Goal: Task Accomplishment & Management: Complete application form

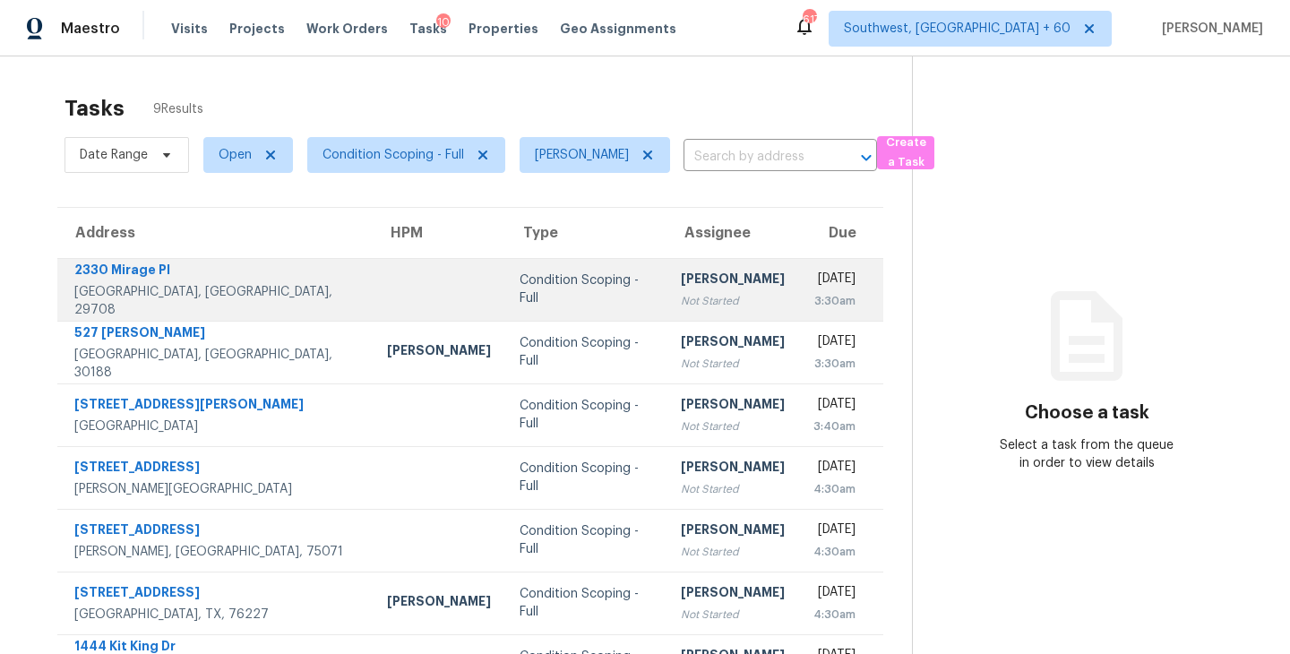
click at [577, 295] on td "Condition Scoping - Full" at bounding box center [585, 289] width 161 height 63
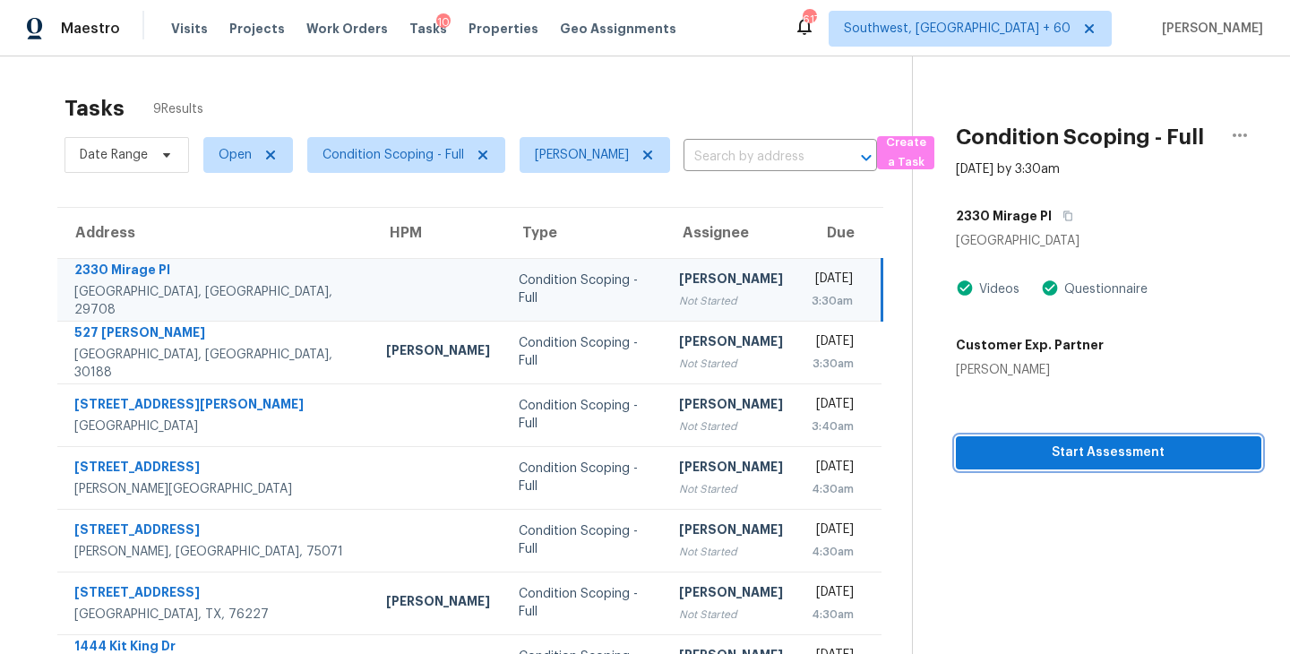
click at [1075, 454] on span "Start Assessment" at bounding box center [1108, 453] width 277 height 22
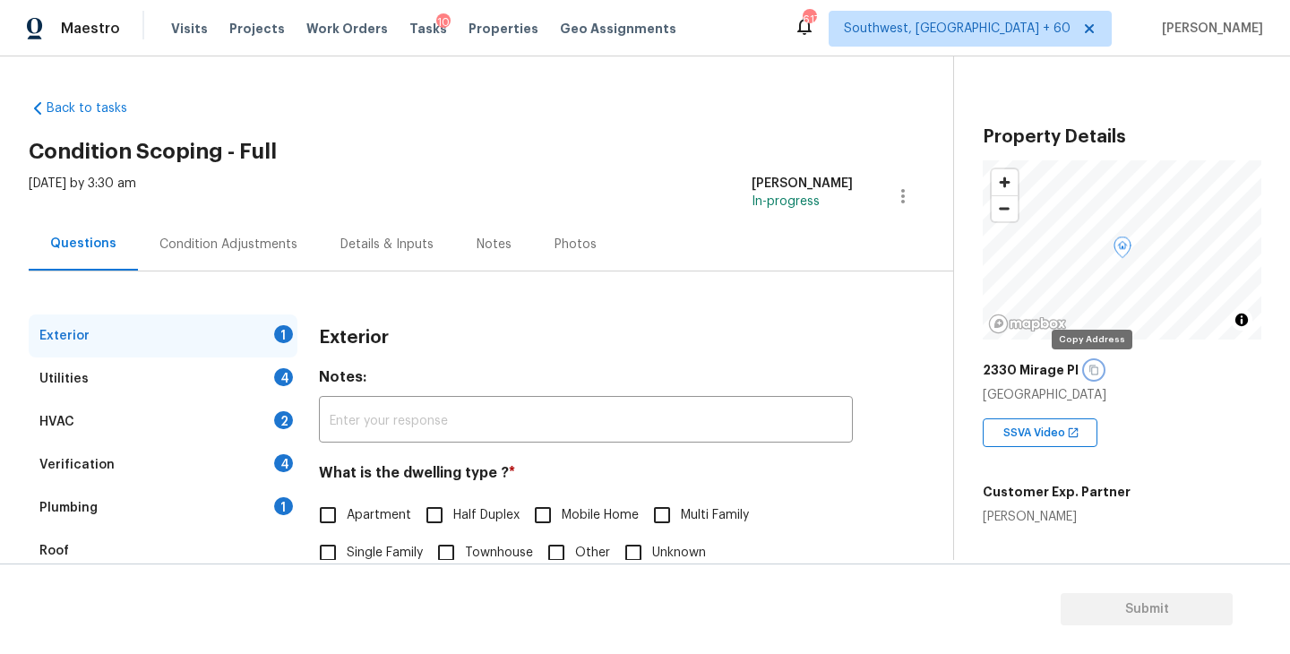
click at [1089, 366] on icon "button" at bounding box center [1093, 371] width 9 height 10
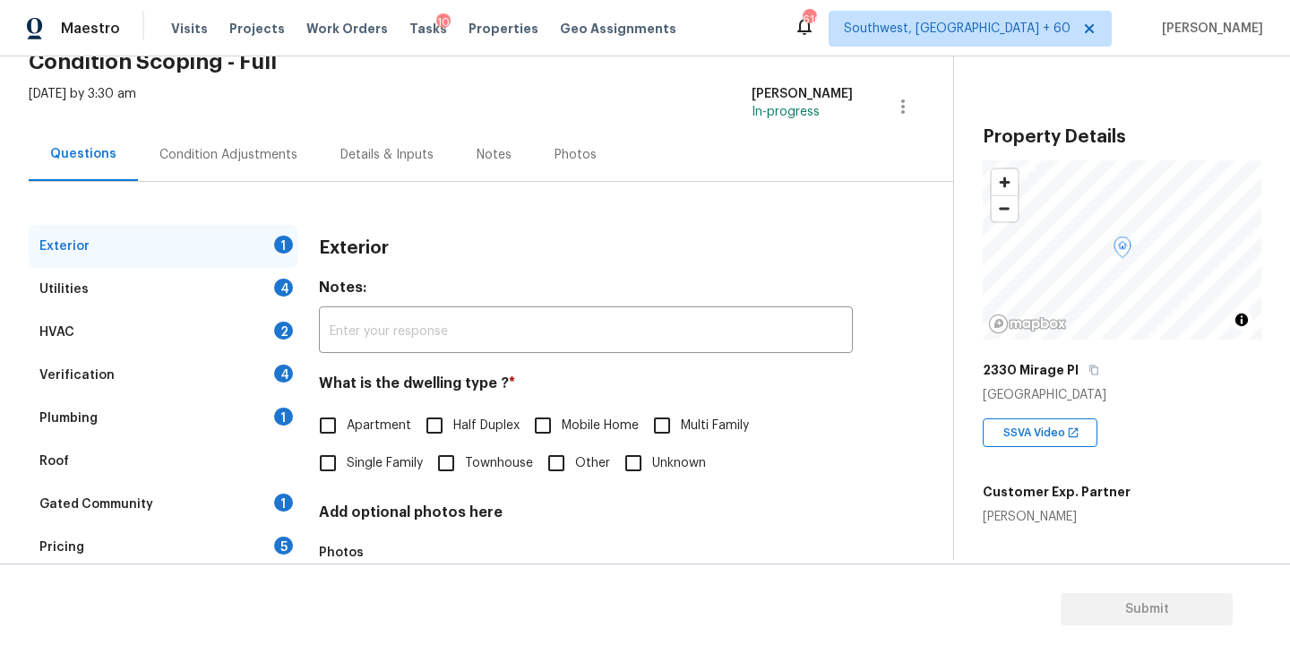
click at [397, 458] on span "Single Family" at bounding box center [385, 463] width 76 height 19
click at [347, 458] on input "Single Family" at bounding box center [328, 463] width 38 height 38
checkbox input "true"
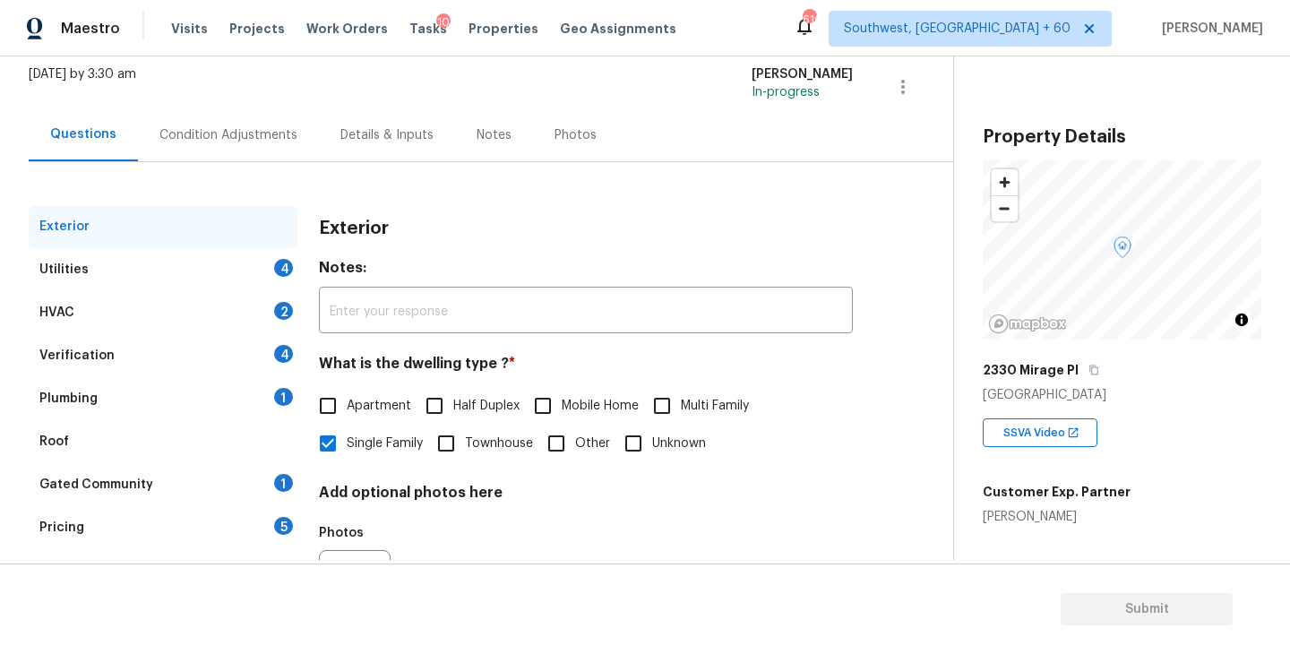
scroll to position [110, 0]
click at [138, 281] on div "Utilities 4" at bounding box center [163, 268] width 269 height 43
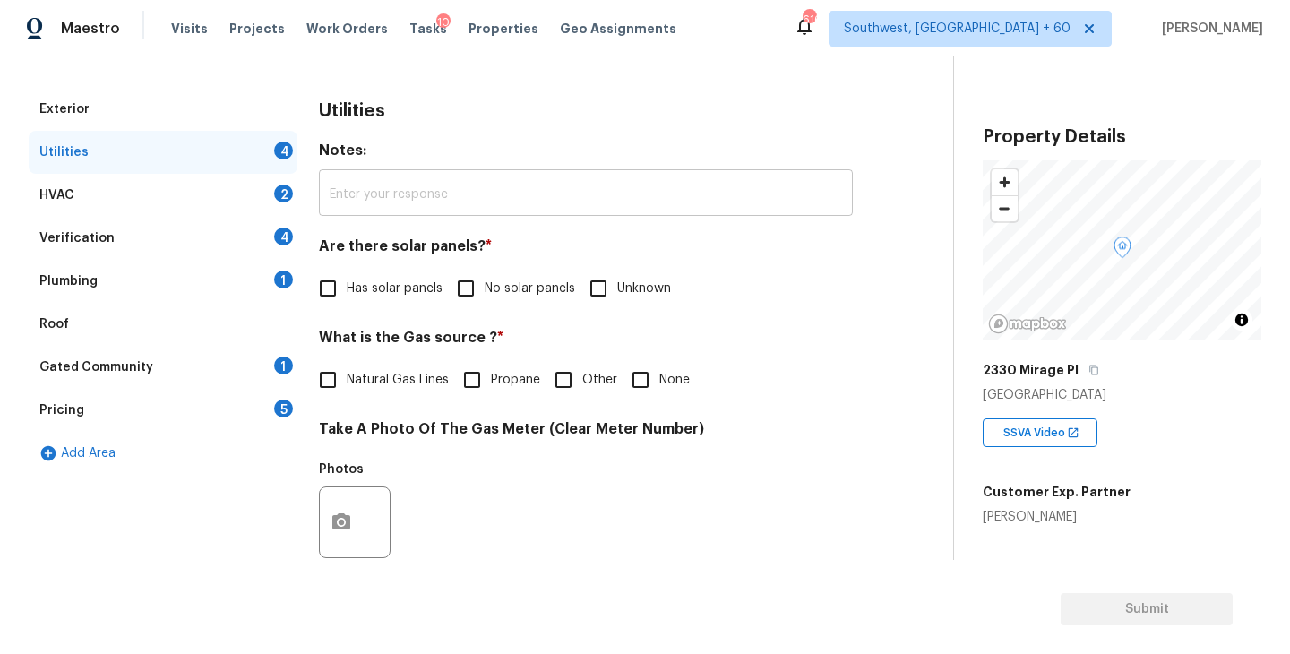
scroll to position [240, 0]
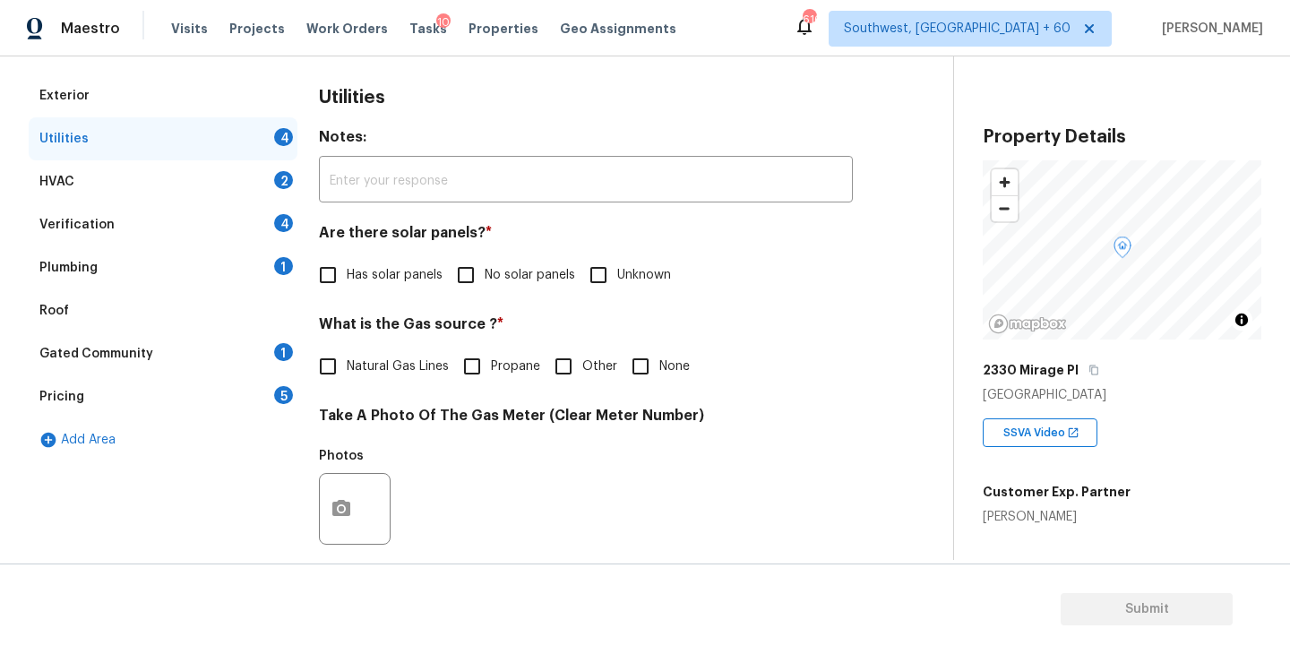
click at [518, 286] on label "No solar panels" at bounding box center [511, 275] width 128 height 38
click at [485, 286] on input "No solar panels" at bounding box center [466, 275] width 38 height 38
checkbox input "true"
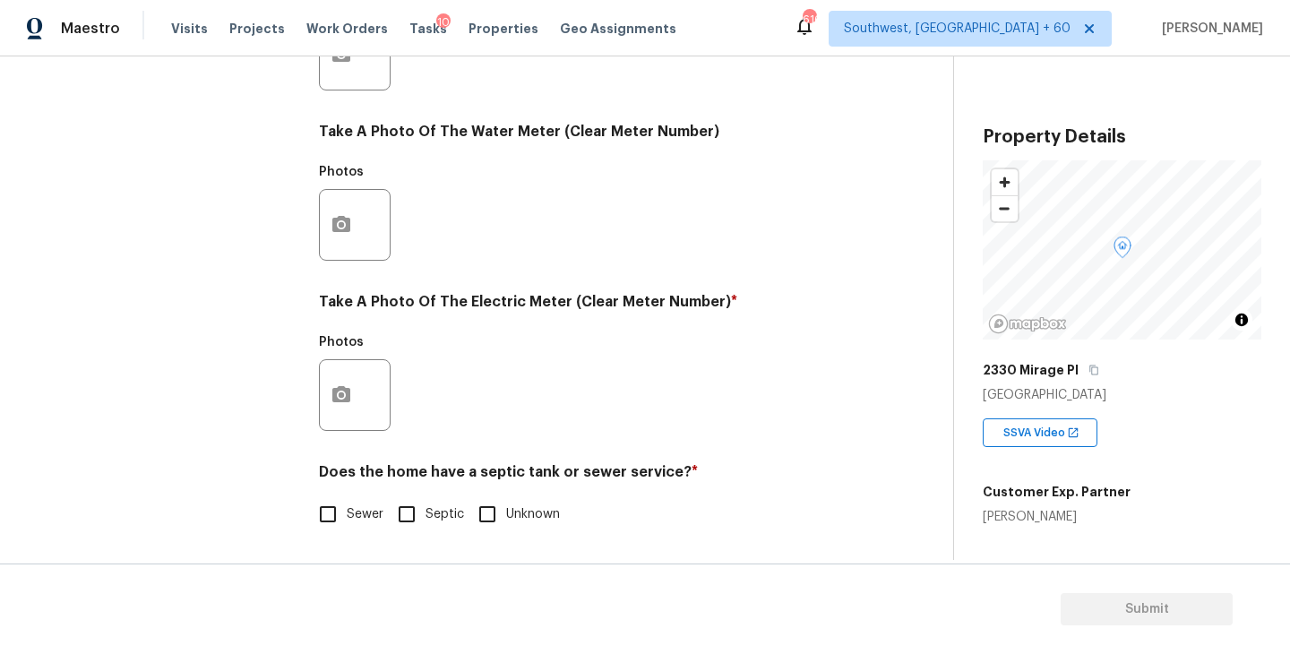
click at [346, 513] on input "Sewer" at bounding box center [328, 514] width 38 height 38
checkbox input "true"
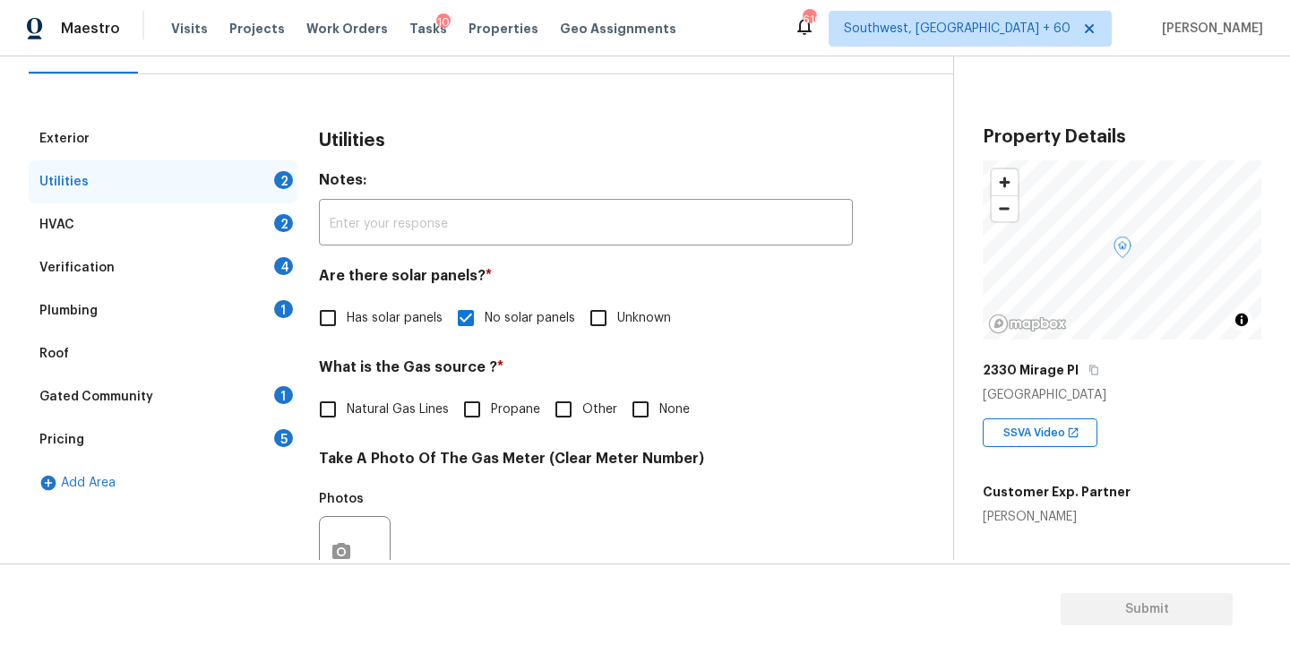
click at [197, 309] on div "Plumbing 1" at bounding box center [163, 310] width 269 height 43
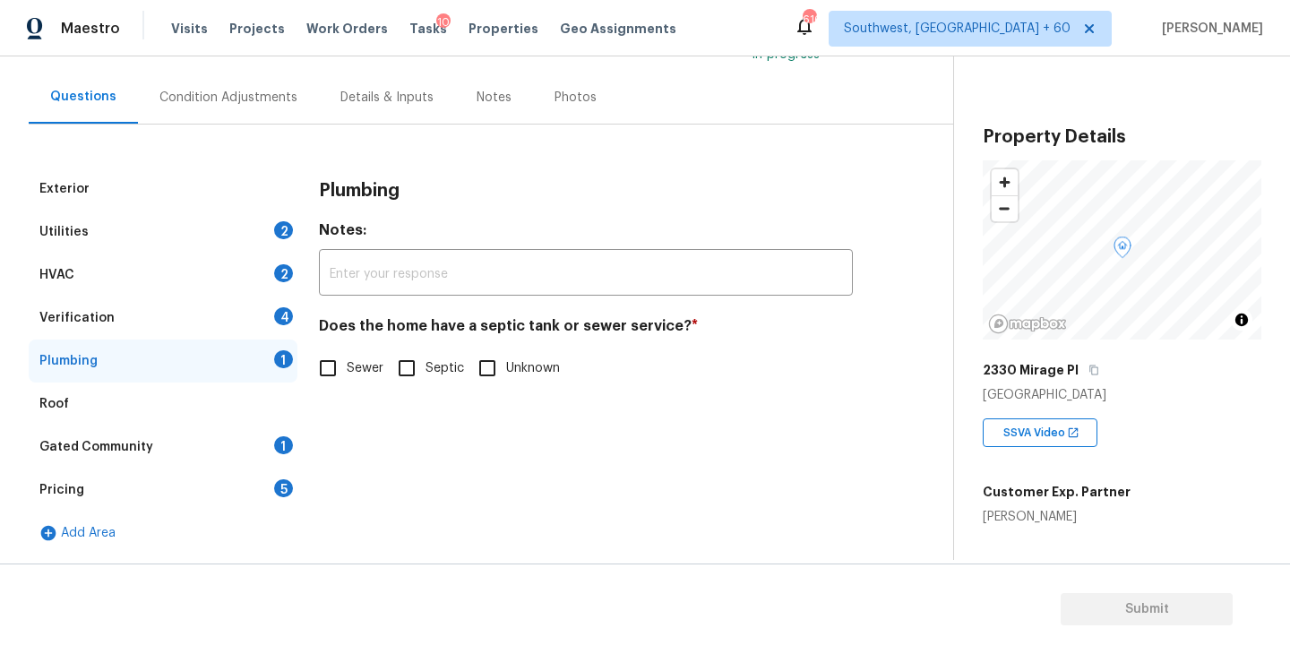
click at [346, 366] on input "Sewer" at bounding box center [328, 368] width 38 height 38
checkbox input "true"
click at [212, 432] on div "Gated Community 1" at bounding box center [163, 447] width 269 height 43
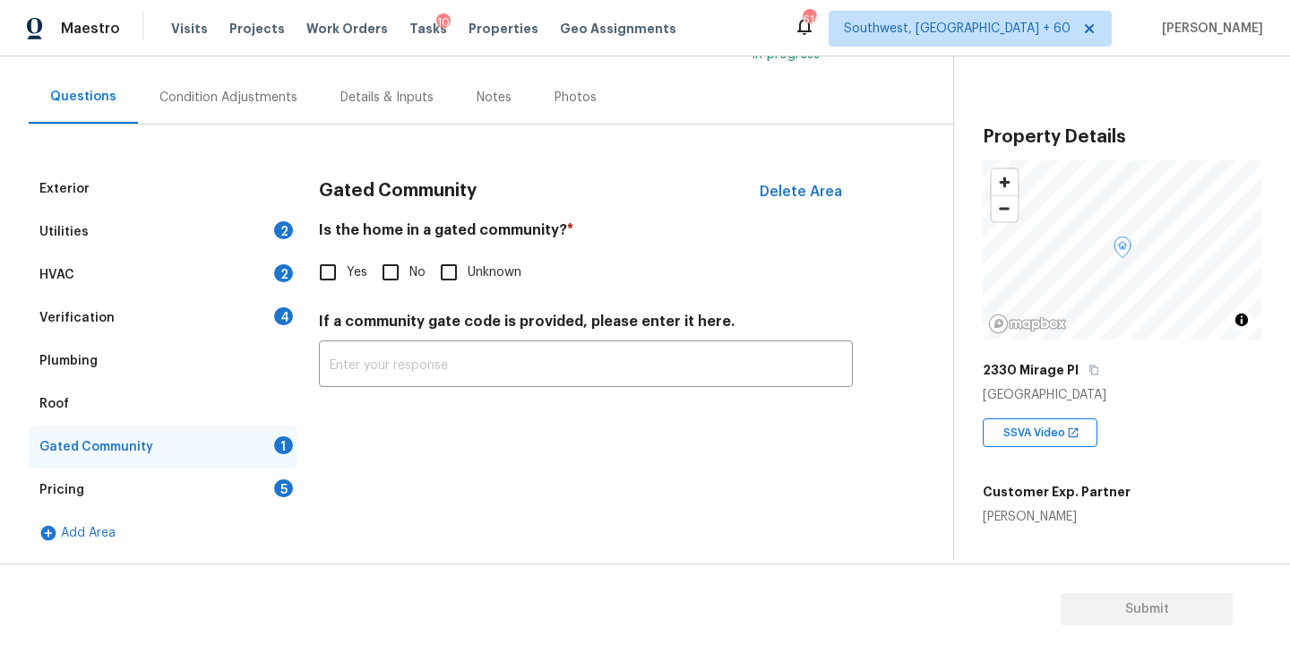
click at [392, 285] on input "No" at bounding box center [391, 273] width 38 height 38
checkbox input "true"
click at [260, 103] on div "Condition Adjustments" at bounding box center [228, 98] width 138 height 18
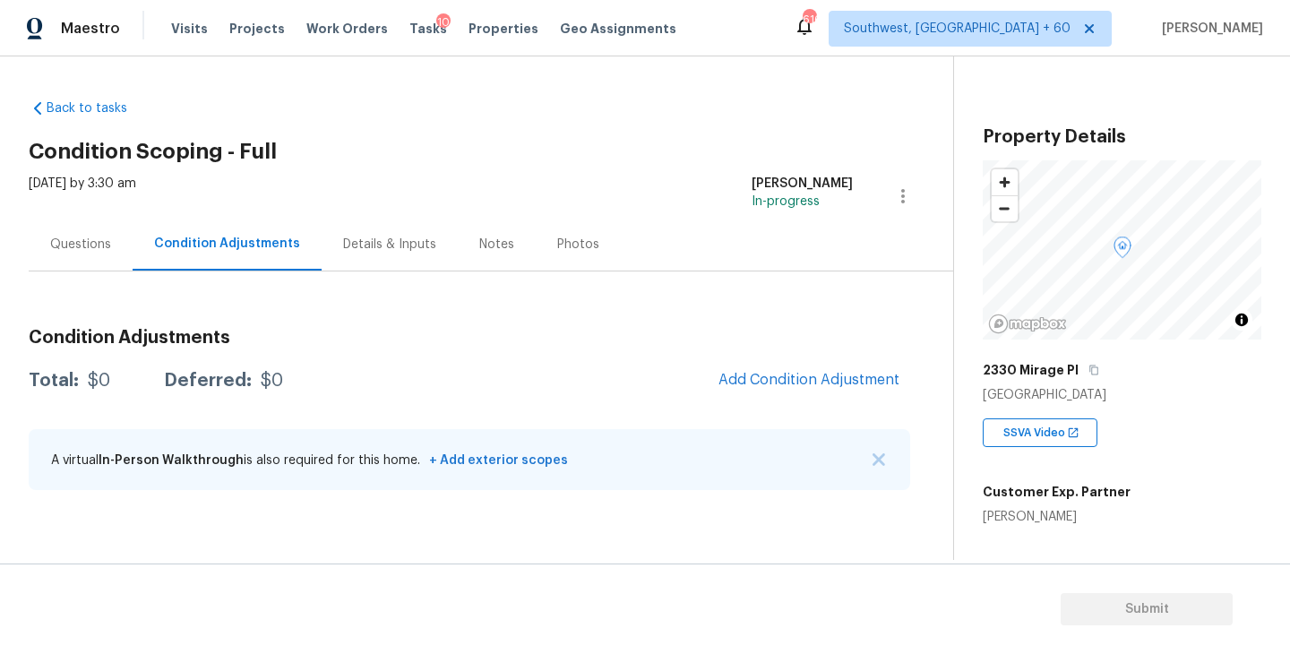
click at [508, 151] on h2 "Condition Scoping - Full" at bounding box center [491, 151] width 925 height 18
click at [796, 145] on h2 "Condition Scoping - Full" at bounding box center [491, 151] width 925 height 18
click at [753, 364] on button "Add Condition Adjustment" at bounding box center [809, 380] width 202 height 38
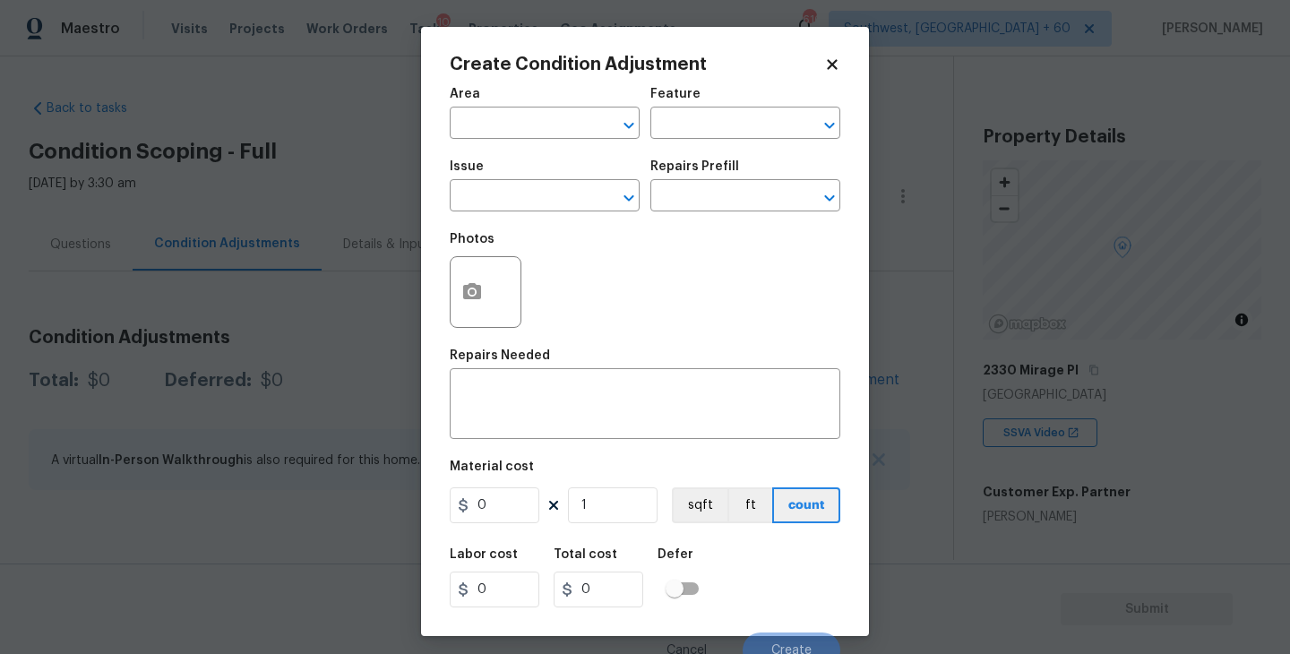
click at [535, 140] on span "Area ​" at bounding box center [545, 113] width 190 height 73
click at [512, 125] on input "text" at bounding box center [520, 125] width 140 height 28
click at [533, 200] on li "Exterior Overall" at bounding box center [545, 195] width 190 height 30
type input "Exterior Overall"
click at [728, 102] on div "Feature" at bounding box center [745, 99] width 190 height 23
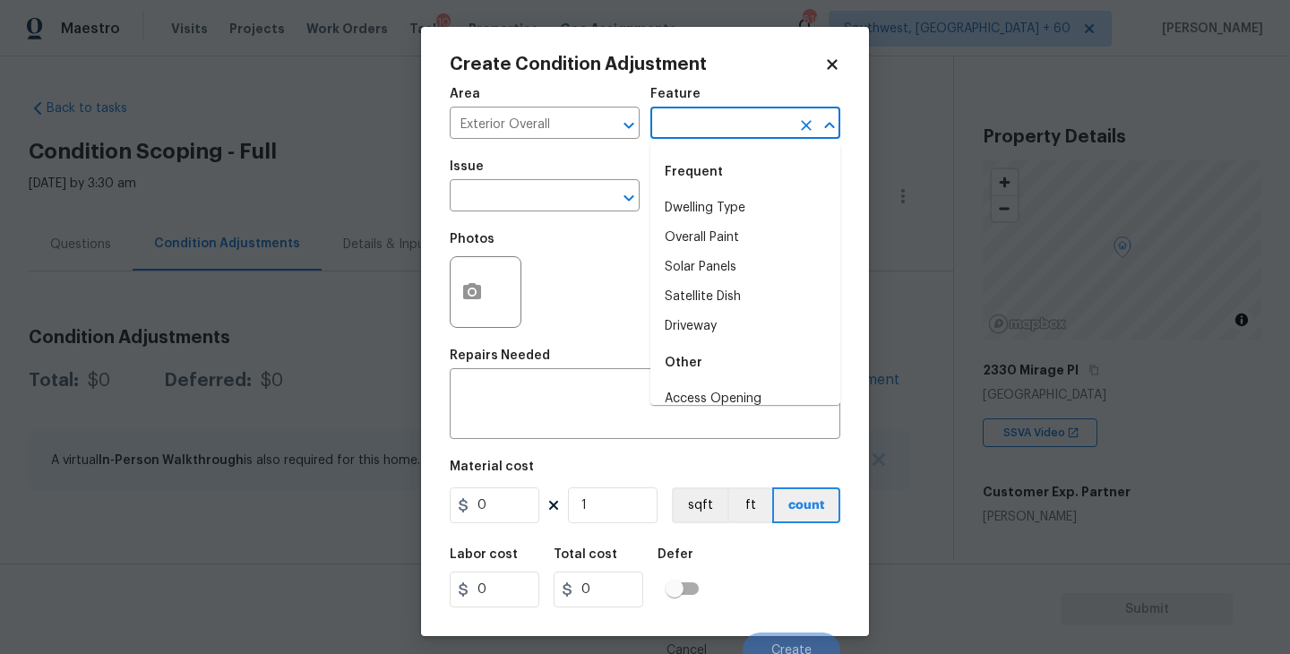
click at [716, 124] on input "text" at bounding box center [720, 125] width 140 height 28
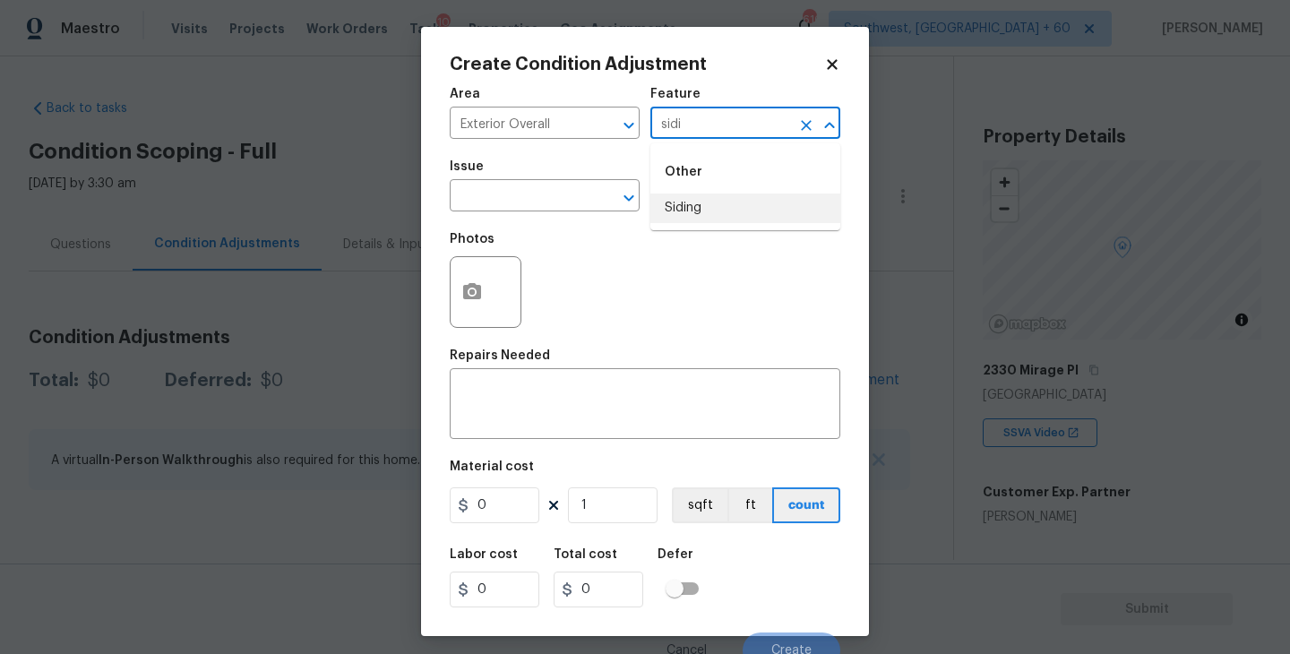
click at [702, 202] on li "Siding" at bounding box center [745, 209] width 190 height 30
type input "Siding"
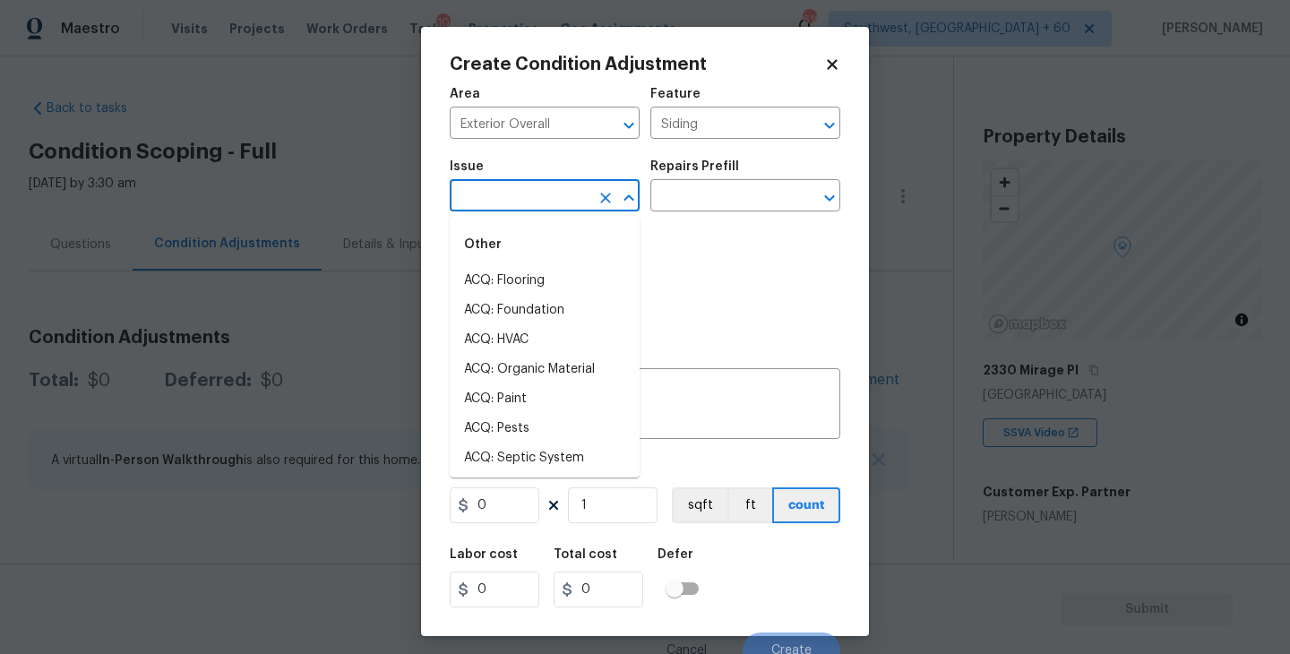
click at [539, 201] on input "text" at bounding box center [520, 198] width 140 height 28
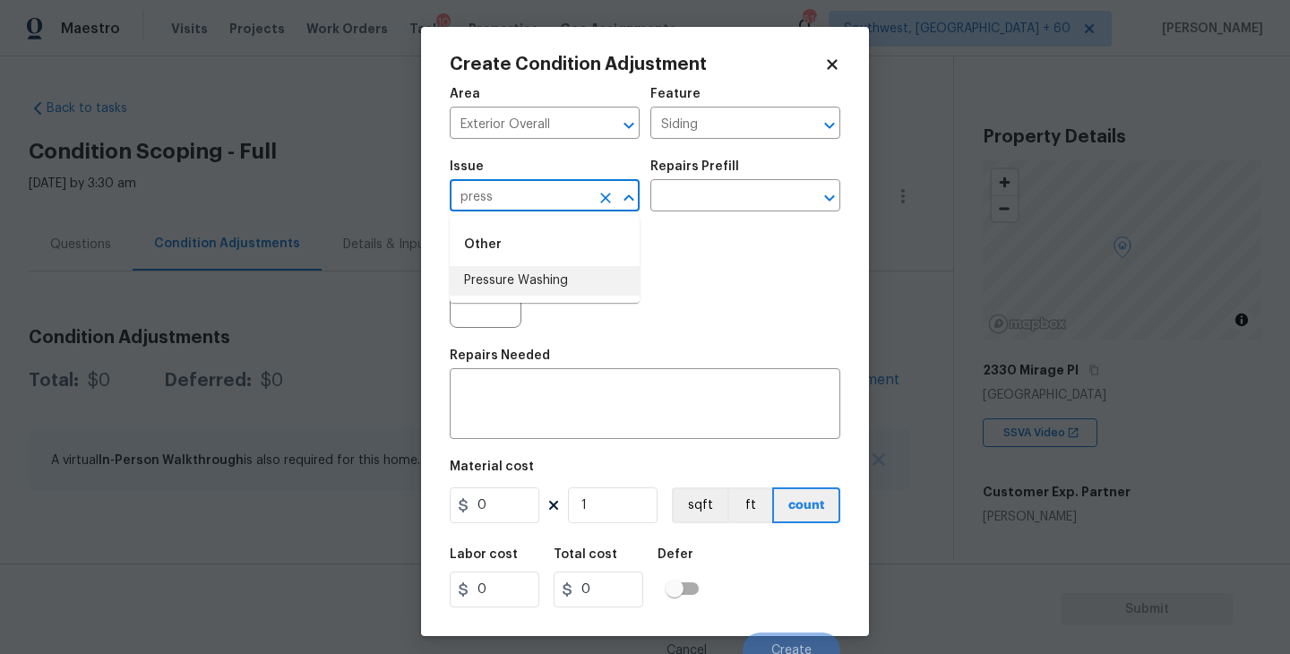
click at [537, 272] on li "Pressure Washing" at bounding box center [545, 281] width 190 height 30
type input "Pressure Washing"
click at [683, 211] on div "Issue Pressure Washing ​ Repairs Prefill ​" at bounding box center [645, 186] width 391 height 73
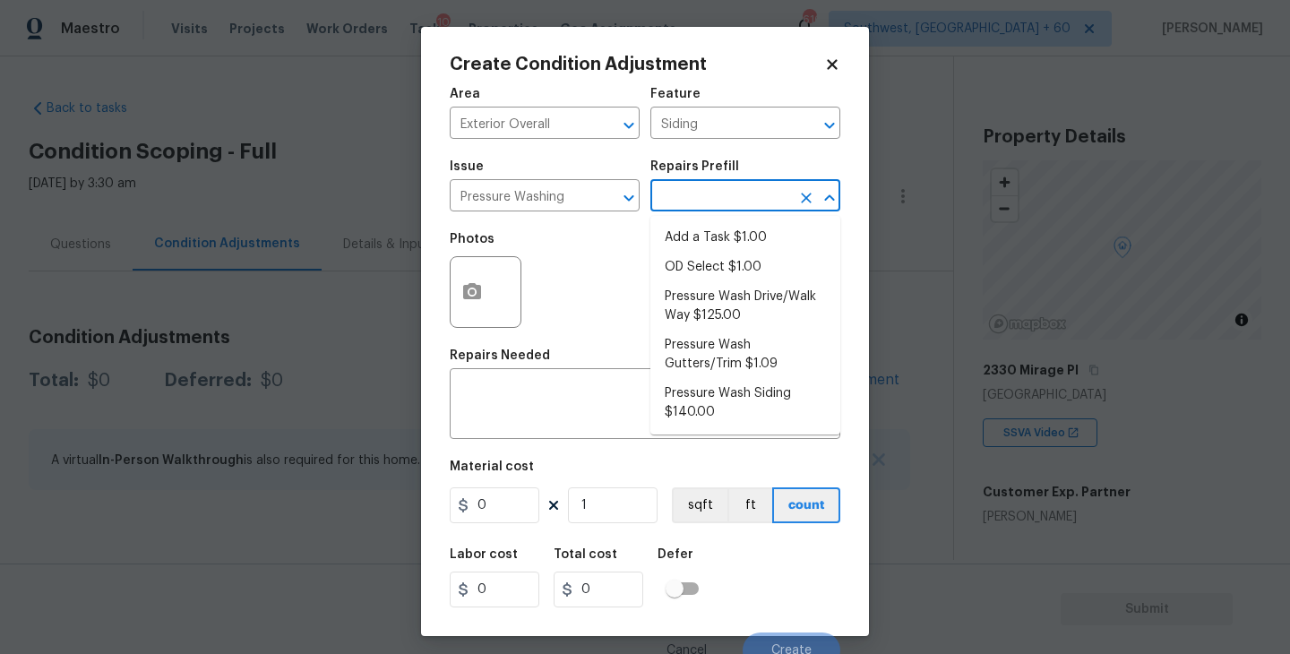
click at [739, 200] on input "text" at bounding box center [720, 198] width 140 height 28
click at [717, 401] on li "Pressure Wash Siding $140.00" at bounding box center [745, 403] width 190 height 48
type textarea "Protect areas as needed for pressure washing. Pressure wash the siding on the h…"
type input "140"
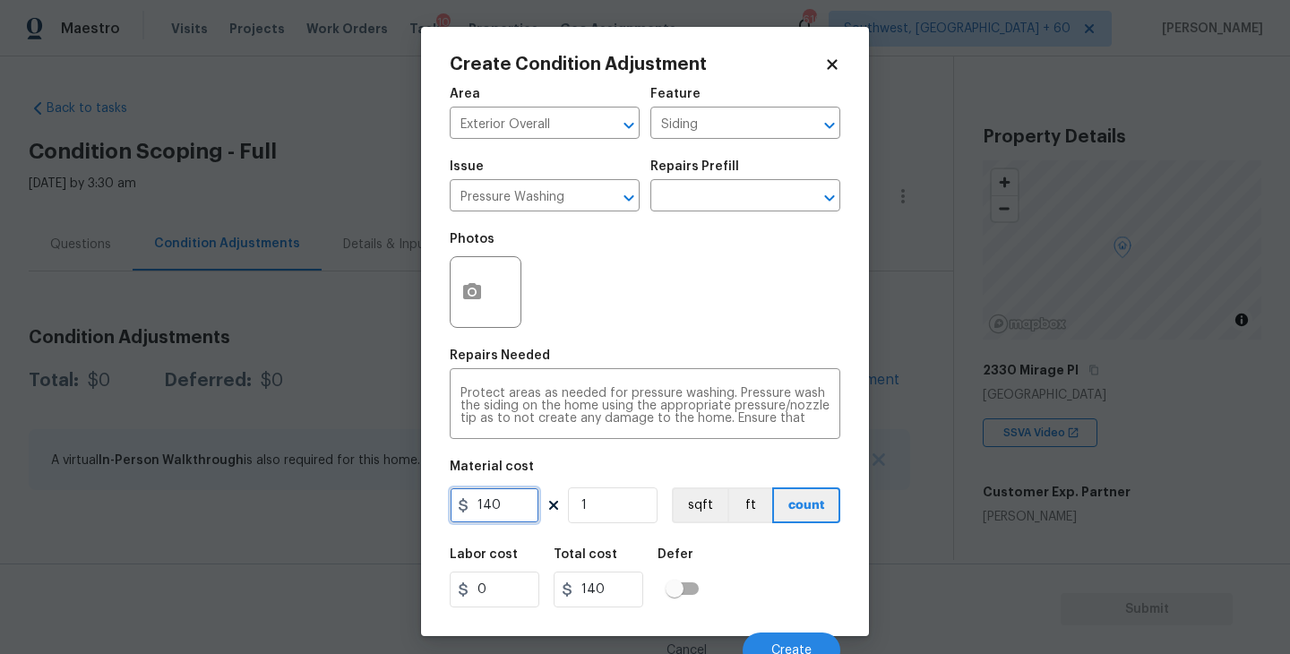
drag, startPoint x: 495, startPoint y: 506, endPoint x: 362, endPoint y: 506, distance: 133.5
click at [362, 506] on div "Create Condition Adjustment Area Exterior Overall ​ Feature Siding ​ Issue Pres…" at bounding box center [645, 327] width 1290 height 654
type input "200"
click at [459, 312] on button "button" at bounding box center [472, 292] width 43 height 70
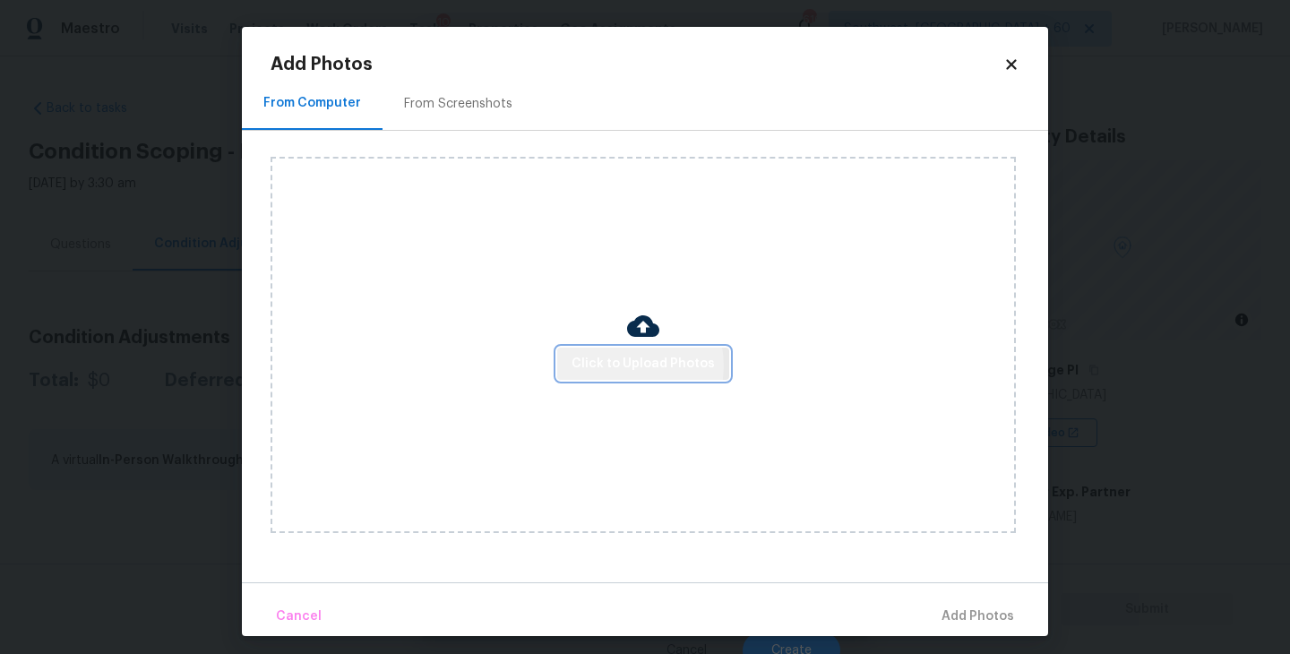
click at [630, 366] on span "Click to Upload Photos" at bounding box center [643, 364] width 143 height 22
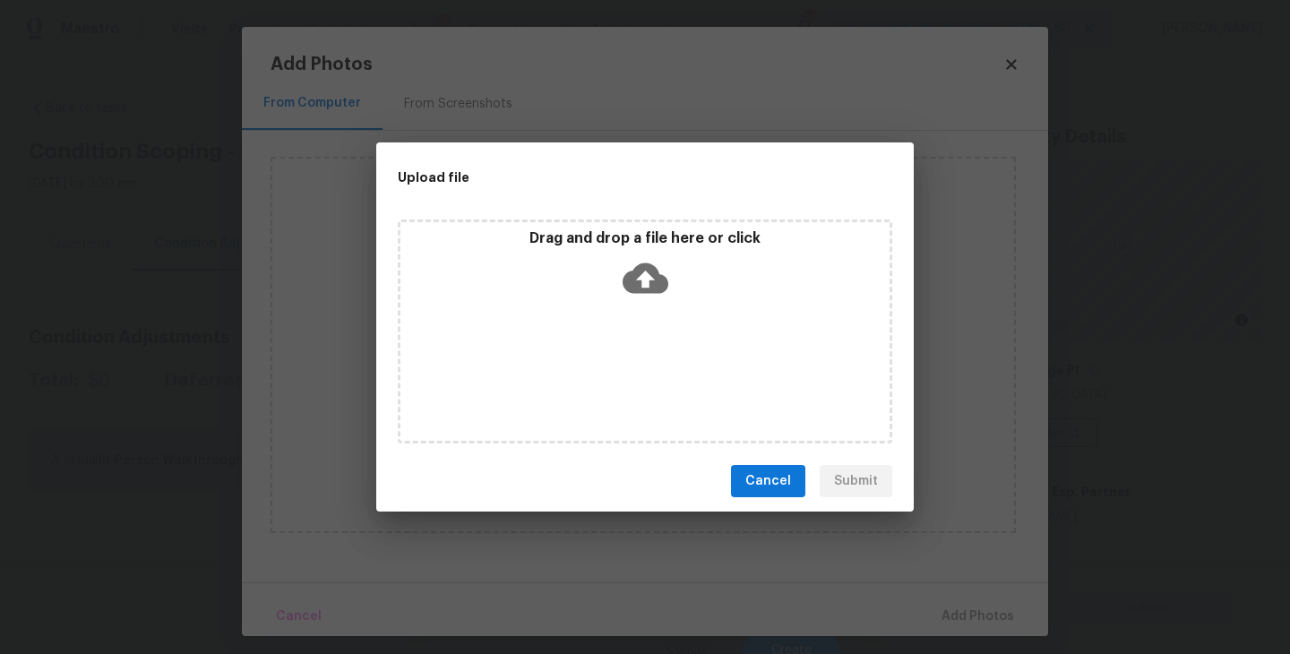
click at [635, 341] on div "Drag and drop a file here or click" at bounding box center [645, 332] width 495 height 224
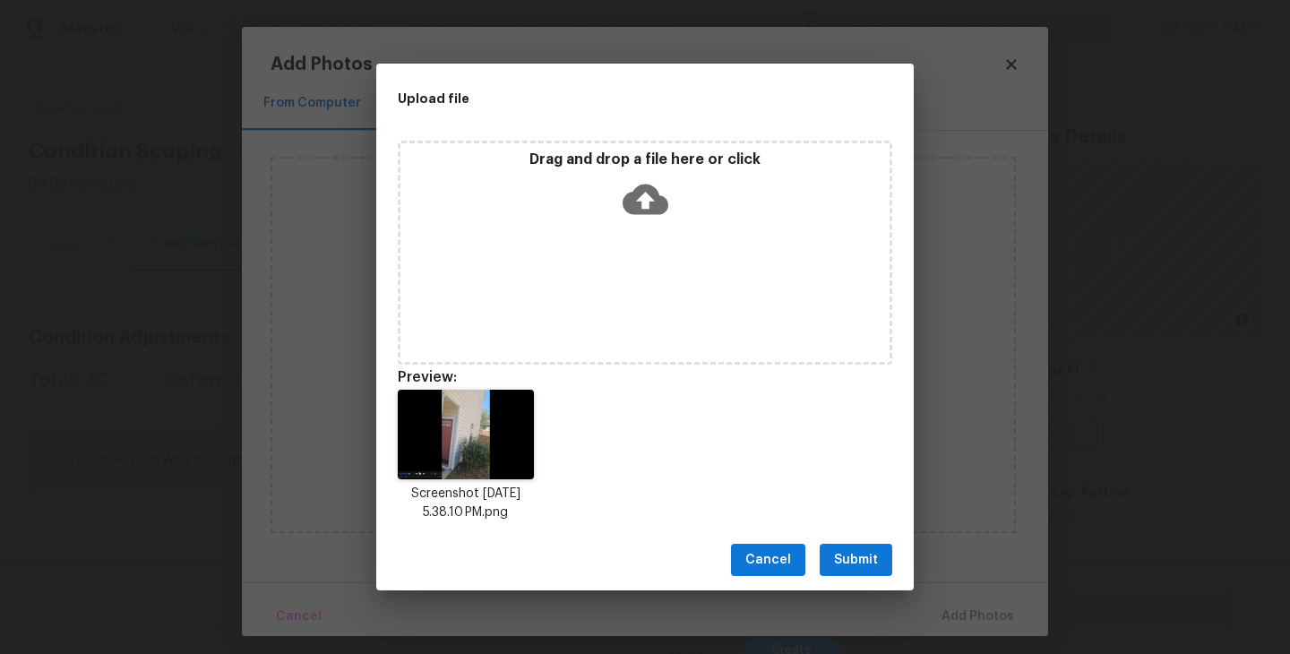
click at [858, 551] on span "Submit" at bounding box center [856, 560] width 44 height 22
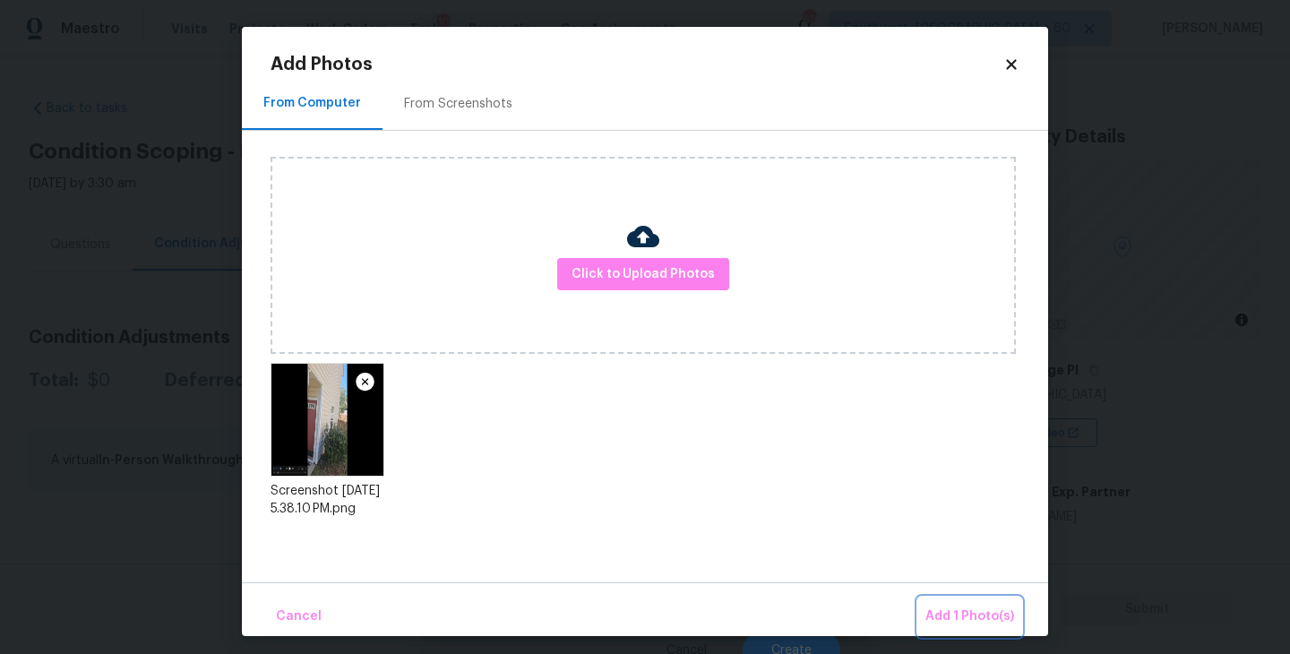
click at [956, 625] on span "Add 1 Photo(s)" at bounding box center [969, 617] width 89 height 22
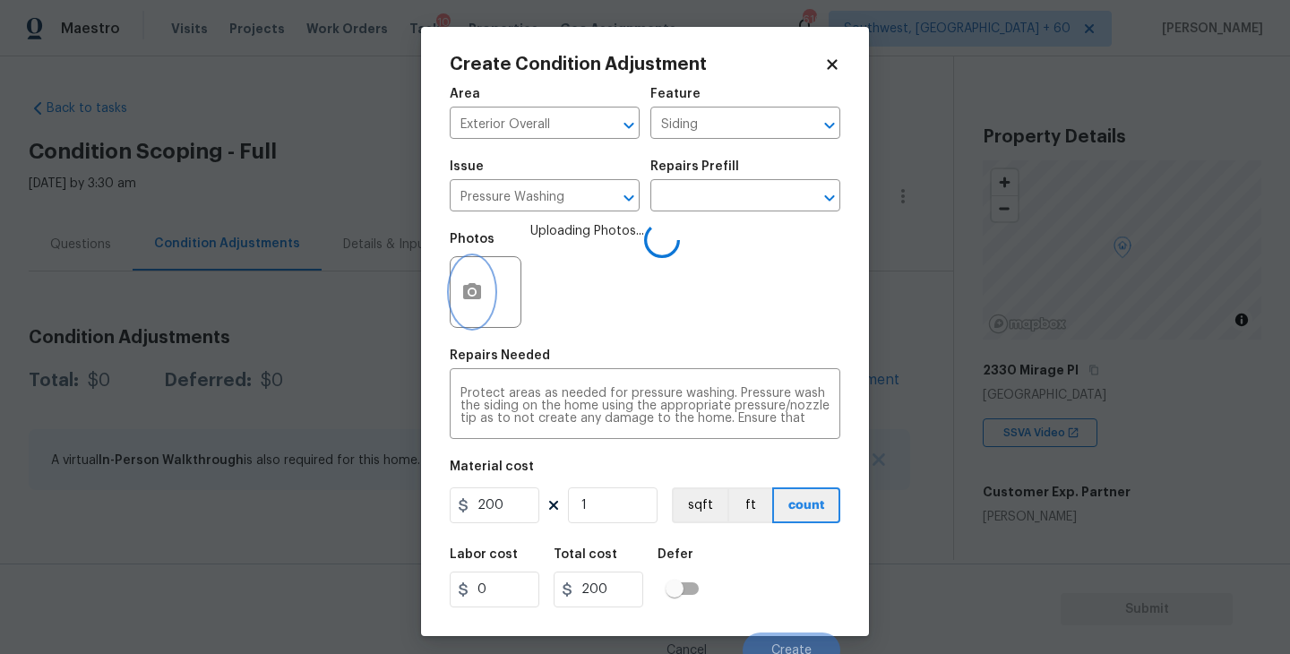
scroll to position [15, 0]
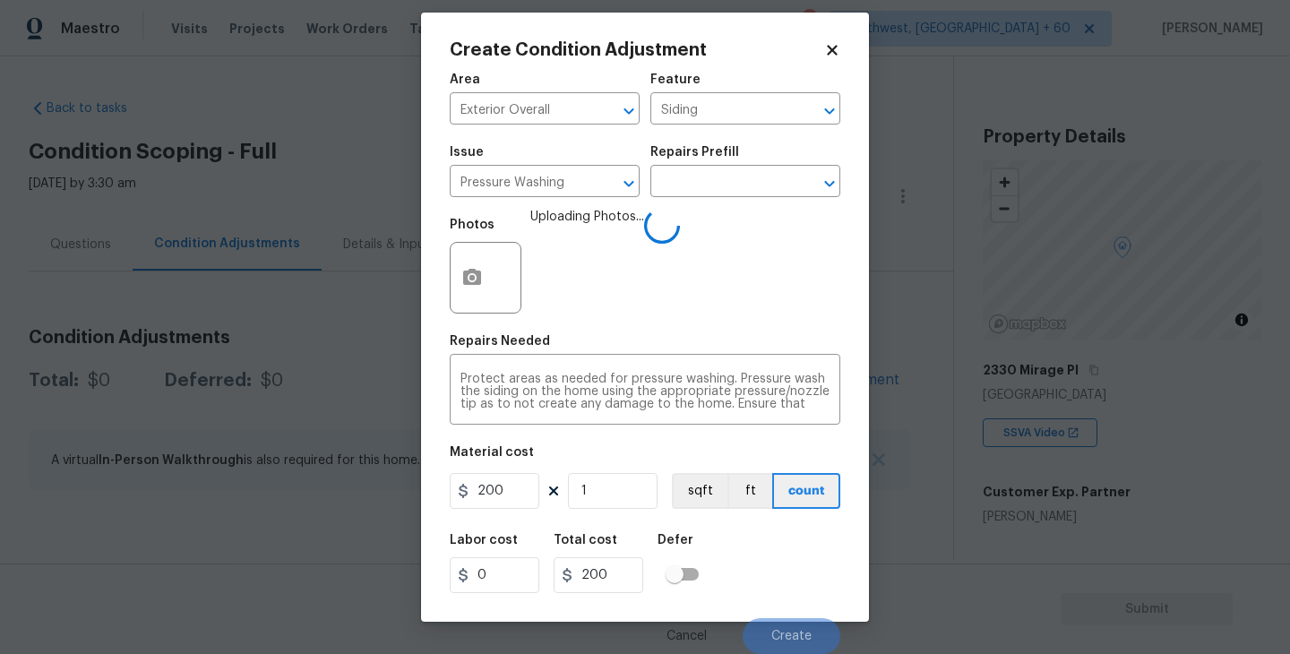
click at [827, 587] on div "Labor cost 0 Total cost 200 Defer" at bounding box center [645, 563] width 391 height 81
click at [796, 568] on div "Labor cost 0 Total cost 200 Defer" at bounding box center [645, 563] width 391 height 81
click at [796, 573] on div "Labor cost 0 Total cost 200 Defer" at bounding box center [645, 563] width 391 height 81
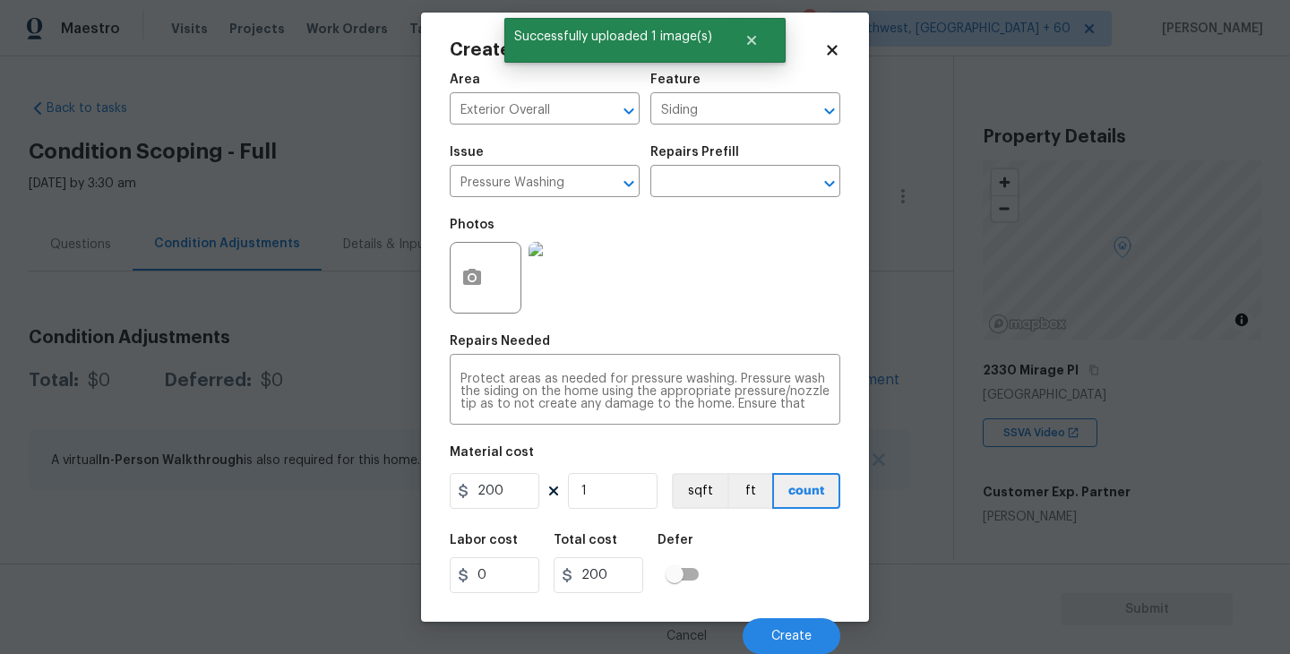
click at [796, 573] on div "Labor cost 0 Total cost 200 Defer" at bounding box center [645, 563] width 391 height 81
click at [790, 633] on span "Create" at bounding box center [791, 636] width 40 height 13
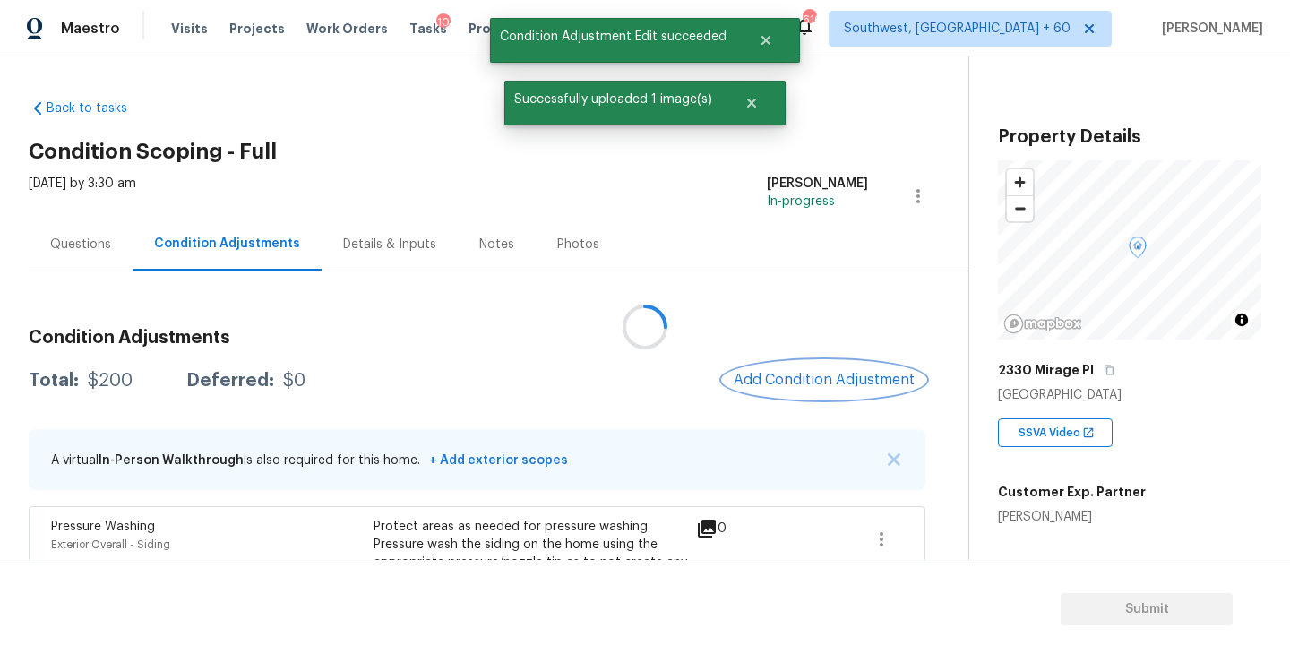
scroll to position [0, 0]
click at [788, 385] on span "Add Condition Adjustment" at bounding box center [820, 380] width 181 height 16
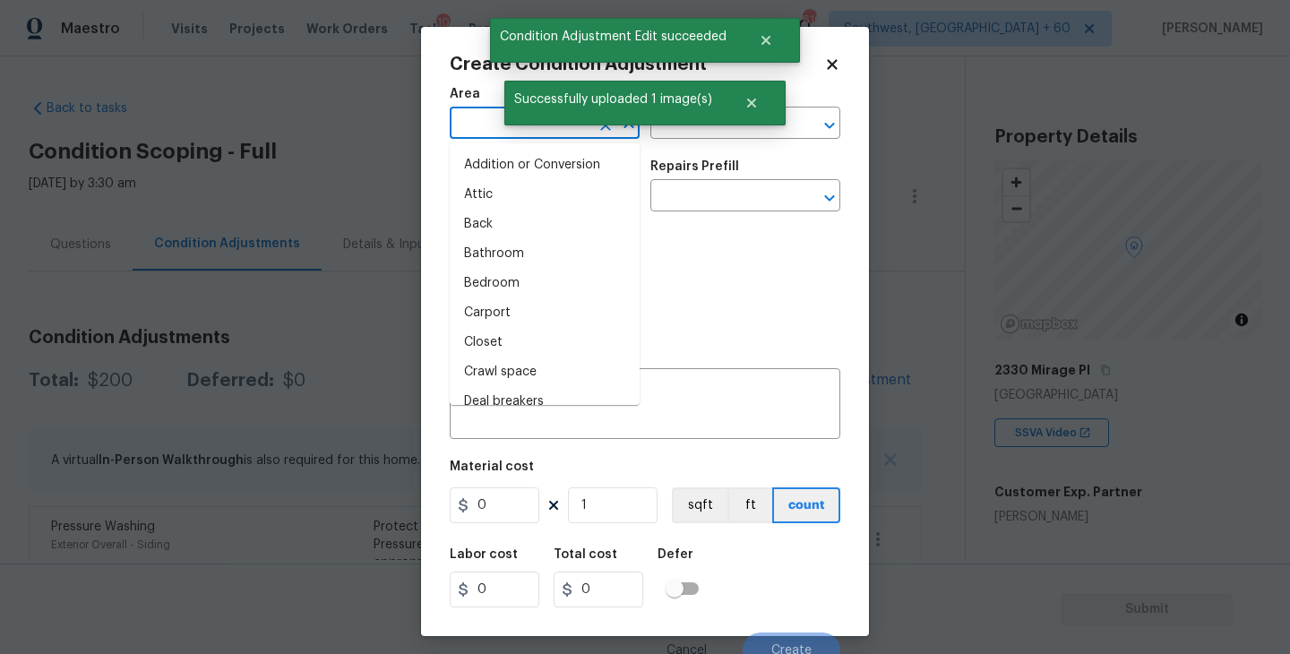
click at [460, 135] on input "text" at bounding box center [520, 125] width 140 height 28
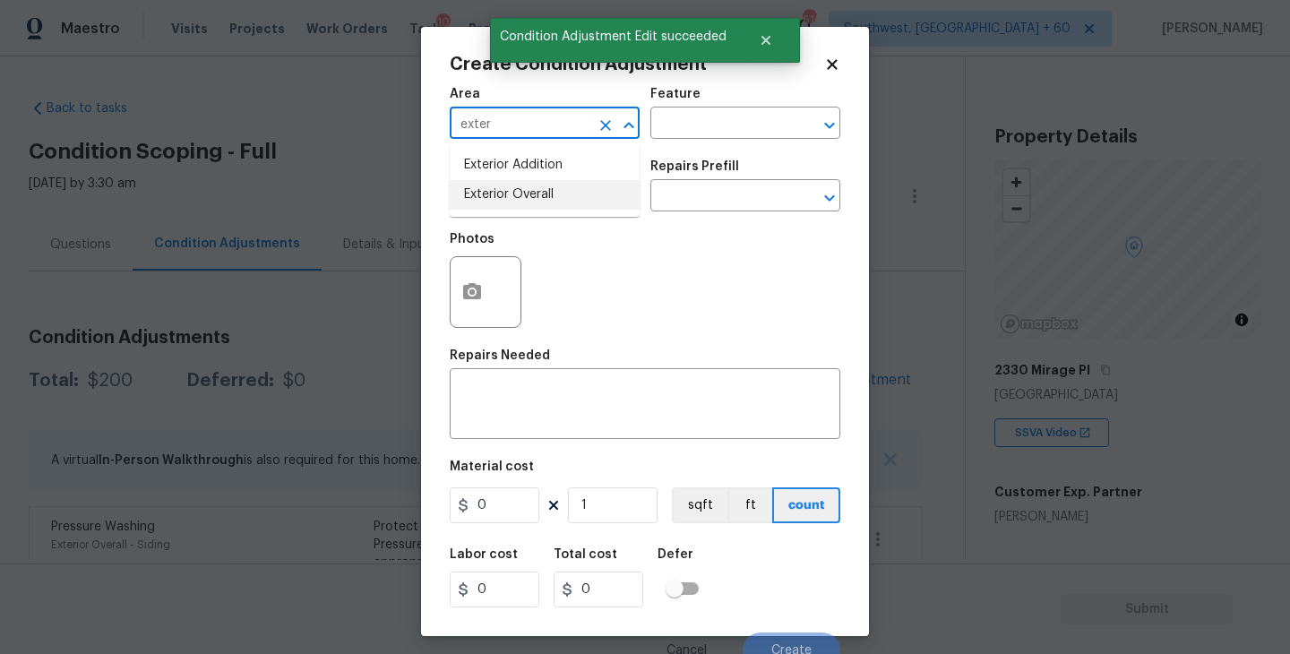
click at [505, 195] on li "Exterior Overall" at bounding box center [545, 195] width 190 height 30
type input "Exterior Overall"
click at [680, 114] on input "text" at bounding box center [720, 125] width 140 height 28
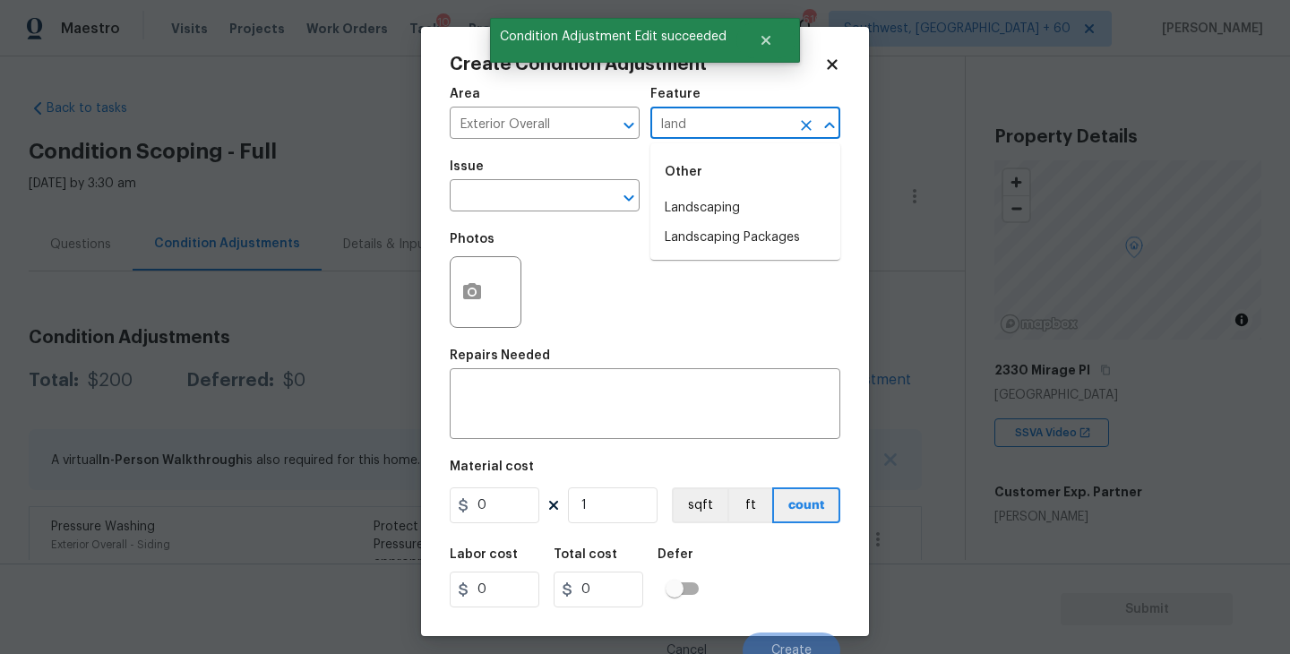
drag, startPoint x: 680, startPoint y: 114, endPoint x: 693, endPoint y: 167, distance: 54.5
click at [680, 125] on input "land" at bounding box center [720, 125] width 140 height 28
click at [707, 233] on li "Landscaping Packages" at bounding box center [745, 238] width 190 height 30
type input "Landscaping Packages"
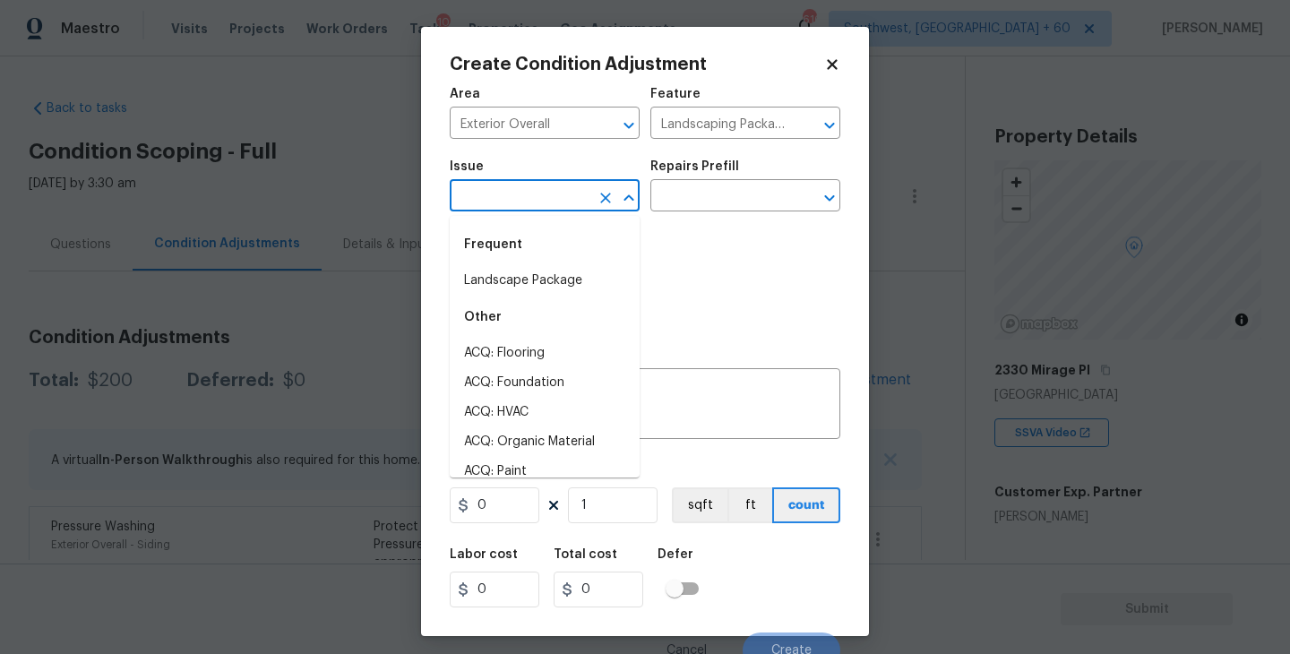
click at [557, 193] on input "text" at bounding box center [520, 198] width 140 height 28
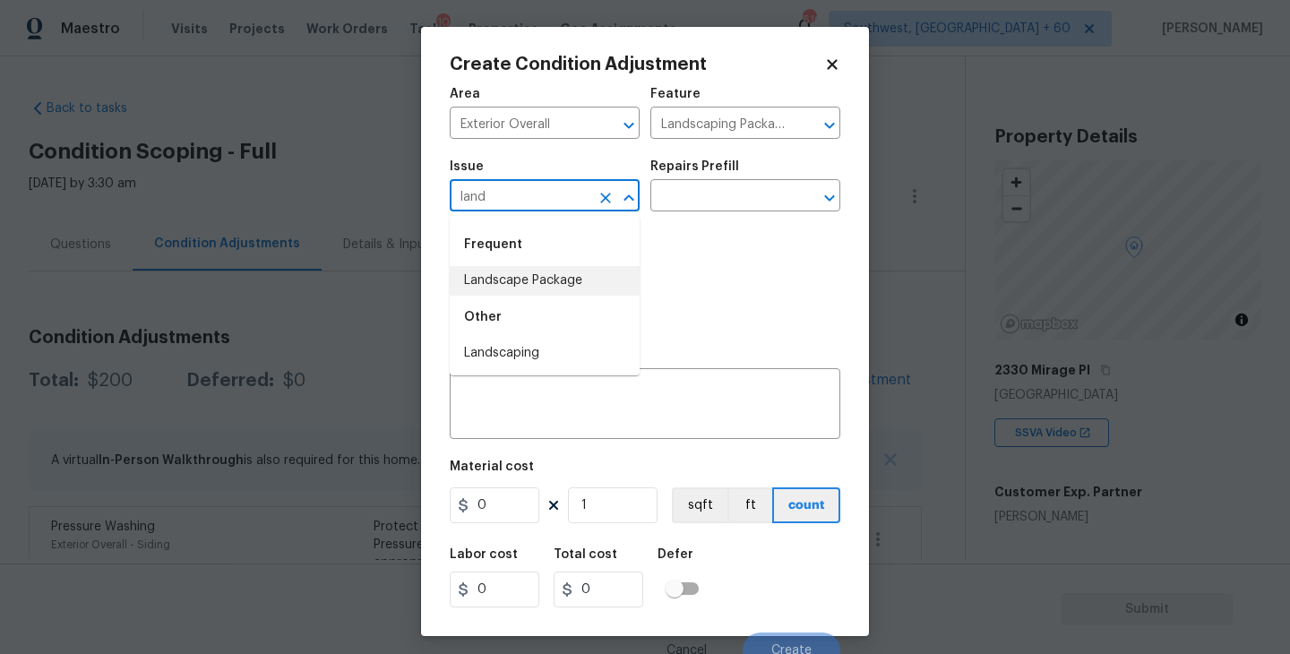
click at [581, 289] on li "Landscape Package" at bounding box center [545, 281] width 190 height 30
type input "Landscape Package"
click at [710, 192] on input "text" at bounding box center [720, 198] width 140 height 28
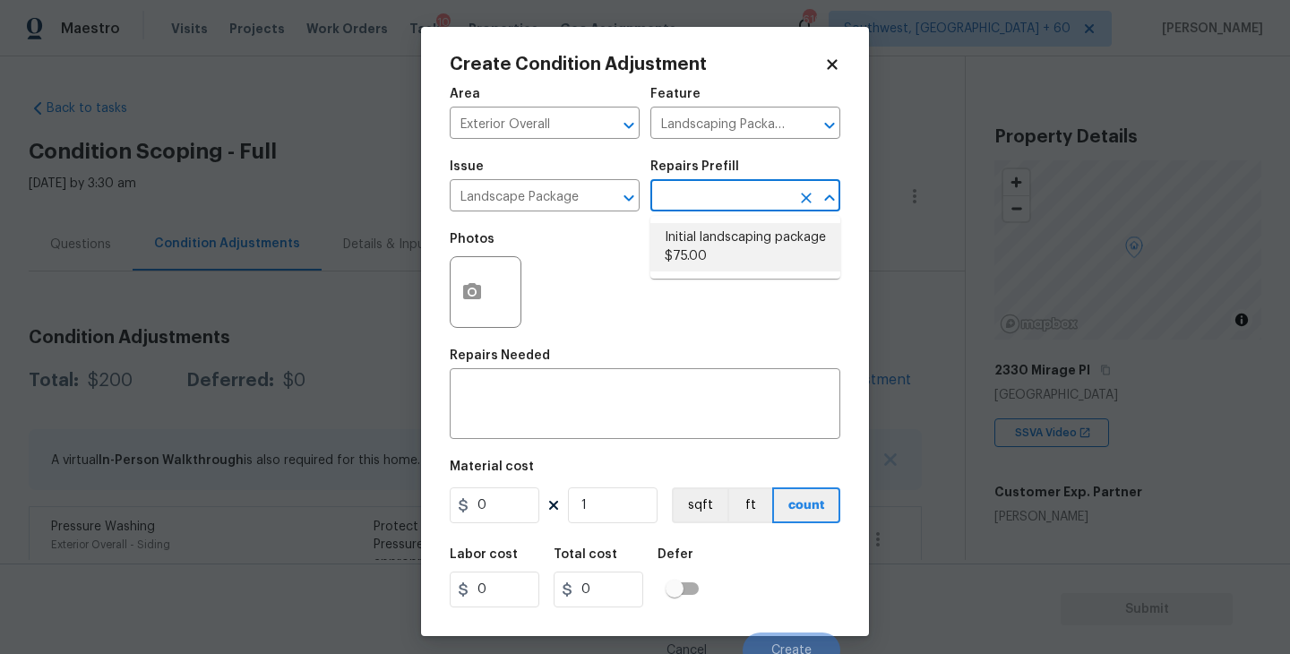
click at [727, 238] on li "Initial landscaping package $75.00" at bounding box center [745, 247] width 190 height 48
type input "Home Readiness Packages"
type textarea "Mowing of grass up to 6" in height. Mow, edge along driveways & sidewalks, trim…"
type input "75"
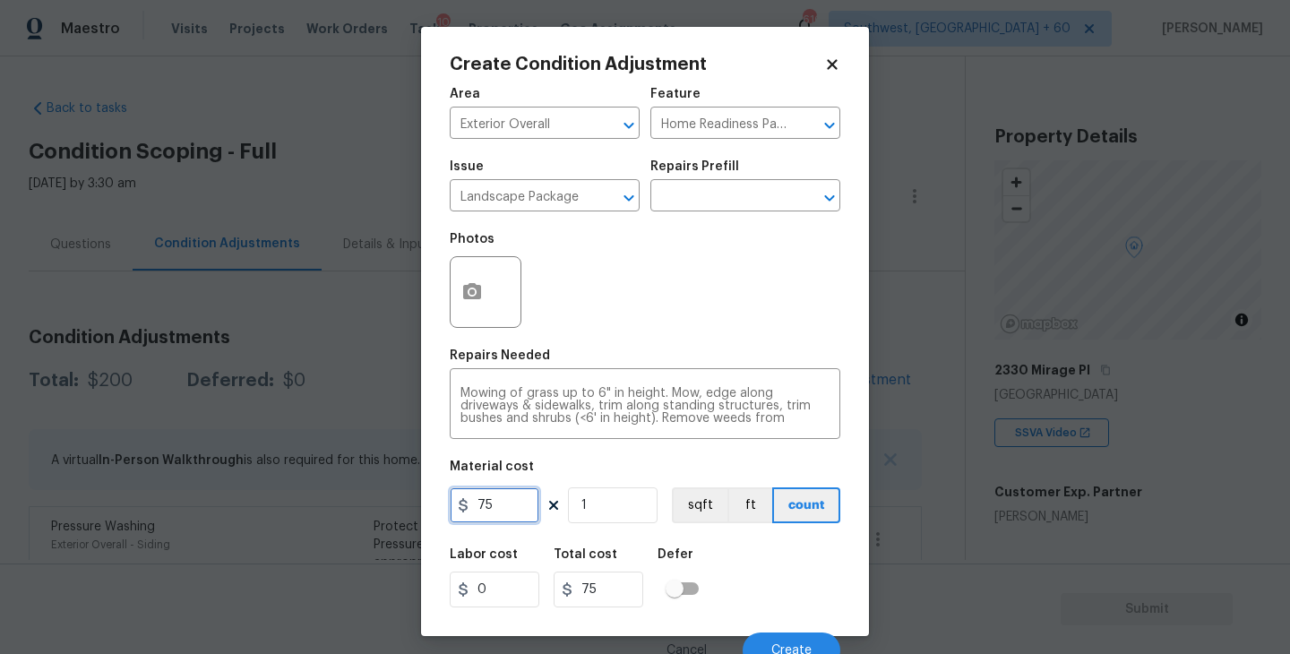
drag, startPoint x: 502, startPoint y: 503, endPoint x: 403, endPoint y: 507, distance: 98.7
click at [403, 507] on div "Create Condition Adjustment Area Exterior Overall ​ Feature Home Readiness Pack…" at bounding box center [645, 327] width 1290 height 654
type input "300"
click at [490, 300] on button "button" at bounding box center [472, 292] width 43 height 70
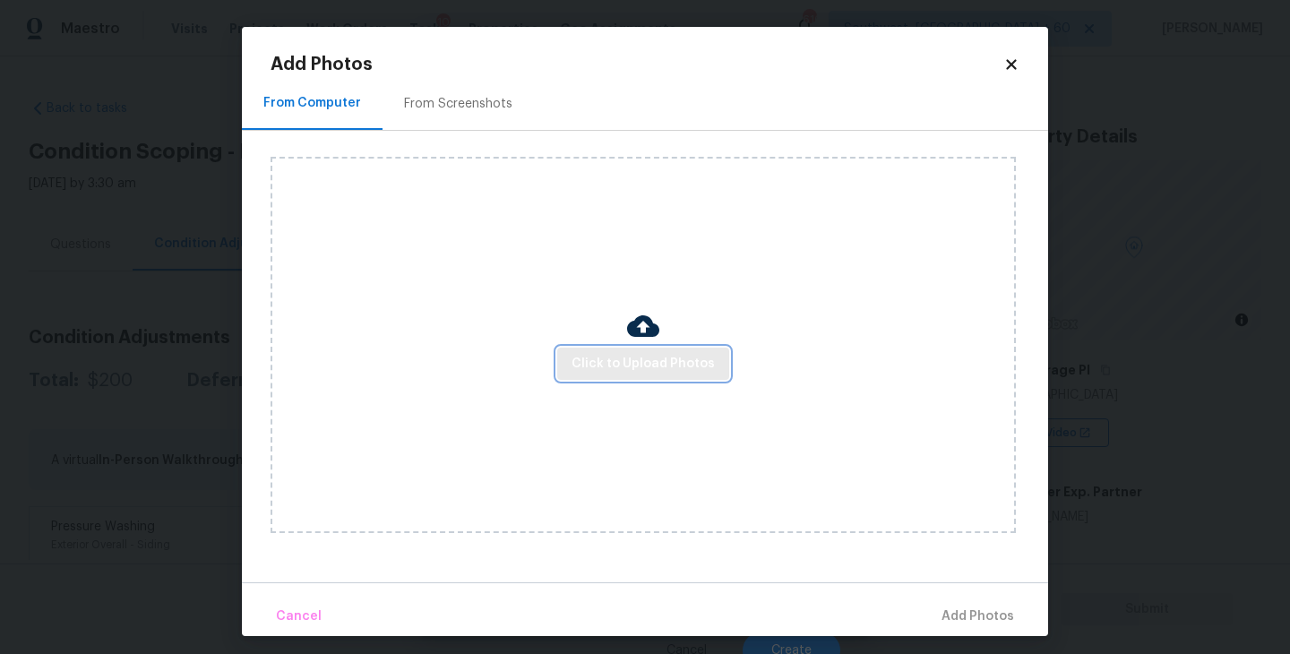
click at [625, 352] on button "Click to Upload Photos" at bounding box center [643, 364] width 172 height 33
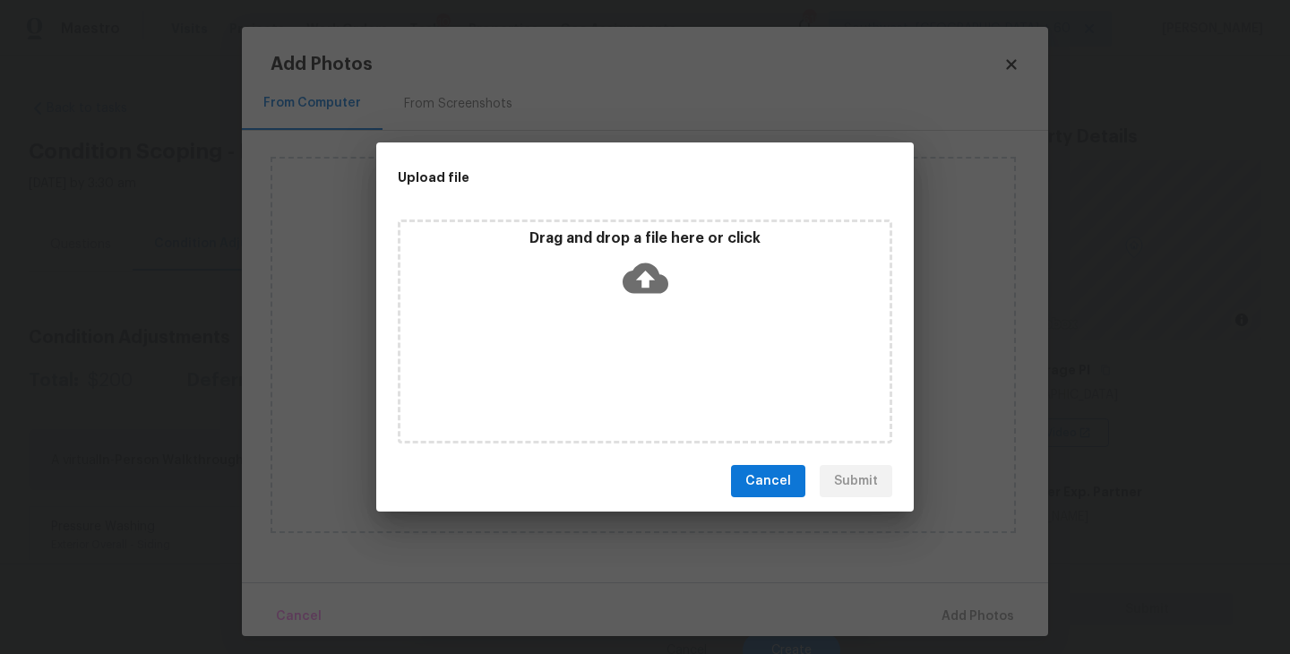
click at [643, 271] on icon at bounding box center [646, 278] width 46 height 46
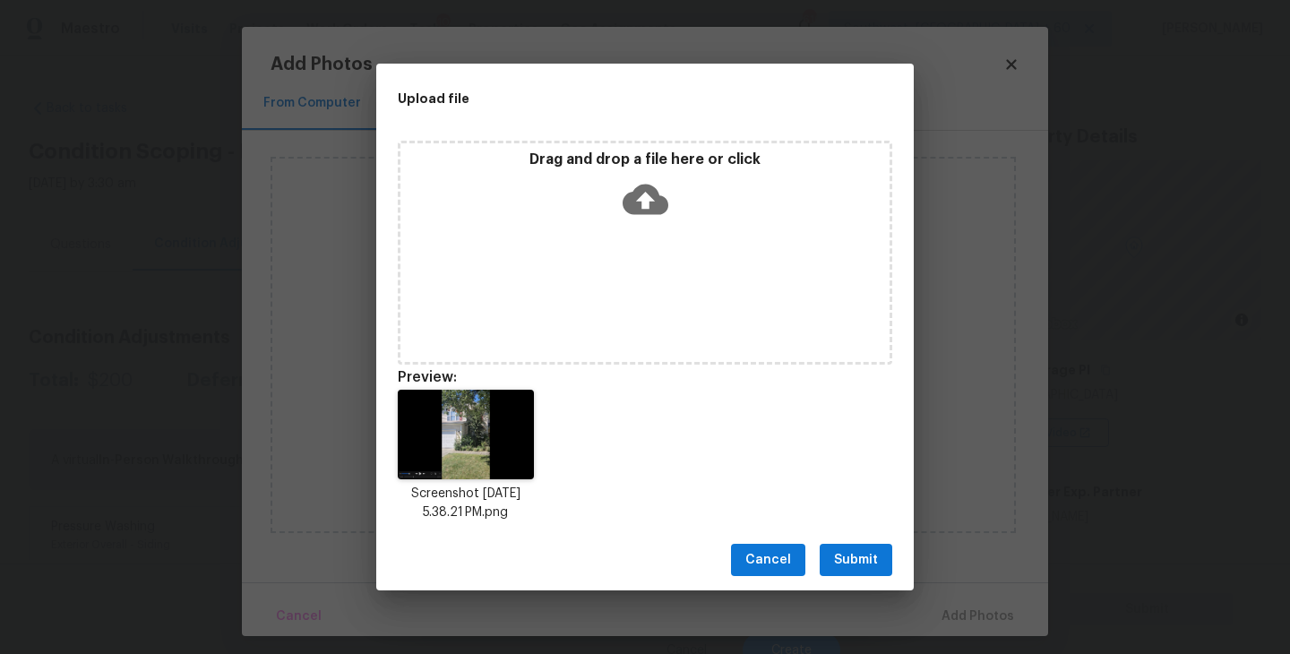
click at [856, 565] on span "Submit" at bounding box center [856, 560] width 44 height 22
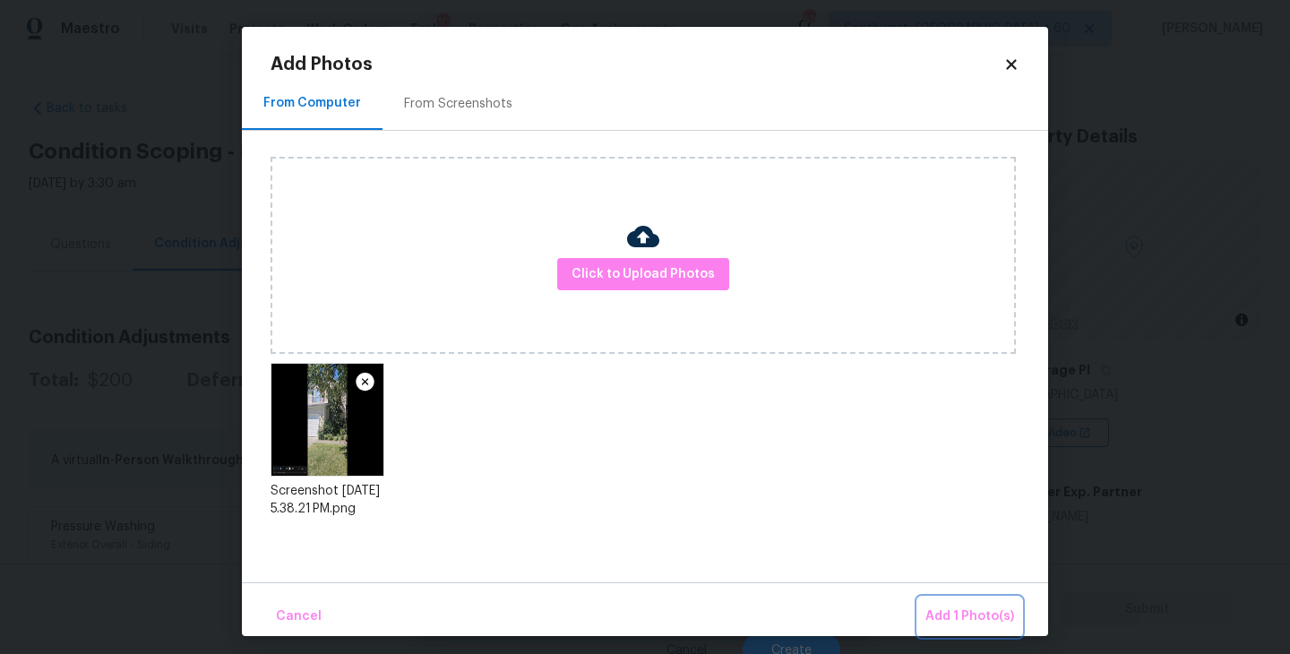
click at [957, 610] on span "Add 1 Photo(s)" at bounding box center [969, 617] width 89 height 22
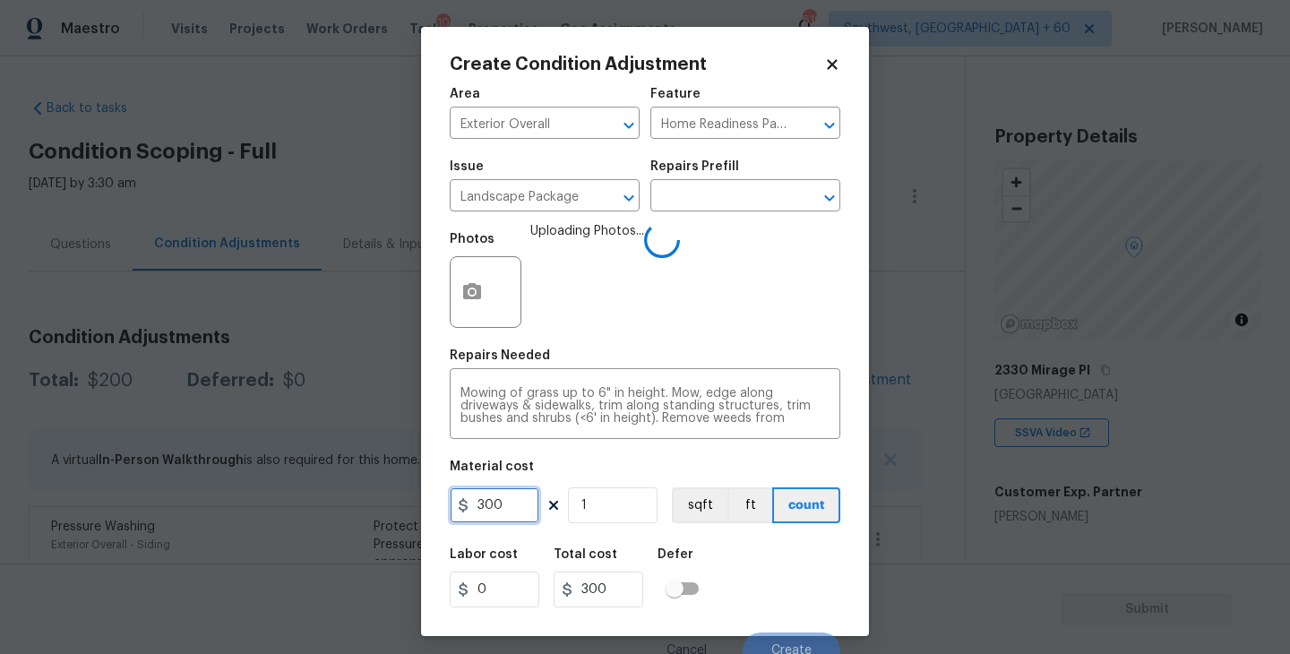
drag, startPoint x: 515, startPoint y: 505, endPoint x: 376, endPoint y: 505, distance: 138.9
click at [376, 505] on div "Create Condition Adjustment Area Exterior Overall ​ Feature Home Readiness Pack…" at bounding box center [645, 327] width 1290 height 654
type input "500"
click at [747, 554] on div "Labor cost 0 Total cost 500 Defer" at bounding box center [645, 578] width 391 height 81
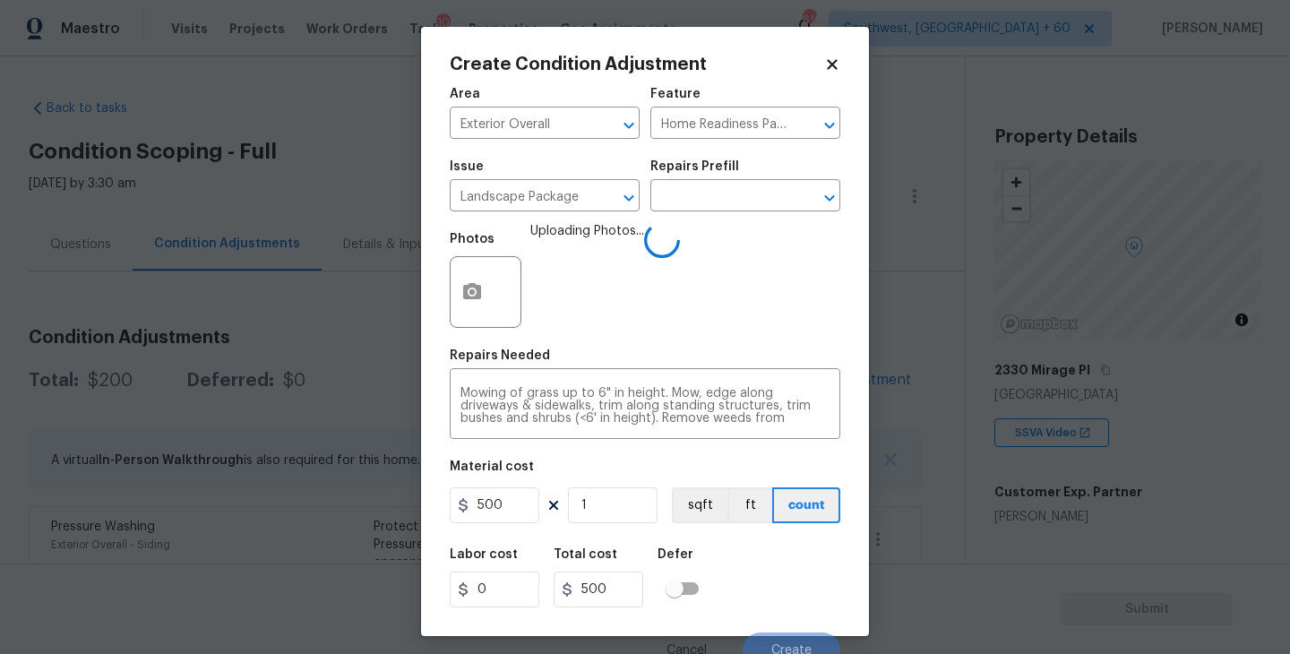
scroll to position [15, 0]
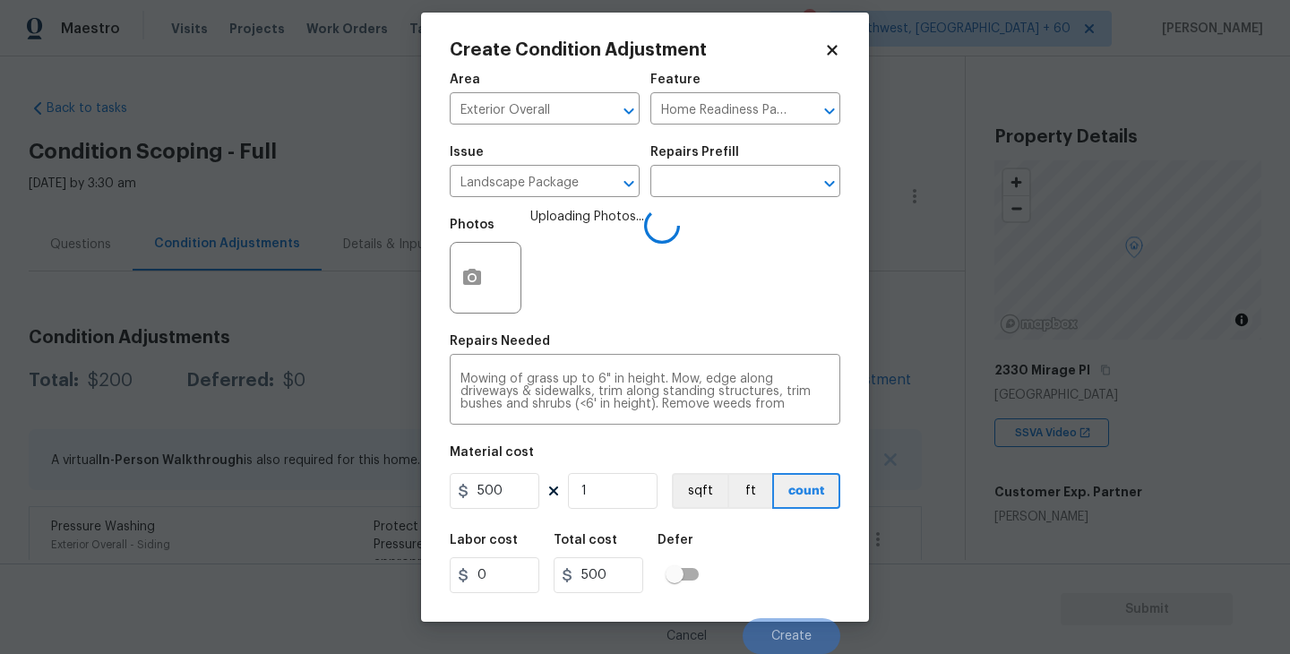
click at [773, 555] on div "Labor cost 0 Total cost 500 Defer" at bounding box center [645, 563] width 391 height 81
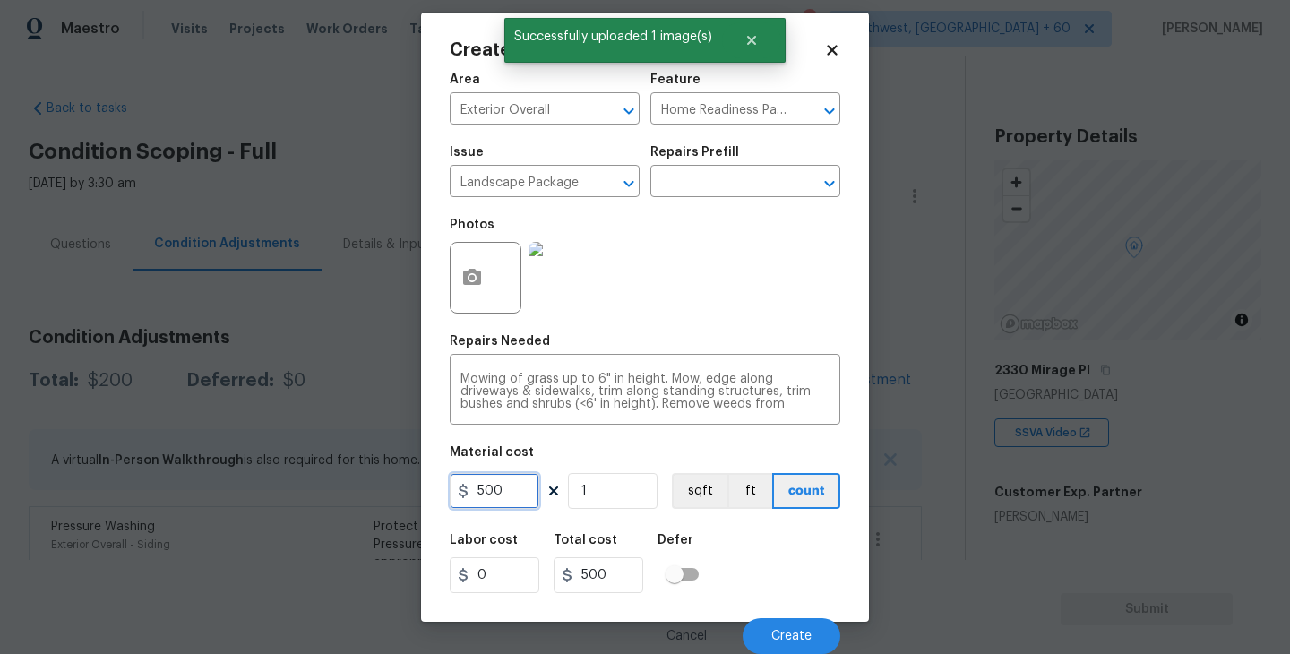
drag, startPoint x: 512, startPoint y: 486, endPoint x: 432, endPoint y: 491, distance: 80.8
click at [432, 491] on div "Create Condition Adjustment Area Exterior Overall ​ Feature Home Readiness Pack…" at bounding box center [645, 317] width 448 height 609
type input "750"
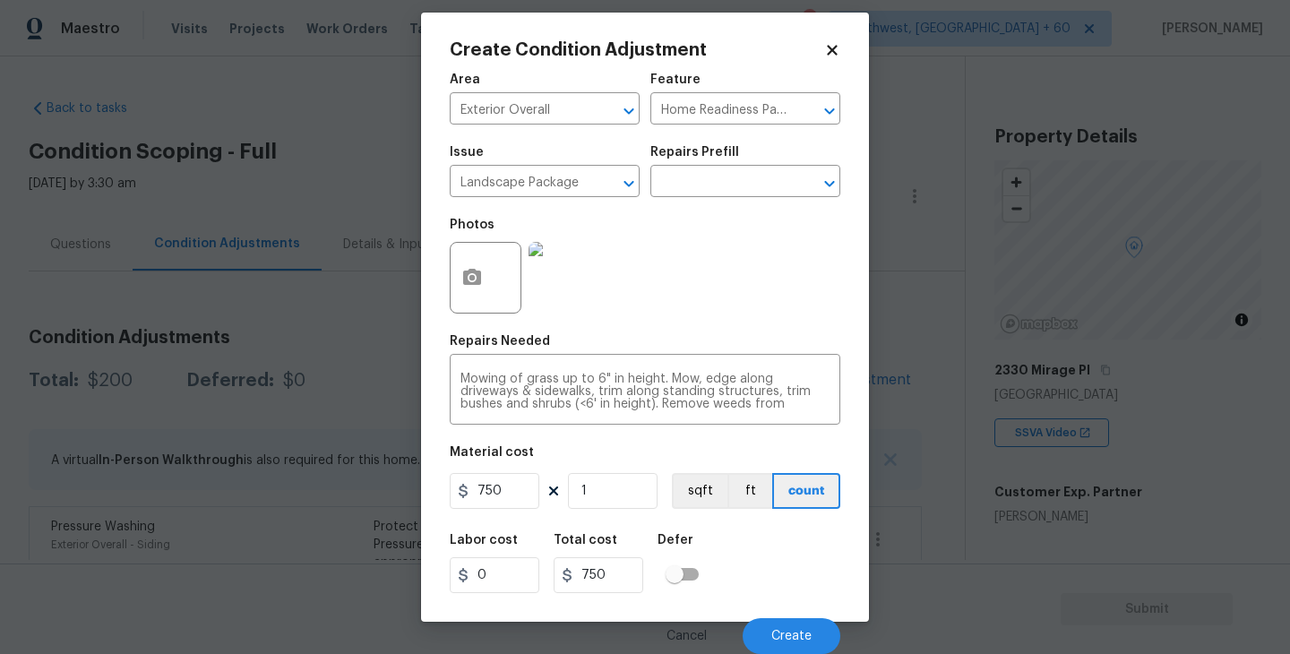
click at [809, 554] on div "Labor cost 0 Total cost 750 Defer" at bounding box center [645, 563] width 391 height 81
click at [771, 617] on div "Cancel Create" at bounding box center [645, 629] width 391 height 50
click at [774, 624] on button "Create" at bounding box center [792, 636] width 98 height 36
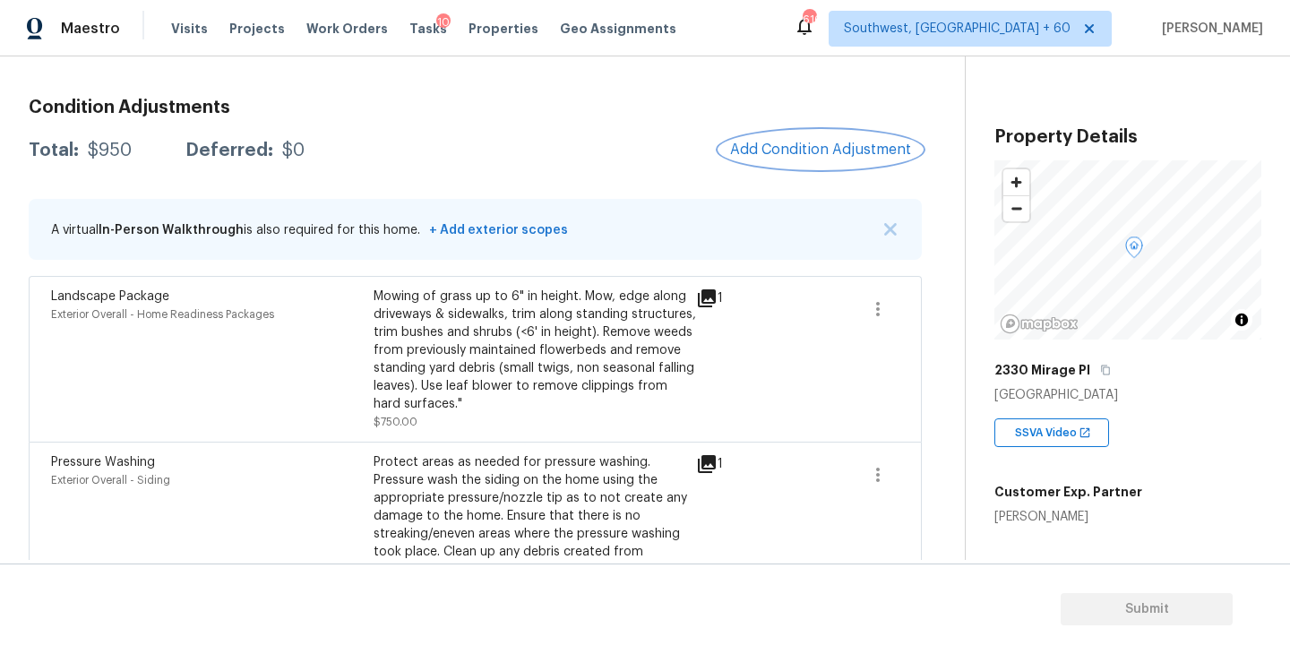
scroll to position [184, 0]
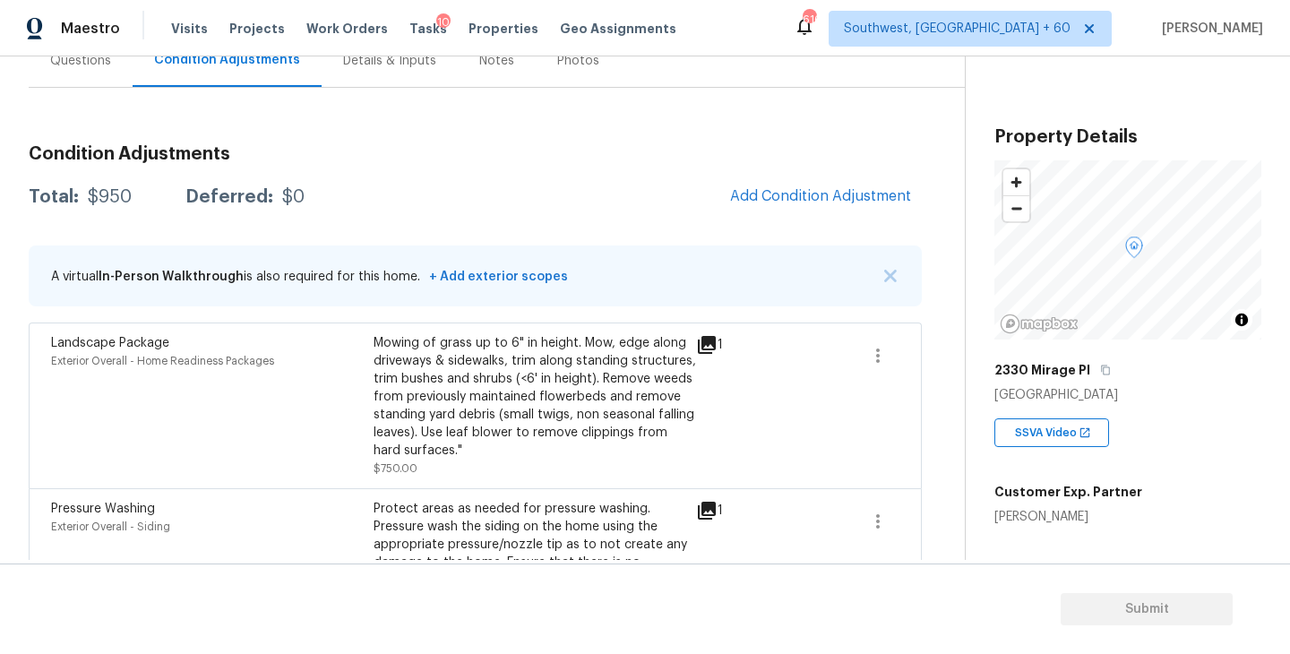
click at [822, 233] on div "Condition Adjustments Total: $950 Deferred: $0 Add Condition Adjustment A virtu…" at bounding box center [475, 393] width 893 height 524
click at [822, 202] on span "Add Condition Adjustment" at bounding box center [820, 196] width 181 height 16
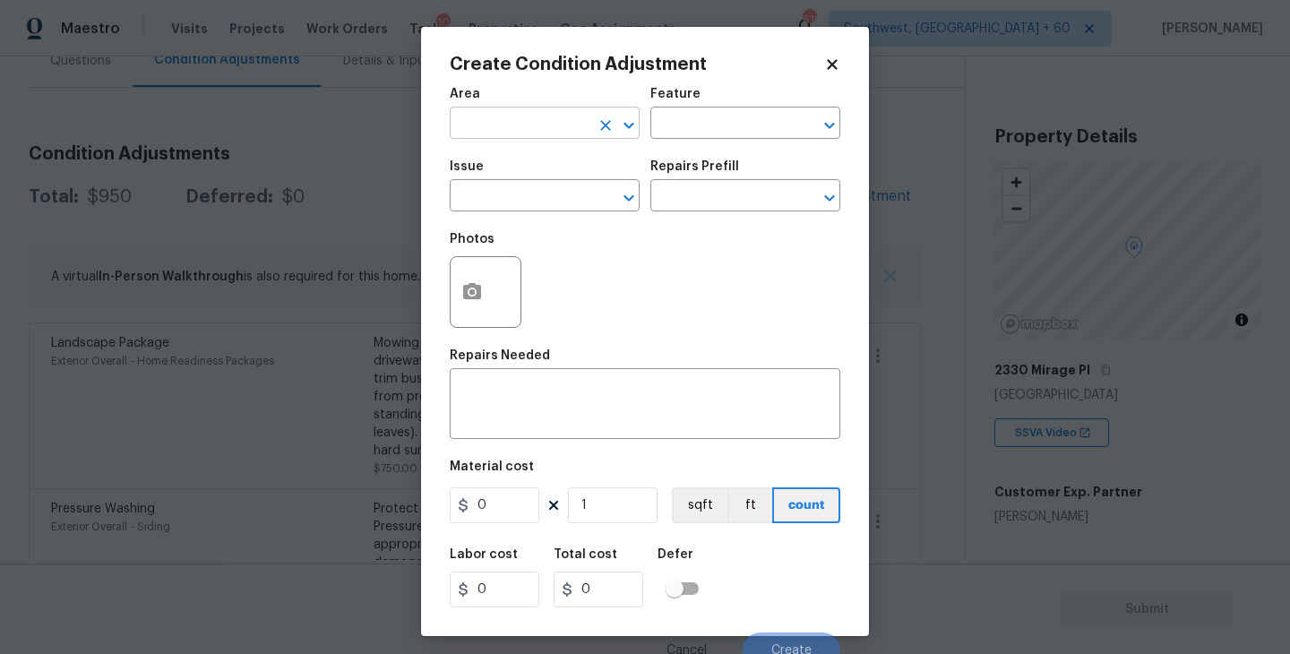
click at [555, 138] on input "text" at bounding box center [520, 125] width 140 height 28
click at [562, 187] on li "Exterior Overall" at bounding box center [545, 195] width 190 height 30
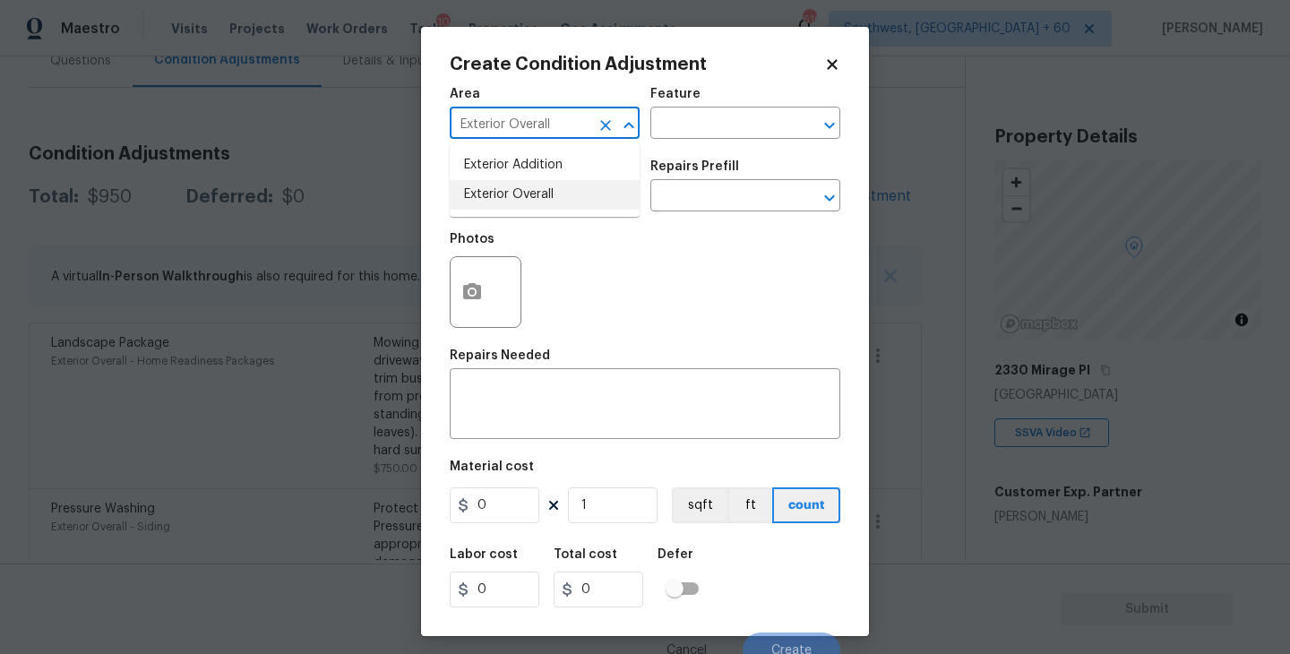
type input "Exterior Overall"
click at [562, 187] on input "text" at bounding box center [520, 198] width 140 height 28
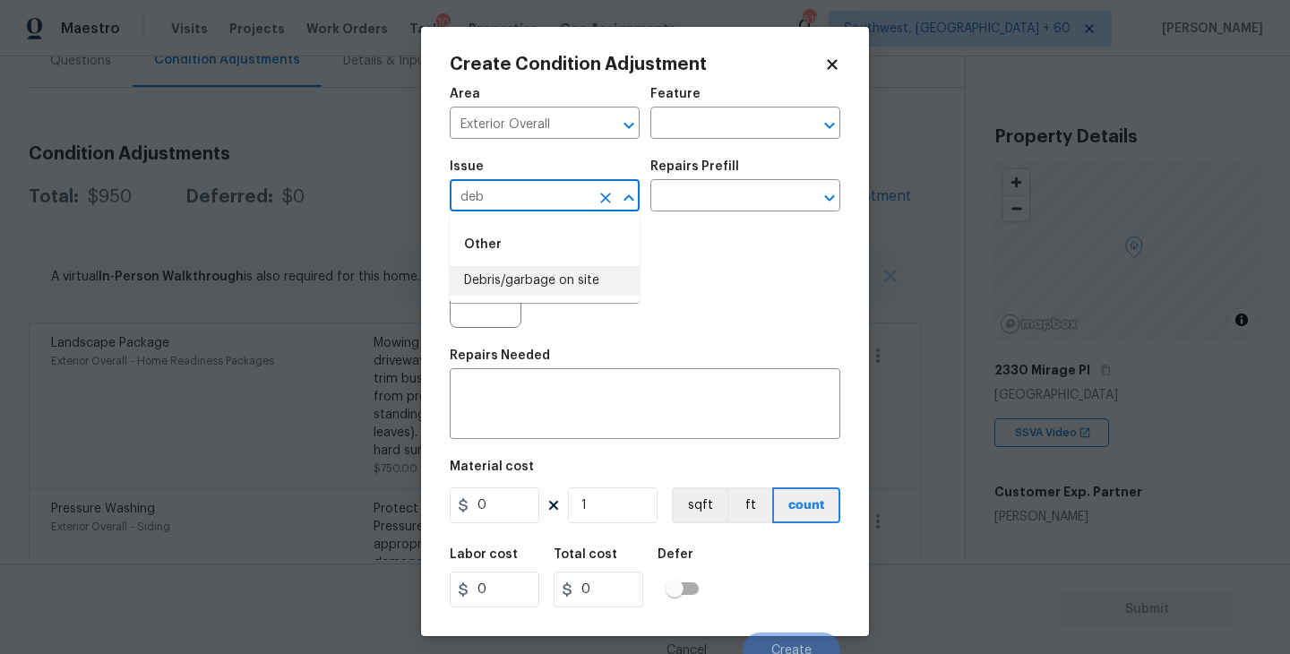
click at [593, 280] on li "Debris/garbage on site" at bounding box center [545, 281] width 190 height 30
type input "Debris/garbage on site"
click at [701, 212] on div "Issue Debris/garbage on site ​ Repairs Prefill ​" at bounding box center [645, 186] width 391 height 73
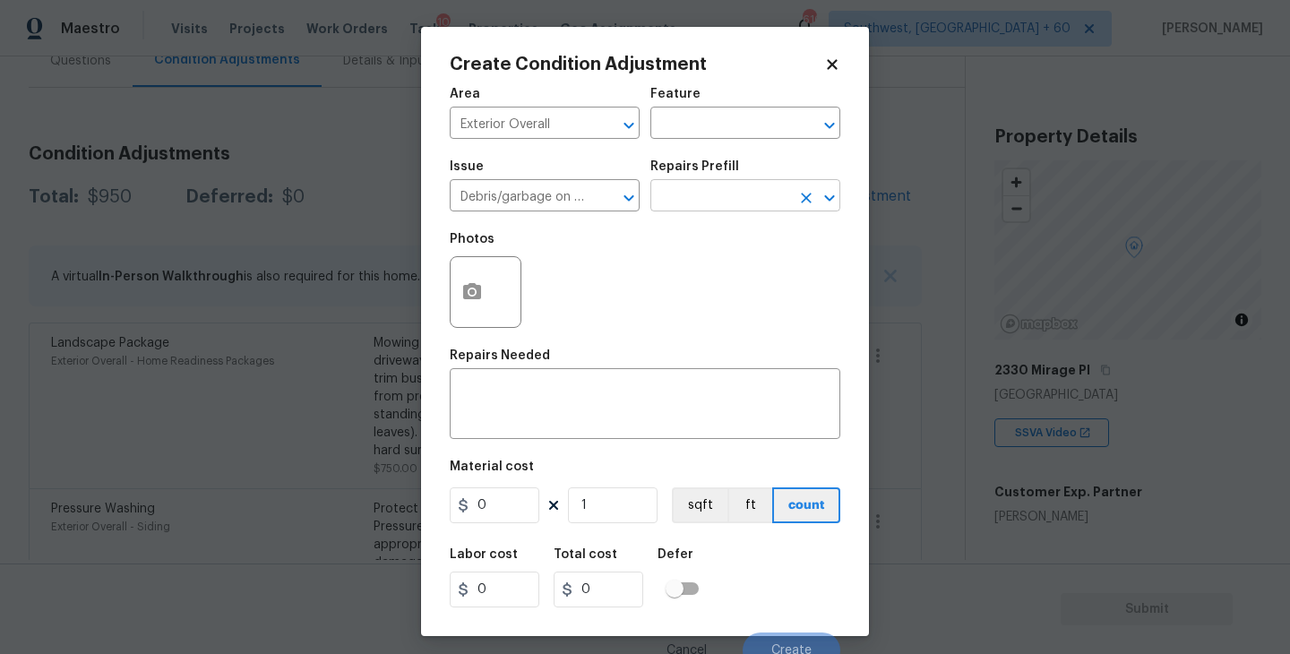
click at [729, 194] on input "text" at bounding box center [720, 198] width 140 height 28
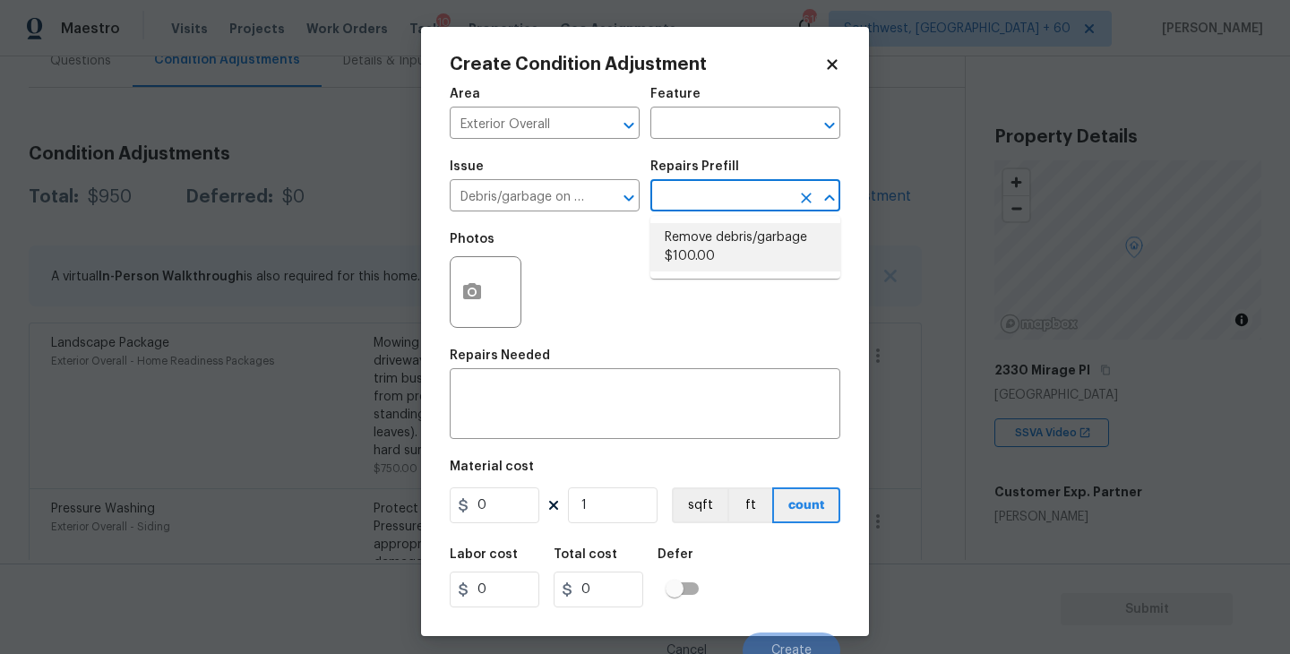
click at [716, 238] on li "Remove debris/garbage $100.00" at bounding box center [745, 247] width 190 height 48
type textarea "Remove, haul off, and properly dispose of any debris left by seller to offsite …"
type input "100"
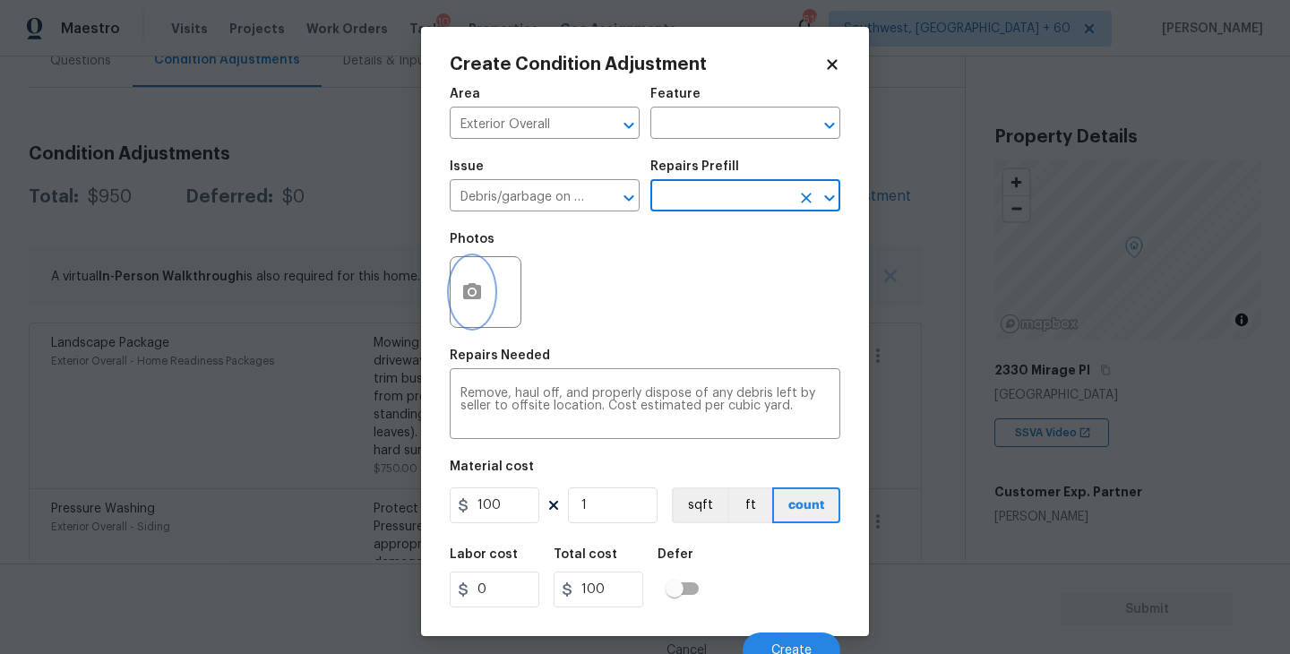
click at [487, 302] on button "button" at bounding box center [472, 292] width 43 height 70
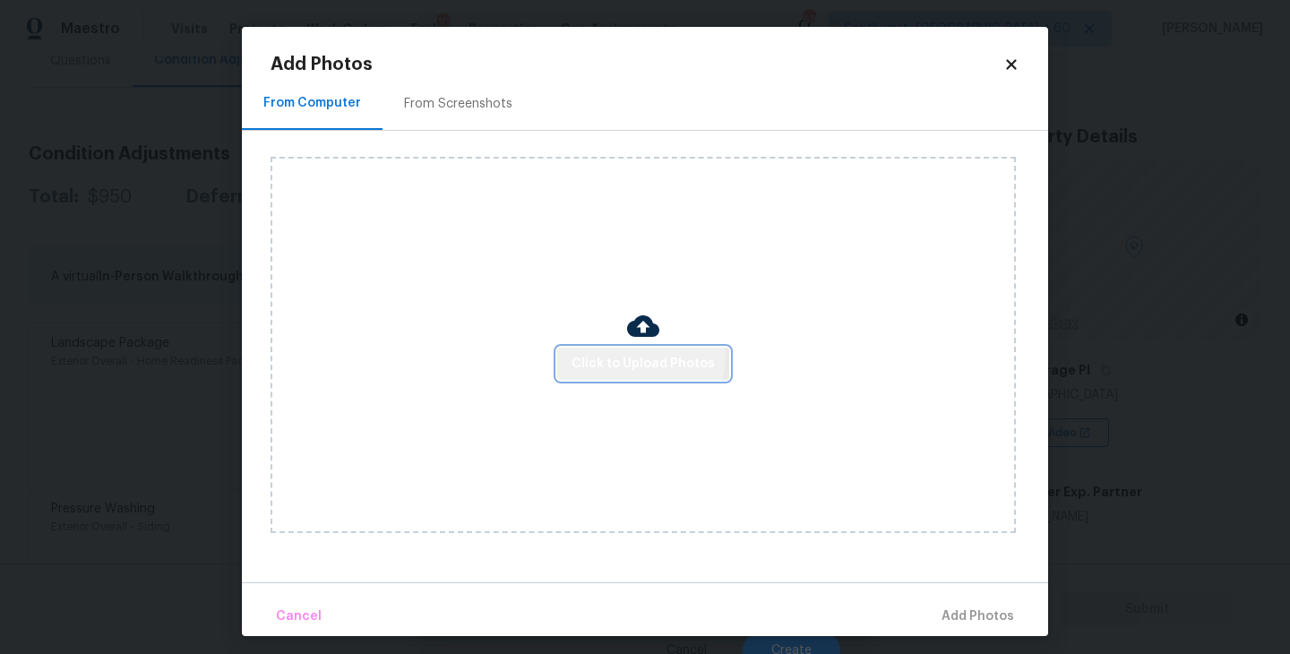
click at [641, 356] on span "Click to Upload Photos" at bounding box center [643, 364] width 143 height 22
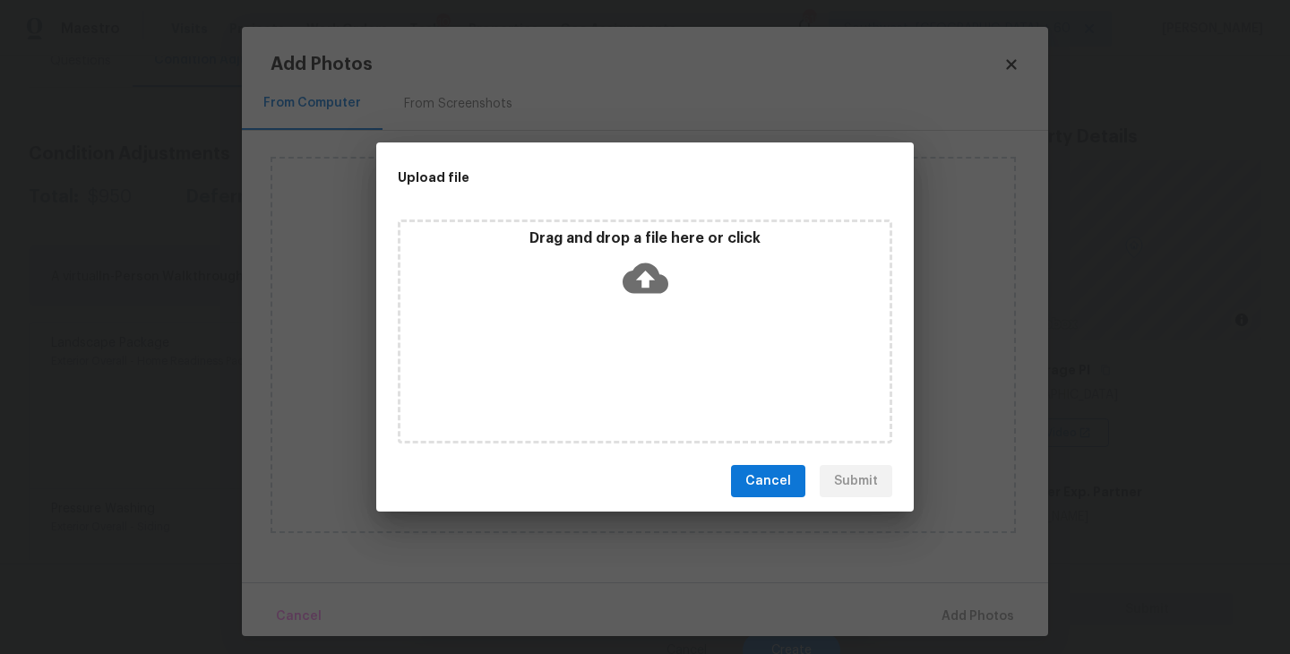
click at [645, 291] on icon at bounding box center [646, 278] width 46 height 30
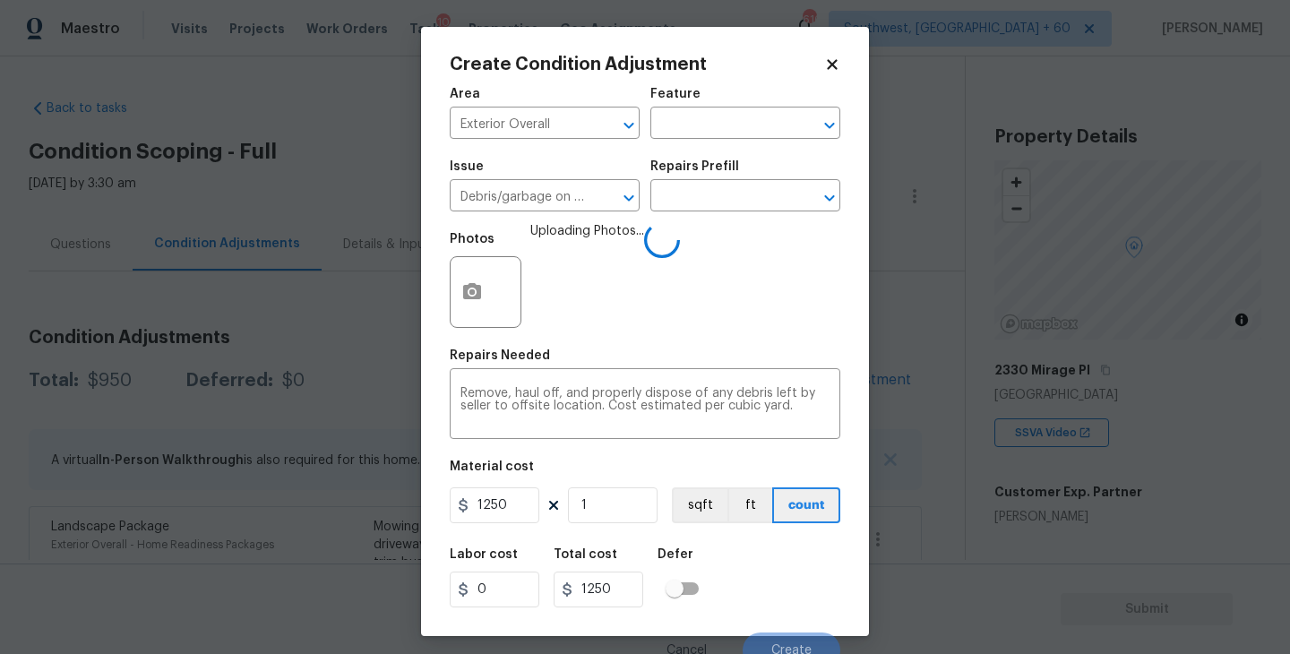
scroll to position [15, 0]
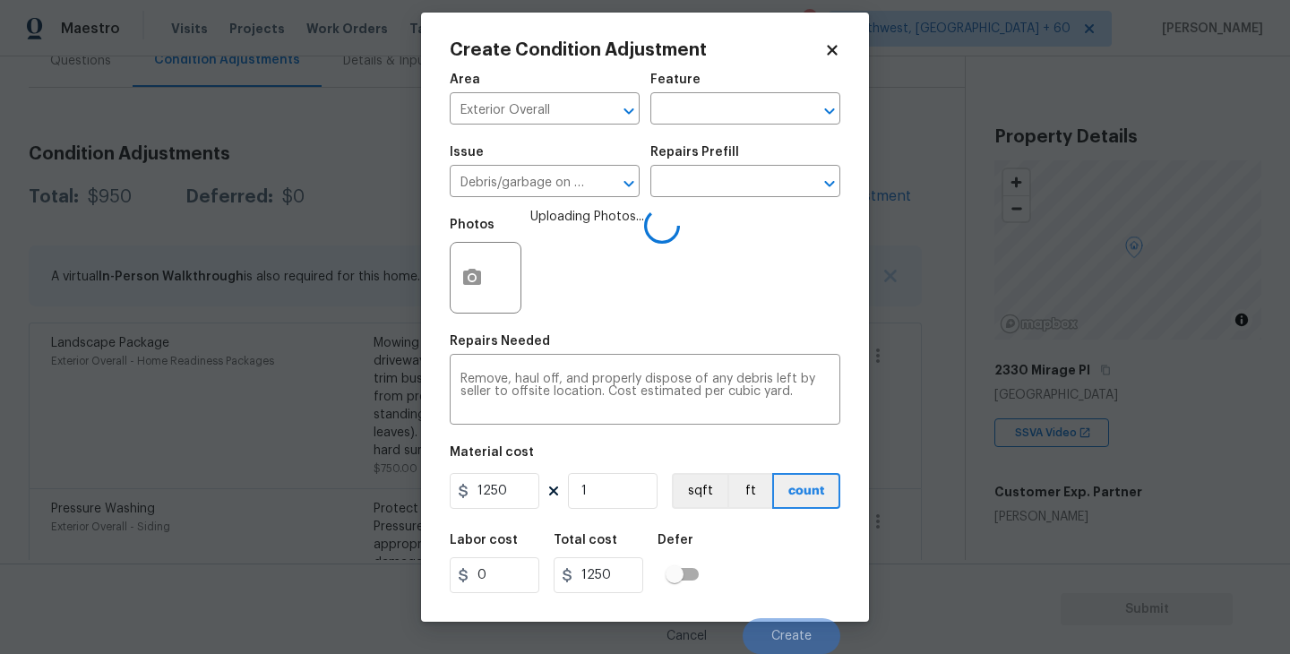
click at [796, 555] on div "Labor cost 0 Total cost 1250 Defer" at bounding box center [645, 563] width 391 height 81
click at [798, 568] on div "Labor cost 0 Total cost 1250 Defer" at bounding box center [645, 563] width 391 height 81
click at [782, 588] on div "Labor cost 0 Total cost 1250 Defer" at bounding box center [645, 563] width 391 height 81
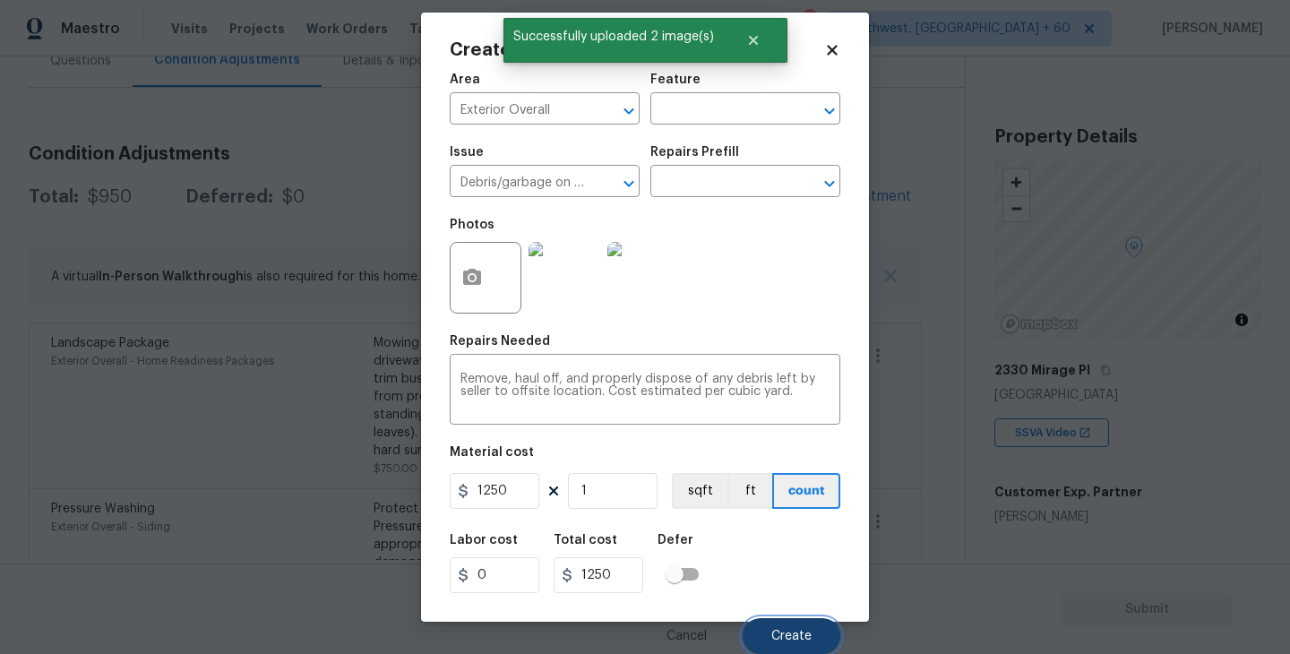
click at [797, 640] on span "Create" at bounding box center [791, 636] width 40 height 13
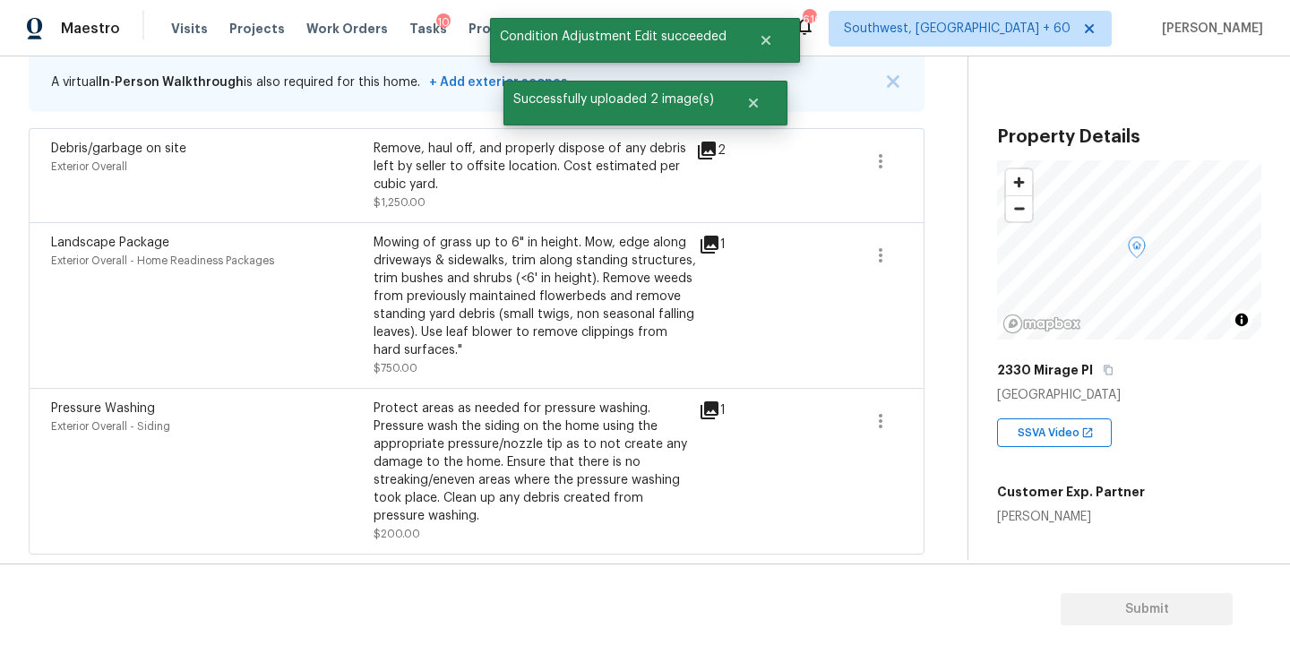
scroll to position [0, 0]
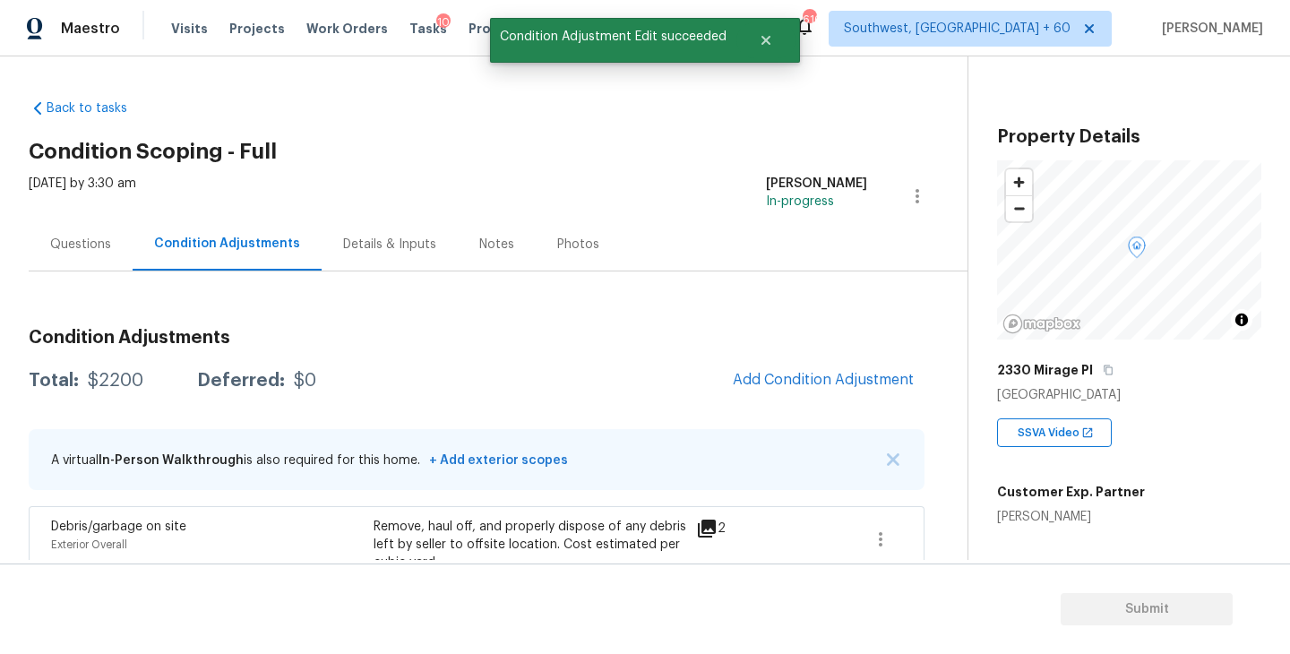
click at [77, 247] on div "Questions" at bounding box center [80, 245] width 61 height 18
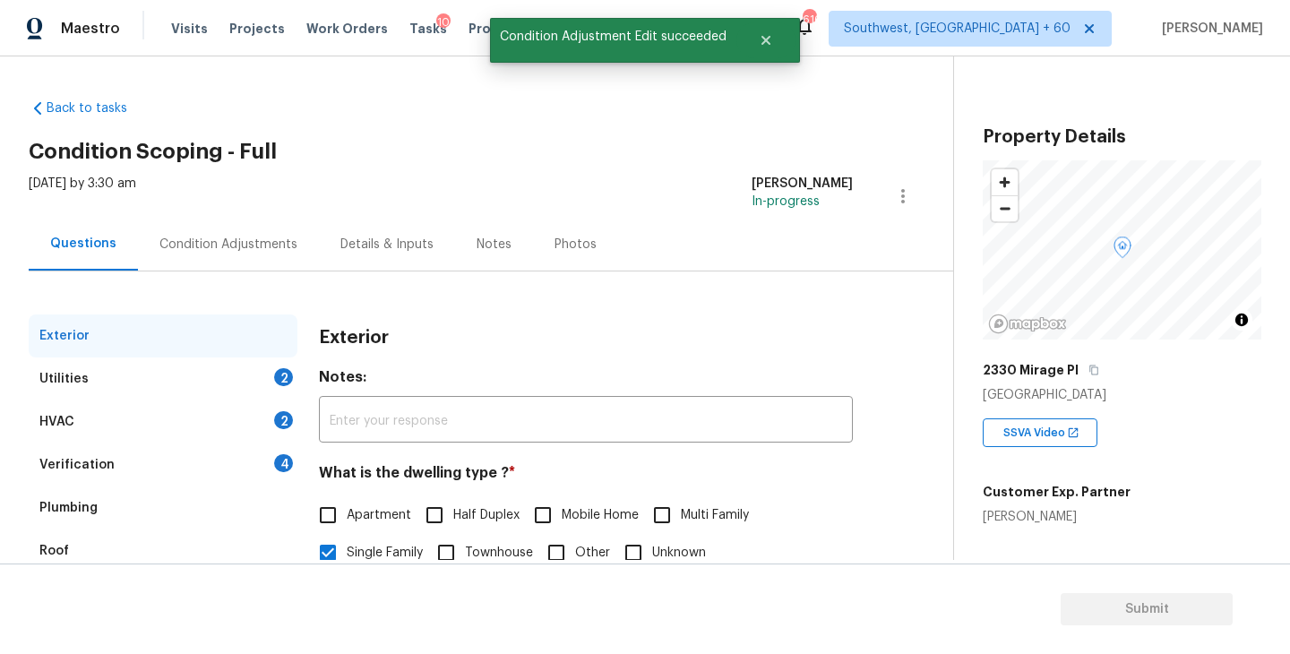
click at [237, 376] on div "Utilities 2" at bounding box center [163, 378] width 269 height 43
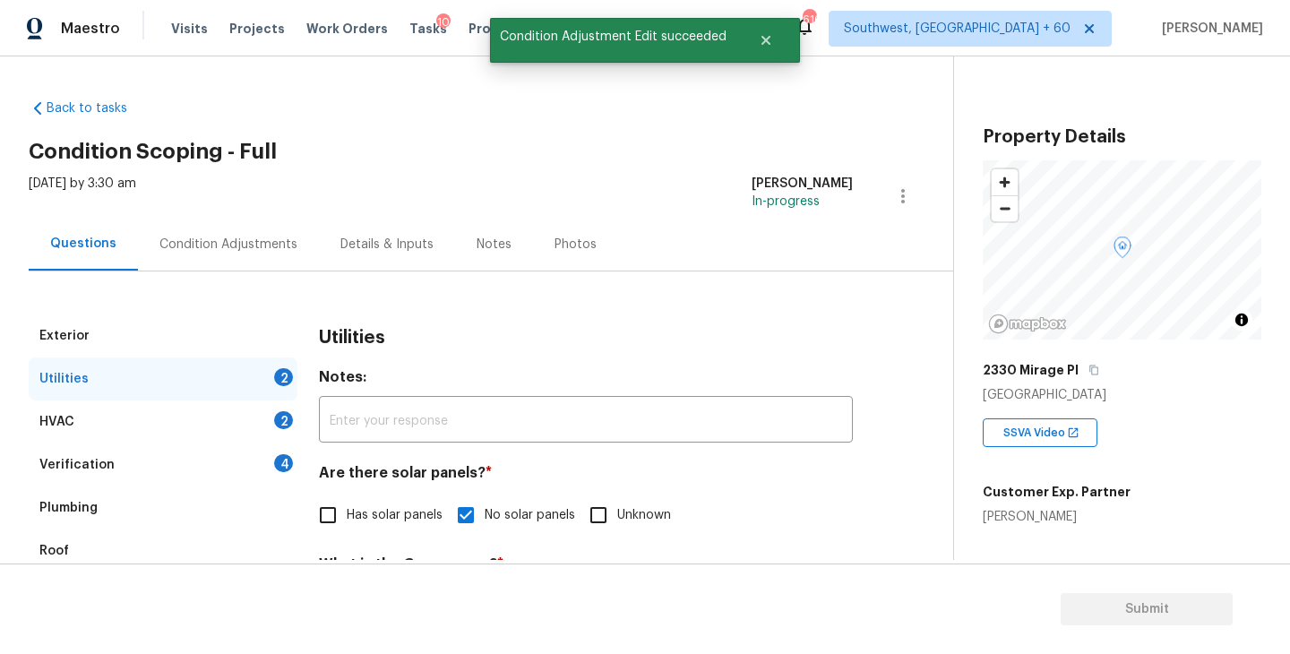
scroll to position [222, 0]
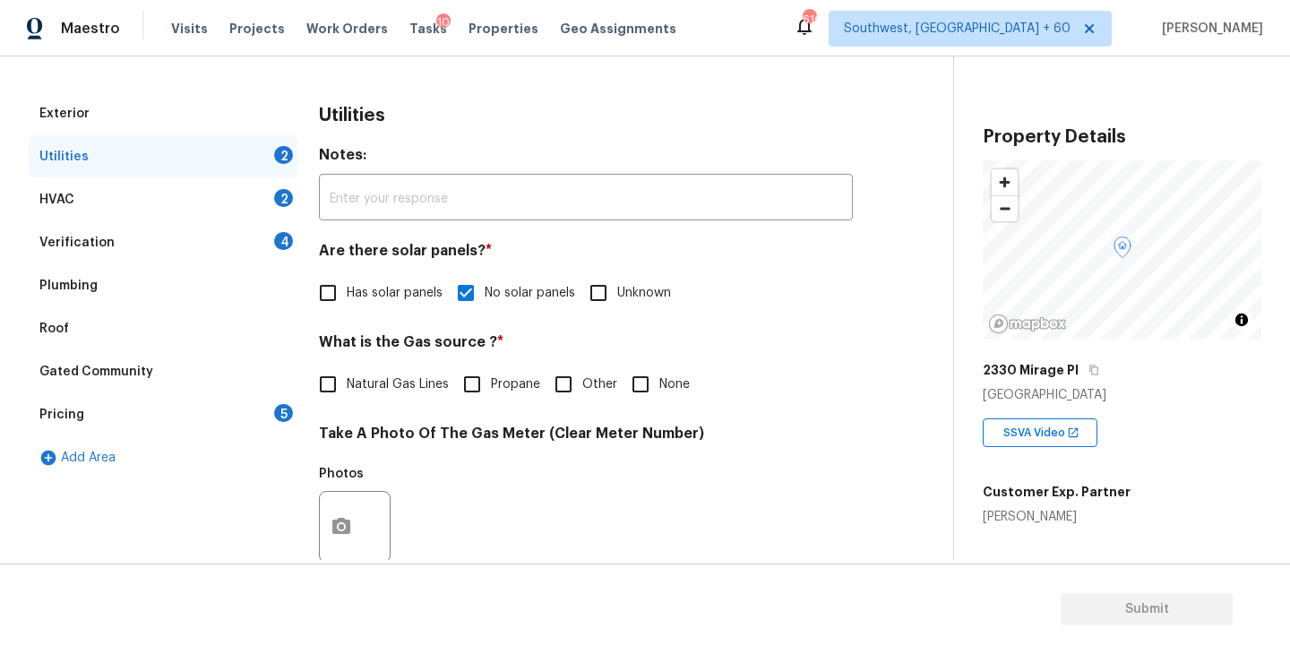
click at [374, 382] on span "Natural Gas Lines" at bounding box center [398, 384] width 102 height 19
click at [347, 382] on input "Natural Gas Lines" at bounding box center [328, 385] width 38 height 38
checkbox input "true"
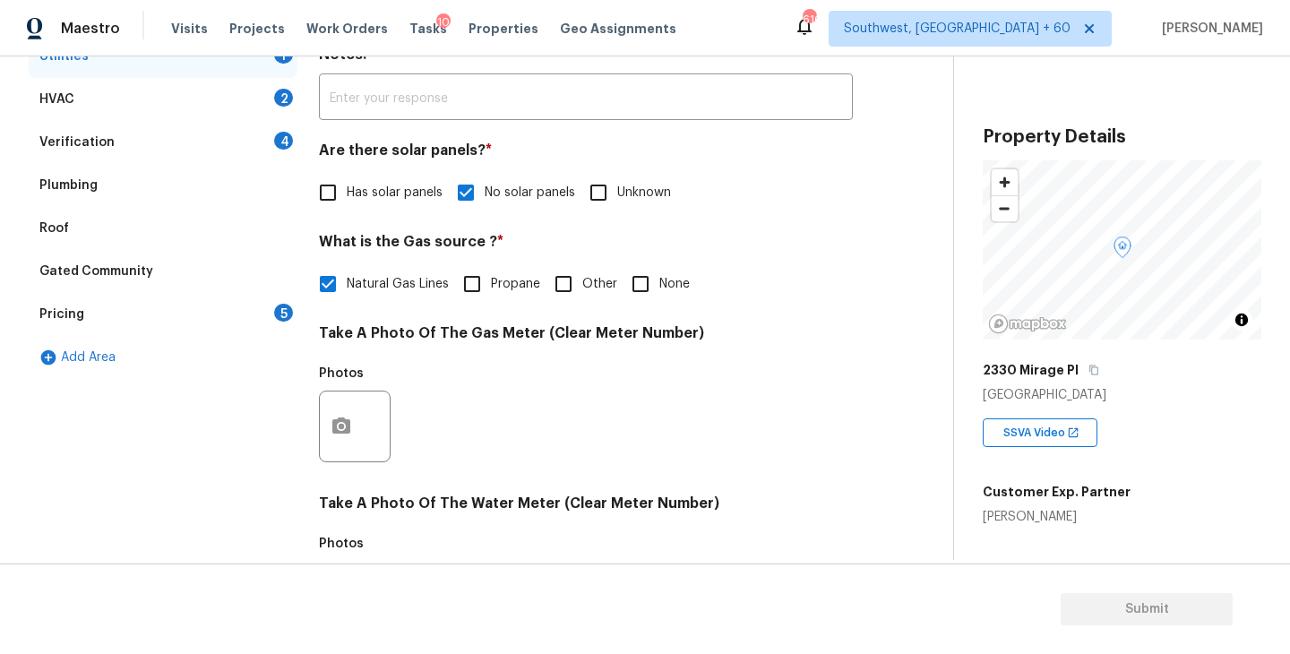
click at [659, 280] on span "None" at bounding box center [674, 284] width 30 height 19
click at [659, 280] on input "None" at bounding box center [641, 284] width 38 height 38
checkbox input "true"
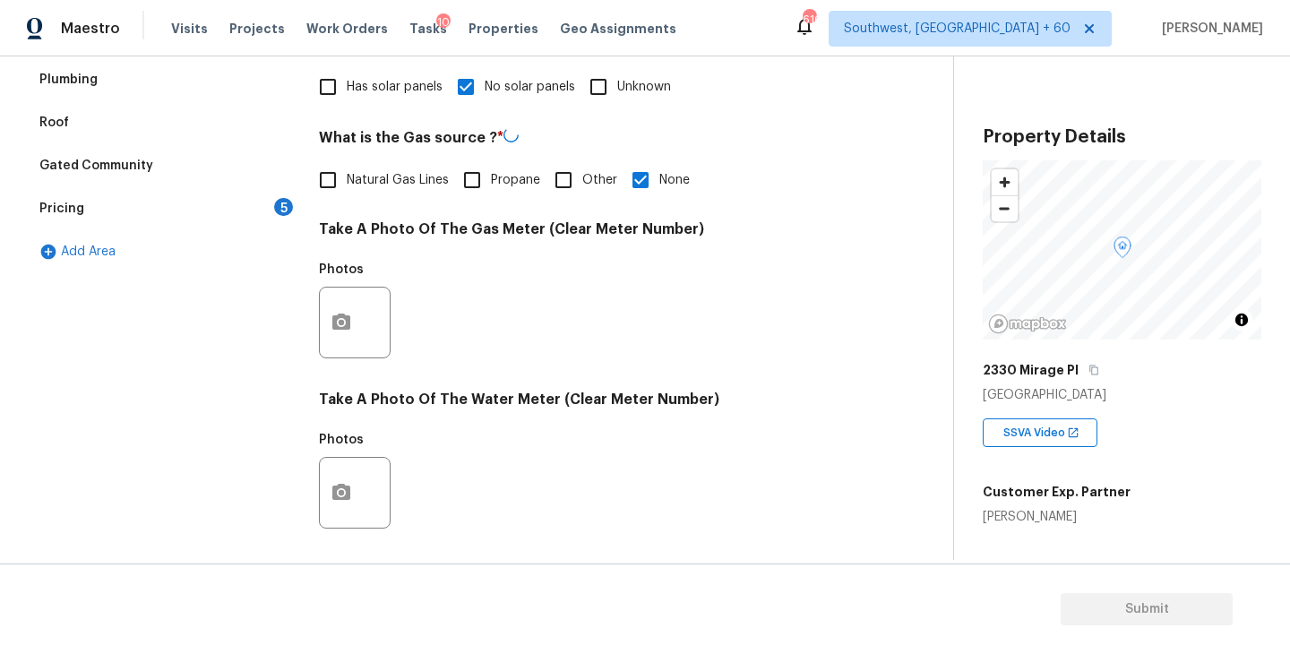
scroll to position [694, 0]
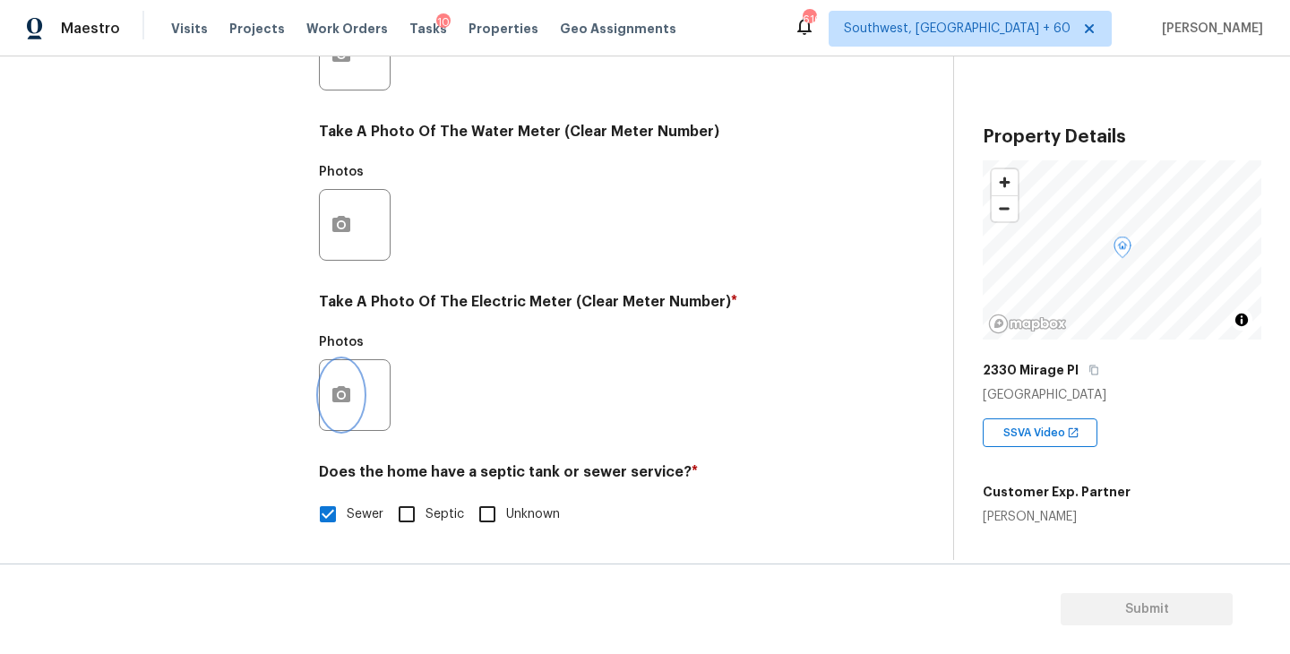
click at [339, 407] on button "button" at bounding box center [341, 395] width 43 height 70
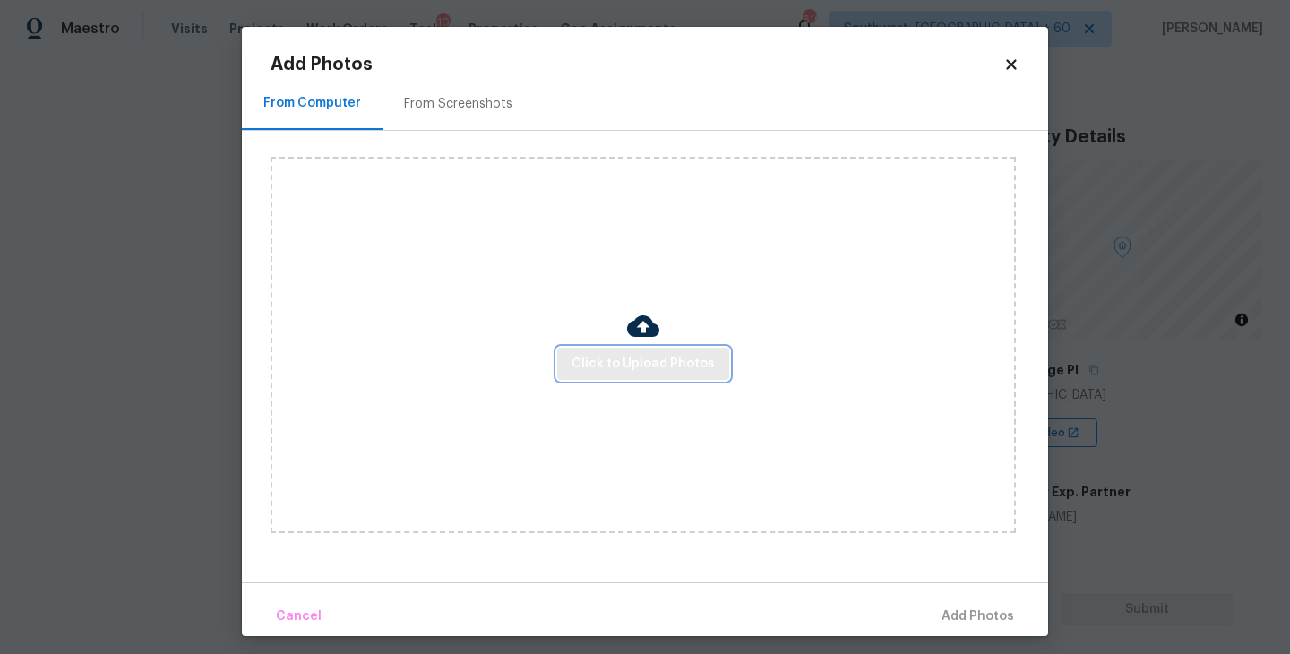
click at [639, 364] on span "Click to Upload Photos" at bounding box center [643, 364] width 143 height 22
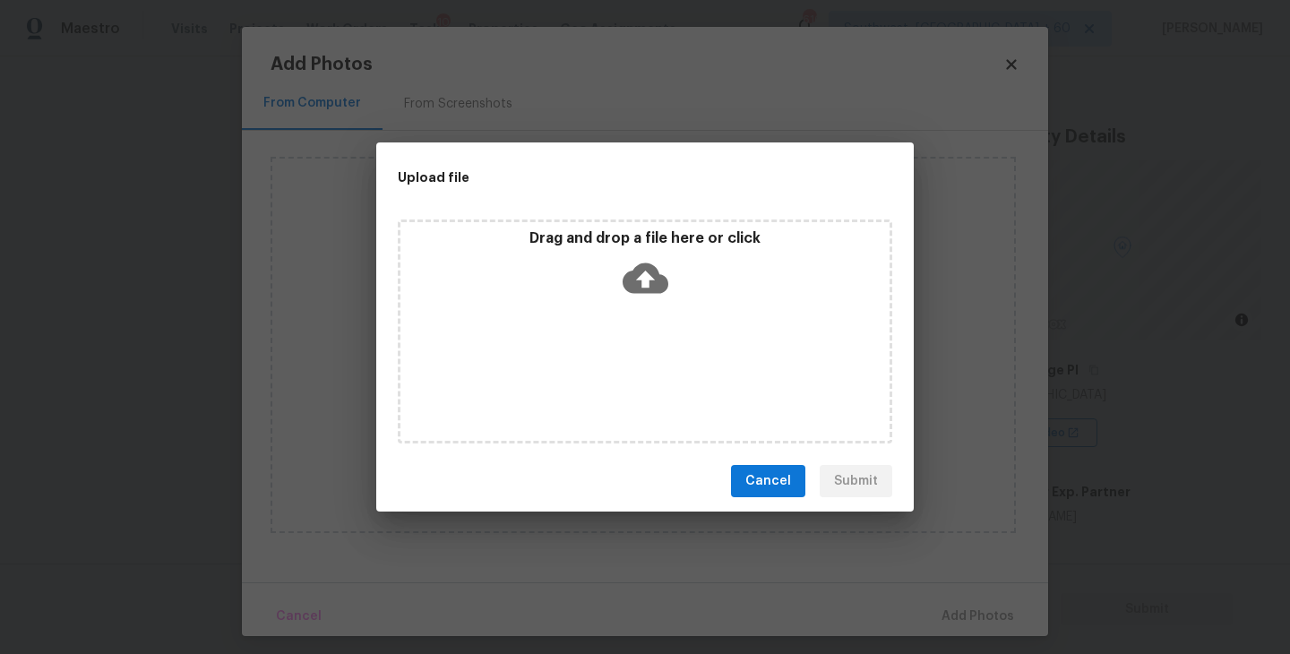
click at [650, 291] on icon at bounding box center [646, 278] width 46 height 30
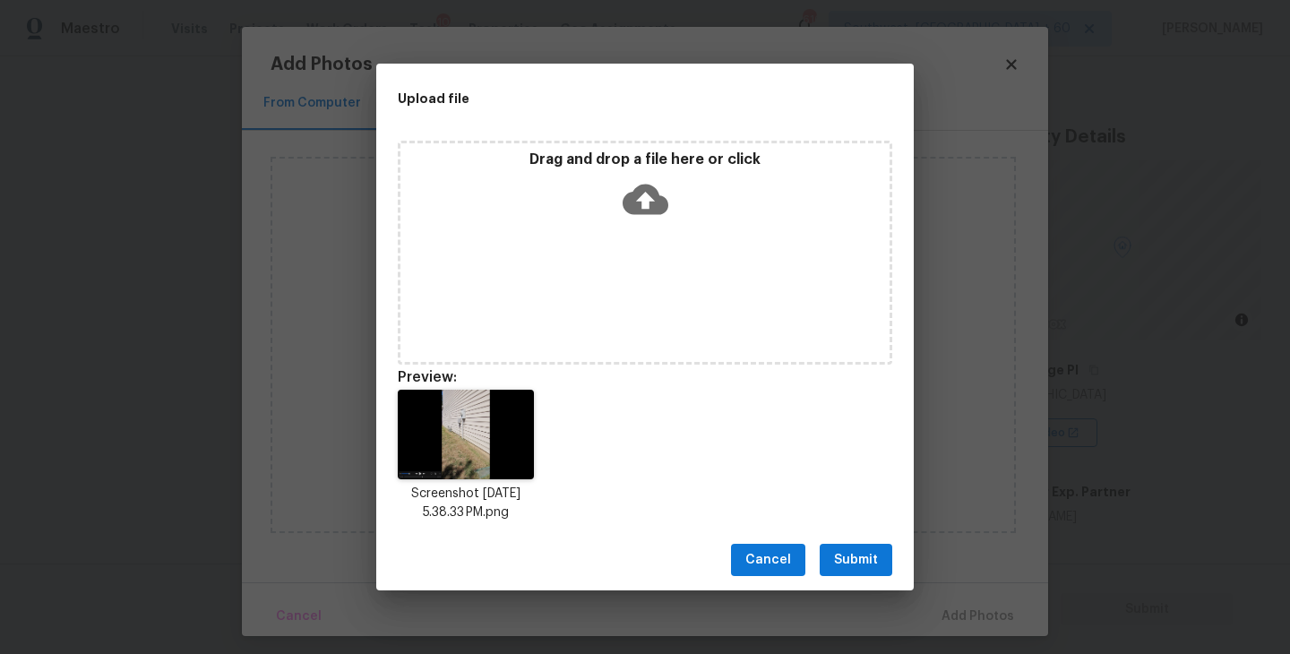
click at [858, 542] on div "Cancel Submit" at bounding box center [645, 560] width 538 height 62
click at [876, 557] on span "Submit" at bounding box center [856, 560] width 44 height 22
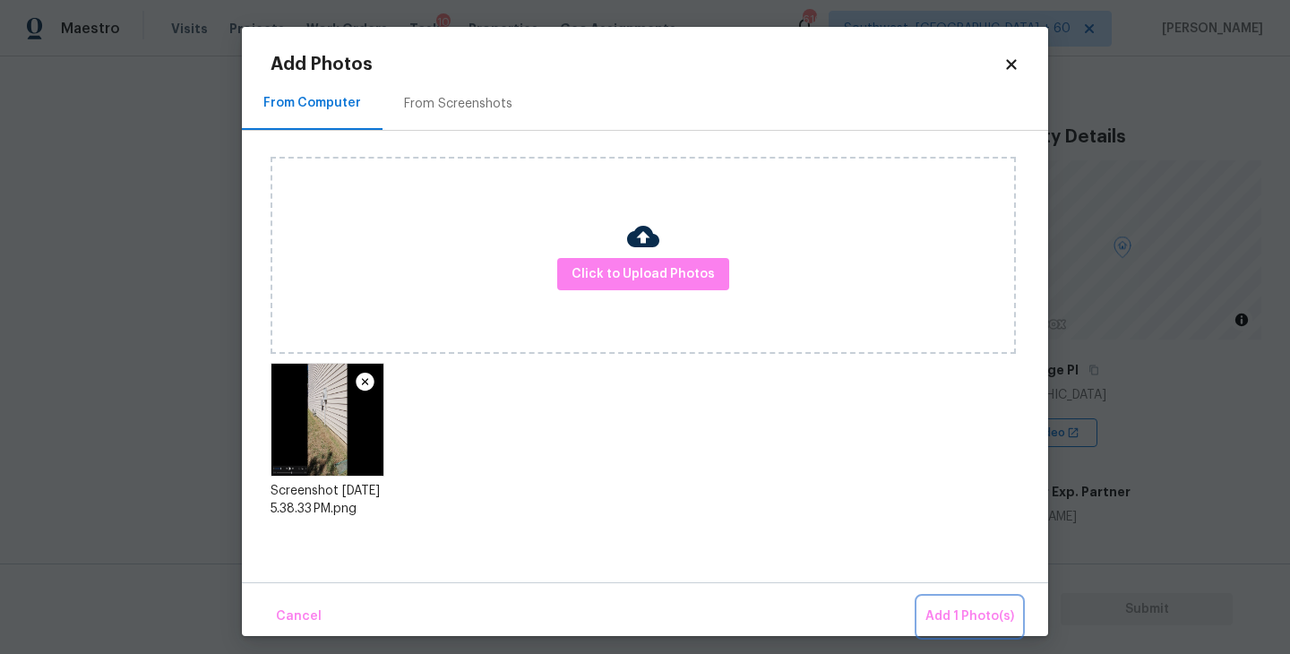
click at [941, 607] on span "Add 1 Photo(s)" at bounding box center [969, 617] width 89 height 22
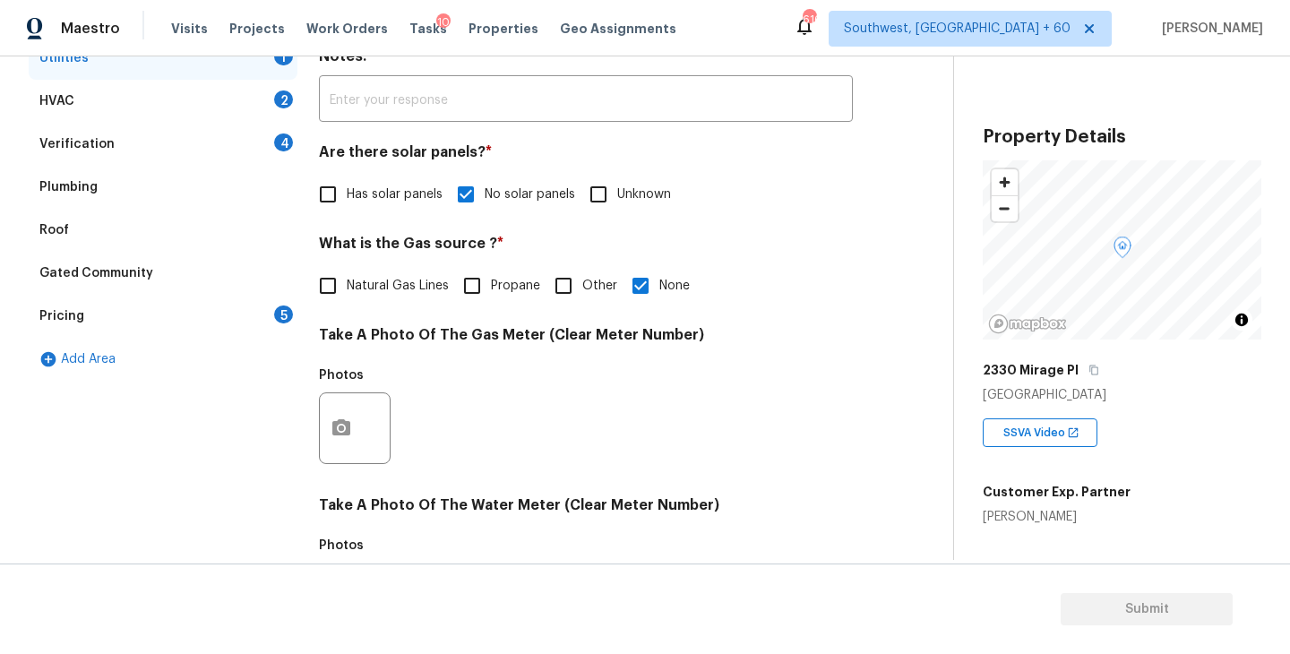
scroll to position [202, 0]
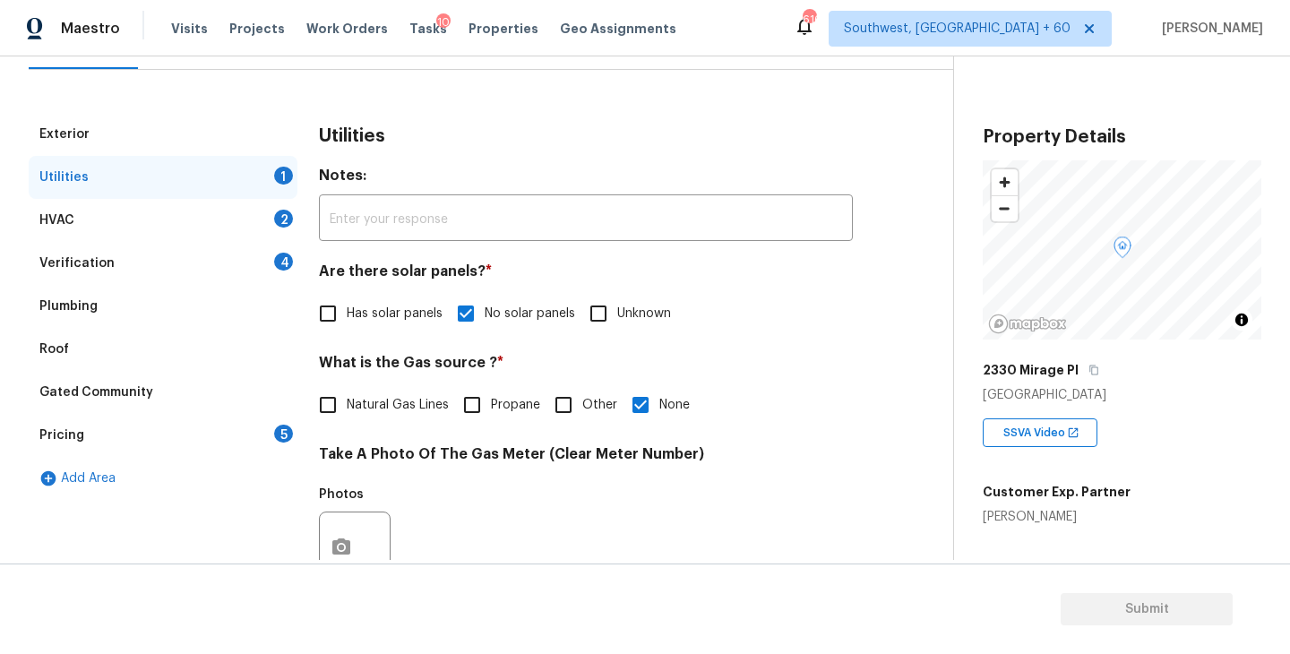
click at [360, 409] on span "Natural Gas Lines" at bounding box center [398, 405] width 102 height 19
click at [347, 409] on input "Natural Gas Lines" at bounding box center [328, 405] width 38 height 38
checkbox input "true"
checkbox input "false"
click at [356, 516] on div at bounding box center [355, 549] width 72 height 72
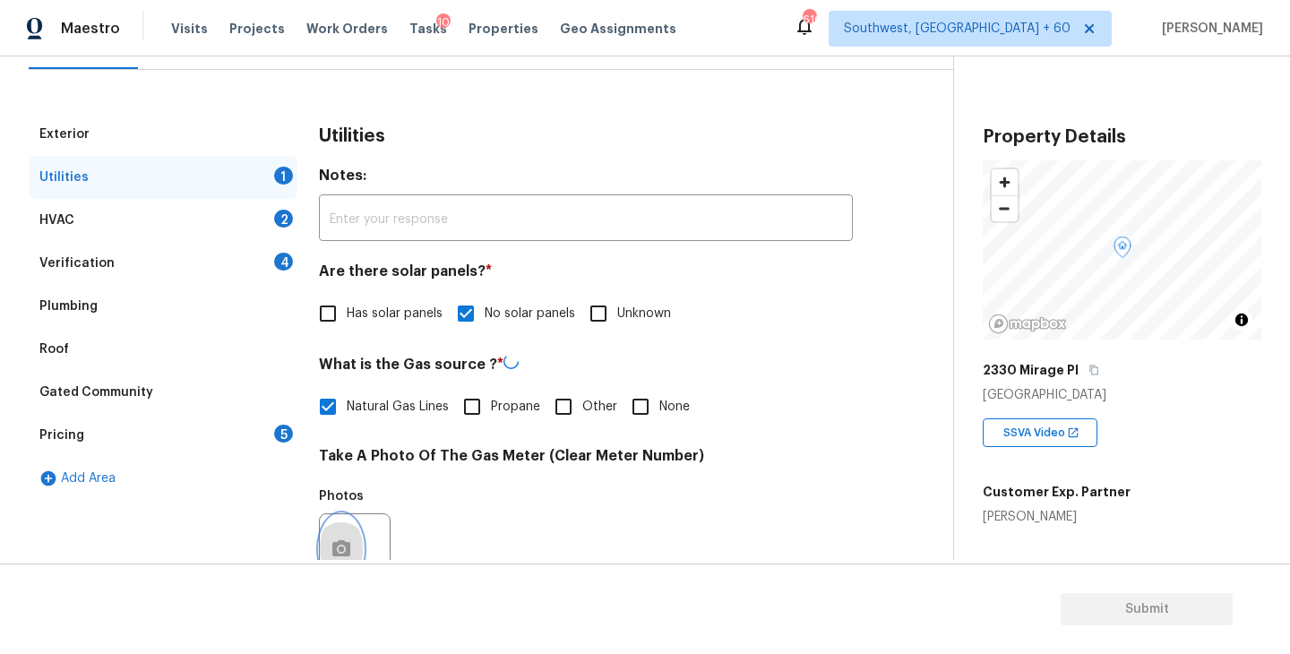
click at [351, 547] on button "button" at bounding box center [341, 549] width 43 height 70
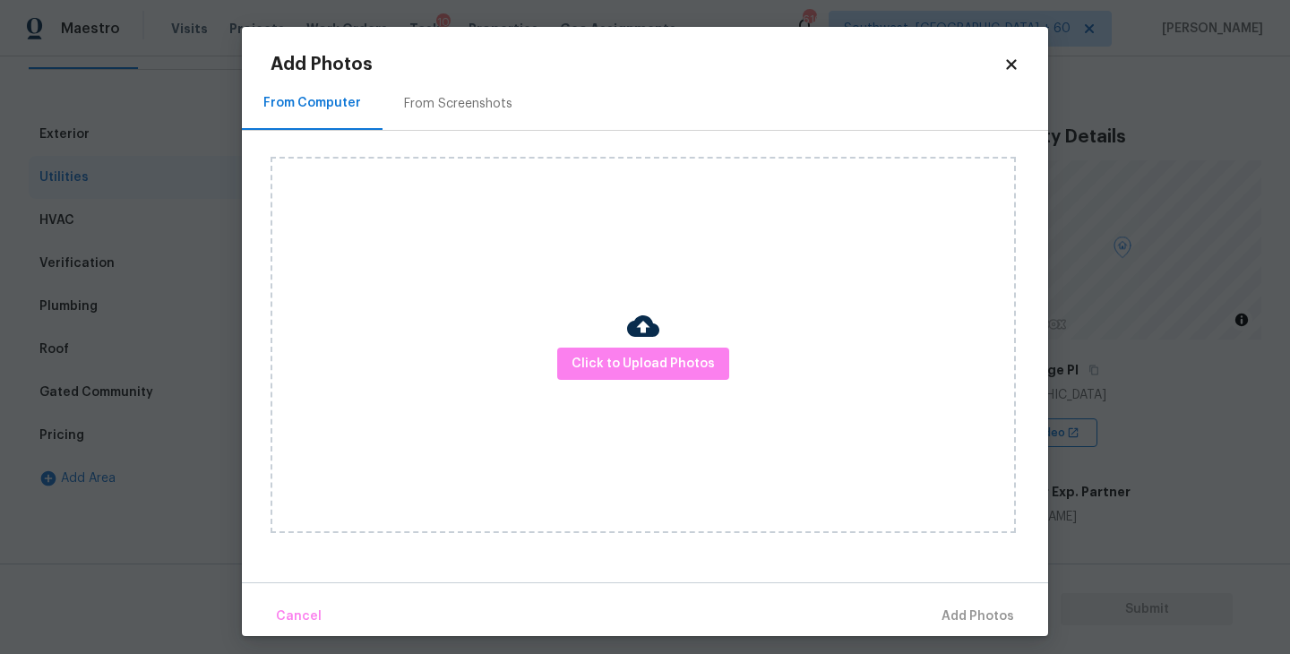
click at [582, 400] on div "Click to Upload Photos" at bounding box center [643, 345] width 745 height 376
click at [617, 364] on span "Click to Upload Photos" at bounding box center [643, 364] width 143 height 22
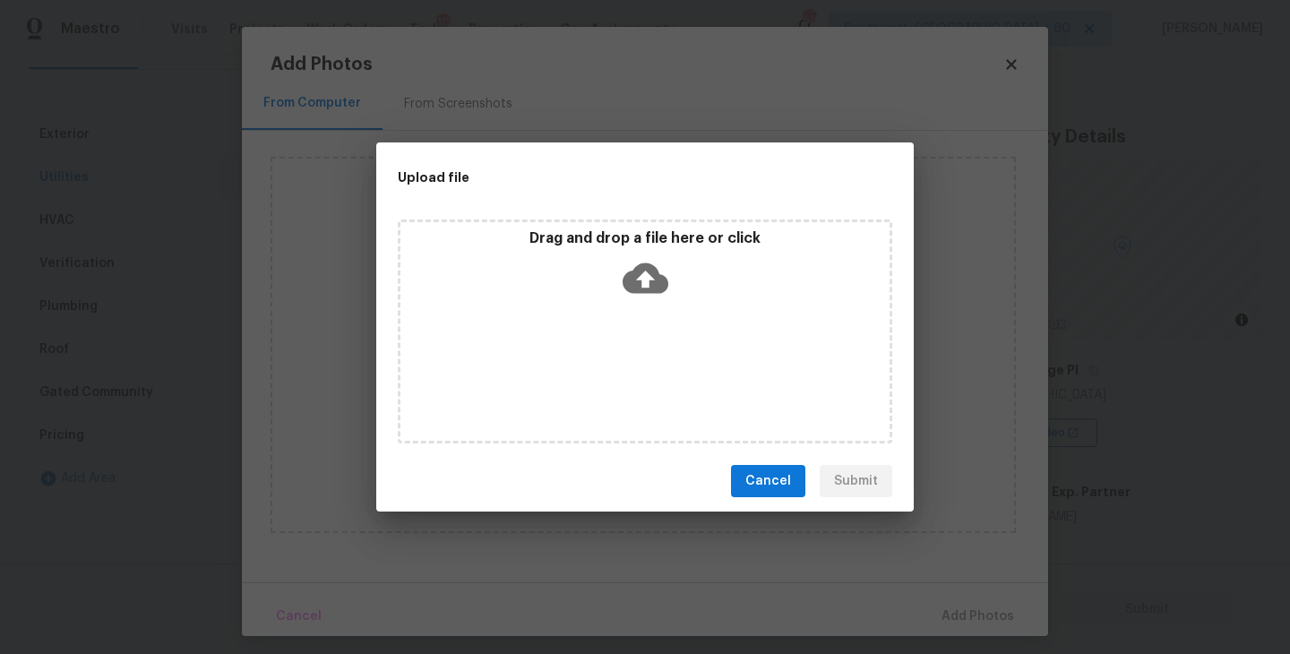
click at [639, 303] on div "Drag and drop a file here or click" at bounding box center [644, 267] width 489 height 77
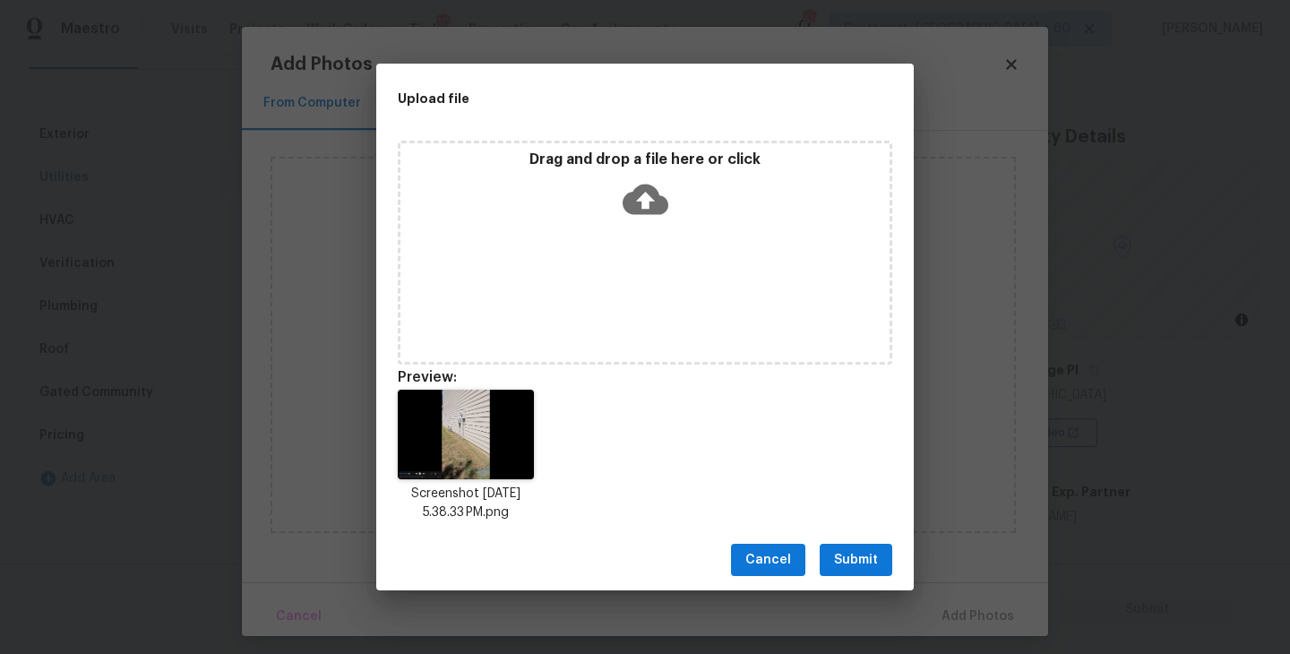
click at [839, 572] on button "Submit" at bounding box center [856, 560] width 73 height 33
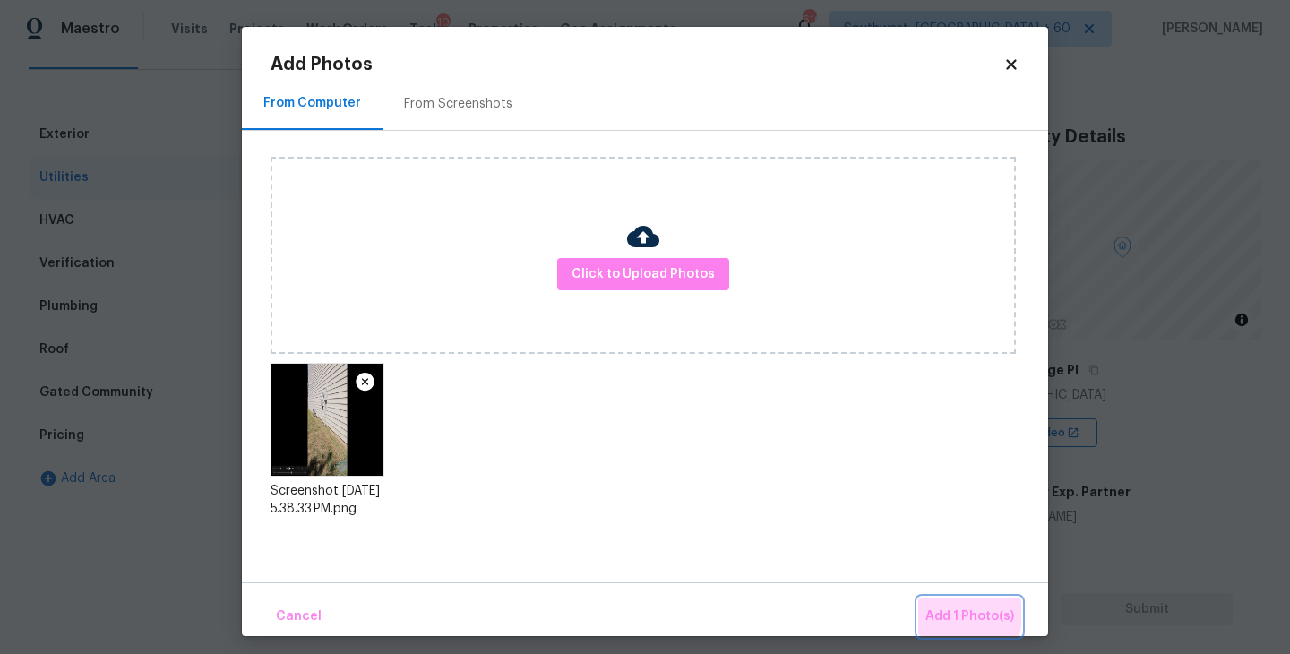
click at [947, 615] on span "Add 1 Photo(s)" at bounding box center [969, 617] width 89 height 22
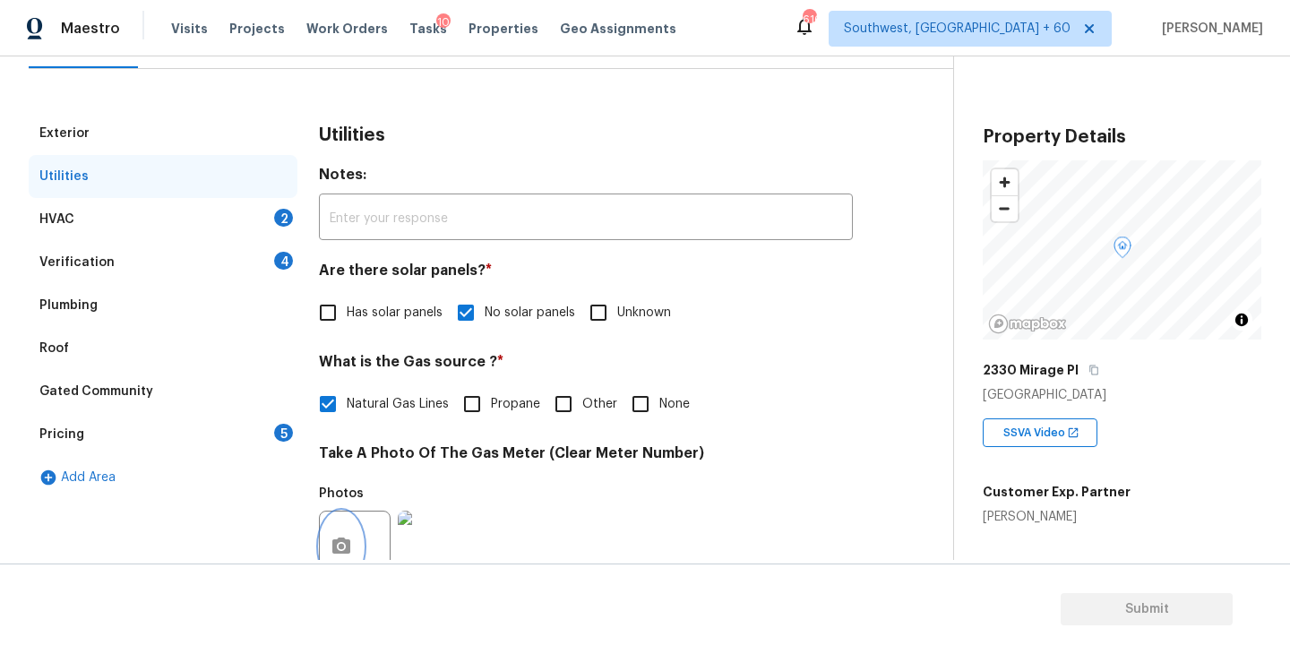
scroll to position [147, 0]
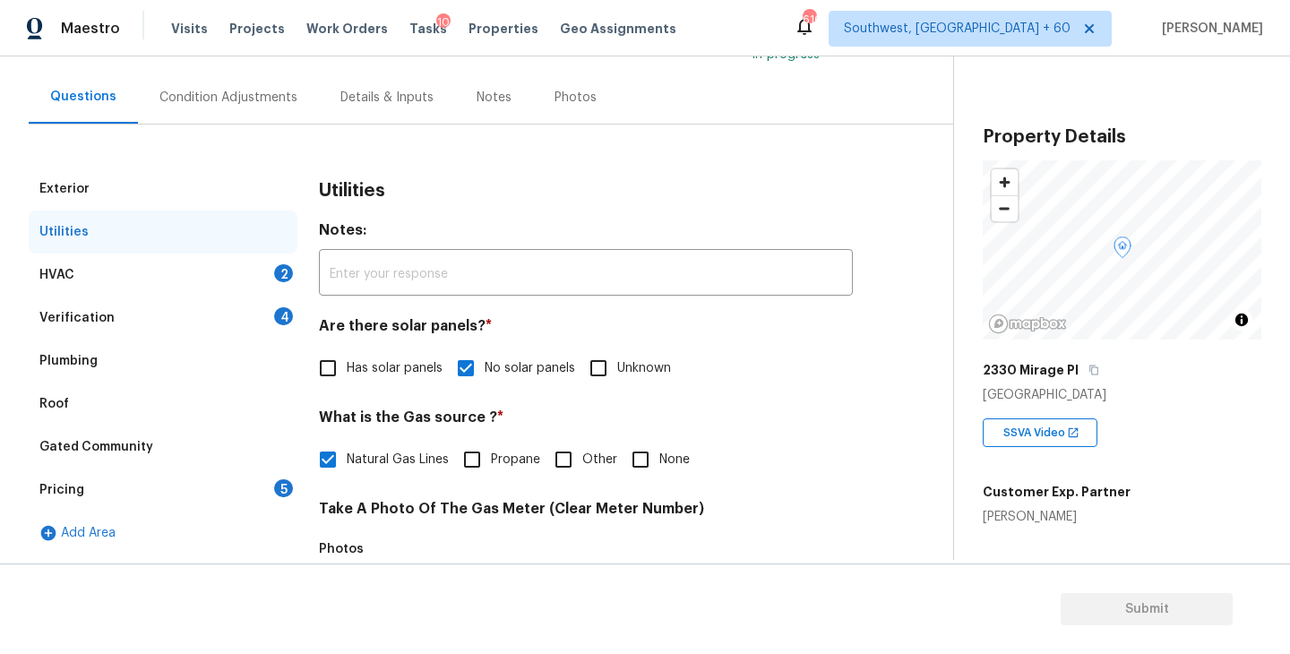
click at [265, 272] on div "HVAC 2" at bounding box center [163, 275] width 269 height 43
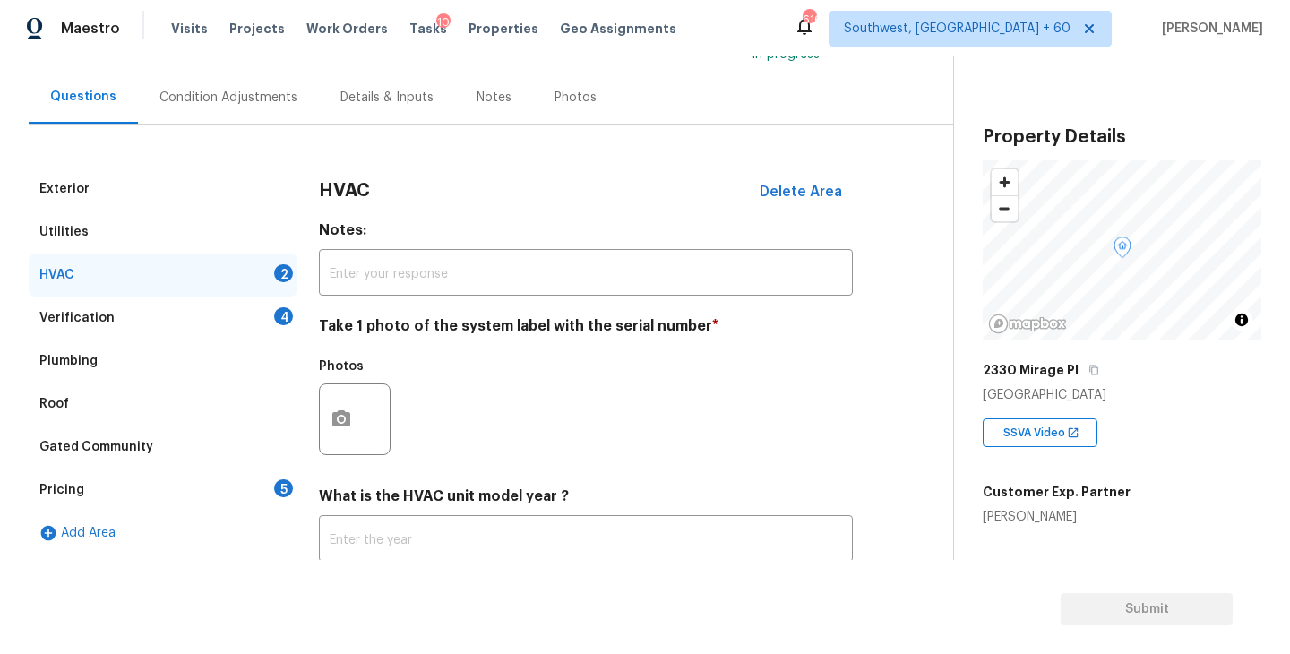
click at [367, 428] on div at bounding box center [355, 419] width 72 height 72
click at [355, 422] on button "button" at bounding box center [341, 419] width 43 height 70
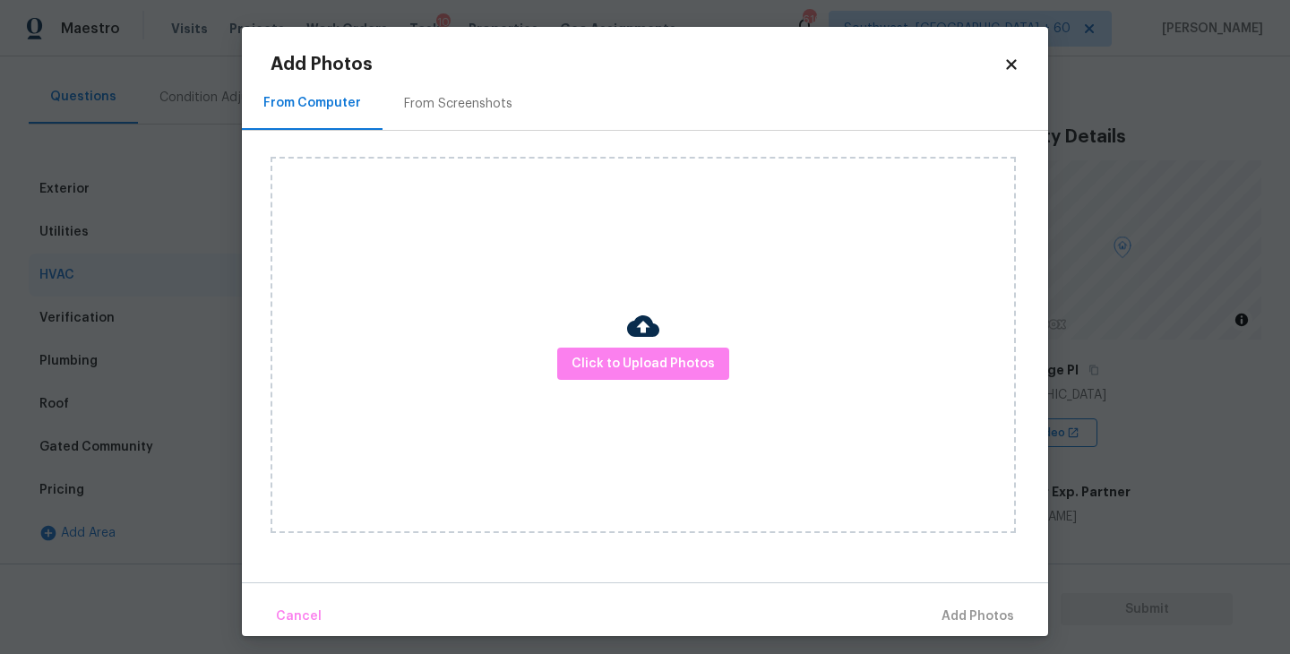
click at [772, 360] on div "Click to Upload Photos" at bounding box center [643, 345] width 745 height 376
click at [689, 357] on span "Click to Upload Photos" at bounding box center [643, 364] width 143 height 22
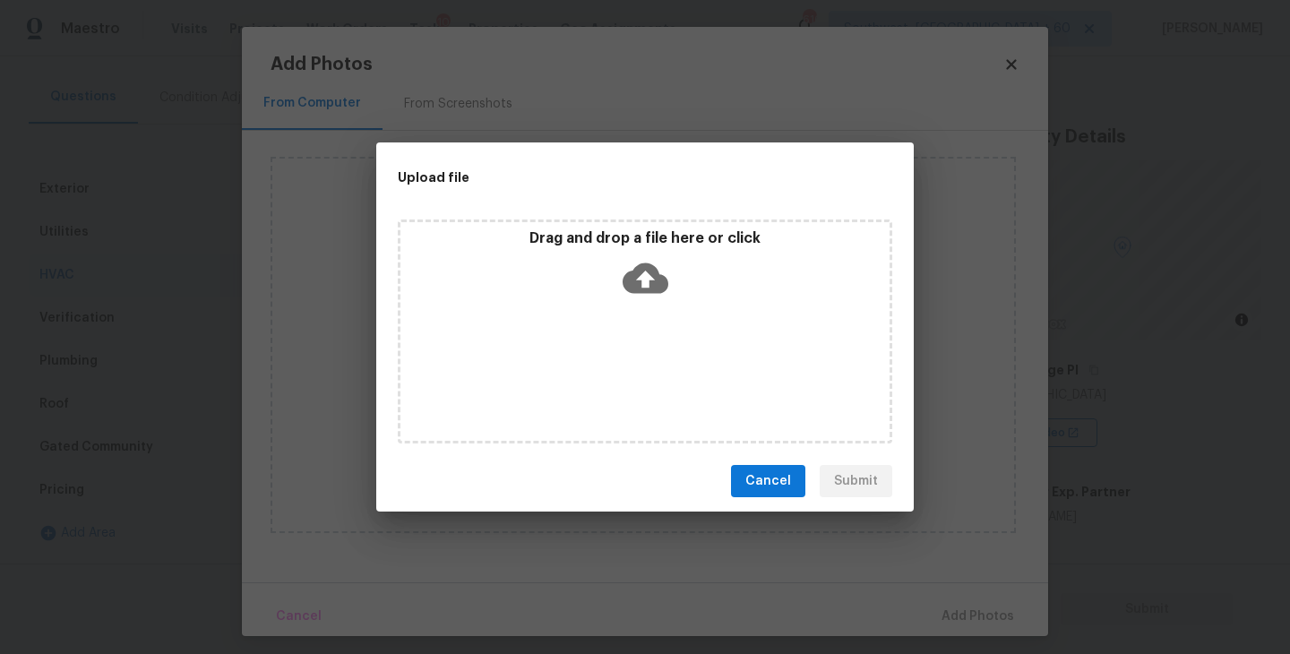
click at [661, 273] on icon at bounding box center [646, 278] width 46 height 46
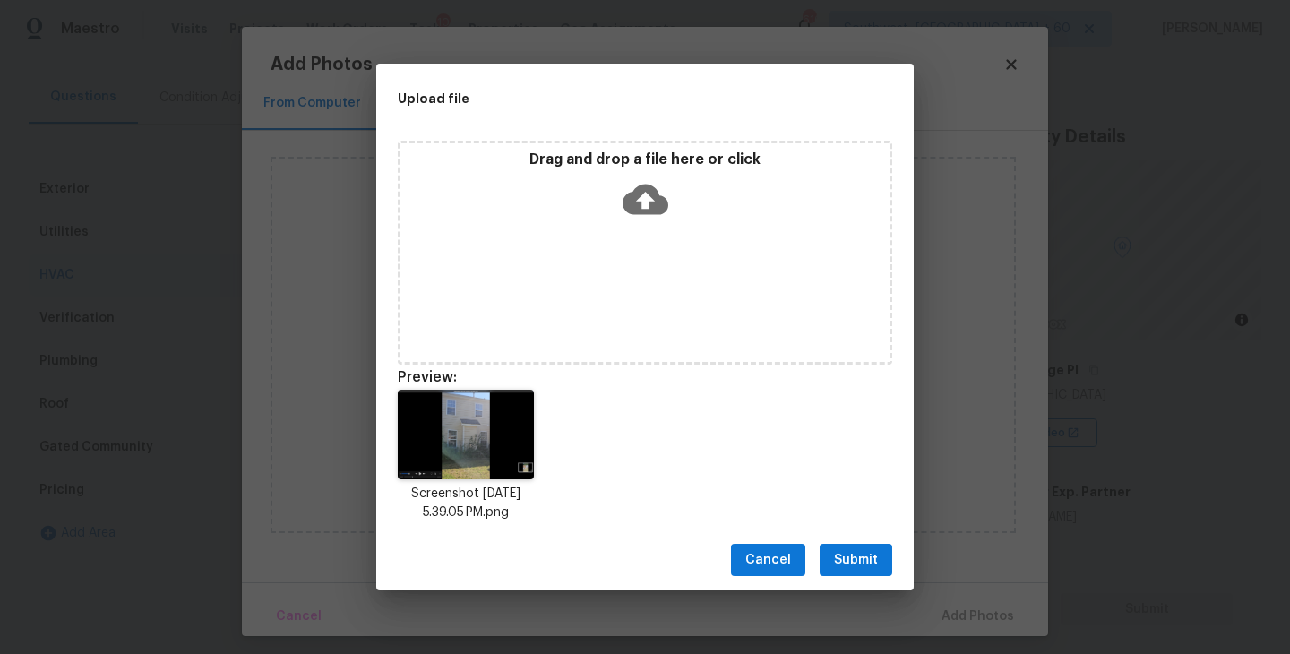
click at [848, 555] on span "Submit" at bounding box center [856, 560] width 44 height 22
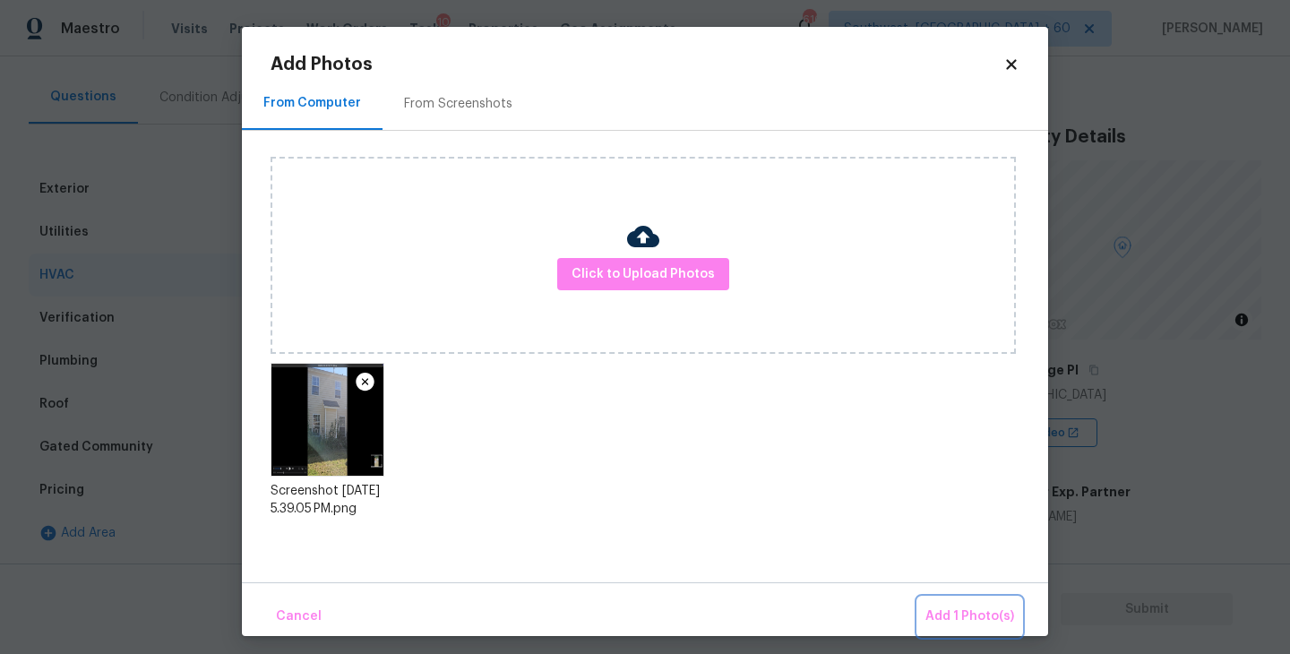
click at [956, 609] on span "Add 1 Photo(s)" at bounding box center [969, 617] width 89 height 22
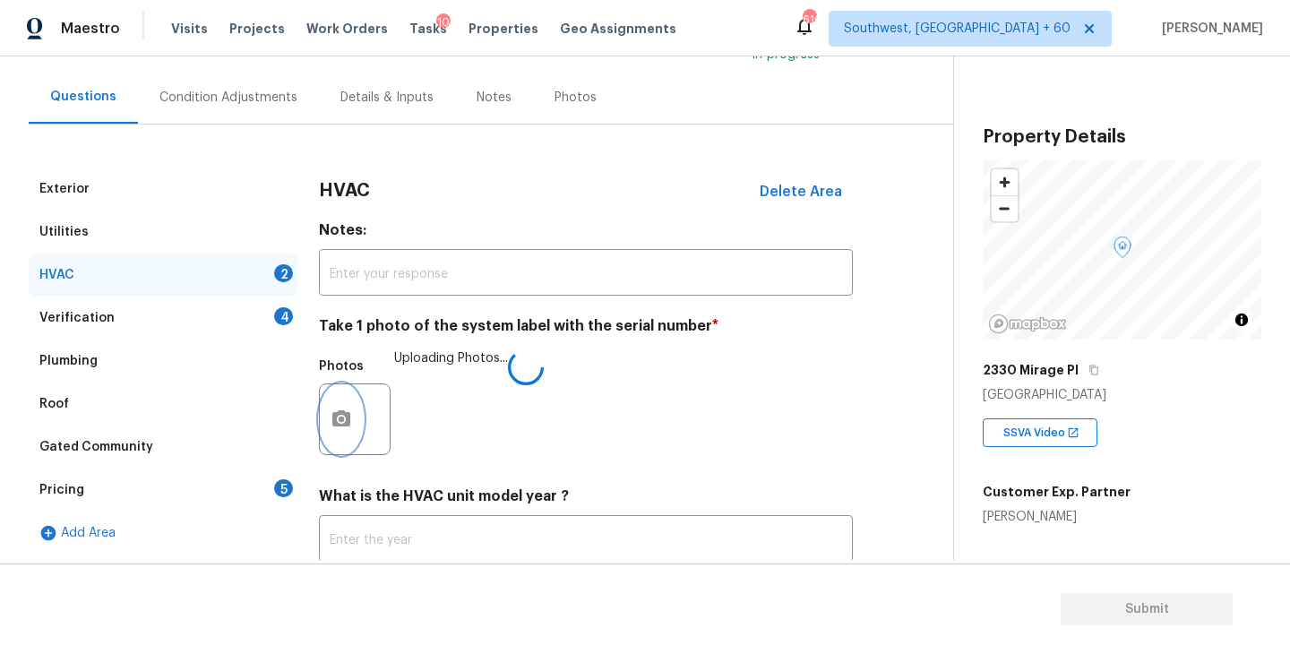
scroll to position [268, 0]
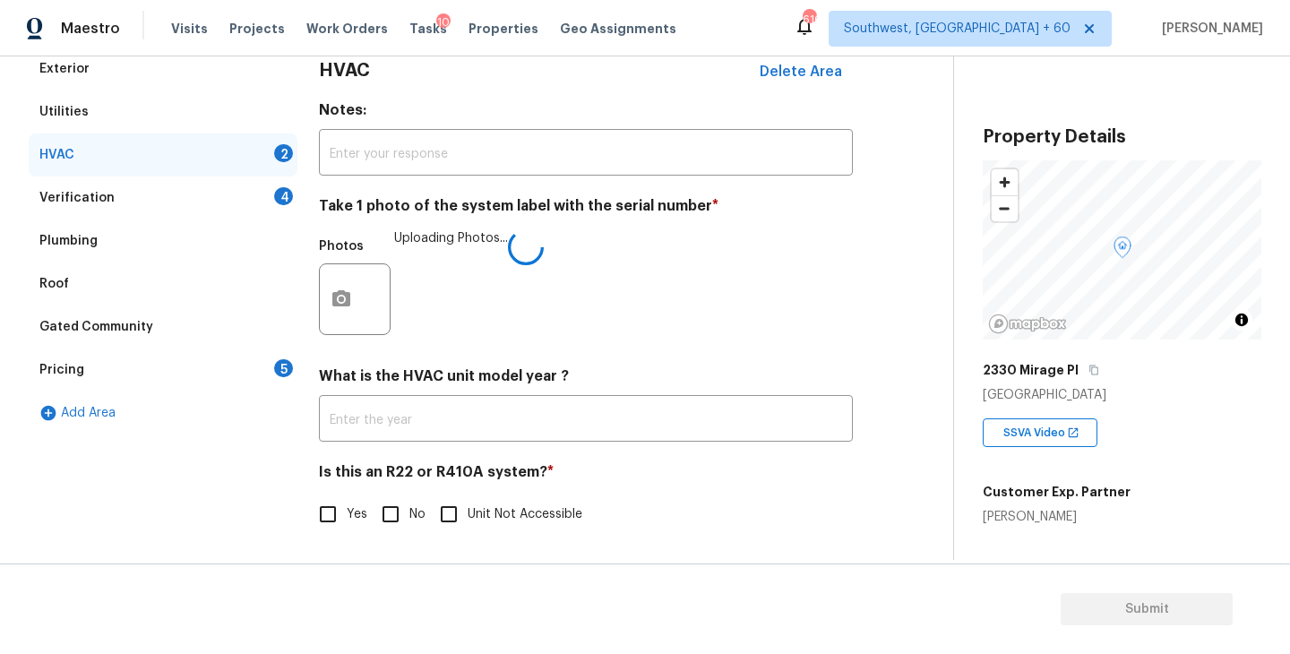
click at [406, 506] on input "No" at bounding box center [391, 514] width 38 height 38
checkbox input "true"
click at [662, 481] on h4 "Is this an R22 or R410A system? *" at bounding box center [586, 475] width 534 height 27
click at [227, 198] on div "Verification 4" at bounding box center [163, 197] width 269 height 43
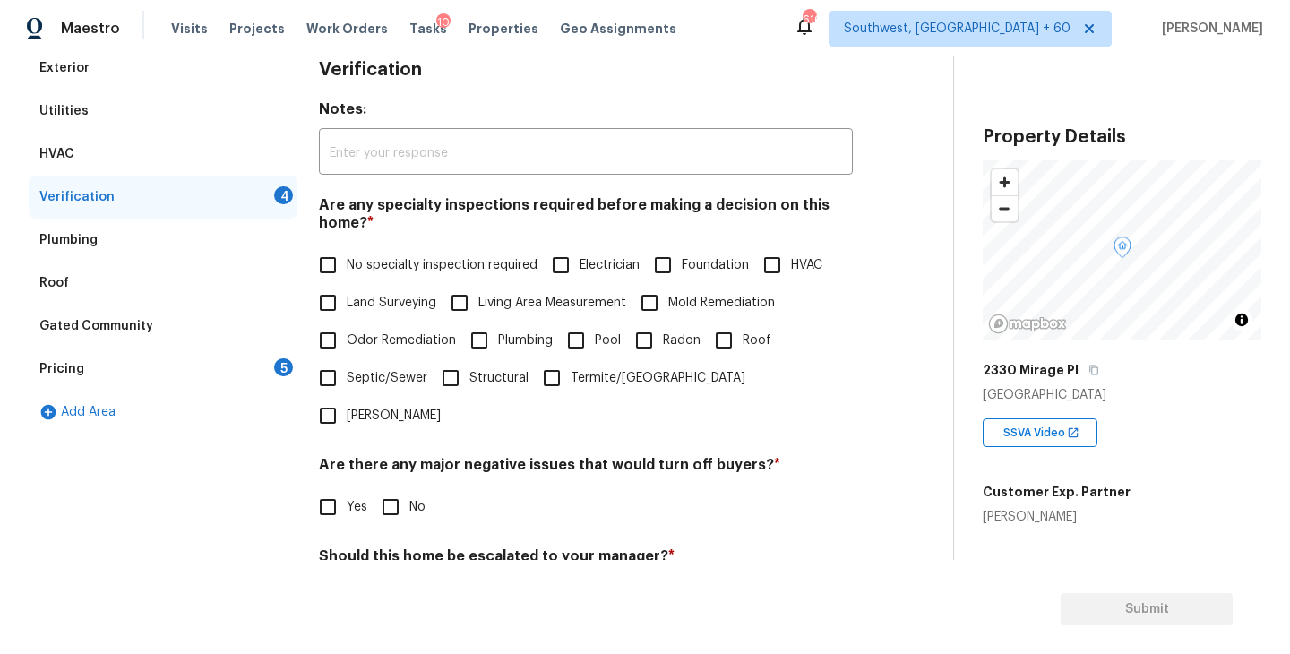
click at [399, 266] on span "No specialty inspection required" at bounding box center [442, 265] width 191 height 19
click at [347, 266] on input "No specialty inspection required" at bounding box center [328, 265] width 38 height 38
checkbox input "true"
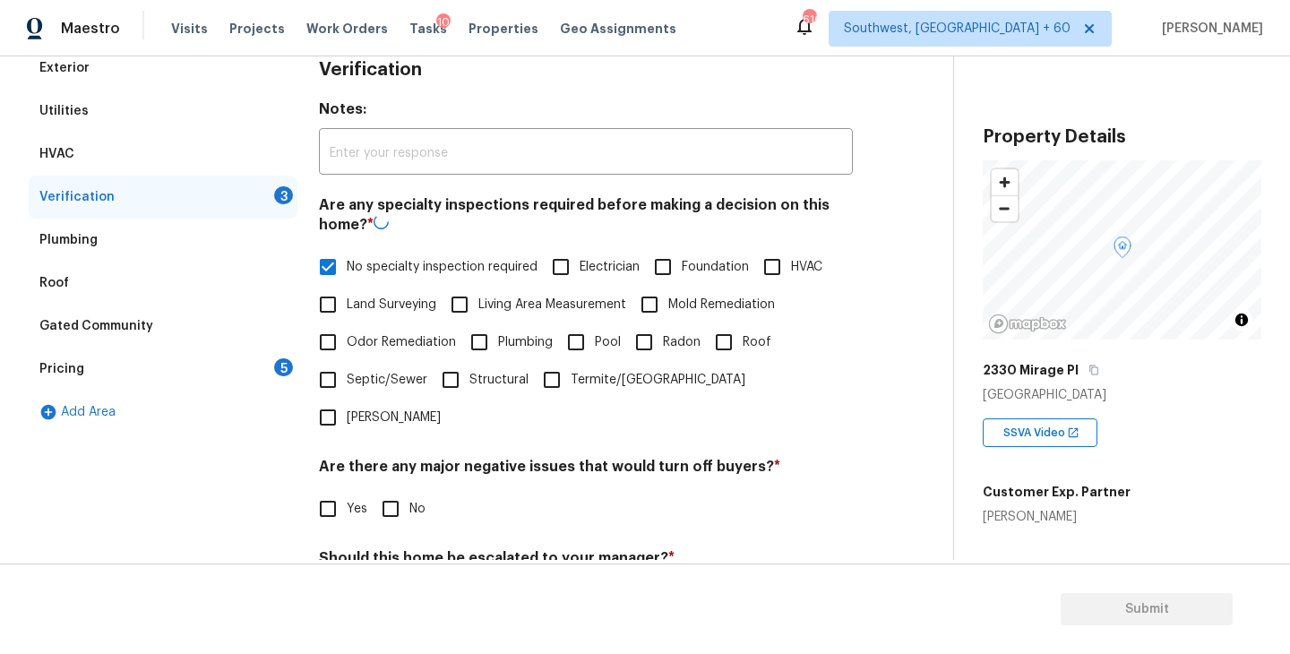
scroll to position [424, 0]
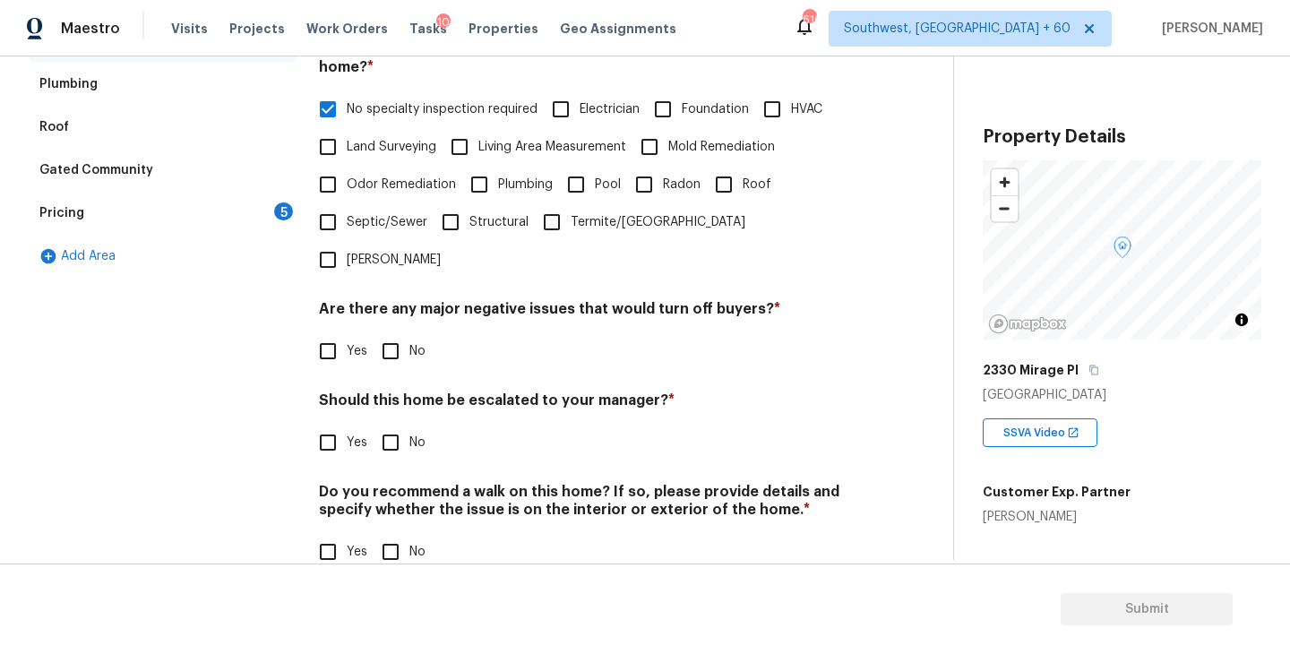
click at [403, 332] on input "No" at bounding box center [391, 351] width 38 height 38
checkbox input "true"
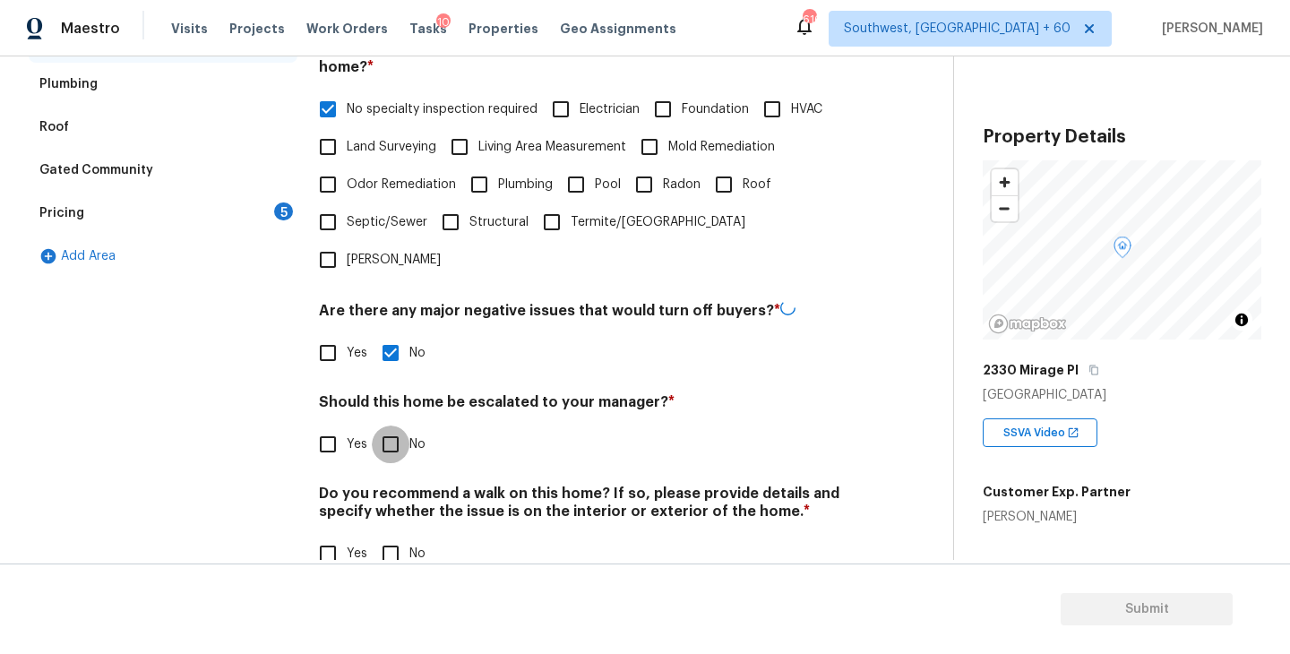
click at [403, 426] on input "No" at bounding box center [391, 445] width 38 height 38
checkbox input "true"
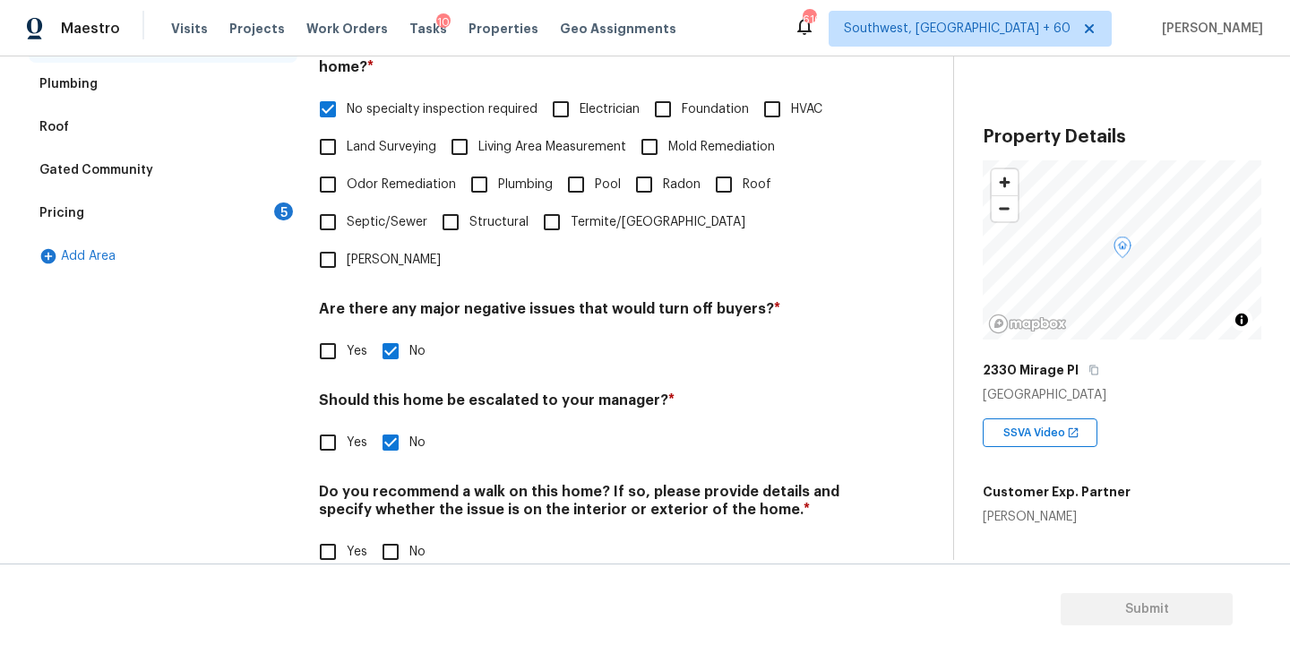
click at [391, 495] on div "Do you recommend a walk on this home? If so, please provide details and specify…" at bounding box center [586, 527] width 534 height 88
click at [391, 537] on div "Verification Notes: ​ Are any specialty inspections required before making a de…" at bounding box center [586, 242] width 534 height 702
click at [397, 533] on input "No" at bounding box center [391, 552] width 38 height 38
checkbox input "true"
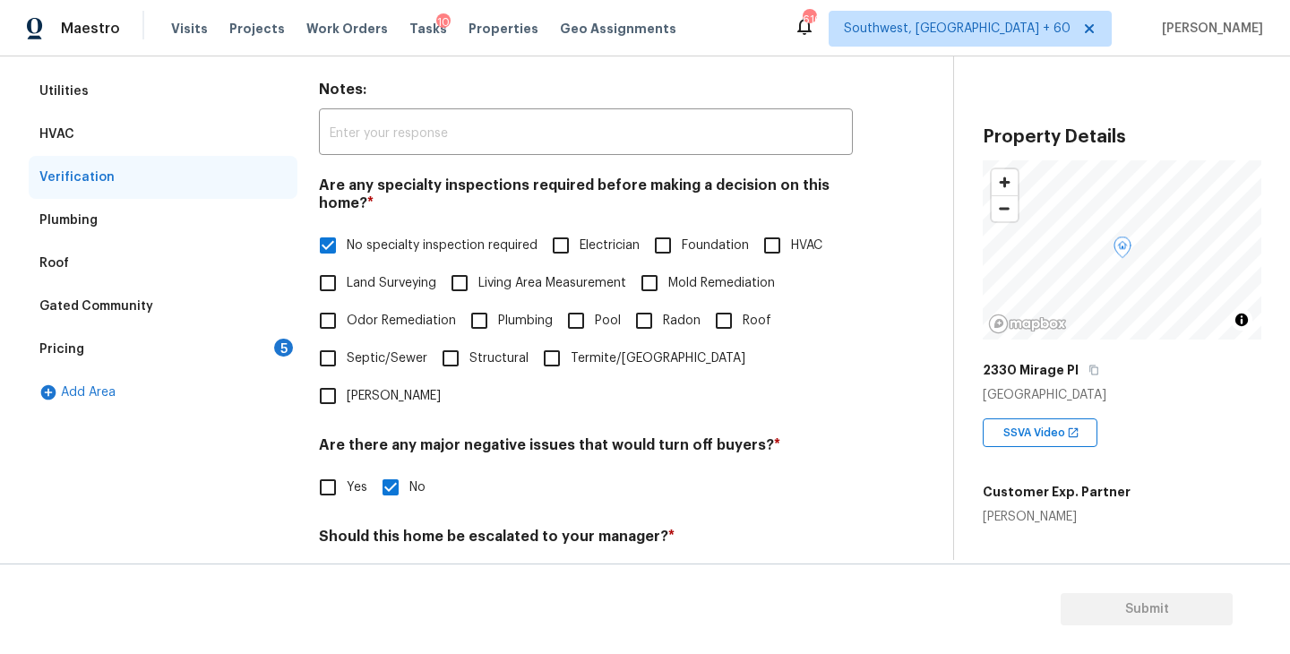
click at [238, 348] on div "Pricing 5" at bounding box center [163, 349] width 269 height 43
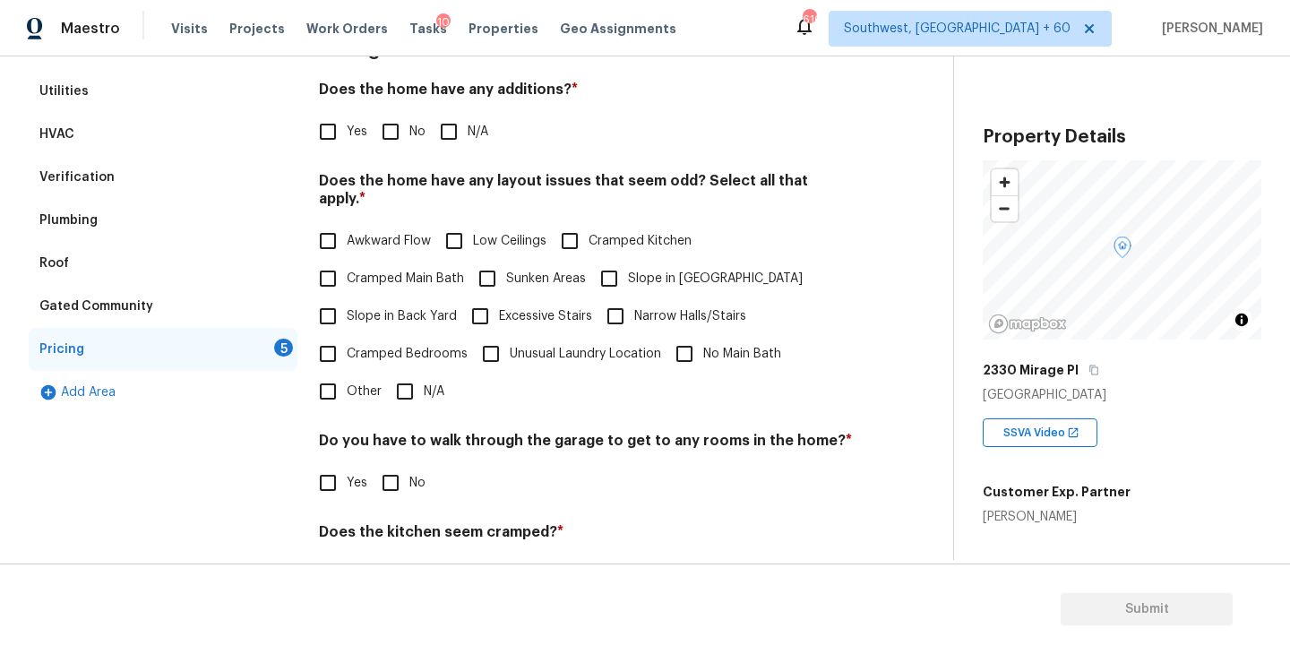
click at [451, 138] on input "N/A" at bounding box center [449, 132] width 38 height 38
checkbox input "true"
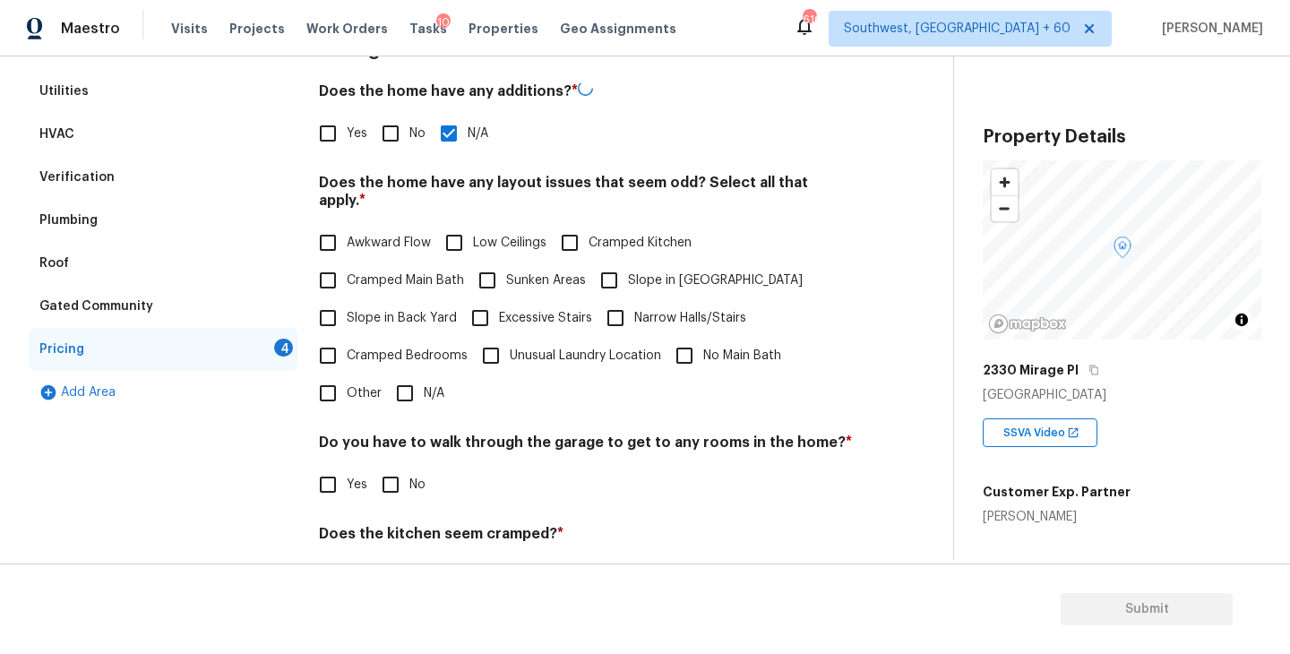
click at [611, 262] on input "Slope in Front Yard" at bounding box center [609, 281] width 38 height 38
checkbox input "true"
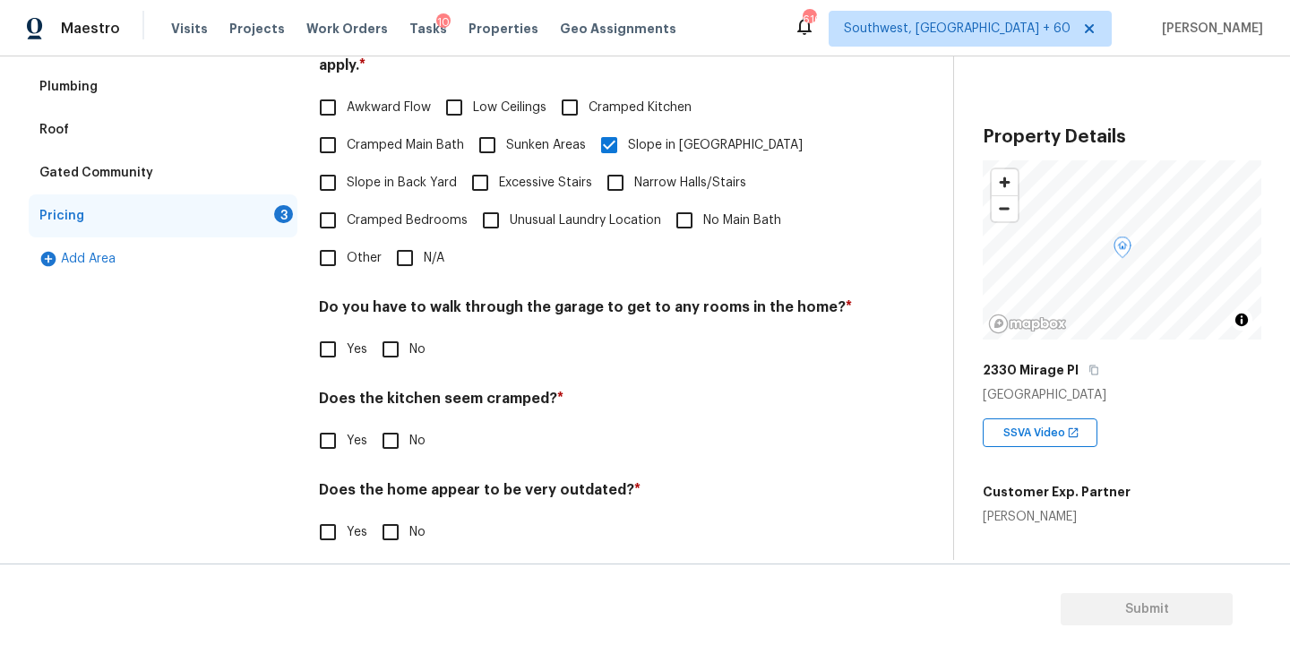
click at [400, 331] on input "No" at bounding box center [391, 350] width 38 height 38
checkbox input "true"
click at [400, 428] on input "No" at bounding box center [391, 441] width 38 height 38
checkbox input "true"
click at [400, 515] on input "No" at bounding box center [391, 534] width 38 height 38
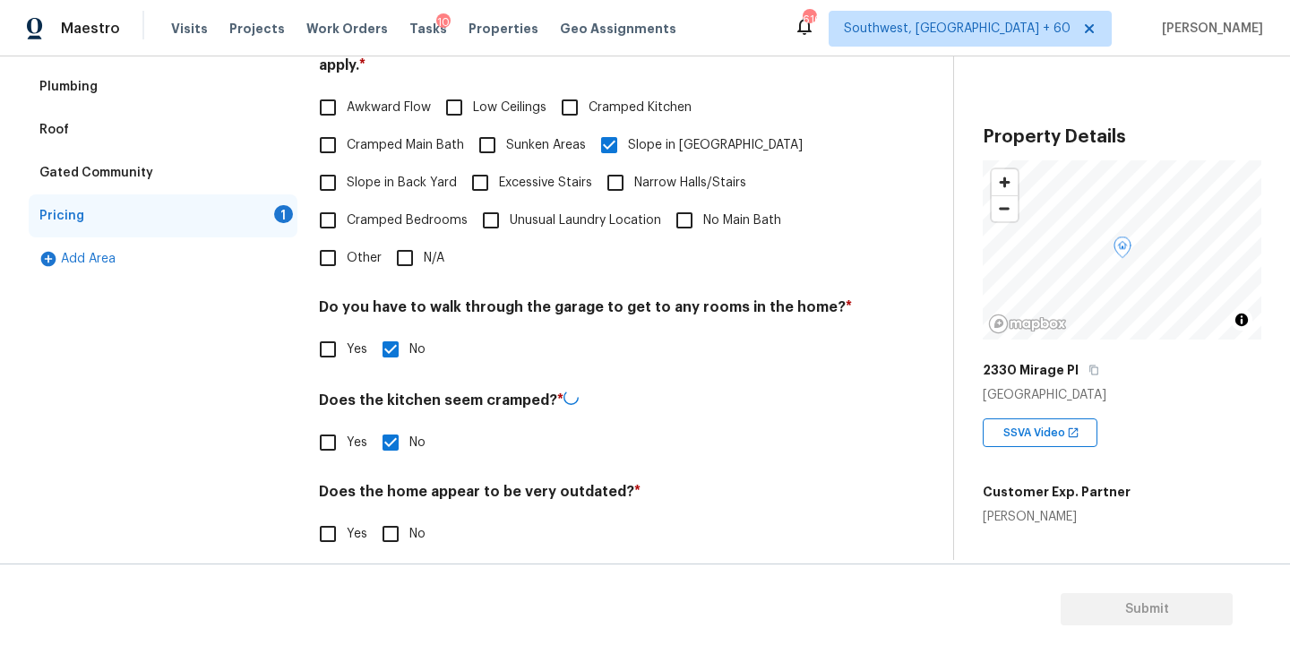
checkbox input "true"
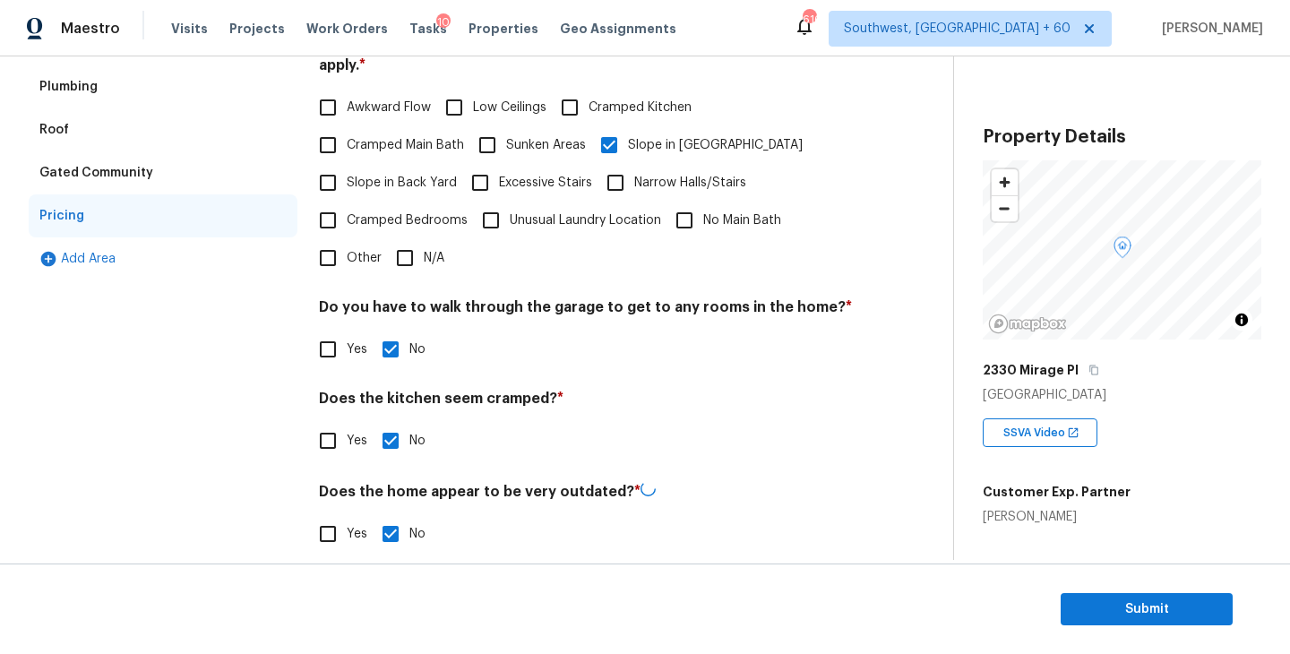
scroll to position [0, 0]
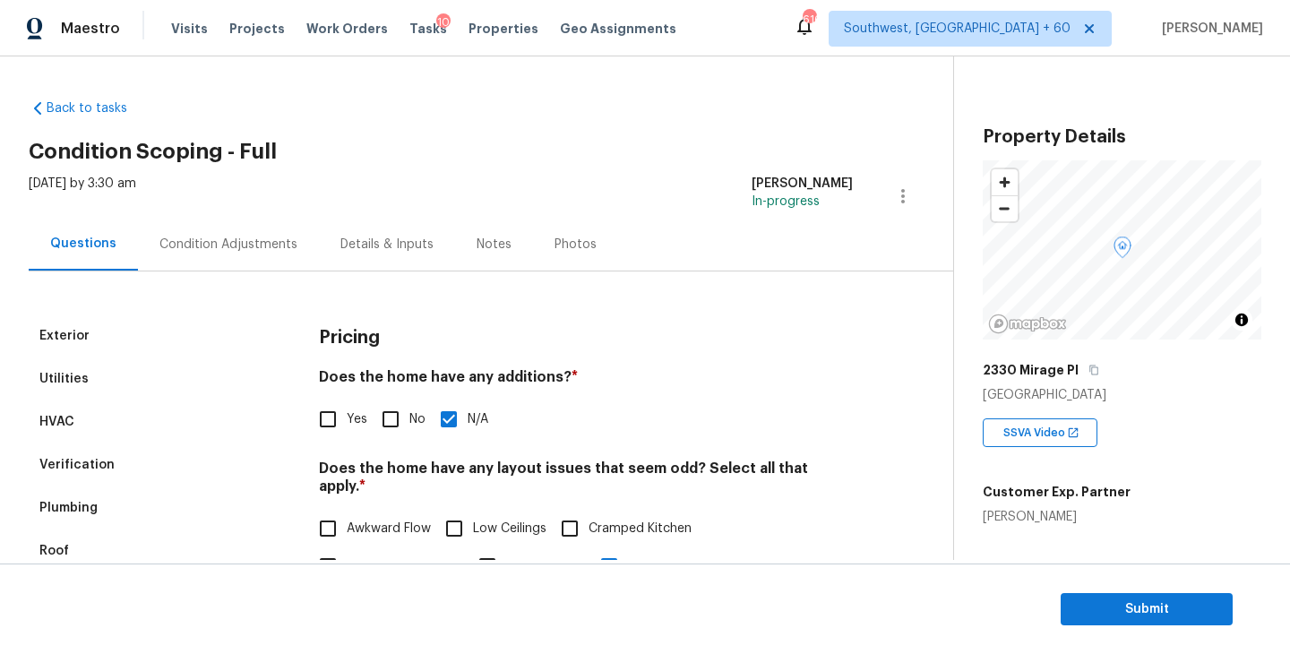
click at [220, 242] on div "Condition Adjustments" at bounding box center [228, 245] width 138 height 18
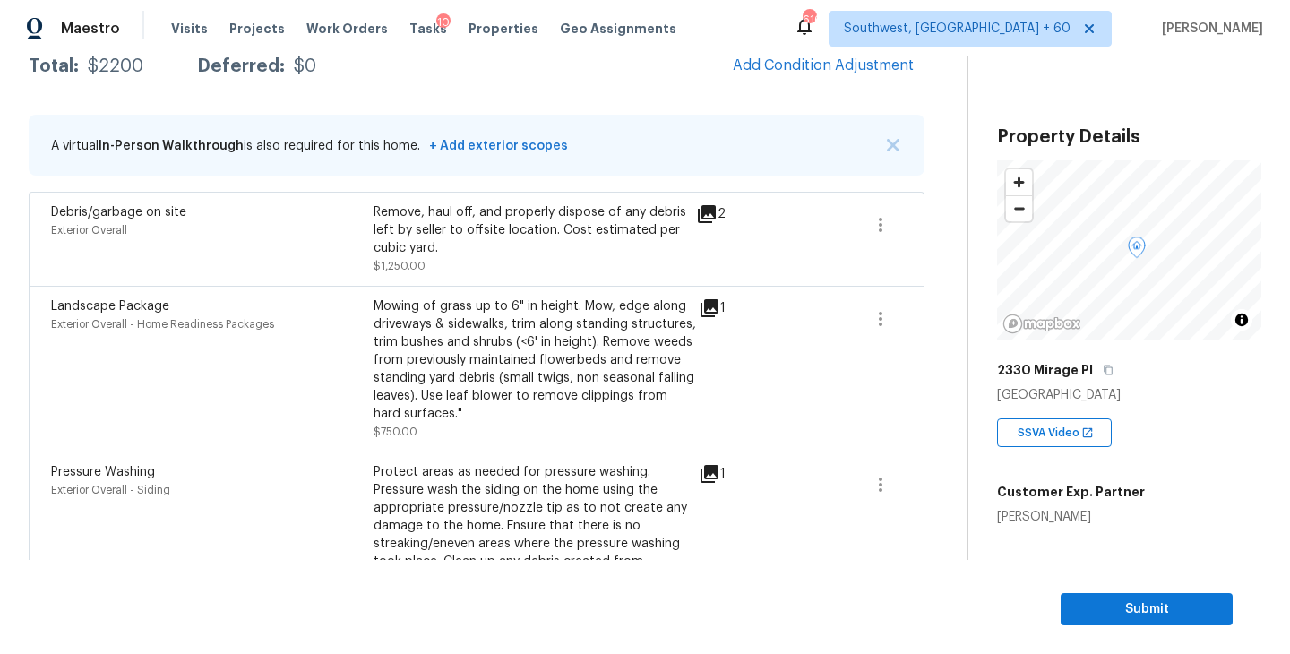
scroll to position [183, 0]
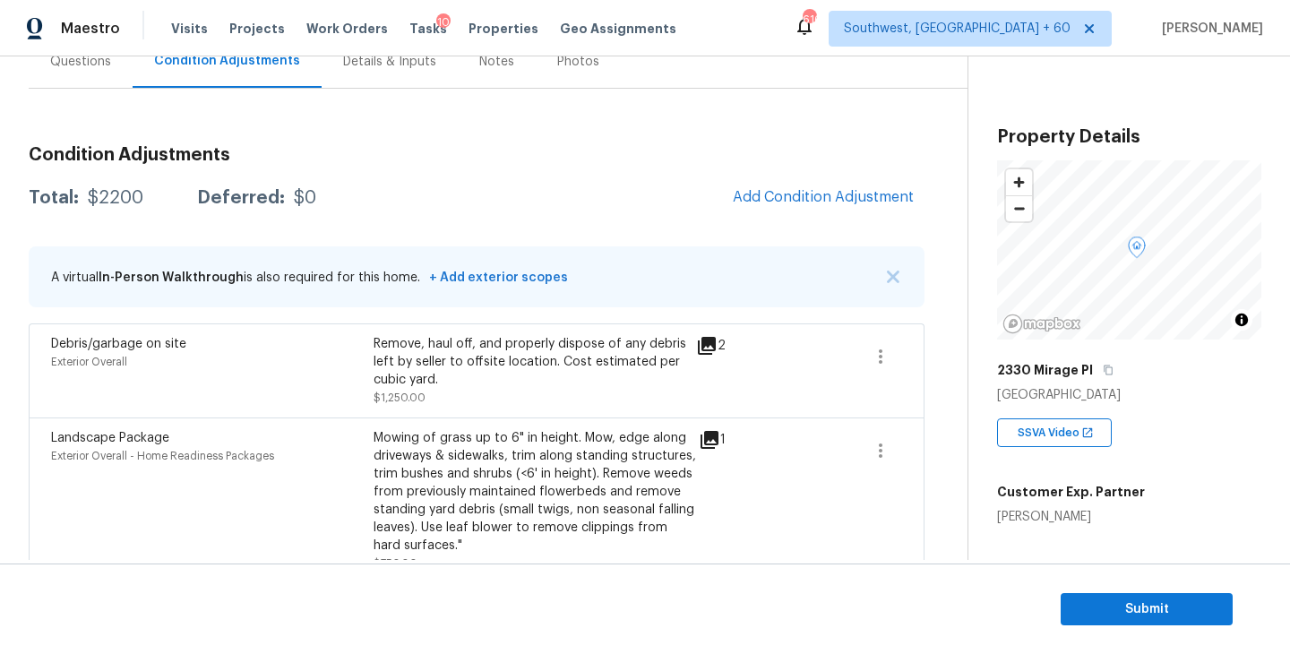
click at [716, 135] on div "Condition Adjustments Total: $2200 Deferred: $0 Add Condition Adjustment A virt…" at bounding box center [477, 441] width 896 height 618
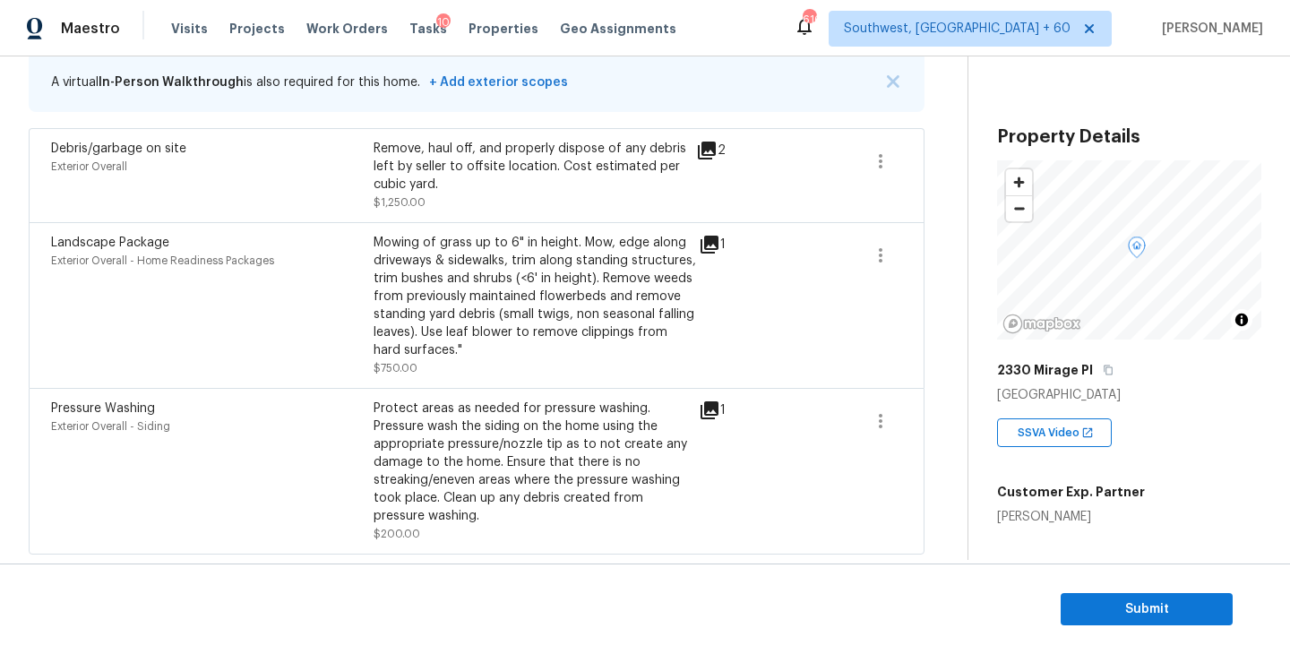
scroll to position [189, 0]
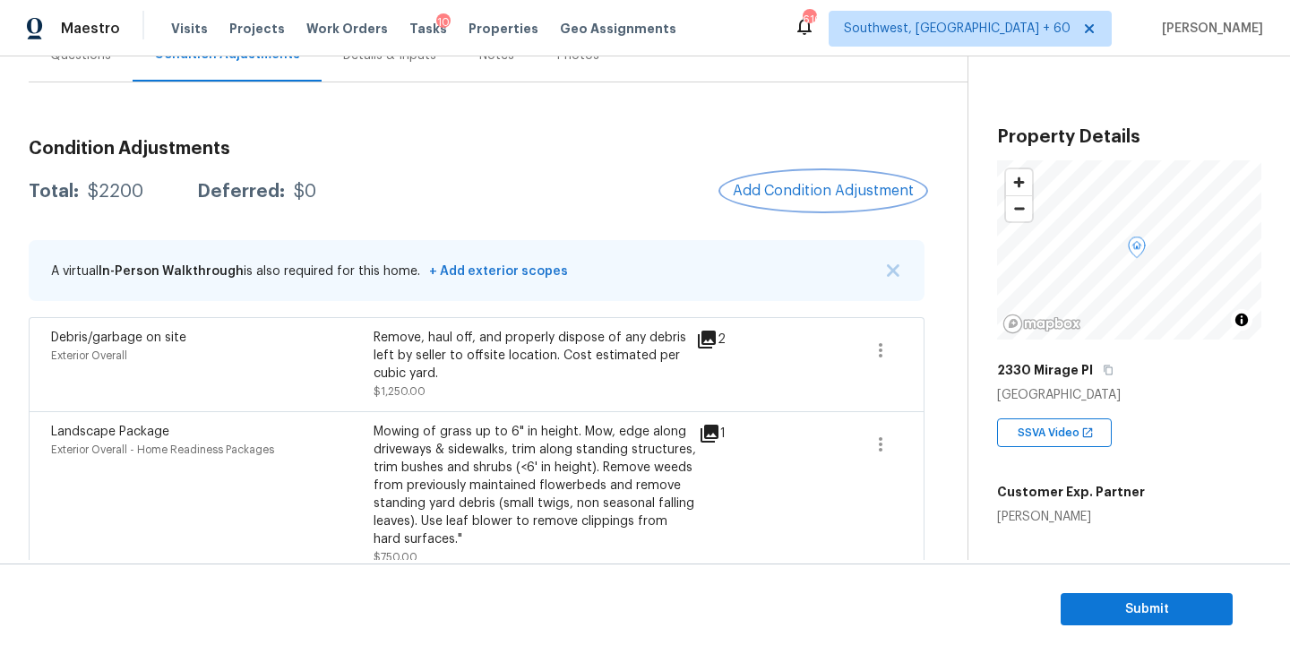
click at [831, 199] on button "Add Condition Adjustment" at bounding box center [823, 191] width 202 height 38
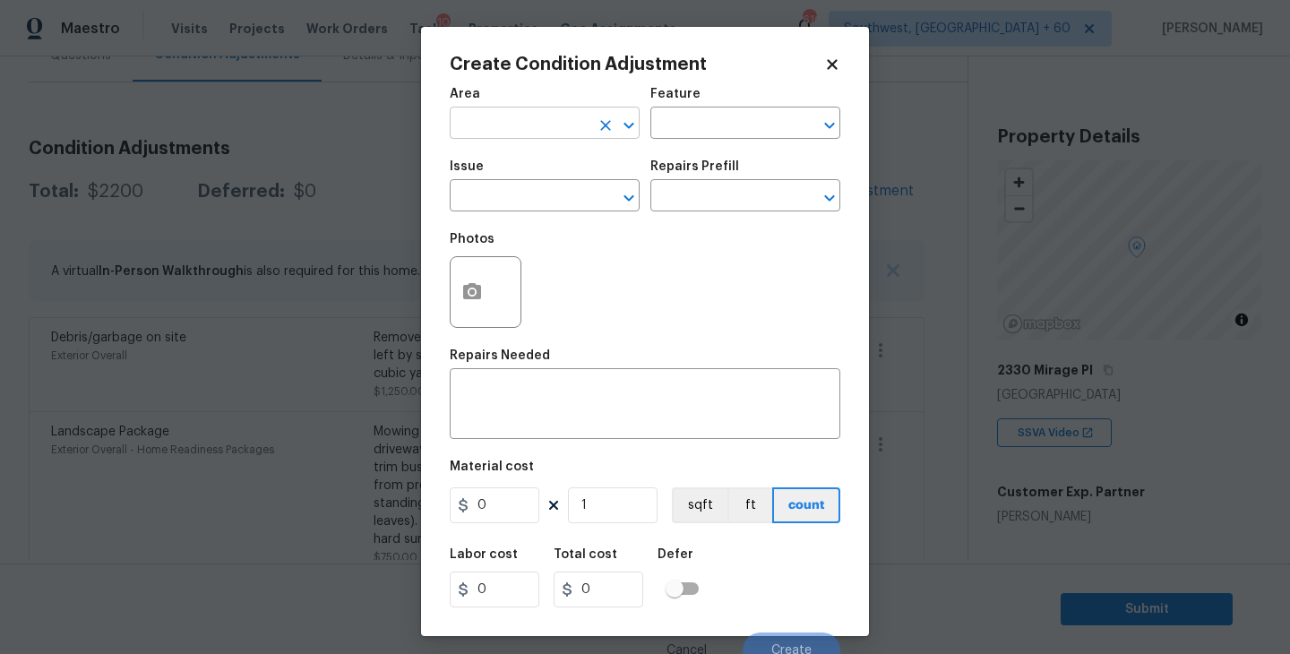
click at [524, 135] on input "text" at bounding box center [520, 125] width 140 height 28
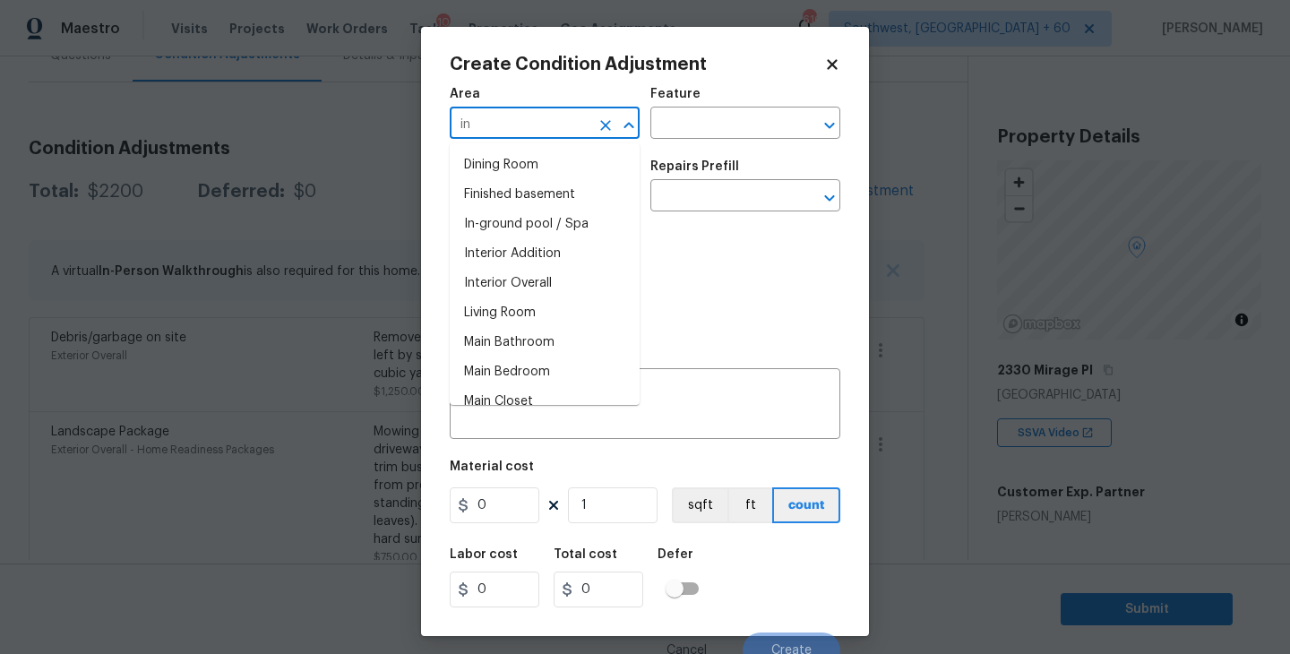
type input "in"
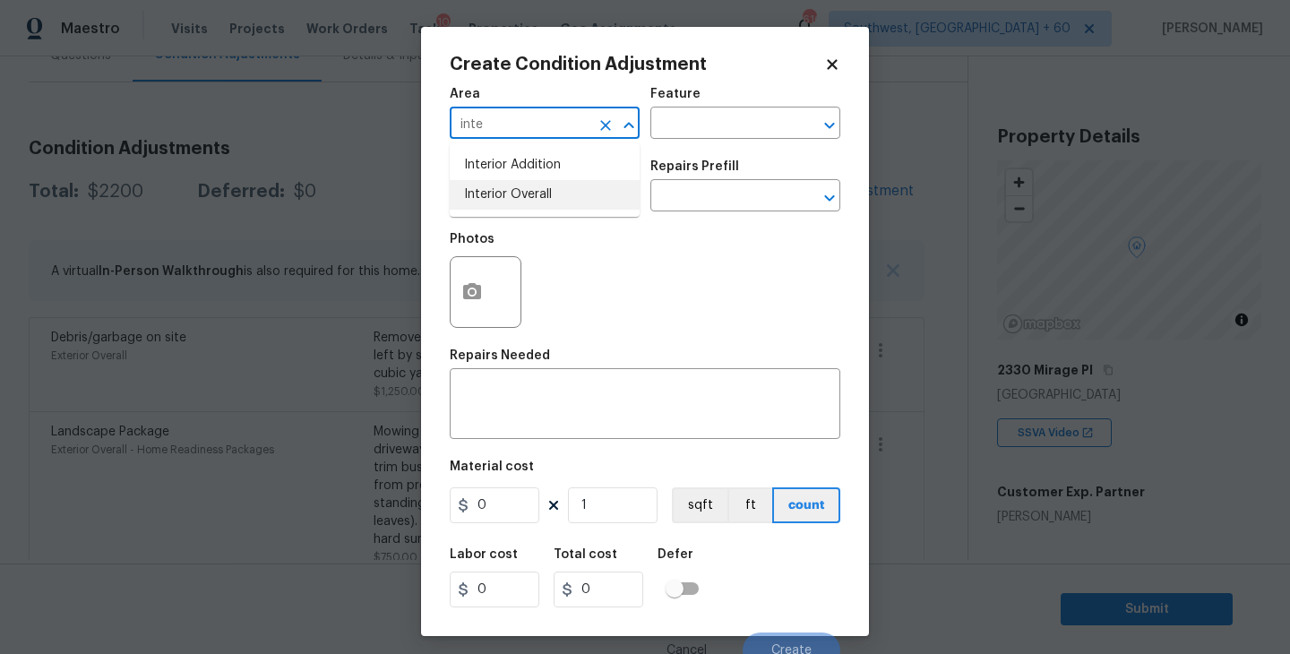
click at [590, 185] on li "Interior Overall" at bounding box center [545, 195] width 190 height 30
type input "Interior Overall"
click at [700, 125] on input "text" at bounding box center [720, 125] width 140 height 28
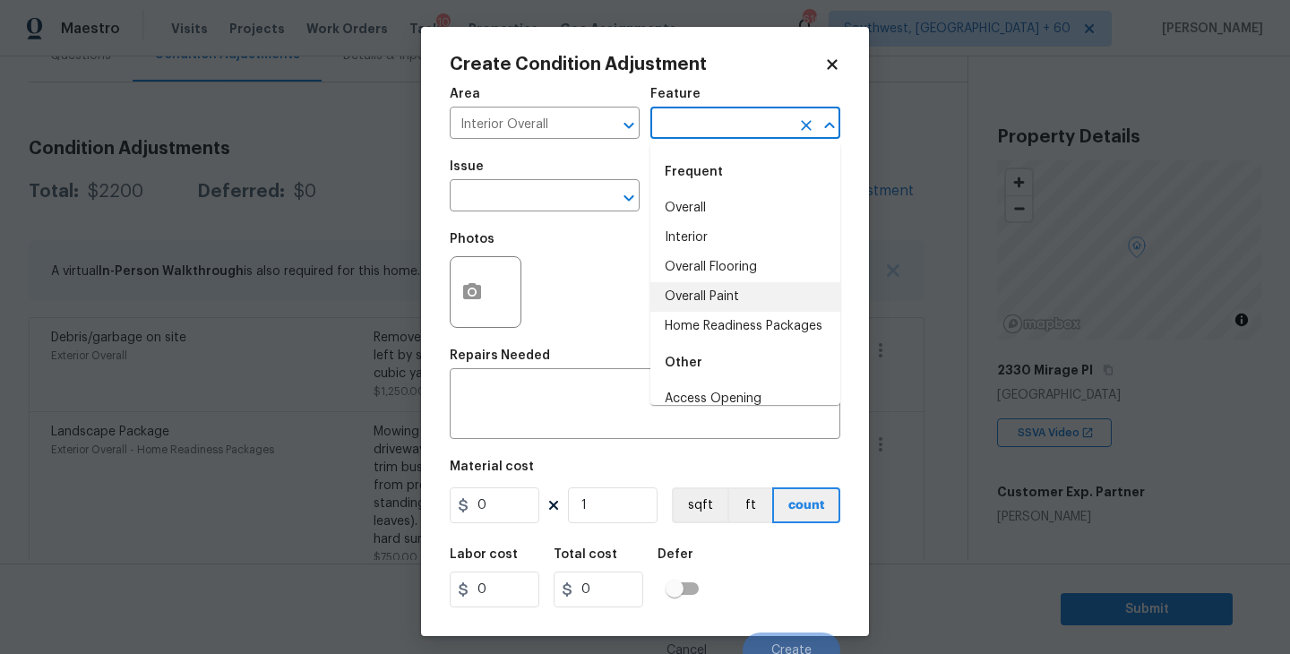
click at [734, 295] on li "Overall Paint" at bounding box center [745, 297] width 190 height 30
type input "Overall Paint"
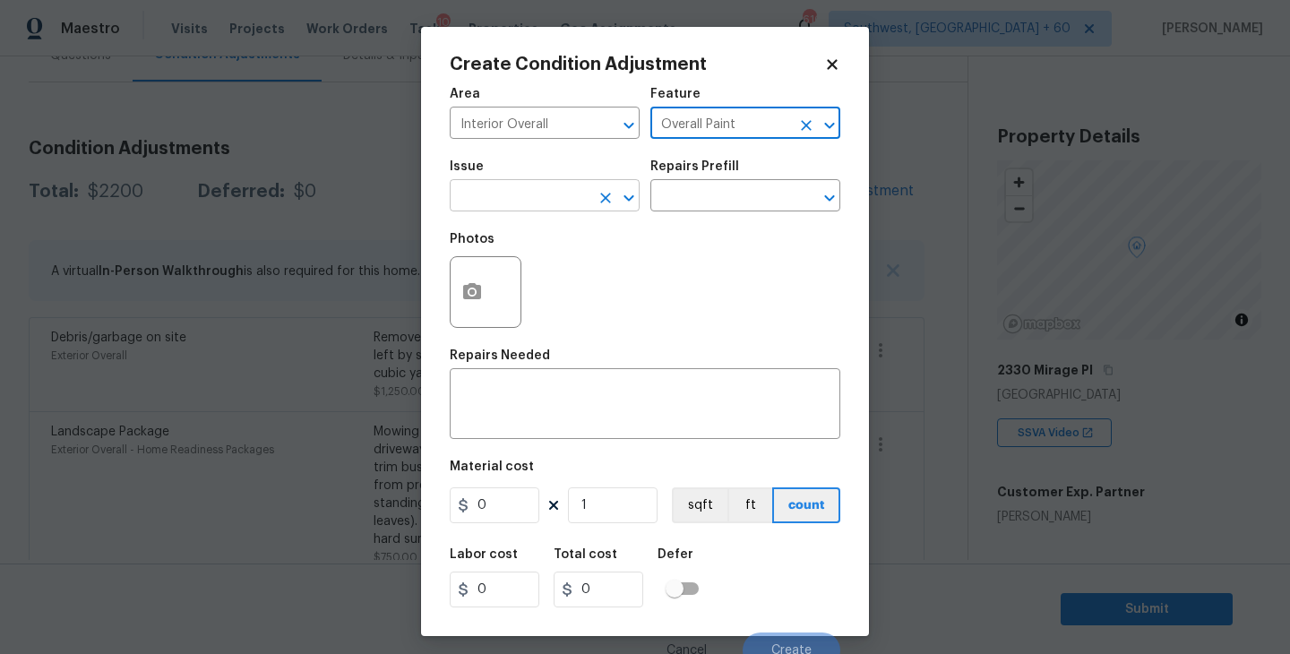
click at [538, 204] on input "text" at bounding box center [520, 198] width 140 height 28
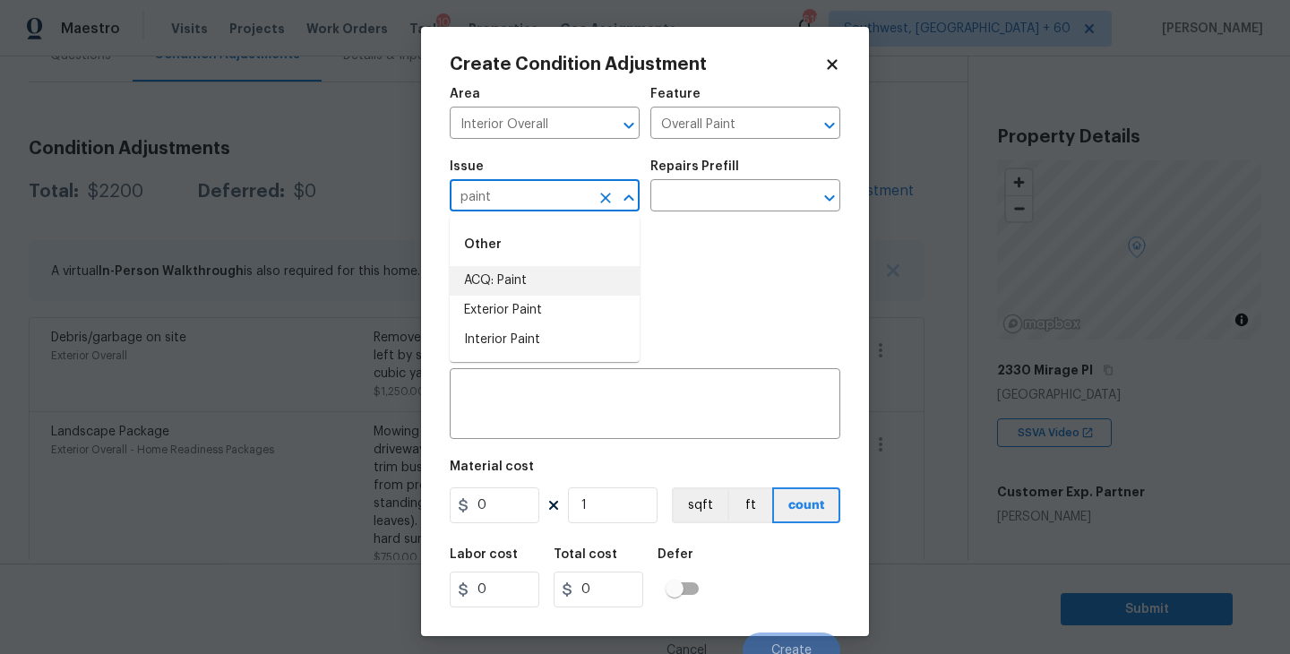
click at [538, 277] on li "ACQ: Paint" at bounding box center [545, 281] width 190 height 30
type input "ACQ: Paint"
click at [713, 201] on input "text" at bounding box center [720, 198] width 140 height 28
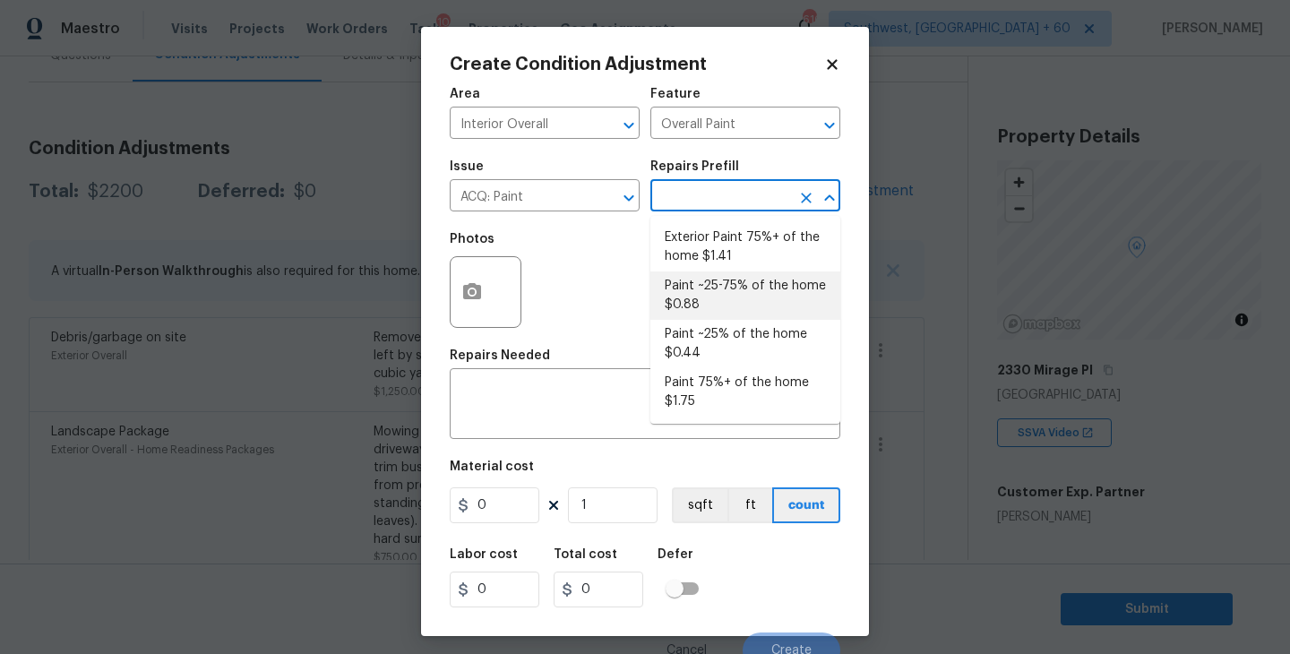
click at [744, 297] on li "Paint ~25-75% of the home $0.88" at bounding box center [745, 295] width 190 height 48
type input "Acquisition"
type textarea "Acquisition Scope: ~25 - 75% of the home needs interior paint"
type input "0.88"
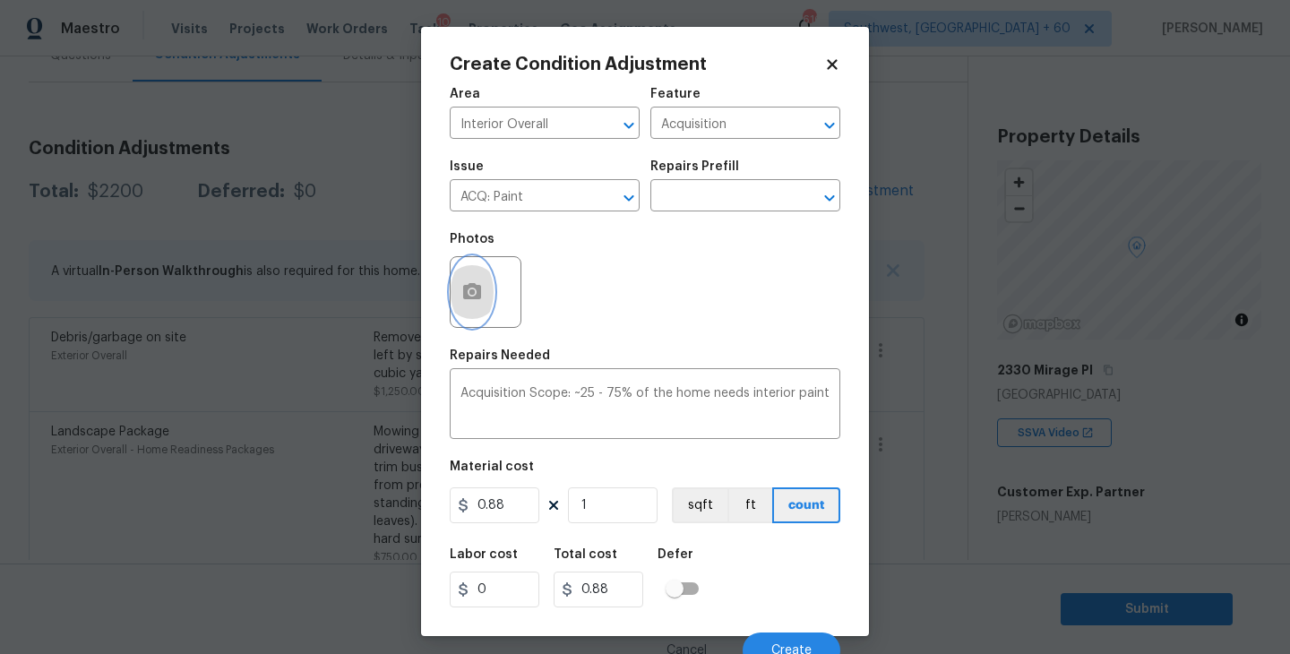
click at [476, 296] on icon "button" at bounding box center [472, 291] width 18 height 16
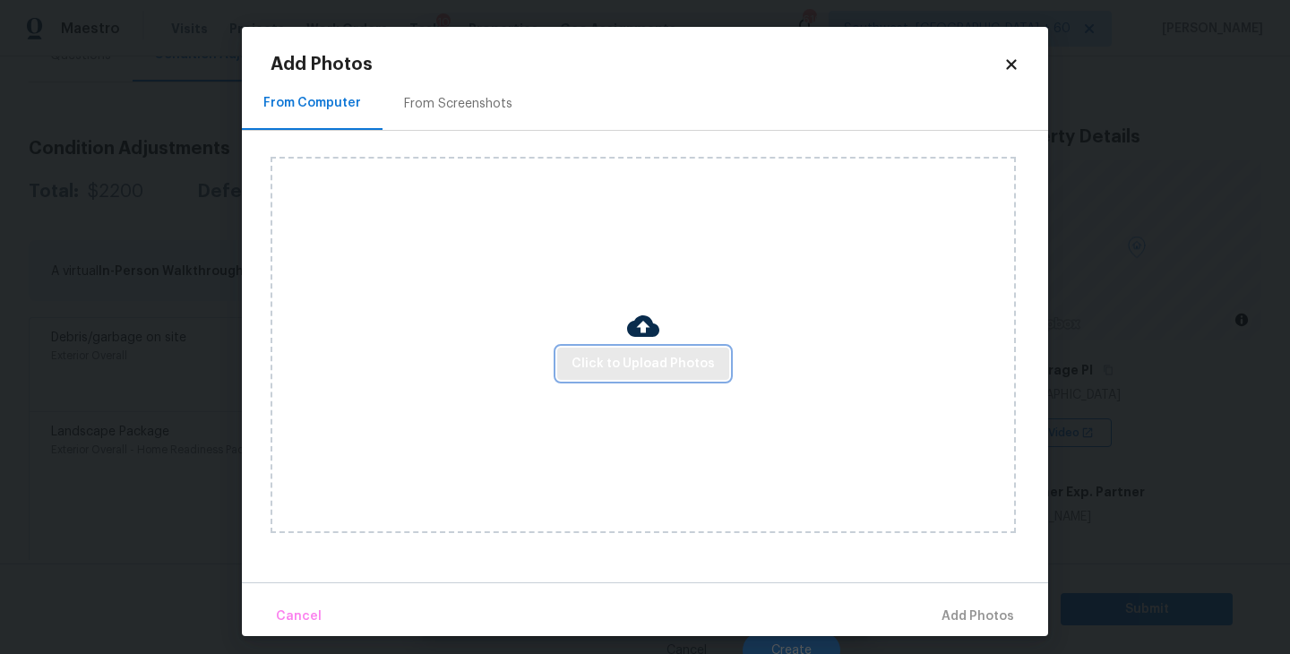
drag, startPoint x: 476, startPoint y: 296, endPoint x: 608, endPoint y: 356, distance: 145.6
click at [608, 356] on span "Click to Upload Photos" at bounding box center [643, 364] width 143 height 22
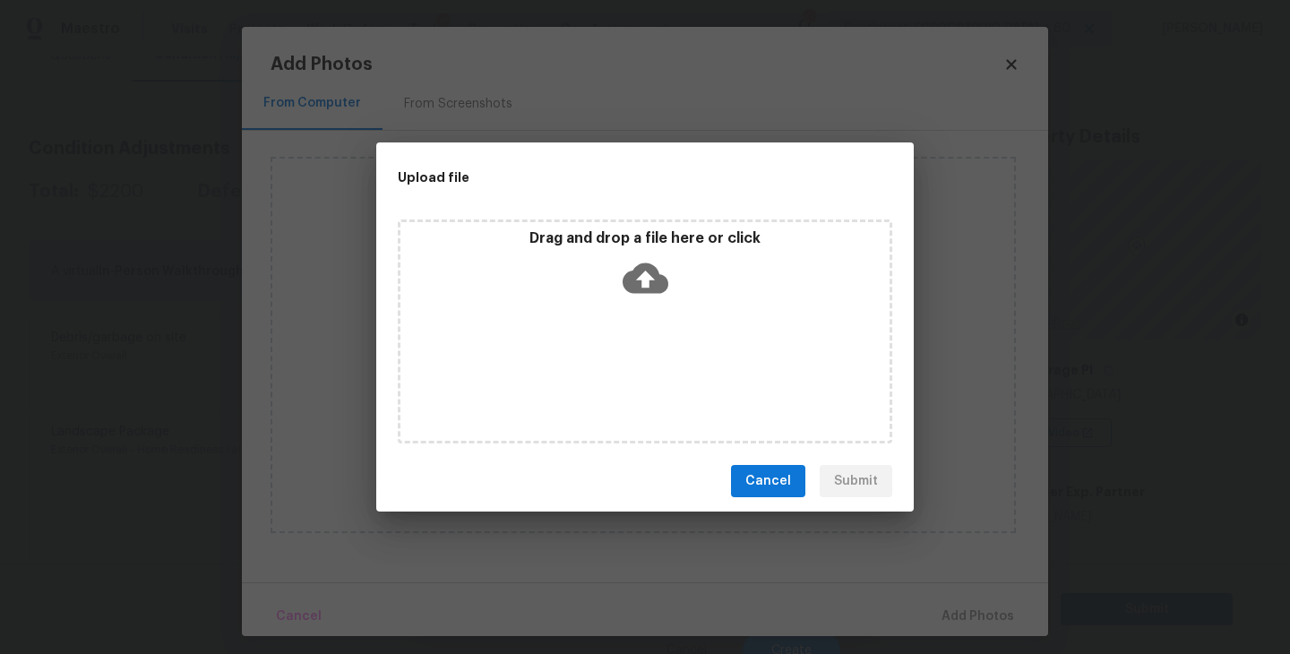
click at [641, 311] on div "Drag and drop a file here or click" at bounding box center [645, 332] width 495 height 224
click at [788, 490] on span "Cancel" at bounding box center [768, 481] width 46 height 22
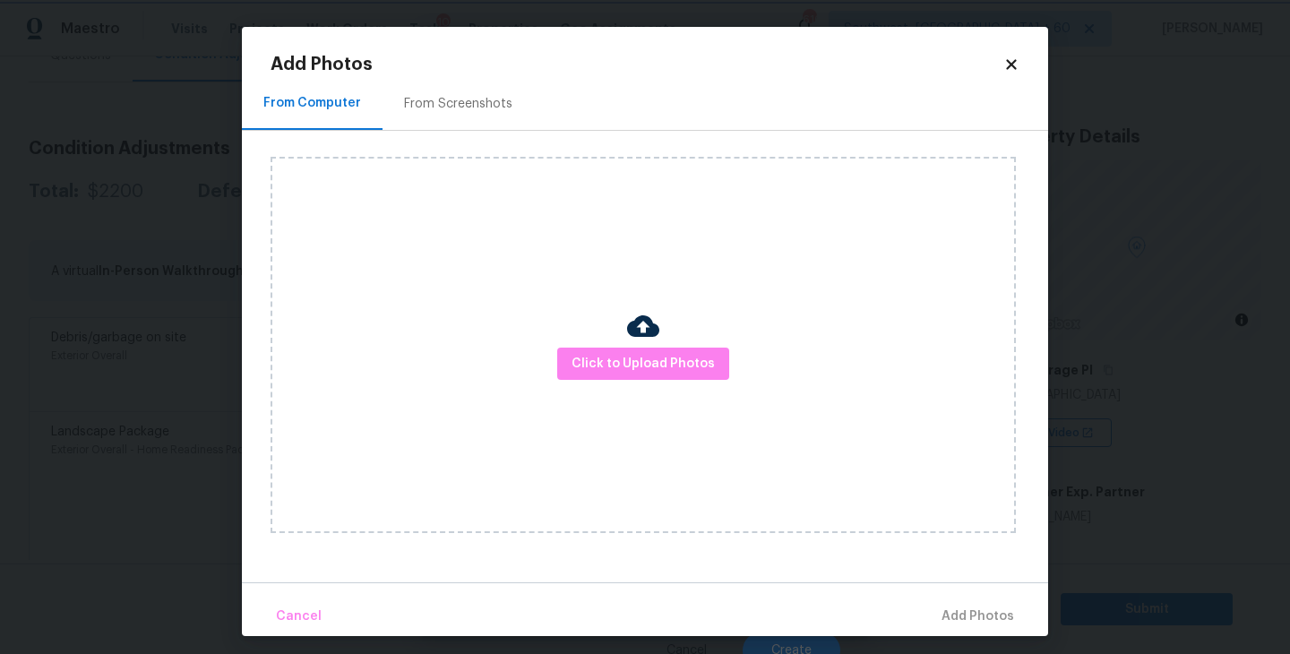
click at [1176, 474] on body "Maestro Visits Projects Work Orders Tasks 10 Properties Geo Assignments 616 Sou…" at bounding box center [645, 327] width 1290 height 654
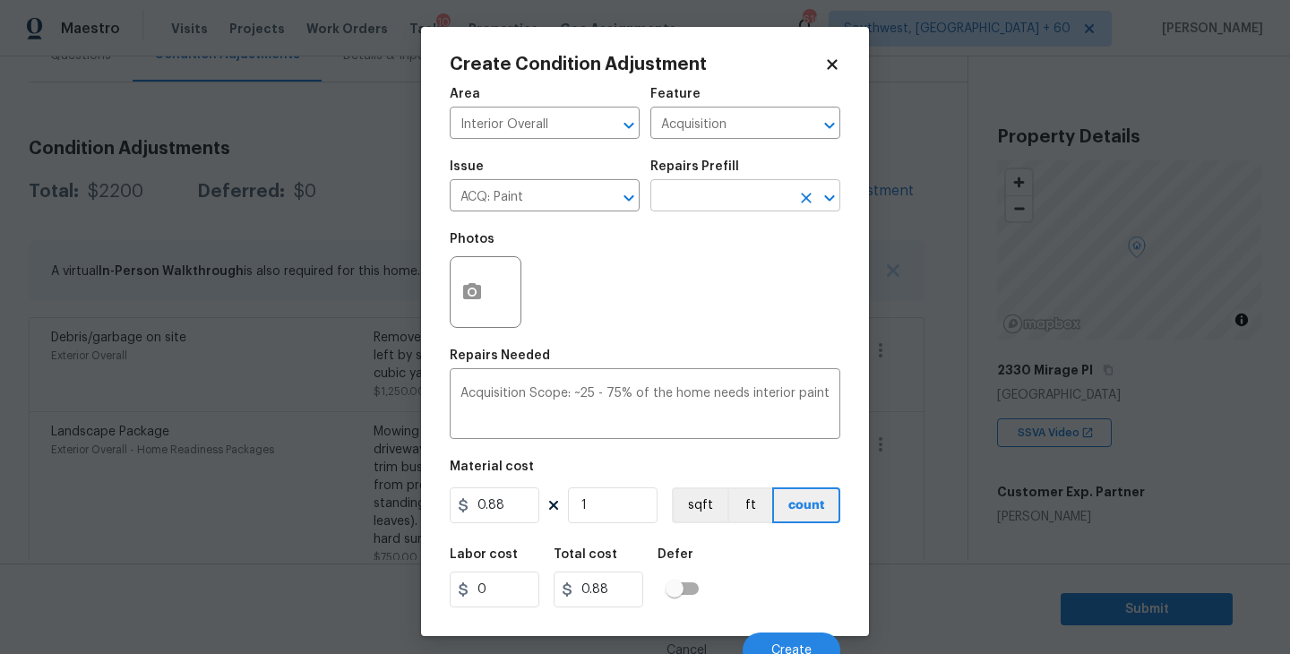
click at [751, 197] on input "text" at bounding box center [720, 198] width 140 height 28
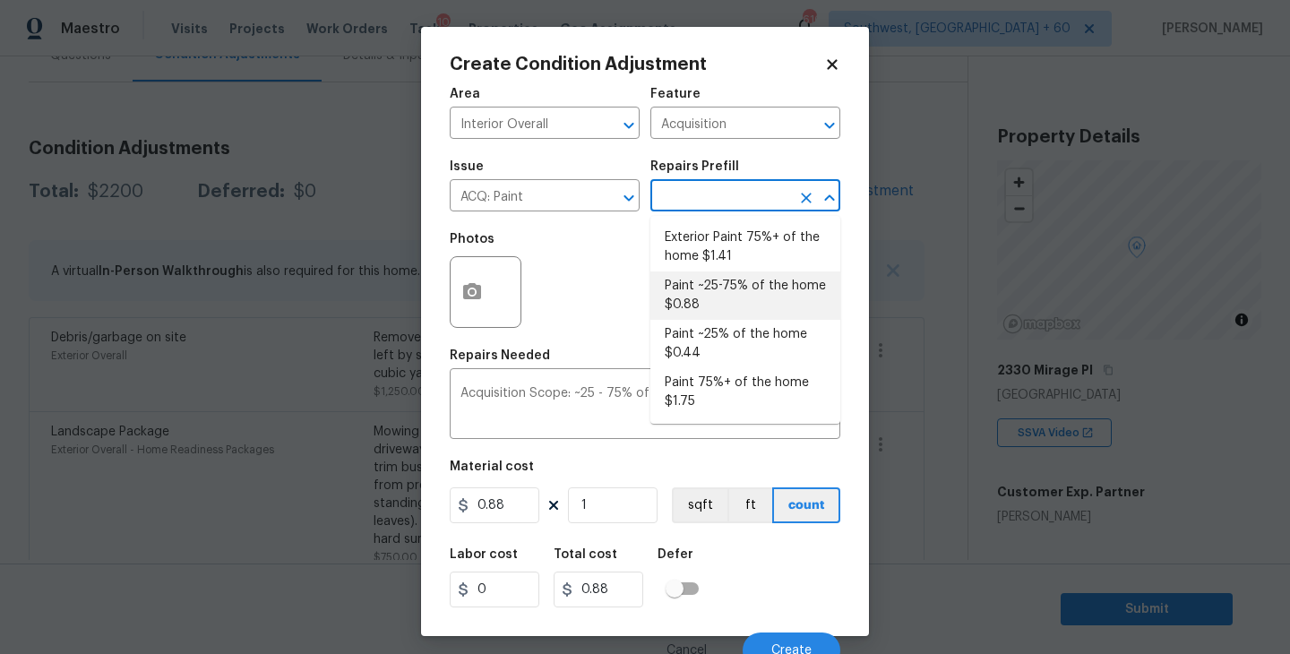
click at [737, 340] on li "Paint ~25% of the home $0.44" at bounding box center [745, 344] width 190 height 48
type textarea "Acquisition Scope: ~25% of the home needs interior paint"
type input "0.44"
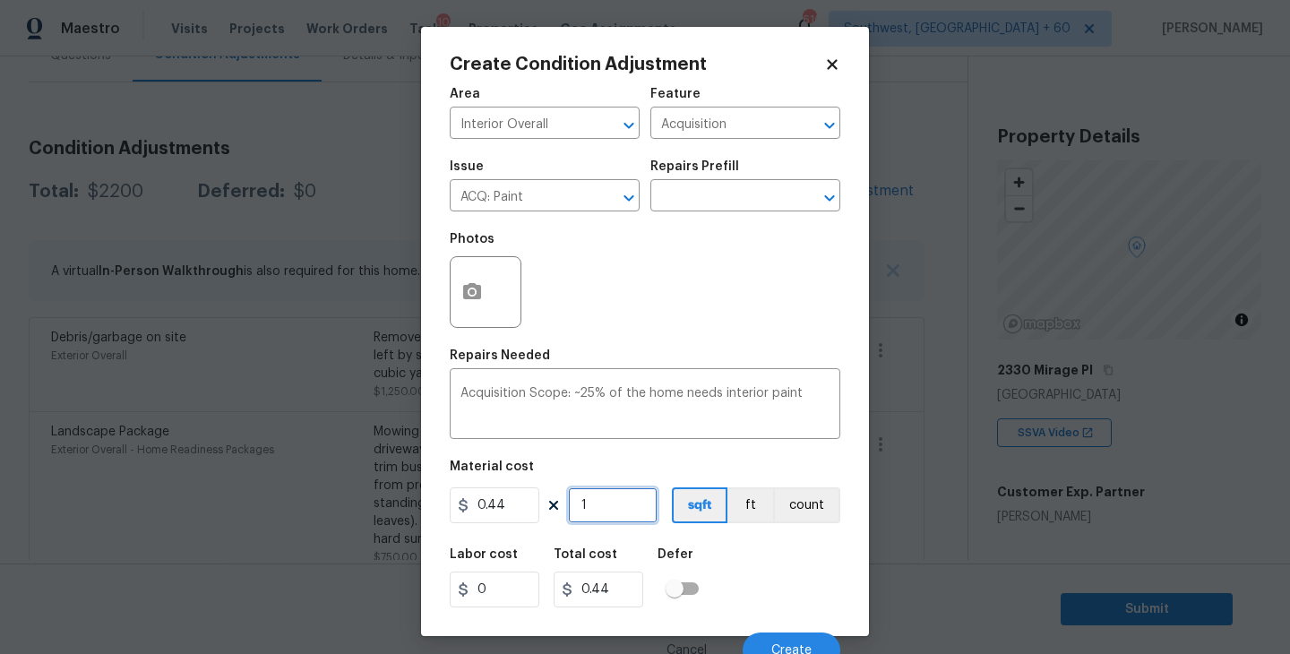
click at [632, 507] on input "1" at bounding box center [613, 505] width 90 height 36
type input "14"
type input "6.16"
type input "145"
type input "63.8"
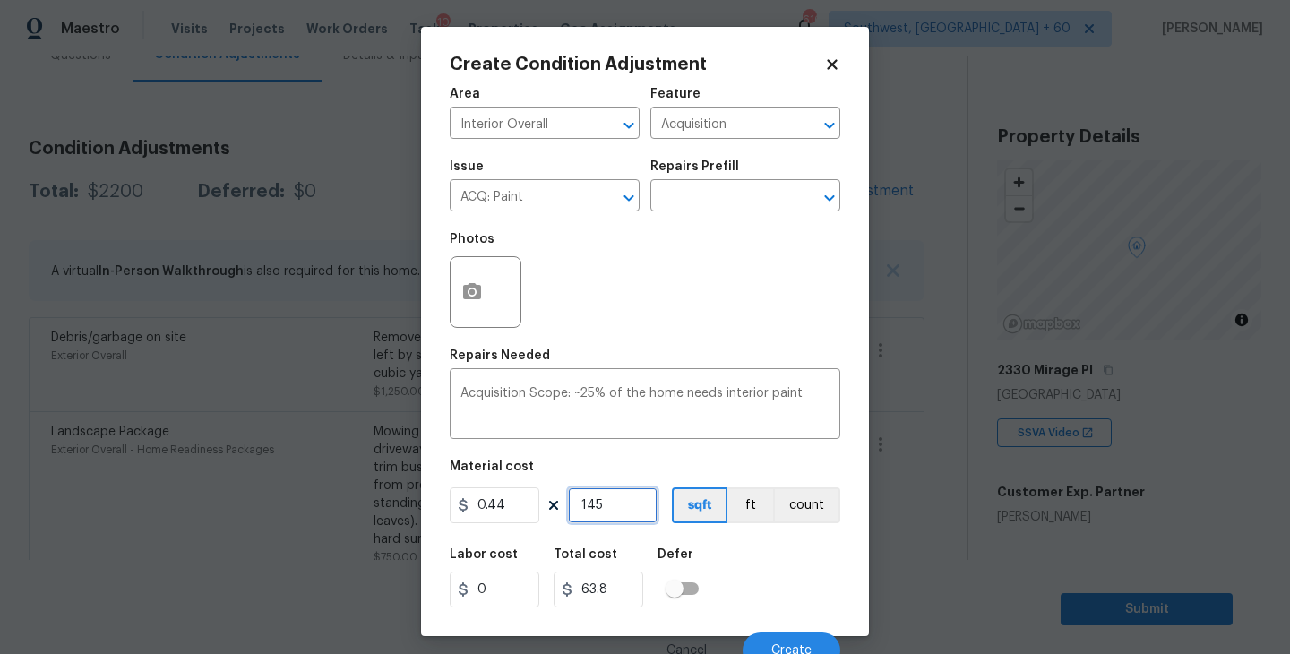
type input "1457"
type input "641.08"
type input "1457"
click at [738, 547] on div "Labor cost 0 Total cost 641.08 Defer" at bounding box center [645, 578] width 391 height 81
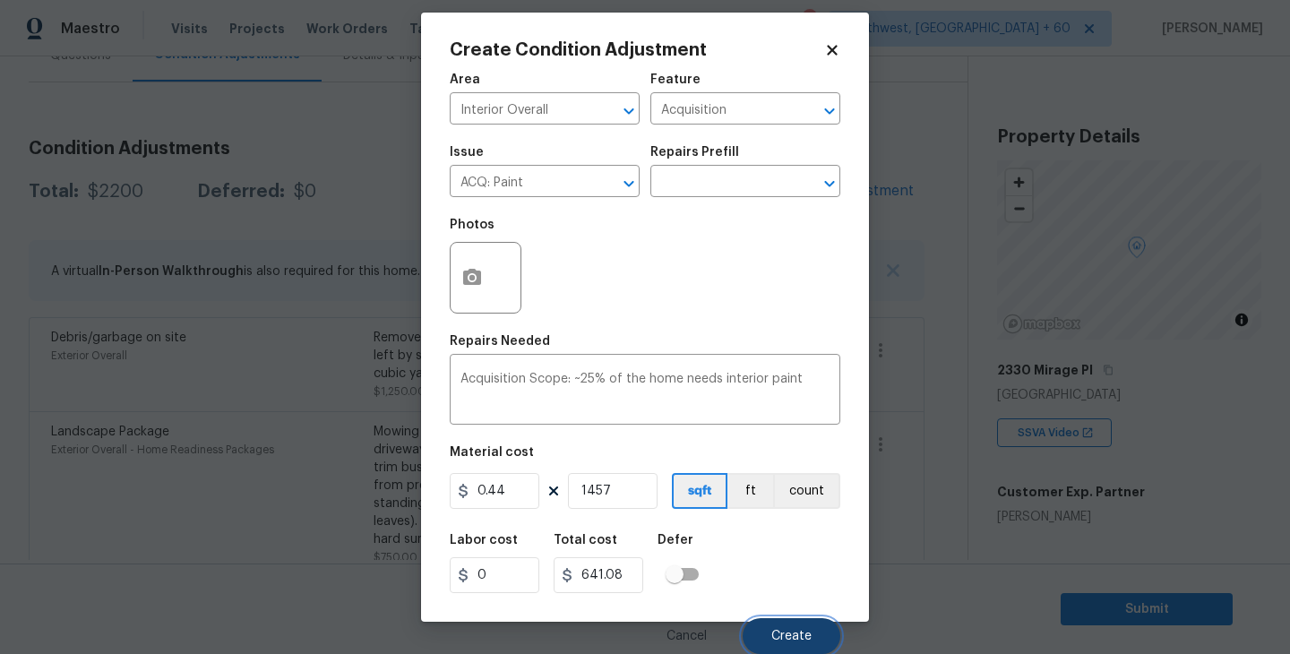
click at [779, 633] on span "Create" at bounding box center [791, 636] width 40 height 13
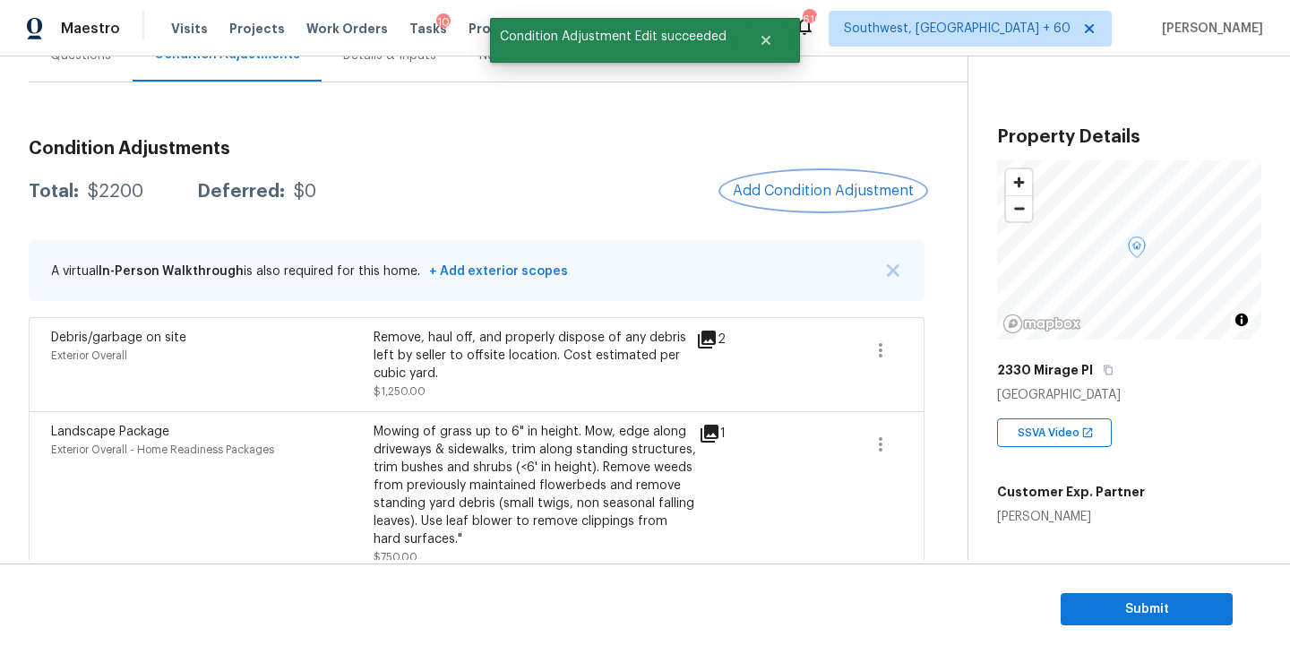
scroll to position [0, 0]
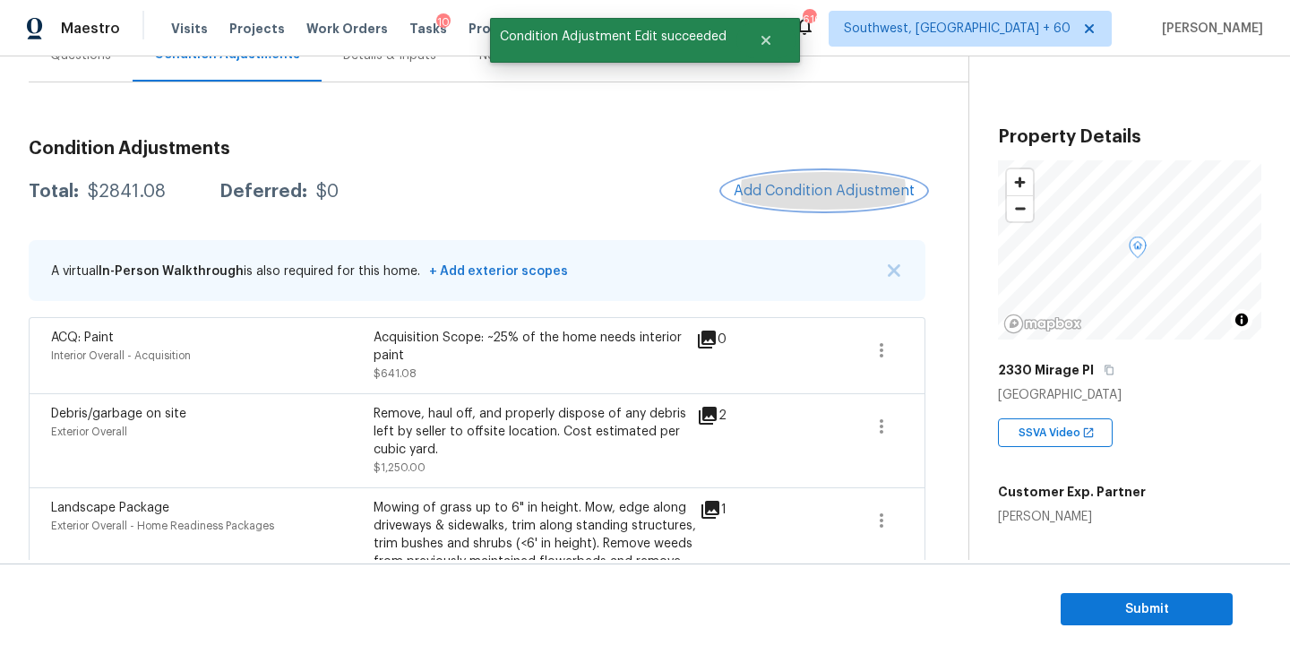
click at [805, 189] on span "Add Condition Adjustment" at bounding box center [824, 191] width 181 height 16
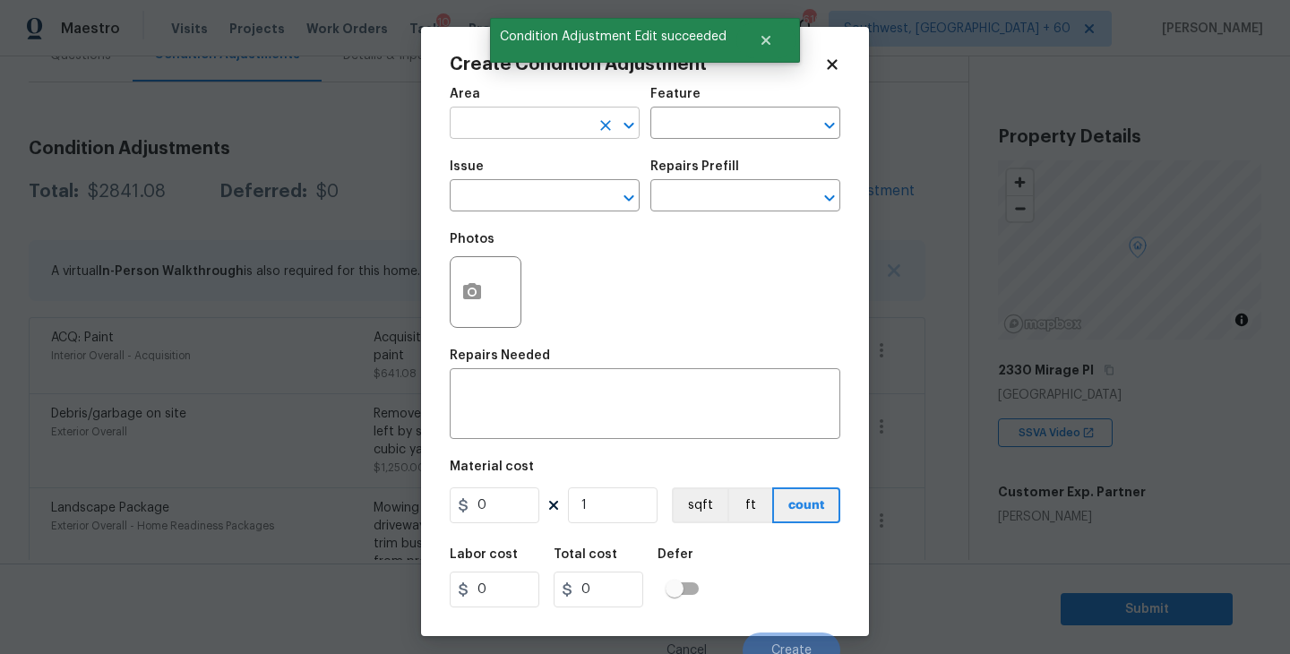
click at [516, 128] on input "text" at bounding box center [520, 125] width 140 height 28
click at [530, 185] on li "Interior Overall" at bounding box center [545, 195] width 190 height 30
type input "Interior Overall"
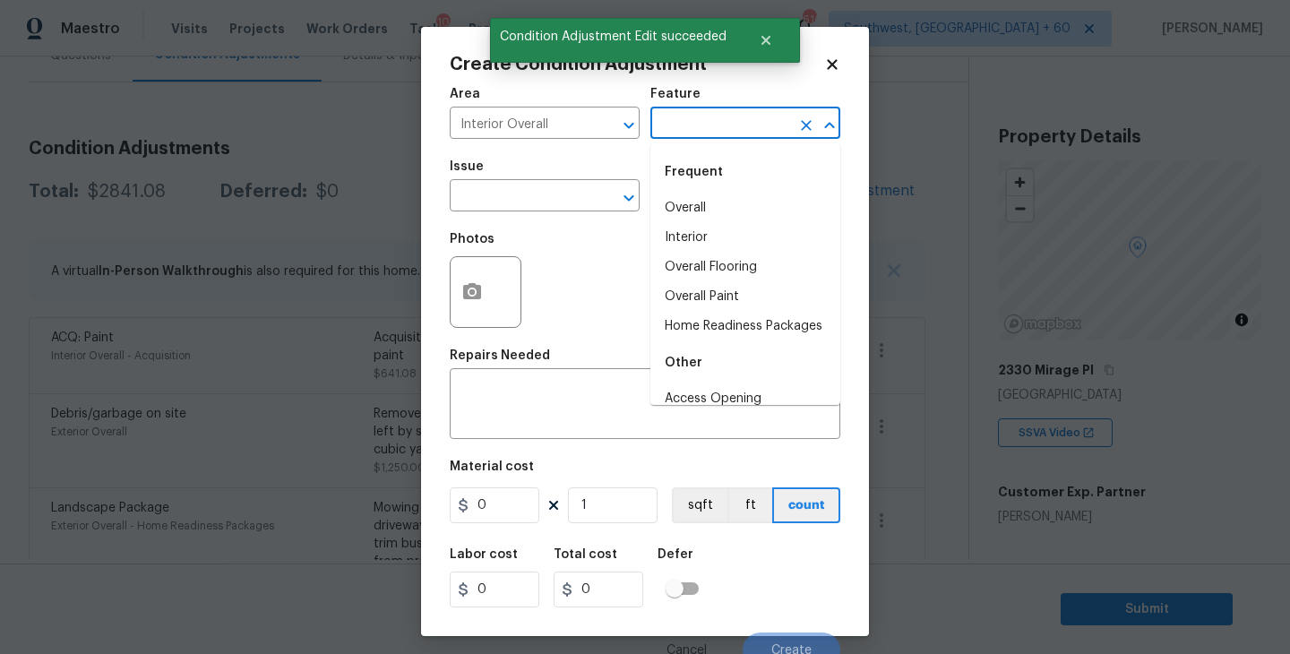
click at [693, 124] on input "text" at bounding box center [720, 125] width 140 height 28
click at [731, 262] on li "Overall Flooring" at bounding box center [745, 268] width 190 height 30
type input "Overall Flooring"
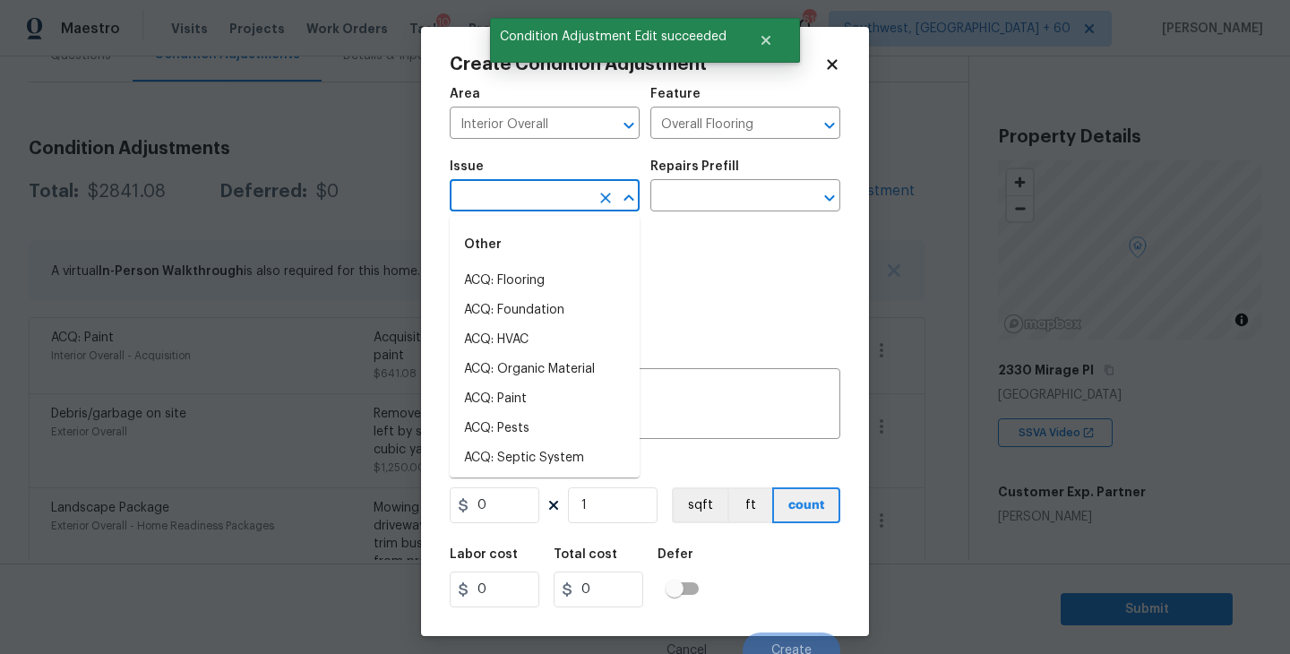
click at [521, 208] on input "text" at bounding box center [520, 198] width 140 height 28
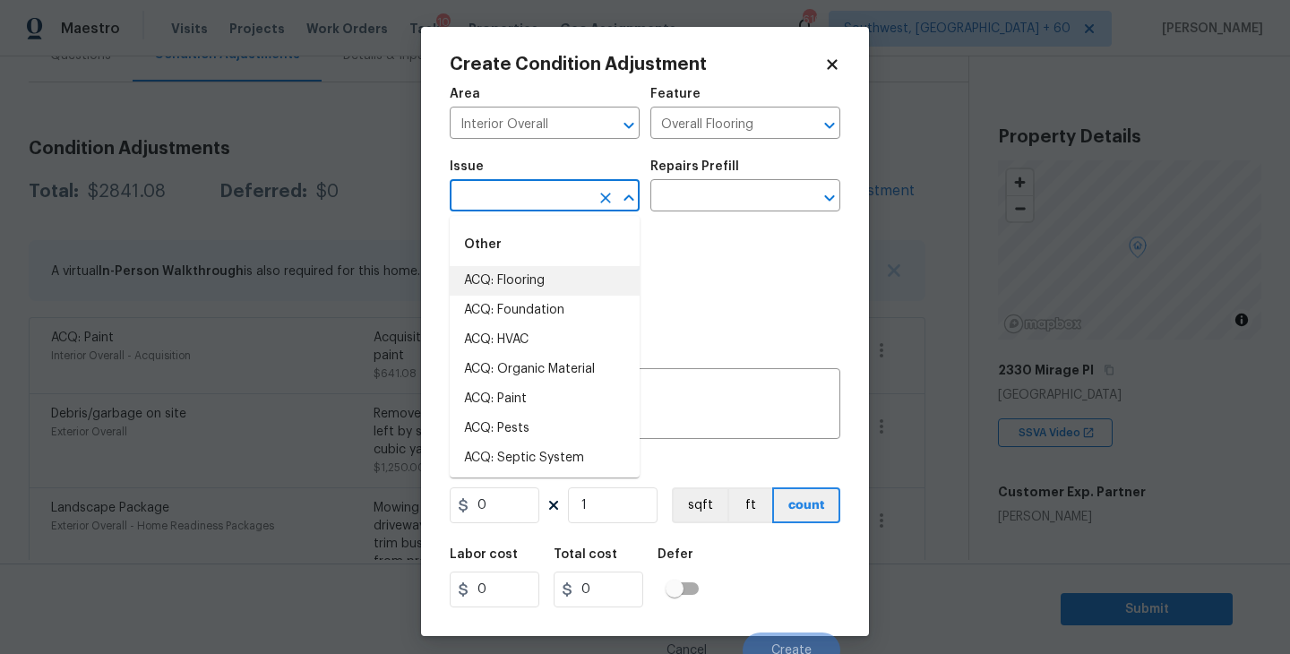
click at [526, 289] on li "ACQ: Flooring" at bounding box center [545, 281] width 190 height 30
type input "ACQ: Flooring"
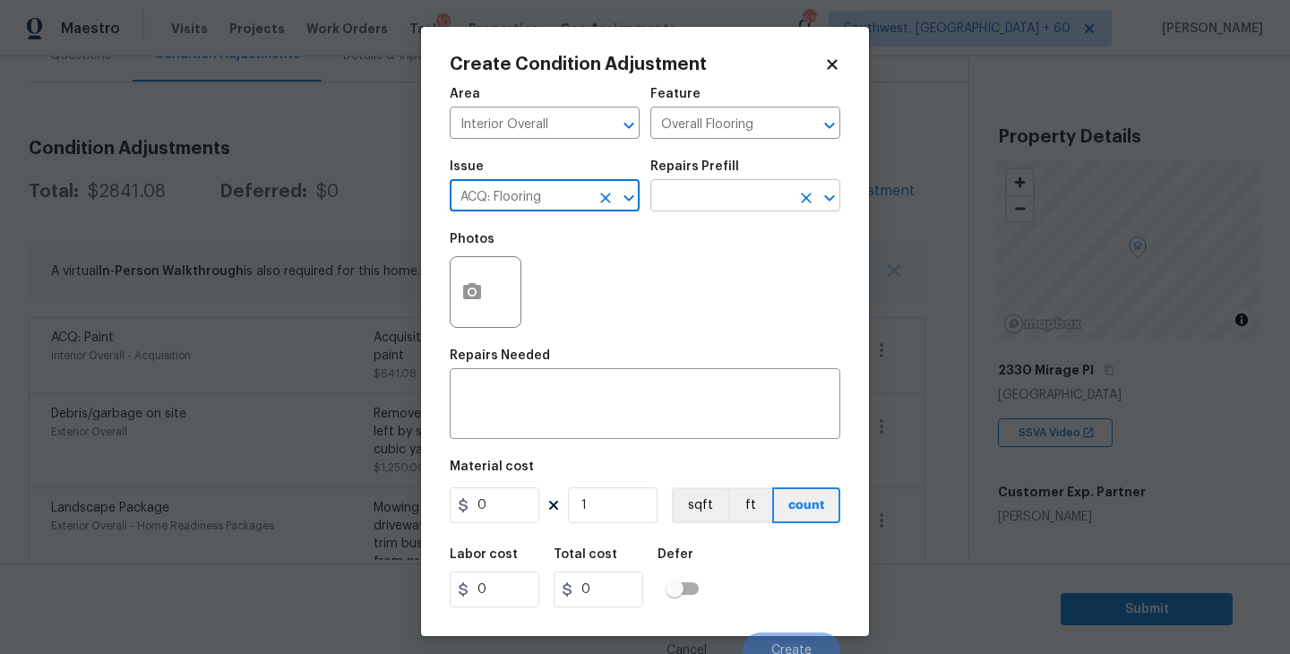
click at [729, 208] on input "text" at bounding box center [720, 198] width 140 height 28
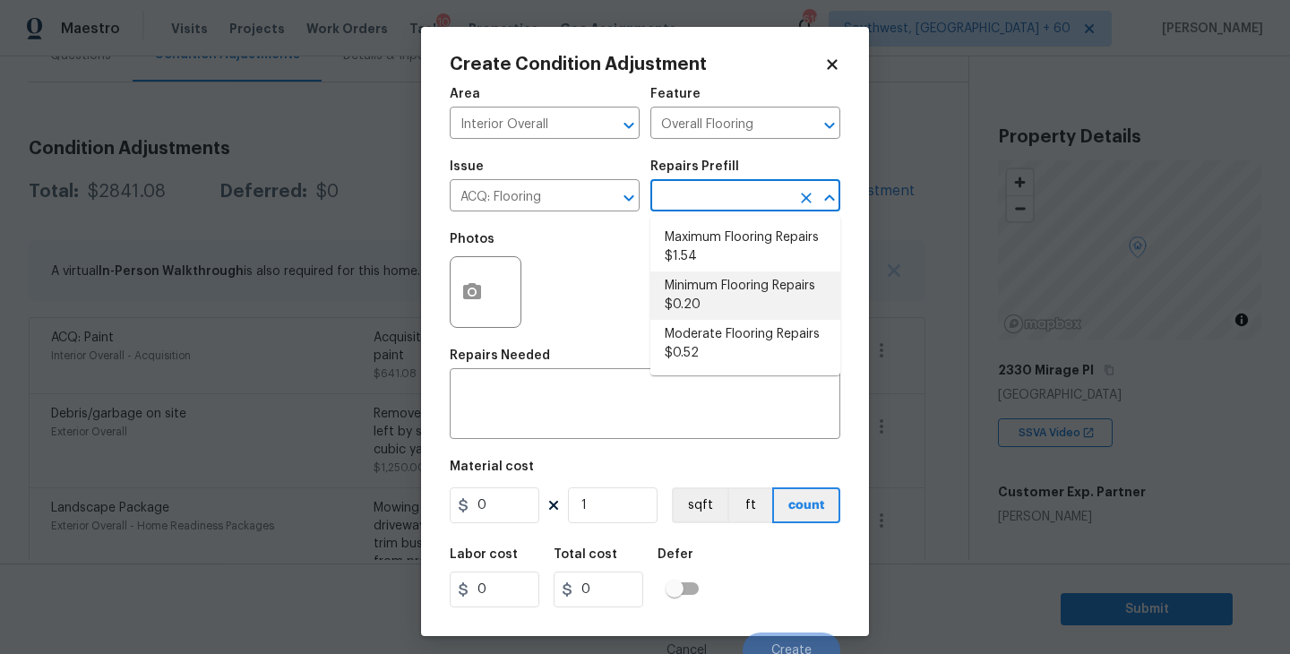
click at [724, 300] on li "Minimum Flooring Repairs $0.20" at bounding box center [745, 295] width 190 height 48
type input "Acquisition"
type textarea "Acquisition Scope: Minimum flooring repairs"
type input "0.2"
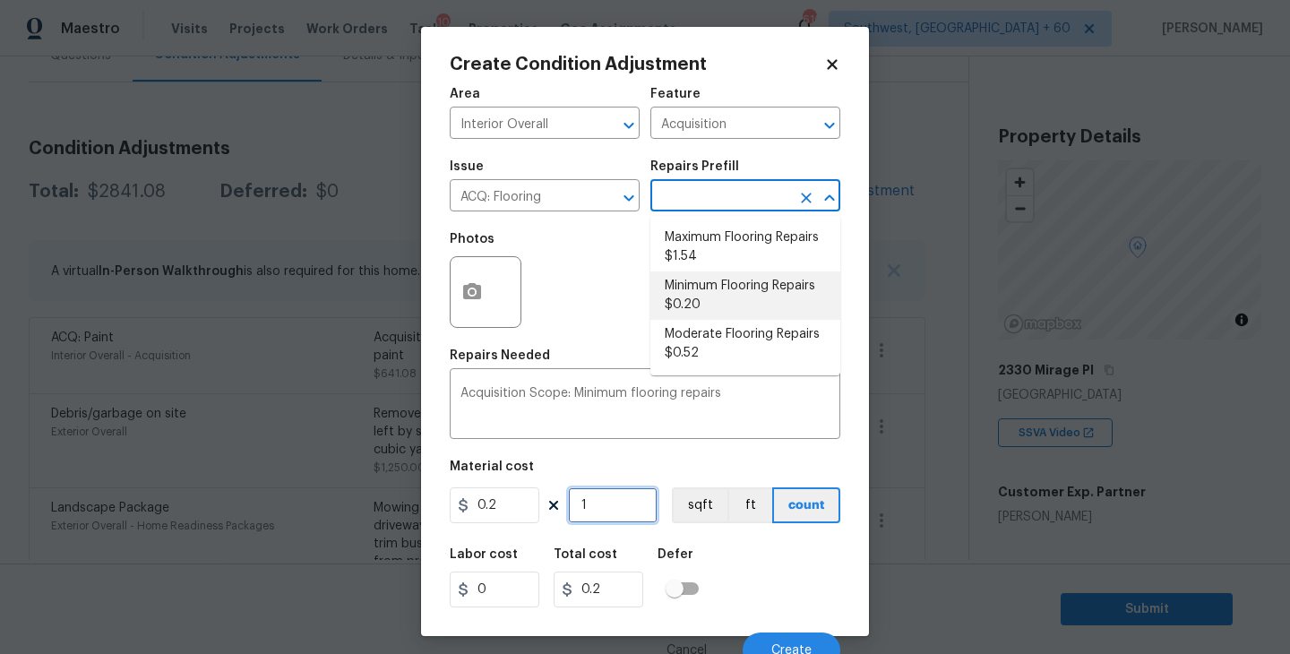
click at [593, 495] on input "1" at bounding box center [613, 505] width 90 height 36
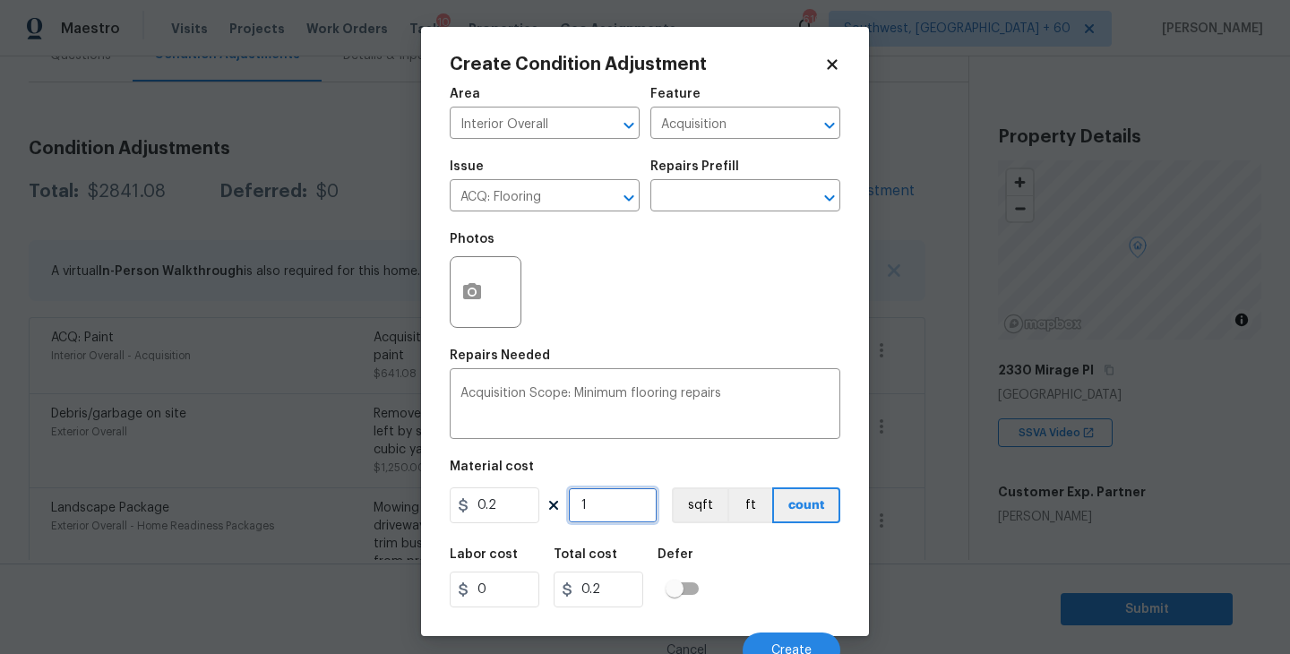
type input "14"
type input "2.8"
type input "145"
type input "29"
type input "1457"
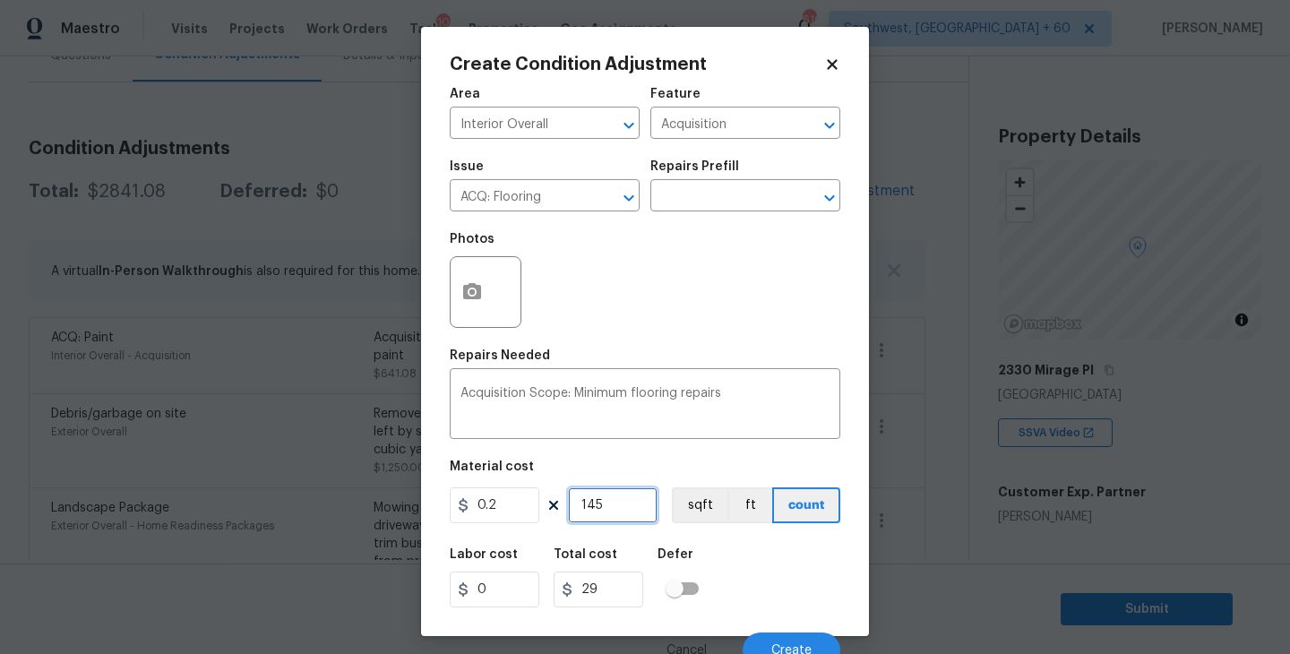
type input "291.4"
type input "1457"
click at [752, 547] on div "Labor cost 0 Total cost 291.4 Defer" at bounding box center [645, 578] width 391 height 81
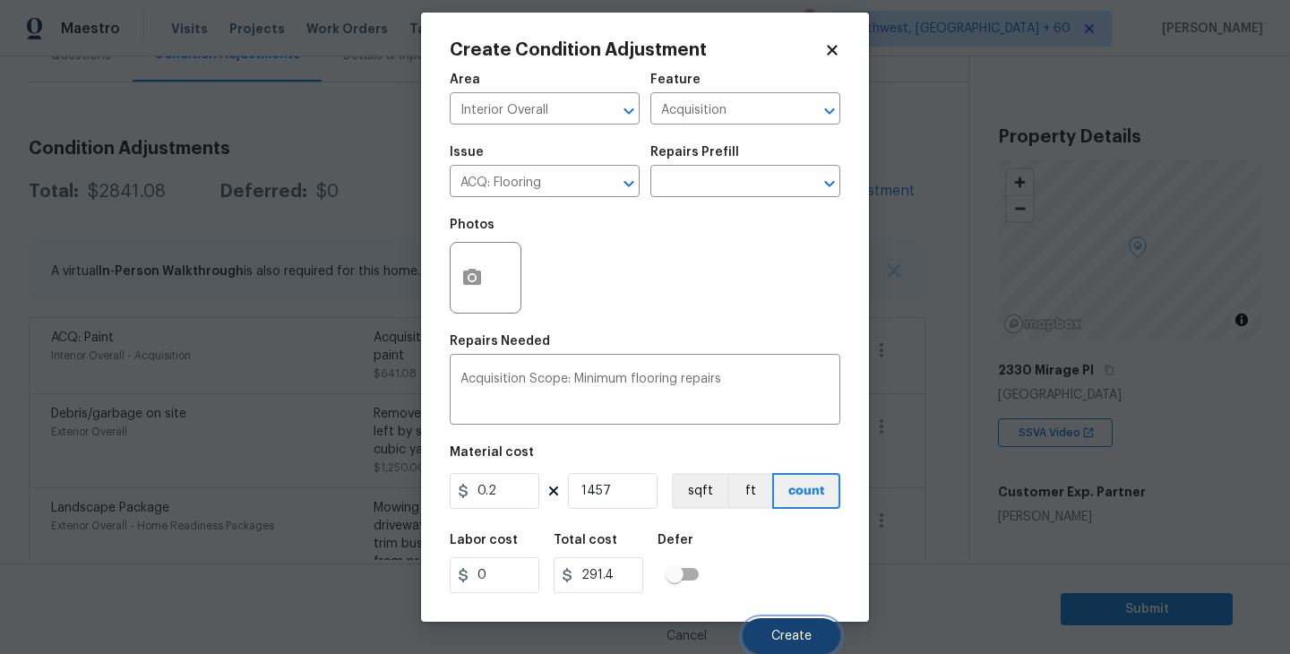
click at [785, 627] on button "Create" at bounding box center [792, 636] width 98 height 36
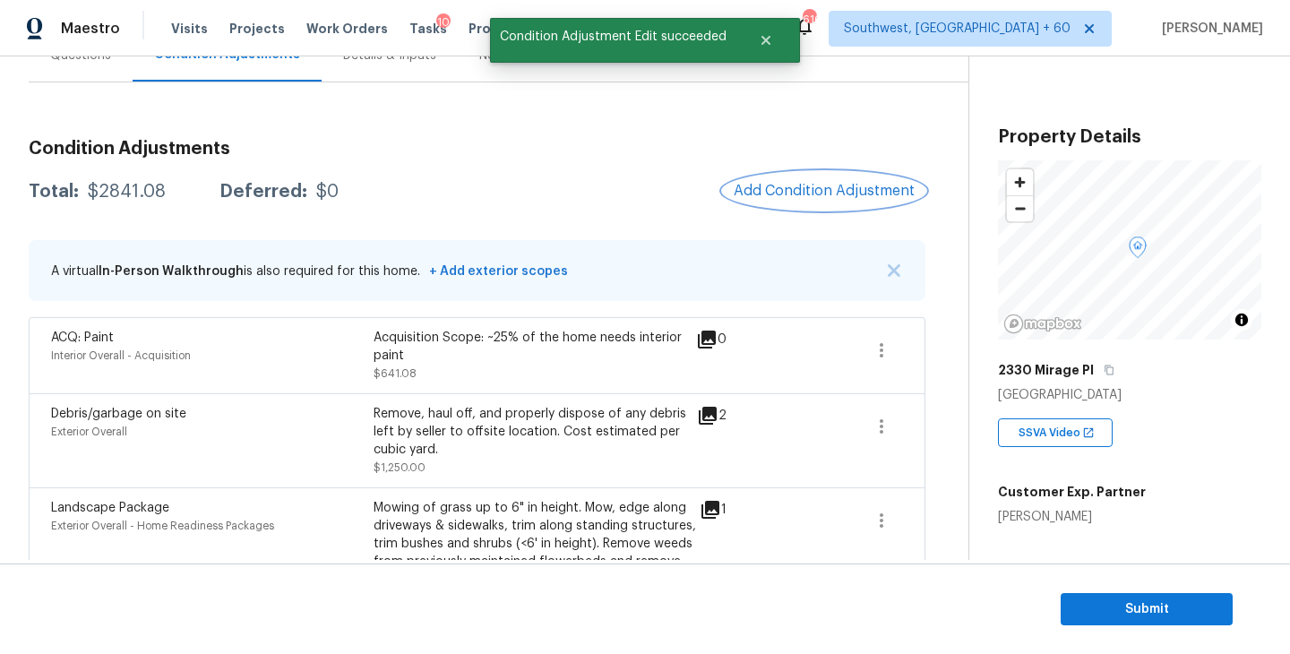
scroll to position [0, 0]
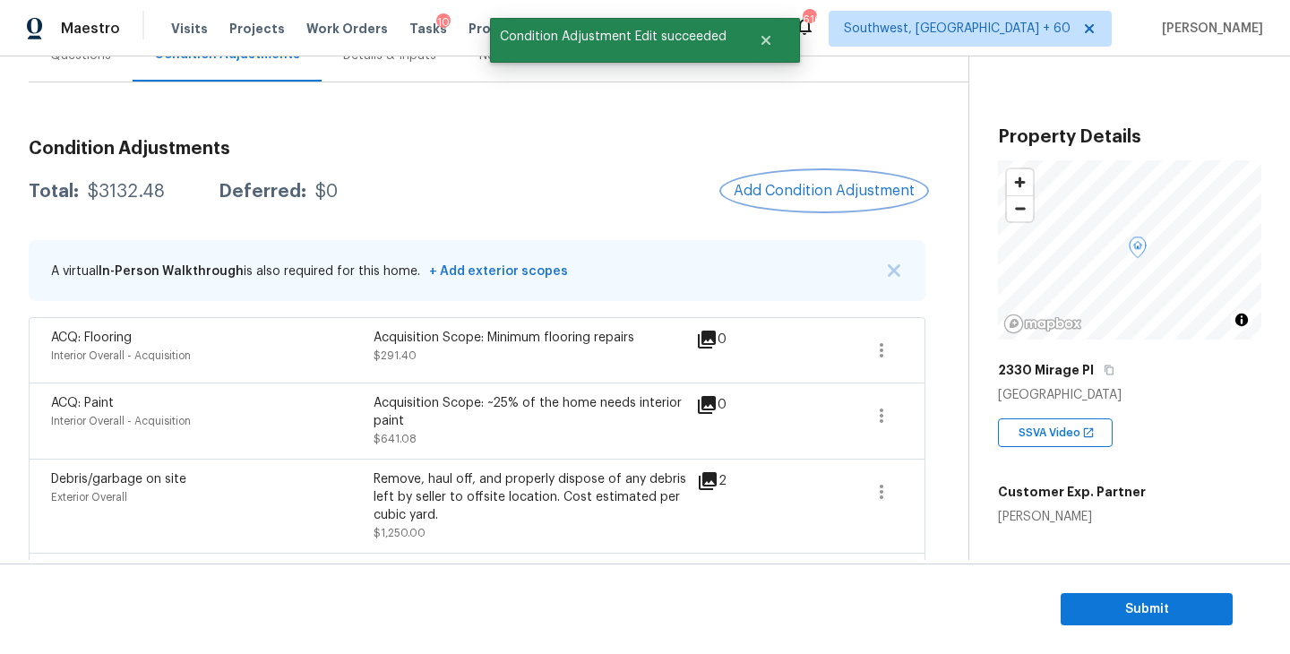
click at [806, 187] on span "Add Condition Adjustment" at bounding box center [824, 191] width 181 height 16
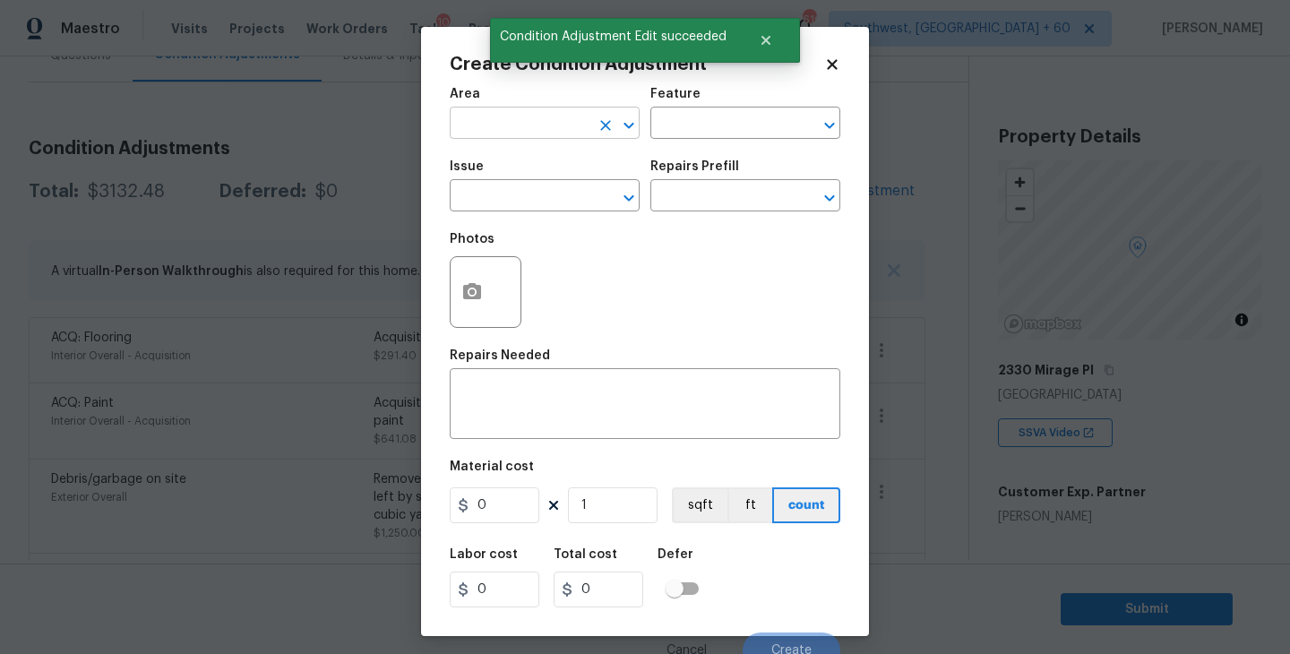
click at [520, 127] on input "text" at bounding box center [520, 125] width 140 height 28
click at [550, 206] on li "Interior Overall" at bounding box center [545, 195] width 190 height 30
type input "Interior Overall"
click at [686, 142] on div "Area Interior Overall ​ Feature ​" at bounding box center [645, 113] width 391 height 73
click at [748, 139] on input "text" at bounding box center [720, 125] width 140 height 28
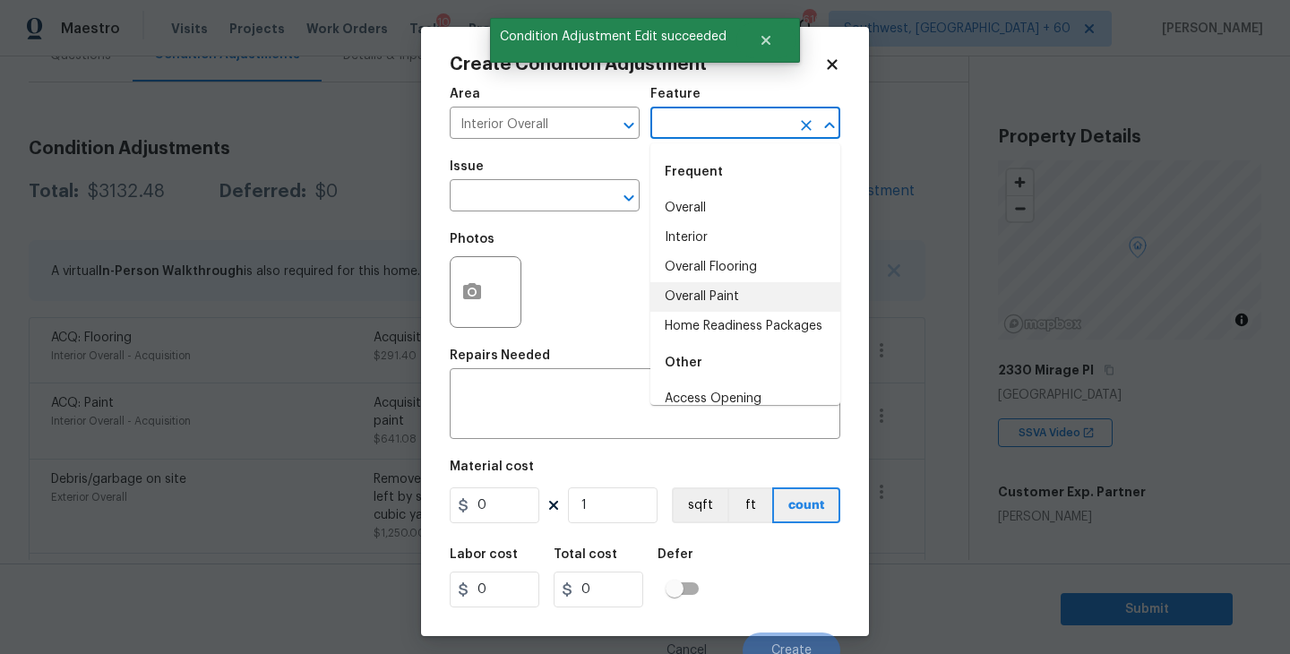
click at [723, 297] on li "Overall Paint" at bounding box center [745, 297] width 190 height 30
type input "Overall Paint"
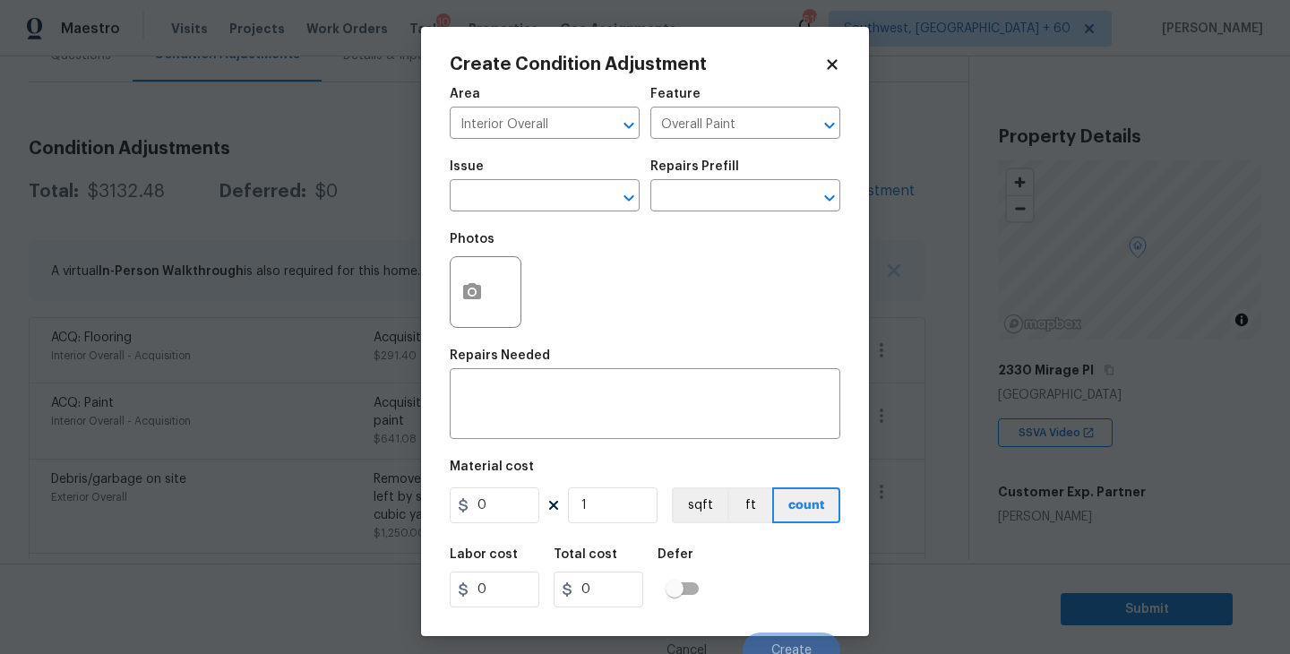
click at [515, 172] on div "Issue" at bounding box center [545, 171] width 190 height 23
click at [504, 194] on input "text" at bounding box center [520, 198] width 140 height 28
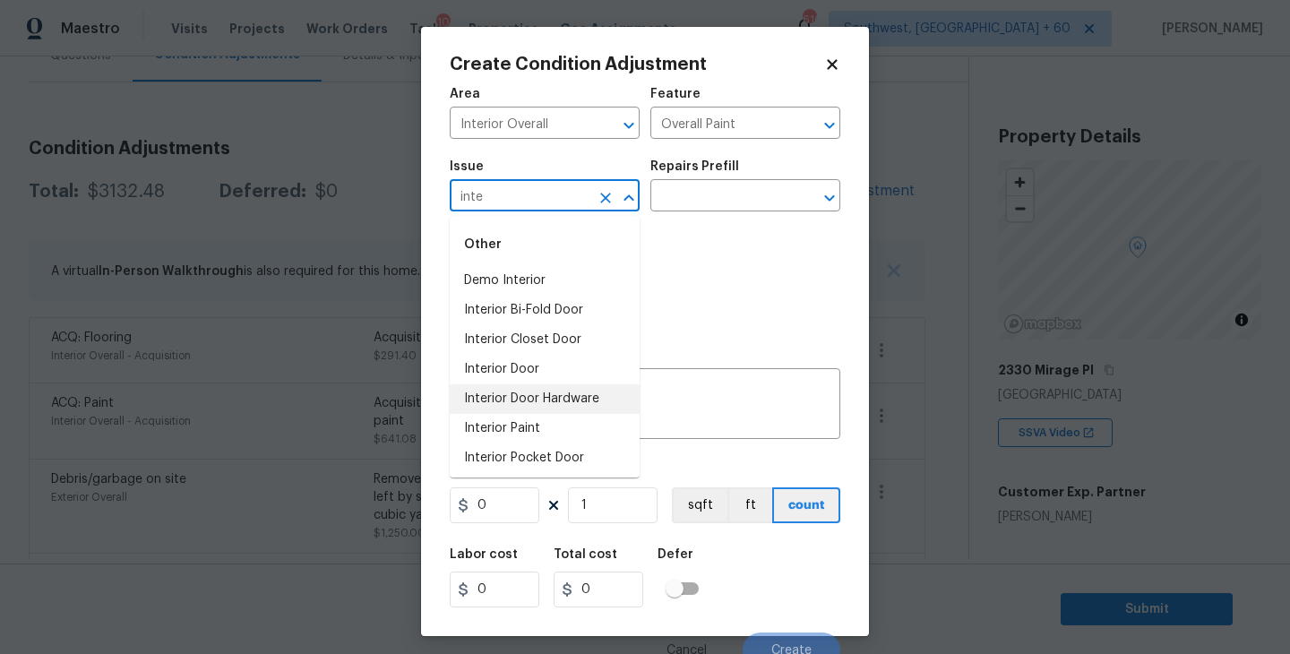
click at [504, 419] on li "Interior Paint" at bounding box center [545, 429] width 190 height 30
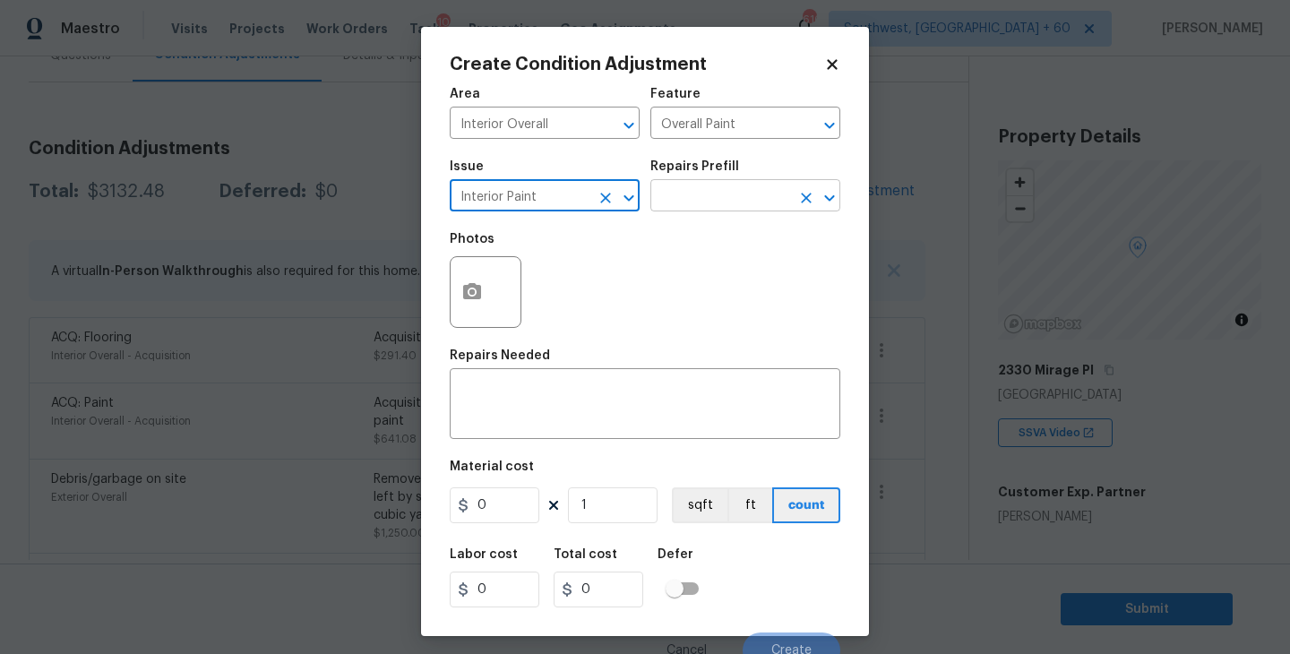
type input "Interior Paint"
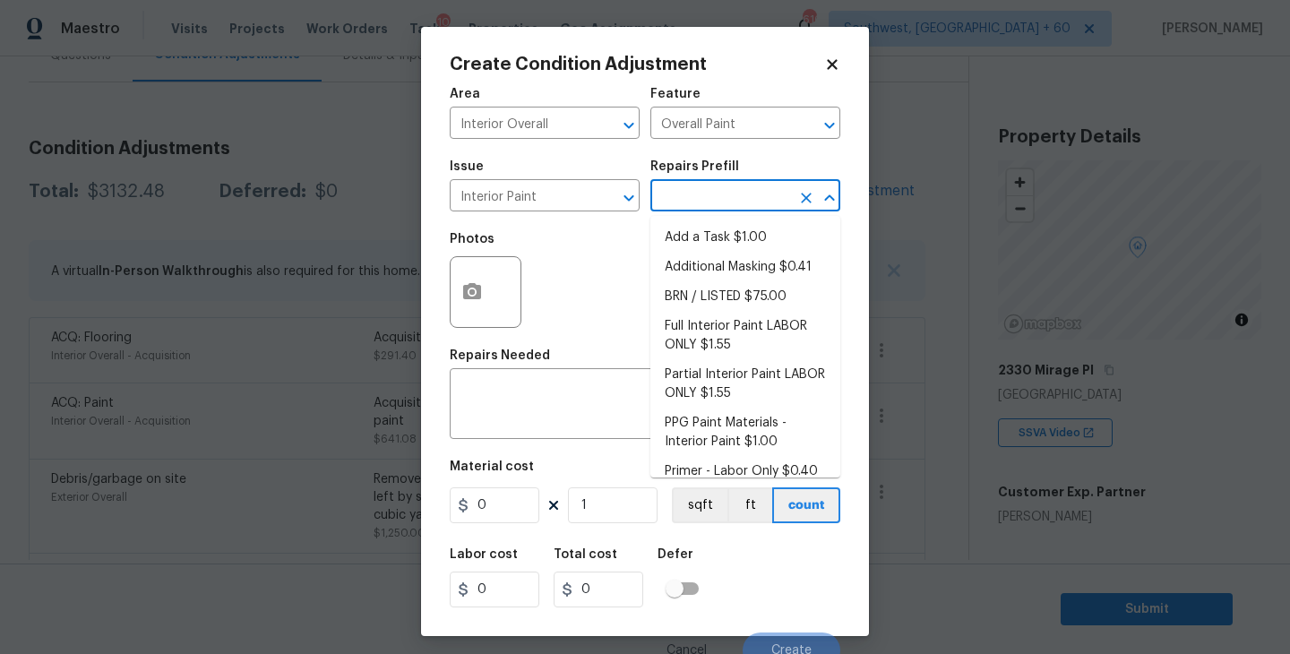
click at [708, 209] on input "text" at bounding box center [720, 198] width 140 height 28
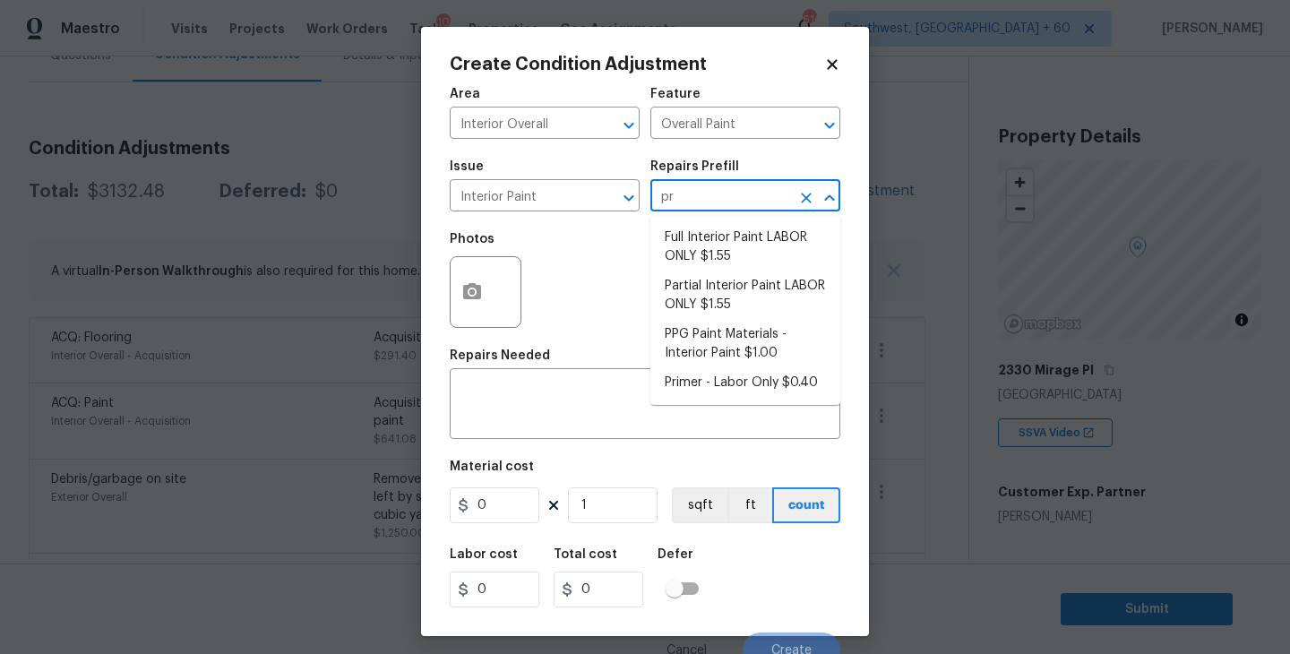
type input "pri"
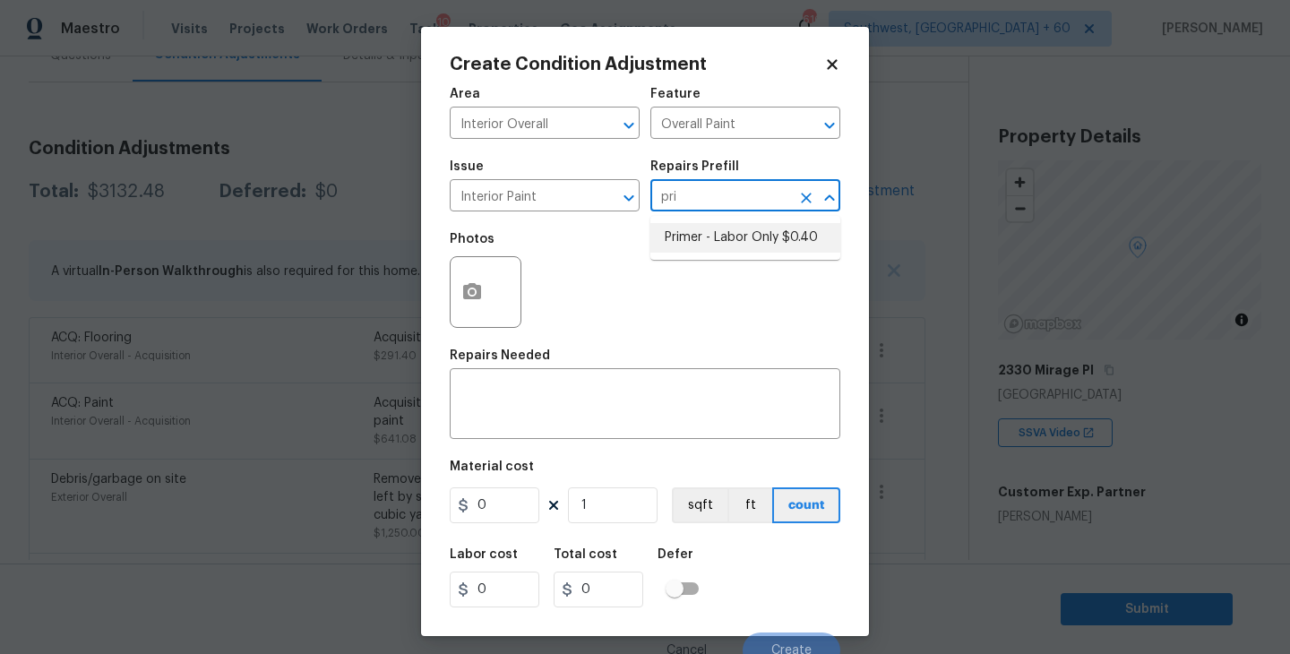
click at [707, 234] on li "Primer - Labor Only $0.40" at bounding box center [745, 238] width 190 height 30
type textarea "Interior primer - PRIMER PROVIDED BY OPENDOOR - All nails, screws, drywall anch…"
type input "0.4"
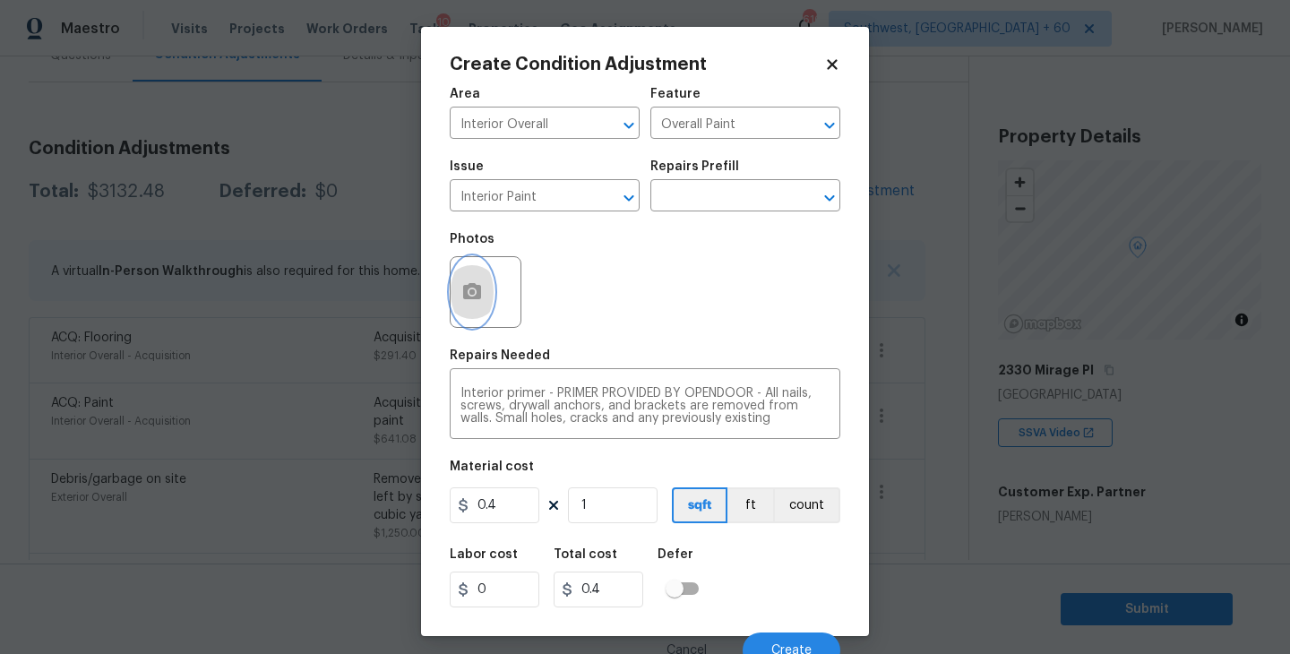
click at [469, 296] on icon "button" at bounding box center [472, 292] width 22 height 22
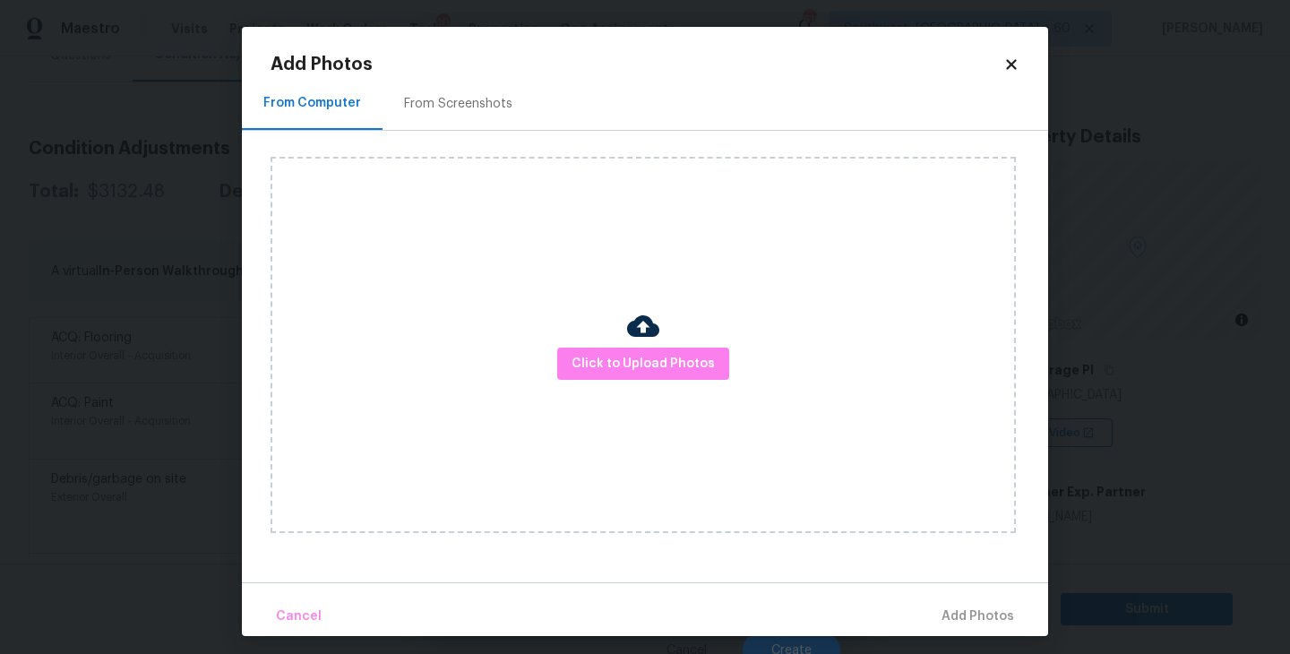
drag, startPoint x: 469, startPoint y: 296, endPoint x: 585, endPoint y: 335, distance: 122.1
click at [585, 335] on div "Click to Upload Photos" at bounding box center [643, 345] width 745 height 376
click at [611, 360] on span "Click to Upload Photos" at bounding box center [643, 364] width 143 height 22
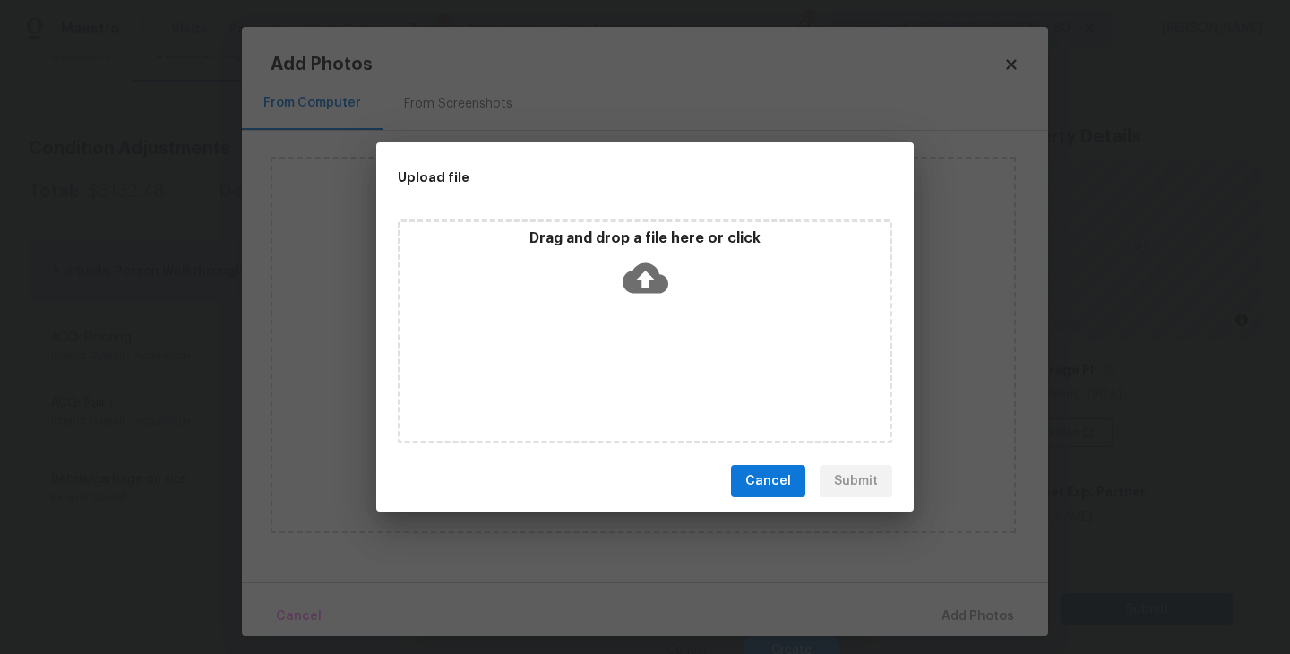
click at [633, 316] on div "Drag and drop a file here or click" at bounding box center [645, 332] width 495 height 224
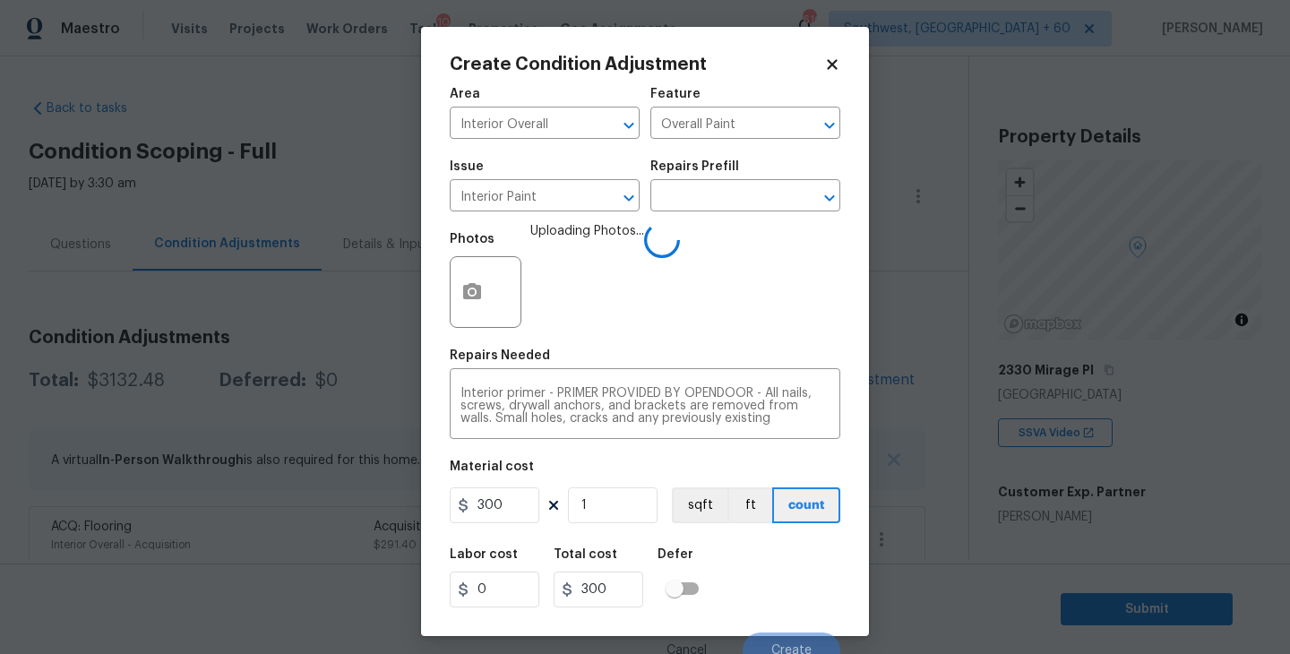
scroll to position [15, 0]
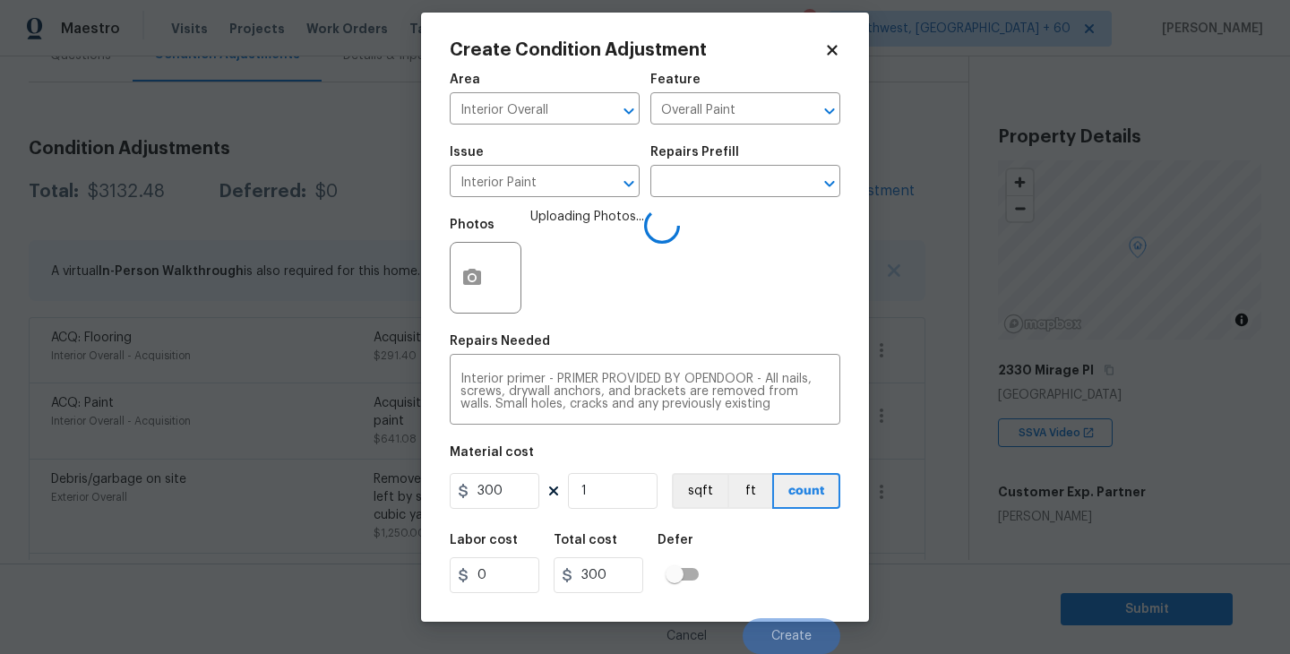
click at [779, 596] on div "Labor cost 0 Total cost 300 Defer" at bounding box center [645, 563] width 391 height 81
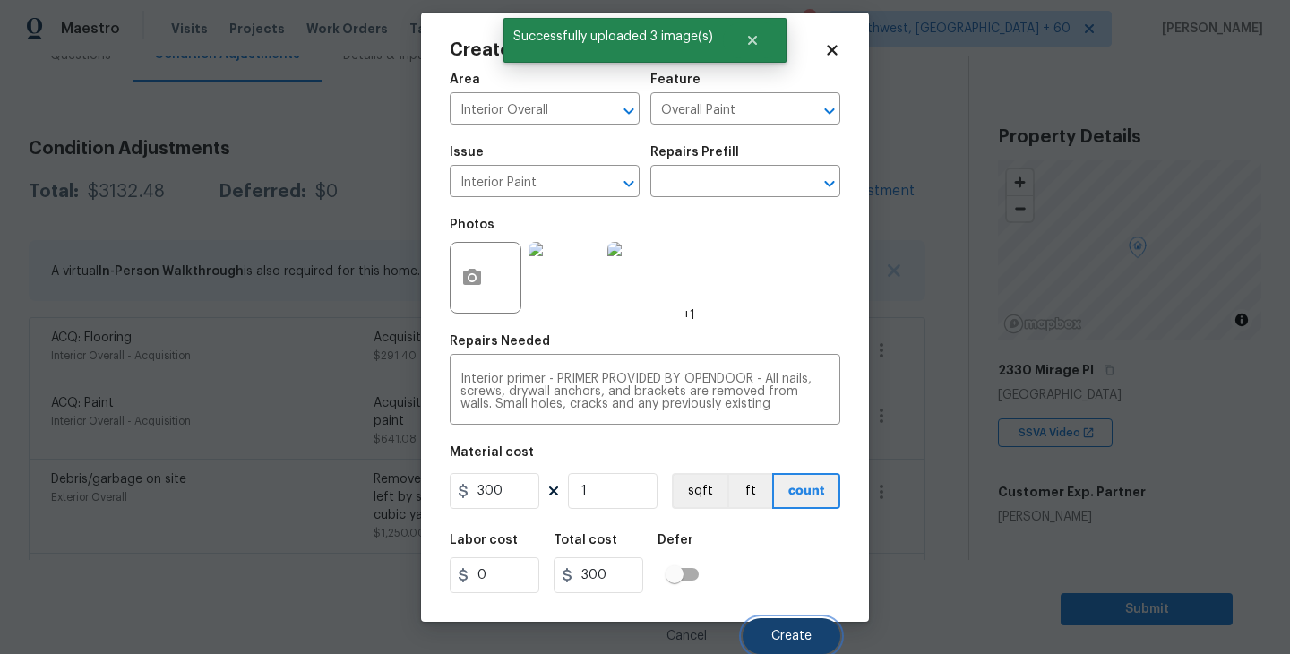
click at [800, 642] on span "Create" at bounding box center [791, 636] width 40 height 13
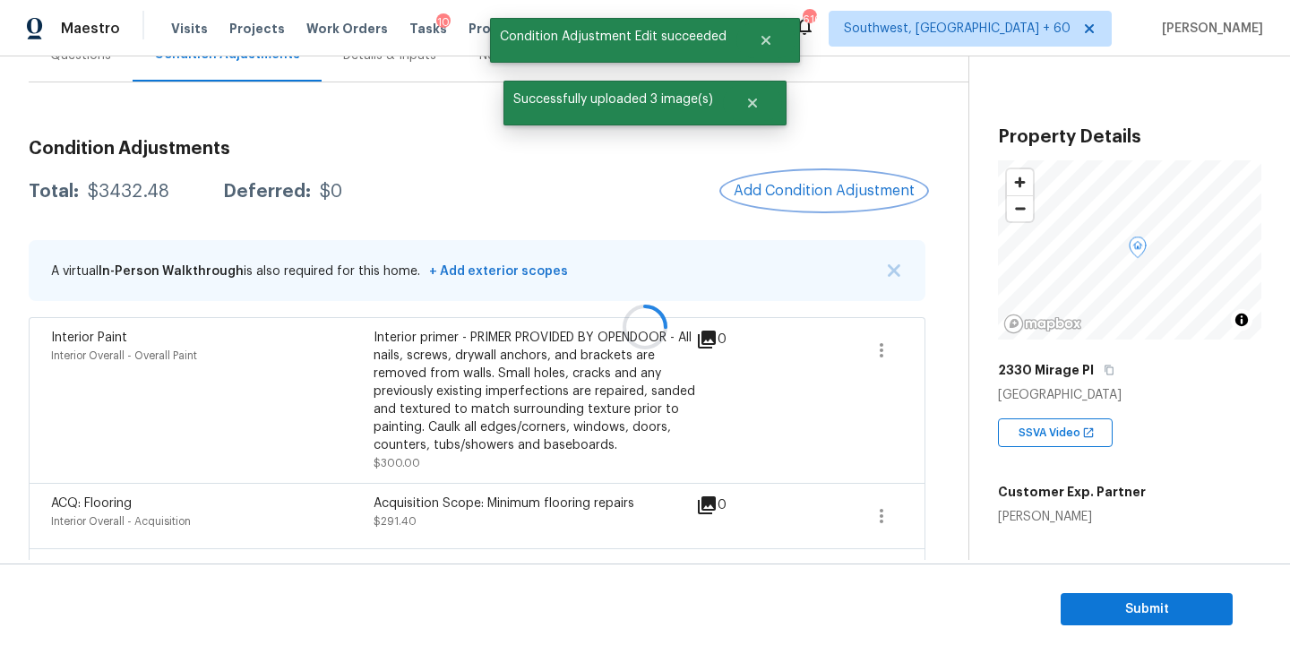
scroll to position [0, 0]
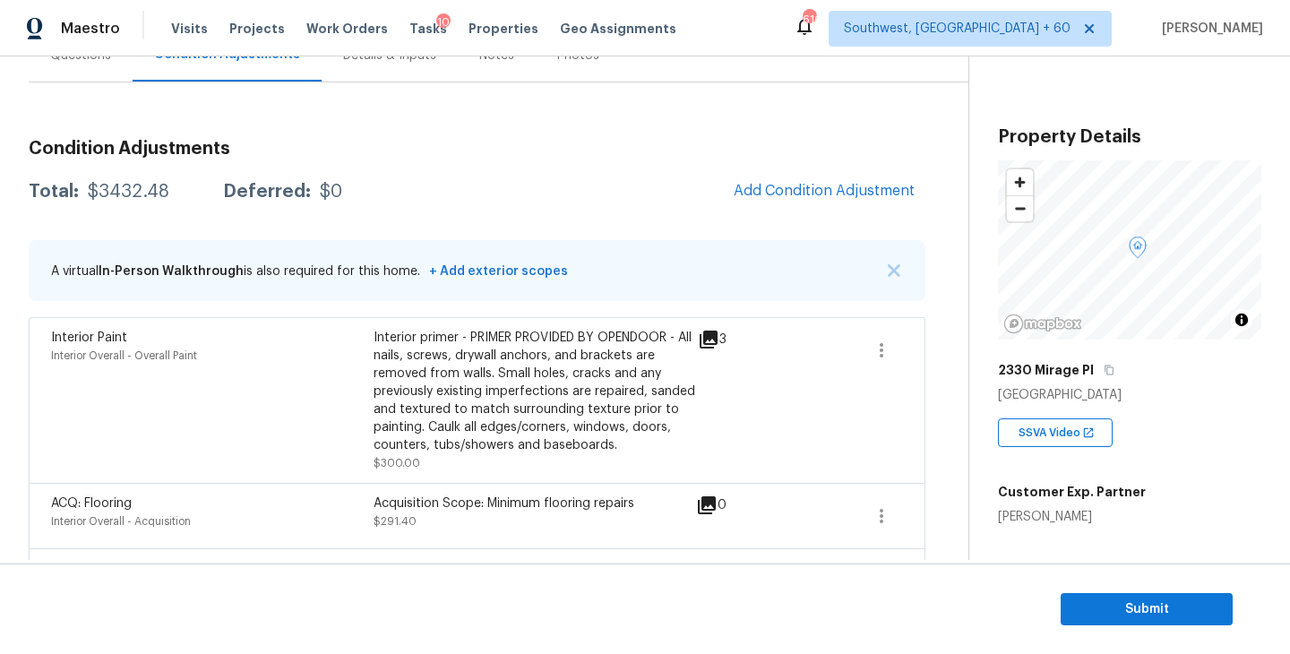
click at [510, 136] on div "Condition Adjustments Total: $3432.48 Deferred: $0 Add Condition Adjustment A v…" at bounding box center [477, 587] width 897 height 925
click at [813, 206] on button "Add Condition Adjustment" at bounding box center [824, 191] width 202 height 38
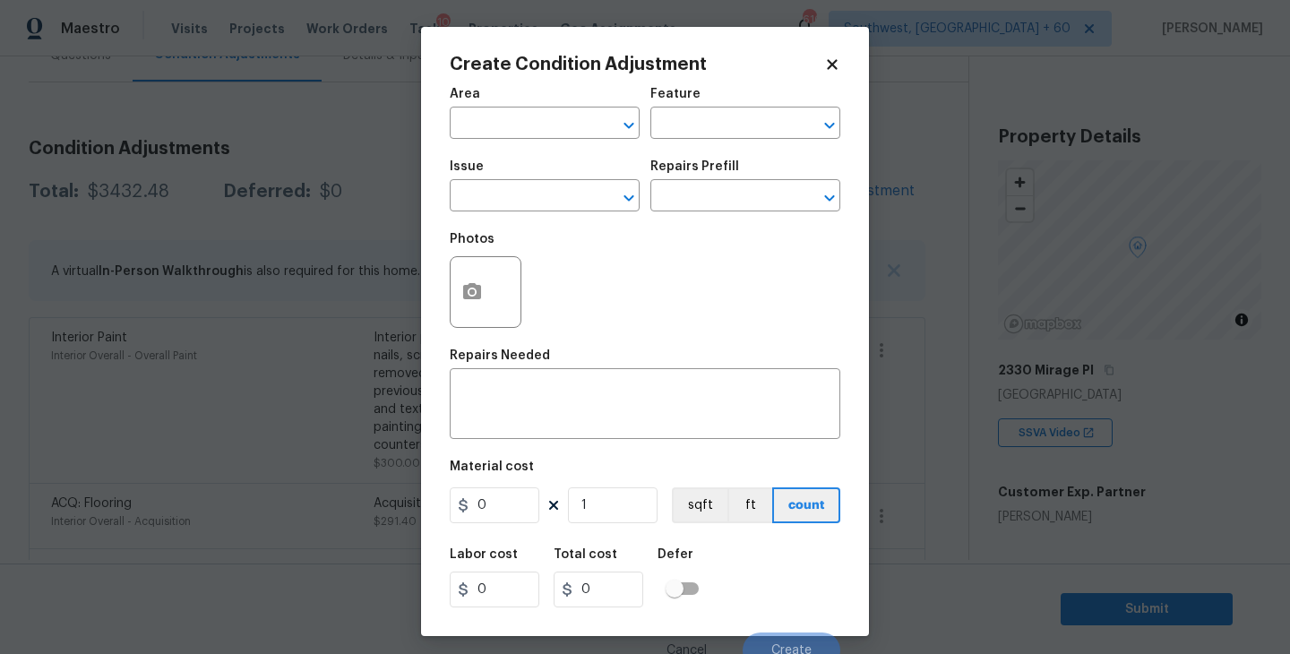
click at [586, 146] on span "Area ​" at bounding box center [545, 113] width 190 height 73
click at [529, 126] on input "text" at bounding box center [520, 125] width 140 height 28
click at [553, 195] on li "Interior Overall" at bounding box center [545, 195] width 190 height 30
type input "Interior Overall"
click at [693, 138] on input "text" at bounding box center [720, 125] width 140 height 28
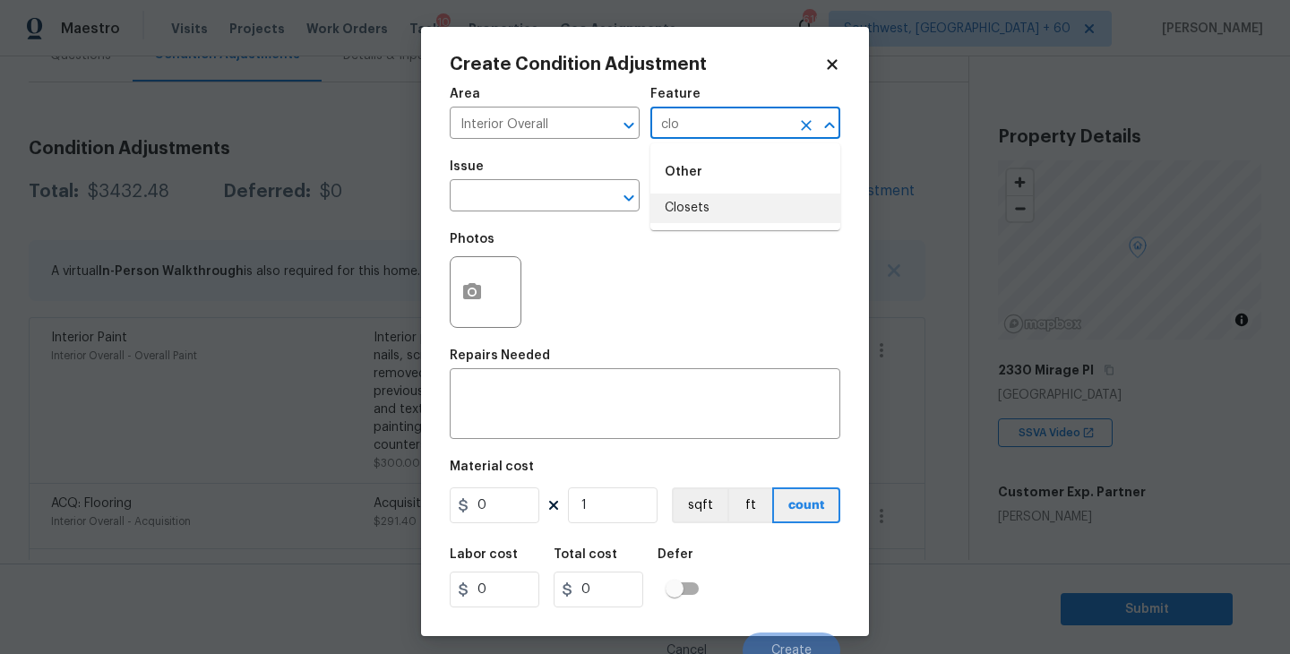
click at [678, 210] on li "Closets" at bounding box center [745, 209] width 190 height 30
type input "Closets"
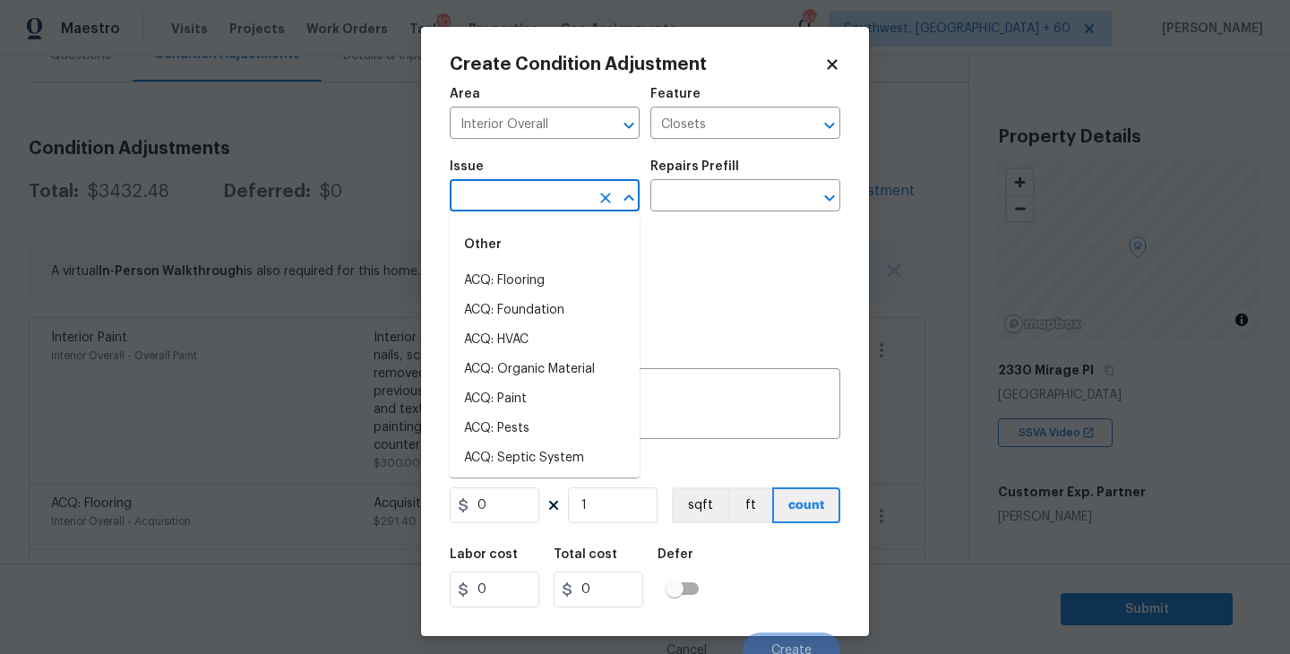
click at [572, 210] on input "text" at bounding box center [520, 198] width 140 height 28
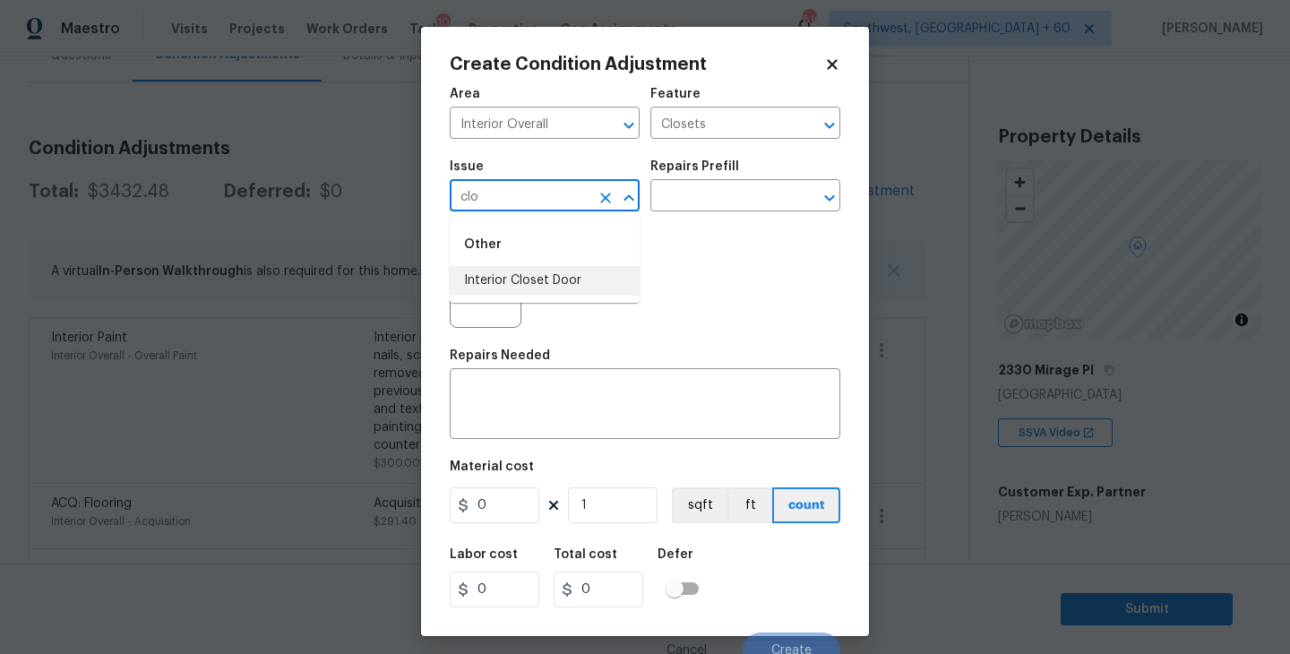
click at [551, 271] on li "Interior Closet Door" at bounding box center [545, 281] width 190 height 30
type input "Interior Closet Door"
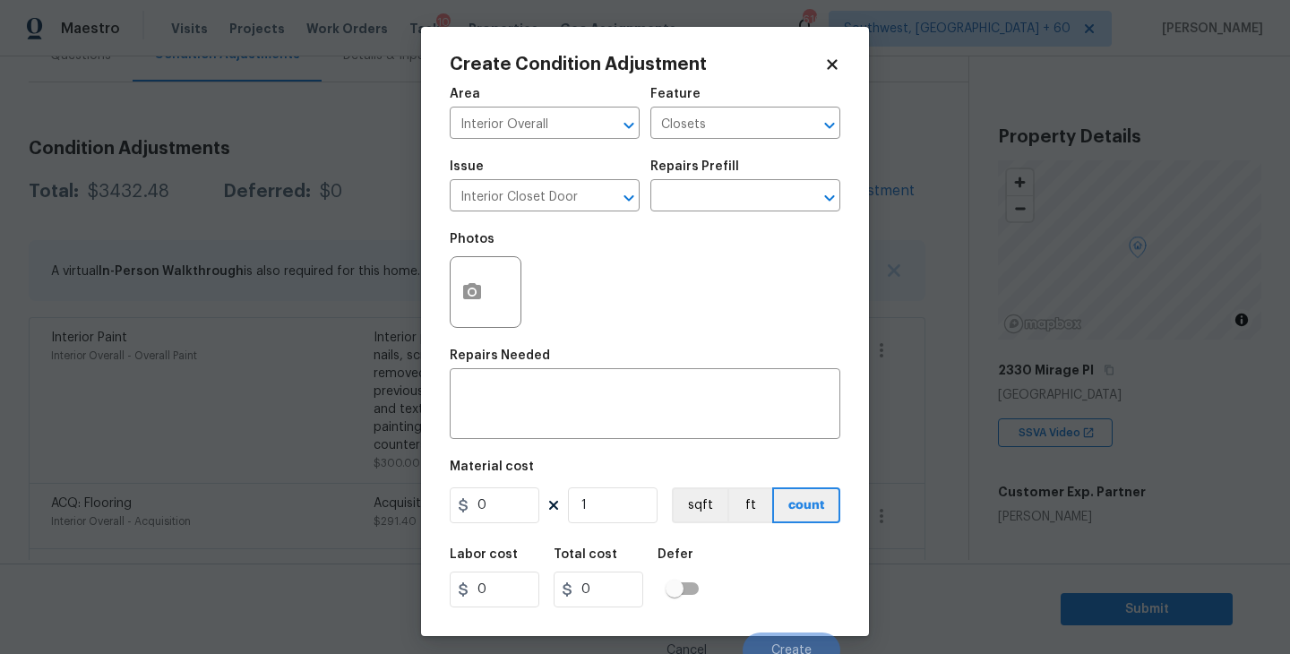
click at [688, 223] on div "Photos" at bounding box center [645, 280] width 391 height 116
click at [738, 202] on input "text" at bounding box center [720, 198] width 140 height 28
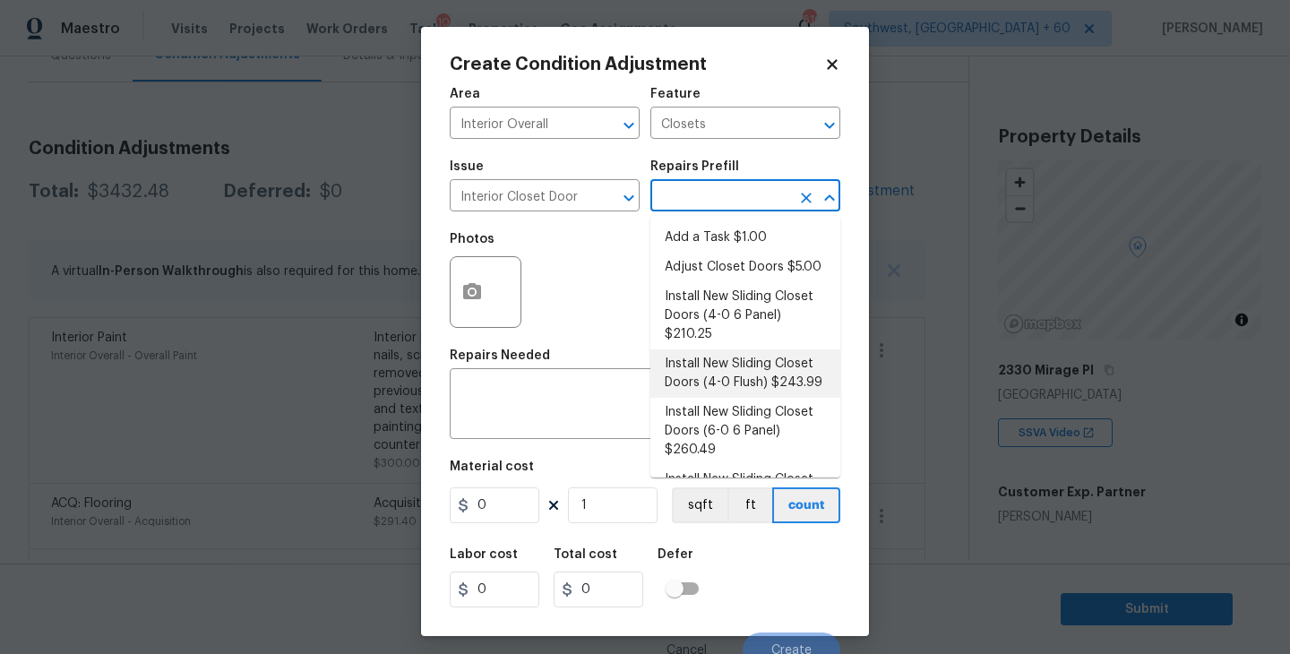
click at [733, 374] on li "Install New Sliding Closet Doors (4-0 Flush) $243.99" at bounding box center [745, 373] width 190 height 48
type input "Interior Door"
type textarea "Remove the existing door (if present). Install a new 4-0 bi-fold flush panel in…"
type input "243.99"
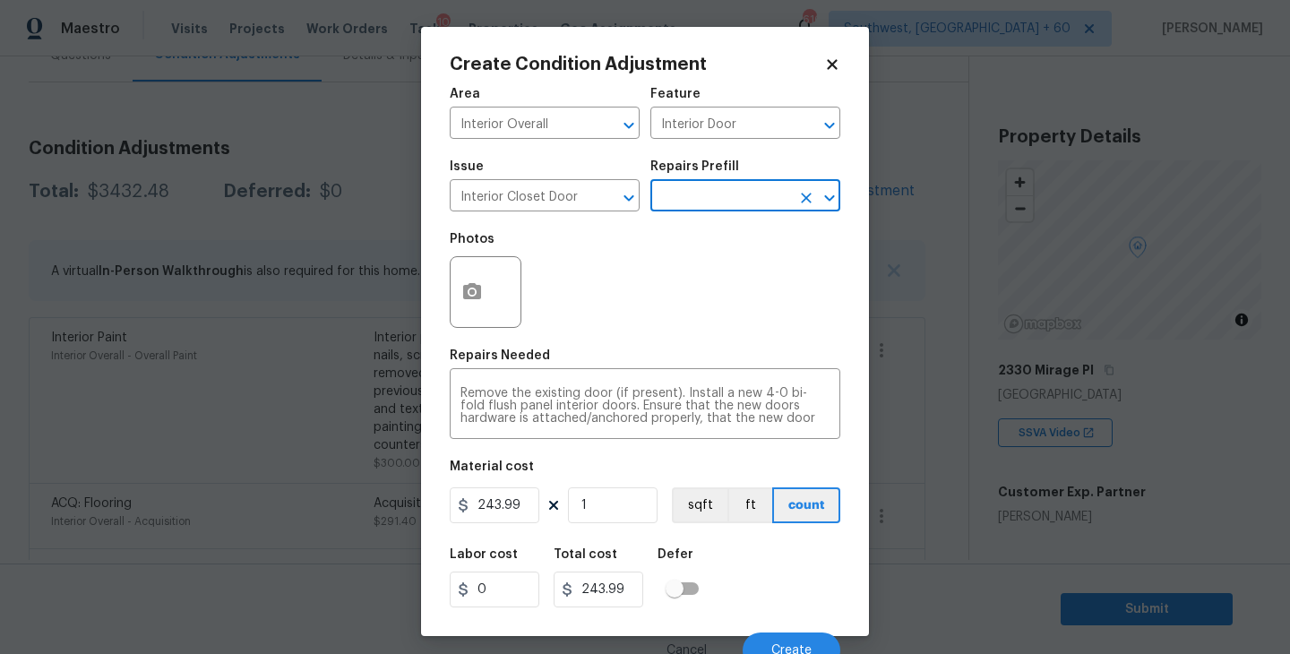
click at [501, 293] on div at bounding box center [486, 292] width 72 height 72
click at [484, 293] on button "button" at bounding box center [472, 292] width 43 height 70
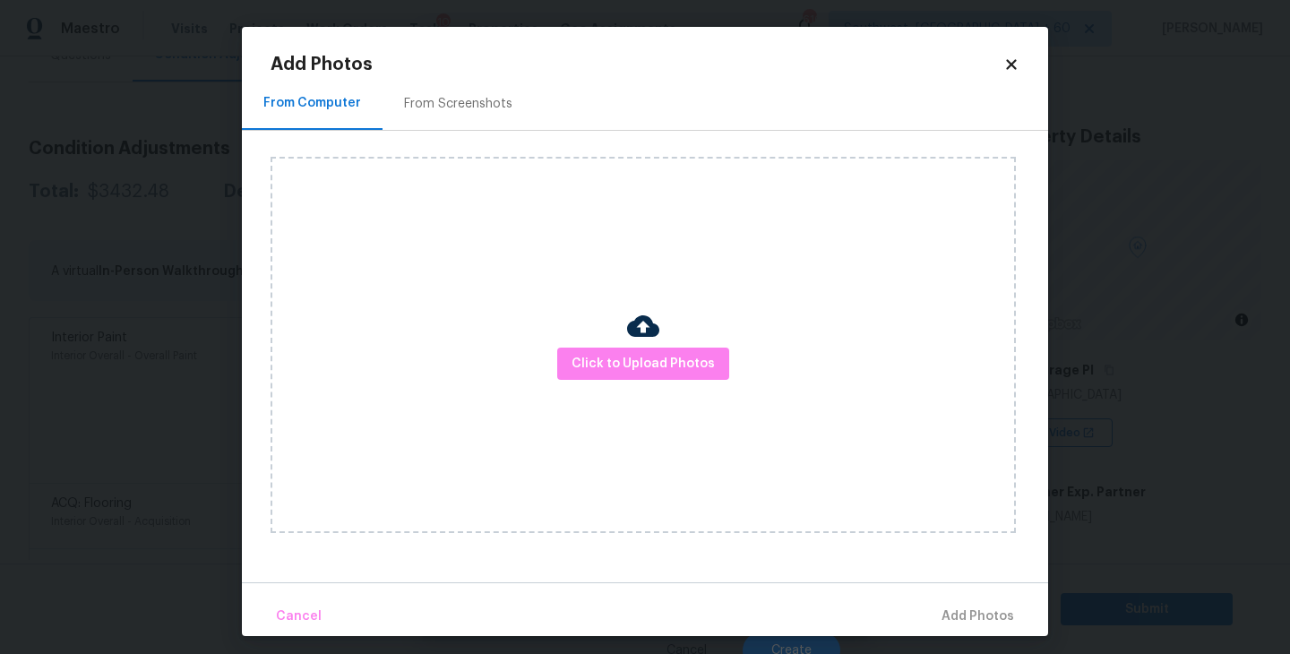
click at [613, 330] on div "Click to Upload Photos" at bounding box center [643, 345] width 745 height 376
click at [615, 355] on span "Click to Upload Photos" at bounding box center [643, 364] width 143 height 22
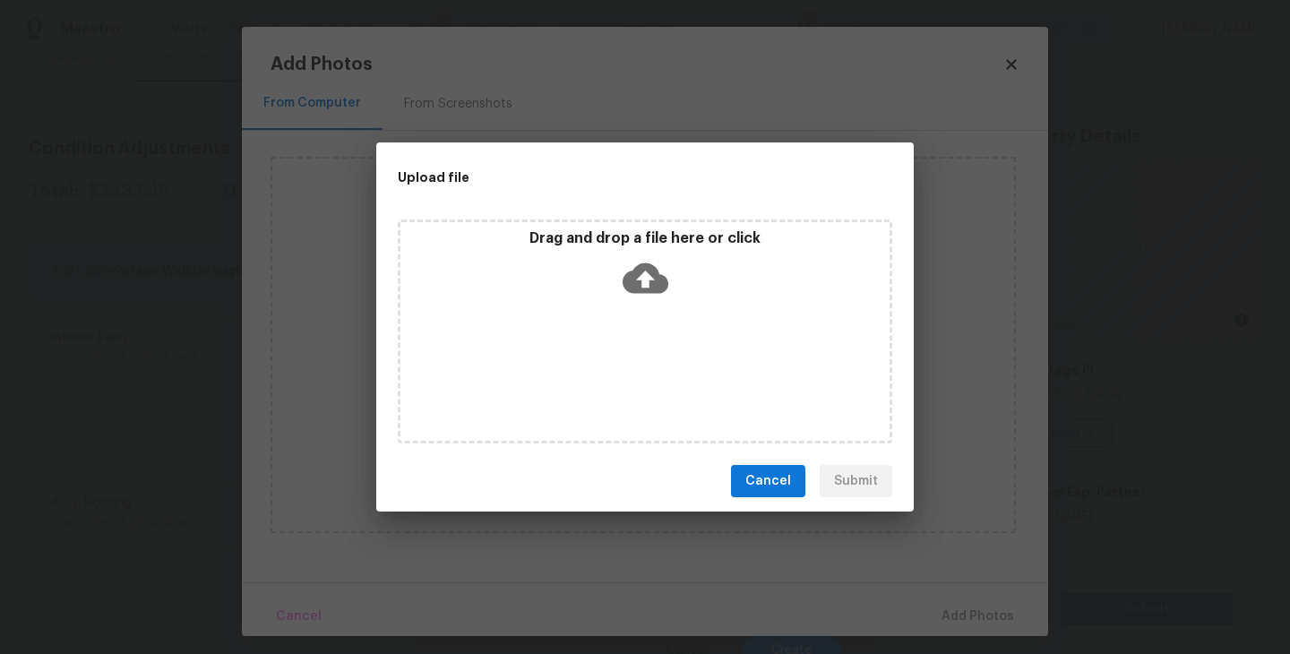
click at [633, 287] on icon at bounding box center [646, 278] width 46 height 46
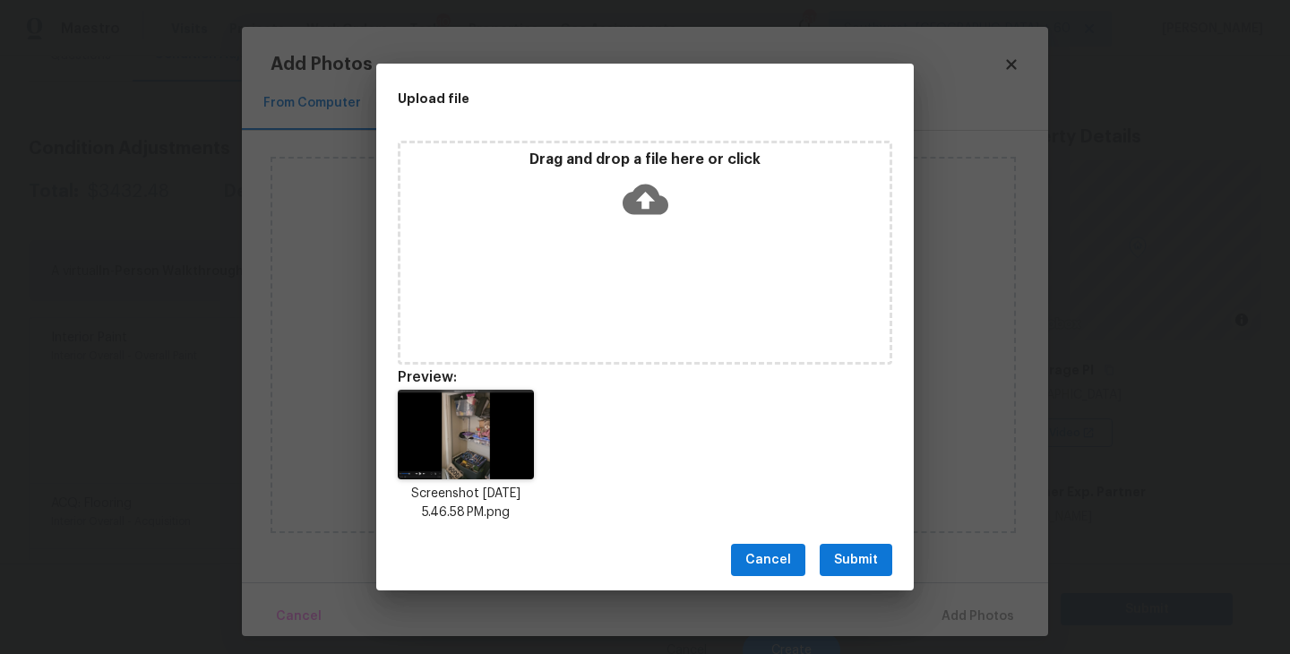
click at [862, 540] on div "Cancel Submit" at bounding box center [645, 560] width 538 height 62
click at [862, 555] on span "Submit" at bounding box center [856, 560] width 44 height 22
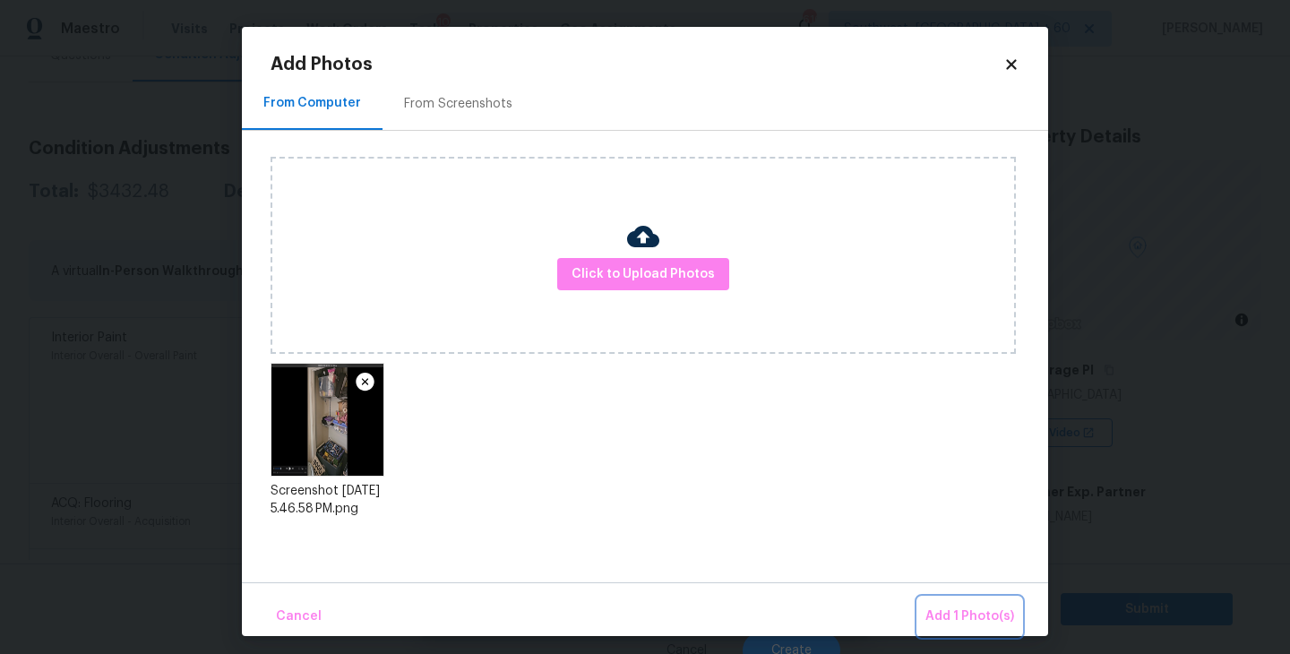
click at [943, 603] on button "Add 1 Photo(s)" at bounding box center [969, 617] width 103 height 39
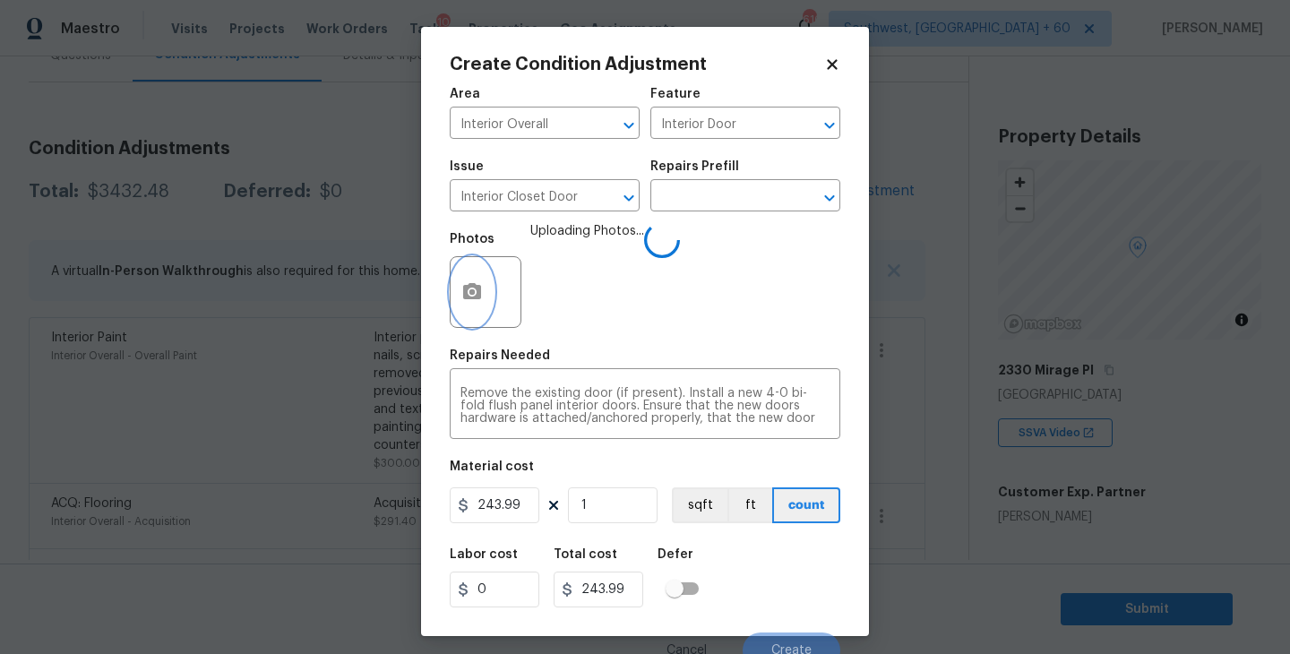
scroll to position [15, 0]
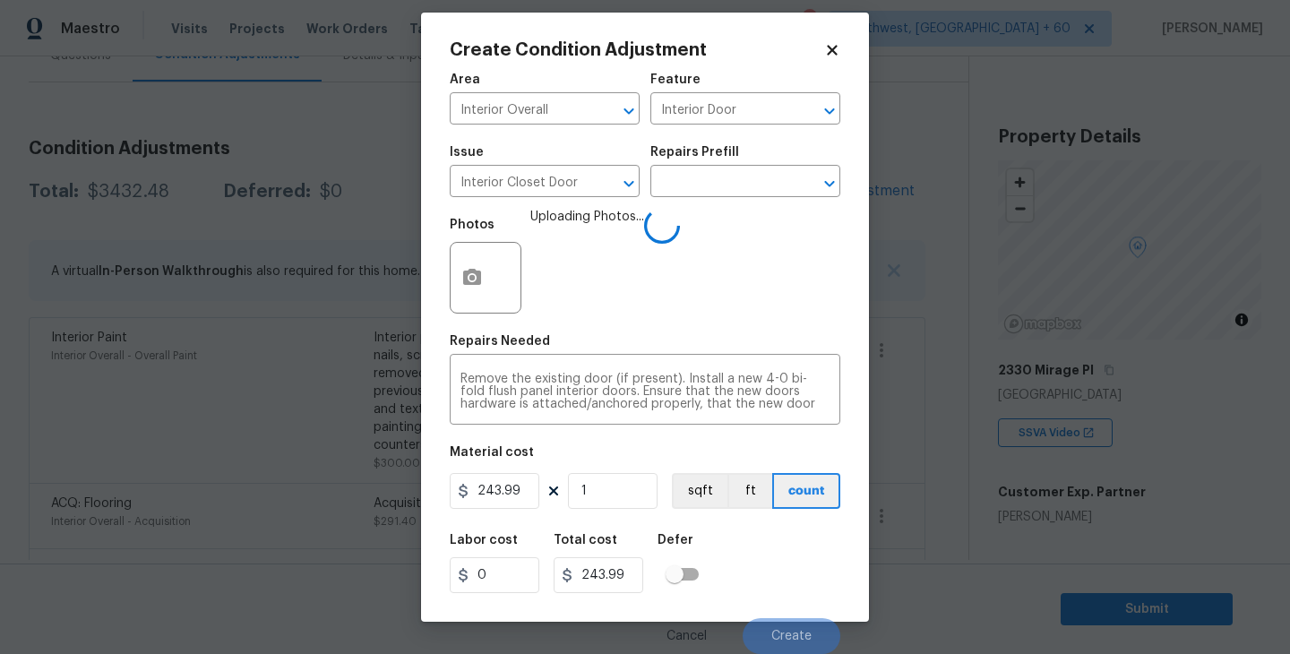
click at [796, 555] on div "Labor cost 0 Total cost 243.99 Defer" at bounding box center [645, 563] width 391 height 81
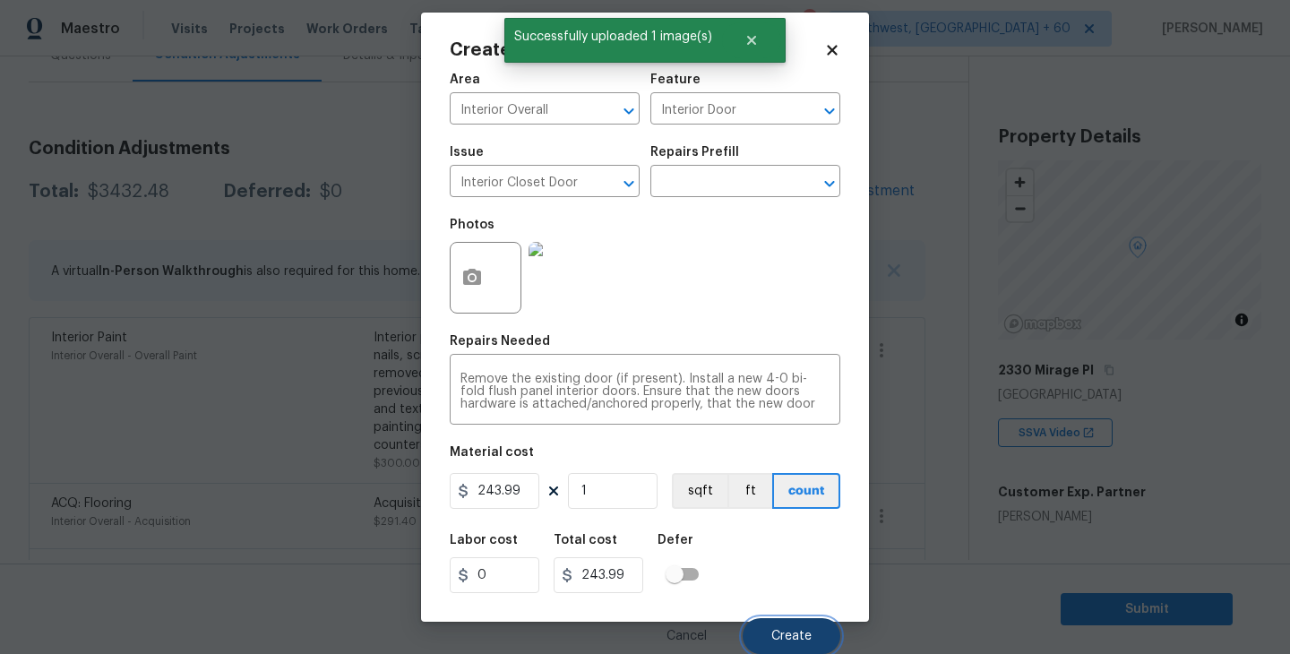
click at [781, 643] on button "Create" at bounding box center [792, 636] width 98 height 36
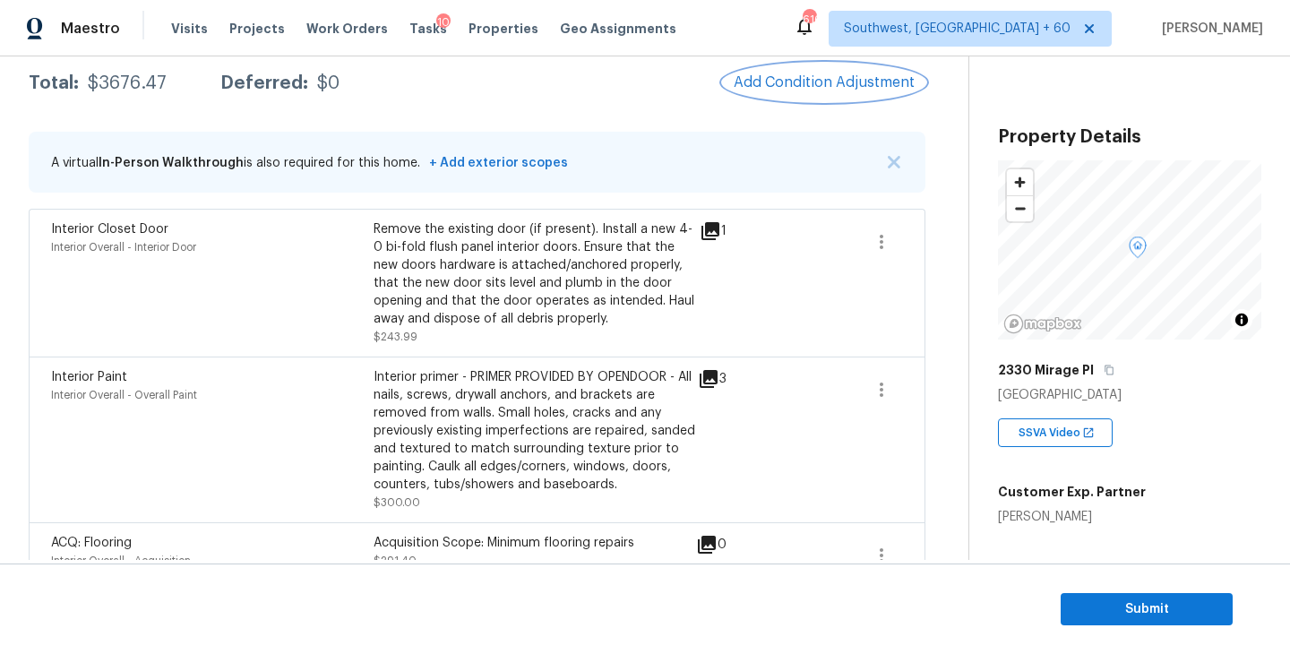
scroll to position [213, 0]
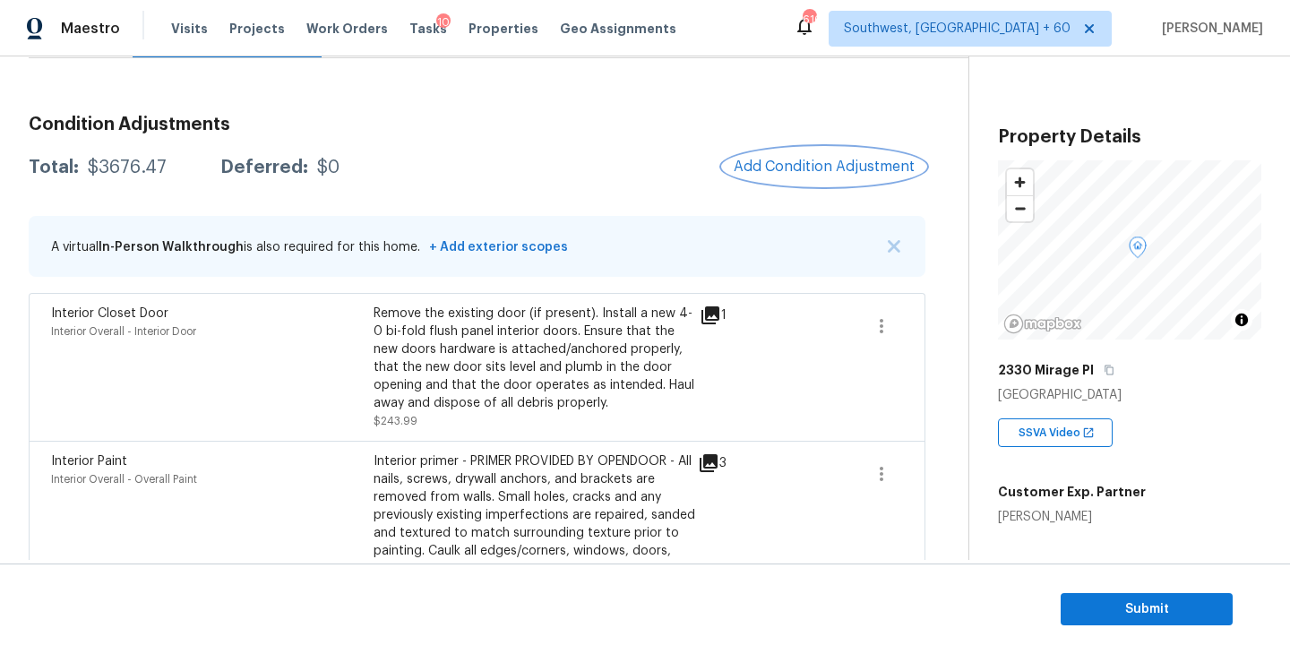
click at [770, 181] on button "Add Condition Adjustment" at bounding box center [824, 167] width 202 height 38
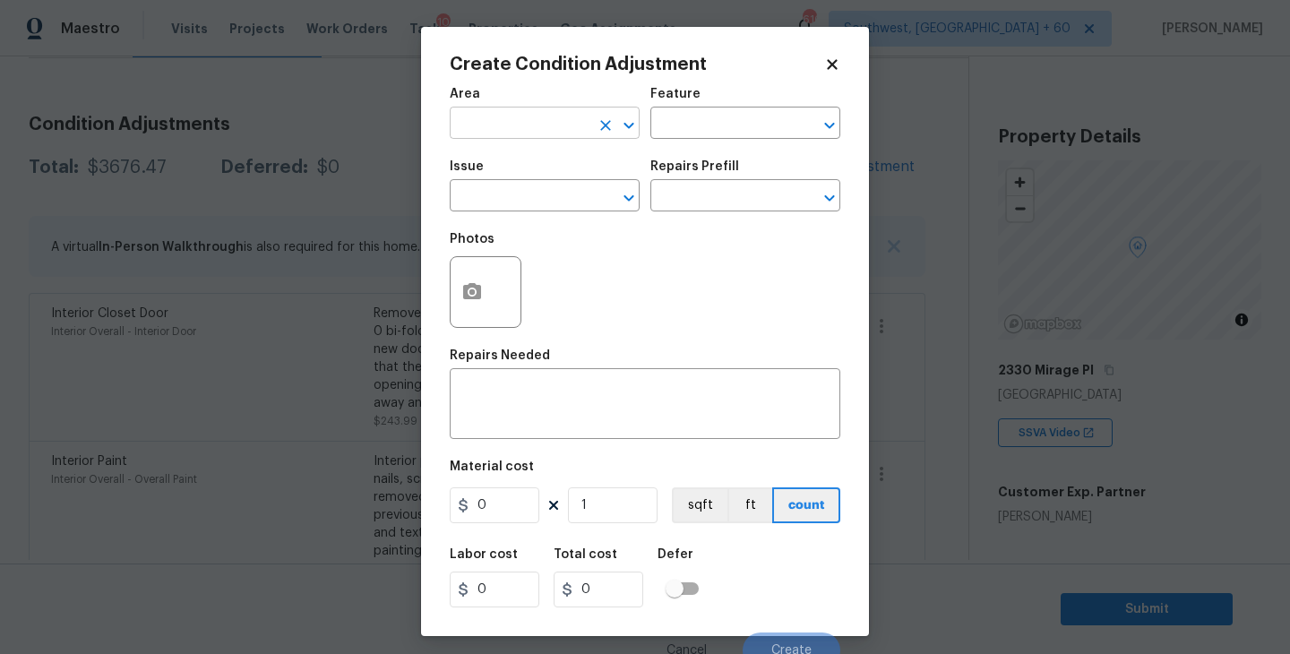
click at [550, 138] on input "text" at bounding box center [520, 125] width 140 height 28
click at [560, 202] on li "Interior Overall" at bounding box center [545, 195] width 190 height 30
type input "Interior Overall"
click at [669, 136] on input "text" at bounding box center [720, 125] width 140 height 28
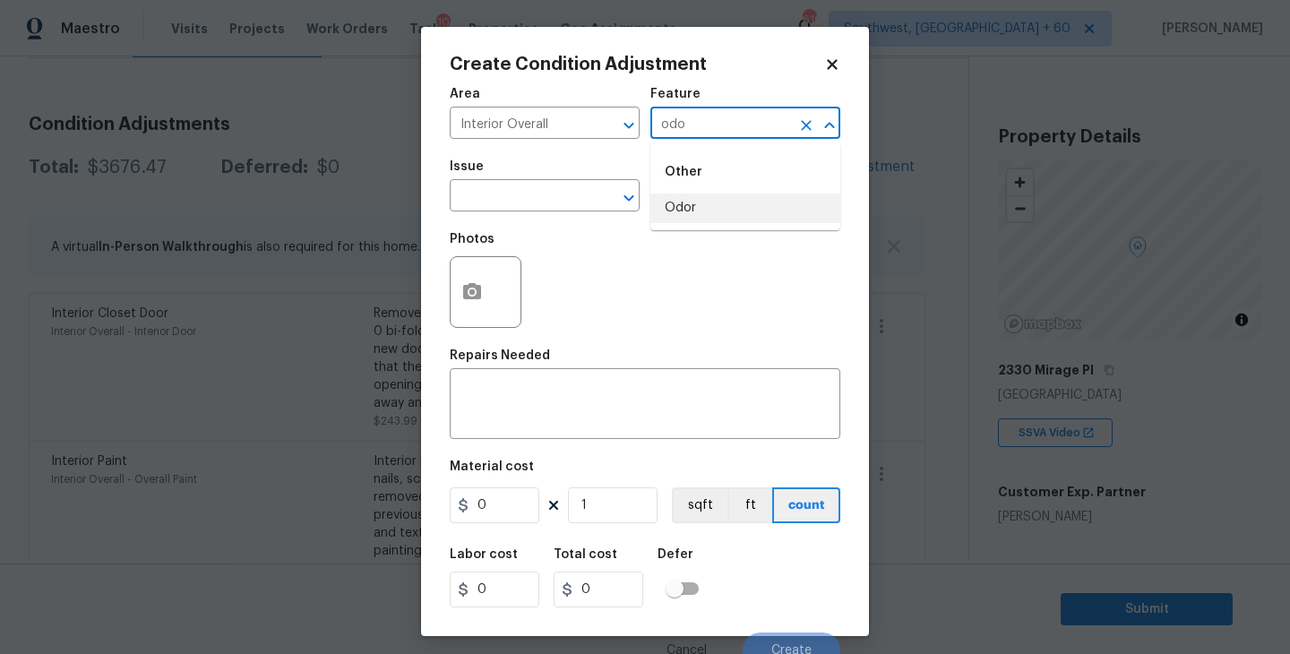
click at [674, 229] on ul "Other Odor" at bounding box center [745, 186] width 190 height 87
click at [719, 213] on li "Odor" at bounding box center [745, 209] width 190 height 30
type input "Odor"
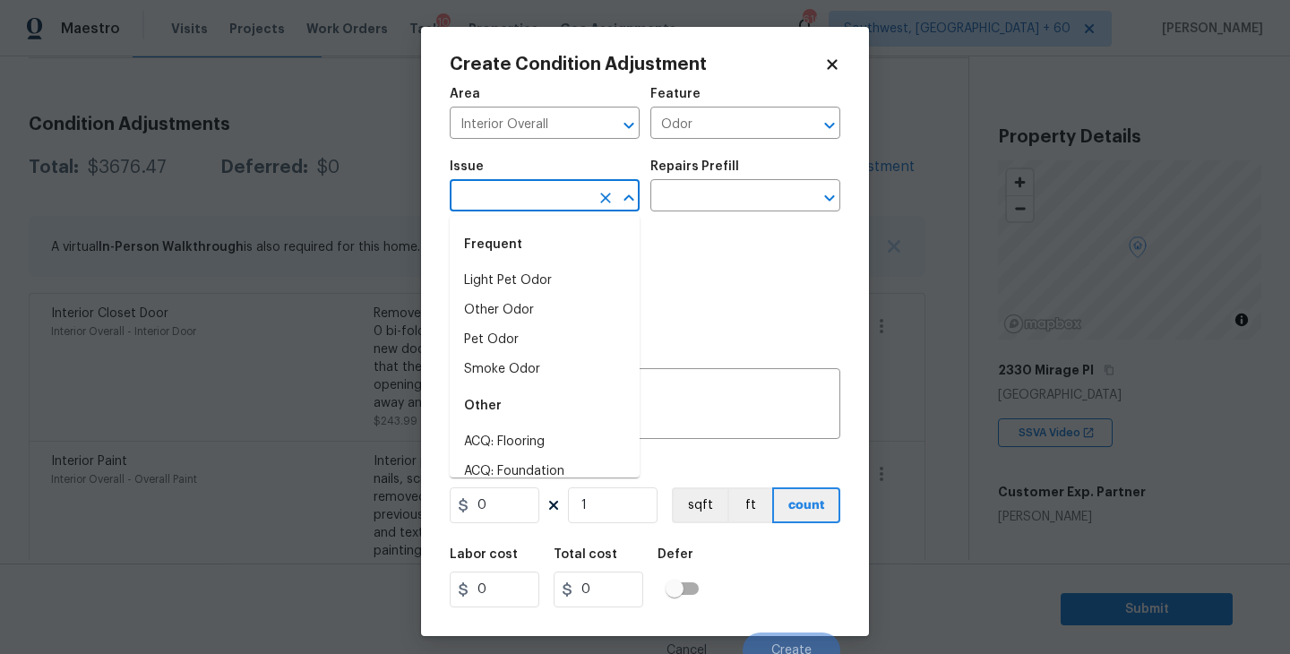
click at [565, 184] on input "text" at bounding box center [520, 198] width 140 height 28
click at [553, 266] on li "Light Pet Odor" at bounding box center [545, 281] width 190 height 30
type input "Light Pet Odor"
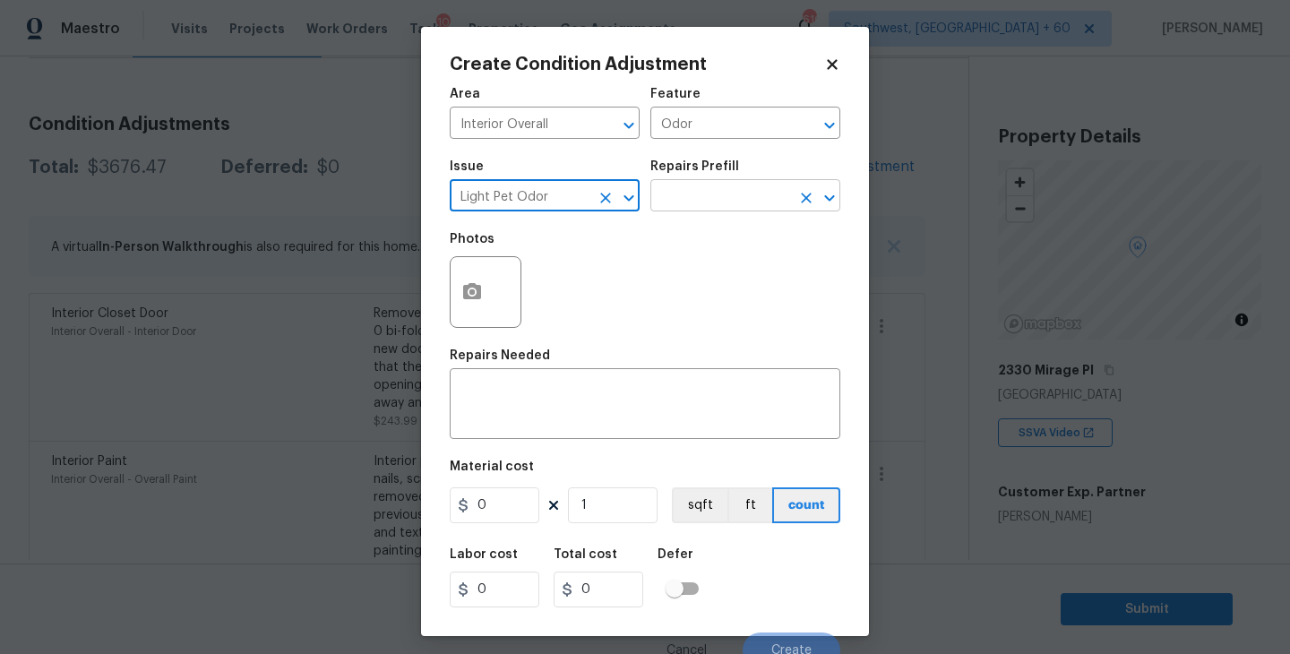
click at [708, 186] on input "text" at bounding box center [720, 198] width 140 height 28
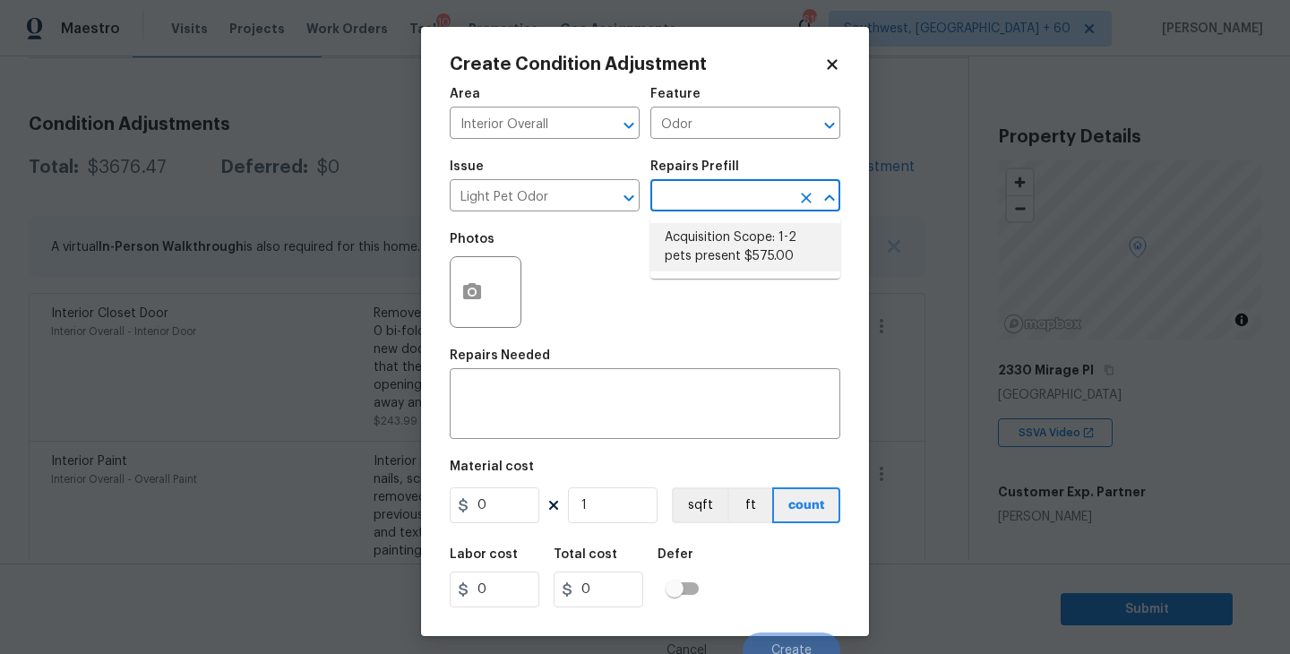
click at [709, 245] on li "Acquisition Scope: 1-2 pets present $575.00" at bounding box center [745, 247] width 190 height 48
type textarea "Acquisition Scope: 1-2 pets present"
type input "575"
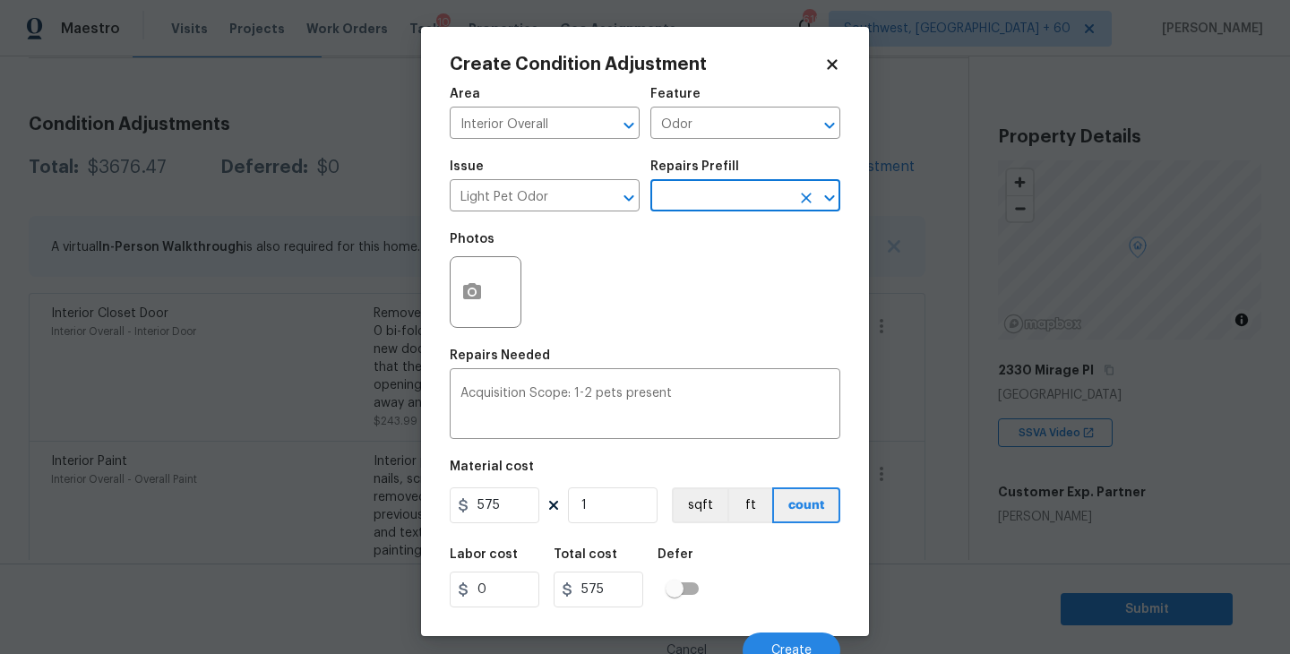
scroll to position [15, 0]
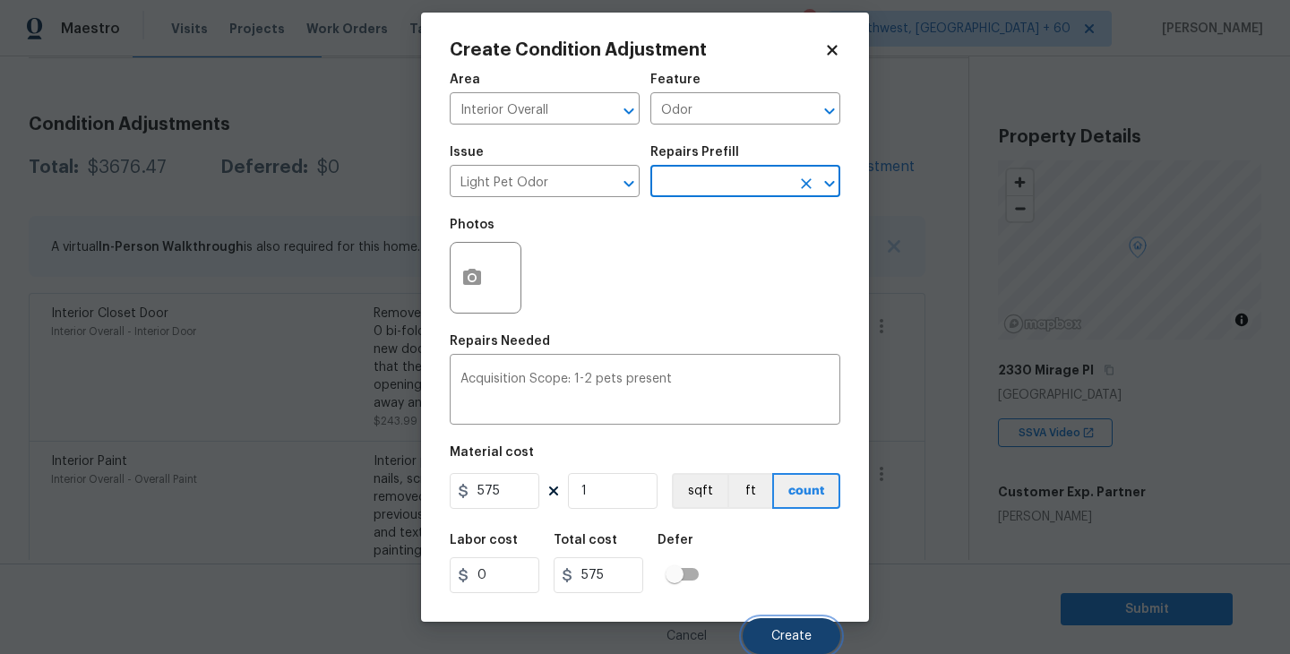
click at [792, 630] on span "Create" at bounding box center [791, 636] width 40 height 13
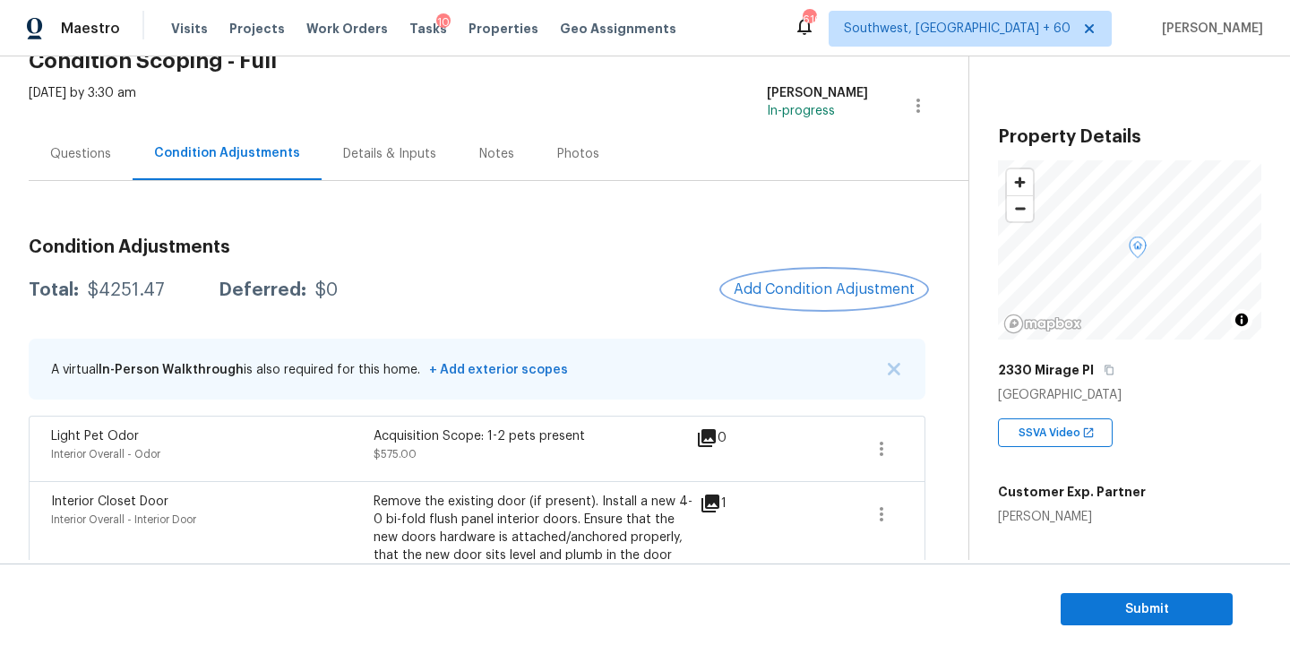
scroll to position [0, 0]
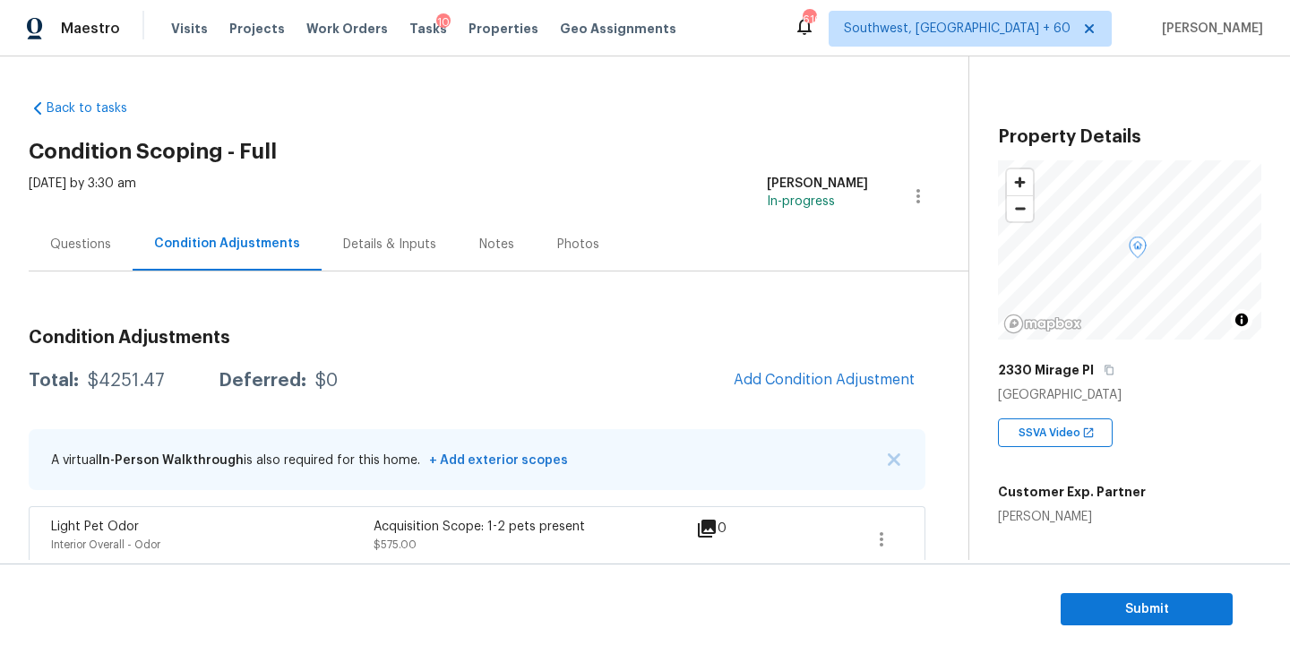
click at [84, 253] on div "Questions" at bounding box center [81, 244] width 104 height 53
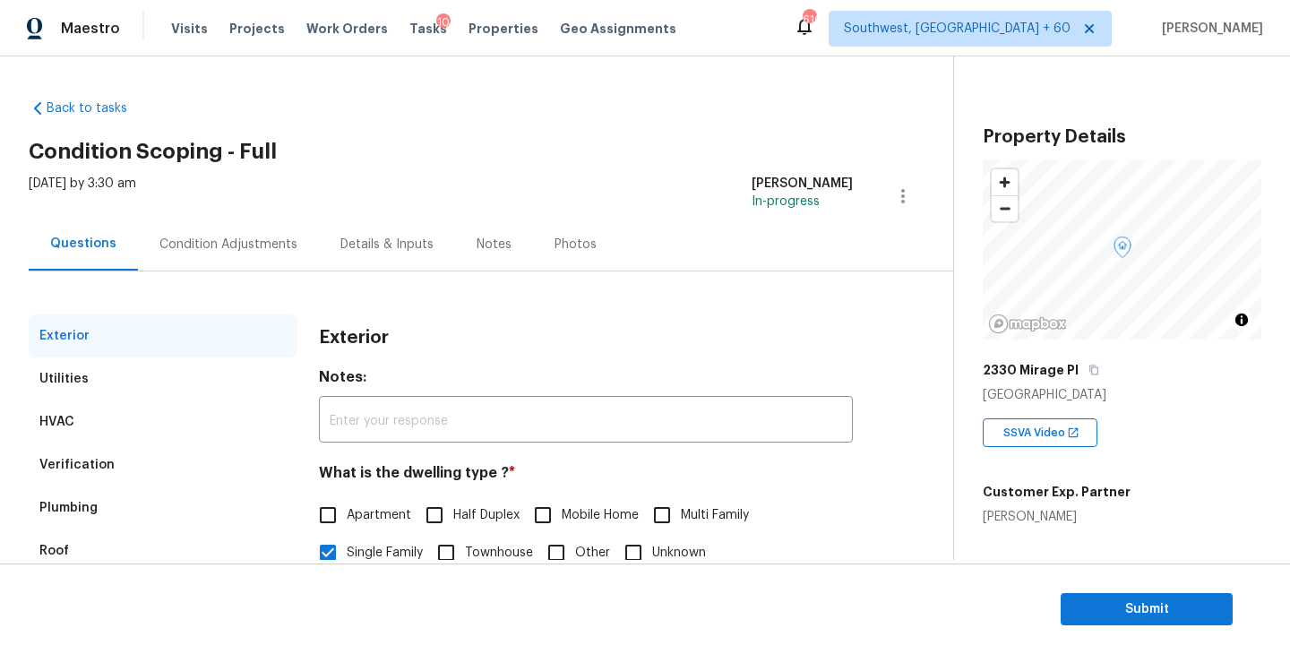
click at [195, 253] on div "Condition Adjustments" at bounding box center [228, 244] width 181 height 53
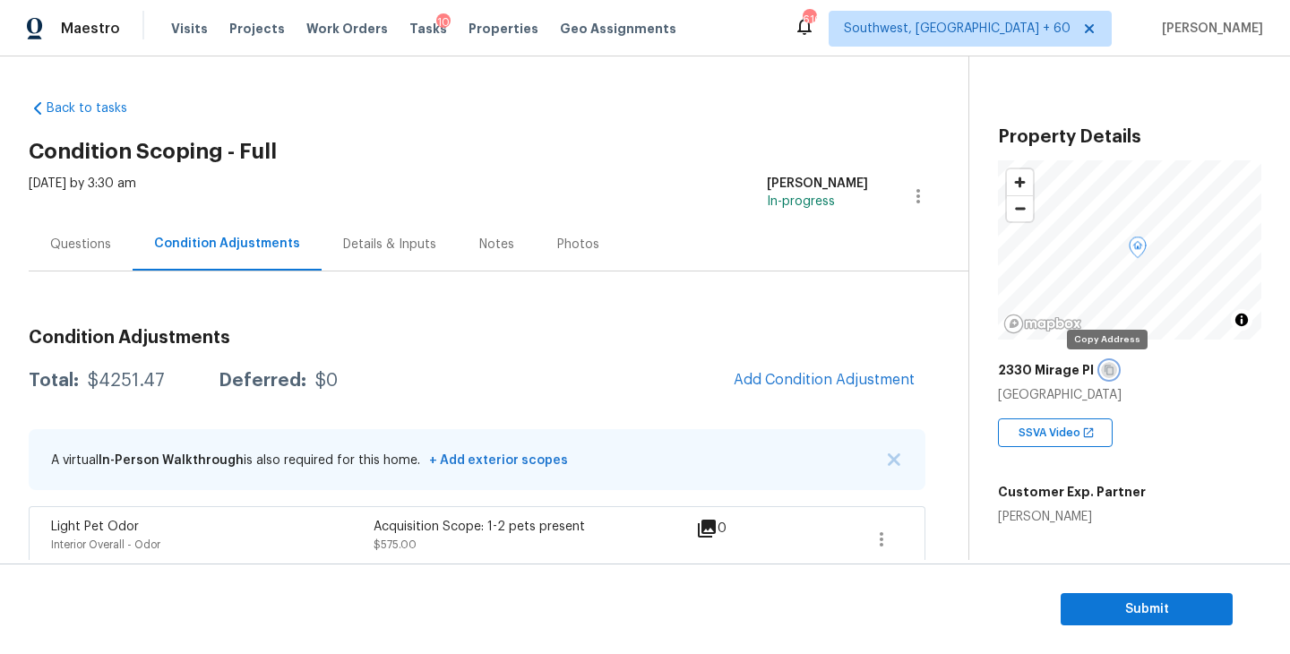
click at [1110, 369] on button "button" at bounding box center [1109, 370] width 16 height 16
click at [414, 66] on div "Back to tasks Condition Scoping - Full Fri, Sep 19 2025 by 3:30 am Sakthivel Ch…" at bounding box center [645, 308] width 1290 height 504
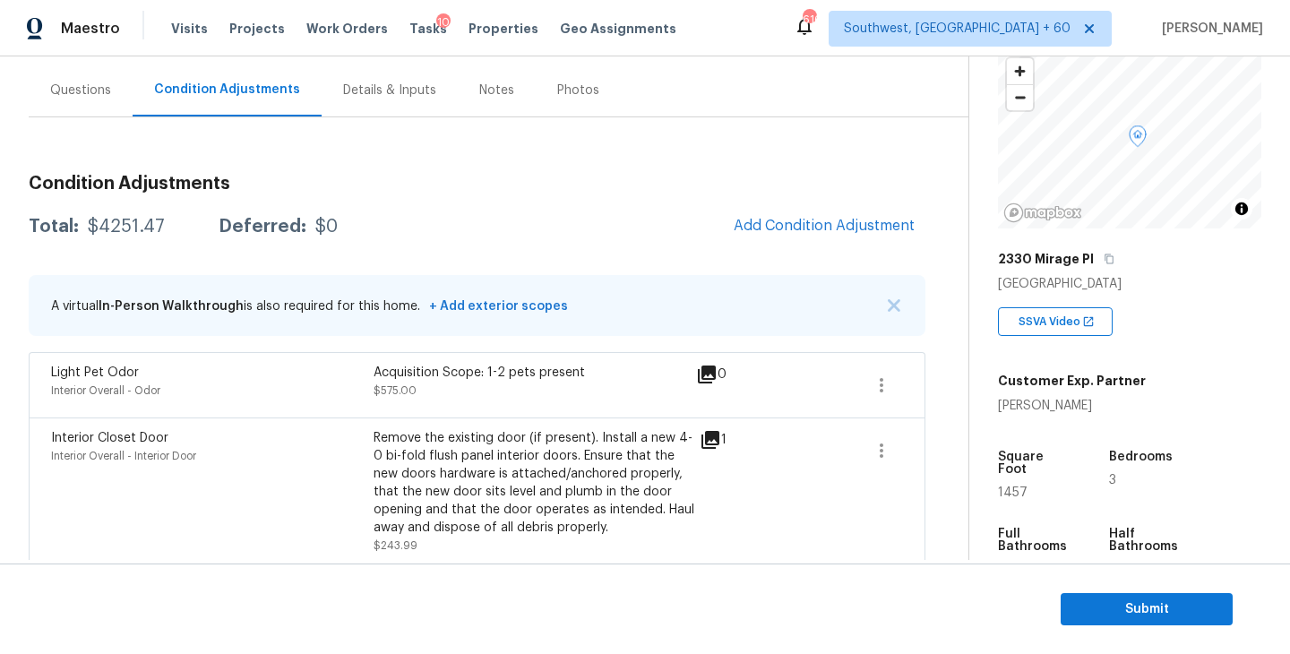
scroll to position [273, 0]
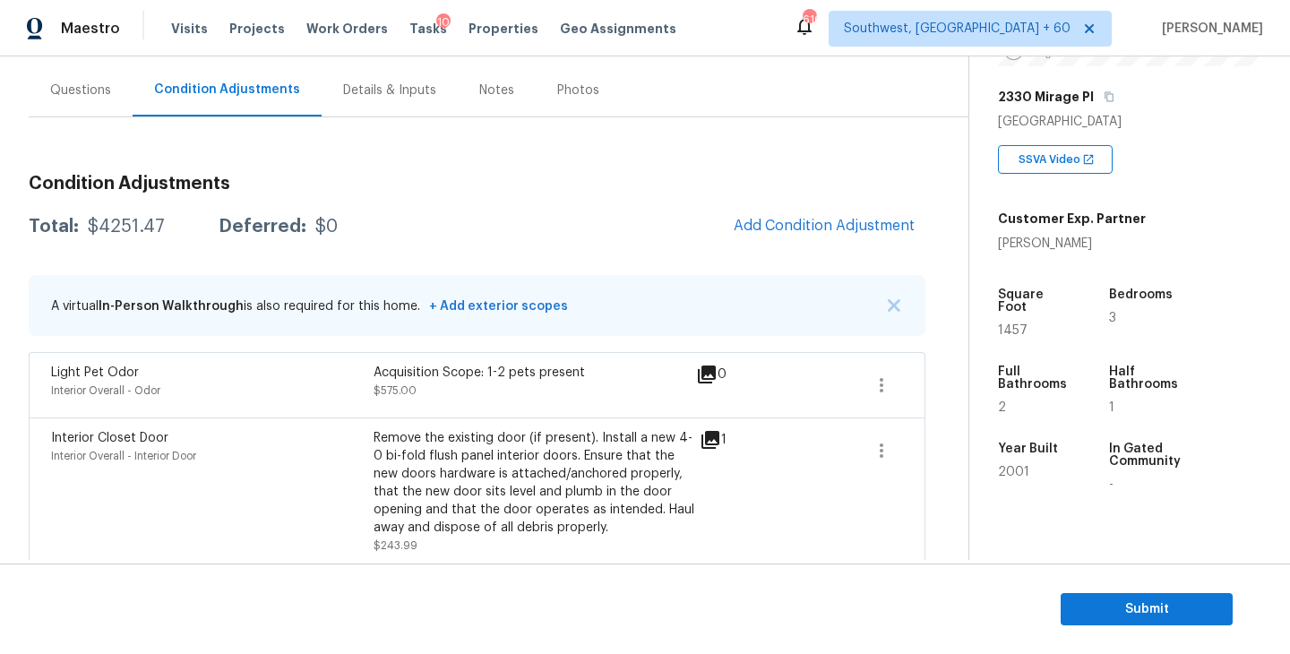
click at [125, 237] on div "Total: $4251.47 Deferred: $0 Add Condition Adjustment" at bounding box center [477, 226] width 897 height 39
copy div "$4251.47"
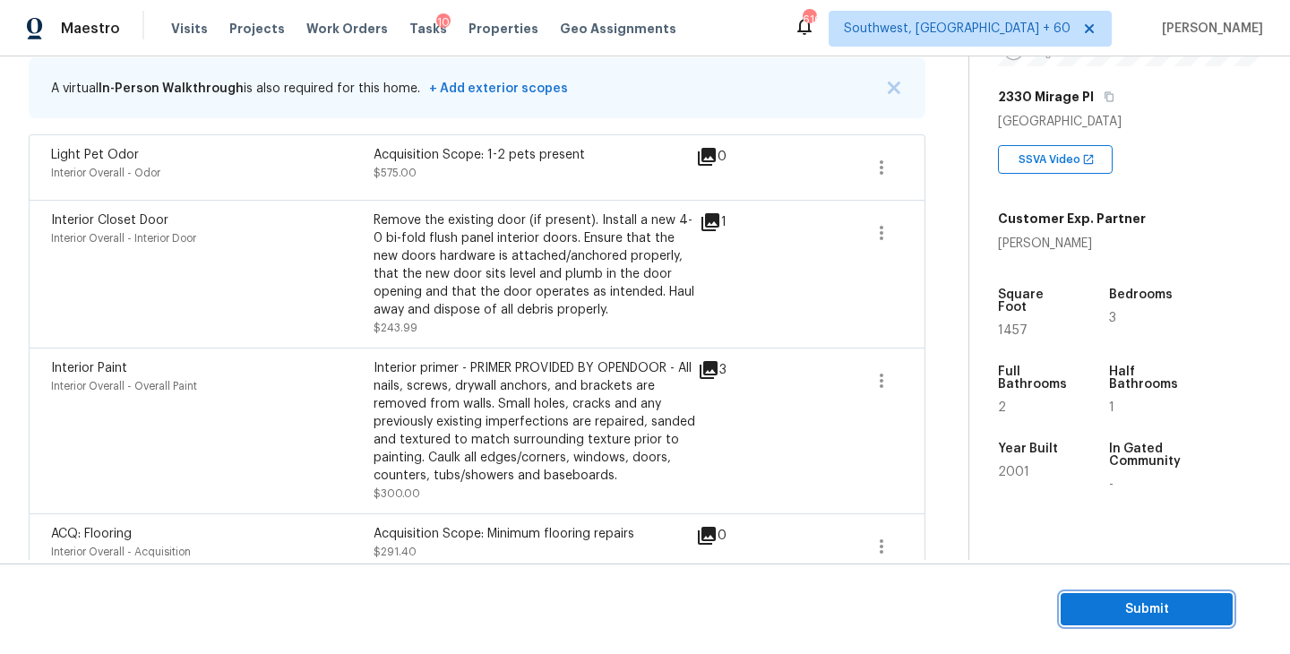
click at [1105, 607] on span "Submit" at bounding box center [1146, 609] width 143 height 22
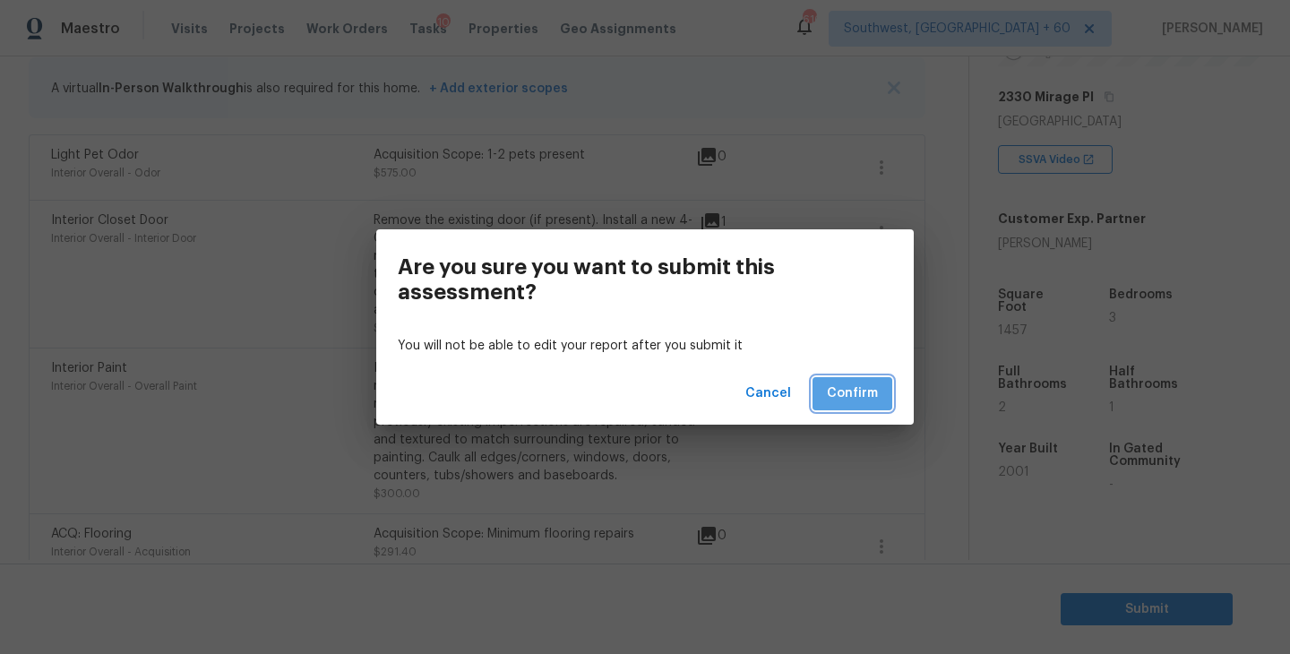
click at [864, 391] on span "Confirm" at bounding box center [852, 394] width 51 height 22
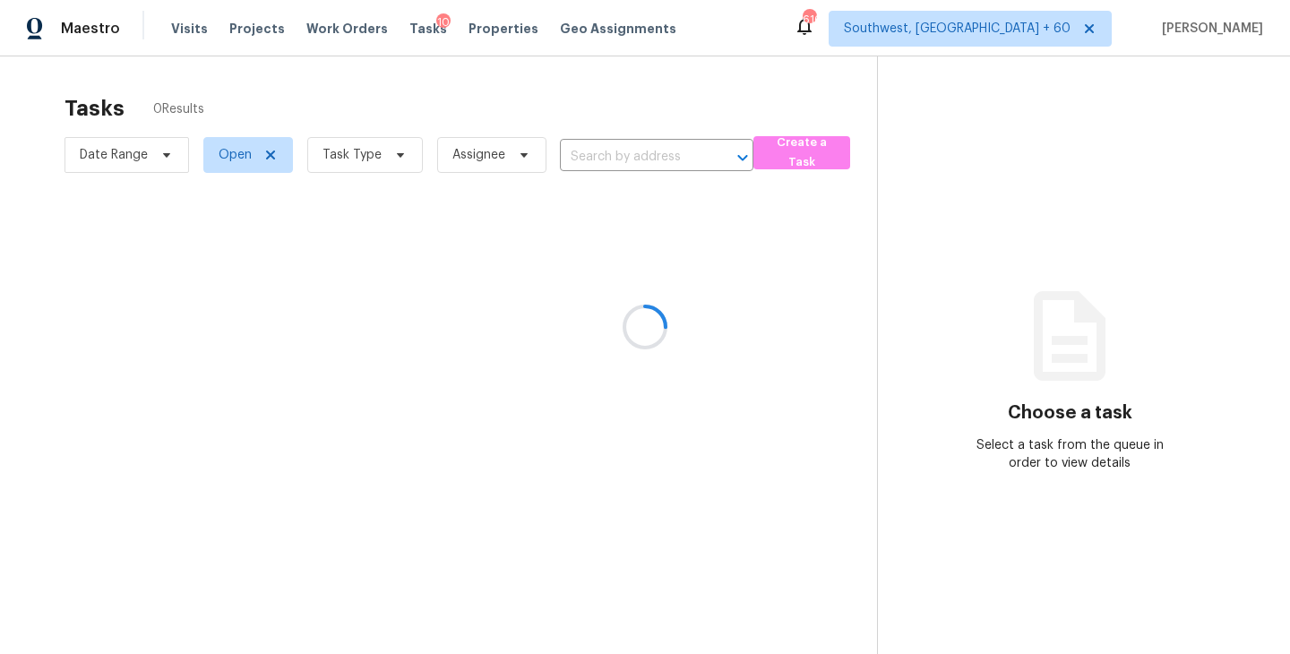
click at [378, 178] on div at bounding box center [645, 327] width 1290 height 654
click at [377, 168] on div at bounding box center [645, 327] width 1290 height 654
click at [383, 156] on div at bounding box center [645, 327] width 1290 height 654
click at [385, 157] on div at bounding box center [645, 327] width 1290 height 654
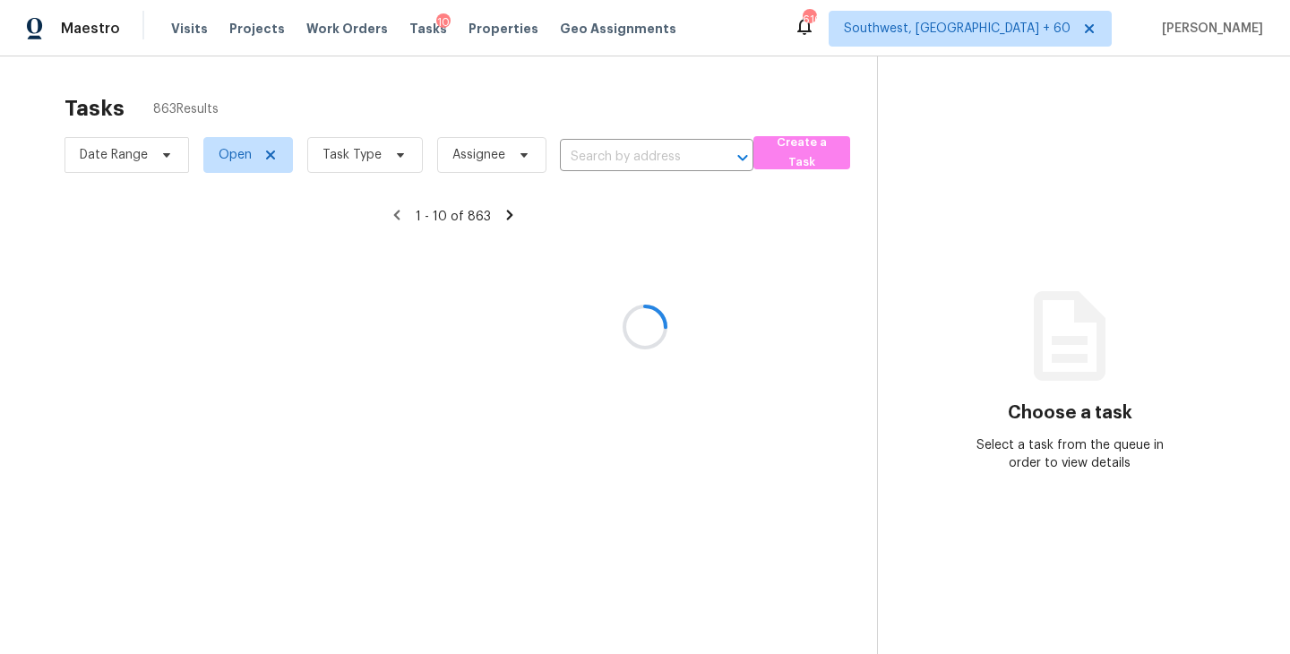
click at [385, 157] on div at bounding box center [645, 327] width 1290 height 654
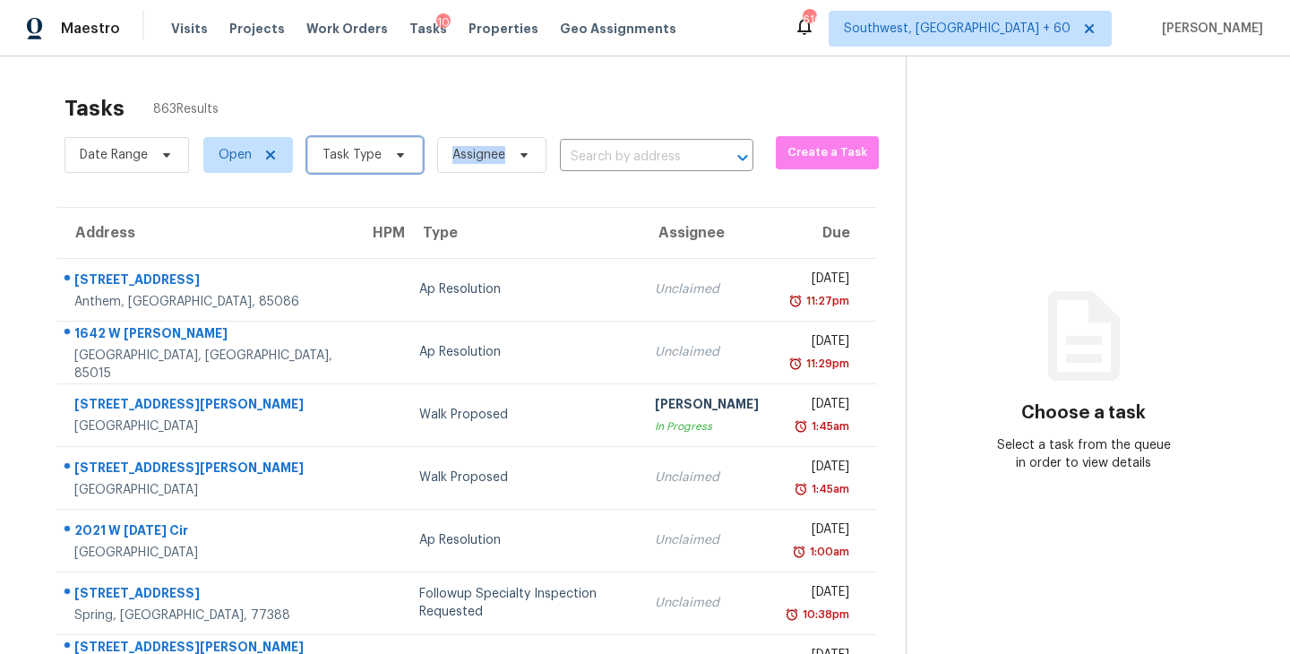
click at [388, 157] on span at bounding box center [398, 155] width 20 height 14
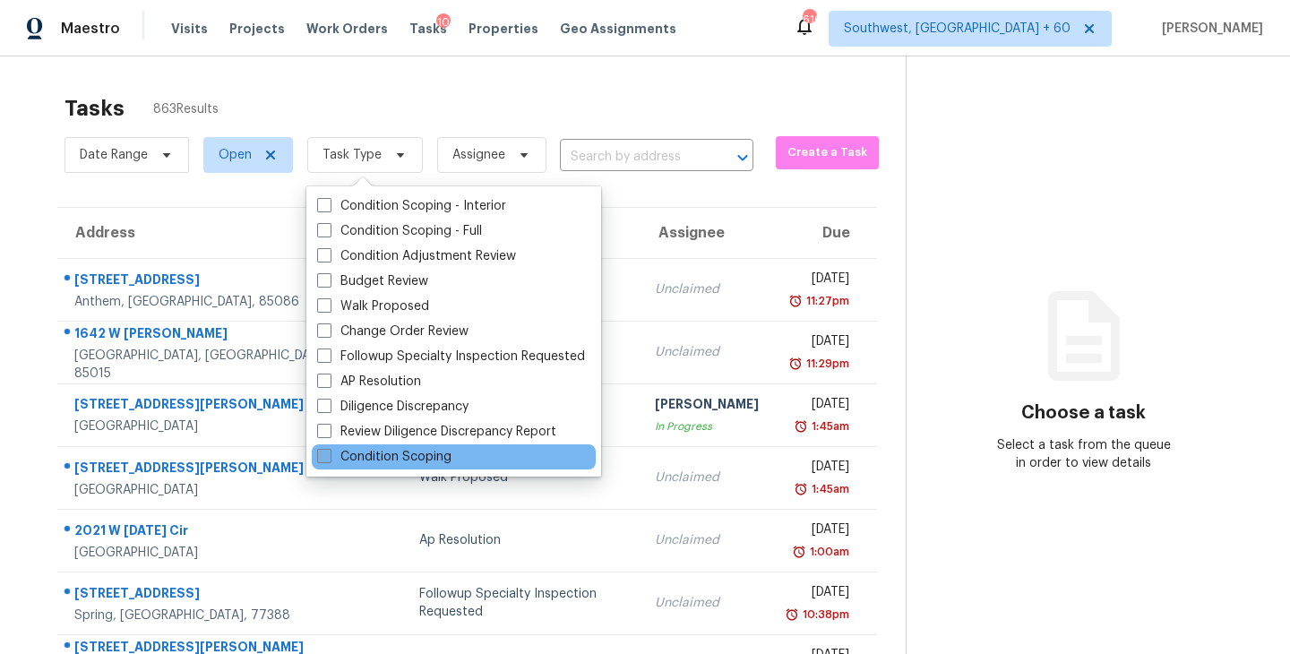
click at [409, 461] on label "Condition Scoping" at bounding box center [384, 457] width 134 height 18
click at [329, 460] on input "Condition Scoping" at bounding box center [323, 454] width 12 height 12
checkbox input "true"
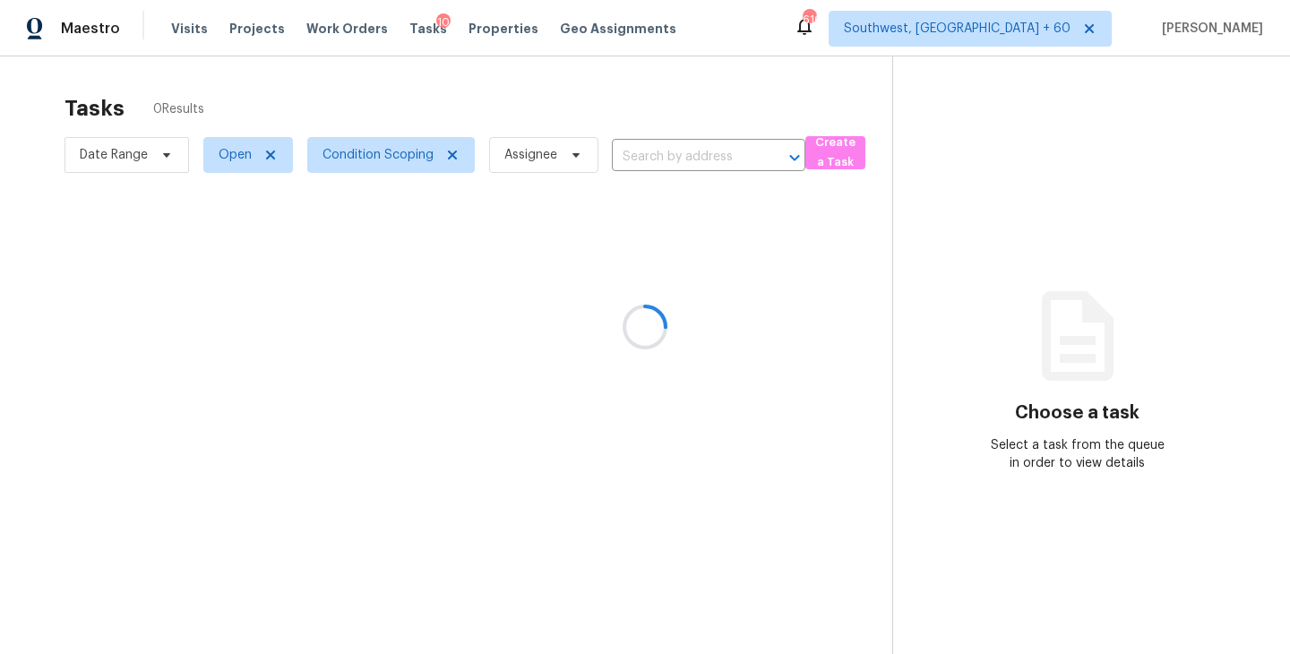
click at [569, 165] on div at bounding box center [645, 327] width 1290 height 654
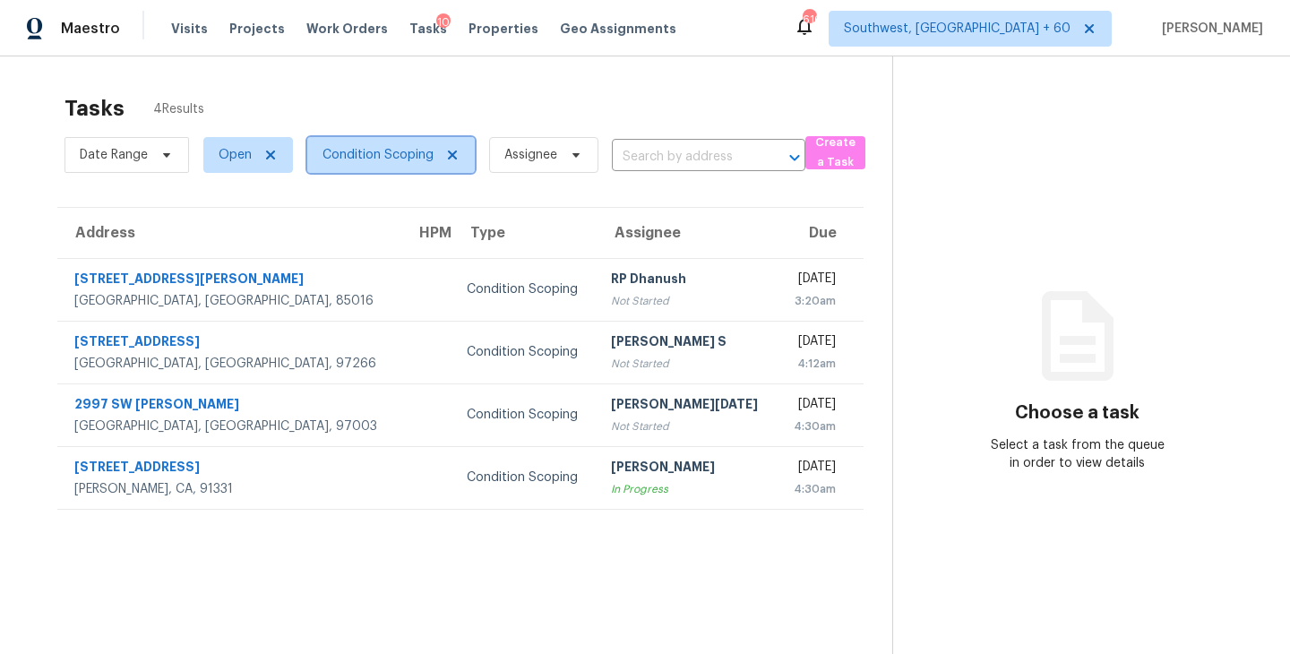
click at [387, 159] on span "Condition Scoping" at bounding box center [378, 155] width 111 height 18
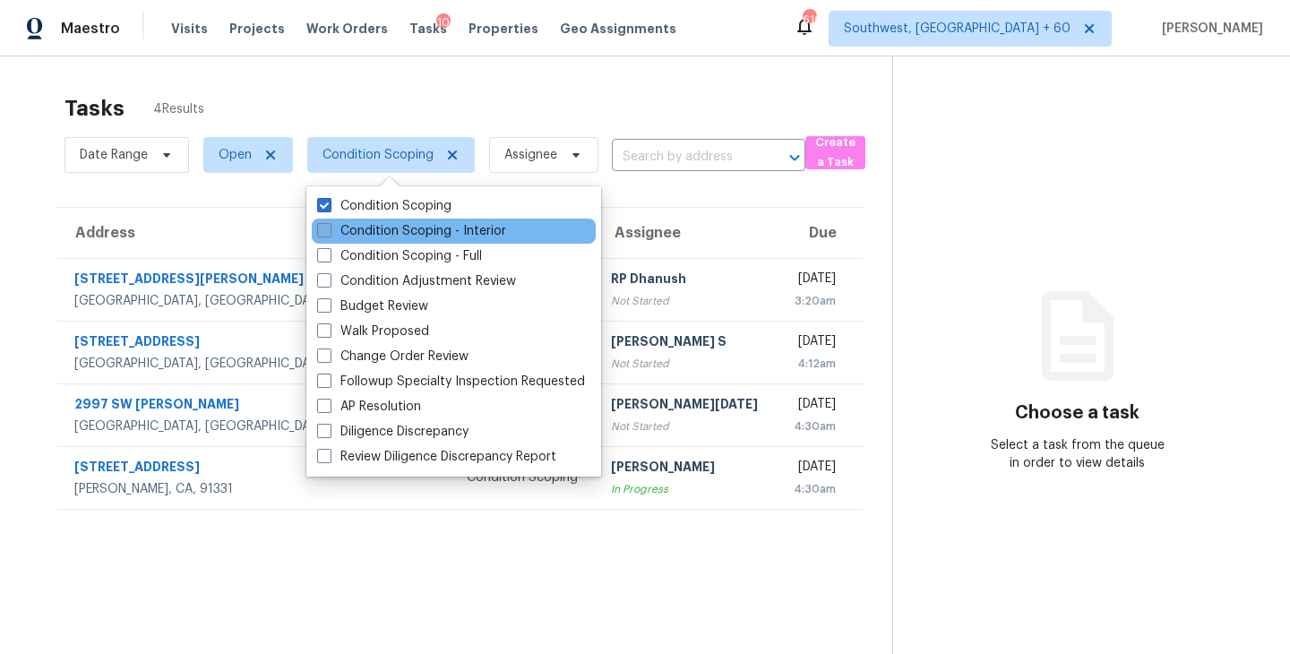
click at [395, 228] on label "Condition Scoping - Interior" at bounding box center [411, 231] width 189 height 18
click at [329, 228] on input "Condition Scoping - Interior" at bounding box center [323, 228] width 12 height 12
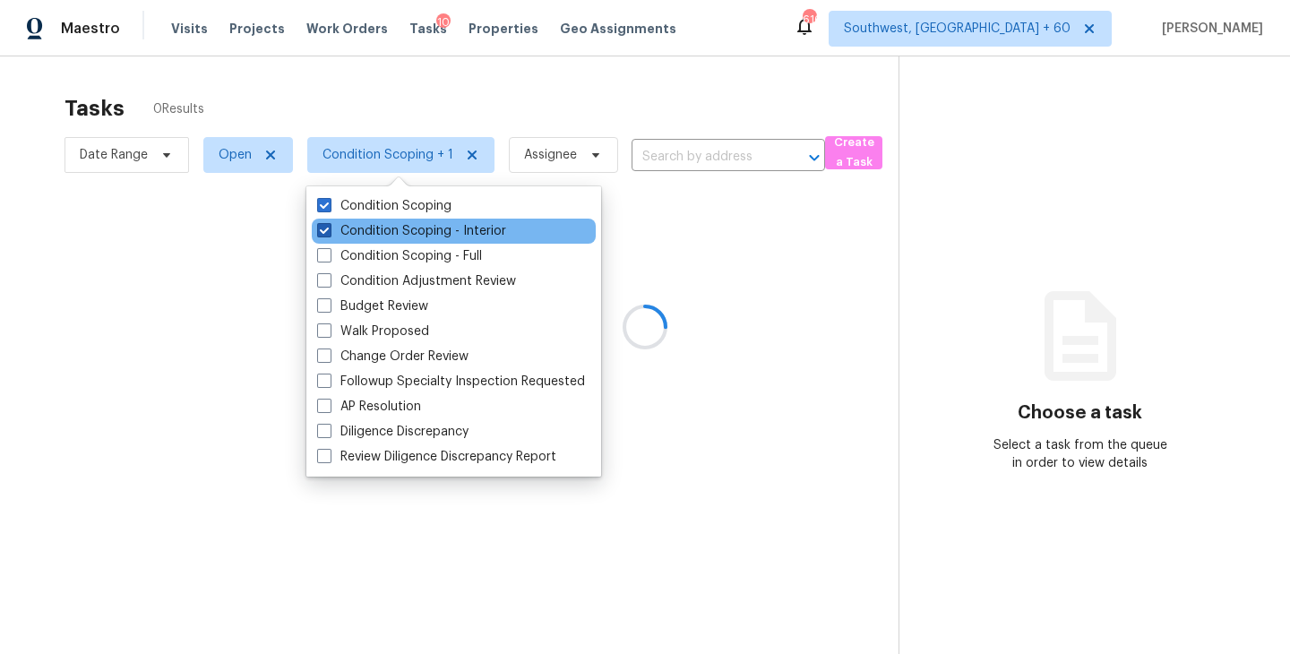
click at [400, 228] on label "Condition Scoping - Interior" at bounding box center [411, 231] width 189 height 18
click at [329, 228] on input "Condition Scoping - Interior" at bounding box center [323, 228] width 12 height 12
checkbox input "false"
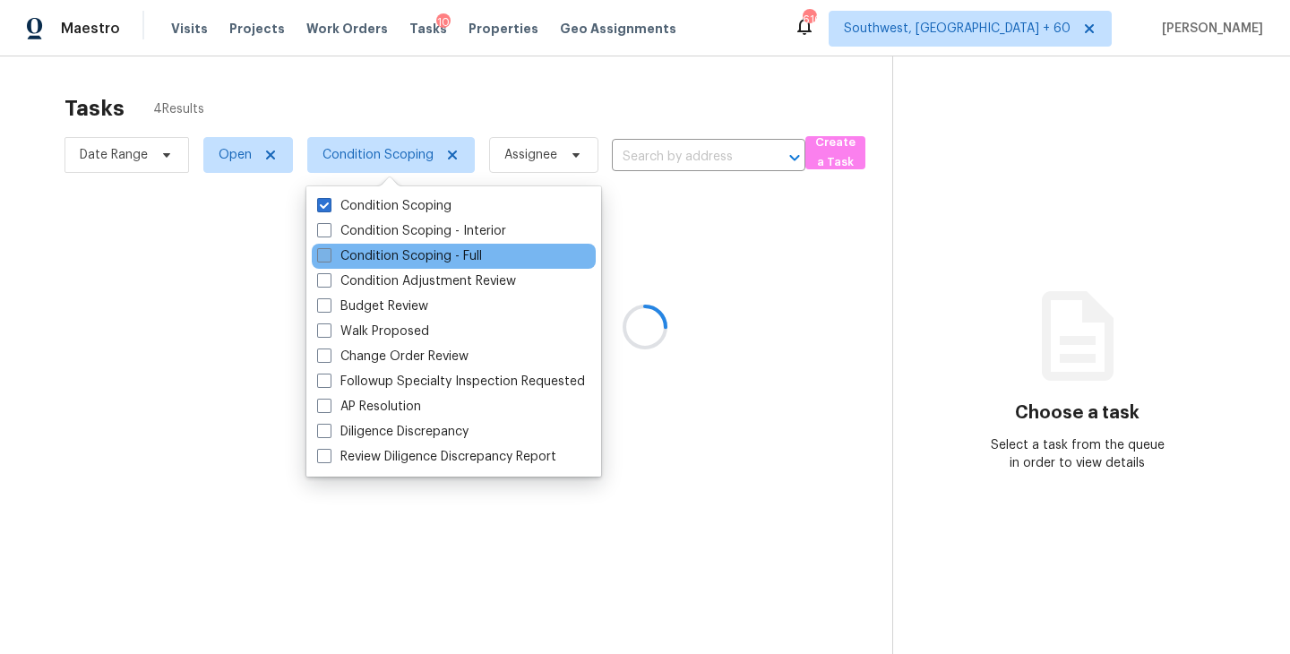
click at [412, 258] on label "Condition Scoping - Full" at bounding box center [399, 256] width 165 height 18
click at [329, 258] on input "Condition Scoping - Full" at bounding box center [323, 253] width 12 height 12
checkbox input "true"
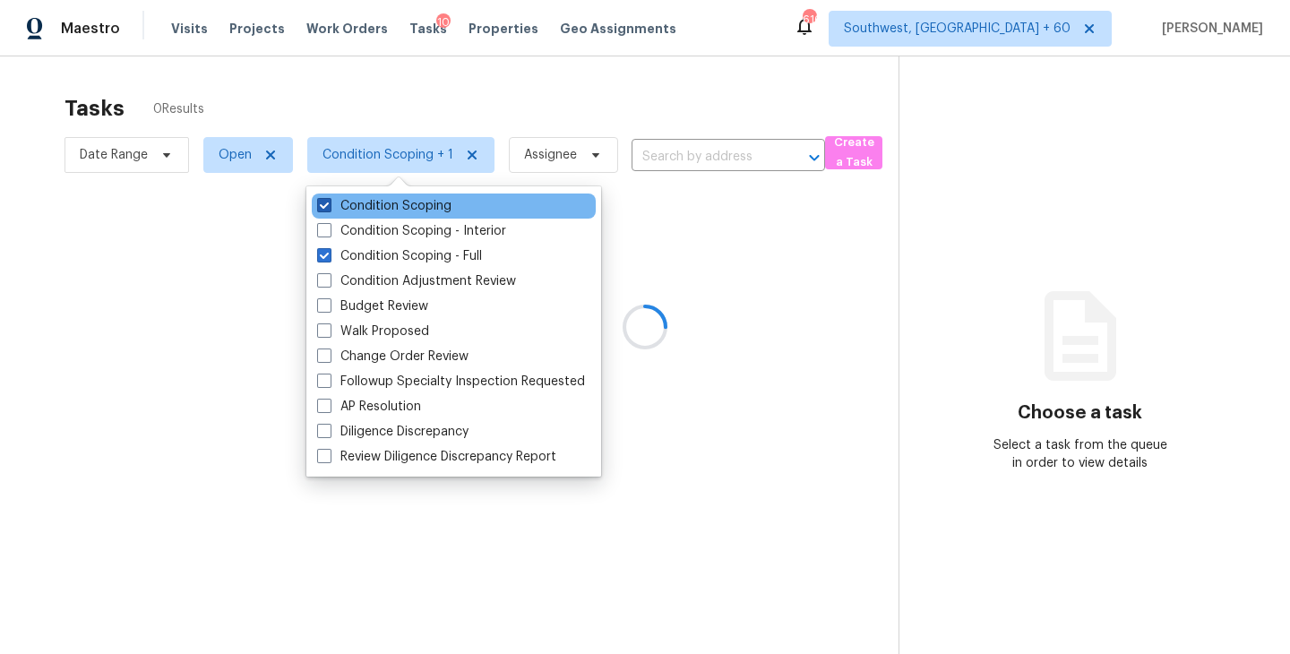
click at [440, 200] on label "Condition Scoping" at bounding box center [384, 206] width 134 height 18
click at [329, 200] on input "Condition Scoping" at bounding box center [323, 203] width 12 height 12
checkbox input "false"
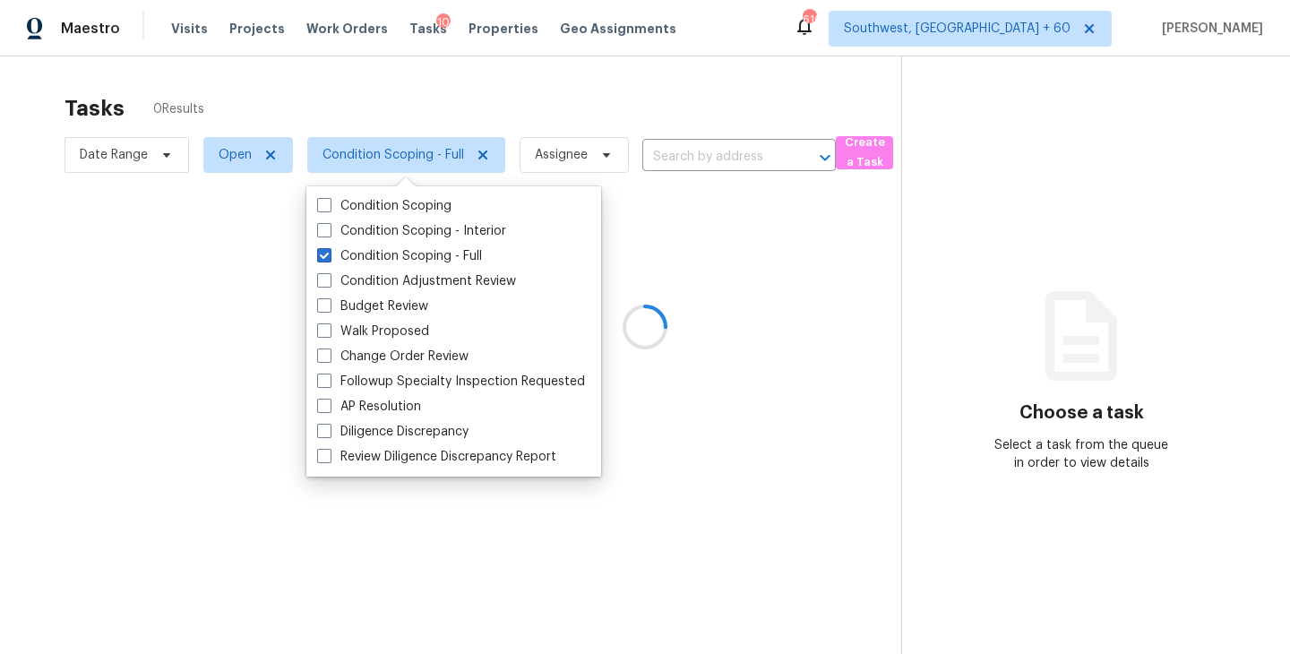
click at [691, 254] on div at bounding box center [645, 327] width 1290 height 654
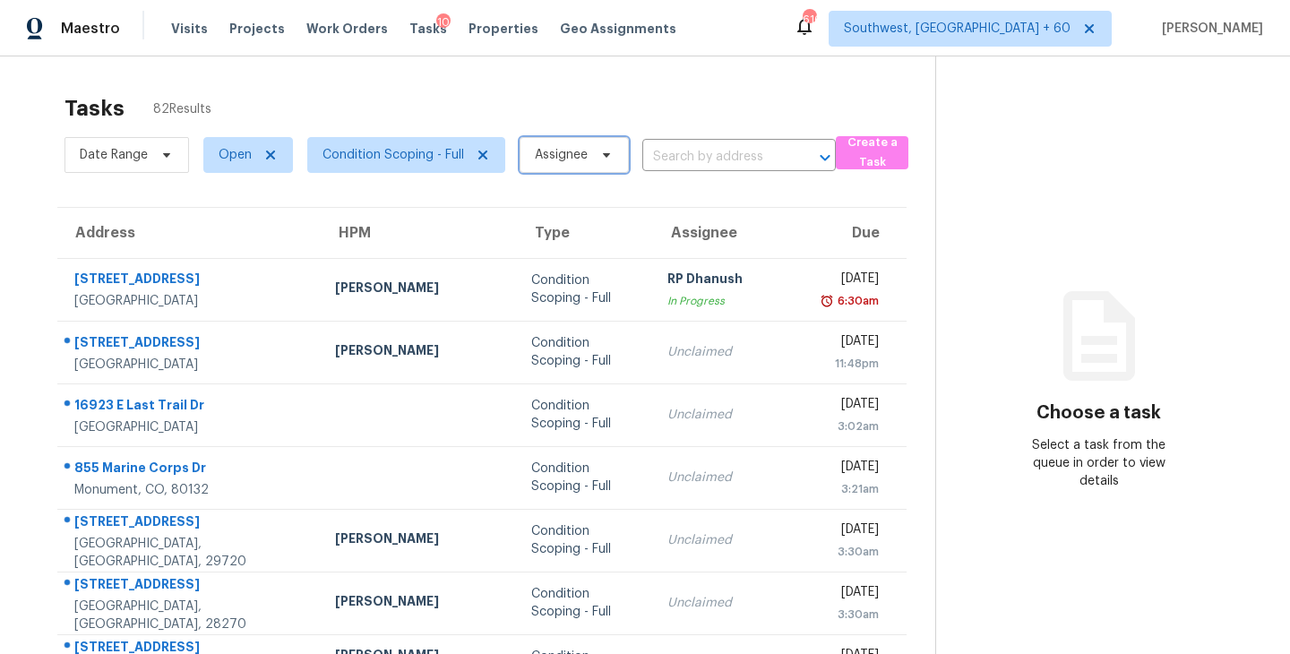
click at [572, 162] on span "Assignee" at bounding box center [561, 155] width 53 height 18
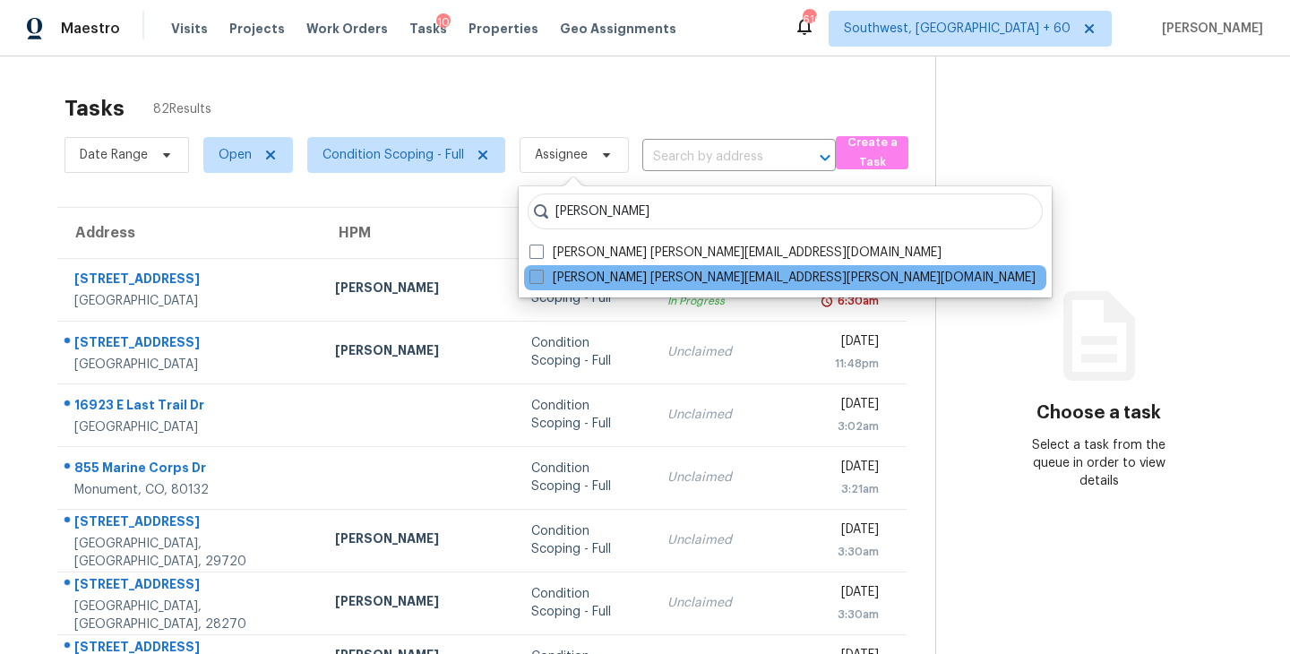
type input "sakthivel"
click at [590, 273] on label "Sakthivel Chandran sakthivel.chandran@opendoor.com" at bounding box center [782, 278] width 506 height 18
click at [541, 273] on input "Sakthivel Chandran sakthivel.chandran@opendoor.com" at bounding box center [535, 275] width 12 height 12
checkbox input "true"
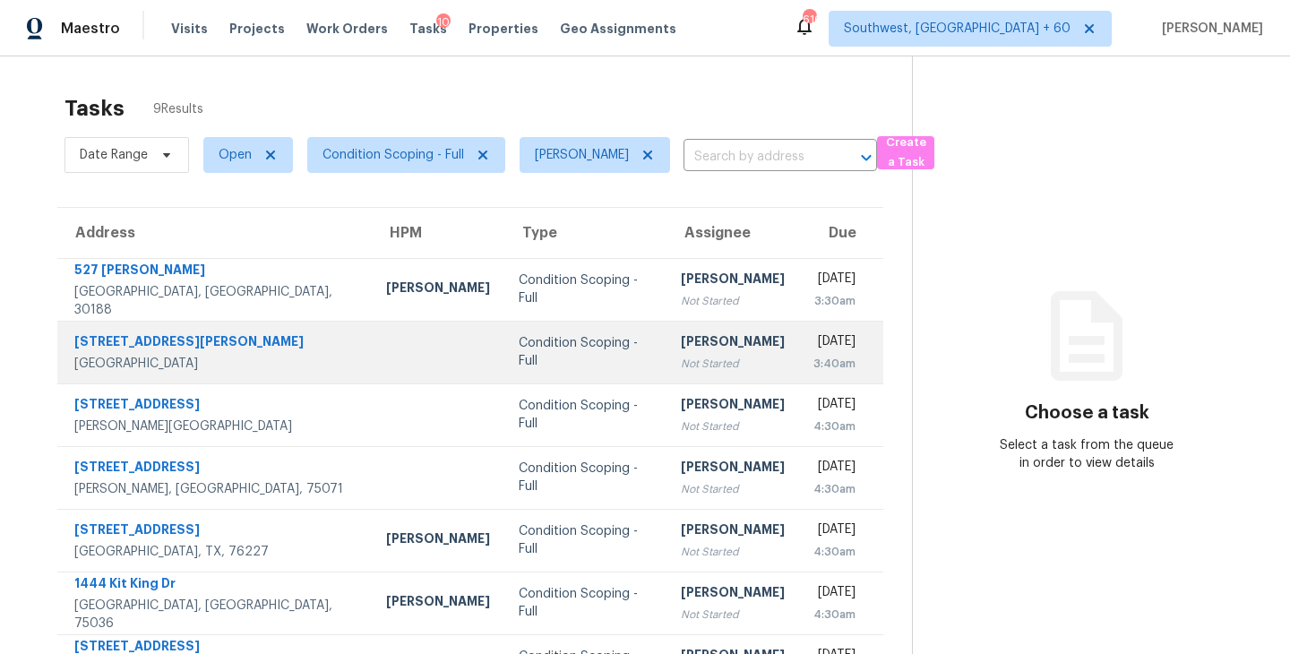
scroll to position [105, 0]
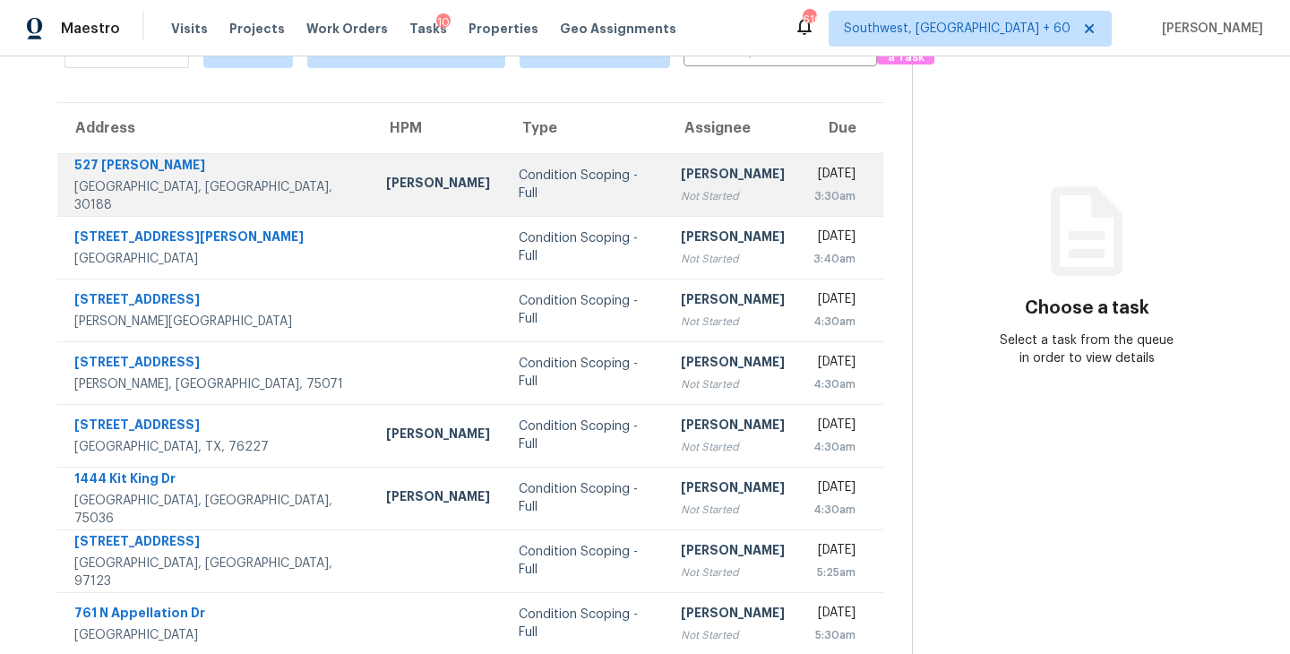
click at [681, 203] on div "Not Started" at bounding box center [733, 196] width 104 height 18
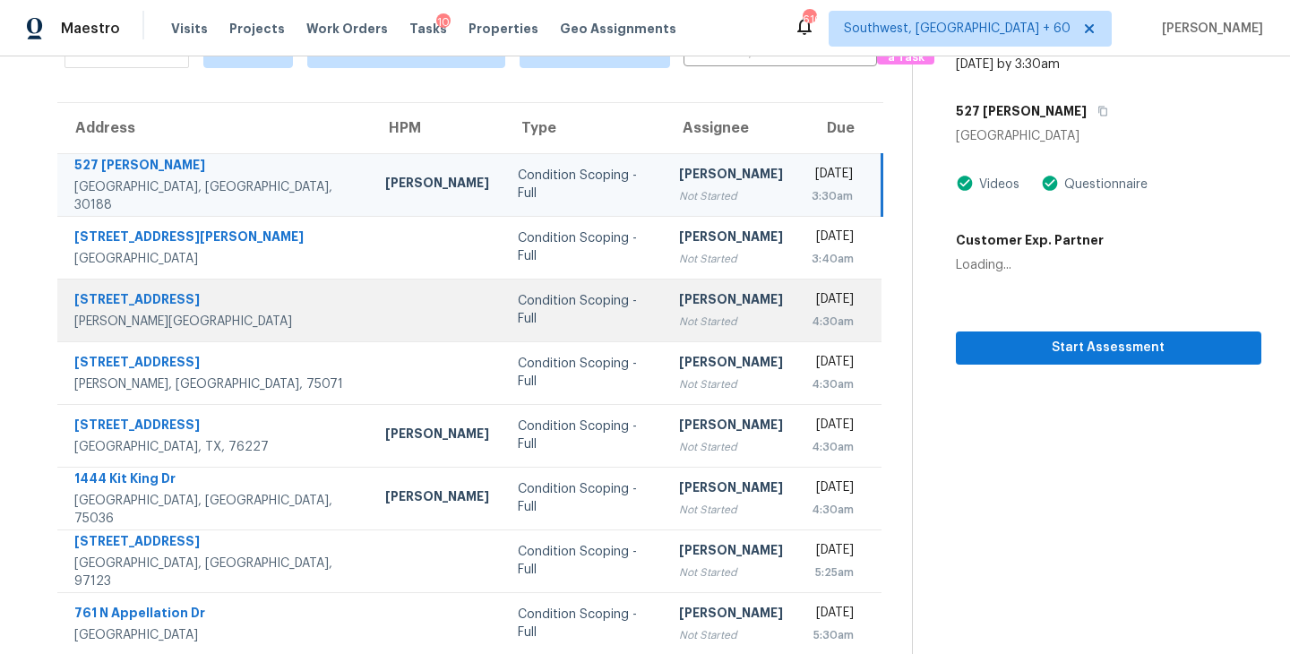
scroll to position [0, 0]
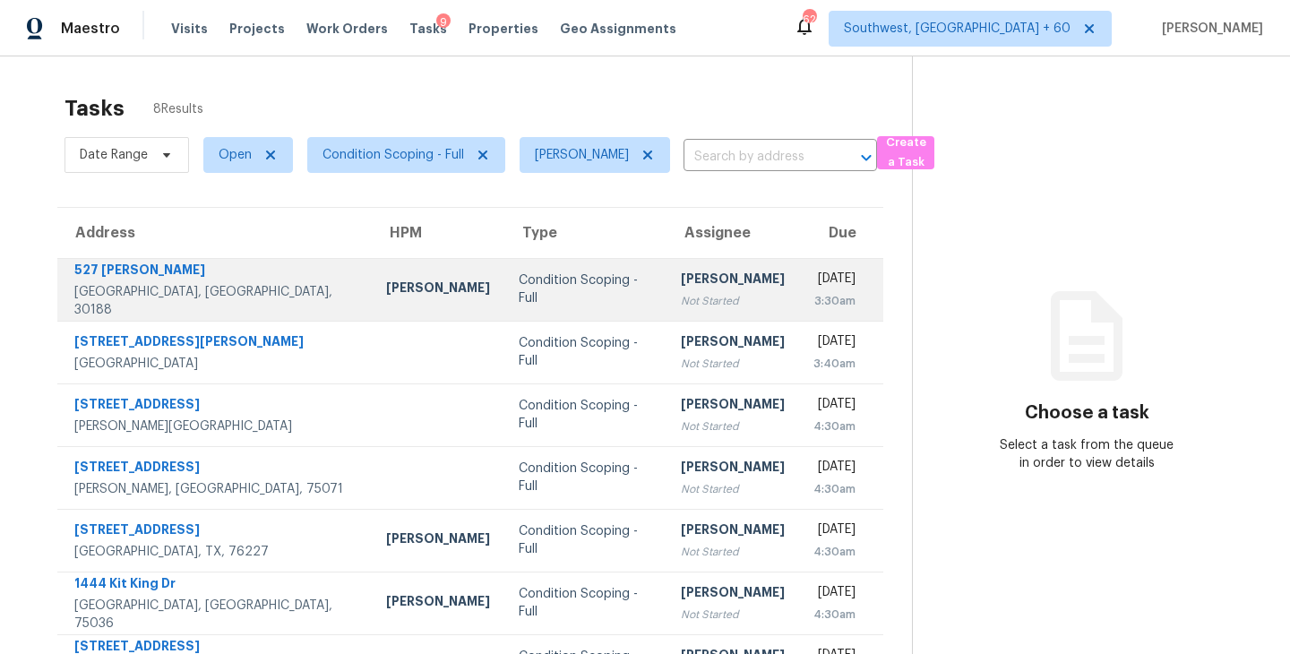
click at [693, 287] on div "[PERSON_NAME]" at bounding box center [733, 281] width 104 height 22
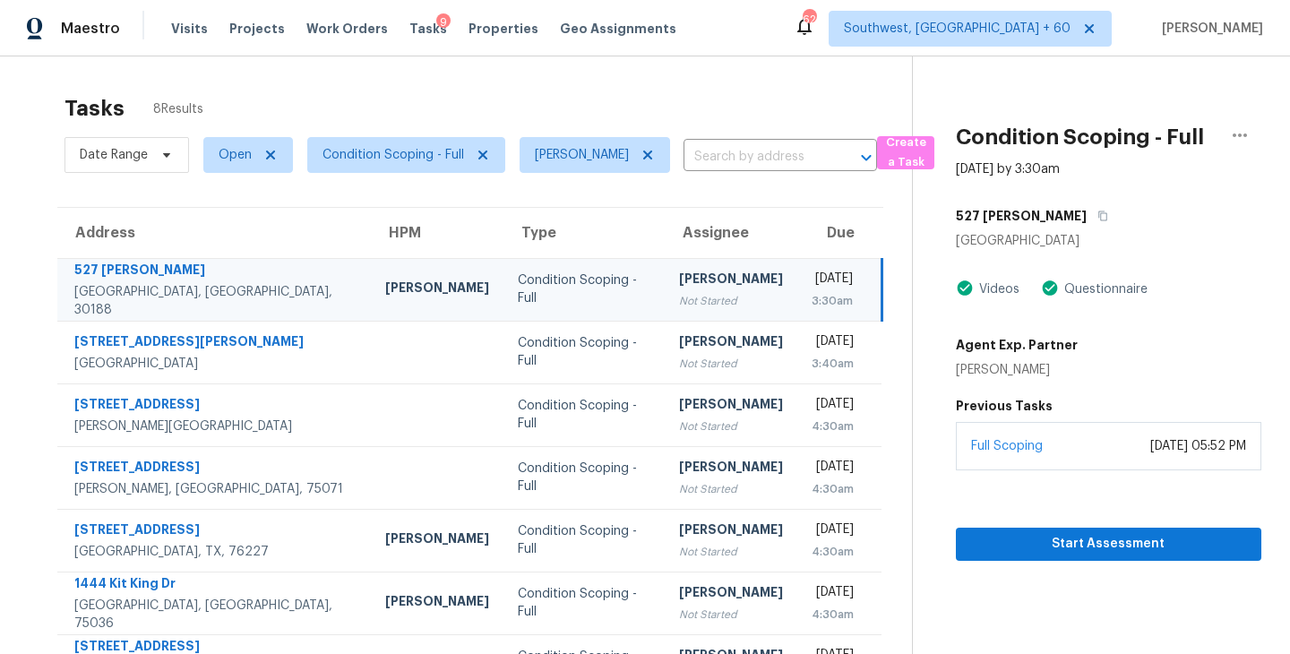
click at [797, 272] on td "[DATE] 3:30am" at bounding box center [839, 289] width 85 height 63
click at [1046, 549] on span "Start Assessment" at bounding box center [1108, 544] width 277 height 22
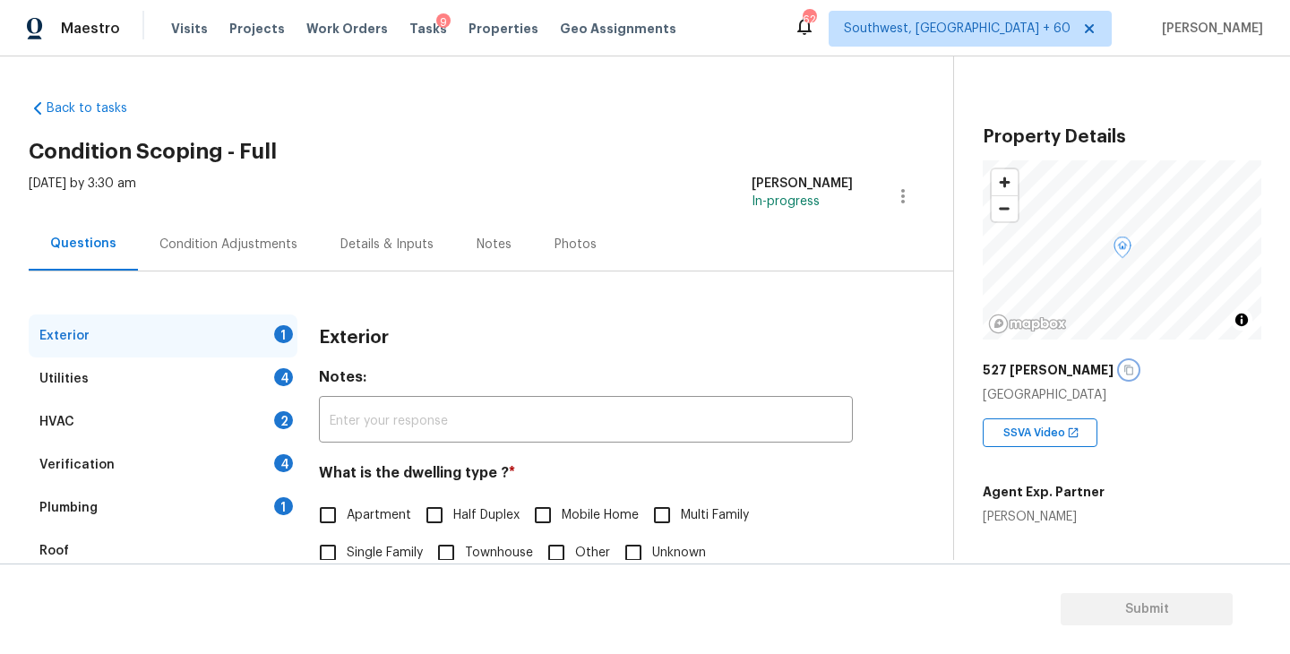
click at [1123, 371] on icon "button" at bounding box center [1128, 370] width 11 height 11
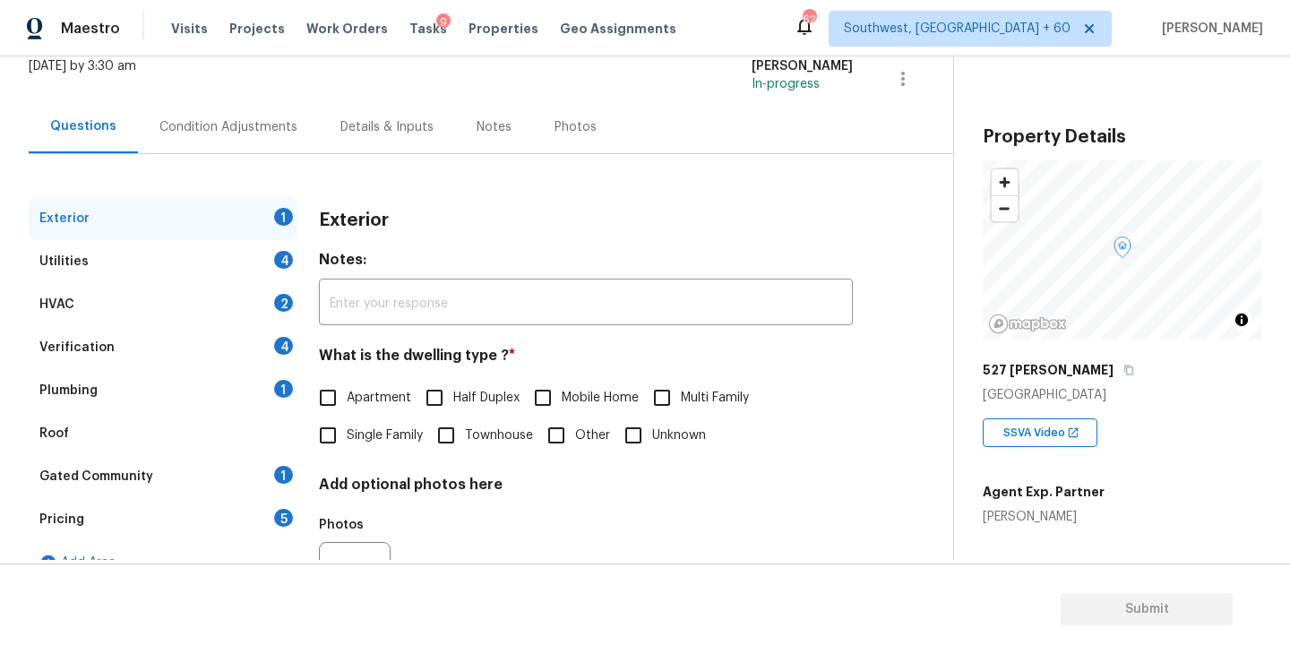
click at [390, 442] on span "Single Family" at bounding box center [385, 435] width 76 height 19
click at [347, 442] on input "Single Family" at bounding box center [328, 436] width 38 height 38
checkbox input "true"
click at [244, 264] on div "Utilities 4" at bounding box center [163, 261] width 269 height 43
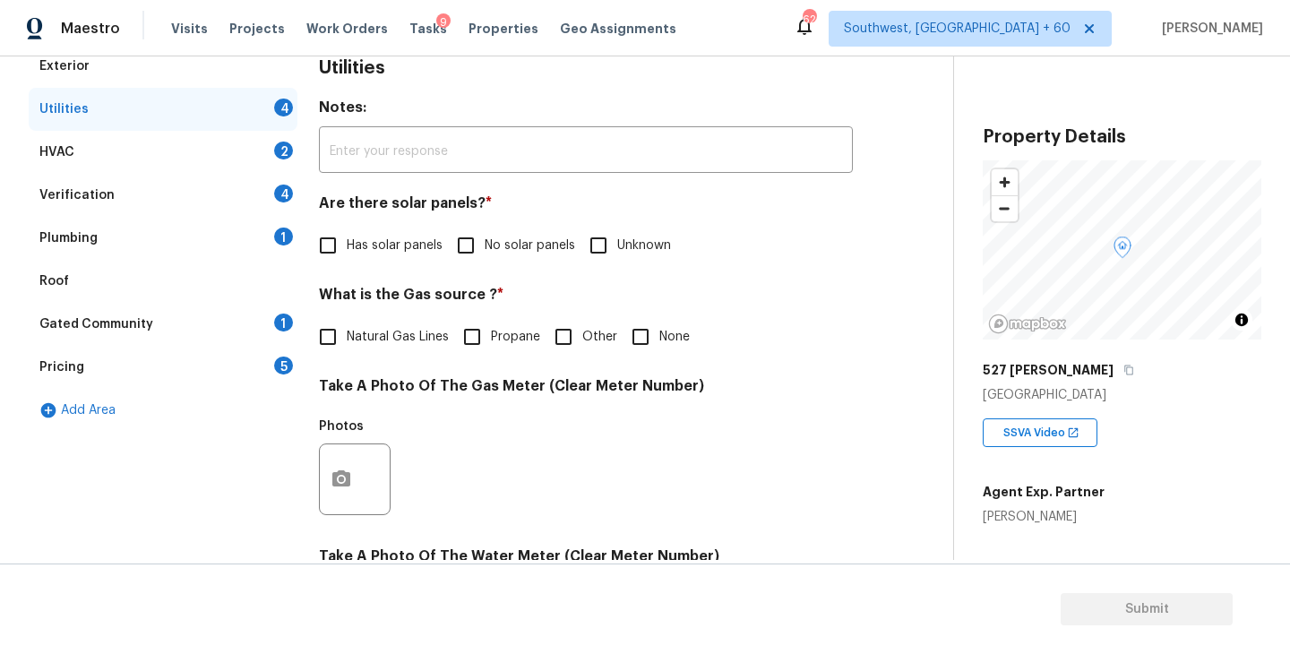
click at [506, 237] on span "No solar panels" at bounding box center [530, 246] width 90 height 19
click at [485, 237] on input "No solar panels" at bounding box center [466, 246] width 38 height 38
checkbox input "true"
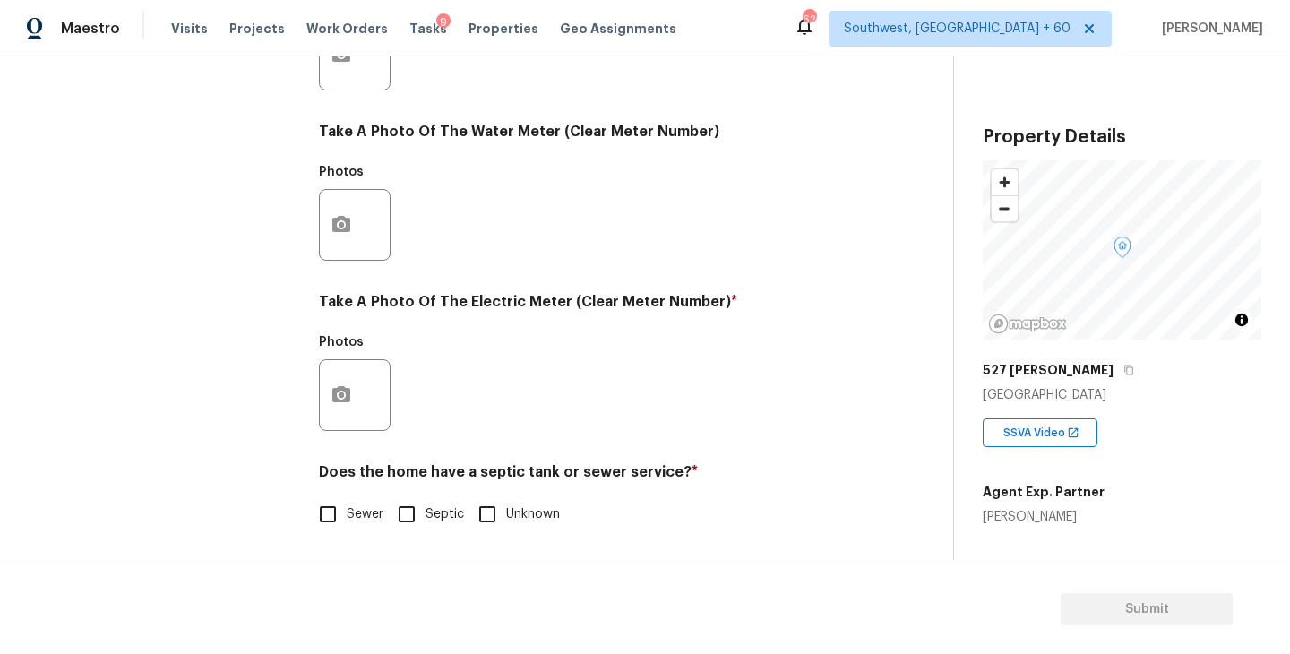
click at [370, 517] on span "Sewer" at bounding box center [365, 514] width 37 height 19
click at [347, 517] on input "Sewer" at bounding box center [328, 514] width 38 height 38
checkbox input "true"
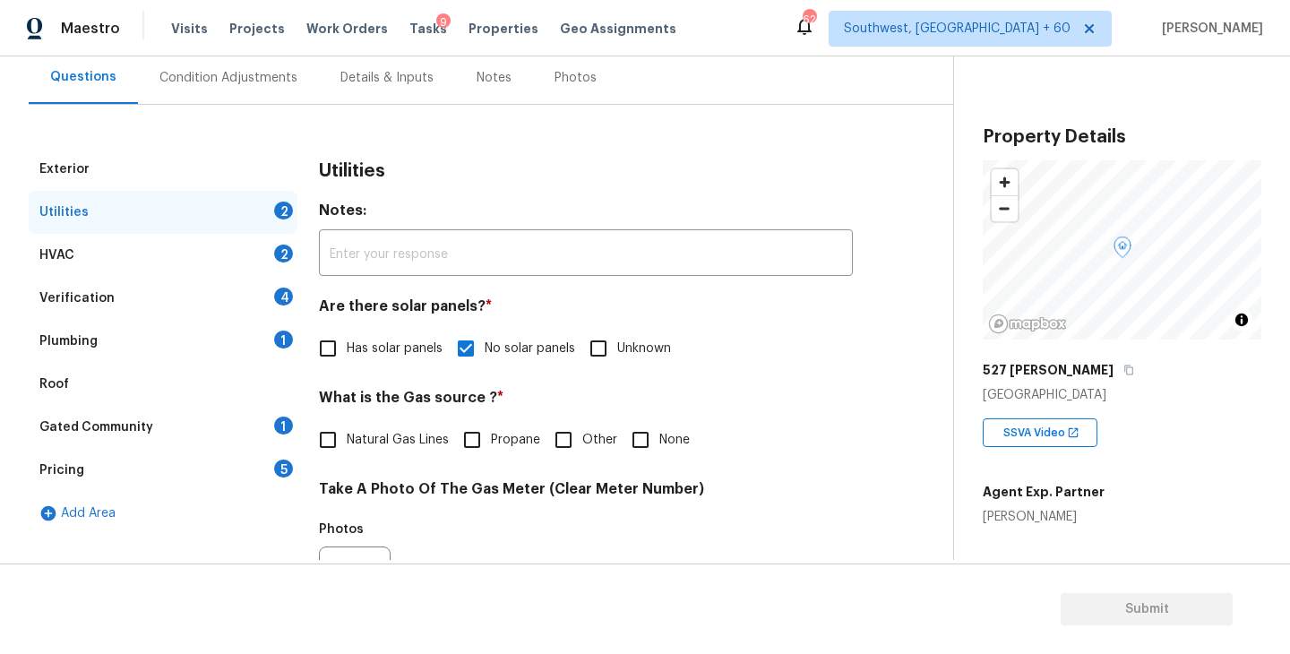
click at [230, 346] on div "Plumbing 1" at bounding box center [163, 341] width 269 height 43
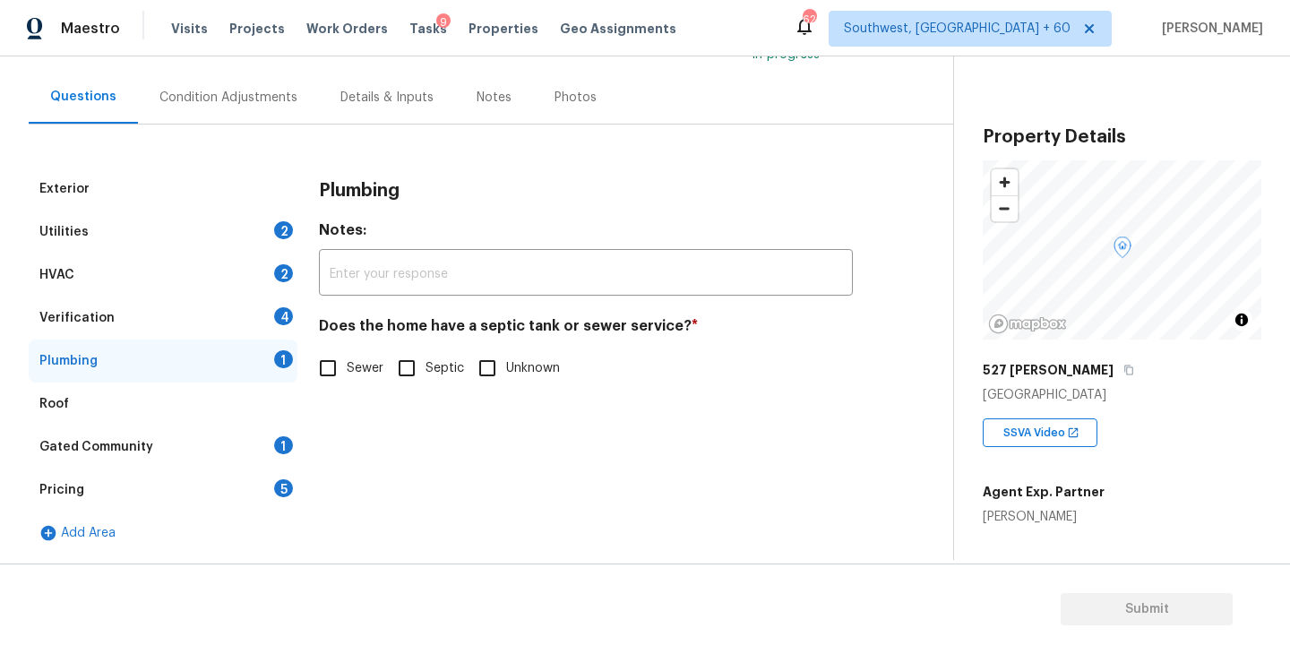
scroll to position [147, 0]
click at [394, 389] on div "Plumbing Notes: ​ Does the home have a septic tank or sewer service? * Sewer Se…" at bounding box center [586, 288] width 534 height 241
click at [360, 372] on span "Sewer" at bounding box center [365, 368] width 37 height 19
click at [347, 372] on input "Sewer" at bounding box center [328, 368] width 38 height 38
checkbox input "true"
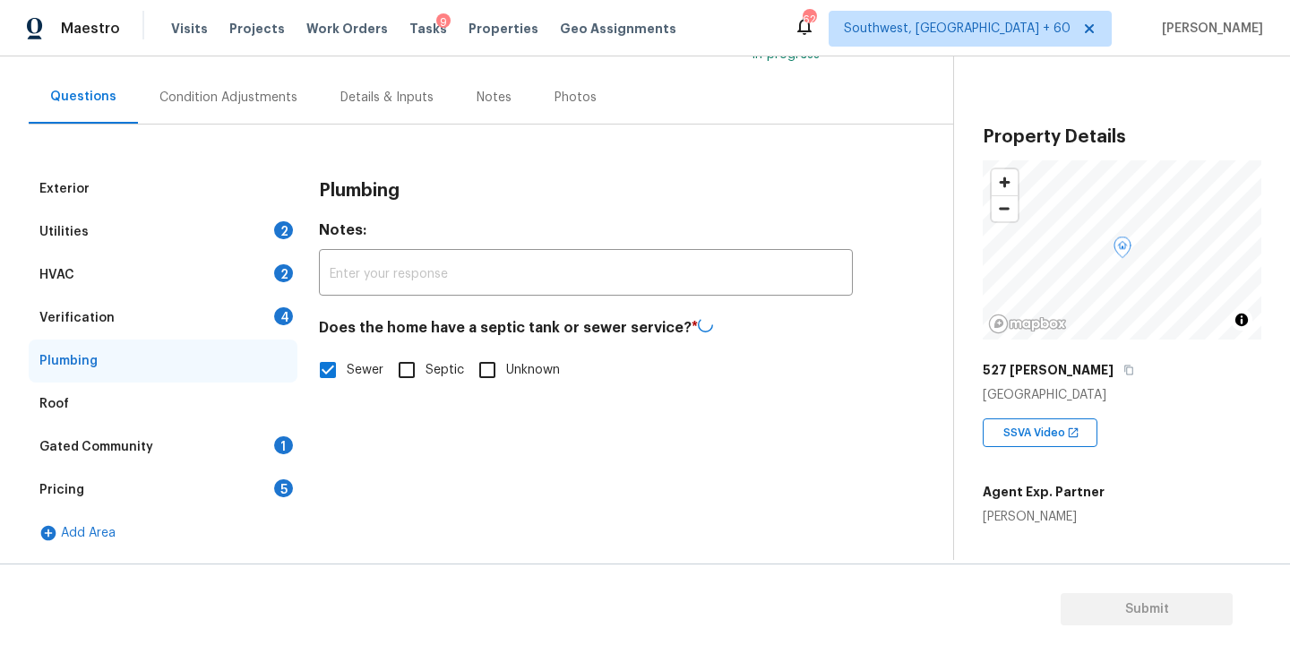
click at [209, 444] on div "Gated Community 1" at bounding box center [163, 447] width 269 height 43
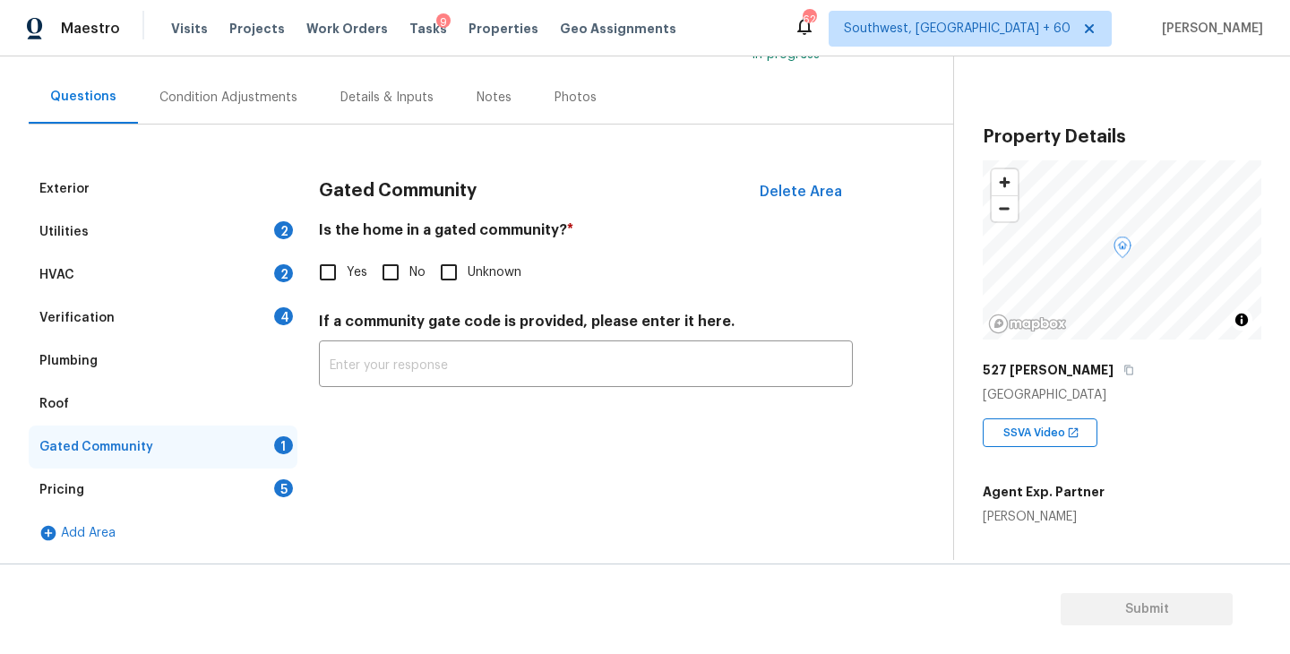
click at [390, 268] on input "No" at bounding box center [391, 273] width 38 height 38
checkbox input "true"
click at [252, 96] on div "Condition Adjustments" at bounding box center [228, 98] width 138 height 18
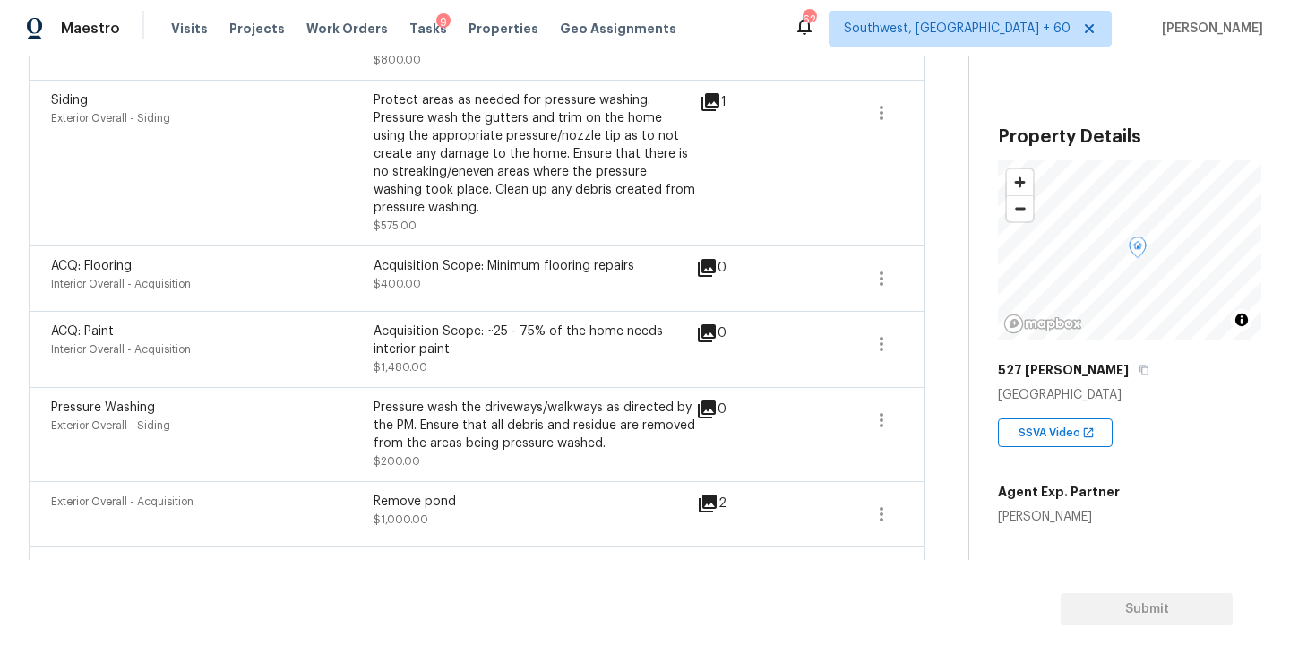
scroll to position [848, 0]
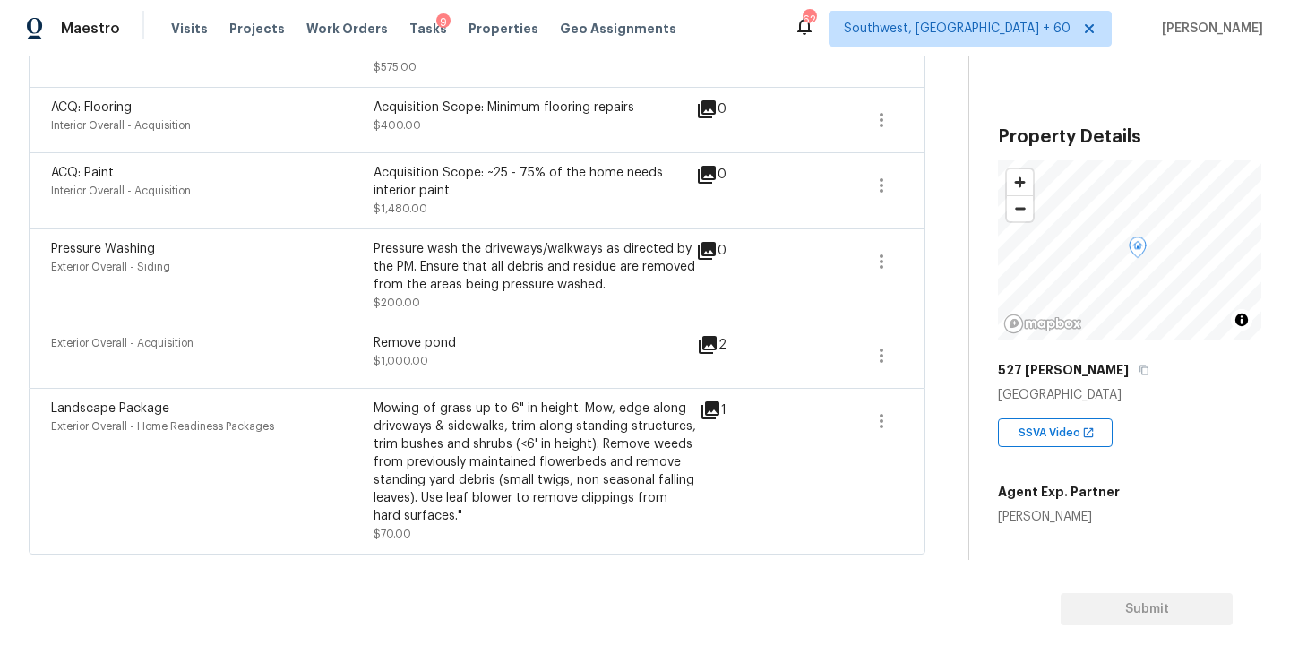
click at [719, 341] on div "2" at bounding box center [740, 345] width 87 height 22
click at [711, 341] on icon at bounding box center [708, 345] width 18 height 18
click at [703, 409] on icon at bounding box center [711, 411] width 22 height 22
click at [880, 410] on icon "button" at bounding box center [882, 421] width 22 height 22
click at [936, 410] on div "Edit" at bounding box center [984, 418] width 140 height 18
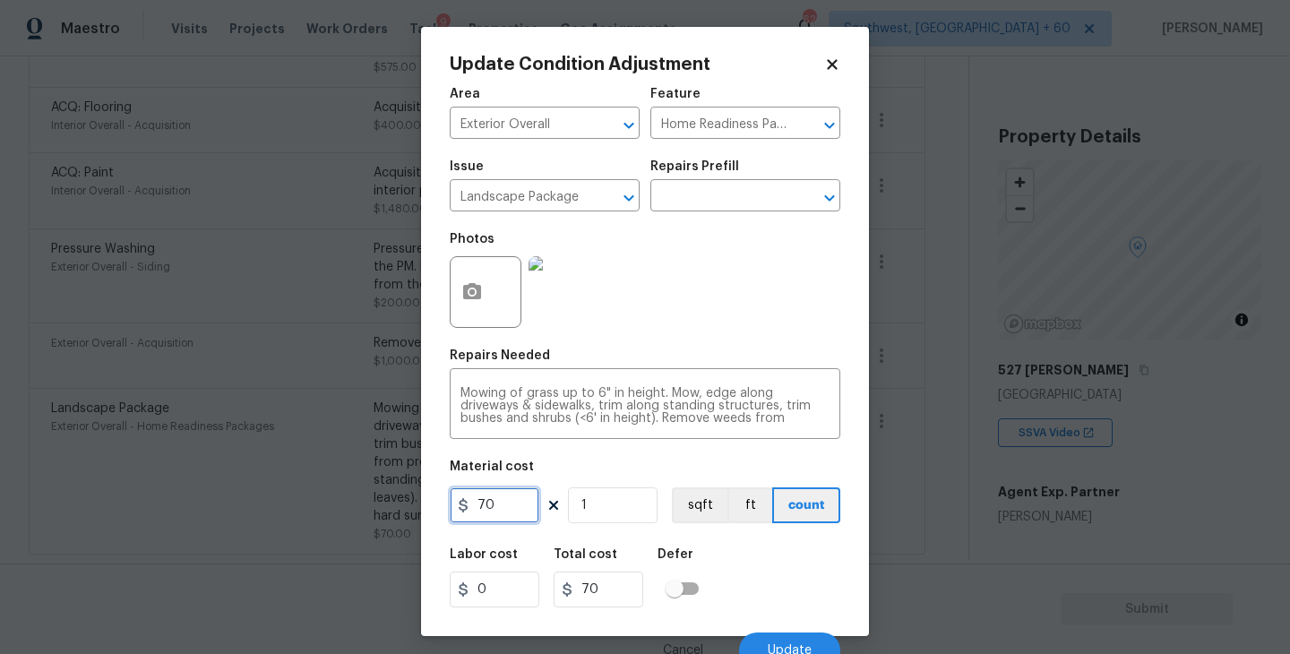
drag, startPoint x: 511, startPoint y: 503, endPoint x: 391, endPoint y: 504, distance: 120.1
click at [391, 504] on div "Update Condition Adjustment Area Exterior Overall ​ Feature Home Readiness Pack…" at bounding box center [645, 327] width 1290 height 654
type input "300"
click at [810, 543] on div "Labor cost 0 Total cost 300 Defer" at bounding box center [645, 578] width 391 height 81
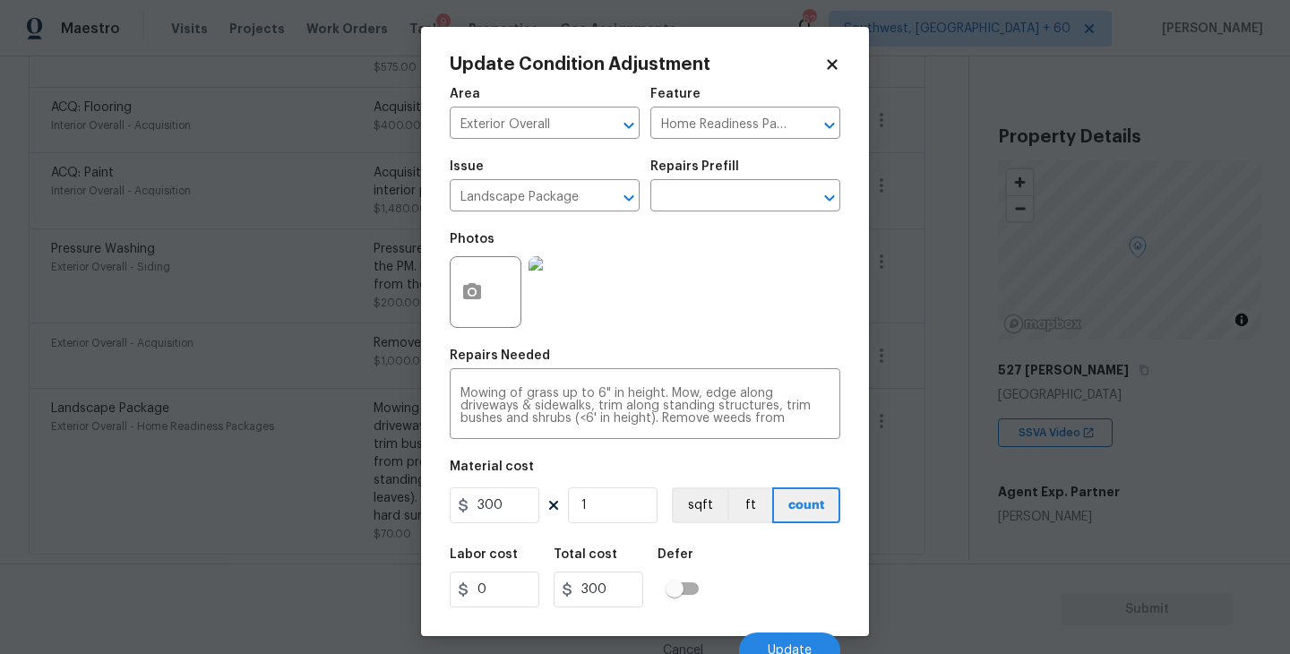
scroll to position [15, 0]
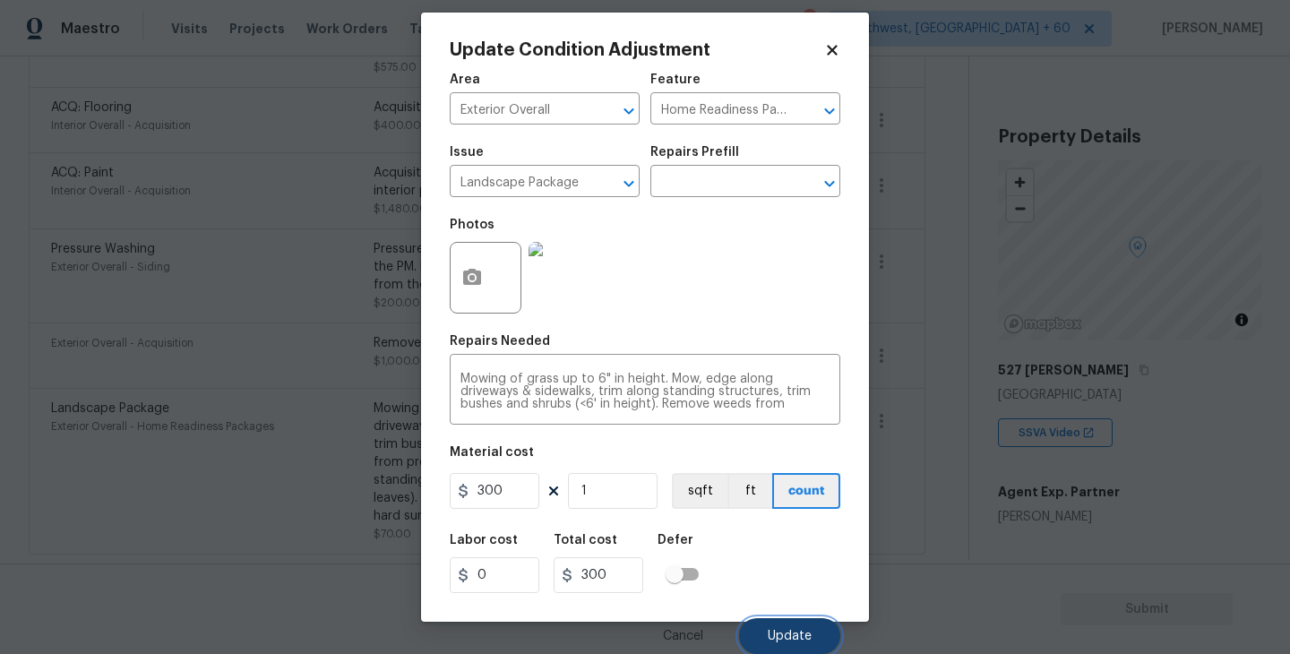
click at [795, 628] on button "Update" at bounding box center [789, 636] width 101 height 36
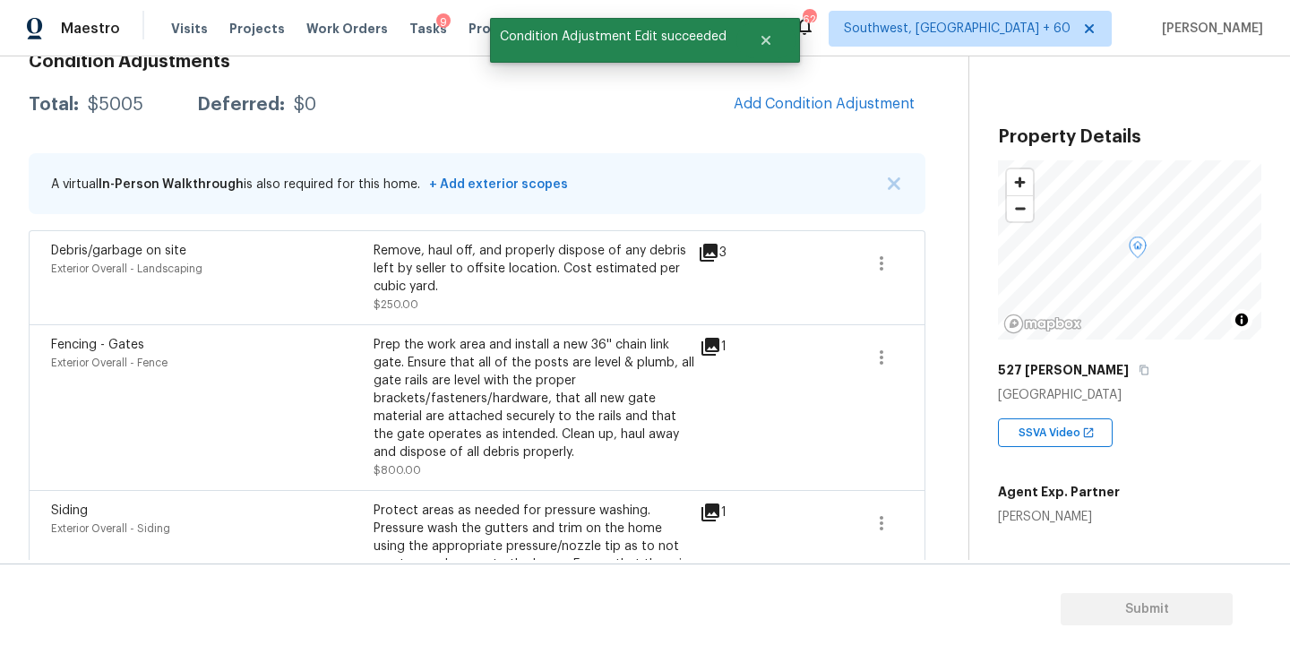
scroll to position [243, 0]
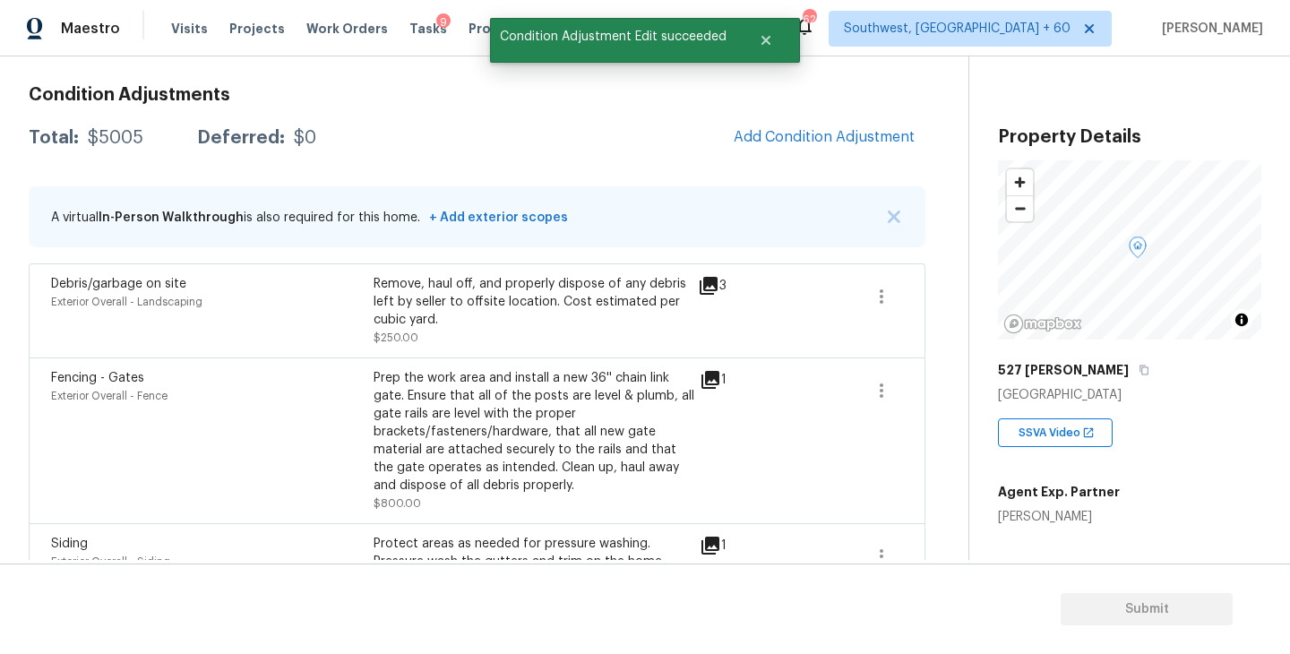
click at [710, 274] on div "Debris/garbage on site Exterior Overall - Landscaping Remove, haul off, and pro…" at bounding box center [477, 310] width 897 height 94
click at [707, 277] on icon at bounding box center [709, 286] width 18 height 18
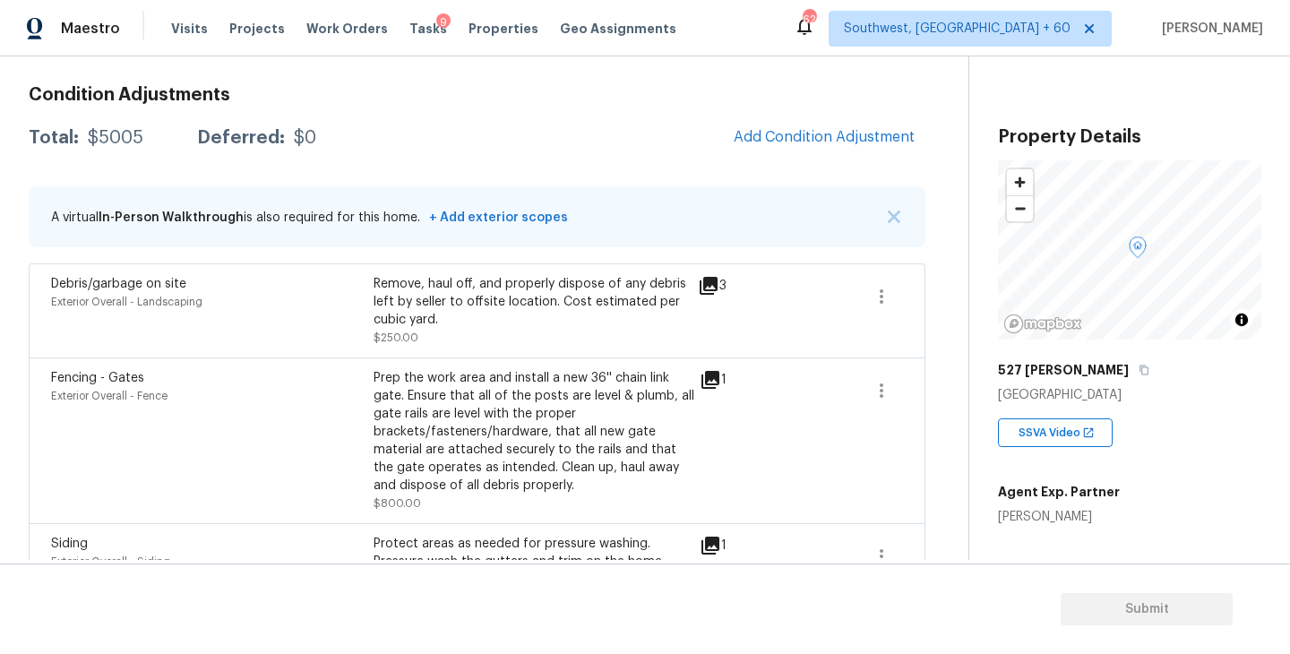
scroll to position [281, 0]
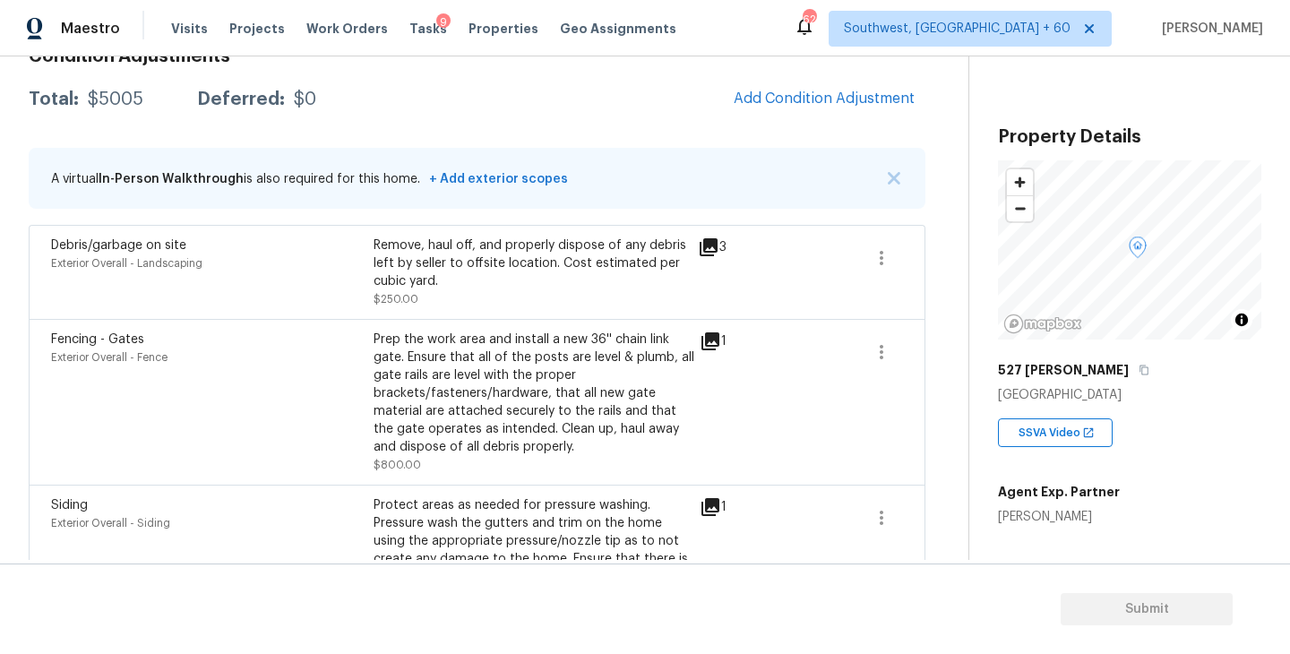
click at [713, 342] on icon at bounding box center [711, 342] width 22 height 22
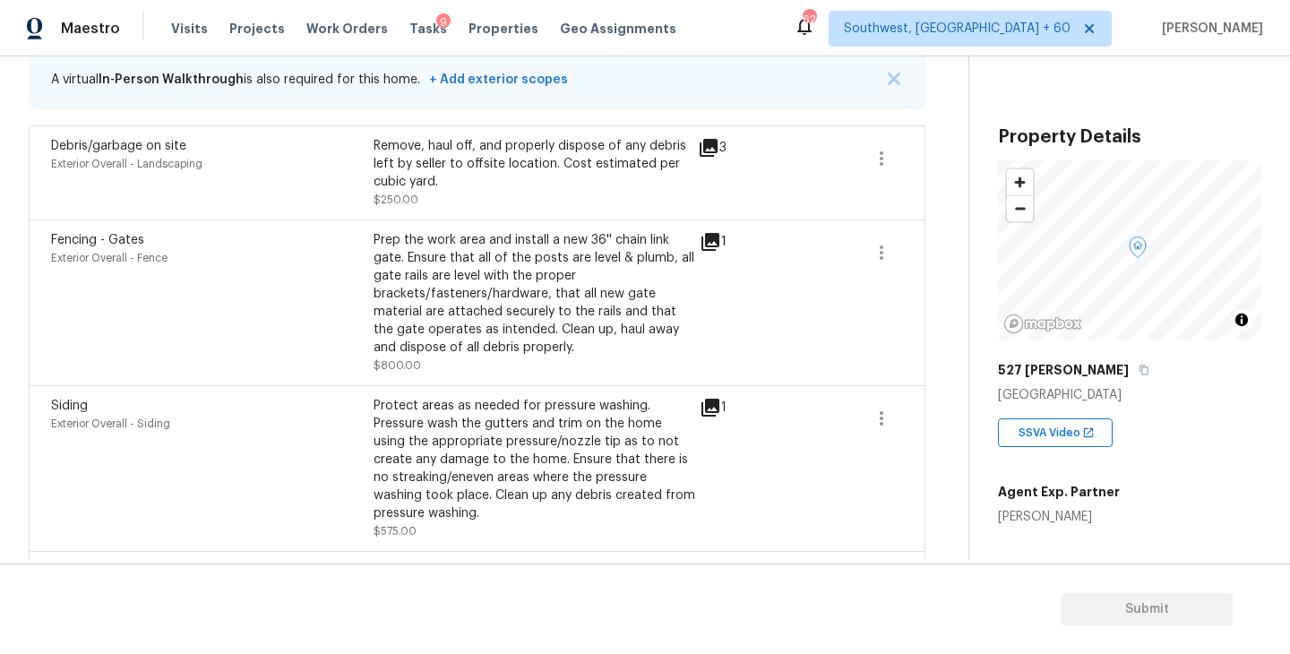
scroll to position [492, 0]
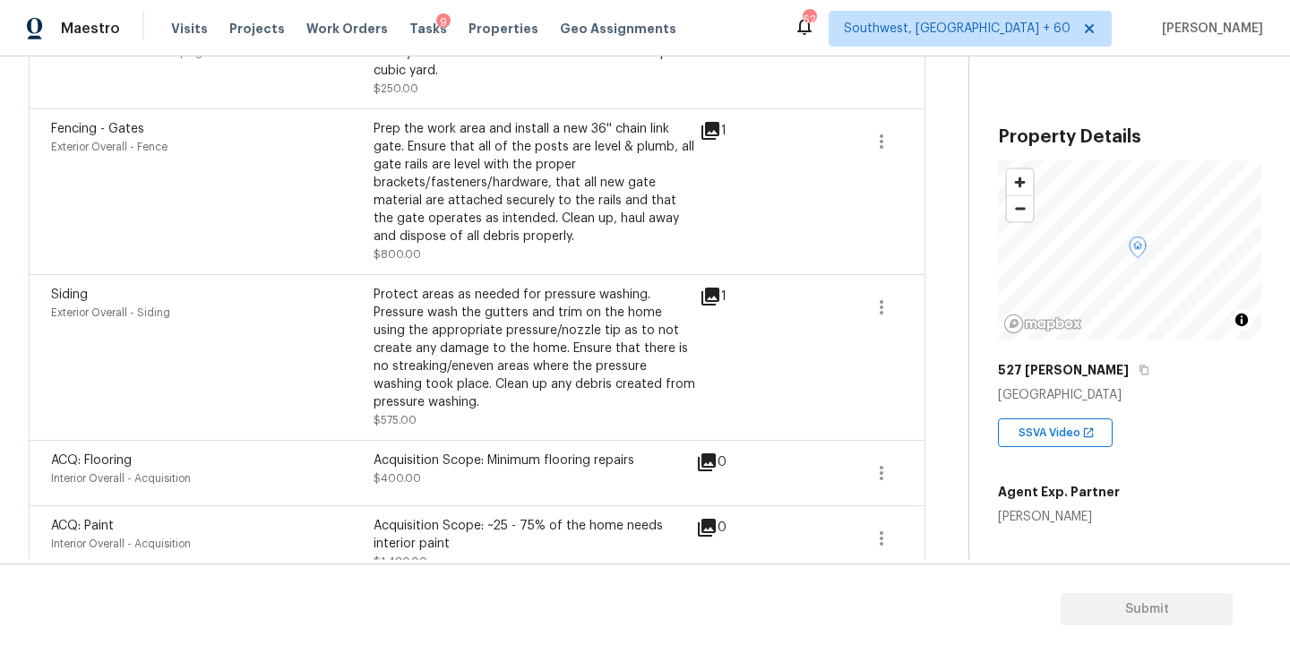
click at [717, 303] on icon at bounding box center [711, 297] width 22 height 22
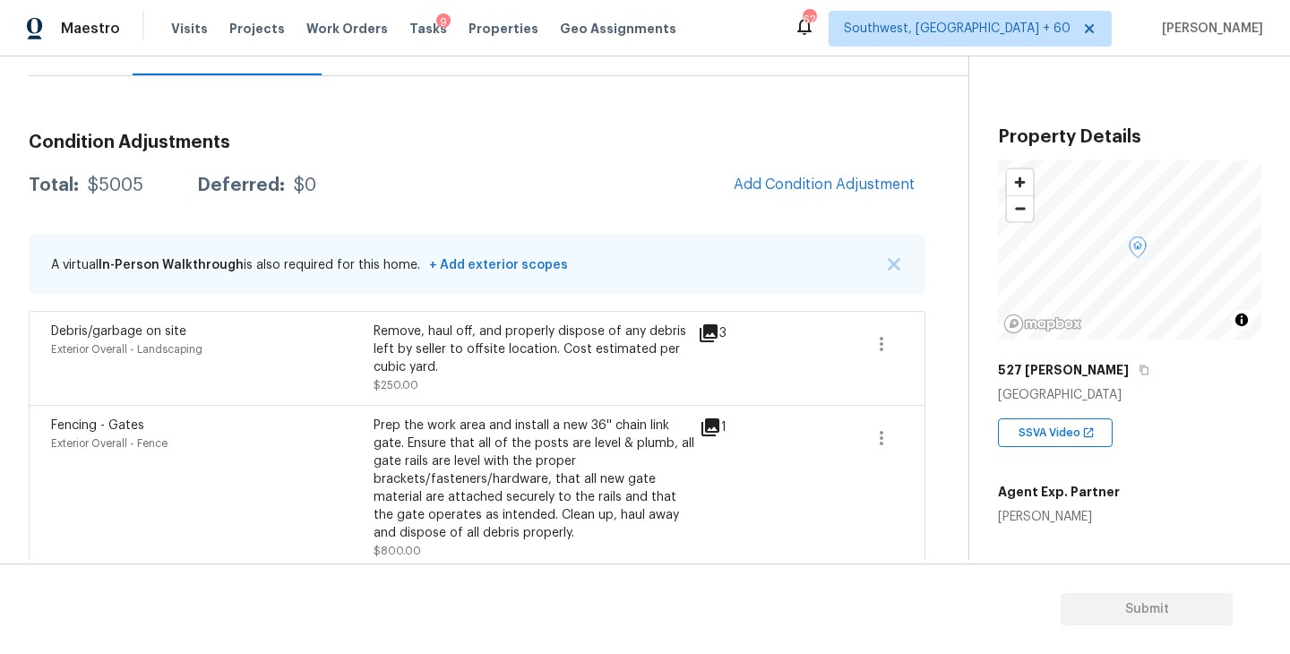
scroll to position [103, 0]
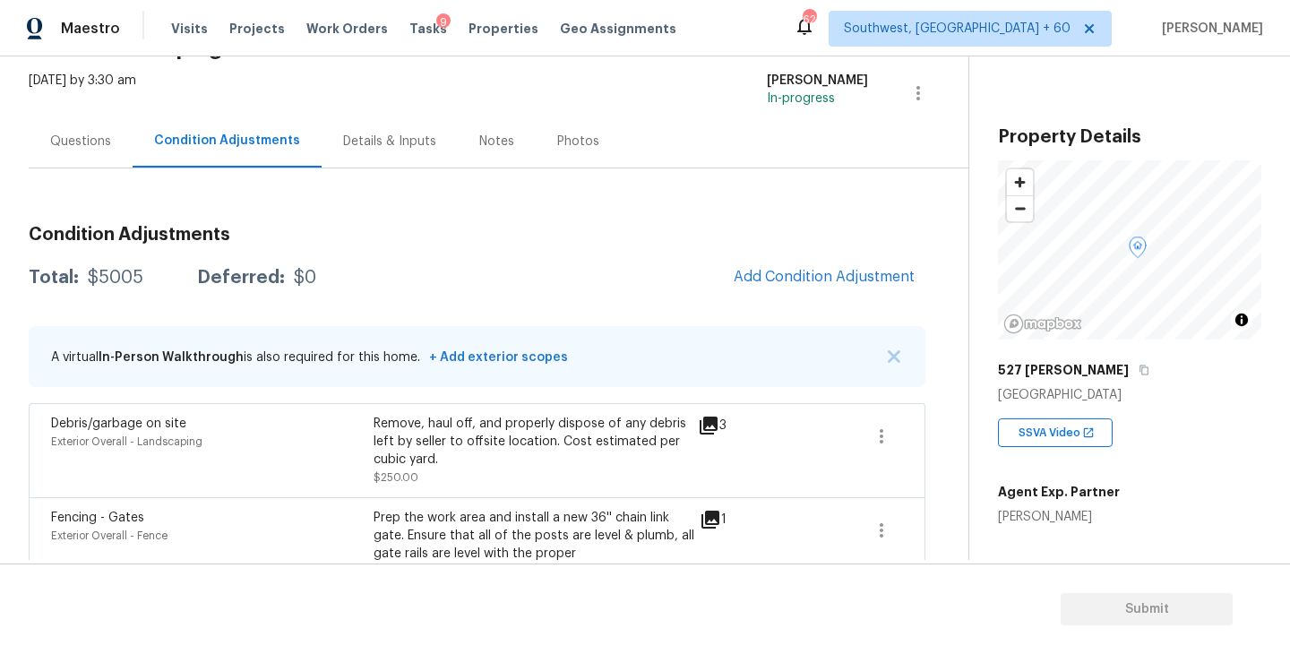
click at [89, 150] on div "Questions" at bounding box center [81, 141] width 104 height 53
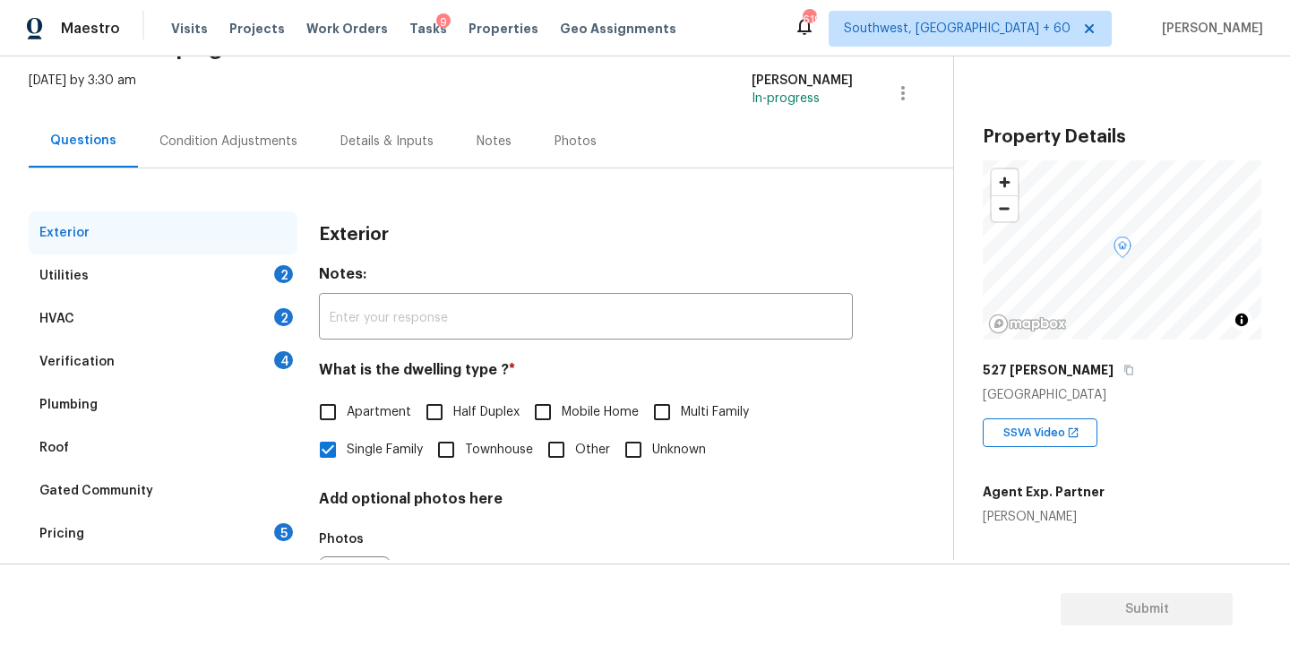
click at [251, 140] on div "Condition Adjustments" at bounding box center [228, 142] width 138 height 18
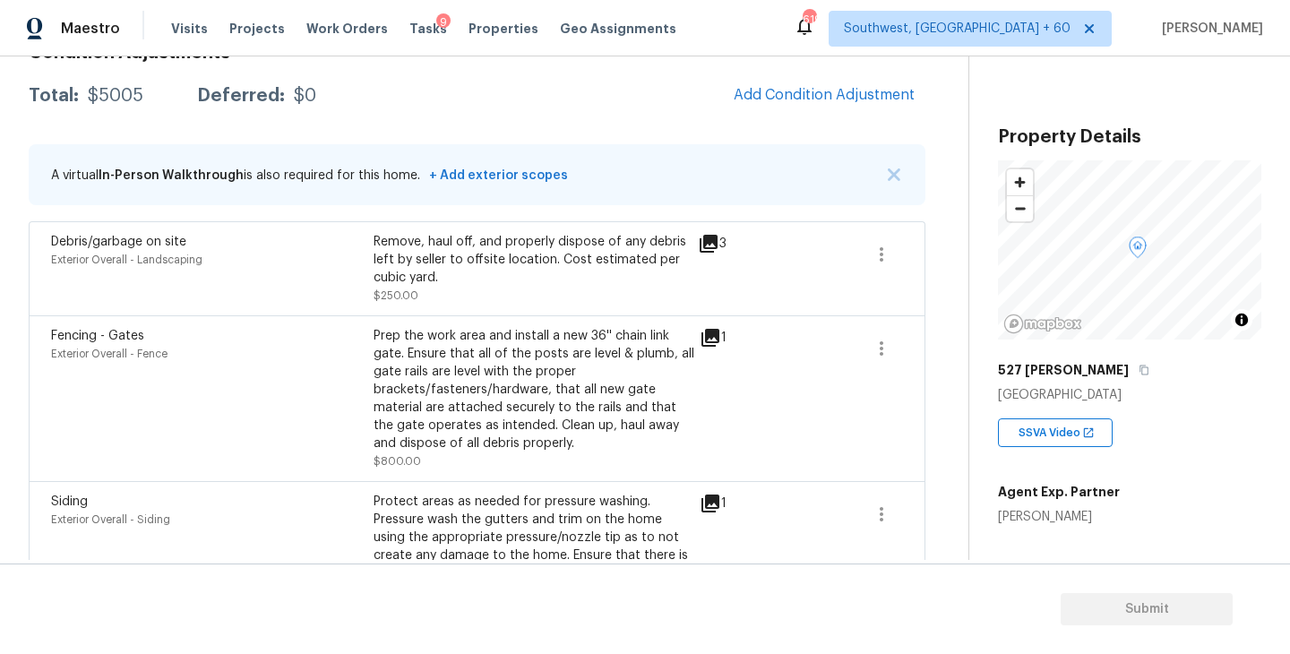
scroll to position [171, 0]
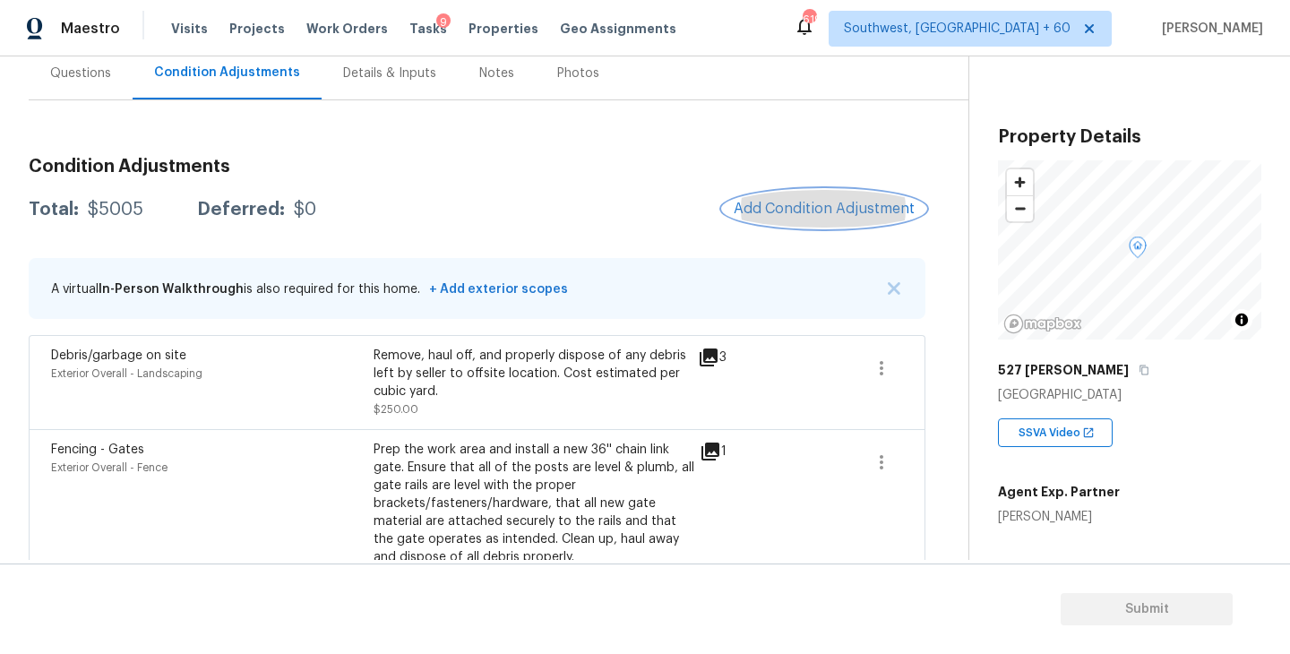
click at [834, 211] on span "Add Condition Adjustment" at bounding box center [824, 209] width 181 height 16
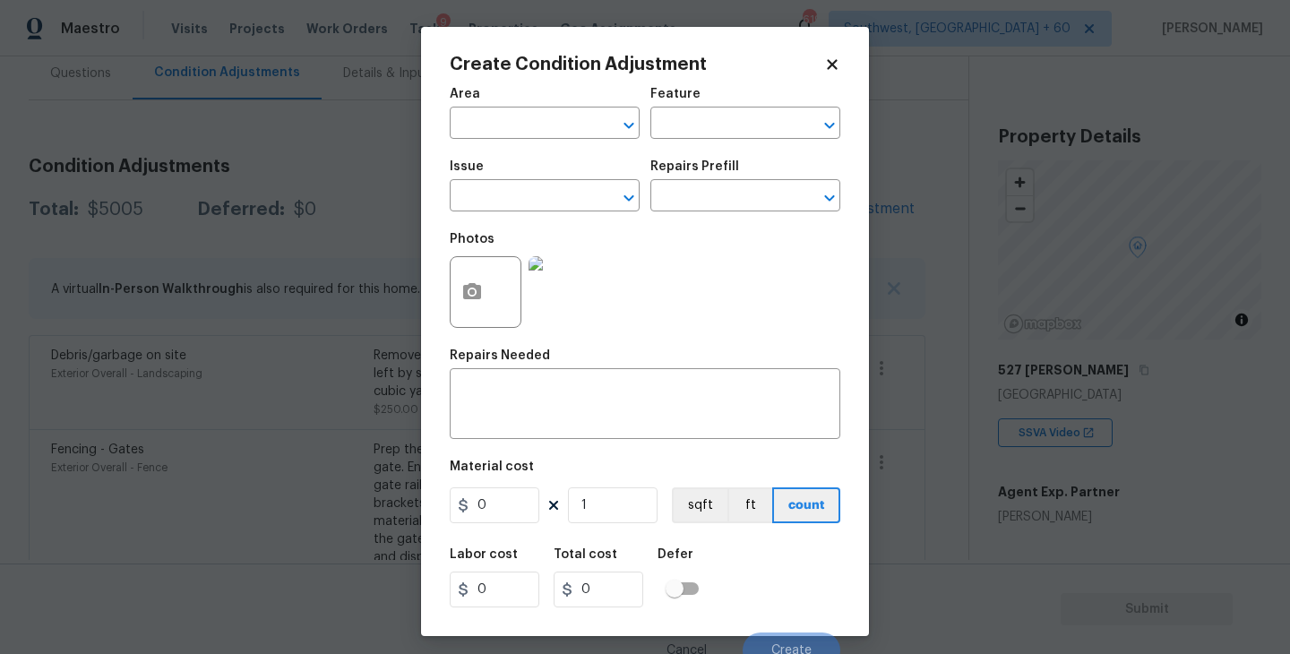
click at [517, 139] on span "Area ​" at bounding box center [545, 113] width 190 height 73
click at [492, 133] on input "text" at bounding box center [520, 125] width 140 height 28
click at [530, 199] on li "Interior Overall" at bounding box center [545, 195] width 190 height 30
type input "Interior Overall"
click at [682, 139] on div "Area Interior Overall ​ Feature ​" at bounding box center [645, 113] width 391 height 73
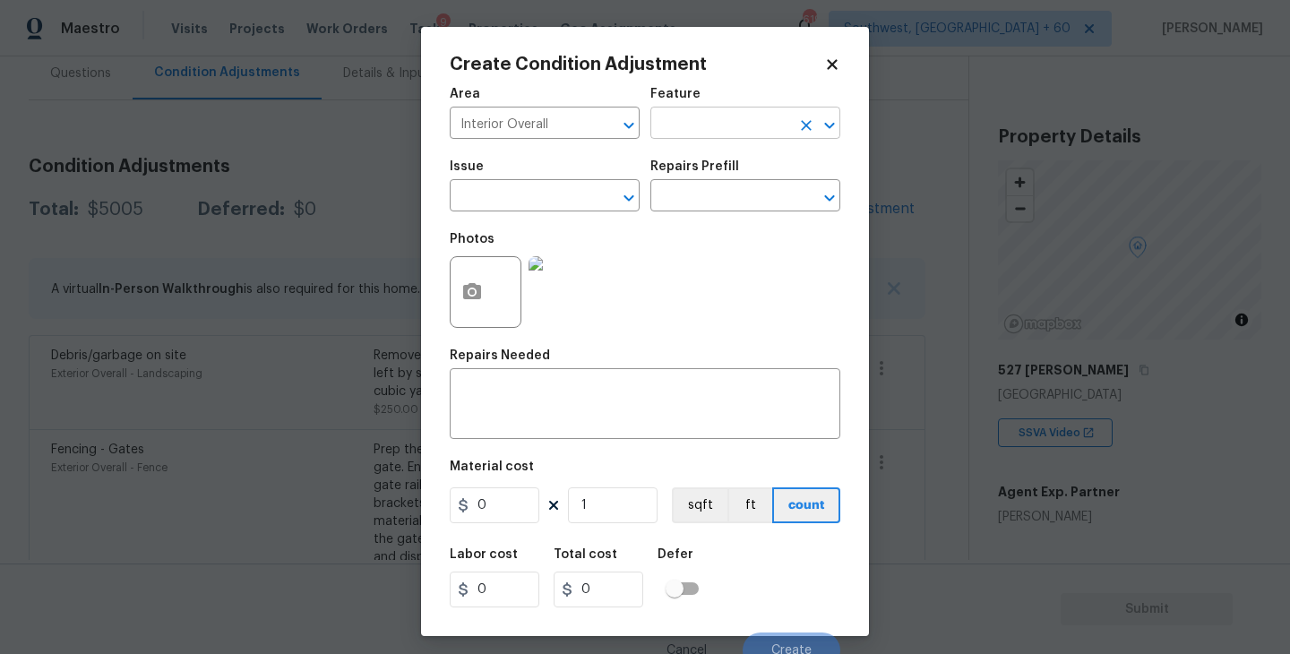
click at [700, 125] on input "text" at bounding box center [720, 125] width 140 height 28
click at [706, 213] on li "Odor" at bounding box center [745, 209] width 190 height 30
type input "Odor"
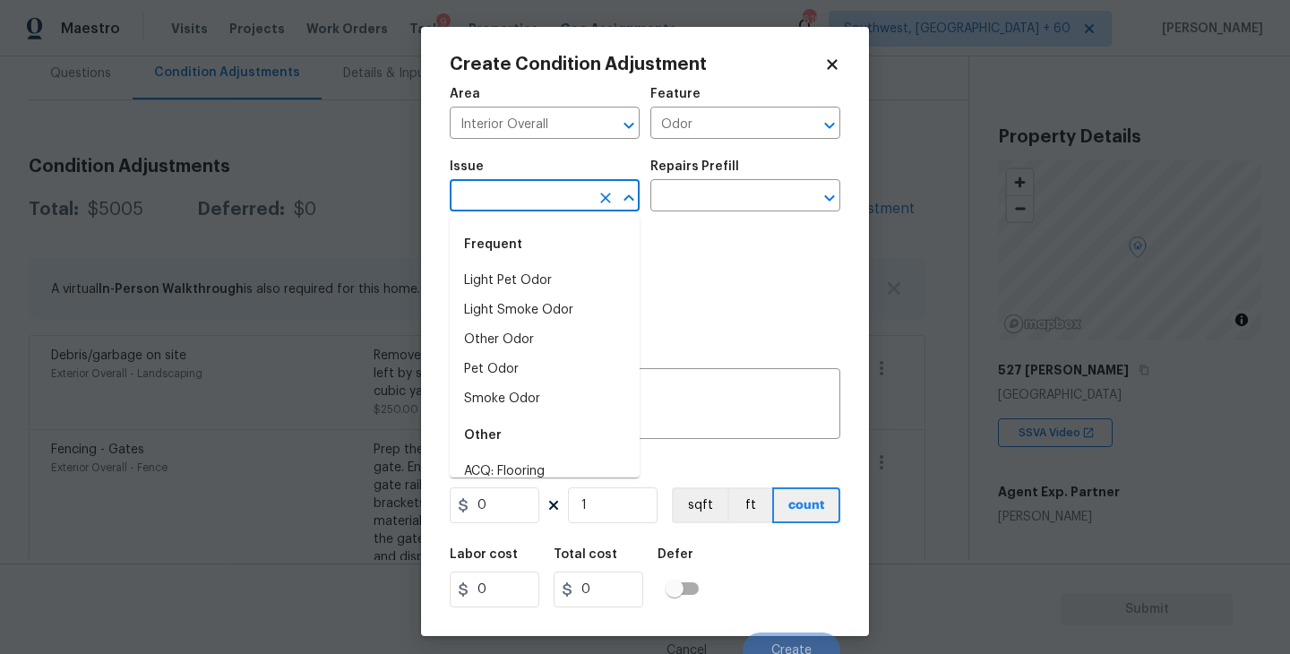
click at [568, 204] on input "text" at bounding box center [520, 198] width 140 height 28
click at [560, 277] on li "Light Pet Odor" at bounding box center [545, 281] width 190 height 30
type input "Light Pet Odor"
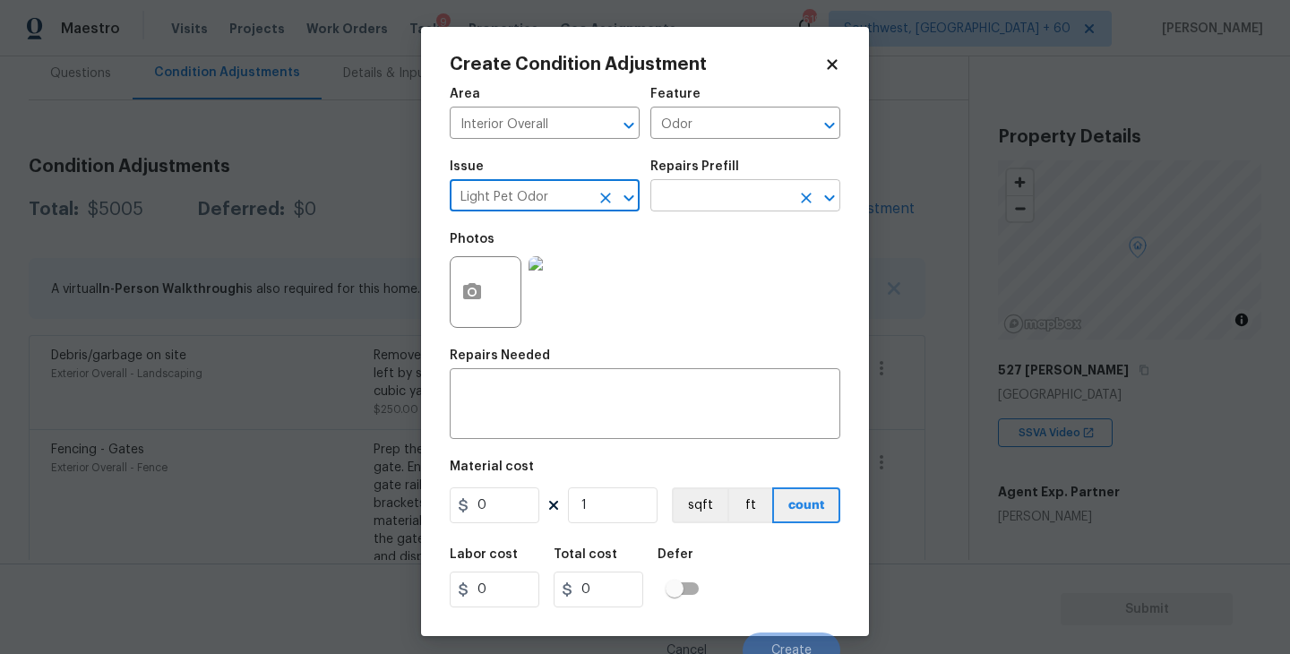
click at [706, 191] on input "text" at bounding box center [720, 198] width 140 height 28
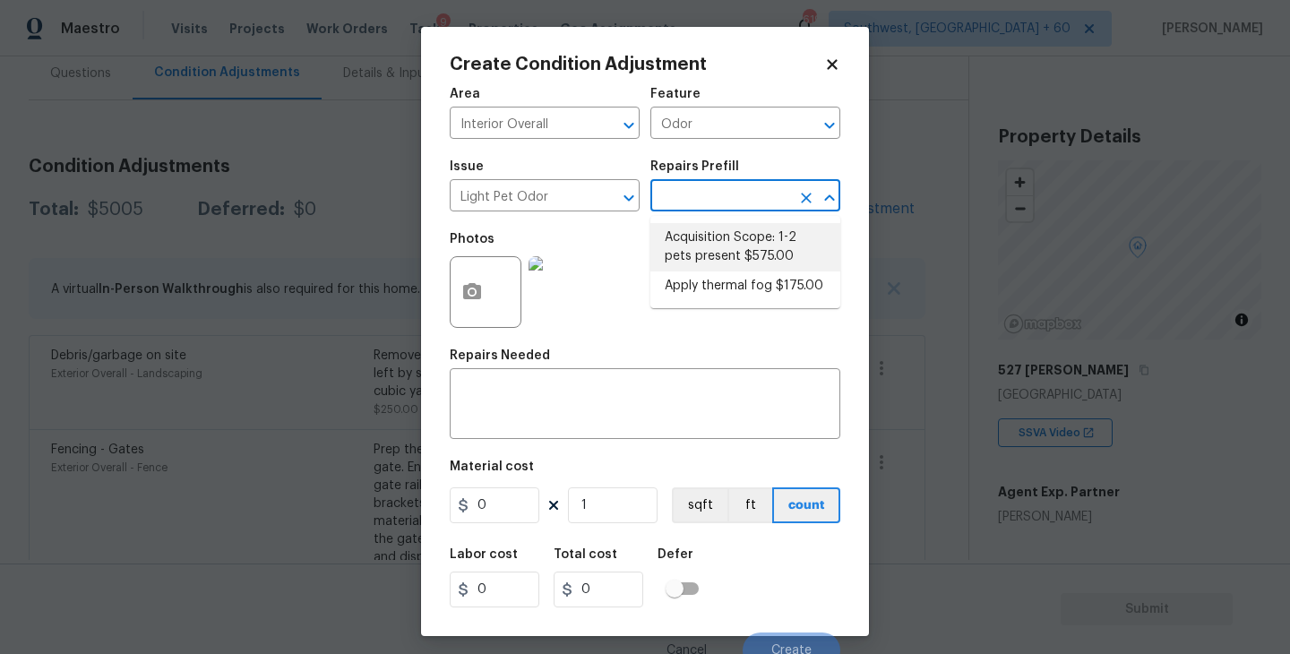
click at [706, 254] on li "Acquisition Scope: 1-2 pets present $575.00" at bounding box center [745, 247] width 190 height 48
type textarea "Acquisition Scope: 1-2 pets present"
type input "575"
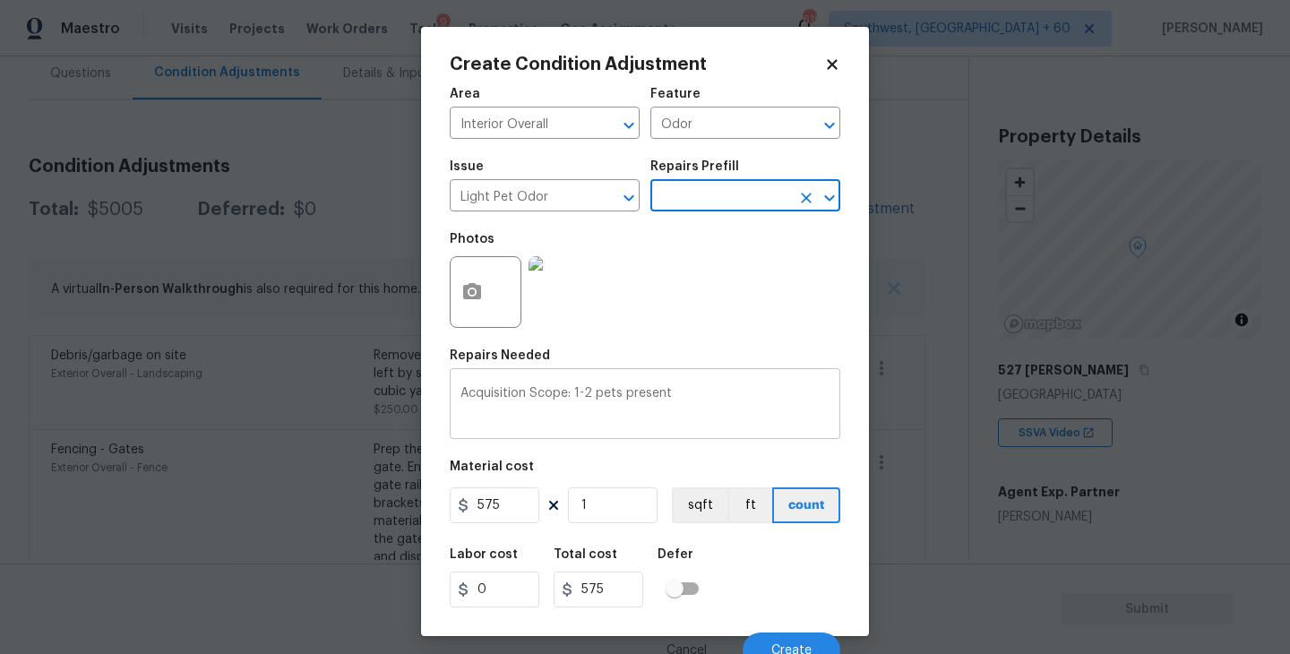
scroll to position [15, 0]
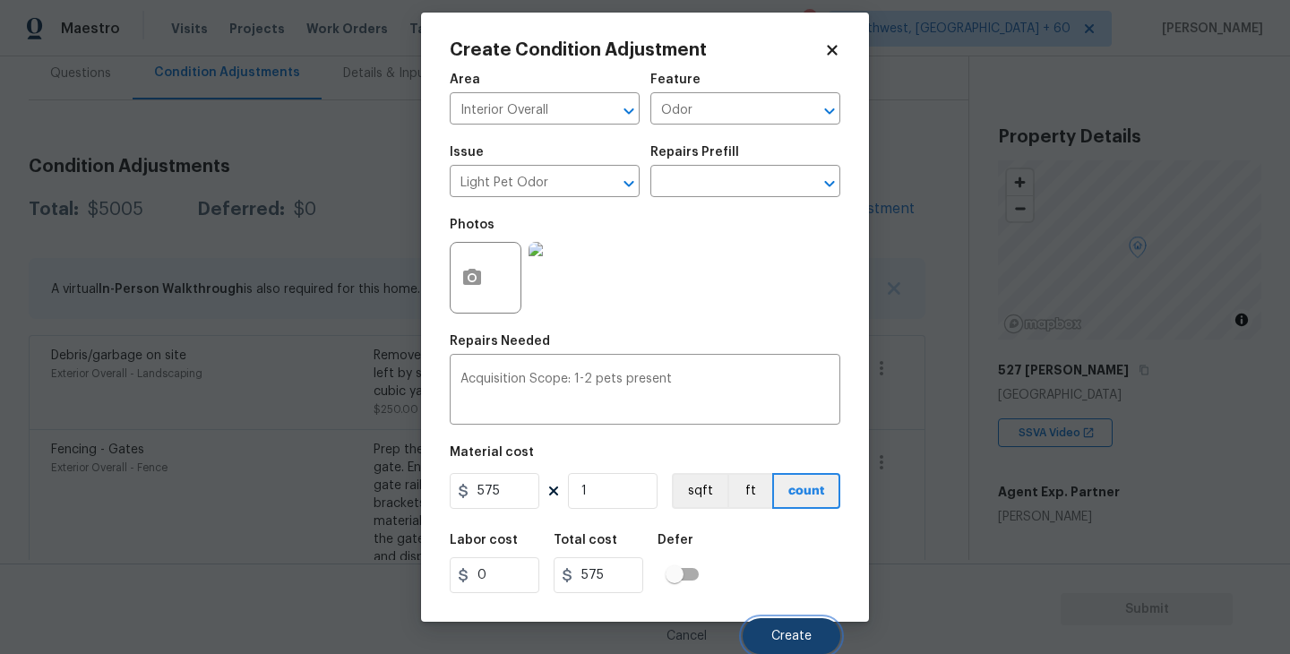
click at [798, 631] on span "Create" at bounding box center [791, 636] width 40 height 13
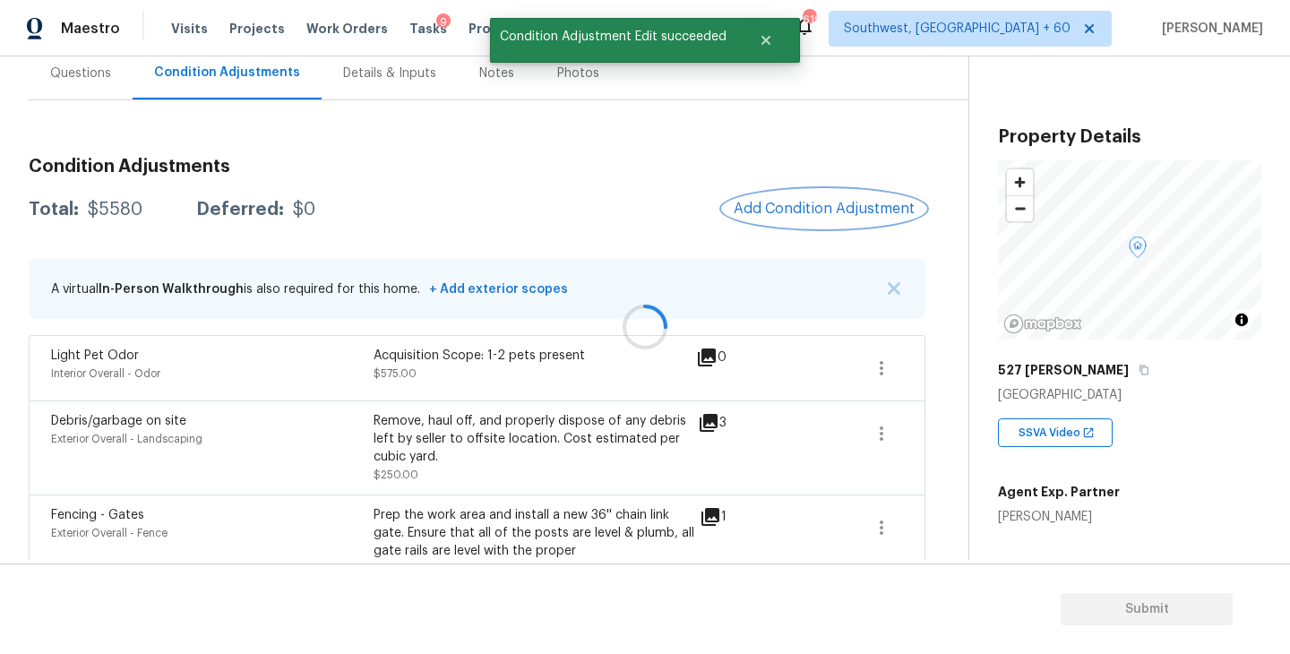
scroll to position [0, 0]
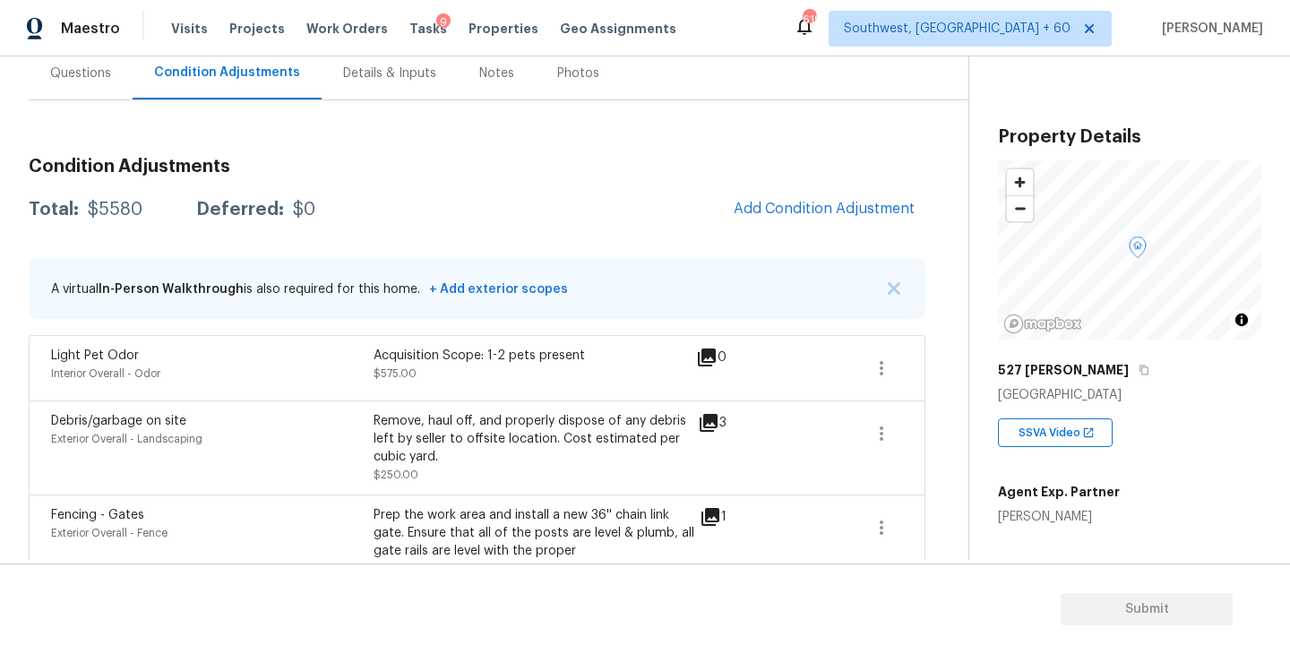
click at [911, 360] on div "Light Pet Odor Interior Overall - Odor Acquisition Scope: 1-2 pets present $575…" at bounding box center [477, 367] width 897 height 65
click at [874, 366] on icon "button" at bounding box center [882, 368] width 22 height 22
click at [963, 365] on div "Edit" at bounding box center [984, 365] width 140 height 18
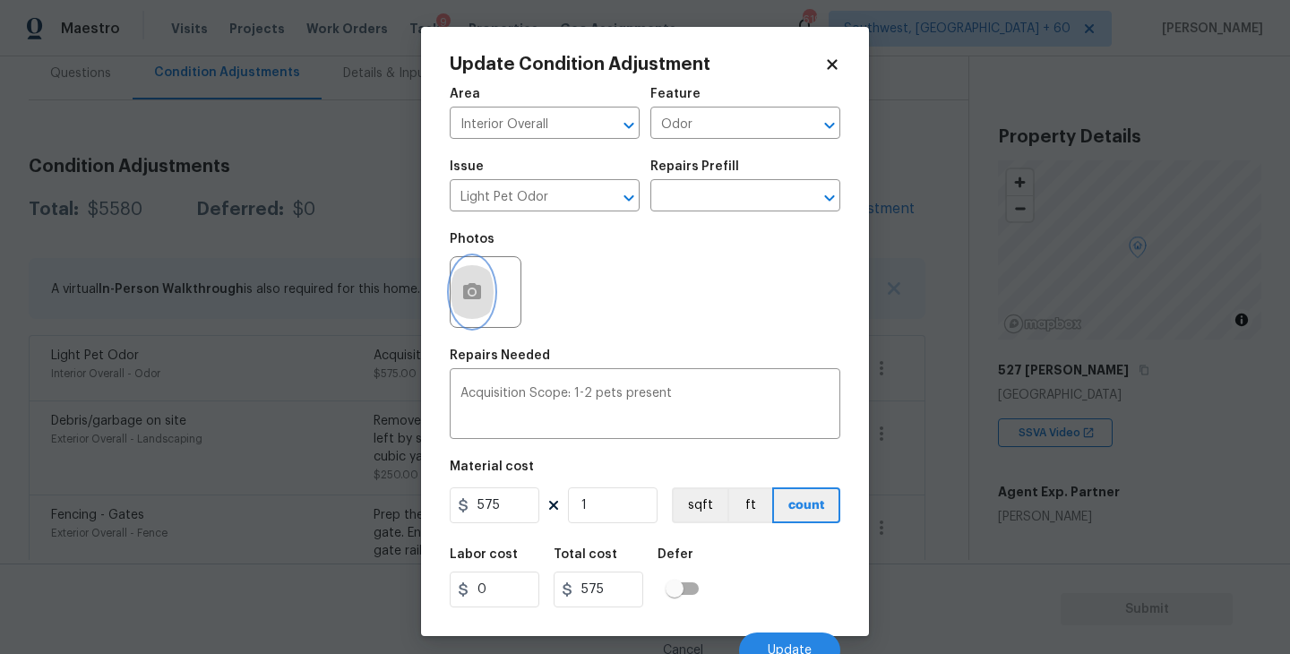
click at [470, 297] on icon "button" at bounding box center [472, 292] width 22 height 22
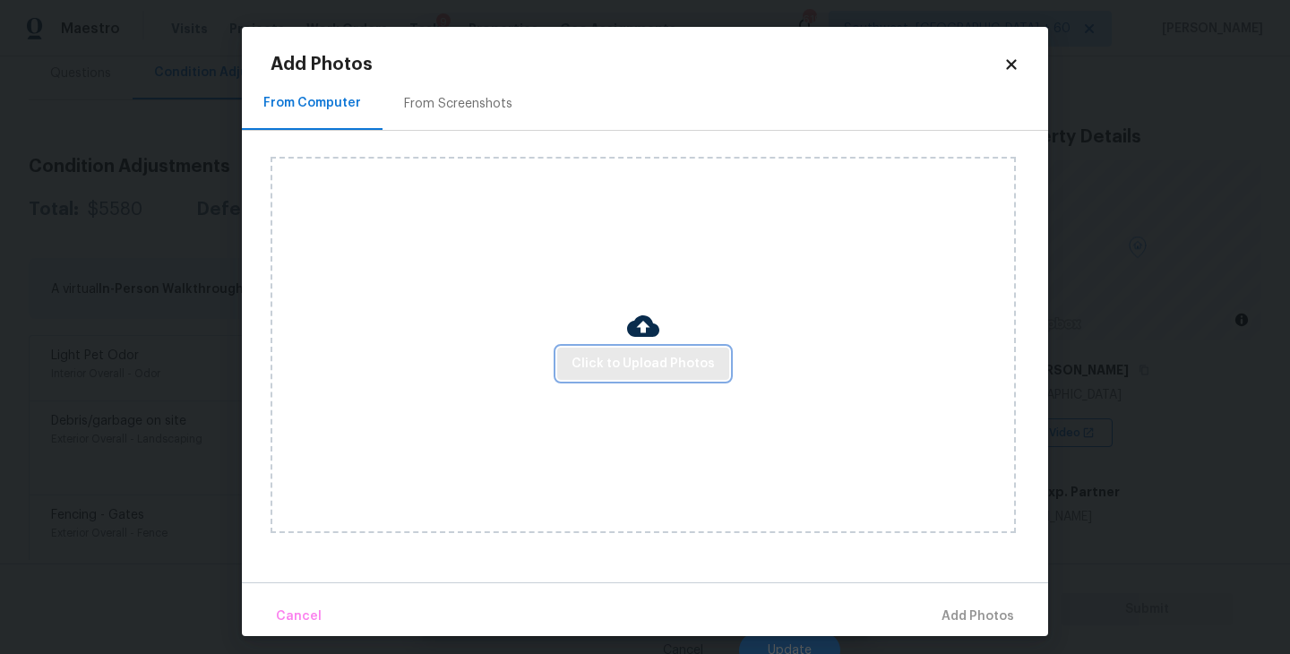
click at [666, 370] on span "Click to Upload Photos" at bounding box center [643, 364] width 143 height 22
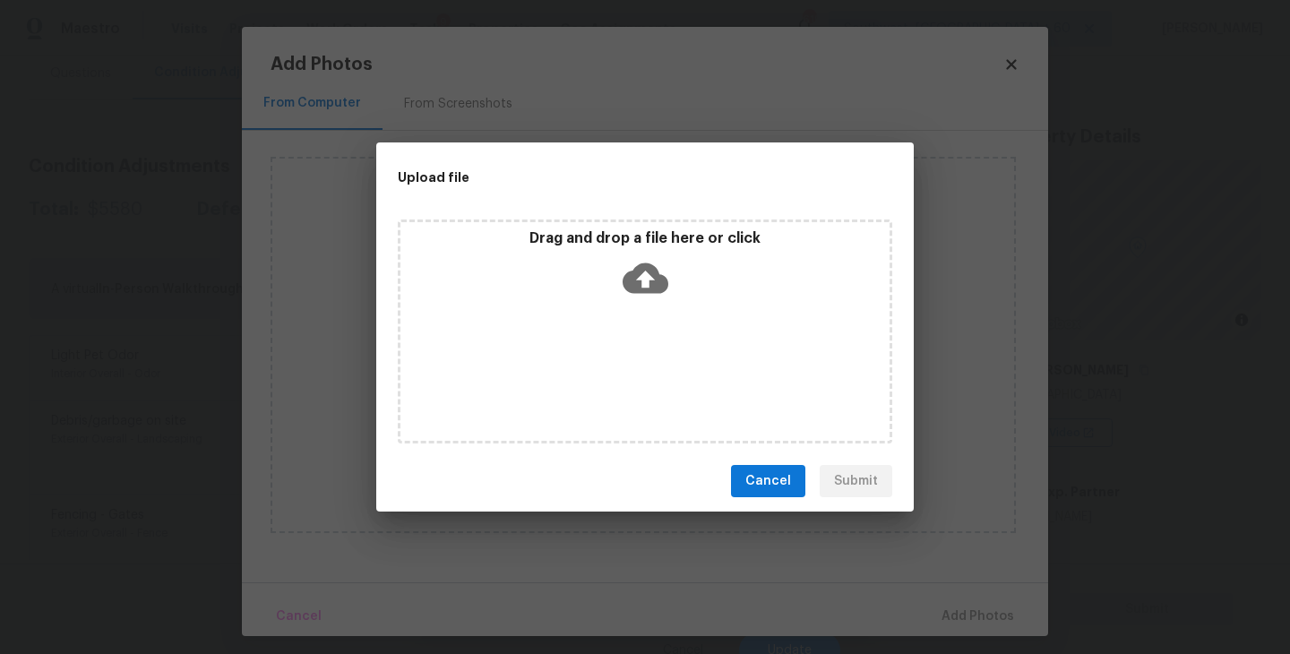
click at [664, 366] on div "Drag and drop a file here or click" at bounding box center [645, 332] width 495 height 224
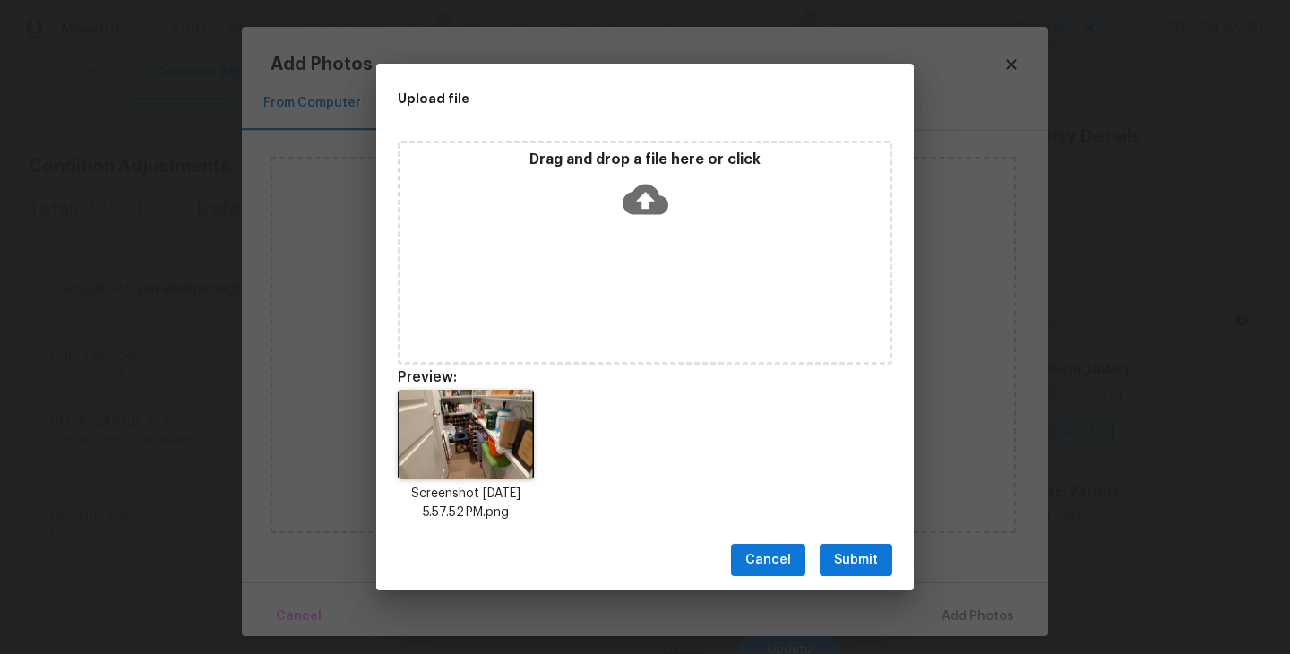
click at [858, 551] on span "Submit" at bounding box center [856, 560] width 44 height 22
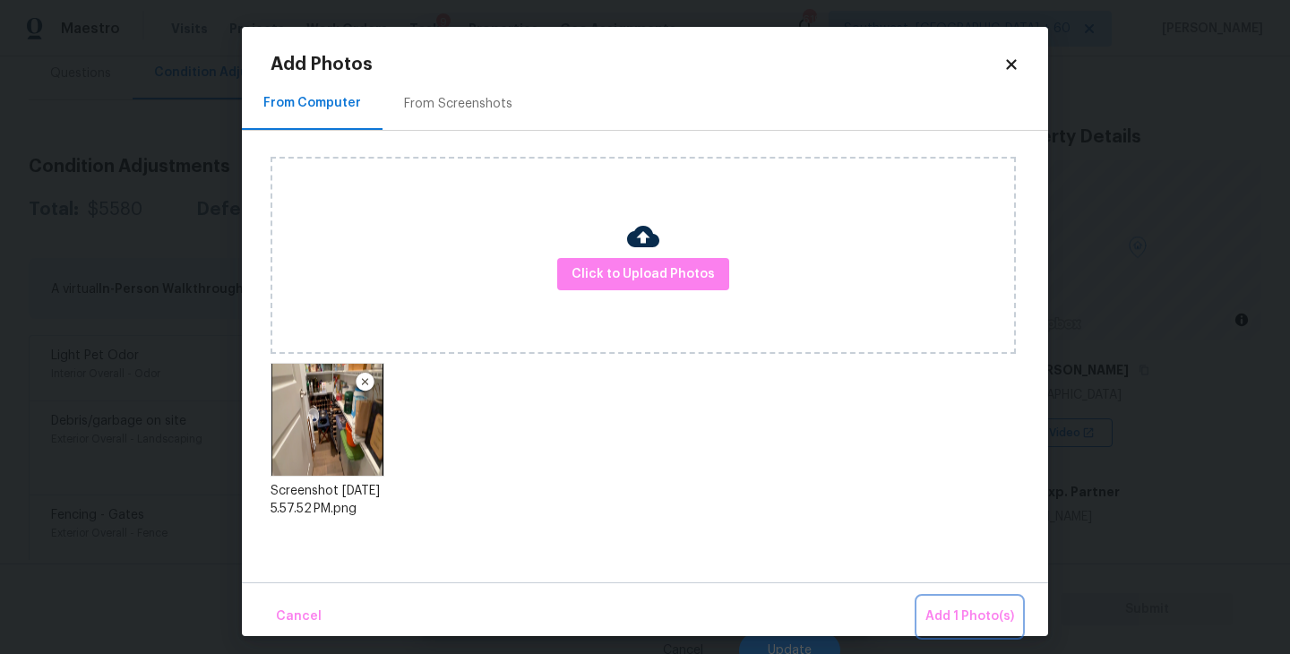
click at [943, 600] on button "Add 1 Photo(s)" at bounding box center [969, 617] width 103 height 39
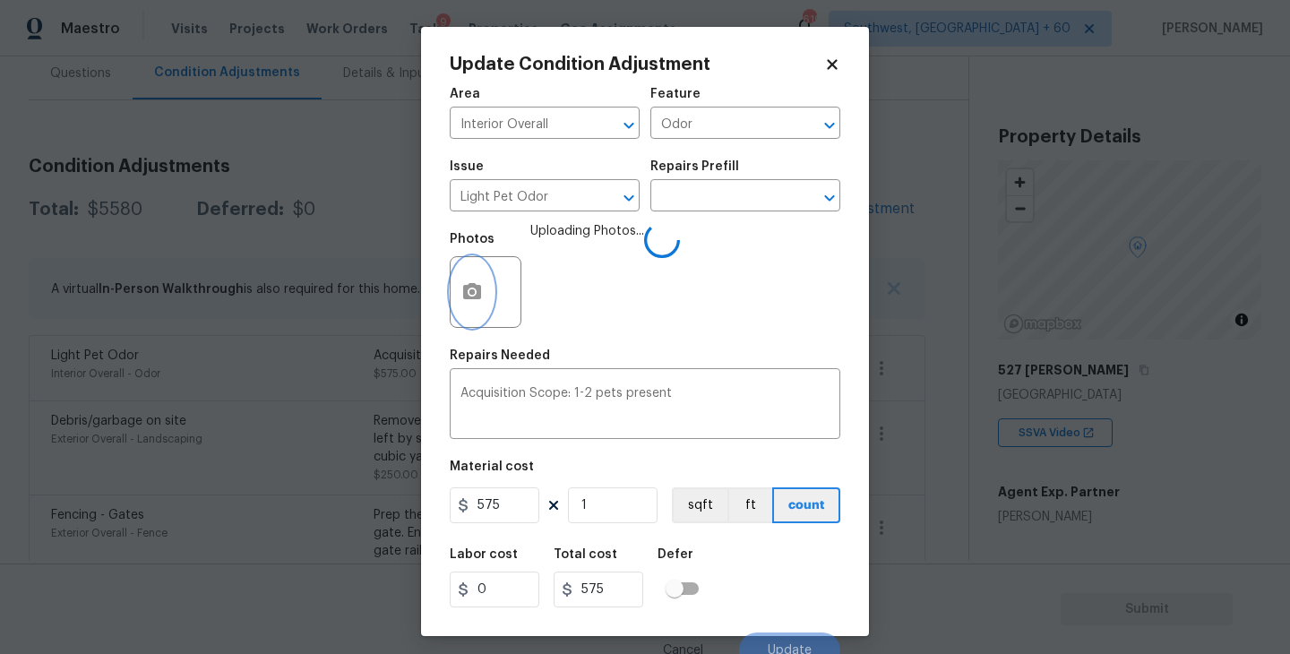
scroll to position [15, 0]
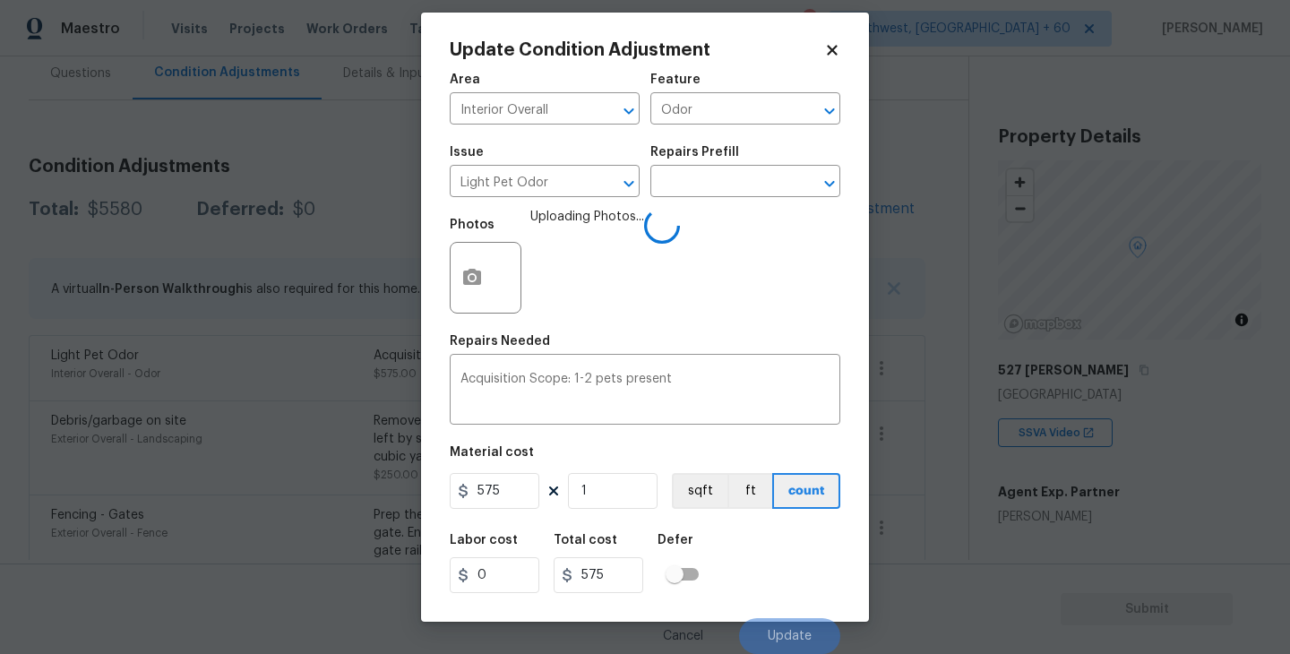
click at [774, 544] on div "Labor cost 0 Total cost 575 Defer" at bounding box center [645, 563] width 391 height 81
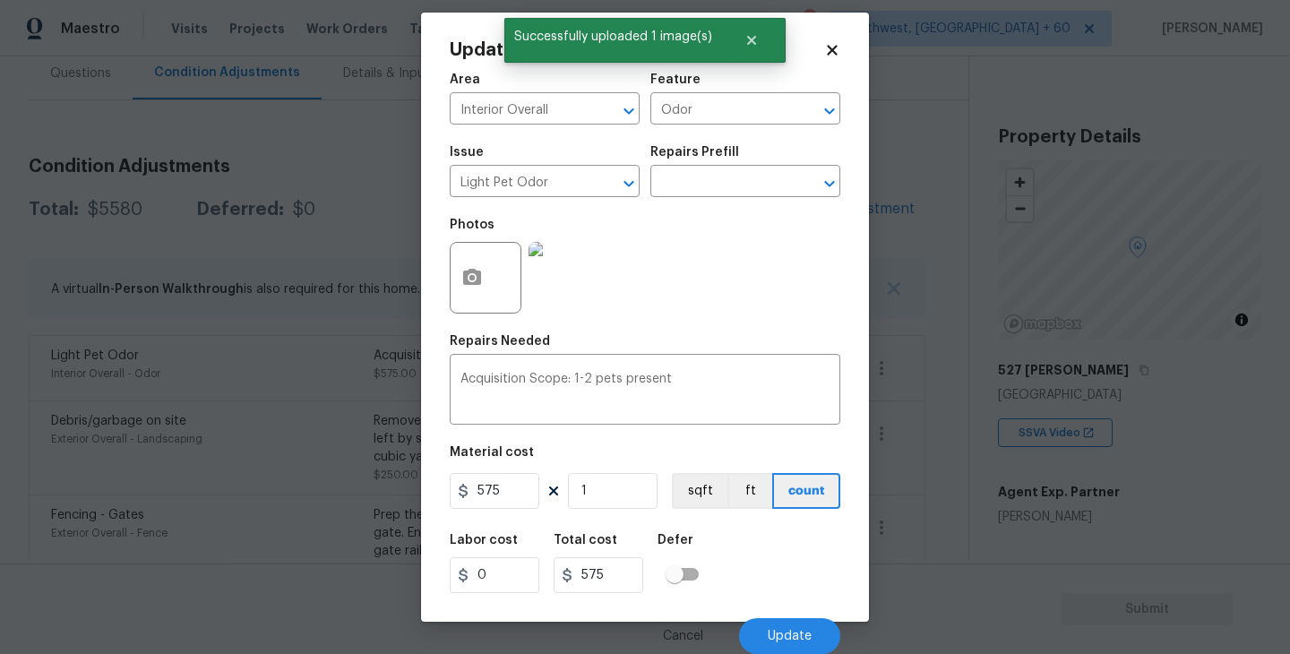
click at [782, 556] on div "Labor cost 0 Total cost 575 Defer" at bounding box center [645, 563] width 391 height 81
click at [796, 631] on span "Update" at bounding box center [790, 636] width 44 height 13
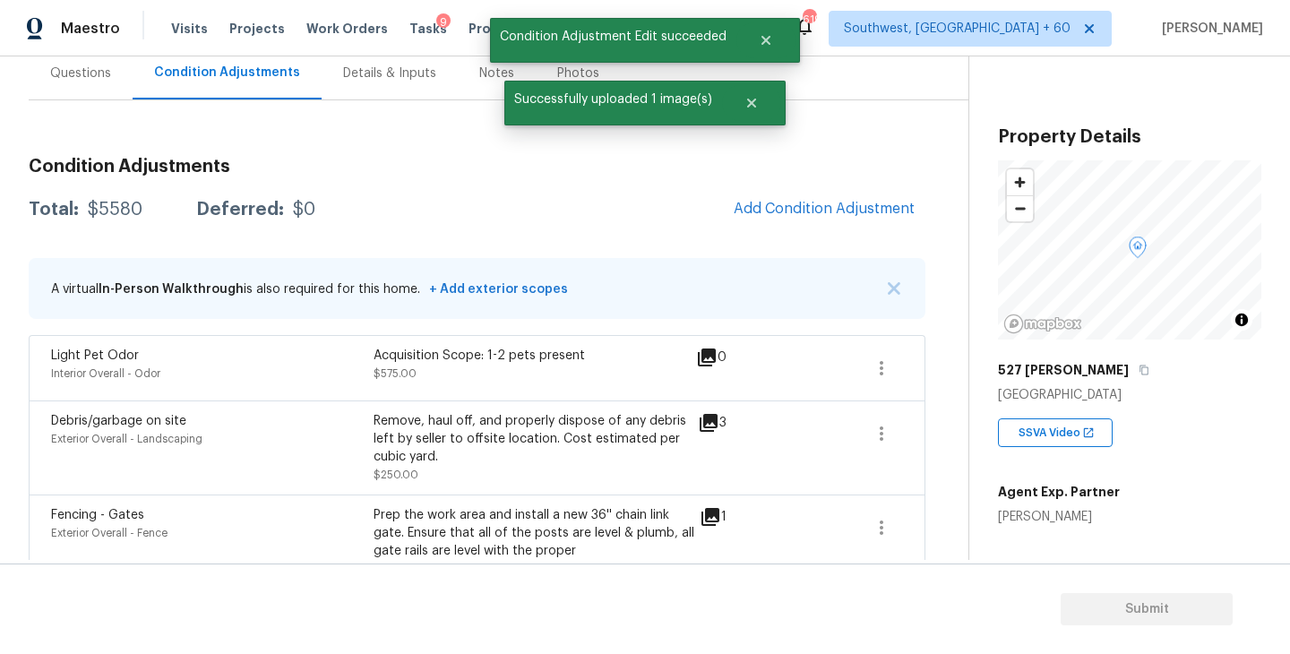
scroll to position [0, 0]
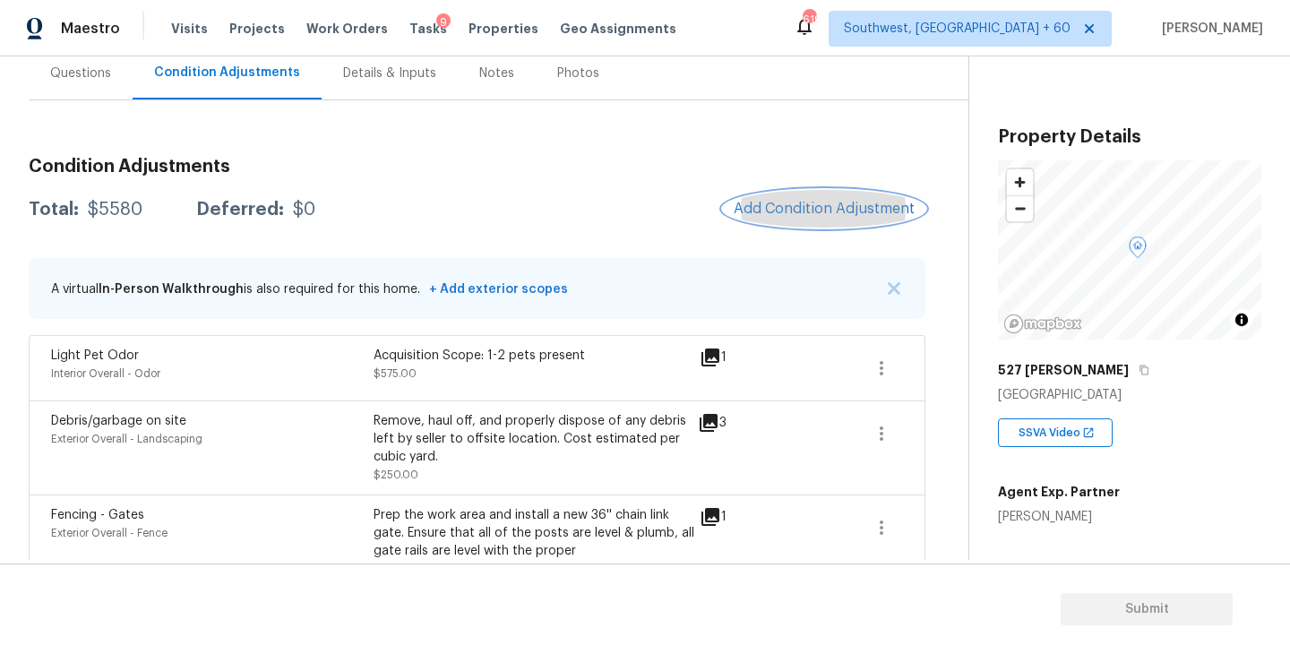
click at [780, 202] on span "Add Condition Adjustment" at bounding box center [824, 209] width 181 height 16
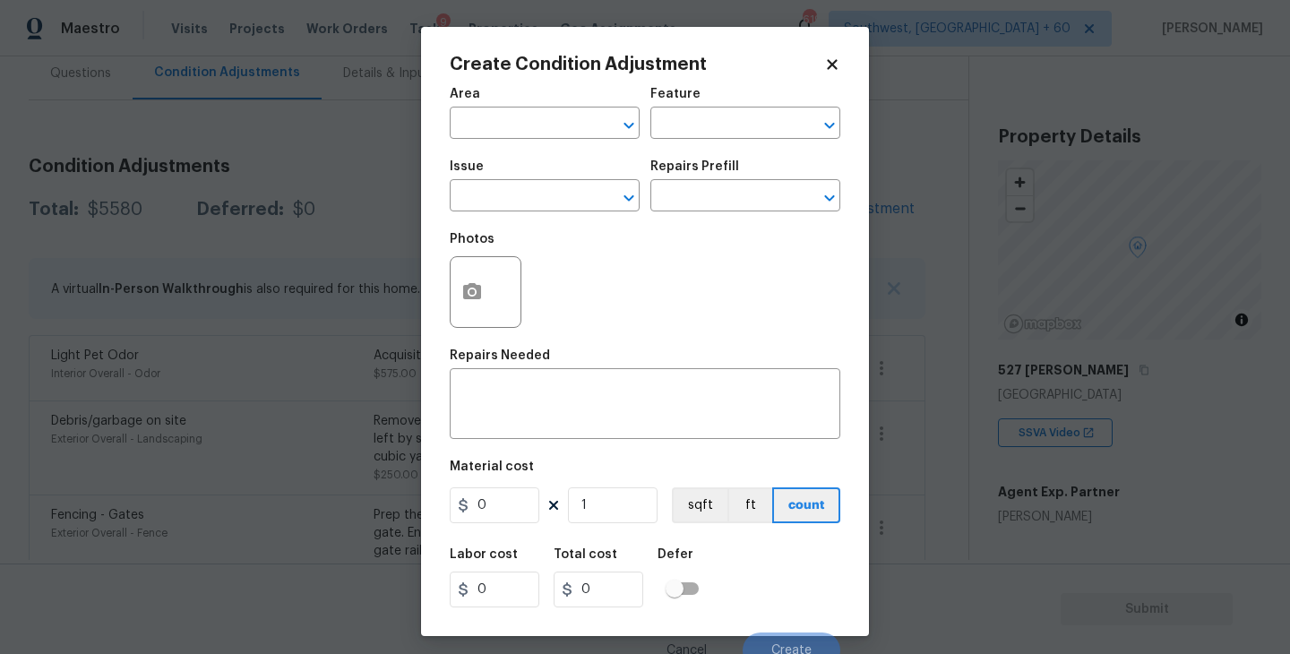
click at [493, 96] on div "Area" at bounding box center [545, 99] width 190 height 23
click at [491, 117] on input "text" at bounding box center [520, 125] width 140 height 28
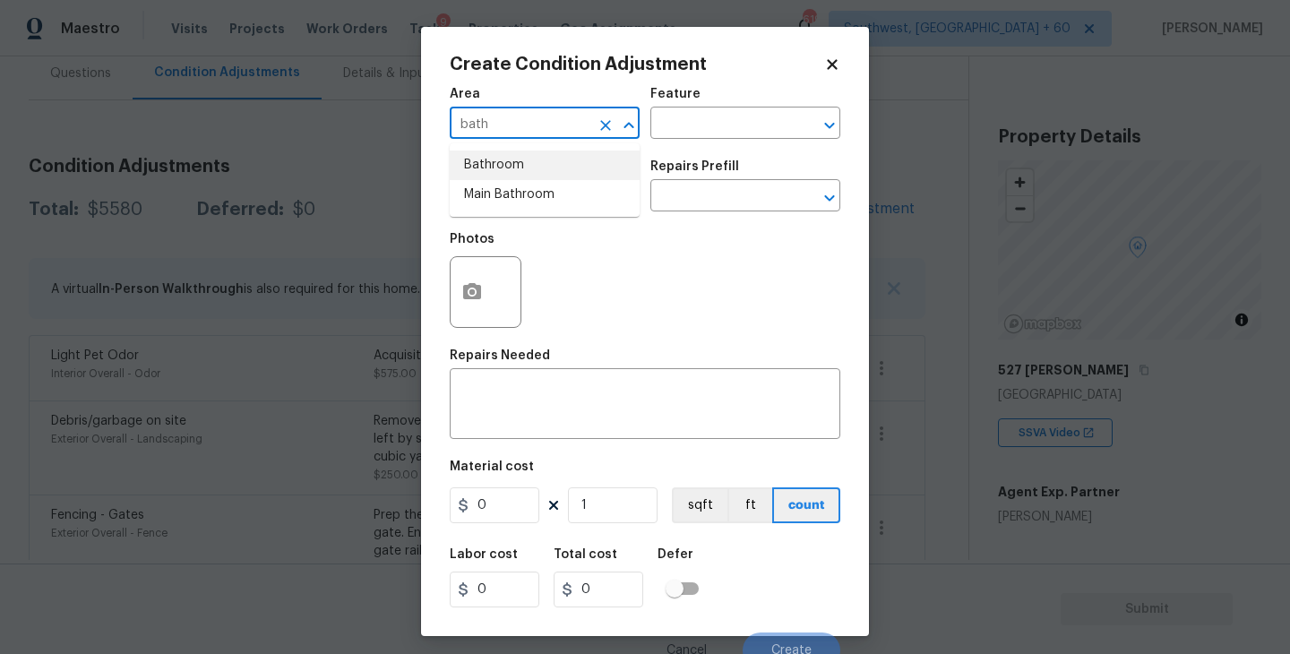
click at [502, 157] on li "Bathroom" at bounding box center [545, 166] width 190 height 30
type input "Bathroom"
click at [733, 107] on div "Feature" at bounding box center [745, 99] width 190 height 23
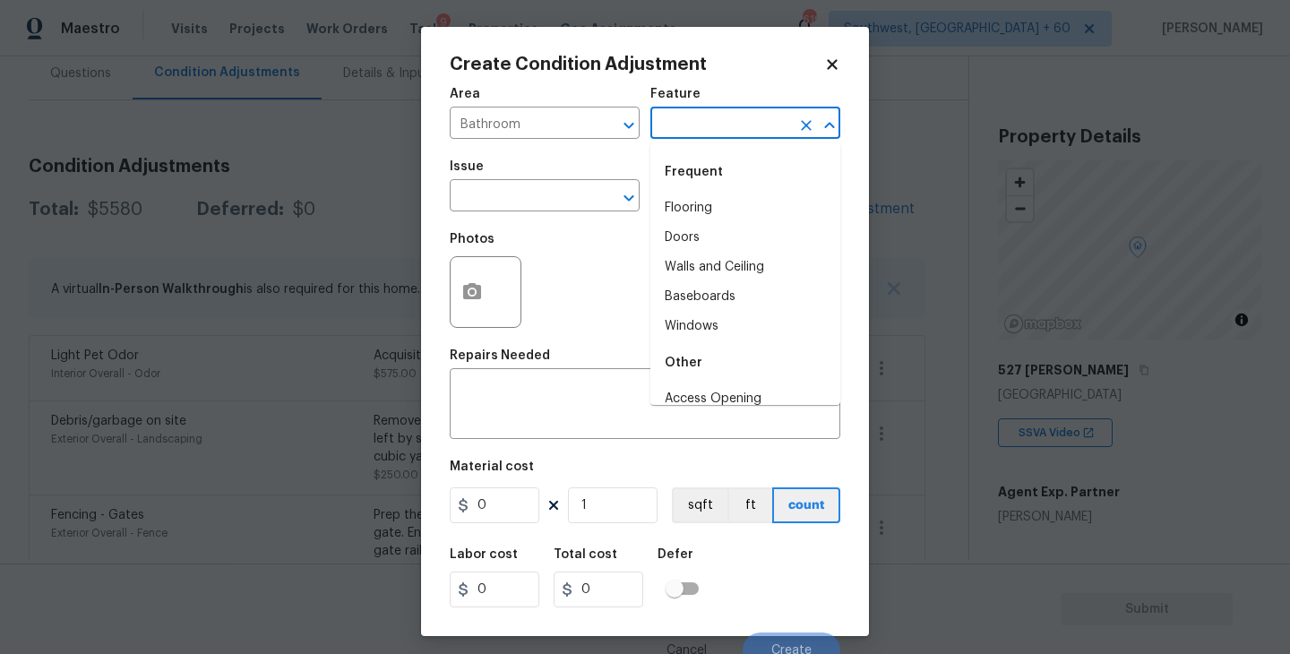
click at [723, 115] on input "text" at bounding box center [720, 125] width 140 height 28
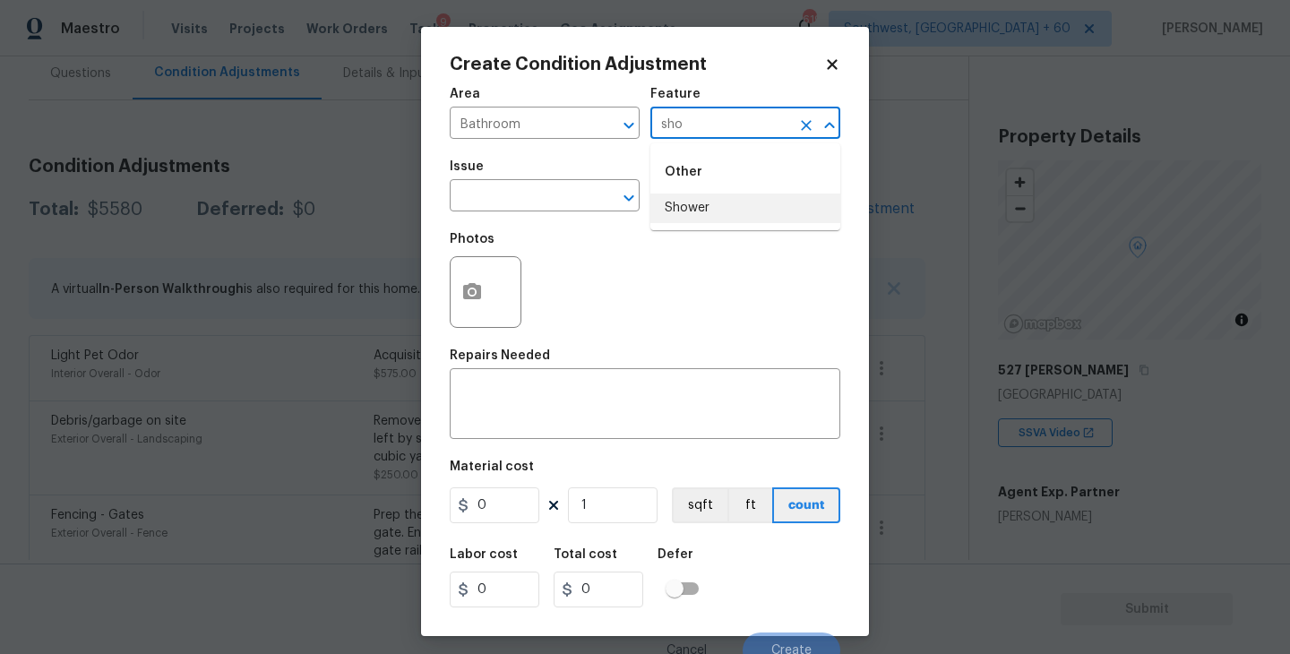
click at [710, 215] on li "Shower" at bounding box center [745, 209] width 190 height 30
type input "Shower"
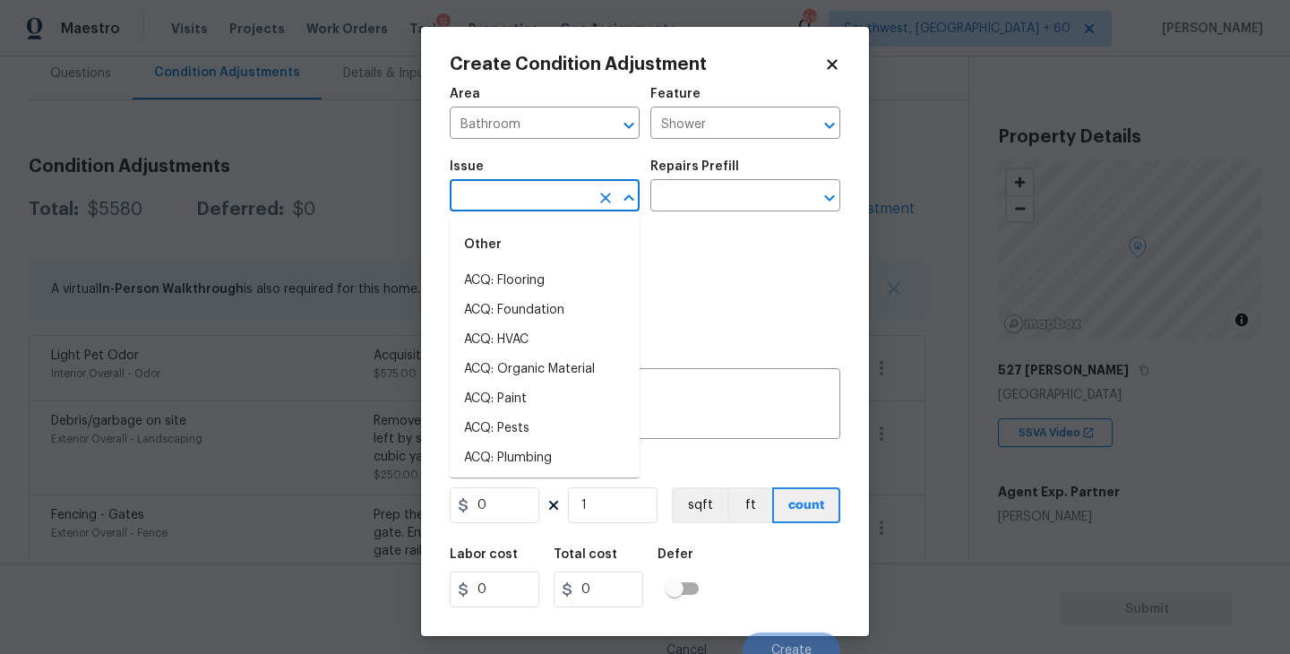
drag, startPoint x: 572, startPoint y: 211, endPoint x: 556, endPoint y: 211, distance: 16.1
click at [556, 211] on input "text" at bounding box center [520, 198] width 140 height 28
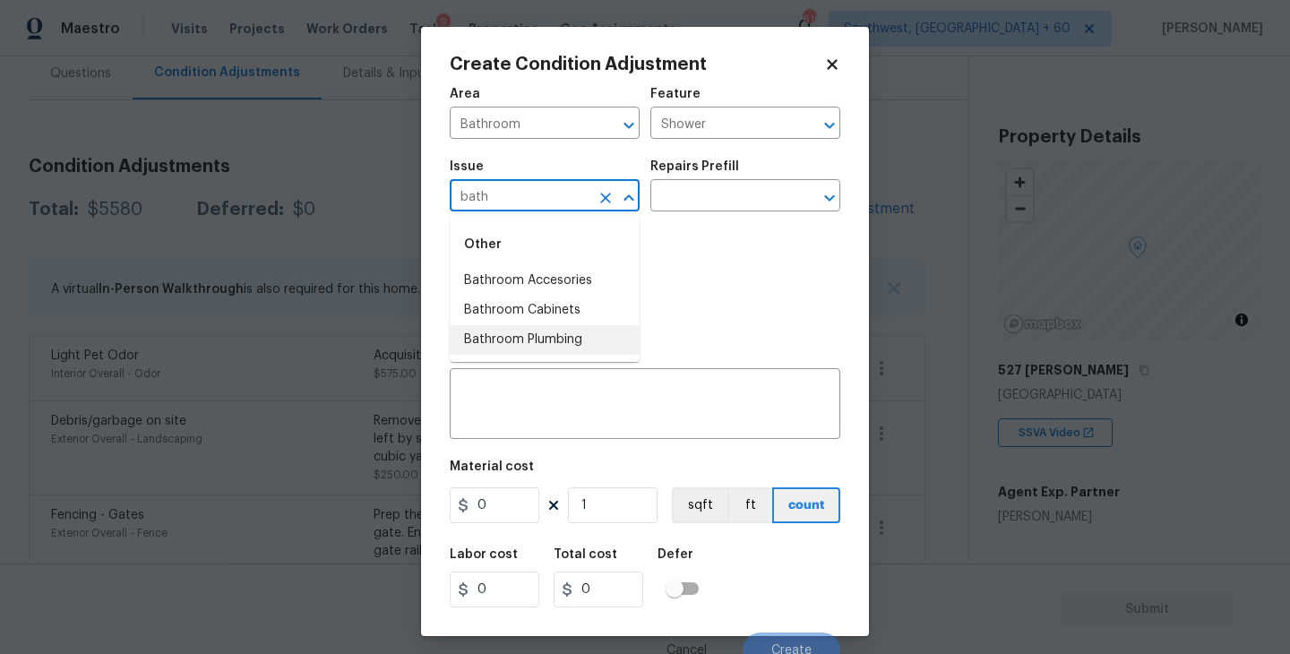
click at [547, 332] on li "Bathroom Plumbing" at bounding box center [545, 340] width 190 height 30
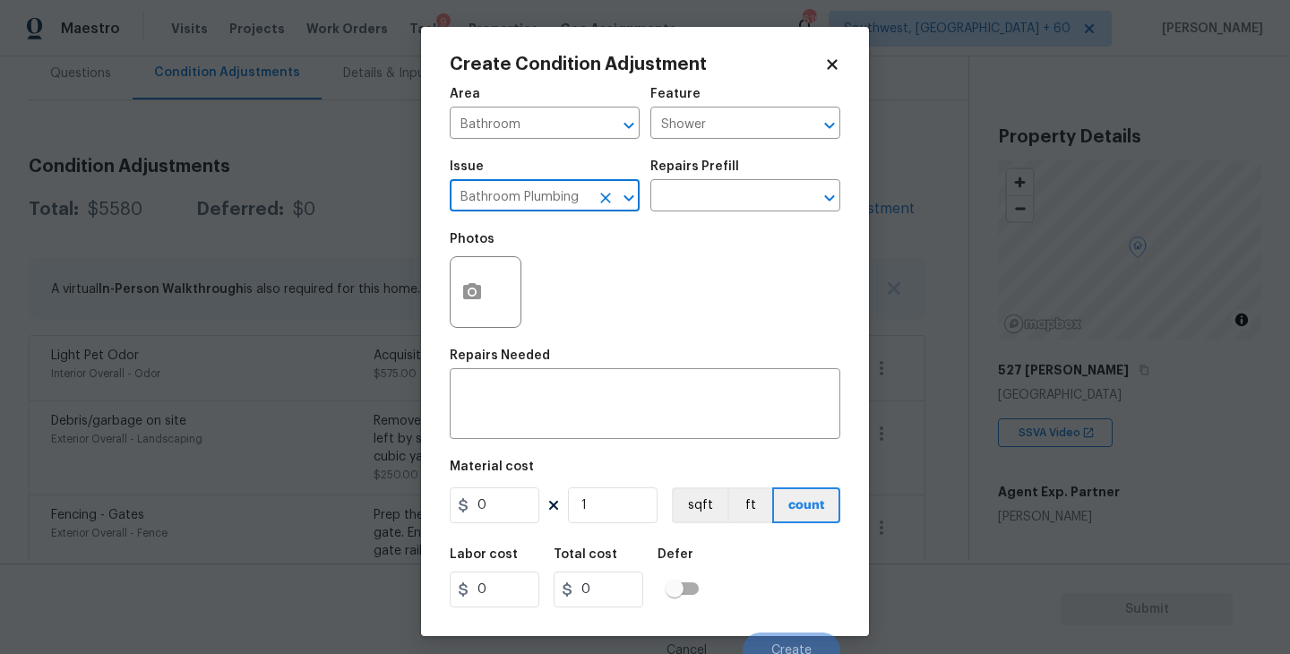
type input "Bathroom Plumbing"
click at [670, 239] on div "Photos" at bounding box center [645, 280] width 391 height 116
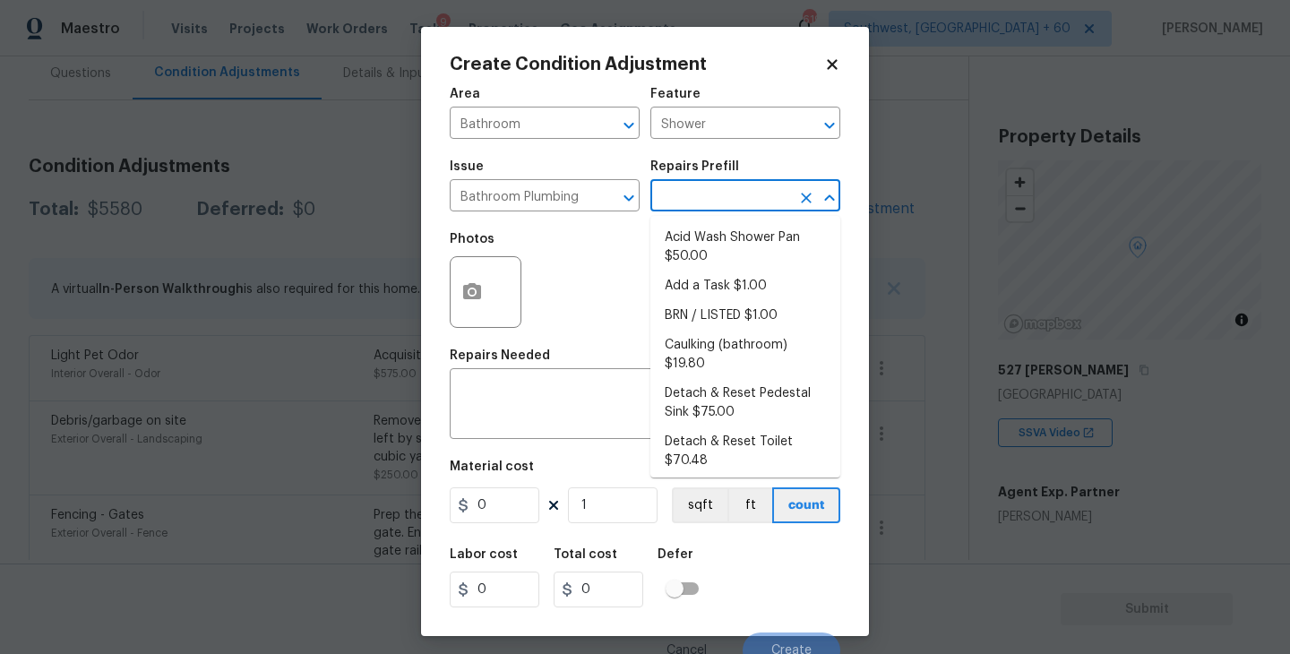
click at [703, 198] on input "text" at bounding box center [720, 198] width 140 height 28
type input "doo"
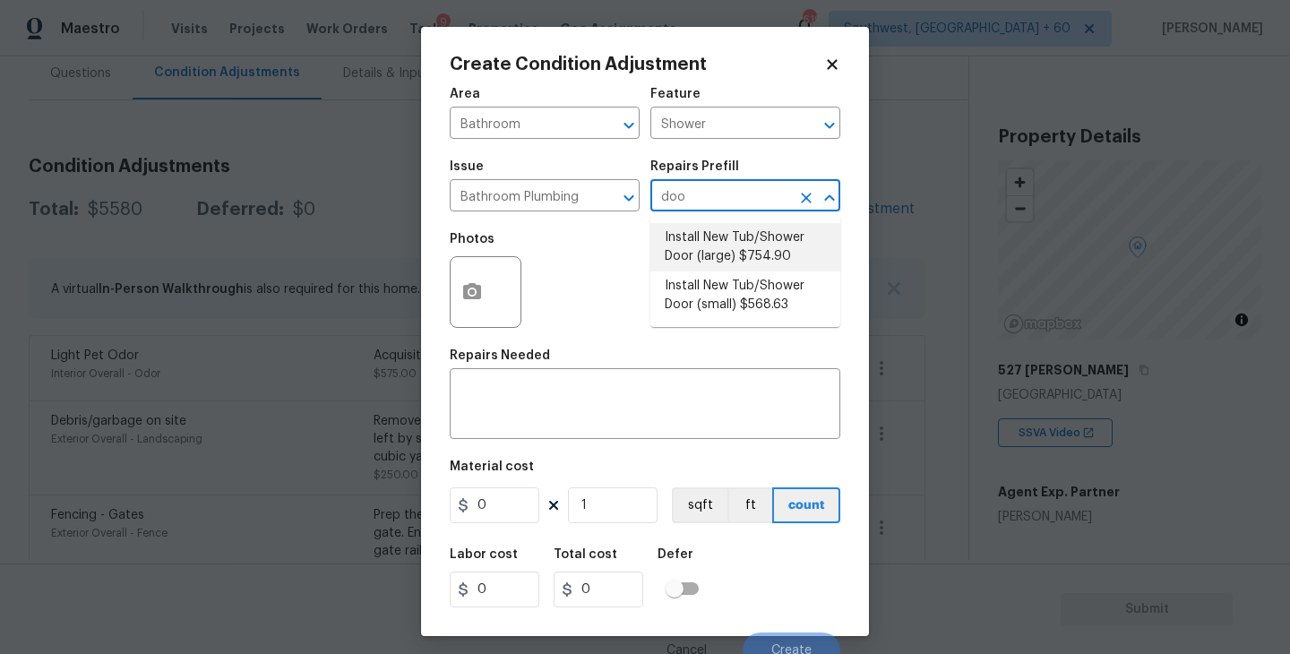
click at [717, 294] on li "Install New Tub/Shower Door (small) $568.63" at bounding box center [745, 295] width 190 height 48
type input "Plumbing"
type textarea "Prep the tub/shower surround and install a new 32''-36'' tempered shower door. …"
type input "568.63"
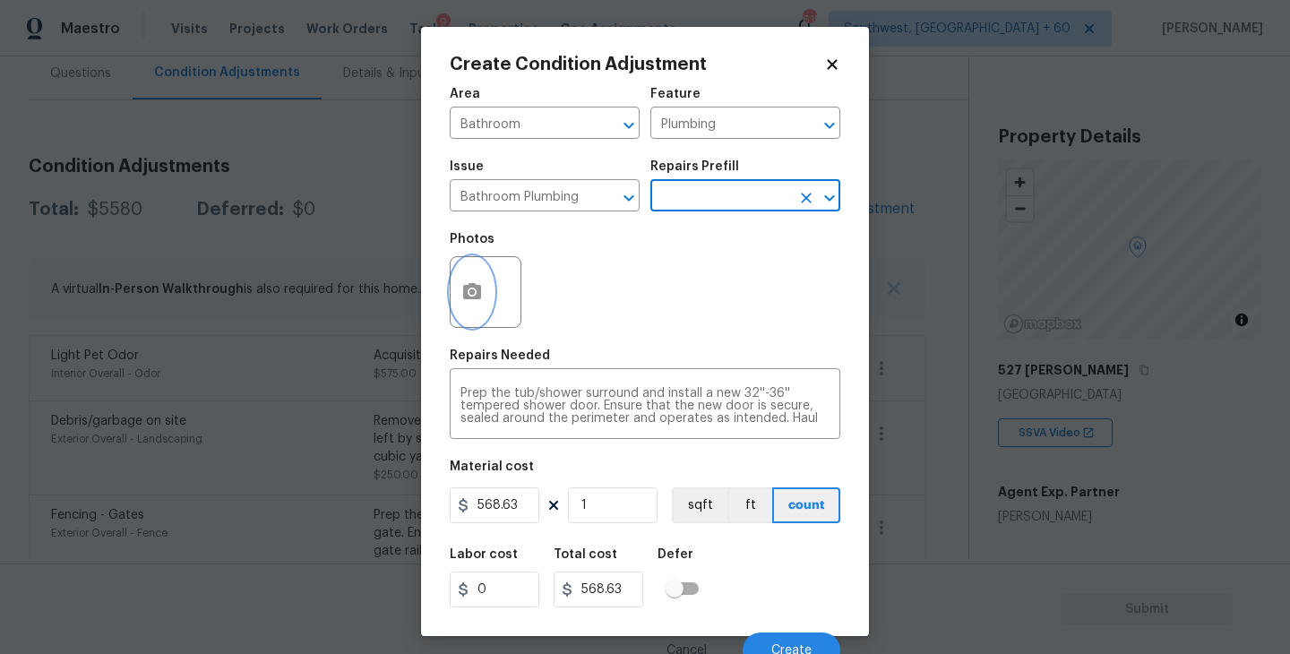
click at [471, 295] on circle "button" at bounding box center [471, 291] width 5 height 5
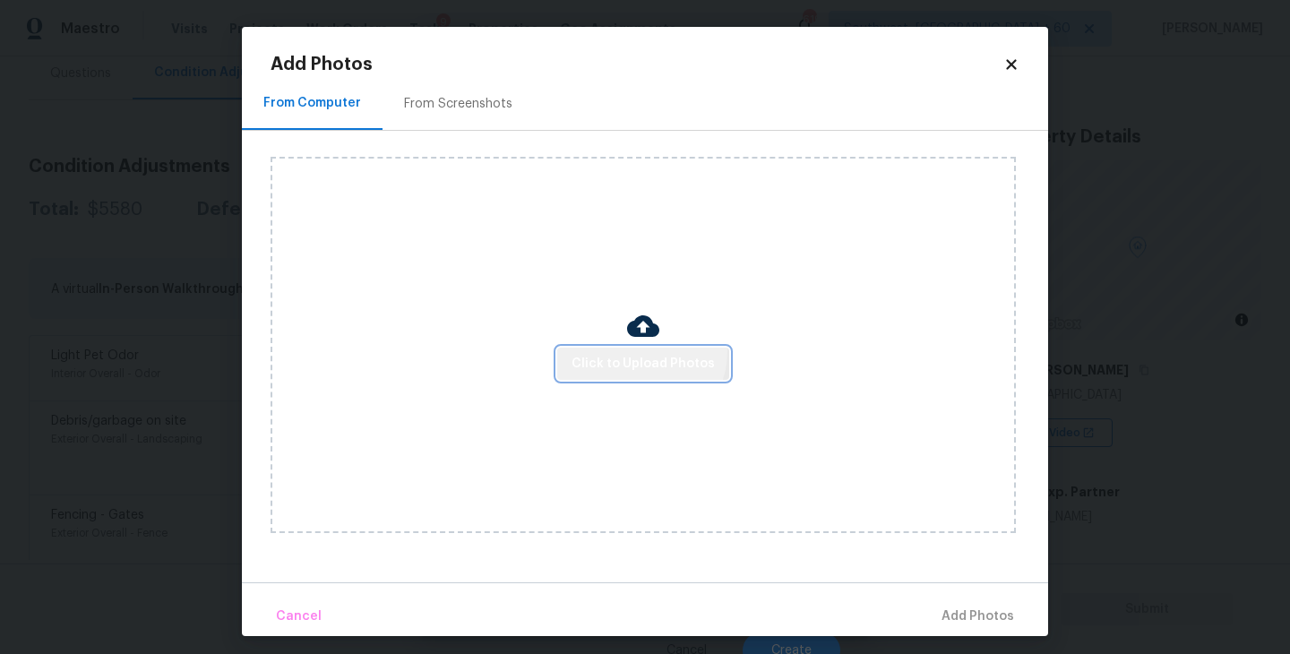
click at [641, 353] on span "Click to Upload Photos" at bounding box center [643, 364] width 143 height 22
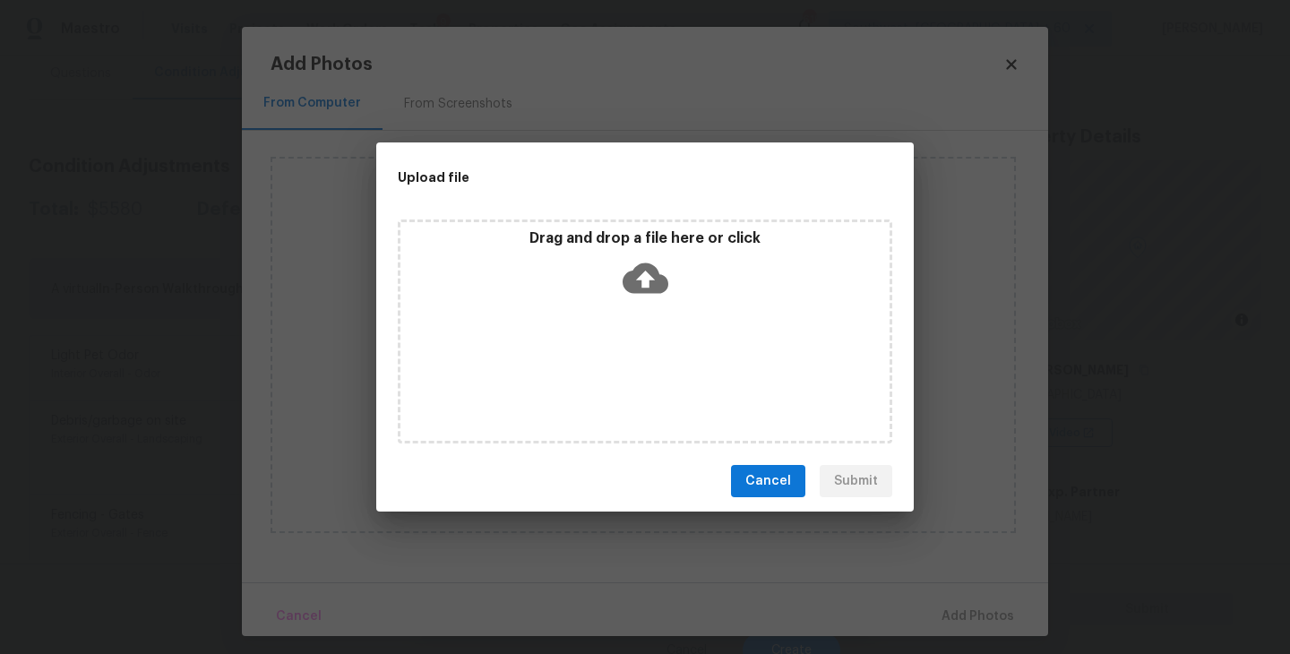
click at [641, 327] on div "Drag and drop a file here or click" at bounding box center [645, 332] width 495 height 224
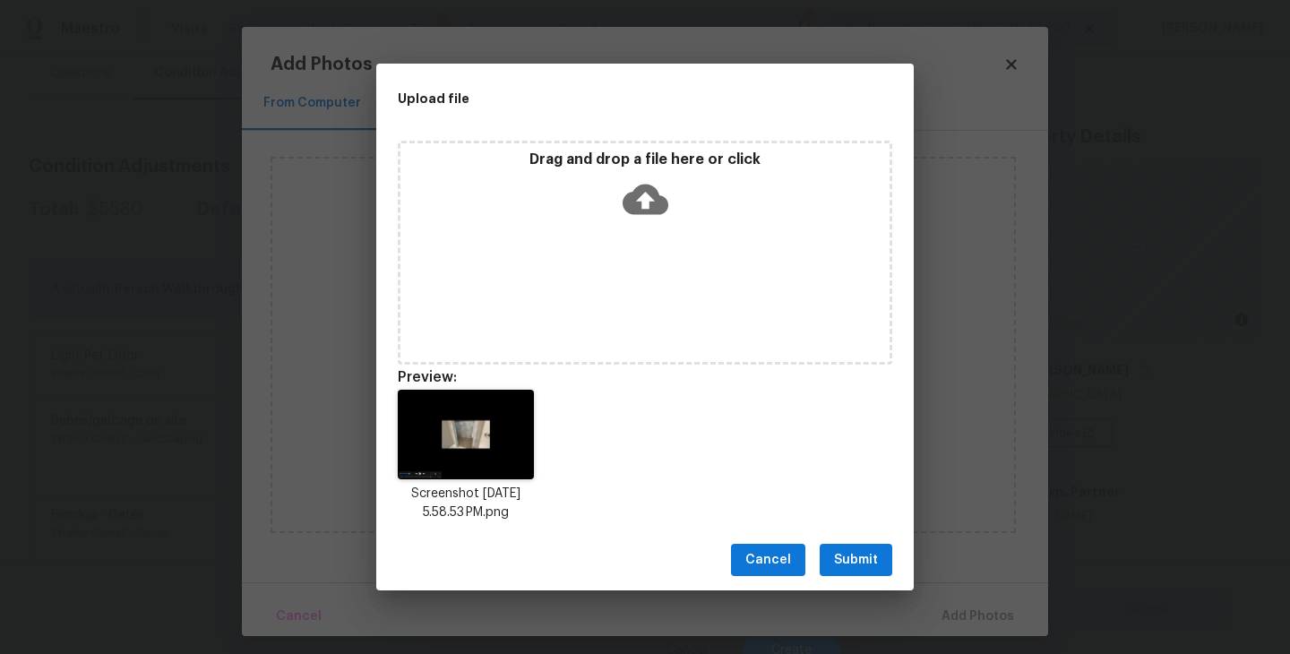
click at [868, 561] on span "Submit" at bounding box center [856, 560] width 44 height 22
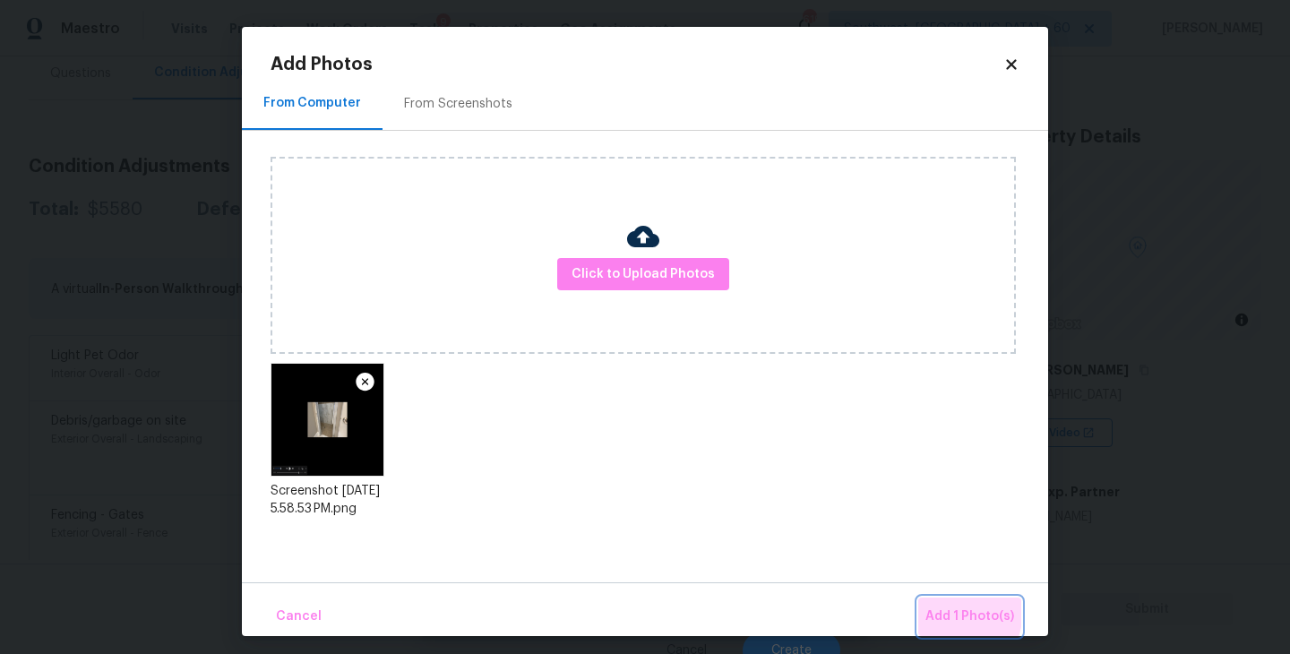
click at [944, 610] on span "Add 1 Photo(s)" at bounding box center [969, 617] width 89 height 22
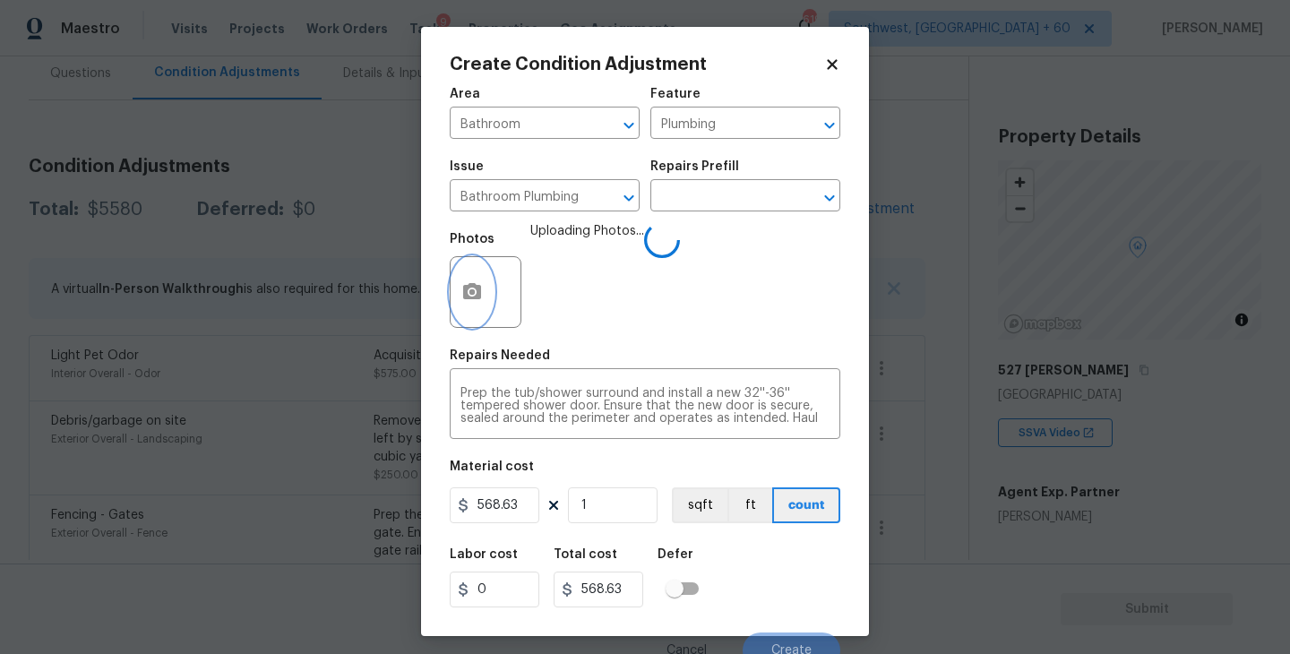
scroll to position [15, 0]
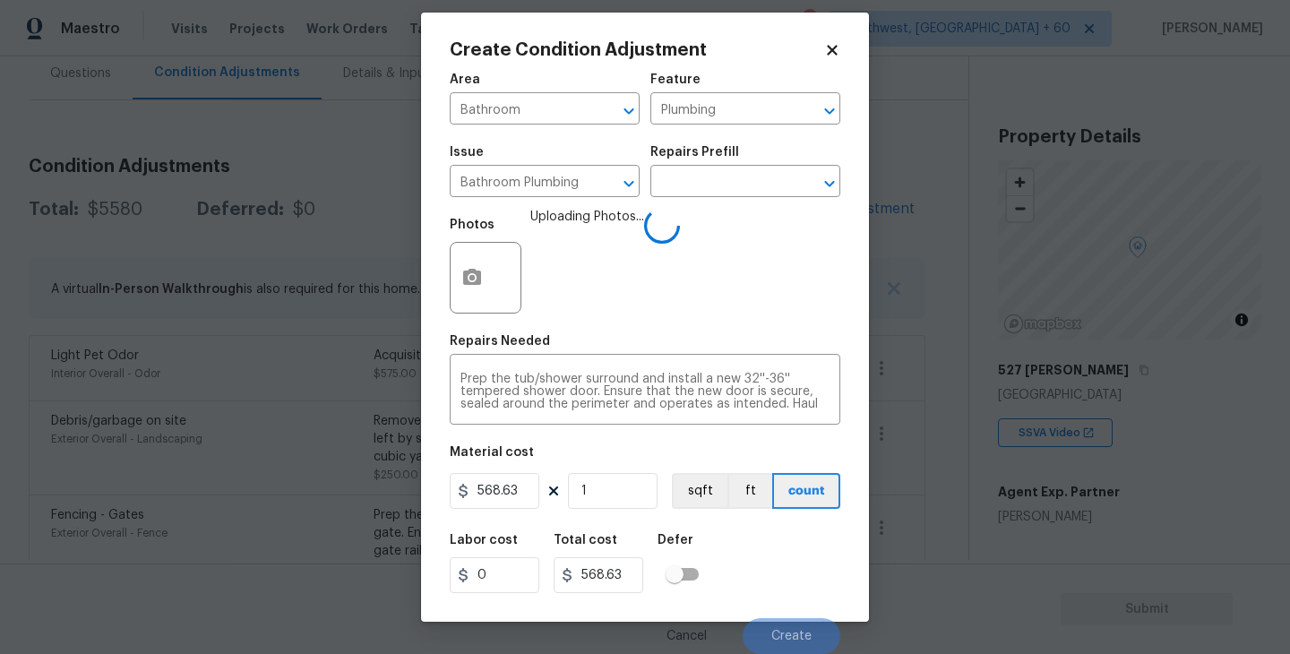
click at [761, 553] on div "Labor cost 0 Total cost 568.63 Defer" at bounding box center [645, 563] width 391 height 81
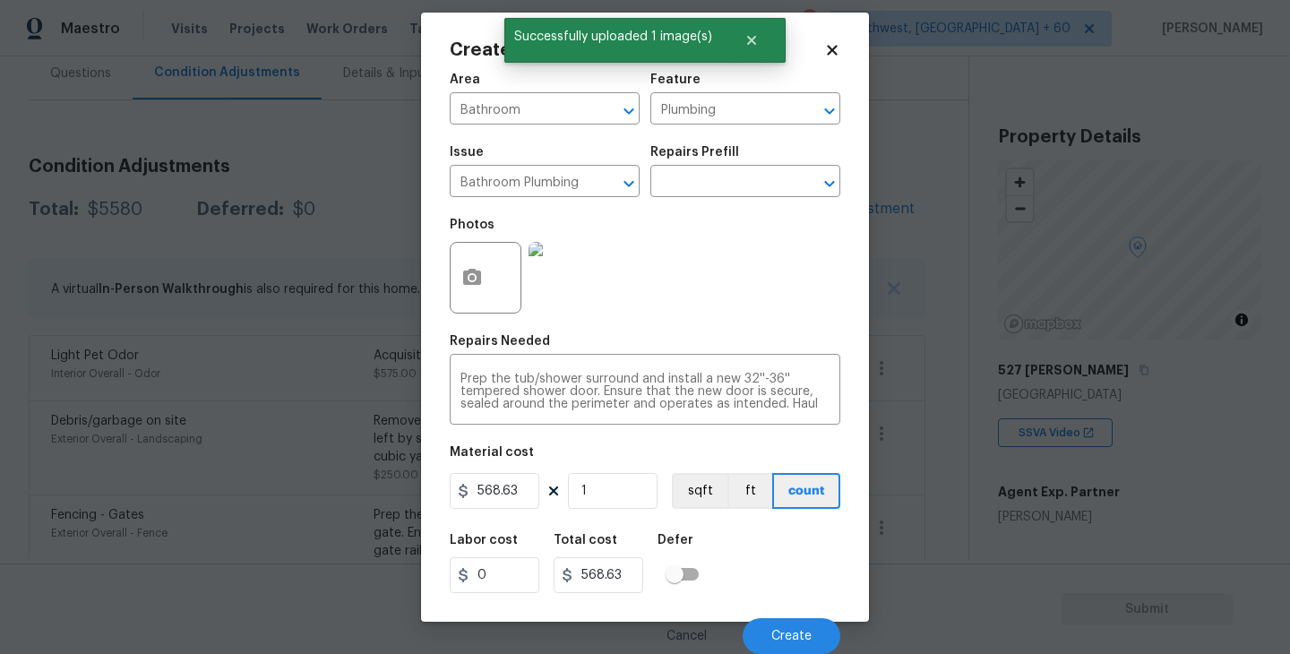
click at [761, 553] on div "Labor cost 0 Total cost 568.63 Defer" at bounding box center [645, 563] width 391 height 81
click at [788, 624] on button "Create" at bounding box center [792, 636] width 98 height 36
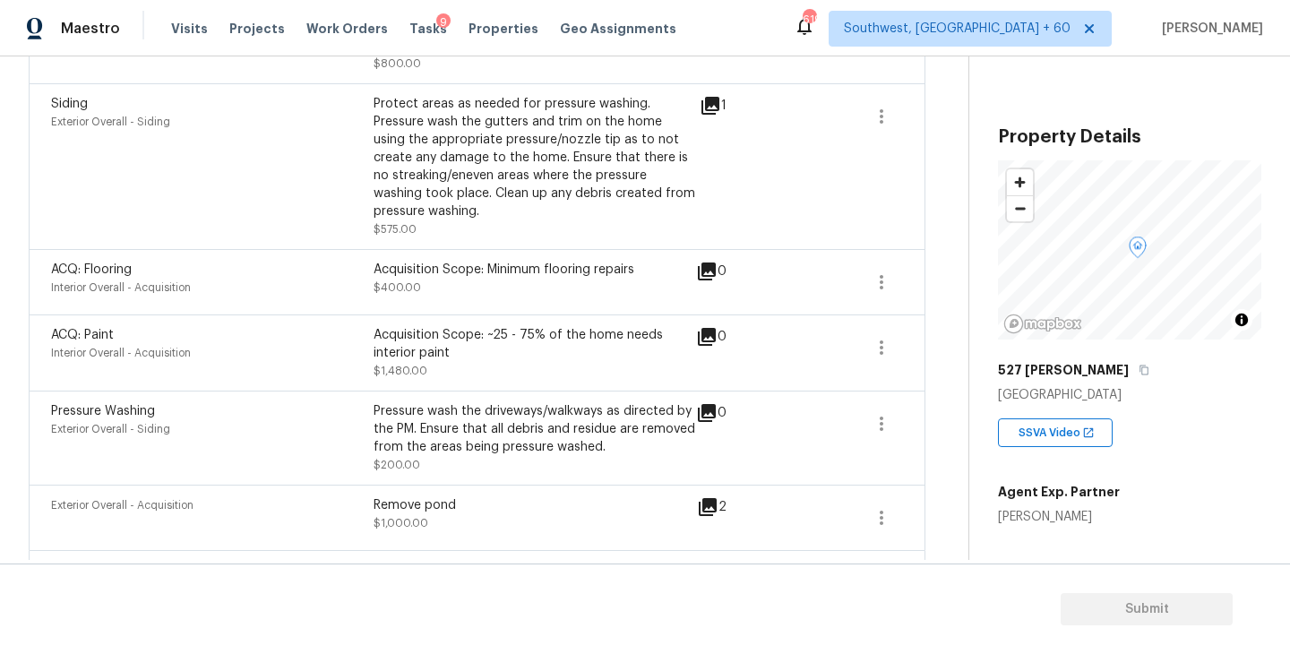
scroll to position [874, 0]
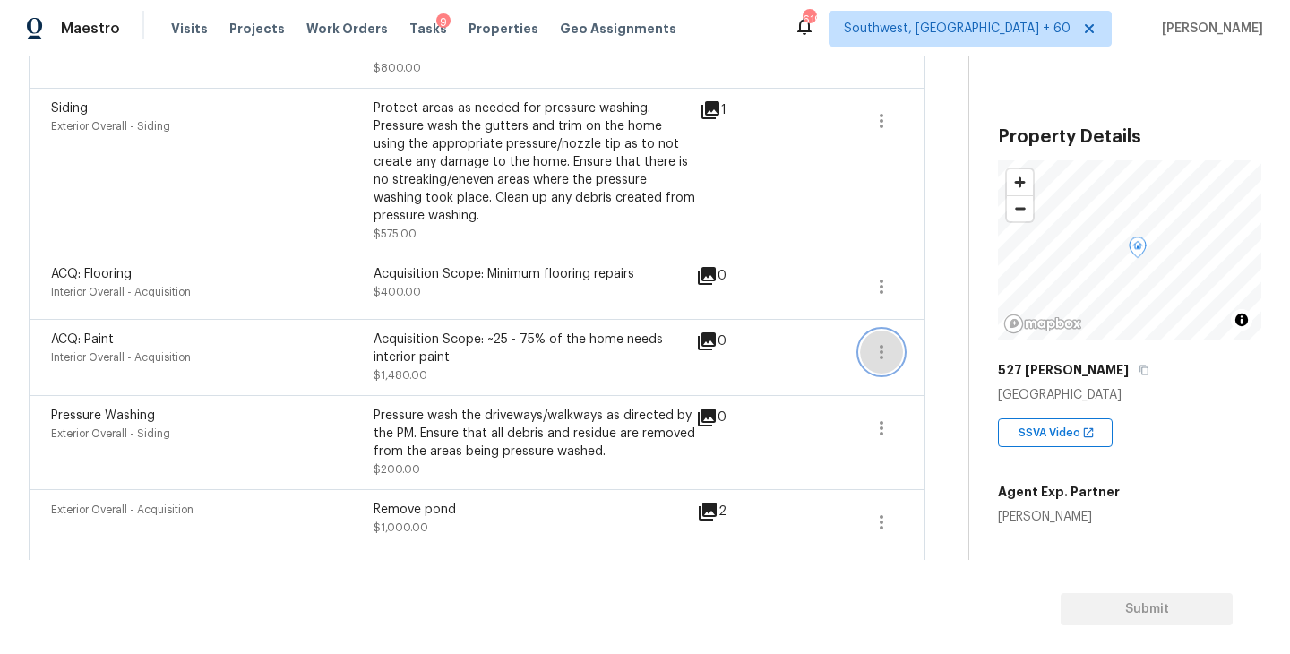
click at [875, 361] on icon "button" at bounding box center [882, 352] width 22 height 22
click at [948, 364] on ul "Edit" at bounding box center [983, 350] width 161 height 36
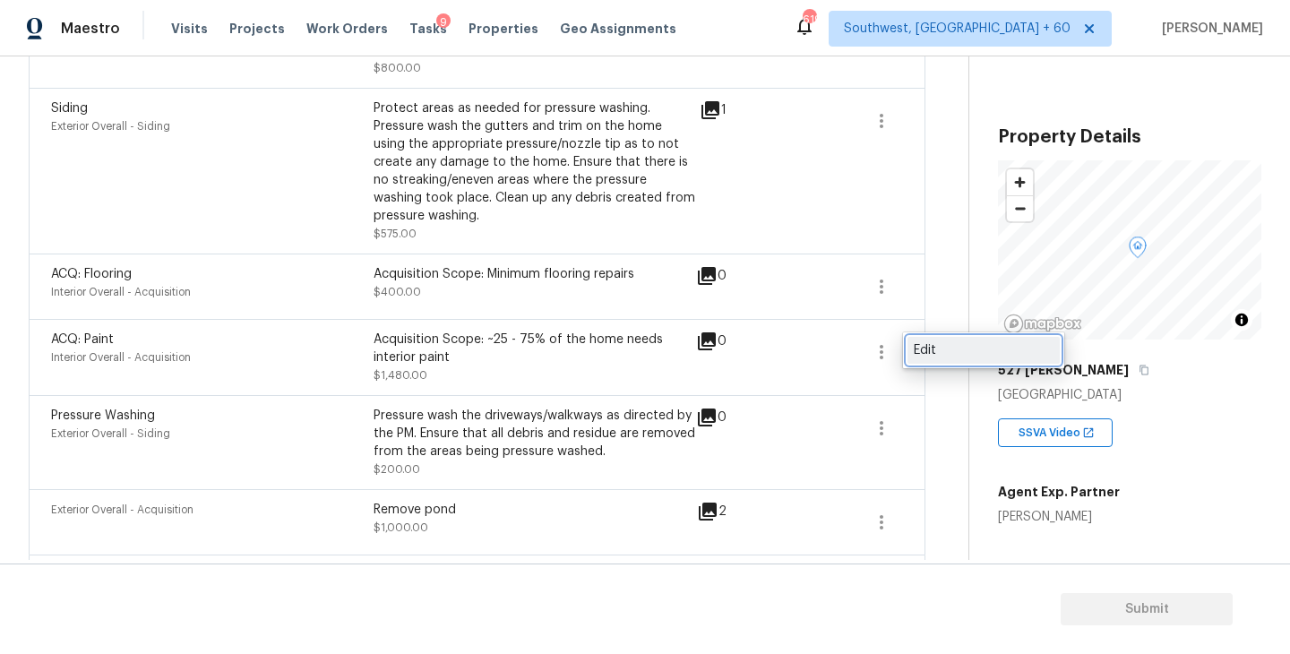
click at [934, 350] on div "Edit" at bounding box center [984, 350] width 140 height 18
click at [402, 272] on body "Maestro Visits Projects Work Orders Tasks 9 Properties Geo Assignments 619 Sout…" at bounding box center [645, 327] width 1290 height 654
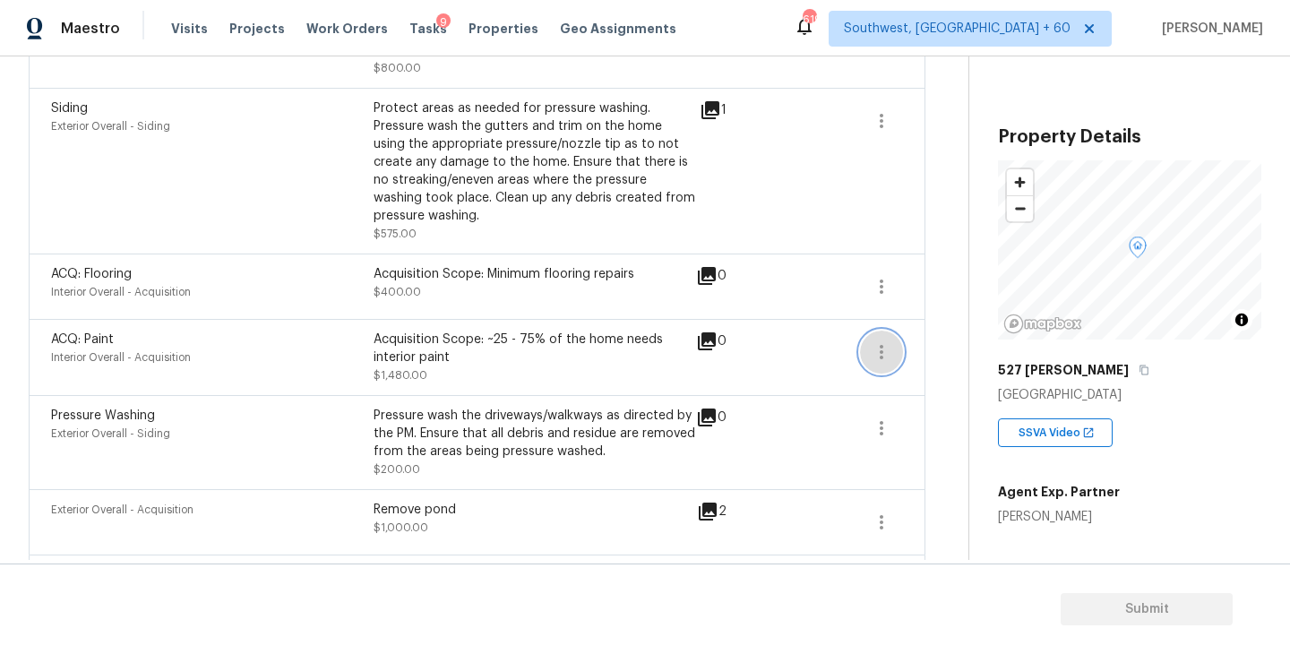
click at [882, 345] on icon "button" at bounding box center [882, 352] width 22 height 22
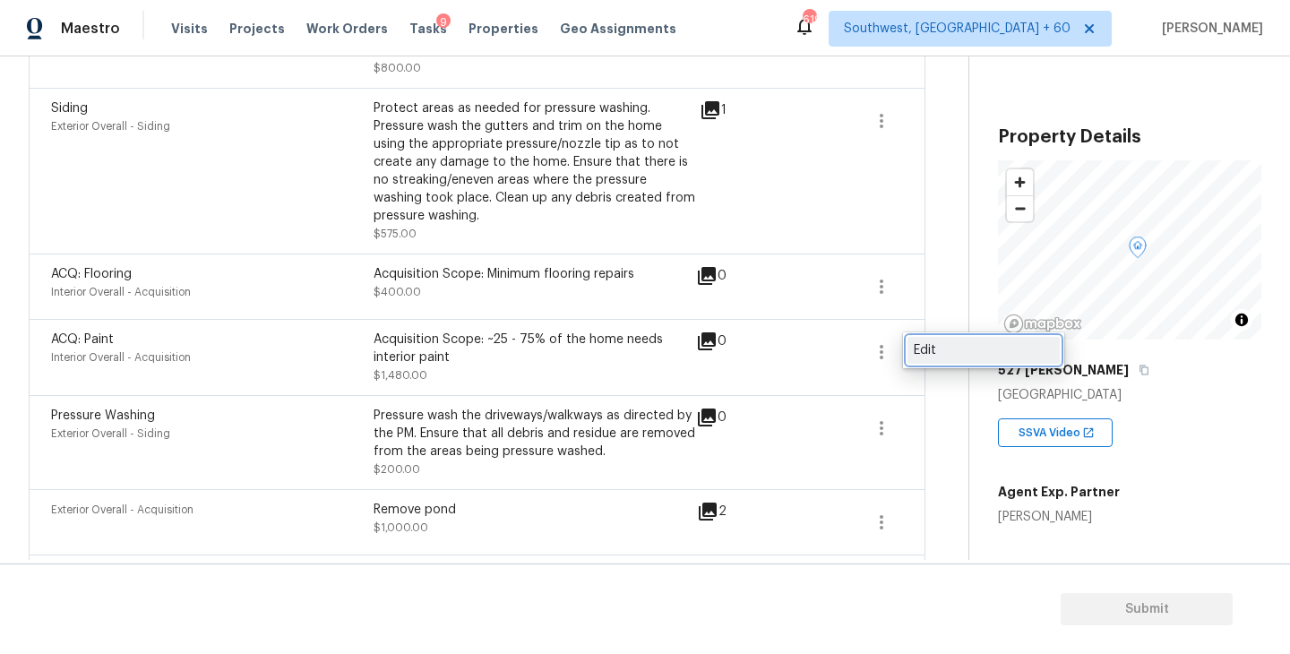
click at [935, 345] on div "Edit" at bounding box center [984, 350] width 140 height 18
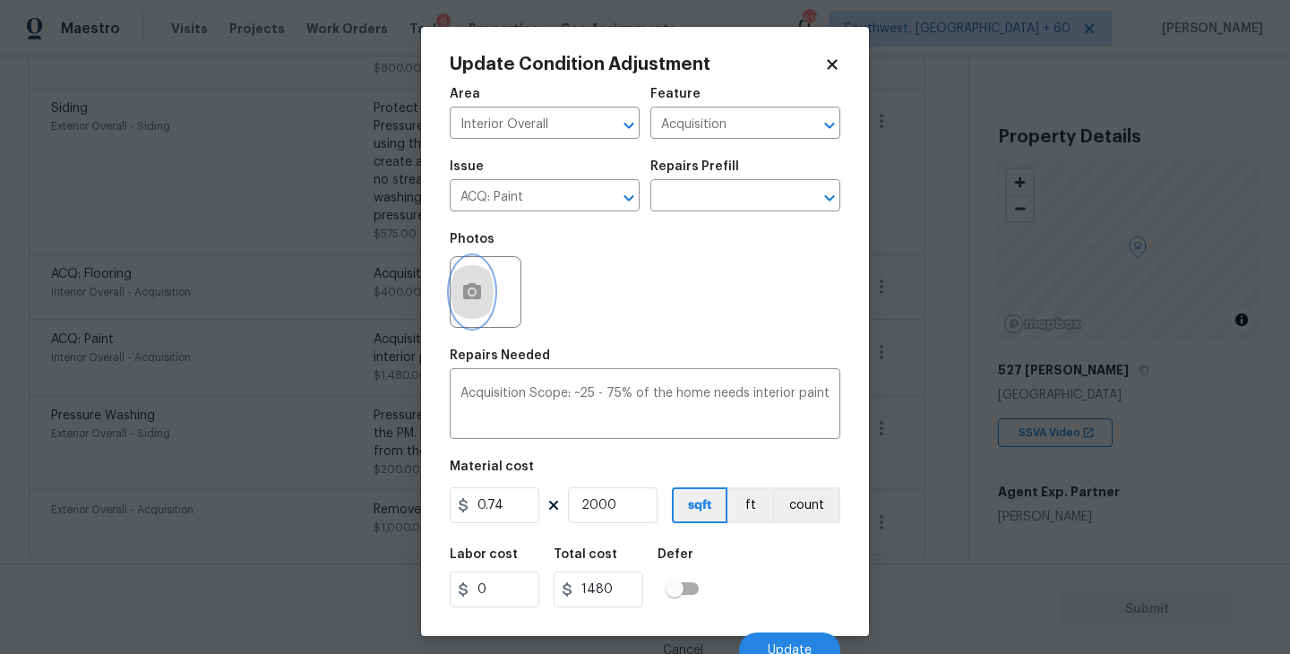
click at [470, 300] on icon "button" at bounding box center [472, 292] width 22 height 22
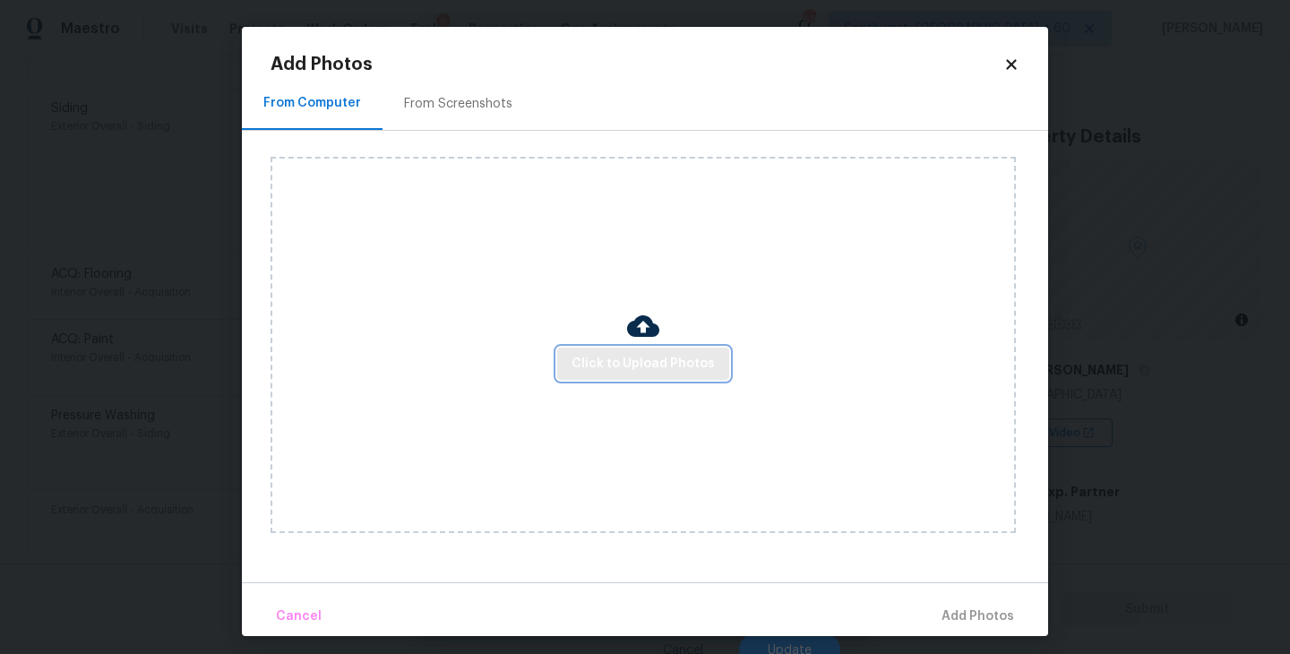
drag, startPoint x: 470, startPoint y: 300, endPoint x: 604, endPoint y: 355, distance: 144.2
click at [604, 355] on span "Click to Upload Photos" at bounding box center [643, 364] width 143 height 22
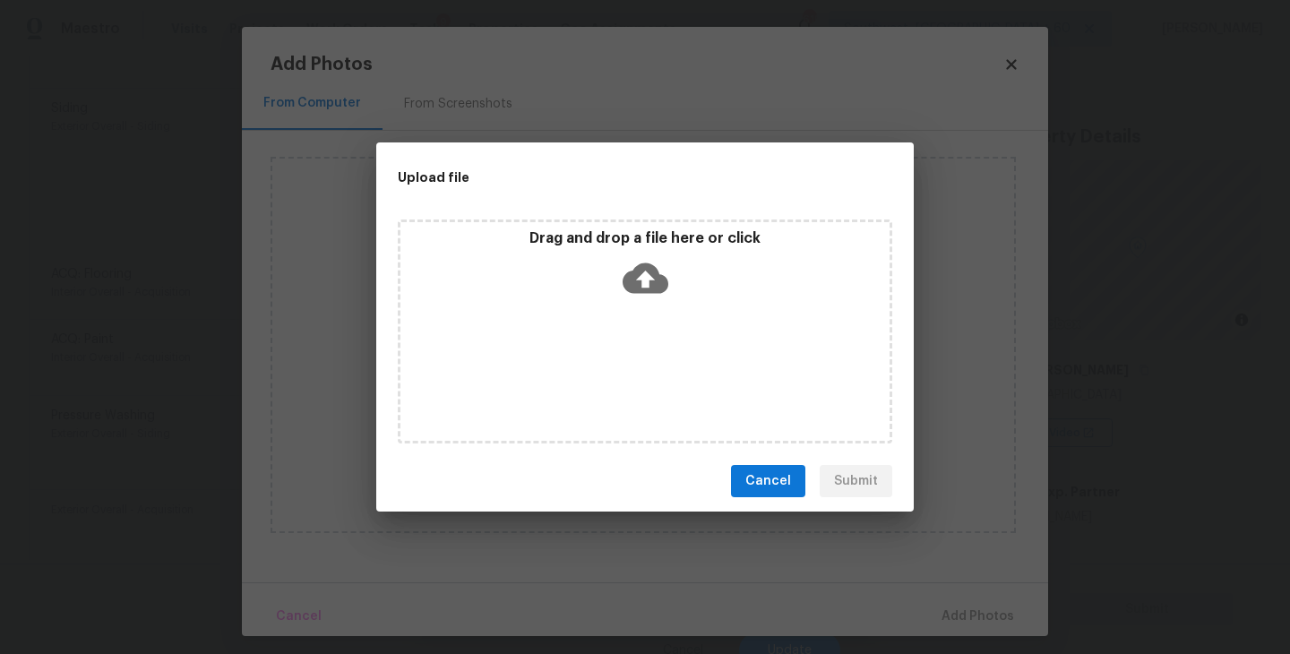
click at [628, 323] on div "Drag and drop a file here or click" at bounding box center [645, 332] width 495 height 224
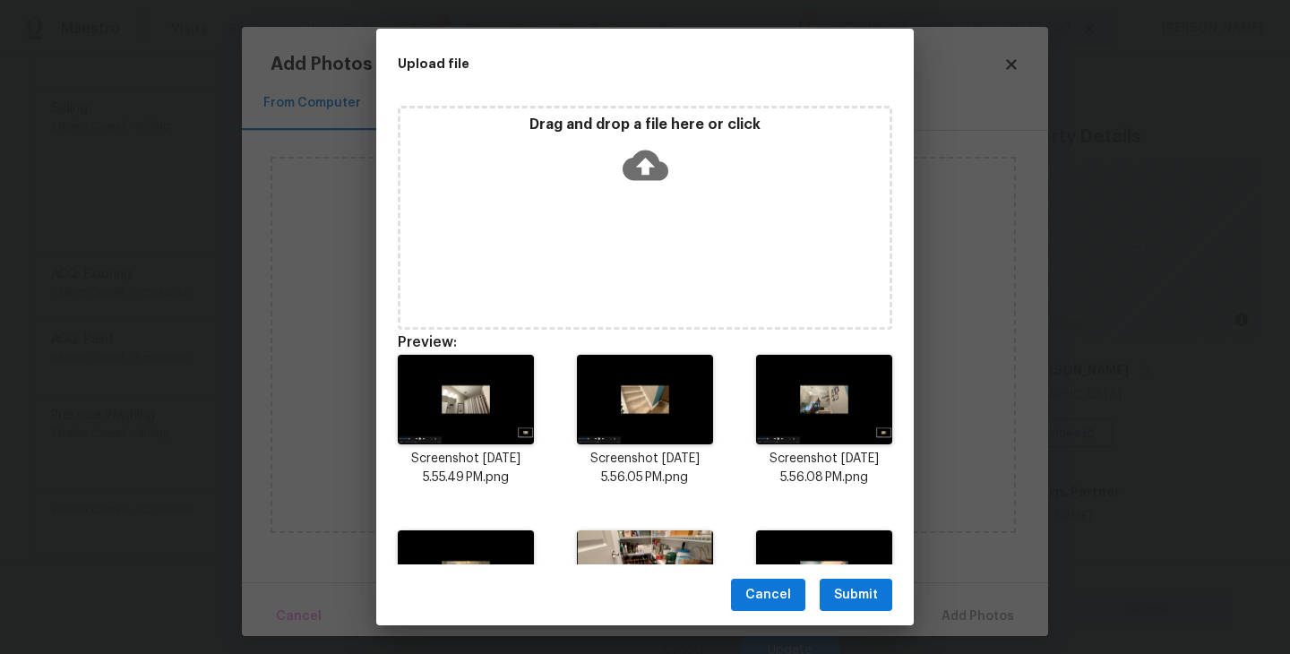
click at [847, 607] on button "Submit" at bounding box center [856, 595] width 73 height 33
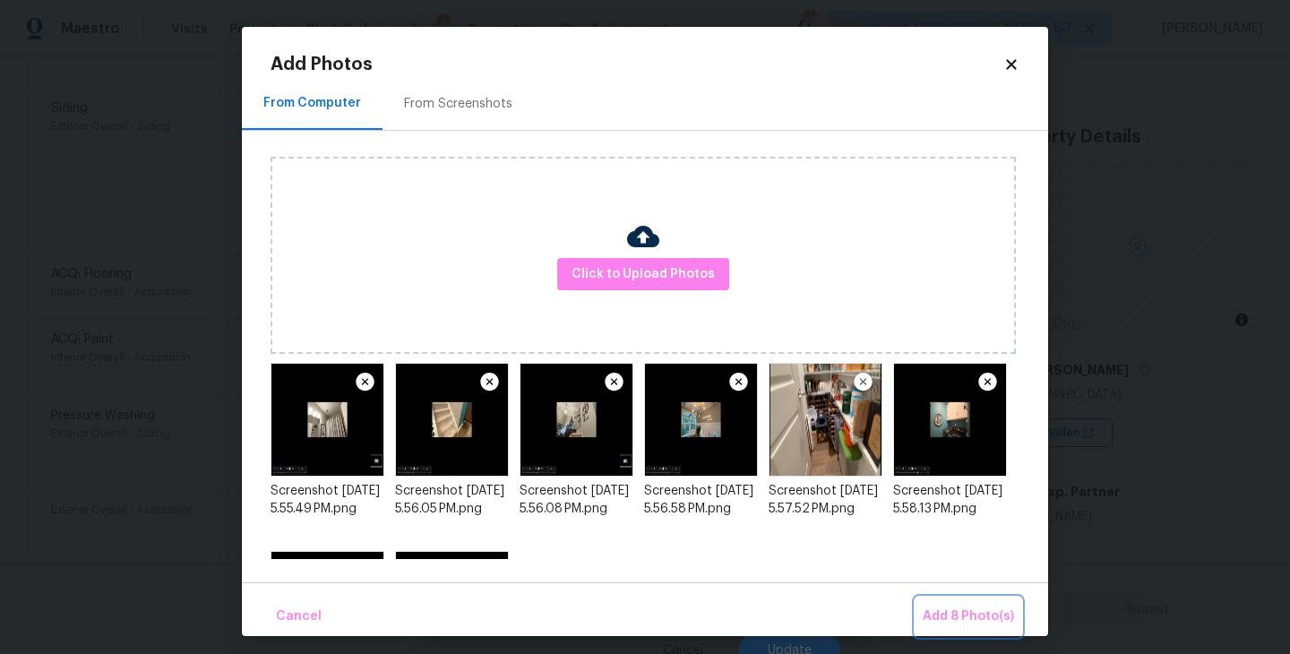
click at [949, 624] on span "Add 8 Photo(s)" at bounding box center [968, 617] width 91 height 22
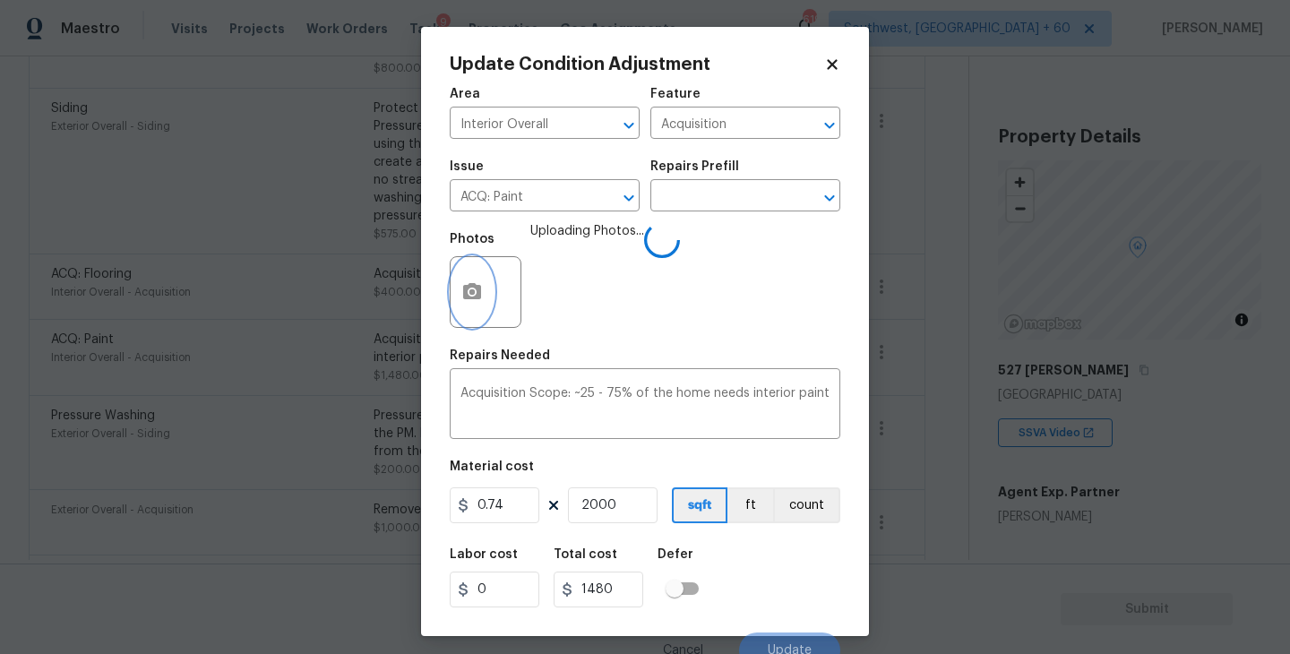
scroll to position [15, 0]
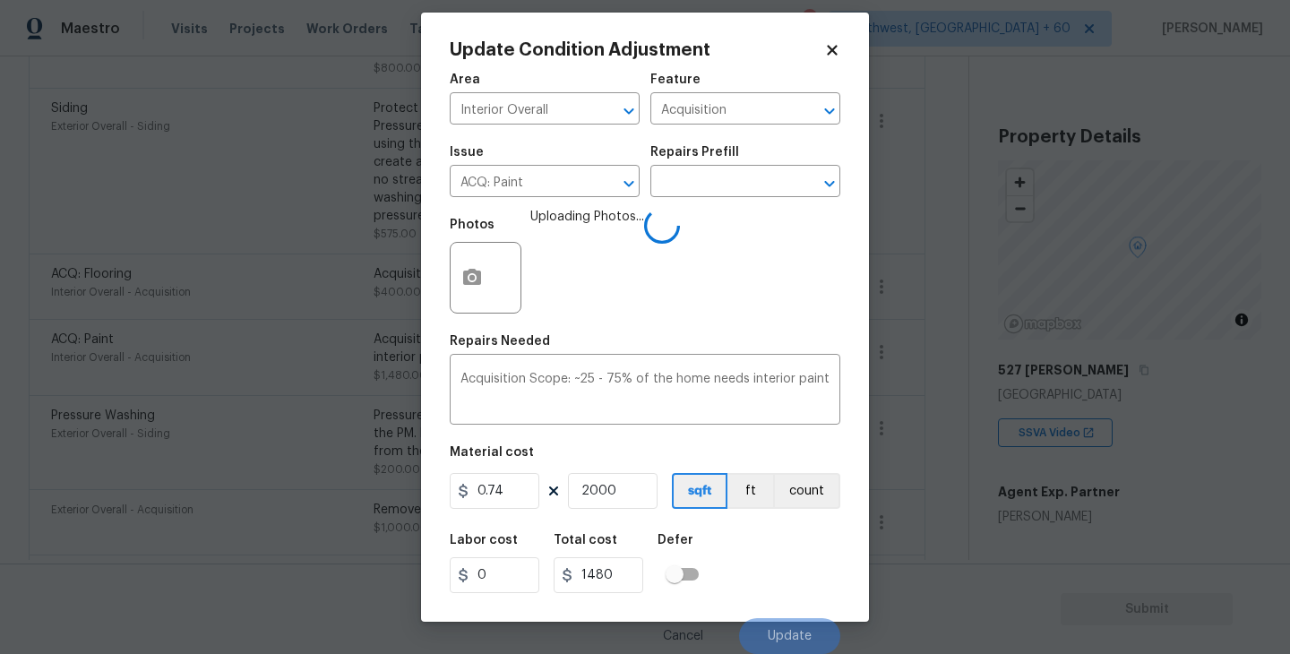
click at [791, 566] on div "Labor cost 0 Total cost 1480 Defer" at bounding box center [645, 563] width 391 height 81
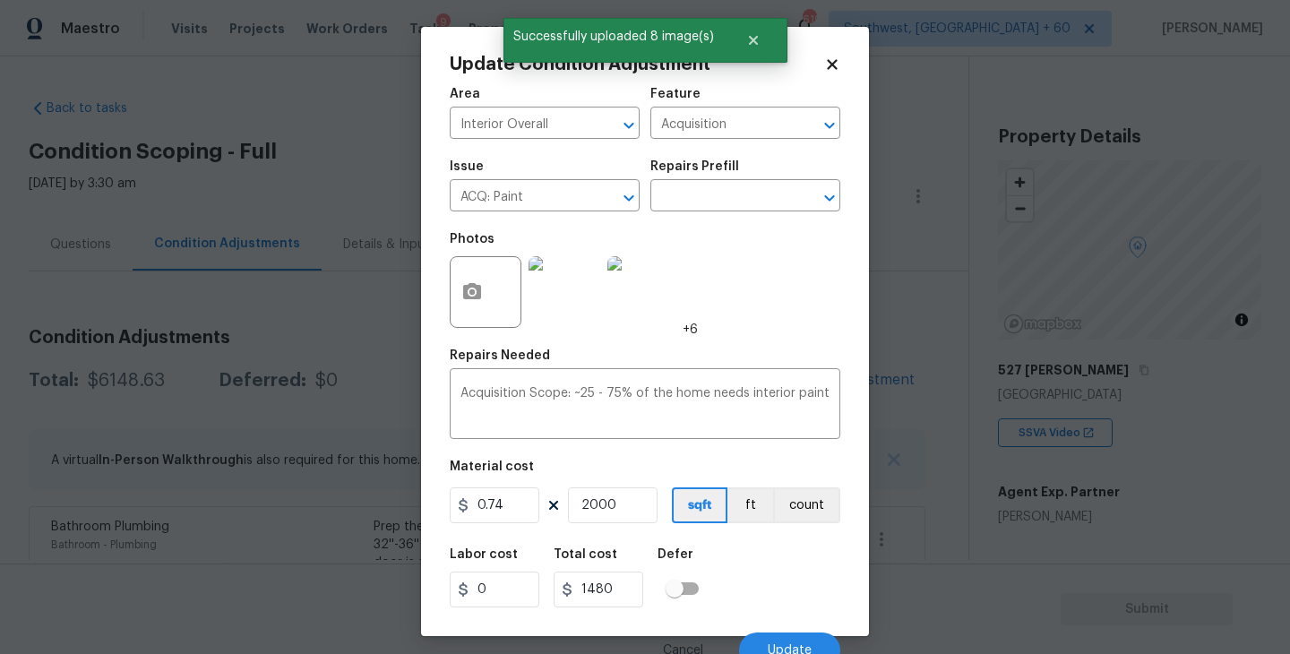
scroll to position [15, 0]
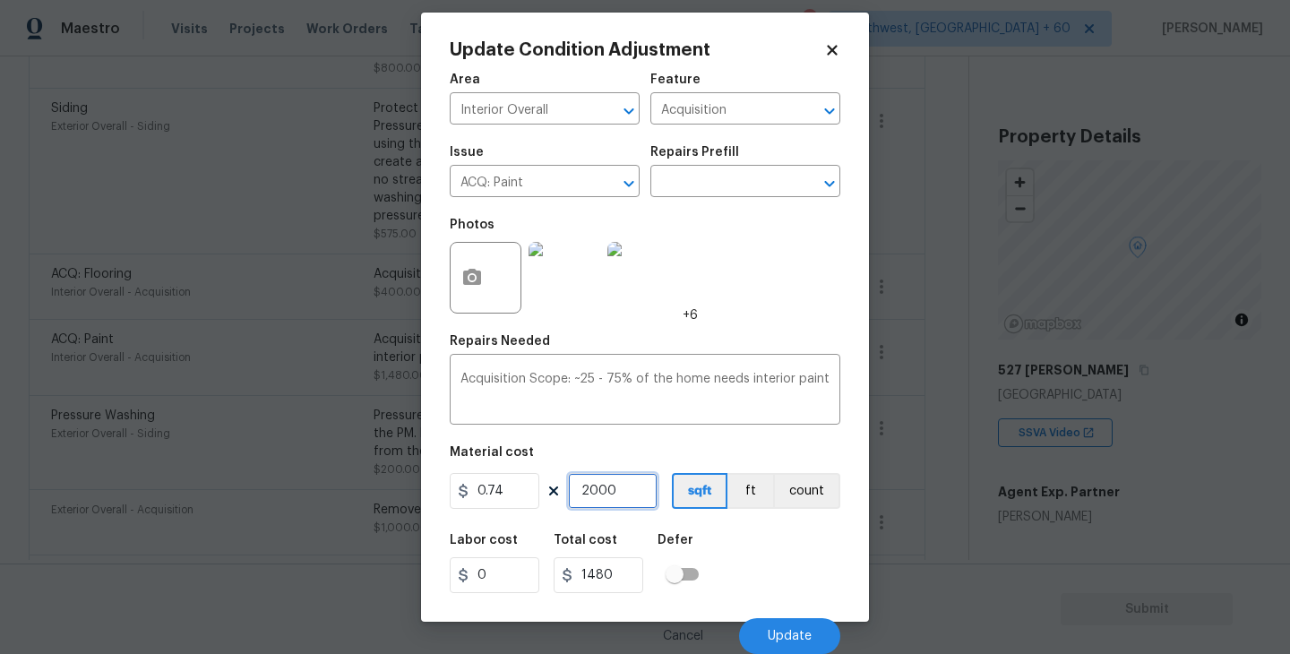
drag, startPoint x: 628, startPoint y: 492, endPoint x: 446, endPoint y: 495, distance: 181.9
click at [446, 495] on div "Update Condition Adjustment Area Interior Overall ​ Feature Acquisition ​ Issue…" at bounding box center [645, 317] width 448 height 609
type input "1"
type input "0.74"
type input "19"
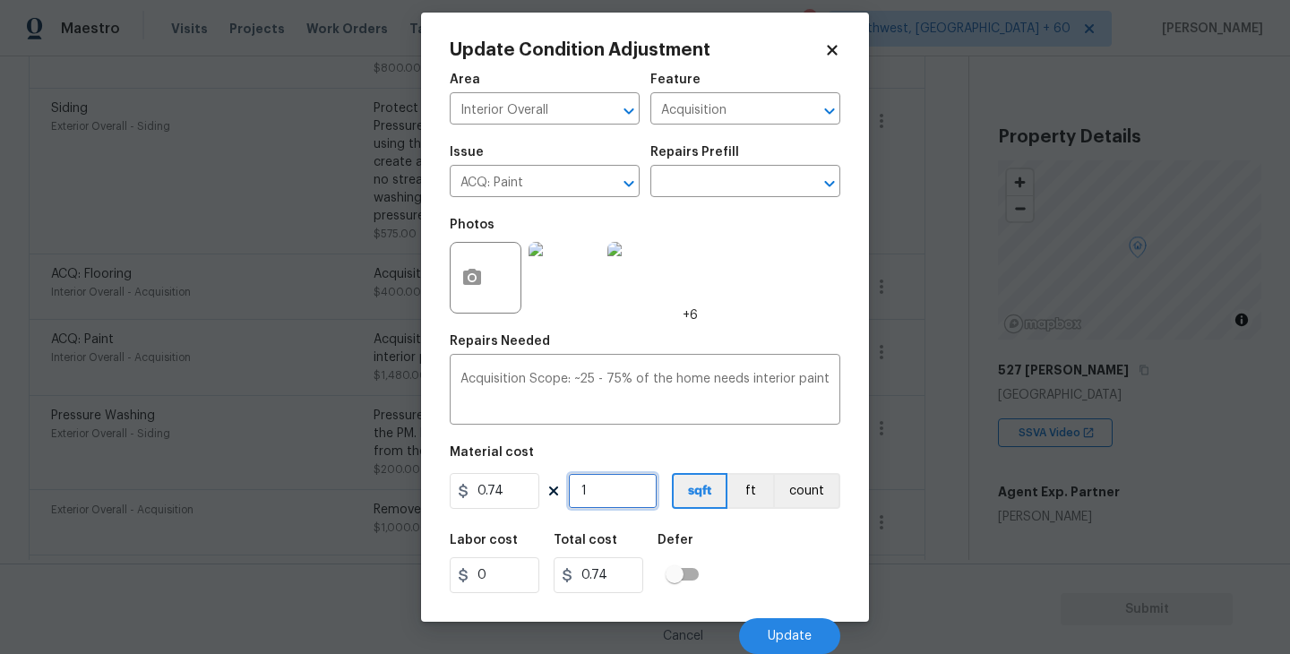
type input "14.06"
type input "191"
type input "141.34"
type input "1912"
type input "1414.88"
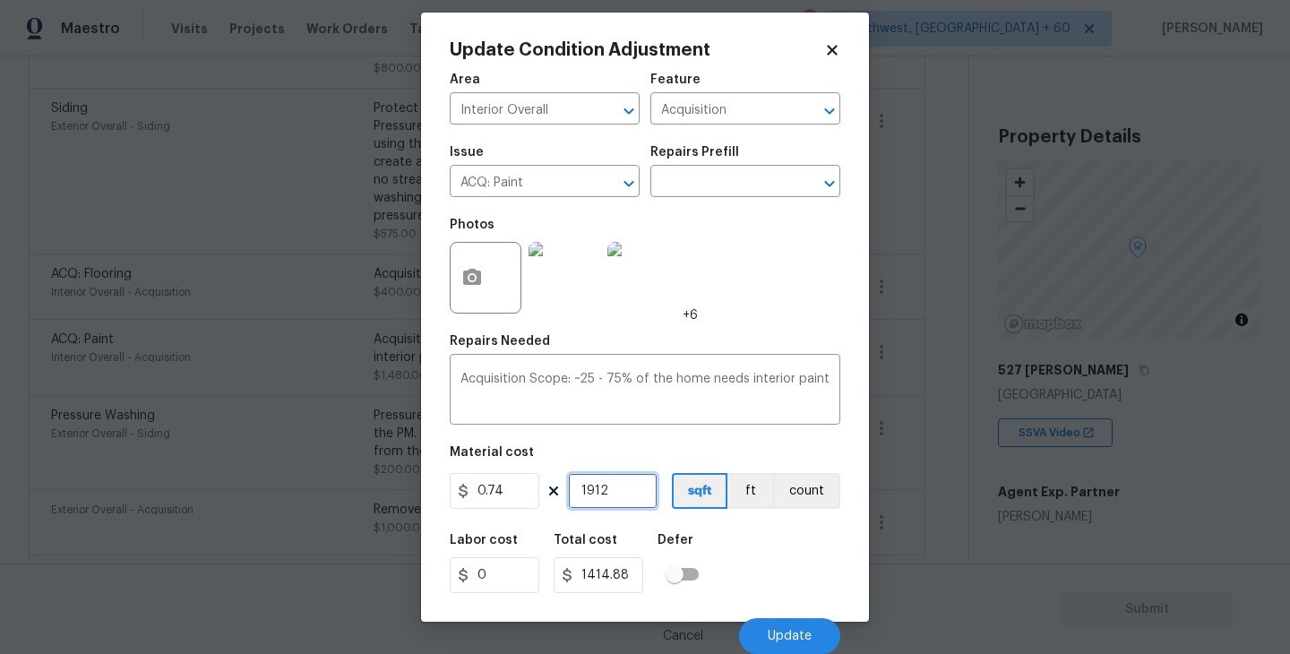
type input "1912"
click at [799, 553] on div "Labor cost 0 Total cost 1414.88 Defer" at bounding box center [645, 563] width 391 height 81
click at [793, 625] on button "Update" at bounding box center [789, 636] width 101 height 36
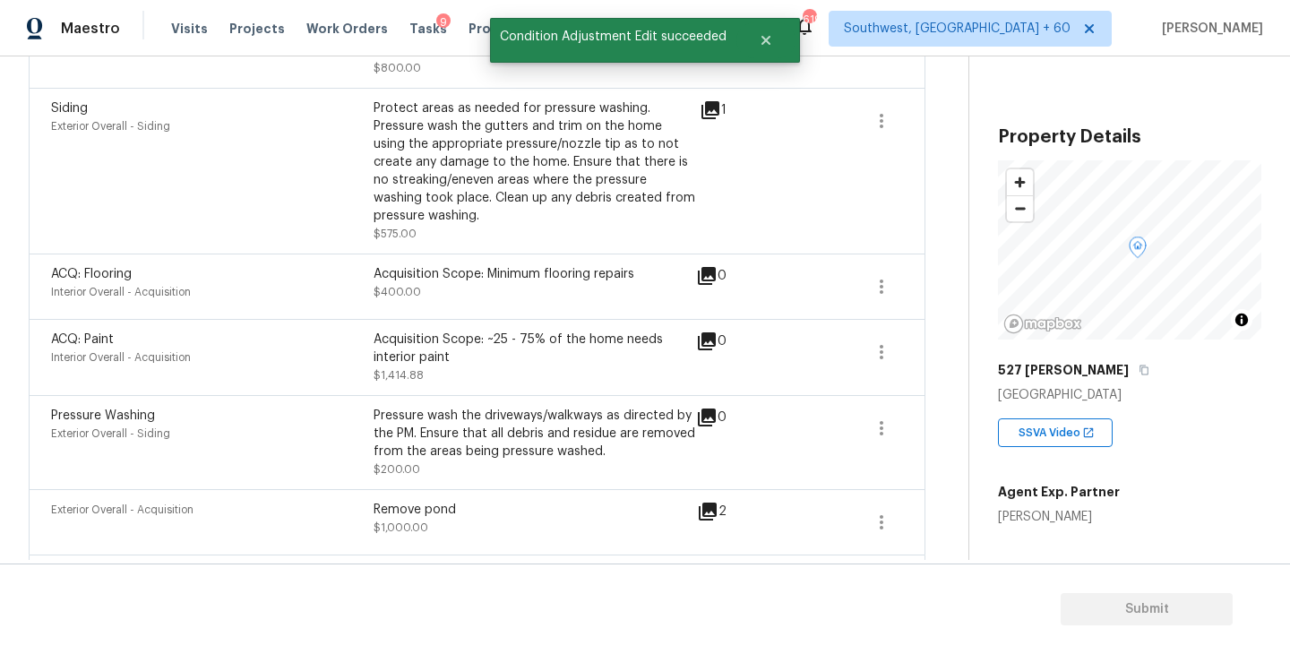
scroll to position [0, 0]
click at [877, 290] on icon "button" at bounding box center [882, 287] width 22 height 22
click at [936, 288] on div "Edit" at bounding box center [984, 285] width 140 height 18
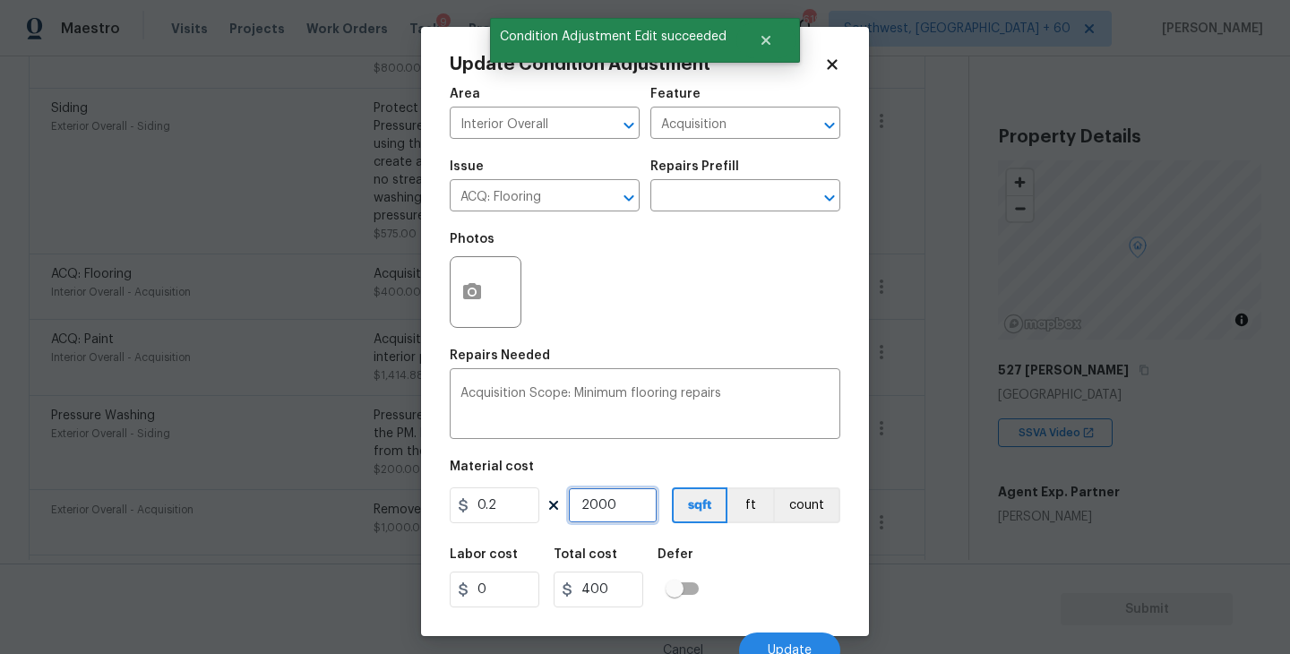
drag, startPoint x: 626, startPoint y: 498, endPoint x: 545, endPoint y: 503, distance: 81.7
click at [591, 502] on input "2000" at bounding box center [613, 505] width 90 height 36
type input "21"
type input "4.2"
type input "2"
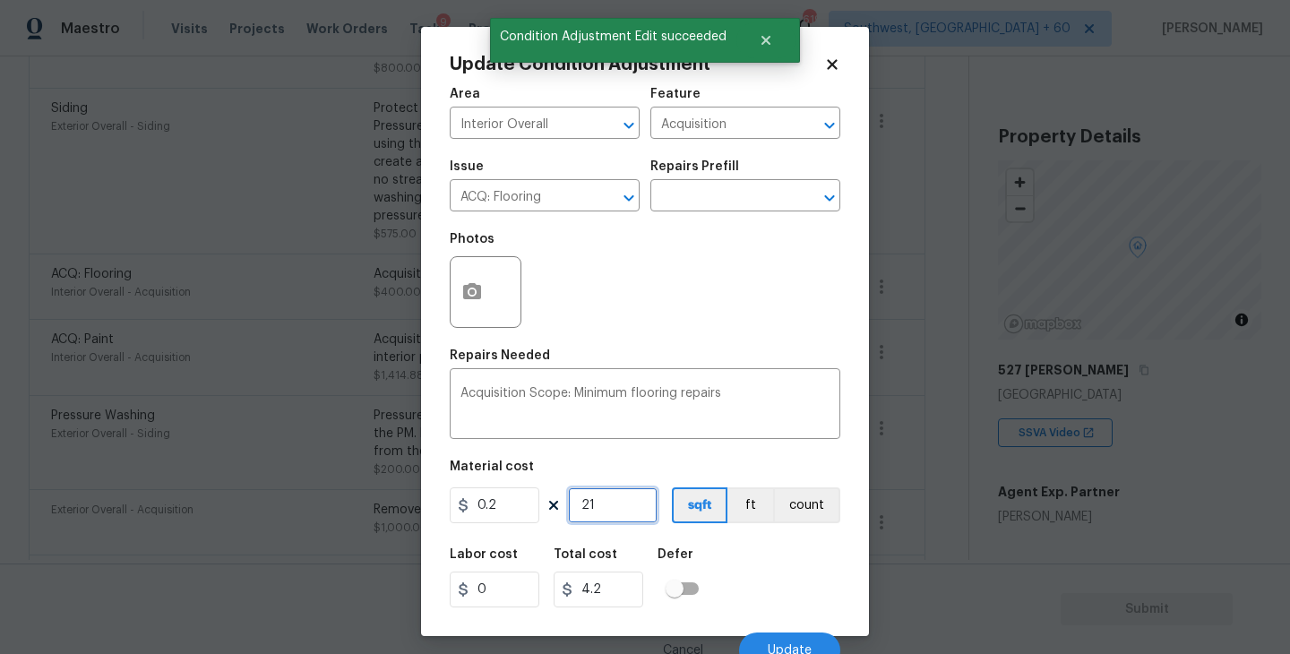
type input "0.4"
type input "0"
type input "1"
type input "0.2"
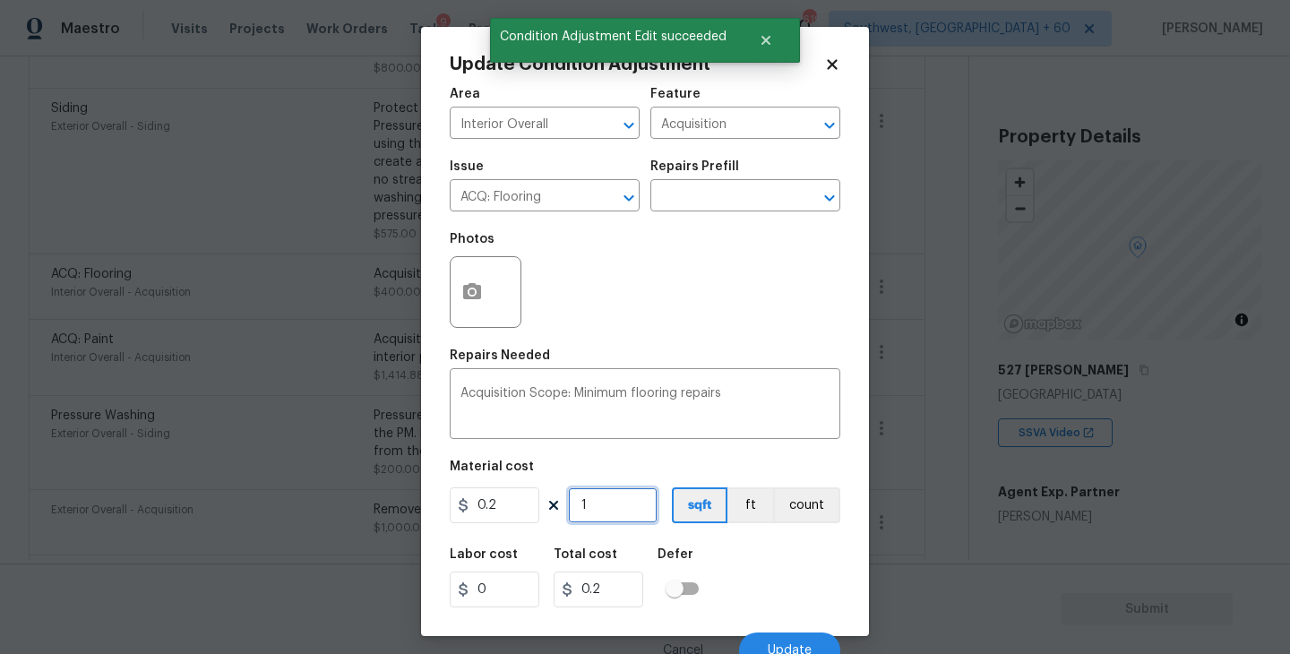
type input "18"
type input "3.6"
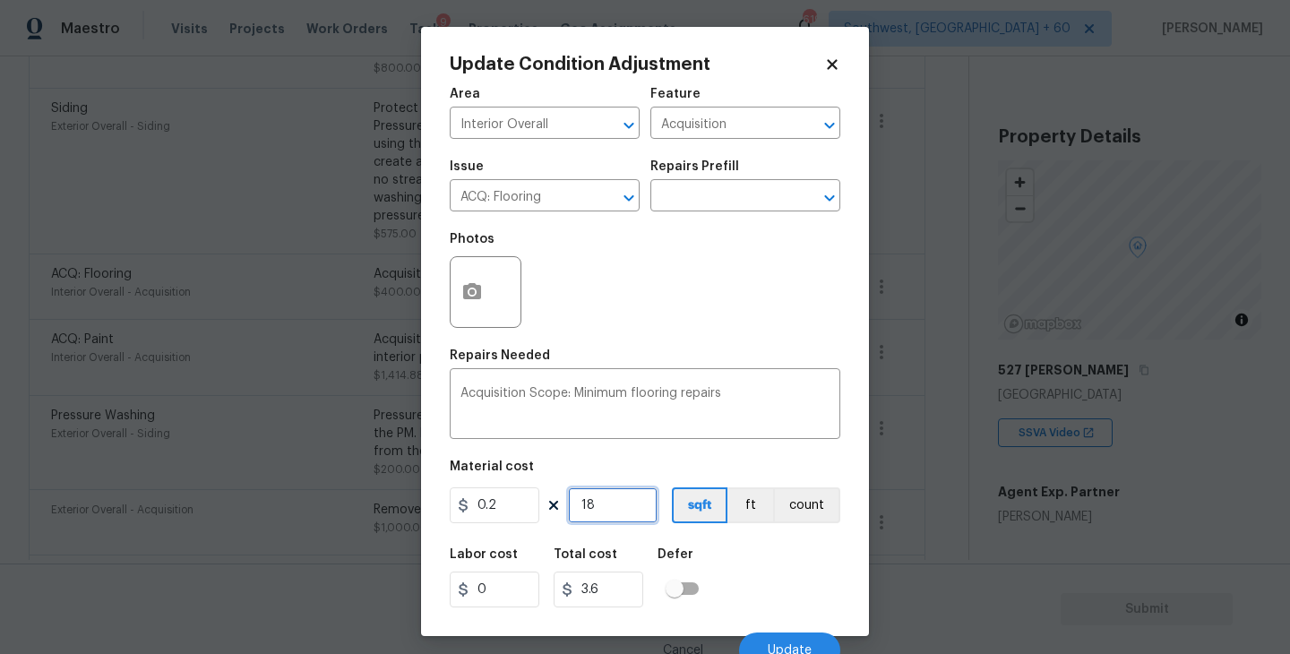
type input "1"
type input "0.2"
type input "19"
type input "3.8"
type input "191"
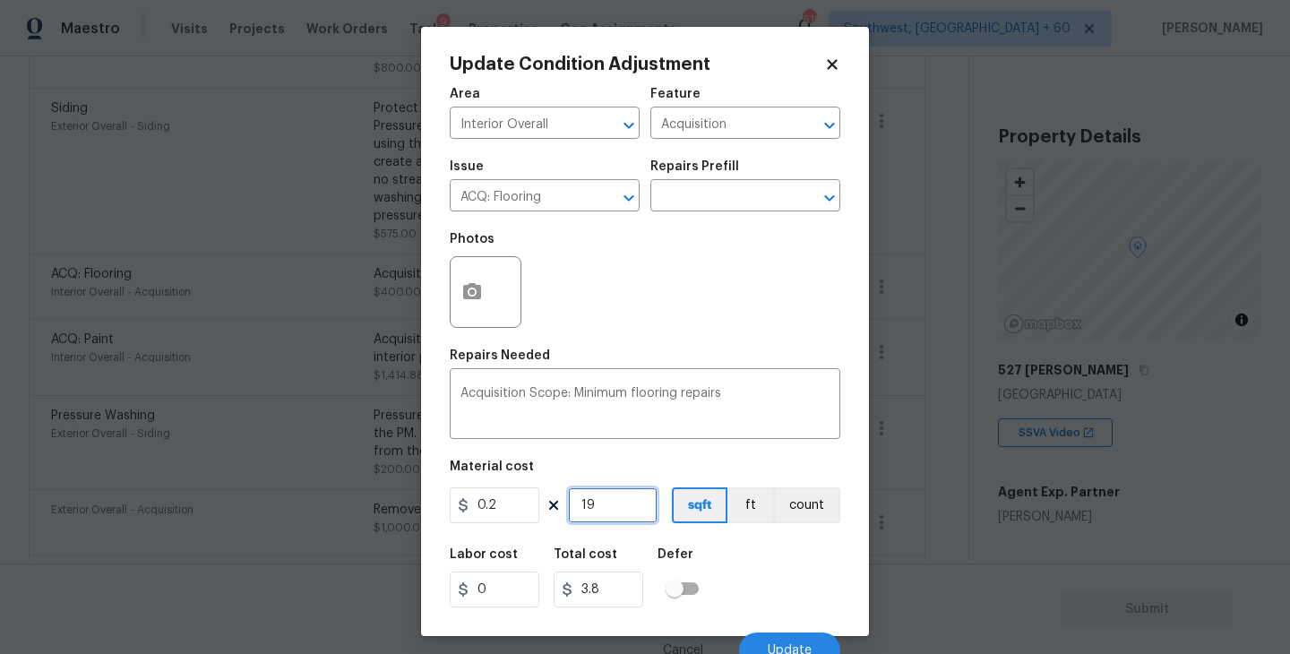
type input "38.2"
type input "1912"
type input "382.4"
type input "1912"
click at [746, 597] on div "Labor cost 0 Total cost 382.4 Defer" at bounding box center [645, 578] width 391 height 81
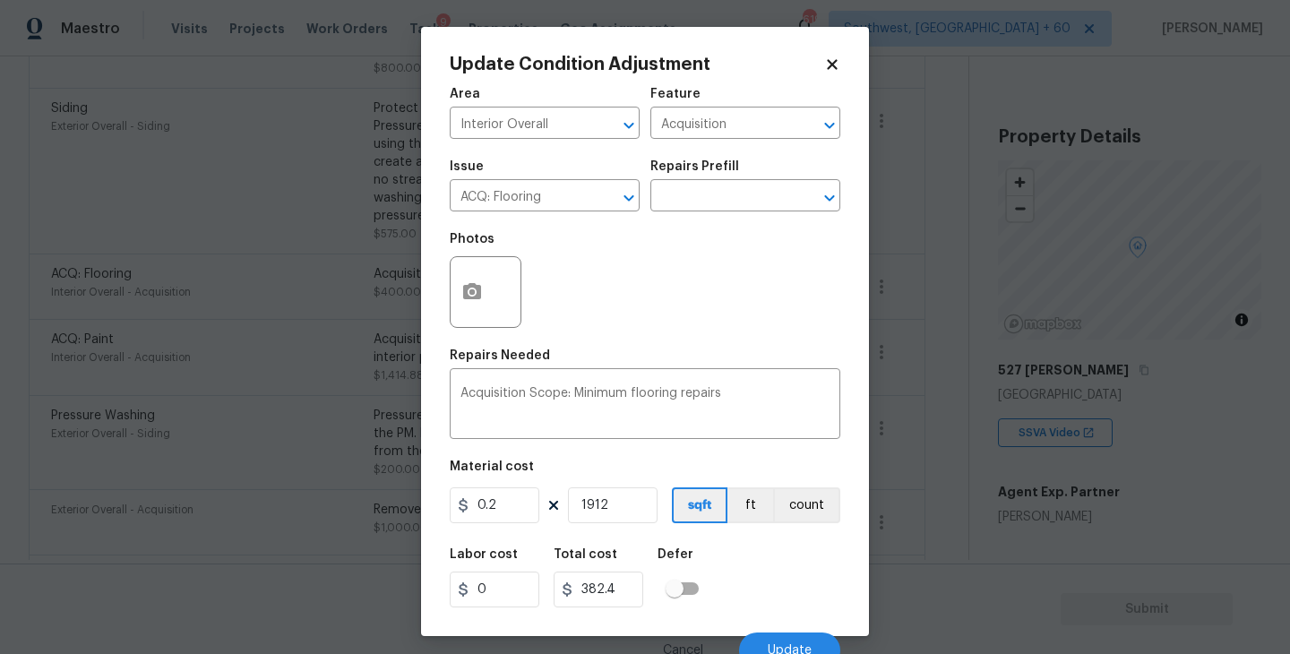
scroll to position [15, 0]
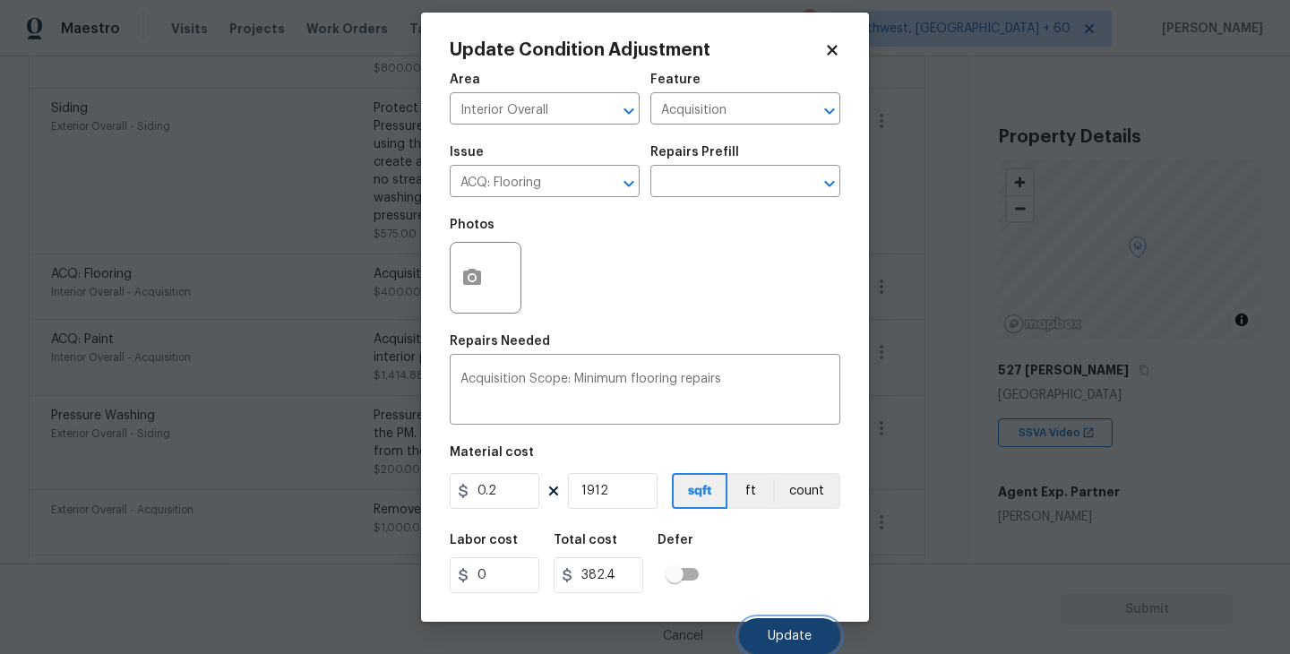
click at [779, 630] on span "Update" at bounding box center [790, 636] width 44 height 13
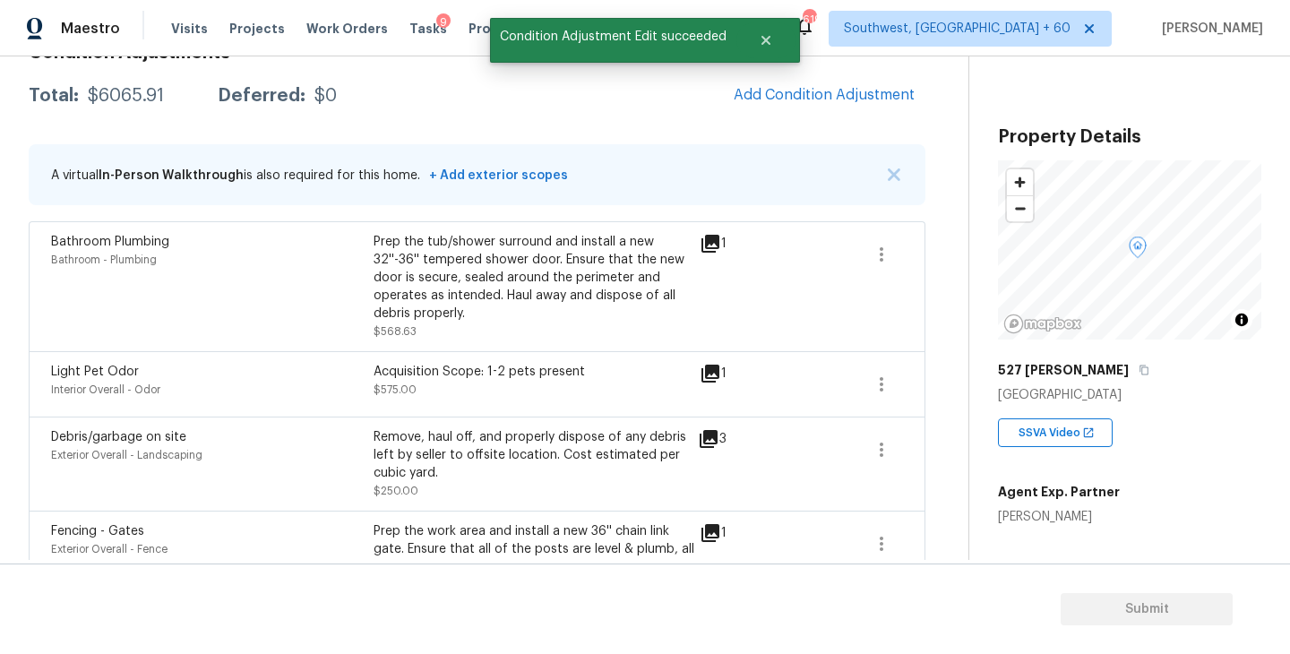
scroll to position [162, 0]
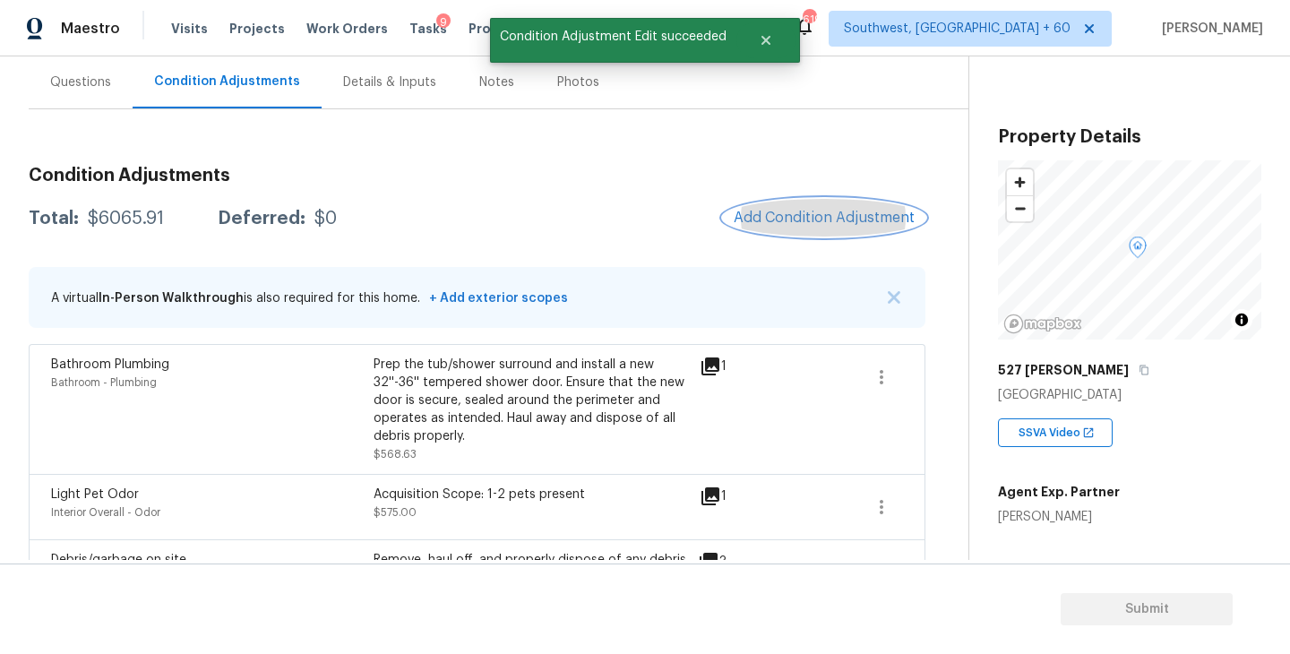
click at [834, 225] on span "Add Condition Adjustment" at bounding box center [824, 218] width 181 height 16
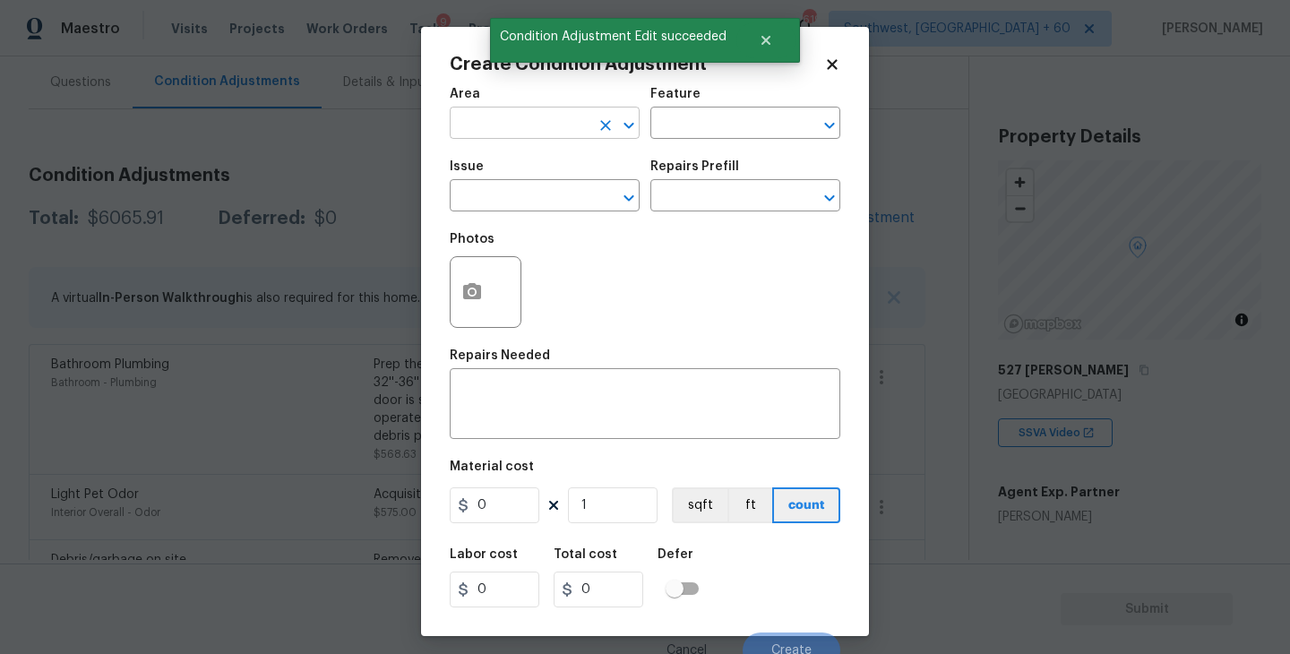
click at [504, 122] on input "text" at bounding box center [520, 125] width 140 height 28
click at [529, 197] on li "Interior Overall" at bounding box center [545, 195] width 190 height 30
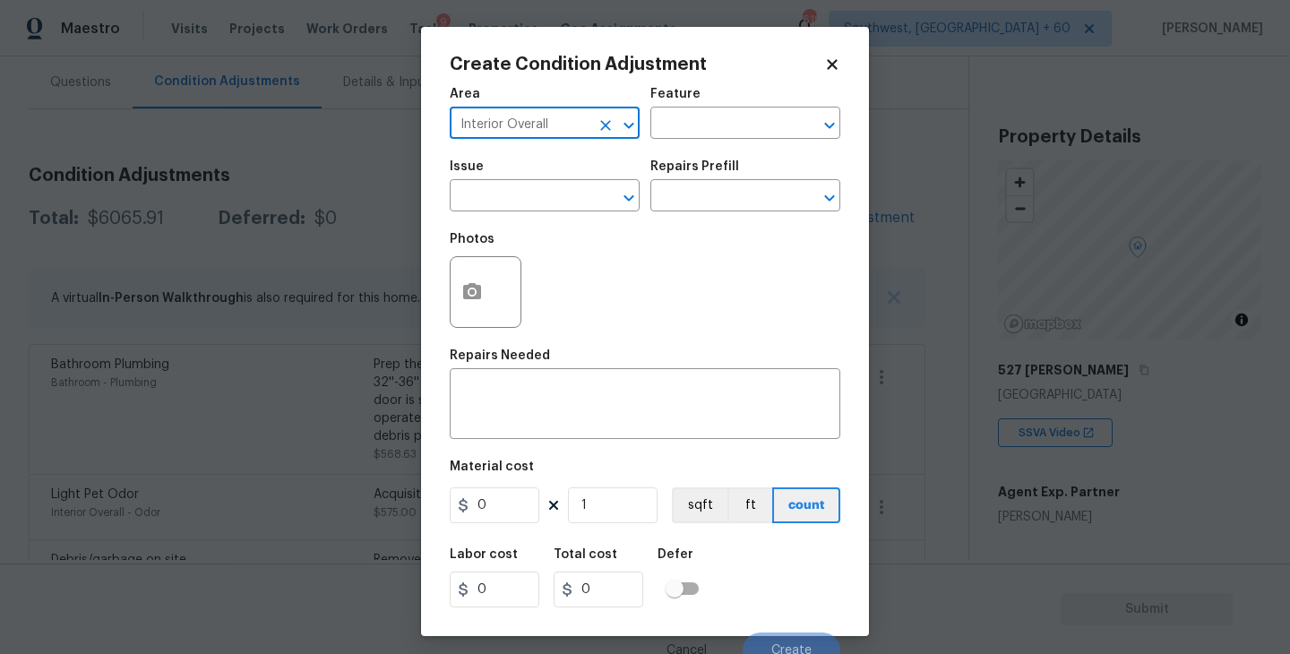
type input "Interior Overall"
click at [723, 105] on div "Feature" at bounding box center [745, 99] width 190 height 23
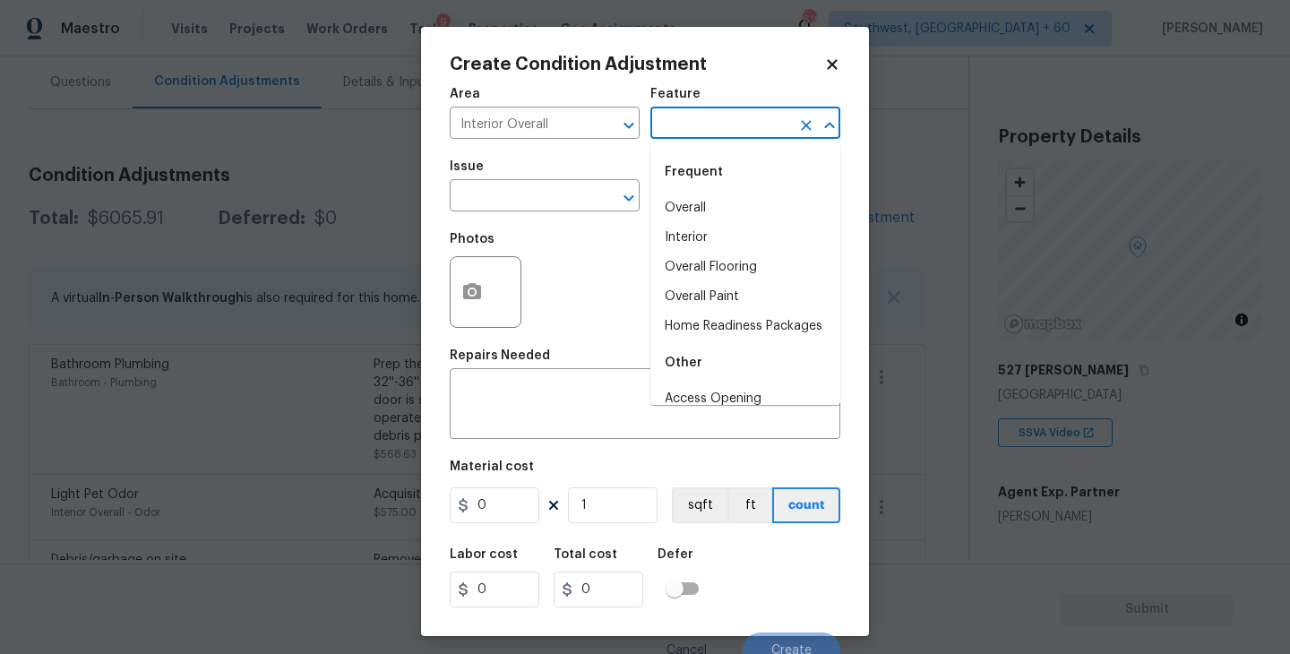
click at [715, 132] on input "text" at bounding box center [720, 125] width 140 height 28
click at [704, 292] on li "Overall Paint" at bounding box center [745, 297] width 190 height 30
type input "Overall Paint"
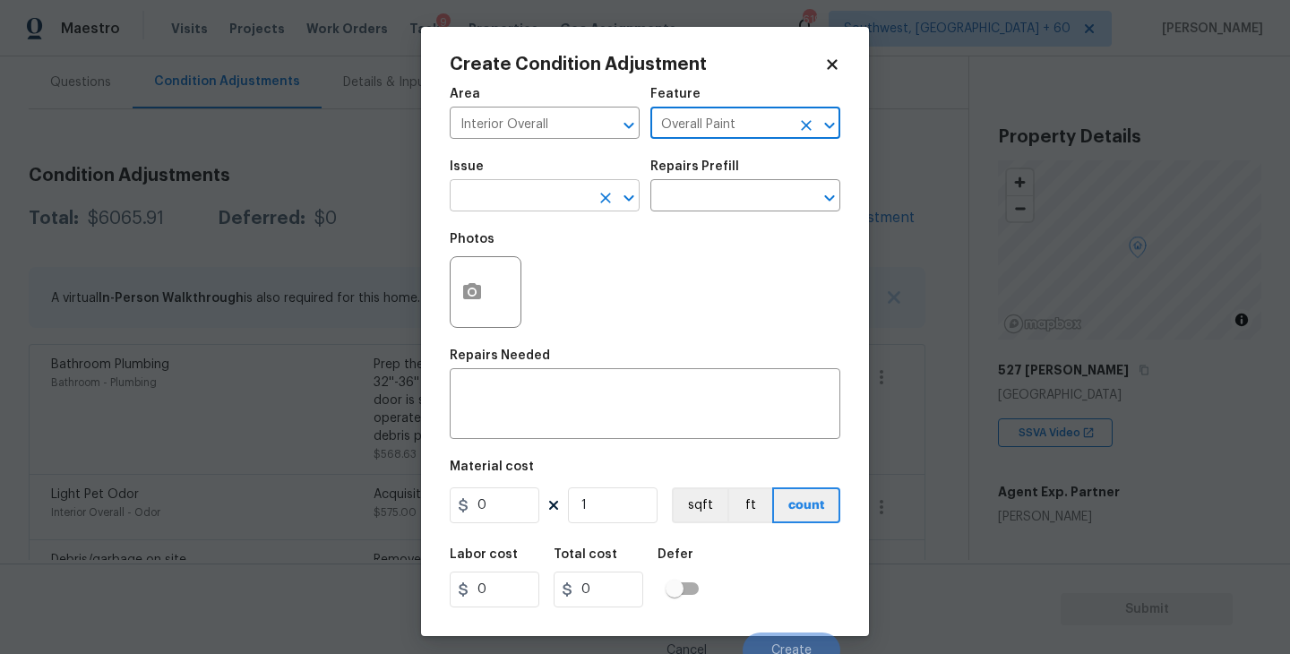
click at [529, 208] on input "text" at bounding box center [520, 198] width 140 height 28
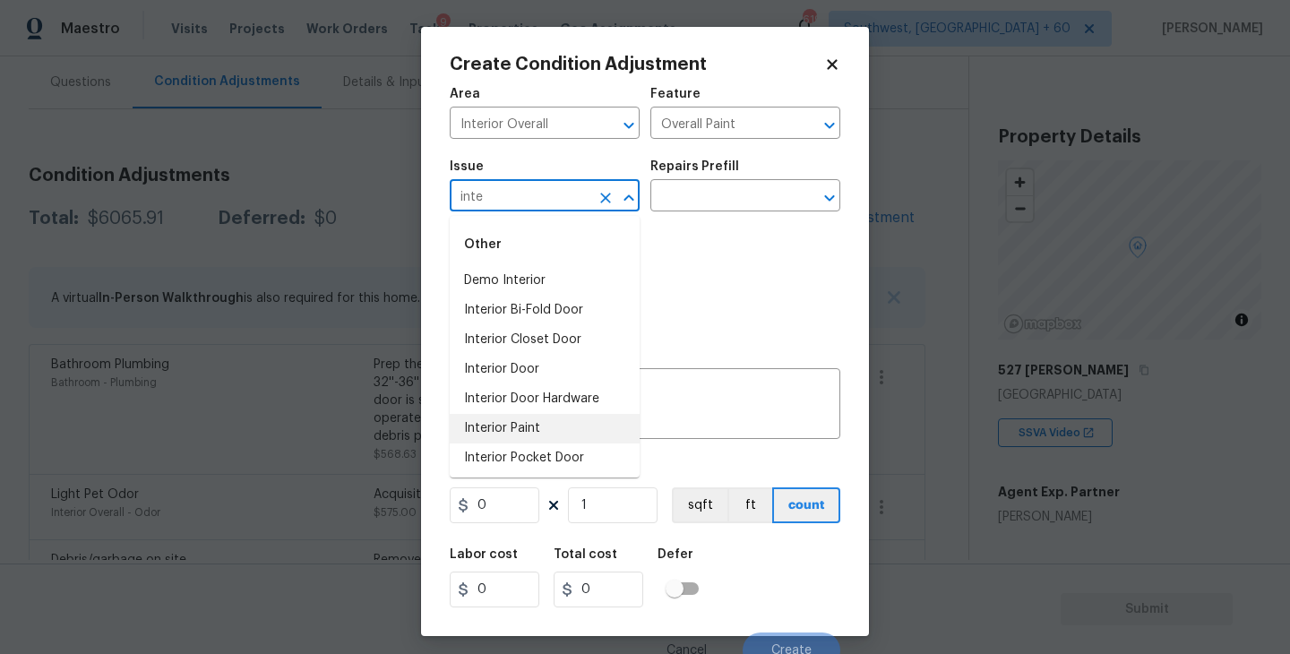
click at [522, 425] on li "Interior Paint" at bounding box center [545, 429] width 190 height 30
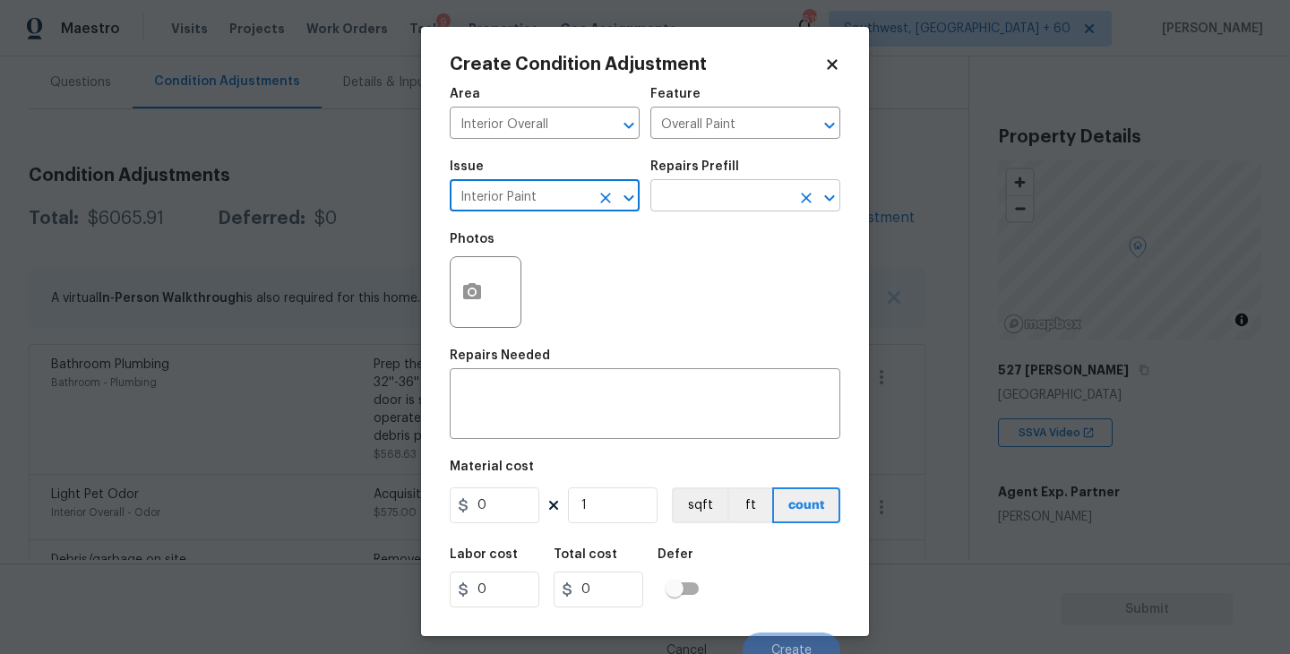
type input "Interior Paint"
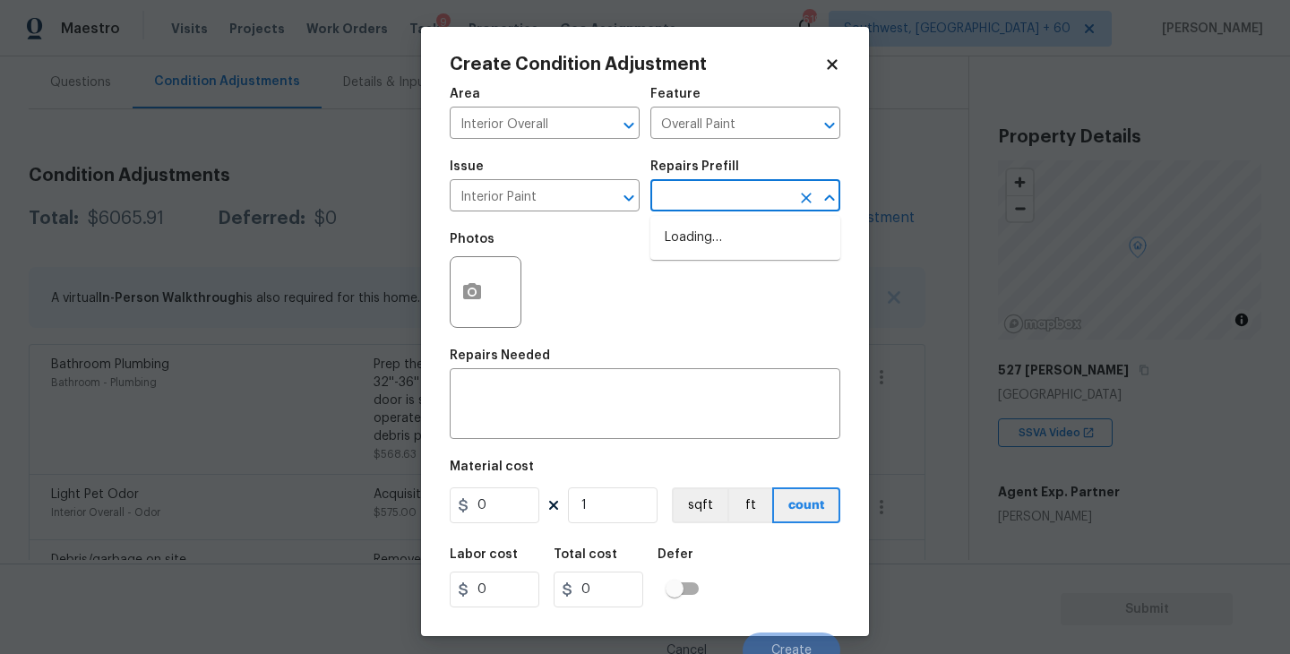
click at [687, 191] on input "text" at bounding box center [720, 198] width 140 height 28
type input "pri"
click at [689, 243] on li "Primer - Labor Only $0.40" at bounding box center [745, 238] width 190 height 30
type textarea "Interior primer - PRIMER PROVIDED BY OPENDOOR - All nails, screws, drywall anch…"
type input "0.4"
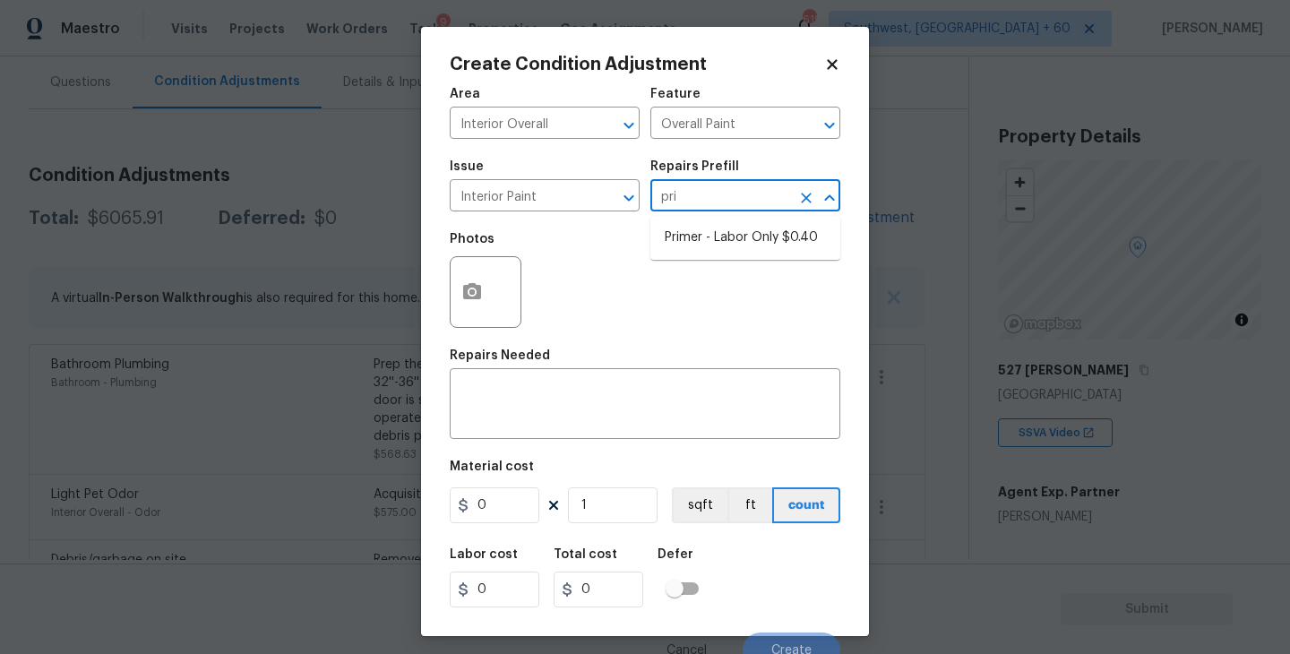
type input "0.4"
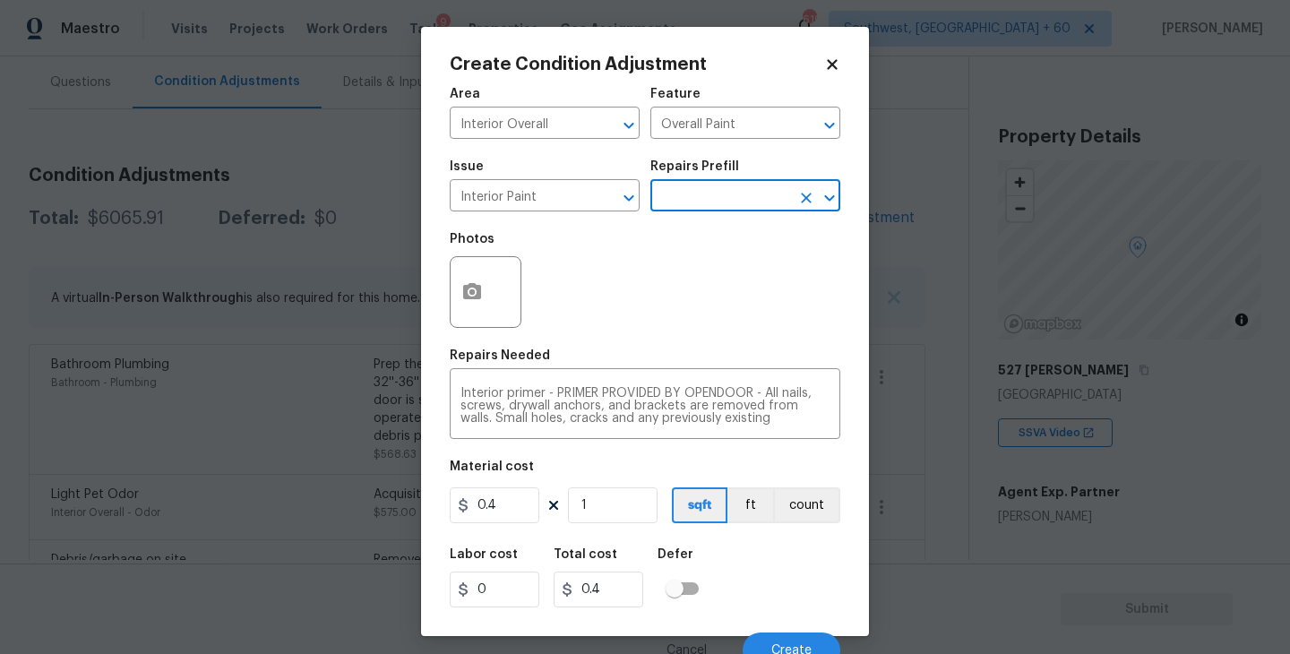
click at [500, 281] on div at bounding box center [486, 292] width 72 height 72
click at [475, 296] on icon "button" at bounding box center [472, 291] width 18 height 16
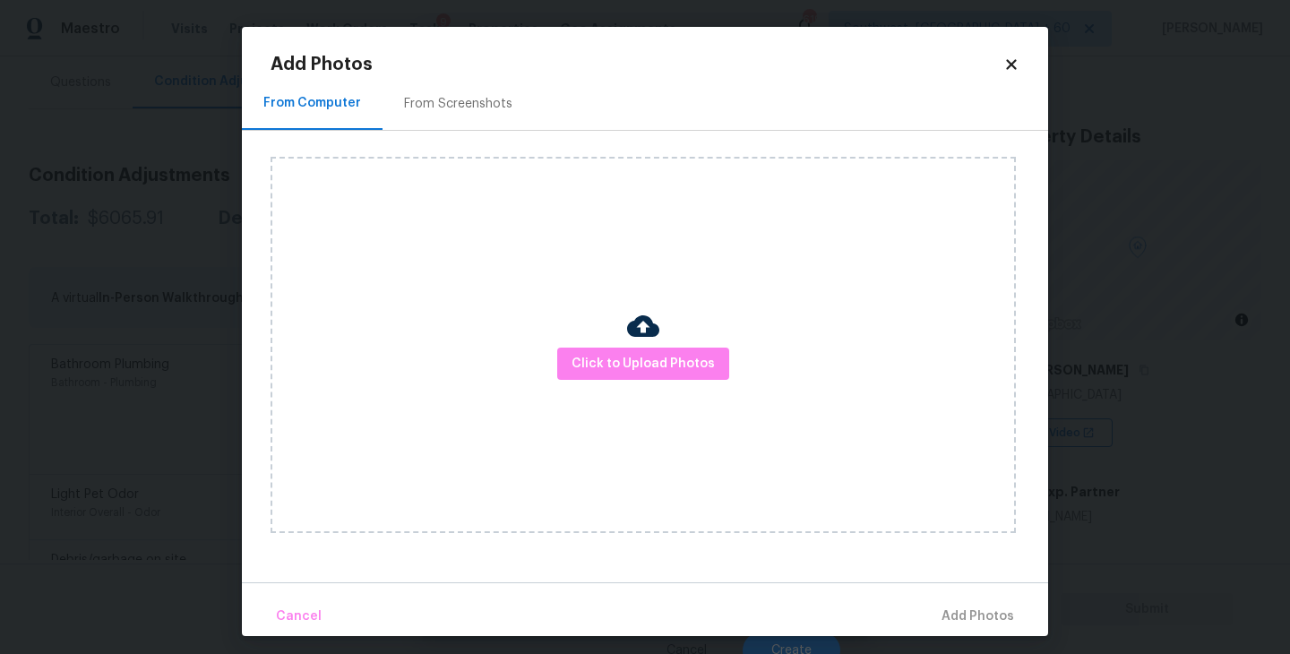
click at [605, 314] on div "Click to Upload Photos" at bounding box center [643, 345] width 745 height 376
click at [608, 349] on button "Click to Upload Photos" at bounding box center [643, 364] width 172 height 33
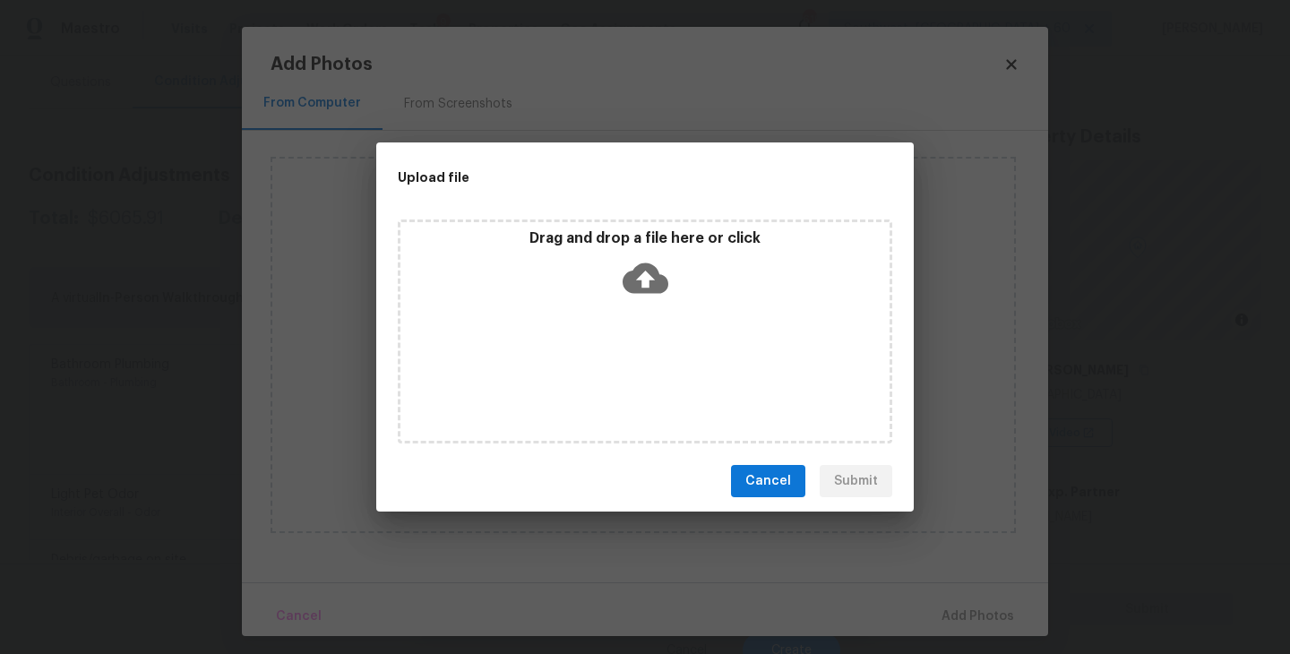
click at [641, 283] on icon at bounding box center [646, 278] width 46 height 30
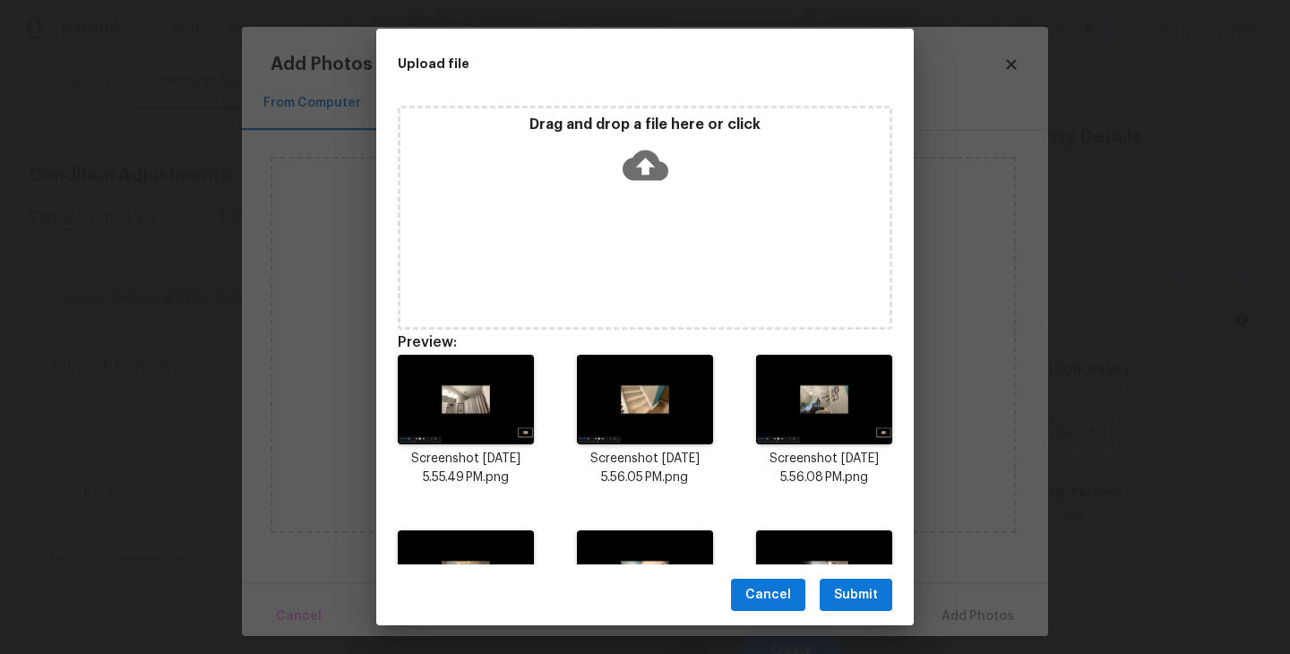
click at [831, 582] on button "Submit" at bounding box center [856, 595] width 73 height 33
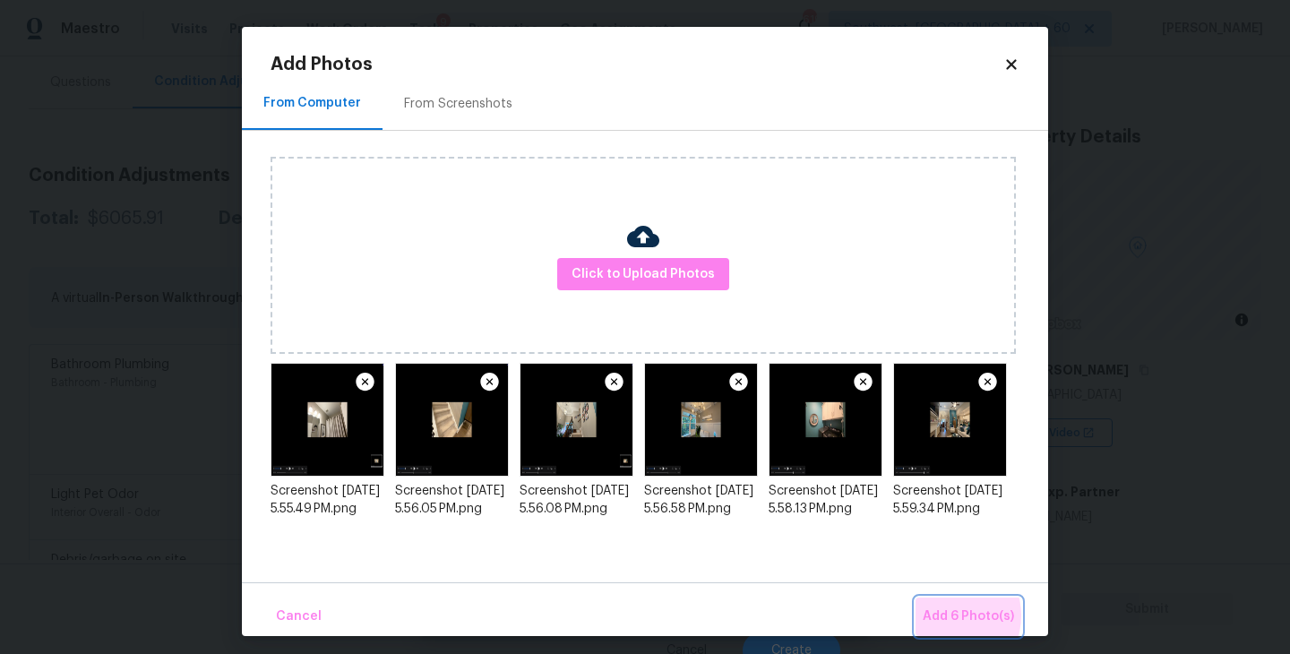
click at [945, 615] on span "Add 6 Photo(s)" at bounding box center [968, 617] width 91 height 22
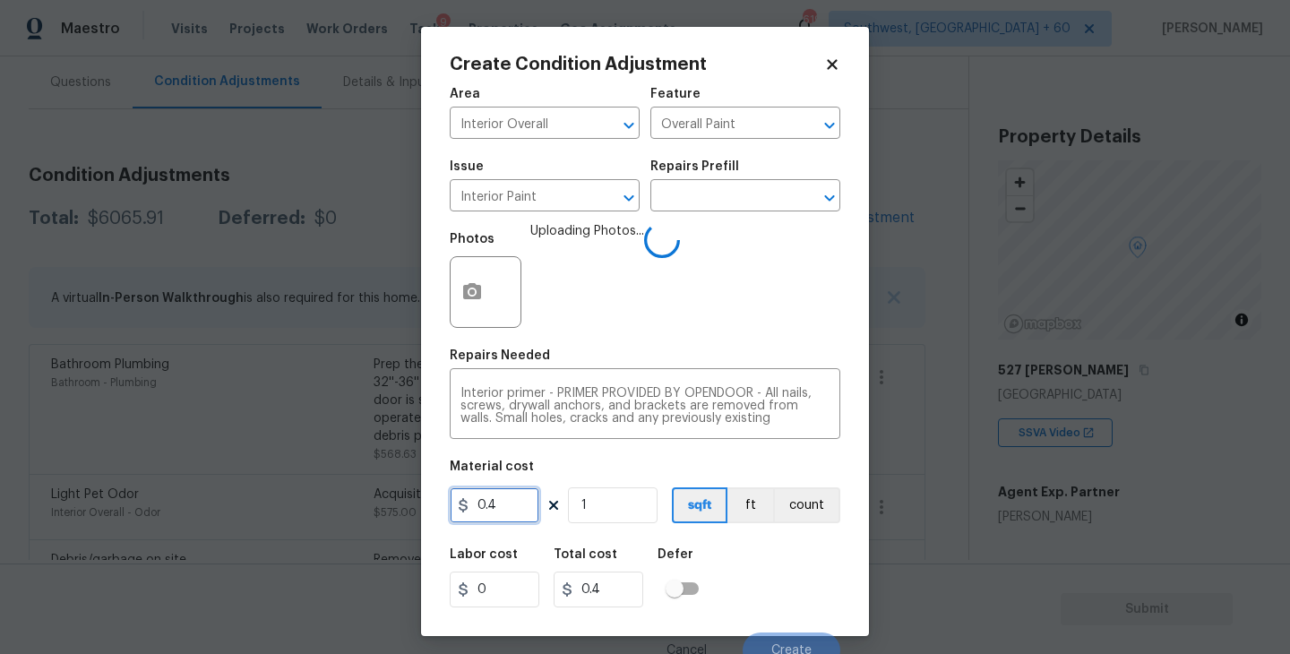
click at [442, 509] on div "Create Condition Adjustment Area Interior Overall ​ Feature Overall Paint ​ Iss…" at bounding box center [645, 331] width 448 height 609
type input "350"
click at [829, 506] on button "count" at bounding box center [806, 505] width 67 height 36
click at [805, 558] on div "Labor cost 0 Total cost 350 Defer" at bounding box center [645, 578] width 391 height 81
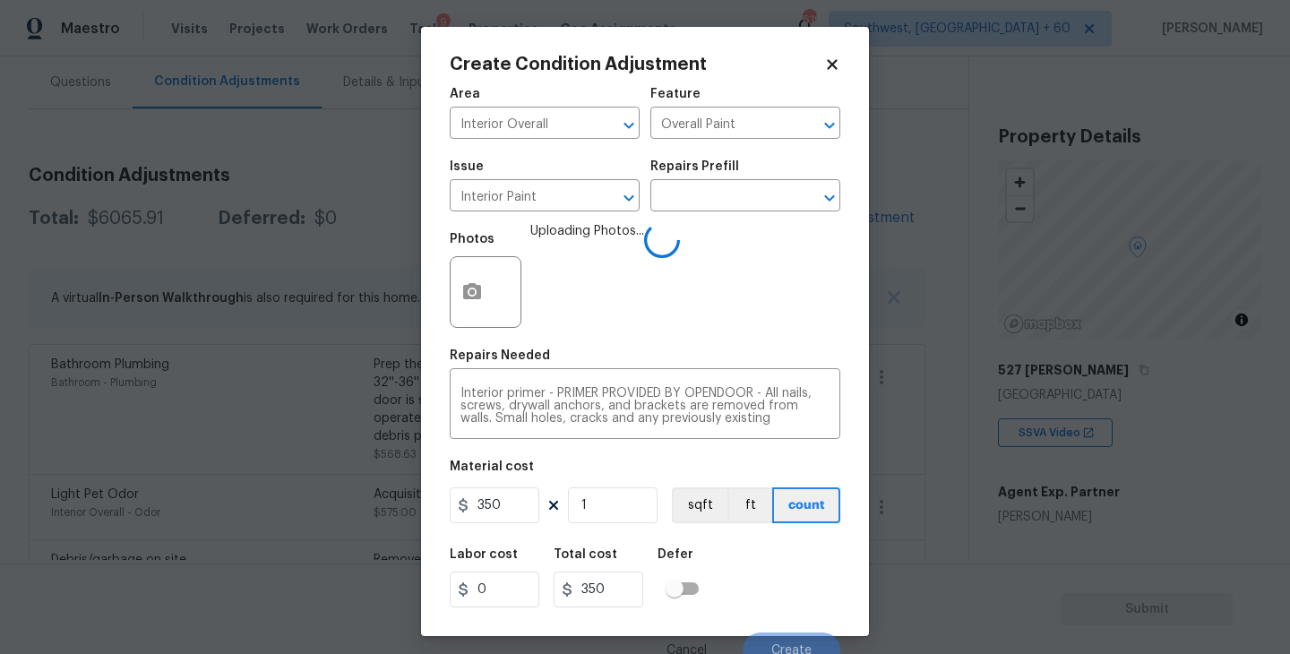
scroll to position [15, 0]
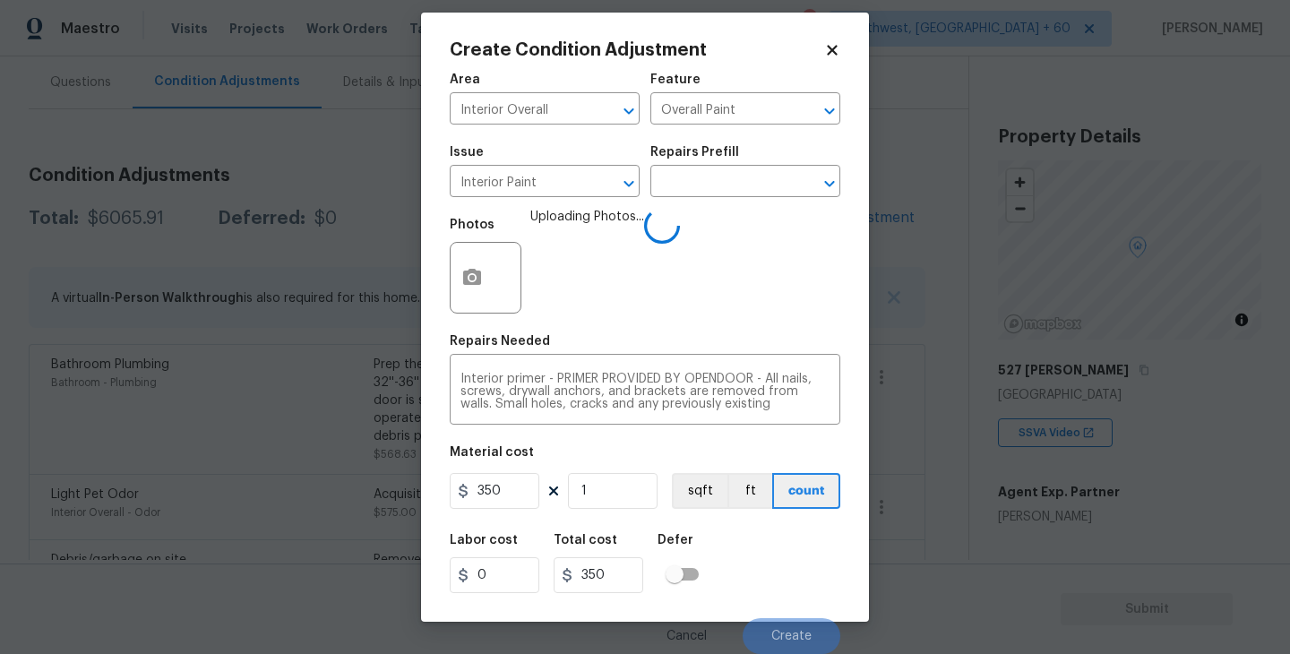
click at [805, 558] on div "Labor cost 0 Total cost 350 Defer" at bounding box center [645, 563] width 391 height 81
click at [805, 605] on div "Cancel Create" at bounding box center [645, 629] width 391 height 50
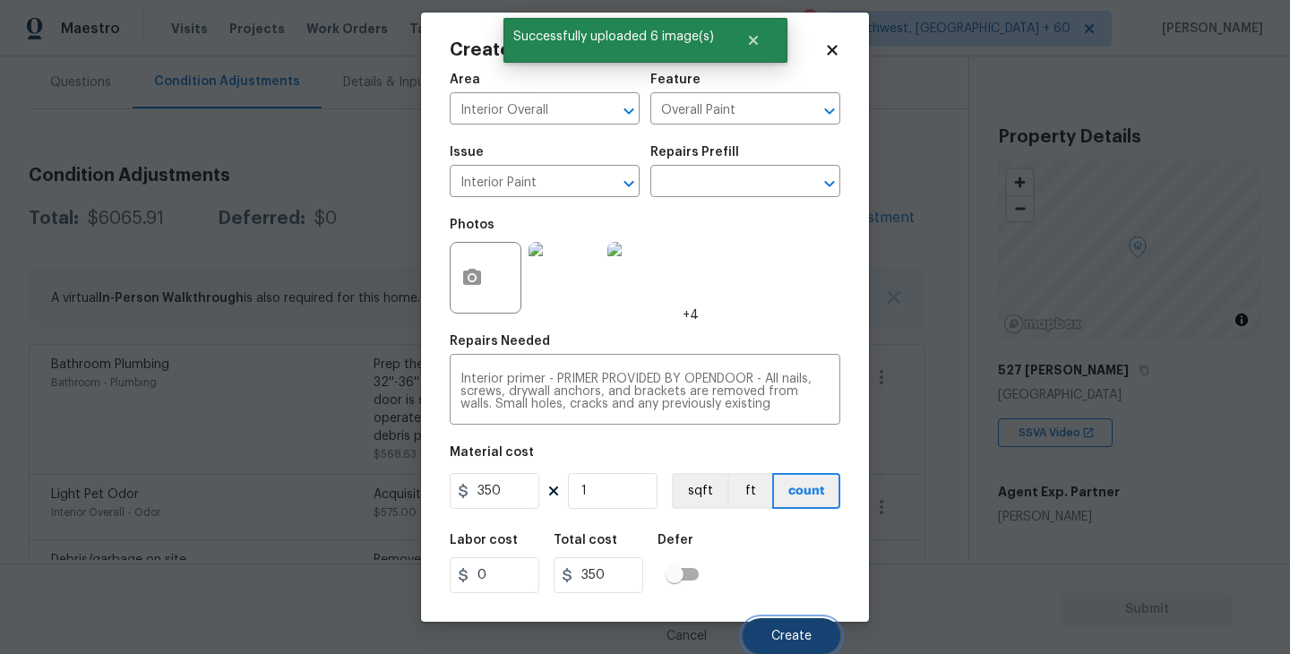
click at [798, 640] on span "Create" at bounding box center [791, 636] width 40 height 13
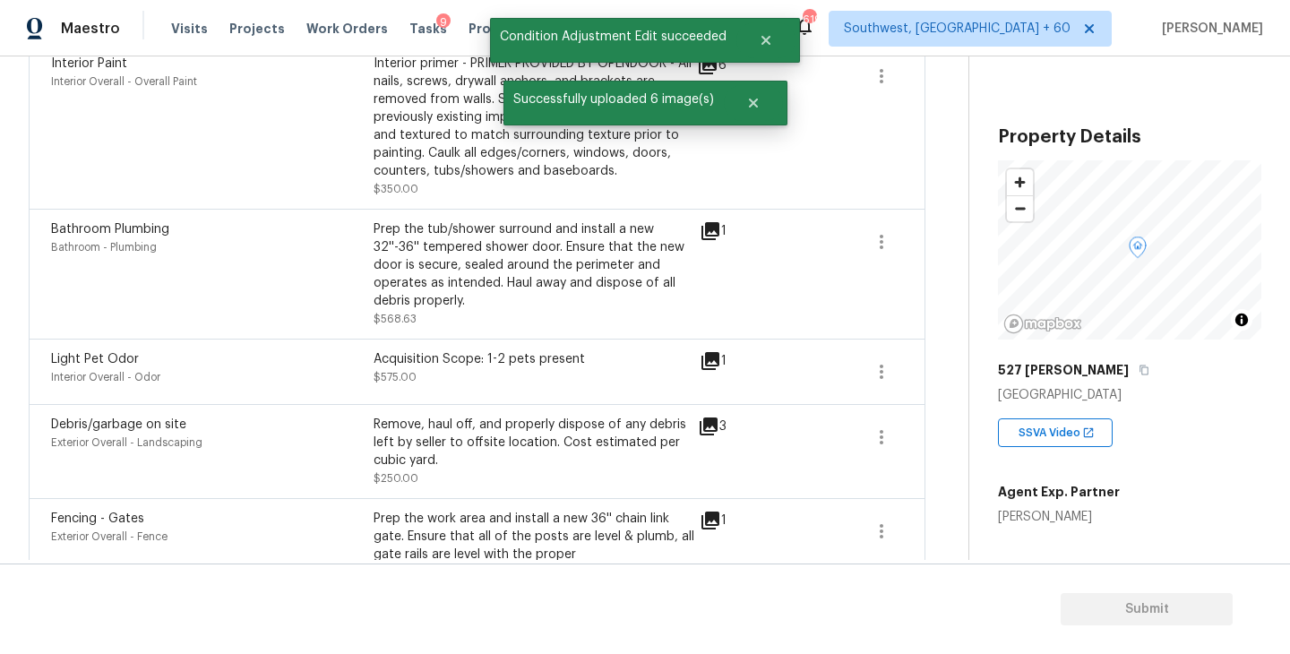
scroll to position [58, 0]
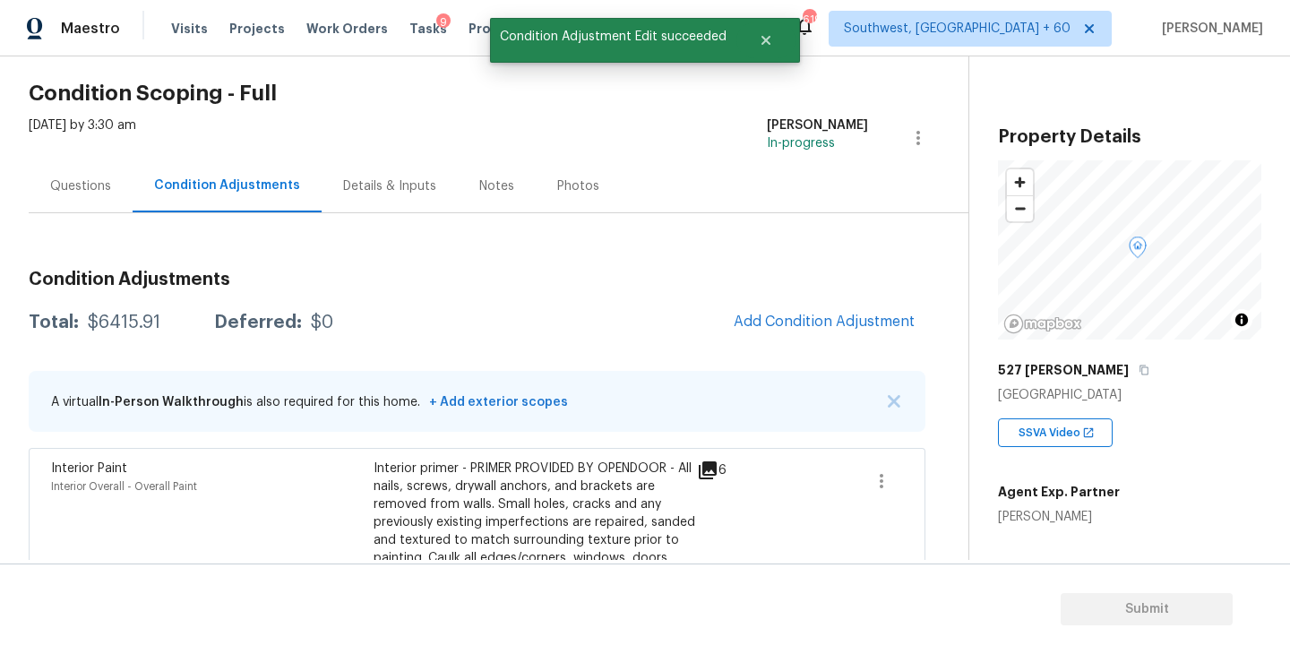
click at [85, 193] on div "Questions" at bounding box center [80, 186] width 61 height 18
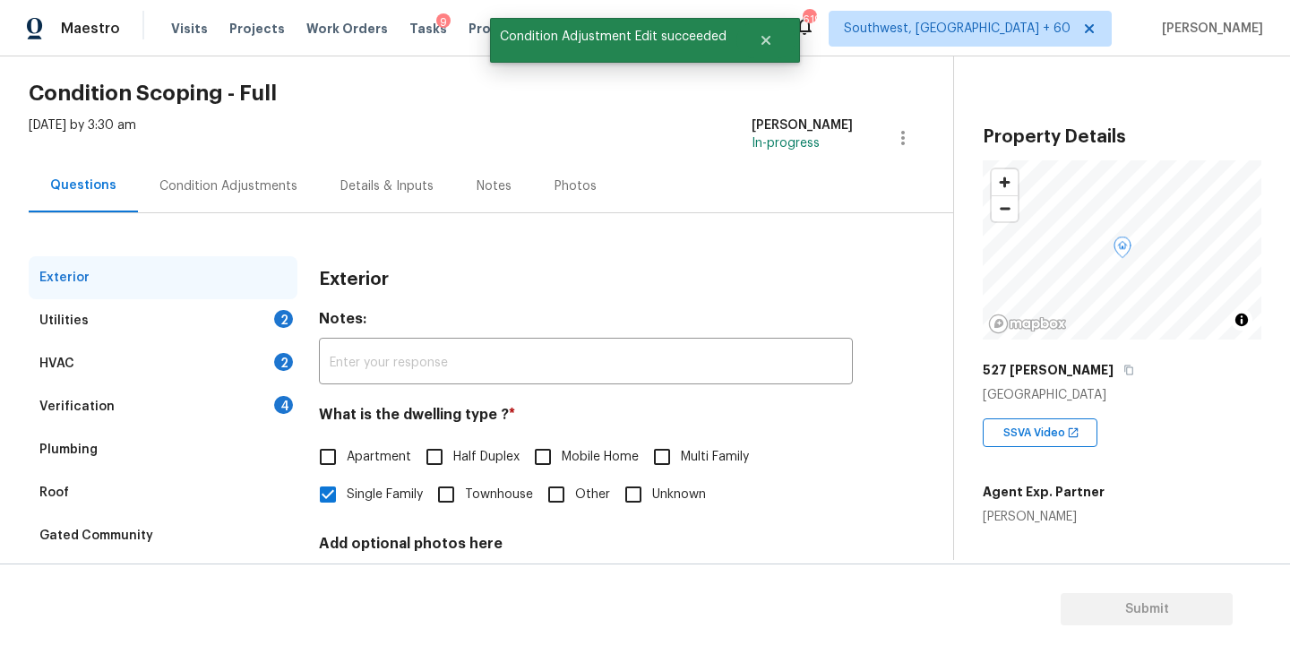
click at [208, 359] on div "HVAC 2" at bounding box center [163, 363] width 269 height 43
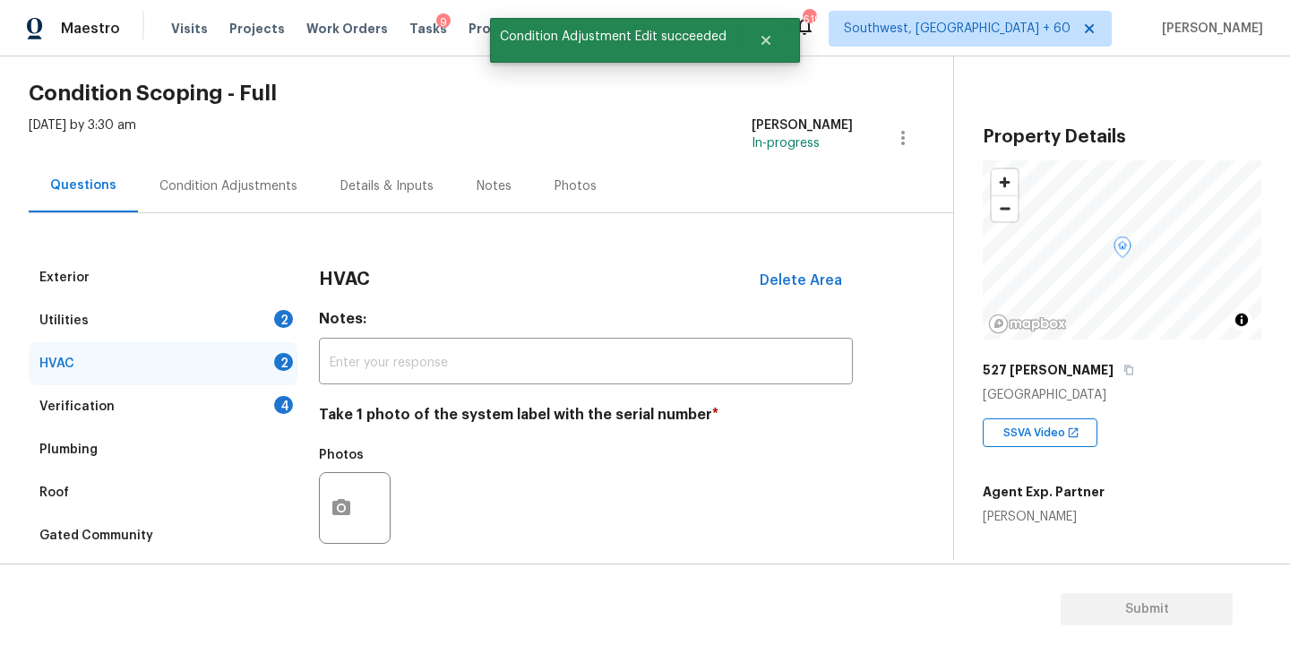
click at [218, 329] on div "Utilities 2" at bounding box center [163, 320] width 269 height 43
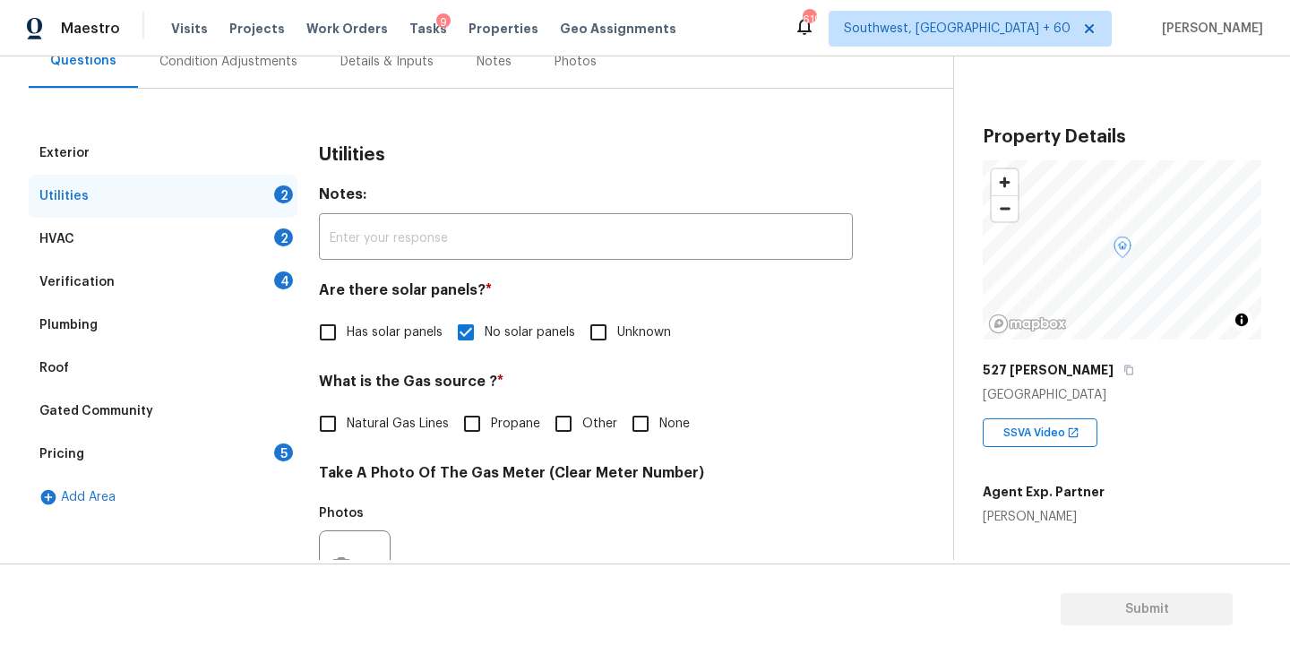
click at [357, 417] on span "Natural Gas Lines" at bounding box center [398, 424] width 102 height 19
click at [347, 417] on input "Natural Gas Lines" at bounding box center [328, 424] width 38 height 38
checkbox input "true"
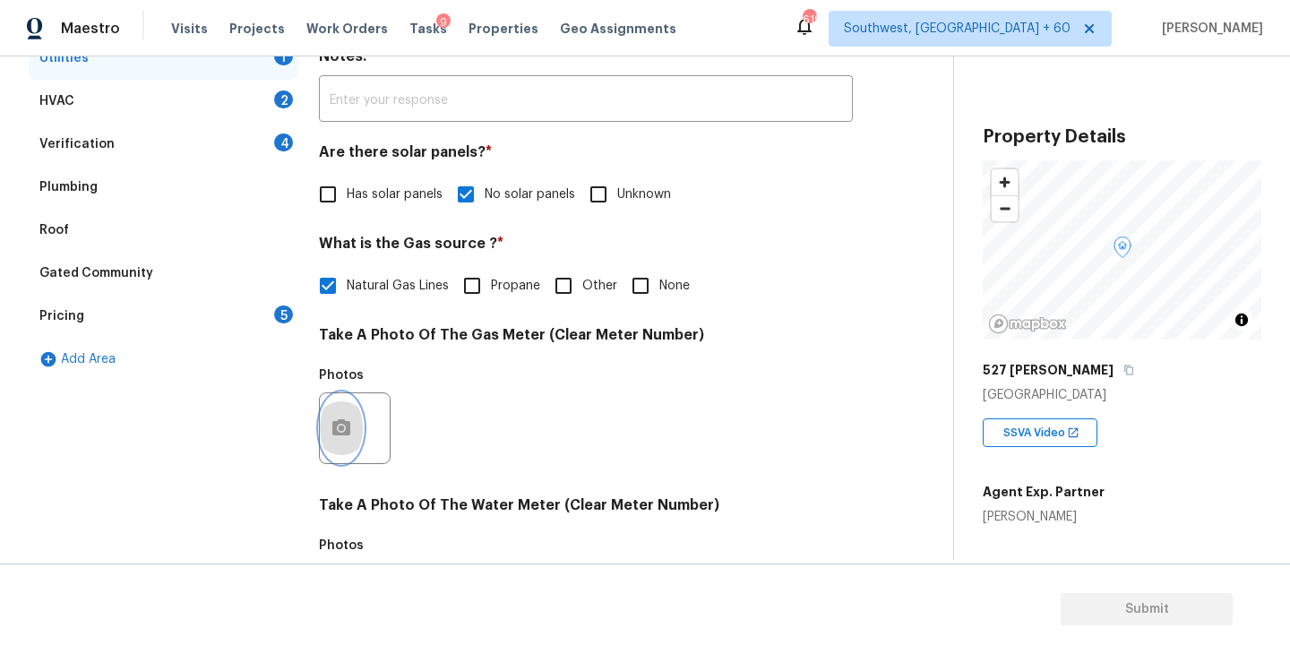
click at [351, 423] on icon "button" at bounding box center [342, 428] width 22 height 22
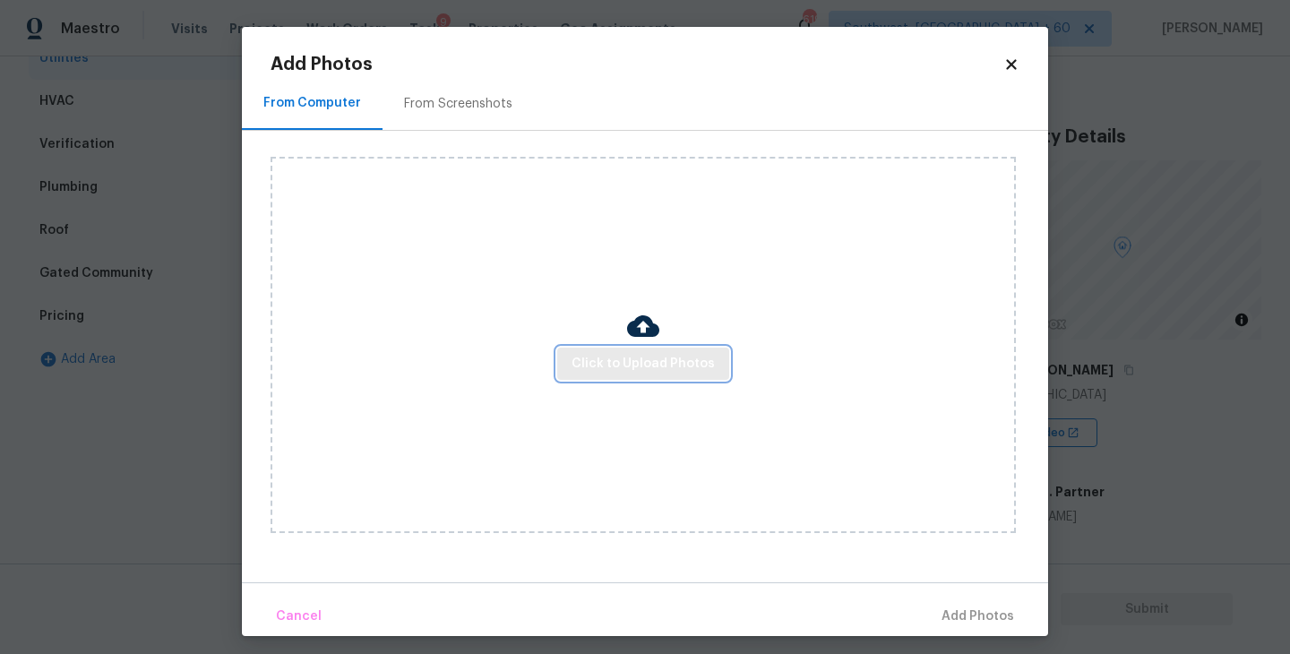
drag, startPoint x: 351, startPoint y: 423, endPoint x: 570, endPoint y: 378, distance: 223.1
click at [570, 378] on button "Click to Upload Photos" at bounding box center [643, 364] width 172 height 33
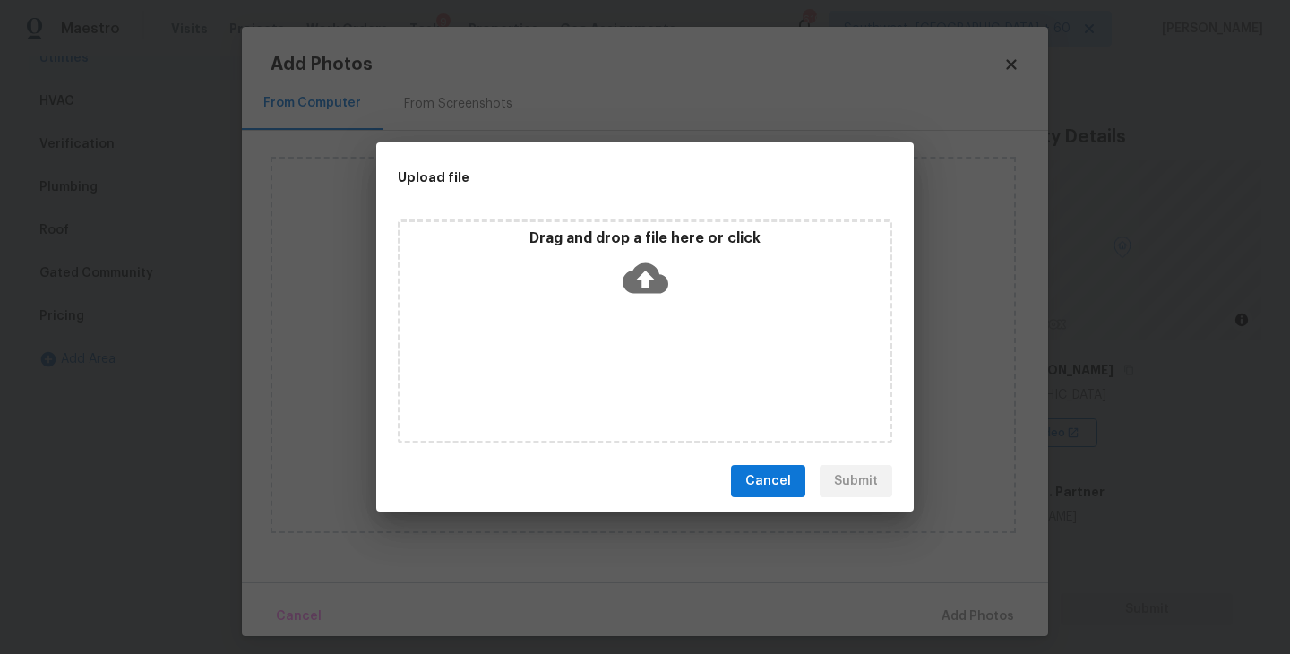
click at [604, 317] on div "Drag and drop a file here or click" at bounding box center [645, 332] width 495 height 224
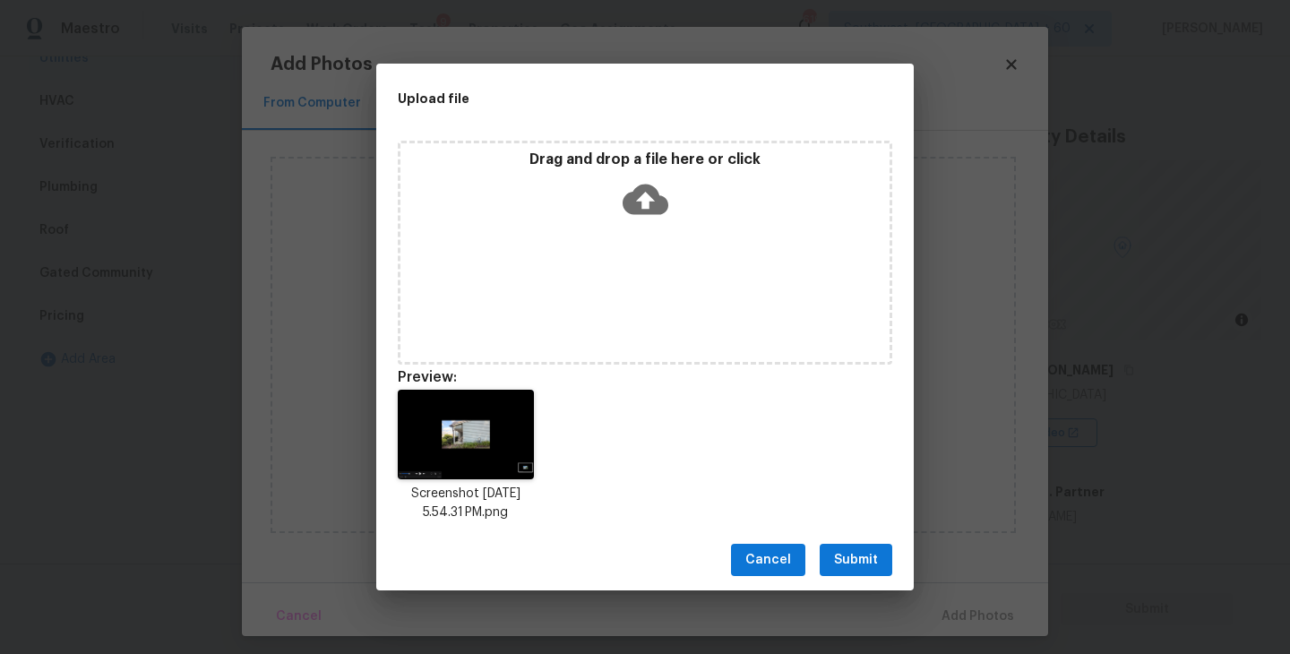
click at [882, 560] on button "Submit" at bounding box center [856, 560] width 73 height 33
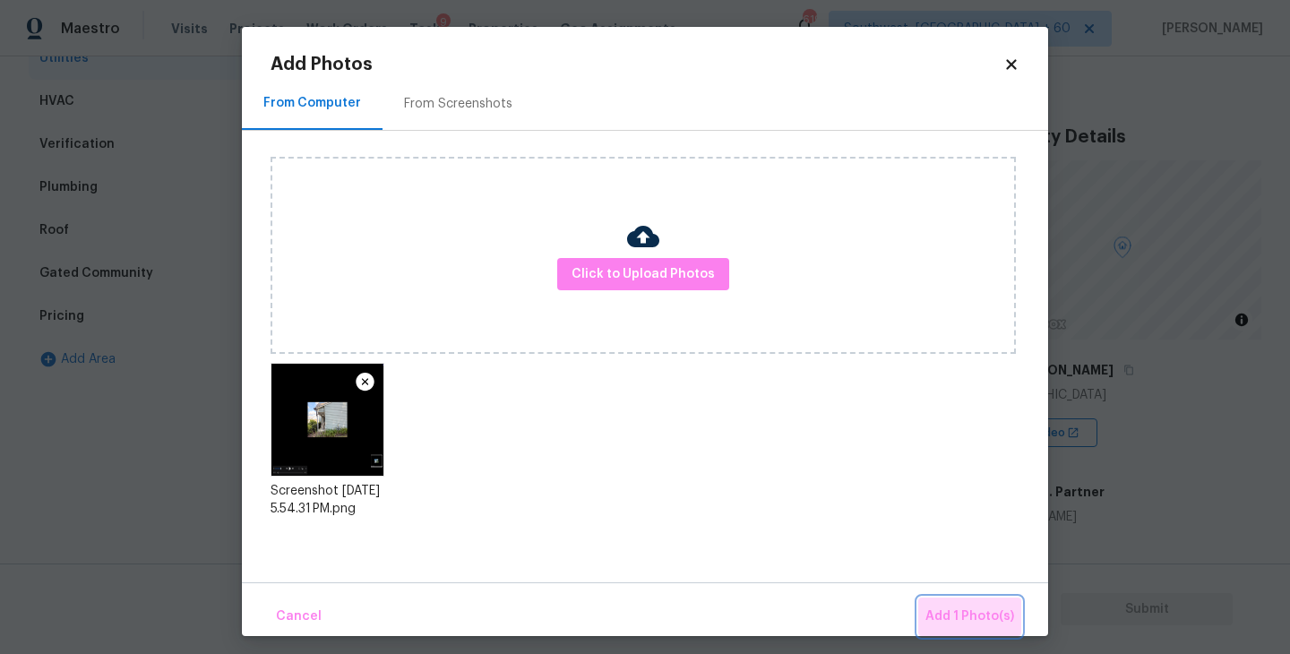
click at [973, 612] on span "Add 1 Photo(s)" at bounding box center [969, 617] width 89 height 22
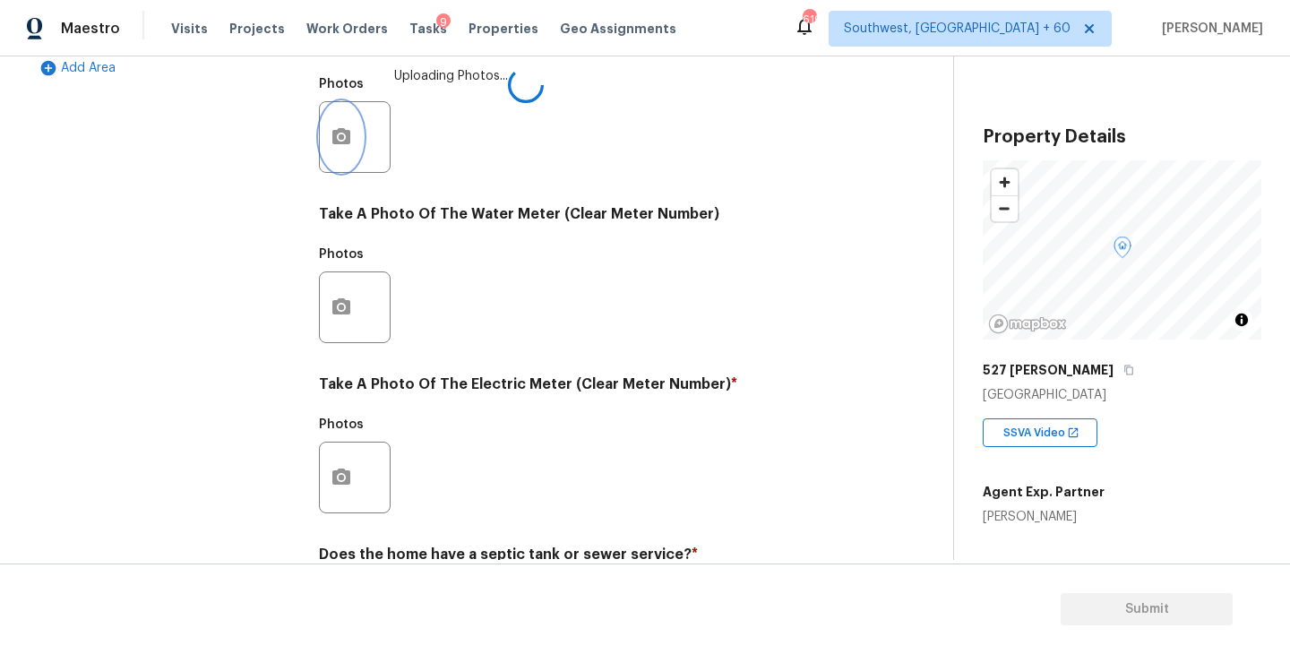
scroll to position [694, 0]
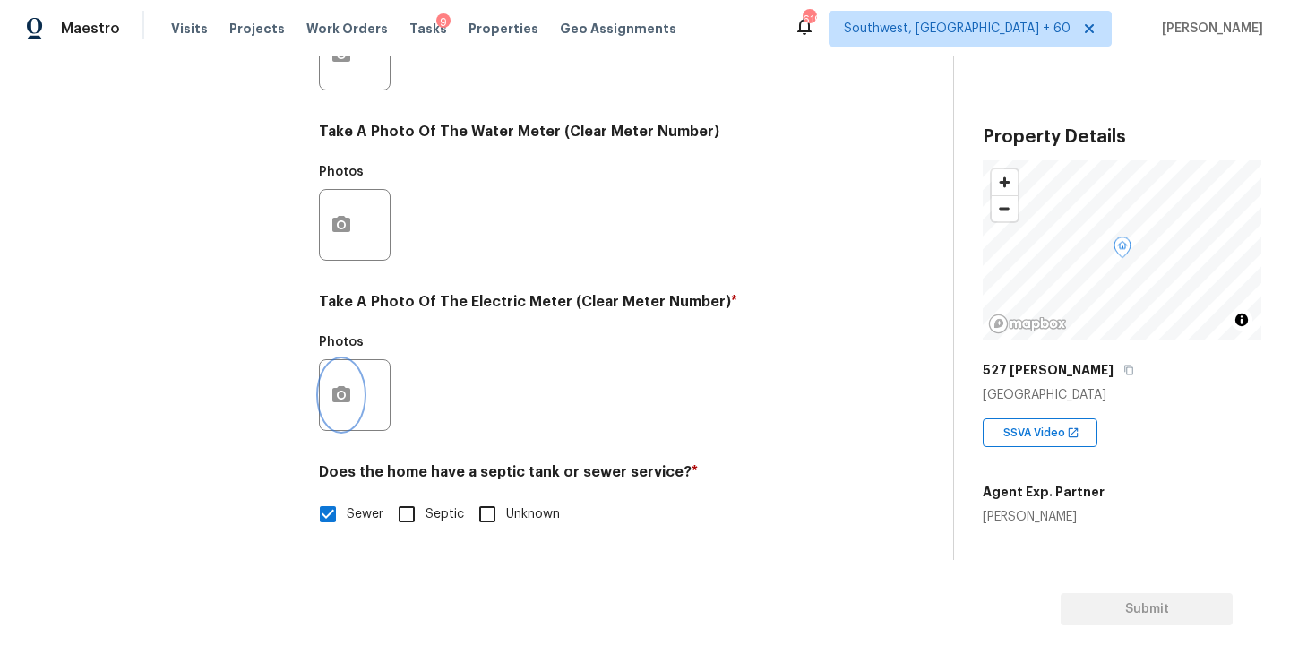
click at [347, 426] on button "button" at bounding box center [341, 395] width 43 height 70
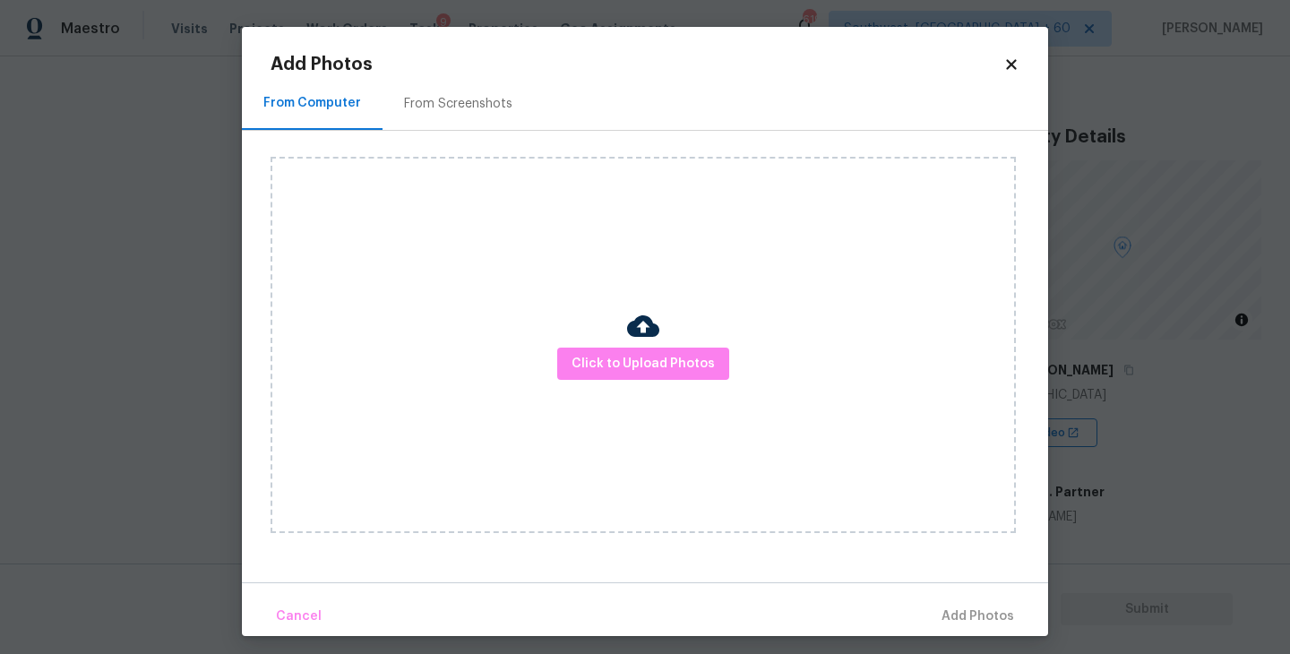
click at [571, 405] on div "Click to Upload Photos" at bounding box center [643, 345] width 745 height 376
click at [614, 364] on span "Click to Upload Photos" at bounding box center [643, 364] width 143 height 22
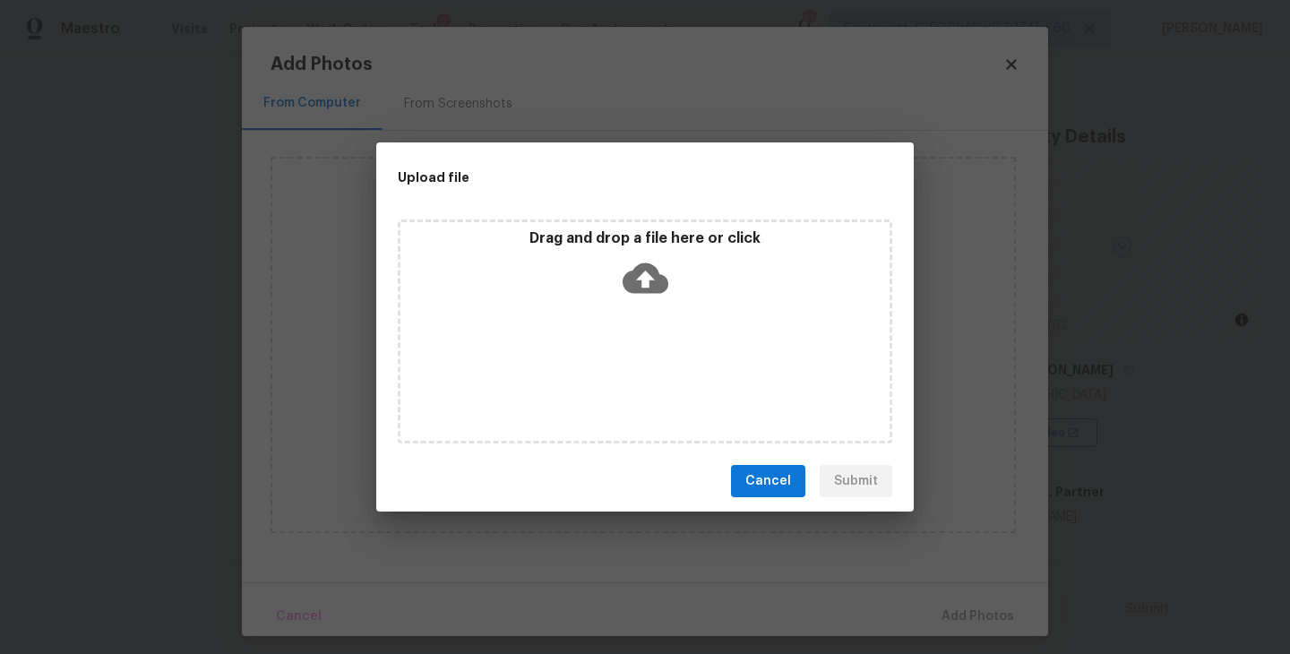
click at [641, 267] on icon at bounding box center [646, 278] width 46 height 30
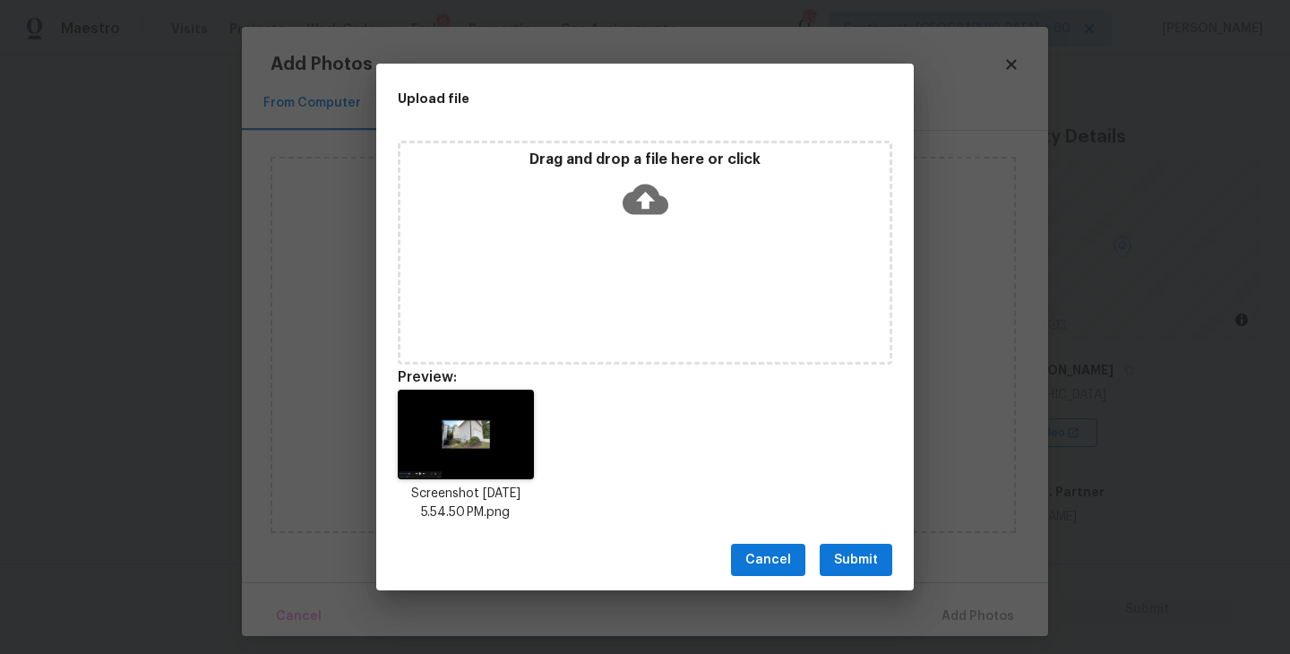
click at [863, 556] on span "Submit" at bounding box center [856, 560] width 44 height 22
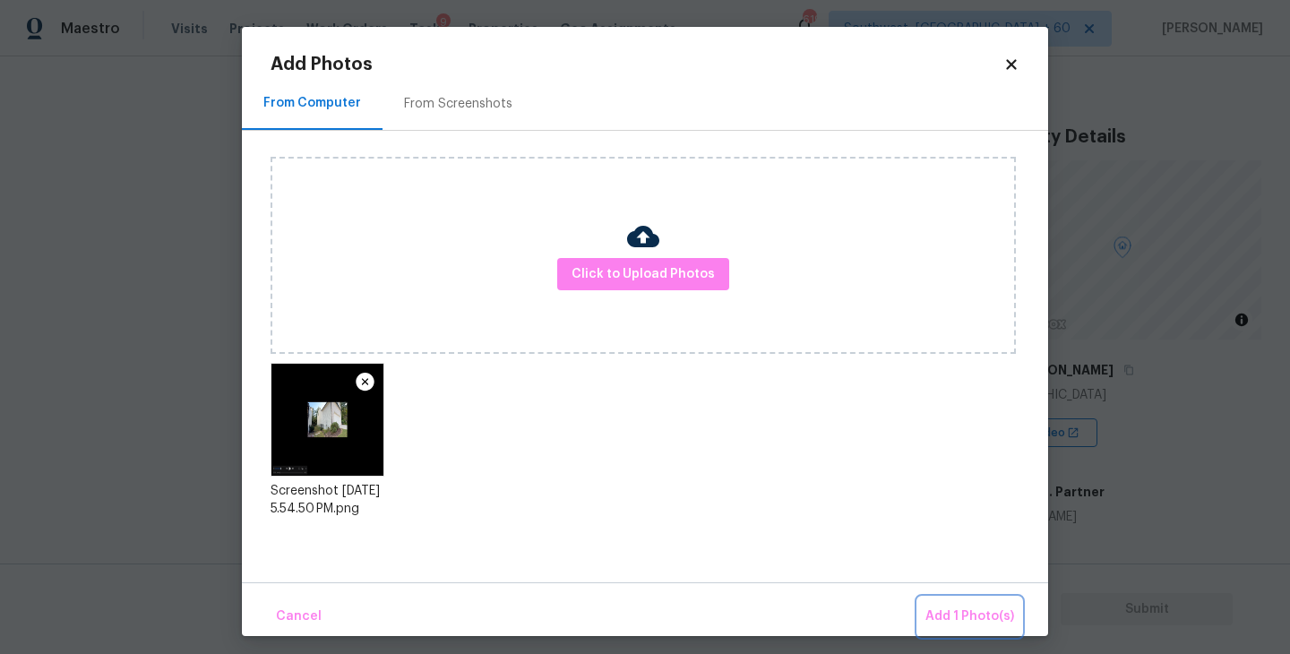
click at [963, 612] on span "Add 1 Photo(s)" at bounding box center [969, 617] width 89 height 22
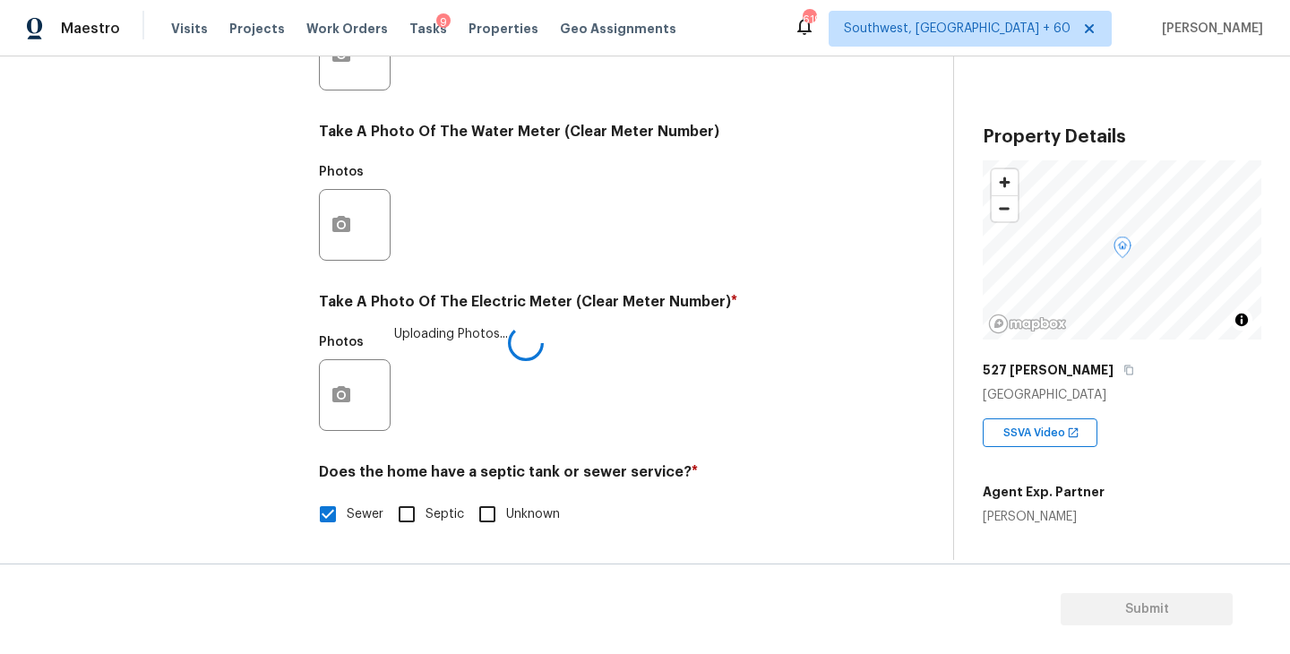
click at [768, 440] on div "Photos Uploading Photos..." at bounding box center [586, 383] width 534 height 116
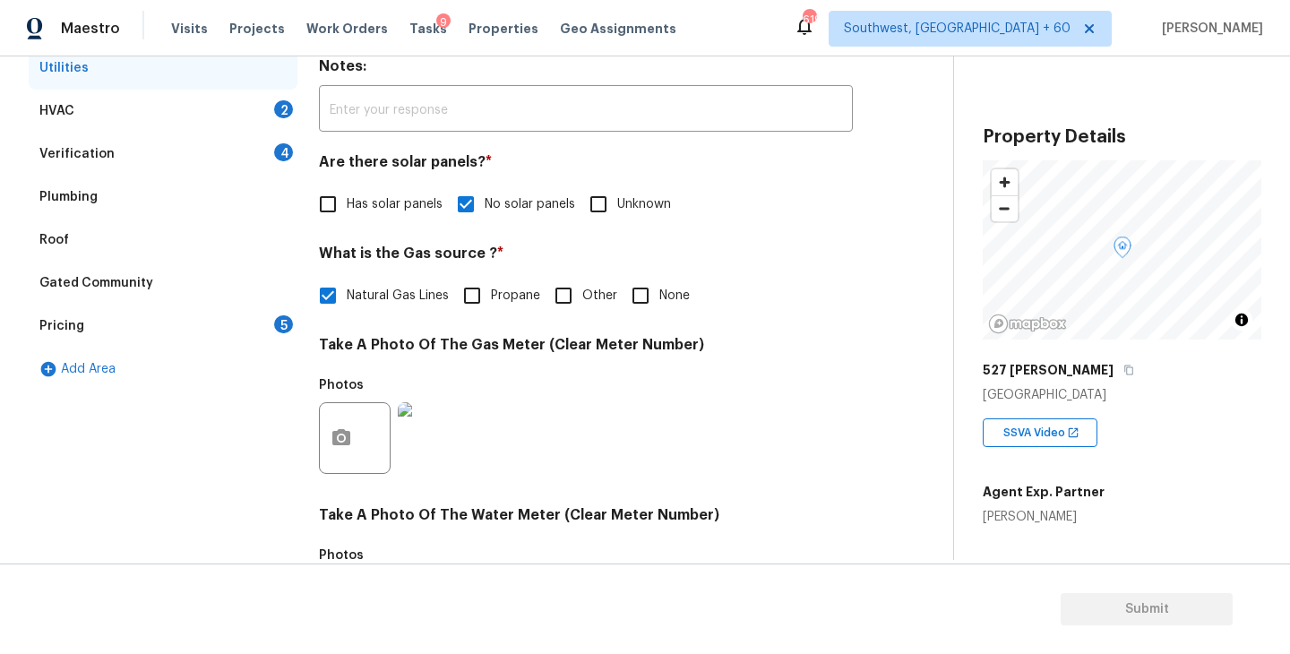
scroll to position [218, 0]
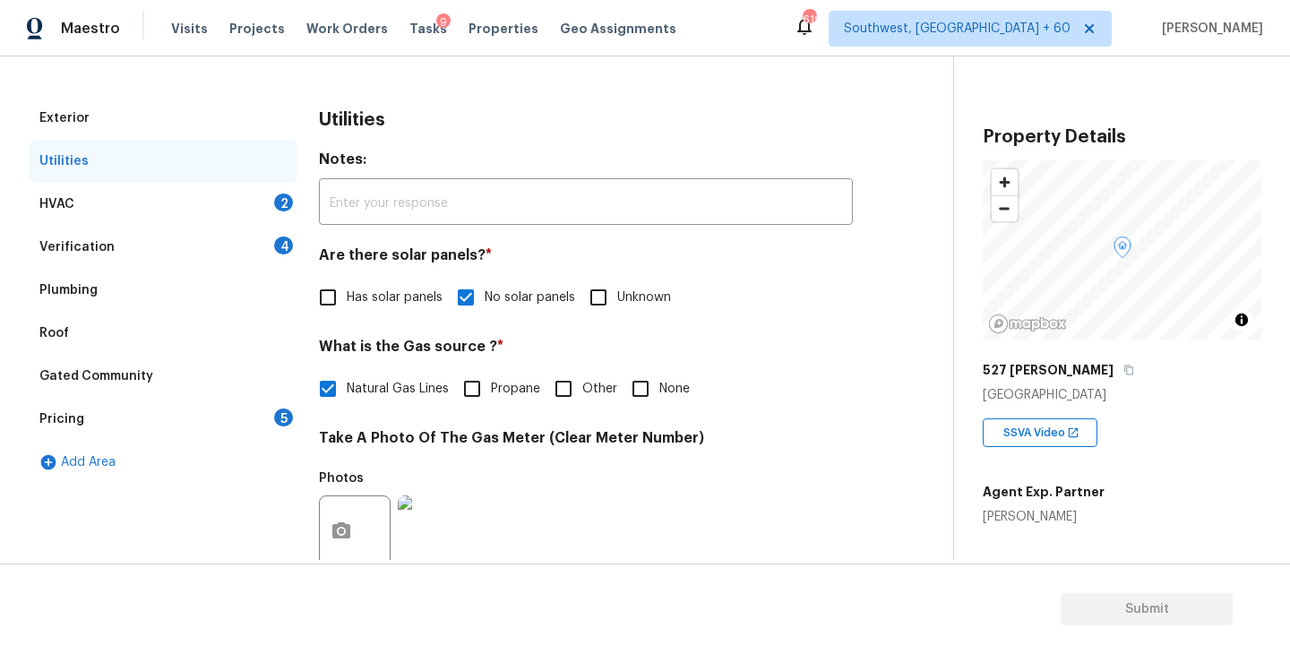
click at [228, 208] on div "HVAC 2" at bounding box center [163, 204] width 269 height 43
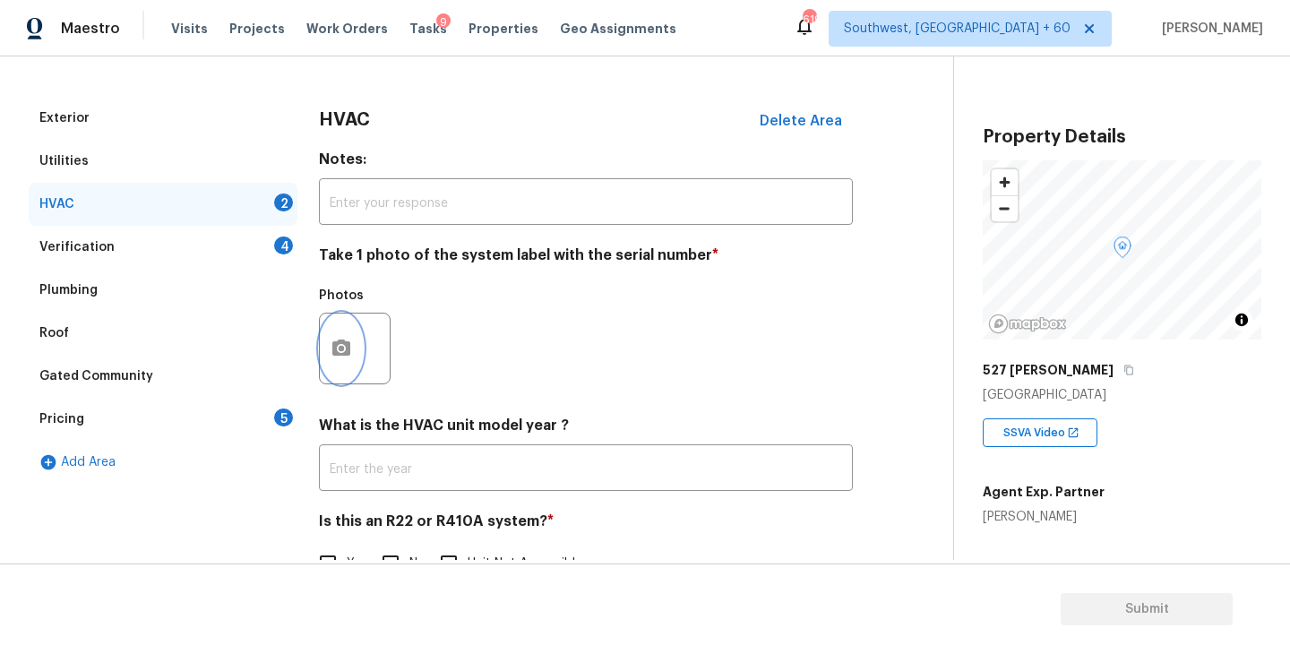
click at [351, 367] on button "button" at bounding box center [341, 349] width 43 height 70
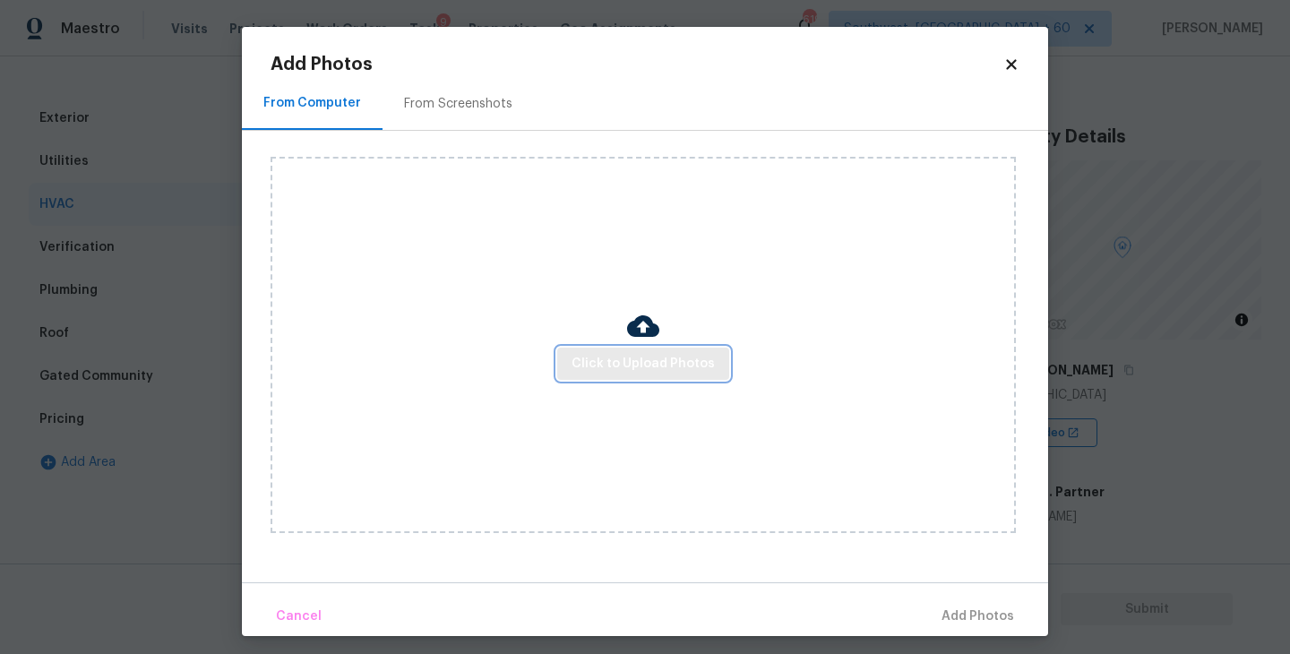
click at [642, 362] on span "Click to Upload Photos" at bounding box center [643, 364] width 143 height 22
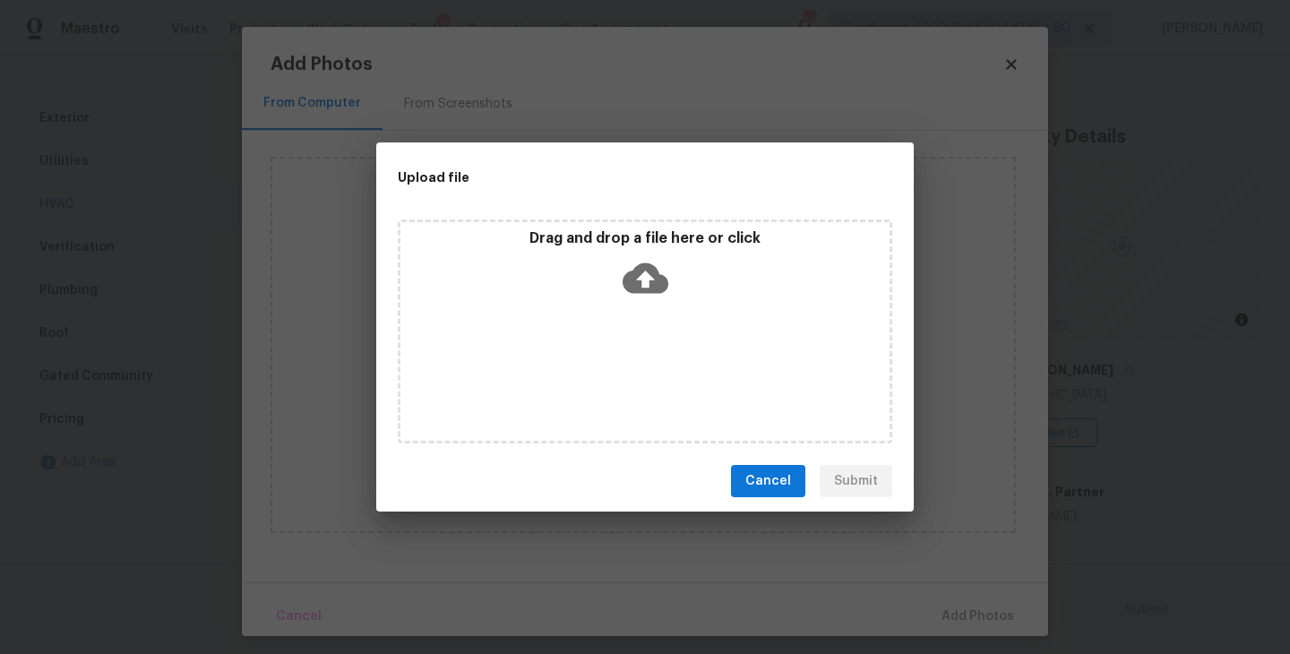
click at [642, 333] on div "Drag and drop a file here or click" at bounding box center [645, 332] width 495 height 224
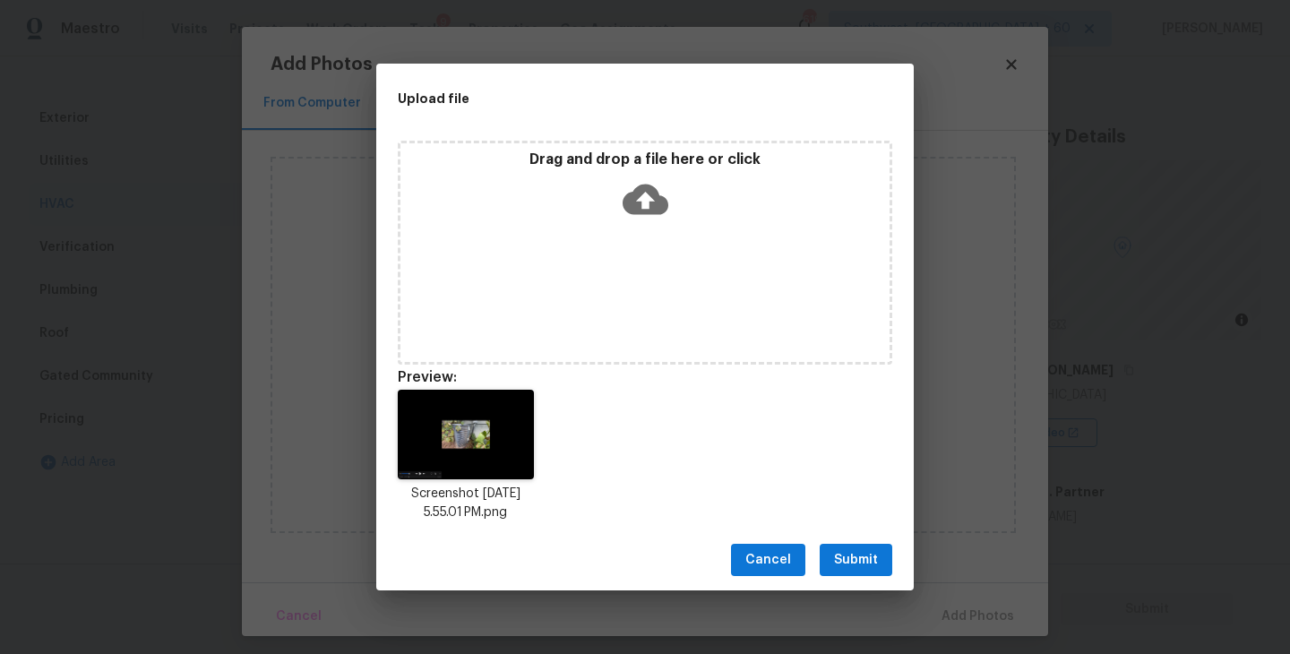
click at [846, 578] on div "Cancel Submit" at bounding box center [645, 560] width 538 height 62
click at [871, 552] on span "Submit" at bounding box center [856, 560] width 44 height 22
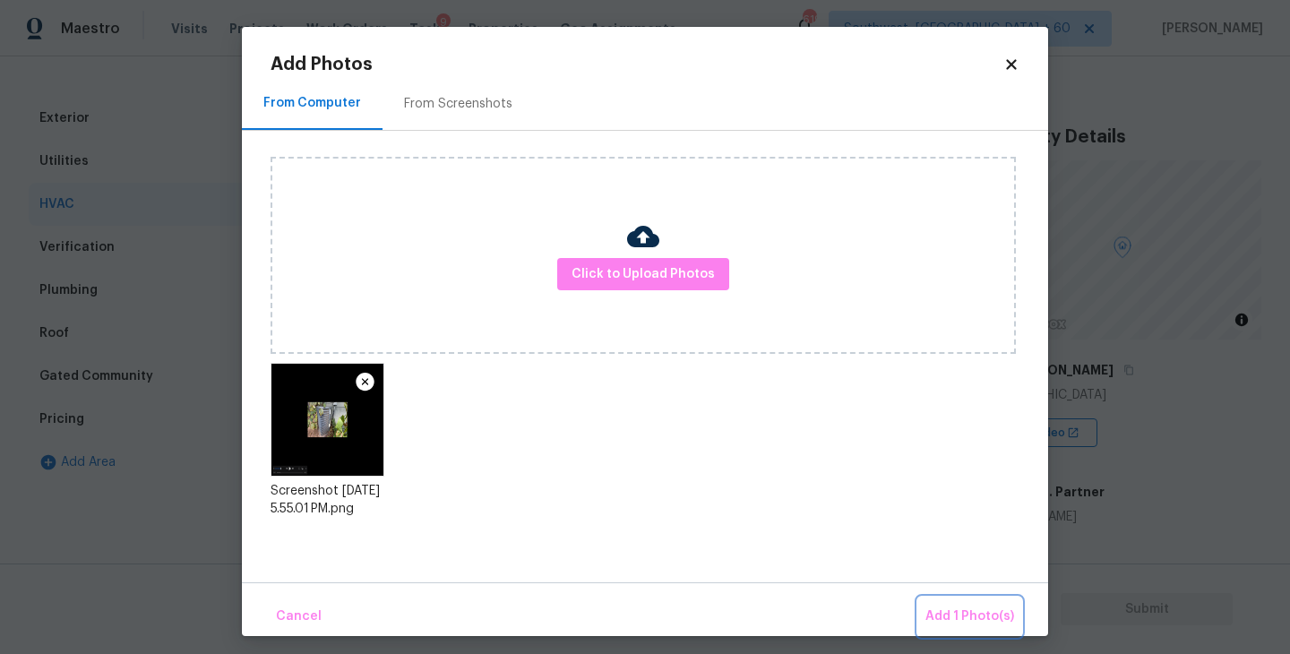
click at [945, 603] on button "Add 1 Photo(s)" at bounding box center [969, 617] width 103 height 39
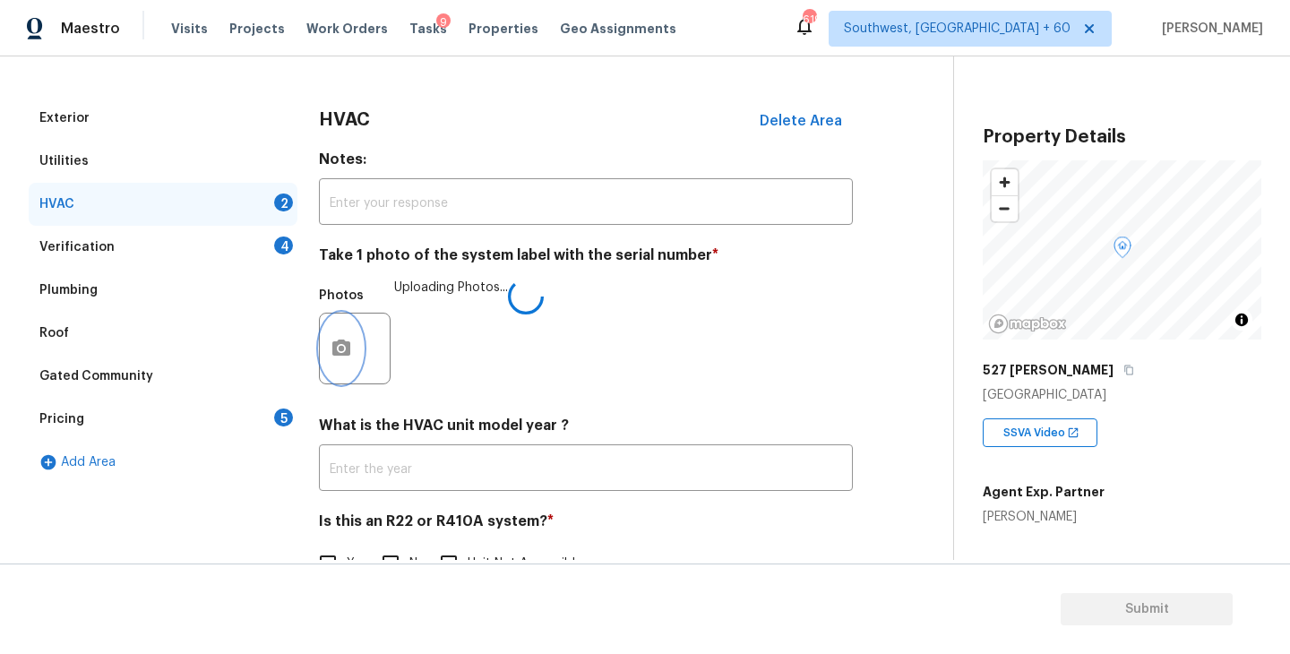
scroll to position [268, 0]
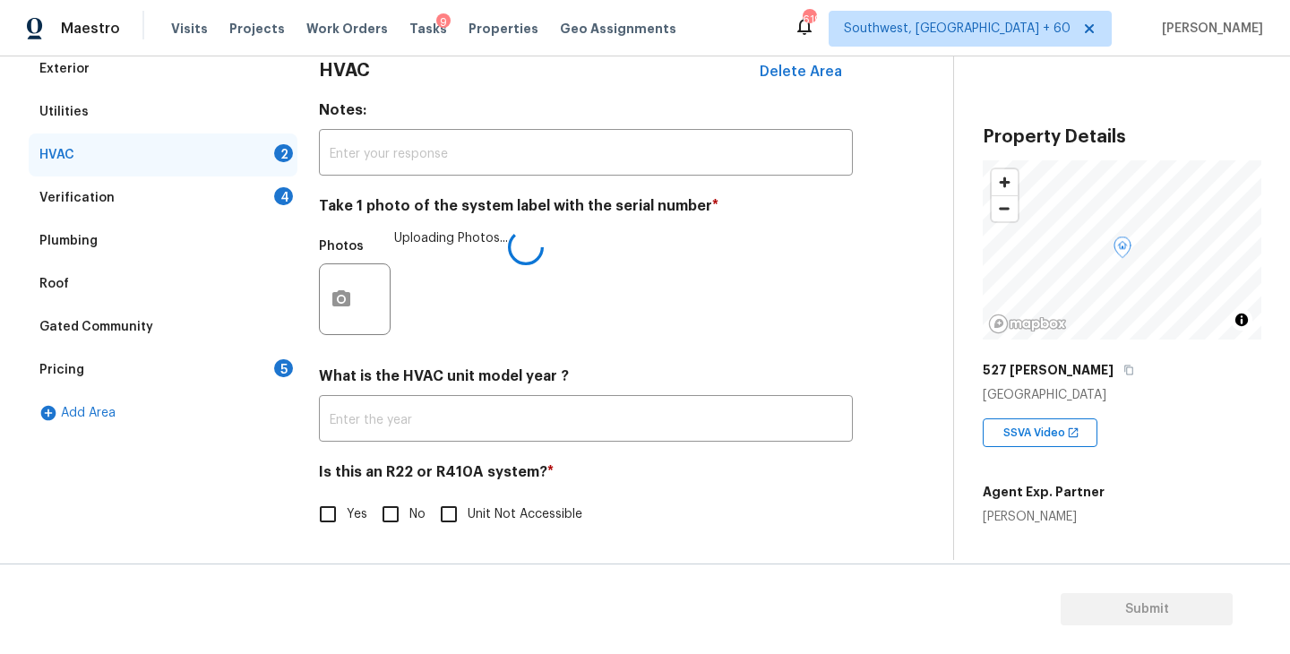
click at [417, 510] on span "No" at bounding box center [417, 514] width 16 height 19
click at [409, 510] on input "No" at bounding box center [391, 514] width 38 height 38
checkbox input "true"
click at [248, 193] on div "Verification 4" at bounding box center [163, 197] width 269 height 43
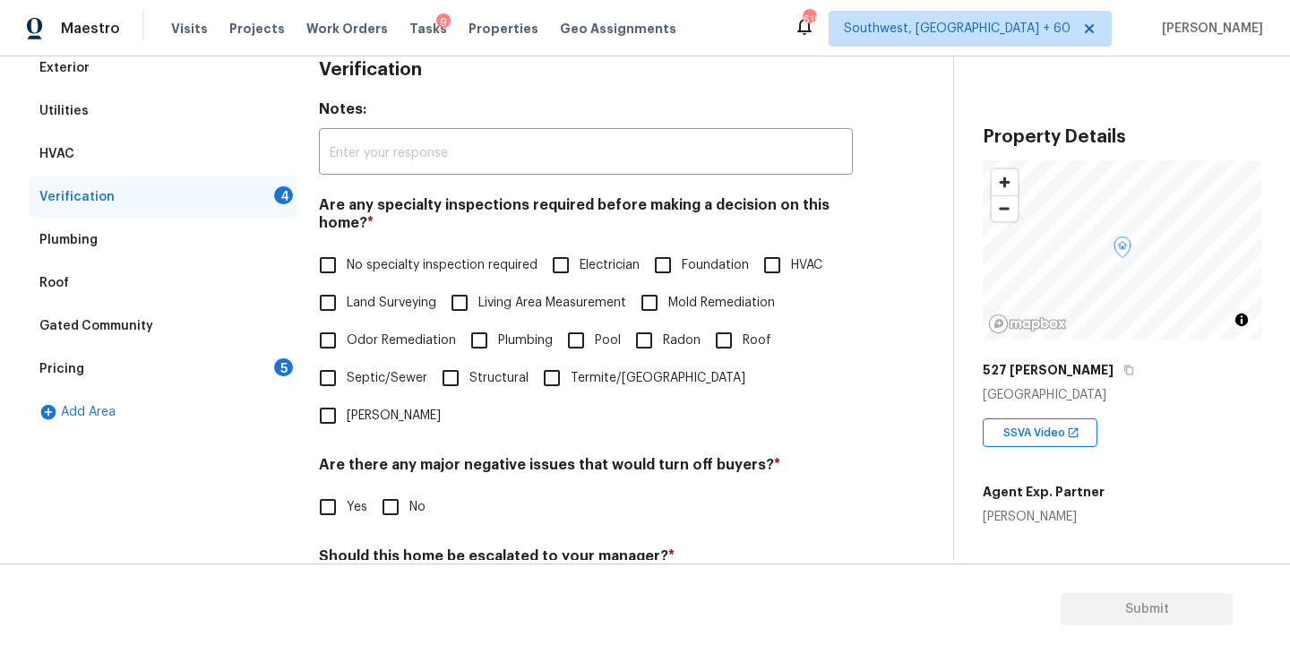
click at [376, 271] on span "No specialty inspection required" at bounding box center [442, 265] width 191 height 19
click at [347, 271] on input "No specialty inspection required" at bounding box center [328, 265] width 38 height 38
checkbox input "true"
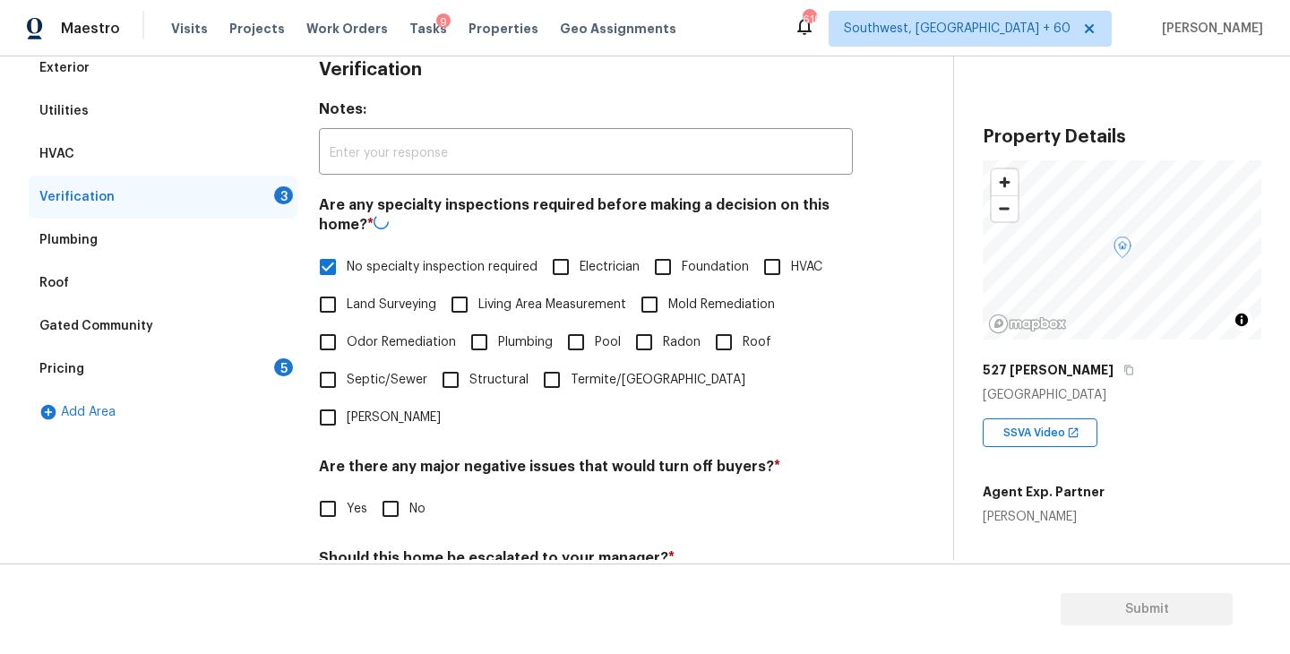
scroll to position [424, 0]
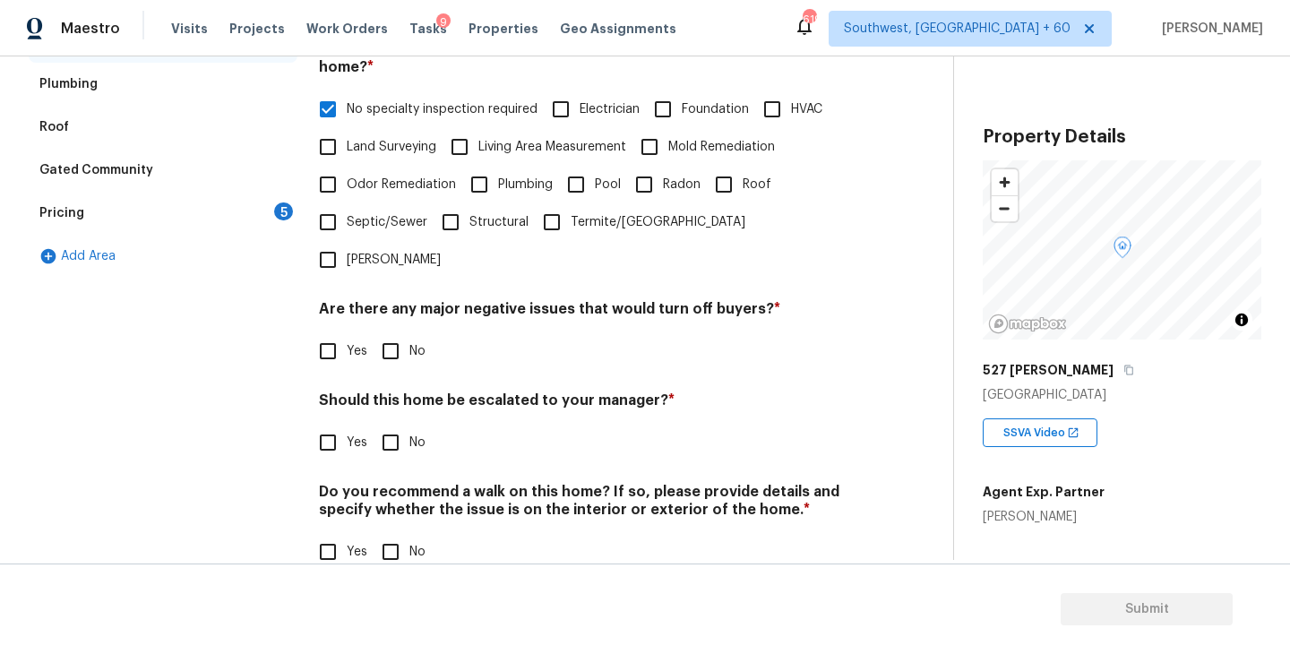
click at [384, 332] on input "No" at bounding box center [391, 351] width 38 height 38
checkbox input "true"
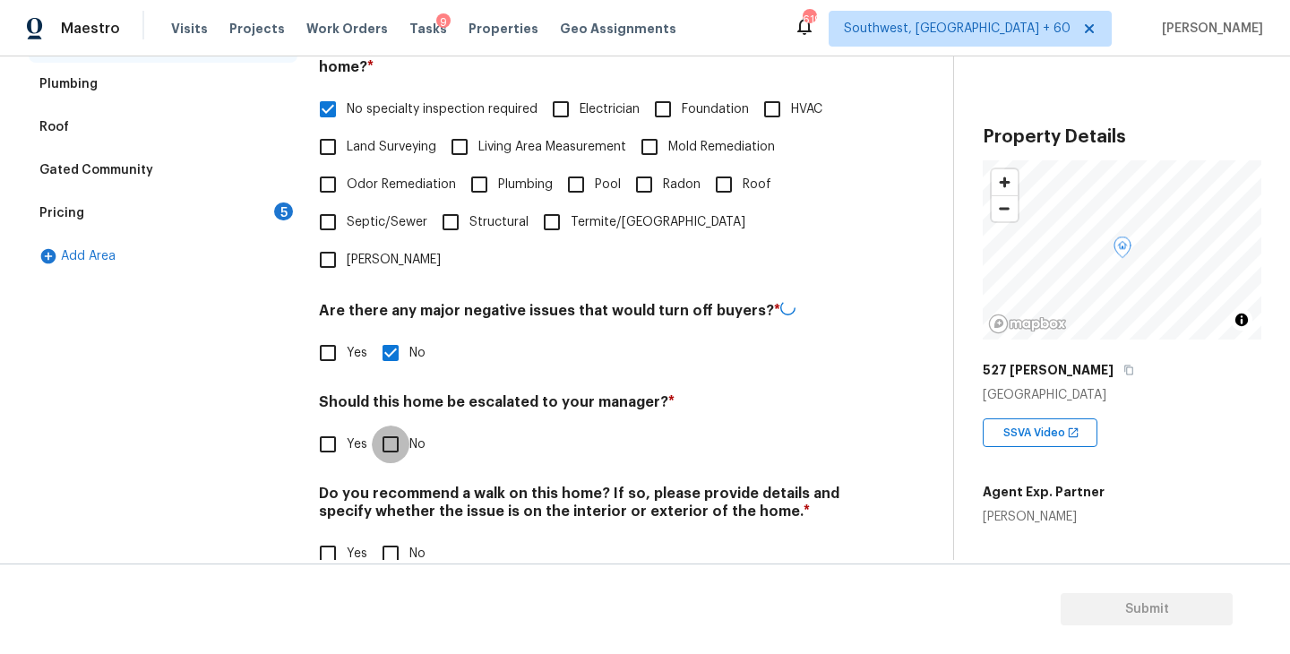
click at [384, 426] on input "No" at bounding box center [391, 445] width 38 height 38
checkbox input "true"
click at [393, 535] on input "No" at bounding box center [391, 554] width 38 height 38
checkbox input "true"
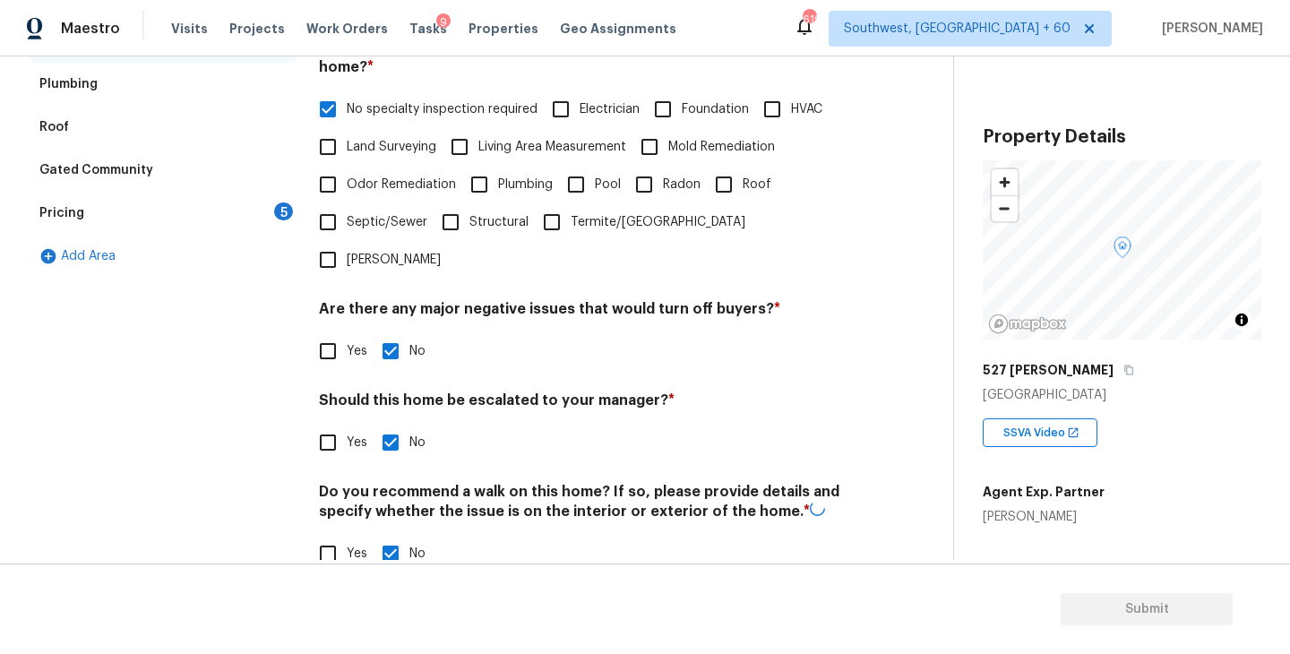
scroll to position [294, 0]
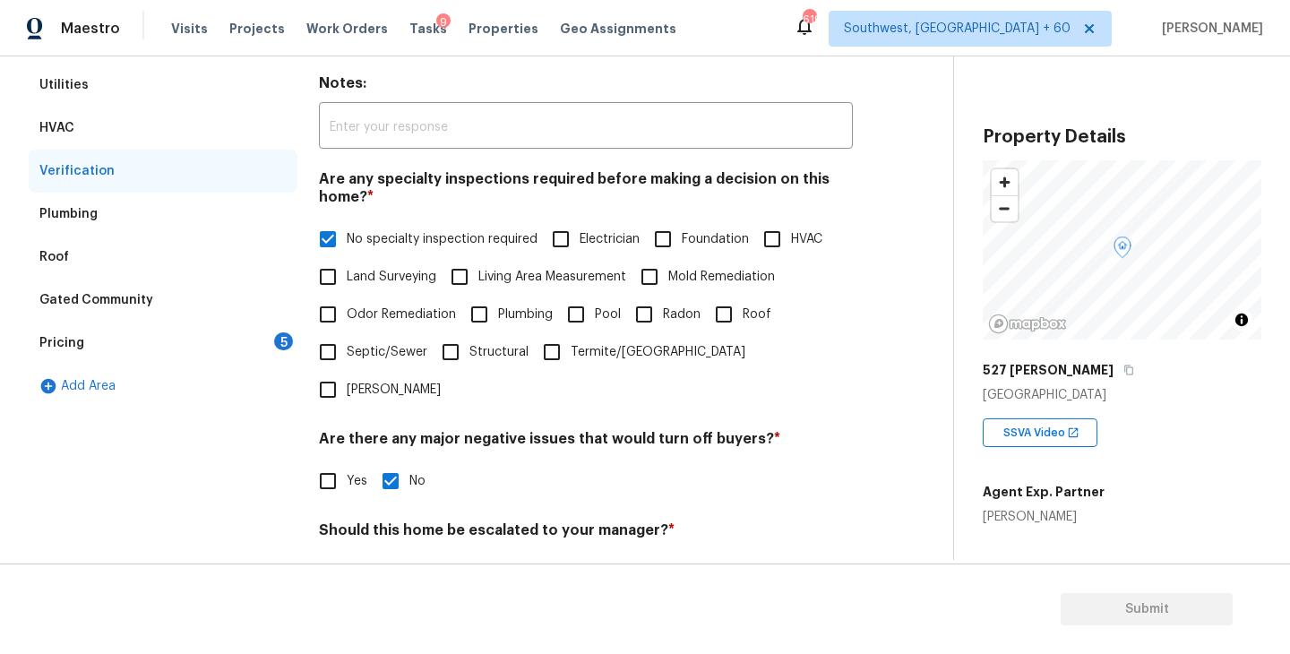
click at [258, 349] on div "Pricing 5" at bounding box center [163, 343] width 269 height 43
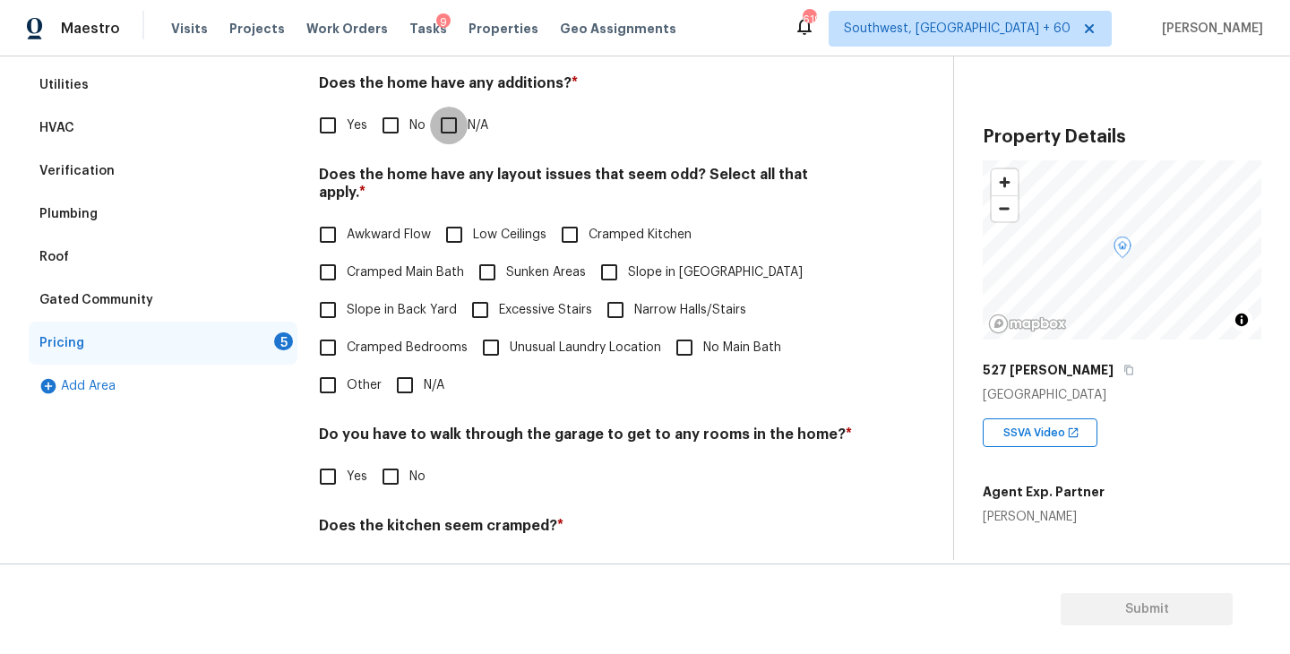
click at [449, 138] on input "N/A" at bounding box center [449, 126] width 38 height 38
checkbox input "true"
click at [624, 254] on input "Slope in Front Yard" at bounding box center [609, 273] width 38 height 38
checkbox input "true"
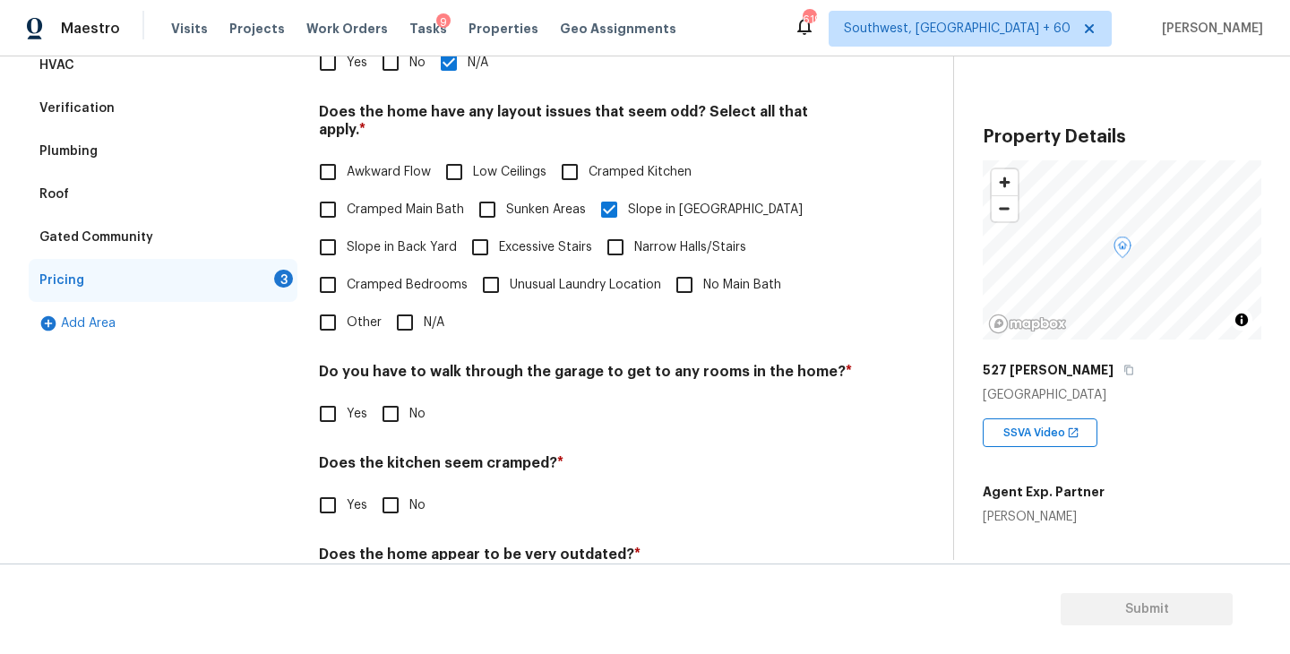
scroll to position [411, 0]
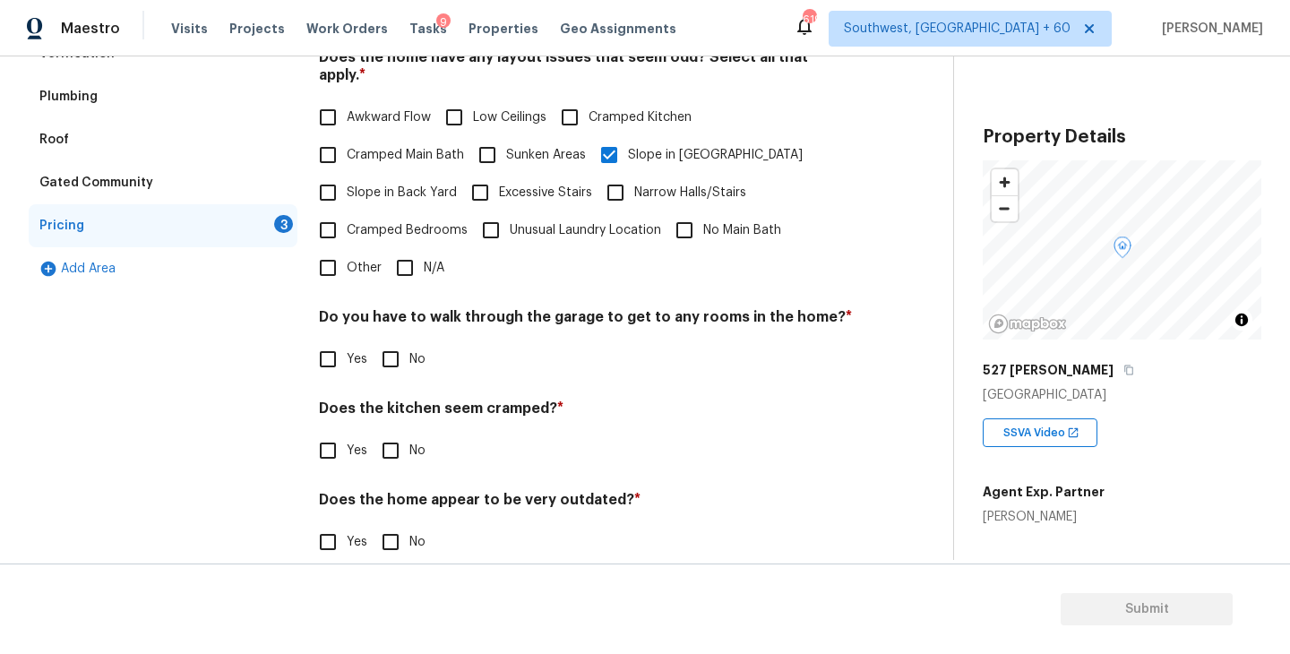
click at [415, 350] on span "No" at bounding box center [417, 359] width 16 height 19
click at [409, 340] on input "No" at bounding box center [391, 359] width 38 height 38
checkbox input "true"
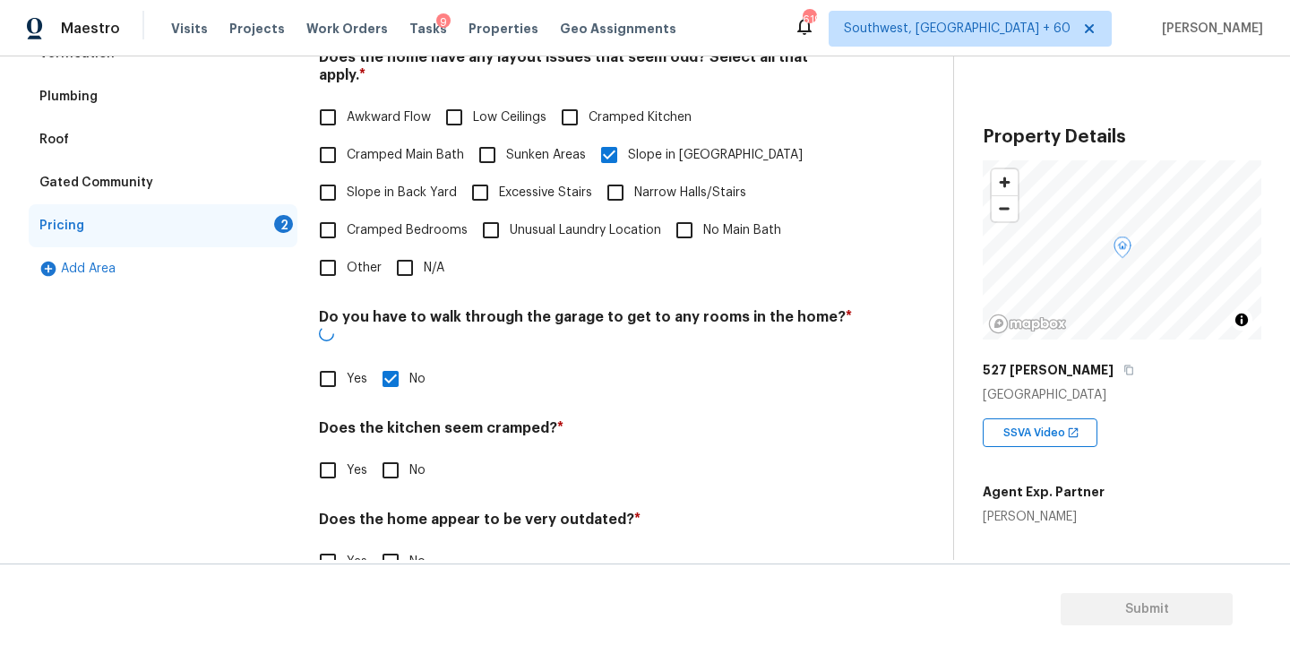
click at [395, 456] on div "Pricing Does the home have any additions? * Yes No N/A Does the home have any l…" at bounding box center [586, 252] width 534 height 699
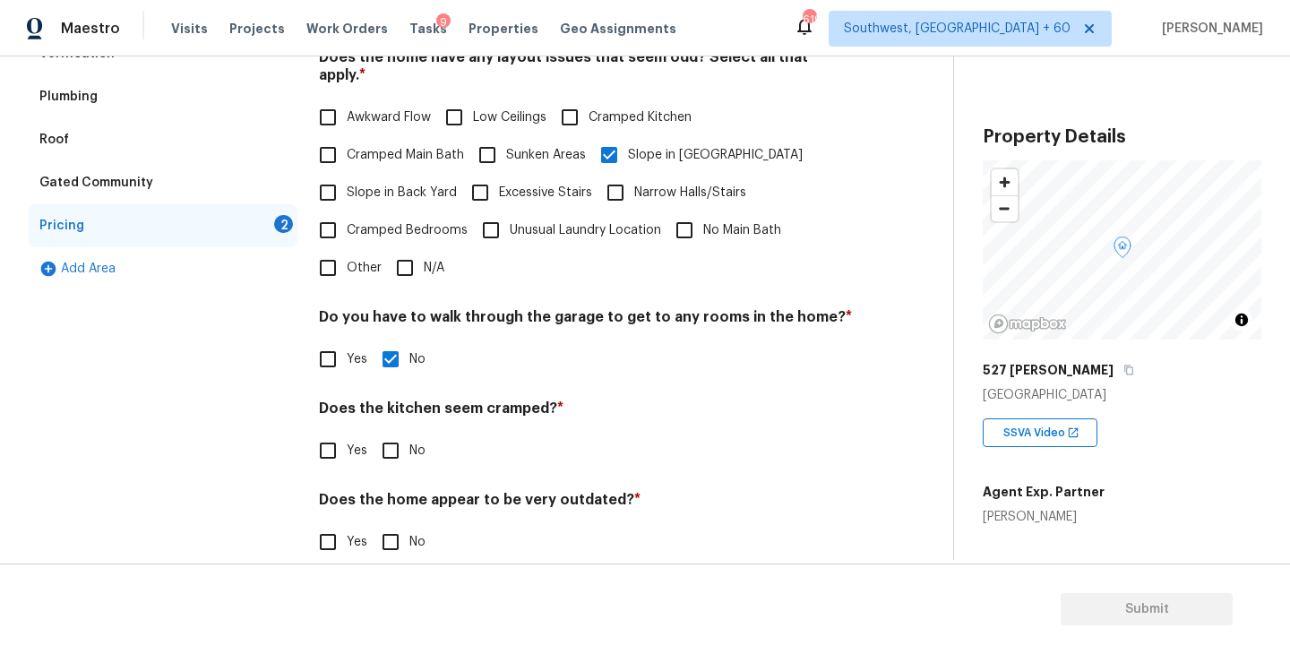
click at [403, 408] on div "Does the kitchen seem cramped? * Yes No" at bounding box center [586, 435] width 534 height 70
click at [390, 532] on input "No" at bounding box center [391, 542] width 38 height 38
checkbox input "true"
click at [409, 445] on label "No" at bounding box center [399, 451] width 54 height 38
click at [409, 445] on input "No" at bounding box center [391, 451] width 38 height 38
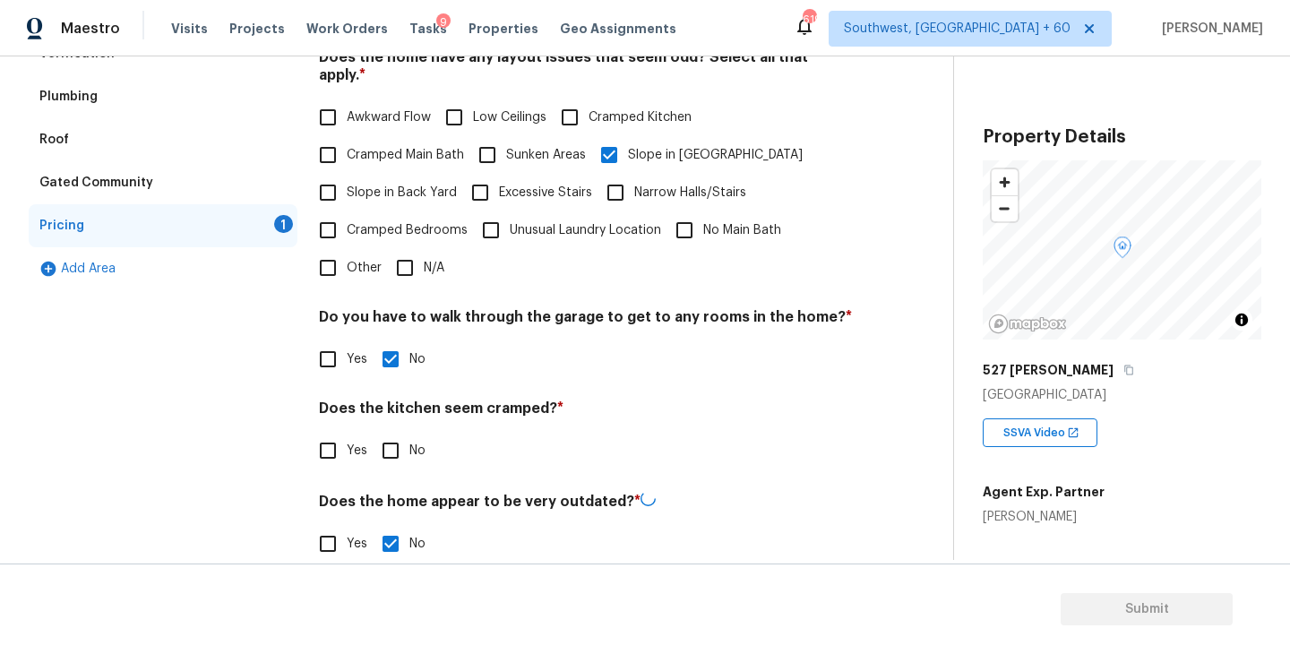
checkbox input "true"
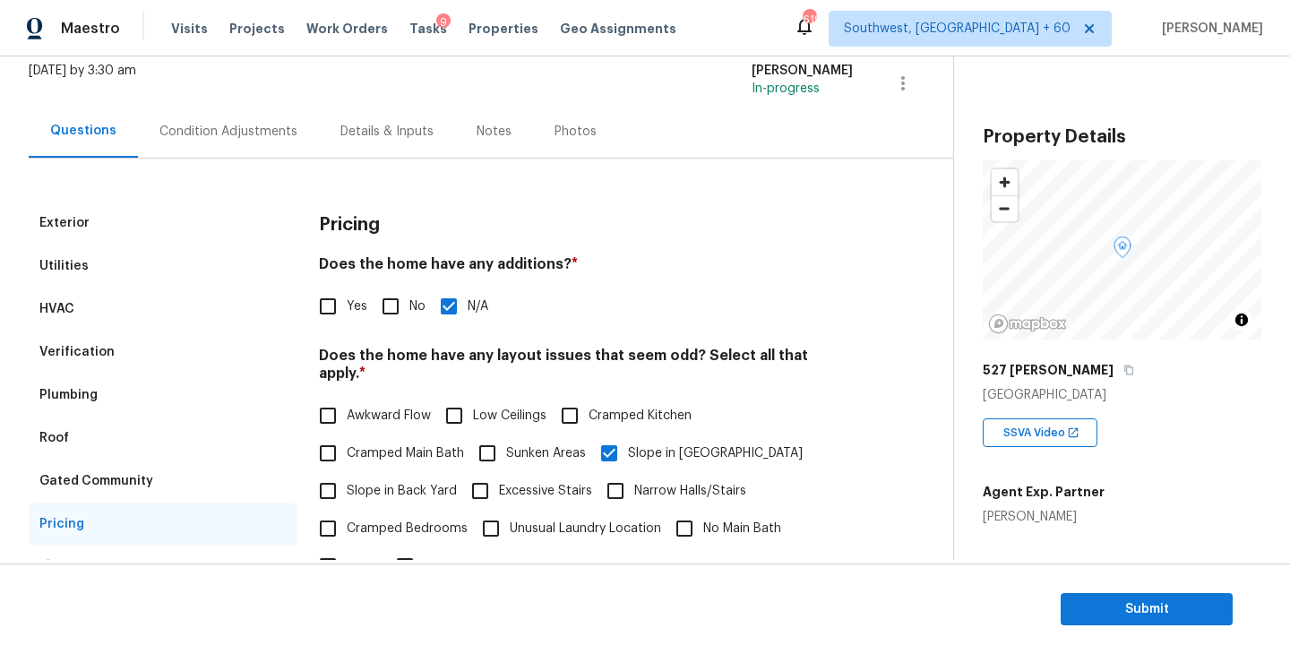
click at [257, 142] on div "Condition Adjustments" at bounding box center [228, 131] width 181 height 53
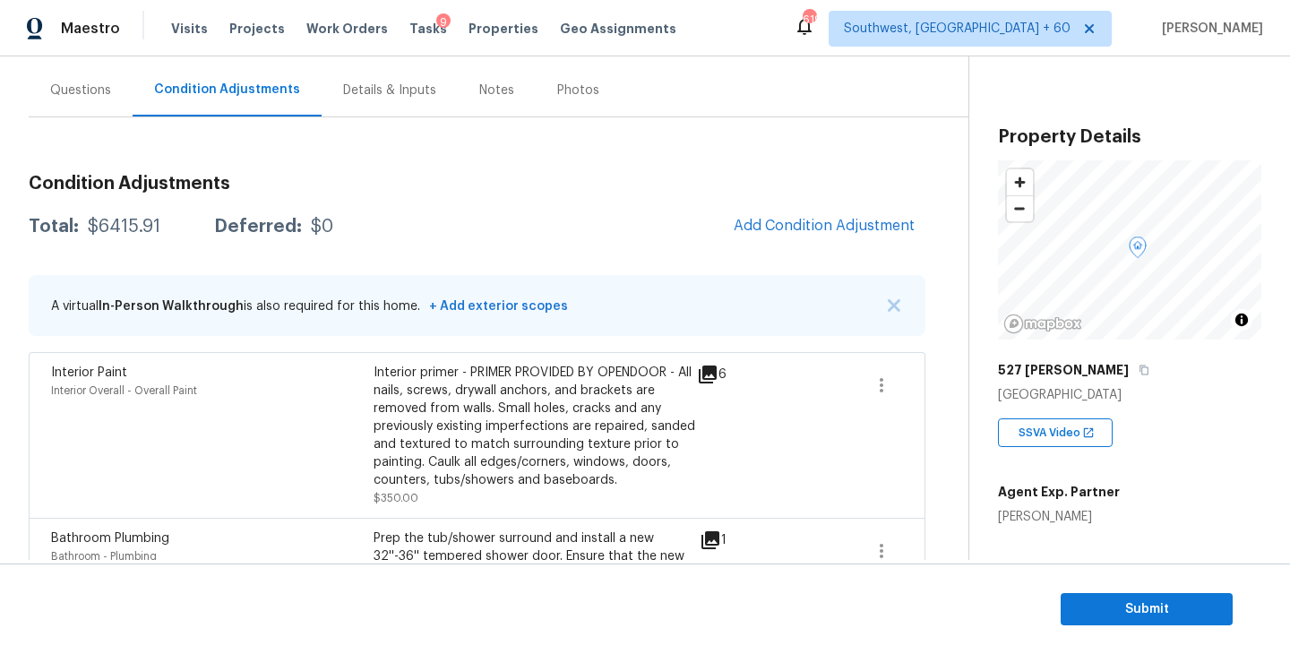
scroll to position [174, 0]
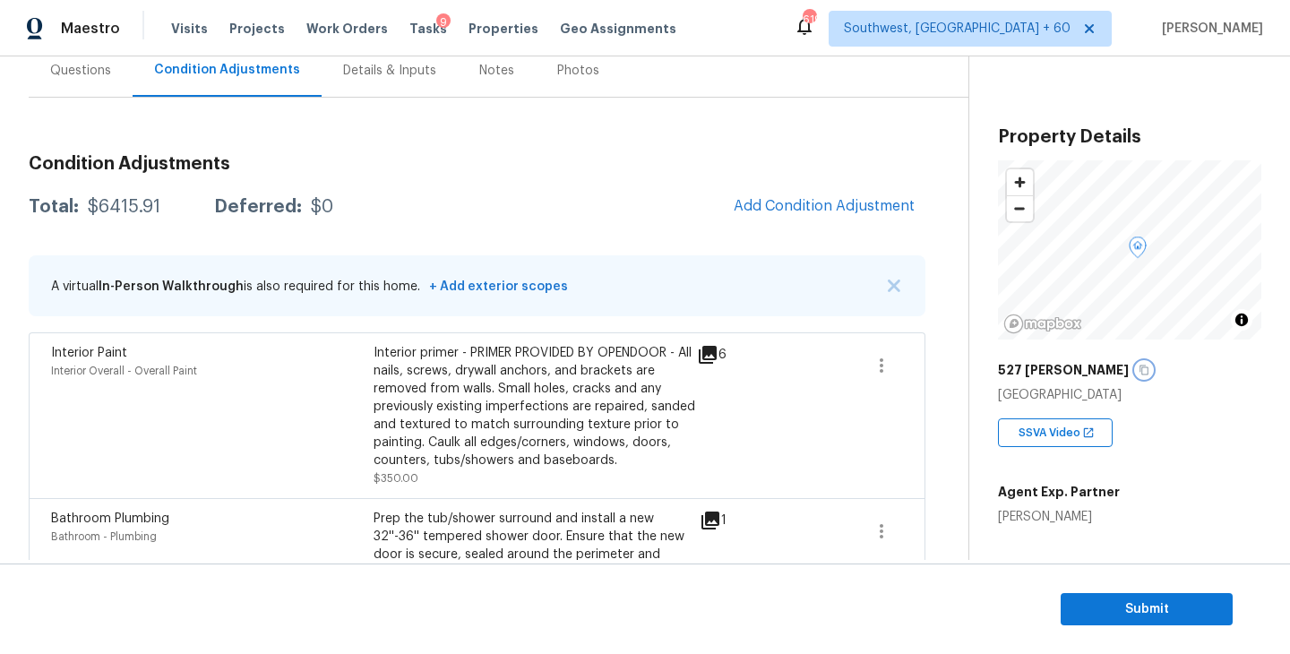
click at [1139, 374] on icon "button" at bounding box center [1144, 370] width 11 height 11
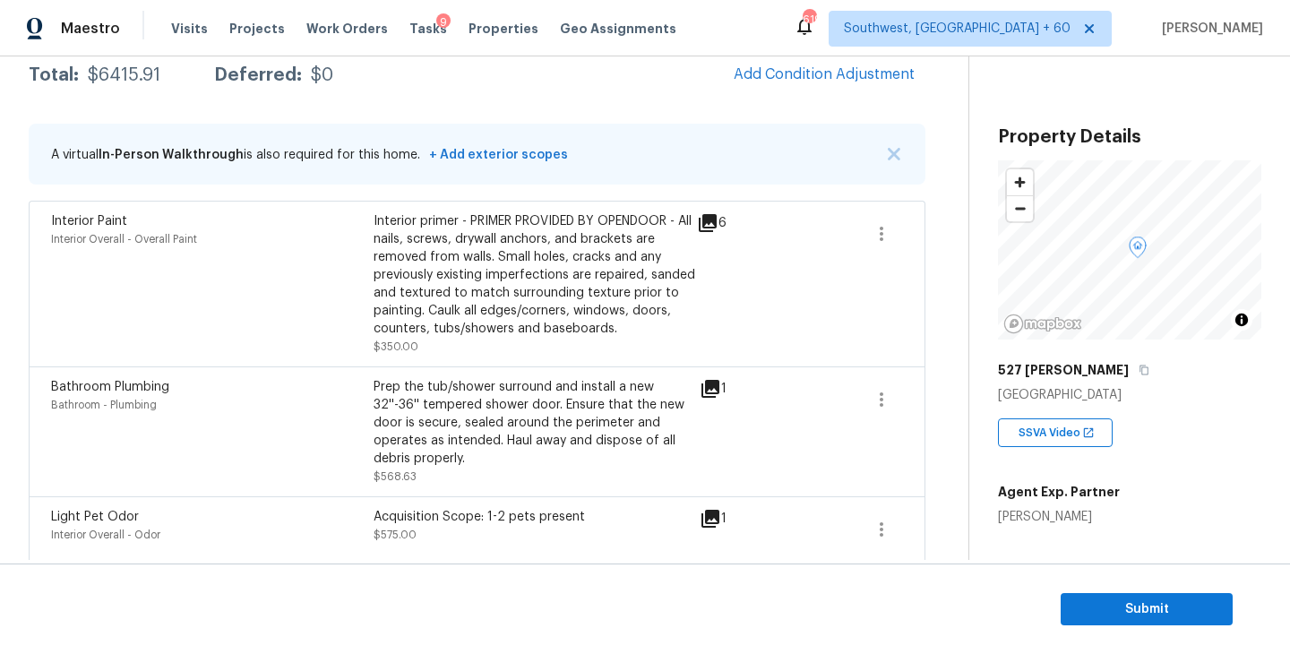
scroll to position [13, 0]
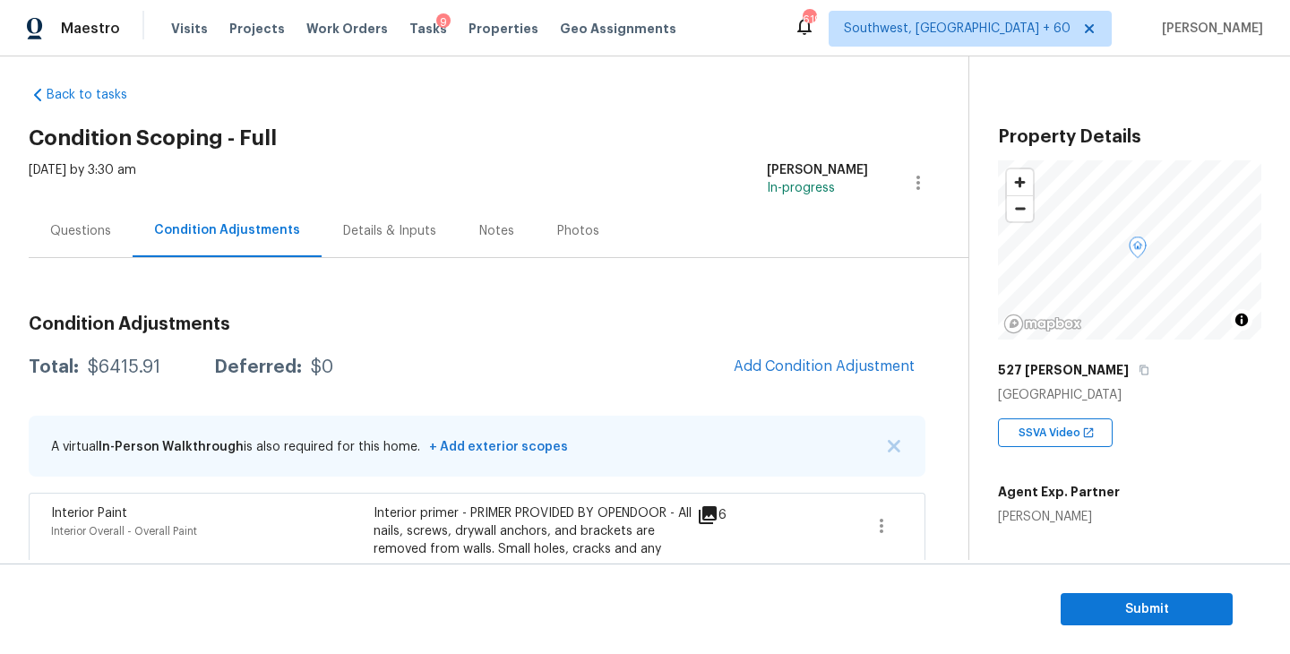
click at [116, 361] on div "$6415.91" at bounding box center [124, 367] width 73 height 18
copy div "$6415.91"
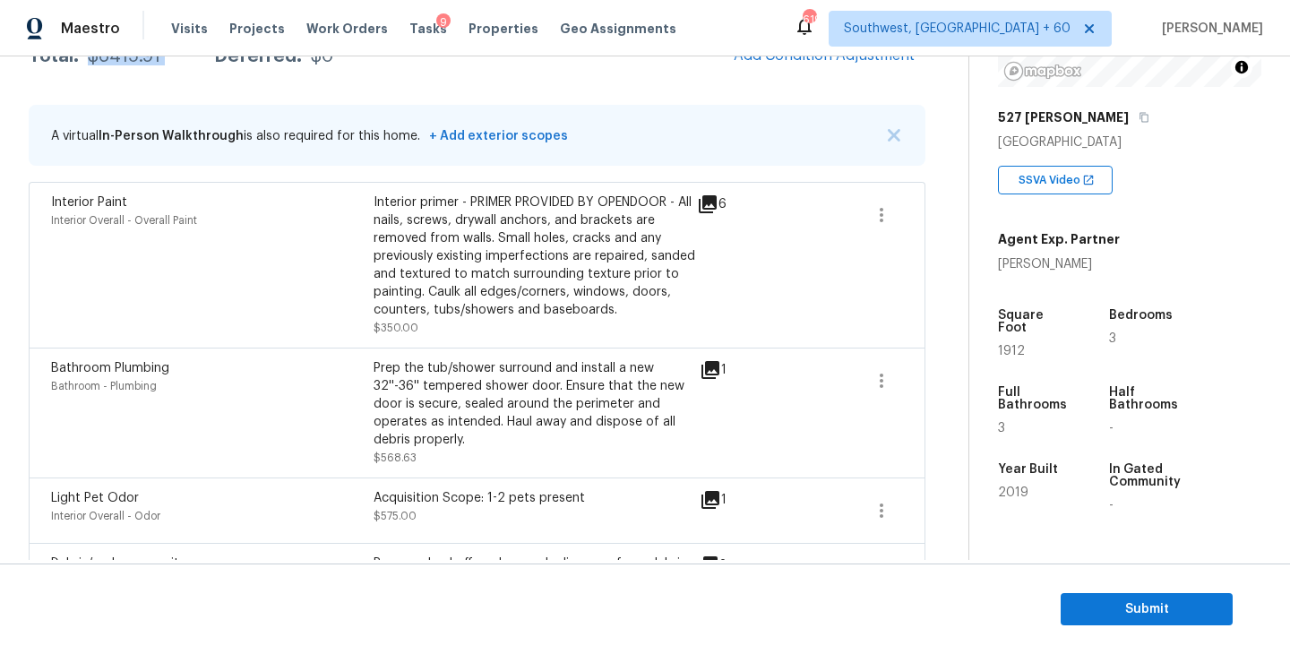
scroll to position [467, 0]
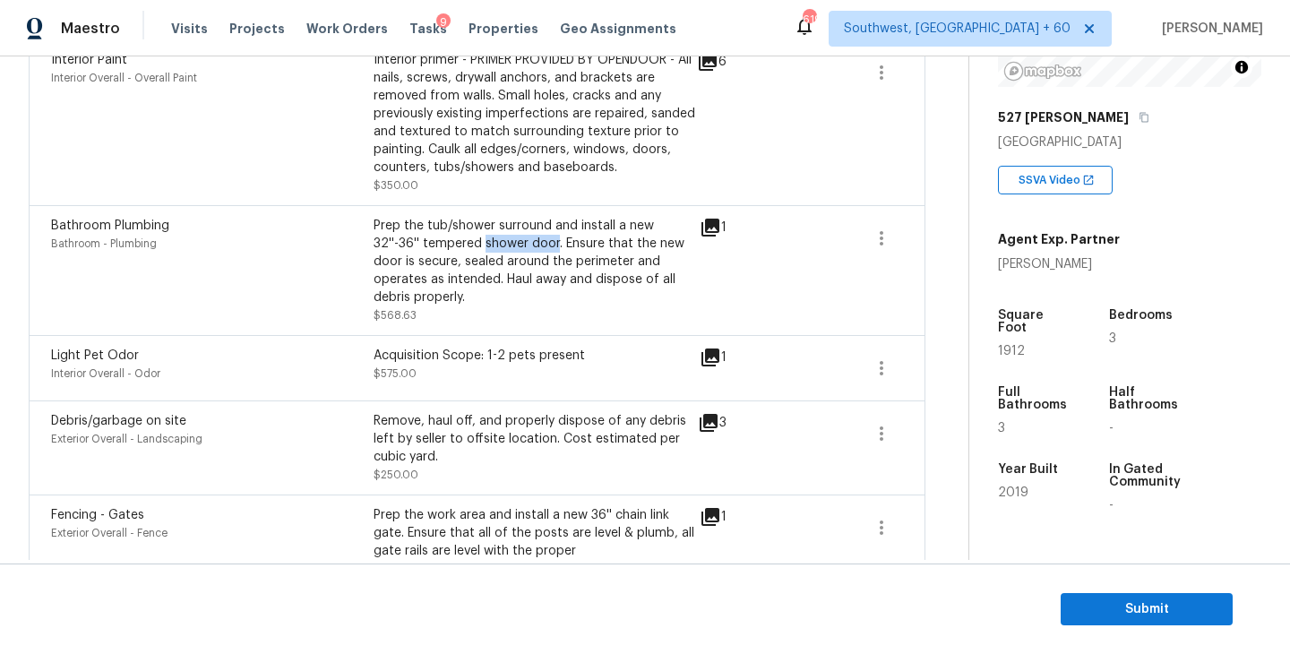
drag, startPoint x: 484, startPoint y: 242, endPoint x: 554, endPoint y: 241, distance: 69.9
click at [554, 241] on div "Prep the tub/shower surround and install a new 32''-36'' tempered shower door. …" at bounding box center [535, 262] width 323 height 90
copy div "shower door"
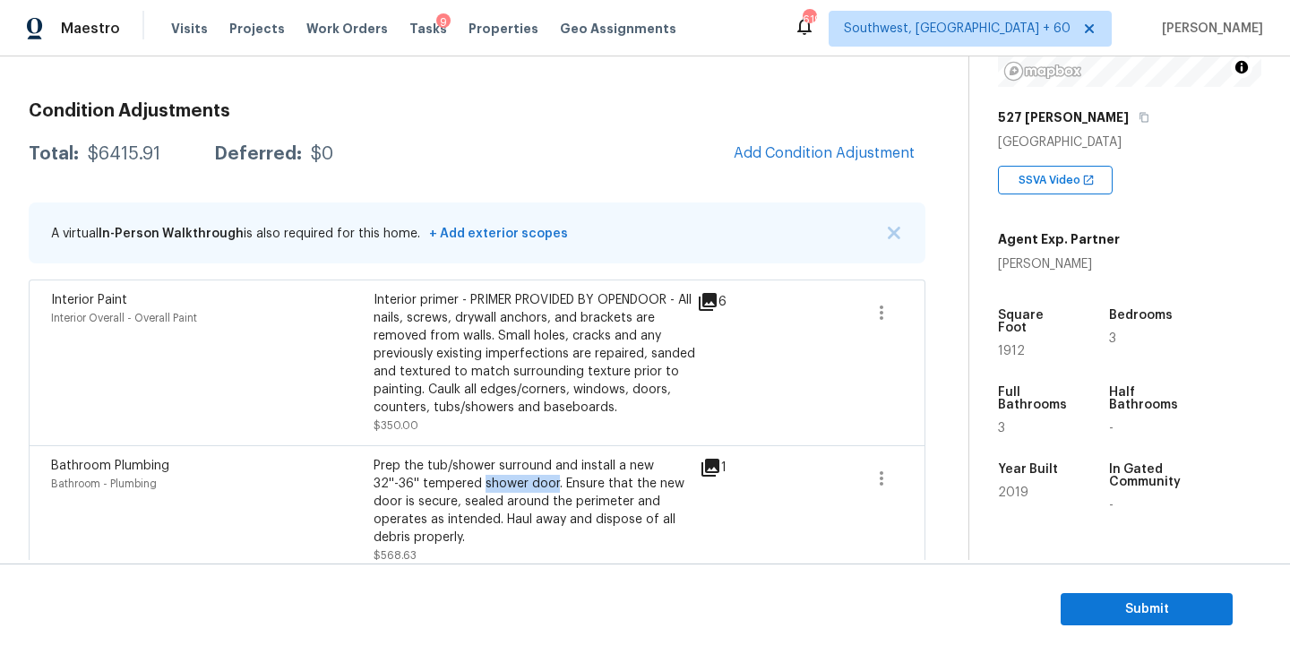
scroll to position [211, 0]
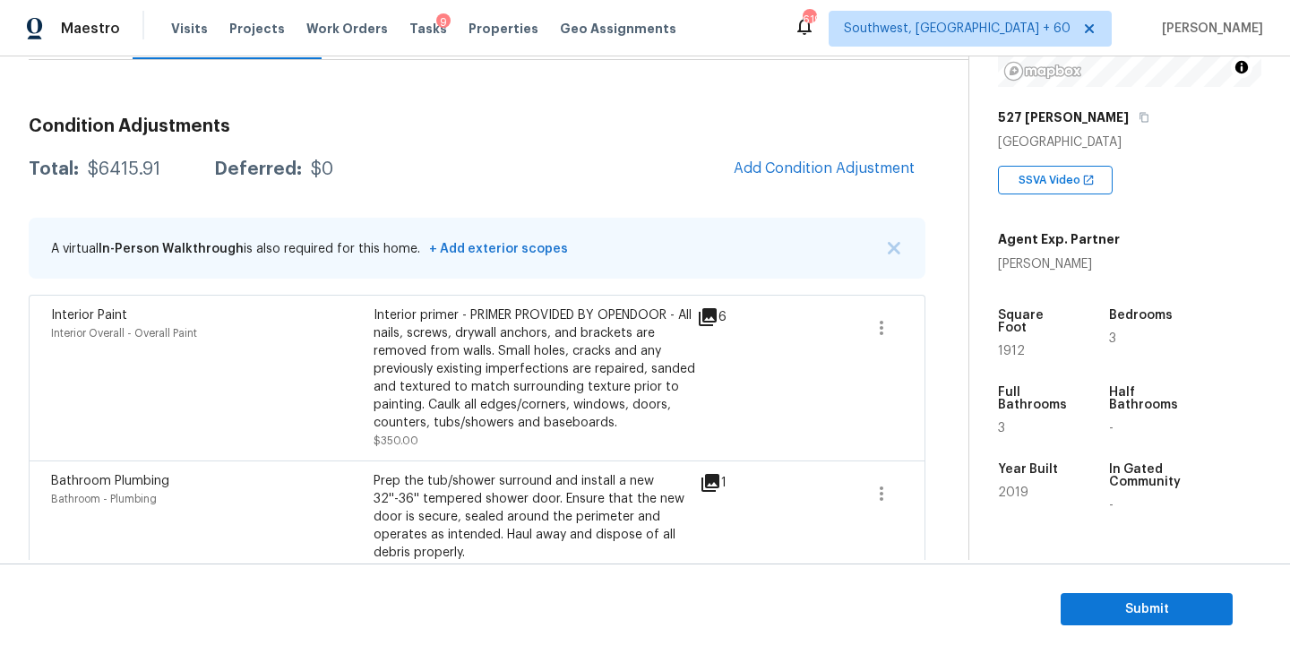
click at [548, 181] on div "Total: $6415.91 Deferred: $0 Add Condition Adjustment" at bounding box center [477, 169] width 897 height 39
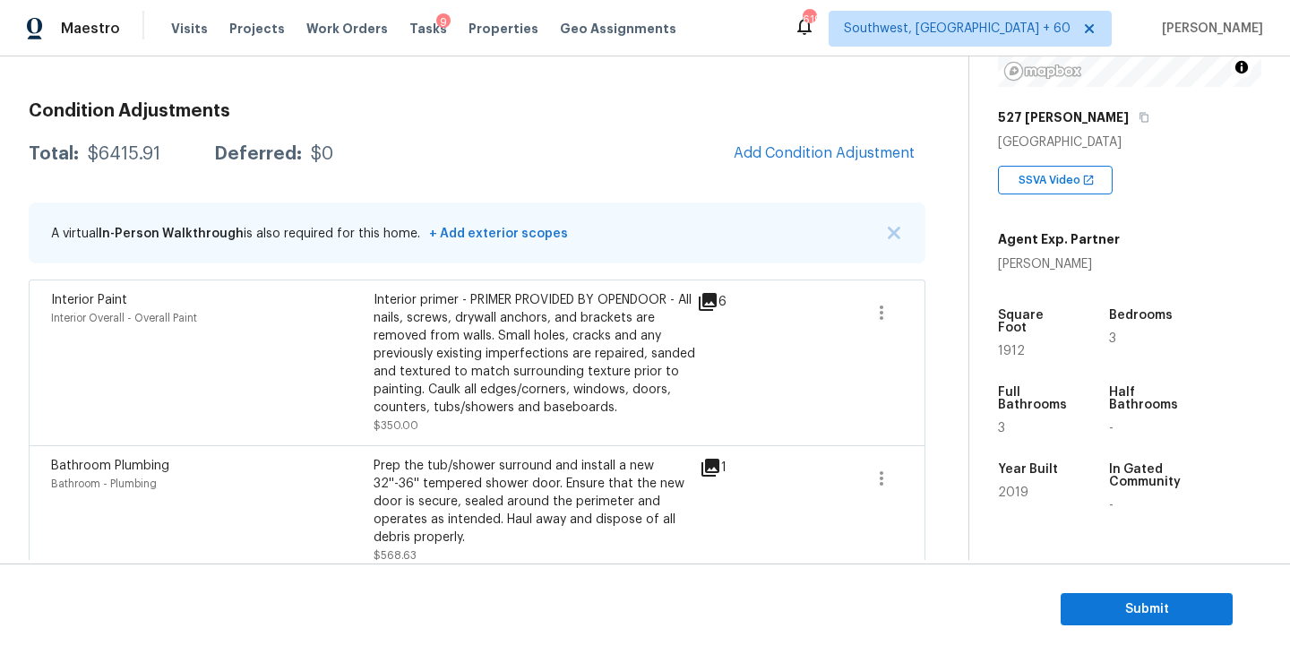
scroll to position [223, 0]
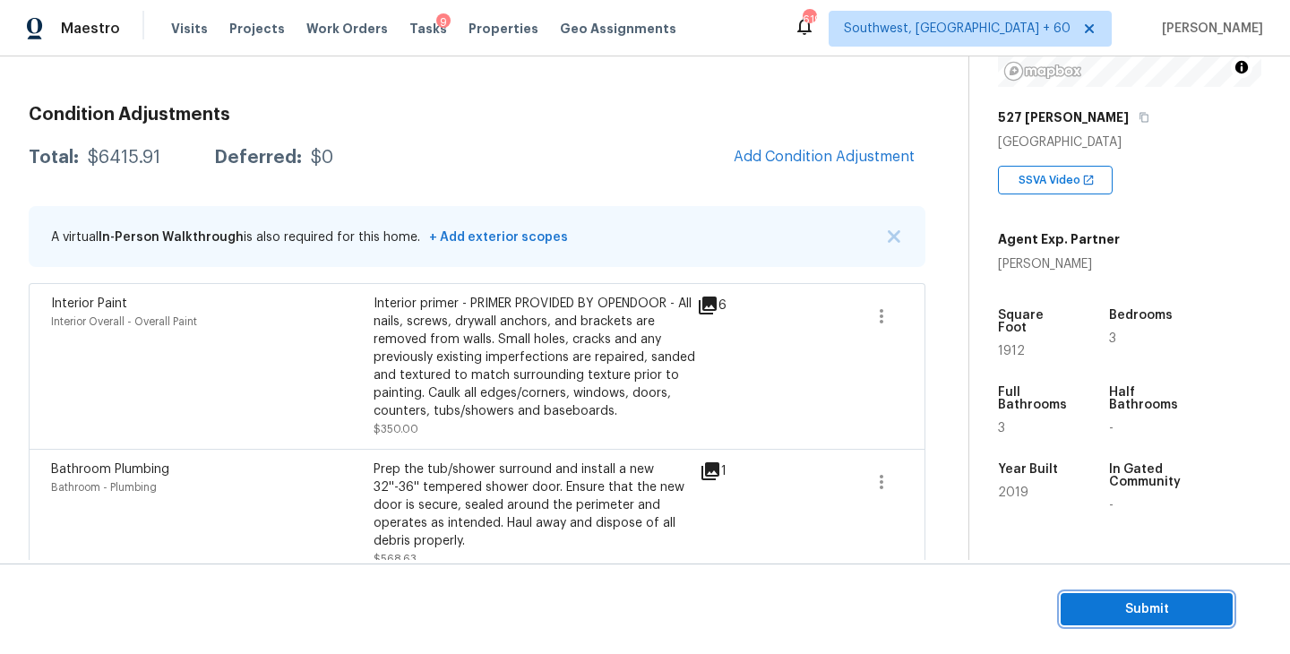
click at [1134, 599] on span "Submit" at bounding box center [1146, 609] width 143 height 22
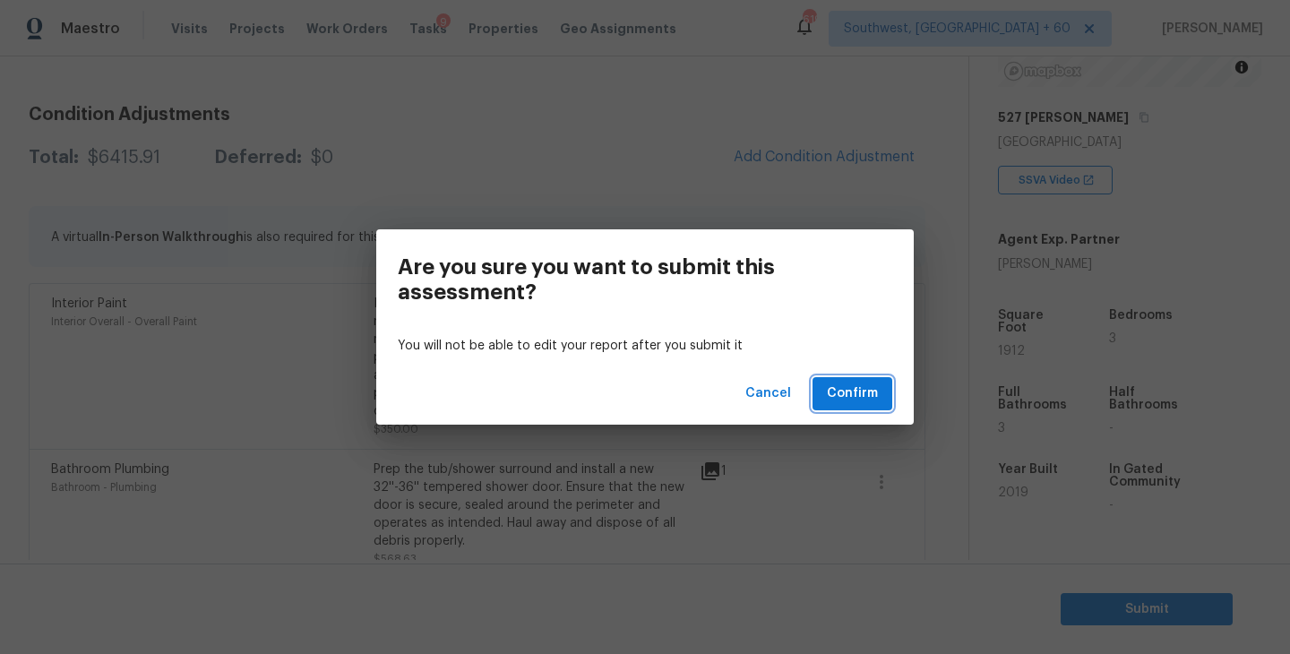
click at [868, 404] on span "Confirm" at bounding box center [852, 394] width 51 height 22
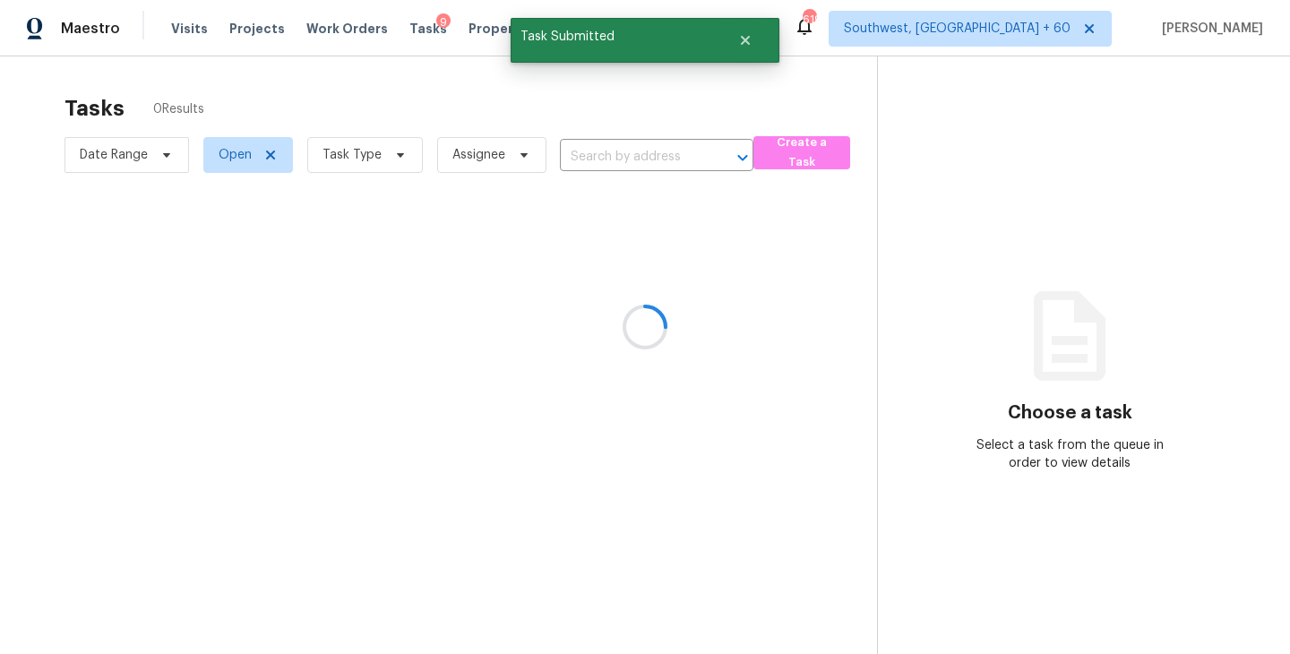
click at [374, 125] on div at bounding box center [645, 327] width 1290 height 654
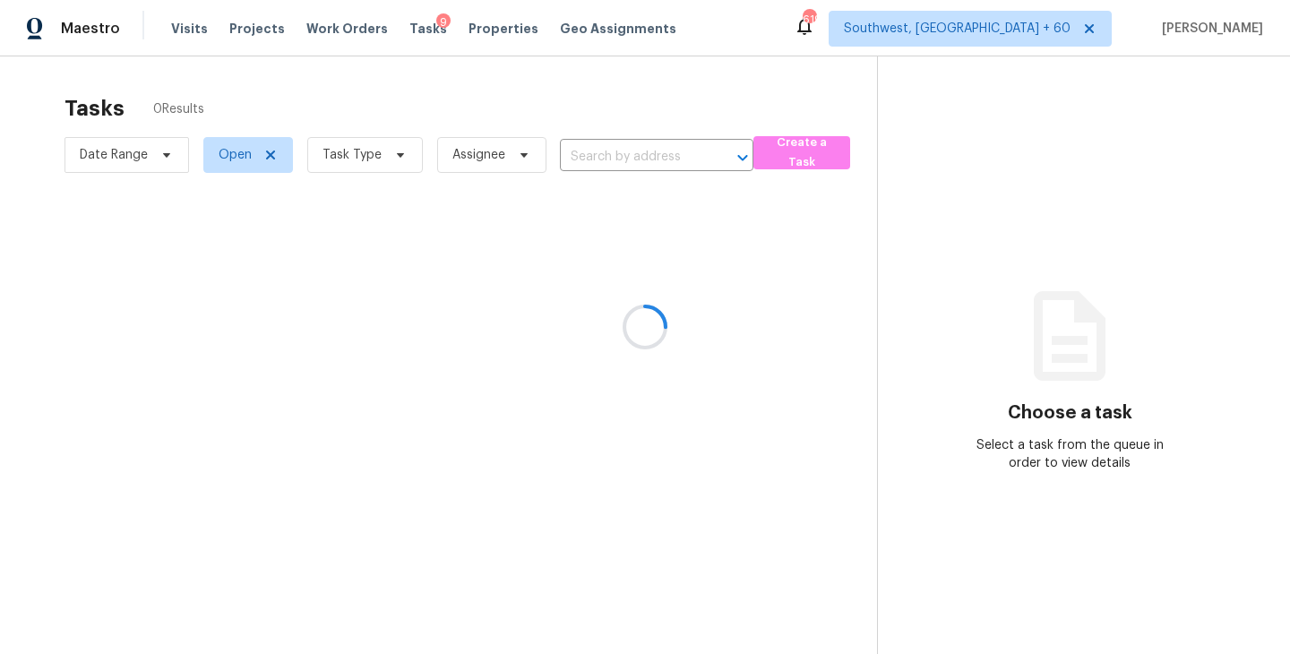
click at [349, 150] on div at bounding box center [645, 327] width 1290 height 654
click at [349, 168] on div at bounding box center [645, 327] width 1290 height 654
click at [375, 159] on div at bounding box center [645, 327] width 1290 height 654
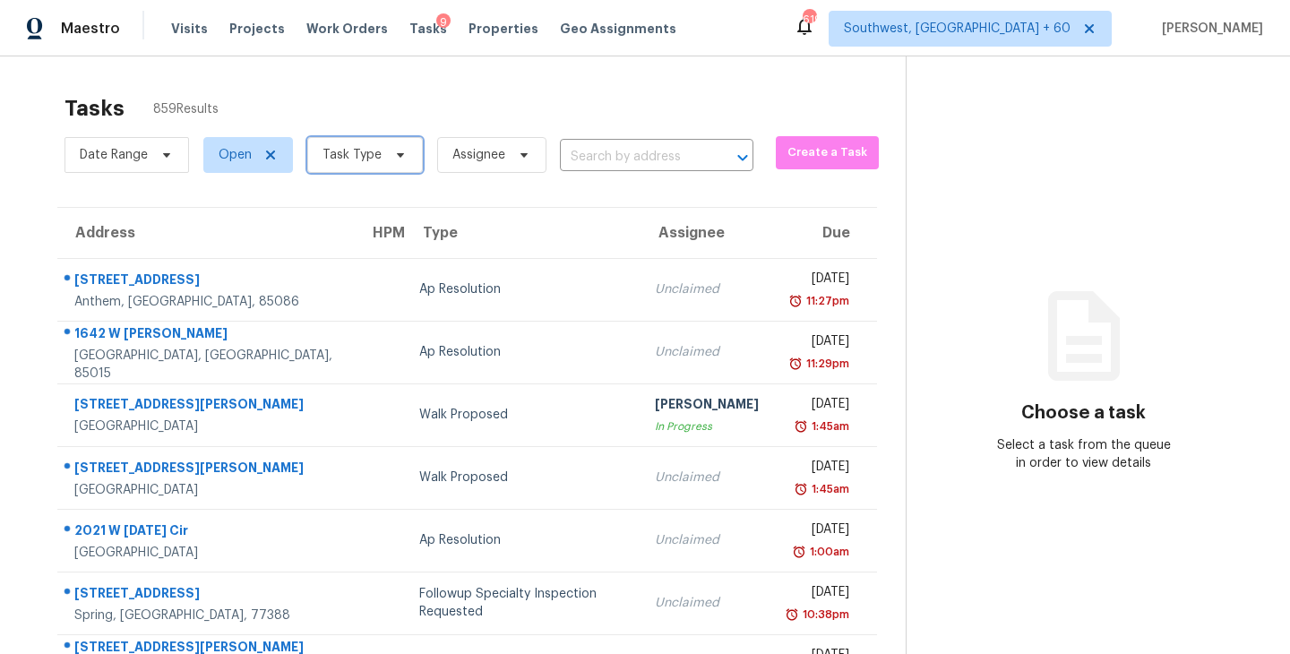
click at [375, 159] on span "Task Type" at bounding box center [352, 155] width 59 height 18
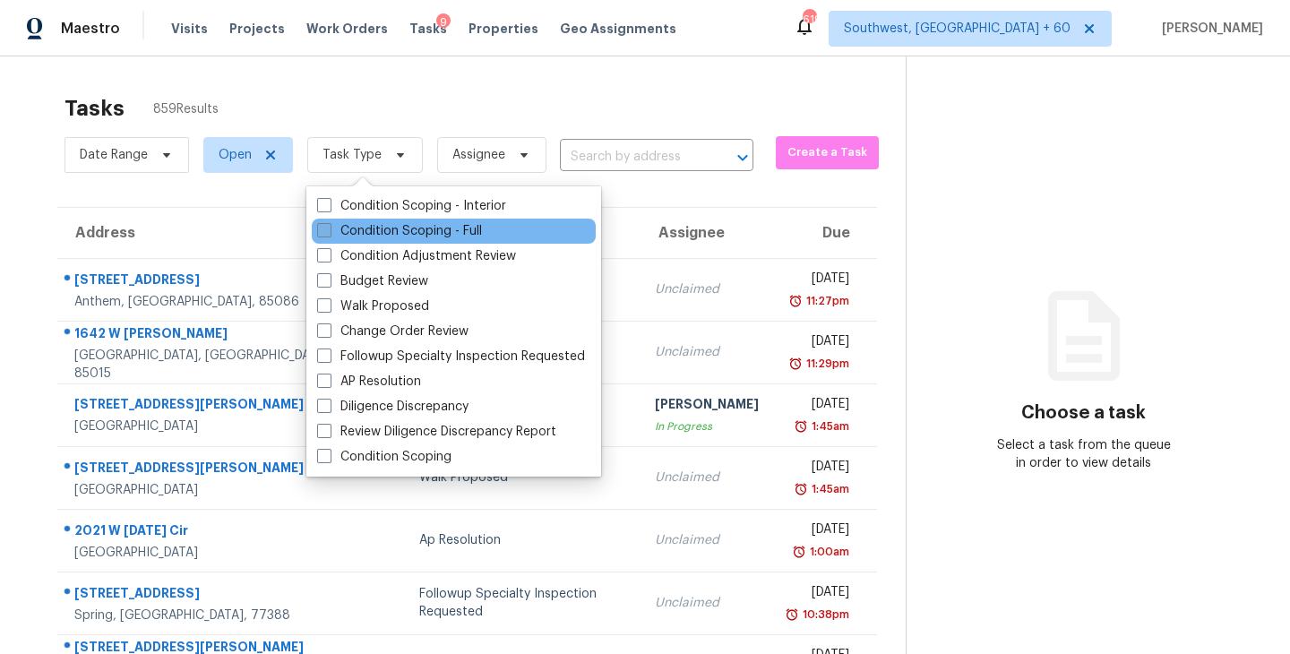
click at [375, 224] on label "Condition Scoping - Full" at bounding box center [399, 231] width 165 height 18
click at [329, 224] on input "Condition Scoping - Full" at bounding box center [323, 228] width 12 height 12
checkbox input "true"
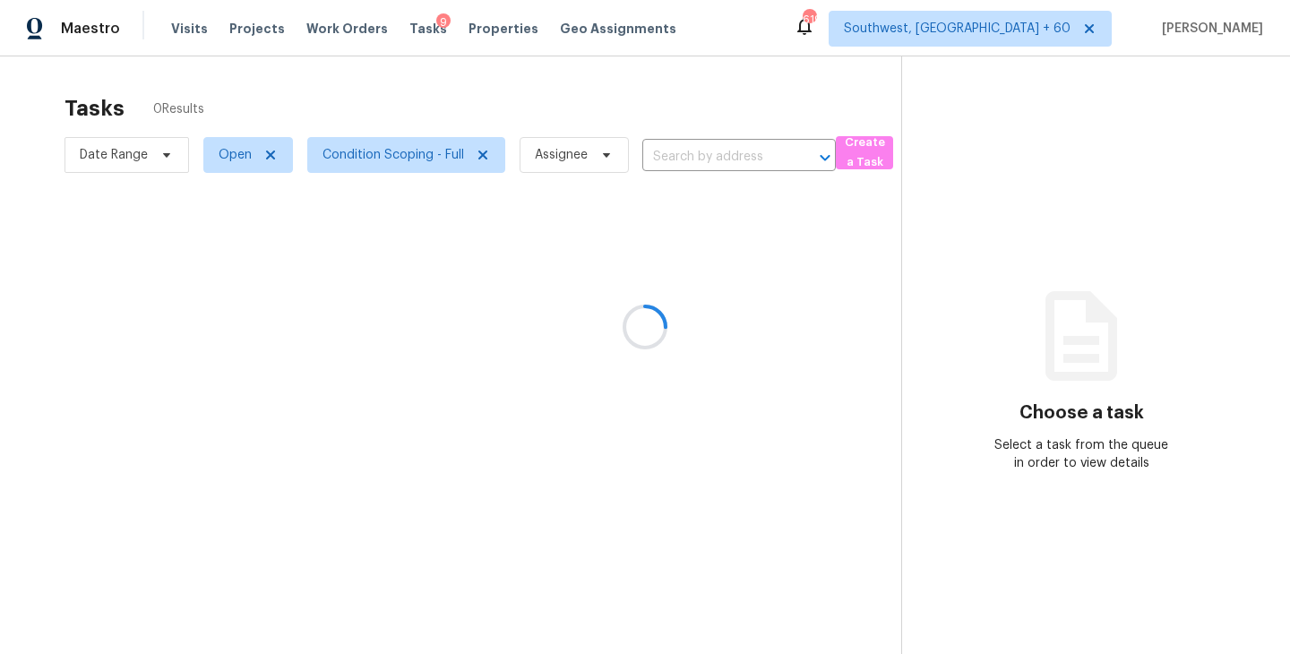
click at [541, 161] on div at bounding box center [645, 327] width 1290 height 654
click at [559, 162] on div at bounding box center [645, 327] width 1290 height 654
click at [559, 162] on span "Assignee" at bounding box center [561, 155] width 53 height 18
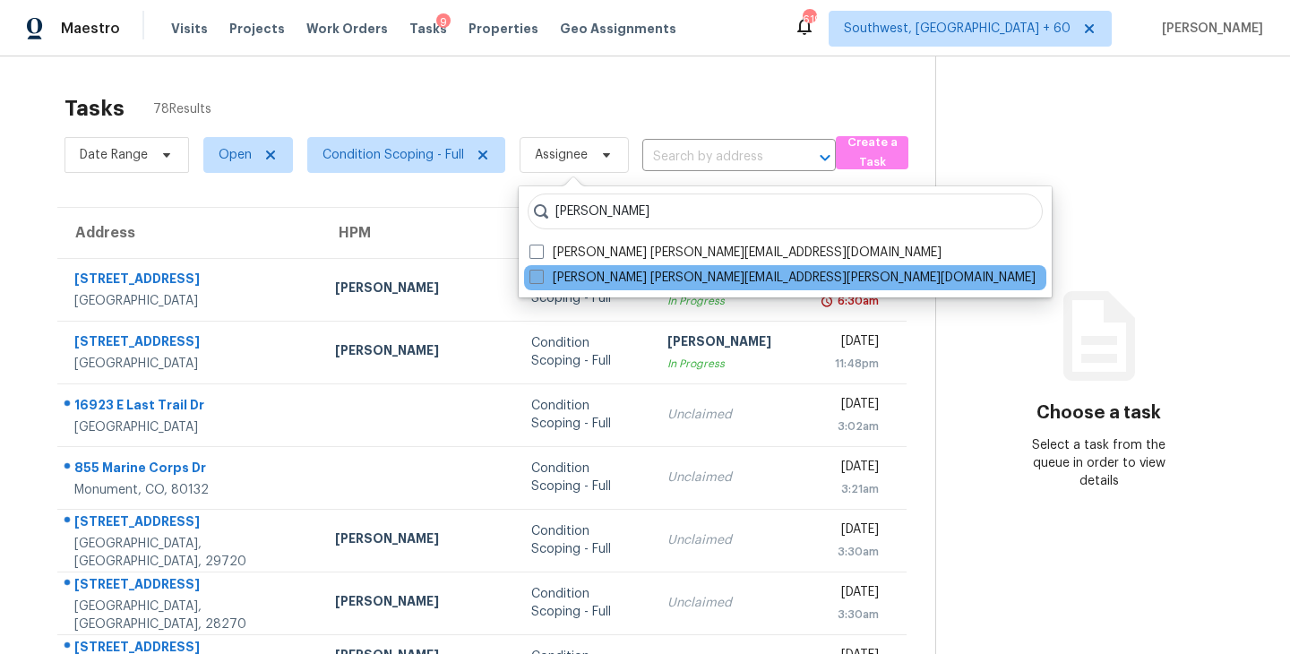
type input "[PERSON_NAME]"
click at [577, 278] on label "[PERSON_NAME] [PERSON_NAME][EMAIL_ADDRESS][PERSON_NAME][DOMAIN_NAME]" at bounding box center [782, 278] width 506 height 18
click at [541, 278] on input "[PERSON_NAME] [PERSON_NAME][EMAIL_ADDRESS][PERSON_NAME][DOMAIN_NAME]" at bounding box center [535, 275] width 12 height 12
checkbox input "true"
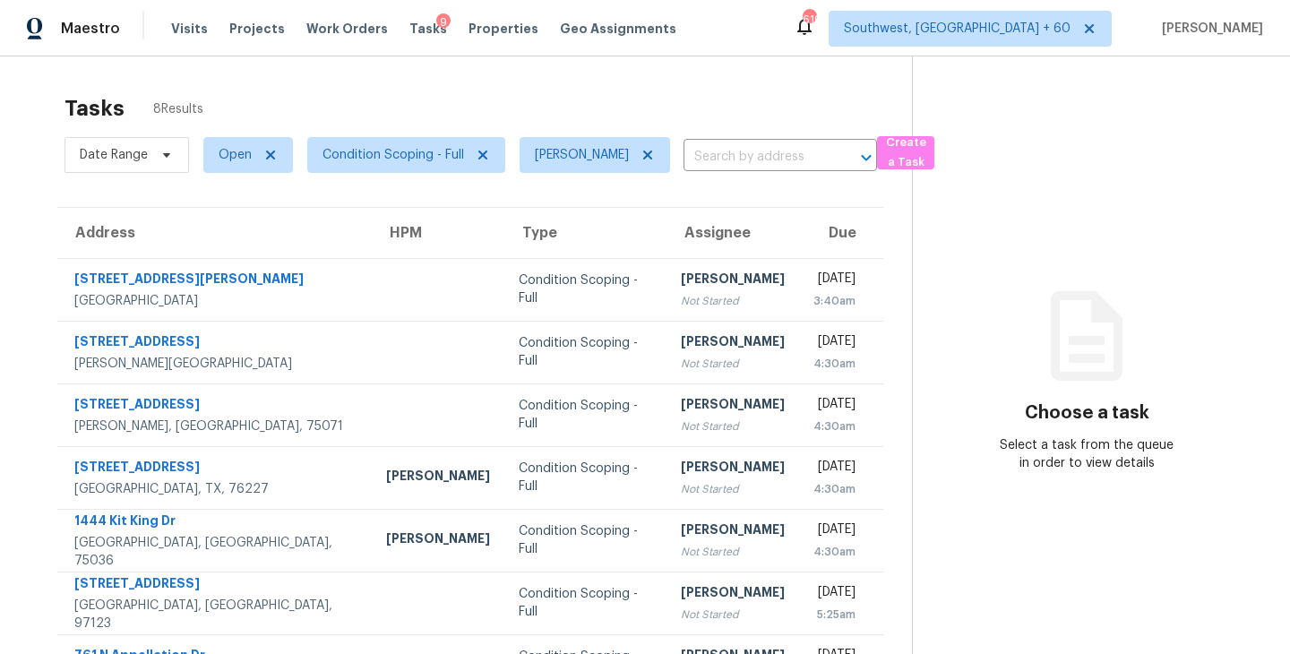
scroll to position [57, 0]
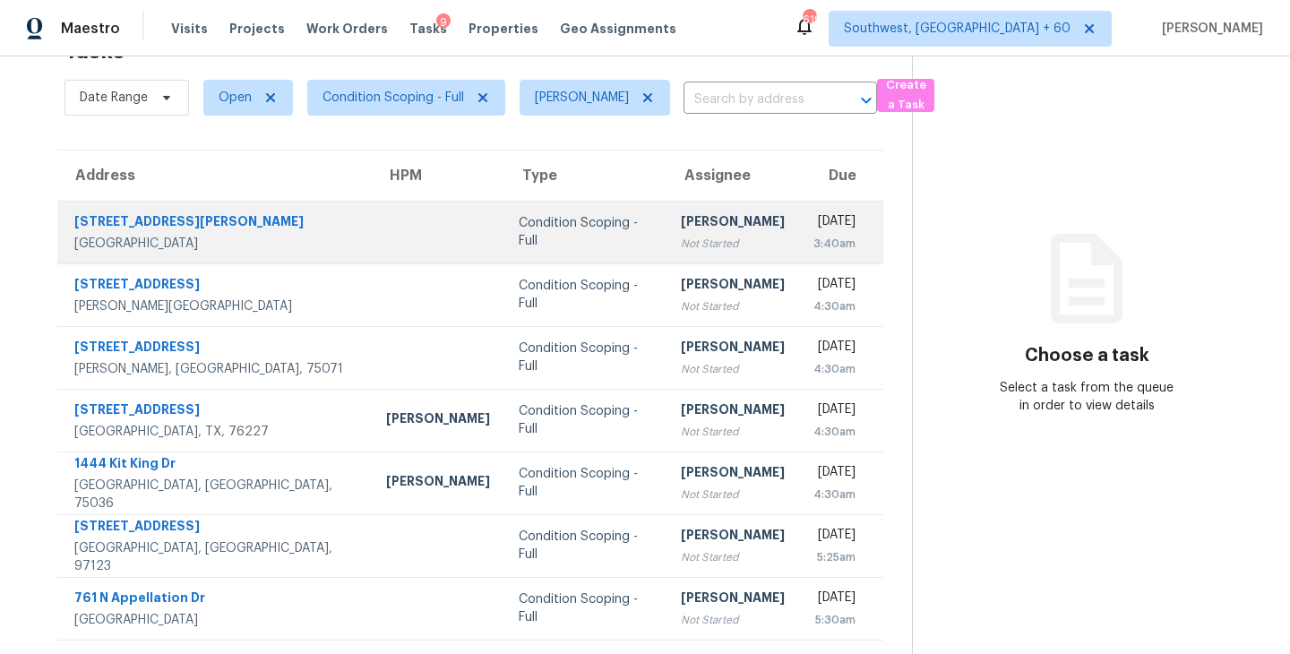
click at [667, 247] on td "Sakthivel Chandran Not Started" at bounding box center [733, 232] width 133 height 63
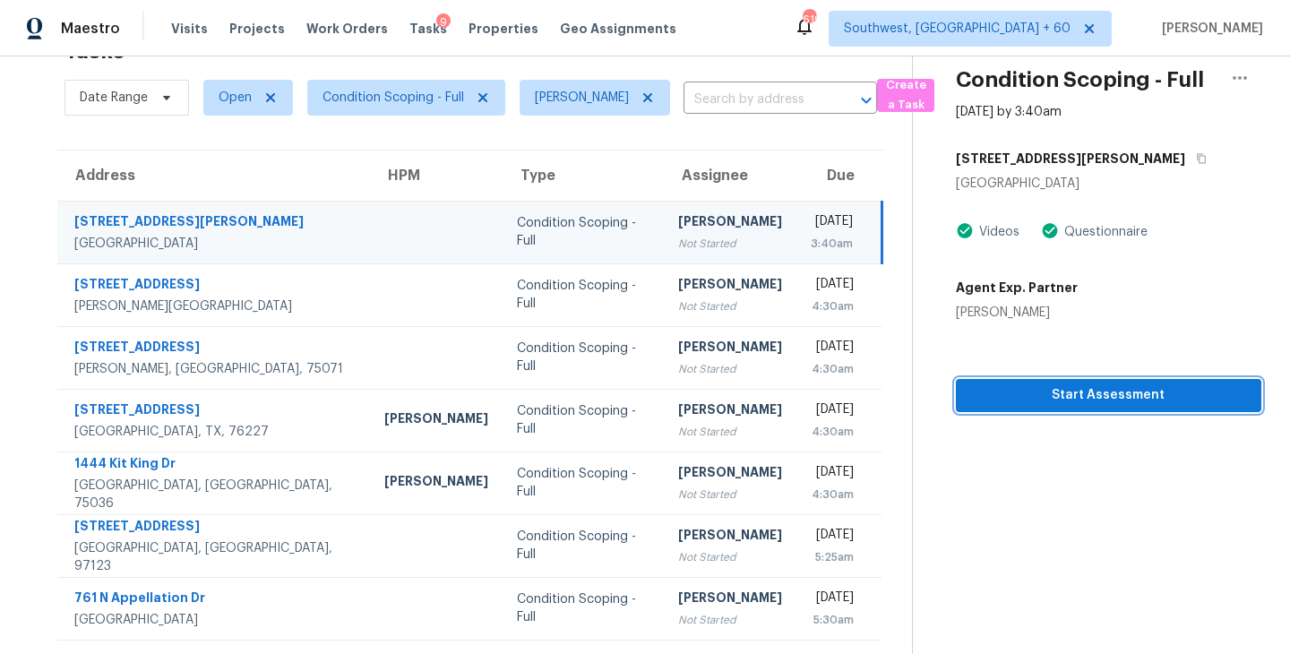
click at [1021, 384] on span "Start Assessment" at bounding box center [1108, 395] width 277 height 22
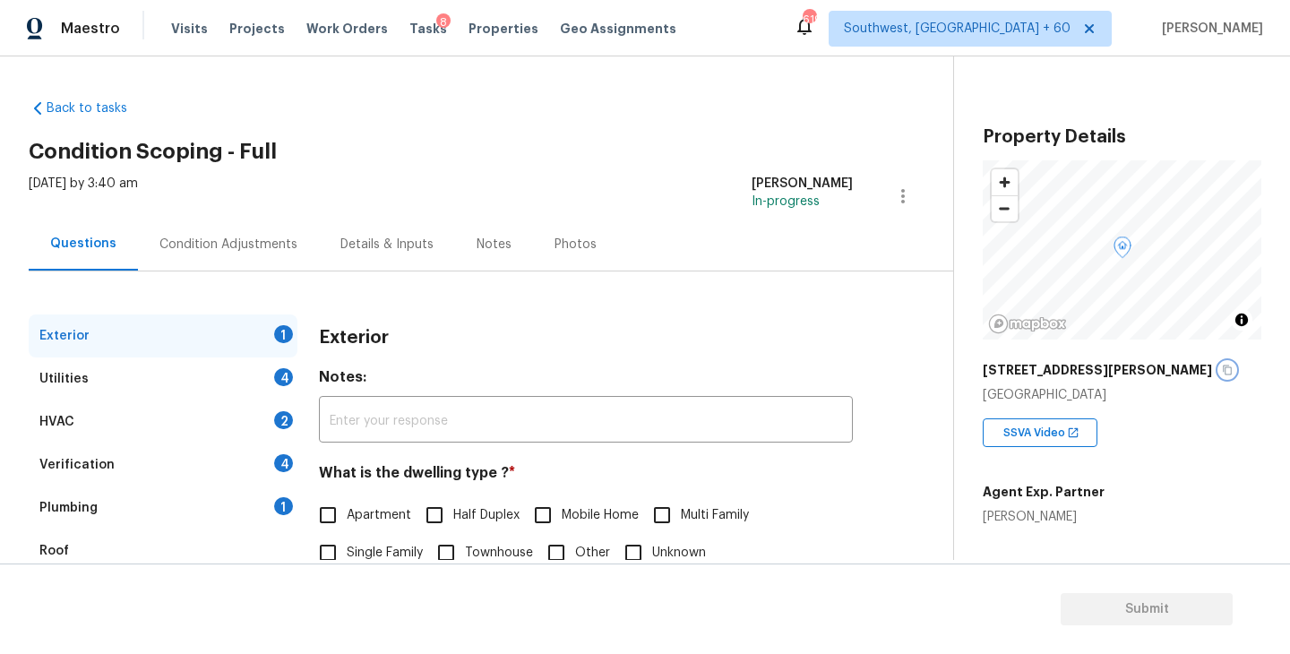
click at [1222, 369] on icon "button" at bounding box center [1227, 370] width 11 height 11
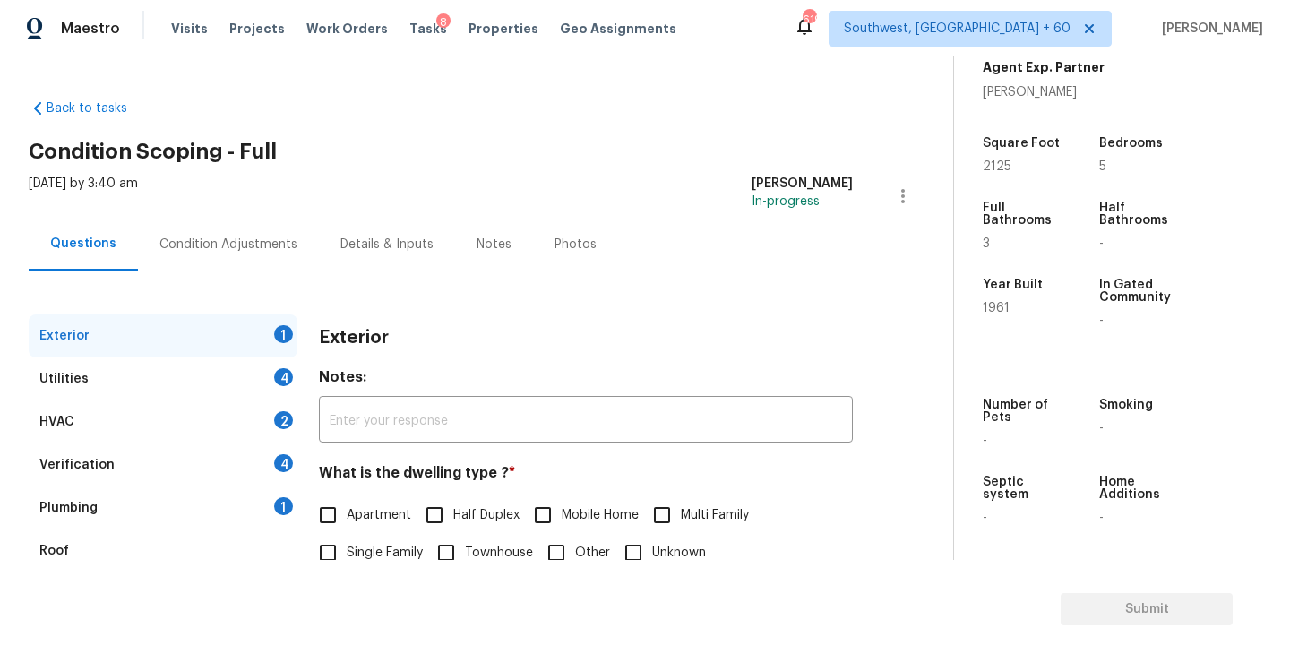
scroll to position [135, 0]
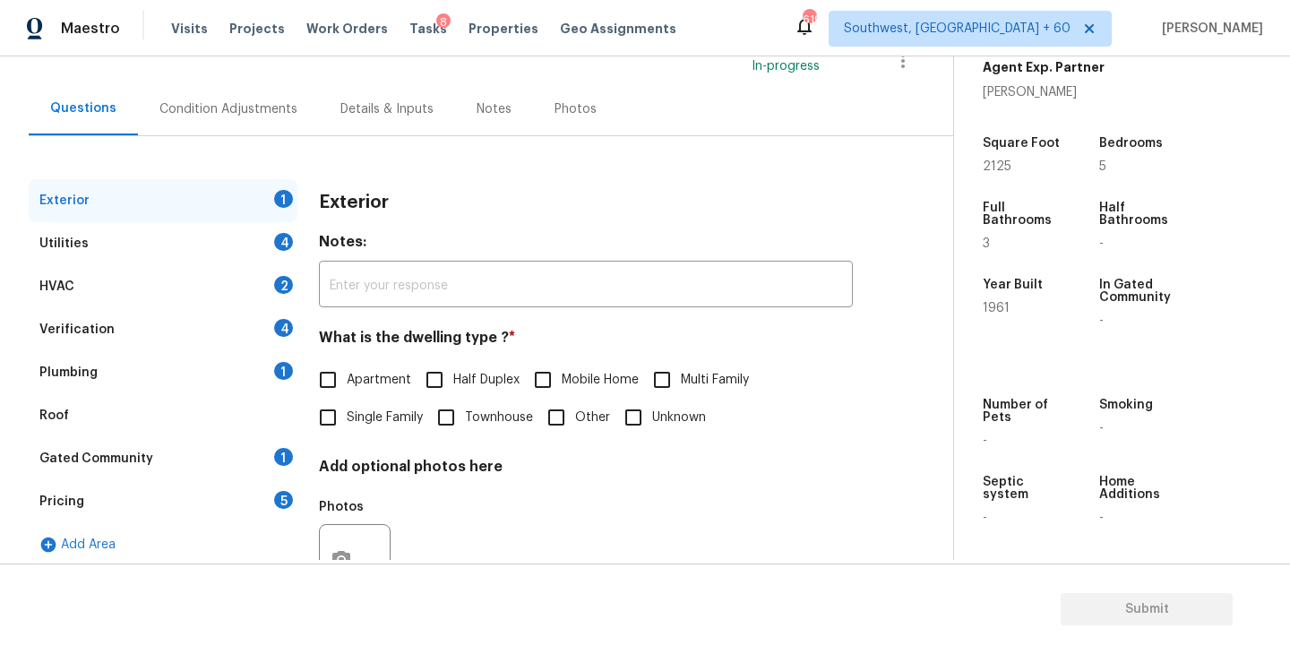
click at [362, 425] on span "Single Family" at bounding box center [385, 418] width 76 height 19
click at [347, 425] on input "Single Family" at bounding box center [328, 418] width 38 height 38
checkbox input "true"
click at [221, 246] on div "Utilities 4" at bounding box center [163, 243] width 269 height 43
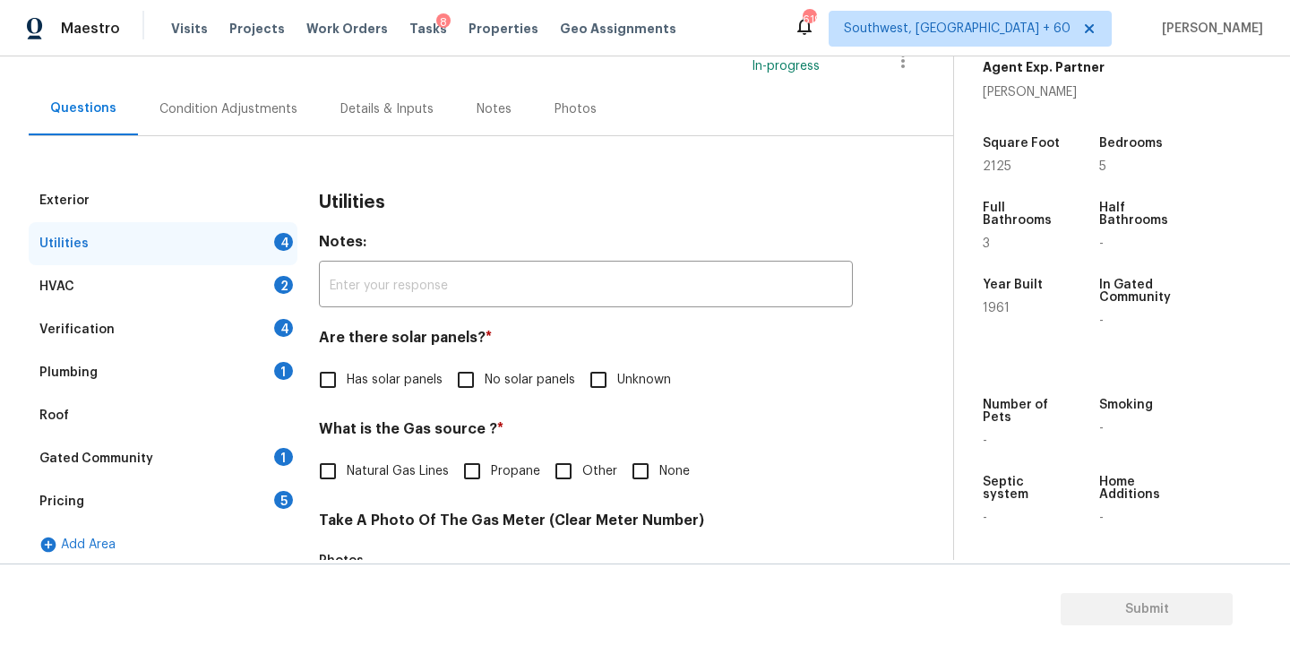
click at [495, 375] on span "No solar panels" at bounding box center [530, 380] width 90 height 19
click at [485, 375] on input "No solar panels" at bounding box center [466, 380] width 38 height 38
checkbox input "true"
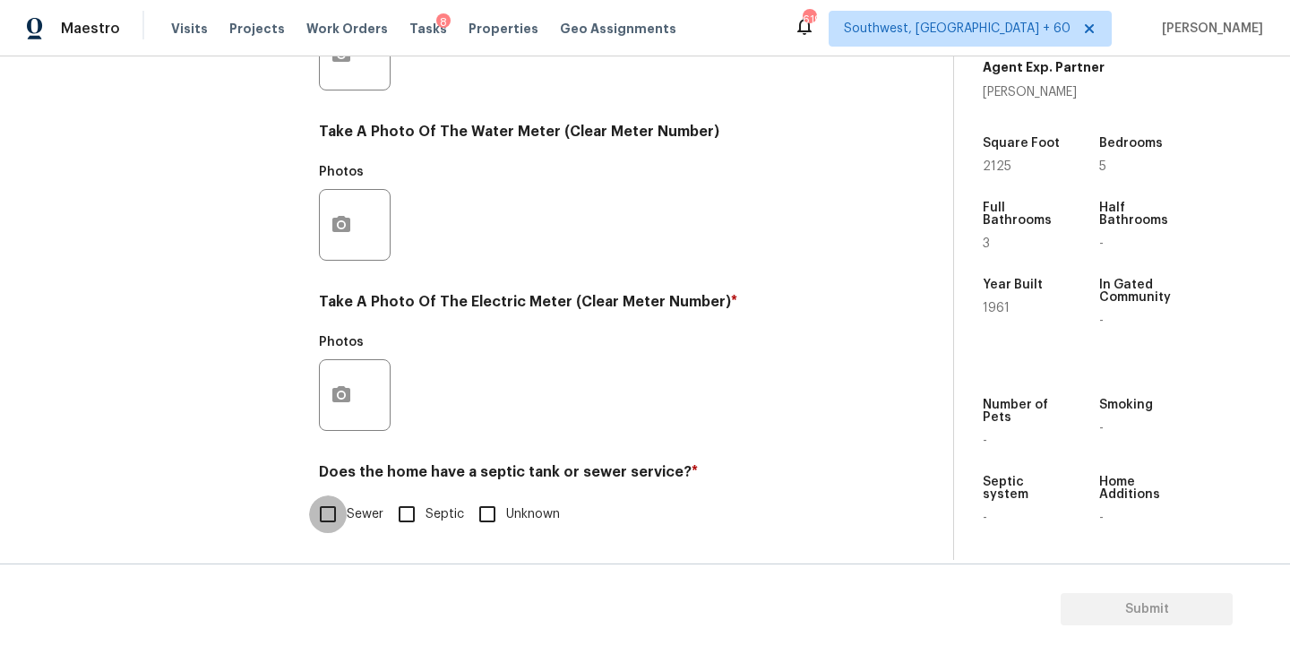
click at [345, 516] on input "Sewer" at bounding box center [328, 514] width 38 height 38
checkbox input "true"
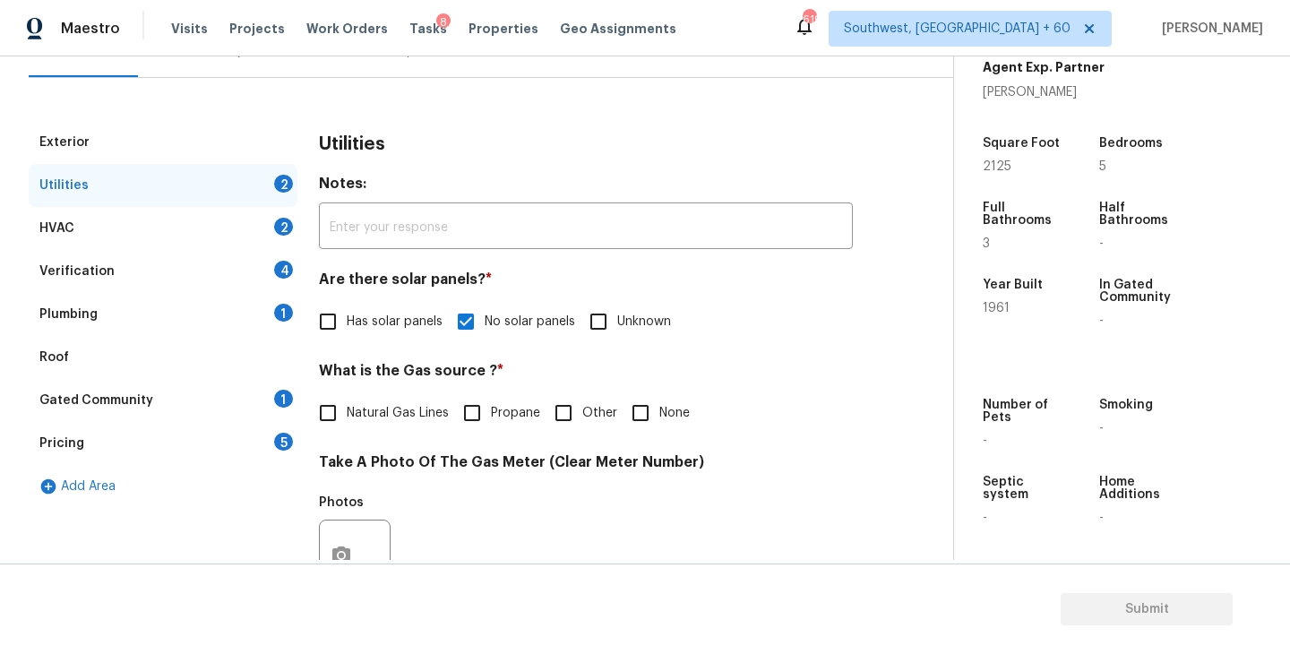
click at [242, 314] on div "Plumbing 1" at bounding box center [163, 314] width 269 height 43
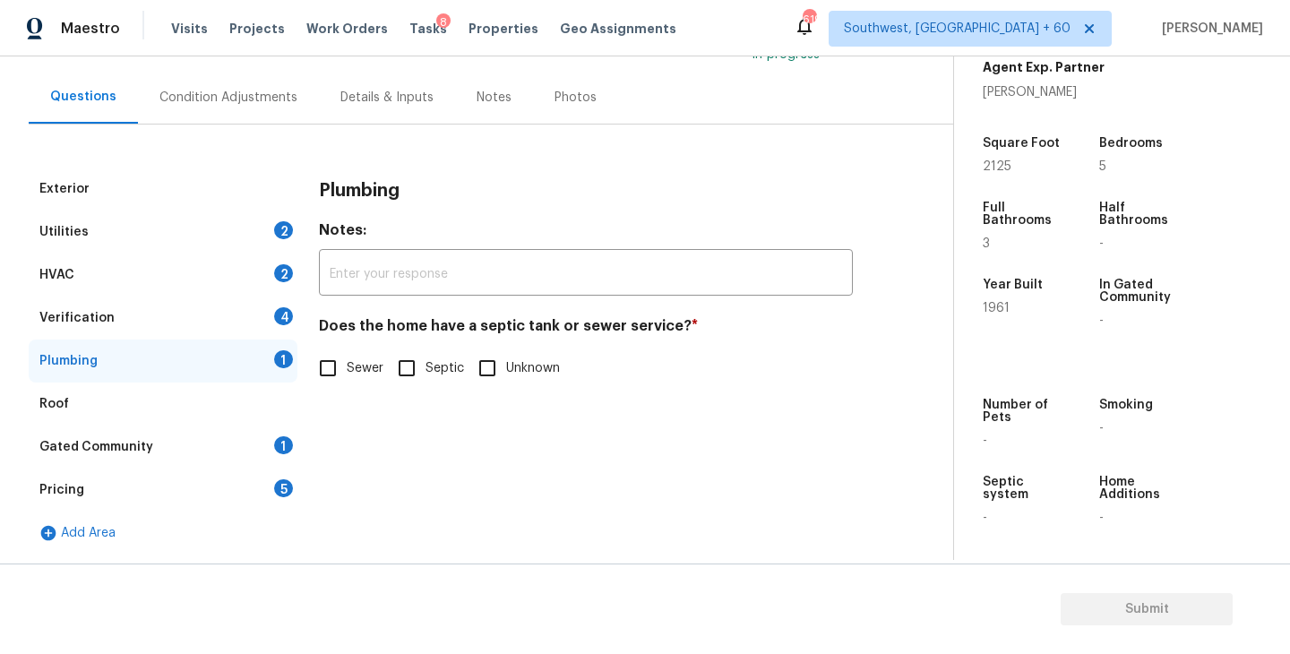
scroll to position [147, 0]
click at [363, 374] on span "Sewer" at bounding box center [365, 368] width 37 height 19
click at [347, 374] on input "Sewer" at bounding box center [328, 368] width 38 height 38
checkbox input "true"
click at [198, 470] on div "Pricing 5" at bounding box center [163, 490] width 269 height 43
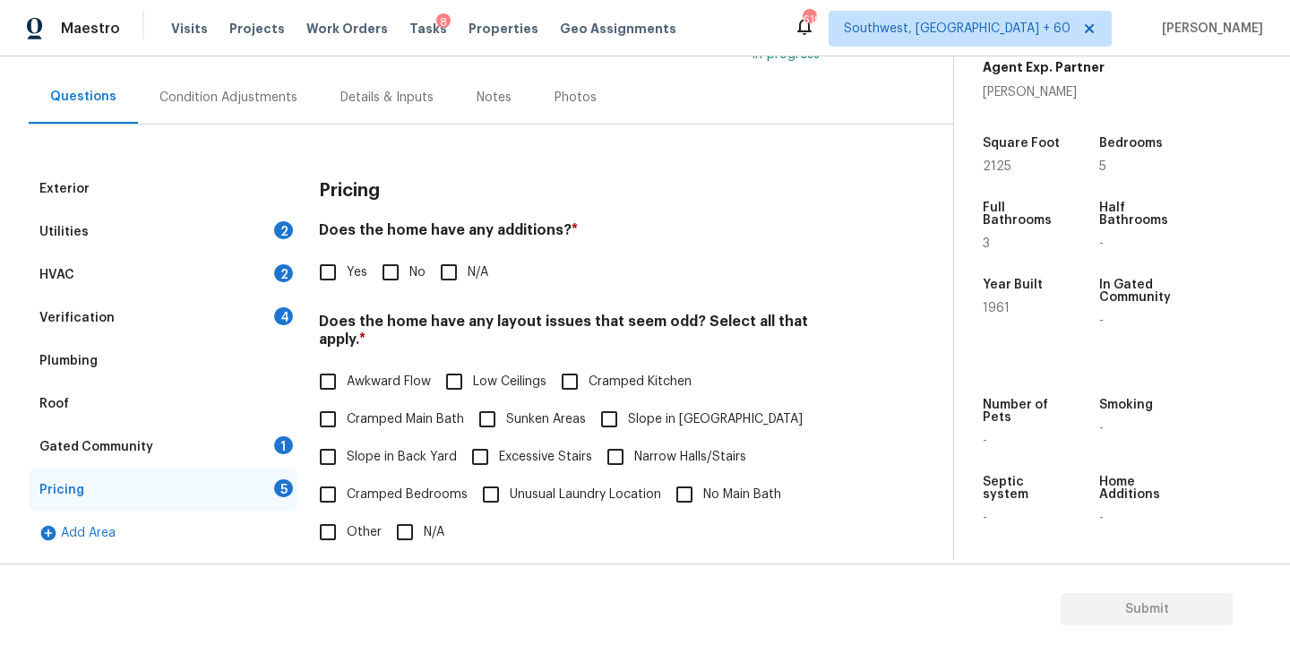
click at [214, 458] on div "Gated Community 1" at bounding box center [163, 447] width 269 height 43
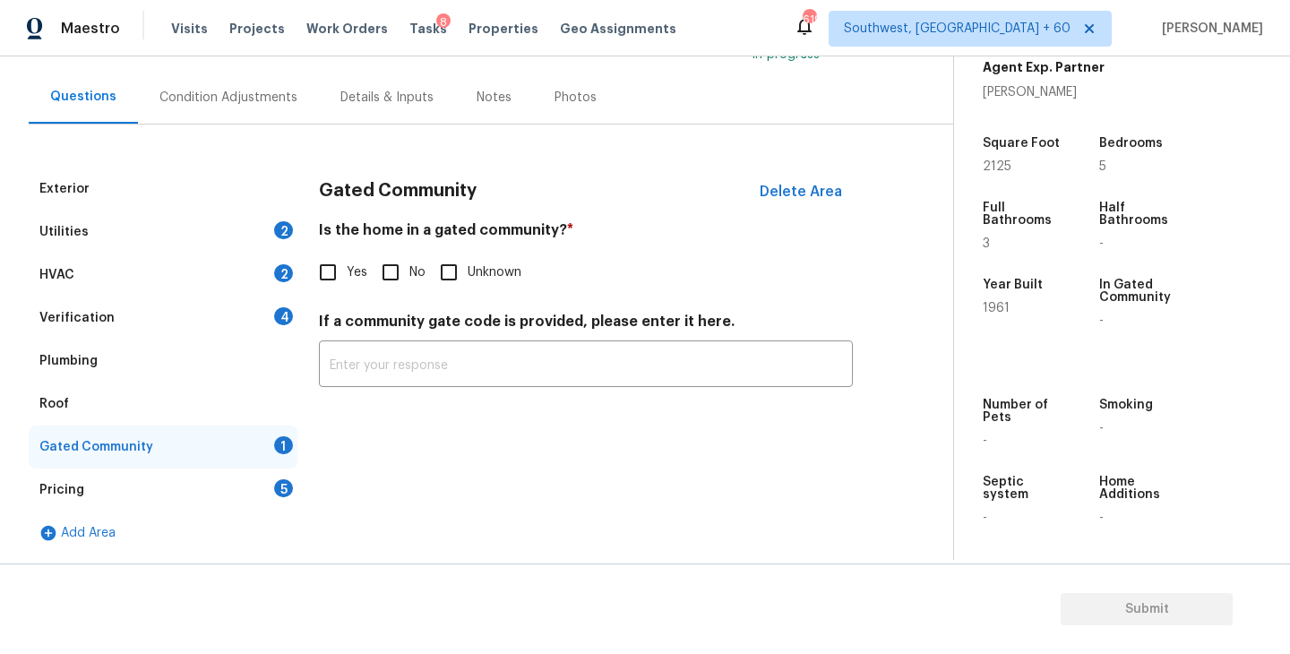
click at [396, 278] on input "No" at bounding box center [391, 273] width 38 height 38
checkbox input "true"
click at [229, 95] on div "Condition Adjustments" at bounding box center [228, 98] width 138 height 18
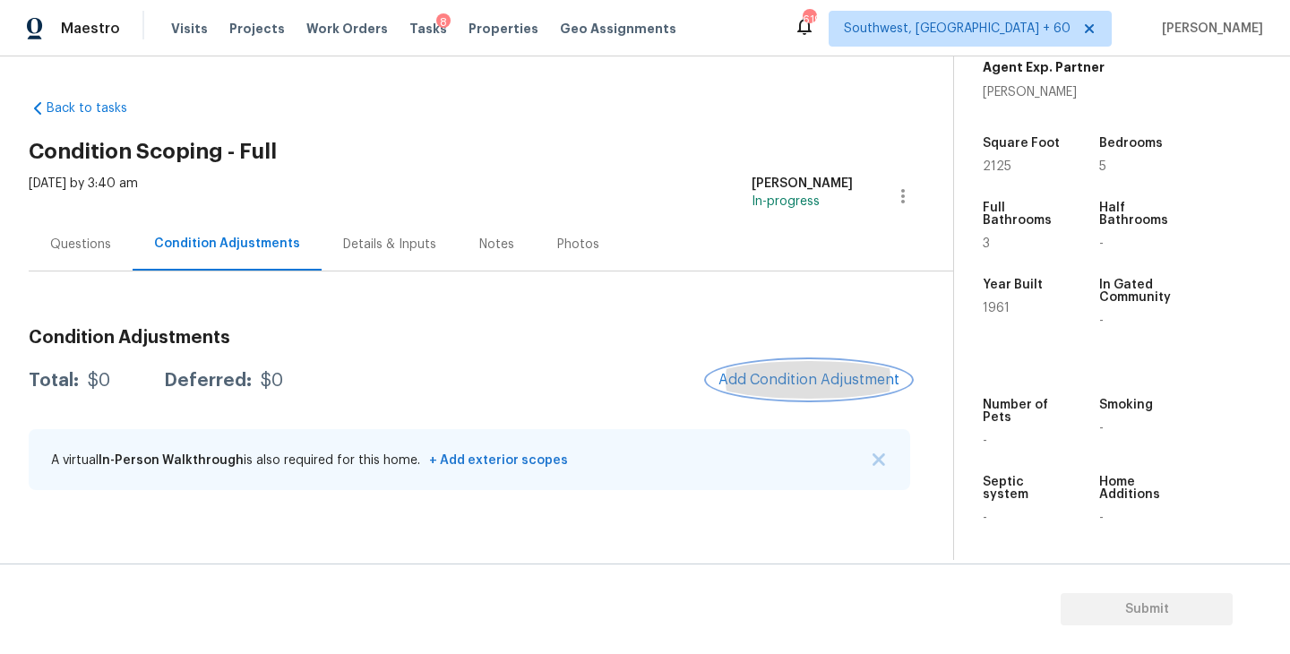
click at [745, 385] on span "Add Condition Adjustment" at bounding box center [809, 380] width 181 height 16
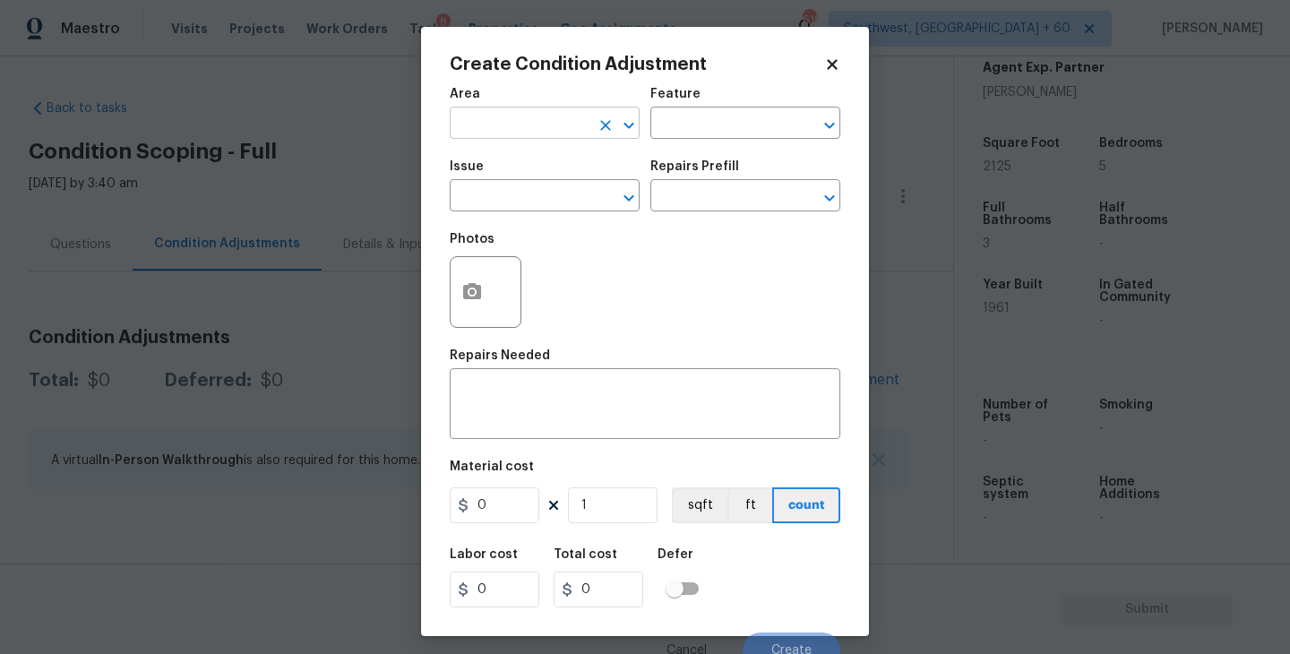
click at [539, 131] on input "text" at bounding box center [520, 125] width 140 height 28
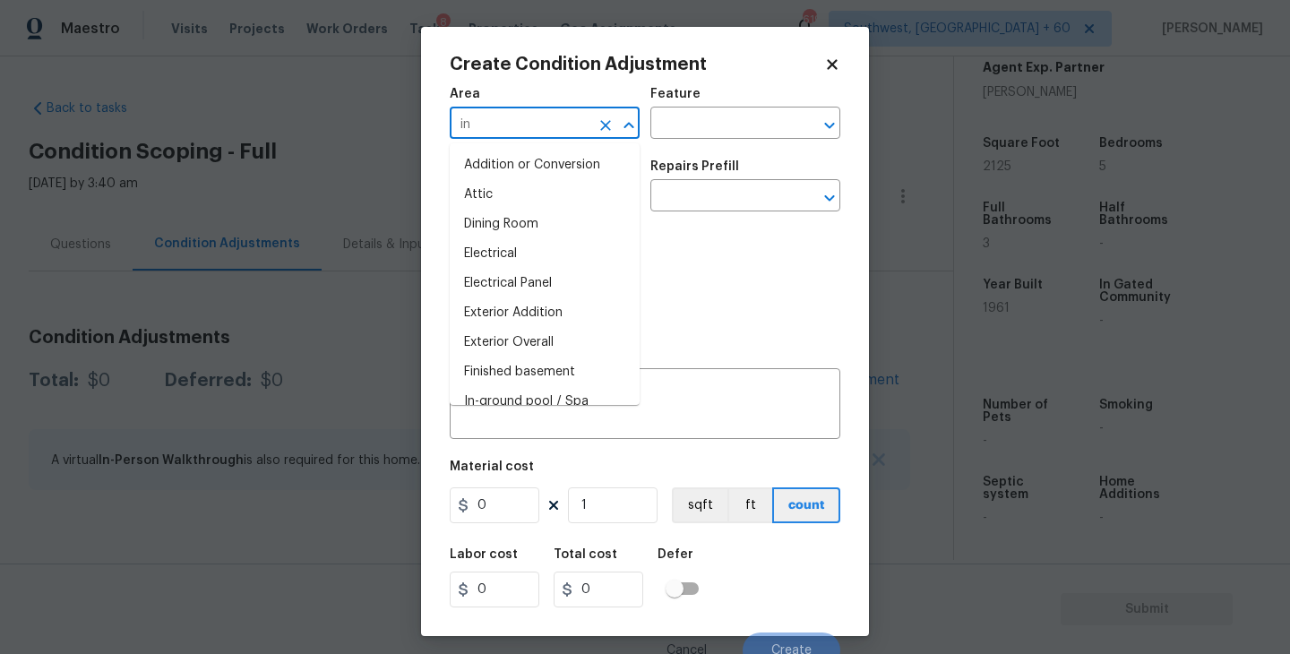
type input "int"
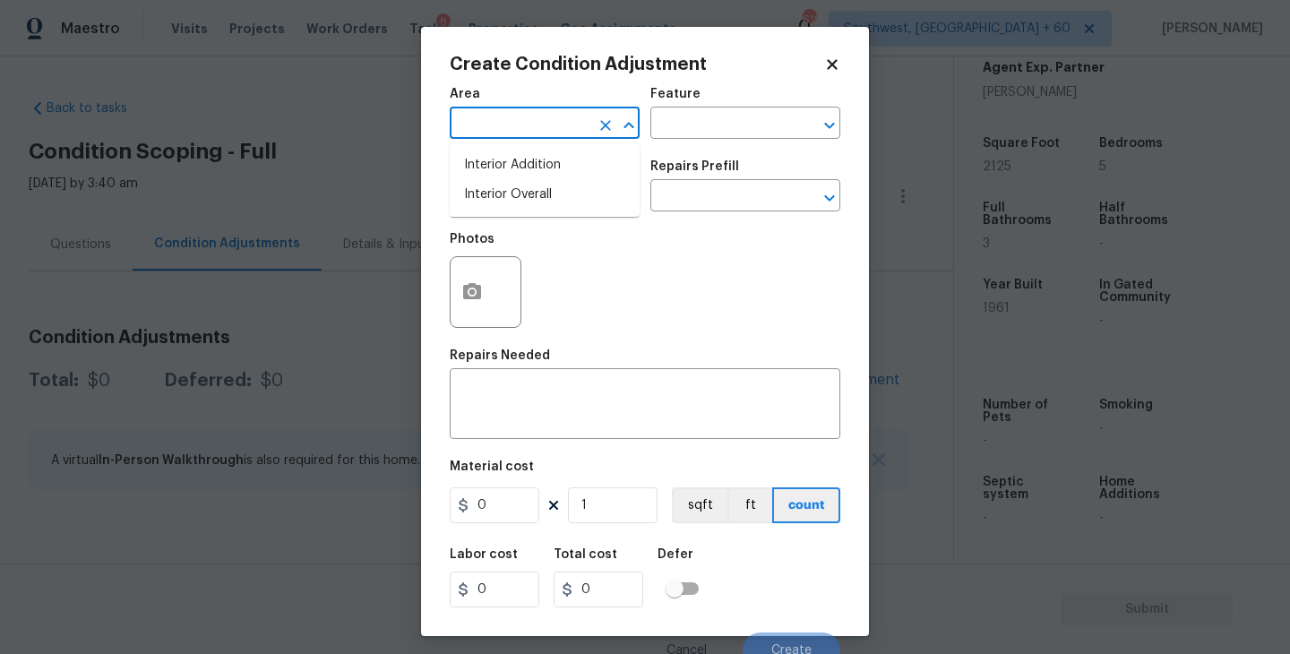
type input "e"
click at [577, 205] on li "Interior Overall" at bounding box center [545, 195] width 190 height 30
type input "Interior Overall"
click at [677, 142] on div "Area Interior Overall ​ Feature ​" at bounding box center [645, 113] width 391 height 73
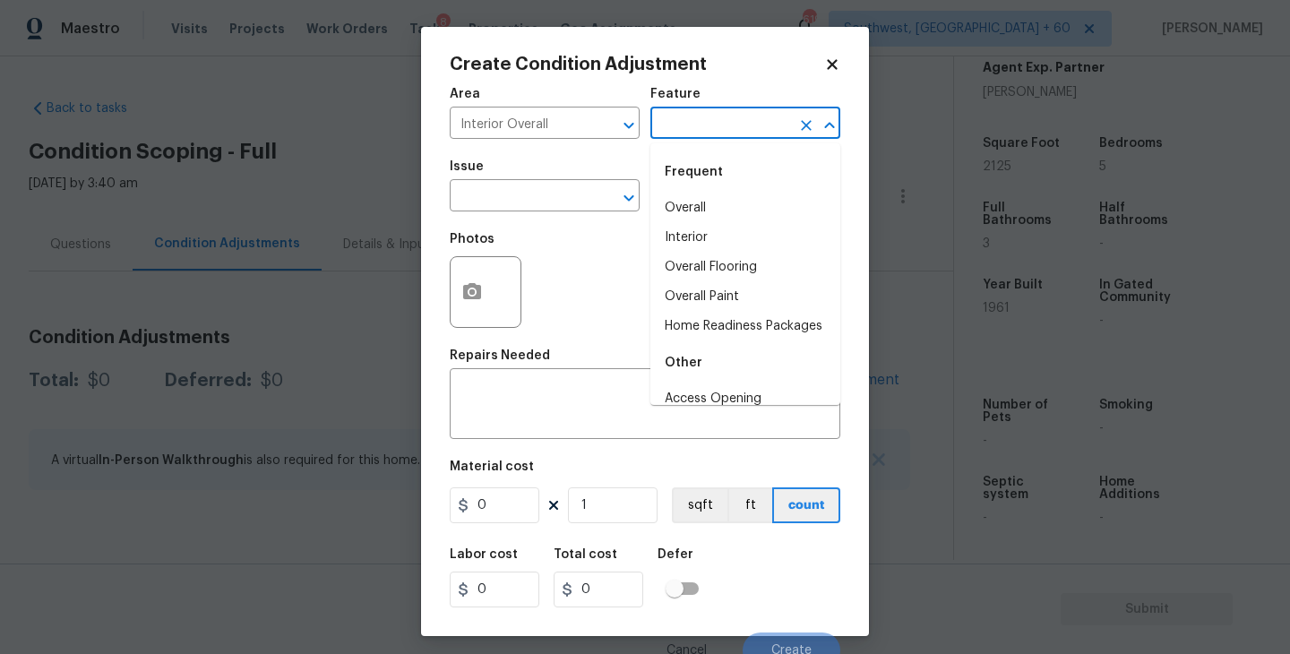
click at [703, 135] on input "text" at bounding box center [720, 125] width 140 height 28
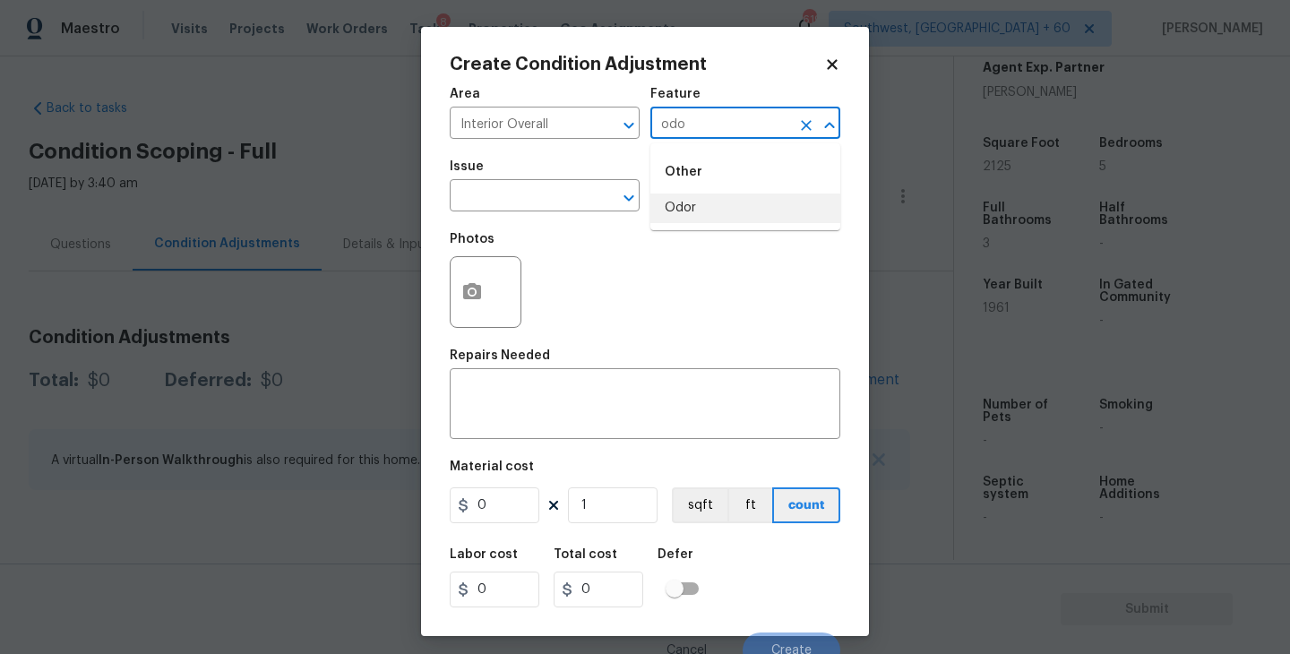
click at [689, 204] on li "Odor" at bounding box center [745, 209] width 190 height 30
type input "Odor"
click at [545, 204] on input "text" at bounding box center [520, 198] width 140 height 28
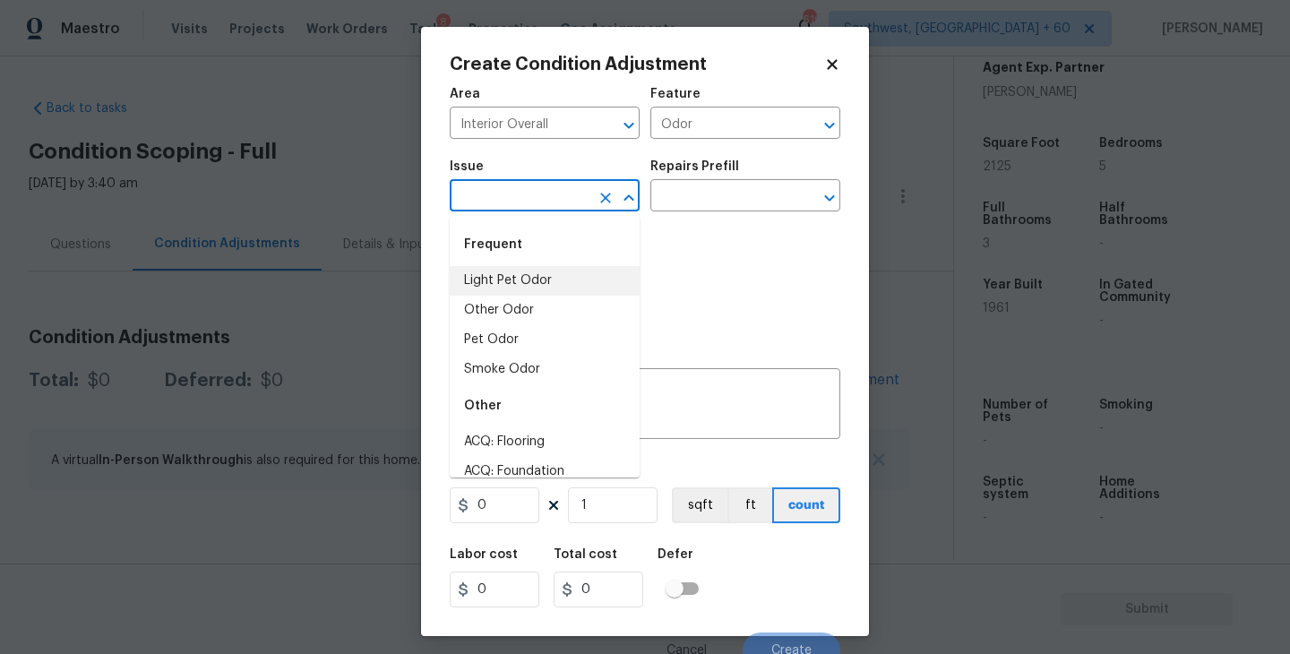
click at [534, 273] on li "Light Pet Odor" at bounding box center [545, 281] width 190 height 30
type input "Light Pet Odor"
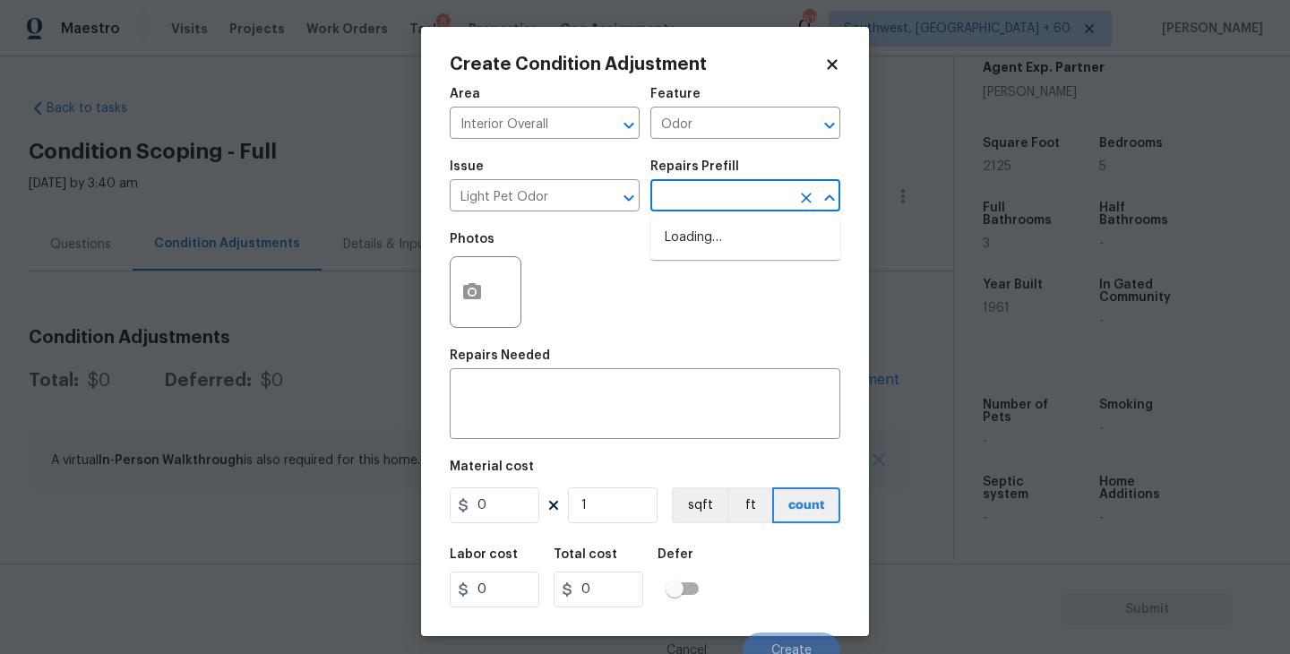
click at [705, 200] on input "text" at bounding box center [720, 198] width 140 height 28
click at [729, 214] on div "Issue Light Pet Odor ​ Repairs Prefill ​" at bounding box center [645, 186] width 391 height 73
click at [730, 210] on input "text" at bounding box center [720, 198] width 140 height 28
click at [725, 235] on li "Acquisition Scope: 1-2 pets present $575.00" at bounding box center [745, 247] width 190 height 48
type textarea "Acquisition Scope: 1-2 pets present"
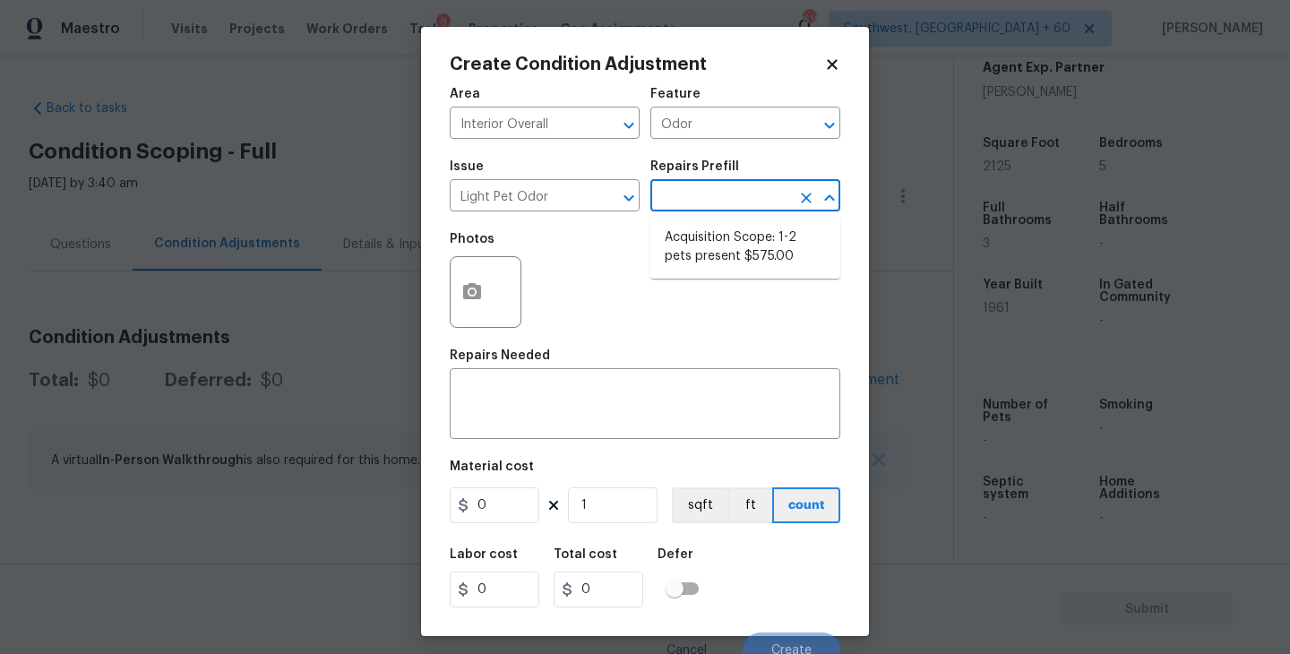
type input "575"
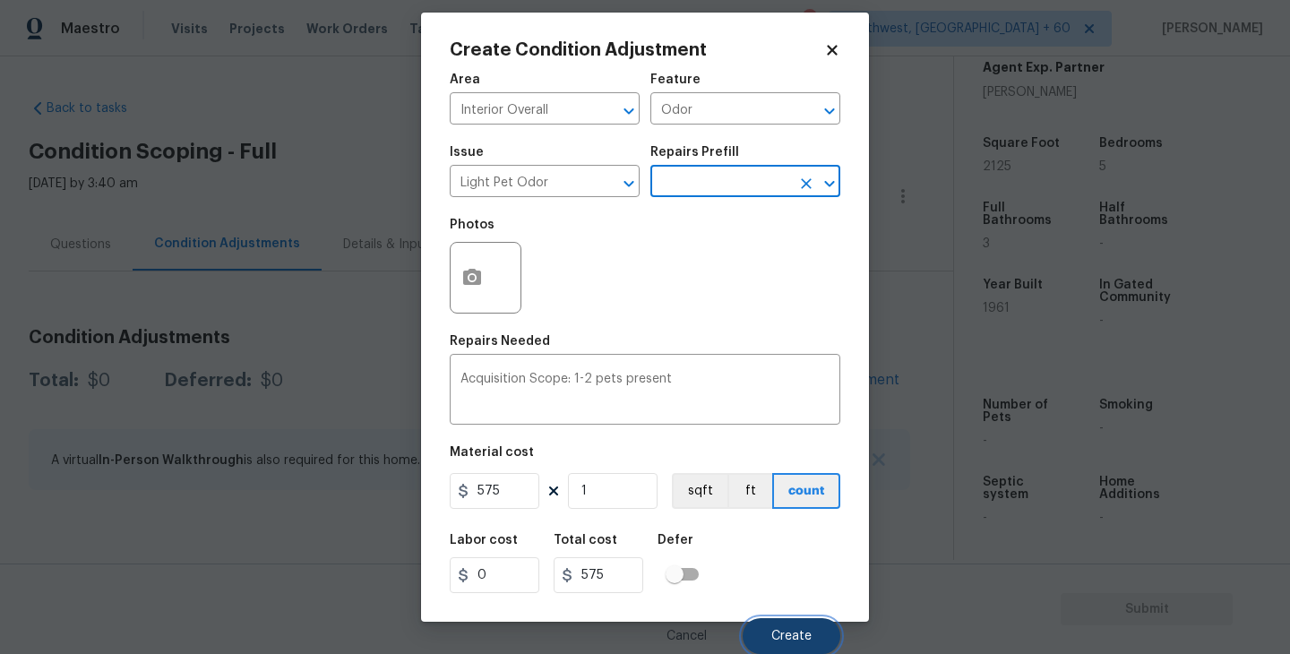
click at [789, 627] on button "Create" at bounding box center [792, 636] width 98 height 36
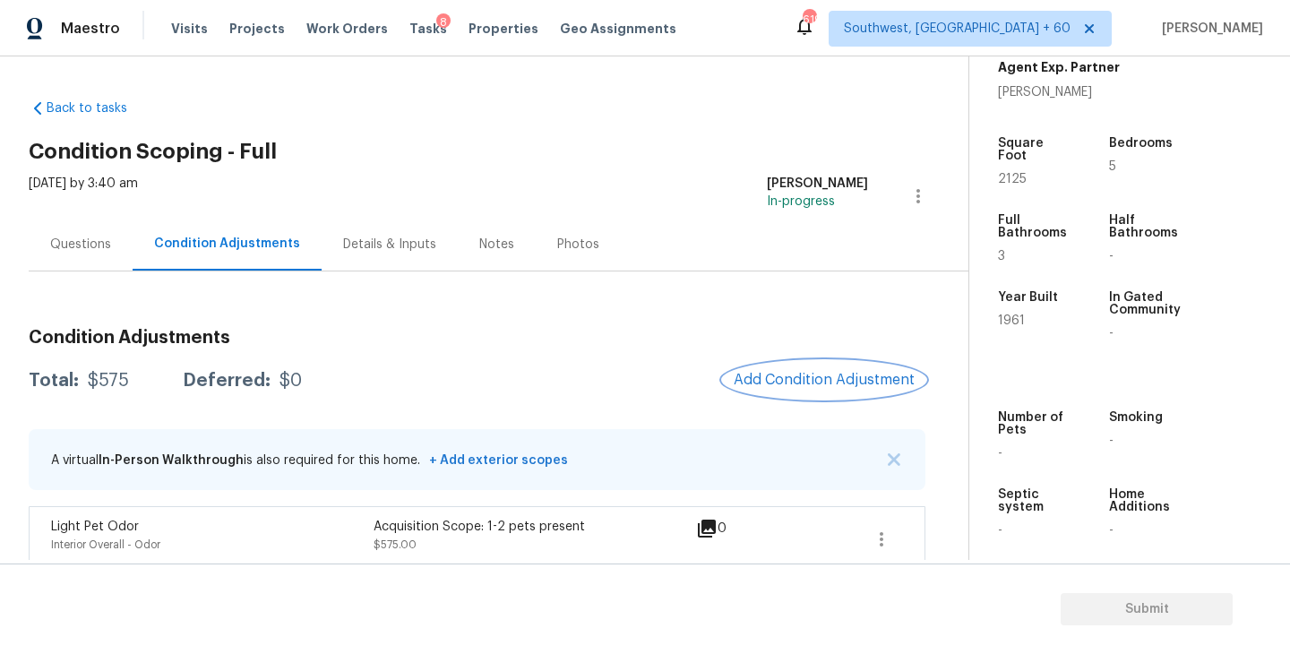
scroll to position [18, 0]
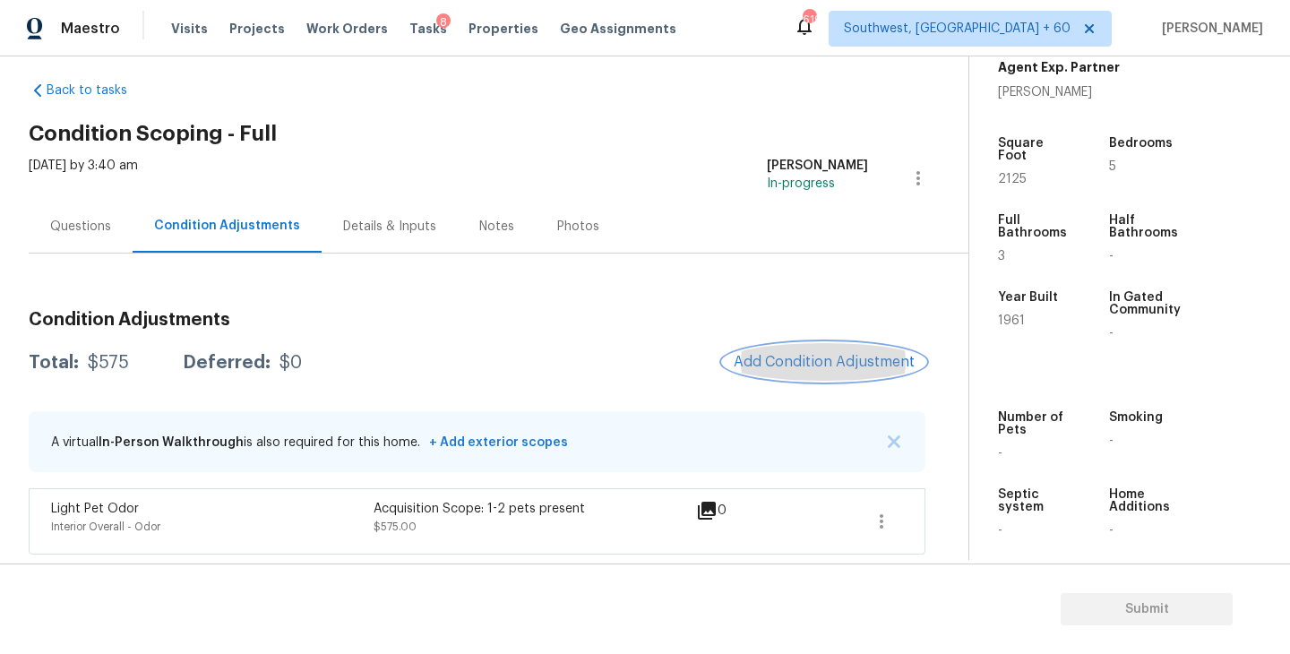
click at [792, 352] on button "Add Condition Adjustment" at bounding box center [824, 362] width 202 height 38
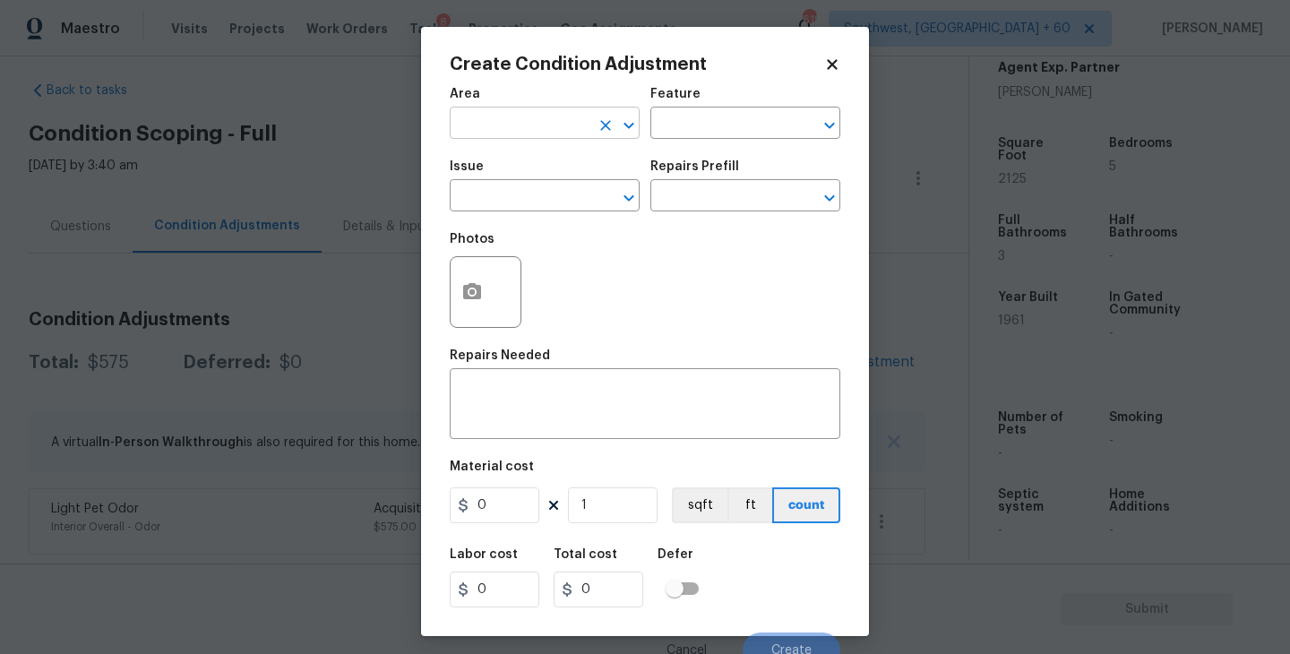
click at [510, 122] on input "text" at bounding box center [520, 125] width 140 height 28
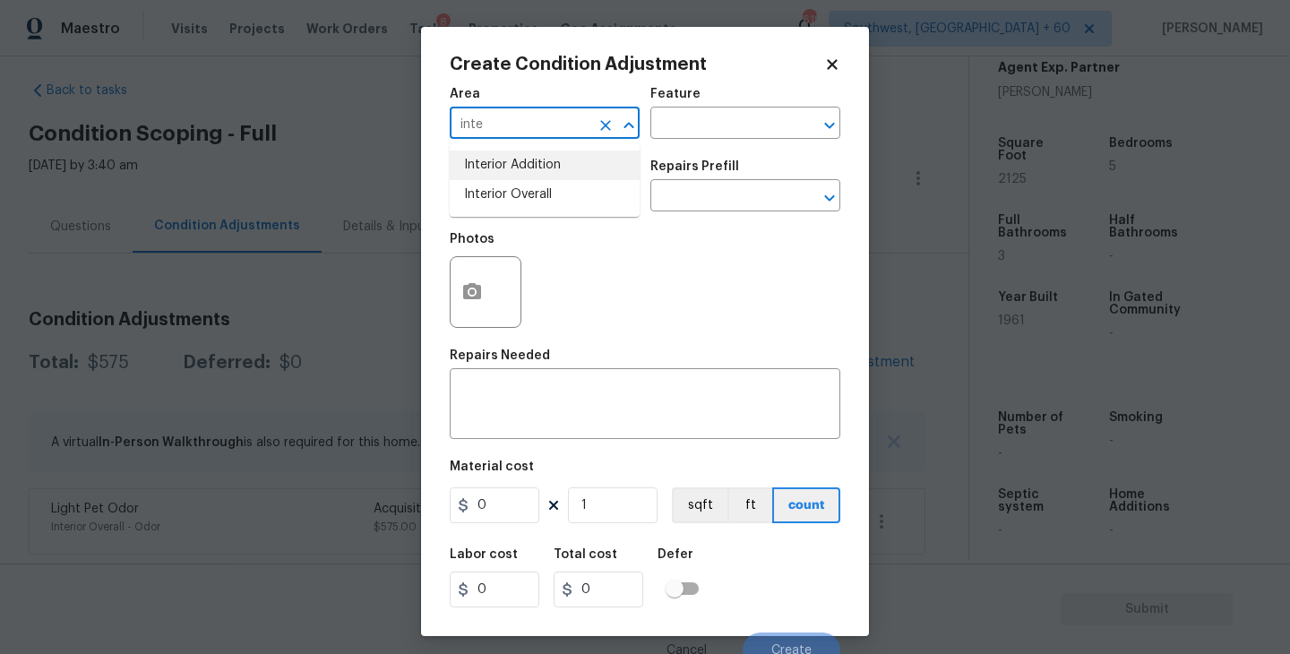
click at [521, 180] on li "Interior Overall" at bounding box center [545, 195] width 190 height 30
type input "Interior Overall"
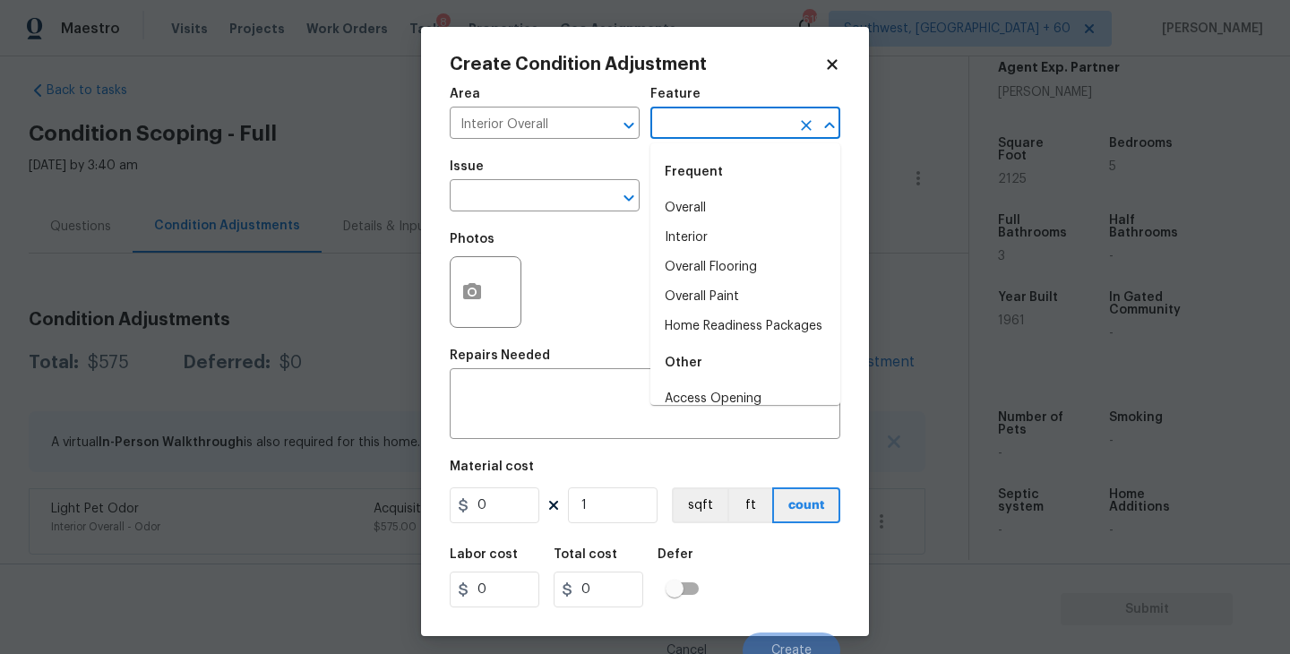
click at [684, 138] on input "text" at bounding box center [720, 125] width 140 height 28
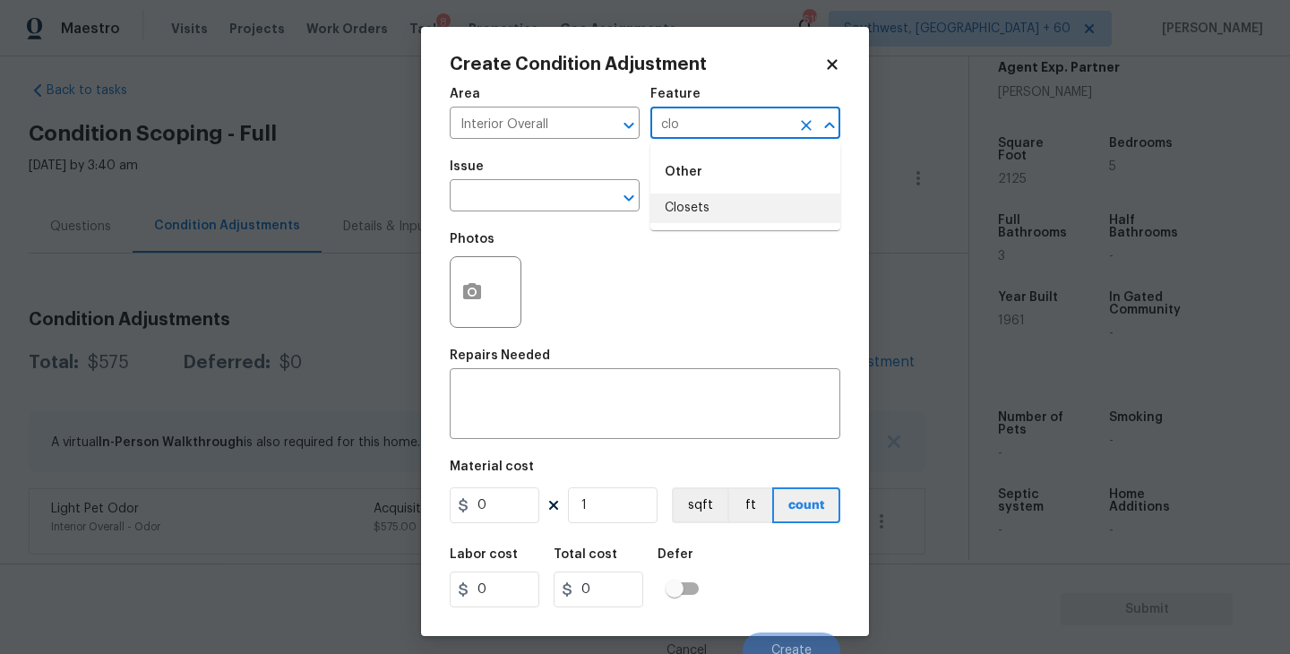
click at [671, 204] on li "Closets" at bounding box center [745, 209] width 190 height 30
type input "Closets"
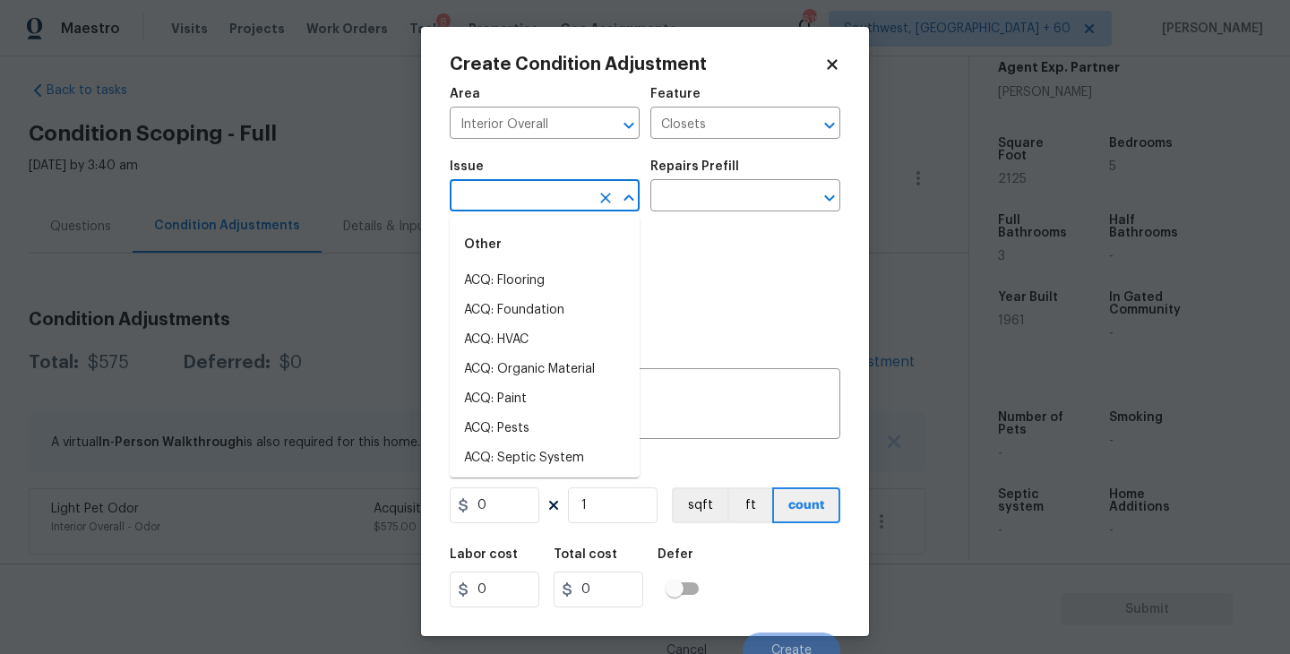
click at [558, 204] on input "text" at bounding box center [520, 198] width 140 height 28
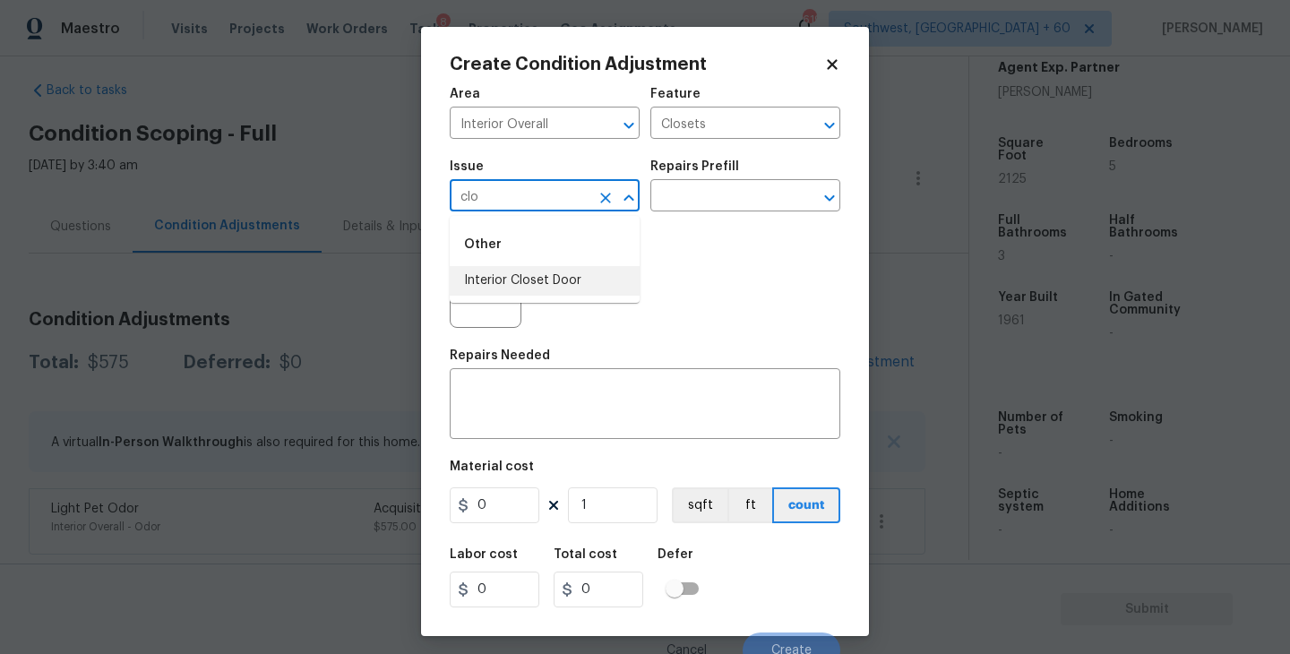
click at [539, 274] on li "Interior Closet Door" at bounding box center [545, 281] width 190 height 30
type input "Interior Closet Door"
click at [689, 211] on input "text" at bounding box center [720, 198] width 140 height 28
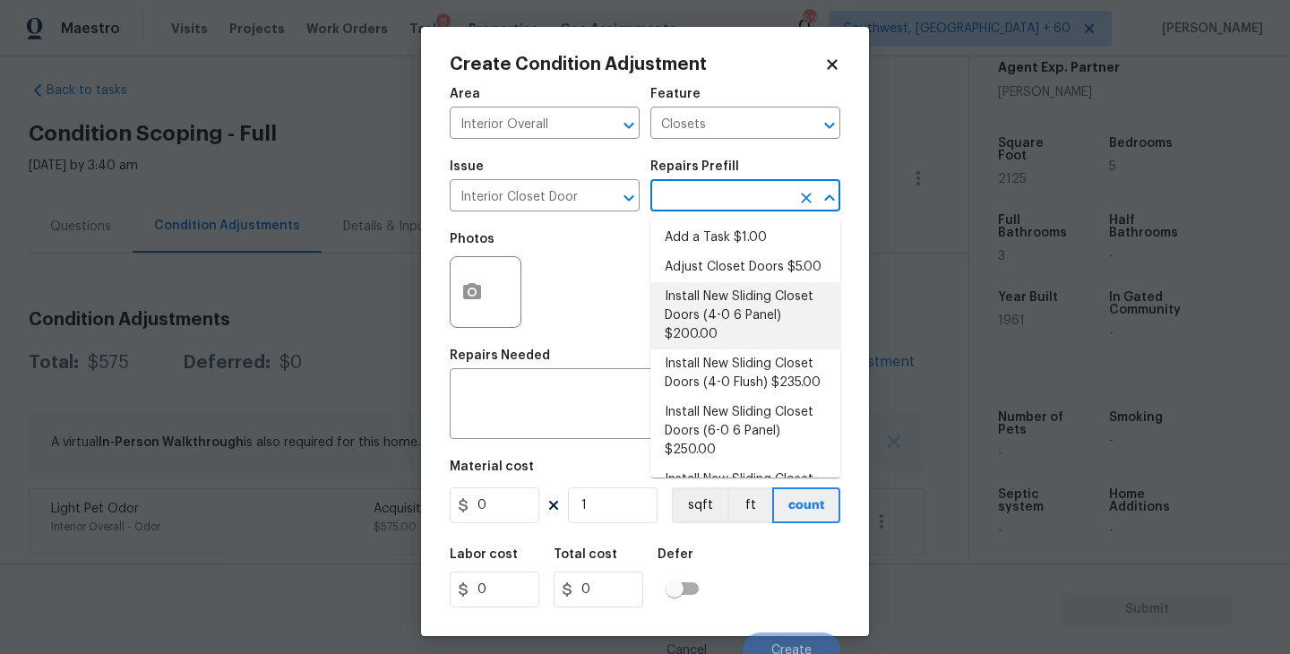
click at [715, 305] on li "Install New Sliding Closet Doors (4-0 6 Panel) $200.00" at bounding box center [745, 315] width 190 height 67
type input "Interior Door"
type textarea "Remove the existing door (if present). Install a new 4-0 bi-fold 6 panel interi…"
type input "200"
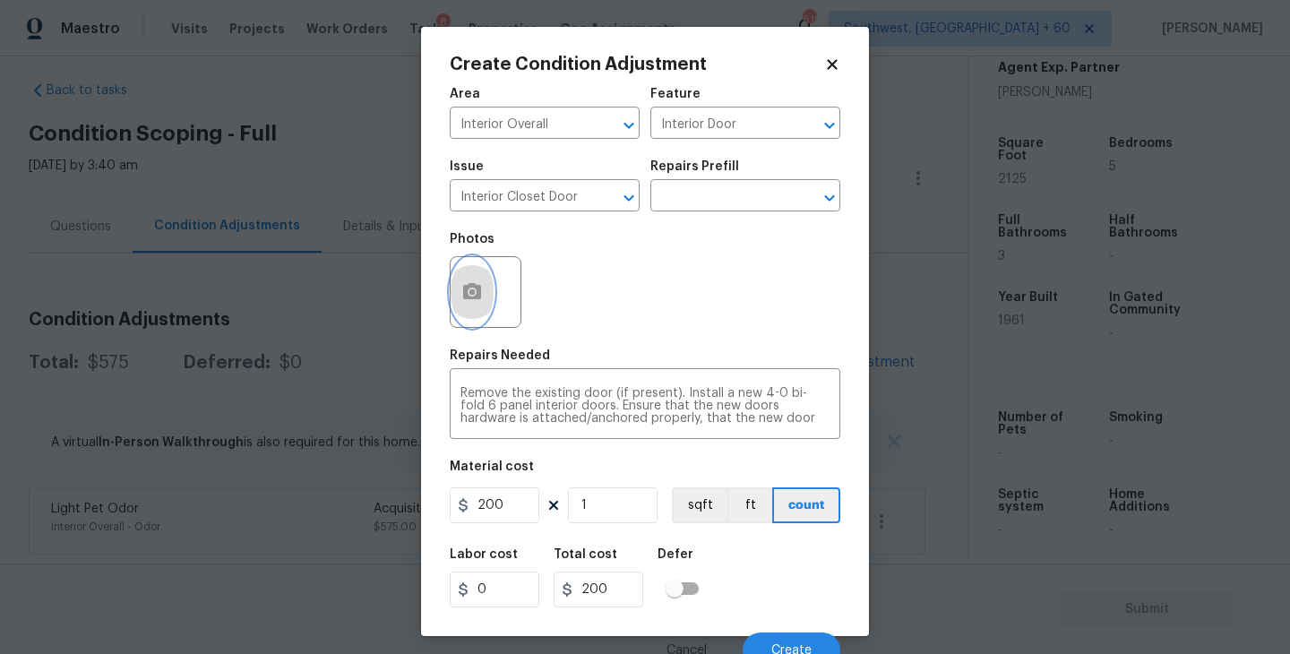
click at [489, 305] on button "button" at bounding box center [472, 292] width 43 height 70
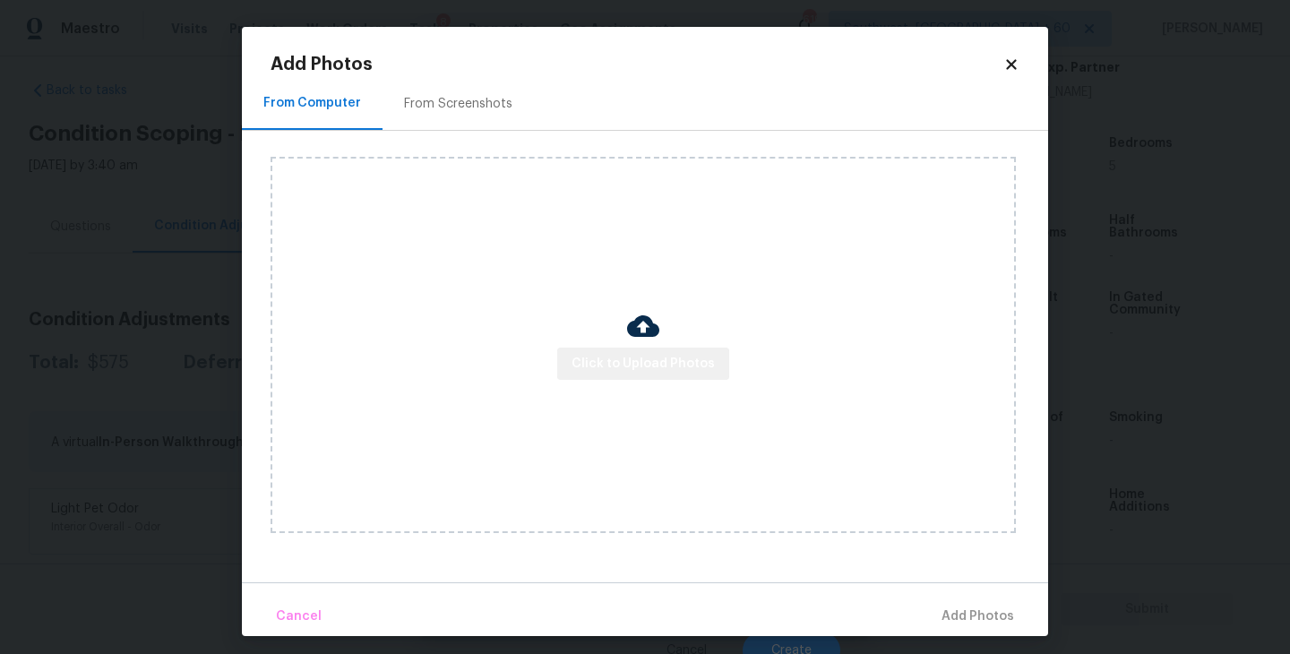
click at [689, 360] on span "Click to Upload Photos" at bounding box center [643, 364] width 143 height 22
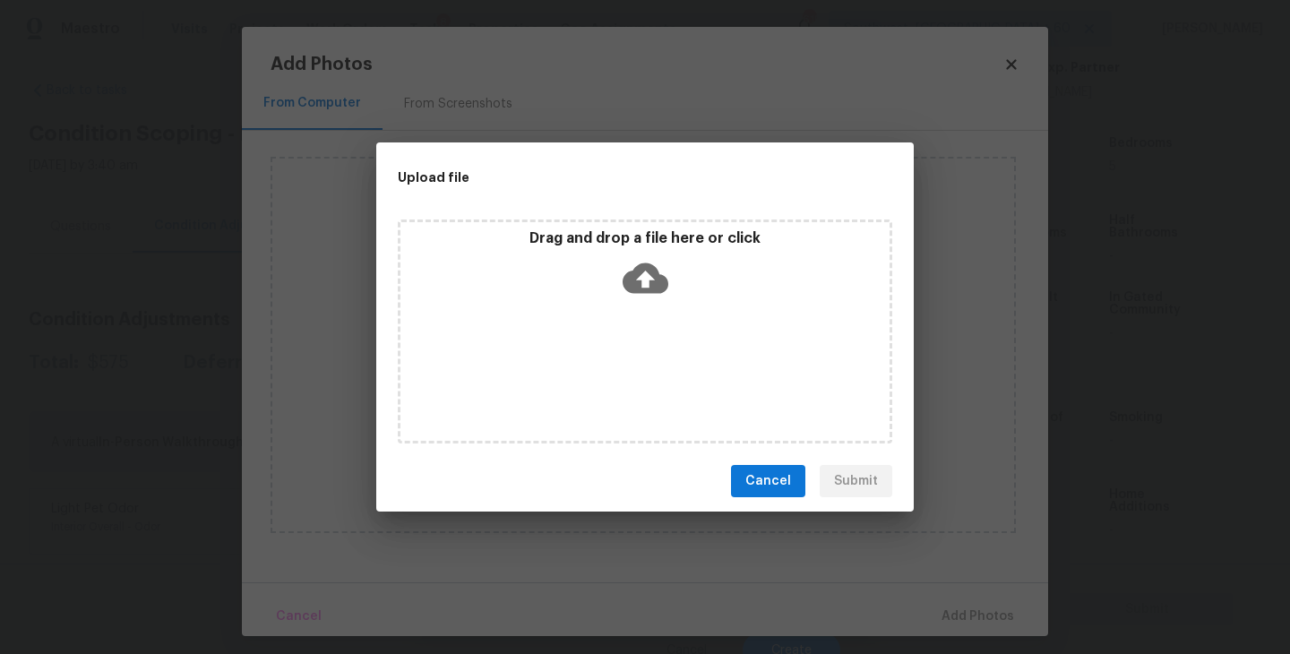
click at [689, 345] on div "Drag and drop a file here or click" at bounding box center [645, 332] width 495 height 224
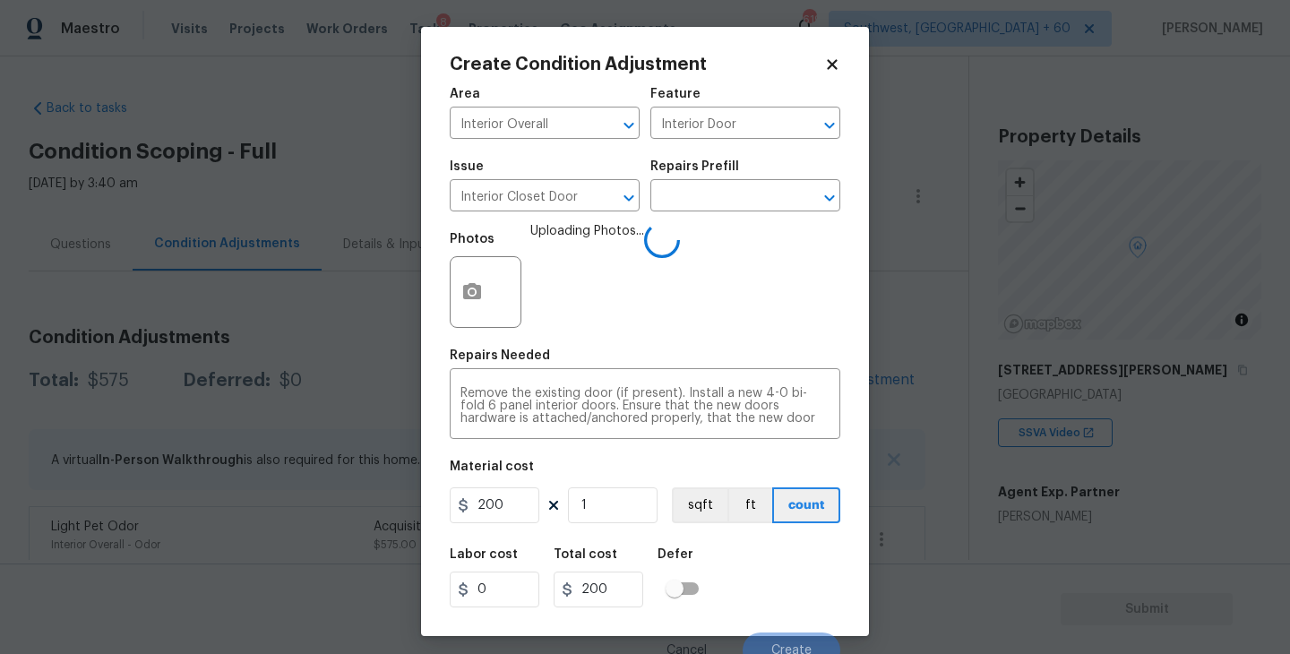
scroll to position [15, 0]
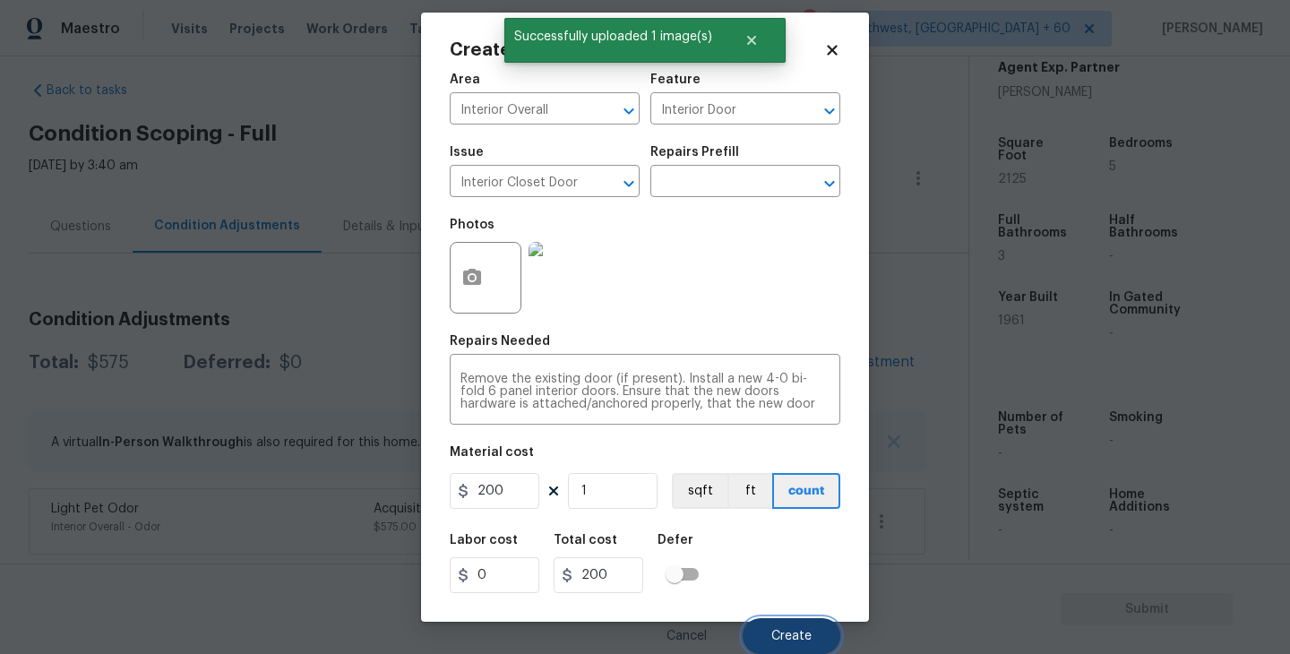
click at [798, 623] on button "Create" at bounding box center [792, 636] width 98 height 36
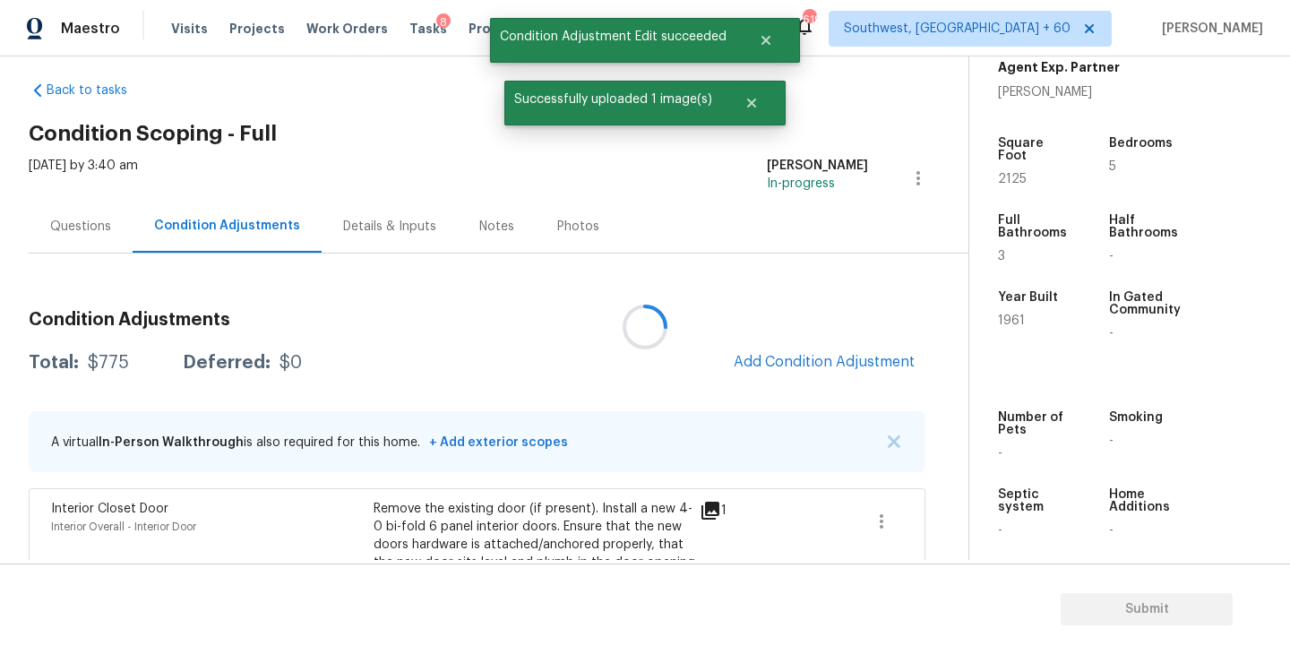
scroll to position [0, 0]
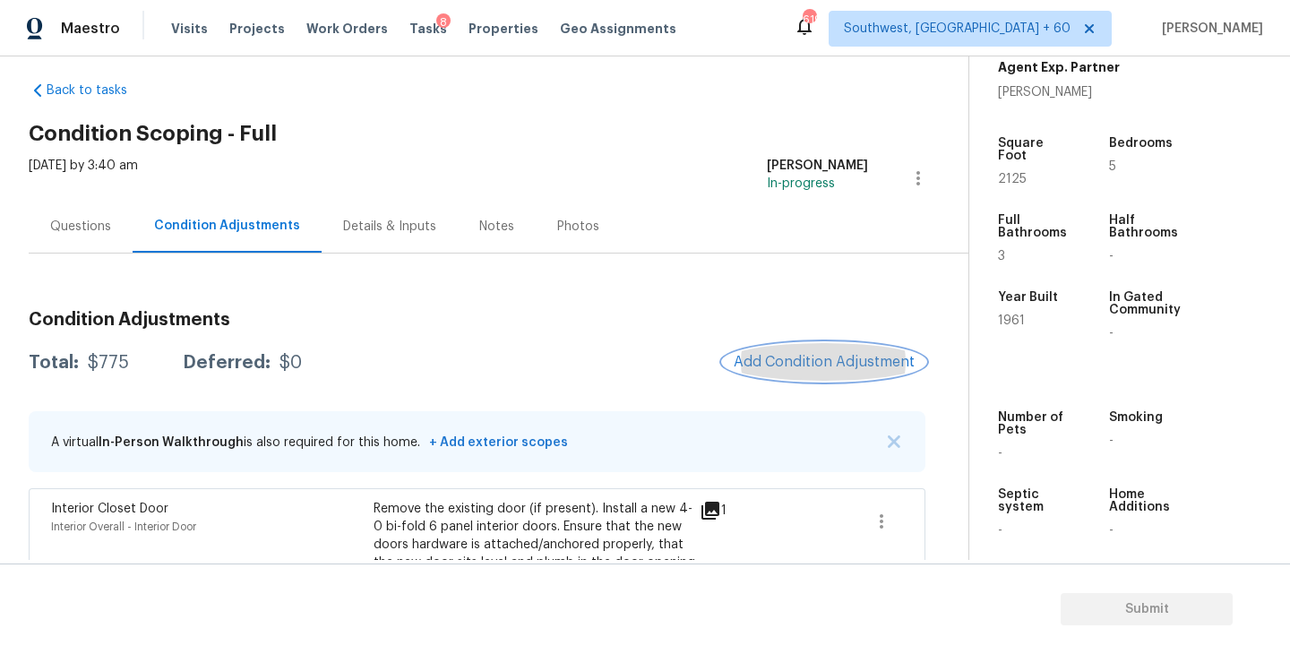
click at [809, 359] on span "Add Condition Adjustment" at bounding box center [824, 362] width 181 height 16
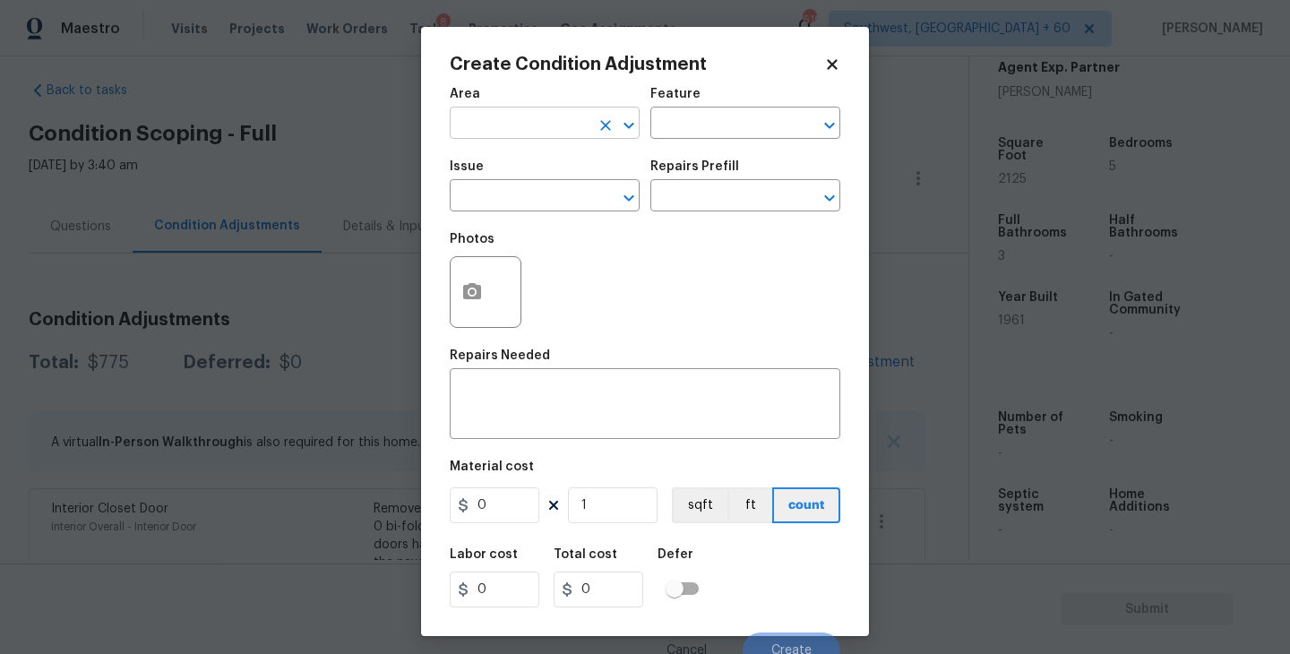
click at [538, 120] on input "text" at bounding box center [520, 125] width 140 height 28
click at [547, 185] on li "Interior Overall" at bounding box center [545, 195] width 190 height 30
type input "Interior Overall"
click at [547, 185] on input "text" at bounding box center [520, 198] width 140 height 28
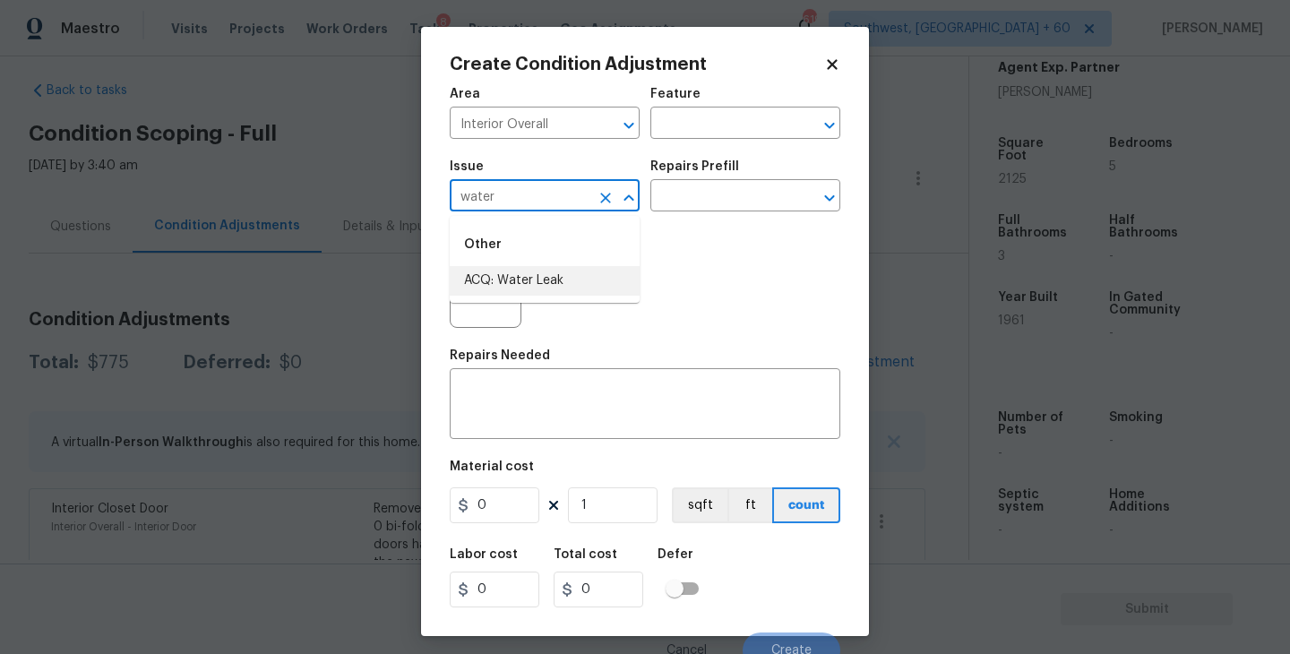
click at [549, 293] on li "ACQ: Water Leak" at bounding box center [545, 281] width 190 height 30
type input "ACQ: Water Leak"
click at [736, 201] on input "text" at bounding box center [720, 198] width 140 height 28
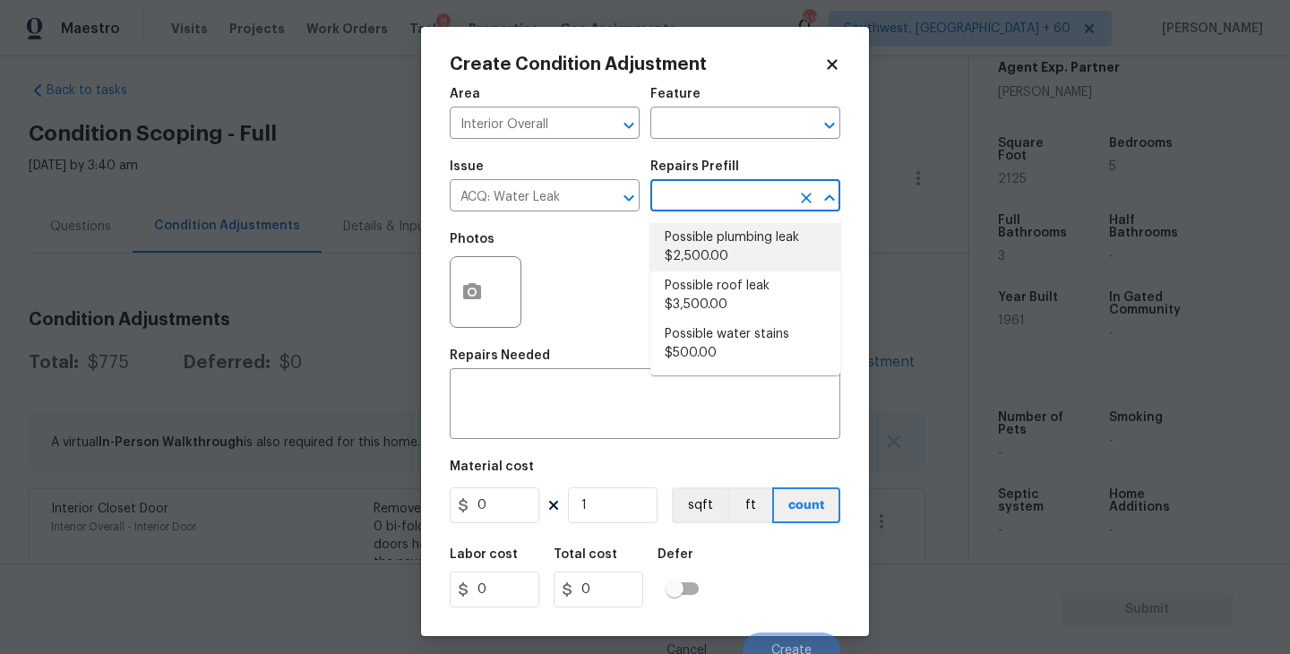
click at [736, 261] on li "Possible plumbing leak $2,500.00" at bounding box center [745, 247] width 190 height 48
type input "Acquisition"
type textarea "Acquisition Scope: Possible plumbing leak"
type input "2500"
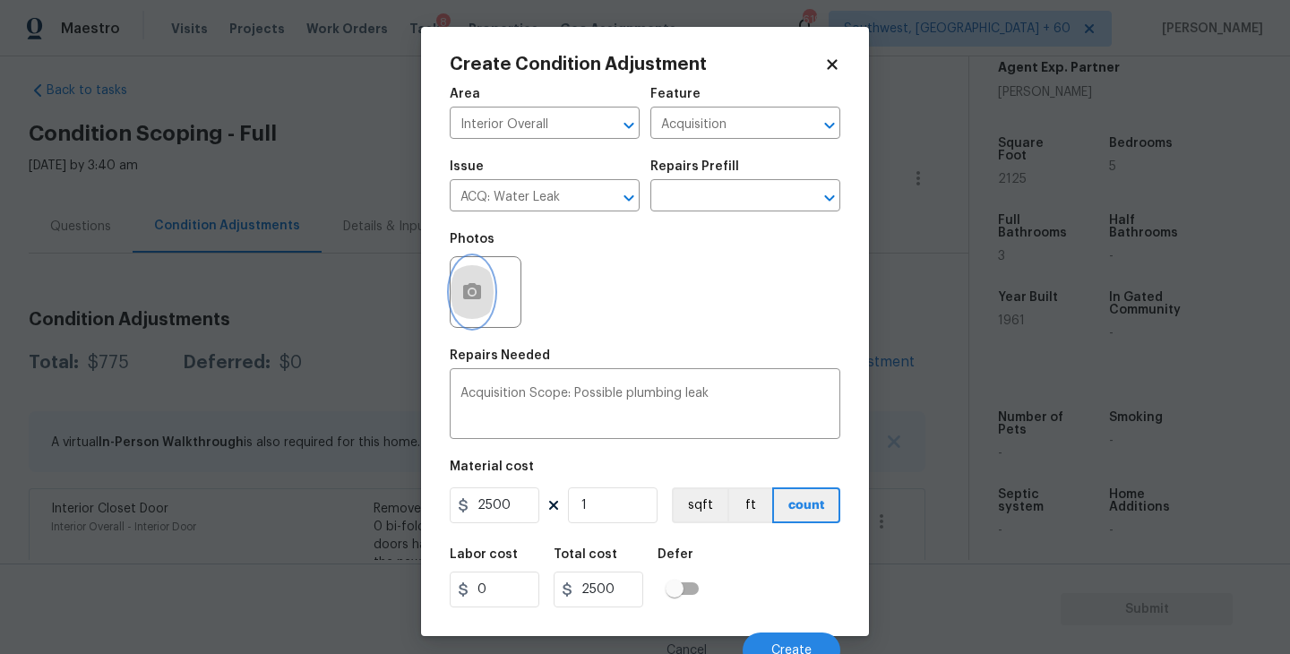
click at [475, 312] on button "button" at bounding box center [472, 292] width 43 height 70
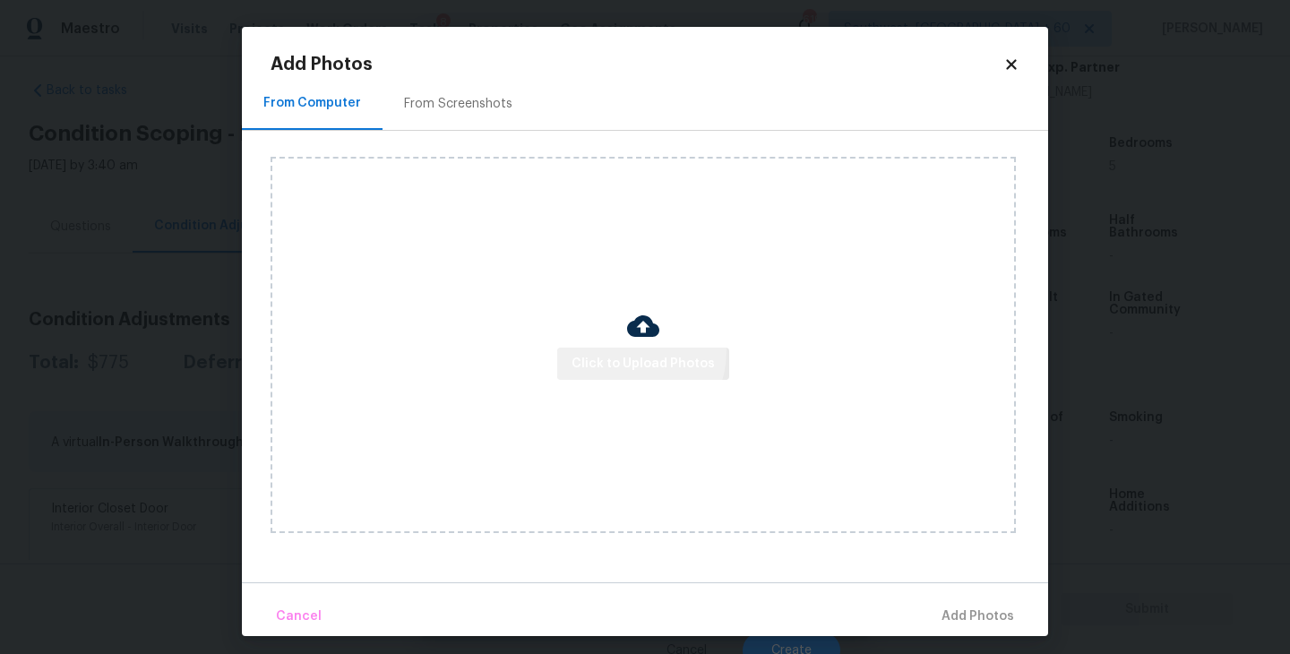
click at [627, 352] on button "Click to Upload Photos" at bounding box center [643, 364] width 172 height 33
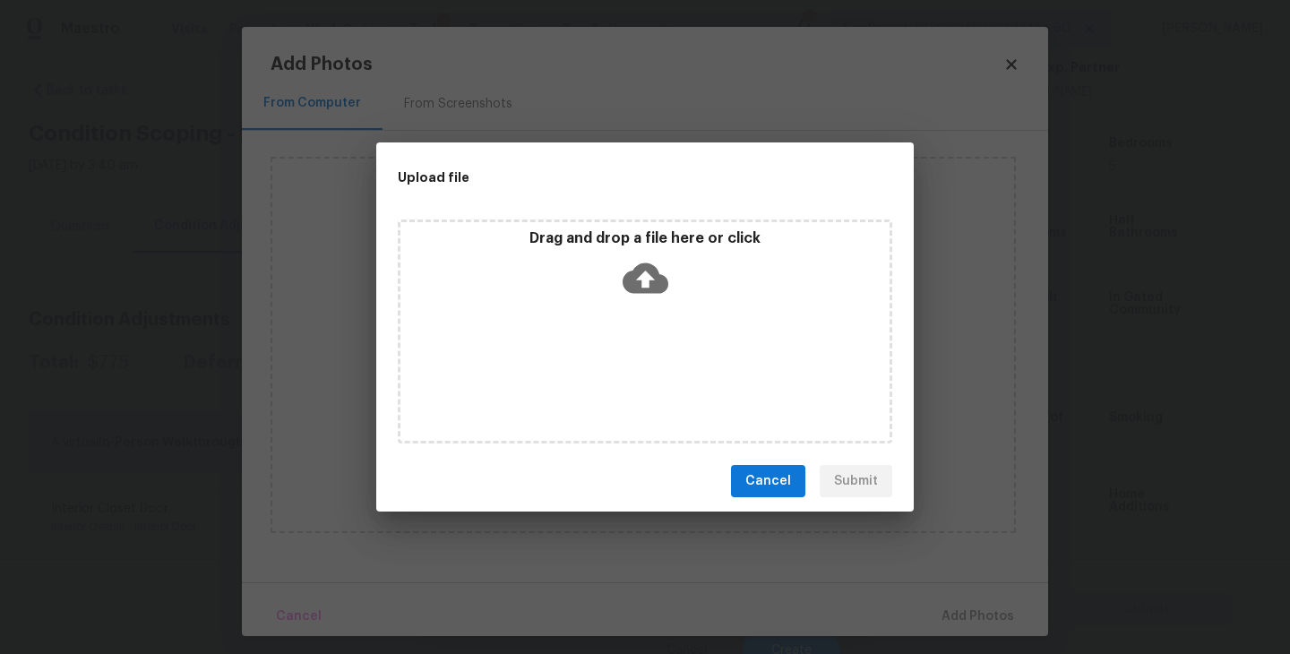
drag, startPoint x: 627, startPoint y: 352, endPoint x: 641, endPoint y: 278, distance: 75.7
click at [641, 278] on icon at bounding box center [646, 278] width 46 height 46
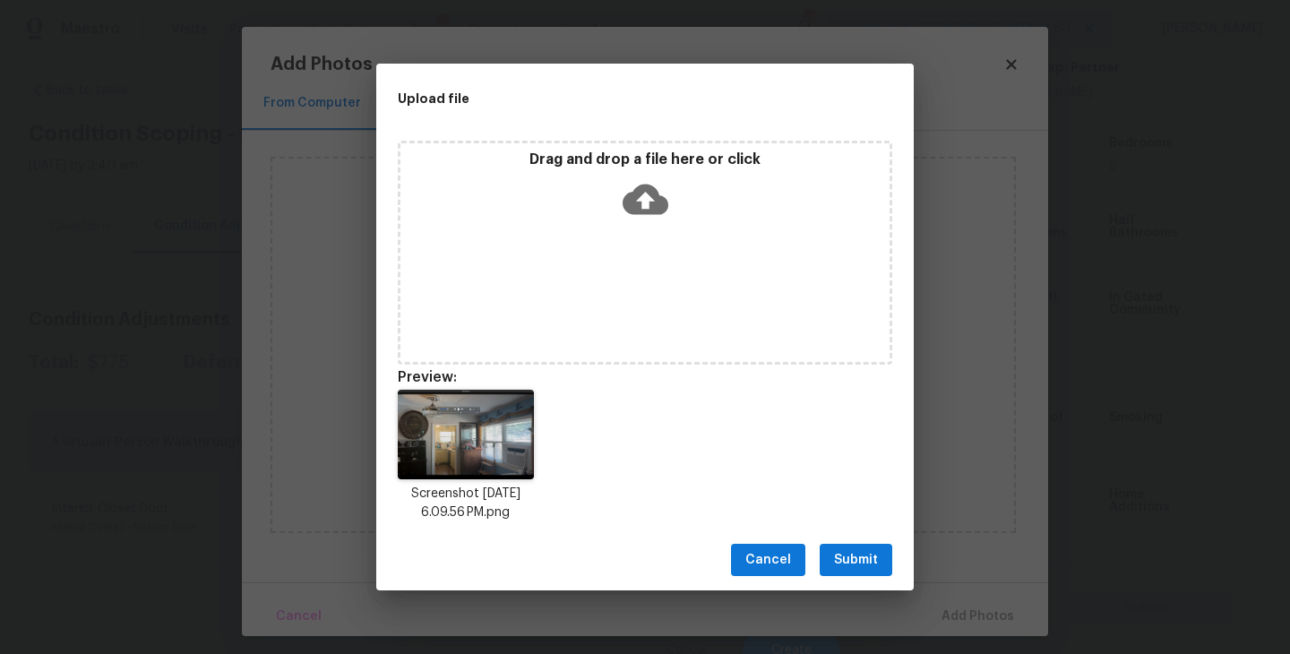
click at [869, 569] on span "Submit" at bounding box center [856, 560] width 44 height 22
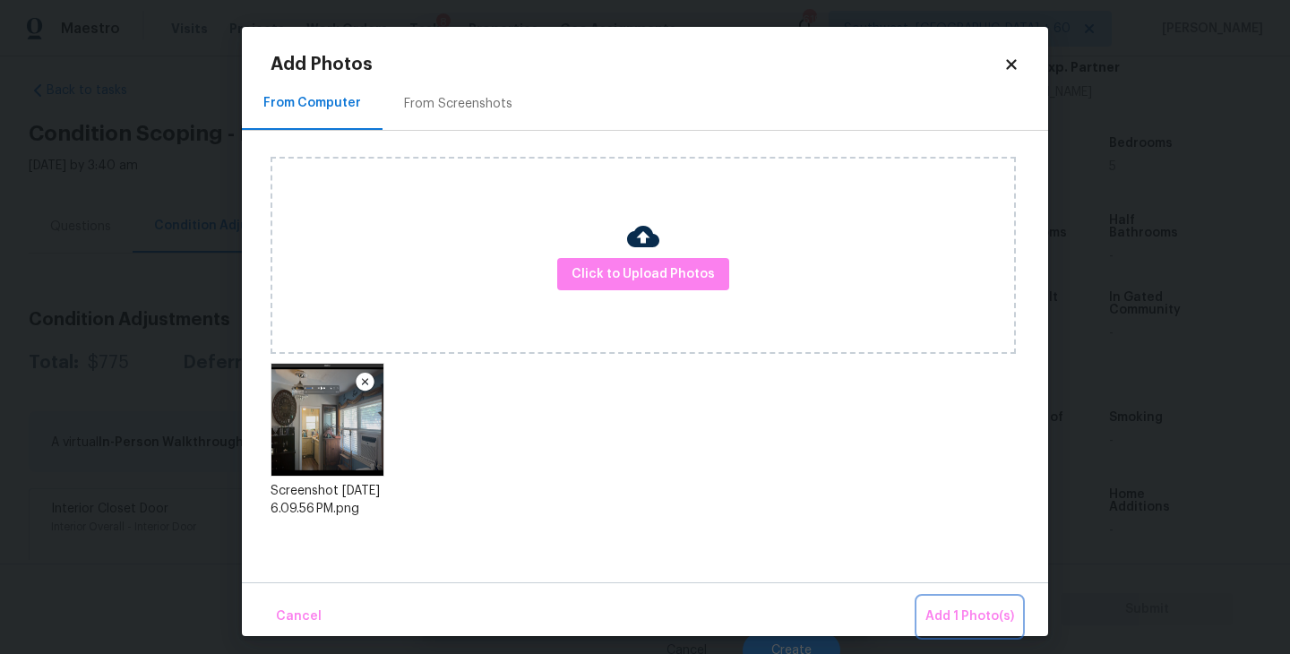
click at [942, 608] on span "Add 1 Photo(s)" at bounding box center [969, 617] width 89 height 22
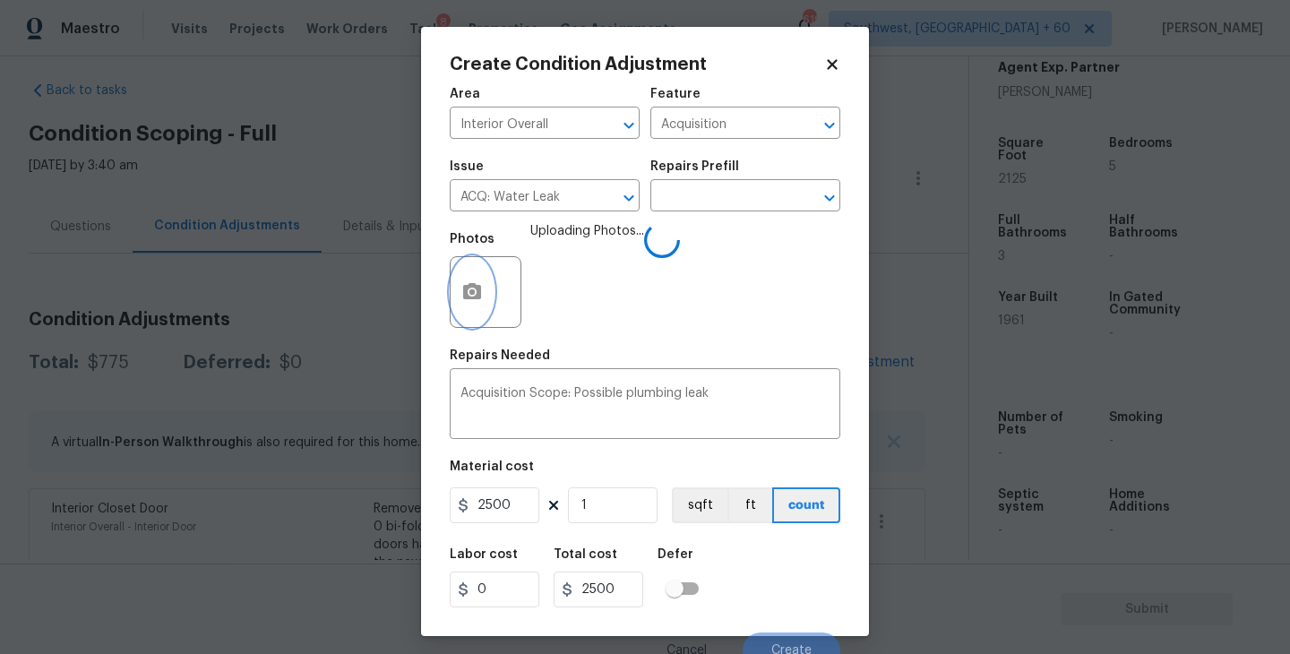
scroll to position [15, 0]
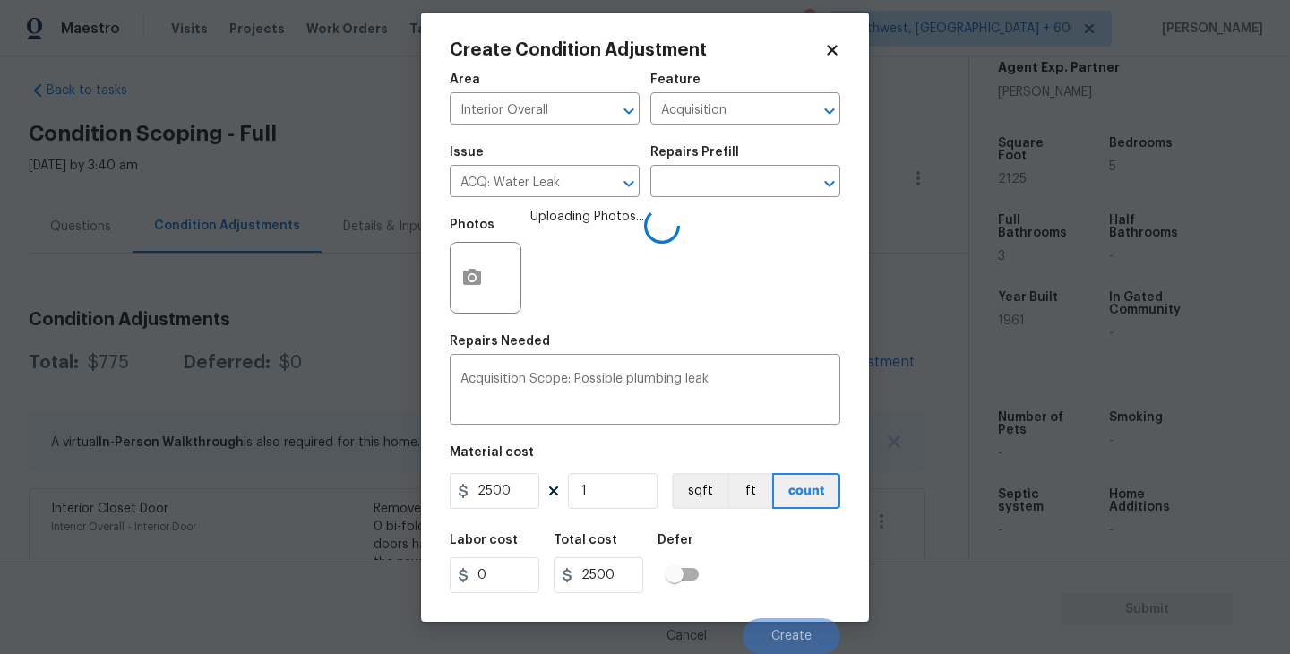
click at [788, 536] on div "Labor cost 0 Total cost 2500 Defer" at bounding box center [645, 563] width 391 height 81
click at [788, 549] on div "Labor cost 0 Total cost 2500 Defer" at bounding box center [645, 563] width 391 height 81
click at [784, 555] on div "Labor cost 0 Total cost 2500 Defer" at bounding box center [645, 563] width 391 height 81
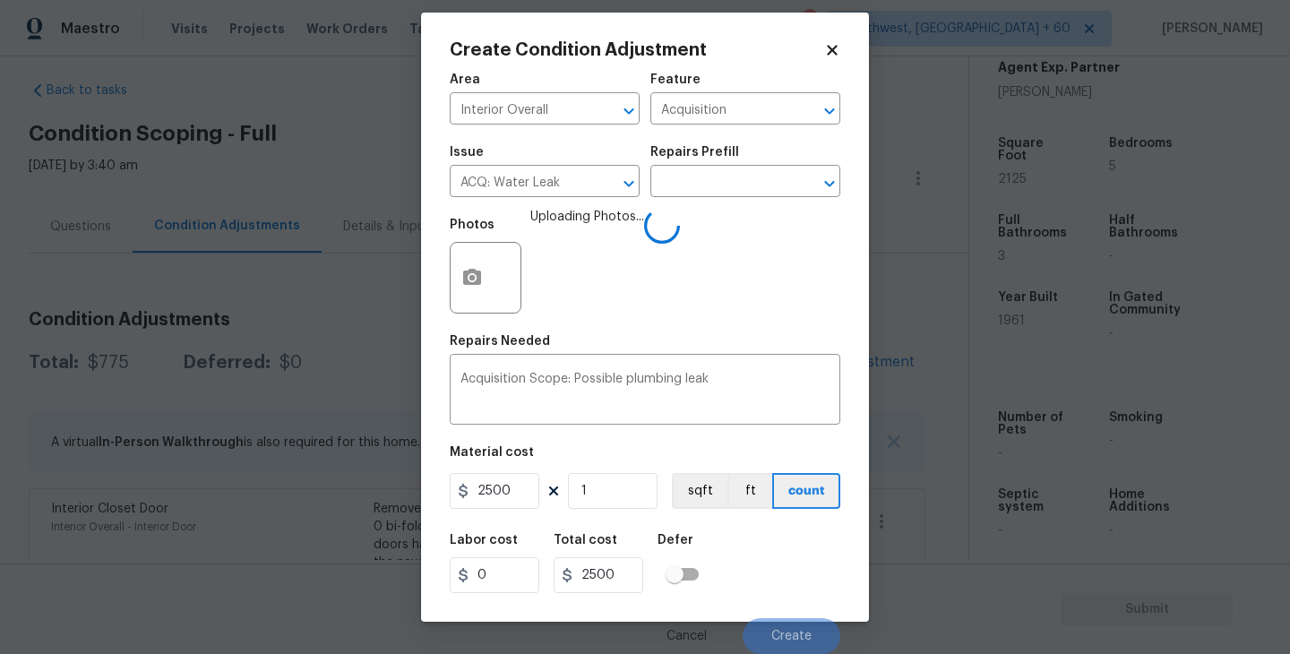
click at [788, 603] on div "Labor cost 0 Total cost 2500 Defer" at bounding box center [645, 563] width 391 height 81
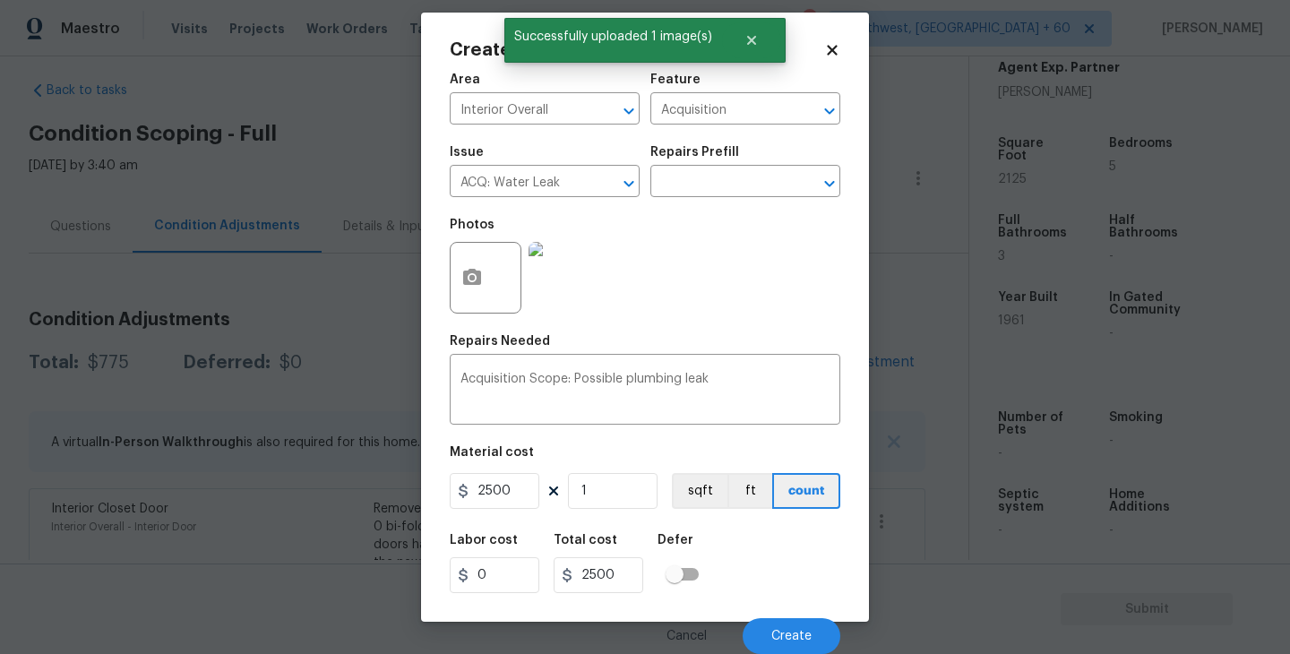
click at [780, 593] on div "Labor cost 0 Total cost 2500 Defer" at bounding box center [645, 563] width 391 height 81
click at [786, 639] on span "Create" at bounding box center [791, 636] width 40 height 13
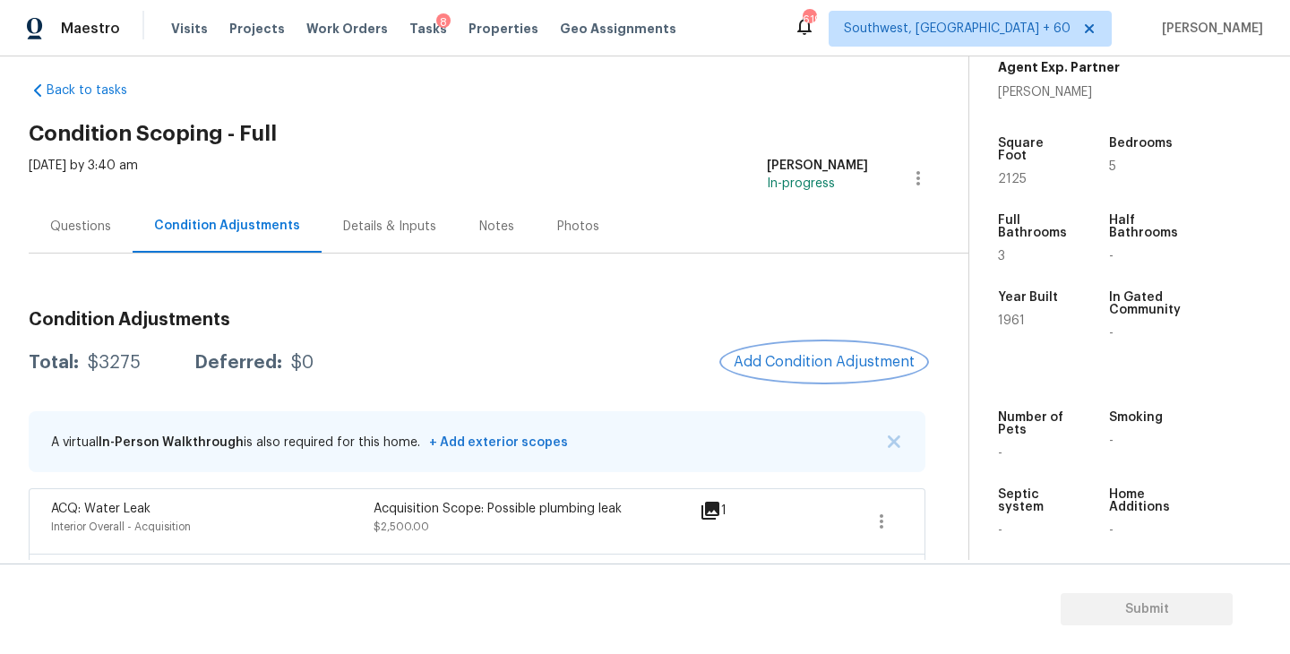
scroll to position [159, 0]
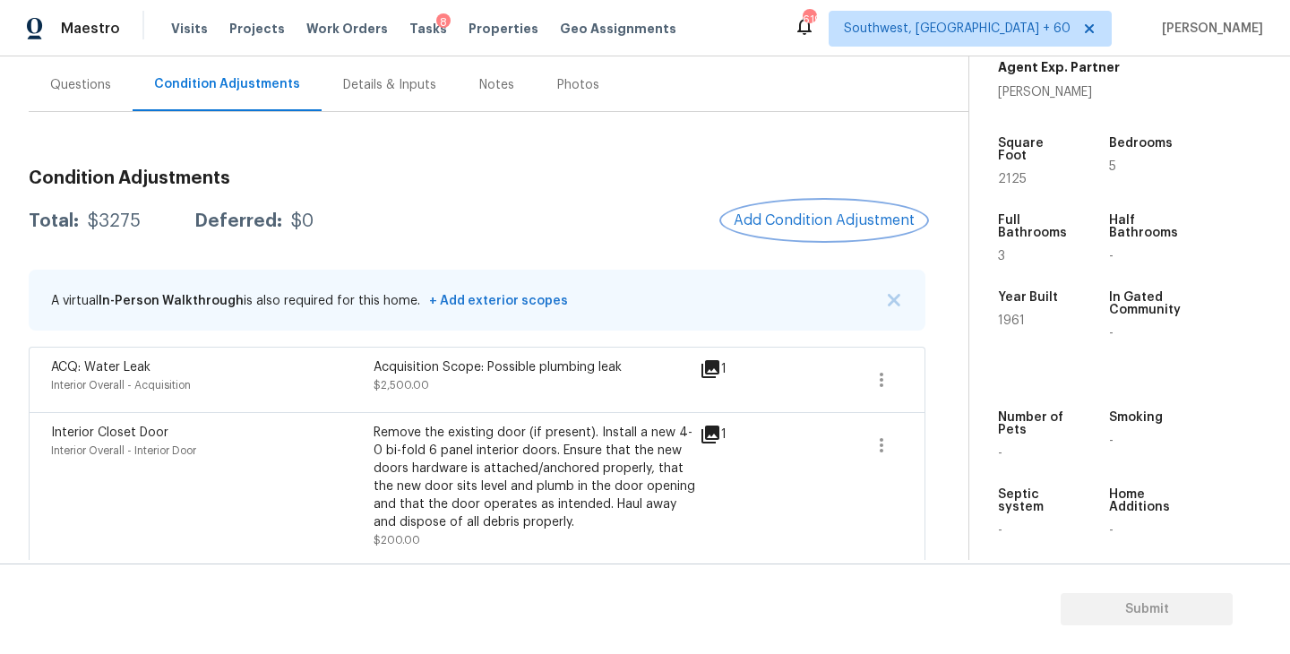
click at [770, 225] on span "Add Condition Adjustment" at bounding box center [824, 220] width 181 height 16
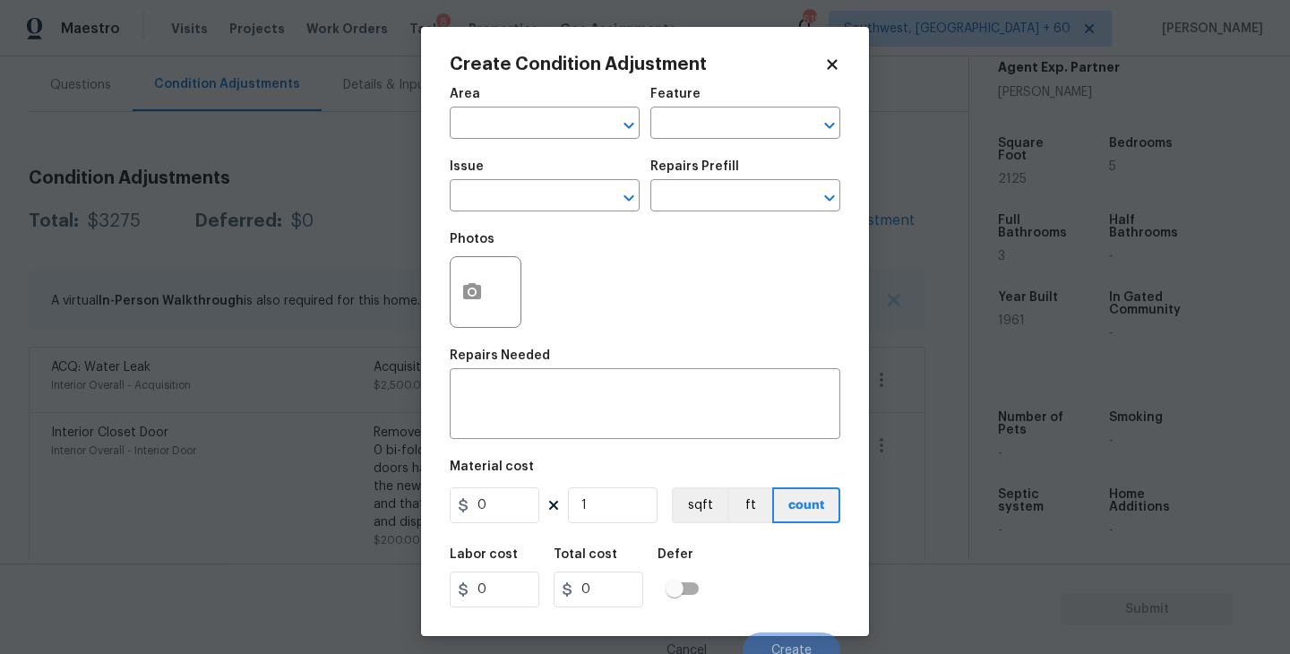
click at [543, 147] on span "Area ​" at bounding box center [545, 113] width 190 height 73
click at [505, 134] on input "text" at bounding box center [520, 125] width 140 height 28
click at [530, 195] on li "Exterior Overall" at bounding box center [545, 195] width 190 height 30
type input "Exterior Overall"
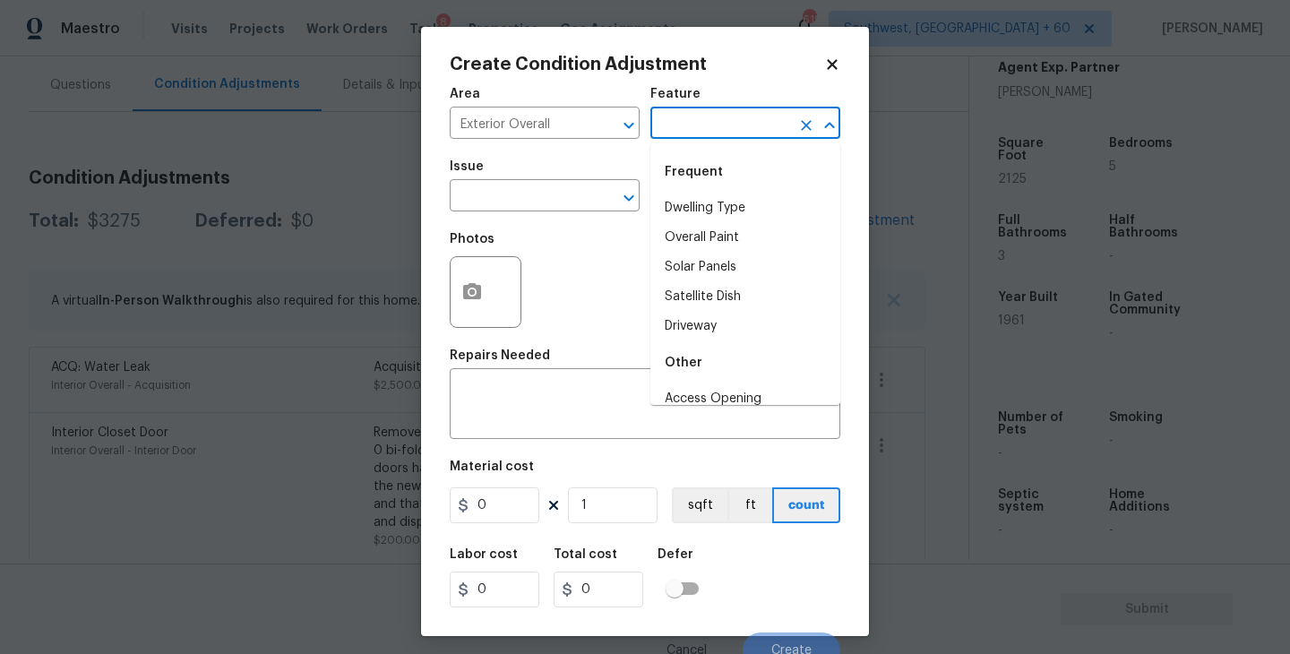
click at [675, 135] on input "text" at bounding box center [720, 125] width 140 height 28
click at [676, 197] on li "Driveway" at bounding box center [745, 209] width 190 height 30
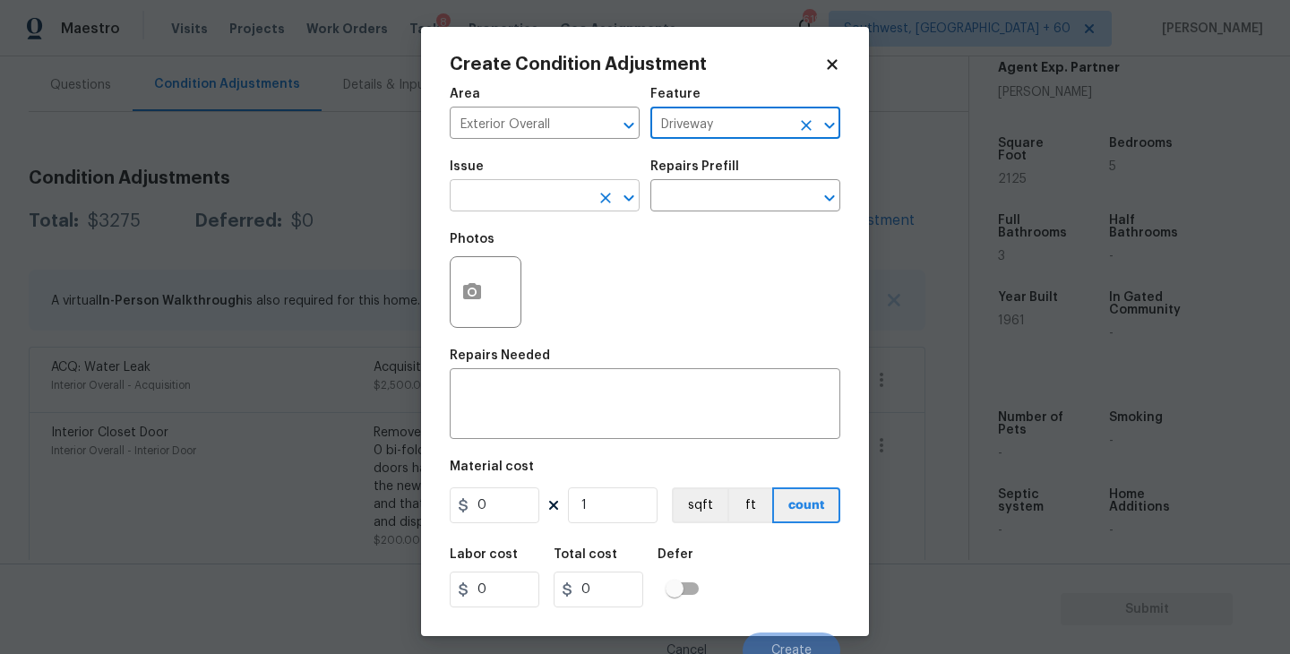
drag, startPoint x: 592, startPoint y: 196, endPoint x: 582, endPoint y: 198, distance: 10.0
click at [582, 198] on div "​" at bounding box center [545, 198] width 190 height 28
type input "Driveway"
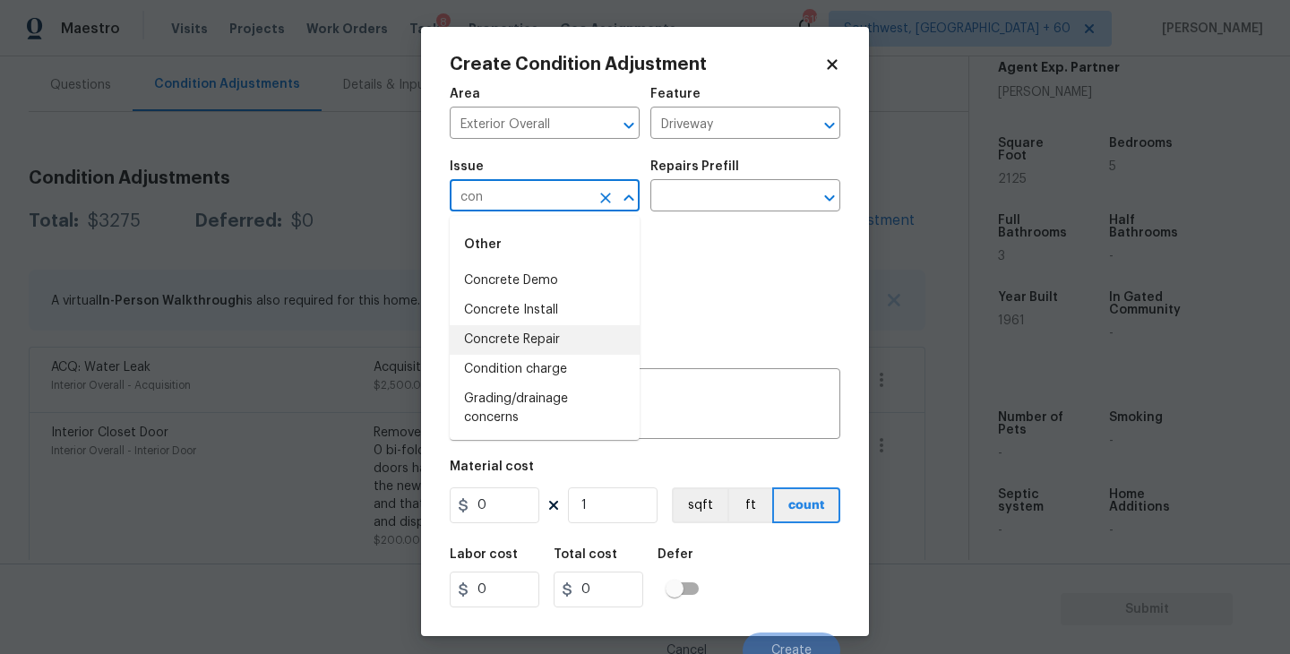
click at [576, 341] on li "Concrete Repair" at bounding box center [545, 340] width 190 height 30
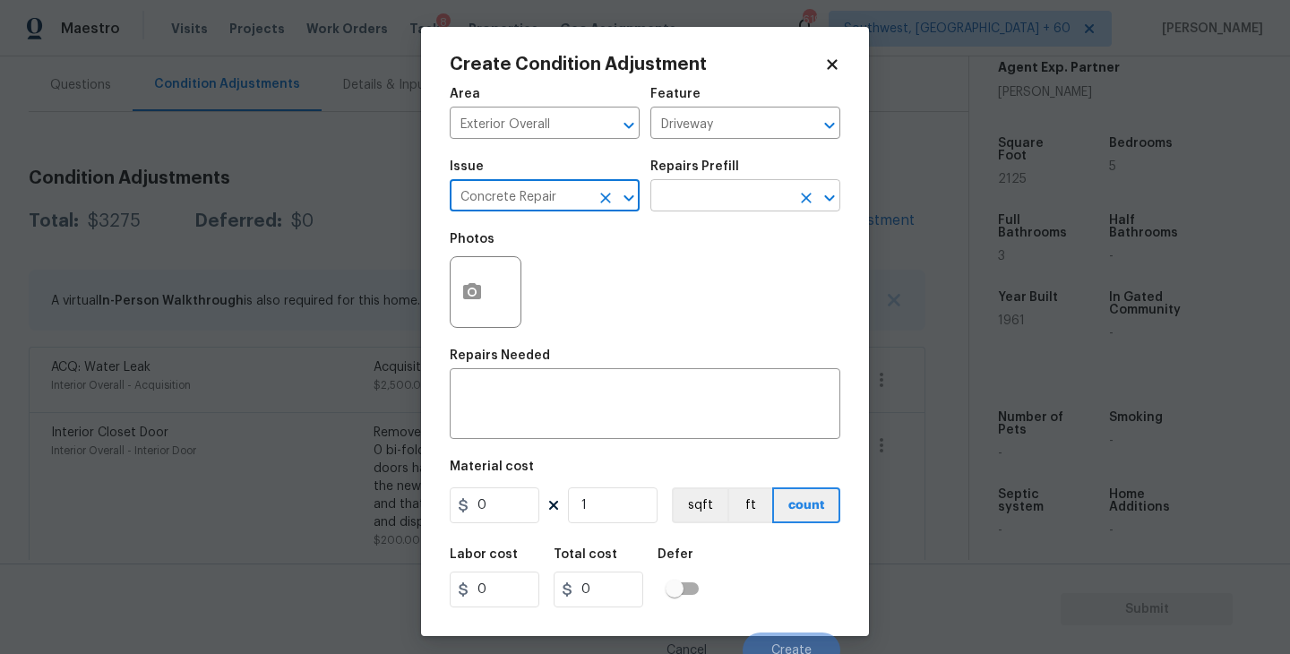
type input "Concrete Repair"
click at [749, 188] on input "text" at bounding box center [720, 198] width 140 height 28
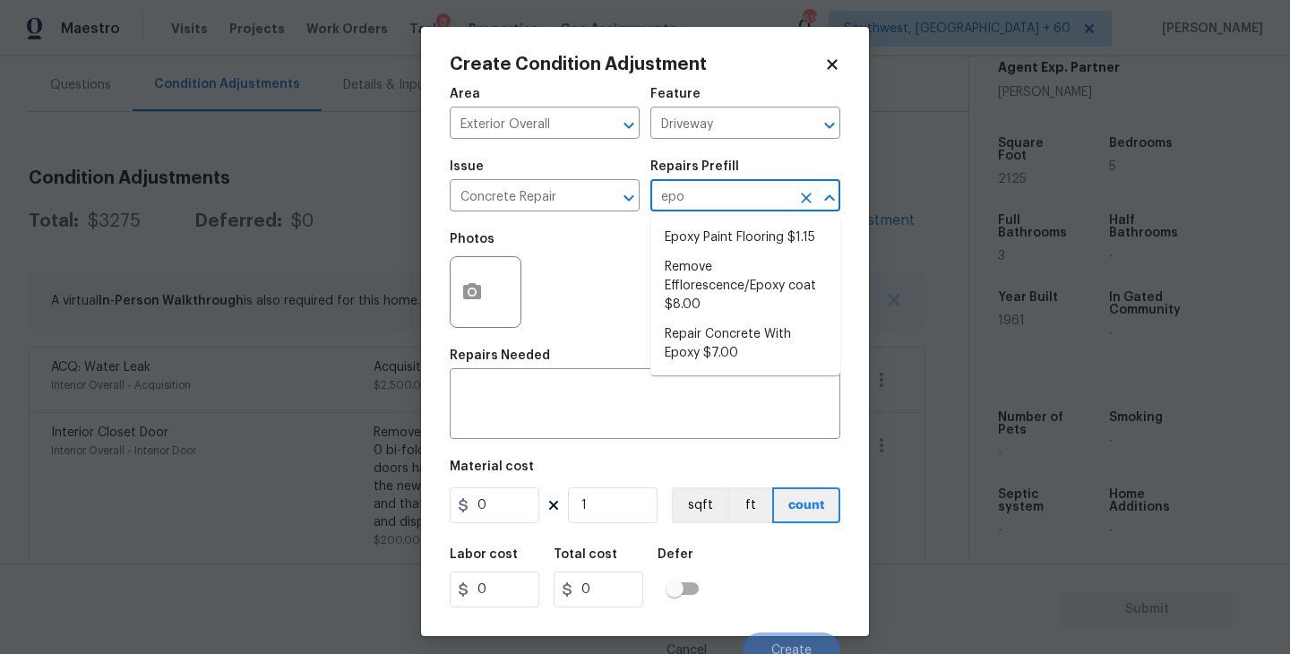
type input "epox"
click at [733, 351] on li "Repair Concrete With Epoxy $7.00" at bounding box center [745, 344] width 190 height 48
type input "Flatwork"
type textarea "Prep and clean the crack in the concrete thoroughly. Apply/inject a concrete ad…"
type input "7"
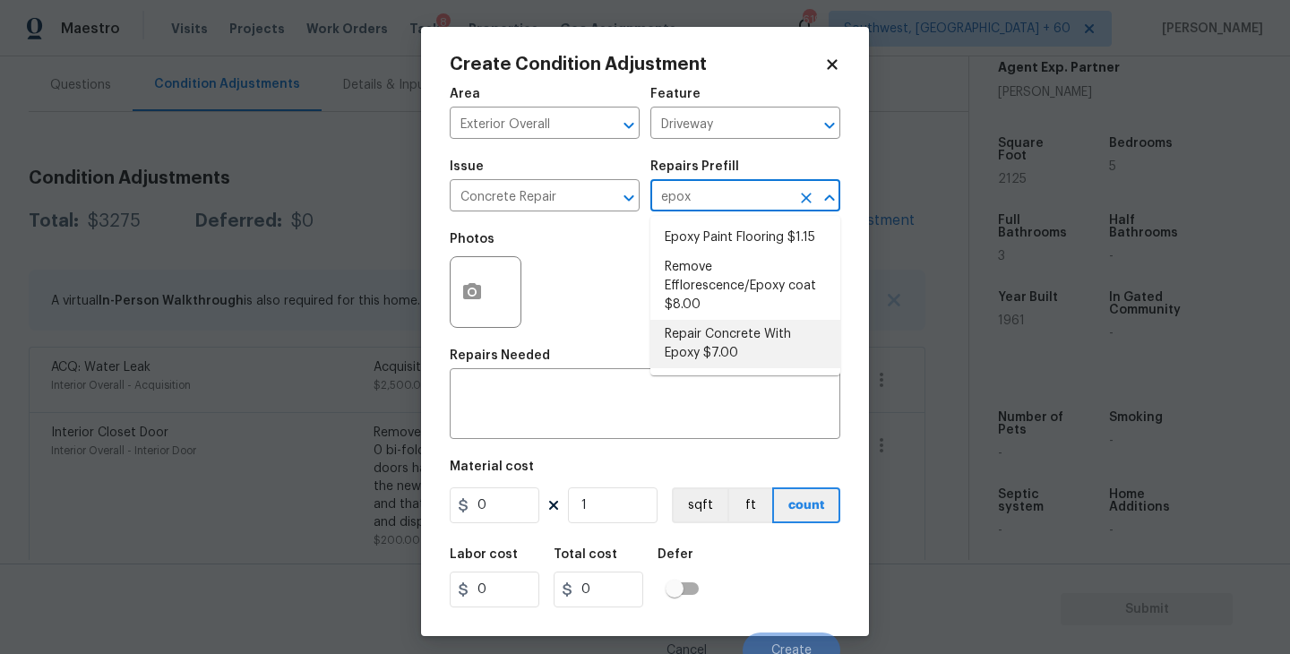
type input "7"
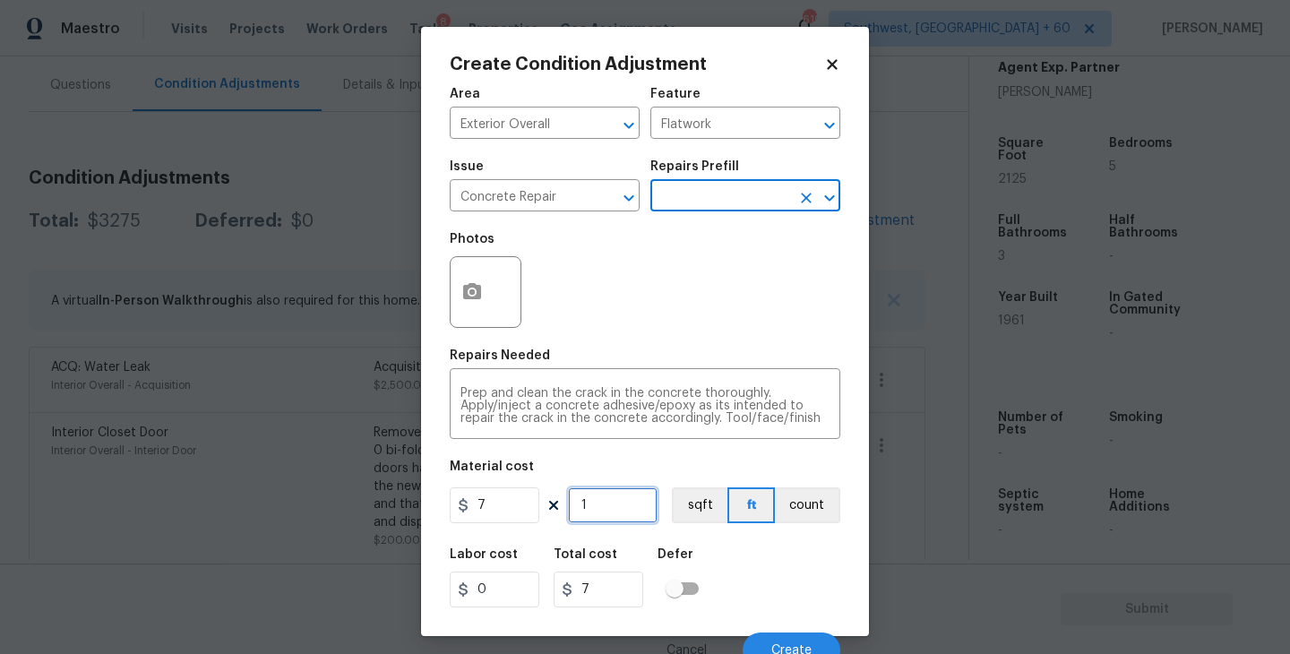
click at [597, 504] on input "1" at bounding box center [613, 505] width 90 height 36
type input "0"
type input "6"
type input "42"
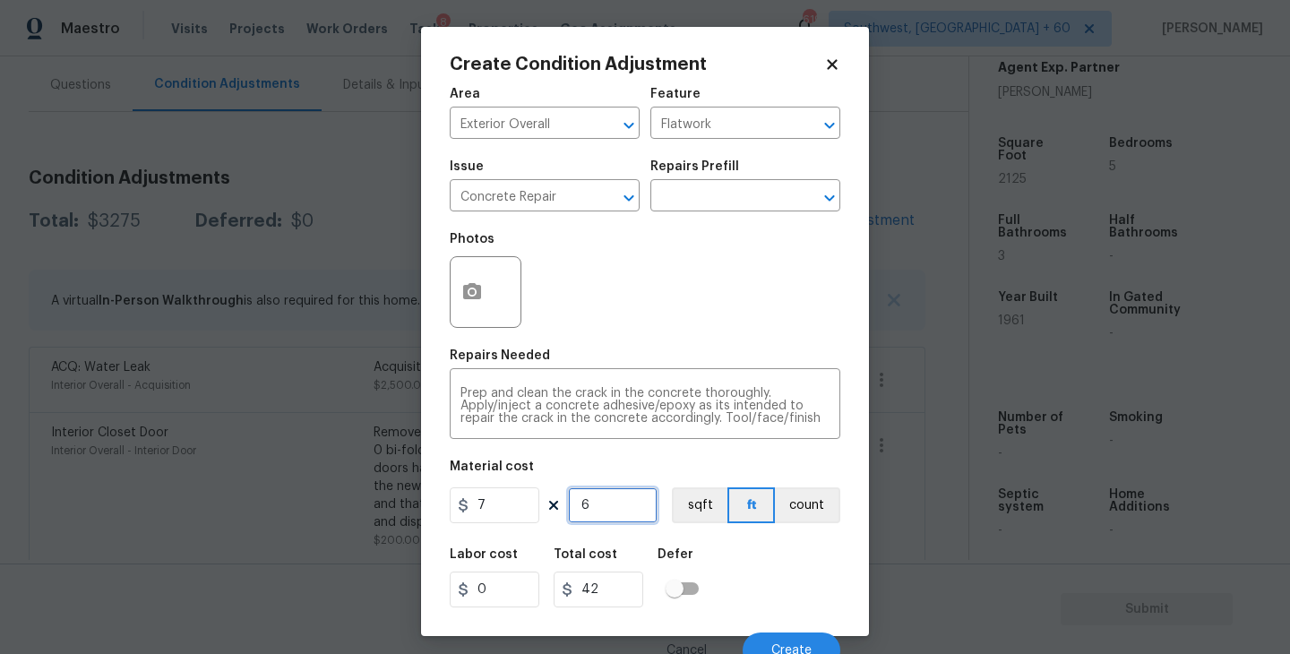
type input "69"
type input "483"
type input "6"
type input "42"
type input "0"
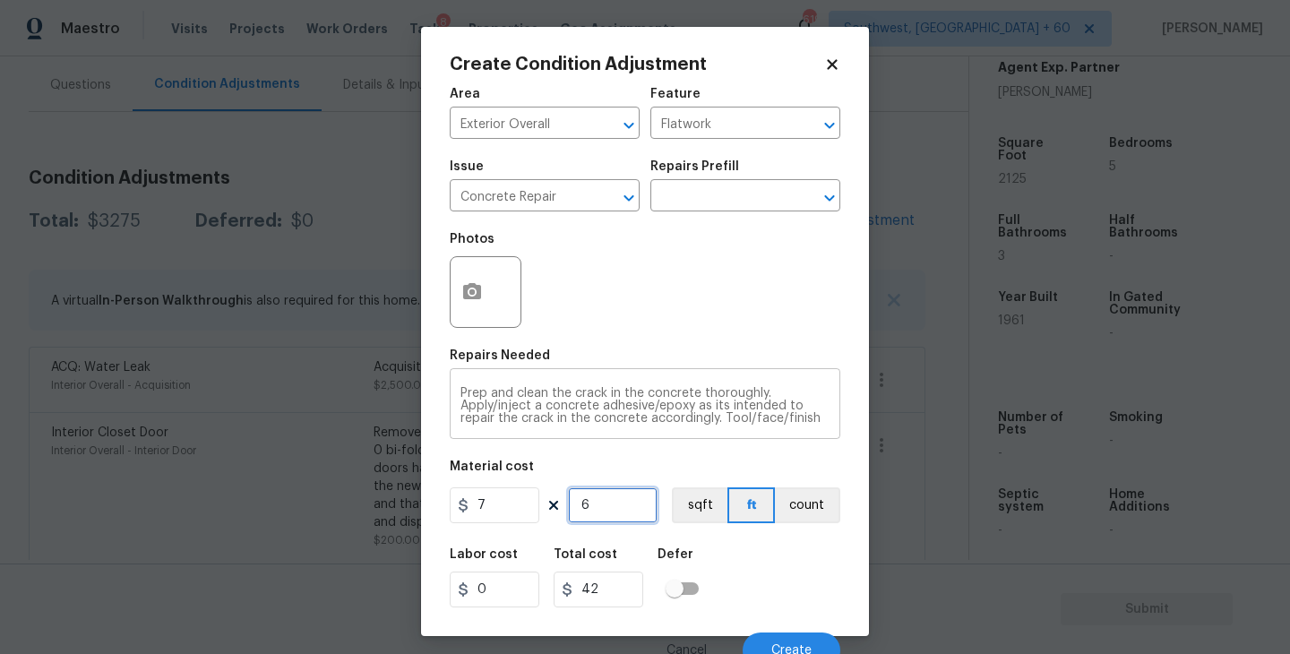
type input "0"
type input "7"
type input "49"
type input "70"
type input "490"
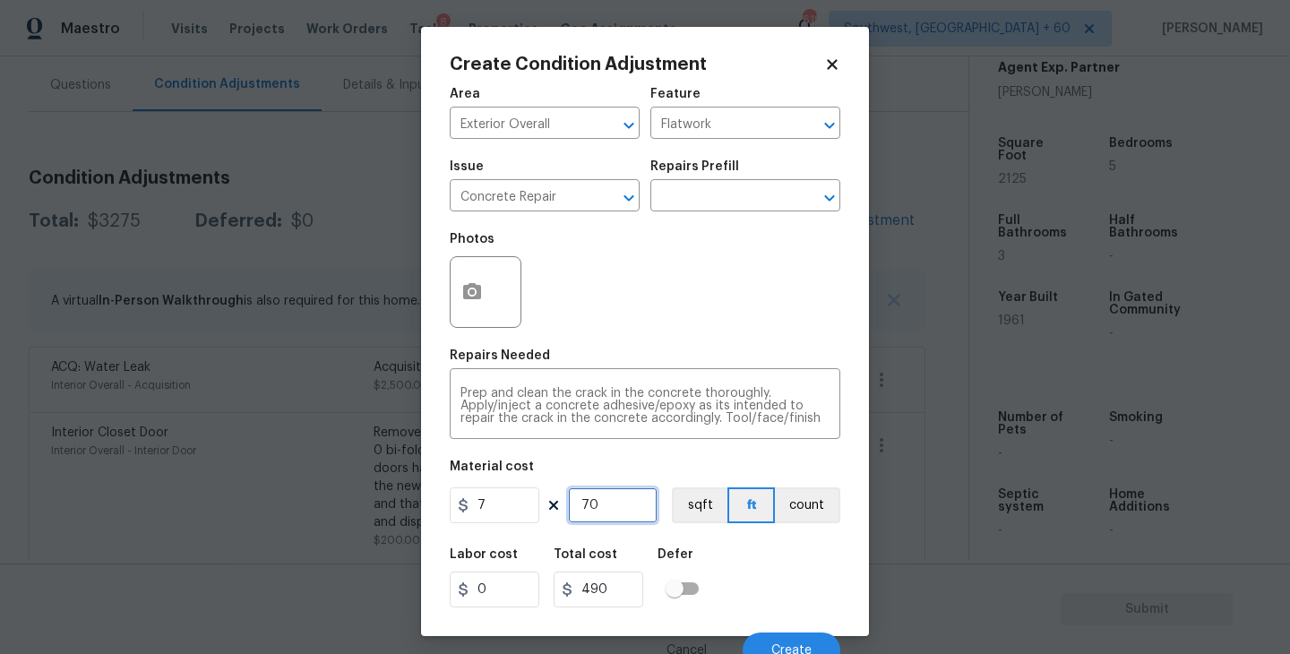
type input "7"
type input "49"
type input "75"
type input "525"
type input "75"
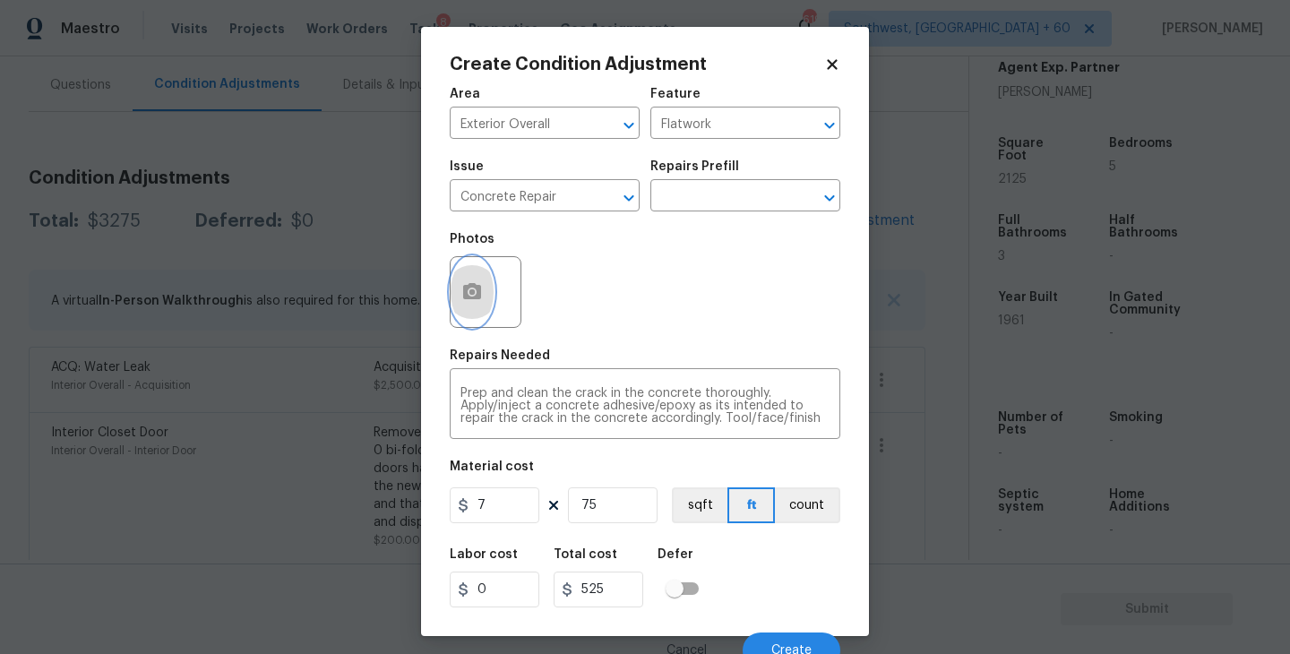
click at [480, 318] on button "button" at bounding box center [472, 292] width 43 height 70
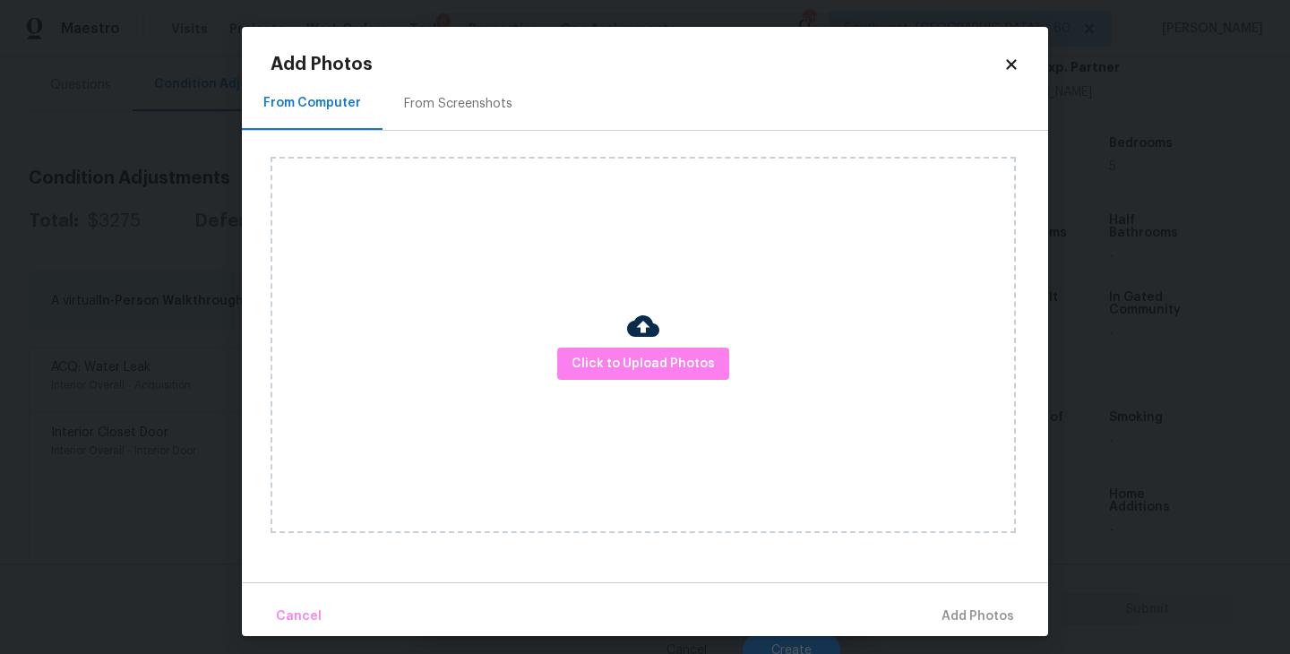
click at [630, 382] on div "Click to Upload Photos" at bounding box center [643, 345] width 745 height 376
click at [641, 339] on img at bounding box center [643, 326] width 32 height 32
click at [641, 348] on button "Click to Upload Photos" at bounding box center [643, 364] width 172 height 33
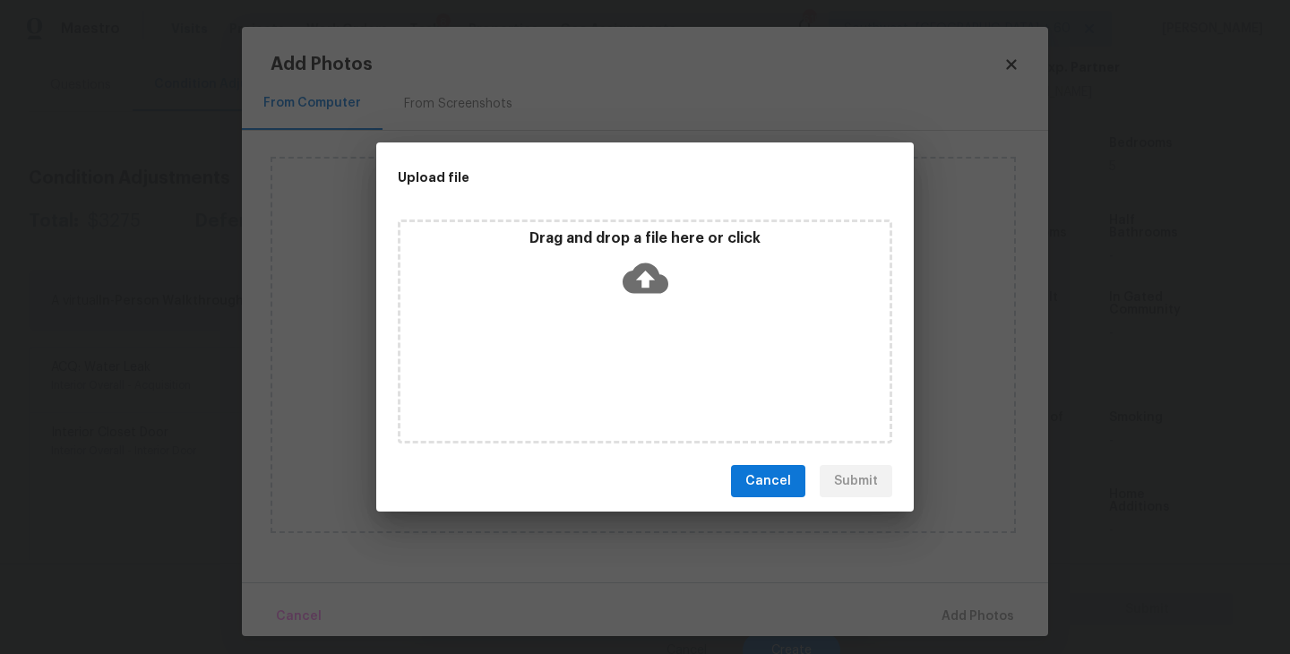
click at [654, 310] on div "Drag and drop a file here or click" at bounding box center [645, 332] width 495 height 224
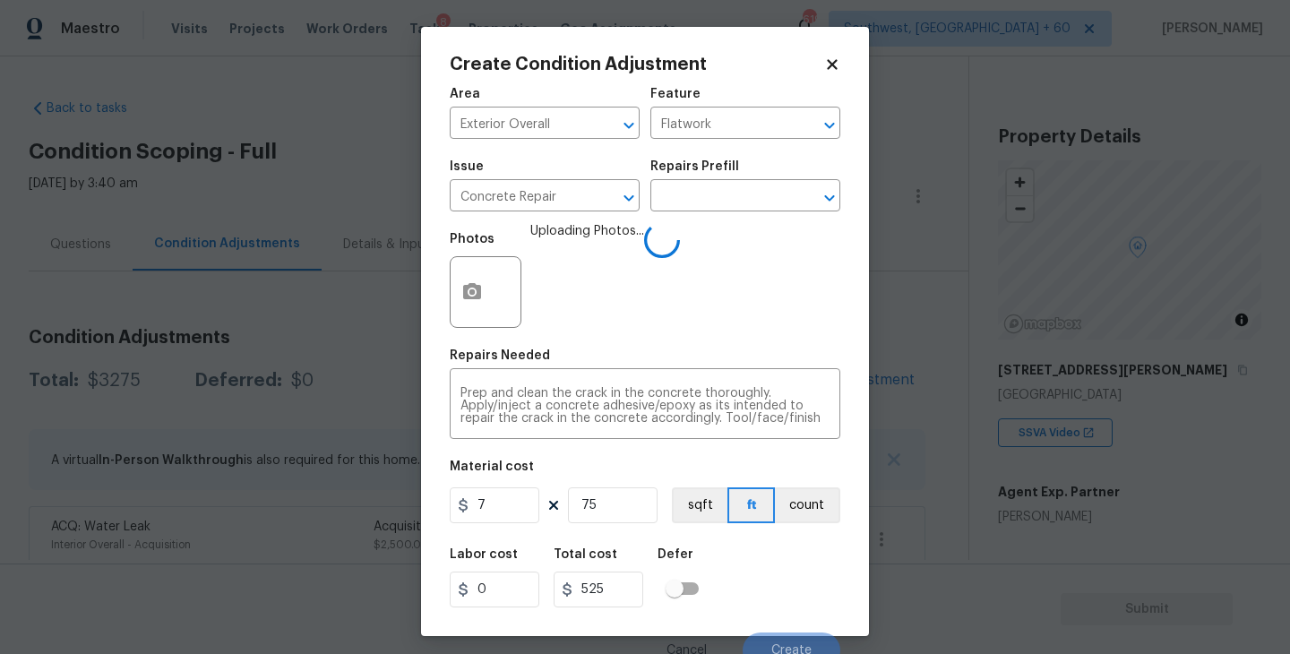
scroll to position [15, 0]
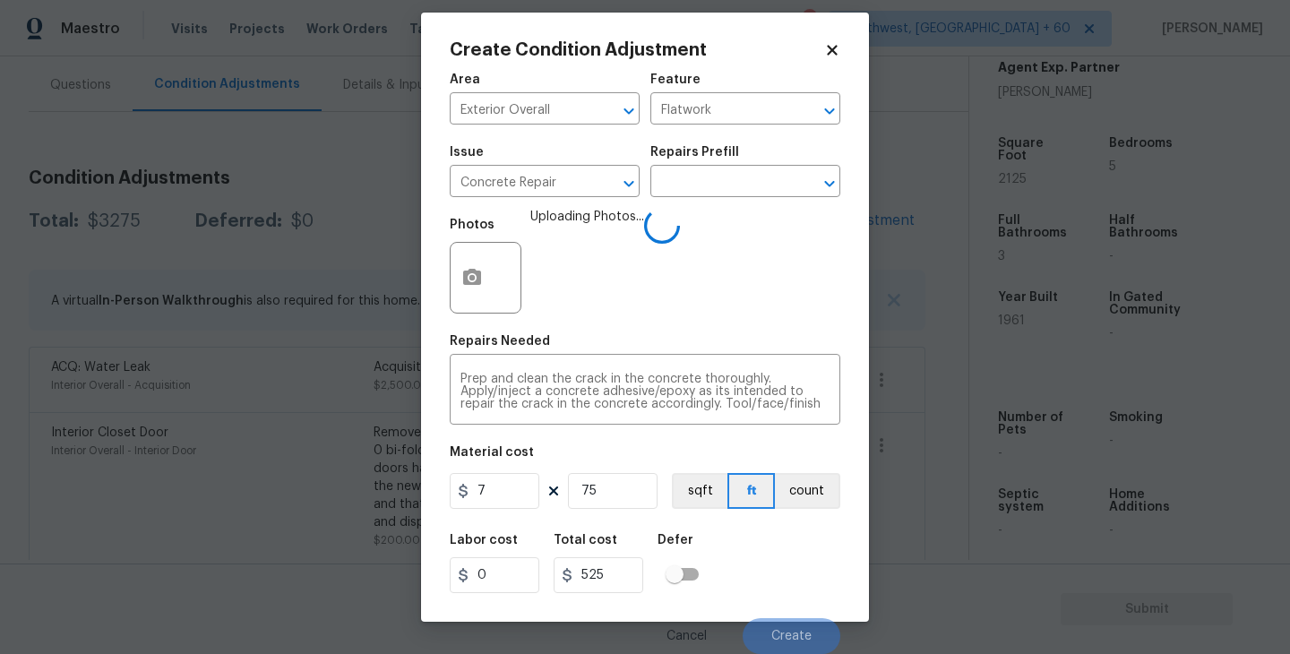
click at [796, 594] on div "Labor cost 0 Total cost 525 Defer" at bounding box center [645, 563] width 391 height 81
click at [790, 583] on div "Labor cost 0 Total cost 525 Defer" at bounding box center [645, 563] width 391 height 81
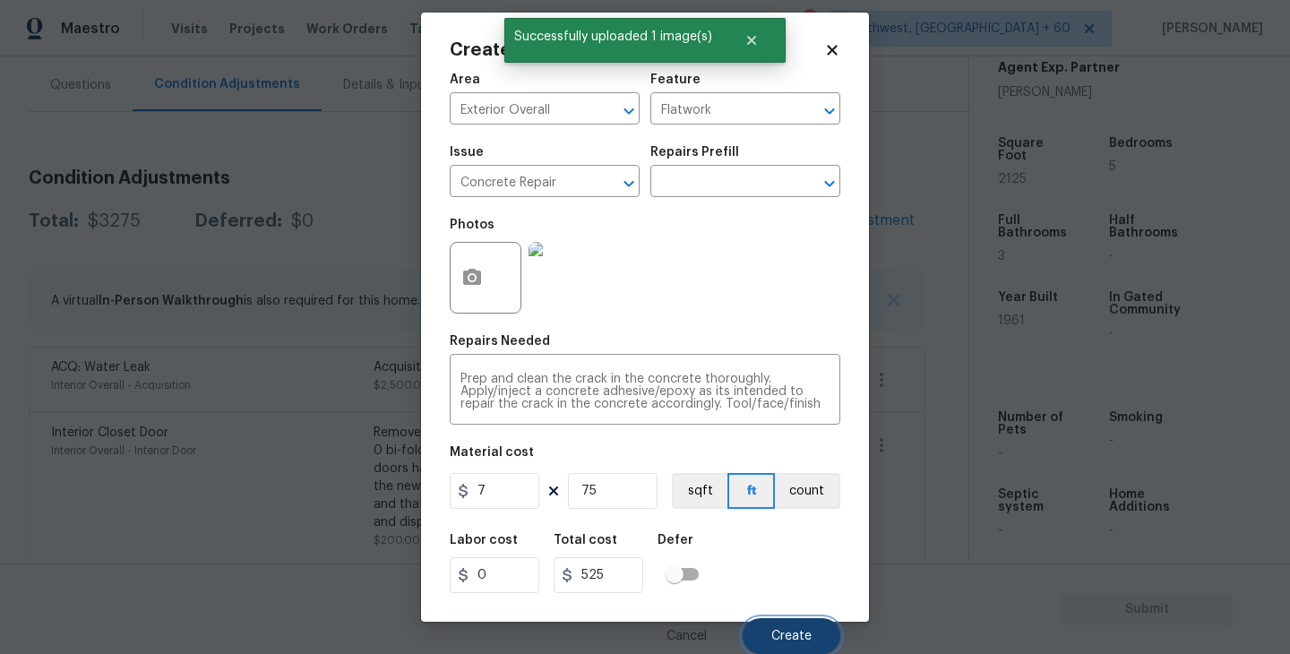
click at [797, 638] on span "Create" at bounding box center [791, 636] width 40 height 13
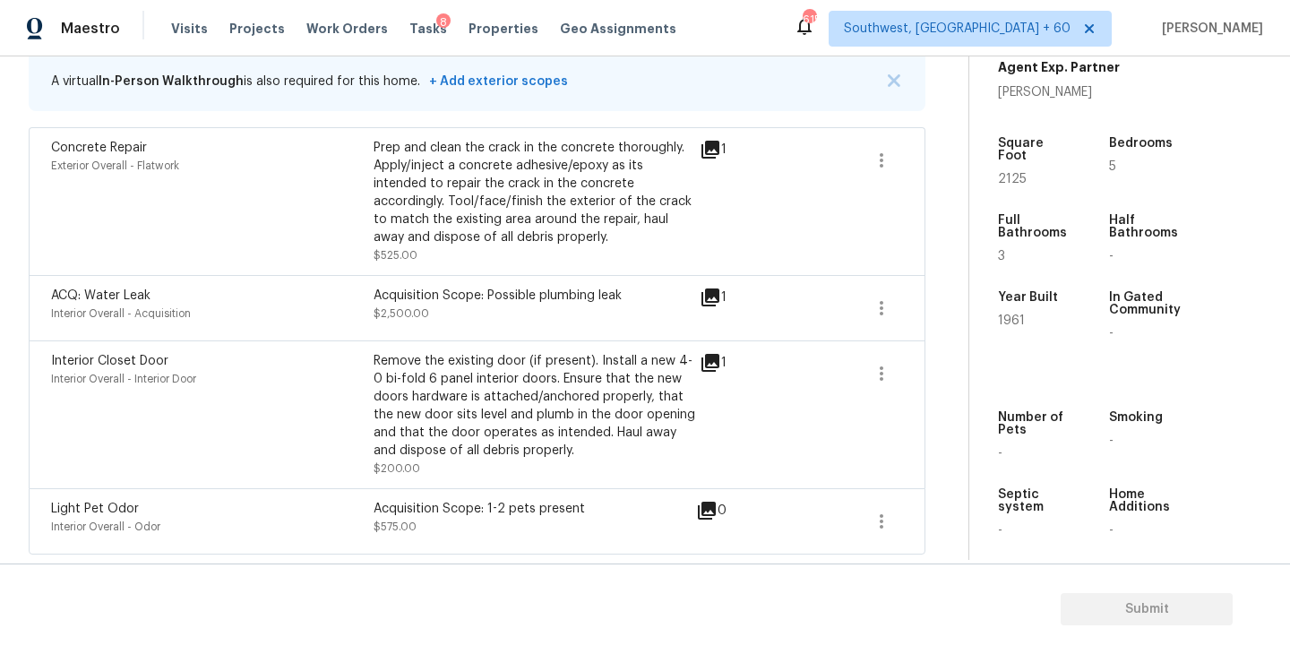
scroll to position [26, 0]
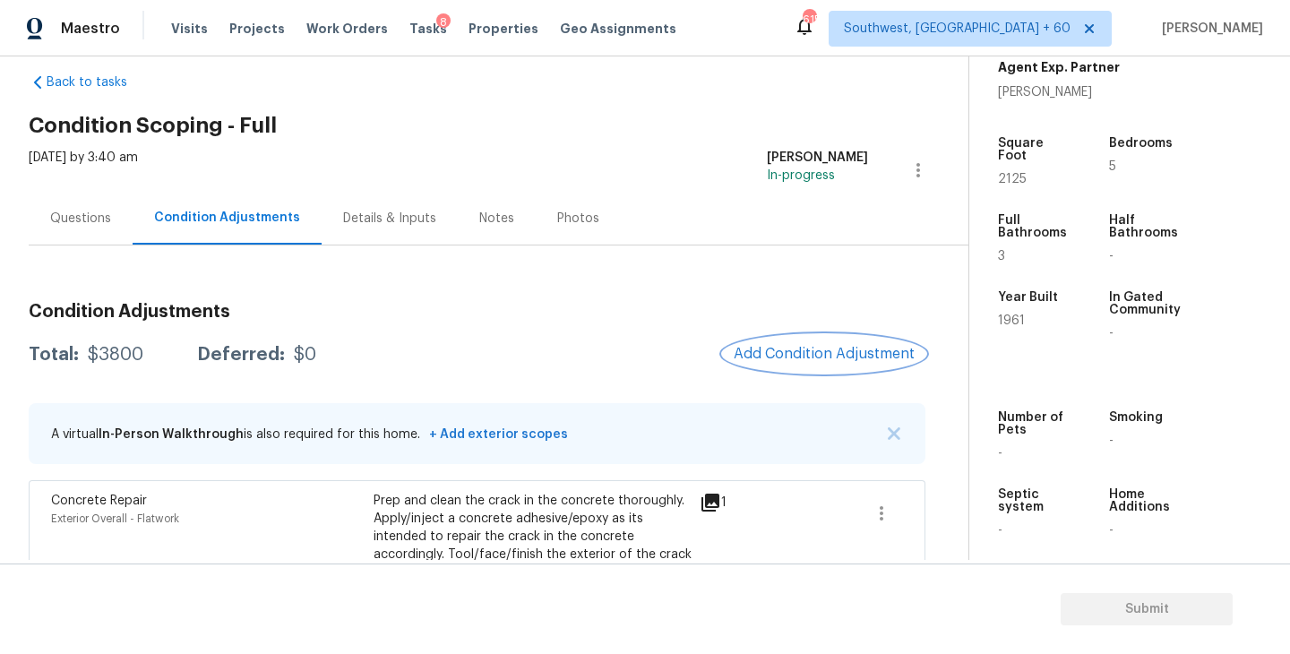
click at [804, 335] on button "Add Condition Adjustment" at bounding box center [824, 354] width 202 height 38
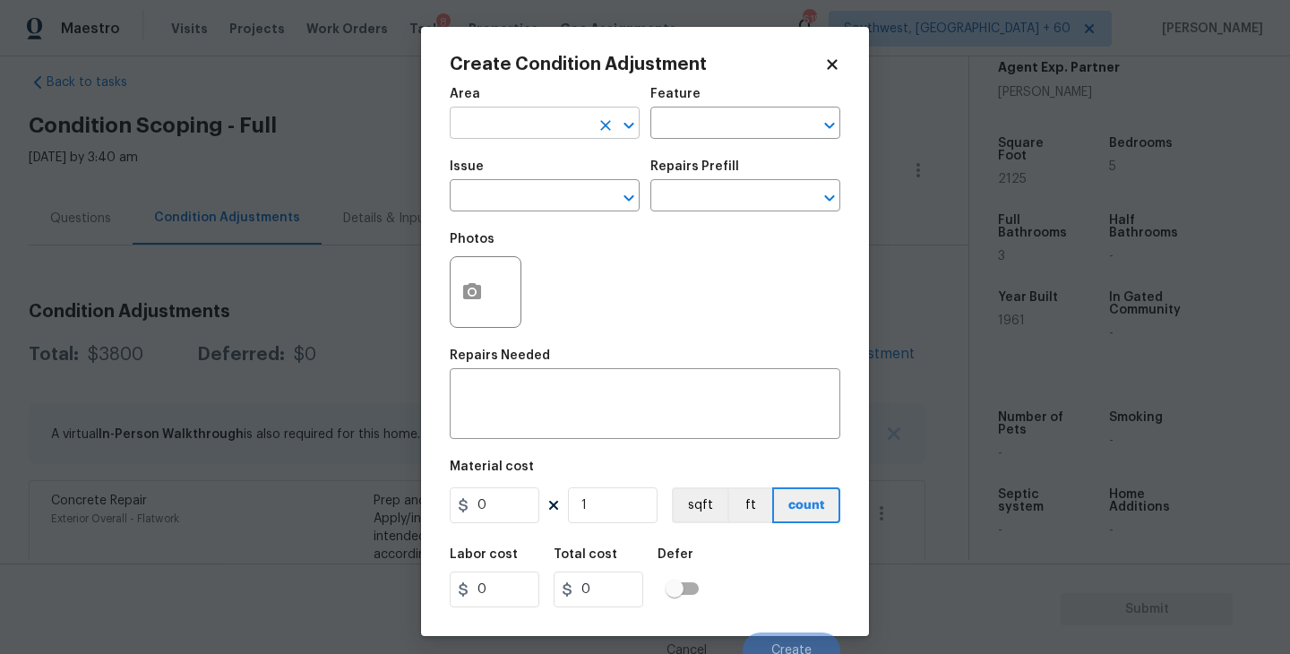
click at [550, 127] on input "text" at bounding box center [520, 125] width 140 height 28
click at [545, 164] on li "HVAC" at bounding box center [545, 166] width 190 height 30
type input "HVAC"
click at [670, 144] on div "Area HVAC ​ Feature ​" at bounding box center [645, 113] width 391 height 73
click at [695, 126] on input "text" at bounding box center [720, 125] width 140 height 28
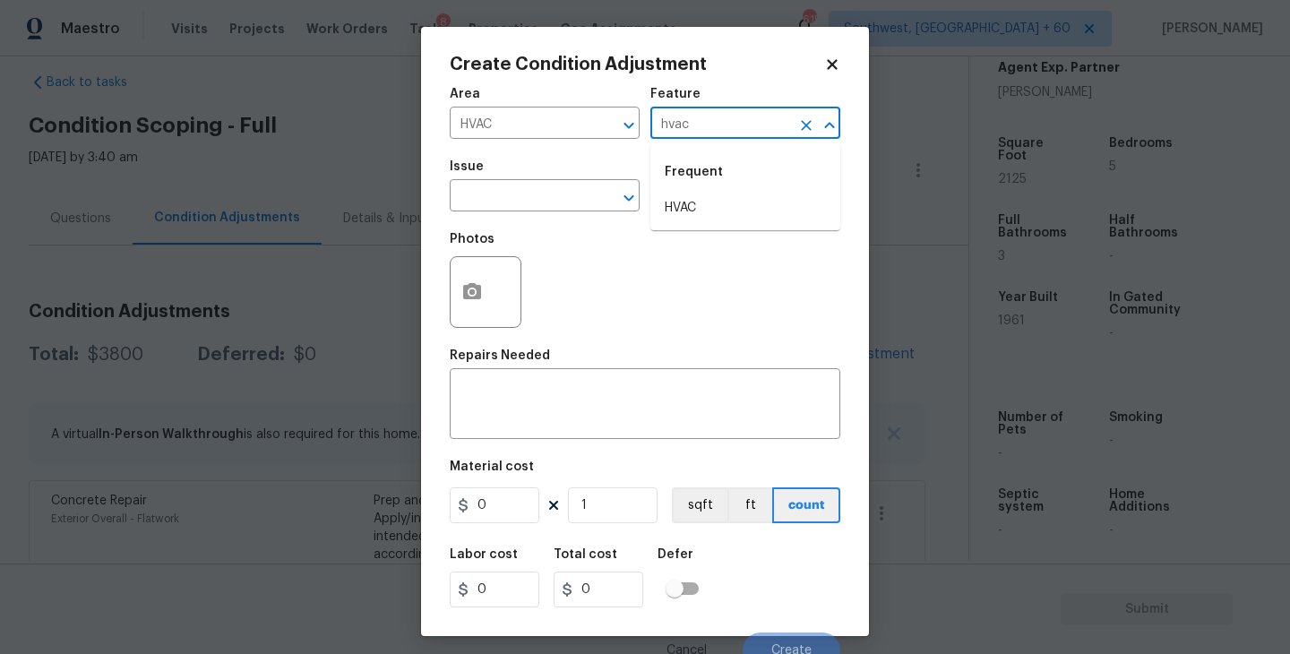
click at [684, 211] on li "HVAC" at bounding box center [745, 209] width 190 height 30
type input "HVAC"
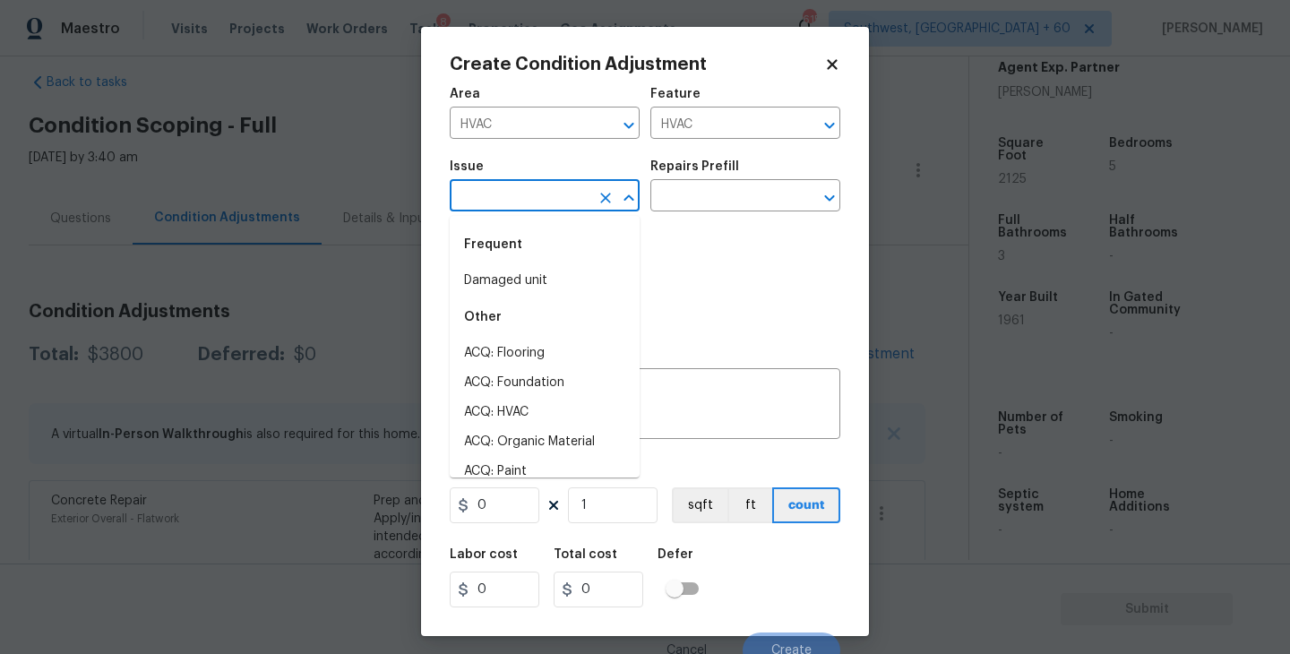
click at [580, 208] on input "text" at bounding box center [520, 198] width 140 height 28
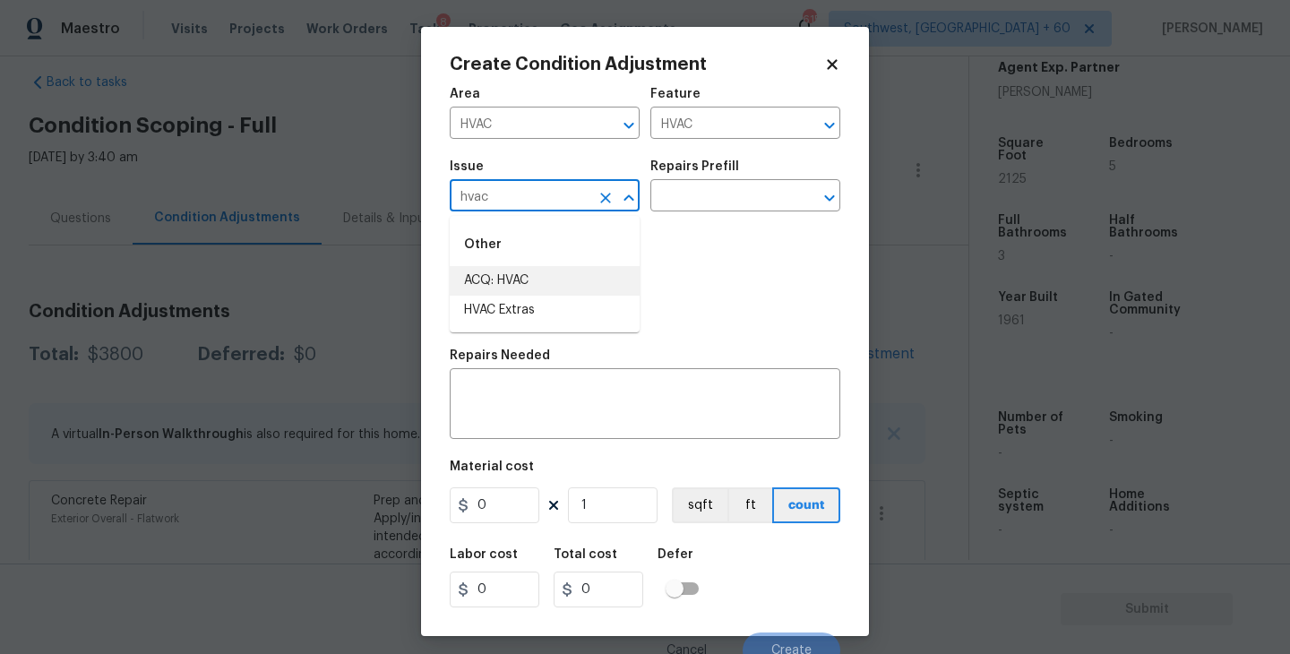
click at [586, 282] on li "ACQ: HVAC" at bounding box center [545, 281] width 190 height 30
type input "ACQ: HVAC"
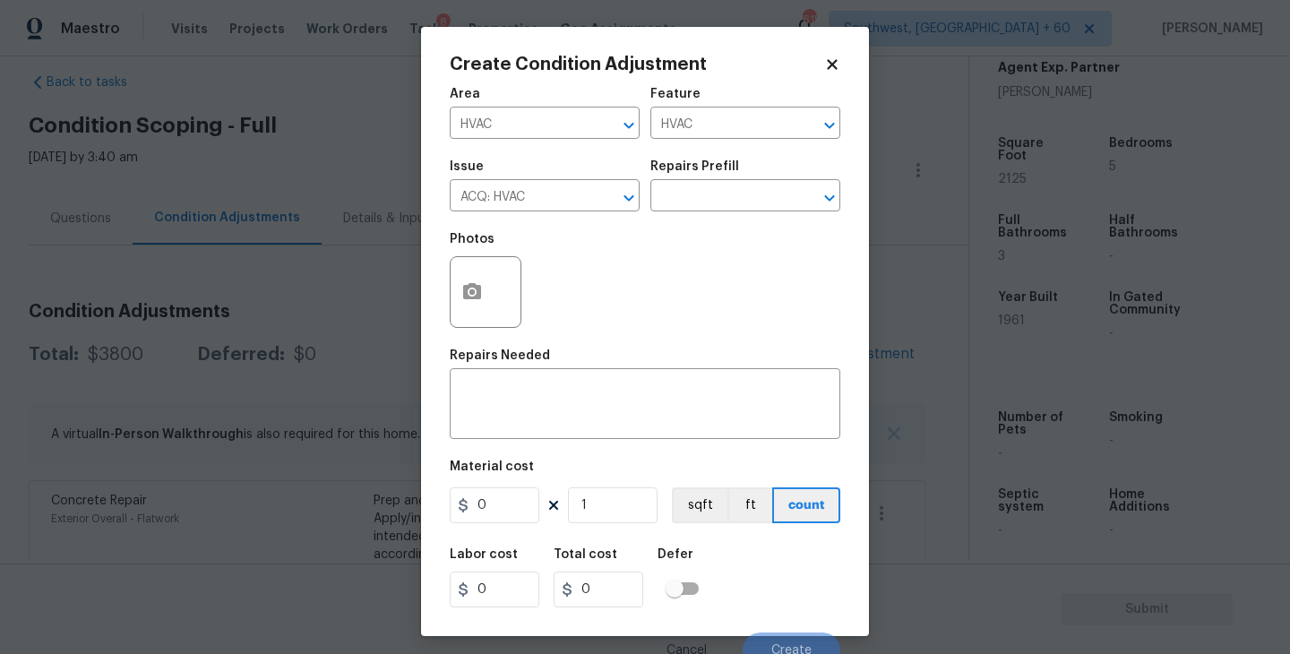
click at [724, 212] on div "Issue ACQ: HVAC ​ Repairs Prefill ​" at bounding box center [645, 186] width 391 height 73
click at [733, 210] on input "text" at bounding box center [720, 198] width 140 height 28
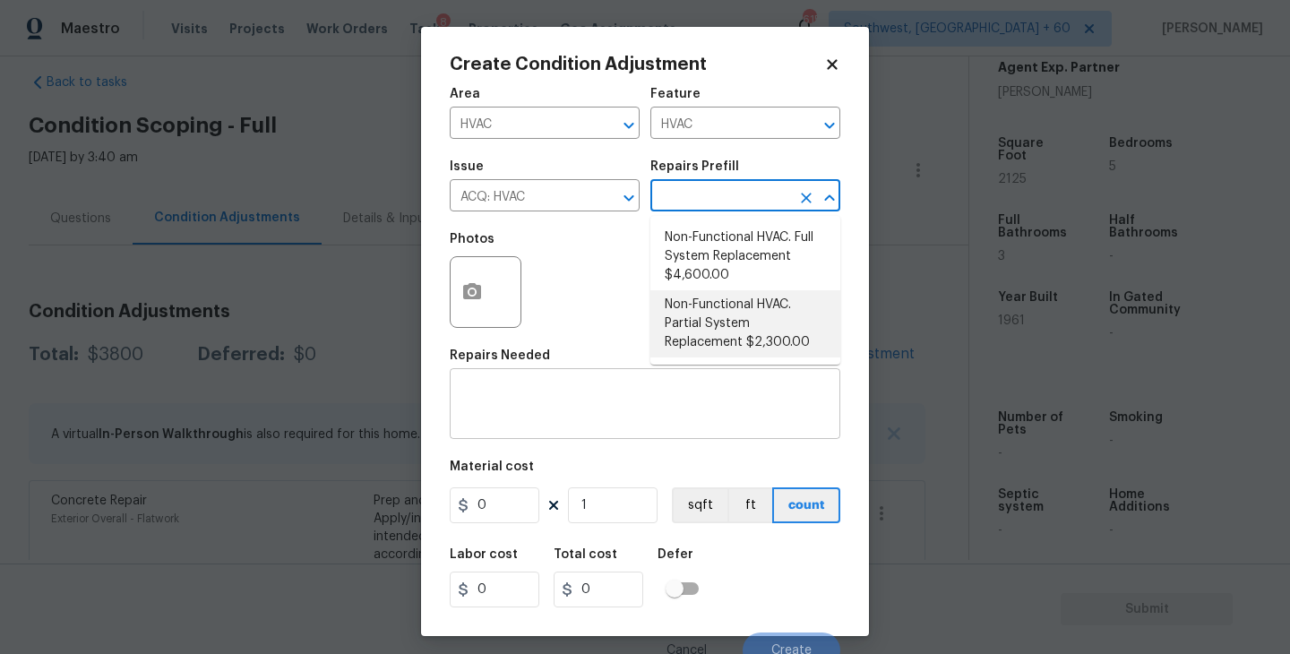
click at [619, 413] on textarea at bounding box center [645, 406] width 369 height 38
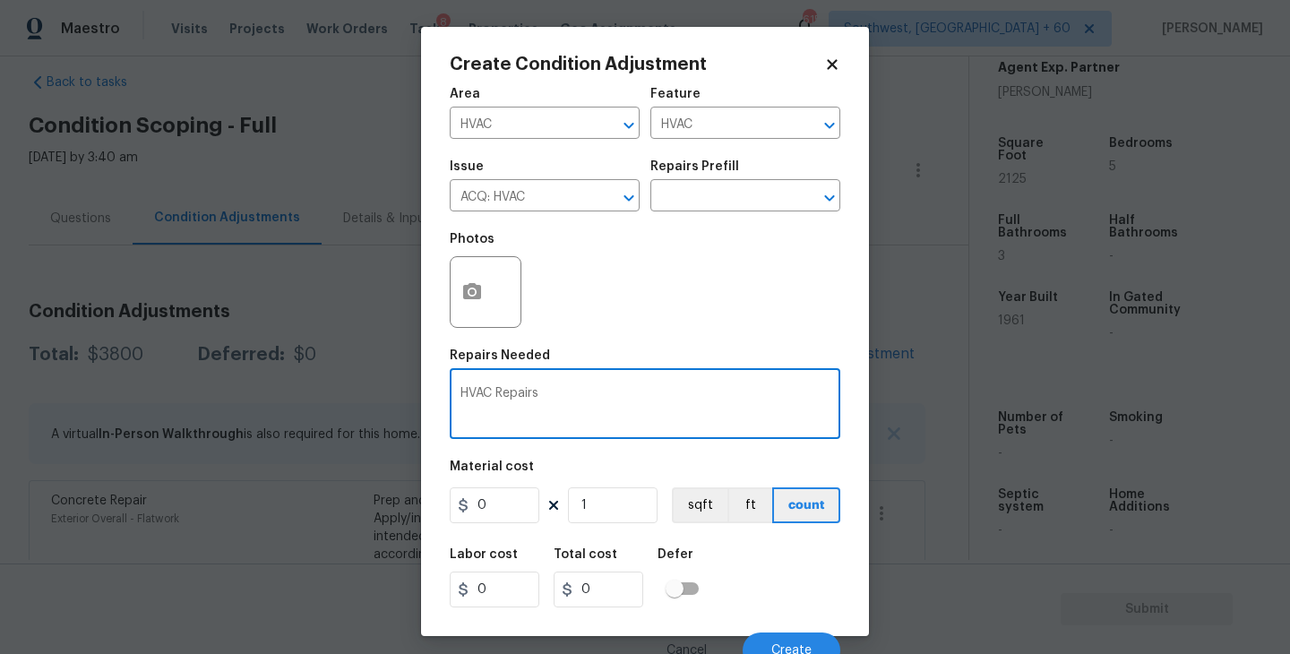
type textarea "HVAC Repairs"
drag, startPoint x: 498, startPoint y: 494, endPoint x: 395, endPoint y: 511, distance: 104.4
click at [406, 511] on div "Create Condition Adjustment Area HVAC ​ Feature HVAC ​ Issue ACQ: HVAC ​ Repair…" at bounding box center [645, 327] width 1290 height 654
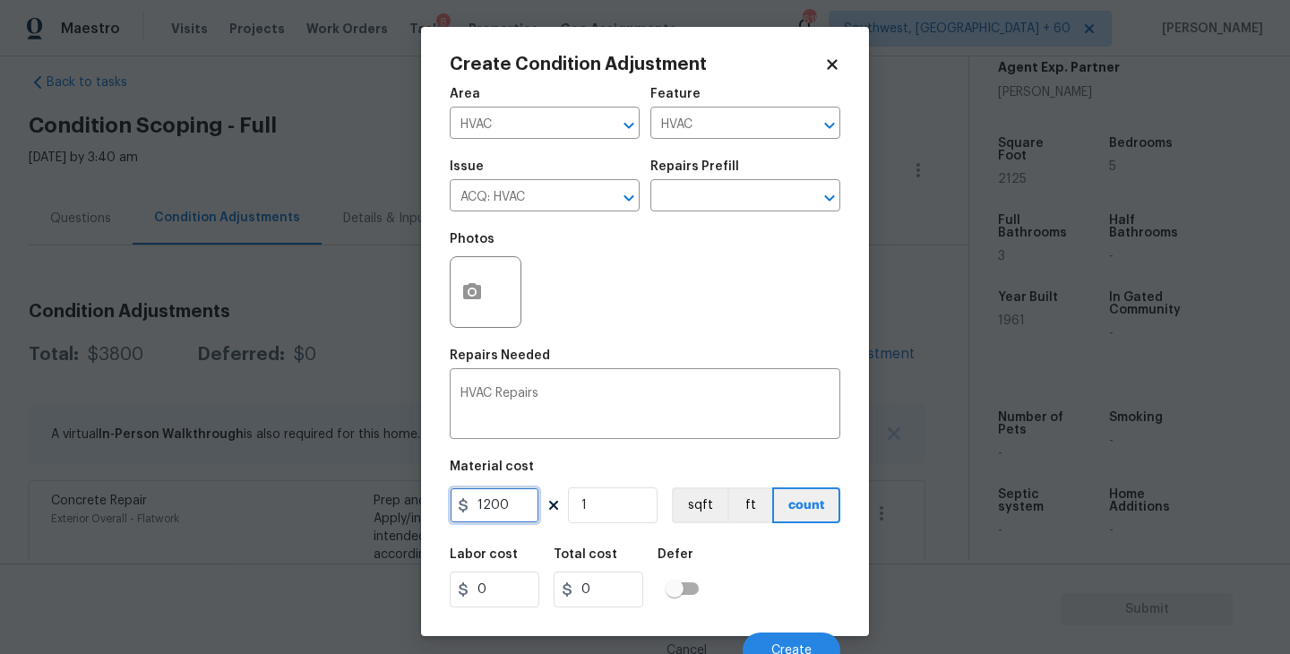
type input "1200"
click at [768, 601] on div "Labor cost 0 Total cost 1200 Defer" at bounding box center [645, 578] width 391 height 81
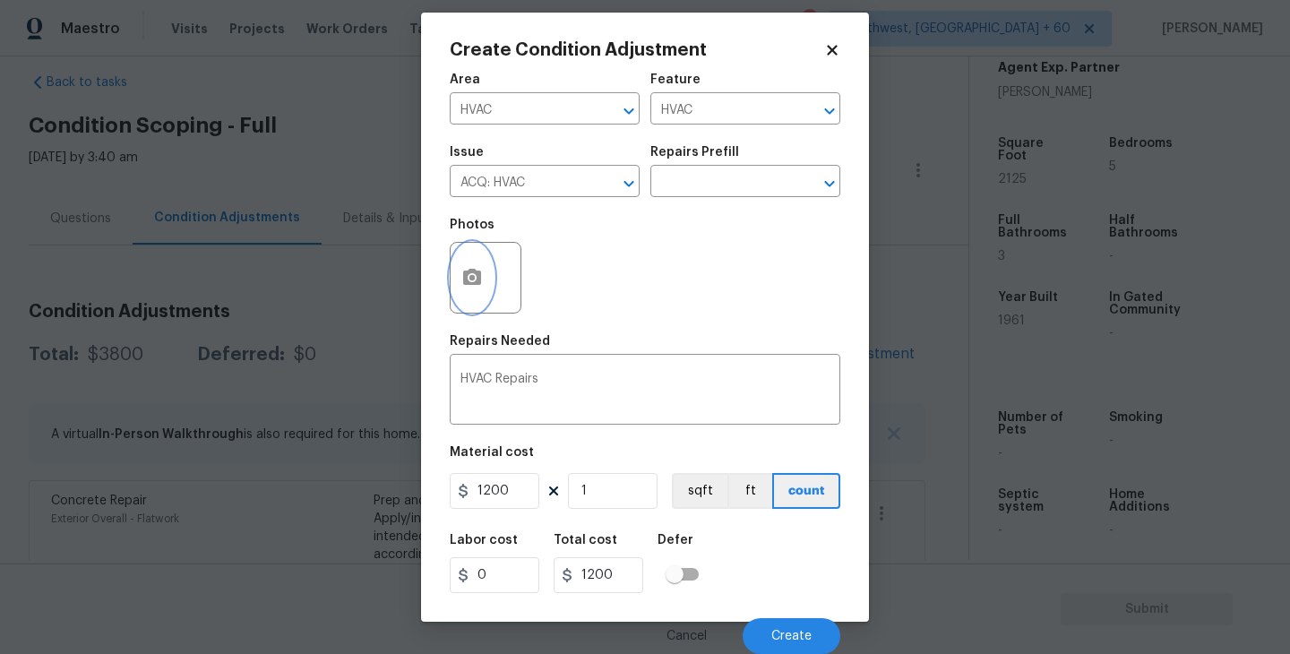
click at [469, 286] on icon "button" at bounding box center [472, 278] width 22 height 22
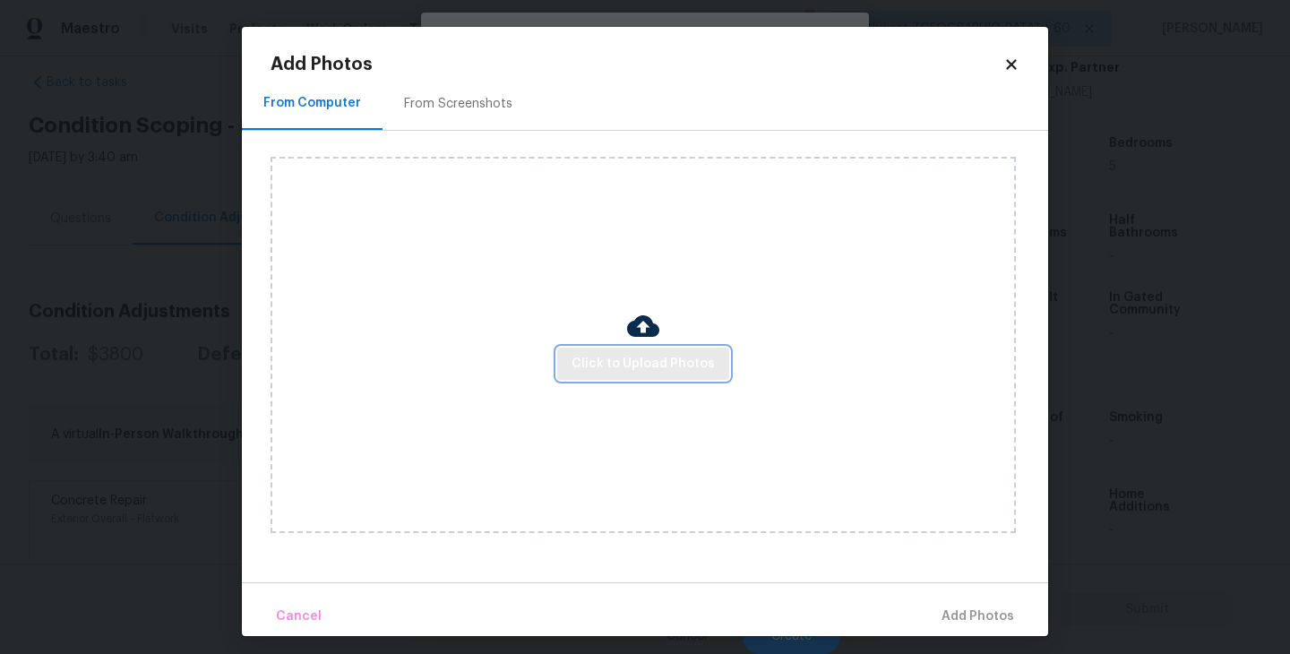
click at [638, 364] on span "Click to Upload Photos" at bounding box center [643, 364] width 143 height 22
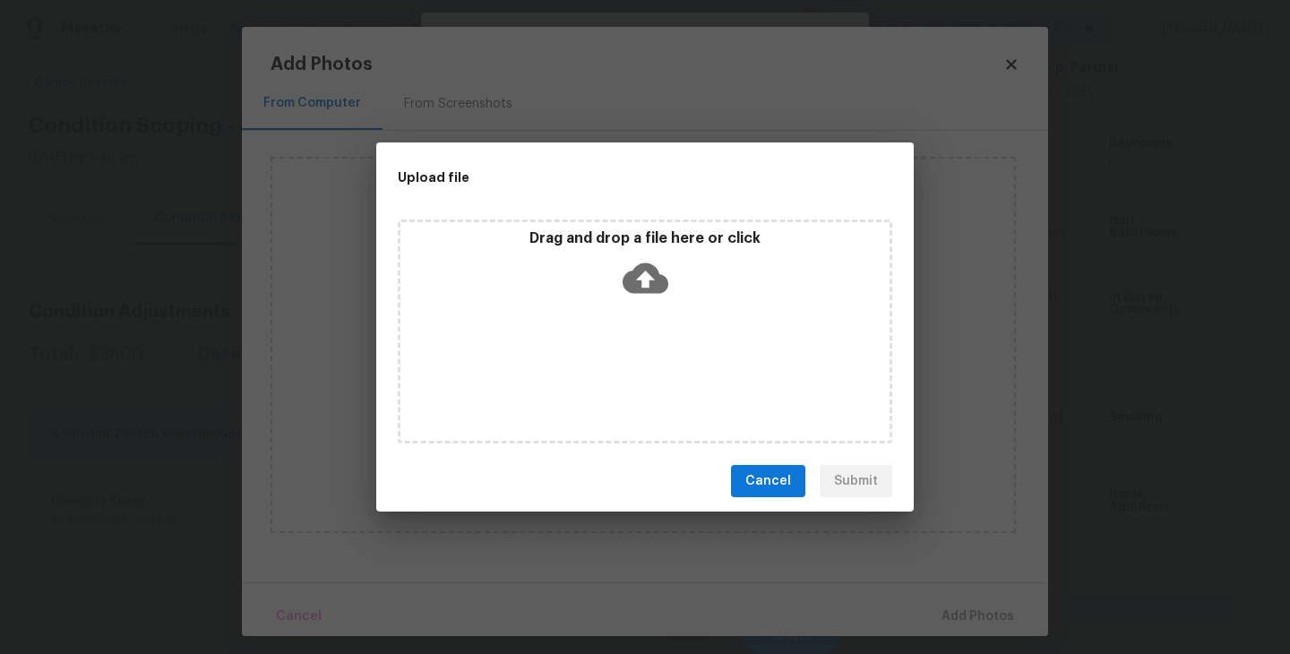
click at [650, 314] on div "Drag and drop a file here or click" at bounding box center [645, 332] width 495 height 224
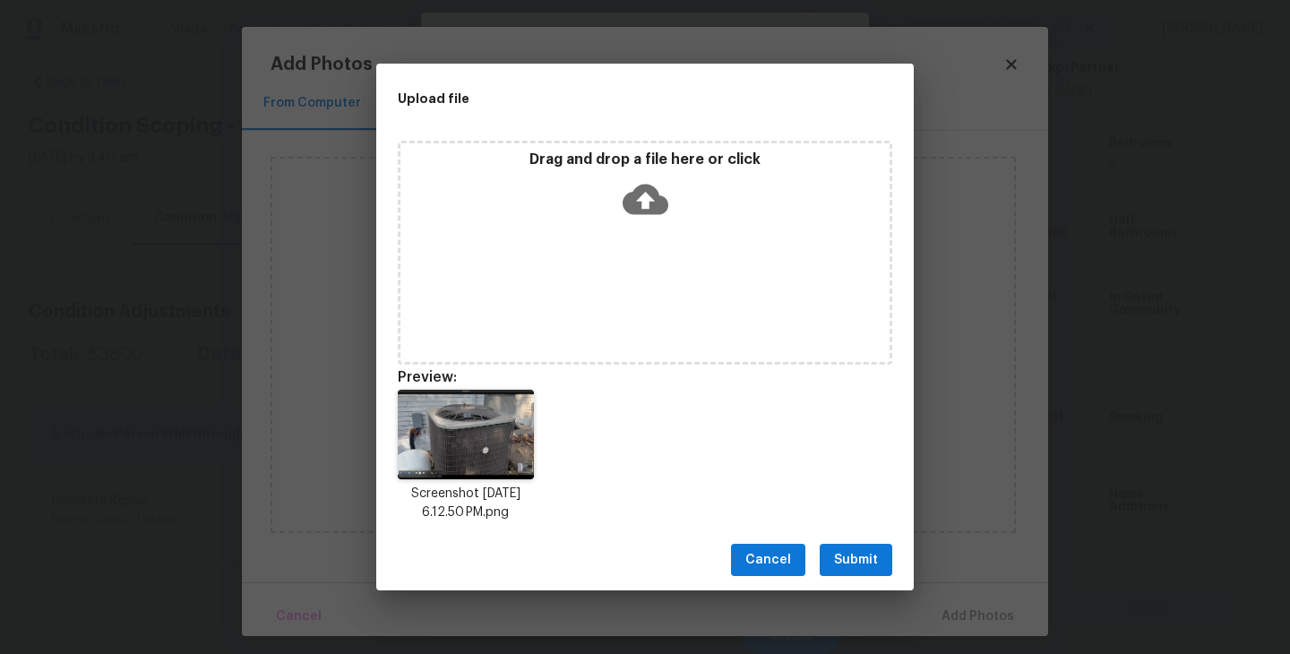
click at [862, 566] on span "Submit" at bounding box center [856, 560] width 44 height 22
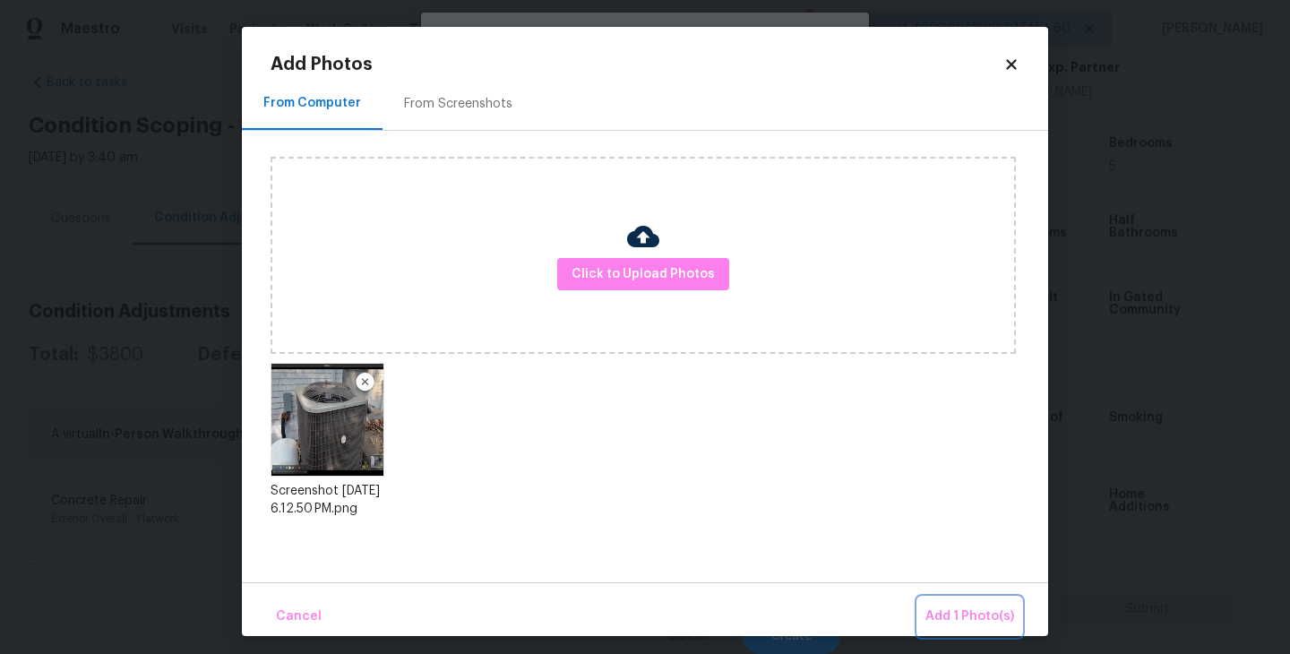
click at [970, 610] on span "Add 1 Photo(s)" at bounding box center [969, 617] width 89 height 22
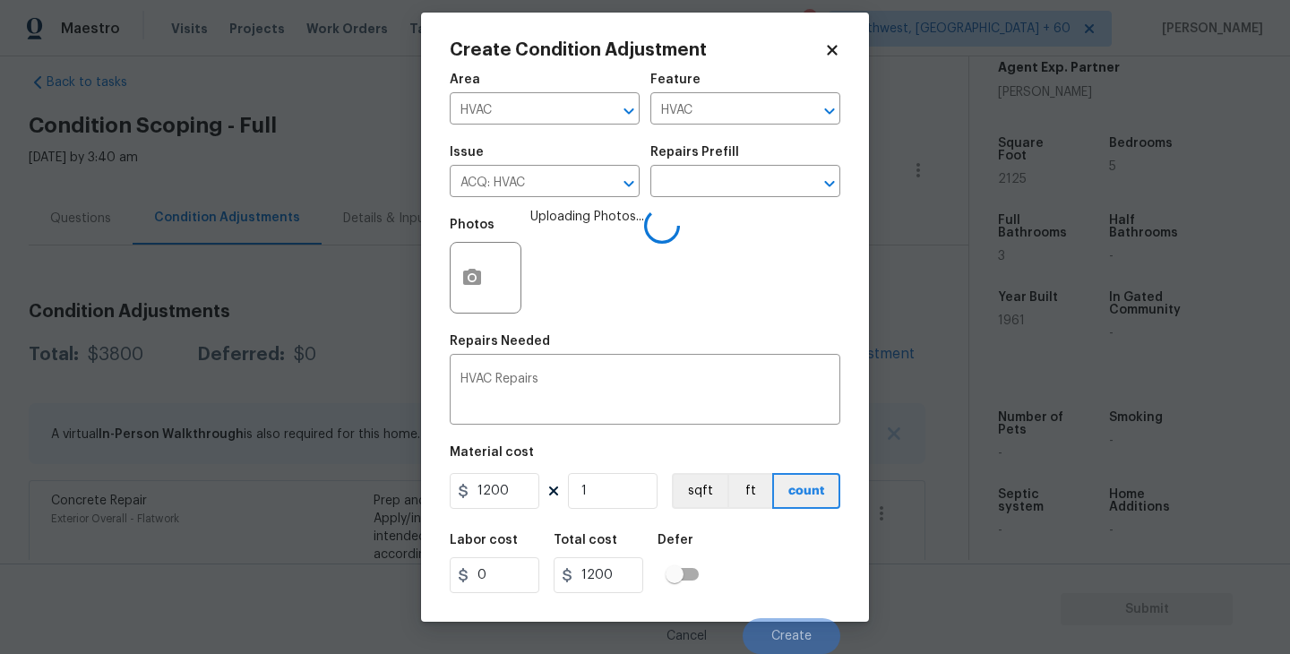
click at [784, 538] on div "Labor cost 0 Total cost 1200 Defer" at bounding box center [645, 563] width 391 height 81
click at [809, 602] on div "Labor cost 0 Total cost 1200 Defer" at bounding box center [645, 563] width 391 height 81
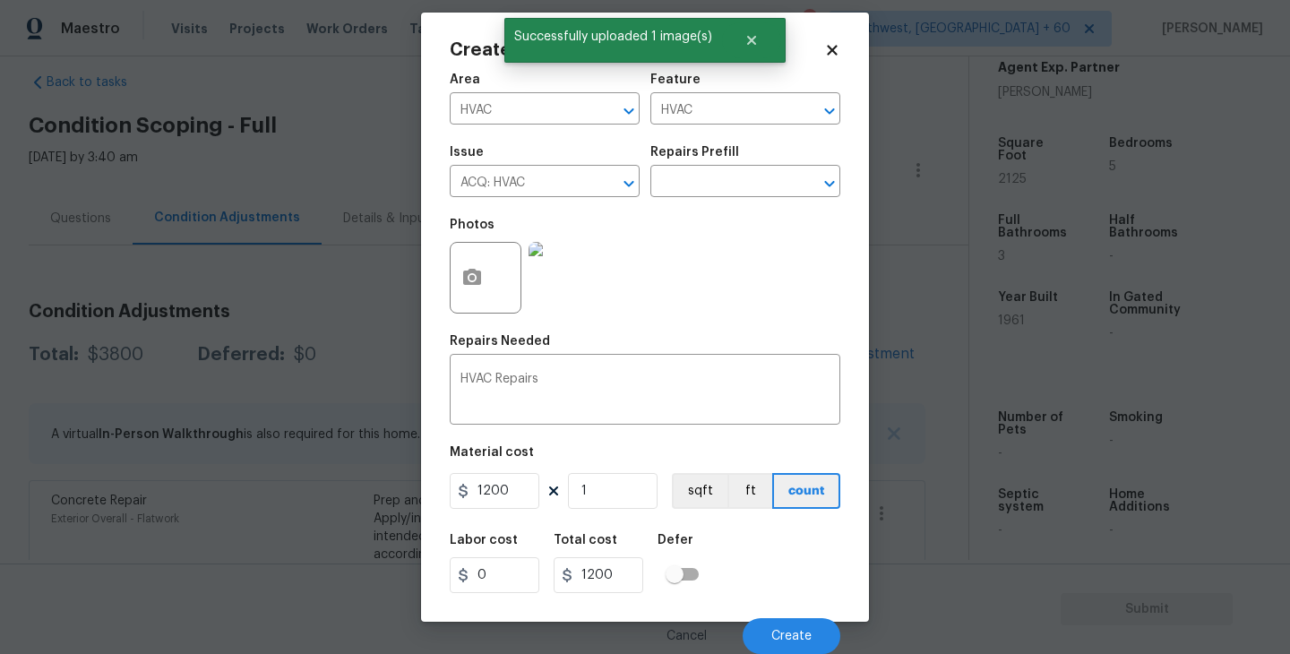
click at [796, 587] on div "Labor cost 0 Total cost 1200 Defer" at bounding box center [645, 563] width 391 height 81
click at [796, 628] on button "Create" at bounding box center [792, 636] width 98 height 36
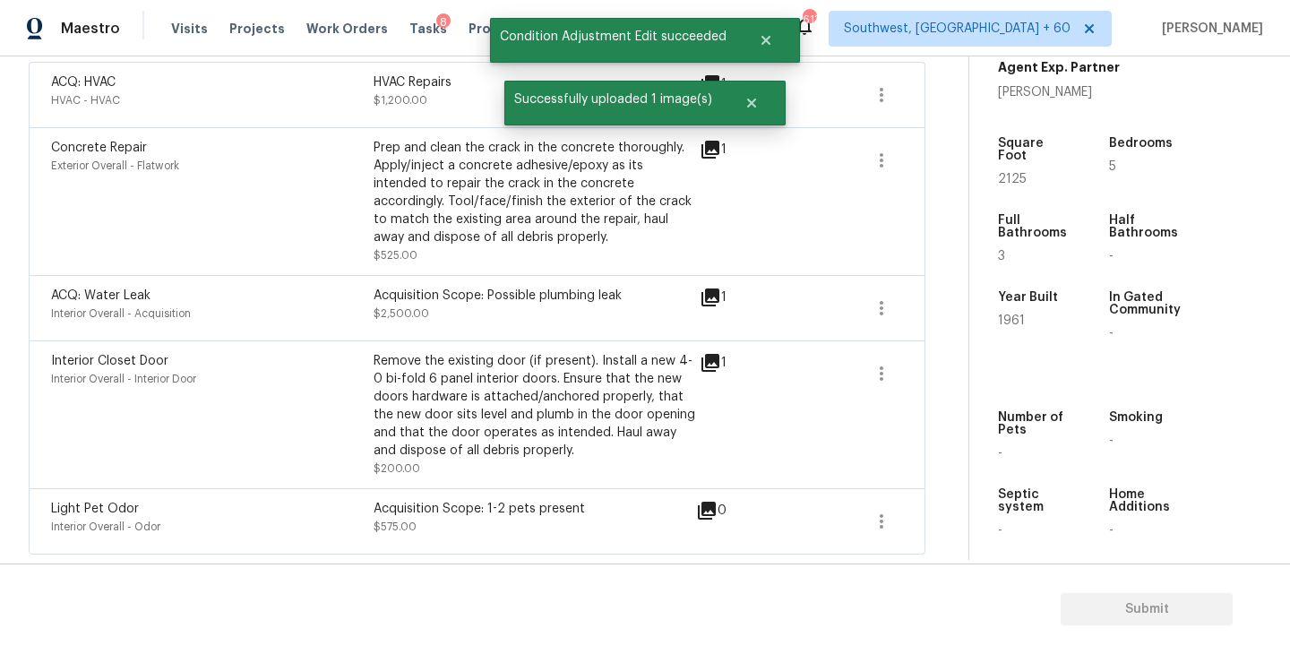
scroll to position [146, 0]
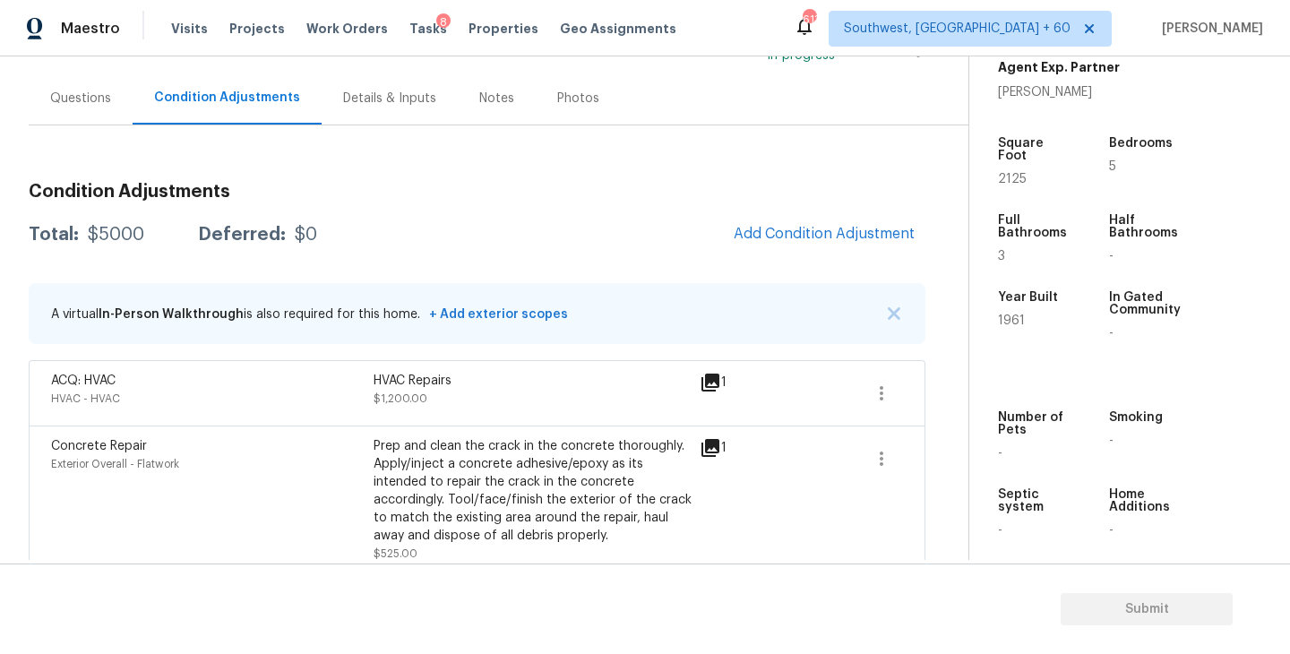
click at [741, 220] on span "Add Condition Adjustment" at bounding box center [824, 234] width 202 height 39
click at [767, 232] on span "Add Condition Adjustment" at bounding box center [824, 234] width 181 height 16
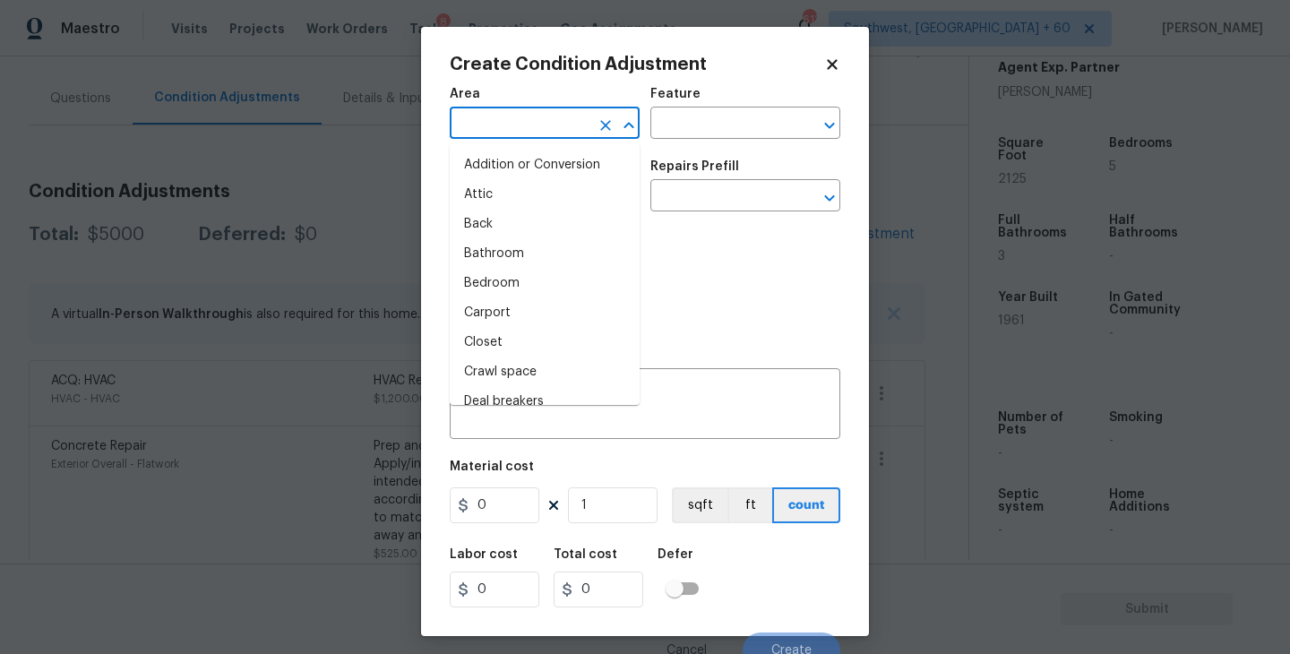
click at [507, 126] on input "text" at bounding box center [520, 125] width 140 height 28
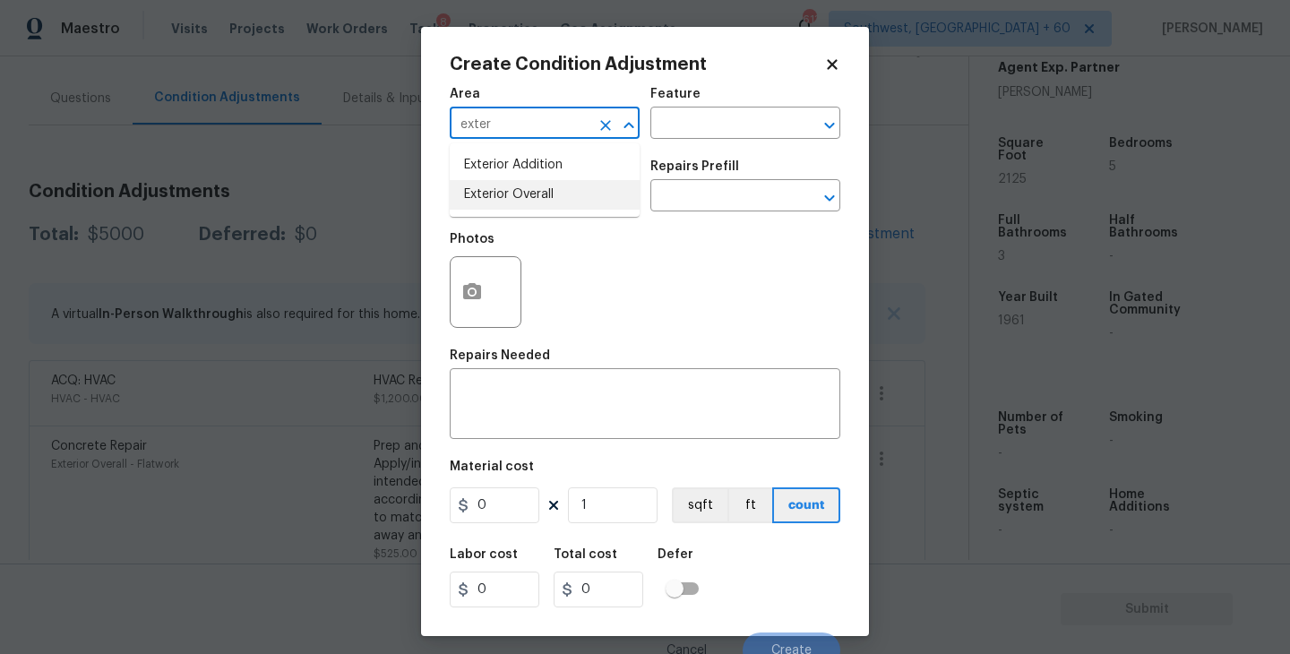
click at [530, 191] on li "Exterior Overall" at bounding box center [545, 195] width 190 height 30
type input "Exterior Overall"
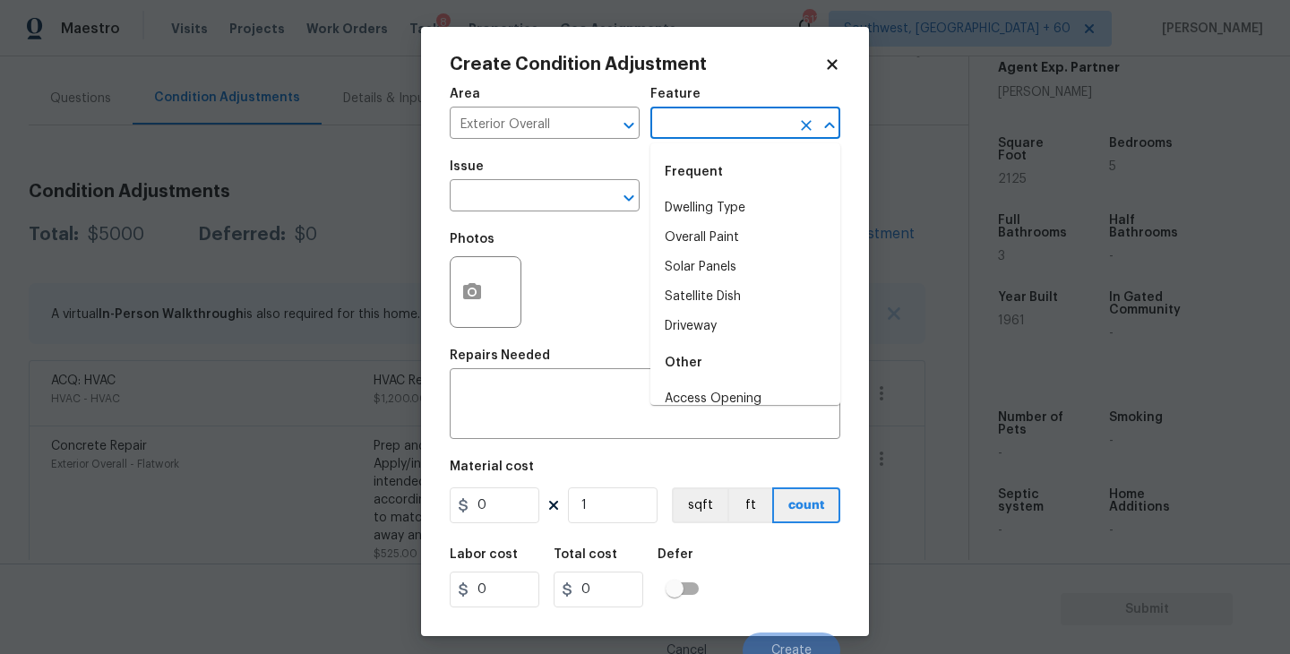
click at [684, 128] on input "text" at bounding box center [720, 125] width 140 height 28
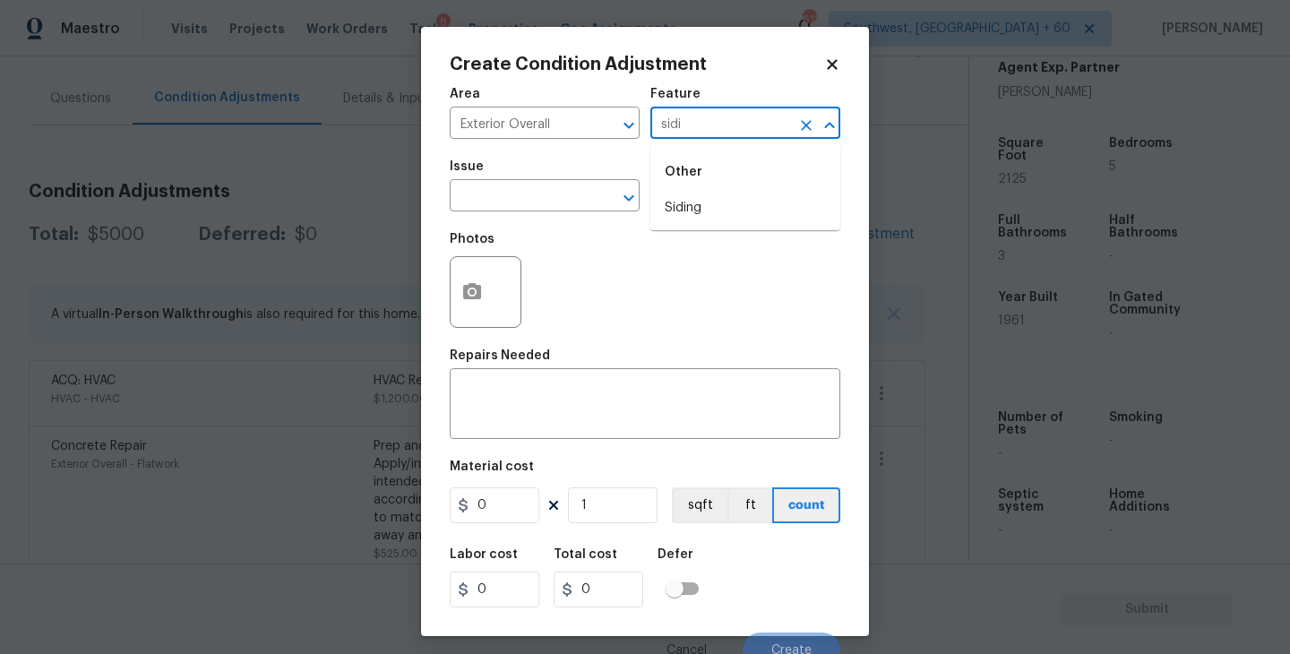
click at [690, 198] on li "Siding" at bounding box center [745, 209] width 190 height 30
type input "Siding"
click at [556, 205] on input "text" at bounding box center [520, 198] width 140 height 28
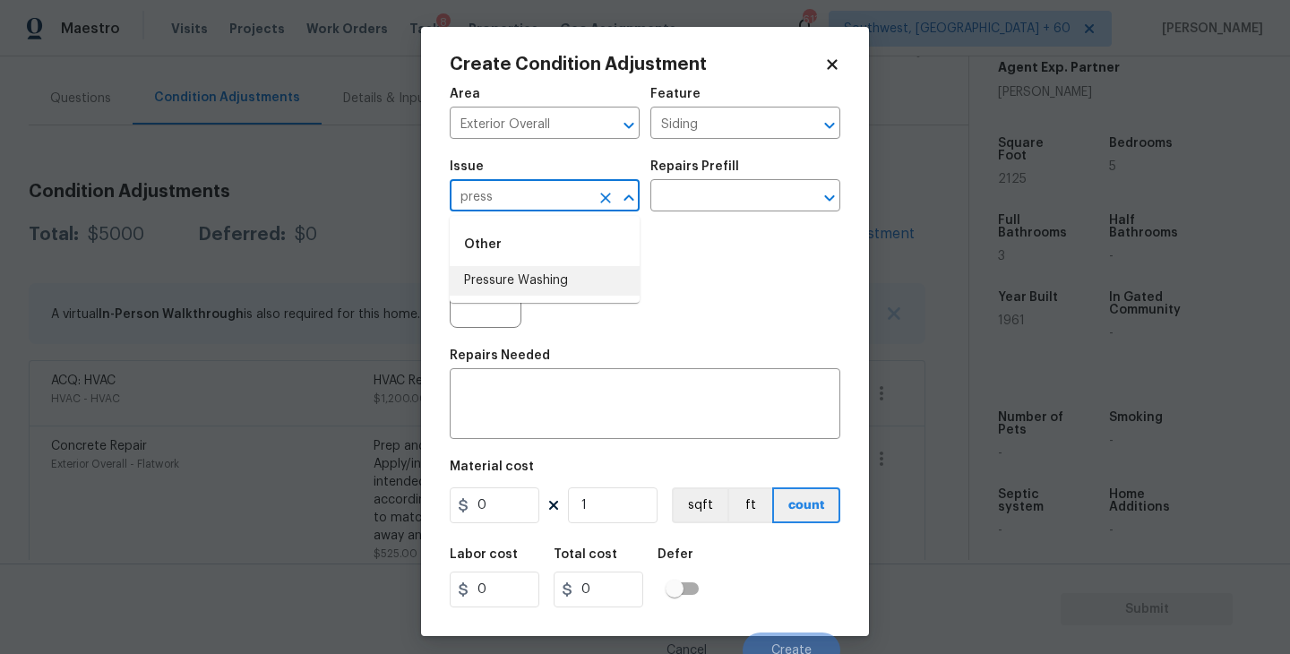
click at [568, 282] on li "Pressure Washing" at bounding box center [545, 281] width 190 height 30
type input "Pressure Washing"
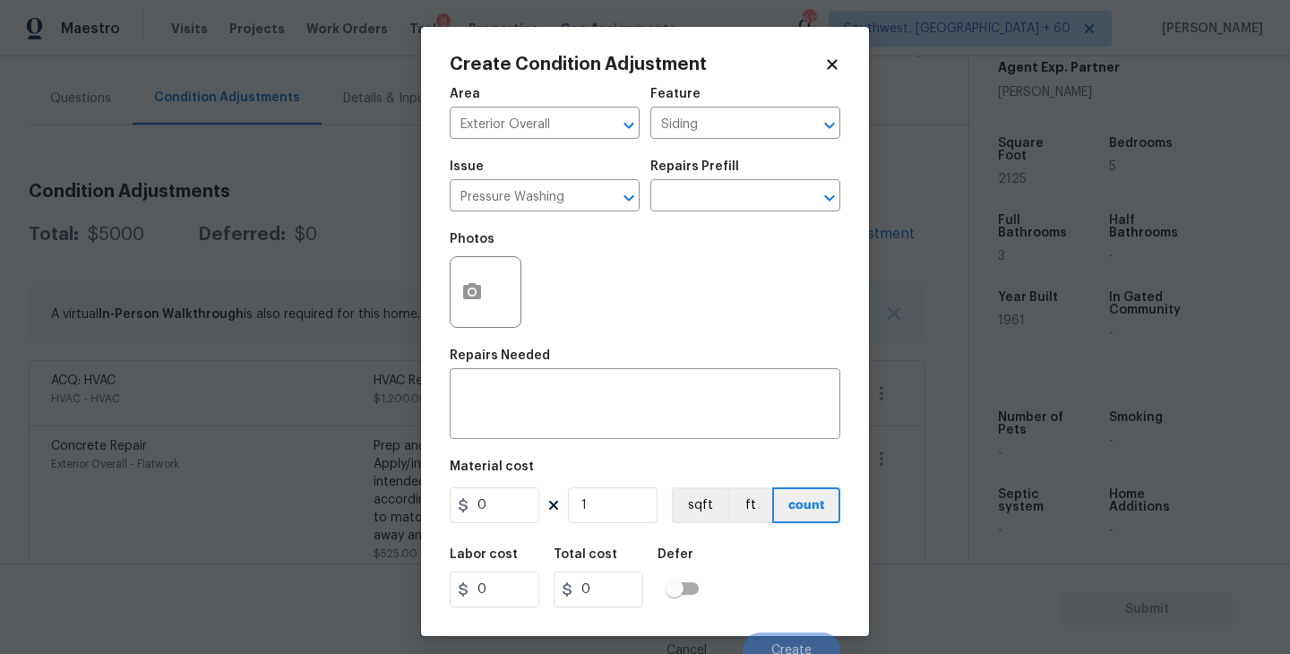
click at [667, 228] on div "Photos" at bounding box center [645, 280] width 391 height 116
click at [731, 194] on input "text" at bounding box center [720, 198] width 140 height 28
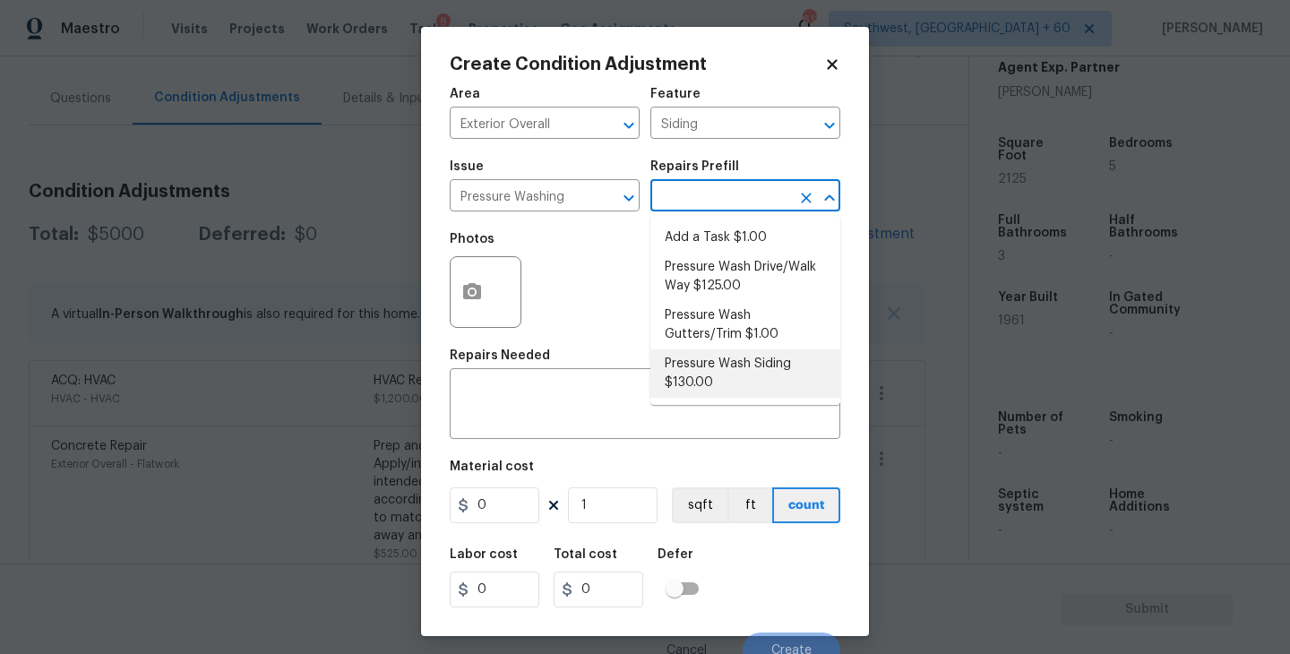
click at [720, 371] on li "Pressure Wash Siding $130.00" at bounding box center [745, 373] width 190 height 48
type textarea "Protect areas as needed for pressure washing. Pressure wash the siding on the h…"
type input "130"
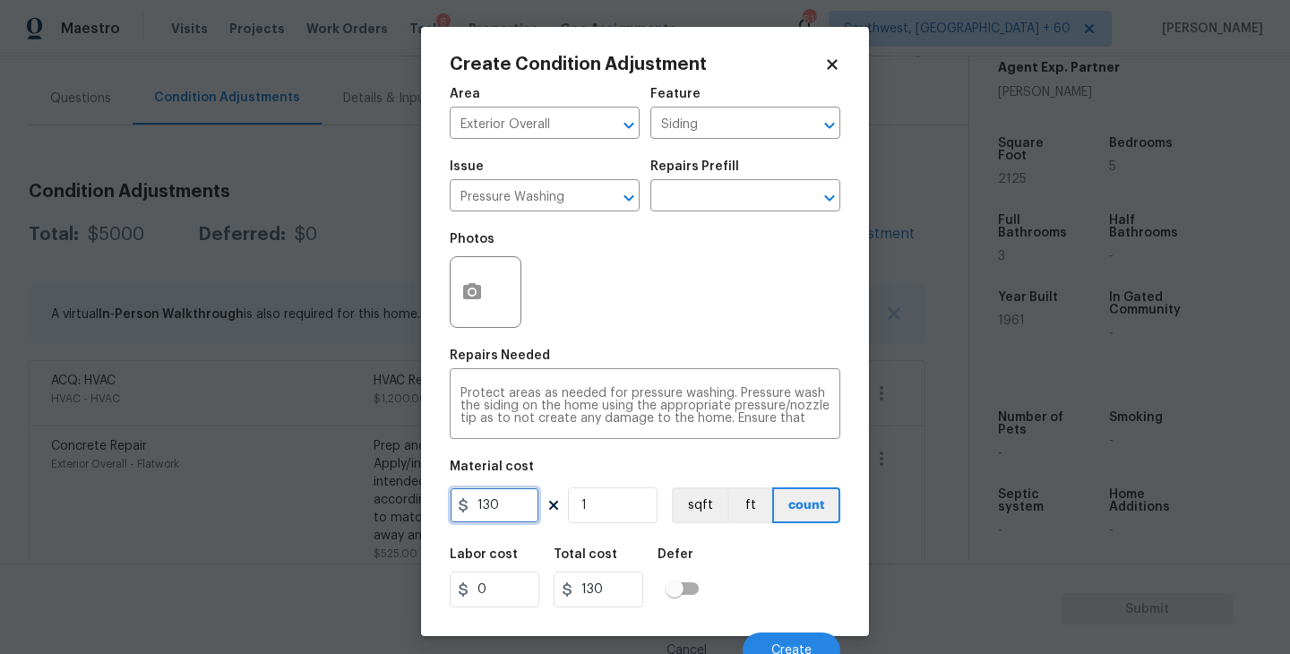
drag, startPoint x: 495, startPoint y: 503, endPoint x: 386, endPoint y: 505, distance: 109.3
click at [386, 505] on div "Create Condition Adjustment Area Exterior Overall ​ Feature Siding ​ Issue Pres…" at bounding box center [645, 327] width 1290 height 654
type input "200"
click at [464, 331] on div "Photos" at bounding box center [487, 280] width 75 height 116
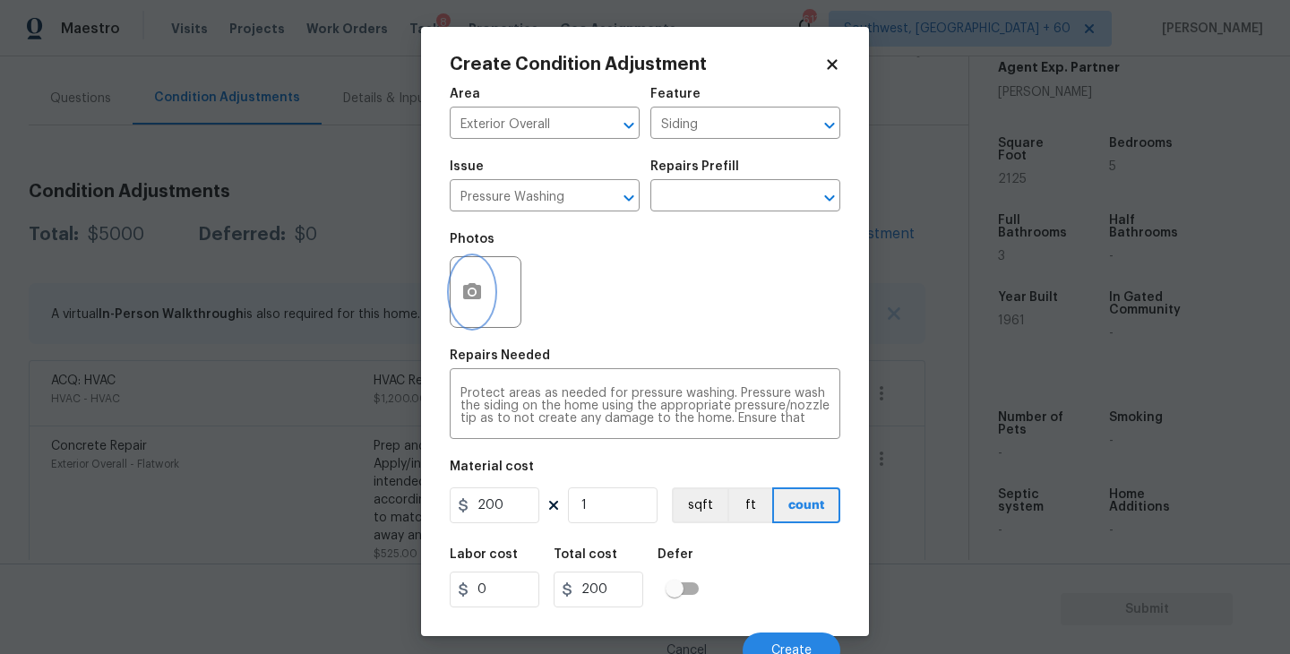
click at [471, 297] on icon "button" at bounding box center [472, 291] width 18 height 16
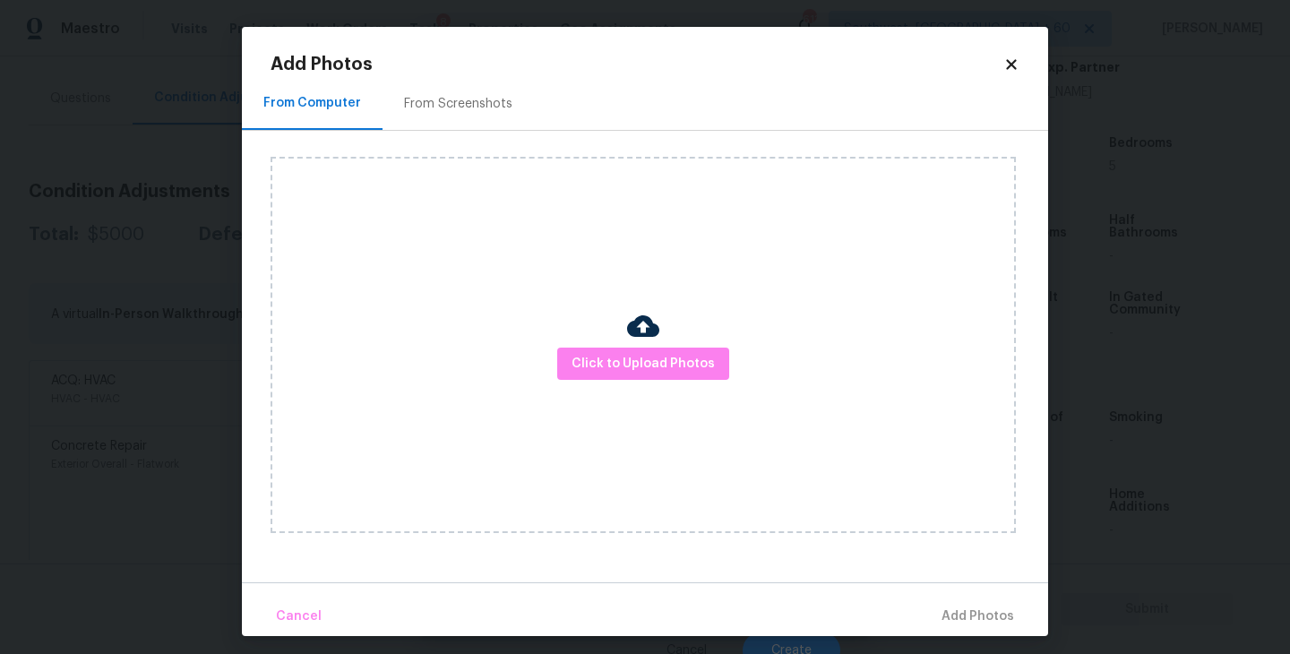
click at [610, 340] on div "Click to Upload Photos" at bounding box center [643, 345] width 745 height 376
click at [618, 310] on div "Click to Upload Photos" at bounding box center [643, 345] width 745 height 376
click at [618, 365] on span "Click to Upload Photos" at bounding box center [643, 364] width 143 height 22
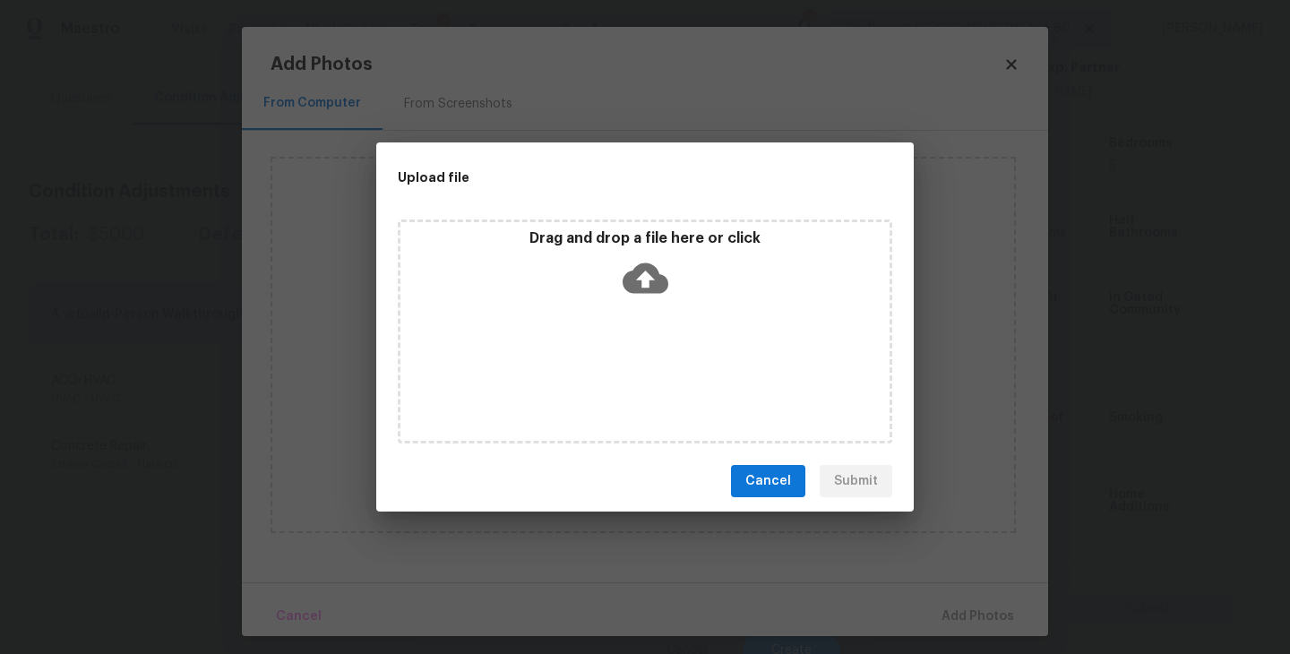
drag, startPoint x: 618, startPoint y: 365, endPoint x: 630, endPoint y: 343, distance: 24.5
click at [630, 343] on div "Drag and drop a file here or click" at bounding box center [645, 332] width 495 height 224
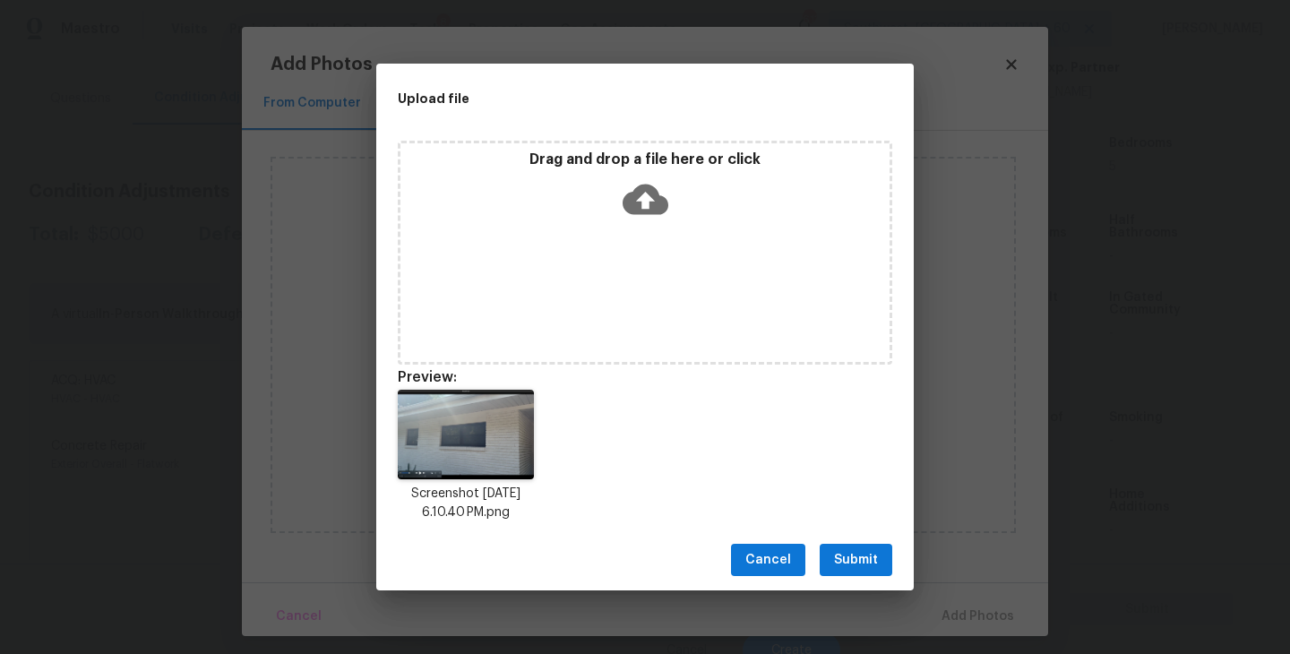
click at [863, 556] on span "Submit" at bounding box center [856, 560] width 44 height 22
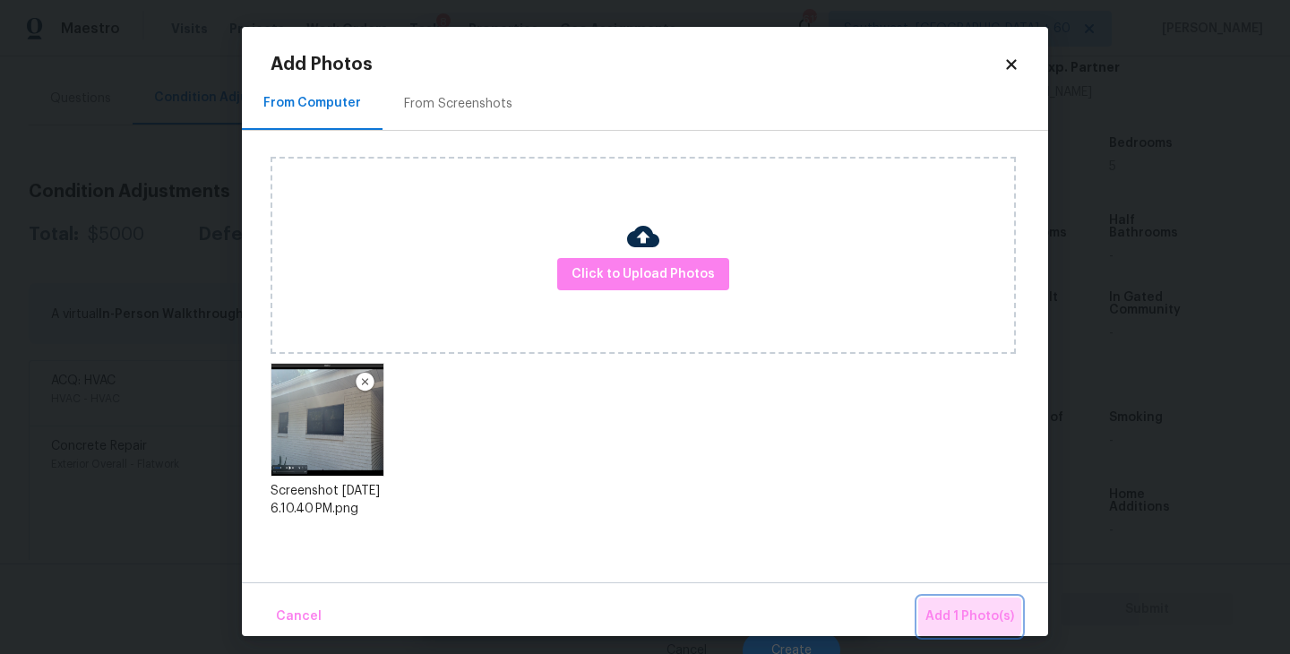
click at [957, 611] on span "Add 1 Photo(s)" at bounding box center [969, 617] width 89 height 22
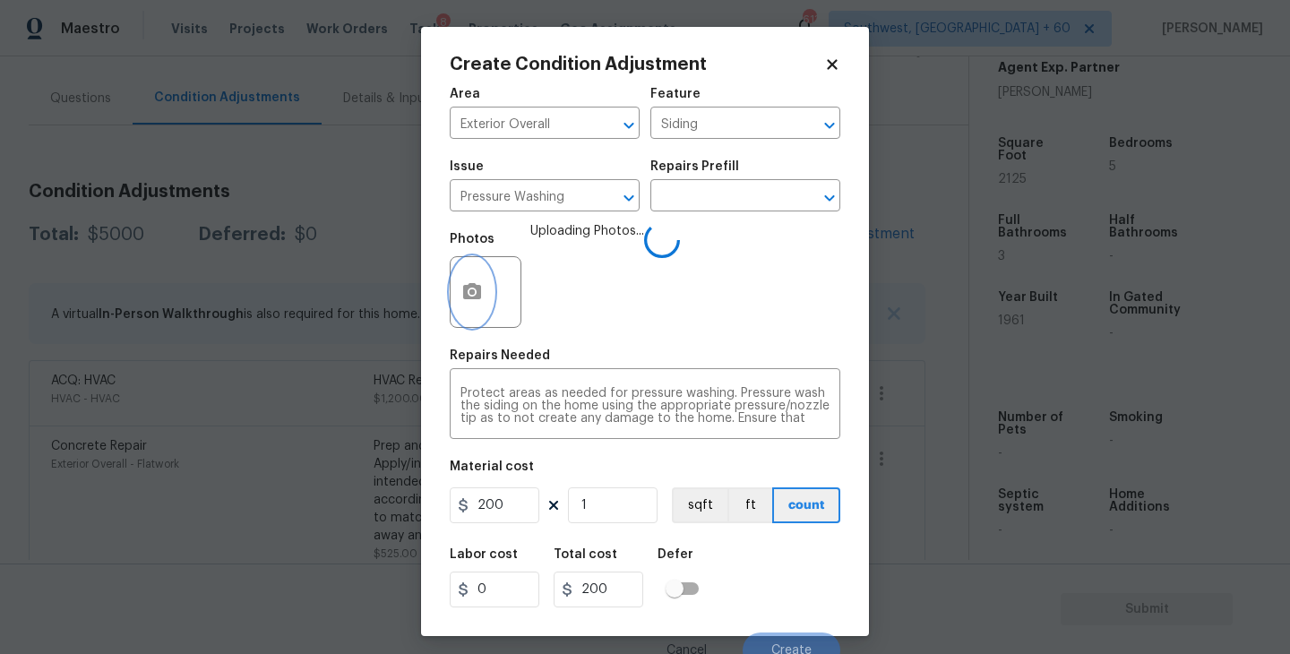
scroll to position [15, 0]
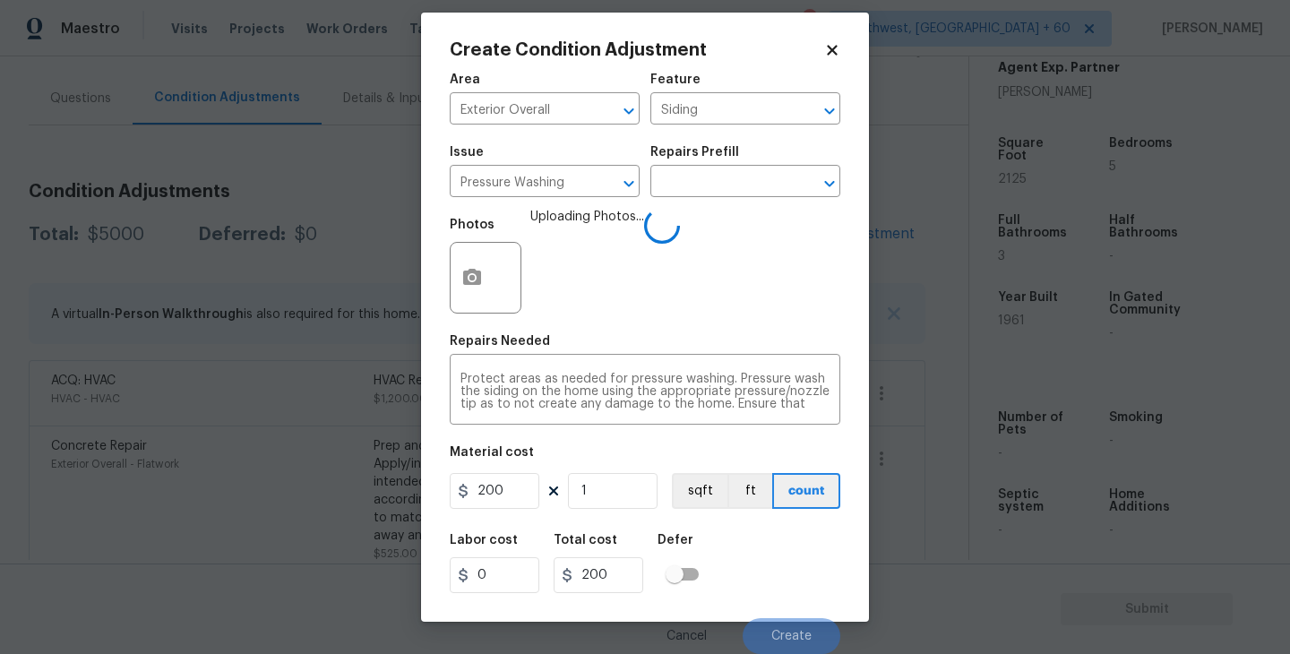
click at [764, 555] on div "Labor cost 0 Total cost 200 Defer" at bounding box center [645, 563] width 391 height 81
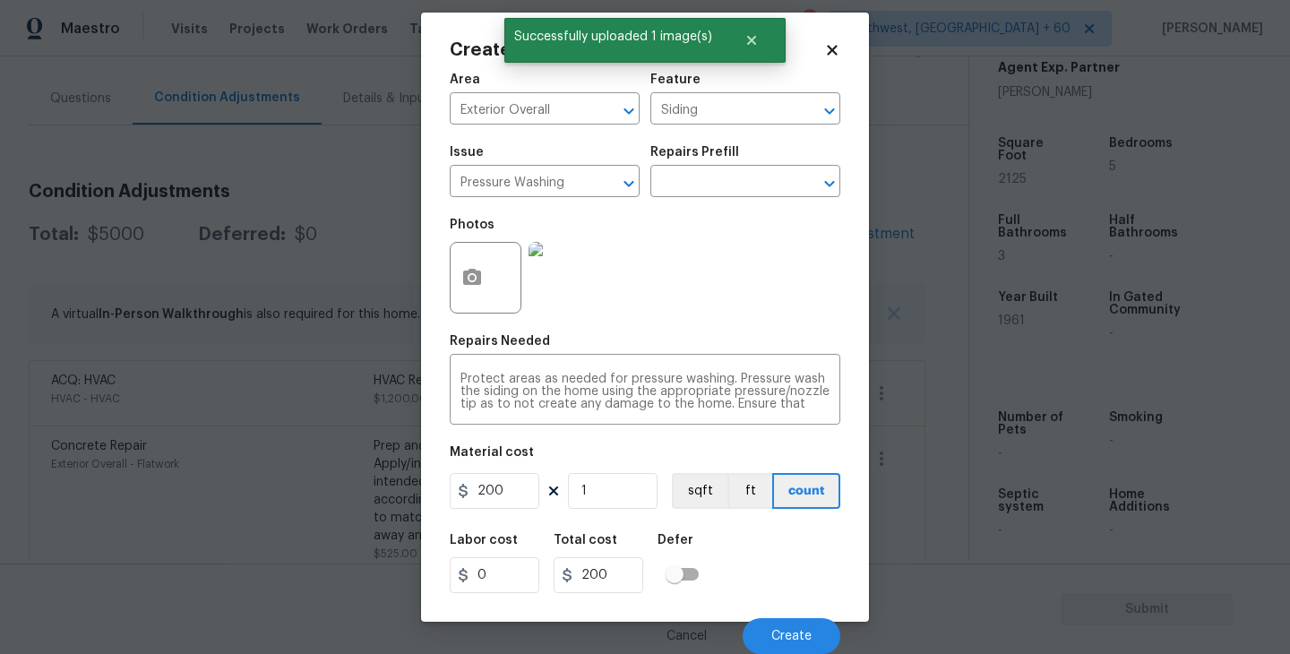
click at [788, 593] on div "Labor cost 0 Total cost 200 Defer" at bounding box center [645, 563] width 391 height 81
click at [801, 650] on button "Create" at bounding box center [792, 636] width 98 height 36
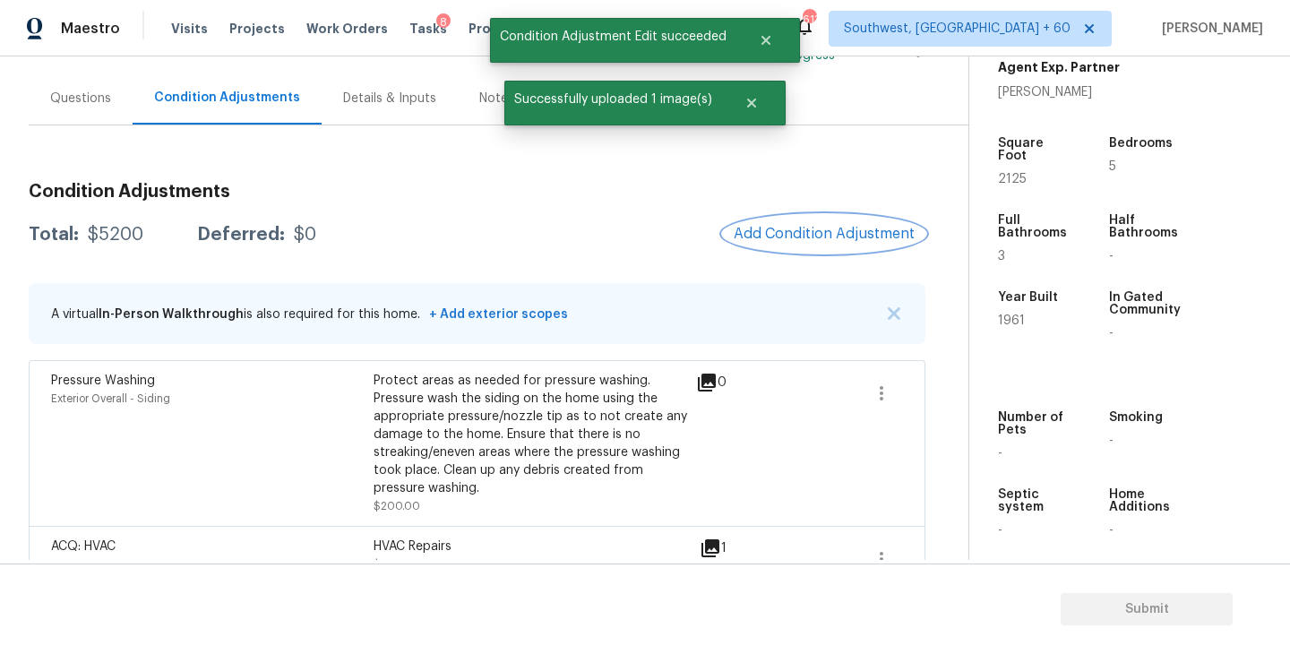
scroll to position [0, 0]
click at [809, 271] on div "Condition Adjustments Total: $5200 Deferred: $0 Add Condition Adjustment A virt…" at bounding box center [477, 593] width 897 height 850
click at [807, 241] on span "Add Condition Adjustment" at bounding box center [824, 234] width 181 height 16
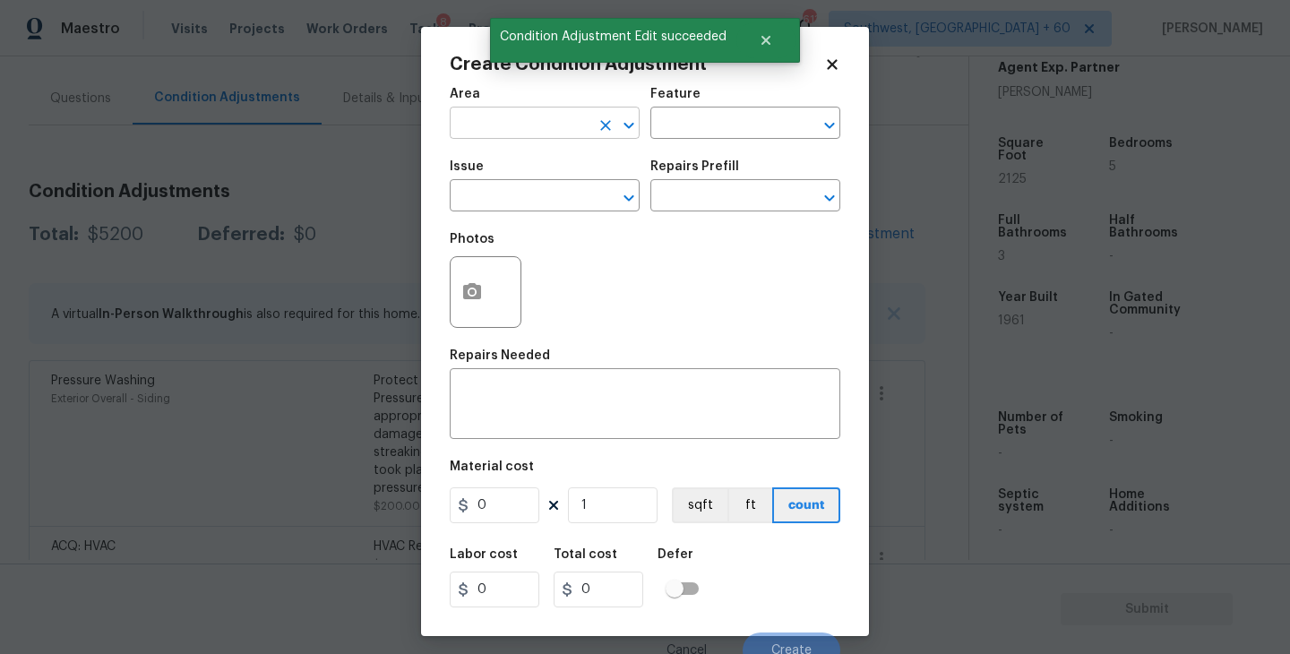
click at [498, 135] on input "text" at bounding box center [520, 125] width 140 height 28
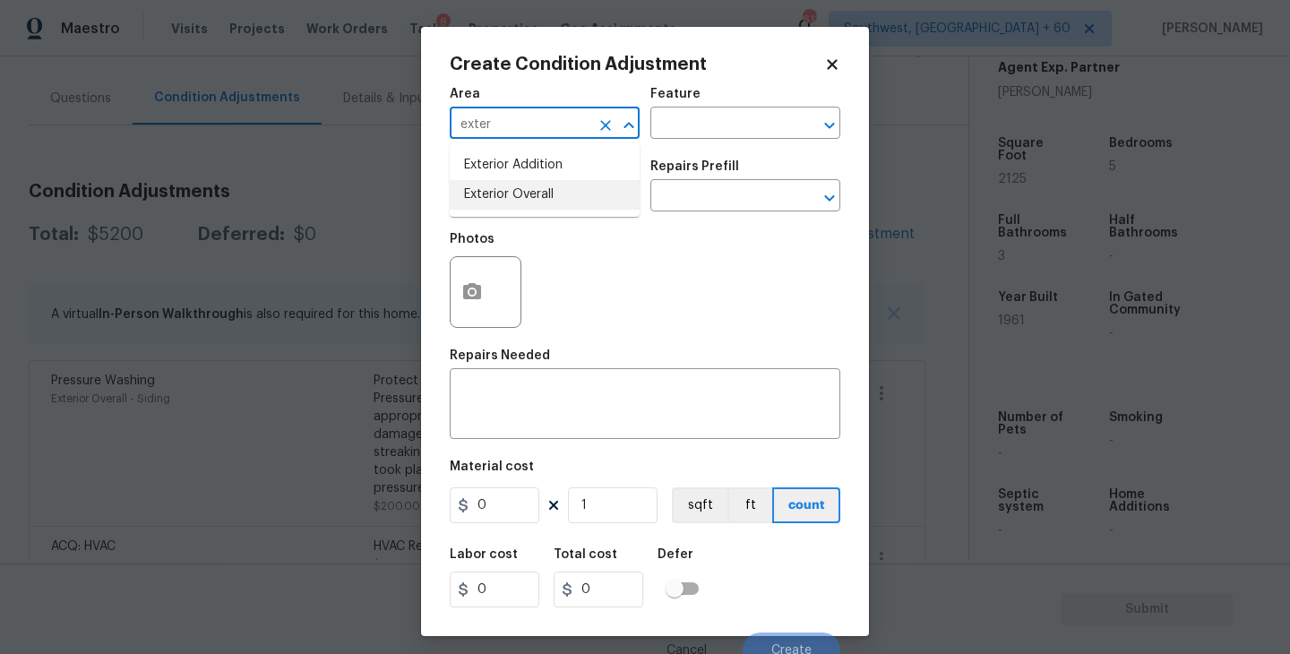
click at [532, 190] on li "Exterior Overall" at bounding box center [545, 195] width 190 height 30
type input "Exterior Overall"
click at [677, 147] on div "Area Exterior Overall ​ Feature ​" at bounding box center [645, 113] width 391 height 73
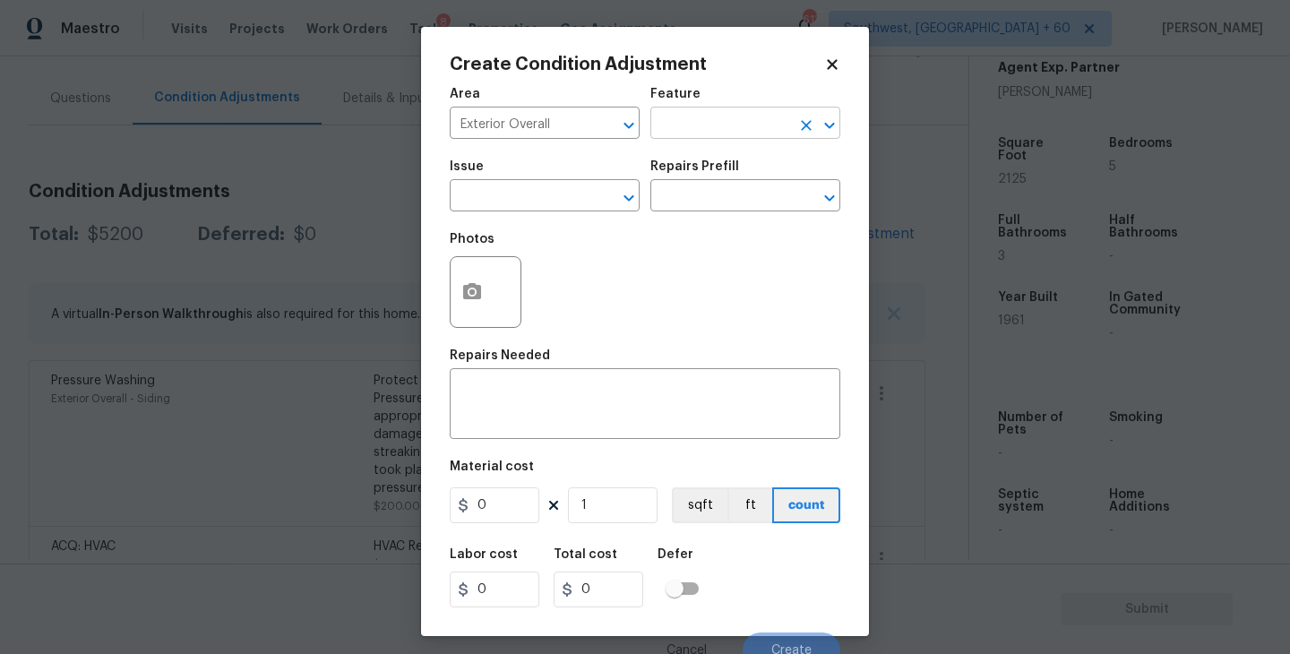
click at [689, 135] on input "text" at bounding box center [720, 125] width 140 height 28
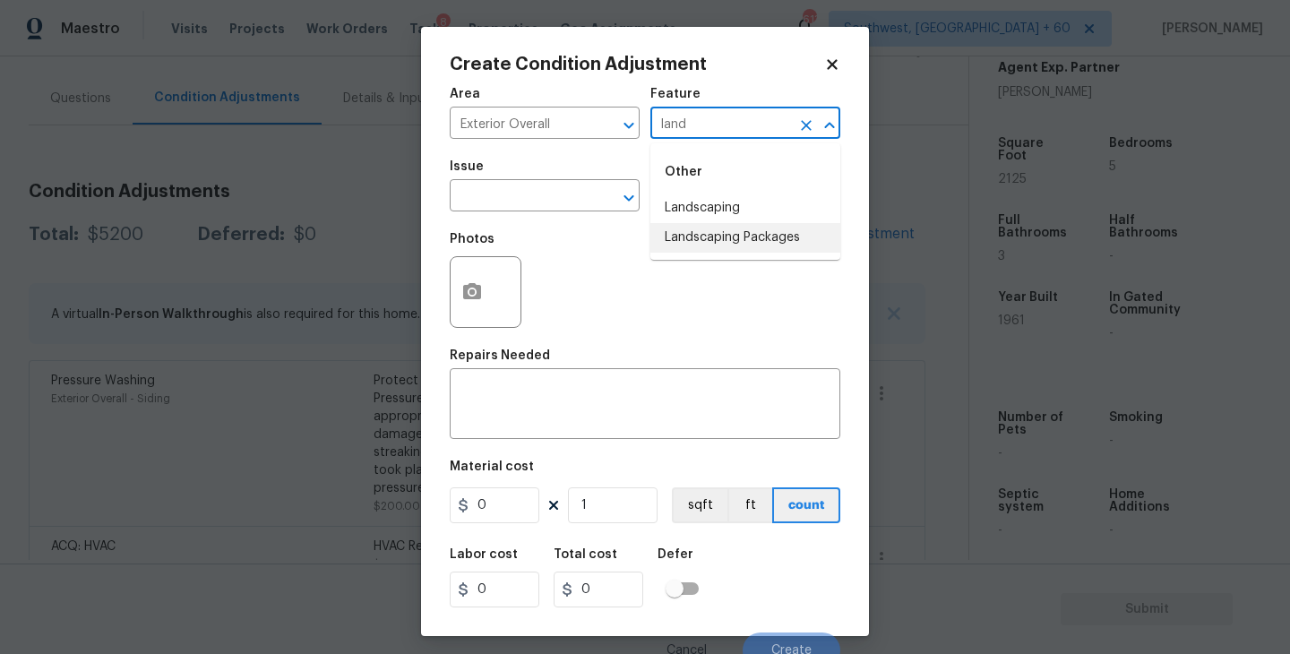
click at [701, 232] on li "Landscaping Packages" at bounding box center [745, 238] width 190 height 30
drag, startPoint x: 607, startPoint y: 202, endPoint x: 585, endPoint y: 201, distance: 21.6
click at [585, 201] on div "​" at bounding box center [545, 198] width 190 height 28
type input "Landscaping Packages"
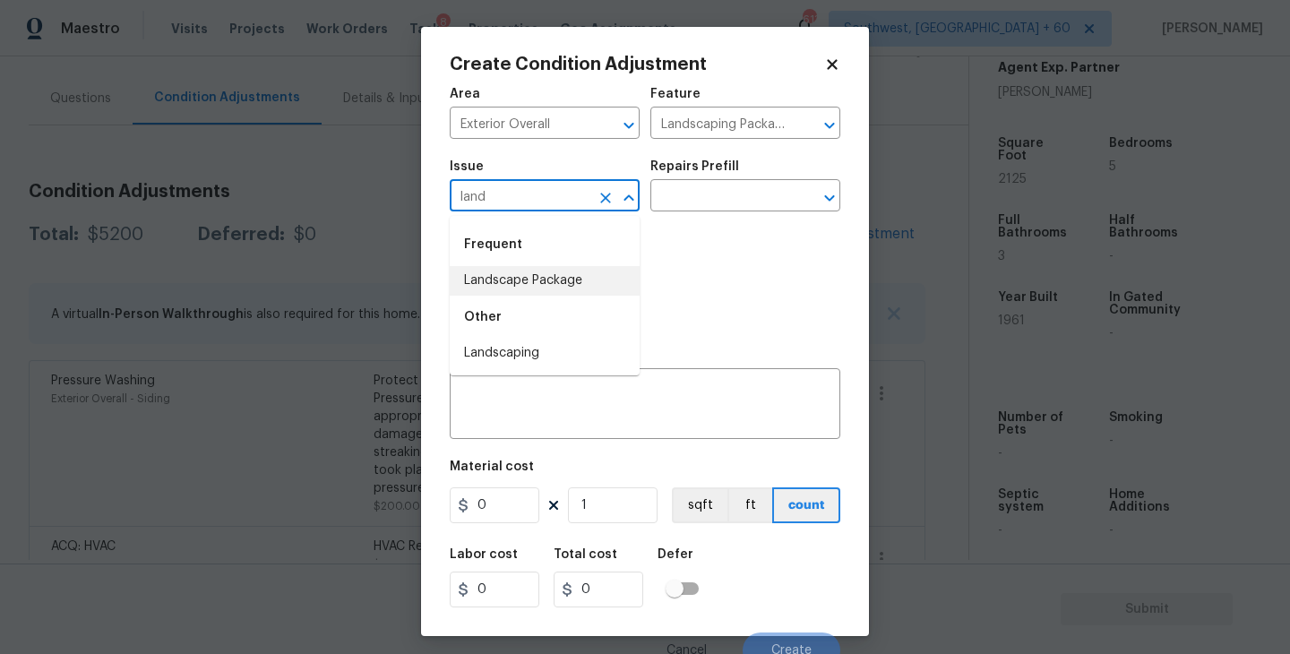
click at [586, 279] on li "Landscape Package" at bounding box center [545, 281] width 190 height 30
type input "Landscape Package"
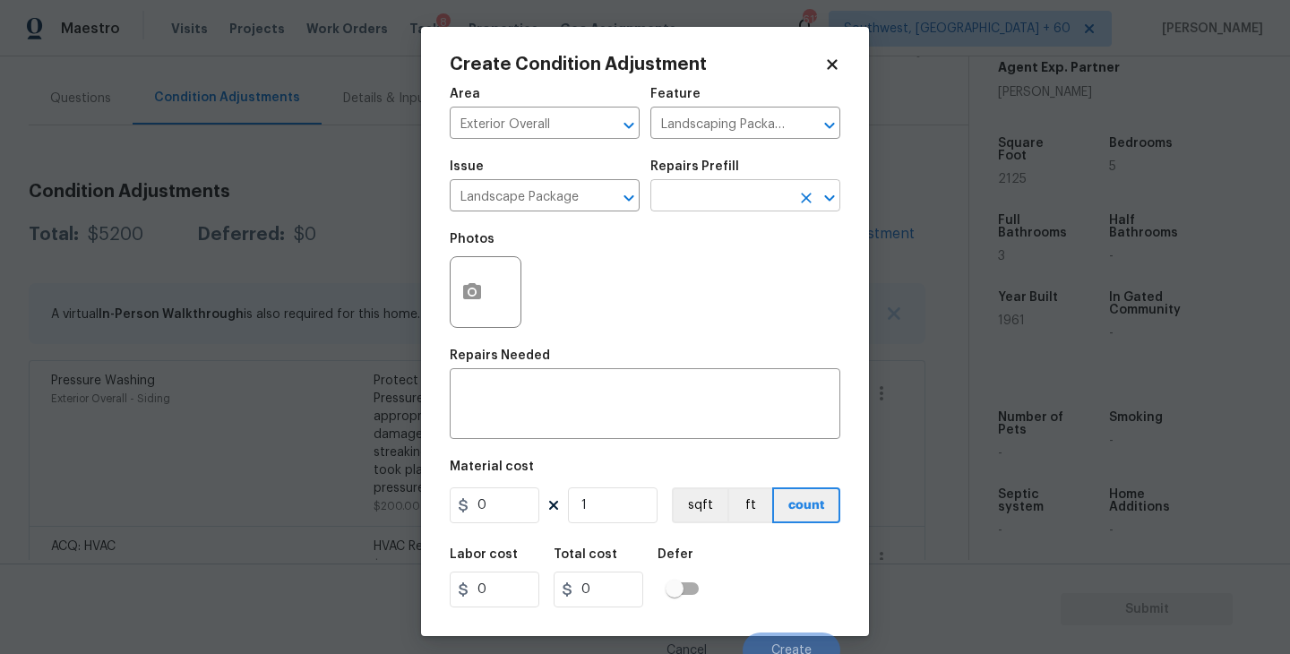
click at [698, 211] on div "Issue Landscape Package ​ Repairs Prefill ​" at bounding box center [645, 186] width 391 height 73
click at [708, 211] on input "text" at bounding box center [720, 198] width 140 height 28
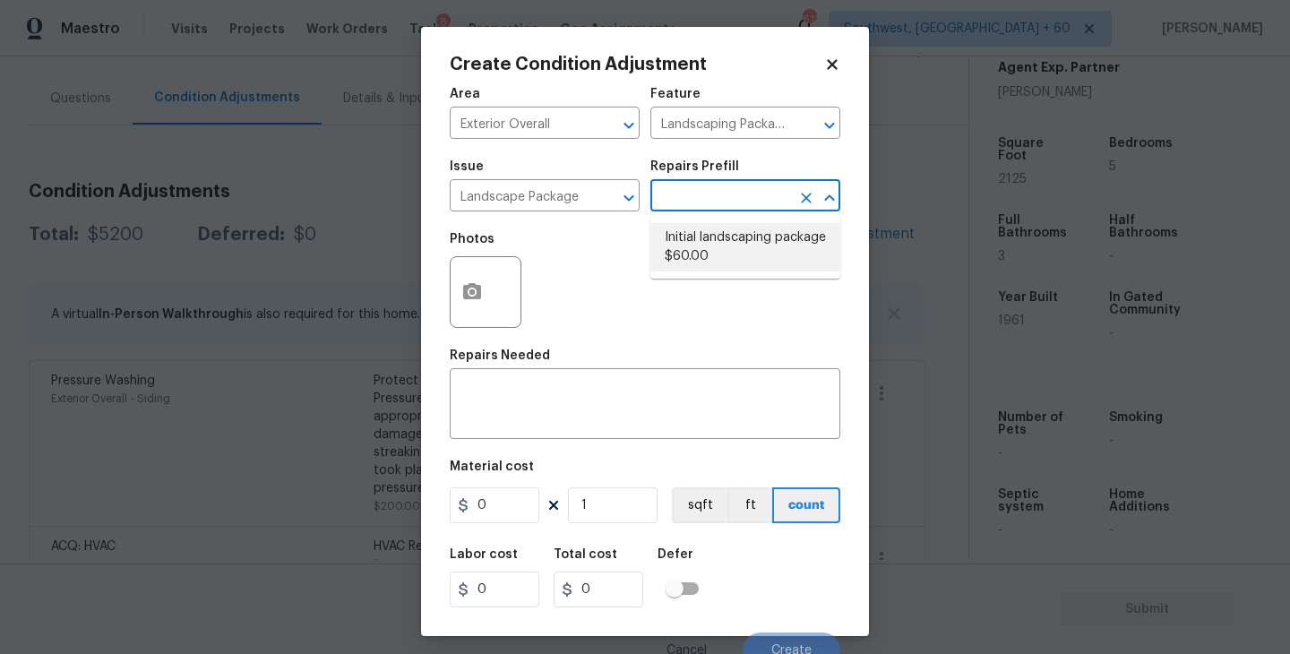
click at [708, 245] on li "Initial landscaping package $60.00" at bounding box center [745, 247] width 190 height 48
type input "Home Readiness Packages"
type textarea "Mowing of grass up to 6" in height. Mow, edge along driveways & sidewalks, trim…"
type input "60"
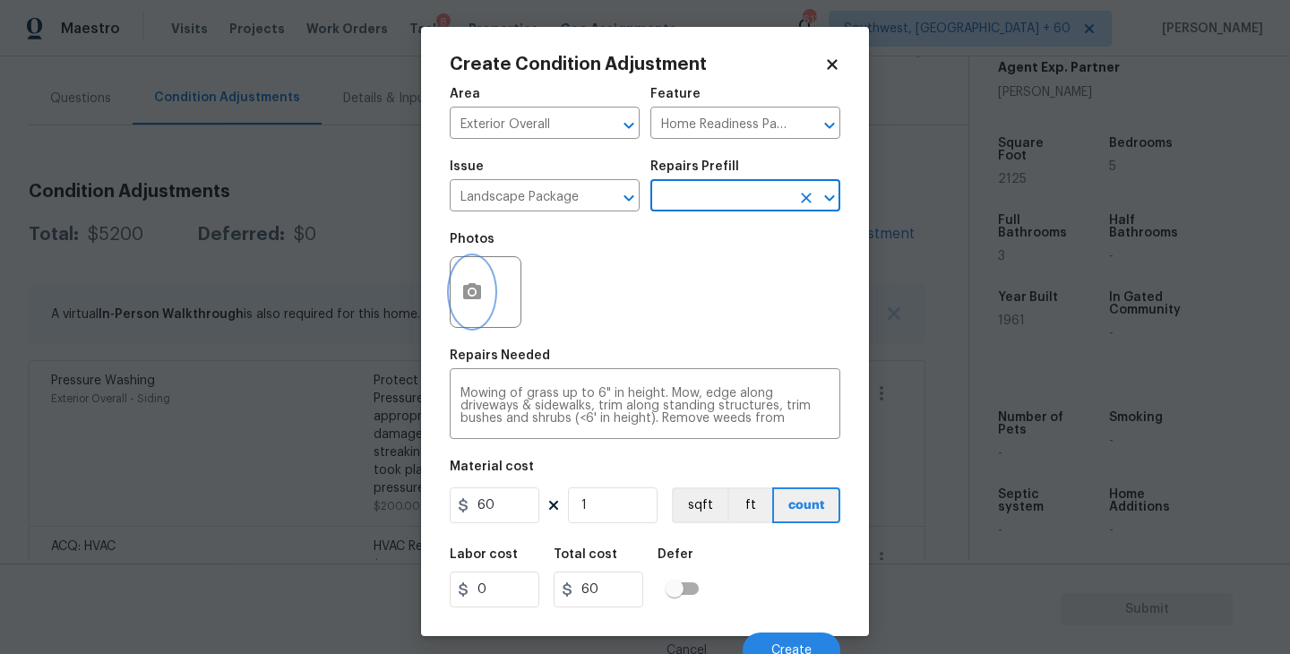
click at [474, 306] on button "button" at bounding box center [472, 292] width 43 height 70
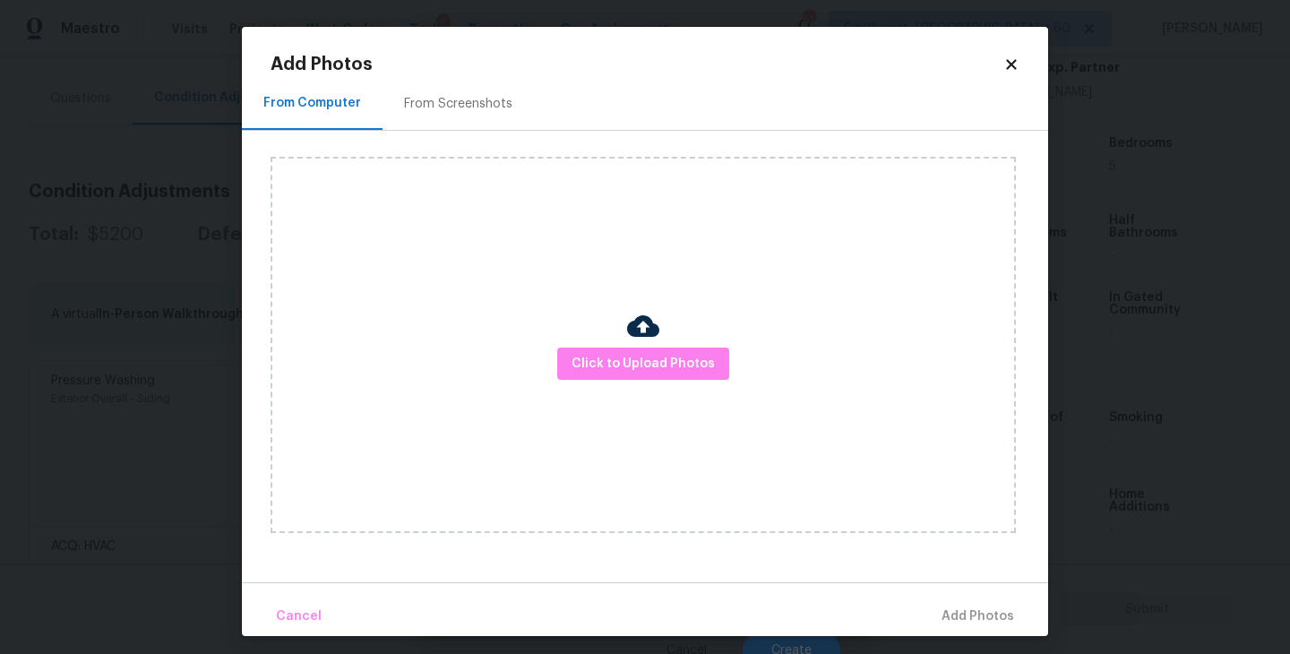
click at [594, 341] on div "Click to Upload Photos" at bounding box center [643, 345] width 745 height 376
click at [622, 357] on span "Click to Upload Photos" at bounding box center [643, 364] width 143 height 22
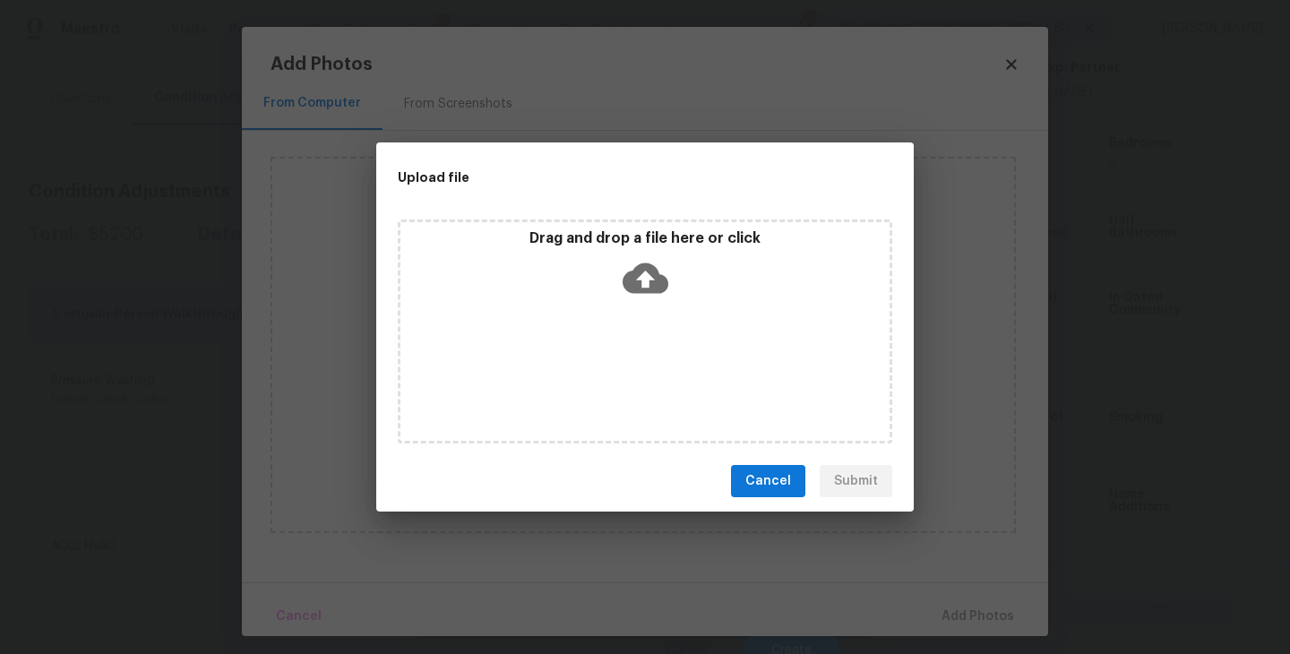
click at [636, 290] on icon at bounding box center [646, 278] width 46 height 30
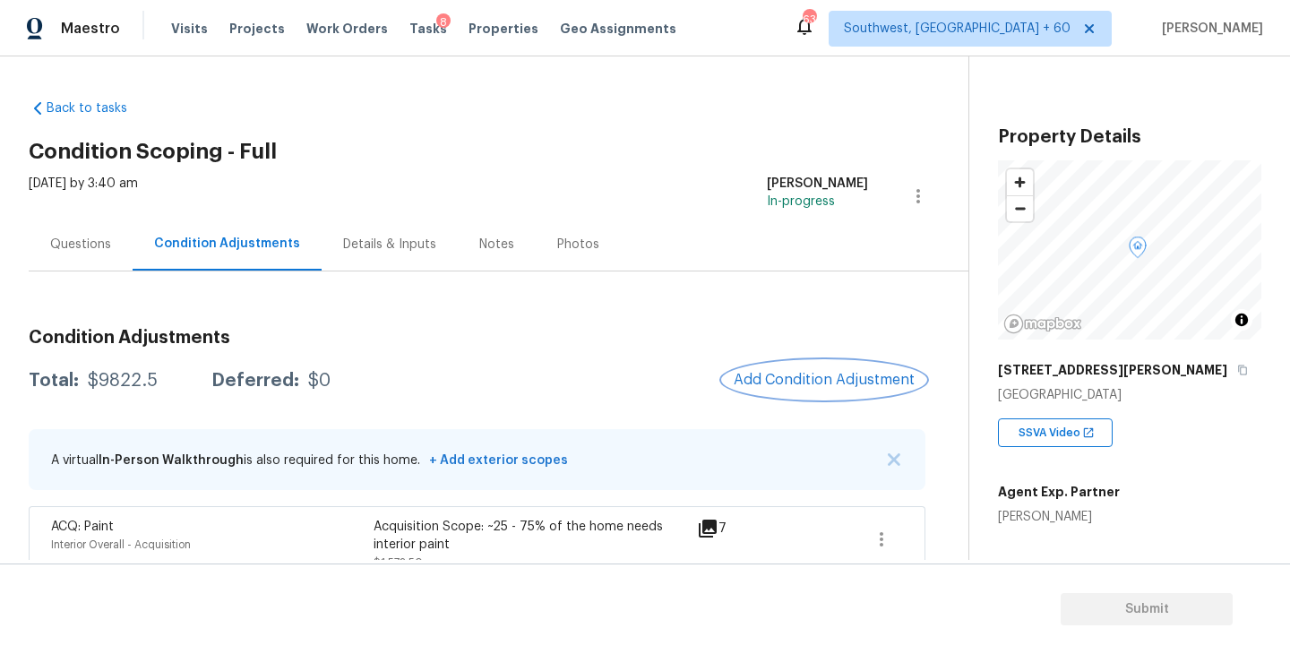
click at [831, 380] on span "Add Condition Adjustment" at bounding box center [824, 380] width 181 height 16
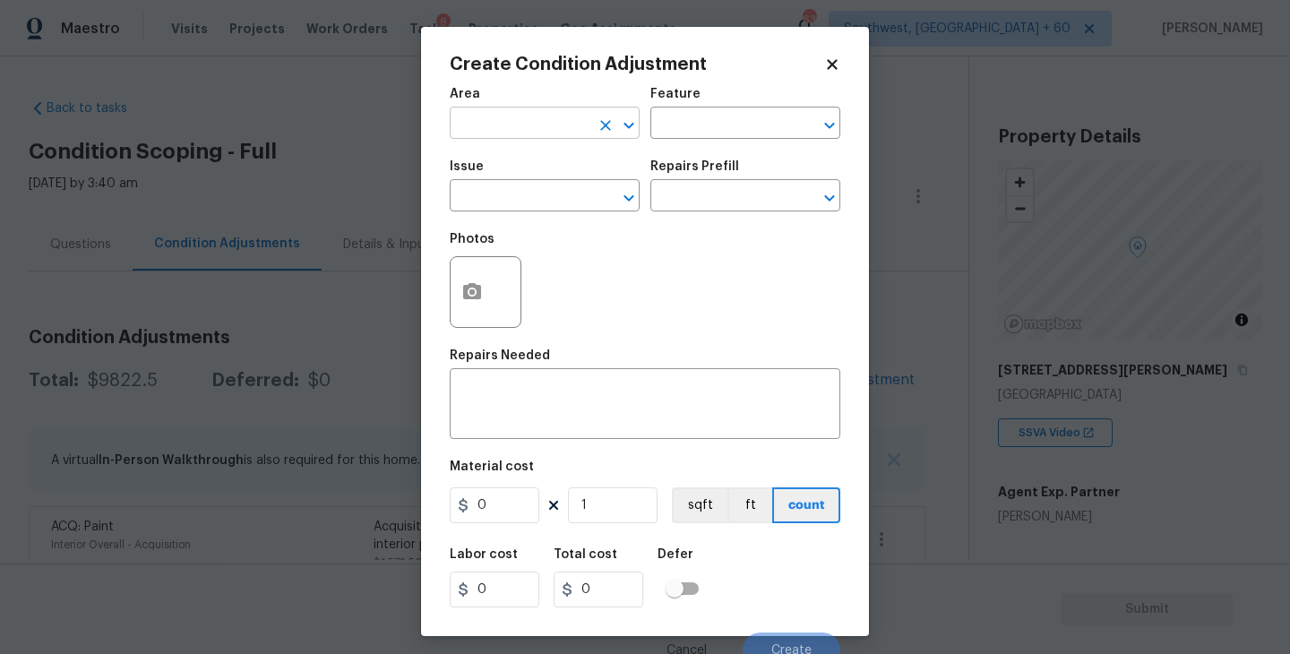
click at [522, 125] on input "text" at bounding box center [520, 125] width 140 height 28
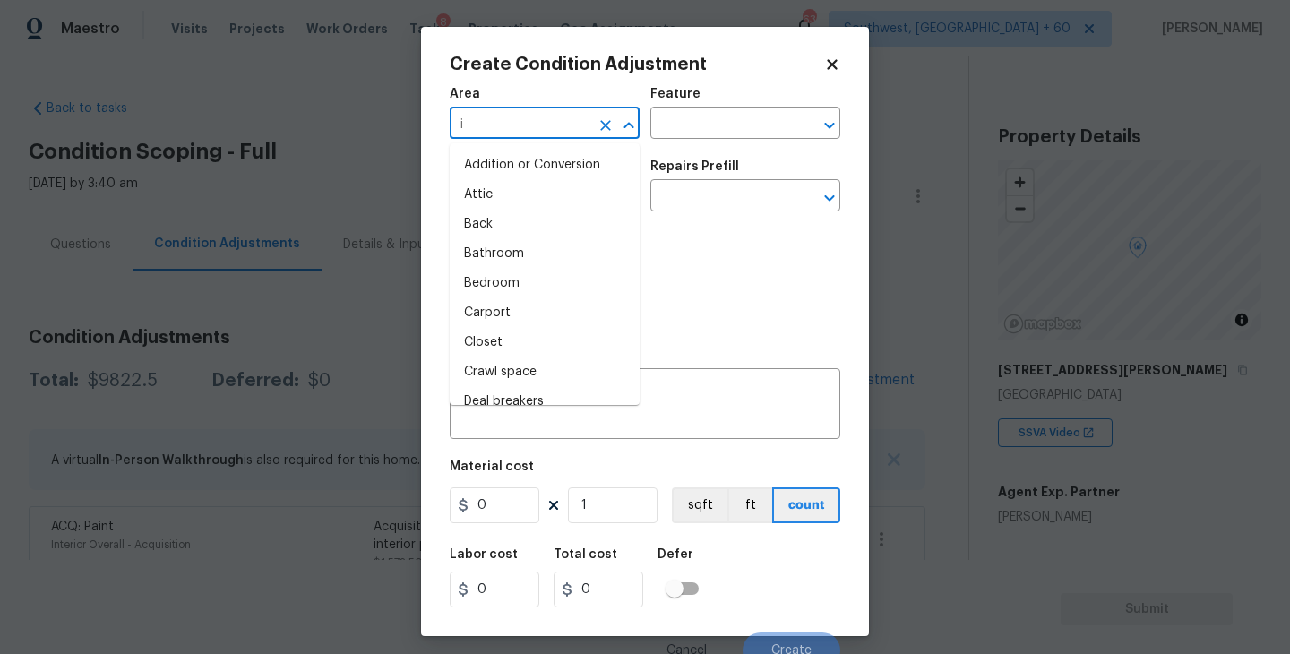
type input "in"
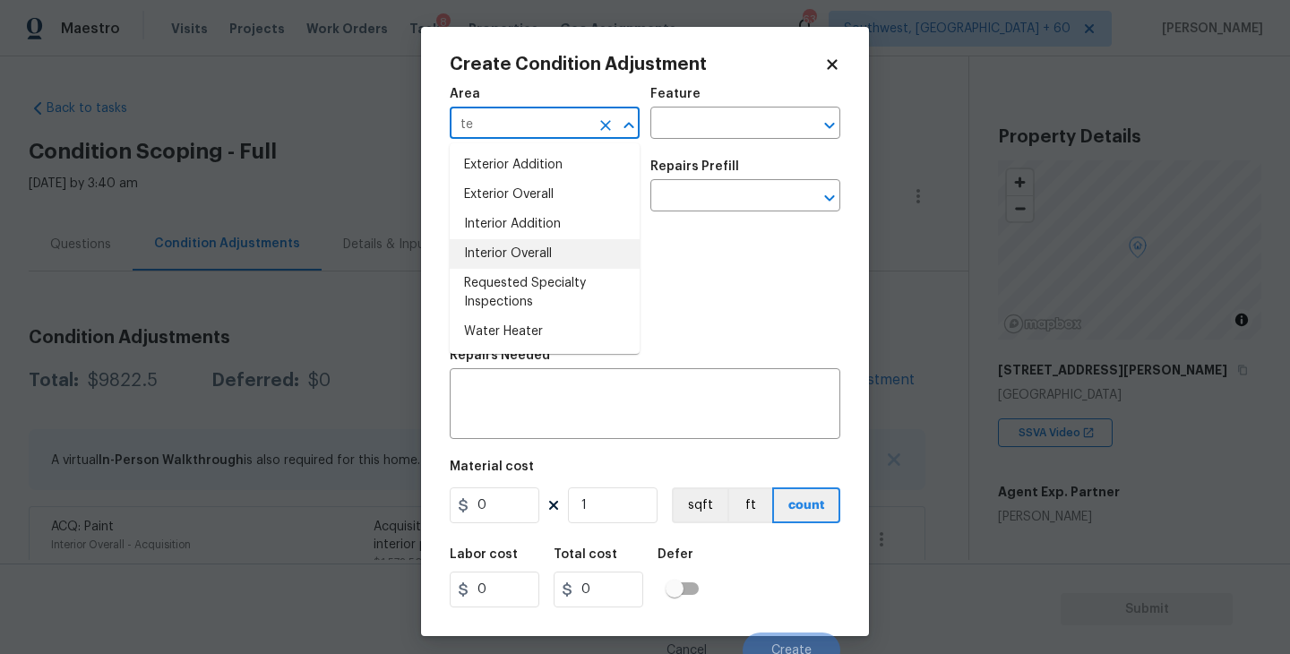
click at [530, 262] on li "Interior Overall" at bounding box center [545, 254] width 190 height 30
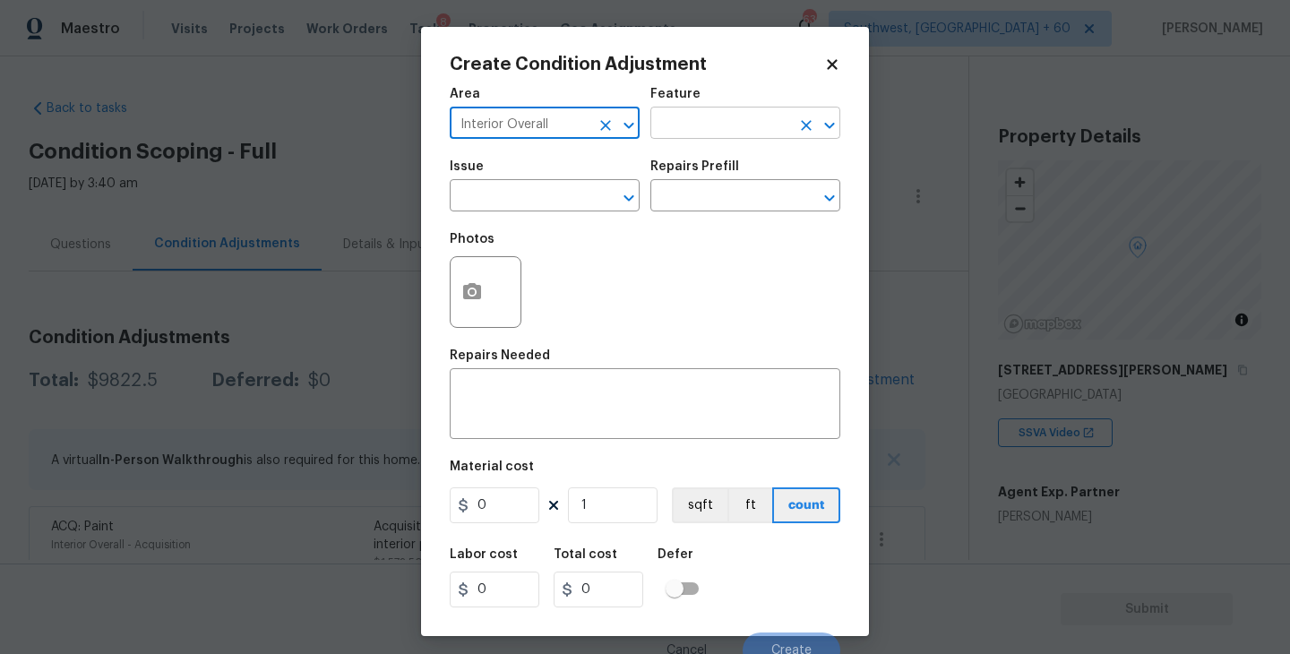
type input "Interior Overall"
click at [671, 136] on input "text" at bounding box center [720, 125] width 140 height 28
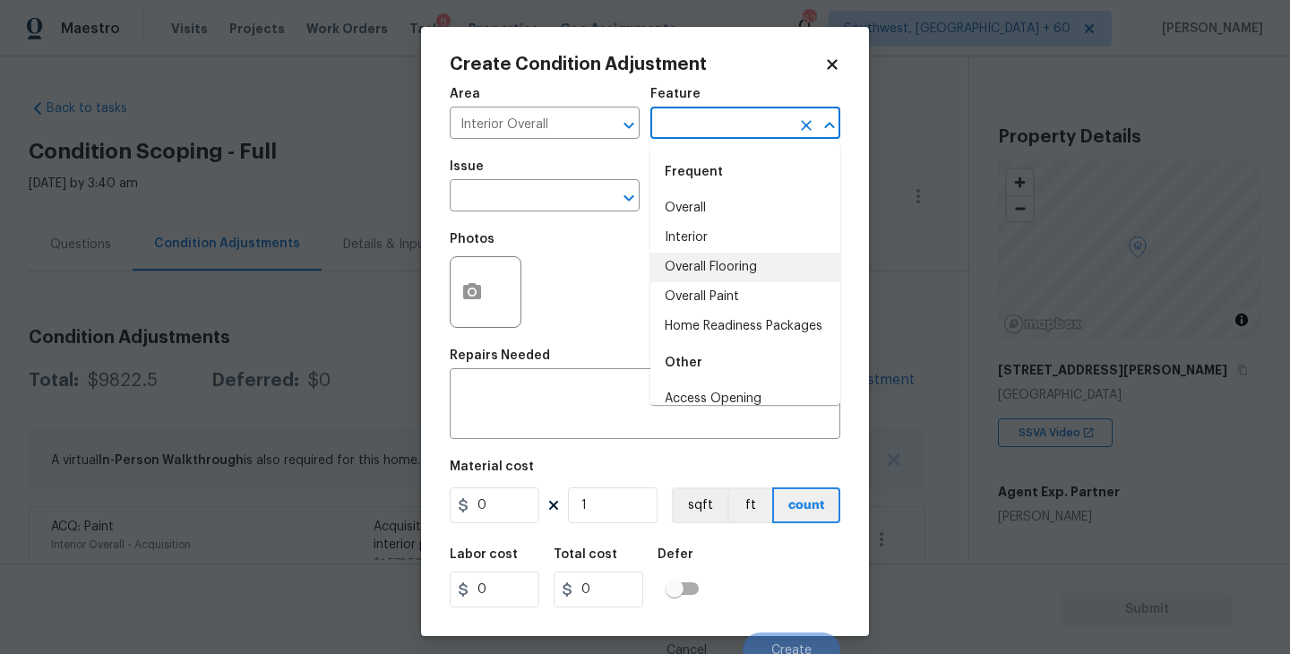
click at [693, 254] on li "Overall Flooring" at bounding box center [745, 268] width 190 height 30
type input "Overall Flooring"
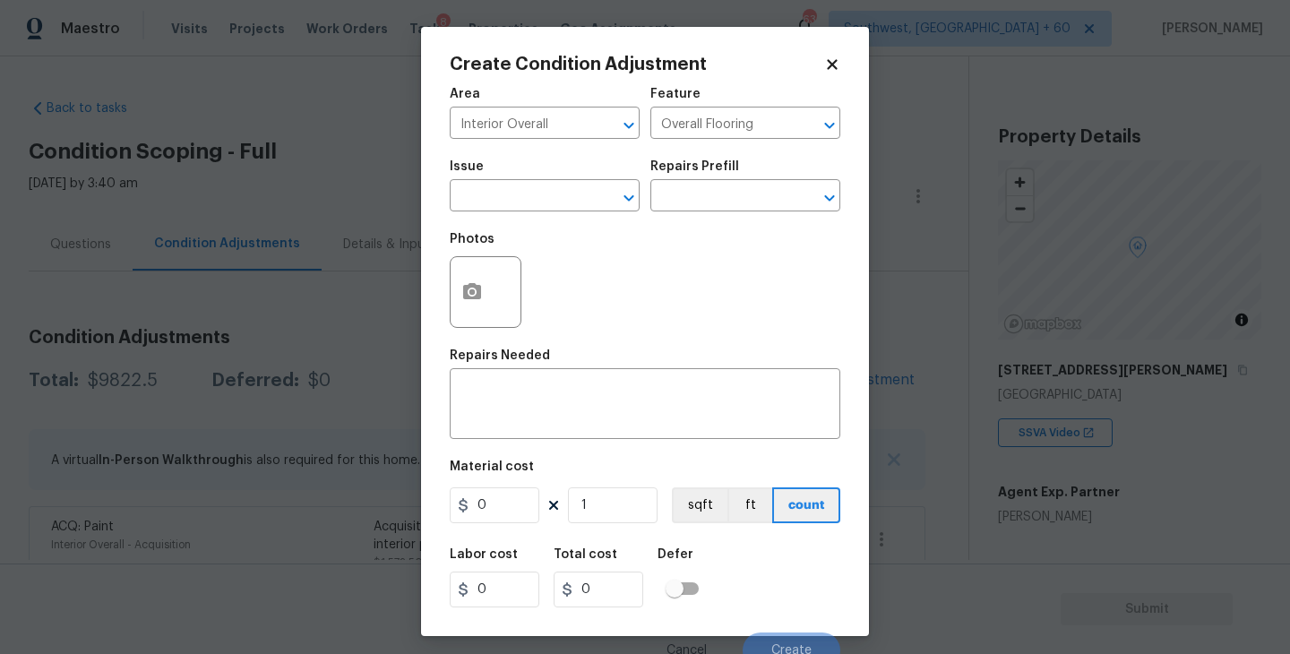
click at [555, 178] on div "Issue" at bounding box center [545, 171] width 190 height 23
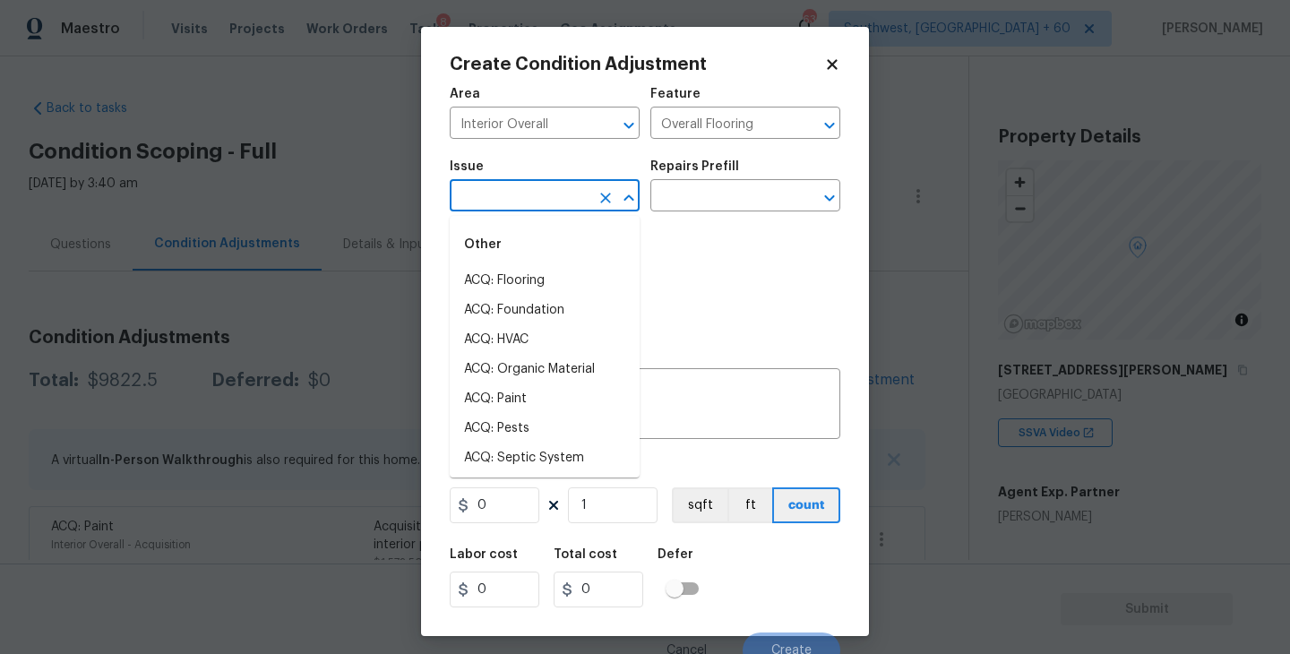
click at [552, 187] on input "text" at bounding box center [520, 198] width 140 height 28
click at [566, 280] on li "ACQ: Flooring" at bounding box center [545, 281] width 190 height 30
type input "ACQ: Flooring"
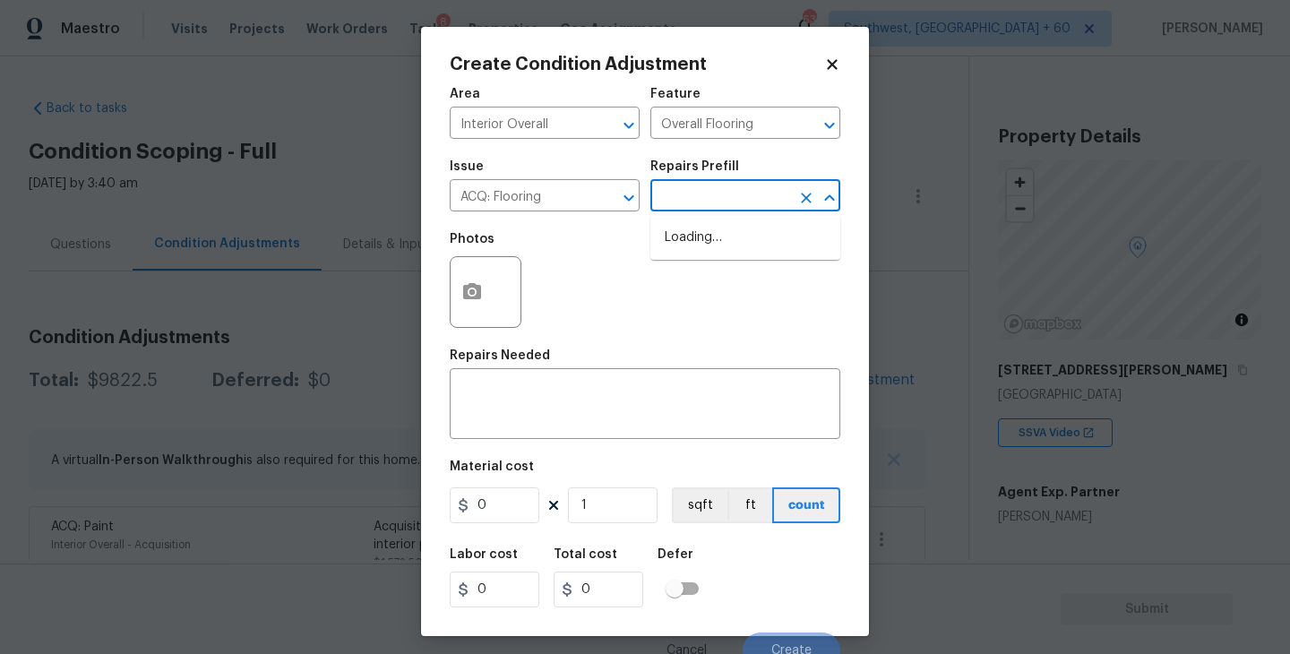
click at [749, 200] on input "text" at bounding box center [720, 198] width 140 height 28
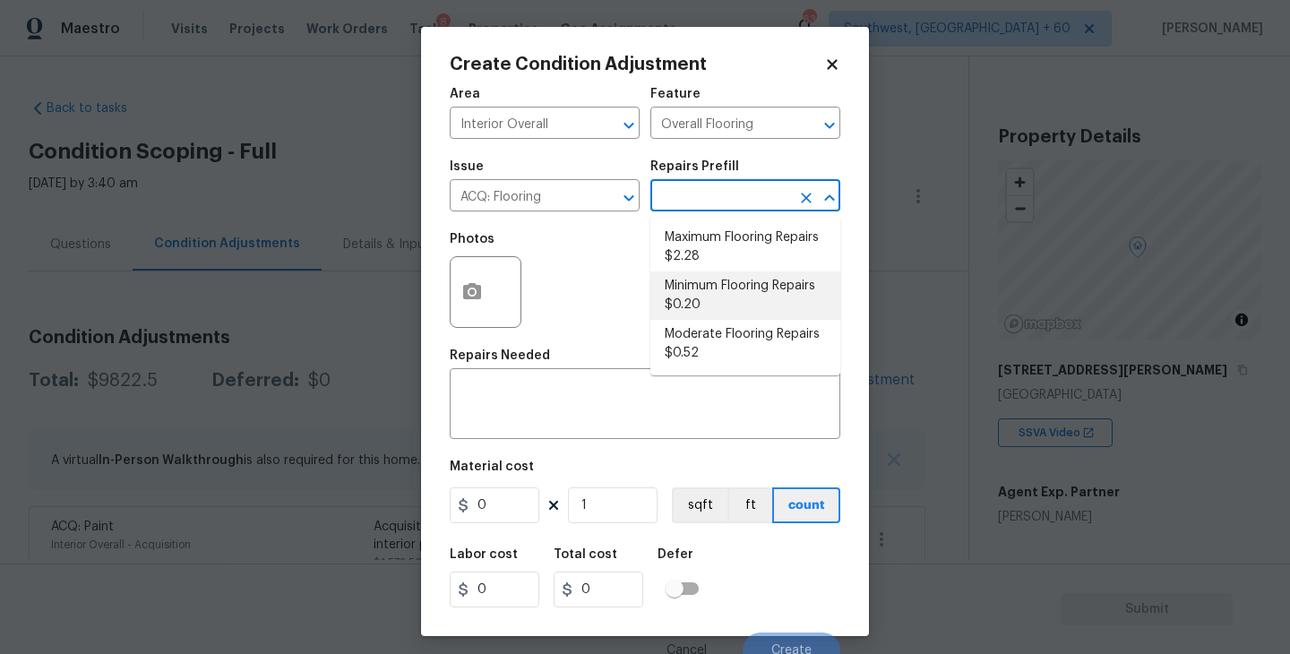
click at [745, 288] on li "Minimum Flooring Repairs $0.20" at bounding box center [745, 295] width 190 height 48
type input "Acquisition"
type textarea "Acquisition Scope: Minimum flooring repairs"
type input "0.2"
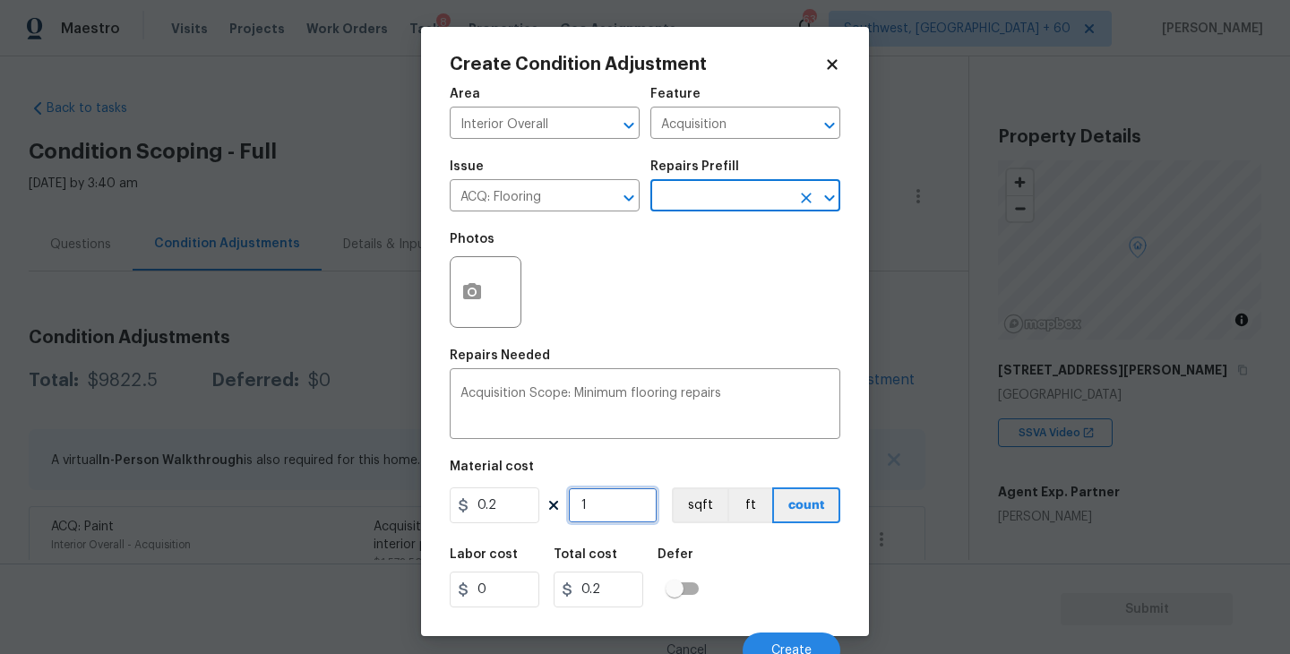
click at [616, 515] on input "1" at bounding box center [613, 505] width 90 height 36
type input "0"
type input "2"
type input "0.4"
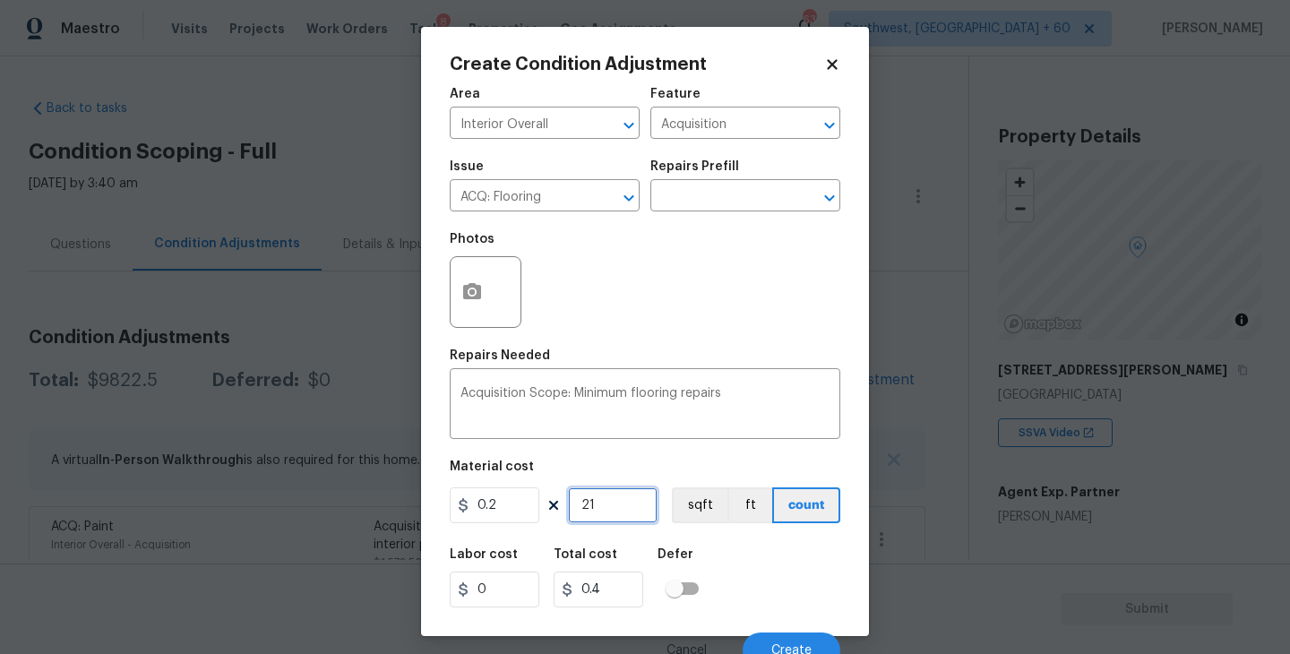
type input "212"
type input "42.4"
type input "2122"
type input "424.4"
type input "21225"
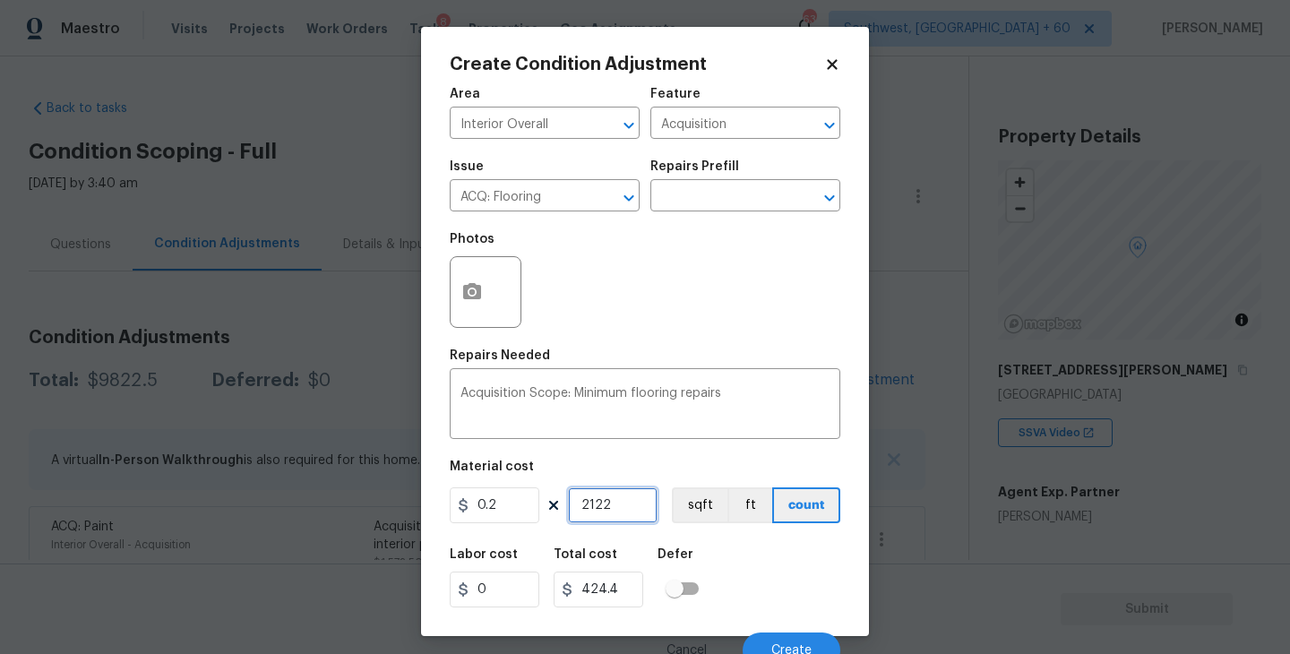
type input "4245"
type input "2122"
type input "424.4"
type input "212"
type input "42.4"
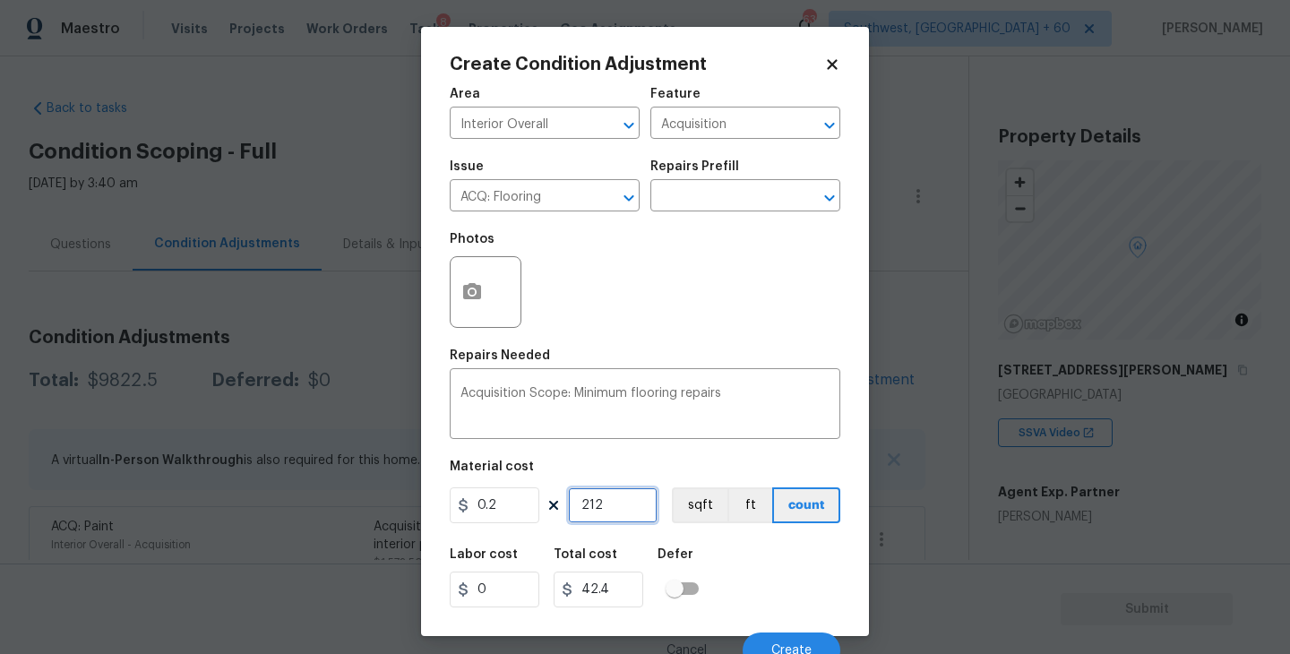
type input "2125"
type input "425"
type input "2125"
click at [780, 579] on div "Labor cost 0 Total cost 425 Defer" at bounding box center [645, 578] width 391 height 81
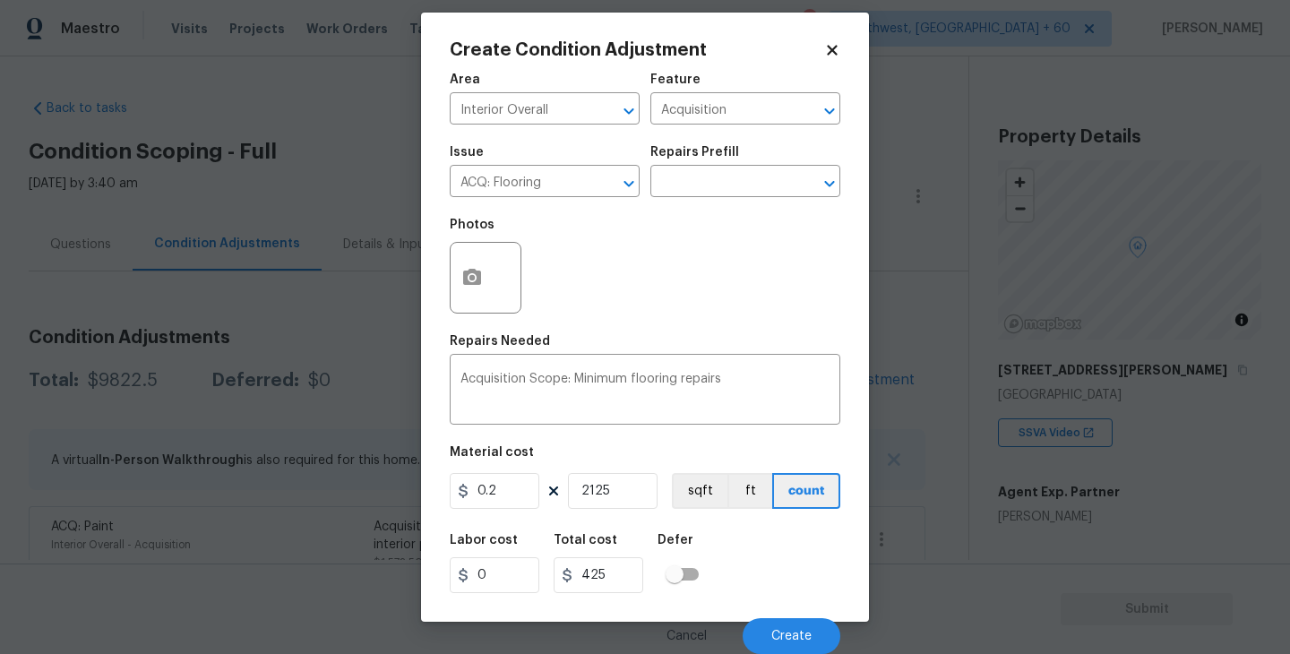
click at [779, 616] on div "Cancel Create" at bounding box center [645, 629] width 391 height 50
click at [776, 632] on span "Create" at bounding box center [791, 636] width 40 height 13
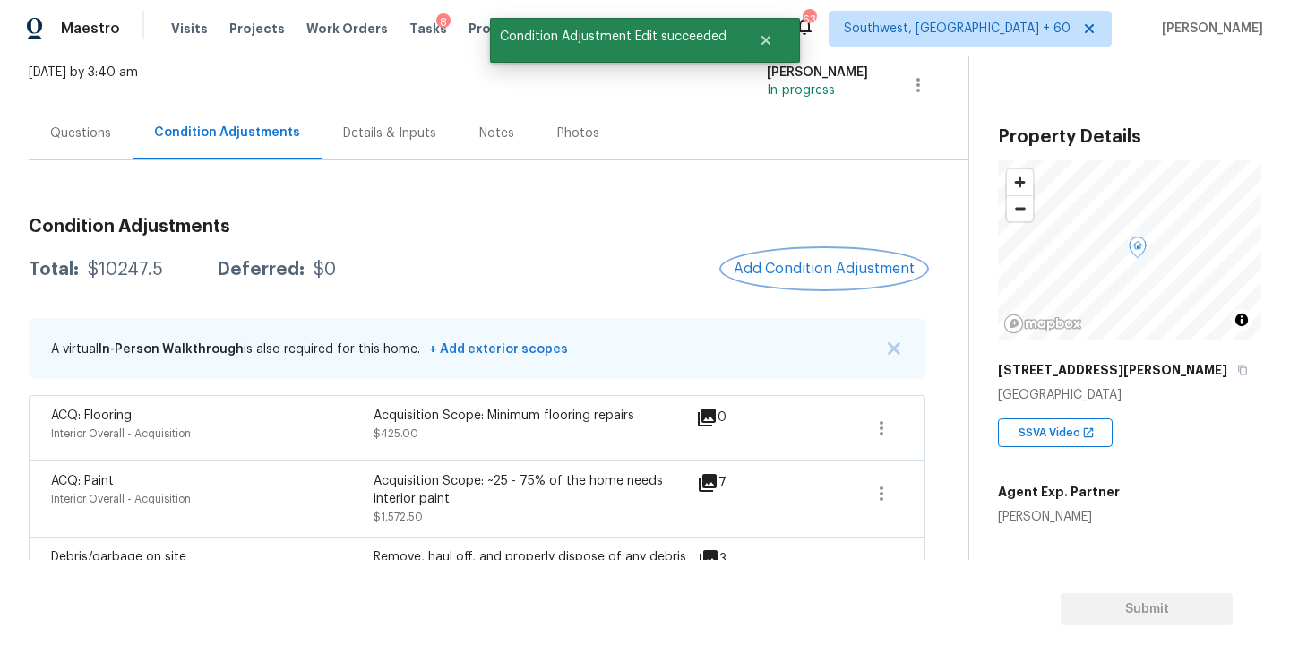
scroll to position [196, 0]
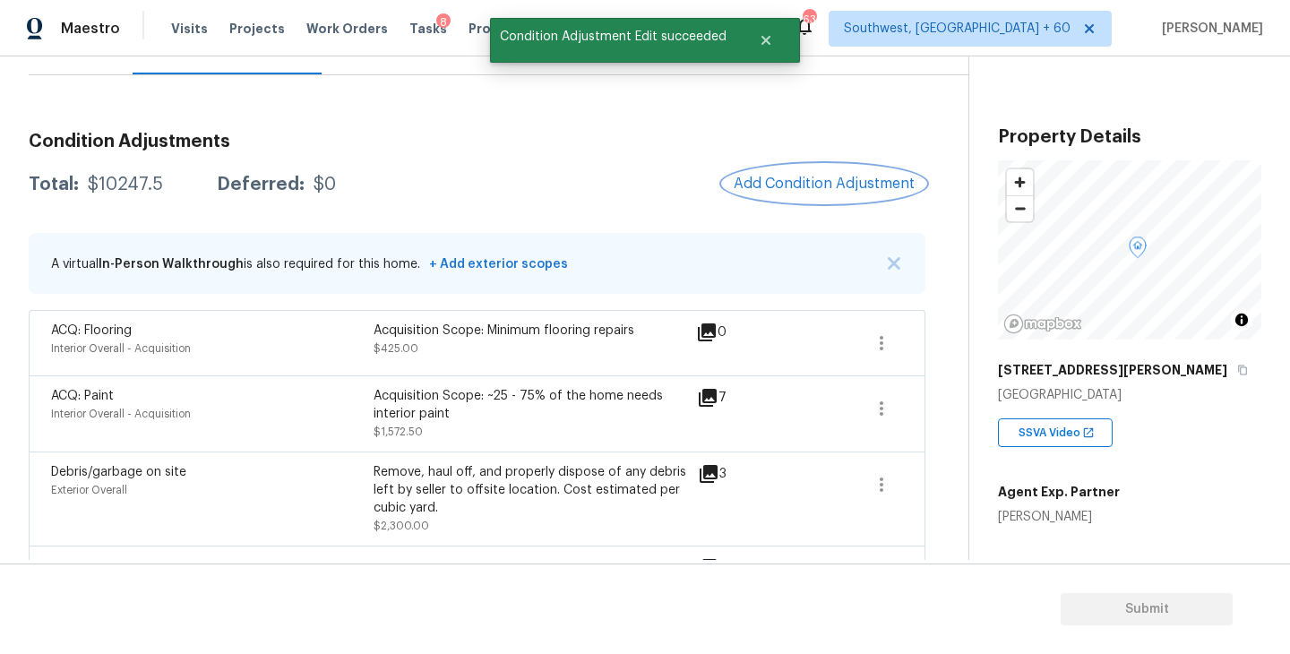
click at [832, 195] on button "Add Condition Adjustment" at bounding box center [824, 184] width 202 height 38
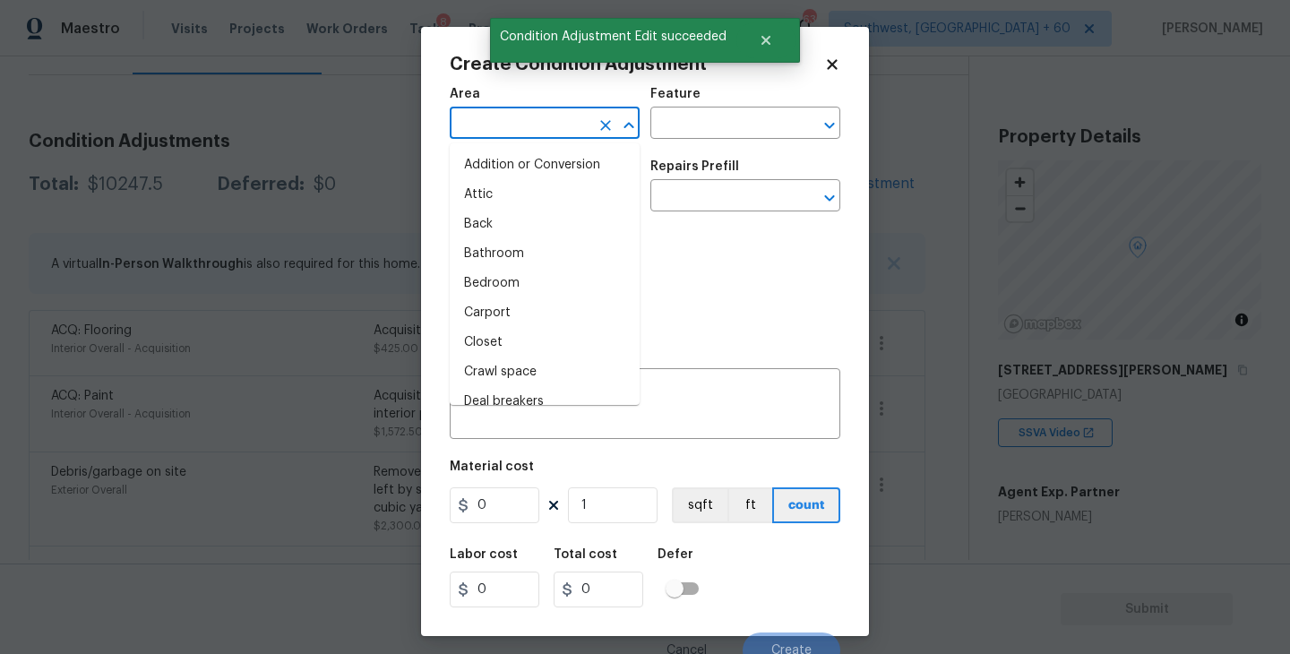
click at [525, 131] on input "text" at bounding box center [520, 125] width 140 height 28
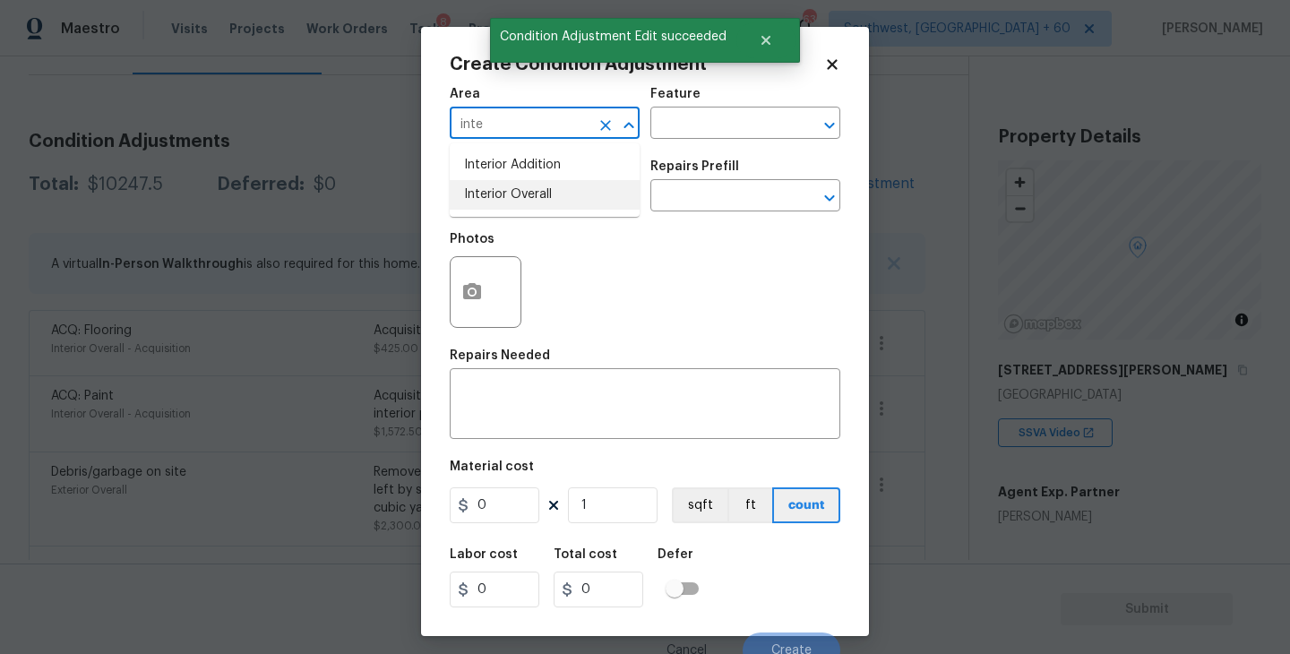
click at [536, 193] on li "Interior Overall" at bounding box center [545, 195] width 190 height 30
type input "Interior Overall"
click at [669, 153] on div "Issue ​ Repairs Prefill ​" at bounding box center [645, 186] width 391 height 73
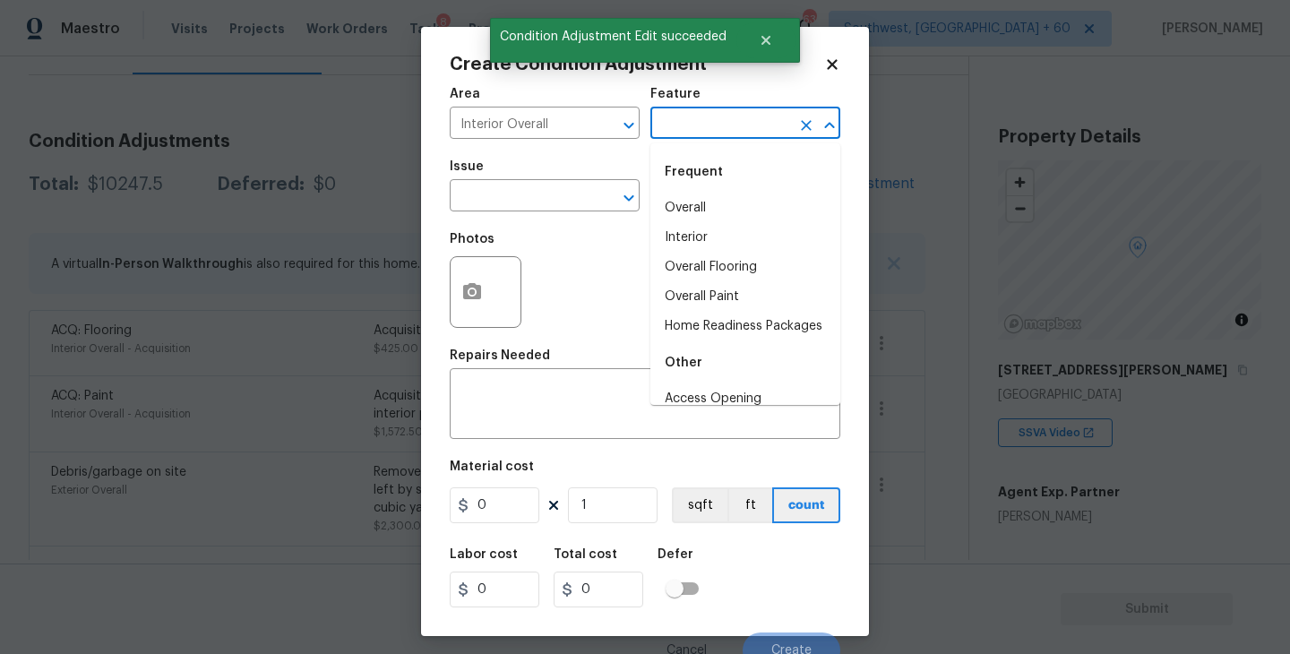
click at [710, 125] on input "text" at bounding box center [720, 125] width 140 height 28
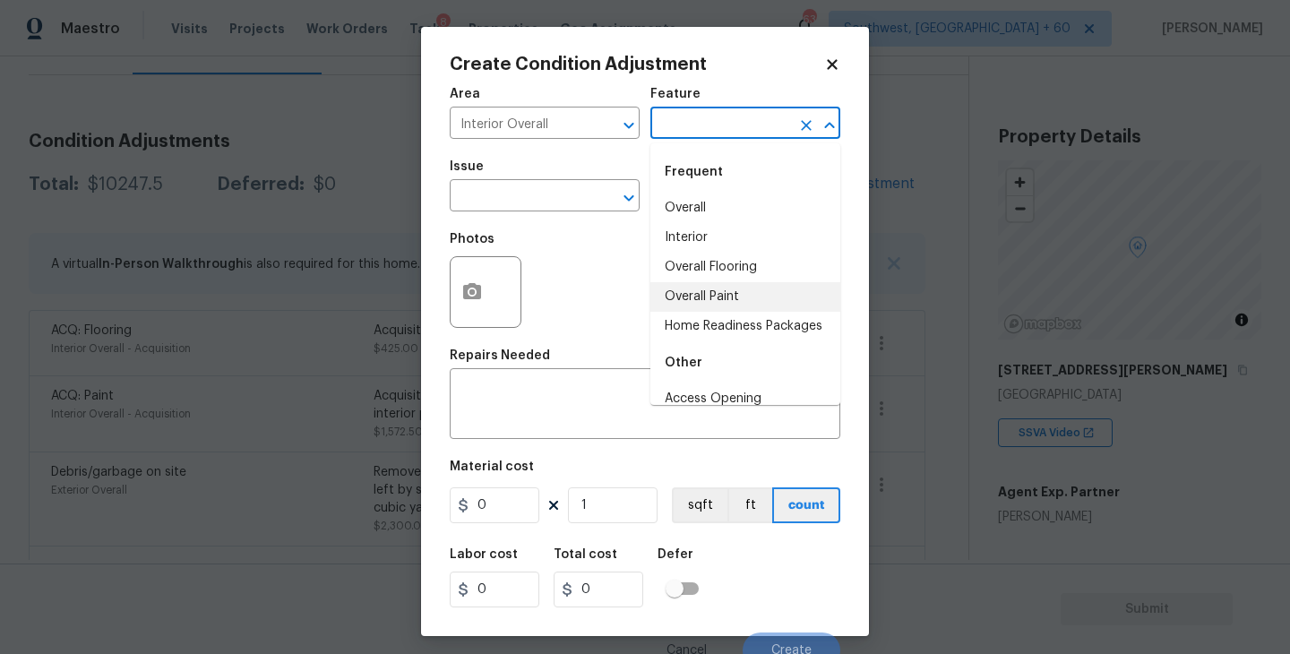
click at [720, 286] on li "Overall Paint" at bounding box center [745, 297] width 190 height 30
type input "Overall Paint"
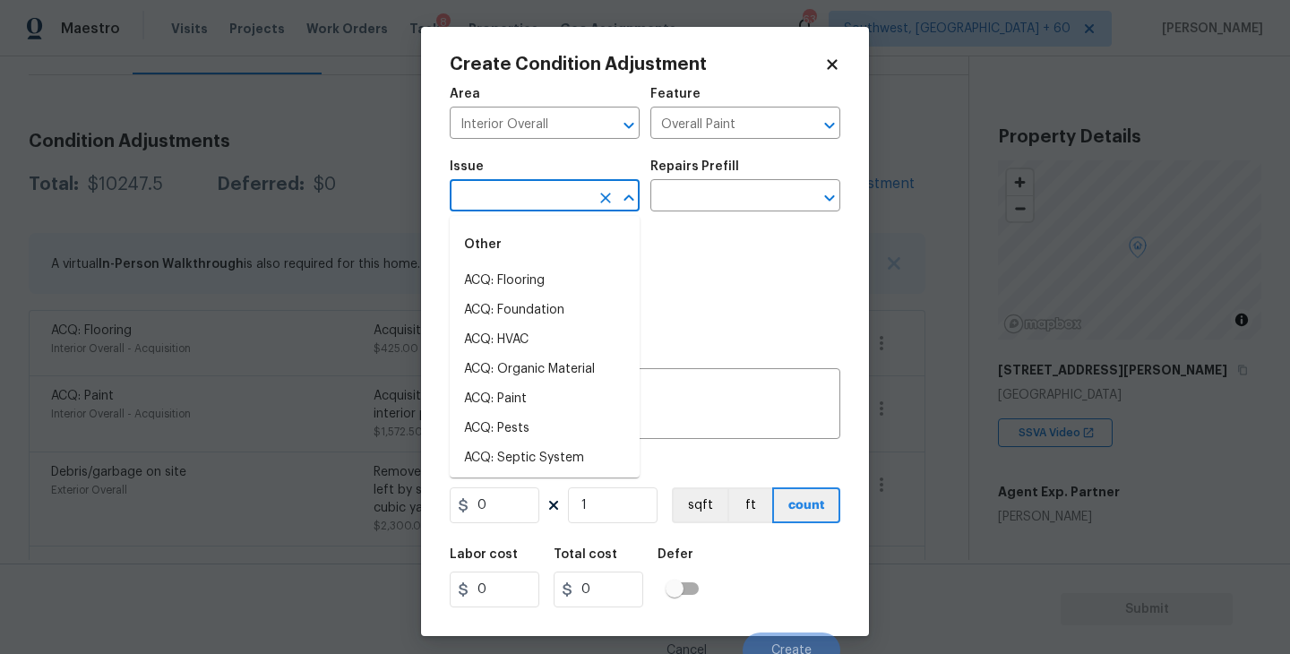
click at [557, 201] on input "text" at bounding box center [520, 198] width 140 height 28
click at [535, 440] on li "Interior Paint" at bounding box center [545, 429] width 190 height 30
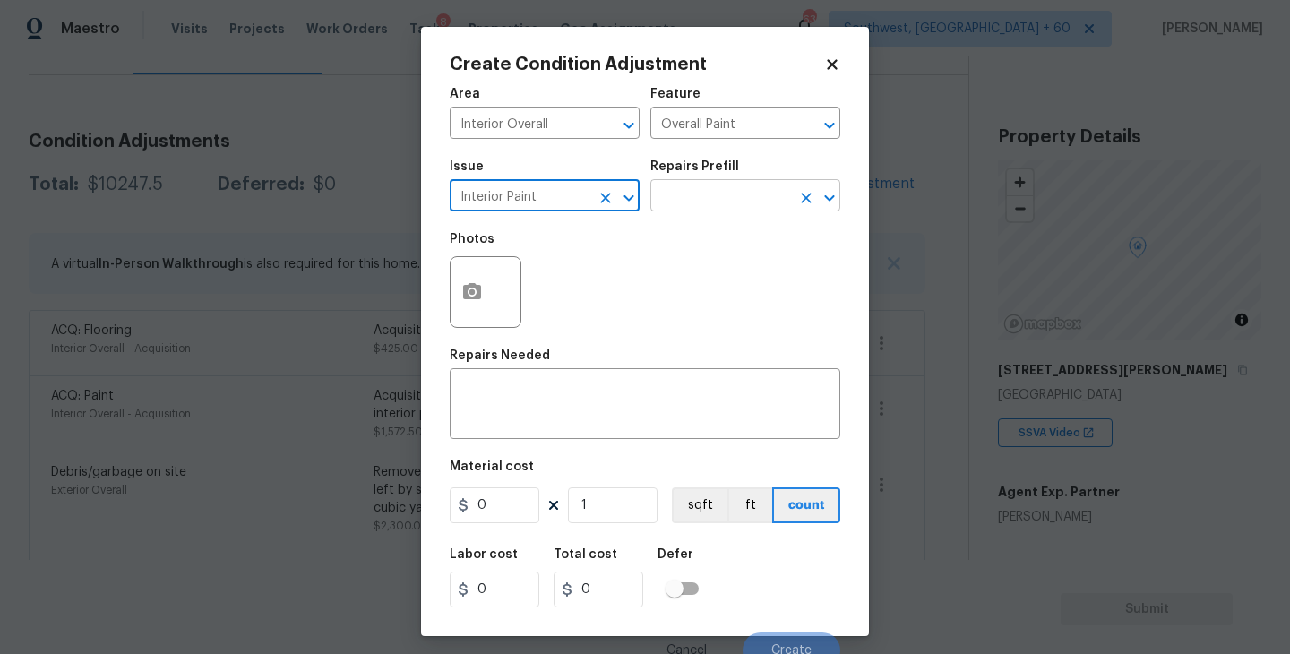
type input "Interior Paint"
click at [676, 194] on input "text" at bounding box center [720, 198] width 140 height 28
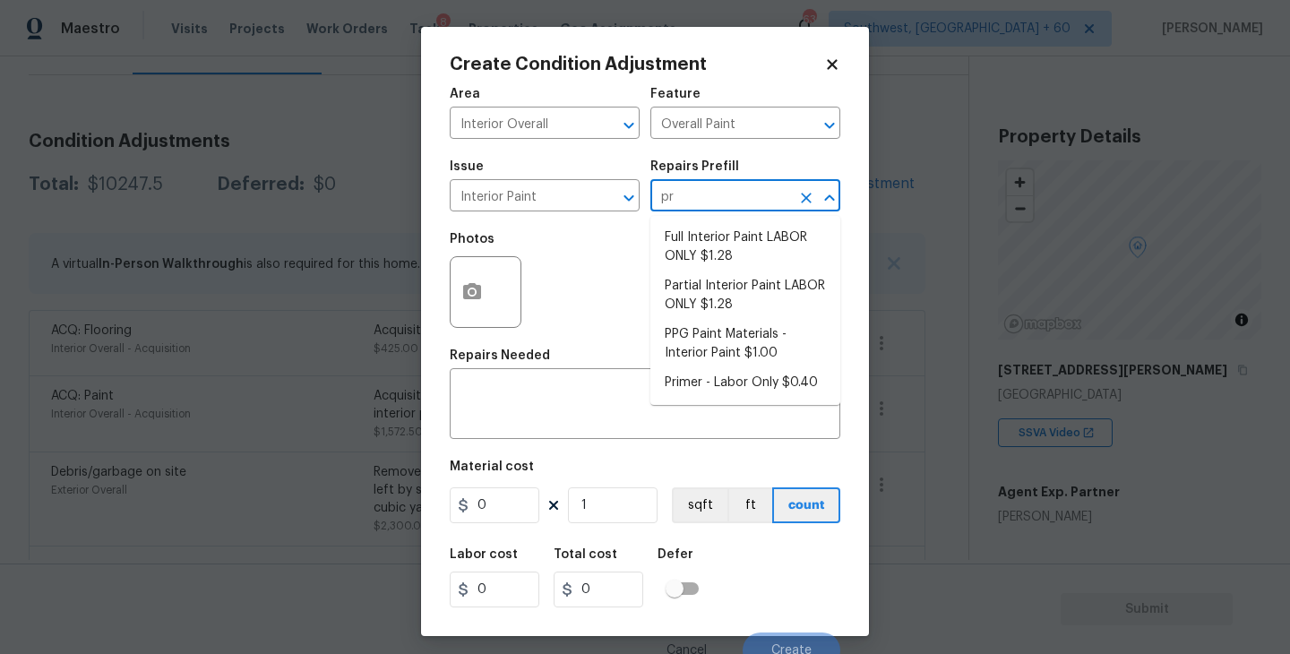
type input "pri"
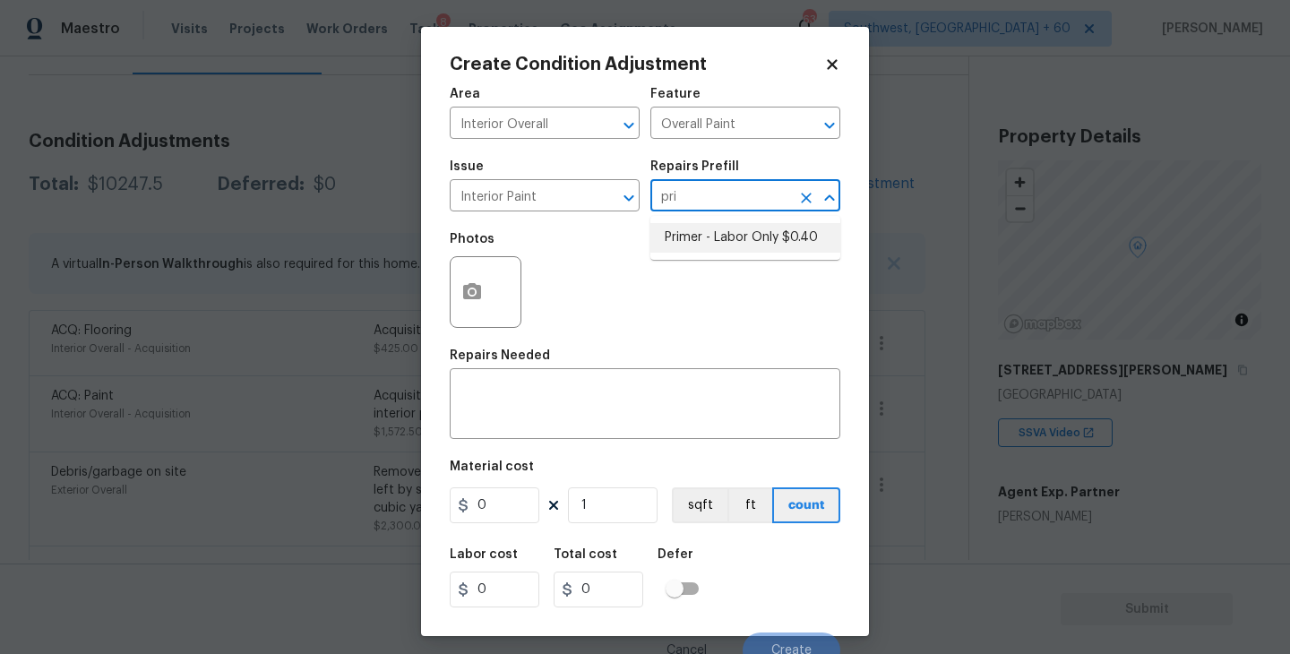
click at [684, 231] on li "Primer - Labor Only $0.40" at bounding box center [745, 238] width 190 height 30
type textarea "Interior primer - PRIMER PROVIDED BY OPENDOOR - All nails, screws, drywall anch…"
type input "0.4"
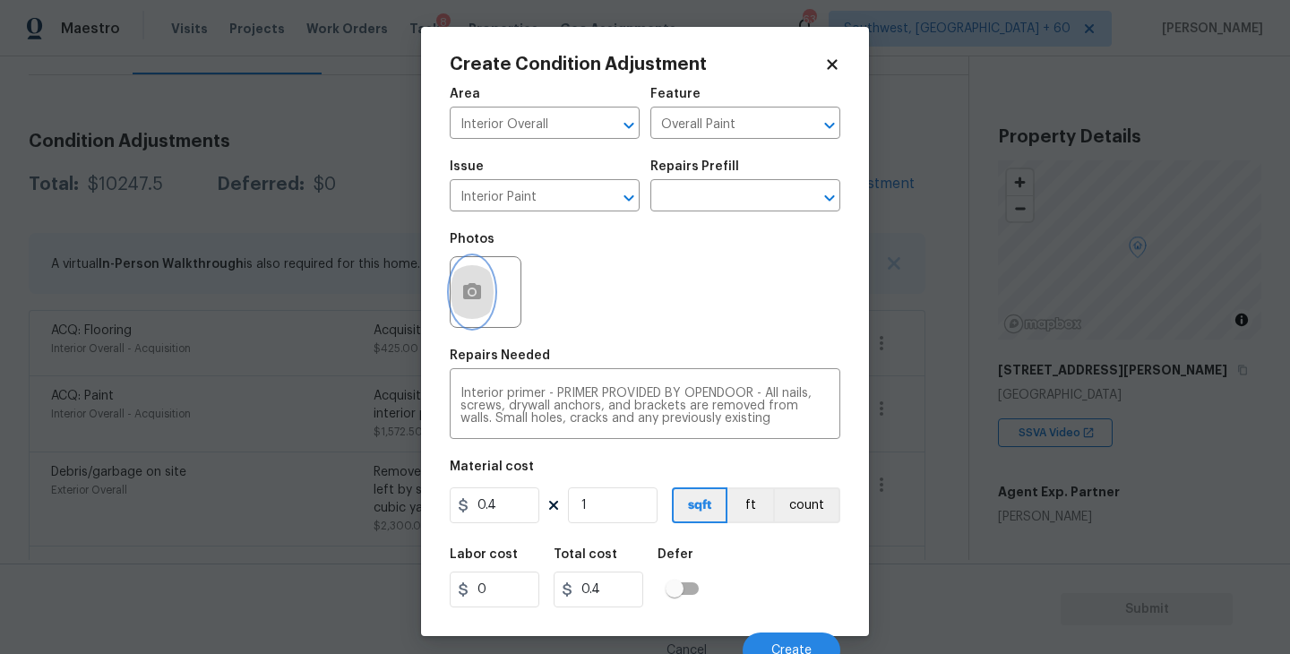
click at [474, 306] on button "button" at bounding box center [472, 292] width 43 height 70
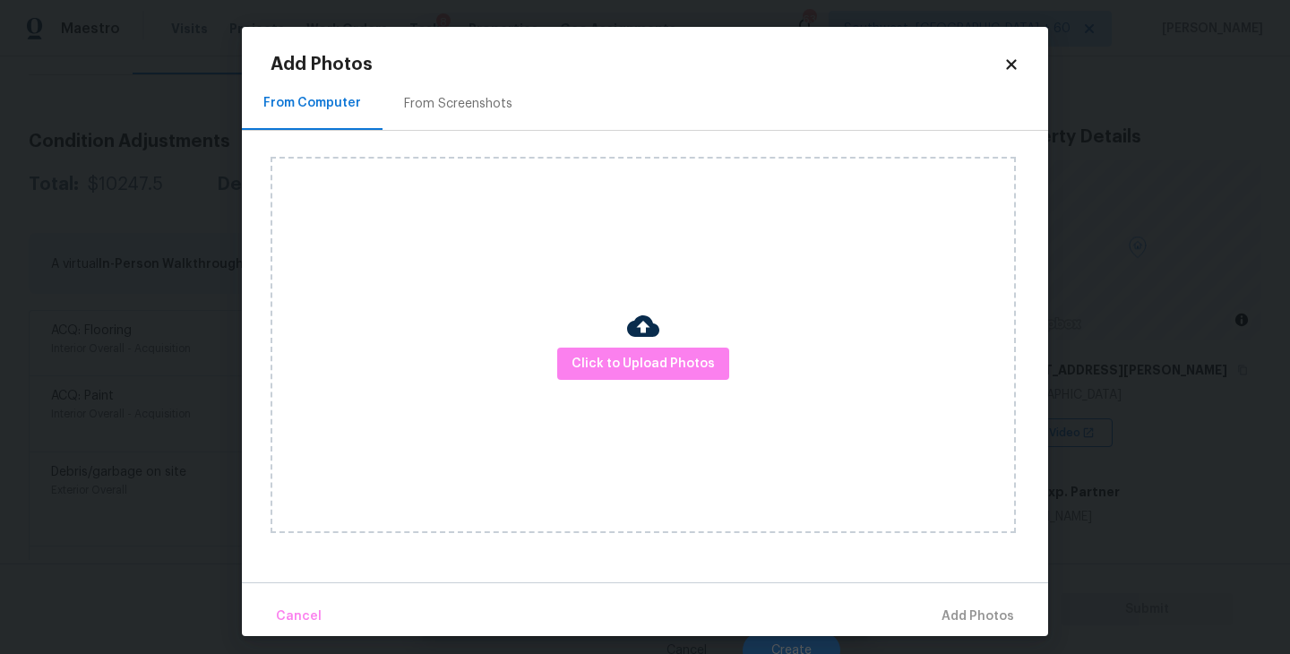
click at [602, 345] on div "Click to Upload Photos" at bounding box center [643, 345] width 745 height 376
click at [645, 361] on span "Click to Upload Photos" at bounding box center [643, 364] width 143 height 22
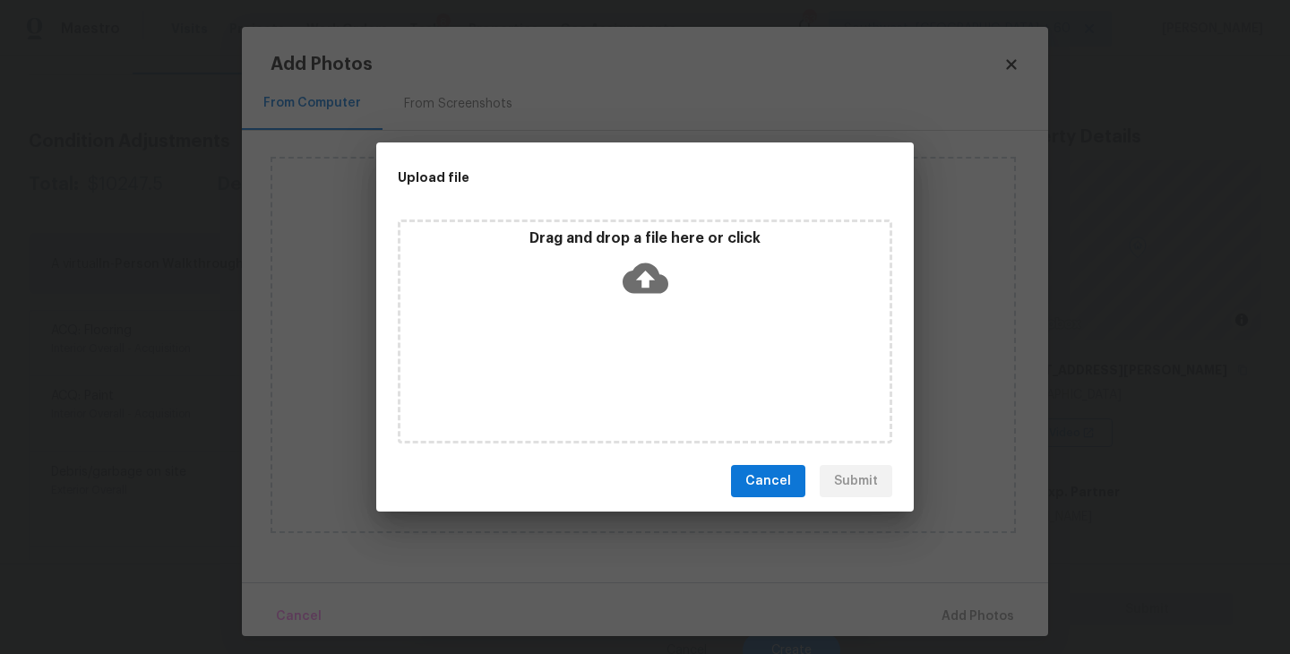
click at [650, 316] on div "Drag and drop a file here or click" at bounding box center [645, 332] width 495 height 224
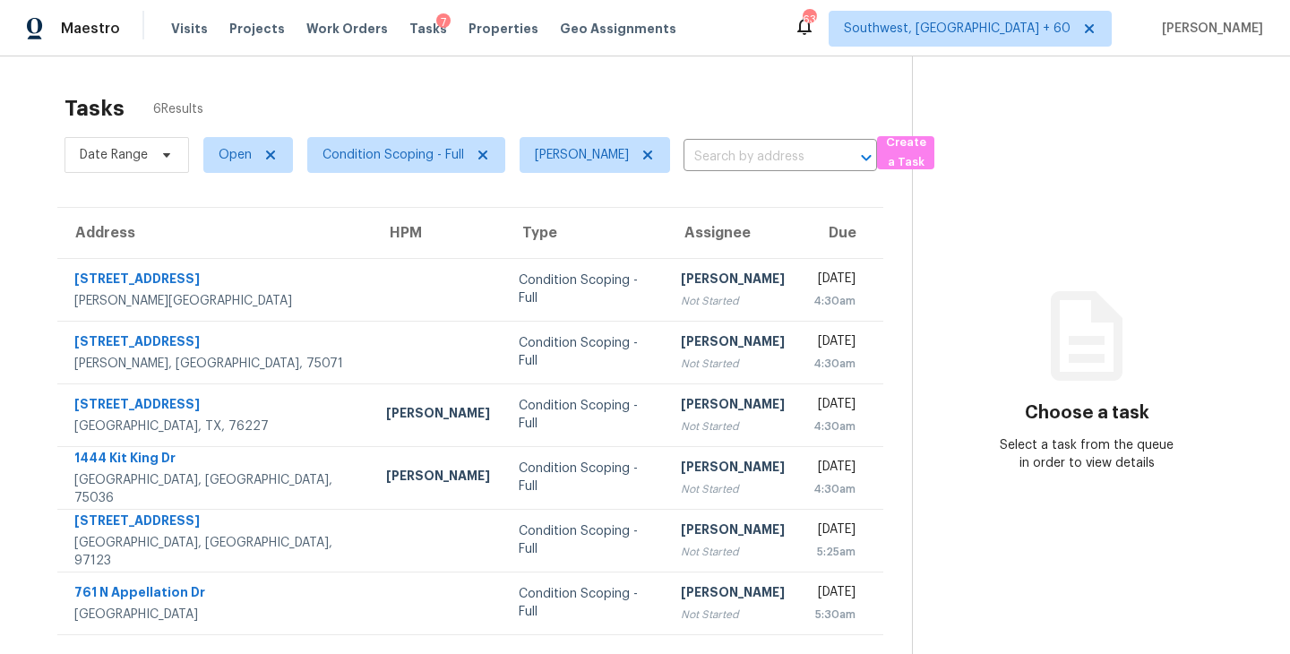
click at [681, 280] on div "[PERSON_NAME]" at bounding box center [733, 281] width 104 height 22
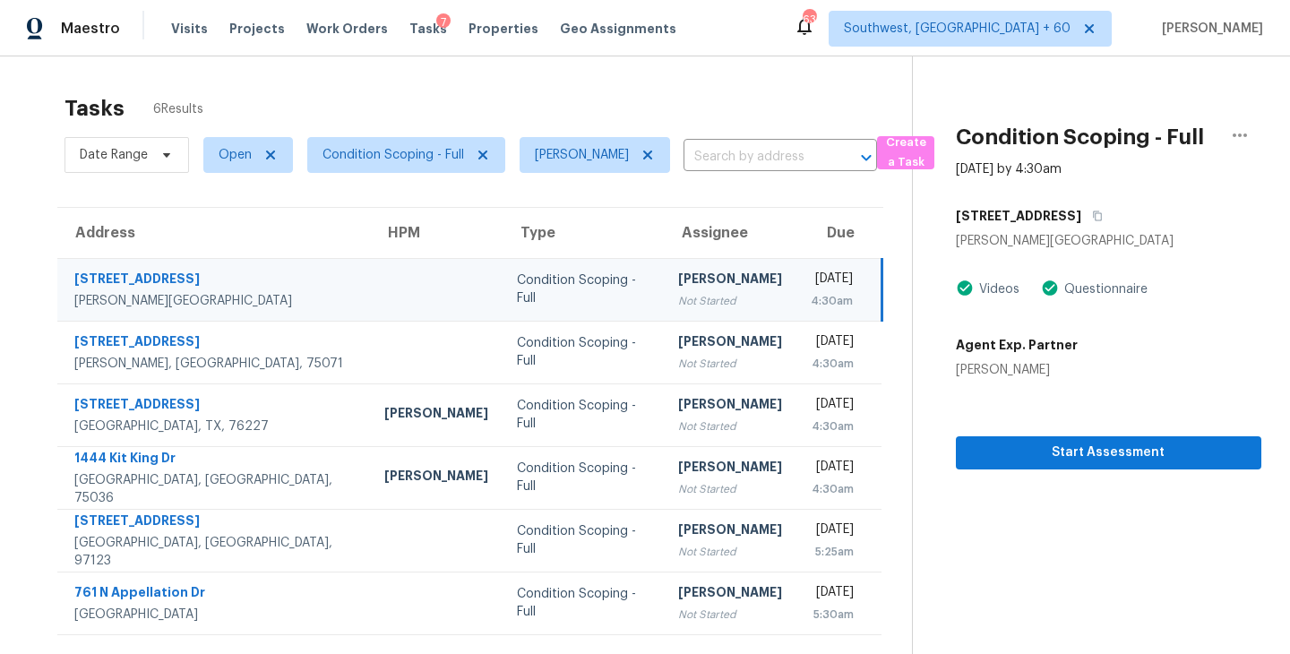
click at [1087, 471] on section "Condition Scoping - Full [DATE] by 4:30am [STREET_ADDRESS][PERSON_NAME] Videos …" at bounding box center [1086, 383] width 349 height 654
click at [1097, 456] on span "Start Assessment" at bounding box center [1108, 453] width 277 height 22
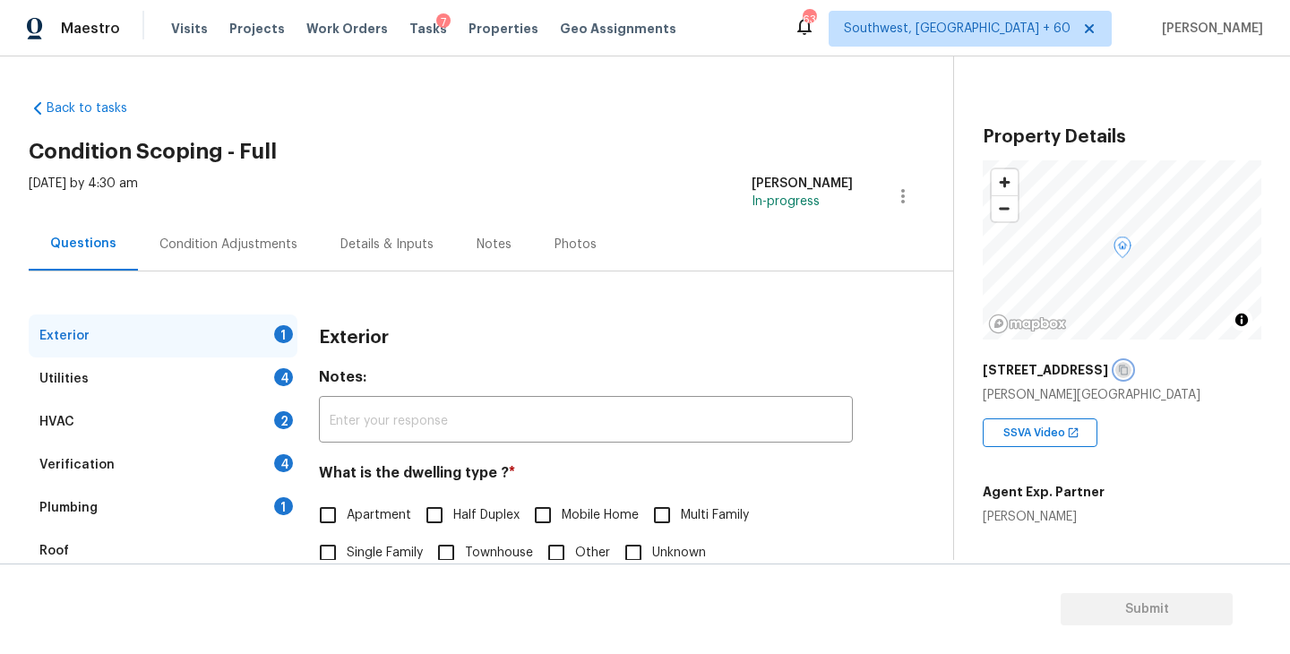
click at [1132, 369] on button "button" at bounding box center [1123, 370] width 16 height 16
click at [751, 388] on h4 "Notes:" at bounding box center [586, 380] width 534 height 25
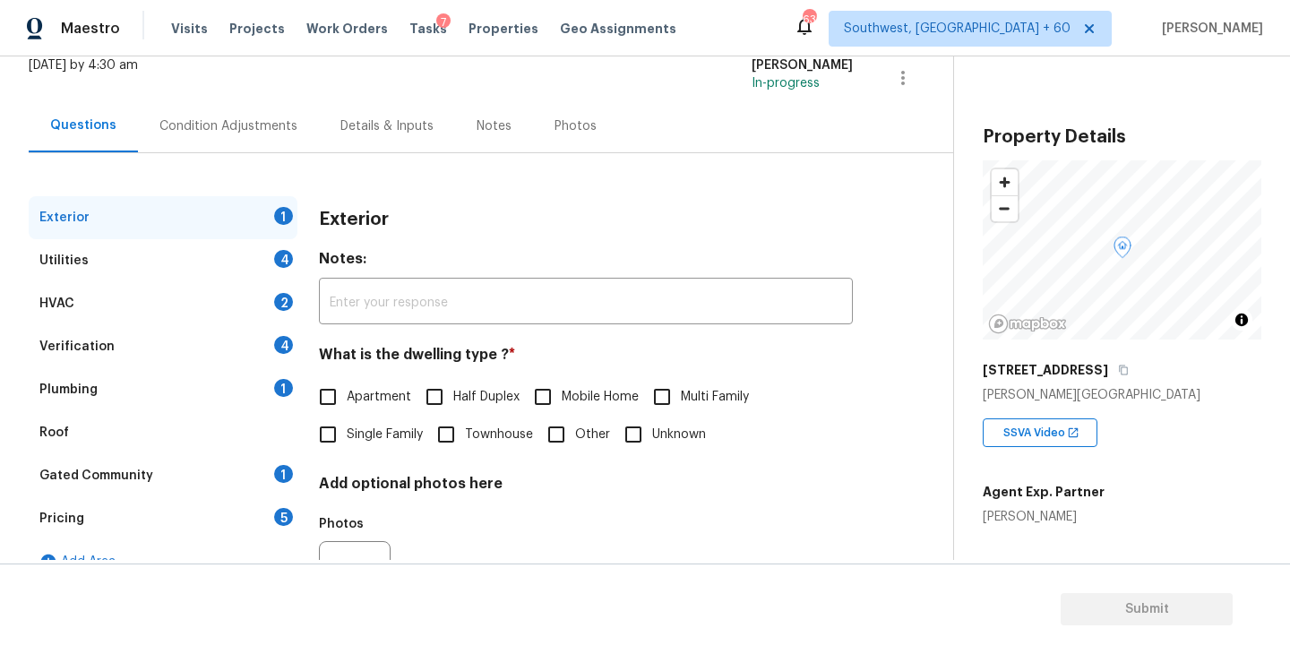
scroll to position [157, 0]
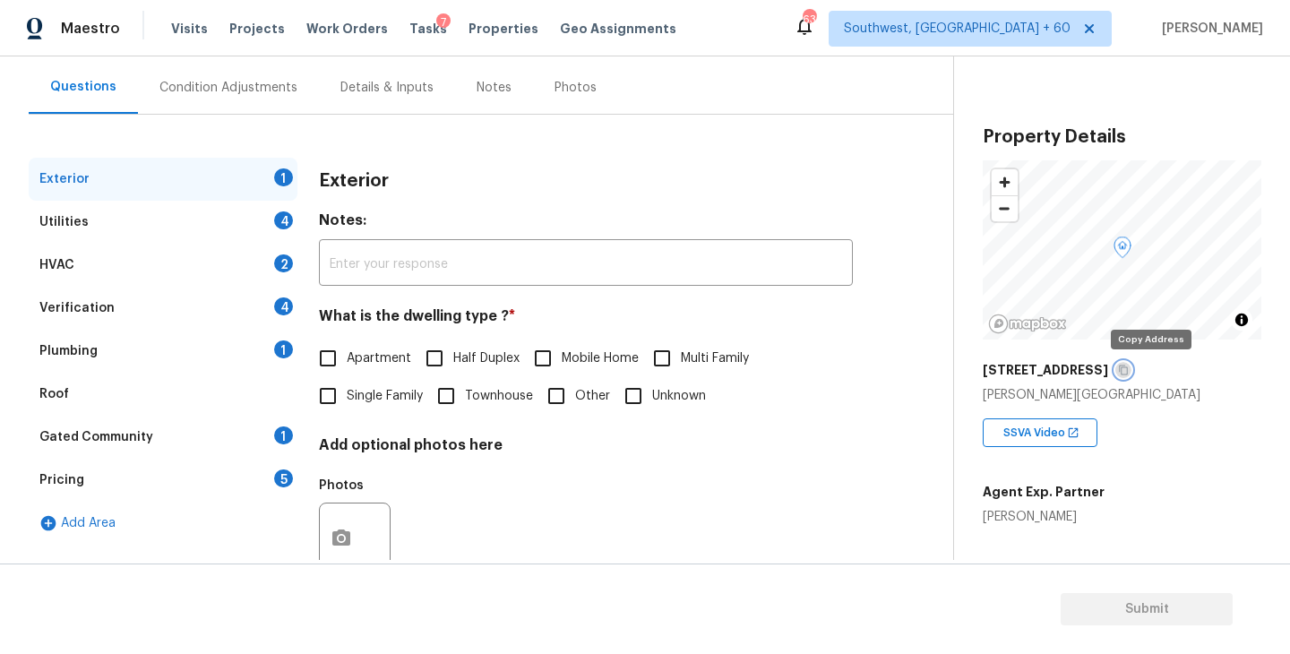
click at [1128, 366] on icon "button" at bounding box center [1123, 371] width 9 height 10
click at [813, 136] on div "Exterior 1 Utilities 4 HVAC 2 Verification 4 Plumbing 1 Roof Gated Community 1 …" at bounding box center [470, 361] width 882 height 492
click at [484, 392] on span "Townhouse" at bounding box center [499, 396] width 68 height 19
click at [465, 392] on input "Townhouse" at bounding box center [446, 396] width 38 height 38
checkbox input "true"
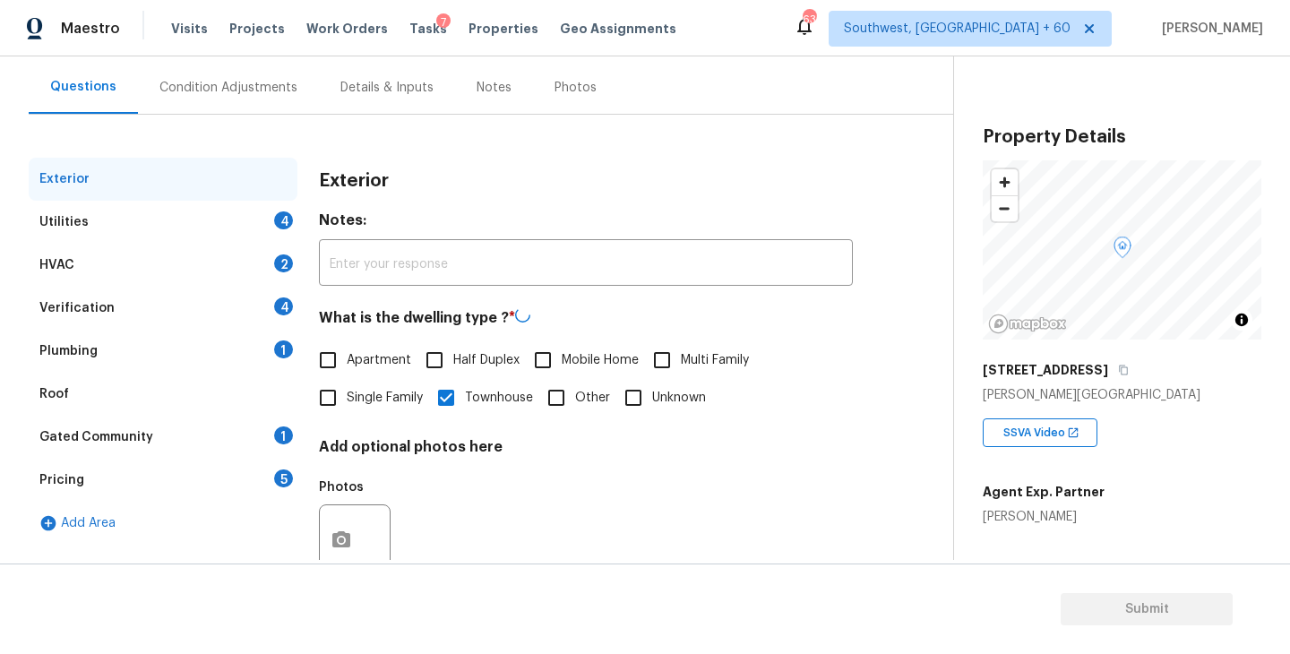
click at [194, 221] on div "Utilities 4" at bounding box center [163, 222] width 269 height 43
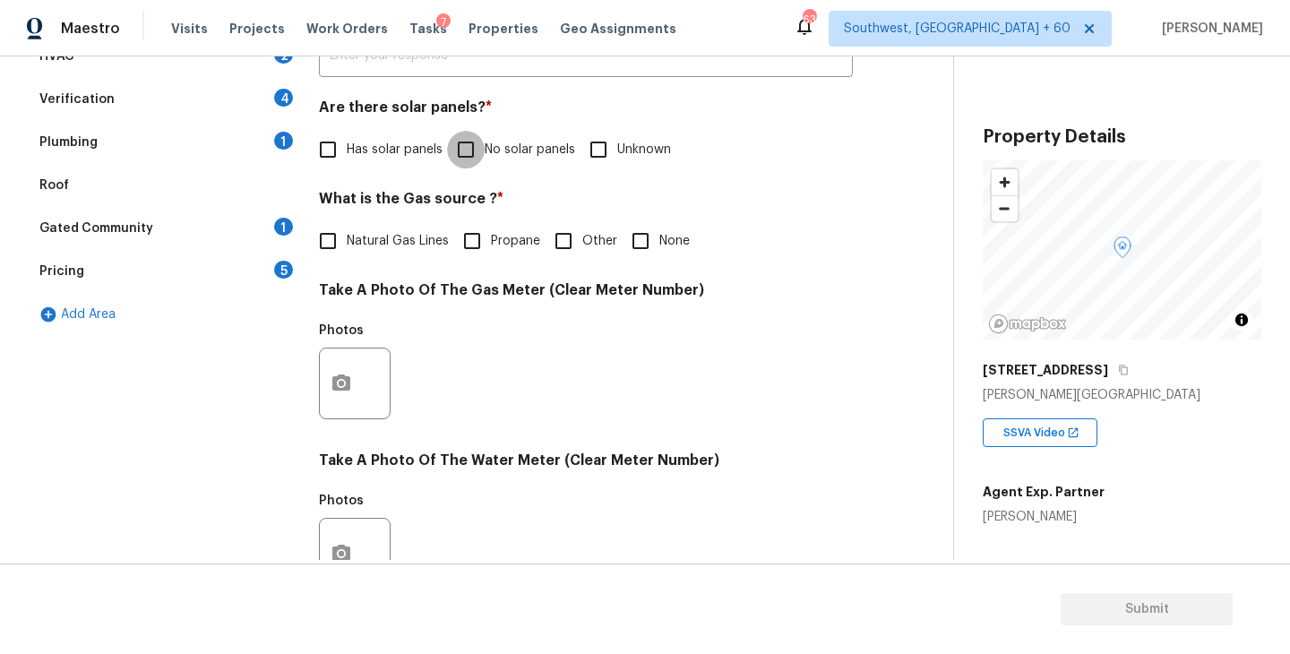
click at [481, 140] on input "No solar panels" at bounding box center [466, 150] width 38 height 38
checkbox input "true"
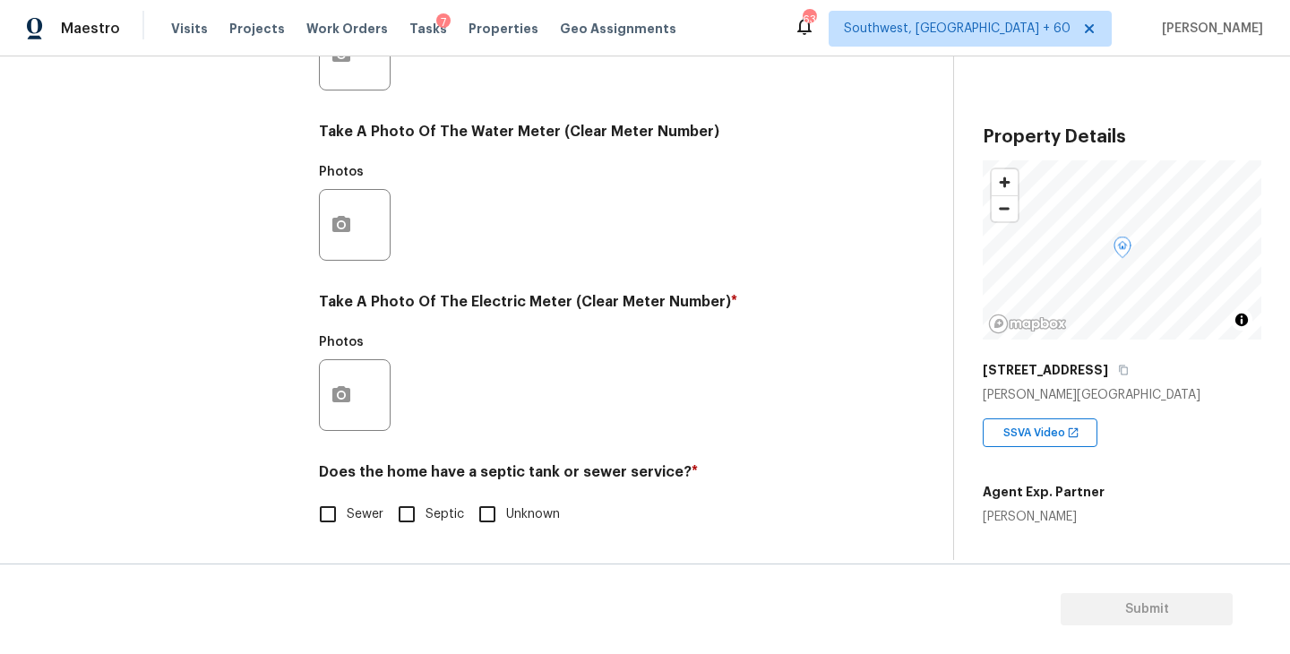
click at [356, 512] on span "Sewer" at bounding box center [365, 514] width 37 height 19
click at [347, 512] on input "Sewer" at bounding box center [328, 514] width 38 height 38
checkbox input "true"
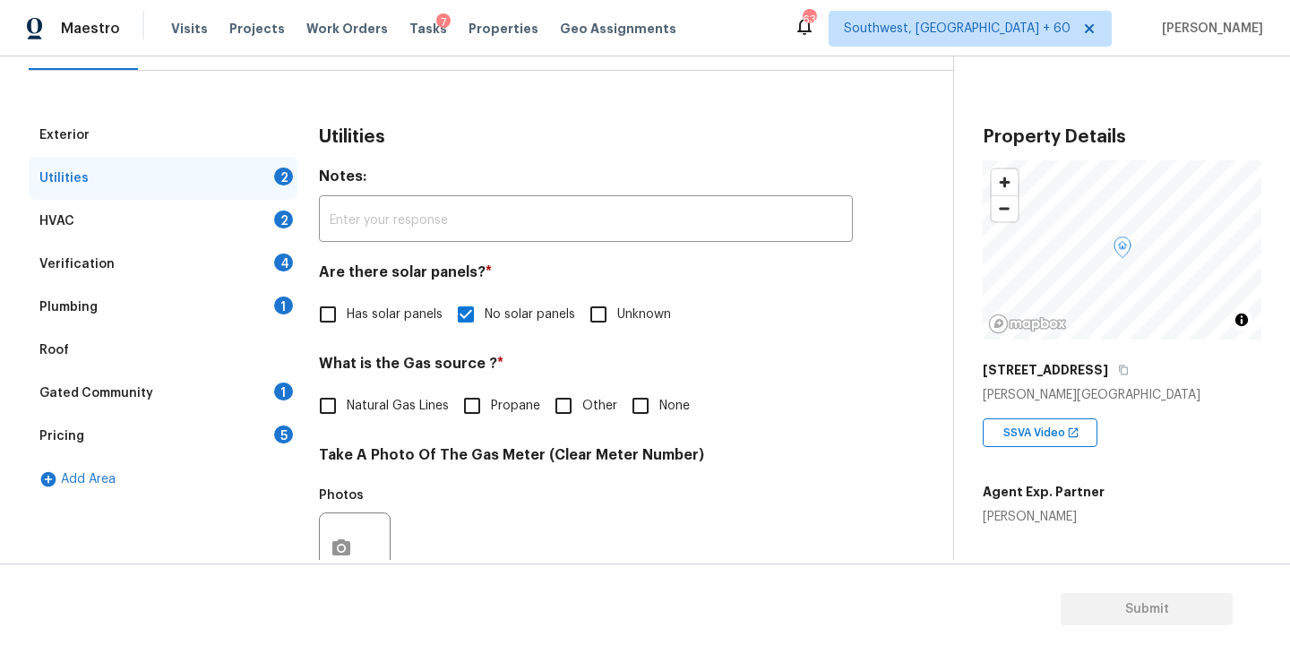
click at [203, 320] on div "Plumbing 1" at bounding box center [163, 307] width 269 height 43
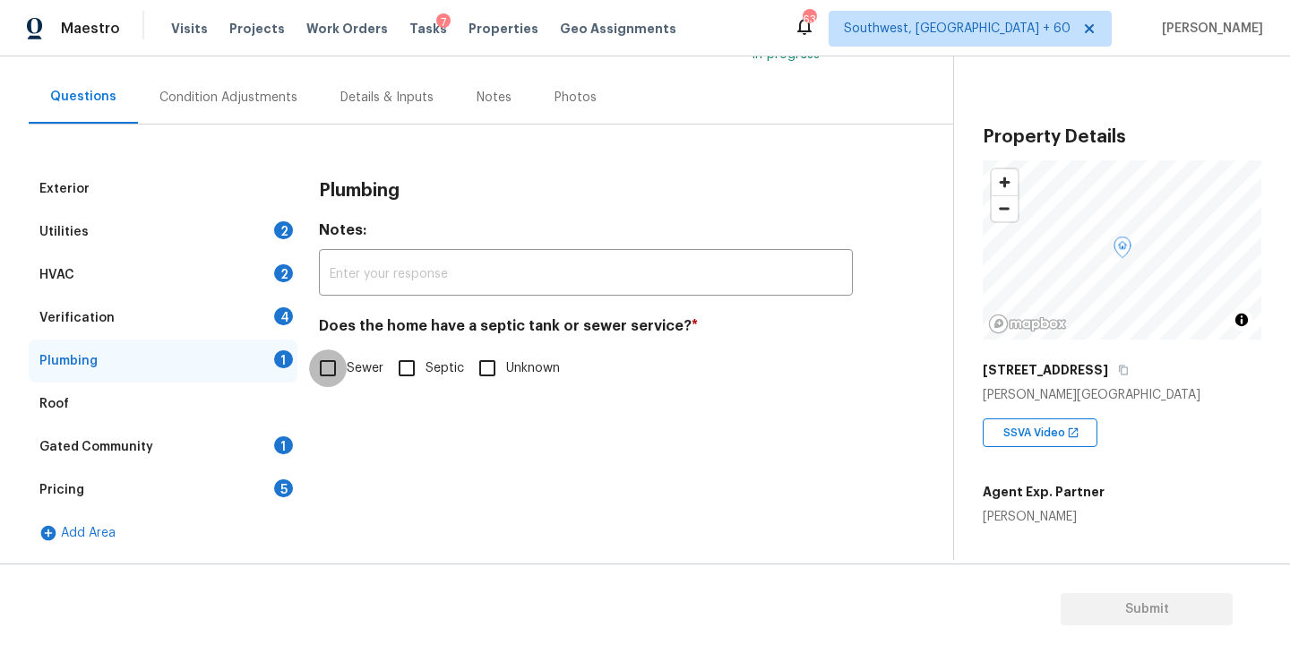
click at [340, 363] on input "Sewer" at bounding box center [328, 368] width 38 height 38
checkbox input "true"
click at [185, 461] on div "Gated Community 1" at bounding box center [163, 447] width 269 height 43
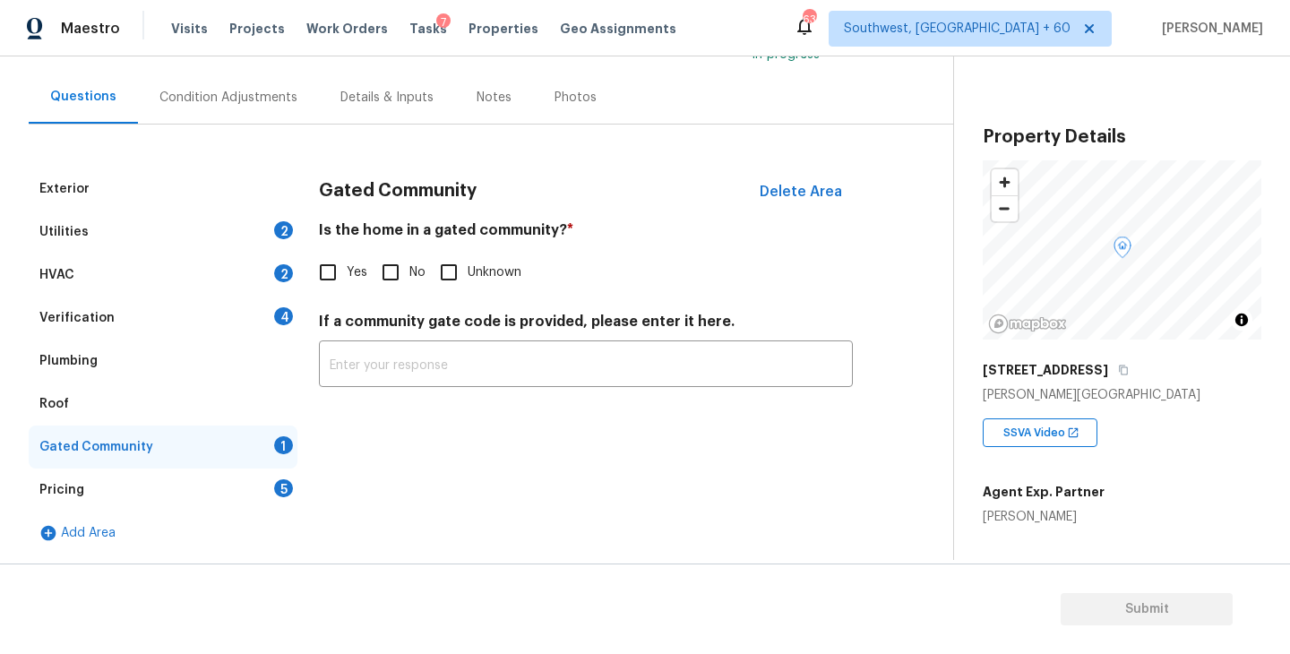
click at [390, 285] on input "No" at bounding box center [391, 273] width 38 height 38
checkbox input "true"
click at [254, 122] on div "Condition Adjustments" at bounding box center [228, 97] width 181 height 53
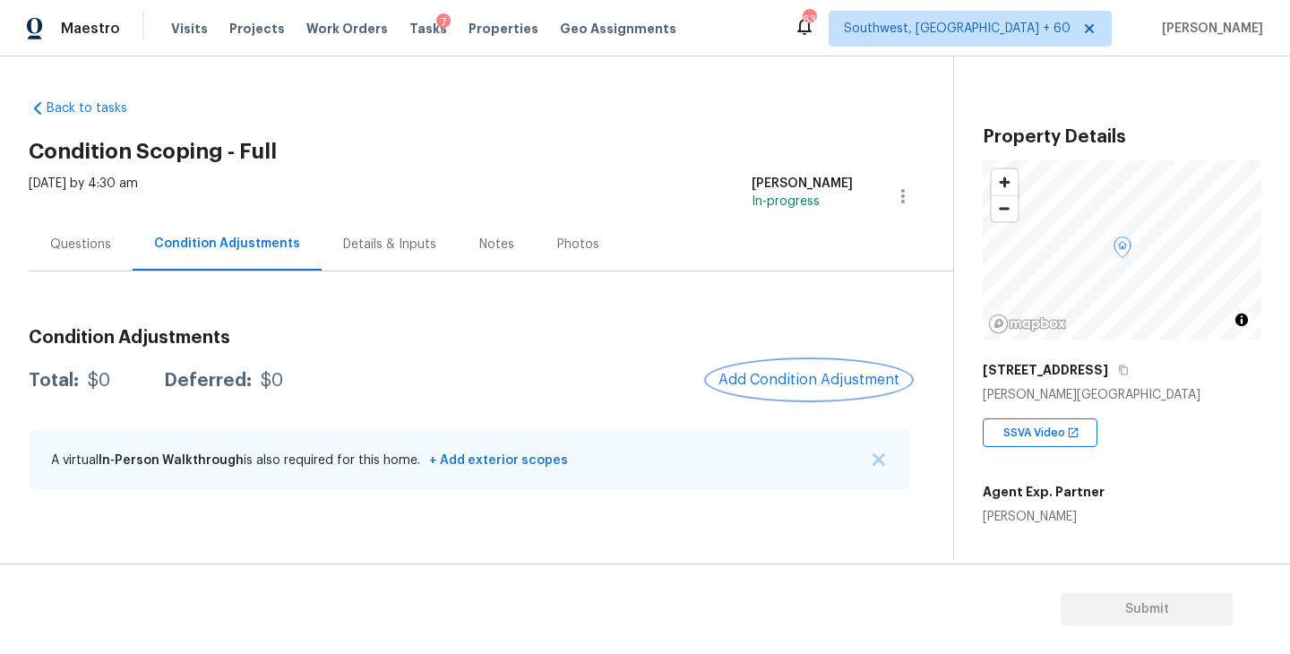
click at [787, 380] on span "Add Condition Adjustment" at bounding box center [809, 380] width 181 height 16
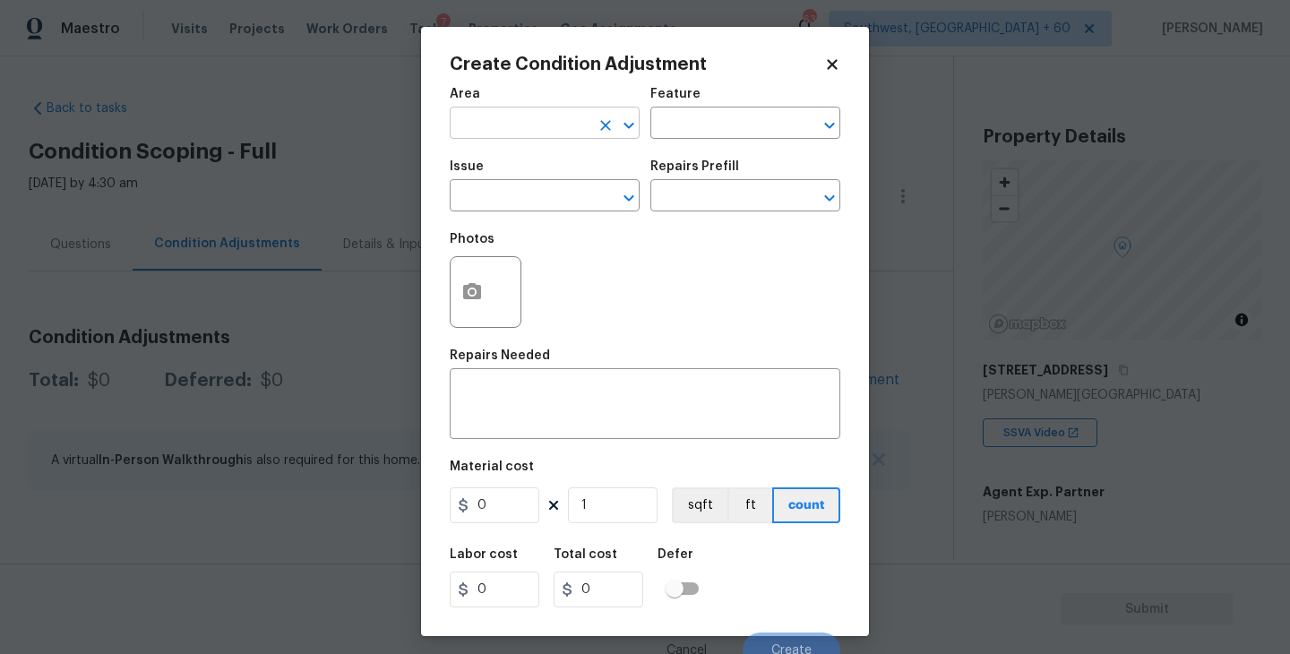
click at [512, 135] on input "text" at bounding box center [520, 125] width 140 height 28
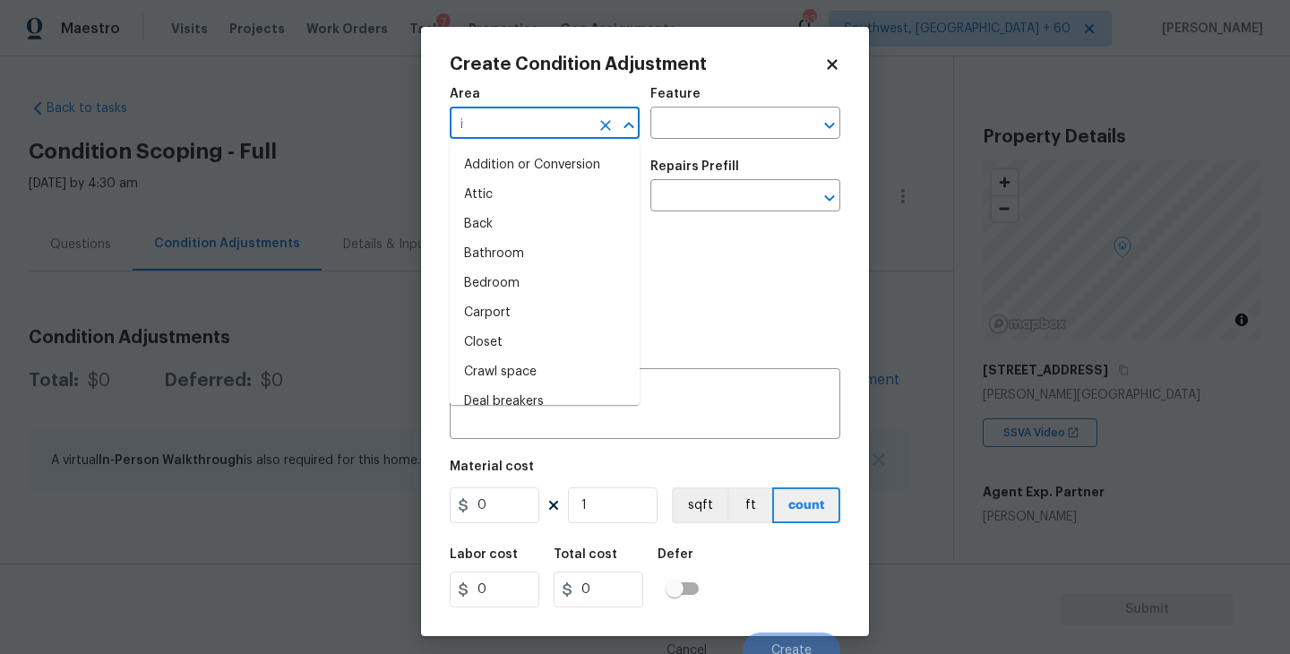
type input "in"
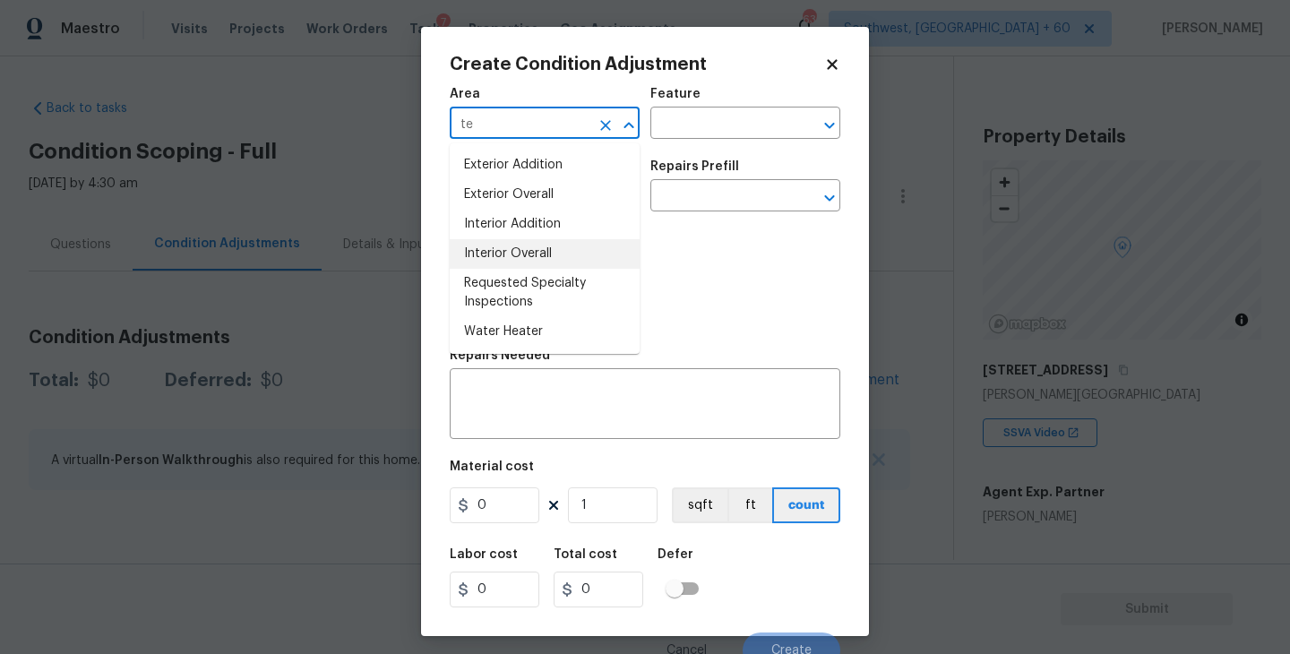
click at [528, 255] on li "Interior Overall" at bounding box center [545, 254] width 190 height 30
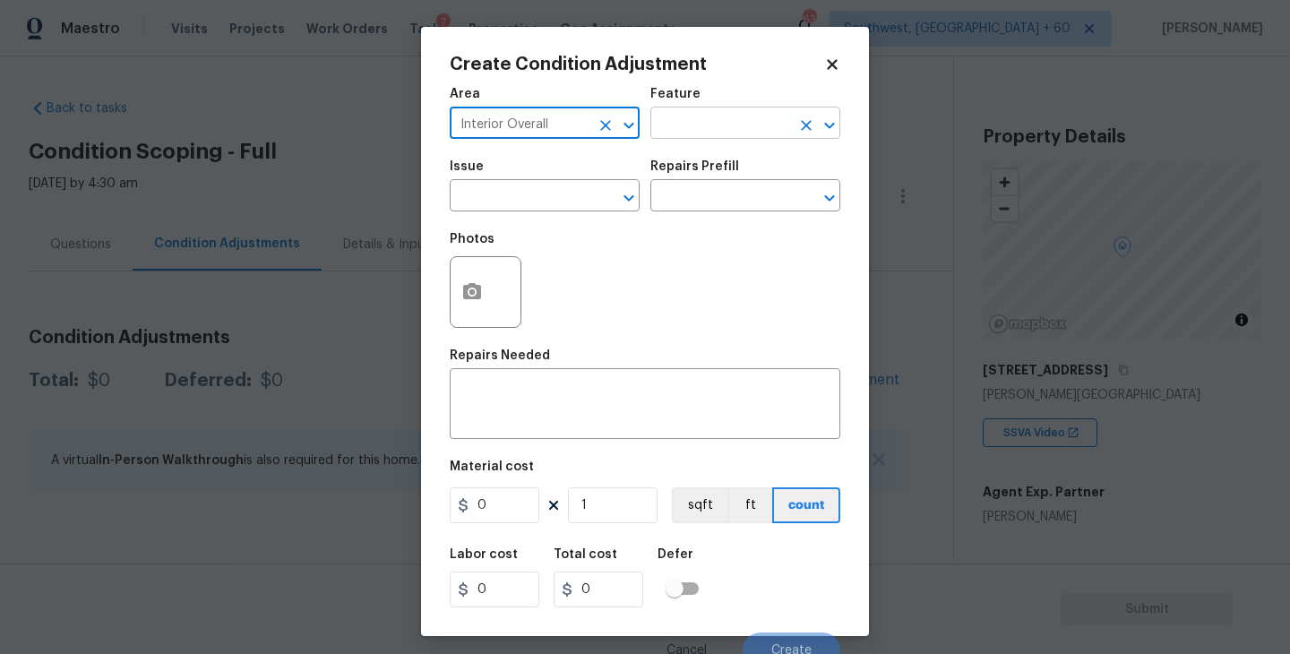
type input "Interior Overall"
click at [704, 133] on input "text" at bounding box center [720, 125] width 140 height 28
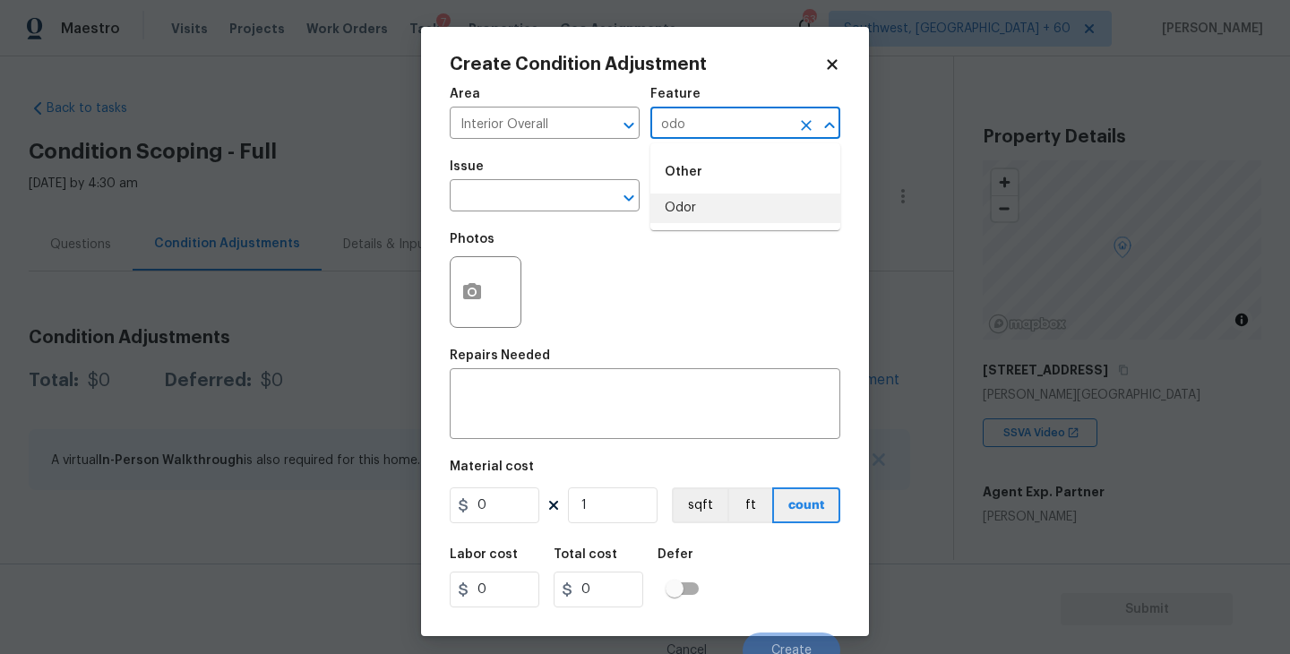
click at [697, 207] on li "Odor" at bounding box center [745, 209] width 190 height 30
type input "Odor"
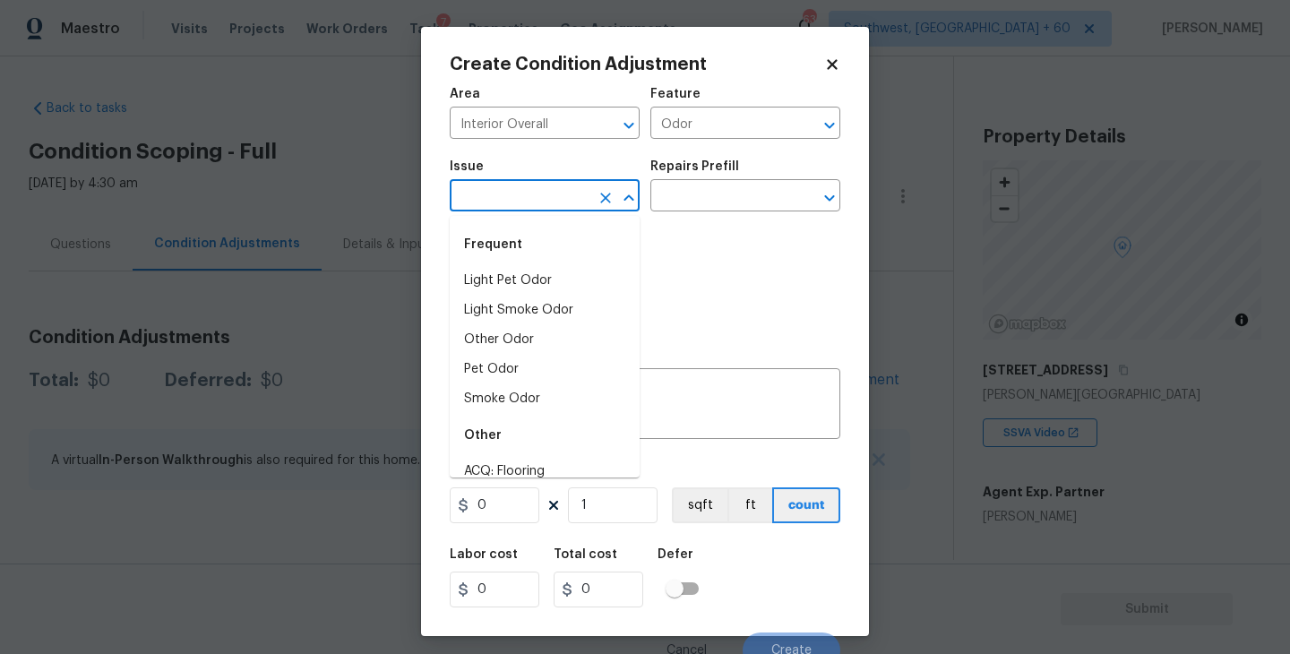
click at [552, 203] on input "text" at bounding box center [520, 198] width 140 height 28
click at [553, 267] on li "Light Pet Odor" at bounding box center [545, 281] width 190 height 30
type input "Light Pet Odor"
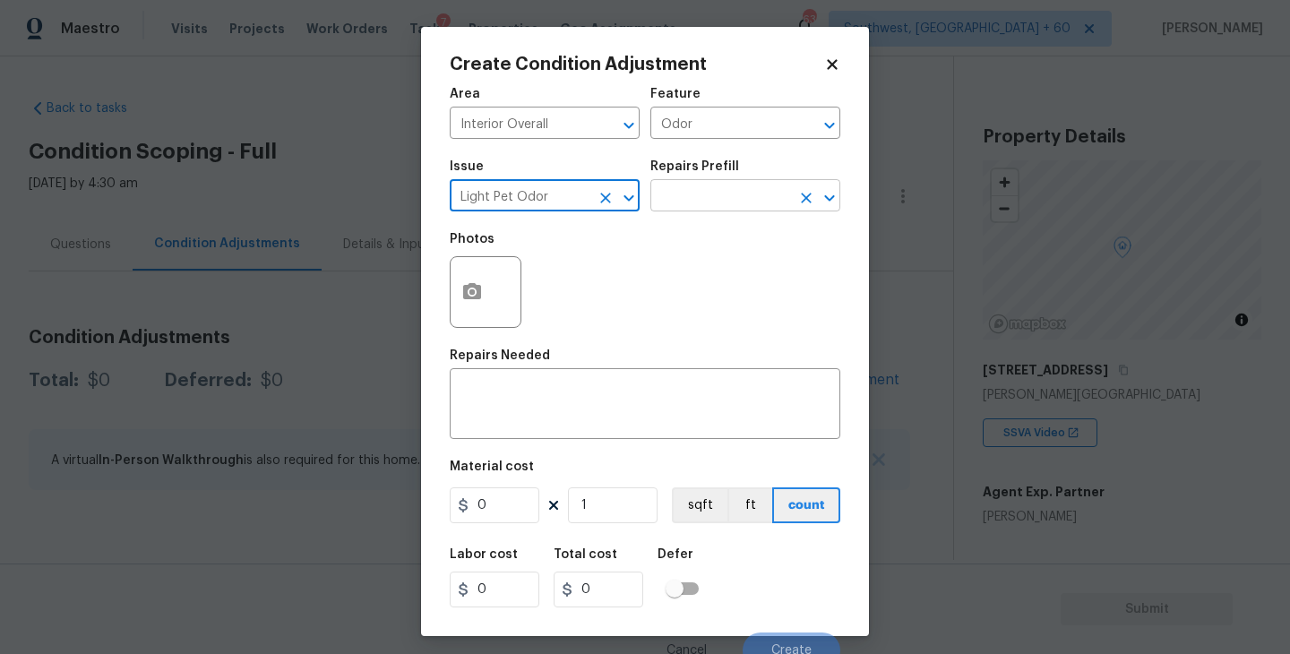
click at [729, 185] on input "text" at bounding box center [720, 198] width 140 height 28
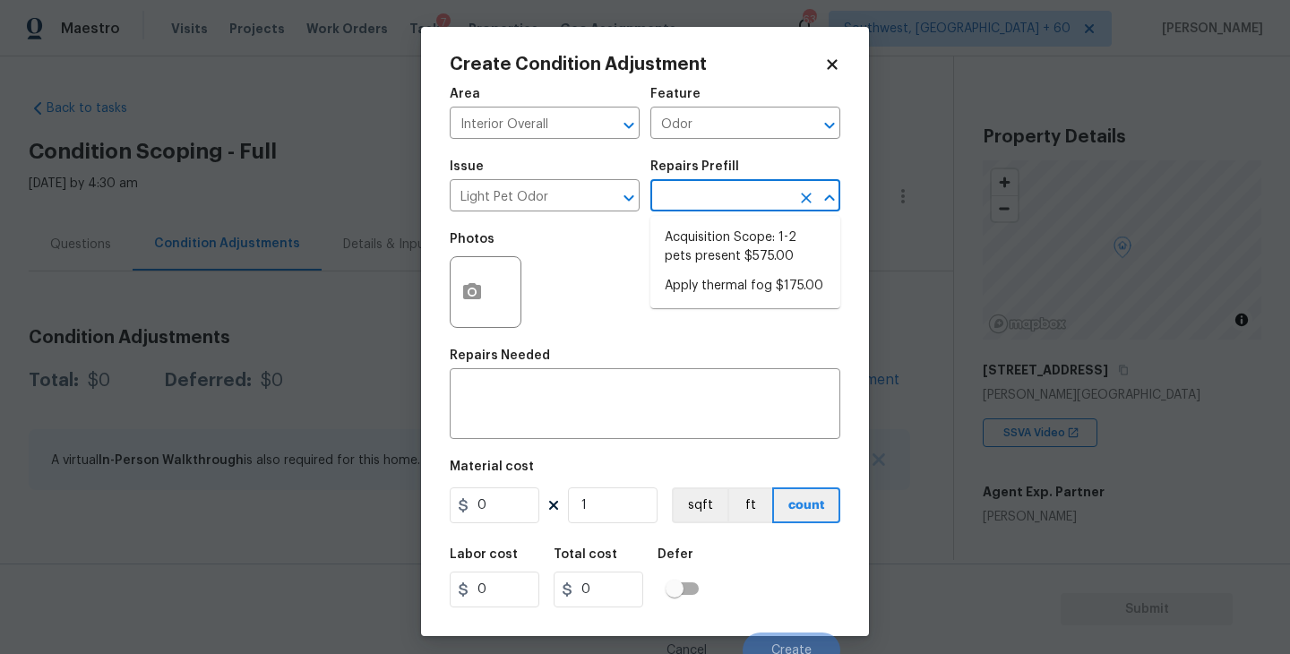
click at [719, 234] on li "Acquisition Scope: 1-2 pets present $575.00" at bounding box center [745, 247] width 190 height 48
type textarea "Acquisition Scope: 1-2 pets present"
type input "575"
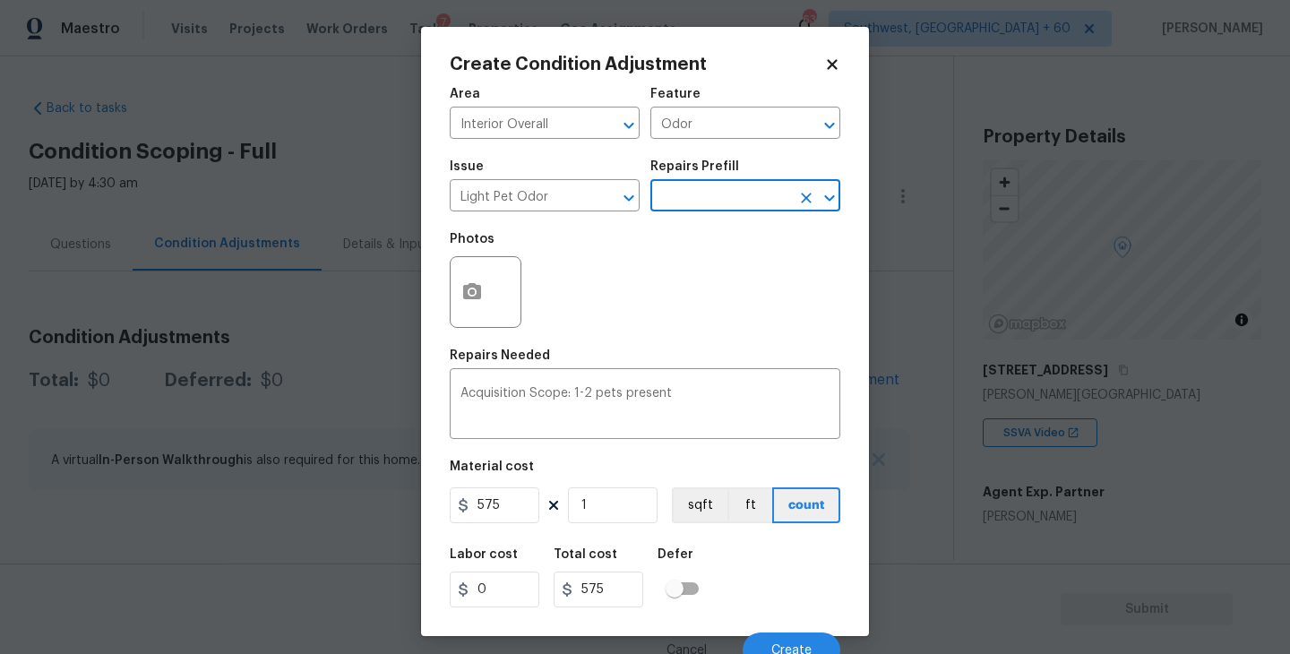
scroll to position [15, 0]
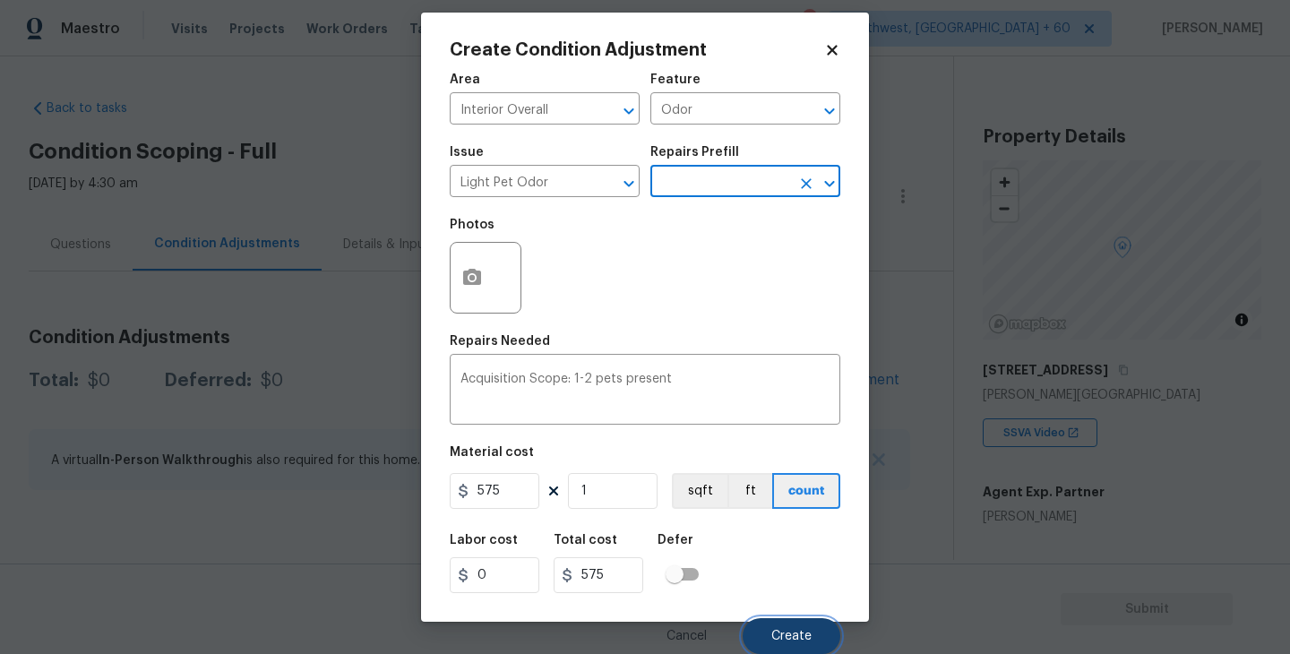
click at [787, 620] on button "Create" at bounding box center [792, 636] width 98 height 36
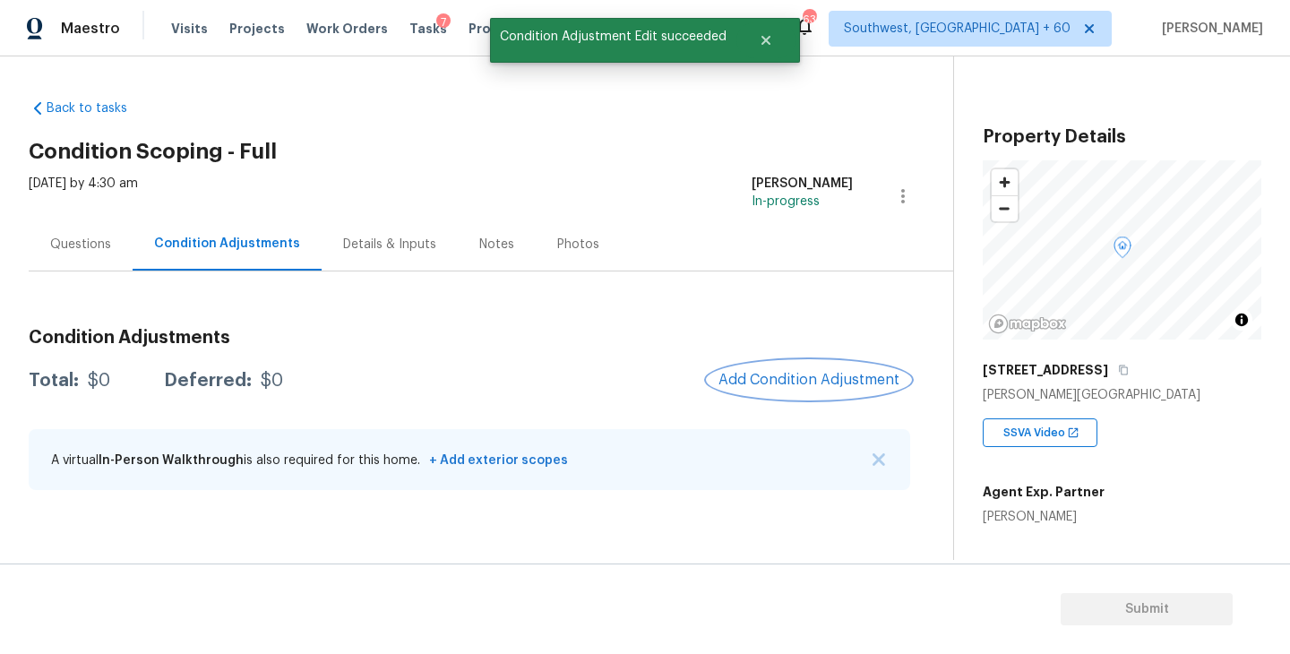
scroll to position [0, 0]
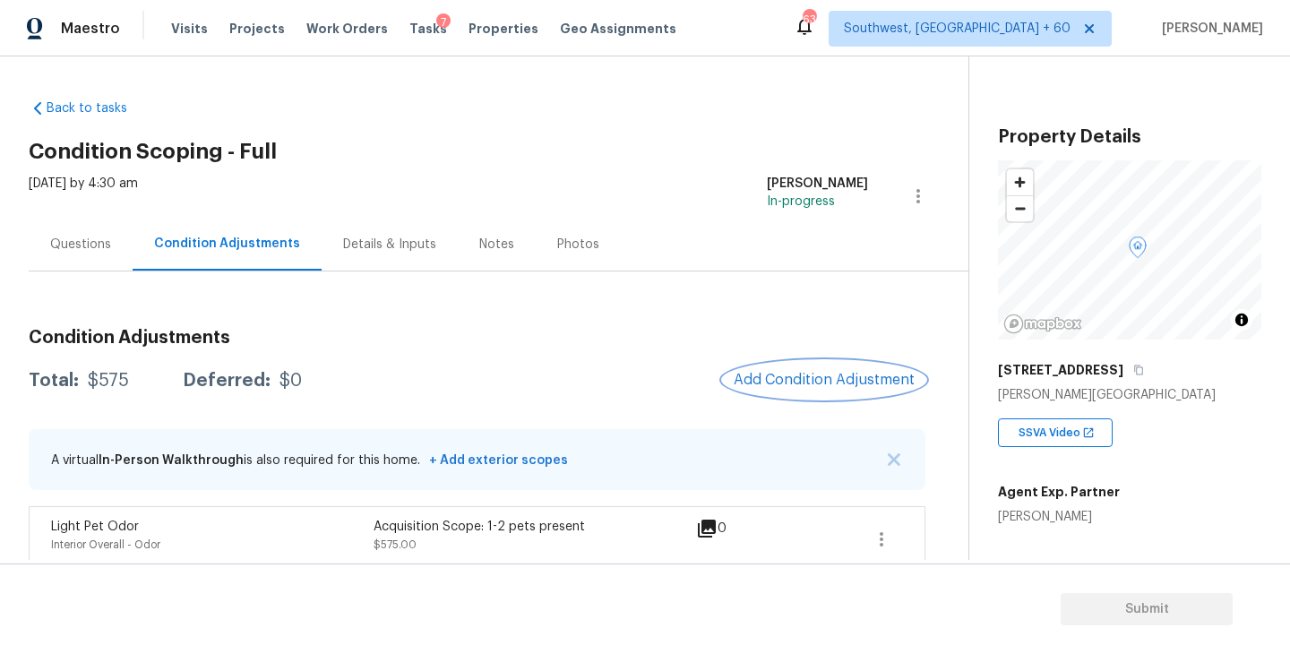
click at [840, 382] on span "Add Condition Adjustment" at bounding box center [824, 380] width 181 height 16
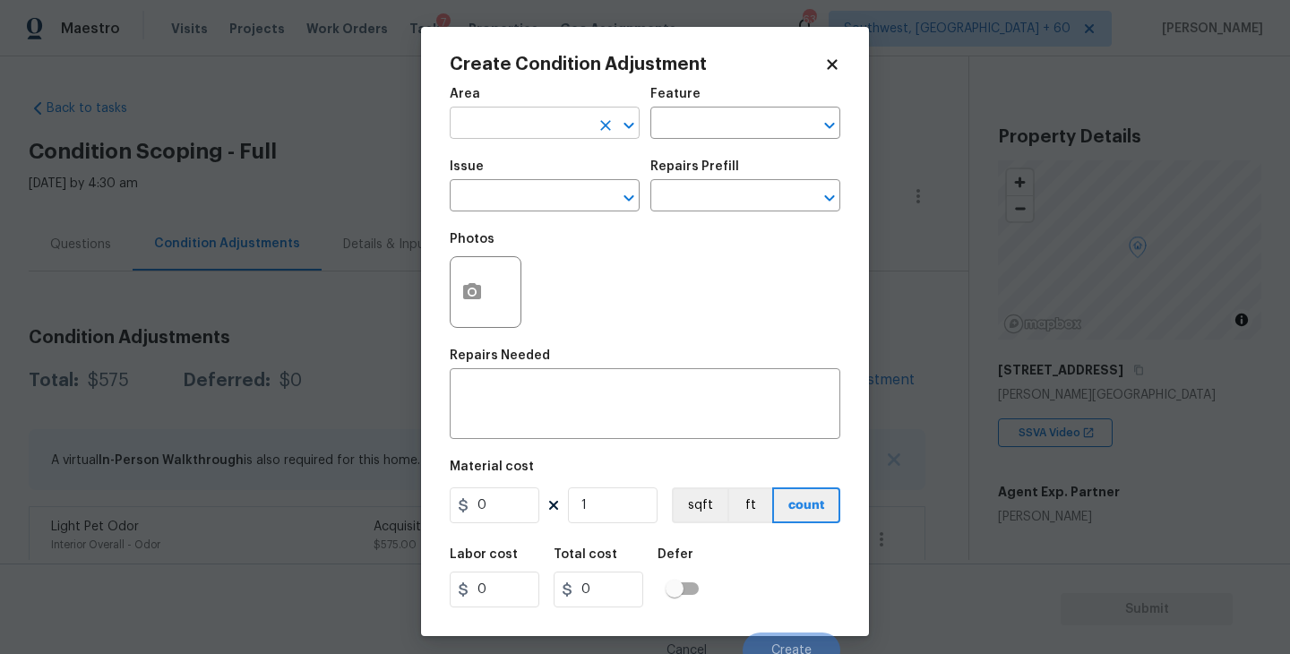
click at [477, 127] on input "text" at bounding box center [520, 125] width 140 height 28
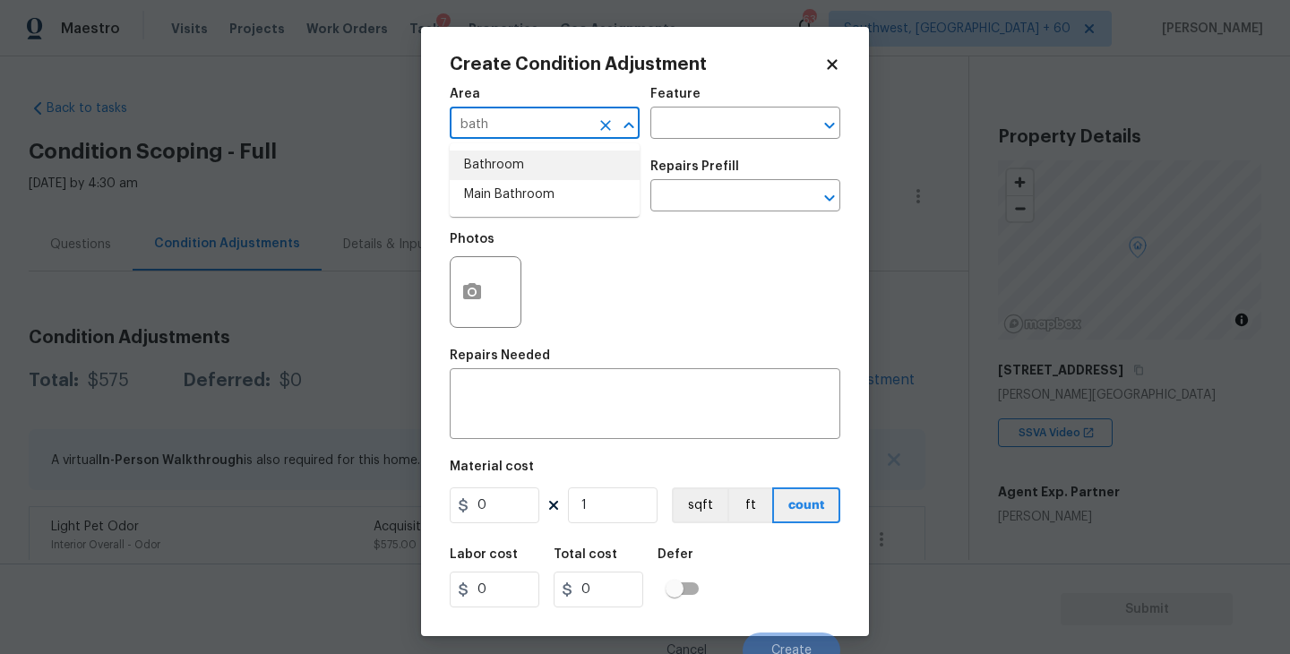
click at [481, 163] on li "Bathroom" at bounding box center [545, 166] width 190 height 30
type input "Bathroom"
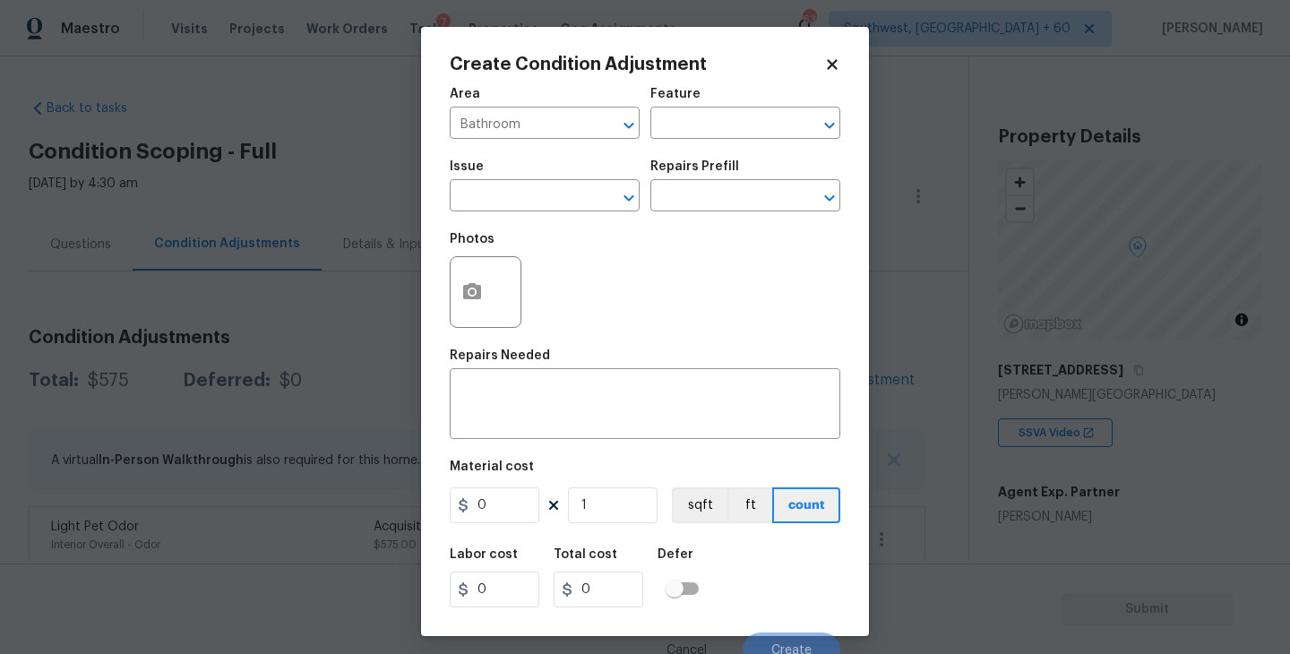
click at [672, 99] on h5 "Feature" at bounding box center [675, 94] width 50 height 13
click at [673, 125] on input "text" at bounding box center [720, 125] width 140 height 28
click at [681, 222] on li "Shower" at bounding box center [745, 209] width 190 height 30
type input "Shower"
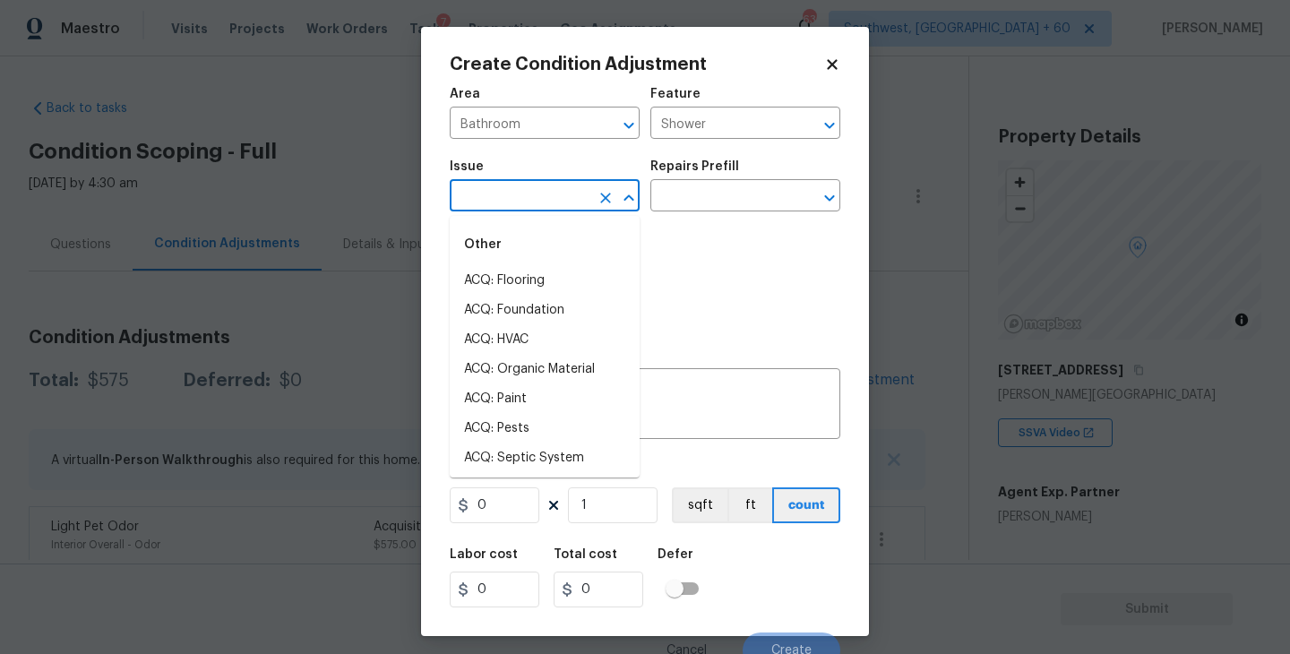
click at [555, 204] on input "text" at bounding box center [520, 198] width 140 height 28
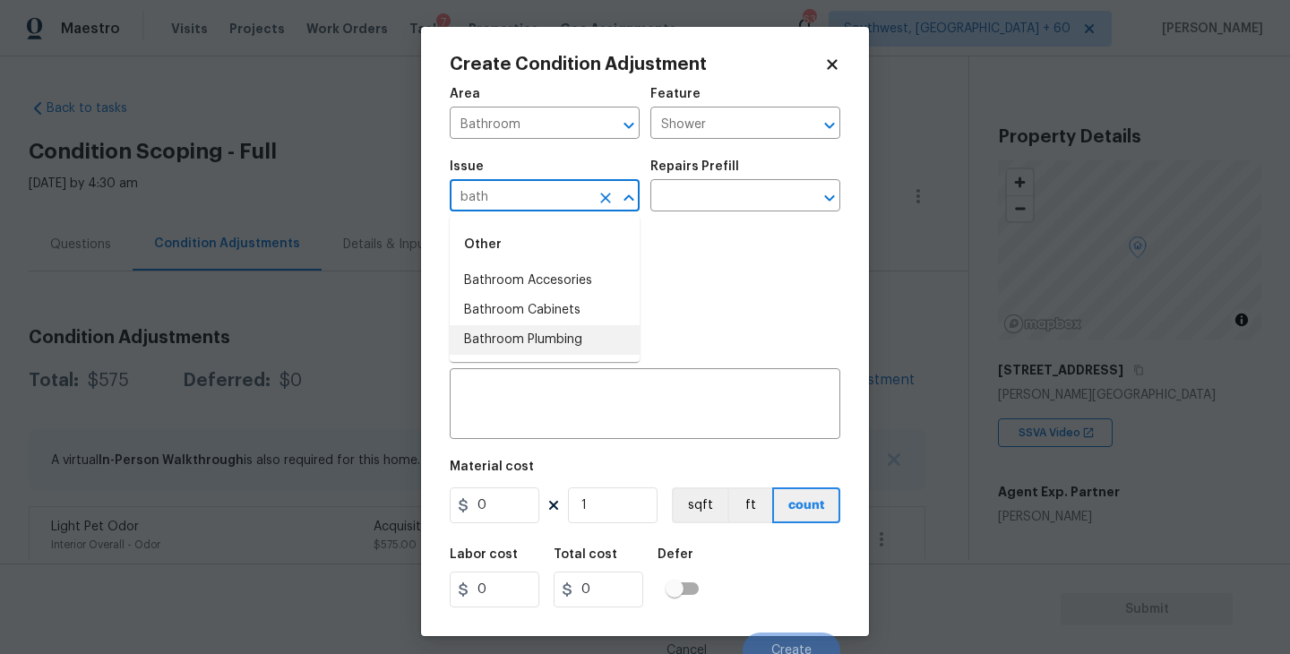
click at [556, 338] on li "Bathroom Plumbing" at bounding box center [545, 340] width 190 height 30
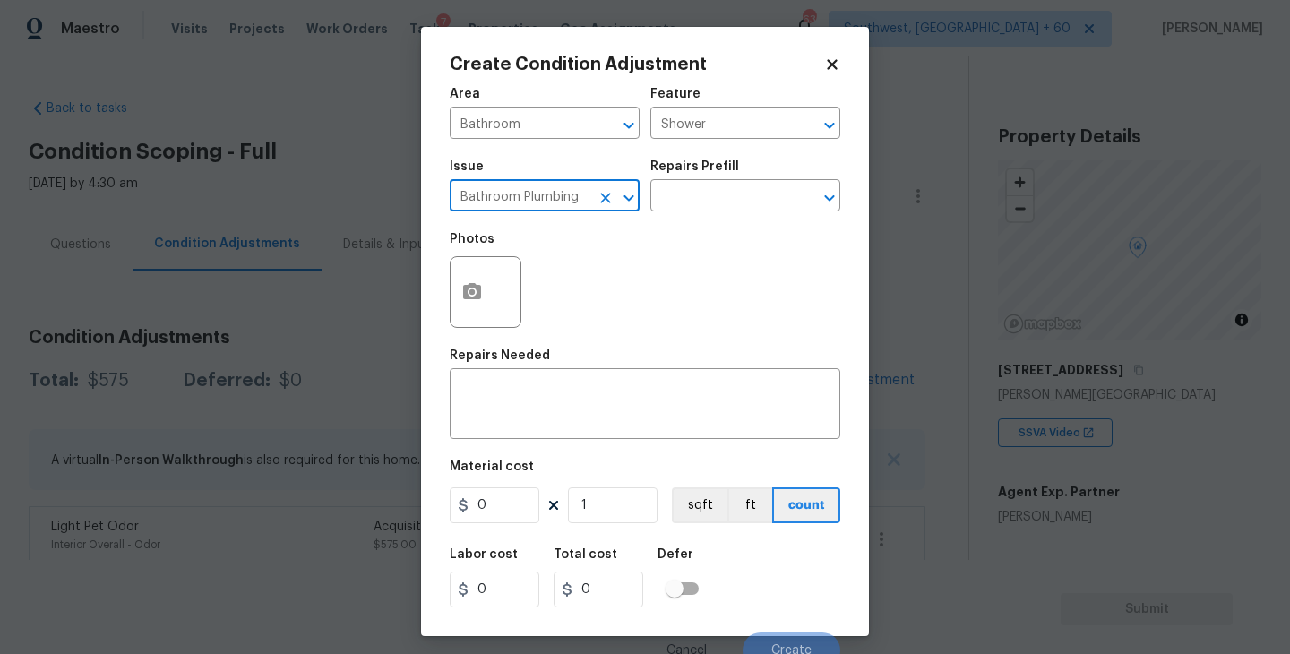
type input "Bathroom Plumbing"
click at [693, 226] on div "Photos" at bounding box center [645, 280] width 391 height 116
click at [702, 203] on input "text" at bounding box center [720, 198] width 140 height 28
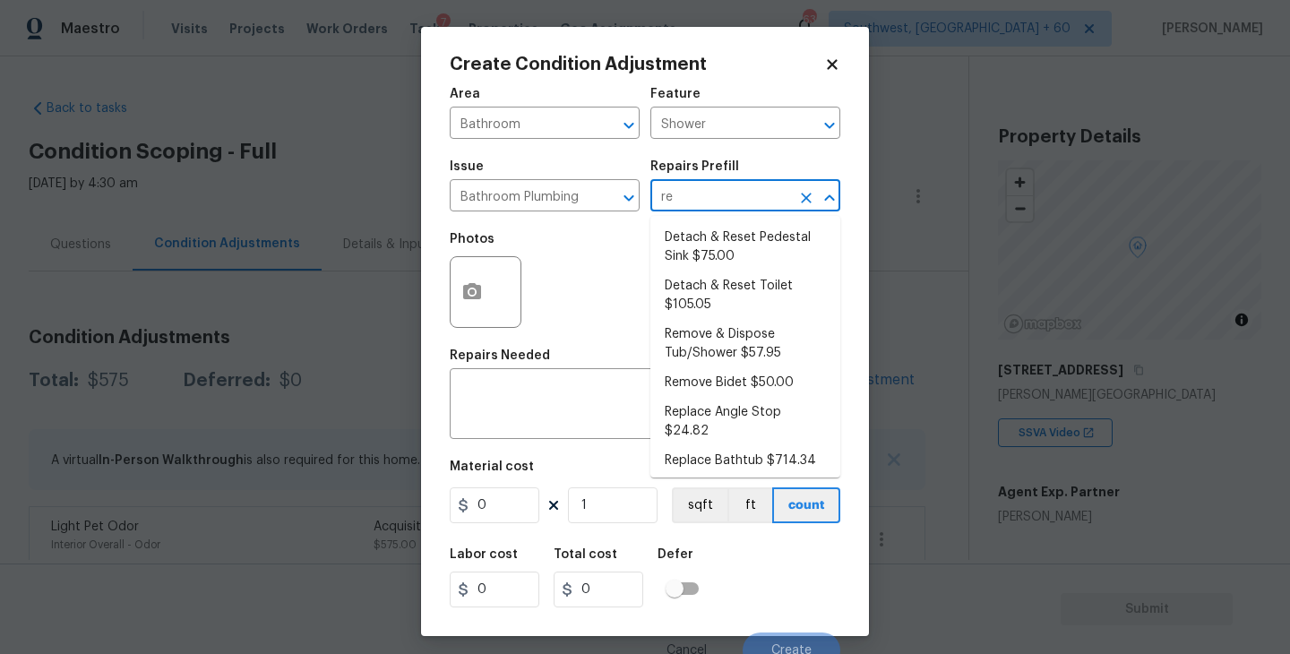
type input "ref"
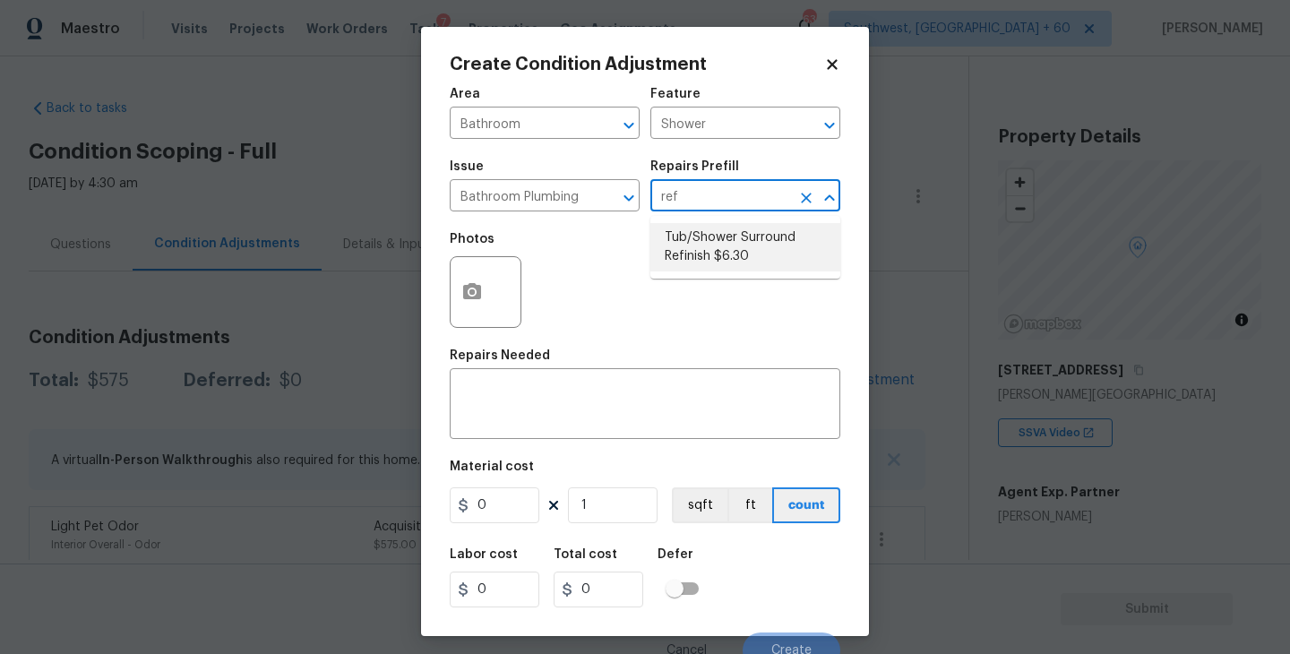
click at [725, 254] on li "Tub/Shower Surround Refinish $6.30" at bounding box center [745, 247] width 190 height 48
type input "Plumbing"
type textarea "Prep, mask, clean and refinish the tub/shower tile surround both all sides ensu…"
type input "6.3"
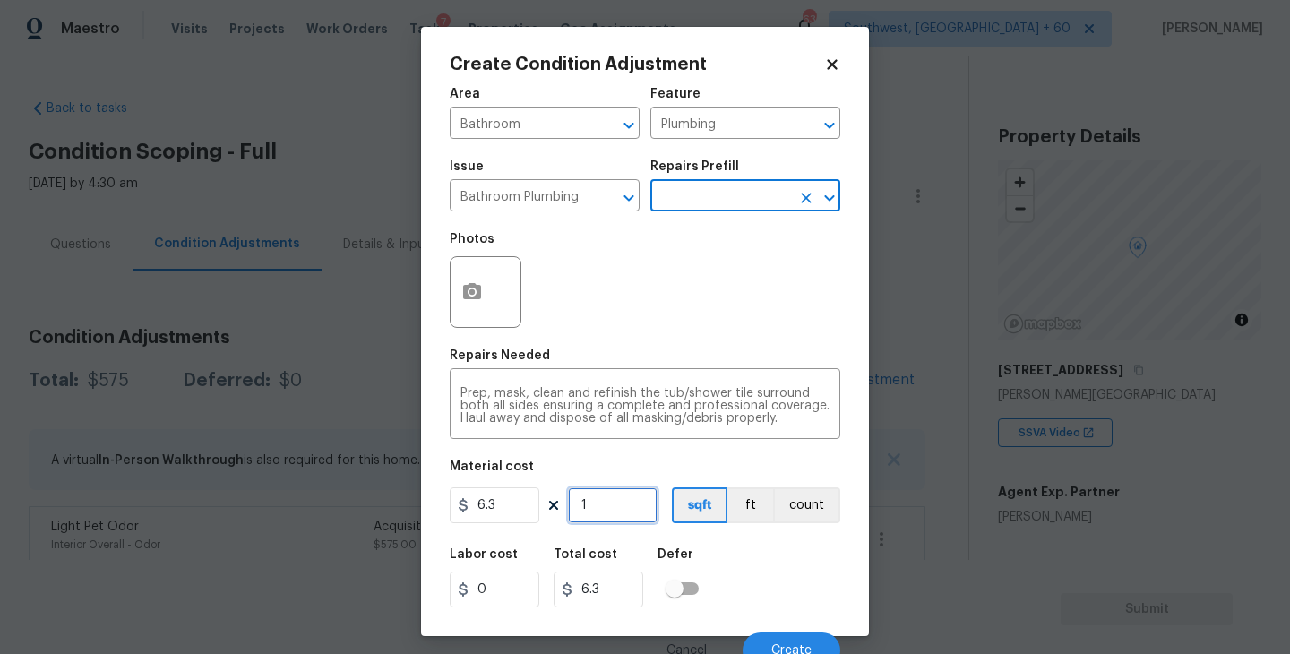
click at [618, 520] on input "1" at bounding box center [613, 505] width 90 height 36
type input "0"
type input "5"
type input "31.5"
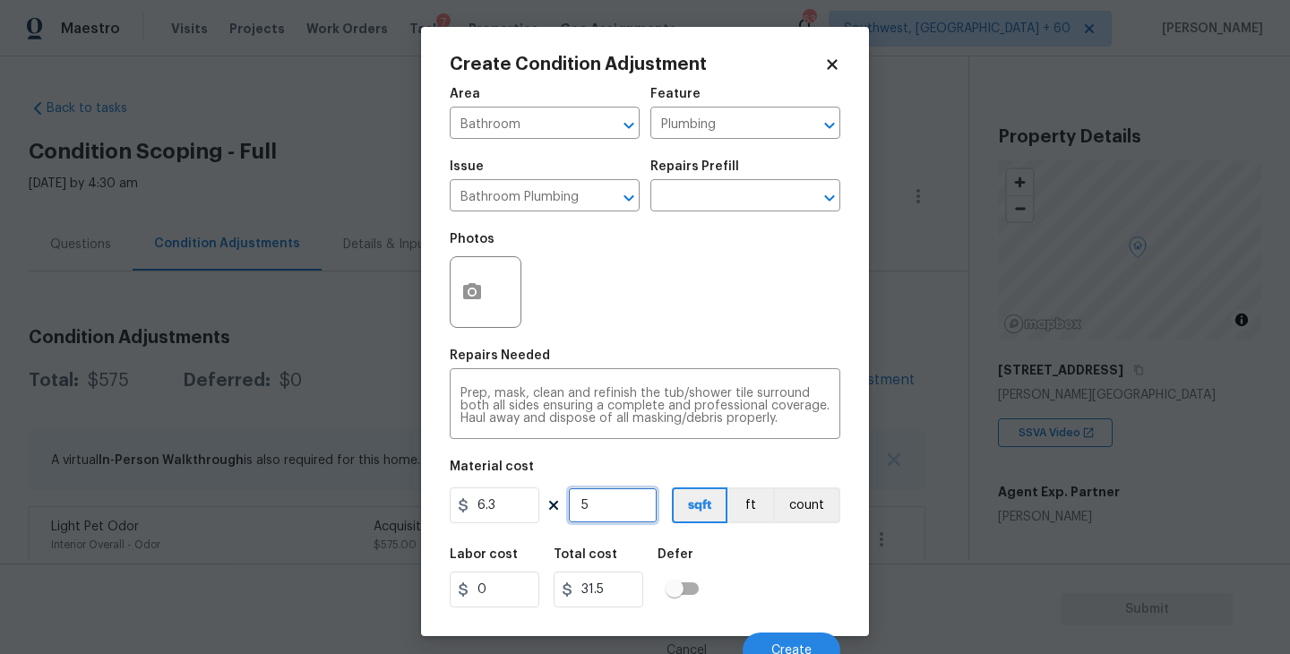
type input "56"
type input "352.8"
type input "56"
click at [481, 301] on icon "button" at bounding box center [472, 292] width 22 height 22
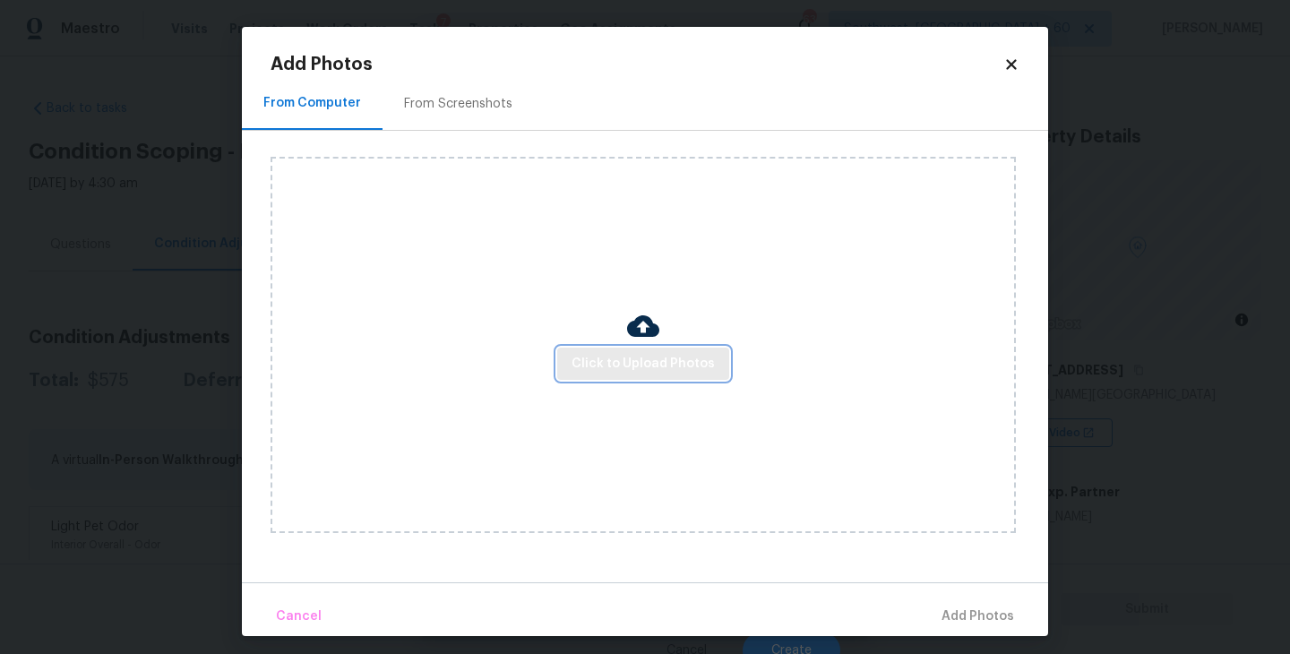
click at [631, 348] on button "Click to Upload Photos" at bounding box center [643, 364] width 172 height 33
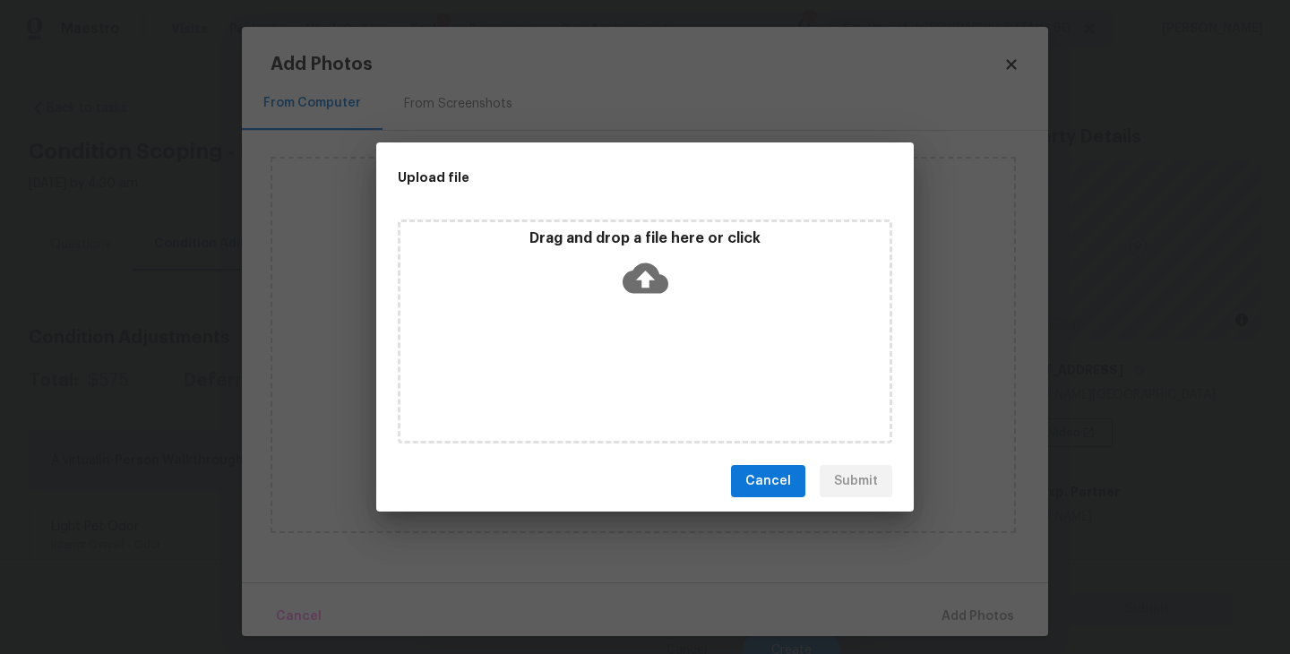
click at [652, 306] on div "Drag and drop a file here or click" at bounding box center [645, 332] width 495 height 224
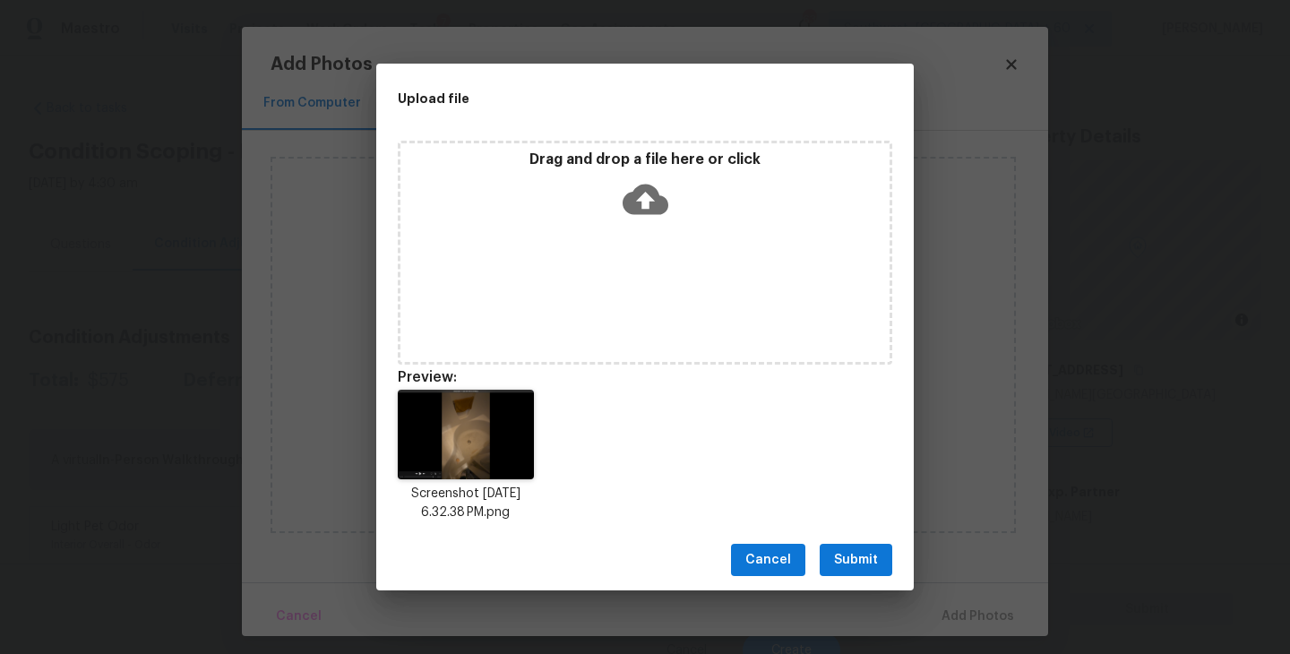
click at [852, 563] on span "Submit" at bounding box center [856, 560] width 44 height 22
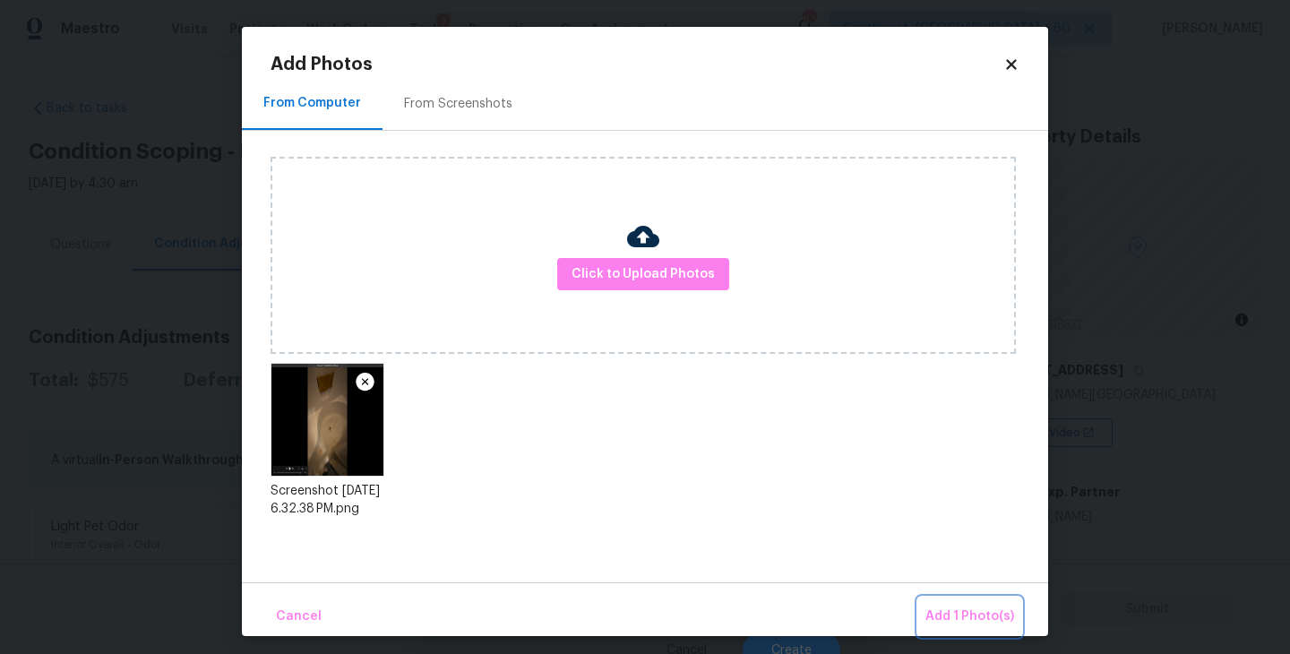
click at [941, 613] on span "Add 1 Photo(s)" at bounding box center [969, 617] width 89 height 22
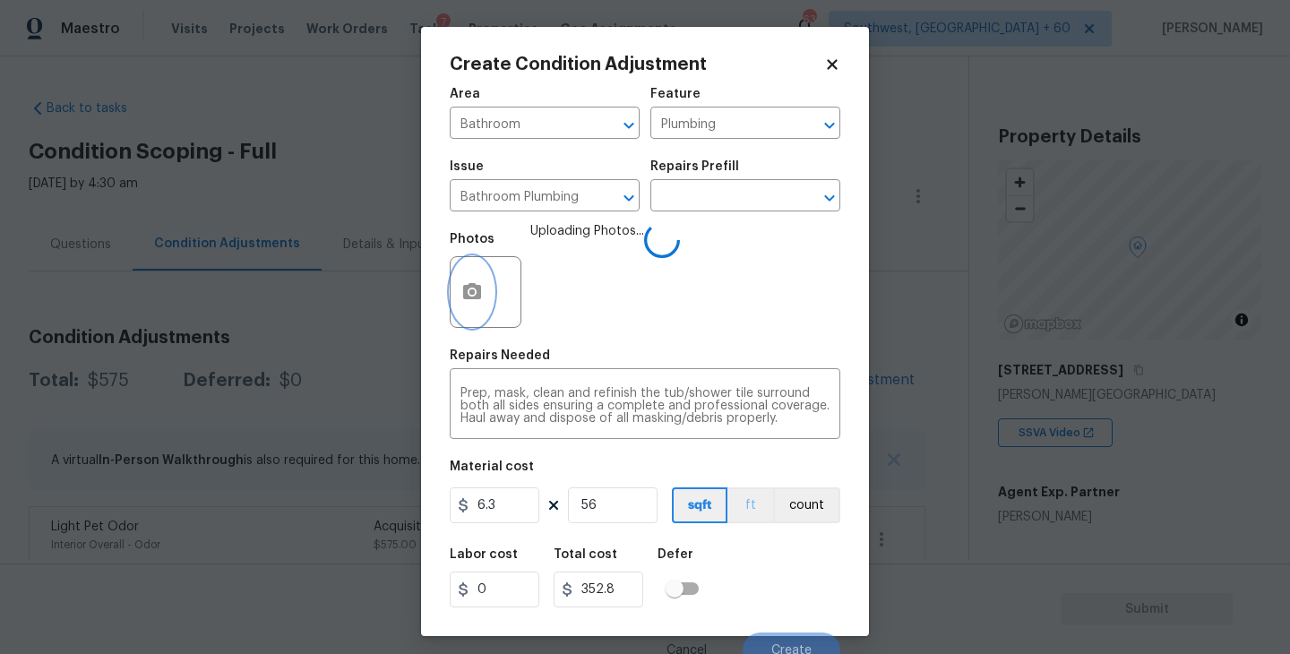
scroll to position [15, 0]
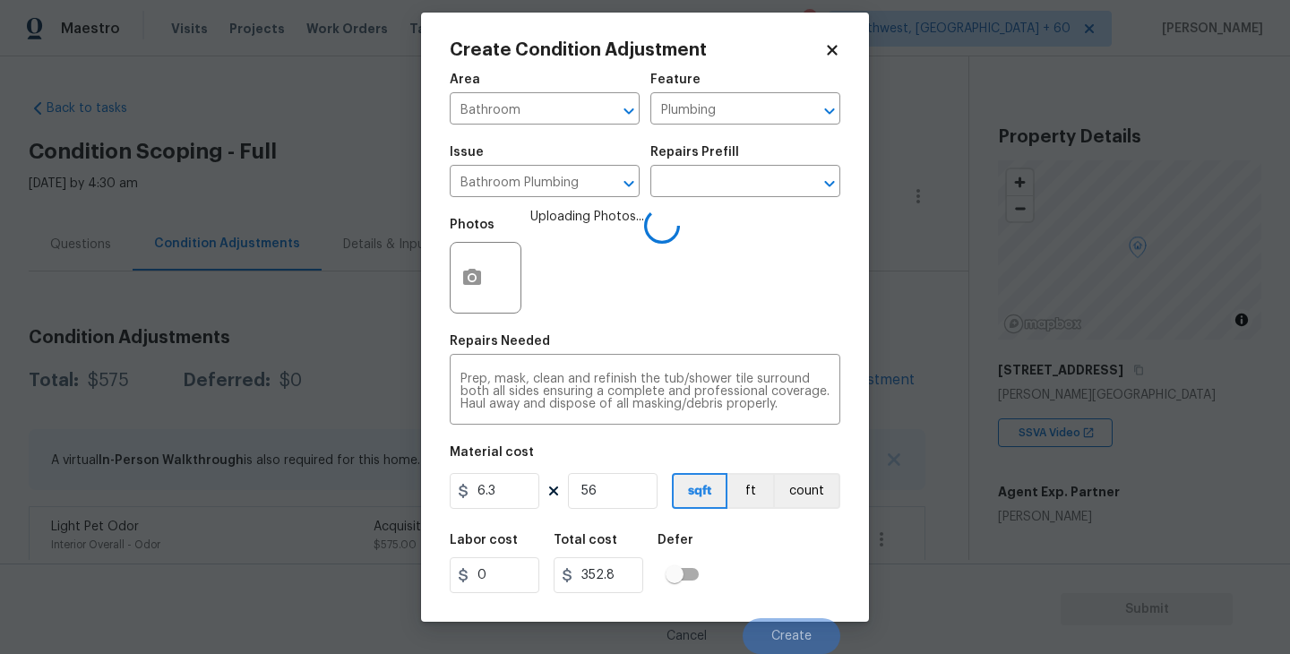
click at [762, 536] on div "Labor cost 0 Total cost 352.8 Defer" at bounding box center [645, 563] width 391 height 81
click at [766, 538] on div "Labor cost 0 Total cost 352.8 Defer" at bounding box center [645, 563] width 391 height 81
click at [763, 529] on div "Labor cost 0 Total cost 352.8 Defer" at bounding box center [645, 563] width 391 height 81
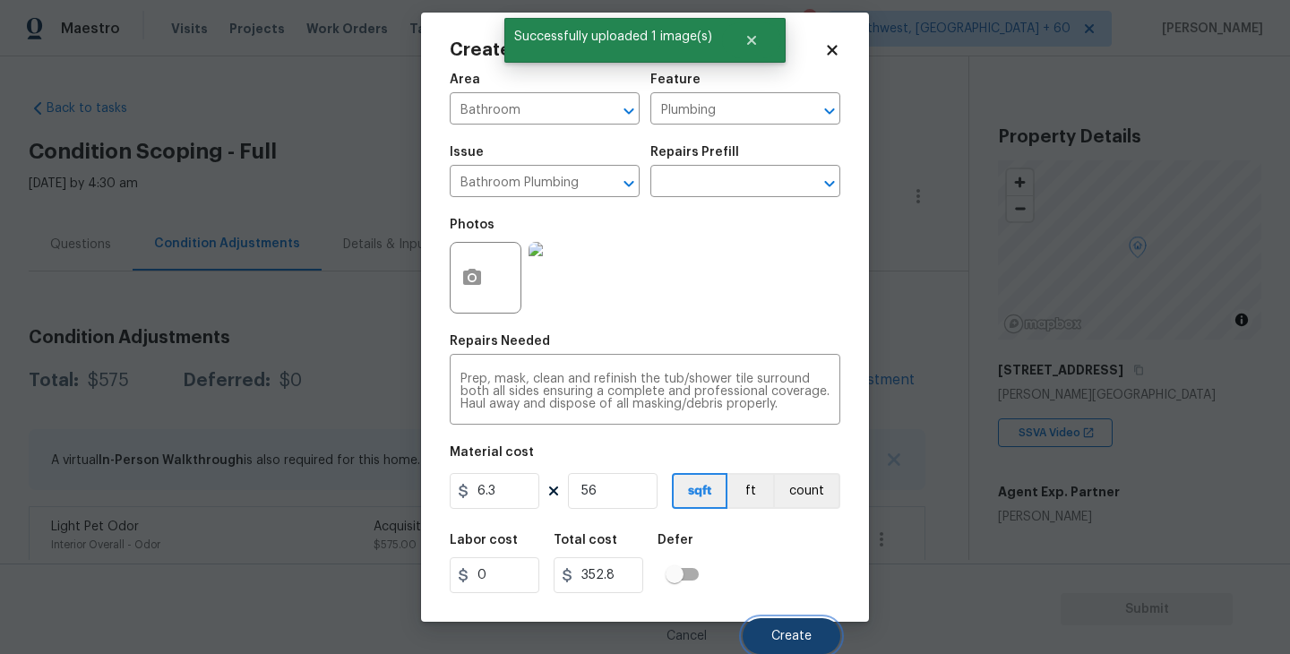
click at [782, 630] on span "Create" at bounding box center [791, 636] width 40 height 13
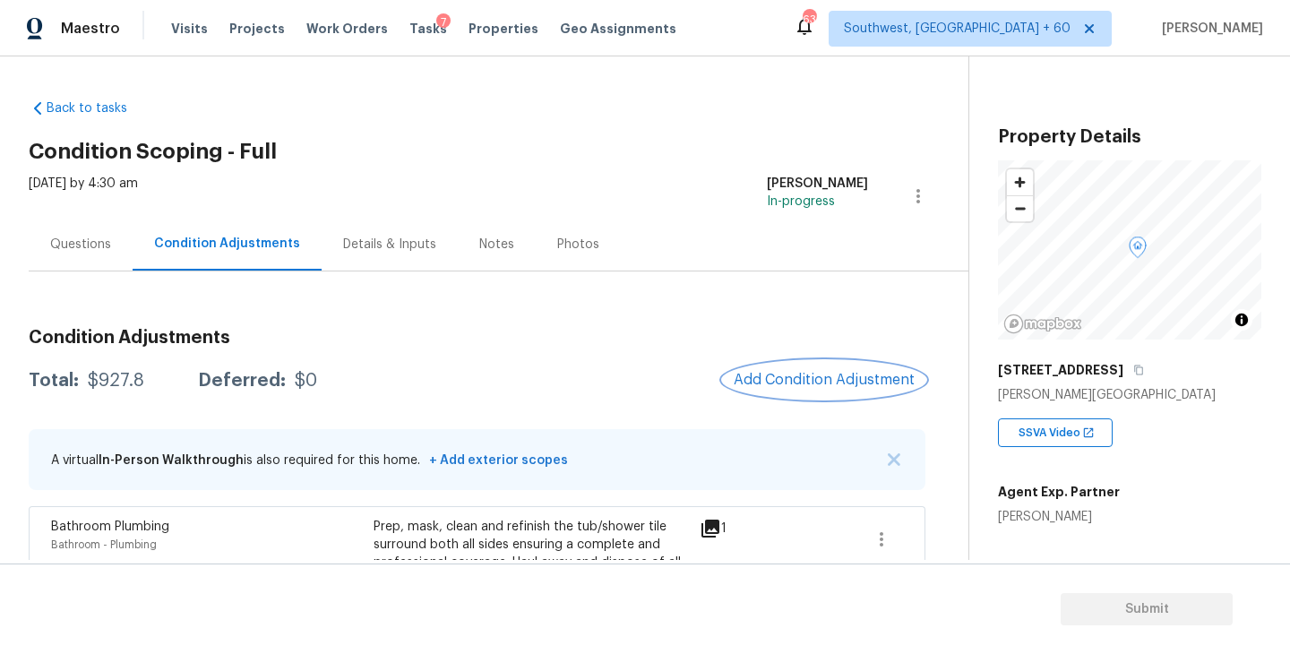
scroll to position [130, 0]
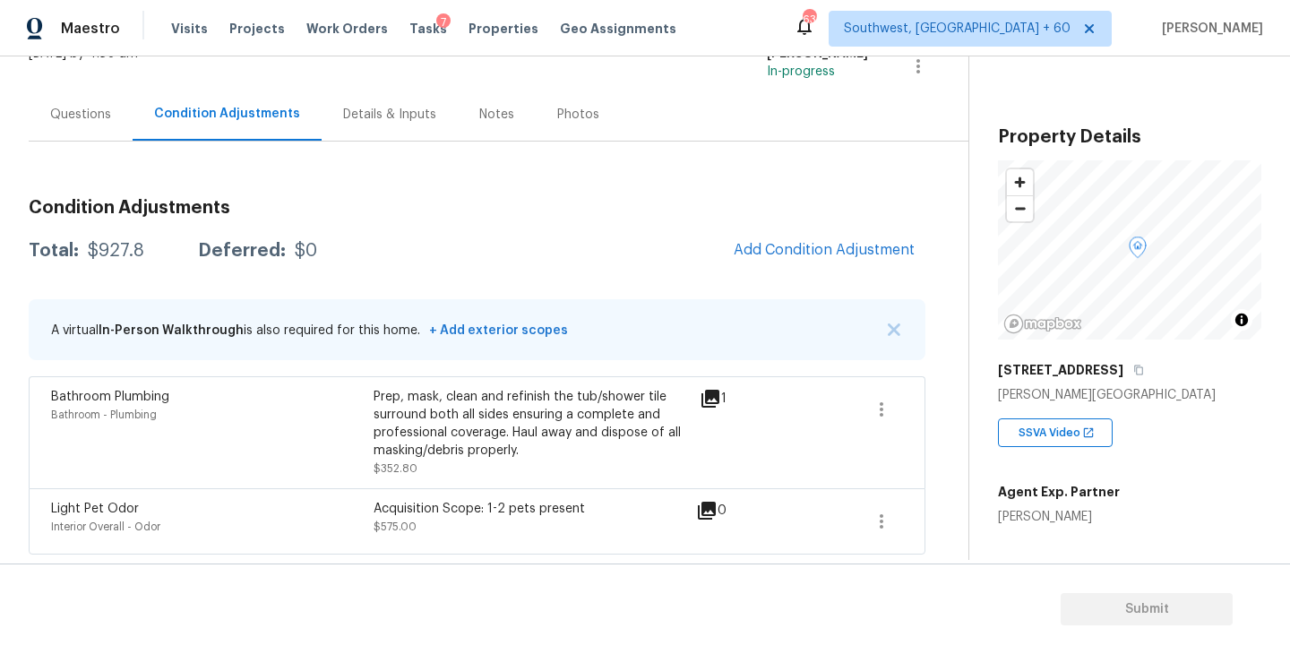
click at [684, 243] on div "Total: $927.8 Deferred: $0 Add Condition Adjustment" at bounding box center [477, 250] width 897 height 39
click at [818, 255] on span "Add Condition Adjustment" at bounding box center [824, 250] width 181 height 16
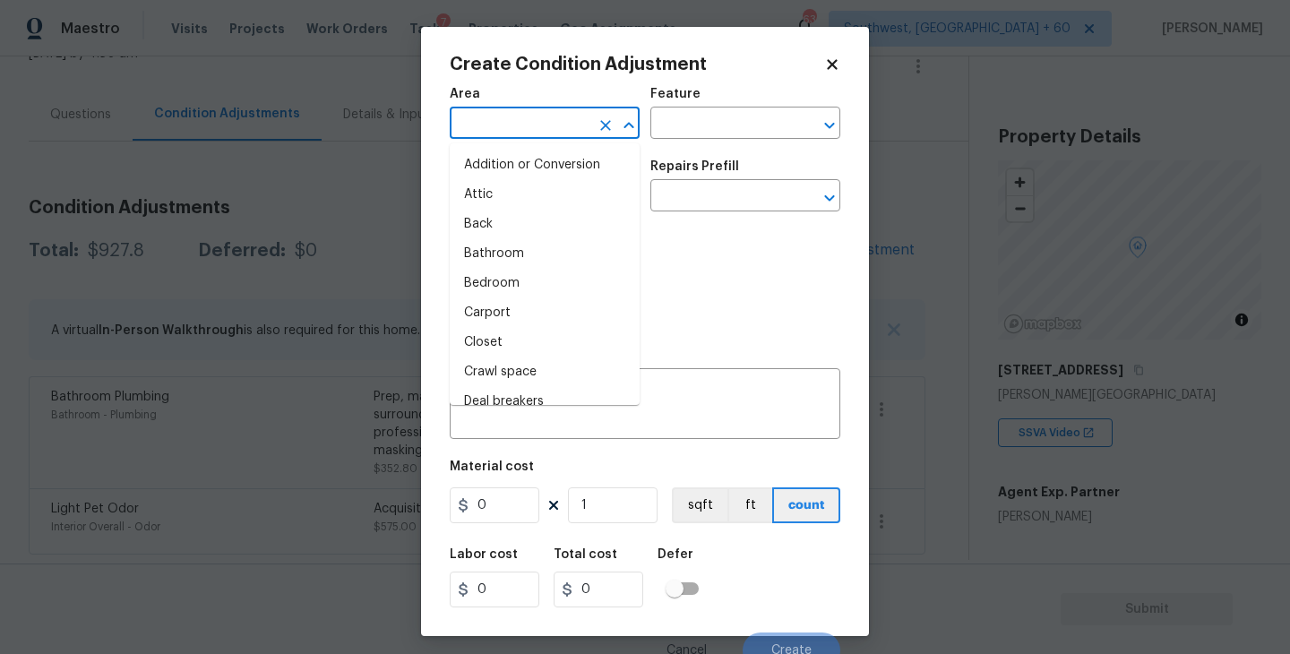
click at [537, 132] on input "text" at bounding box center [520, 125] width 140 height 28
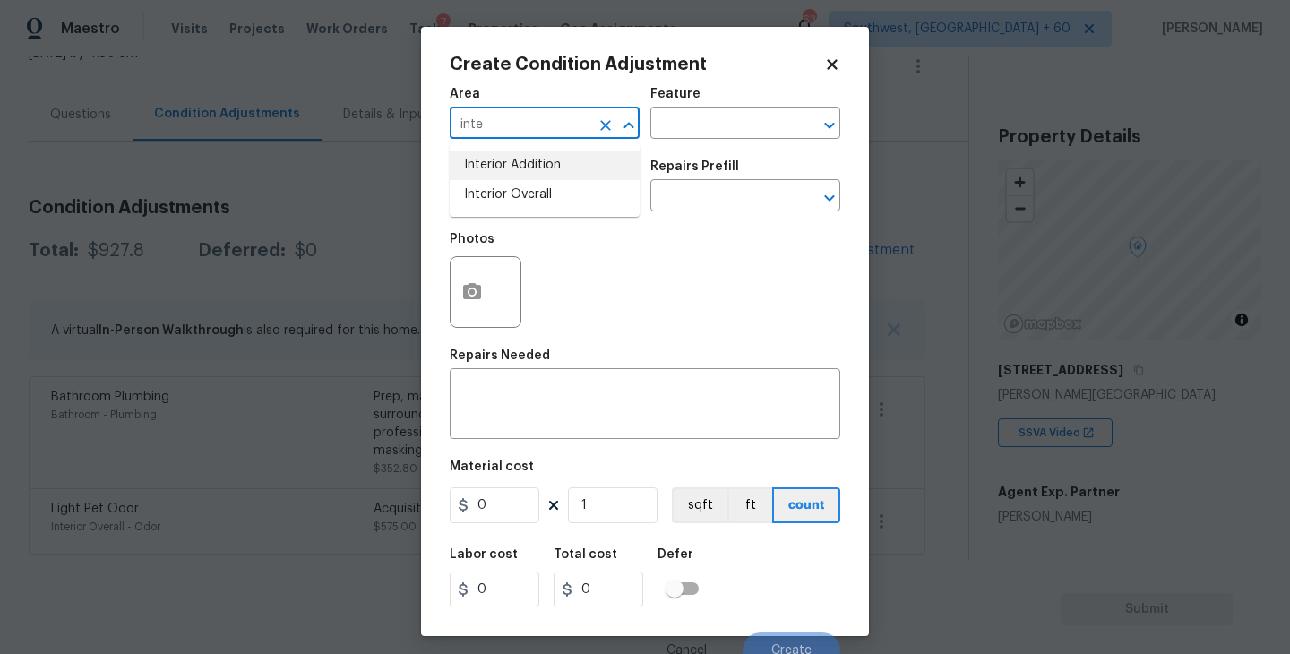
click at [552, 181] on li "Interior Overall" at bounding box center [545, 195] width 190 height 30
type input "Interior Overall"
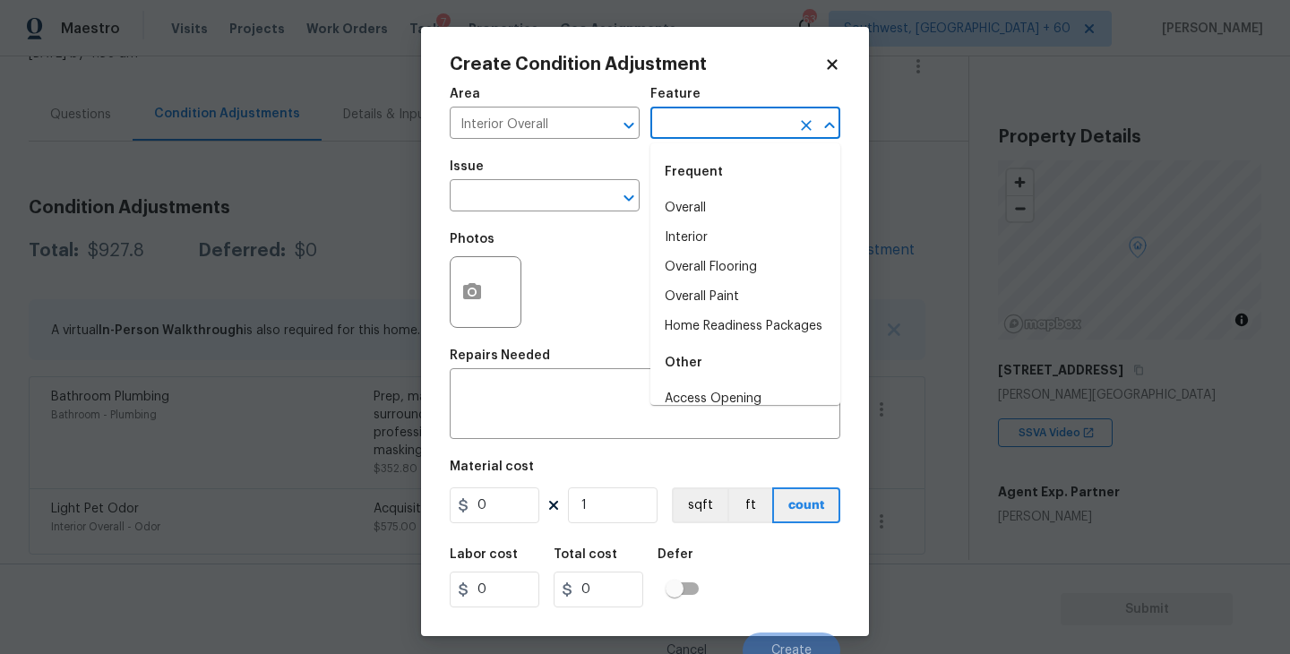
click at [699, 130] on input "text" at bounding box center [720, 125] width 140 height 28
click at [726, 306] on li "Overall Paint" at bounding box center [745, 297] width 190 height 30
type input "Overall Paint"
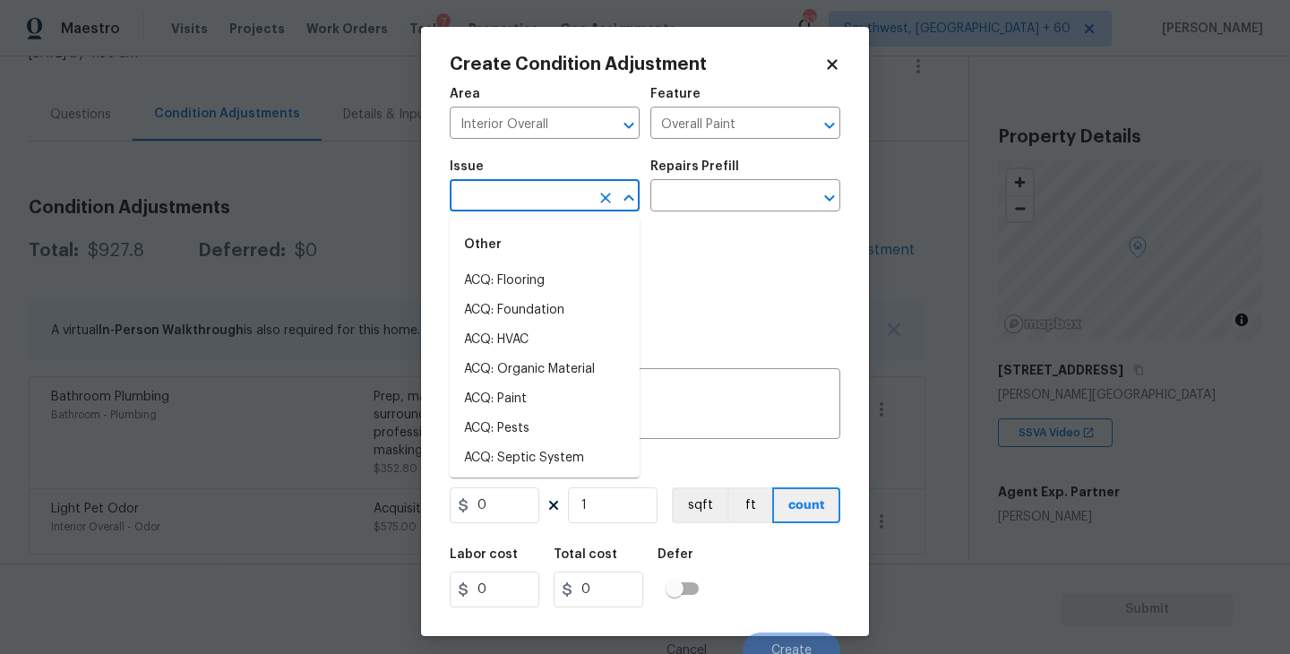
click at [553, 194] on input "text" at bounding box center [520, 198] width 140 height 28
drag, startPoint x: 553, startPoint y: 194, endPoint x: 553, endPoint y: 262, distance: 67.2
click at [553, 250] on body "Maestro Visits Projects Work Orders Tasks 7 Properties Geo Assignments 634 Sout…" at bounding box center [645, 327] width 1290 height 654
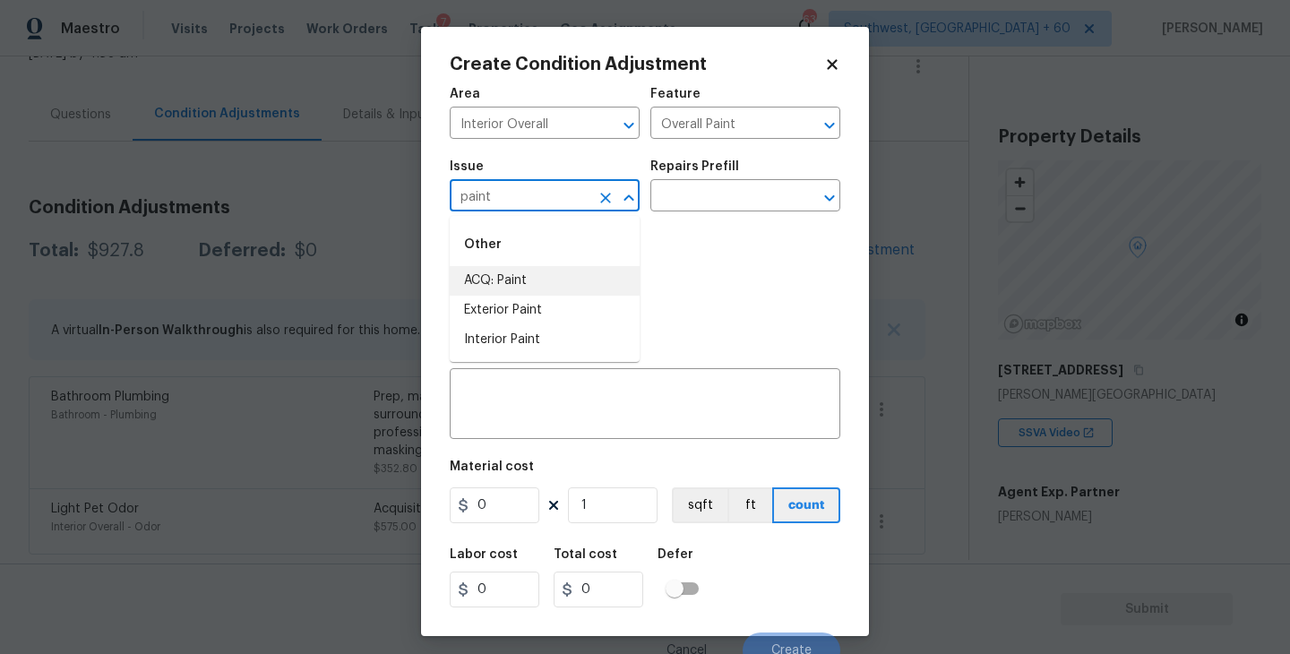
click at [555, 283] on li "ACQ: Paint" at bounding box center [545, 281] width 190 height 30
type input "ACQ: Paint"
click at [722, 187] on input "text" at bounding box center [720, 198] width 140 height 28
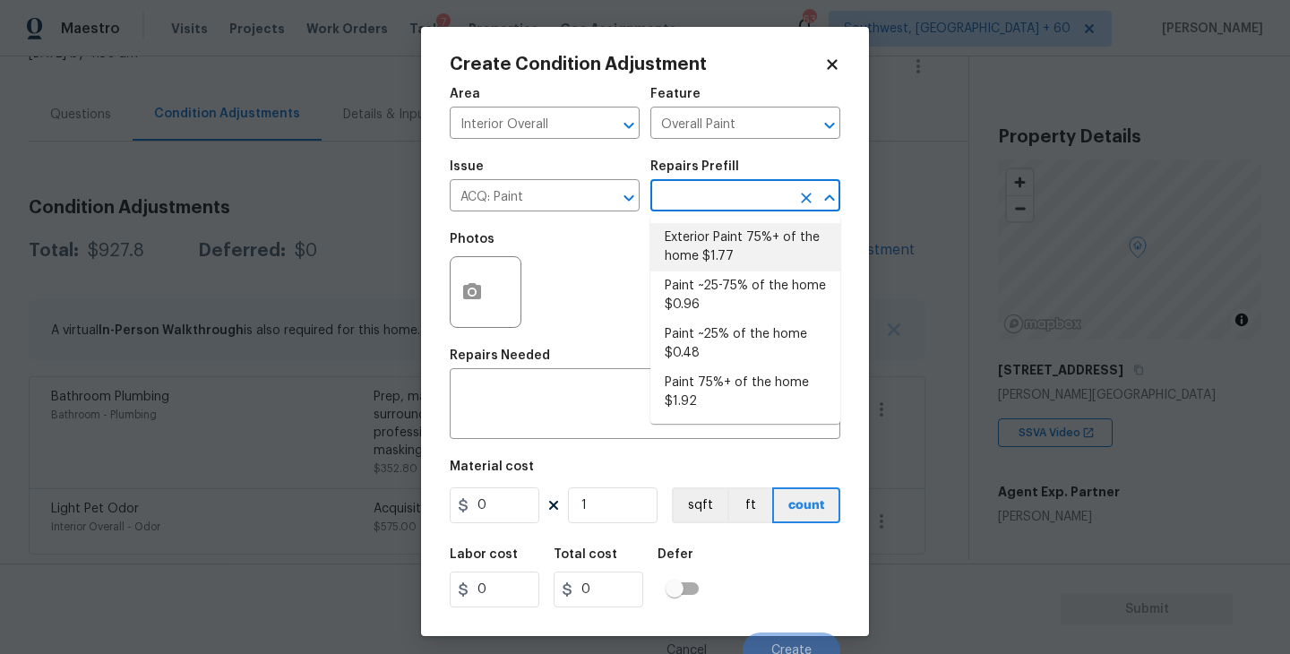
drag, startPoint x: 722, startPoint y: 212, endPoint x: 730, endPoint y: 269, distance: 57.0
click at [730, 262] on li "Exterior Paint 75%+ of the home $1.77" at bounding box center [745, 247] width 190 height 48
type input "Acquisition"
type textarea "Acquisition Scope: 75%+ of the home exterior will likely require paint"
type input "1.77"
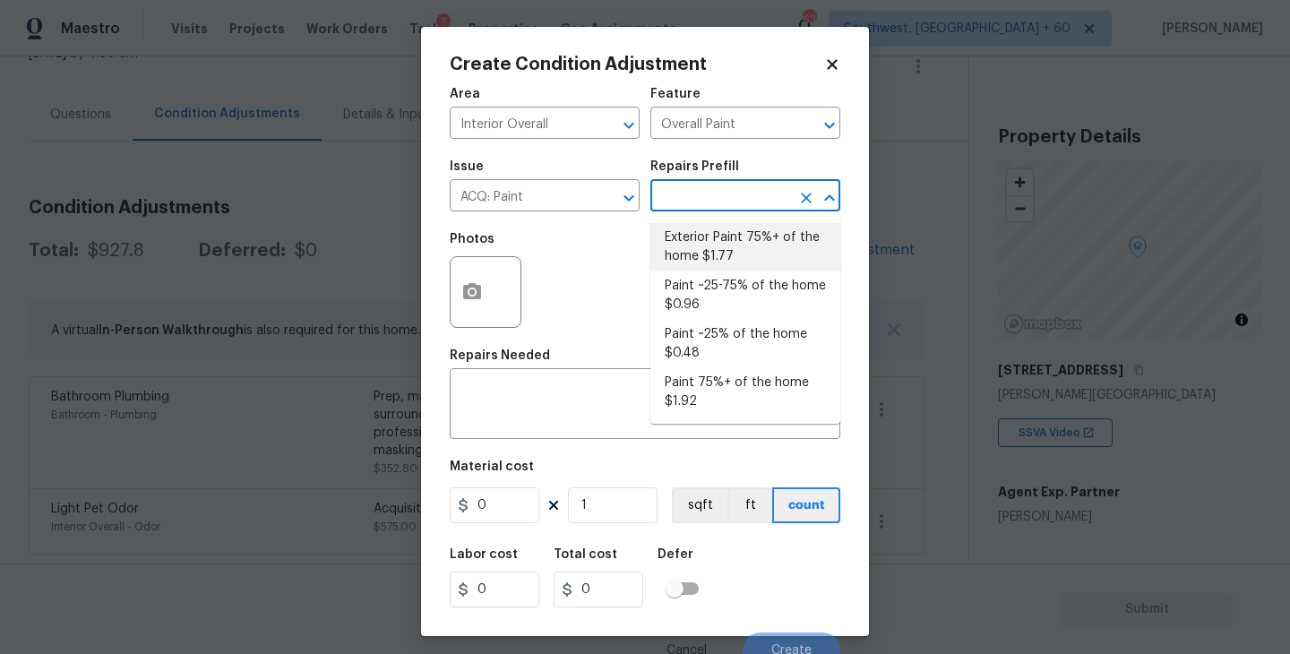
type input "1.77"
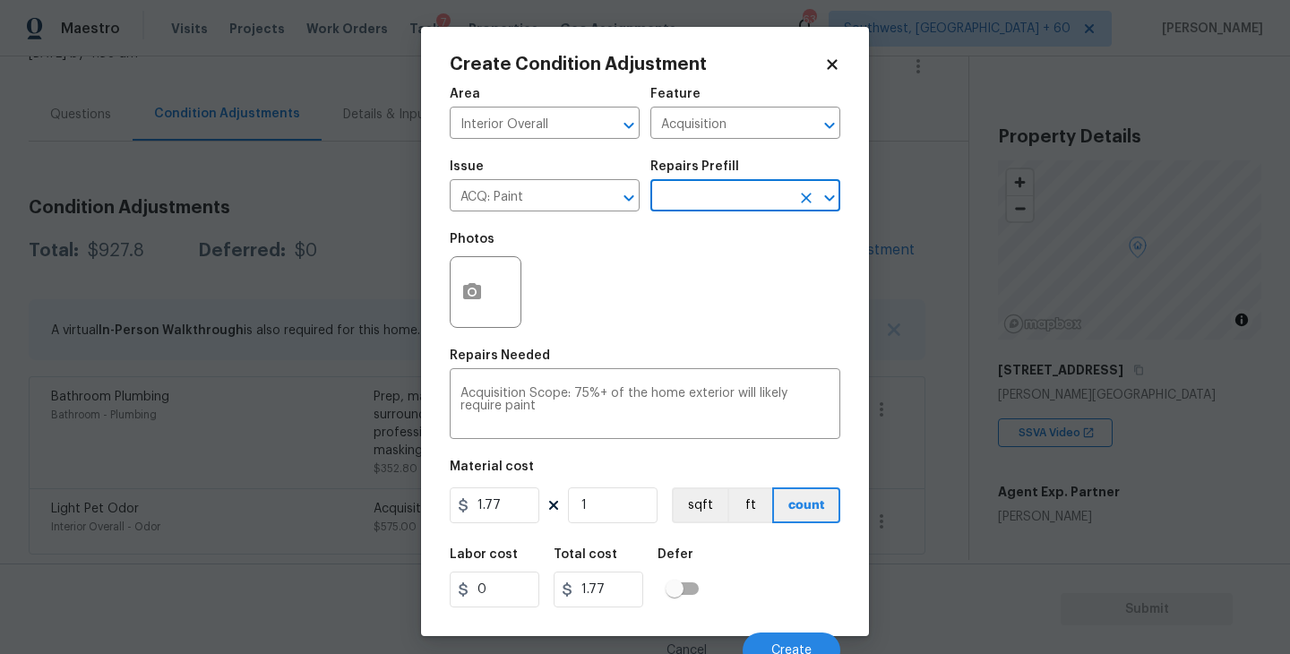
click at [730, 269] on div "Photos" at bounding box center [645, 280] width 391 height 116
click at [718, 179] on div "Repairs Prefill" at bounding box center [745, 171] width 190 height 23
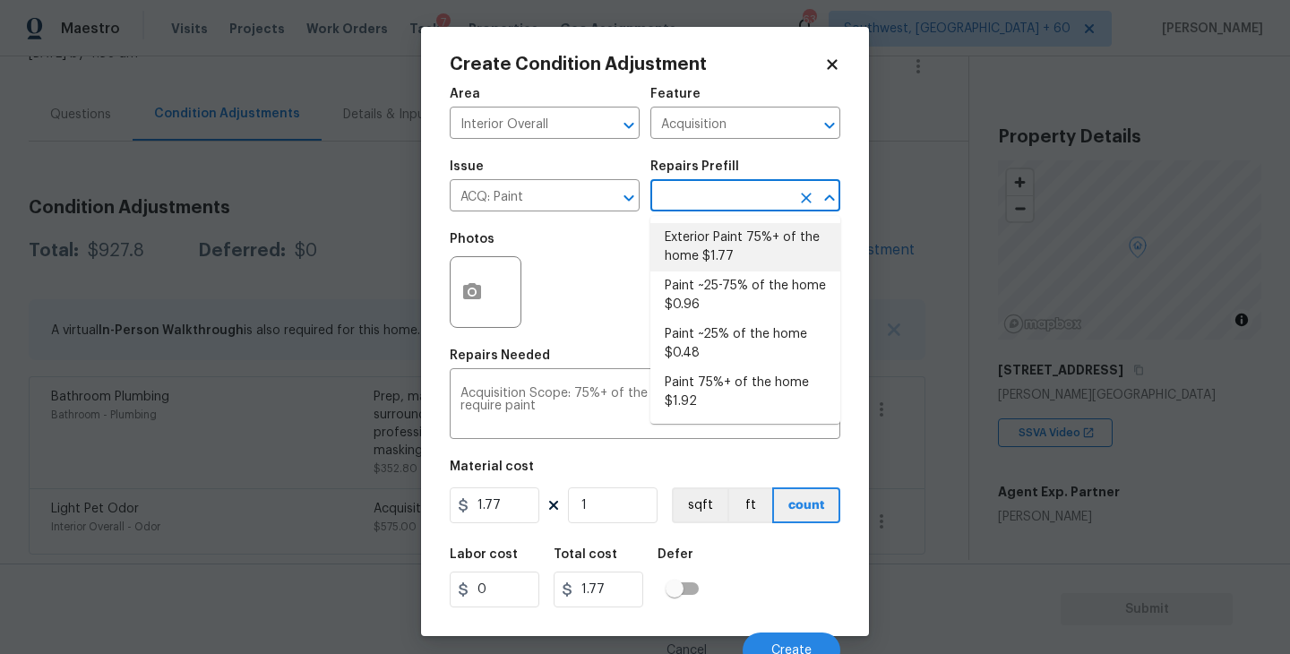
click at [718, 198] on input "text" at bounding box center [720, 198] width 140 height 28
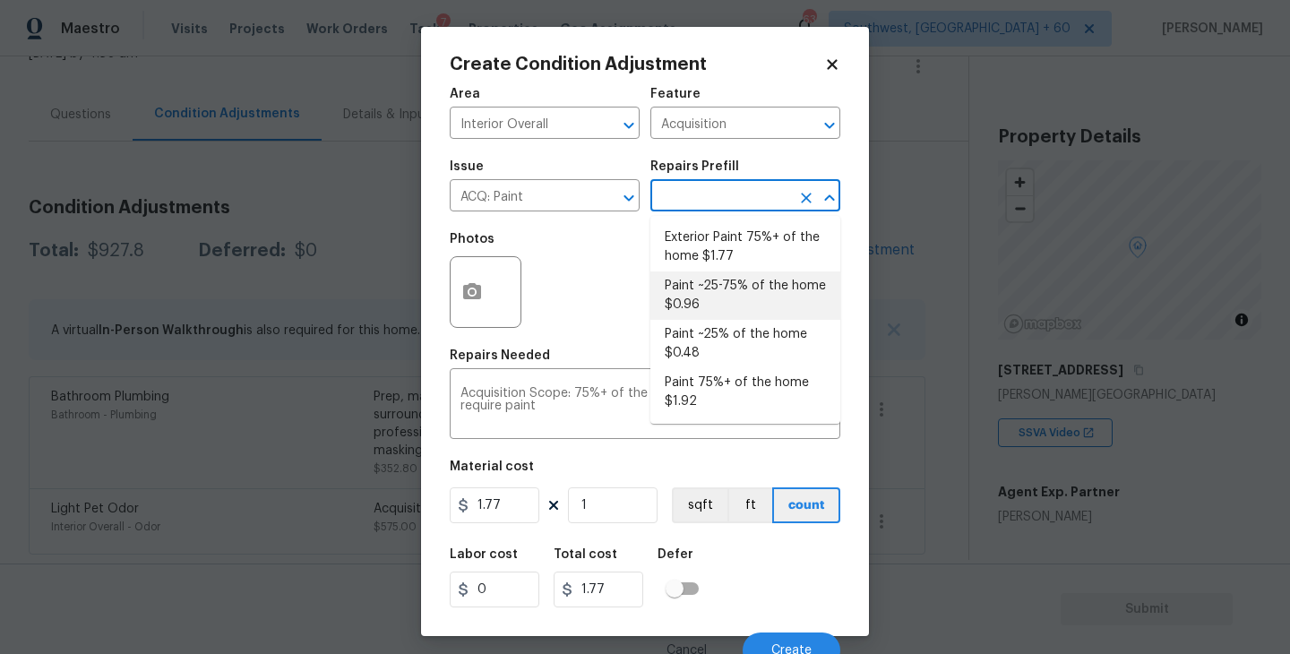
click at [717, 294] on li "Paint ~25-75% of the home $0.96" at bounding box center [745, 295] width 190 height 48
type textarea "Acquisition Scope: ~25 - 75% of the home needs interior paint"
type input "0.96"
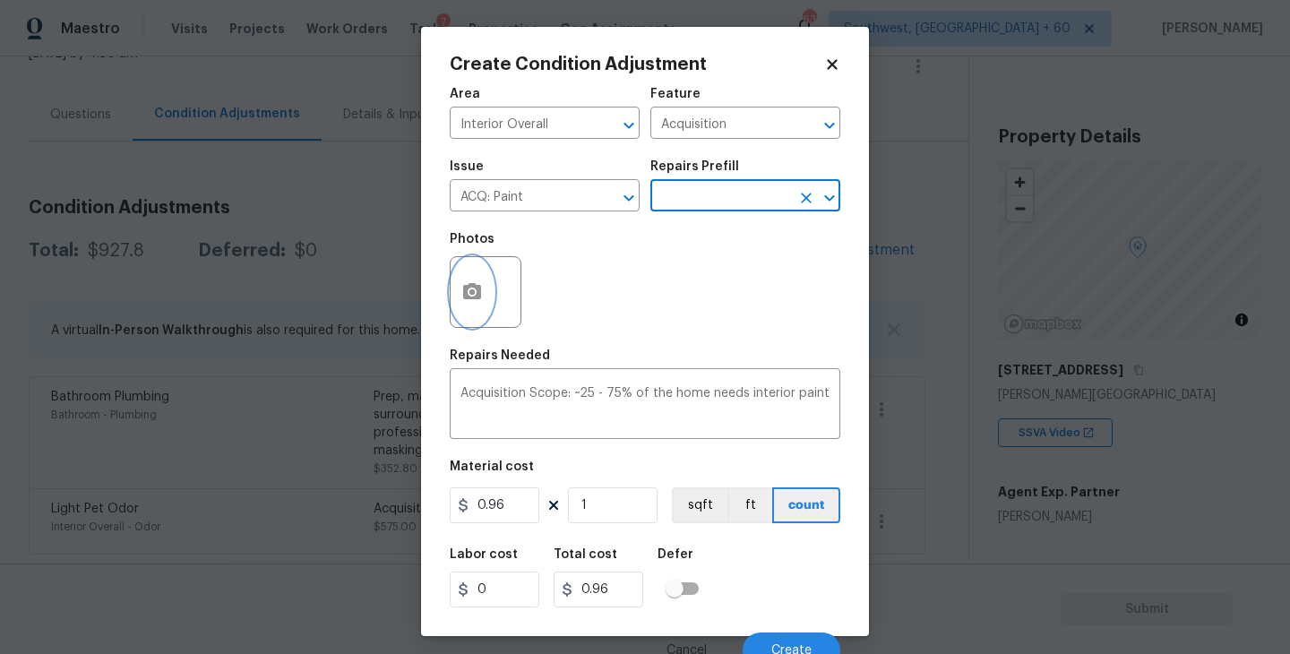
click at [472, 298] on icon "button" at bounding box center [472, 291] width 18 height 16
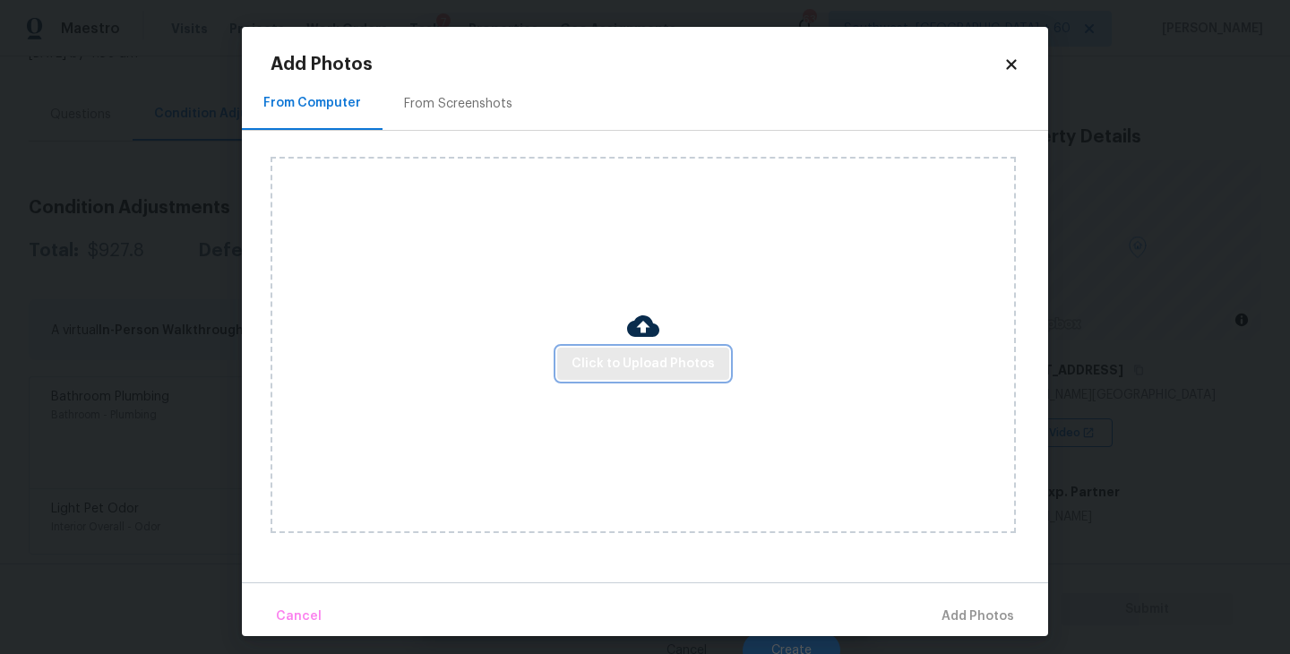
click at [609, 366] on span "Click to Upload Photos" at bounding box center [643, 364] width 143 height 22
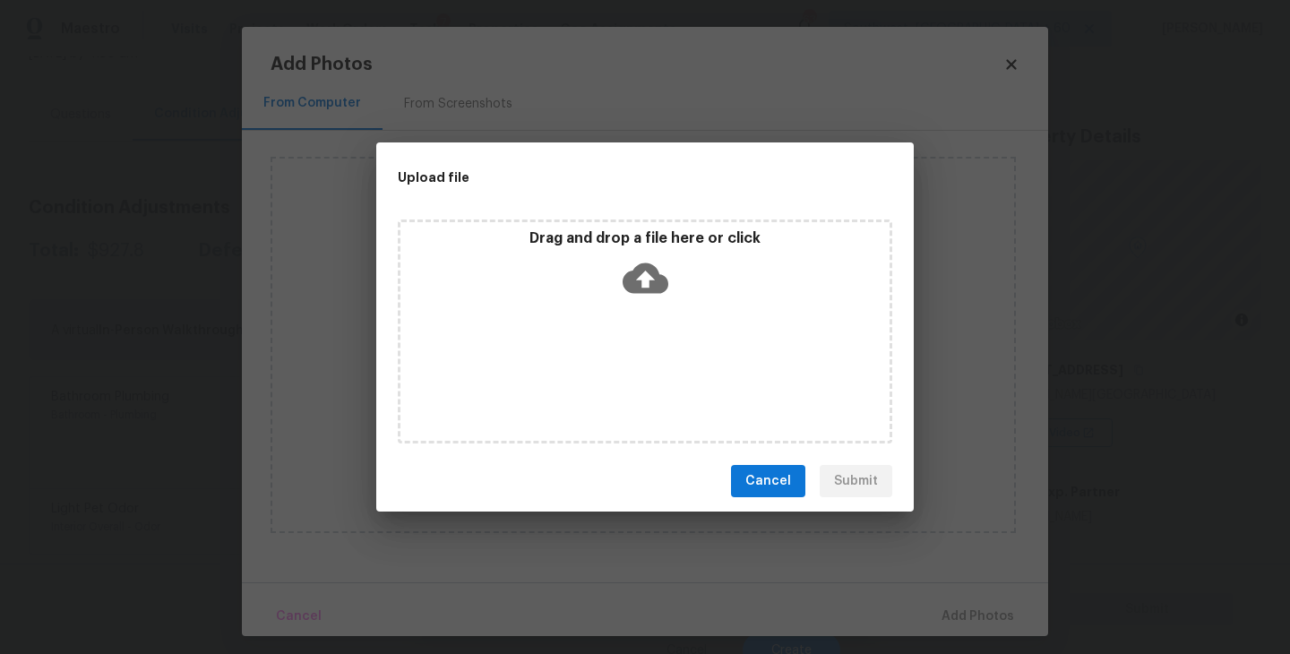
click at [649, 308] on div "Drag and drop a file here or click" at bounding box center [645, 332] width 495 height 224
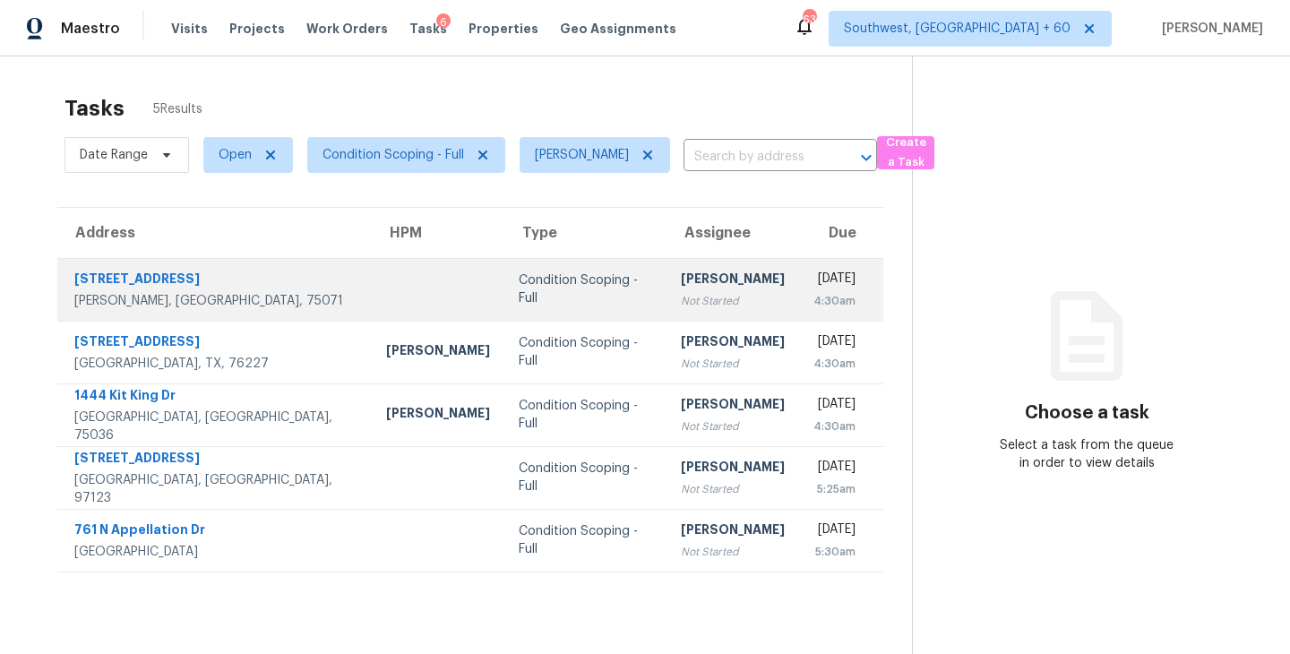
click at [681, 285] on div "[PERSON_NAME]" at bounding box center [733, 281] width 104 height 22
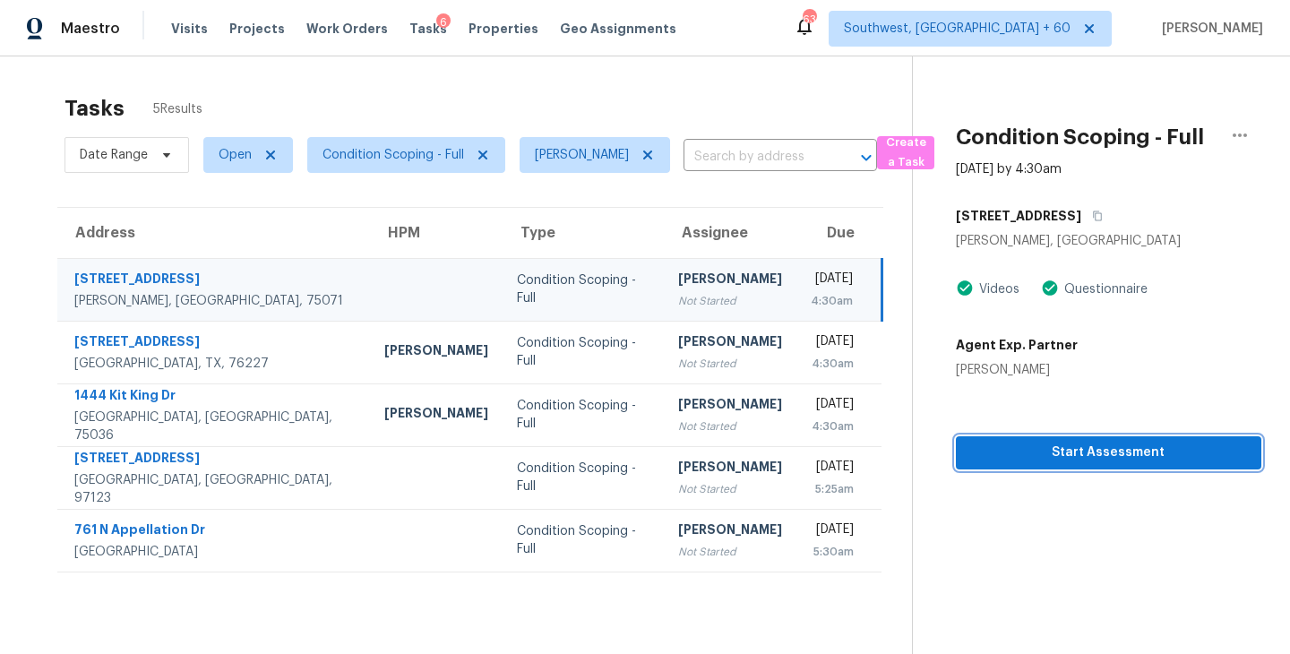
click at [1081, 457] on span "Start Assessment" at bounding box center [1108, 453] width 277 height 22
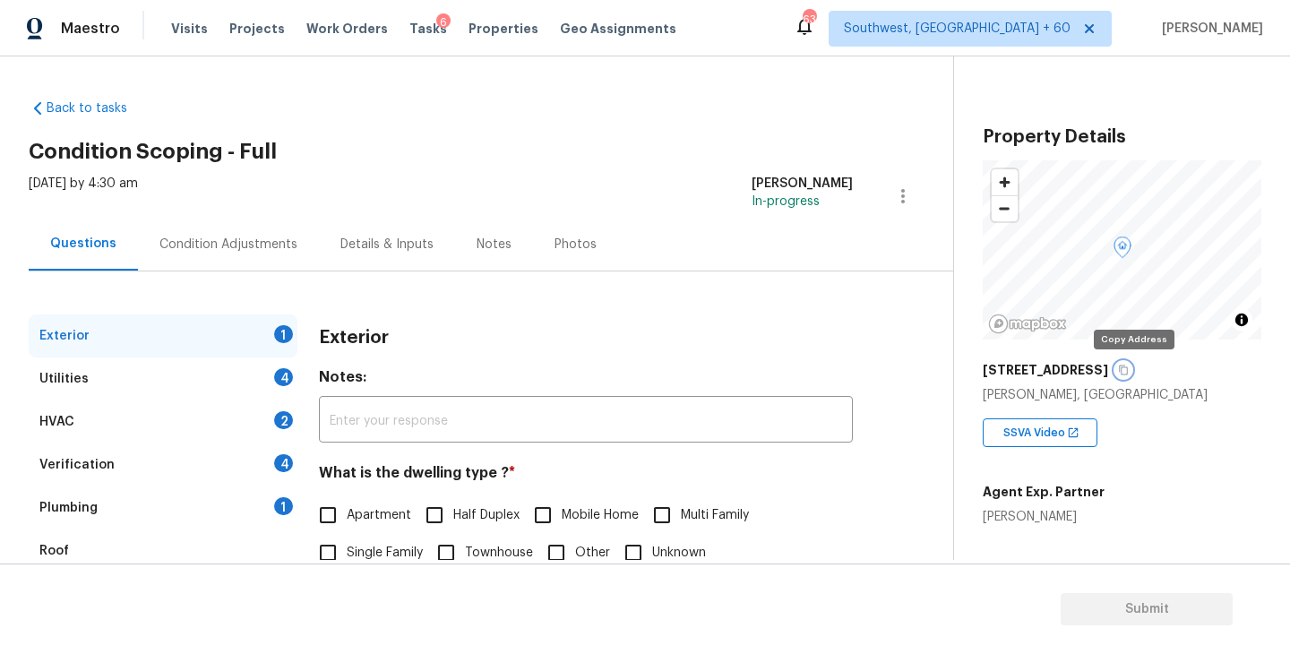
click at [1132, 374] on button "button" at bounding box center [1123, 370] width 16 height 16
click at [1128, 366] on icon "button" at bounding box center [1123, 371] width 9 height 10
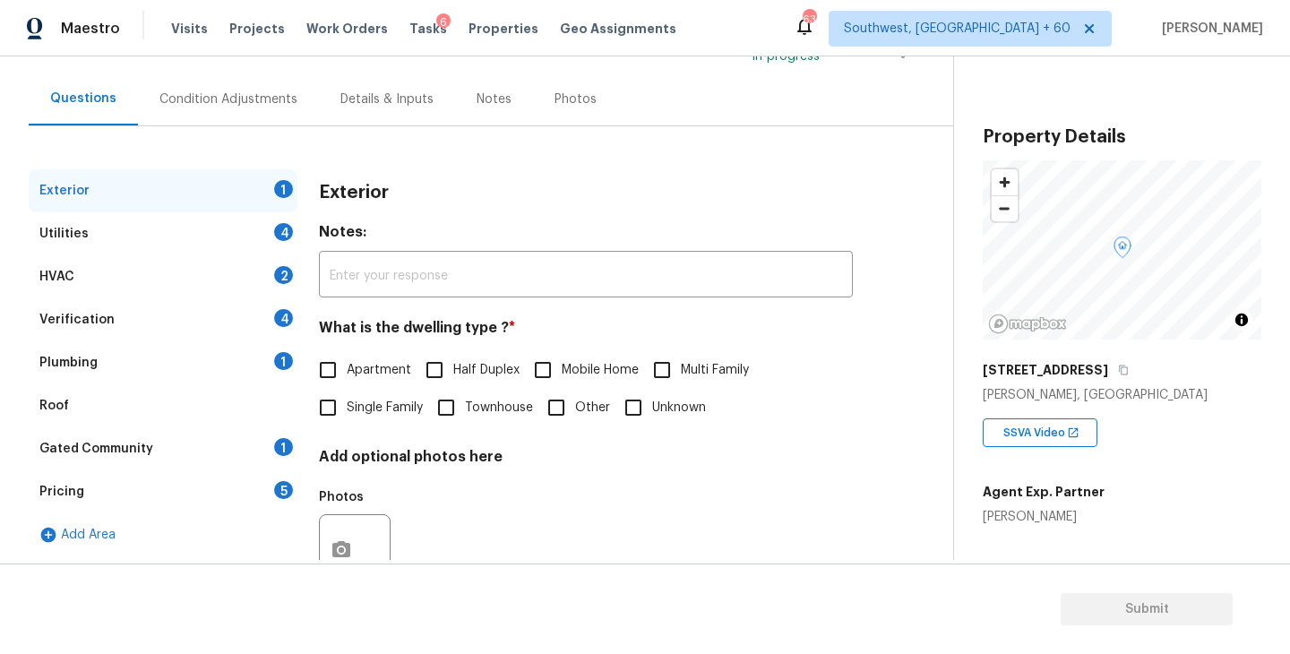
click at [373, 412] on span "Single Family" at bounding box center [385, 408] width 76 height 19
click at [347, 412] on input "Single Family" at bounding box center [328, 408] width 38 height 38
checkbox input "true"
click at [207, 238] on div "Utilities 4" at bounding box center [163, 233] width 269 height 43
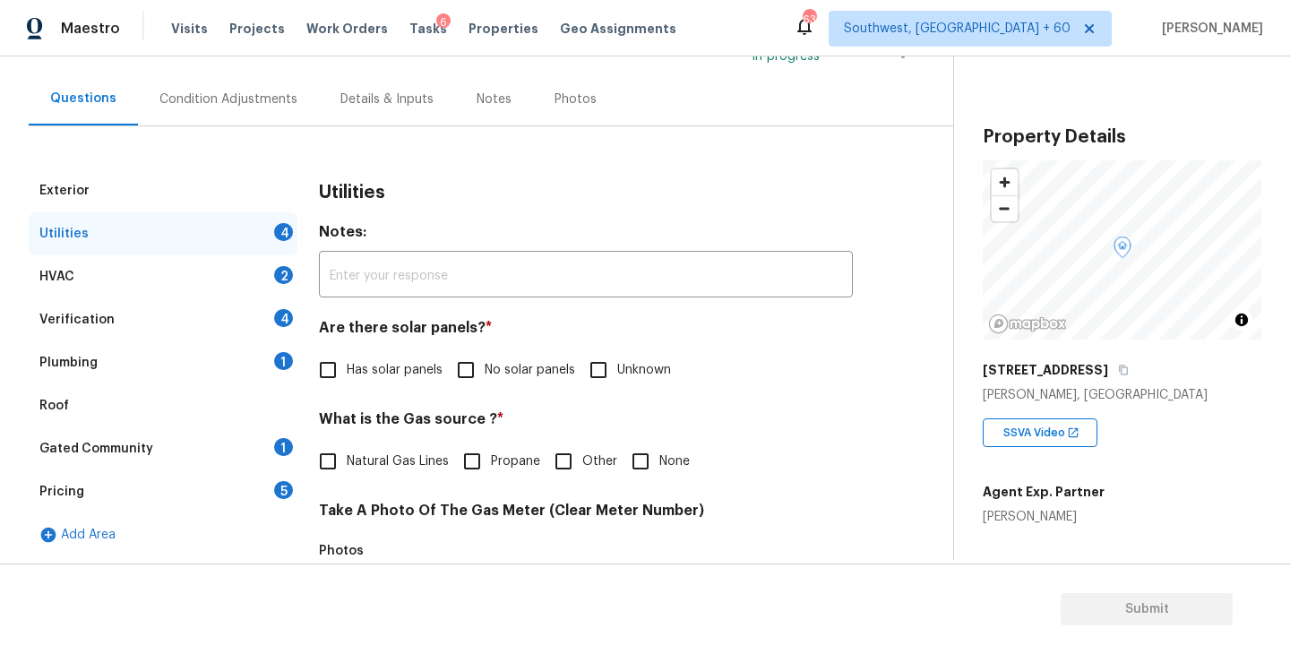
click at [469, 386] on input "No solar panels" at bounding box center [466, 370] width 38 height 38
checkbox input "true"
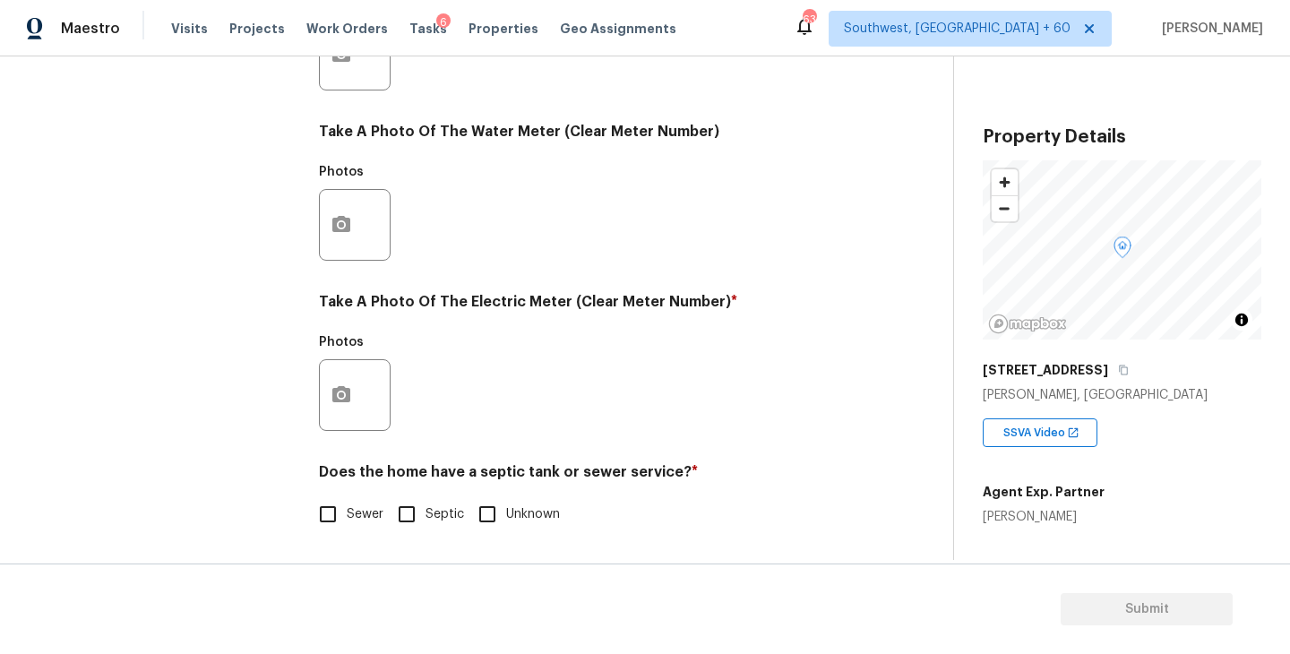
click at [338, 497] on input "Sewer" at bounding box center [328, 514] width 38 height 38
checkbox input "true"
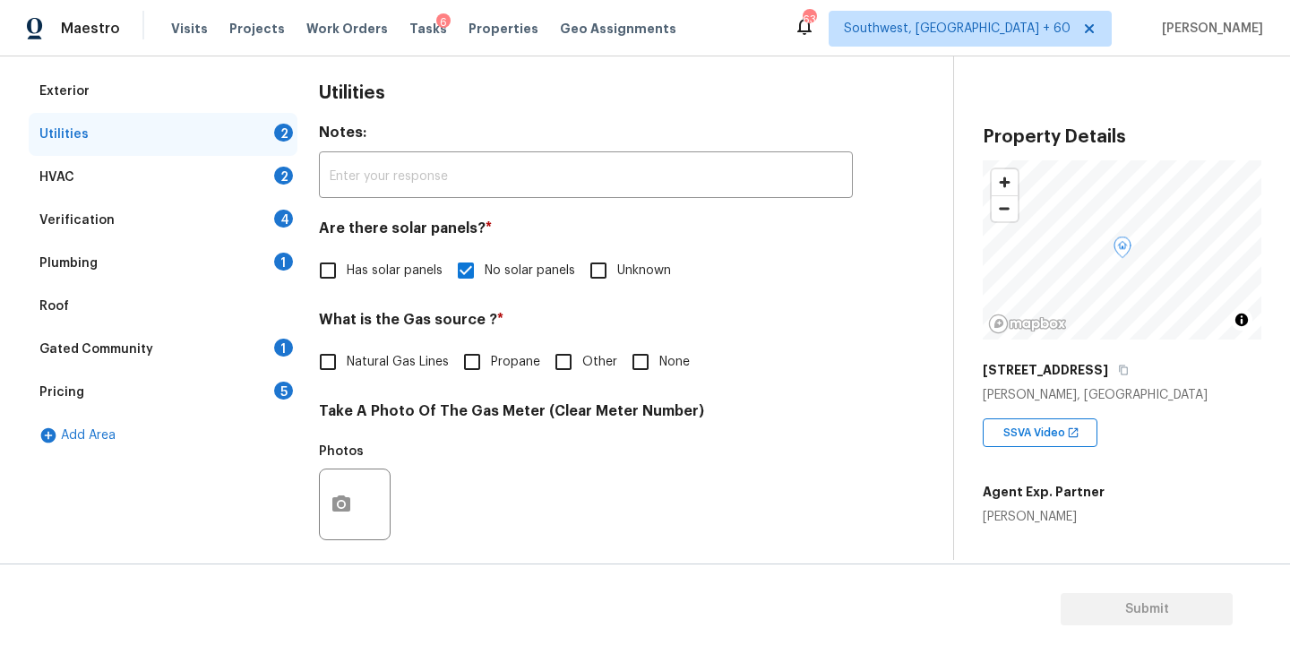
scroll to position [155, 0]
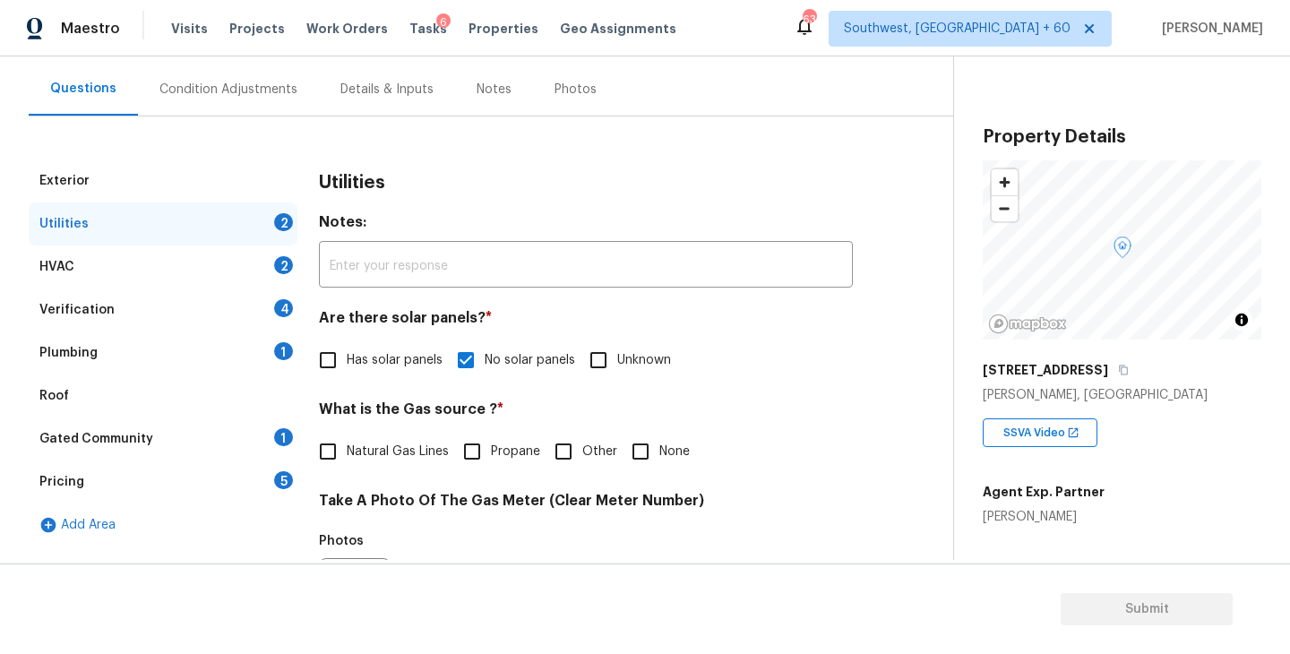
click at [188, 364] on div "Plumbing 1" at bounding box center [163, 352] width 269 height 43
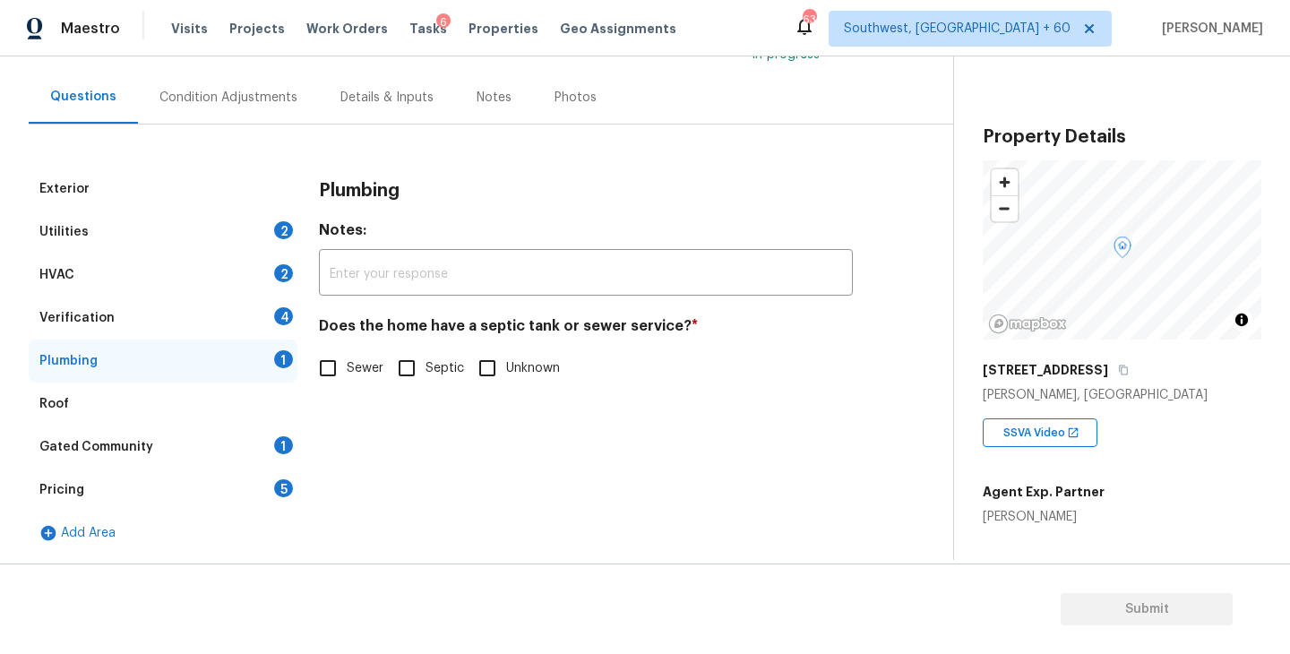
click at [327, 371] on input "Sewer" at bounding box center [328, 368] width 38 height 38
checkbox input "true"
click at [181, 459] on div "Gated Community 1" at bounding box center [163, 447] width 269 height 43
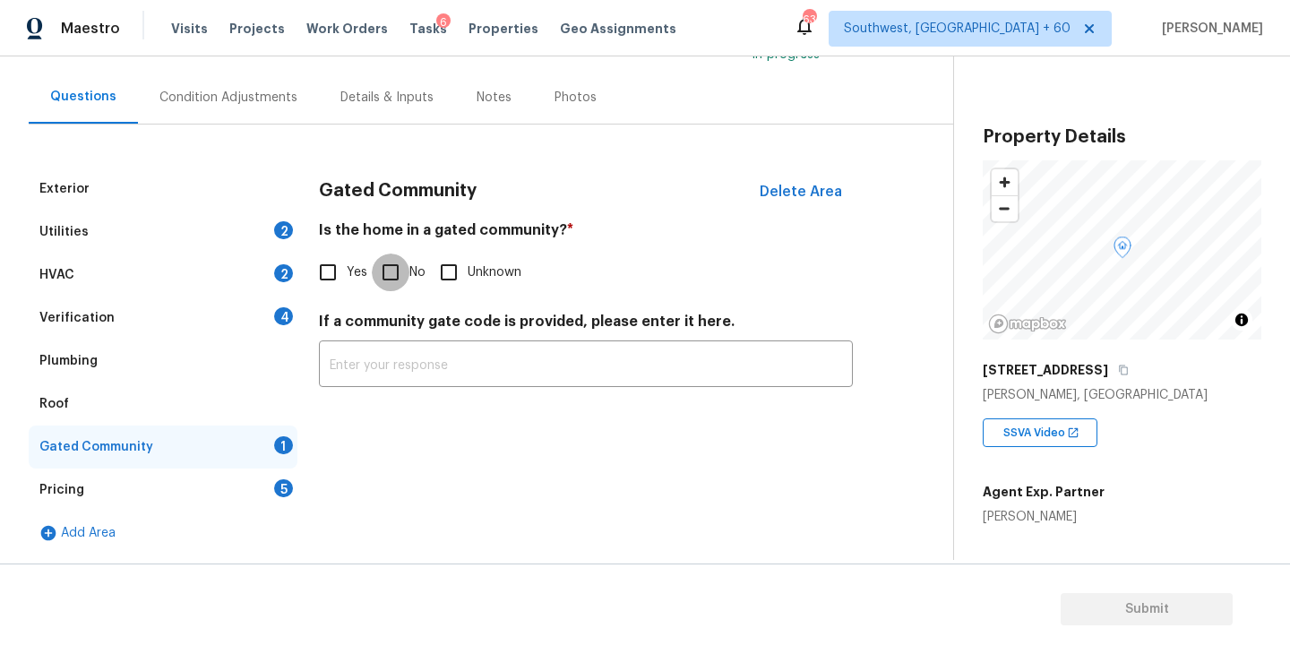
click at [403, 274] on input "No" at bounding box center [391, 273] width 38 height 38
checkbox input "true"
click at [261, 113] on div "Condition Adjustments" at bounding box center [228, 97] width 181 height 53
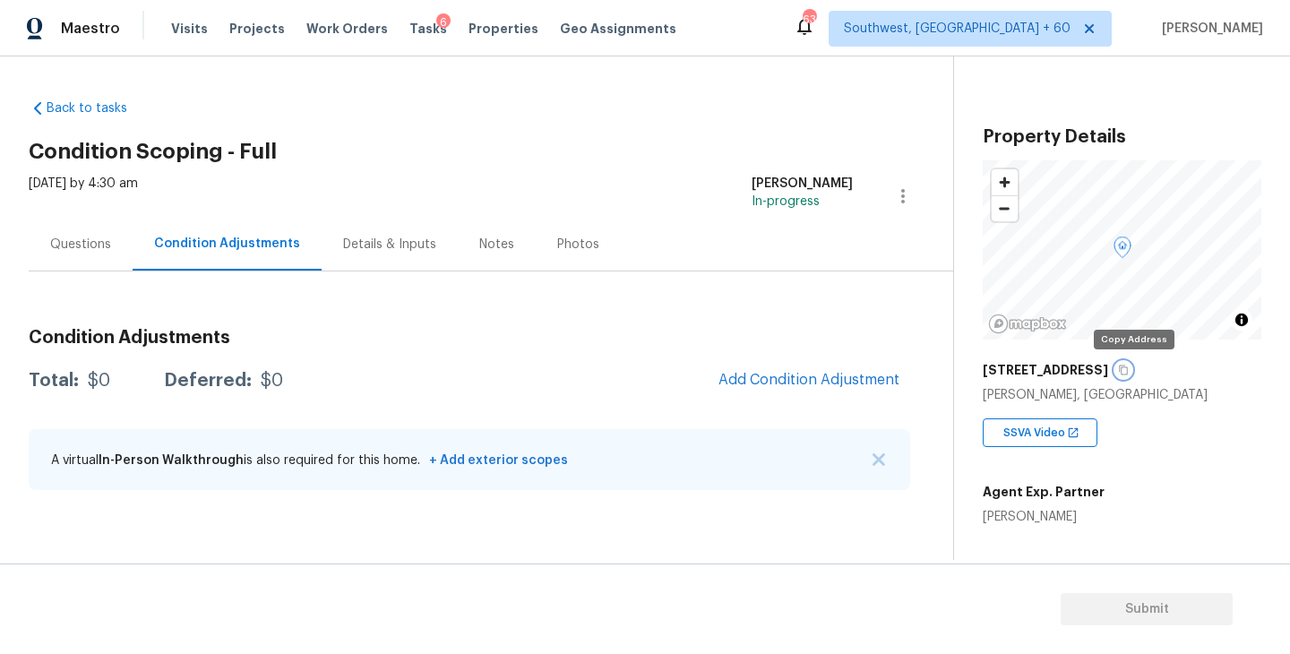
click at [1128, 367] on icon "button" at bounding box center [1123, 371] width 9 height 10
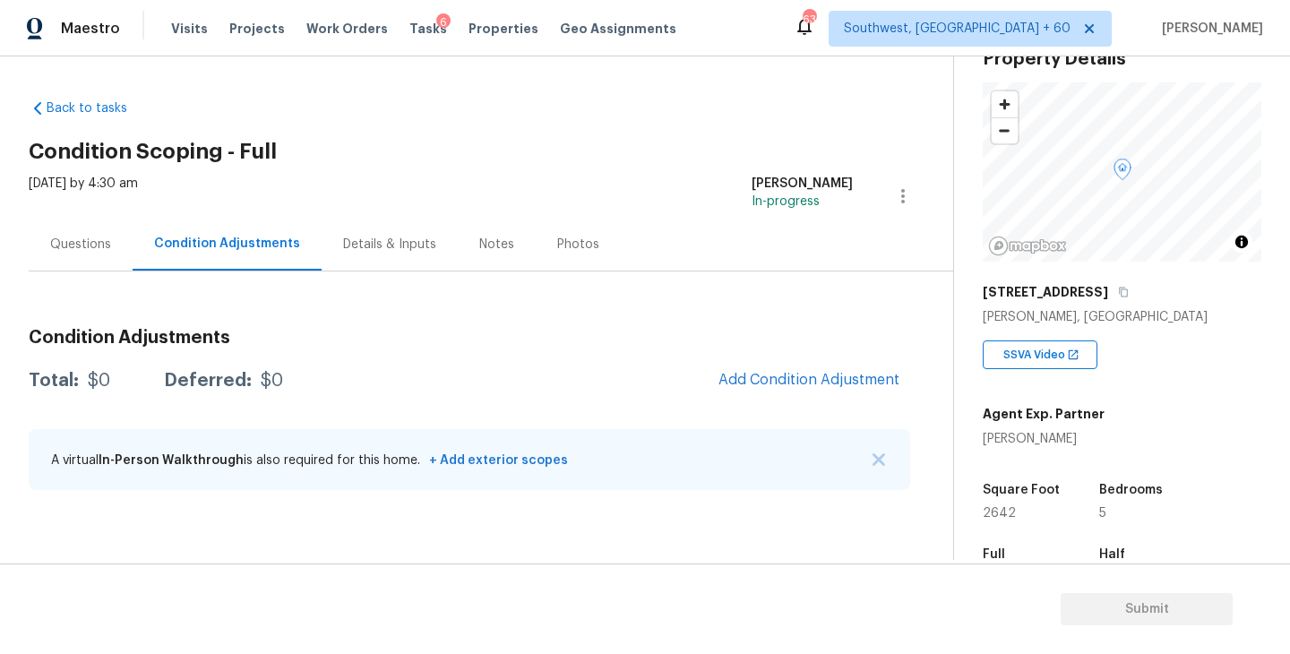
click at [1041, 443] on div "[PERSON_NAME]" at bounding box center [1044, 439] width 122 height 18
copy div "[PERSON_NAME]"
click at [504, 122] on div "Back to tasks Condition Scoping - Full [DATE] by 4:30 am [PERSON_NAME] In-progr…" at bounding box center [491, 298] width 925 height 426
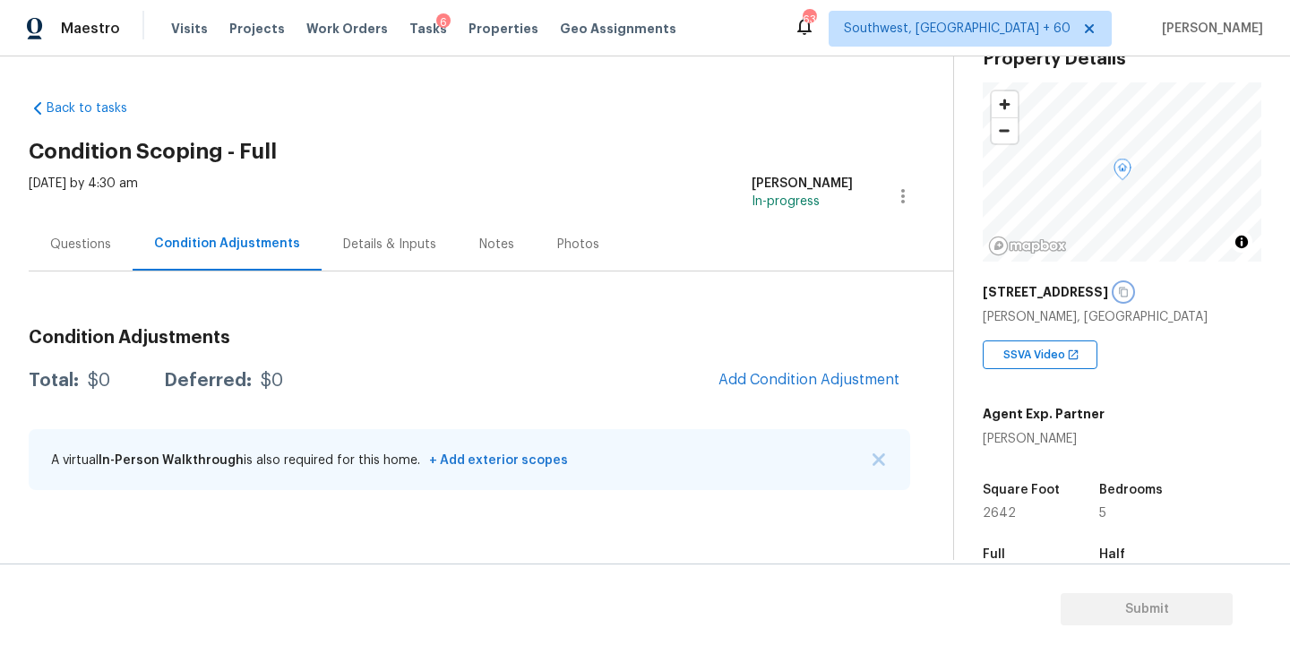
click at [1129, 295] on icon "button" at bounding box center [1123, 292] width 11 height 11
click at [1139, 289] on div "[STREET_ADDRESS]" at bounding box center [1122, 292] width 279 height 32
click at [1132, 289] on button "button" at bounding box center [1123, 292] width 16 height 16
click at [121, 110] on link "Back to tasks" at bounding box center [115, 108] width 172 height 18
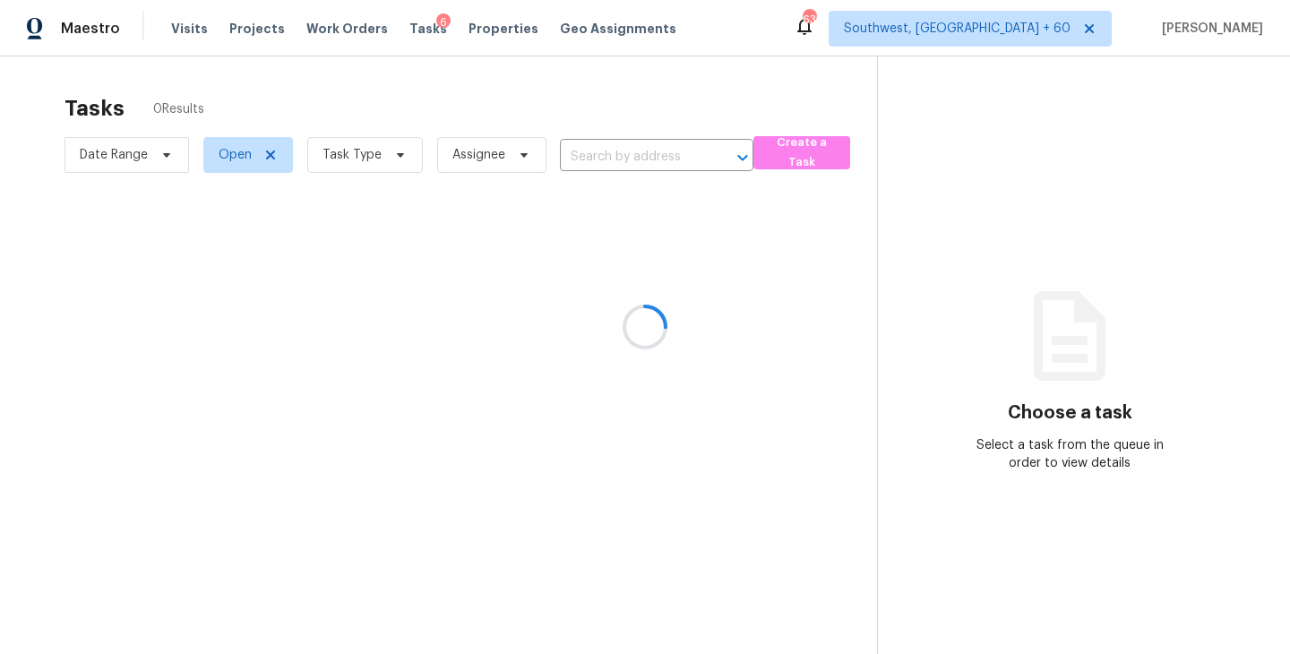
click at [370, 185] on div at bounding box center [645, 327] width 1290 height 654
click at [375, 158] on div at bounding box center [645, 327] width 1290 height 654
click at [362, 156] on div at bounding box center [645, 327] width 1290 height 654
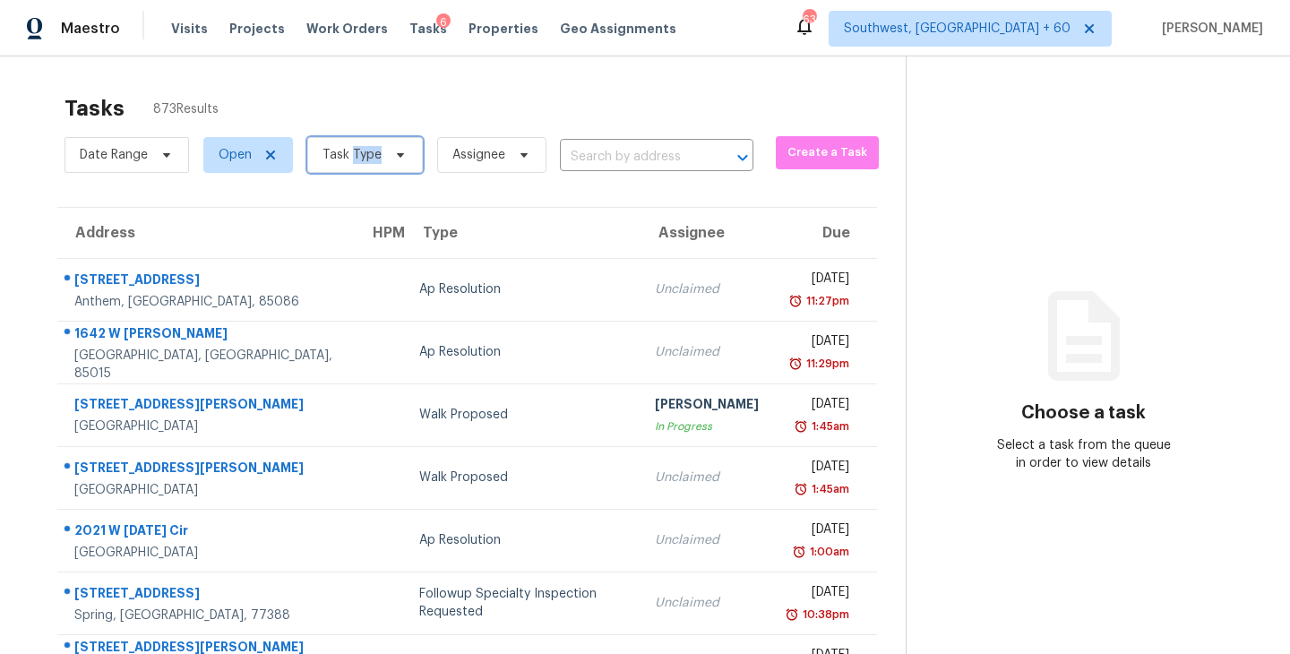
click at [362, 156] on span "Task Type" at bounding box center [352, 155] width 59 height 18
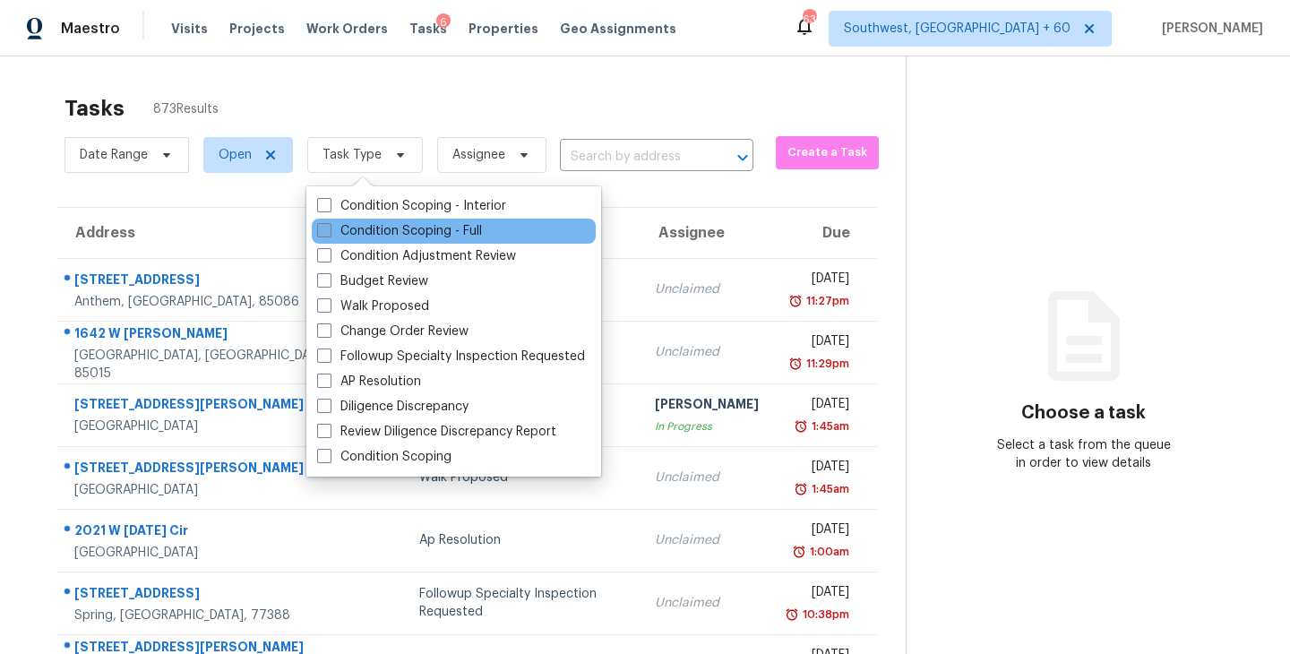
click at [411, 233] on label "Condition Scoping - Full" at bounding box center [399, 231] width 165 height 18
click at [329, 233] on input "Condition Scoping - Full" at bounding box center [323, 228] width 12 height 12
checkbox input "true"
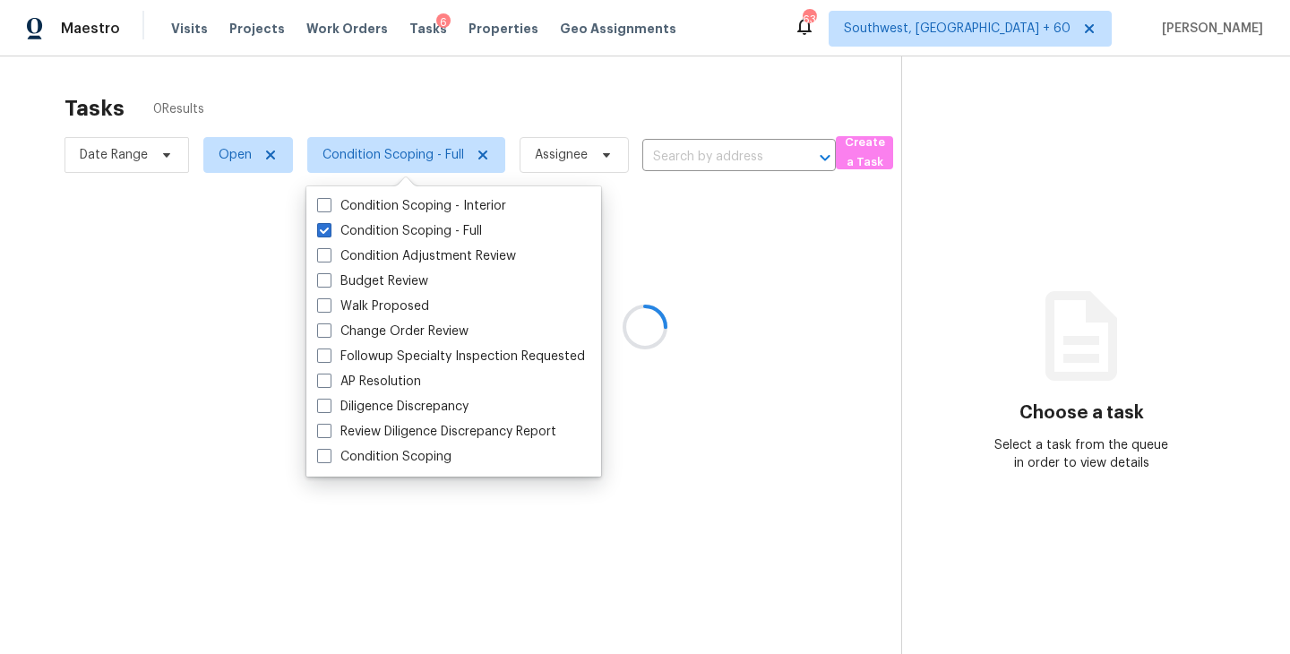
click at [771, 247] on div at bounding box center [645, 327] width 1290 height 654
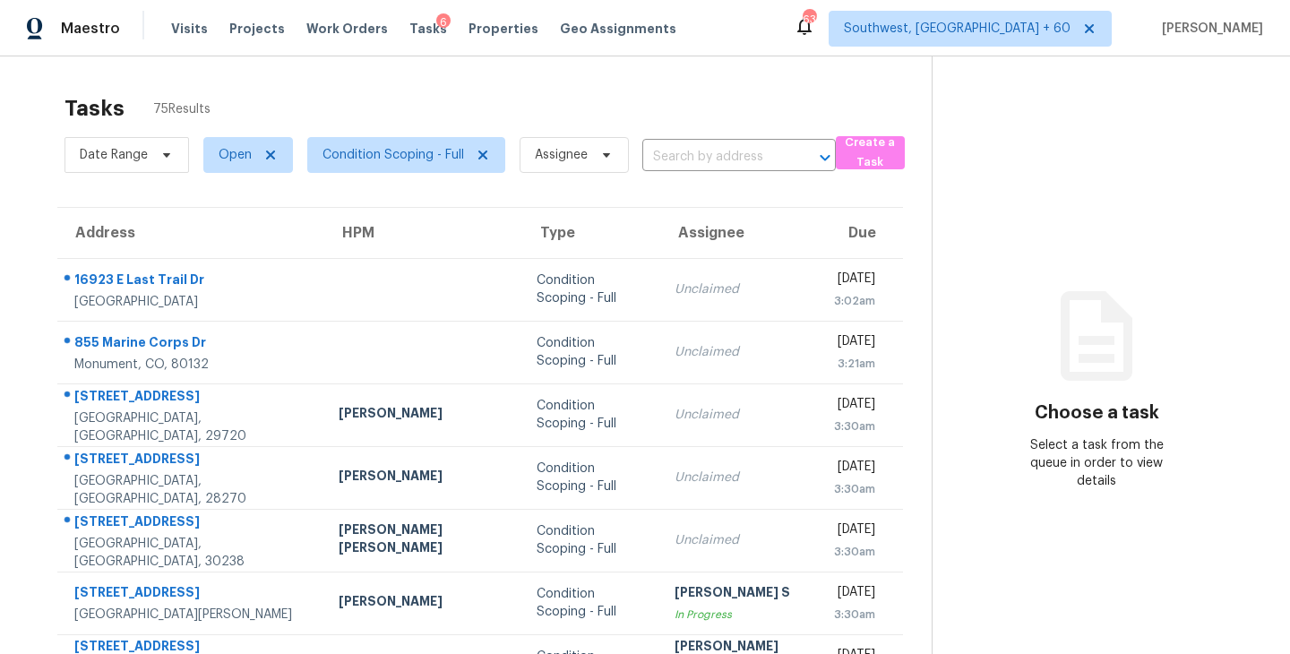
click at [578, 192] on section "Tasks 75 Results Date Range Open Condition Scoping - Full Assignee ​ Create a T…" at bounding box center [480, 509] width 903 height 848
drag, startPoint x: 572, startPoint y: 156, endPoint x: 572, endPoint y: 168, distance: 12.5
click at [572, 156] on span "Assignee" at bounding box center [561, 155] width 53 height 18
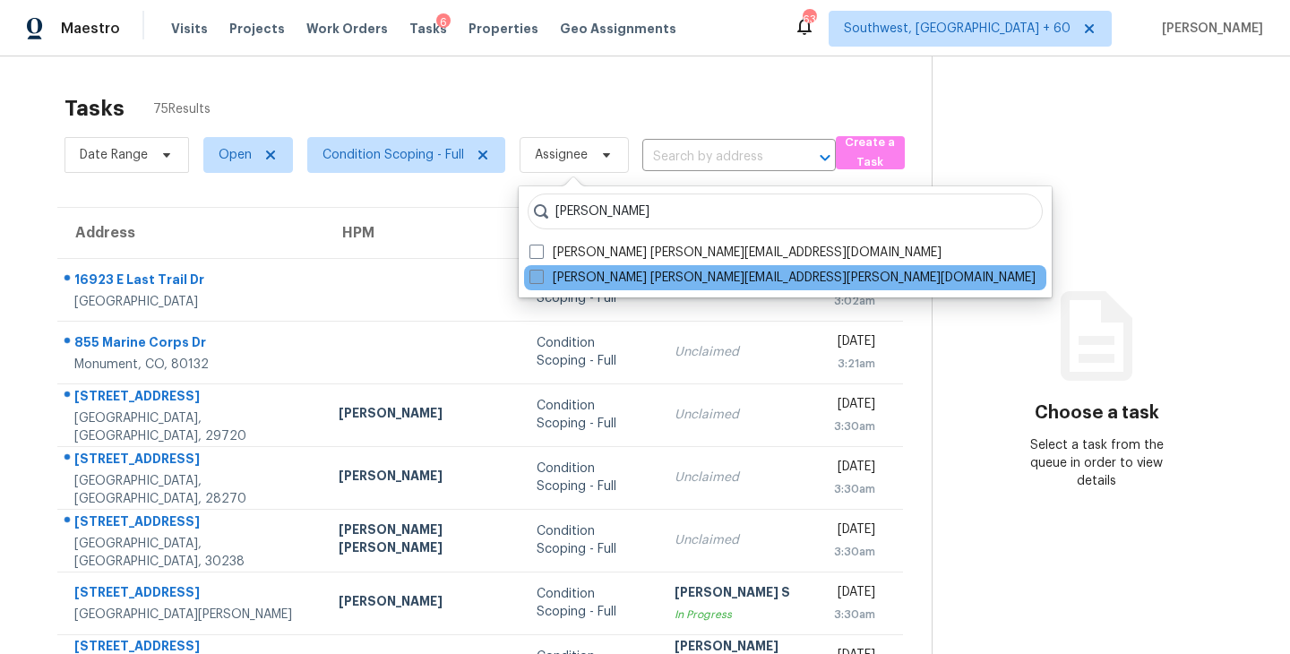
type input "[PERSON_NAME]"
click at [583, 285] on label "[PERSON_NAME] [PERSON_NAME][EMAIL_ADDRESS][PERSON_NAME][DOMAIN_NAME]" at bounding box center [782, 278] width 506 height 18
click at [541, 280] on input "[PERSON_NAME] [PERSON_NAME][EMAIL_ADDRESS][PERSON_NAME][DOMAIN_NAME]" at bounding box center [535, 275] width 12 height 12
checkbox input "true"
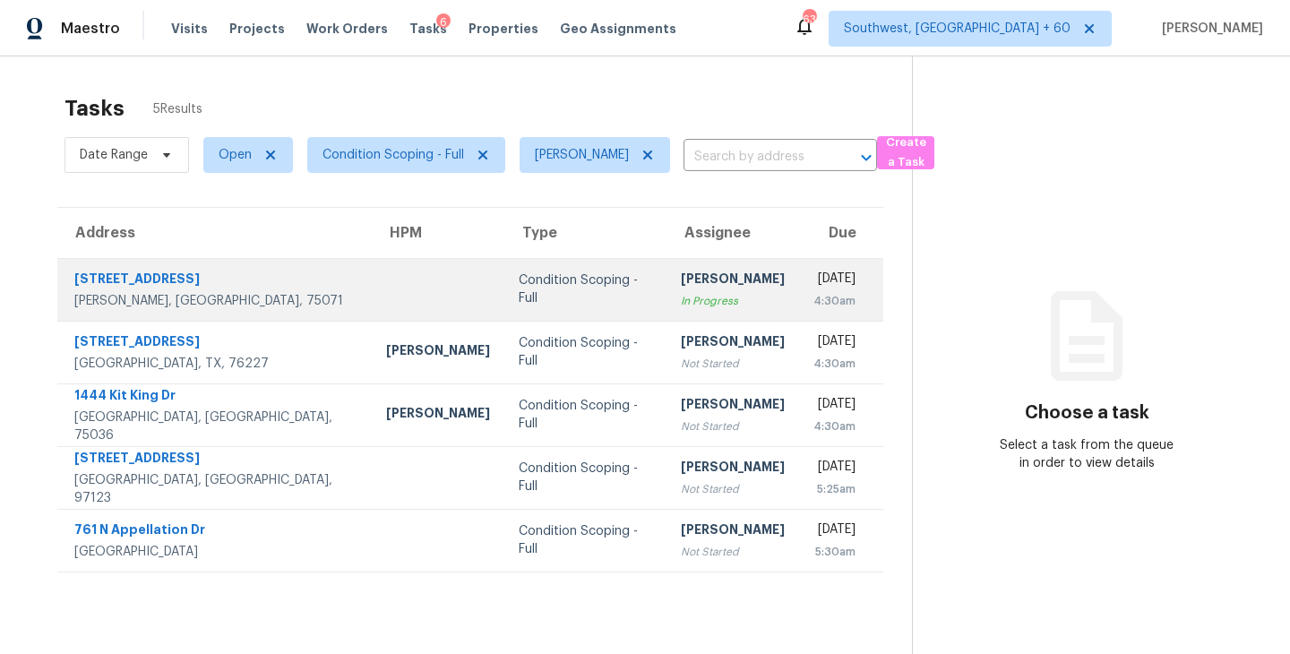
click at [681, 299] on div "In Progress" at bounding box center [733, 301] width 104 height 18
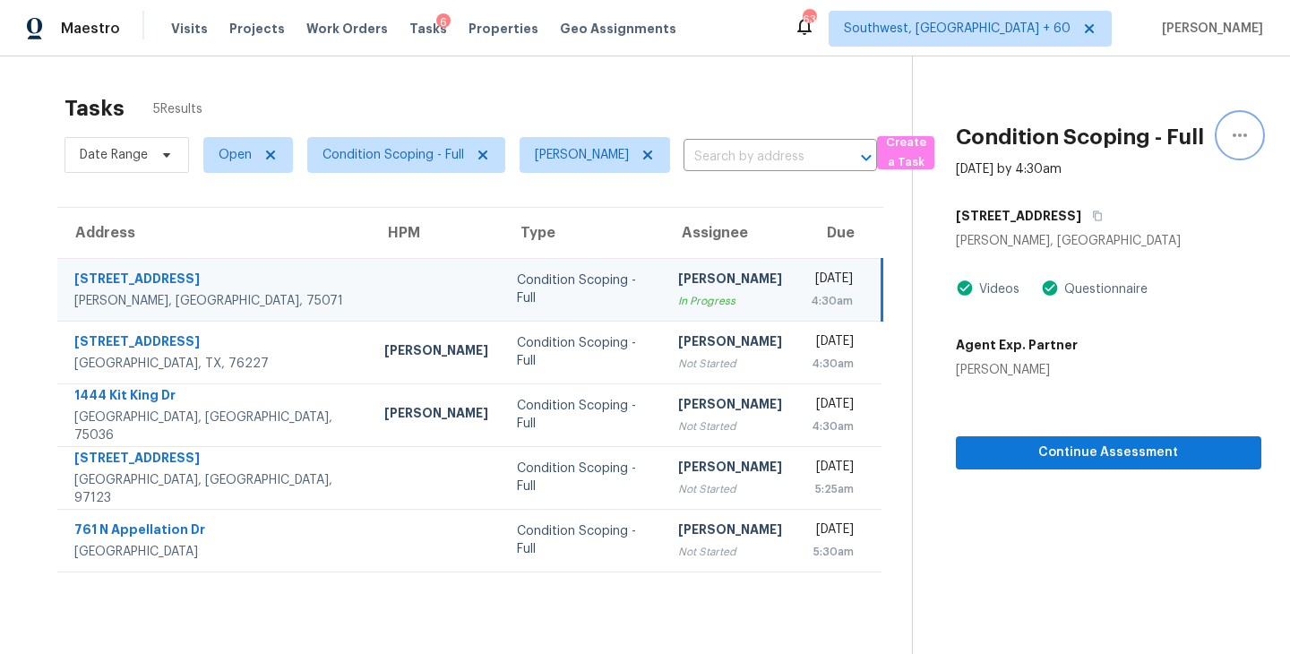
click at [1236, 141] on icon "button" at bounding box center [1240, 136] width 22 height 22
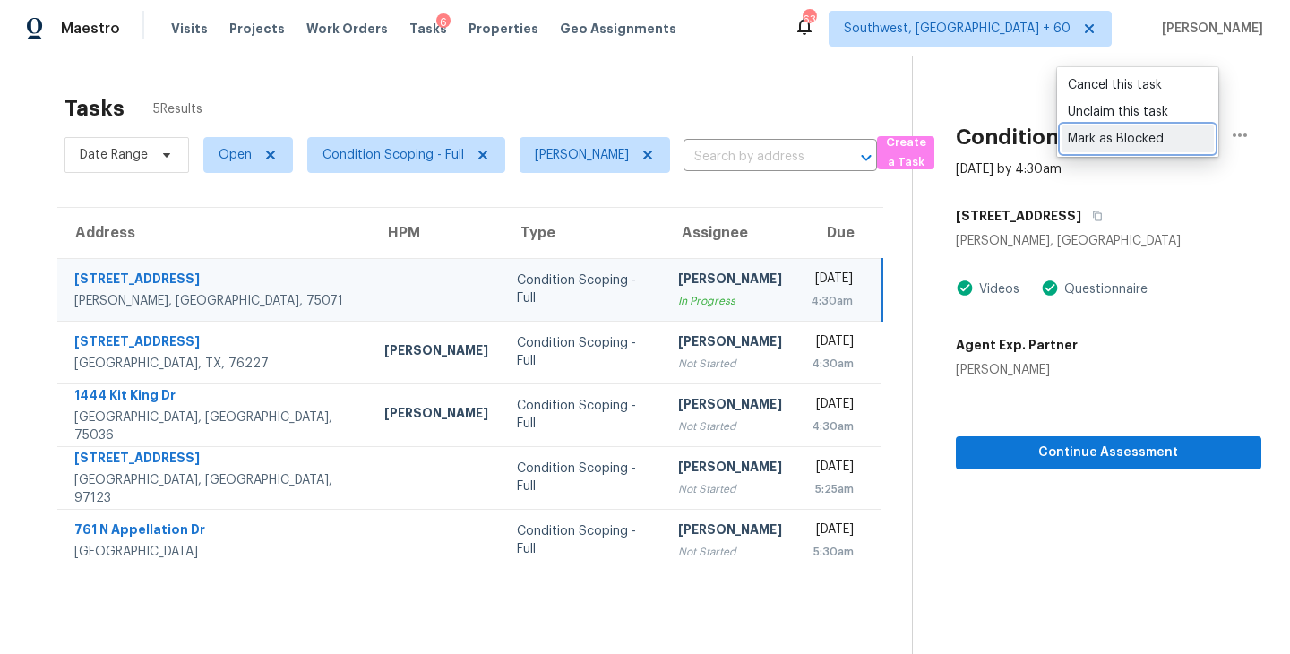
click at [1126, 141] on div "Mark as Blocked" at bounding box center [1138, 139] width 140 height 18
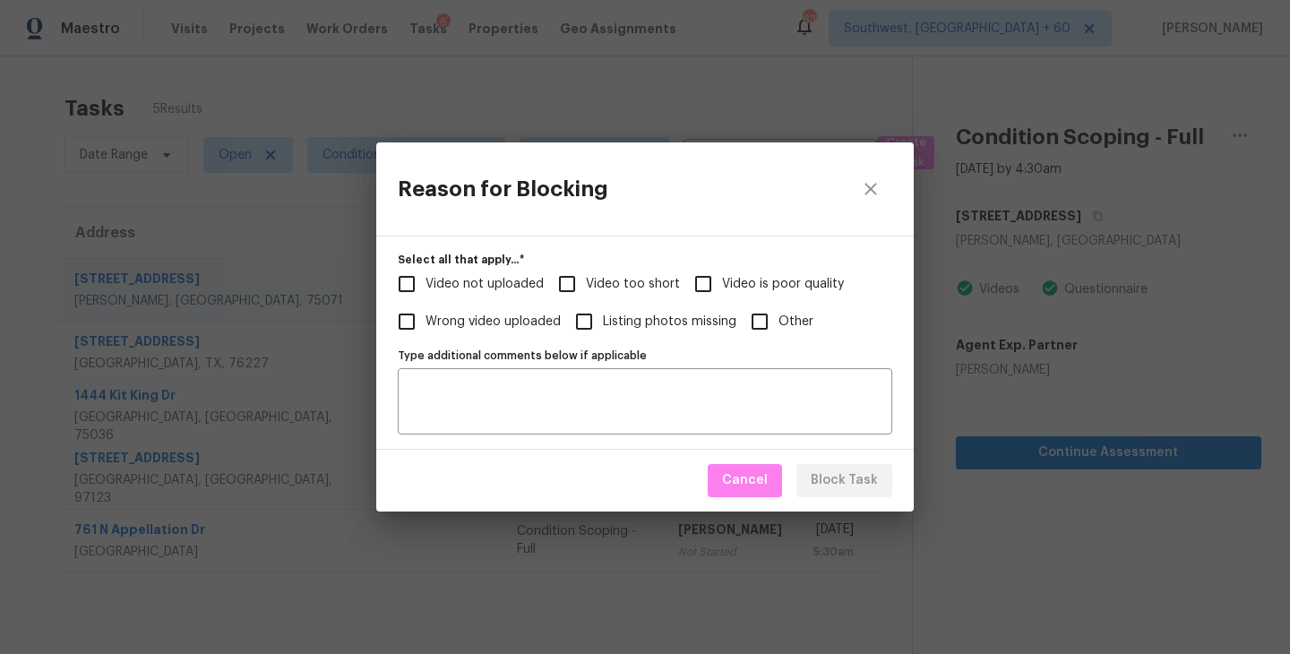
click at [586, 280] on span "Video too short" at bounding box center [633, 284] width 94 height 19
click at [585, 280] on input "Video too short" at bounding box center [567, 284] width 38 height 38
checkbox input "true"
click at [831, 470] on span "Block Task" at bounding box center [844, 480] width 67 height 22
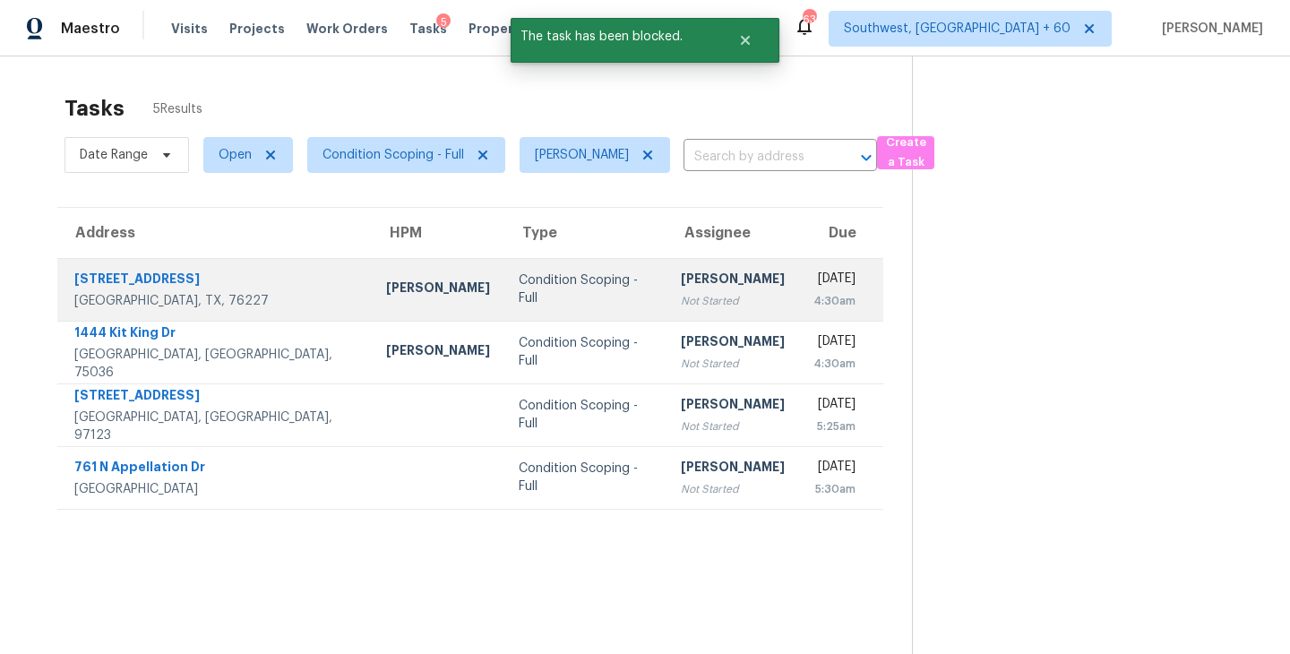
click at [705, 295] on div "Not Started" at bounding box center [733, 301] width 104 height 18
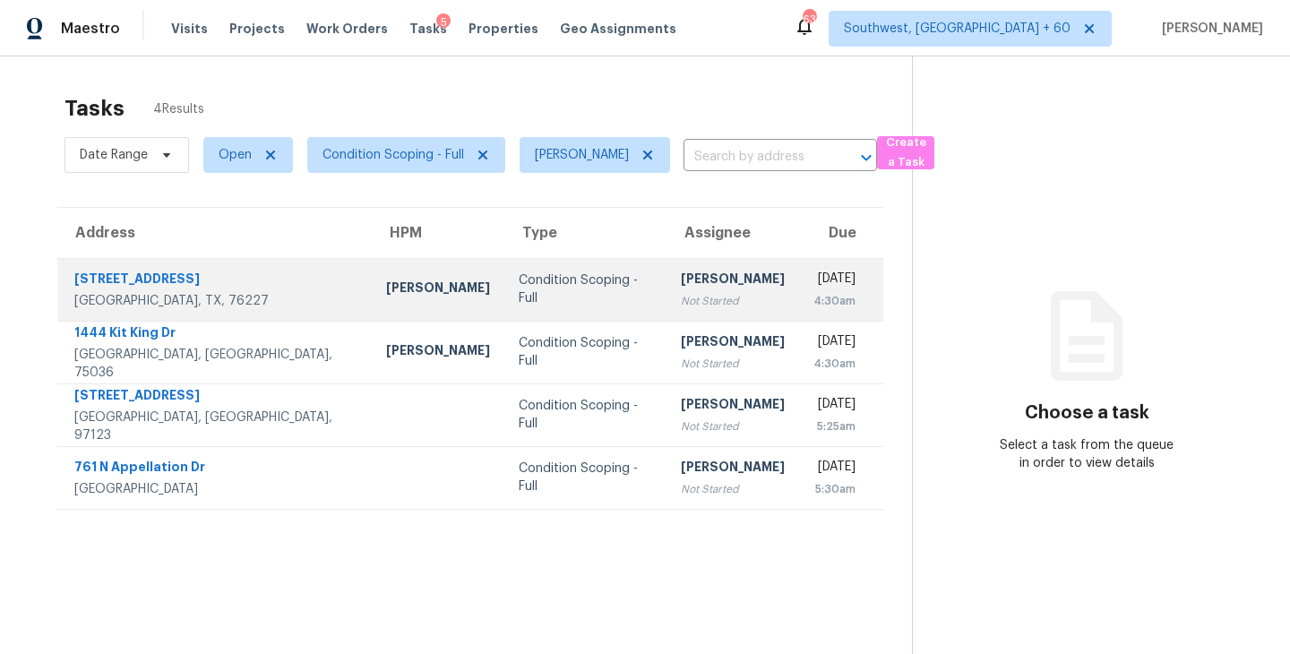
click at [681, 292] on div "Not Started" at bounding box center [733, 301] width 104 height 18
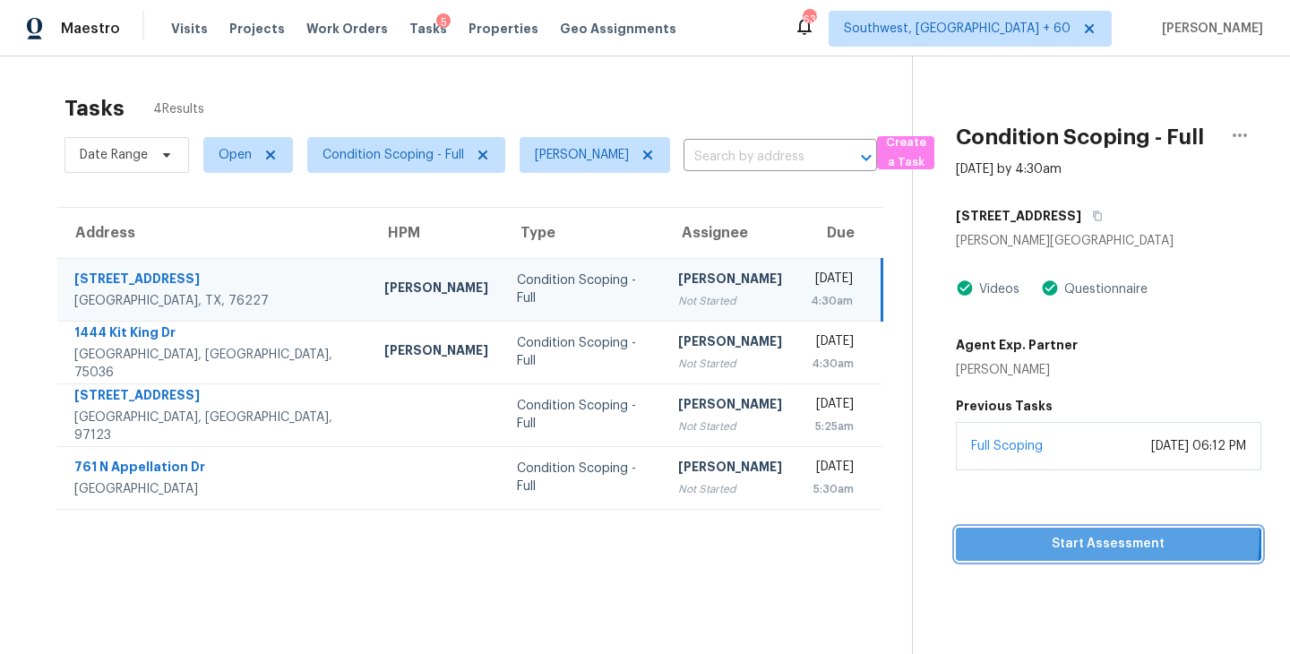
click at [1039, 535] on span "Start Assessment" at bounding box center [1108, 544] width 277 height 22
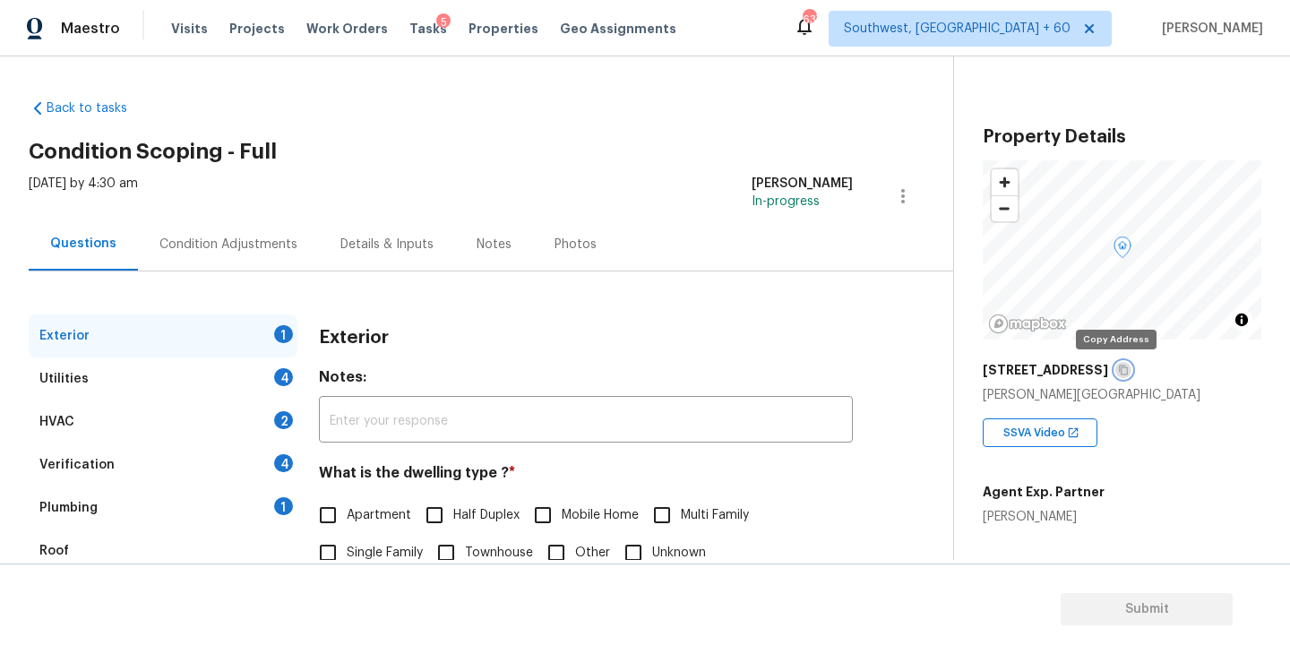
click at [1118, 370] on icon "button" at bounding box center [1123, 370] width 11 height 11
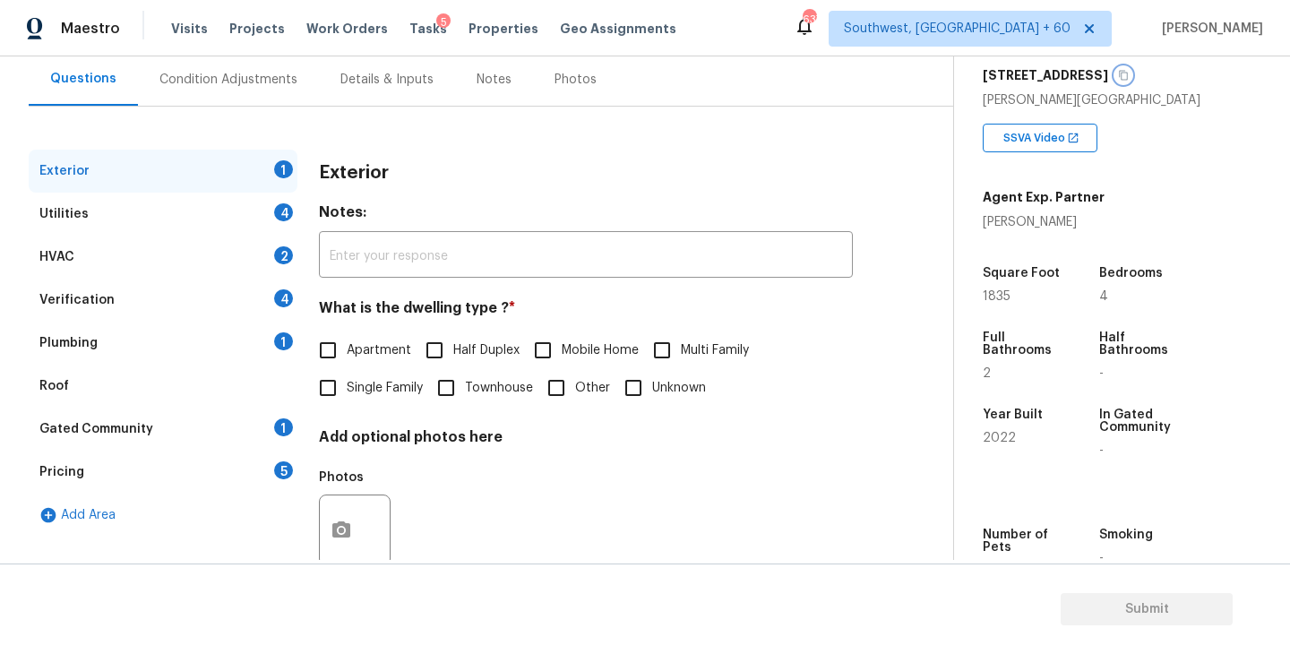
scroll to position [297, 0]
click at [246, 95] on div "Condition Adjustments" at bounding box center [228, 79] width 181 height 53
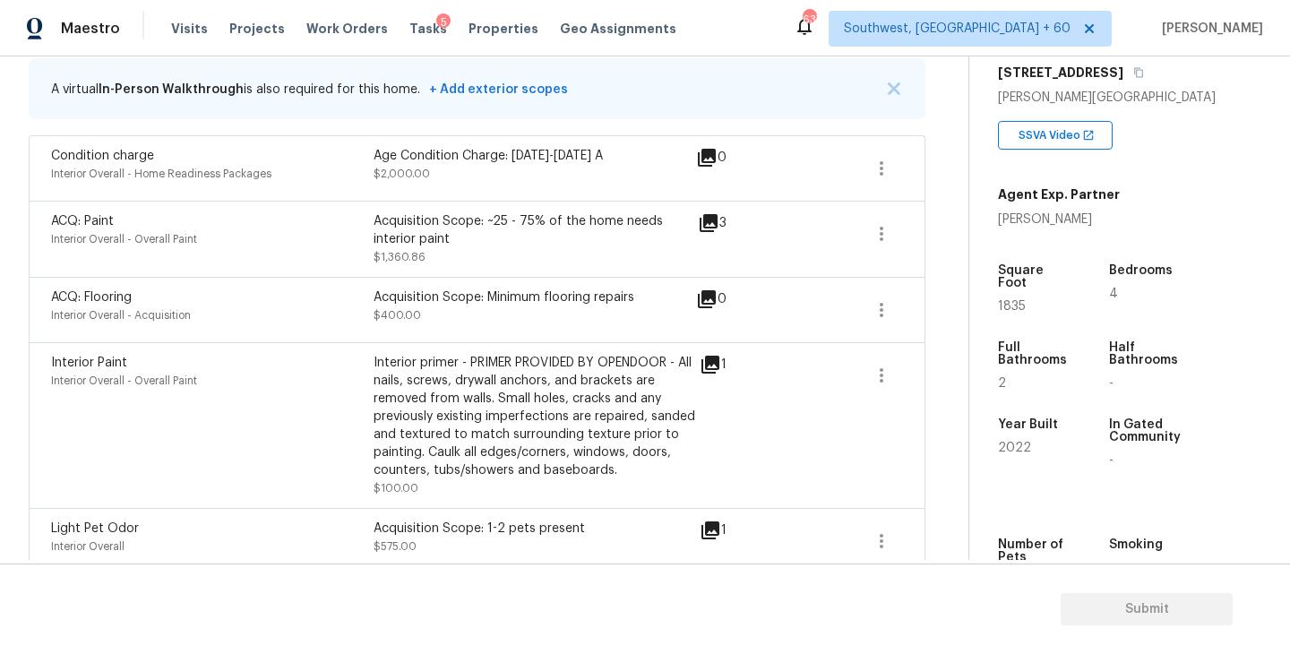
scroll to position [288, 0]
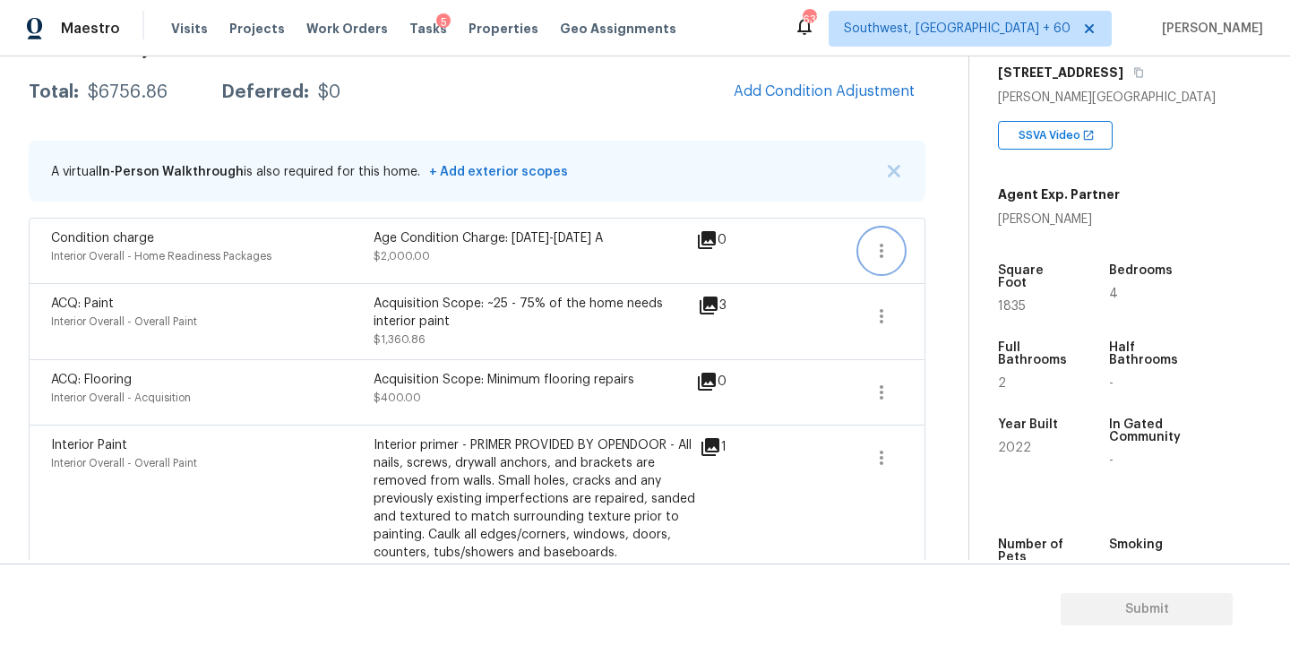
click at [880, 247] on icon "button" at bounding box center [882, 251] width 22 height 22
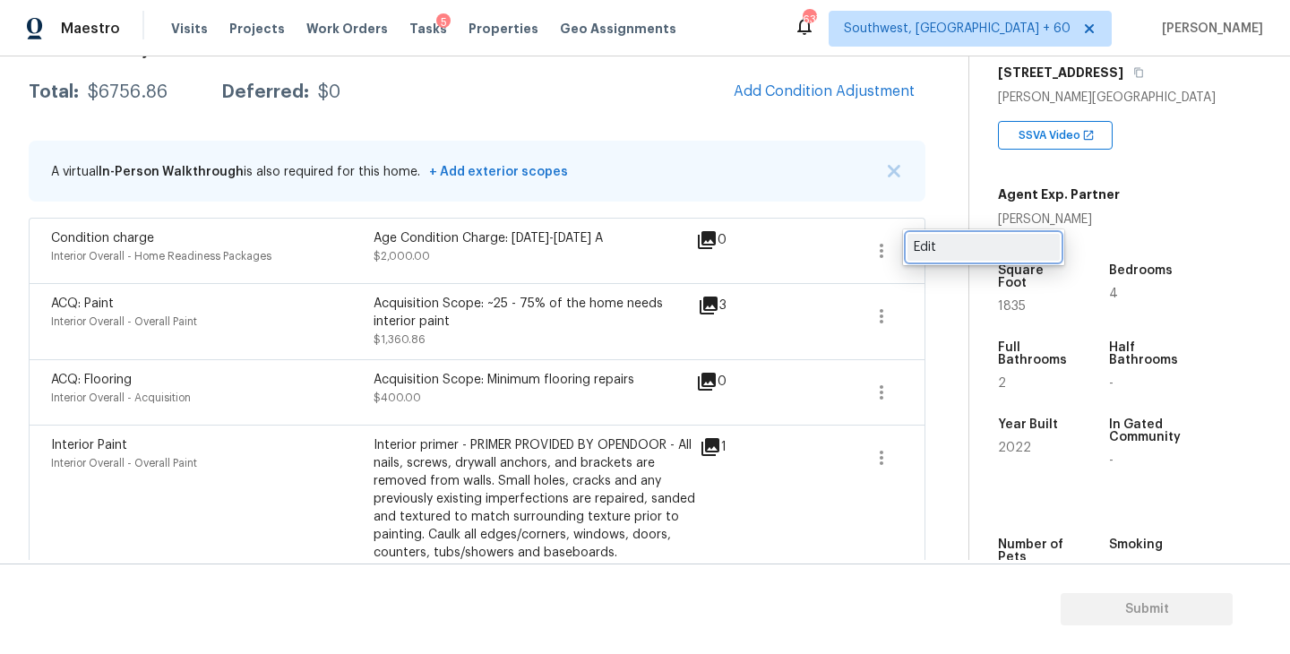
click at [933, 251] on div "Edit" at bounding box center [984, 247] width 140 height 18
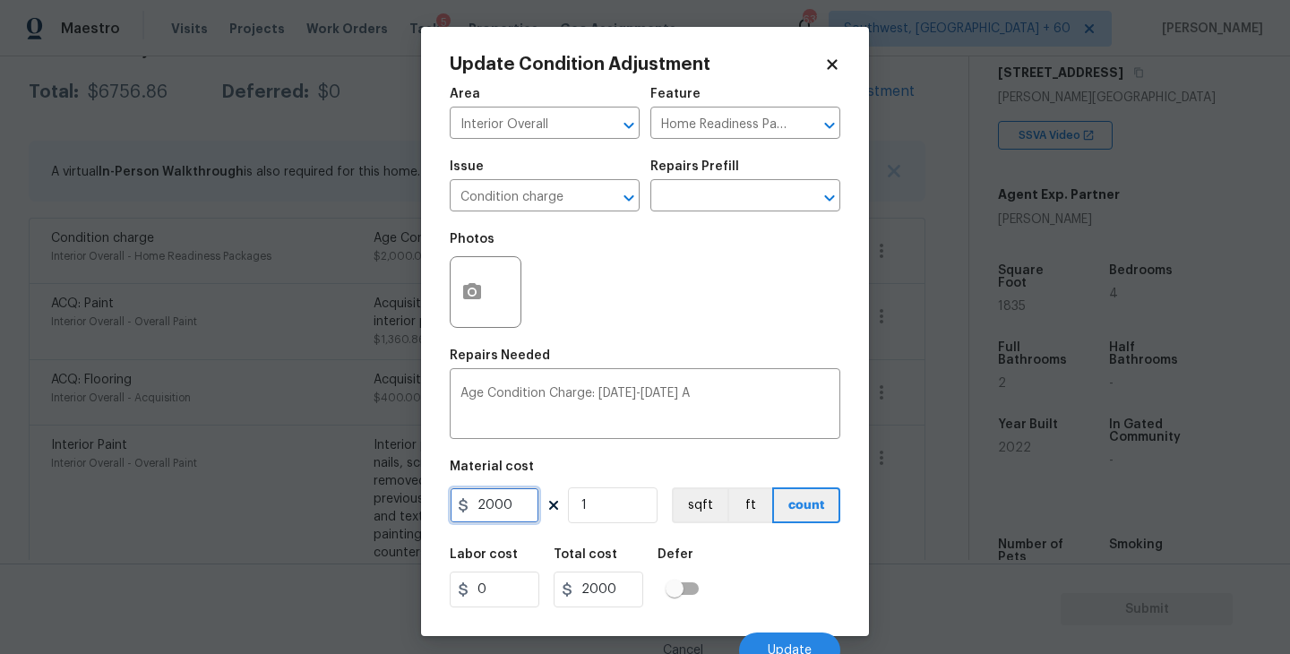
drag, startPoint x: 512, startPoint y: 505, endPoint x: 408, endPoint y: 507, distance: 104.8
click at [408, 507] on div "Update Condition Adjustment Area Interior Overall ​ Feature Home Readiness Pack…" at bounding box center [645, 327] width 1290 height 654
type input "0"
click at [770, 561] on div "Labor cost 0 Total cost 0 Defer" at bounding box center [645, 578] width 391 height 81
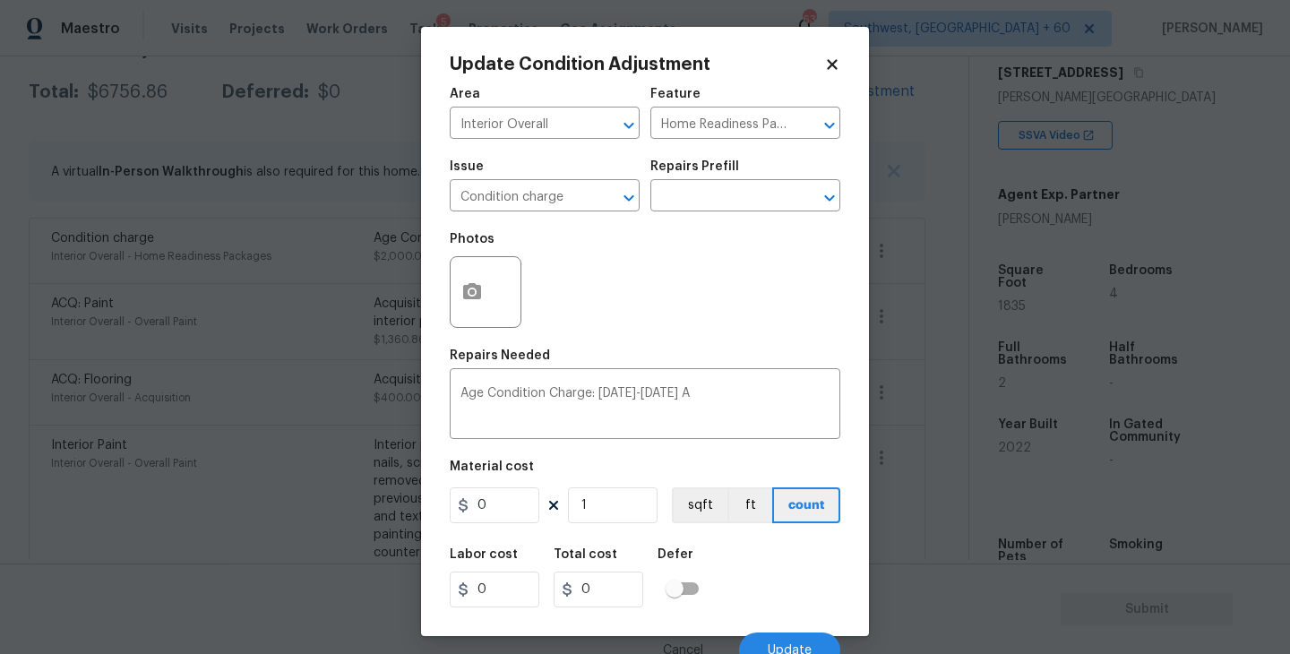
scroll to position [15, 0]
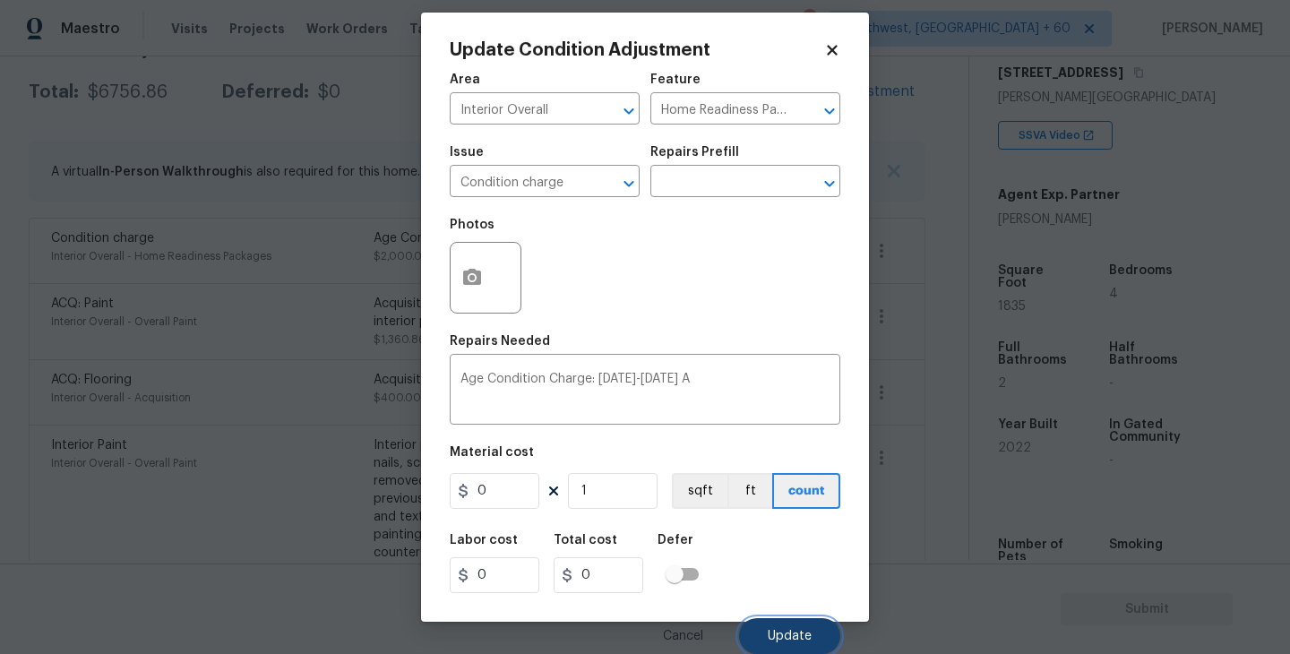
click at [786, 627] on button "Update" at bounding box center [789, 636] width 101 height 36
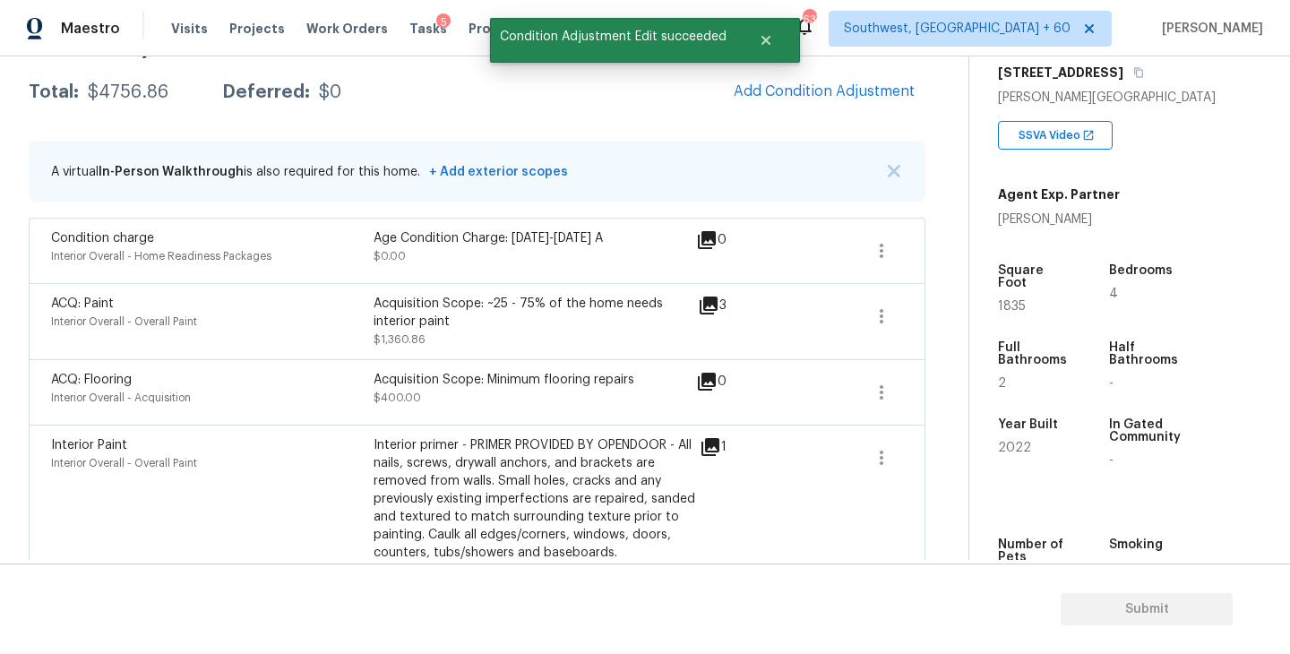
scroll to position [352, 0]
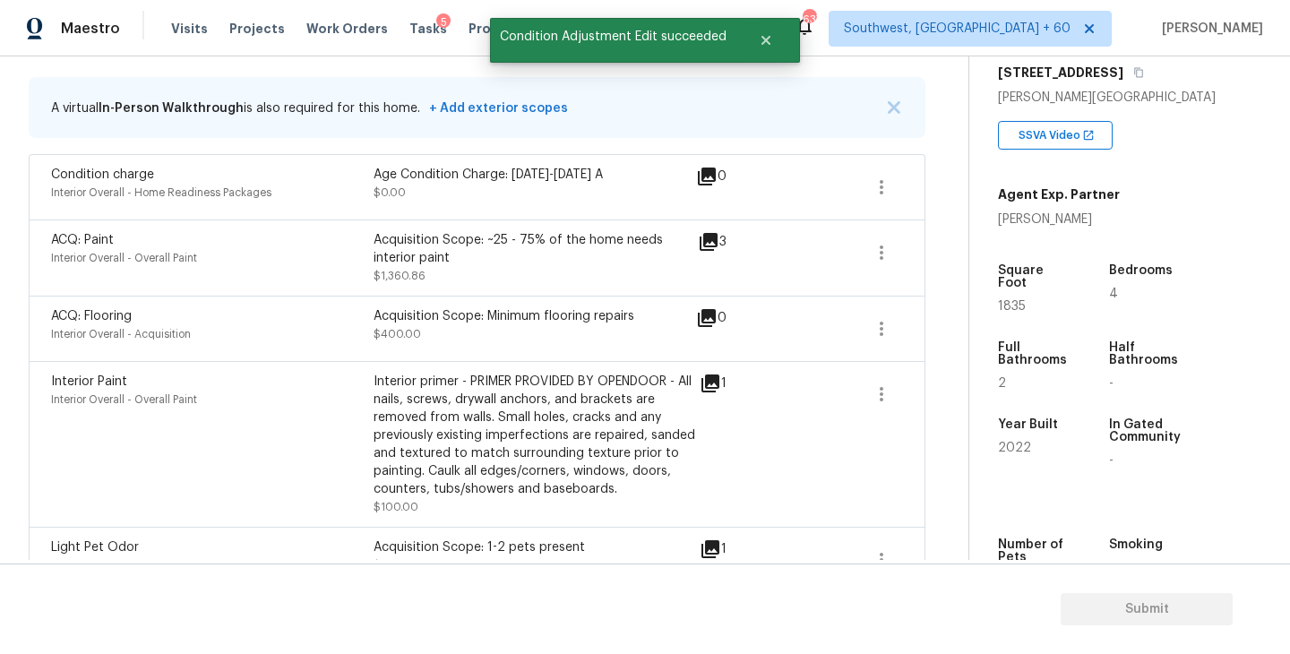
click at [709, 243] on icon at bounding box center [709, 242] width 18 height 18
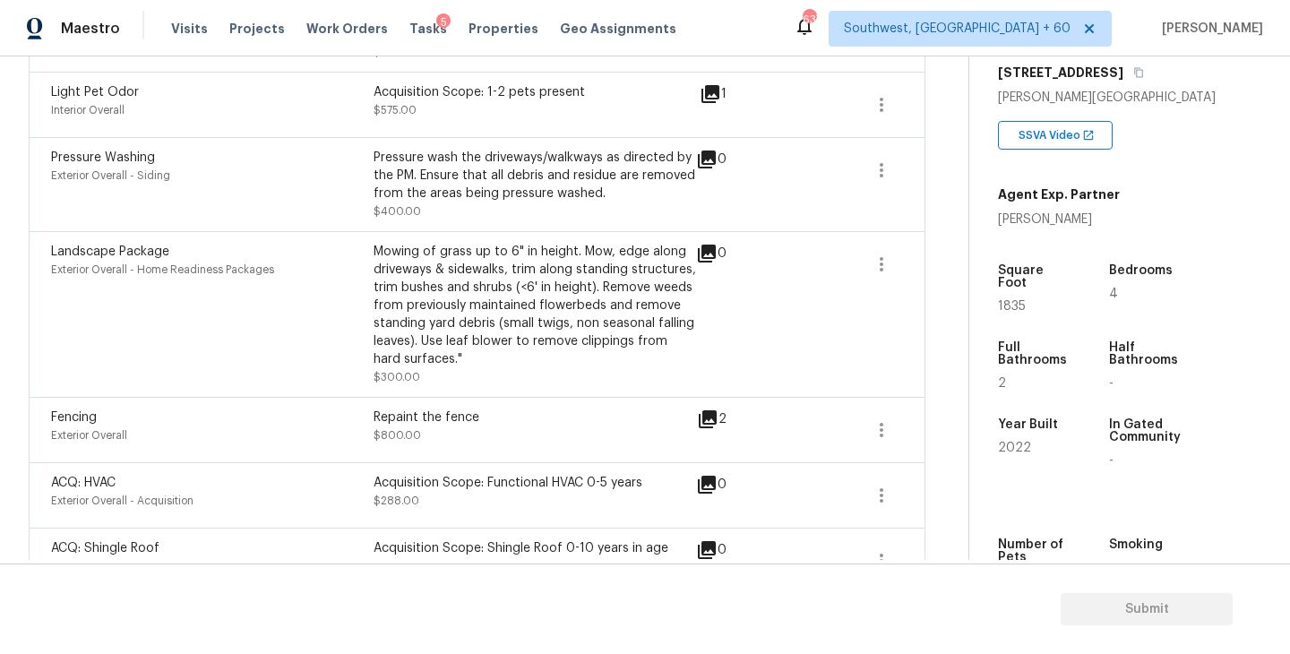
scroll to position [859, 0]
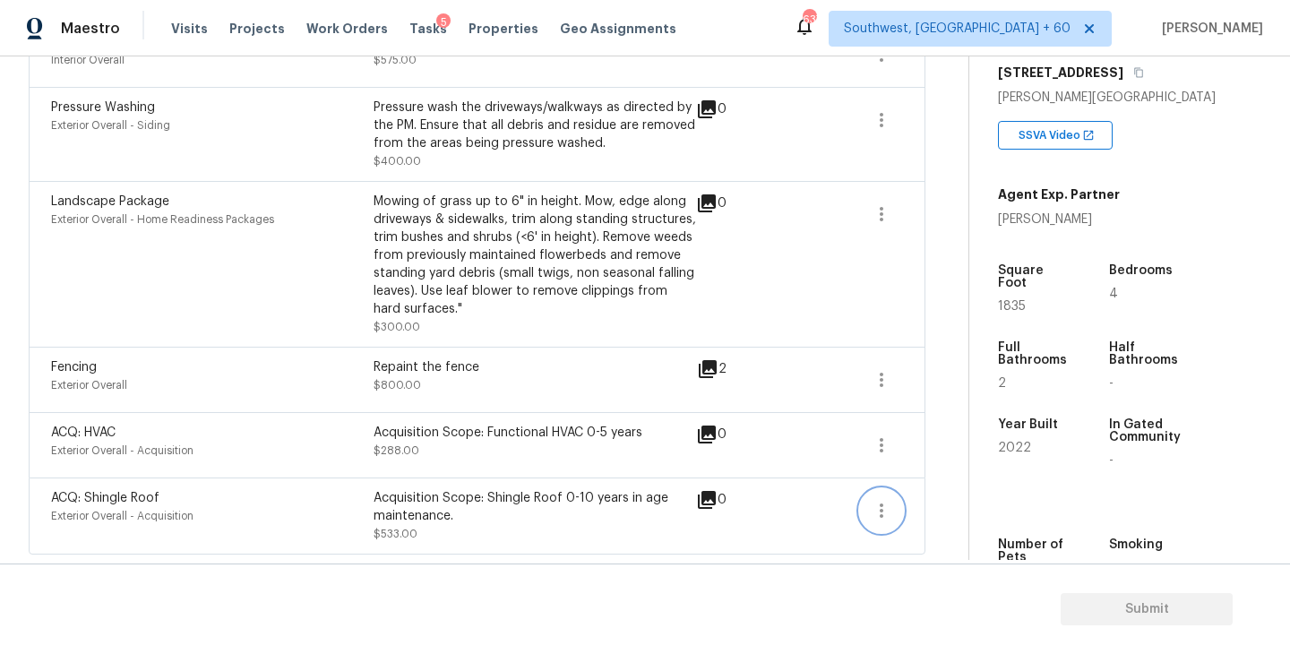
click at [887, 509] on icon "button" at bounding box center [882, 511] width 22 height 22
click at [930, 502] on div "Edit" at bounding box center [984, 507] width 140 height 18
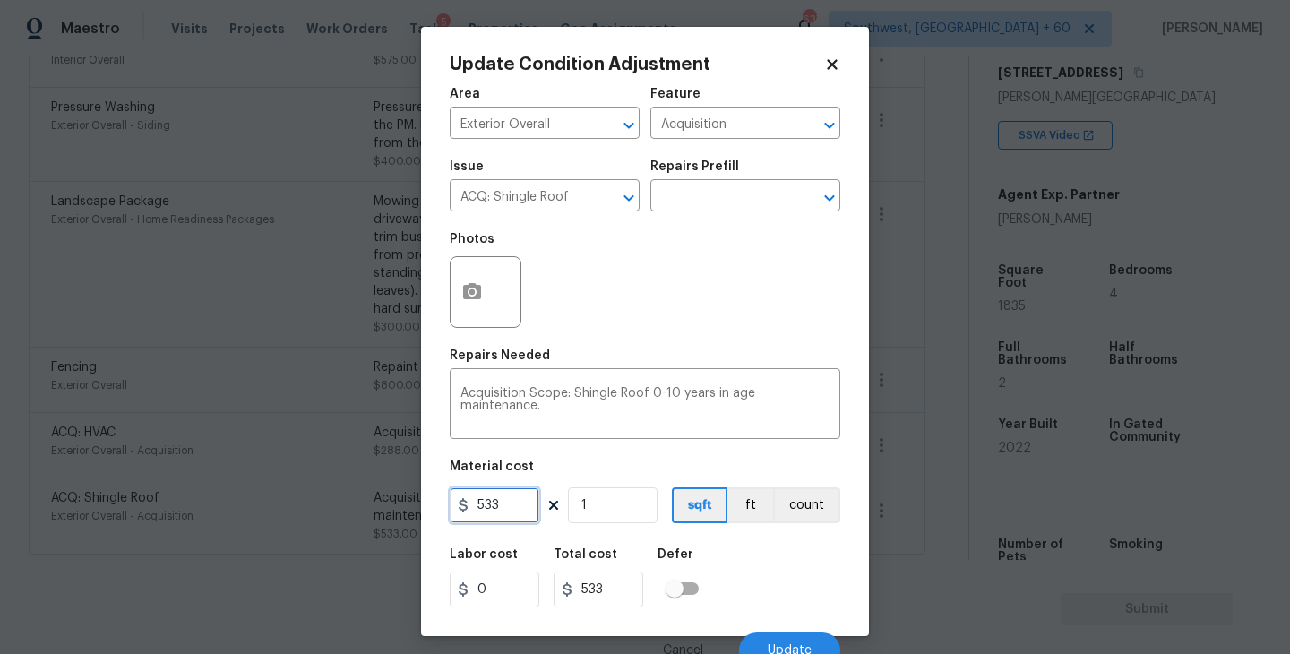
drag, startPoint x: 504, startPoint y: 513, endPoint x: 430, endPoint y: 514, distance: 74.4
click at [430, 514] on div "Update Condition Adjustment Area Exterior Overall ​ Feature Acquisition ​ Issue…" at bounding box center [645, 331] width 448 height 609
type input "0"
click at [799, 569] on div "Labor cost 0 Total cost 0 Defer" at bounding box center [645, 578] width 391 height 81
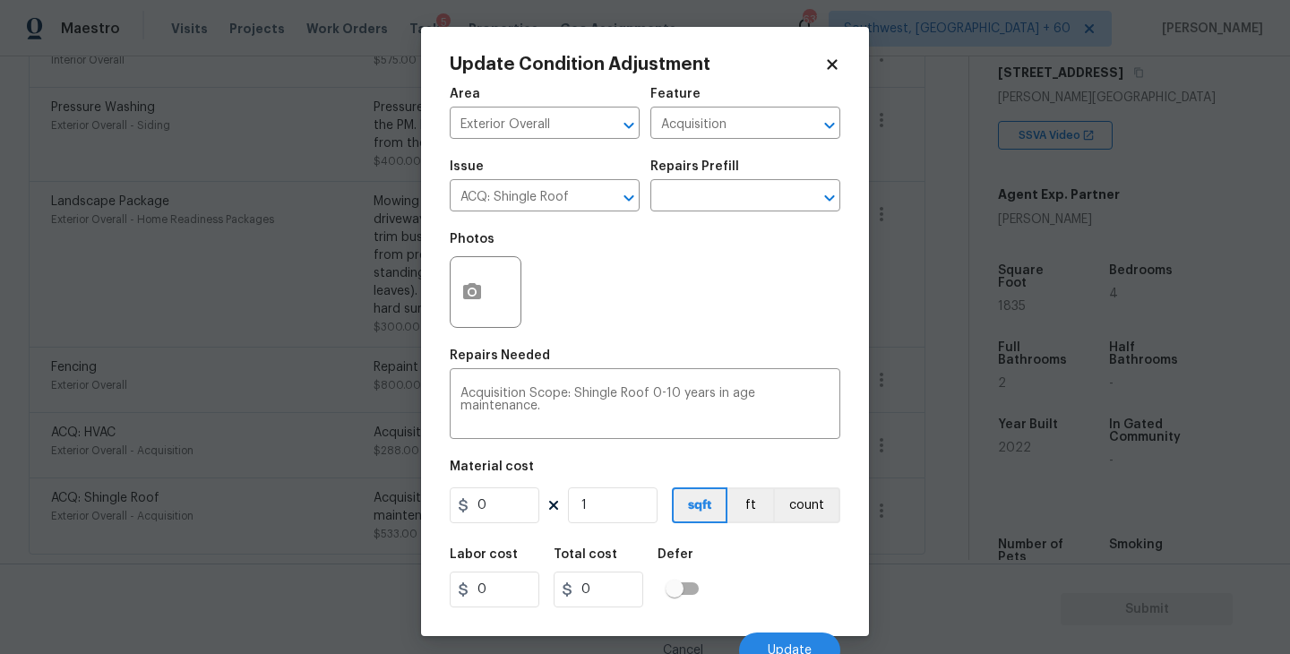
scroll to position [15, 0]
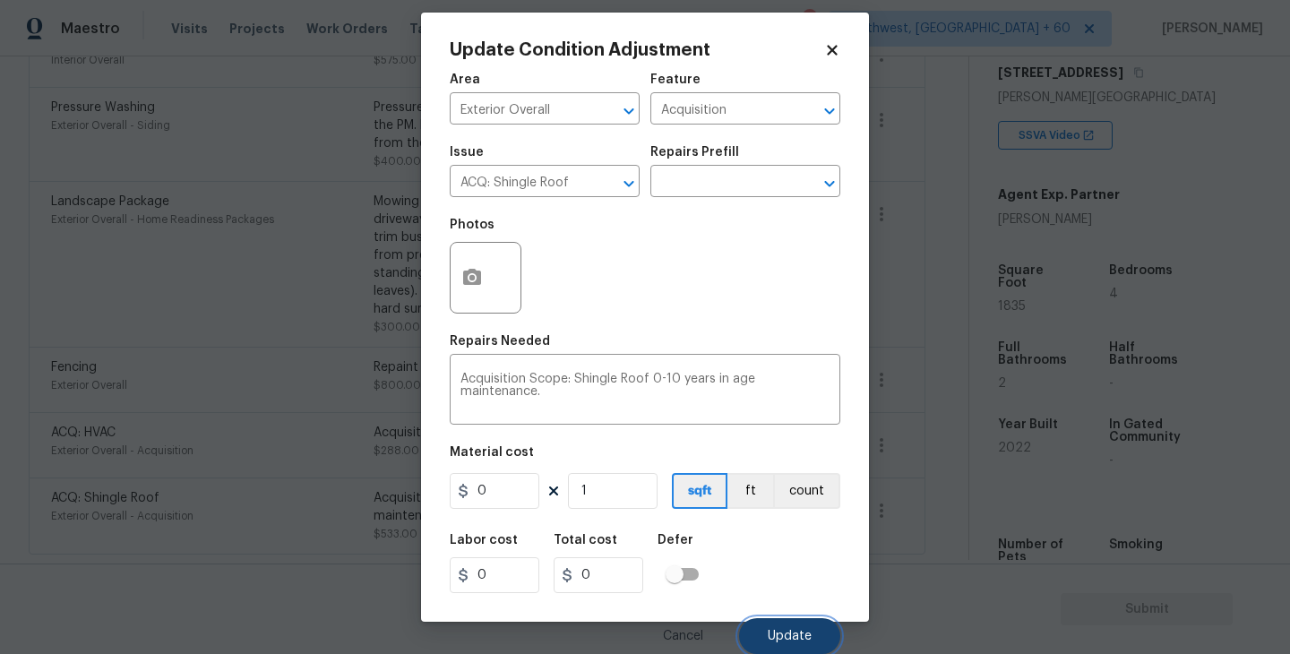
click at [787, 624] on button "Update" at bounding box center [789, 636] width 101 height 36
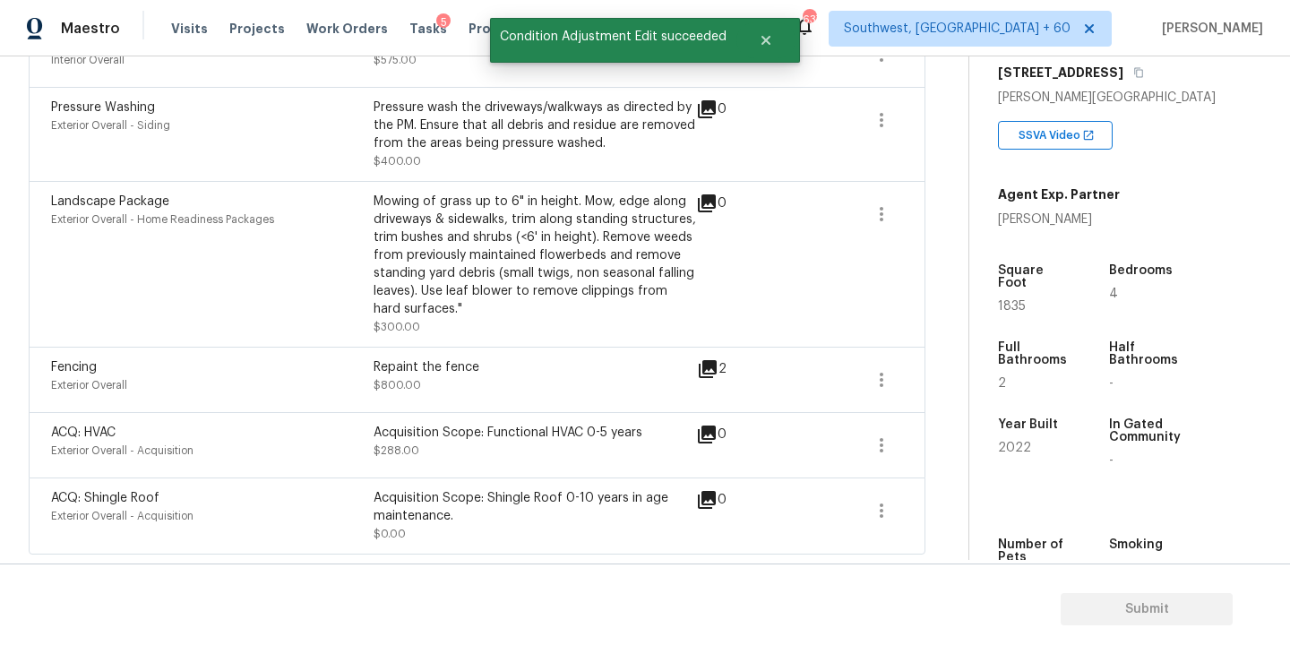
scroll to position [0, 0]
click at [877, 451] on icon "button" at bounding box center [882, 446] width 22 height 22
click at [929, 450] on div "Edit" at bounding box center [984, 442] width 140 height 18
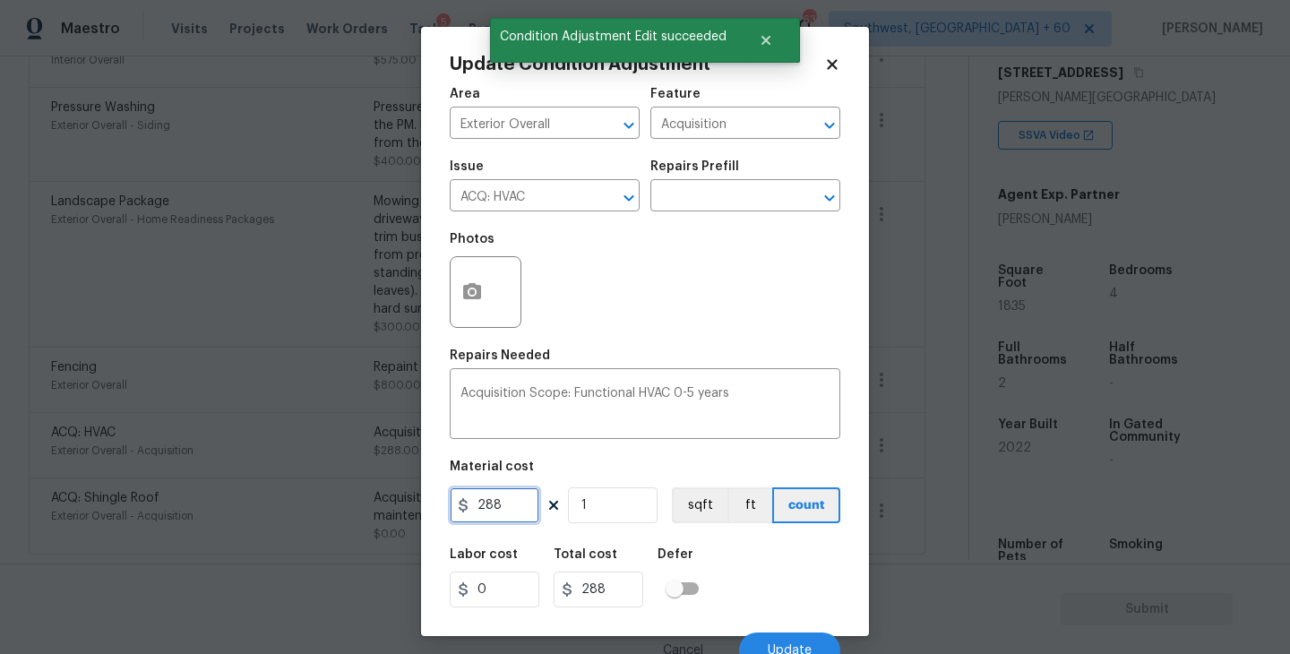
drag, startPoint x: 483, startPoint y: 504, endPoint x: 439, endPoint y: 504, distance: 43.9
click at [439, 504] on div "Update Condition Adjustment Area Exterior Overall ​ Feature Acquisition ​ Issue…" at bounding box center [645, 331] width 448 height 609
type input "0"
click at [821, 564] on div "Labor cost 0 Total cost 0 Defer" at bounding box center [645, 578] width 391 height 81
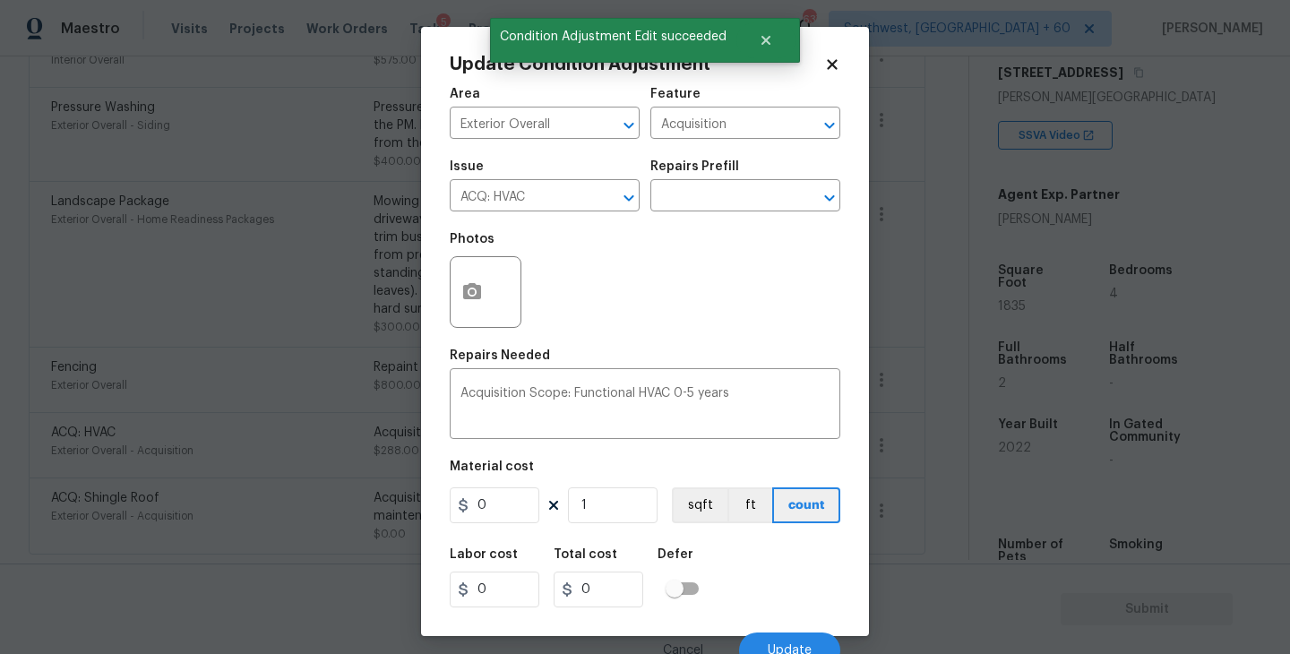
scroll to position [15, 0]
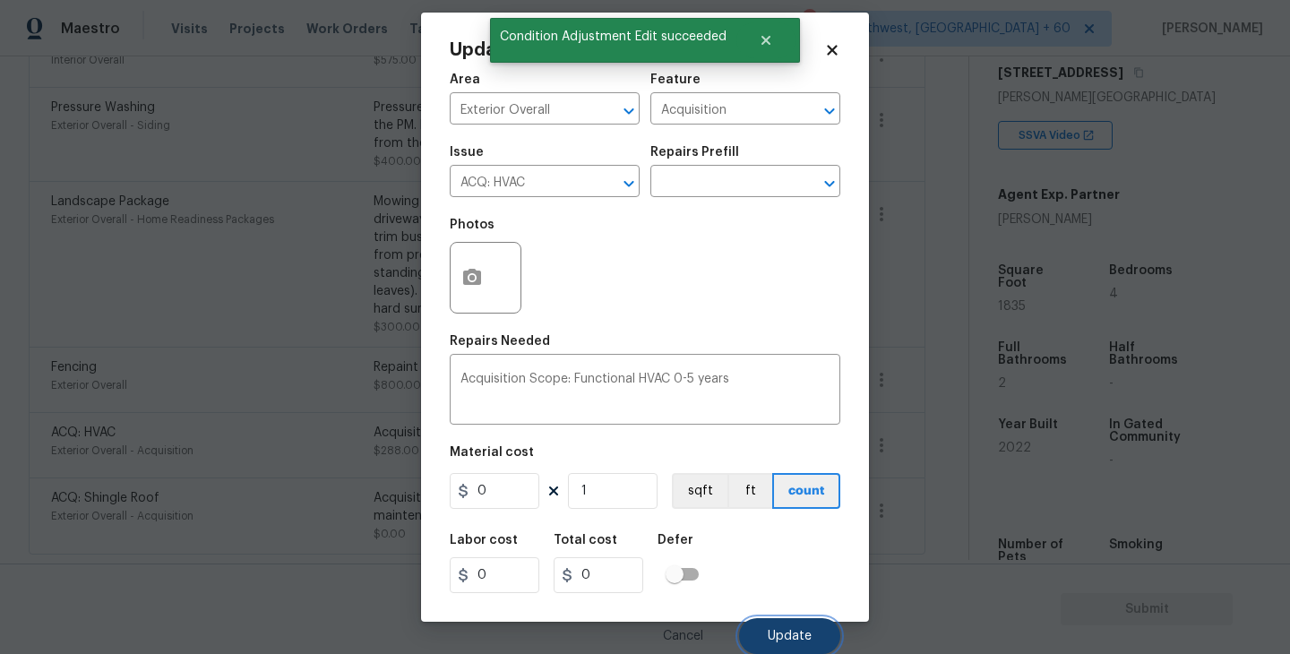
click at [789, 639] on span "Update" at bounding box center [790, 636] width 44 height 13
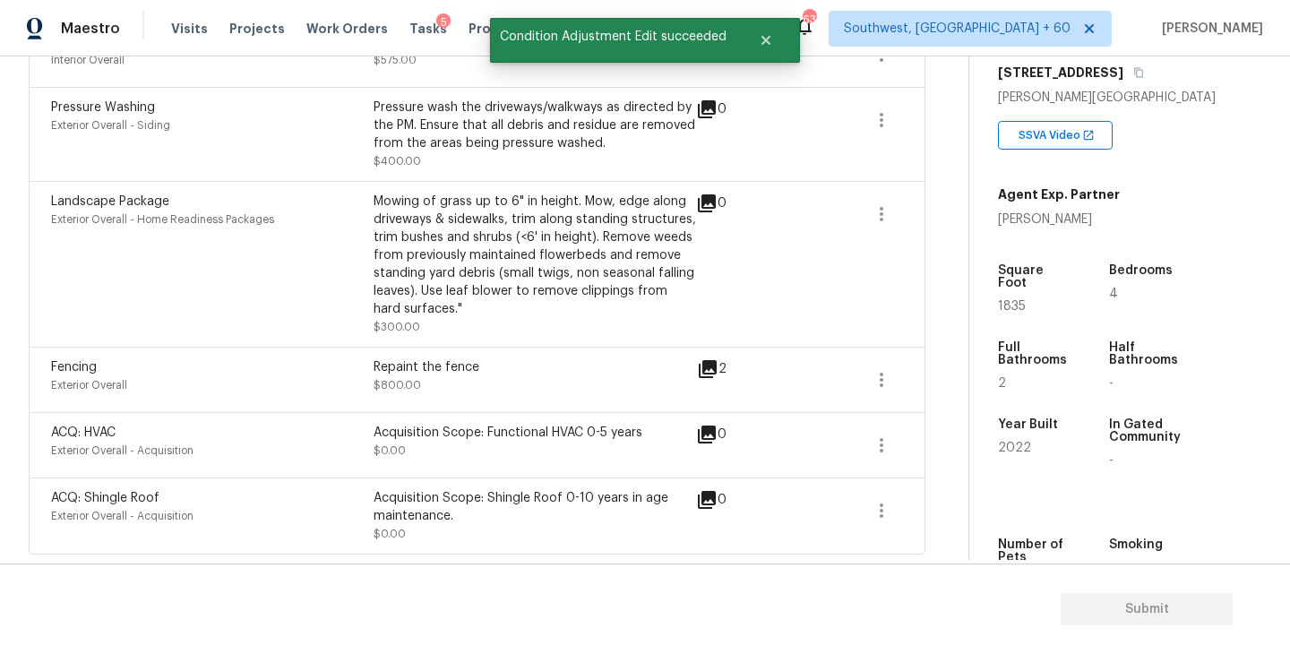
scroll to position [766, 0]
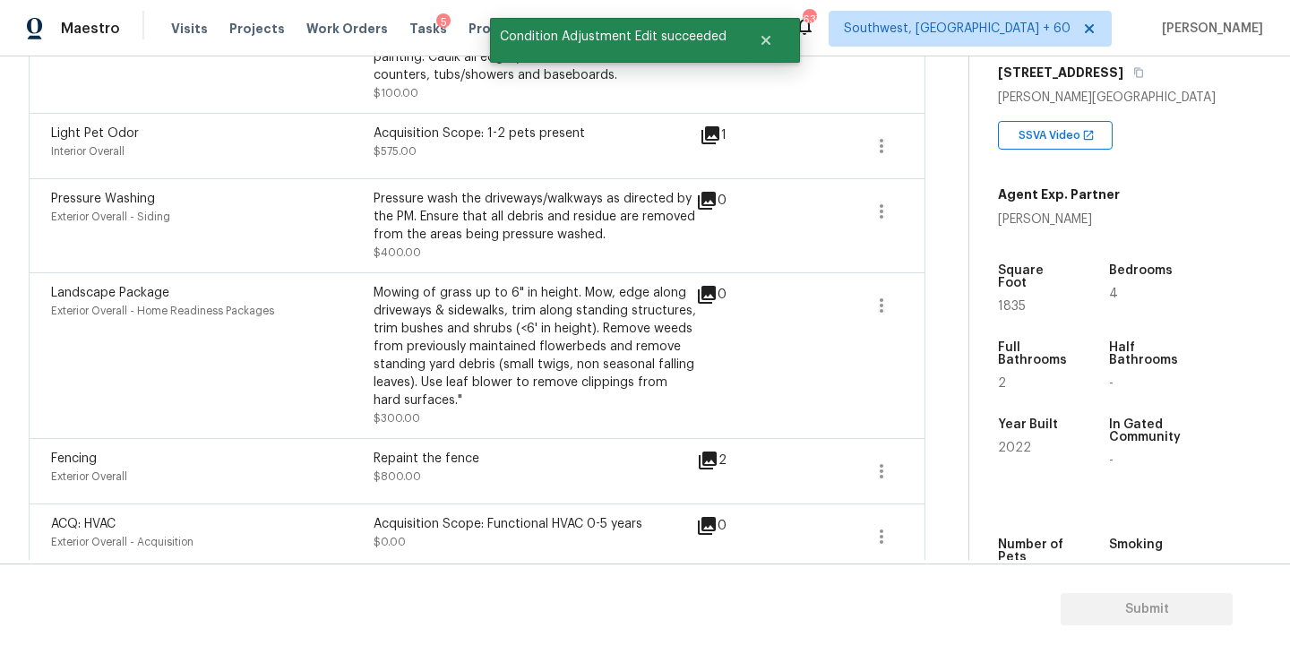
click at [708, 463] on icon at bounding box center [708, 461] width 22 height 22
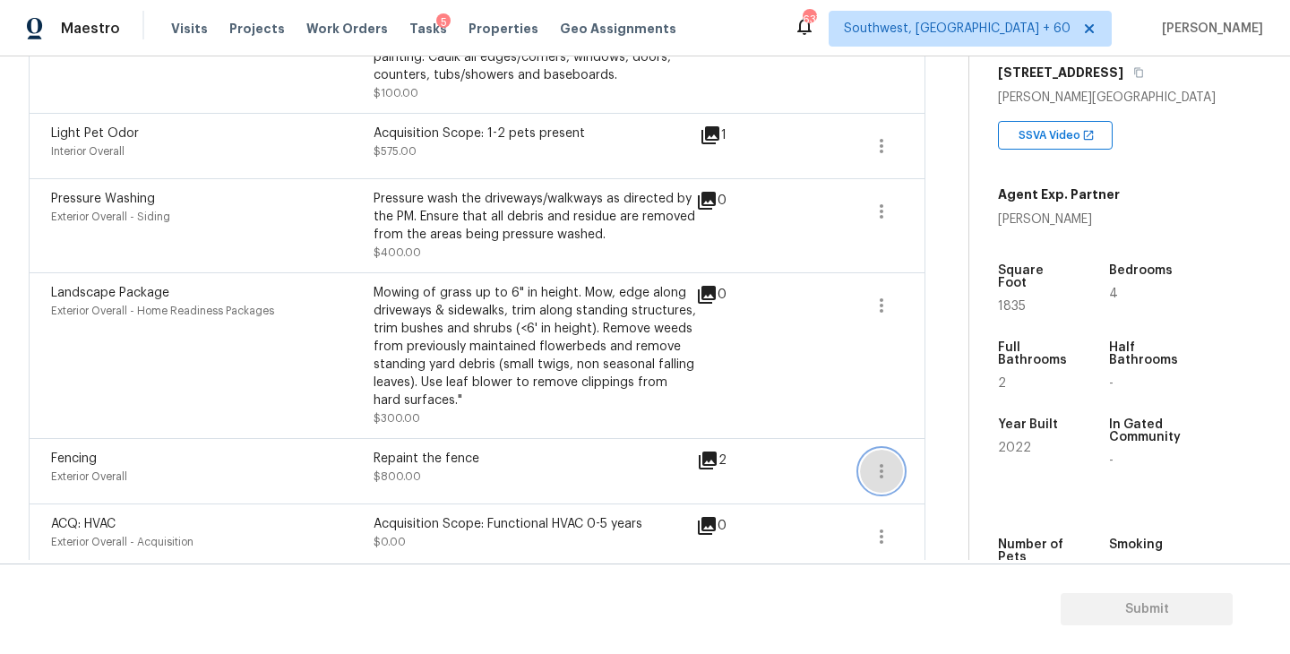
click at [885, 462] on icon "button" at bounding box center [882, 472] width 22 height 22
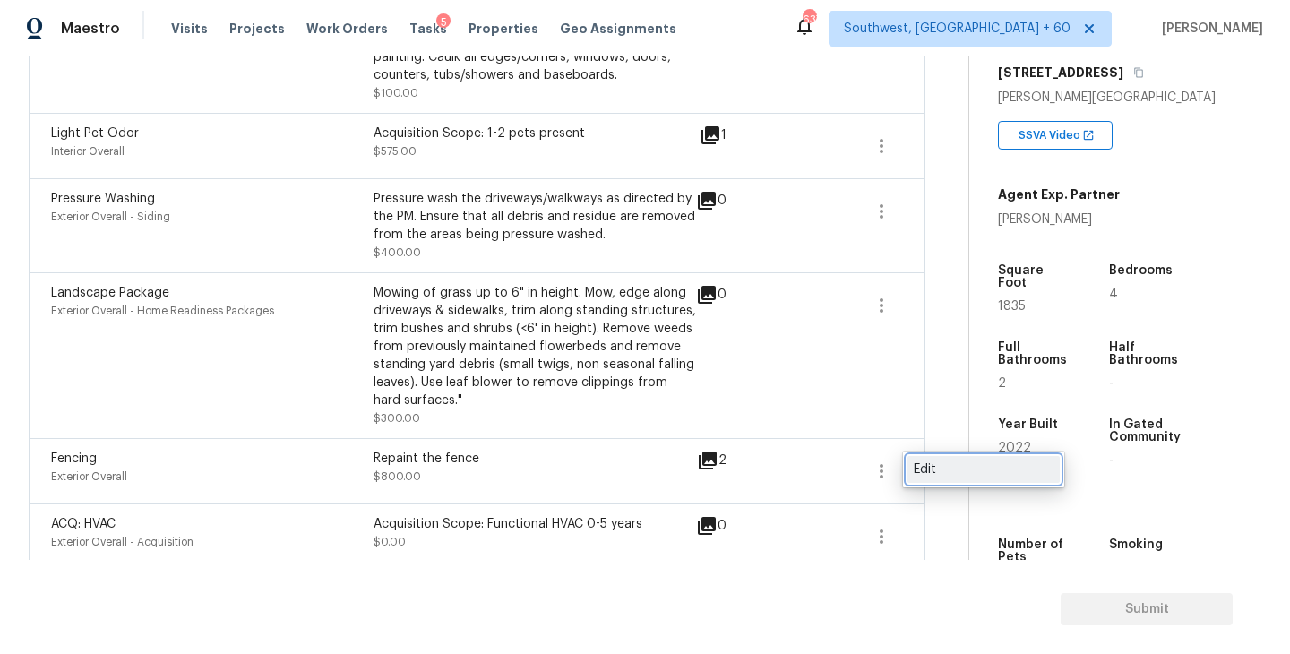
click at [958, 461] on div "Edit" at bounding box center [984, 470] width 140 height 18
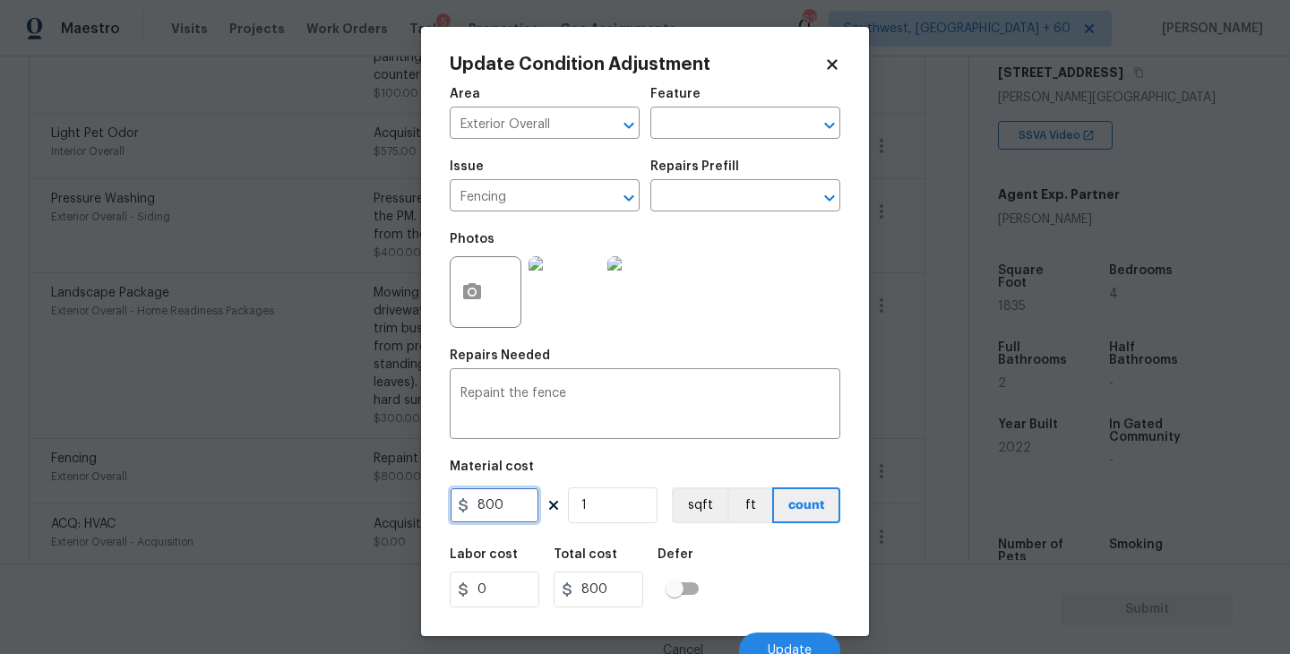
drag, startPoint x: 431, startPoint y: 505, endPoint x: 314, endPoint y: 498, distance: 116.7
click at [331, 503] on div "Update Condition Adjustment Area Exterior Overall ​ Feature ​ Issue Fencing ​ R…" at bounding box center [645, 327] width 1290 height 654
type input "0"
click at [721, 543] on div "Labor cost 0 Total cost 0 Defer" at bounding box center [645, 578] width 391 height 81
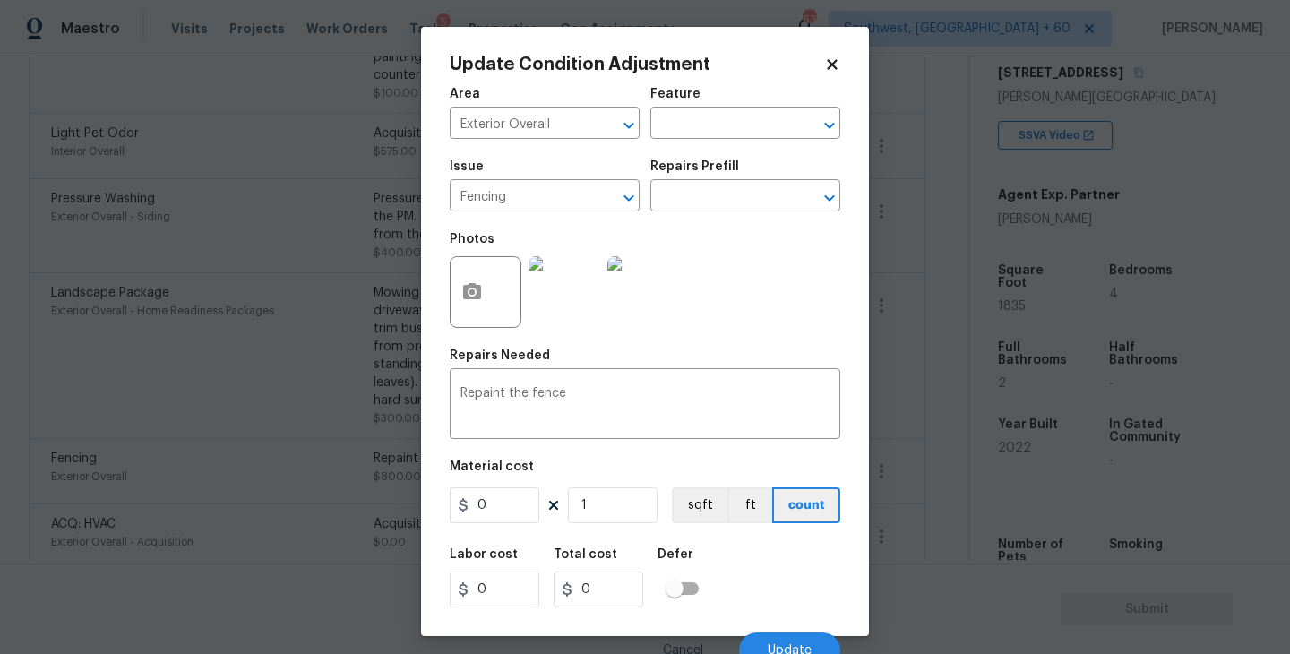
scroll to position [15, 0]
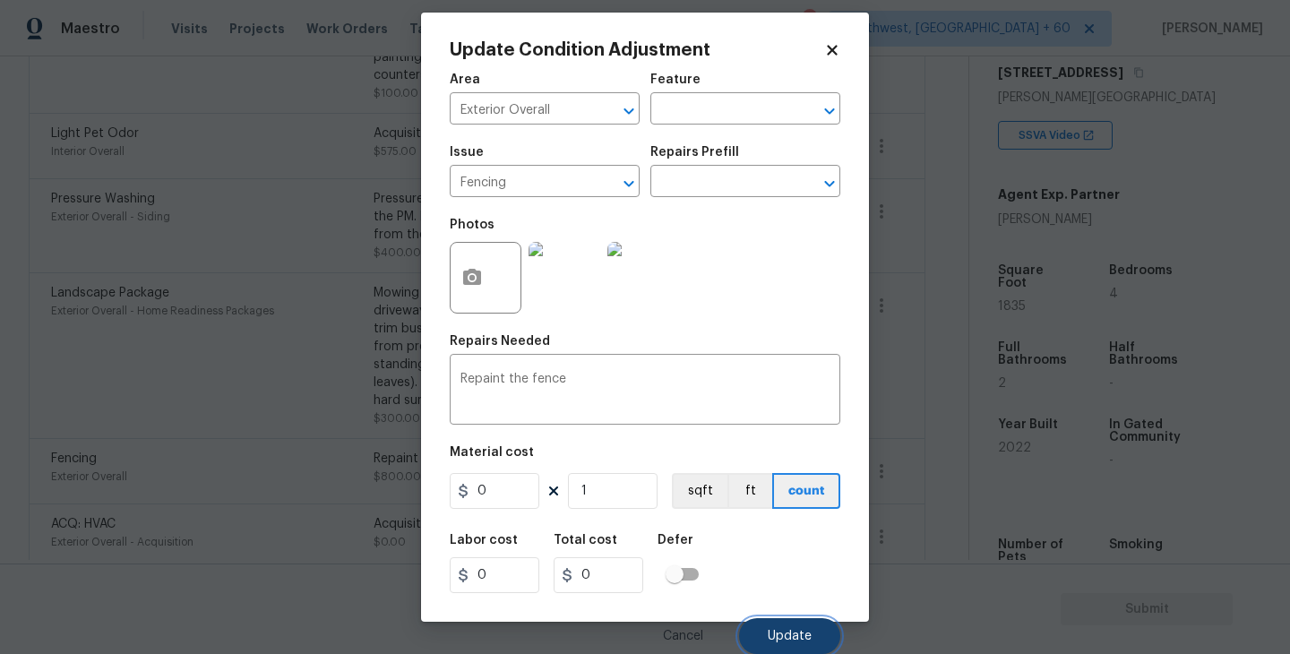
click at [770, 635] on span "Update" at bounding box center [790, 636] width 44 height 13
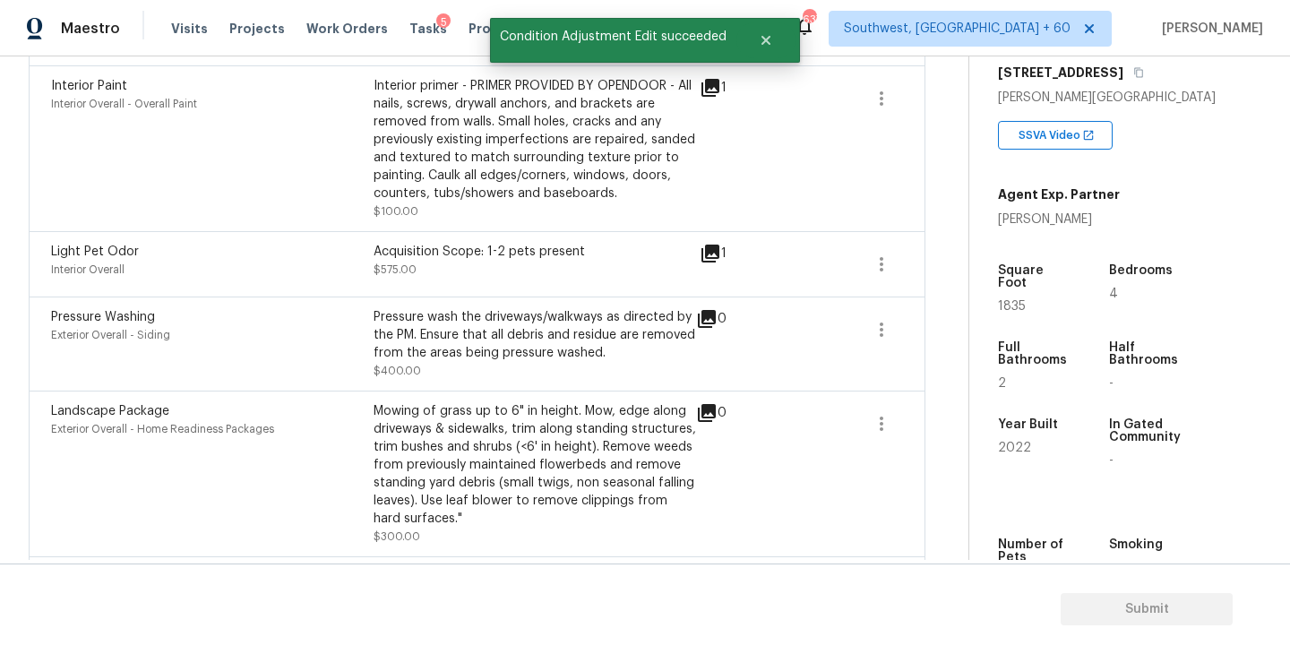
scroll to position [643, 0]
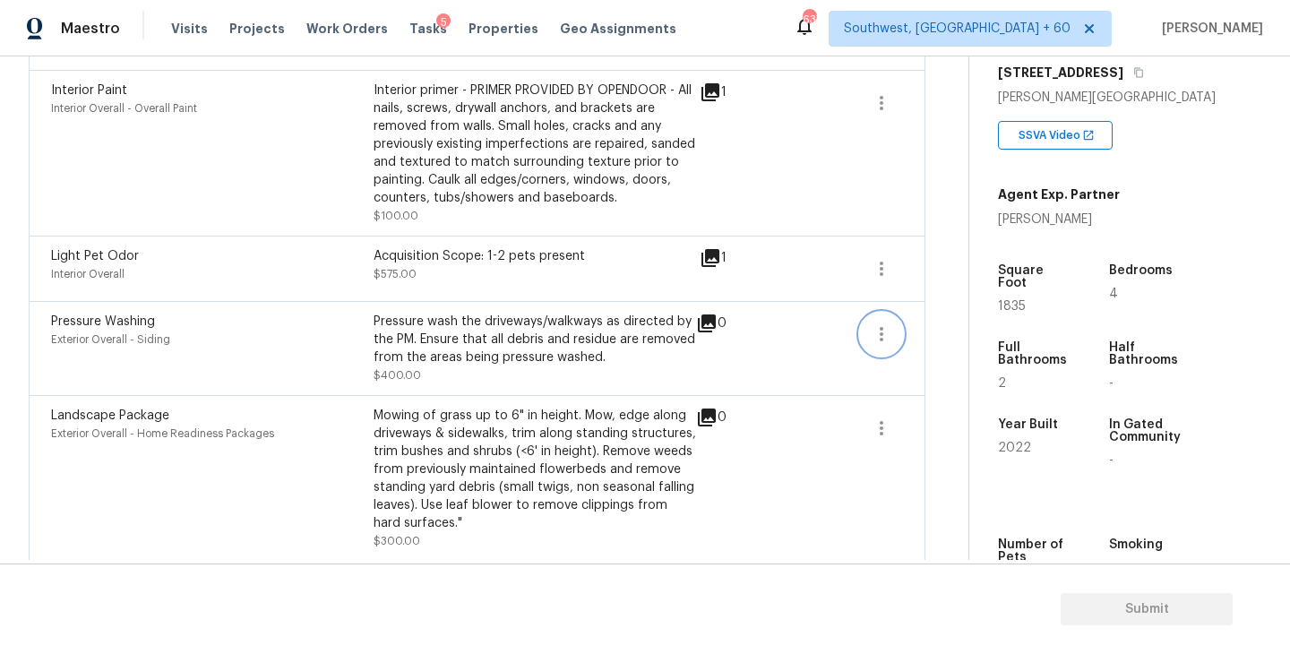
click at [888, 334] on icon "button" at bounding box center [882, 334] width 22 height 22
click at [945, 333] on div "Edit" at bounding box center [984, 332] width 140 height 18
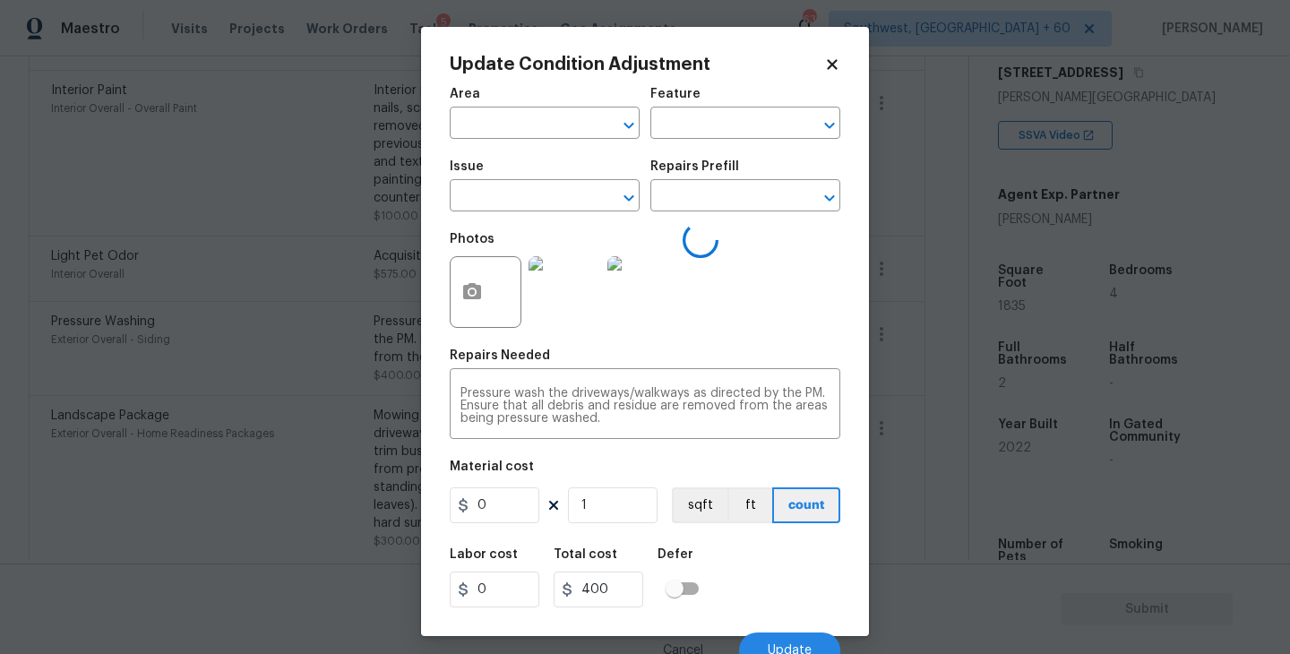
type input "Exterior Overall"
type input "Siding"
type input "Pressure Washing"
drag, startPoint x: 517, startPoint y: 516, endPoint x: 387, endPoint y: 515, distance: 129.9
click at [387, 515] on div "Update Condition Adjustment Area Exterior Overall ​ Feature Siding ​ Issue Pres…" at bounding box center [645, 327] width 1290 height 654
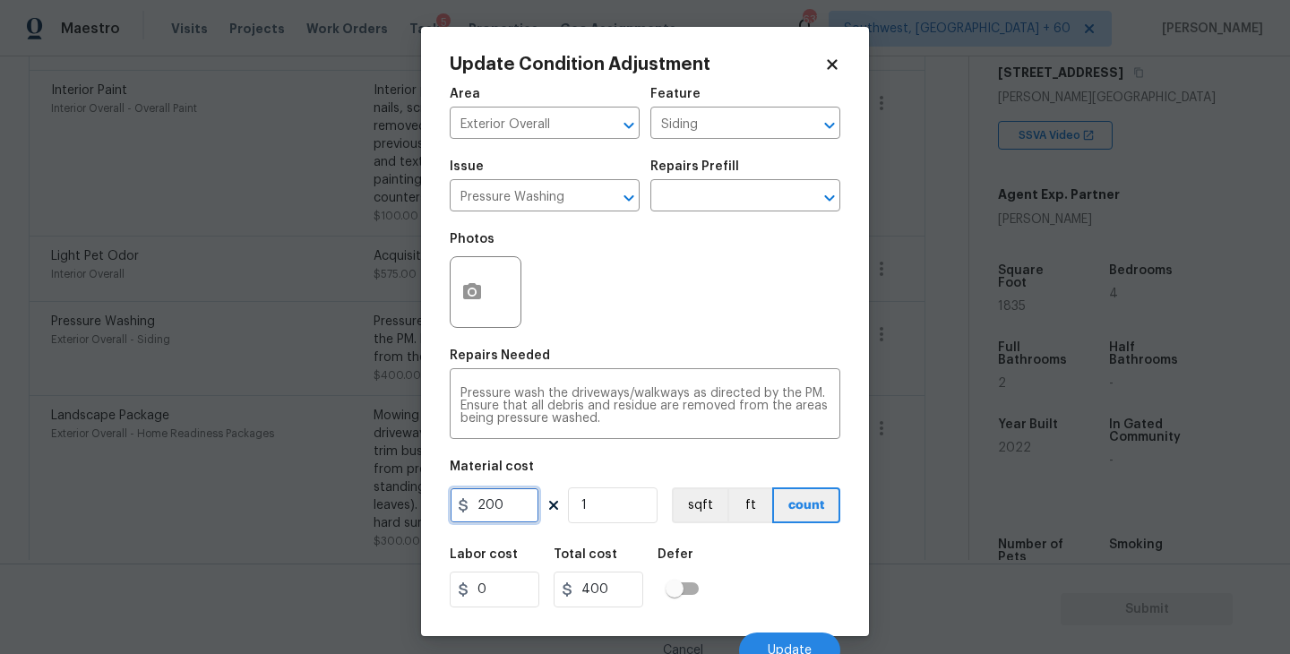
type input "200"
click at [819, 571] on div "Labor cost 0 Total cost 200 Defer" at bounding box center [645, 578] width 391 height 81
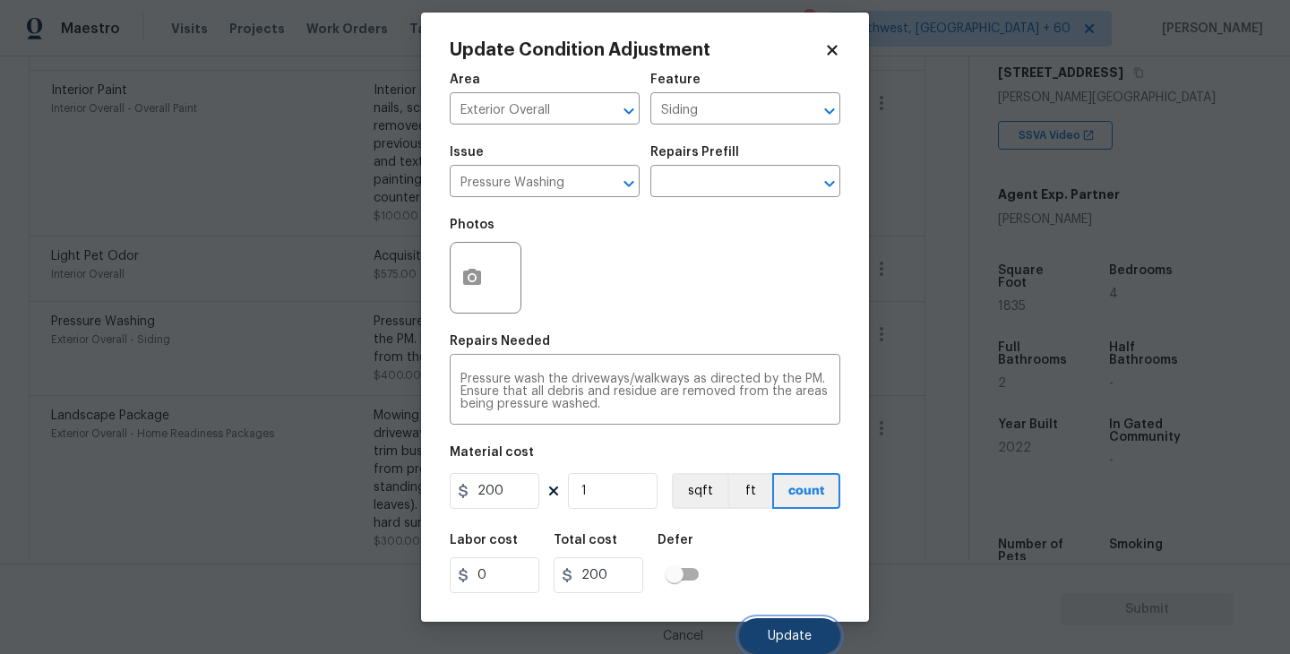
click at [802, 648] on button "Update" at bounding box center [789, 636] width 101 height 36
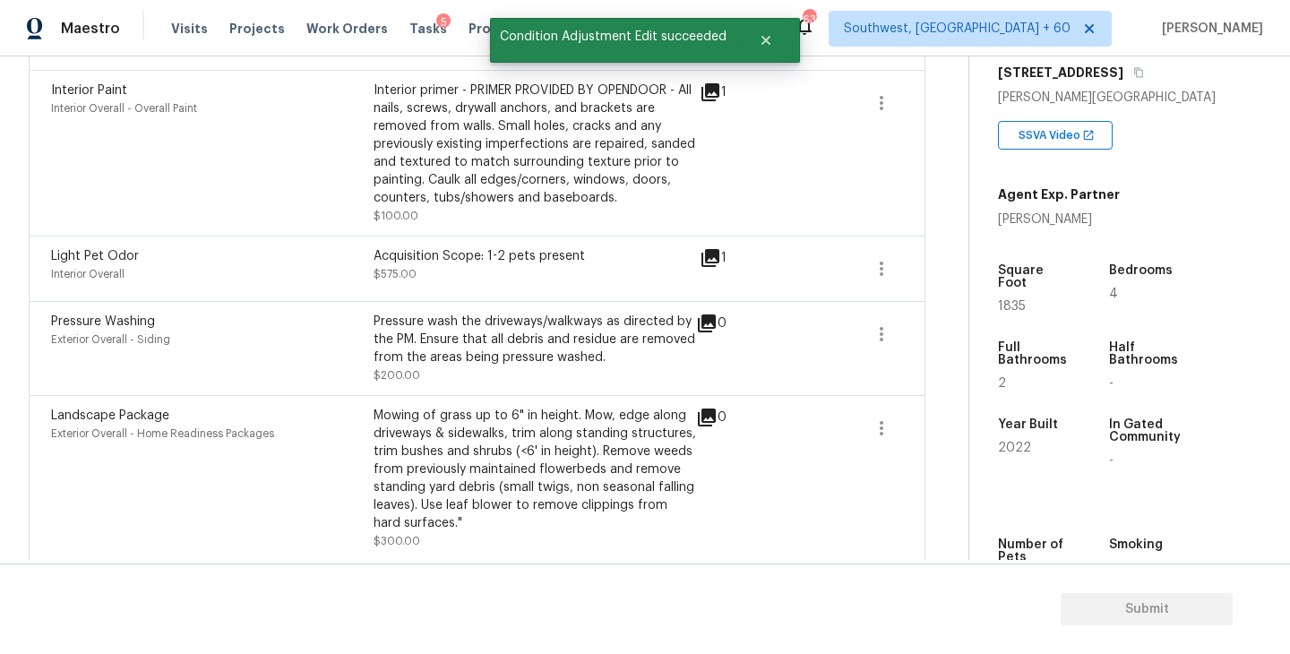
scroll to position [572, 0]
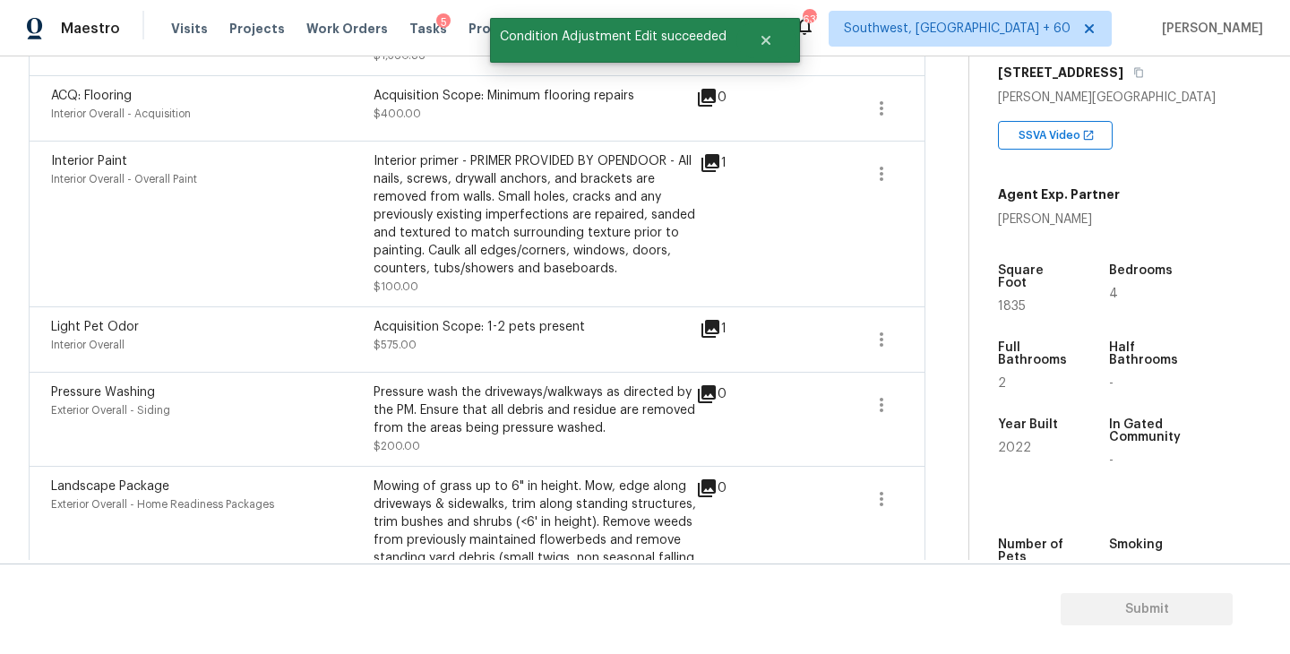
click at [718, 331] on icon at bounding box center [711, 329] width 18 height 18
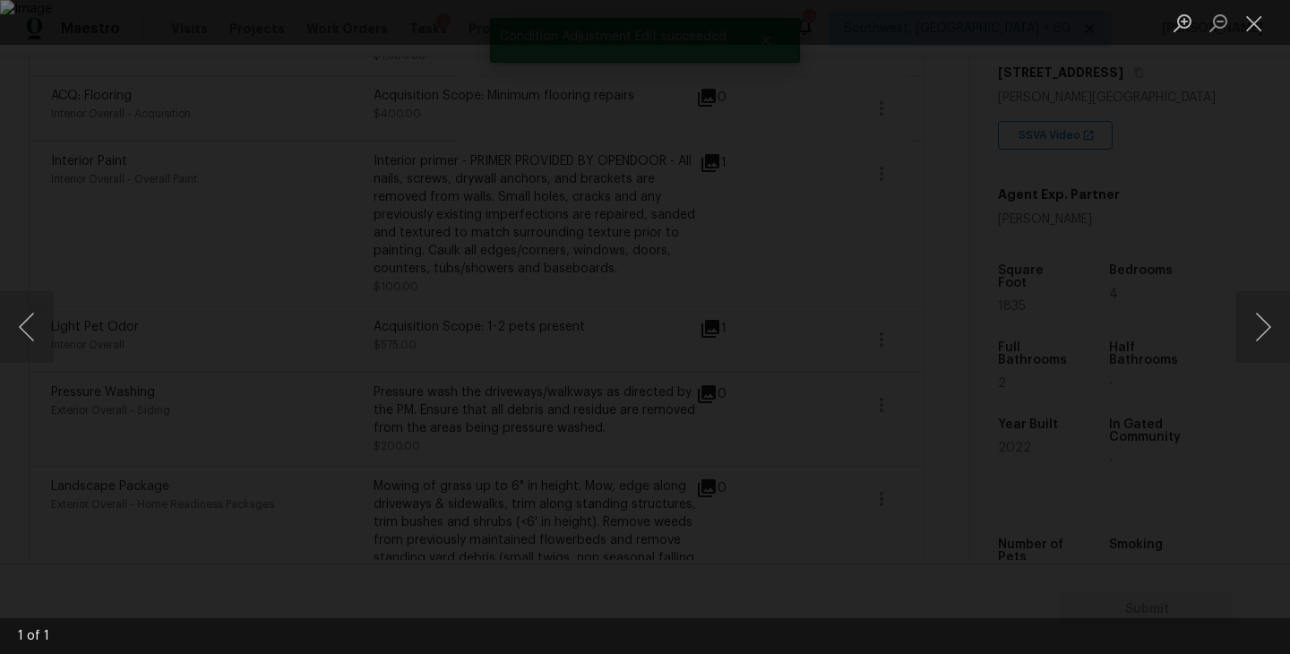
click at [1149, 408] on div "Lightbox" at bounding box center [645, 327] width 1290 height 654
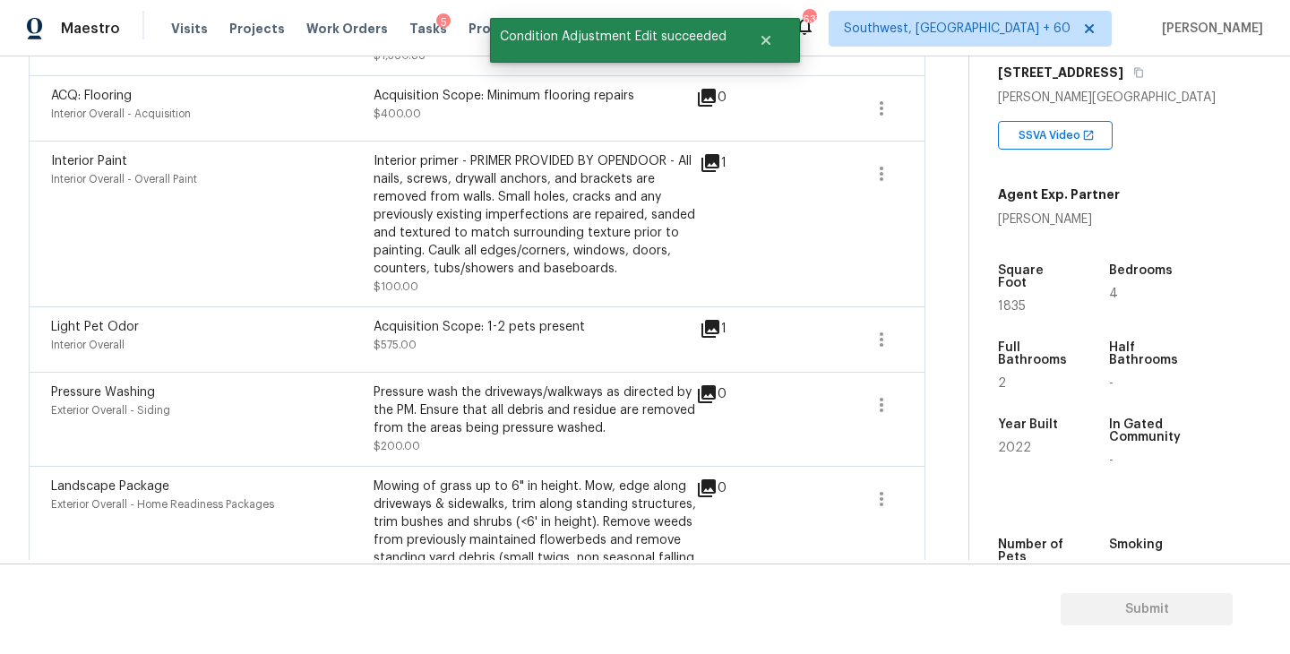
scroll to position [470, 0]
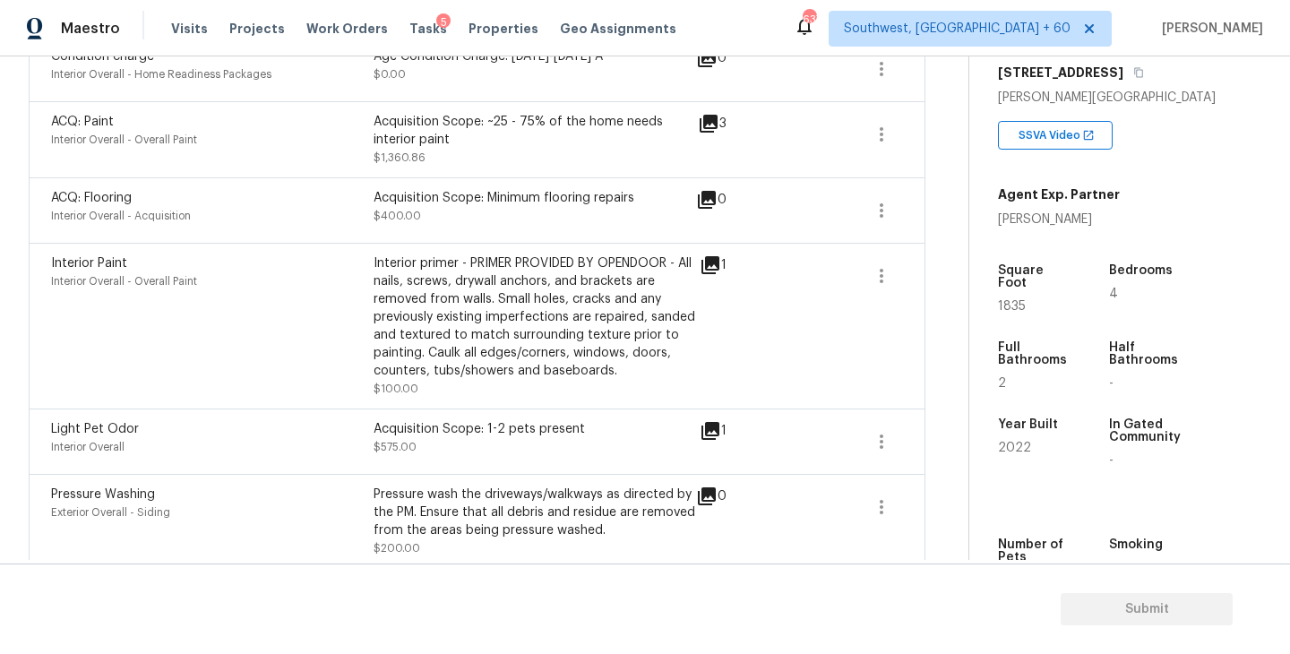
click at [716, 267] on icon at bounding box center [711, 265] width 18 height 18
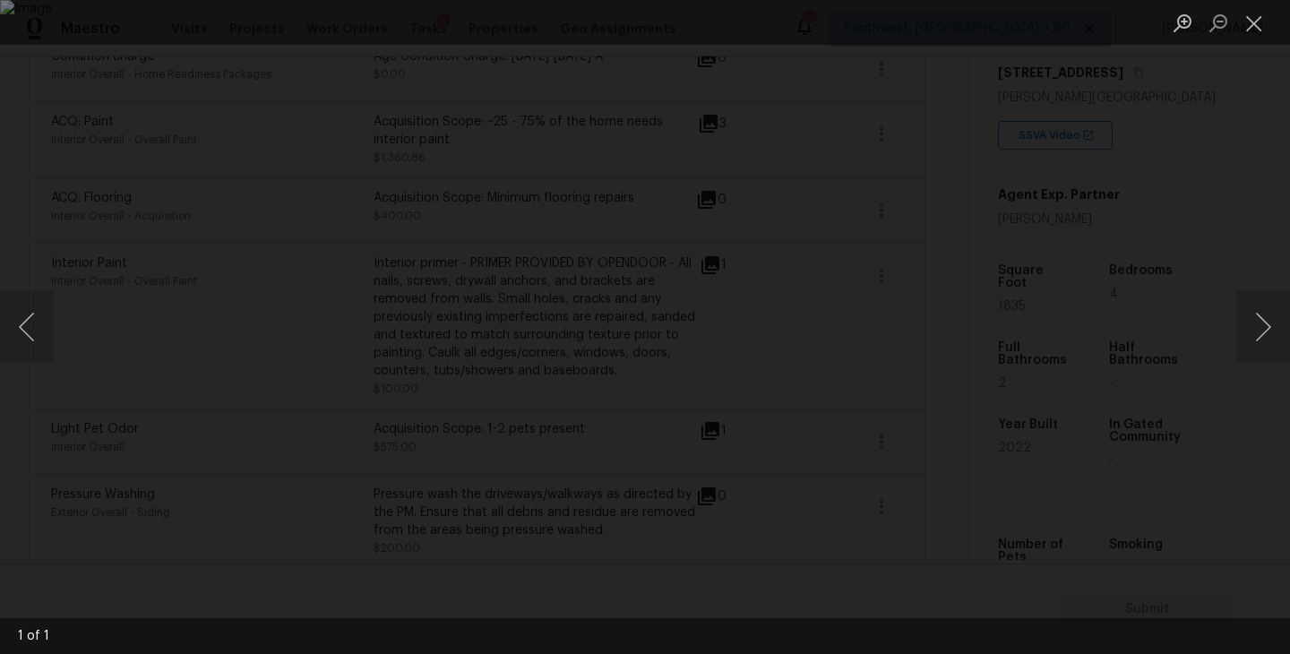
click at [1238, 425] on div "Lightbox" at bounding box center [645, 327] width 1290 height 654
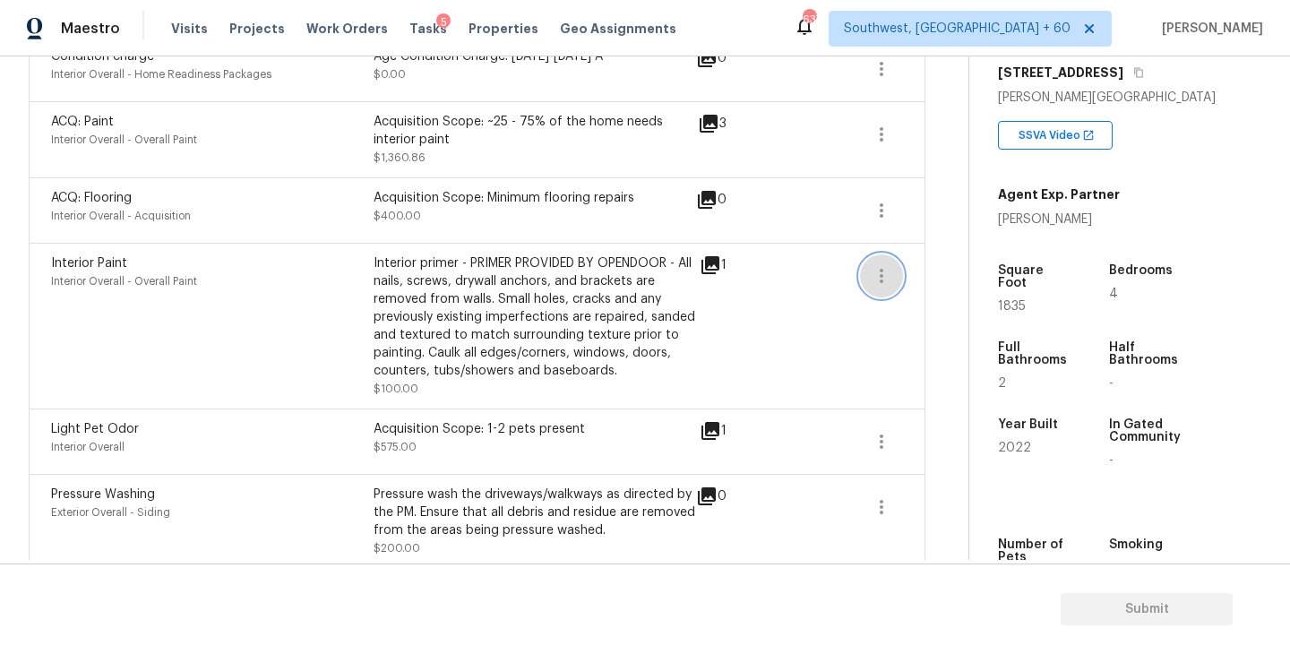
click at [879, 268] on icon "button" at bounding box center [882, 276] width 22 height 22
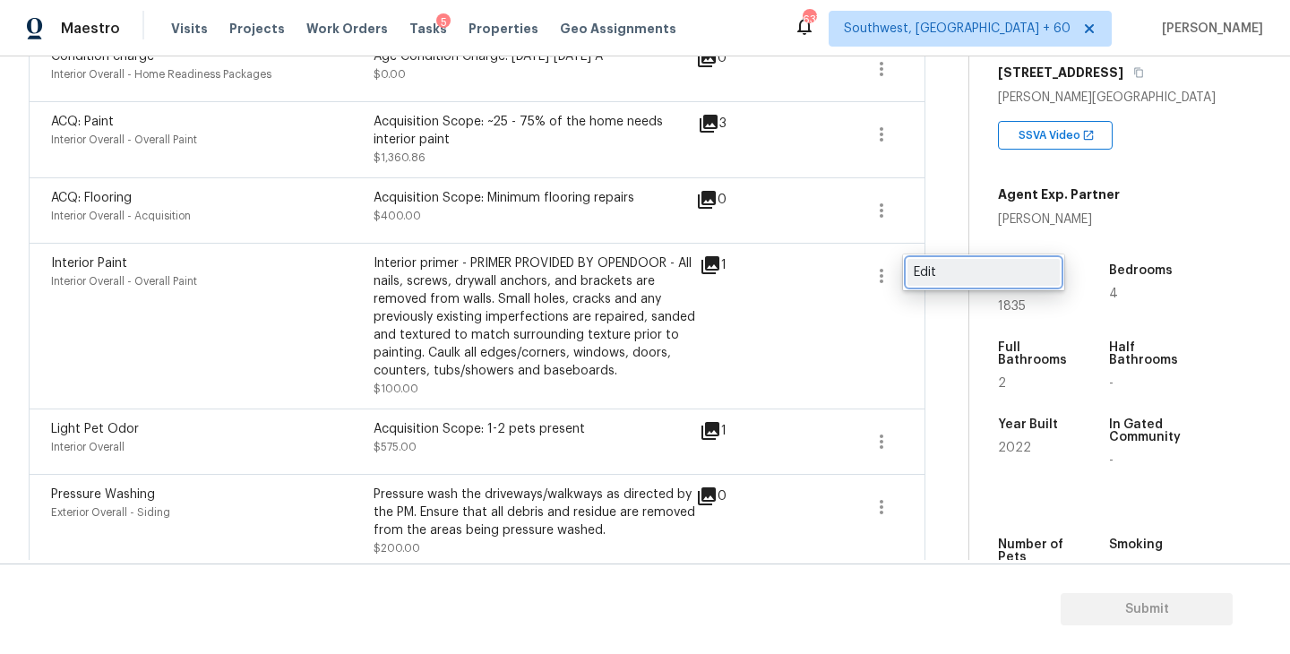
click at [926, 274] on div "Edit" at bounding box center [984, 272] width 140 height 18
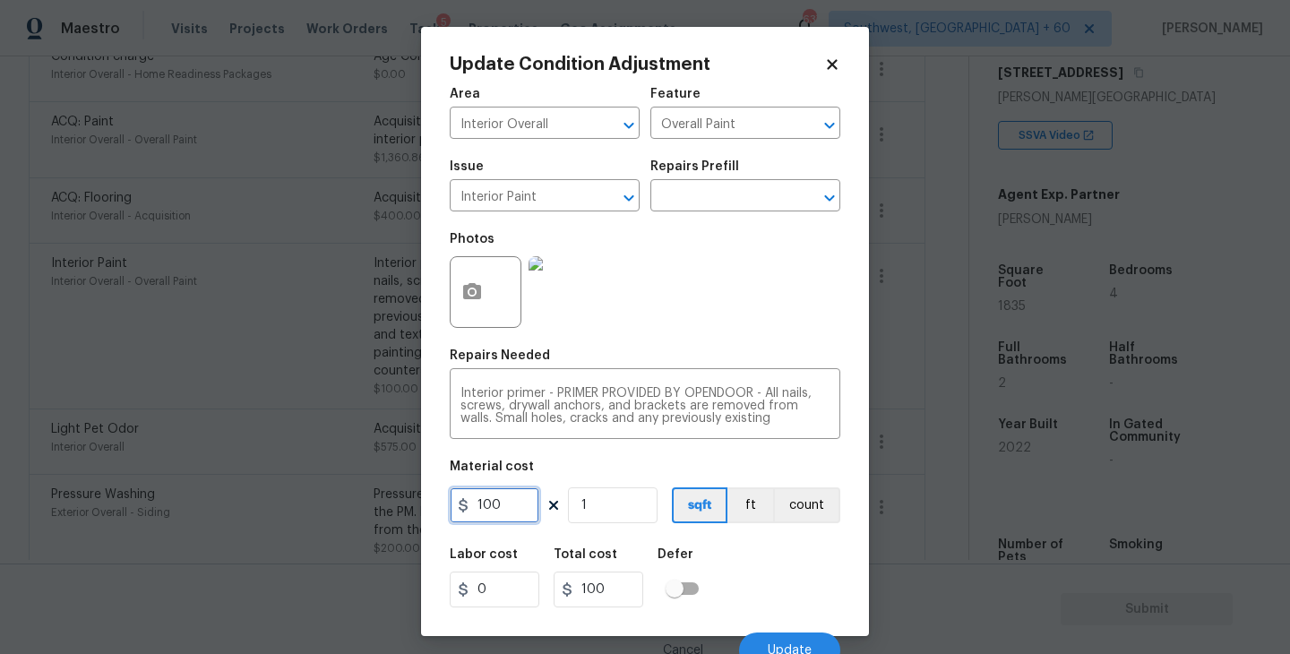
drag, startPoint x: 509, startPoint y: 509, endPoint x: 357, endPoint y: 509, distance: 152.3
click at [357, 509] on div "Update Condition Adjustment Area Interior Overall ​ Feature Overall Paint ​ Iss…" at bounding box center [645, 327] width 1290 height 654
type input "200"
click at [766, 560] on div "Labor cost 0 Total cost 200 Defer" at bounding box center [645, 578] width 391 height 81
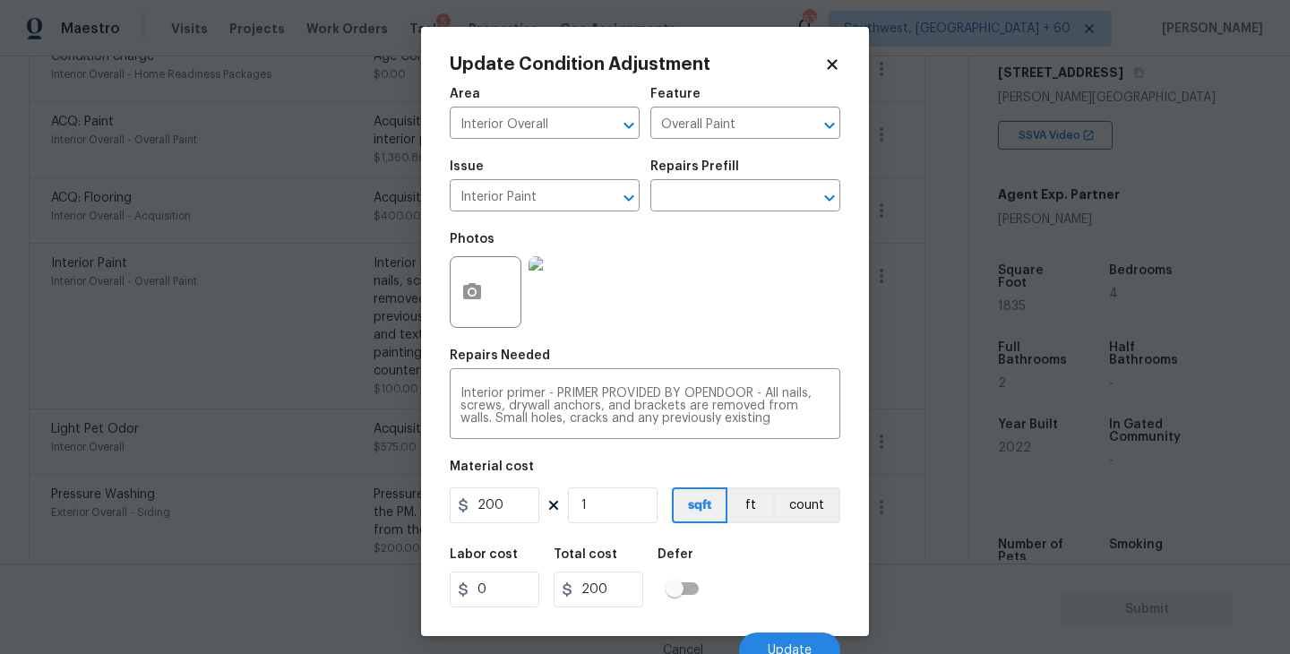
scroll to position [15, 0]
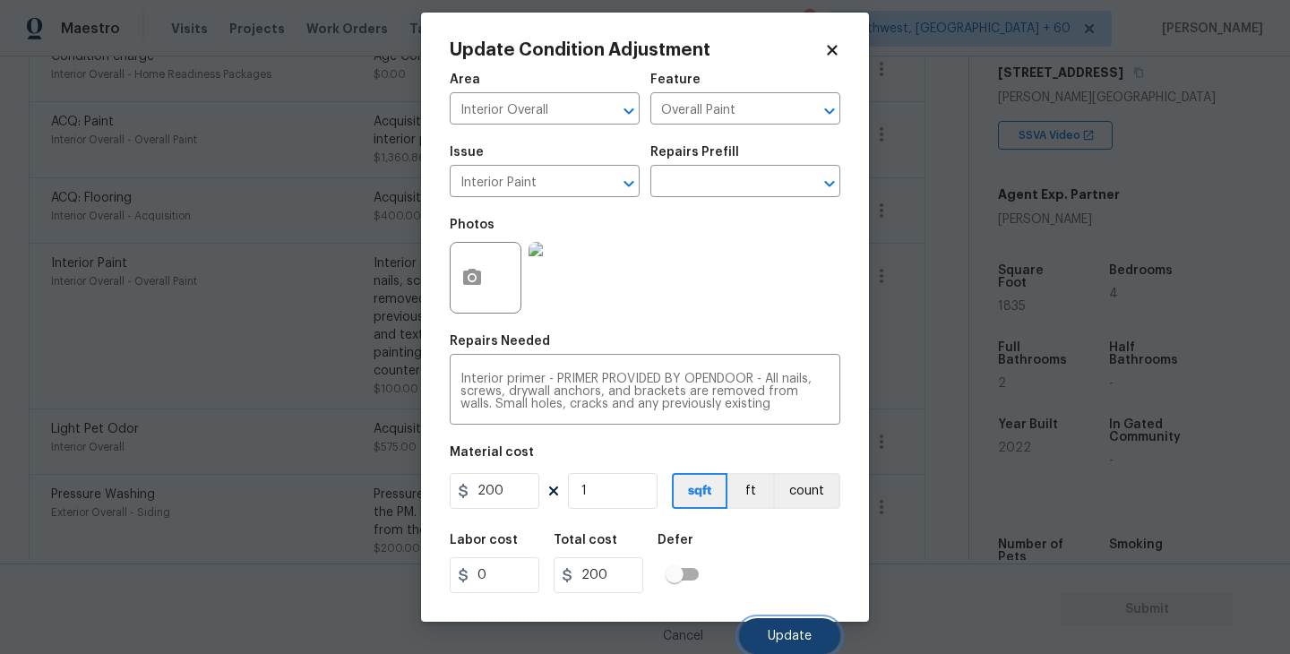
click at [774, 639] on span "Update" at bounding box center [790, 636] width 44 height 13
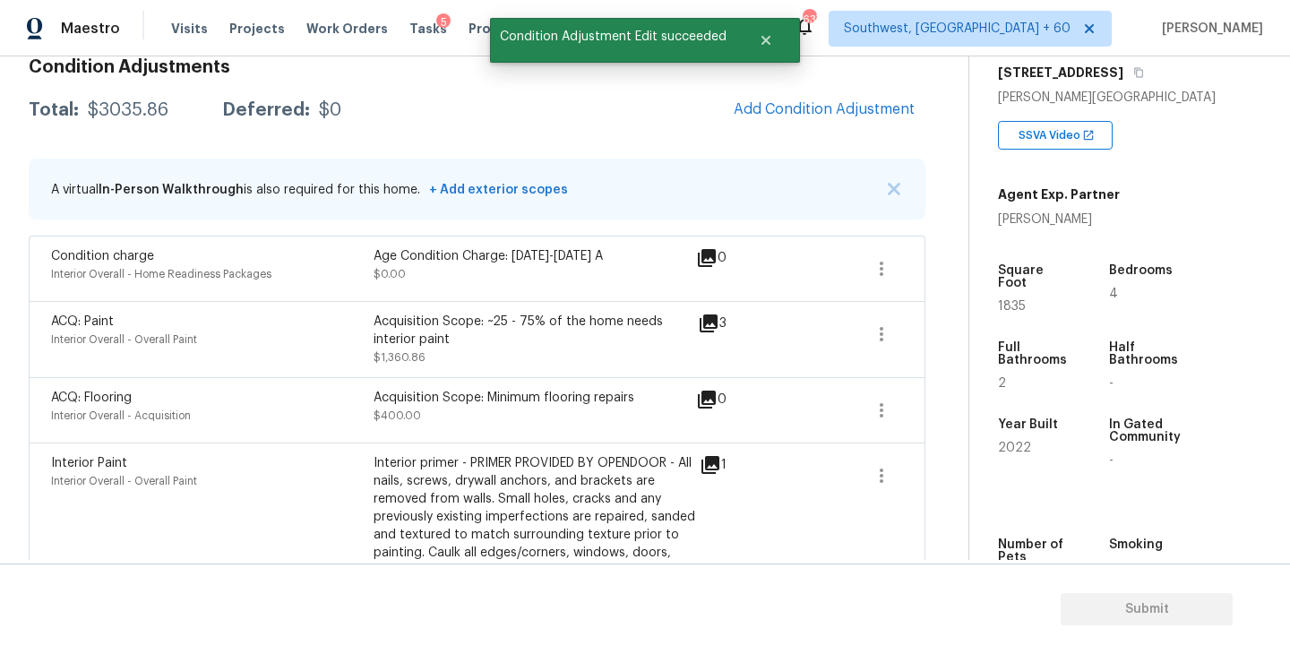
scroll to position [297, 0]
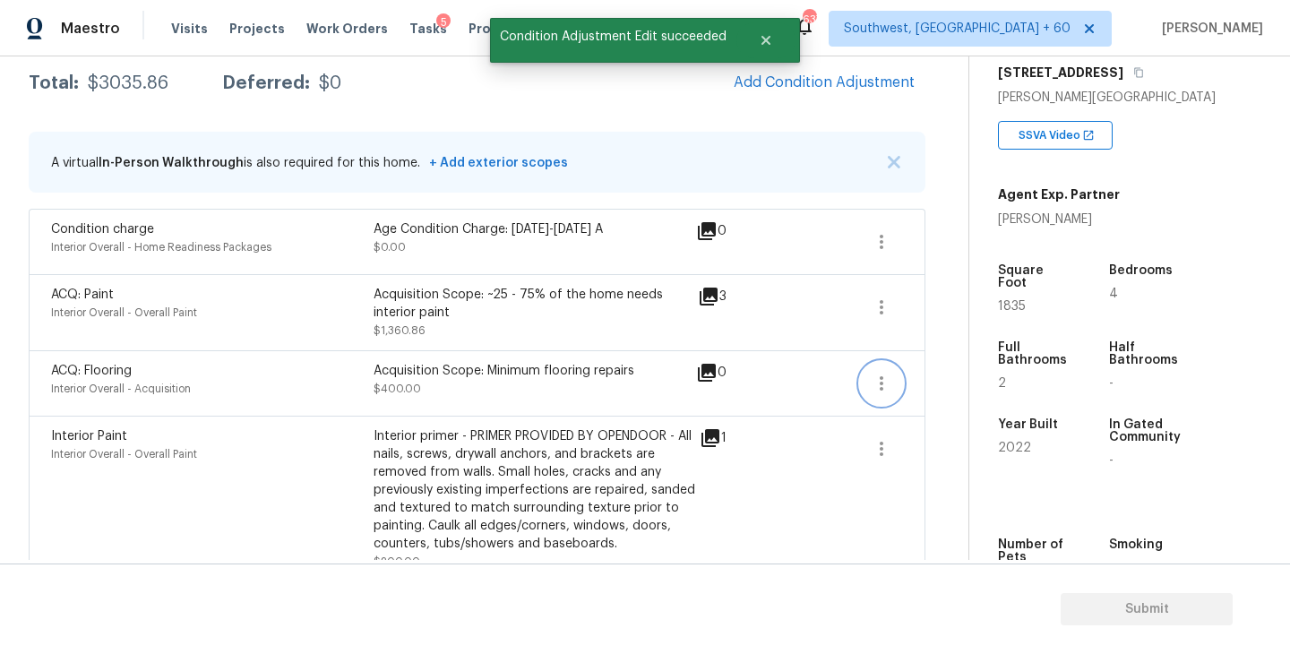
click at [885, 380] on icon "button" at bounding box center [882, 384] width 22 height 22
click at [932, 380] on div "Edit" at bounding box center [984, 380] width 140 height 18
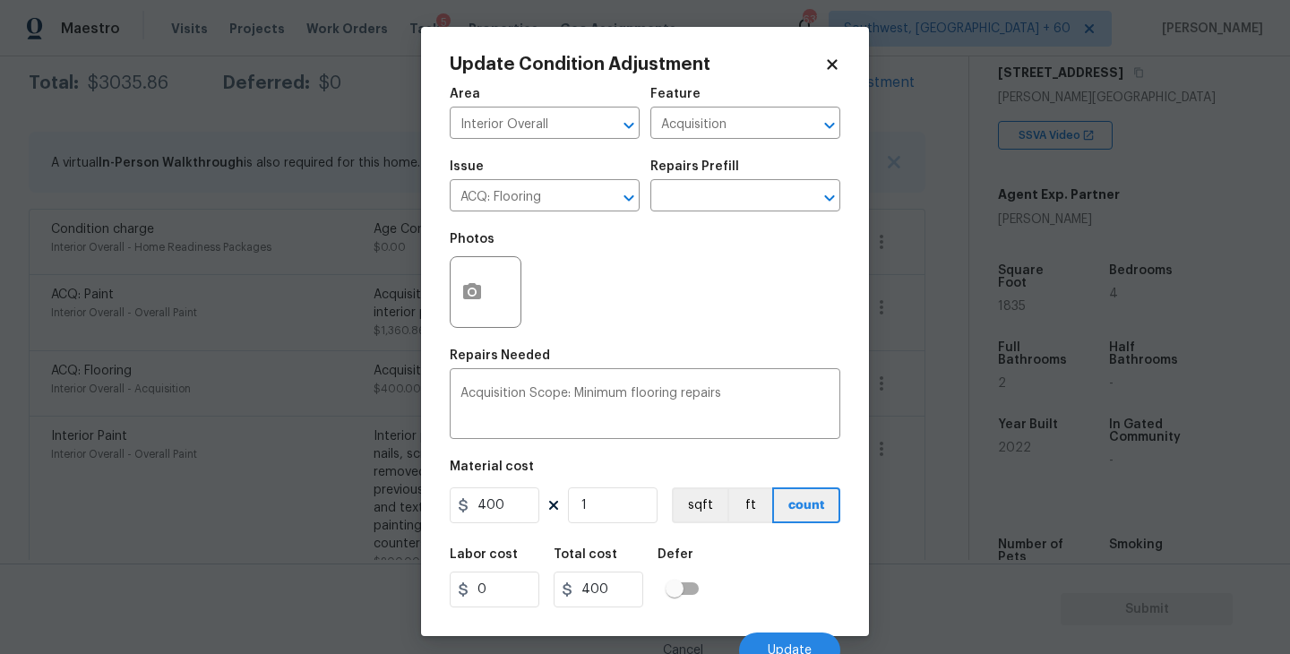
click at [908, 387] on body "Maestro Visits Projects Work Orders Tasks 5 Properties Geo Assignments 637 Sout…" at bounding box center [645, 327] width 1290 height 654
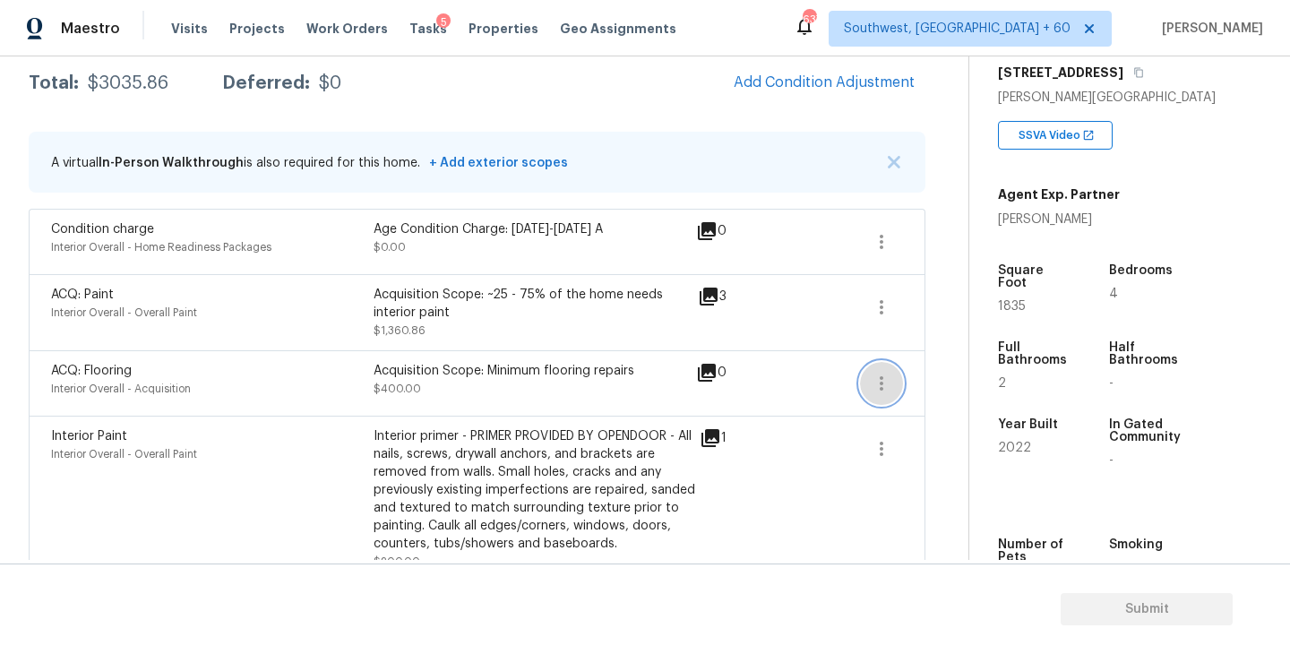
click at [880, 387] on icon "button" at bounding box center [882, 383] width 4 height 14
click at [942, 387] on div "Edit" at bounding box center [984, 380] width 140 height 18
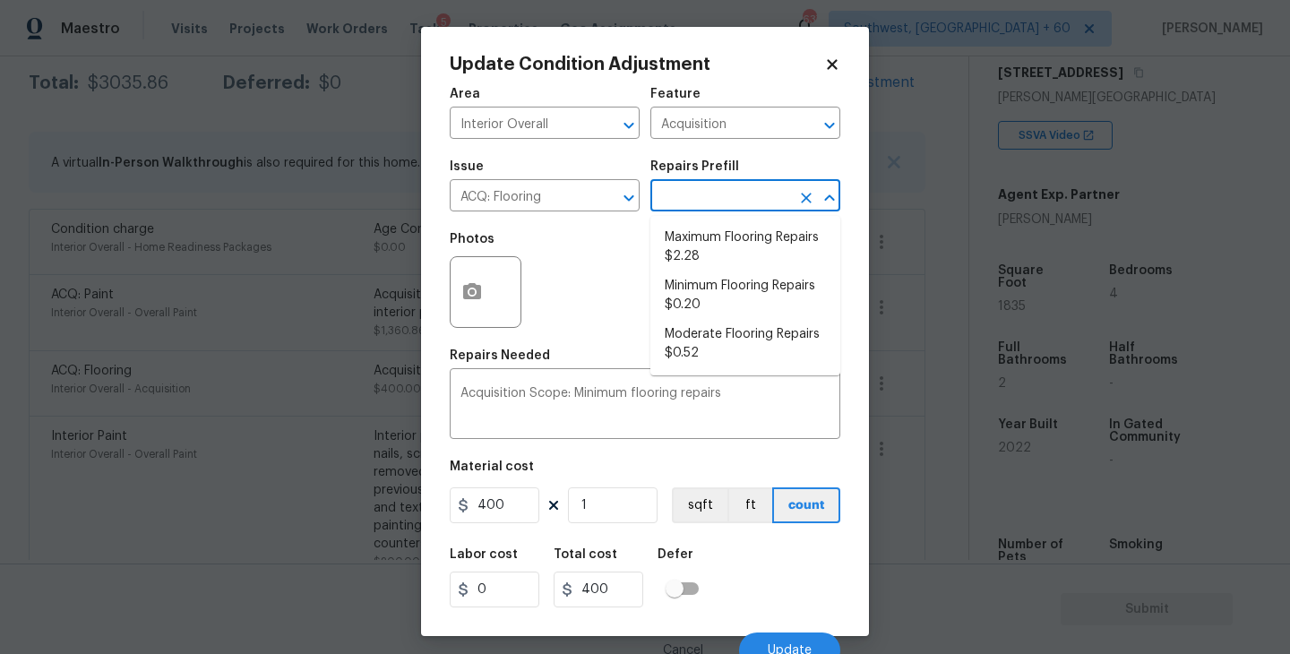
click at [733, 200] on input "text" at bounding box center [720, 198] width 140 height 28
click at [735, 280] on li "Minimum Flooring Repairs $0.20" at bounding box center [745, 295] width 190 height 48
type input "0.2"
click at [627, 522] on input "1" at bounding box center [613, 505] width 90 height 36
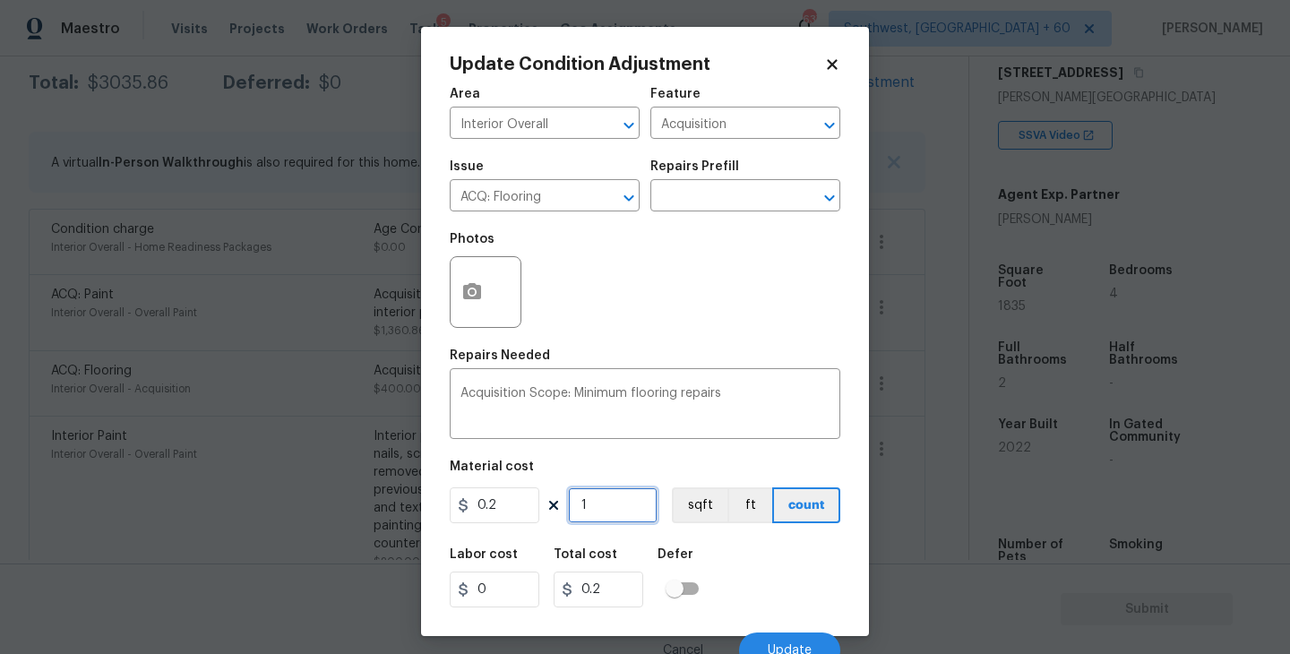
type input "18"
type input "3.6"
type input "183"
type input "36.6"
type input "1835"
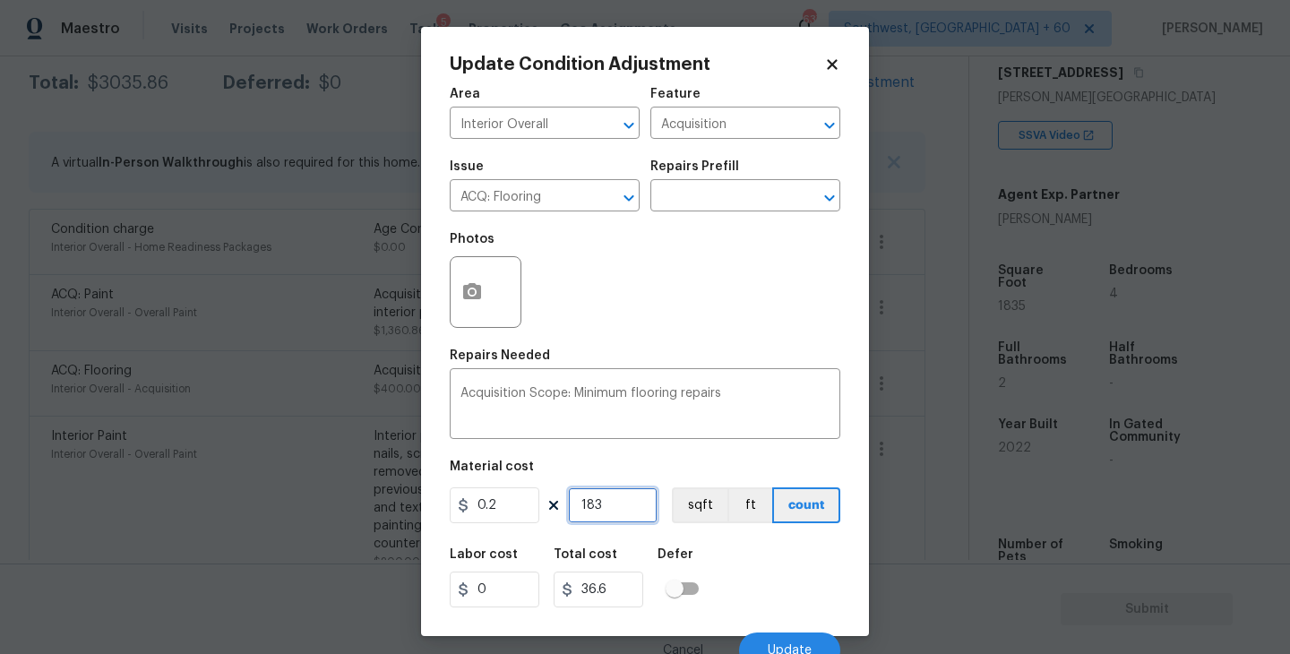
type input "367"
type input "1835"
click at [737, 555] on div "Labor cost 0 Total cost 367 Defer" at bounding box center [645, 578] width 391 height 81
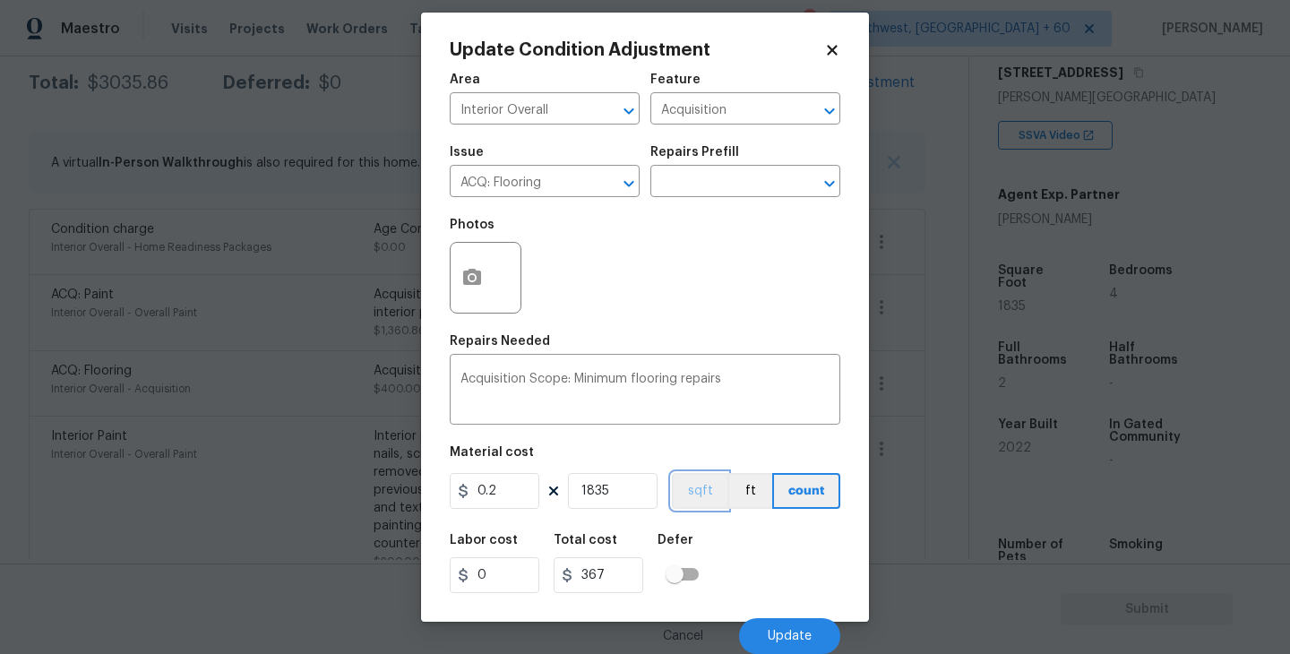
click at [709, 503] on button "sqft" at bounding box center [700, 491] width 56 height 36
click at [778, 631] on span "Update" at bounding box center [790, 636] width 44 height 13
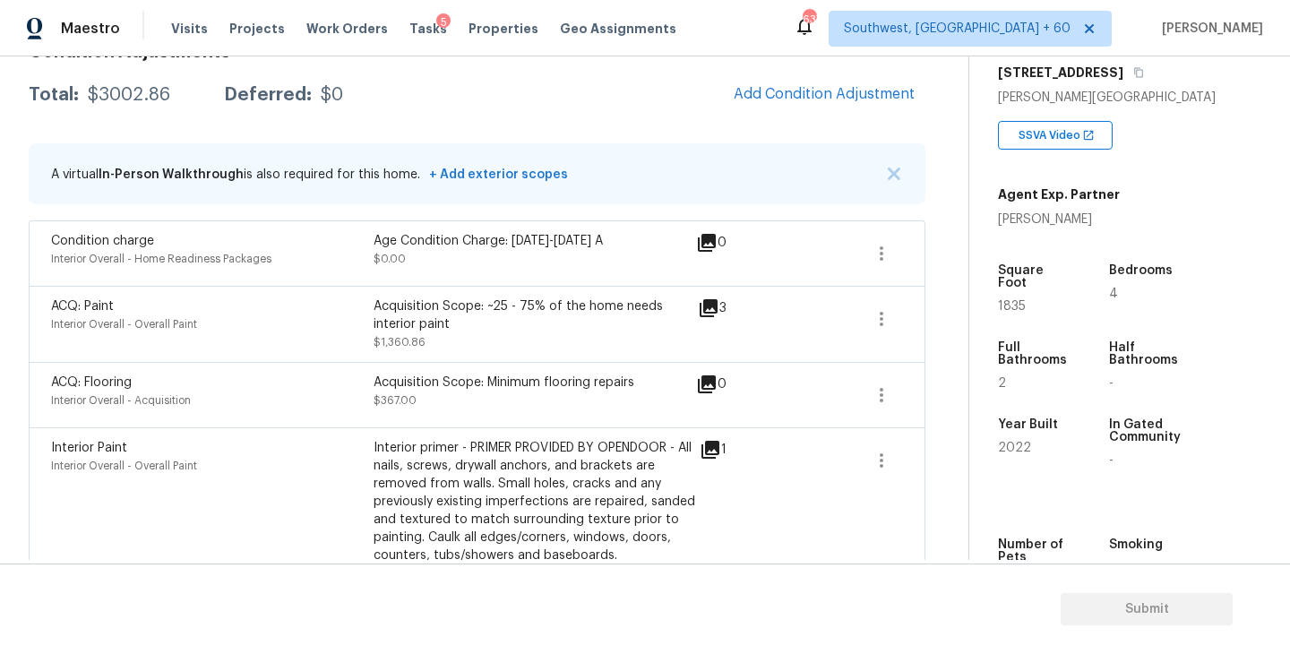
scroll to position [284, 0]
click at [875, 317] on icon "button" at bounding box center [882, 321] width 22 height 22
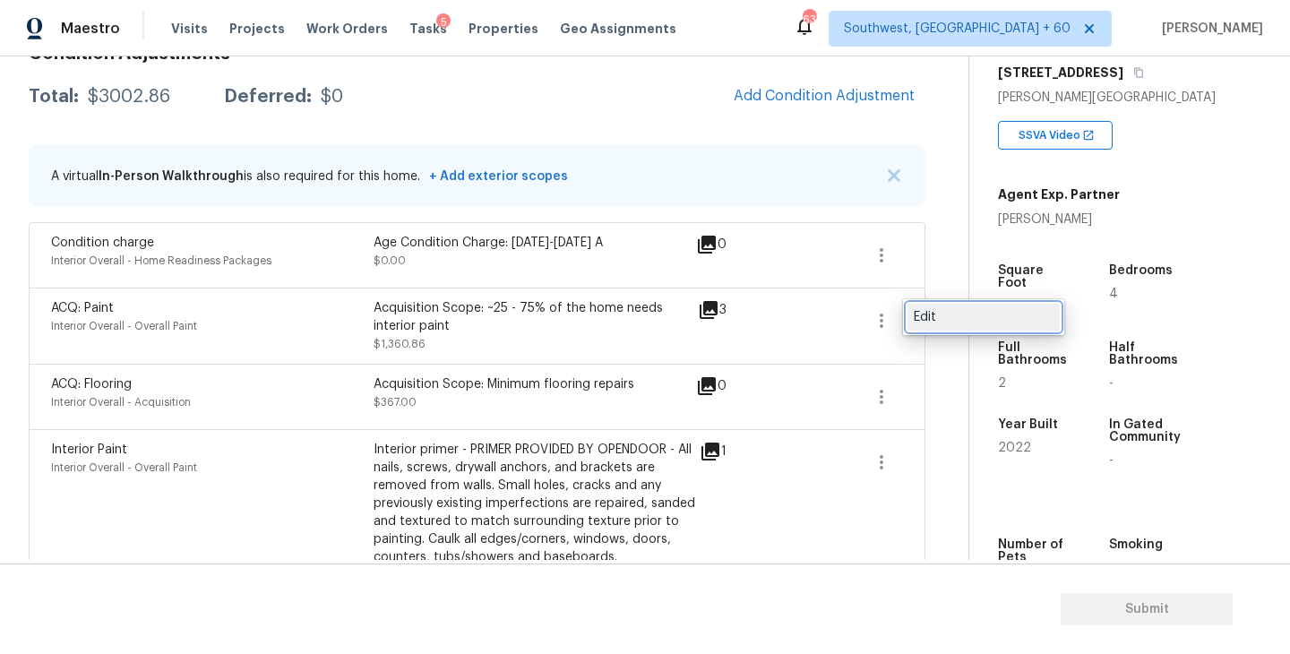
click at [954, 324] on div "Edit" at bounding box center [984, 317] width 140 height 18
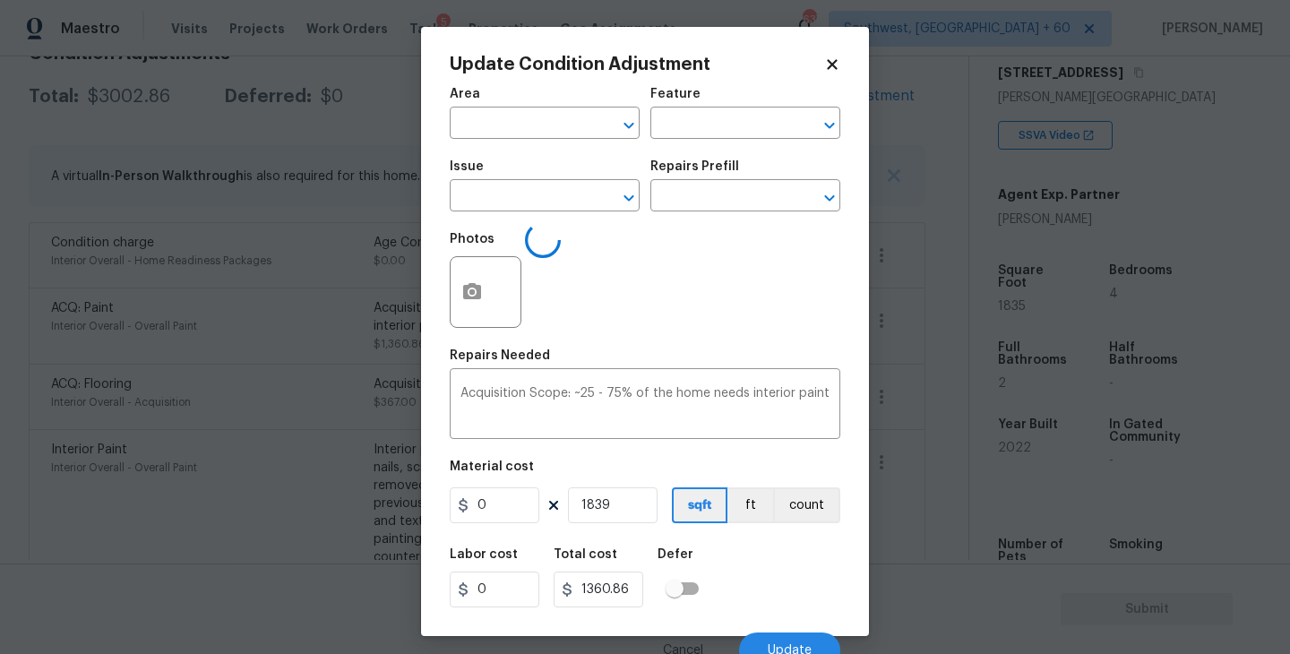
type input "Interior Overall"
type input "Overall Paint"
type input "ACQ: Paint"
type input "0.74"
click at [613, 495] on input "1839" at bounding box center [613, 505] width 90 height 36
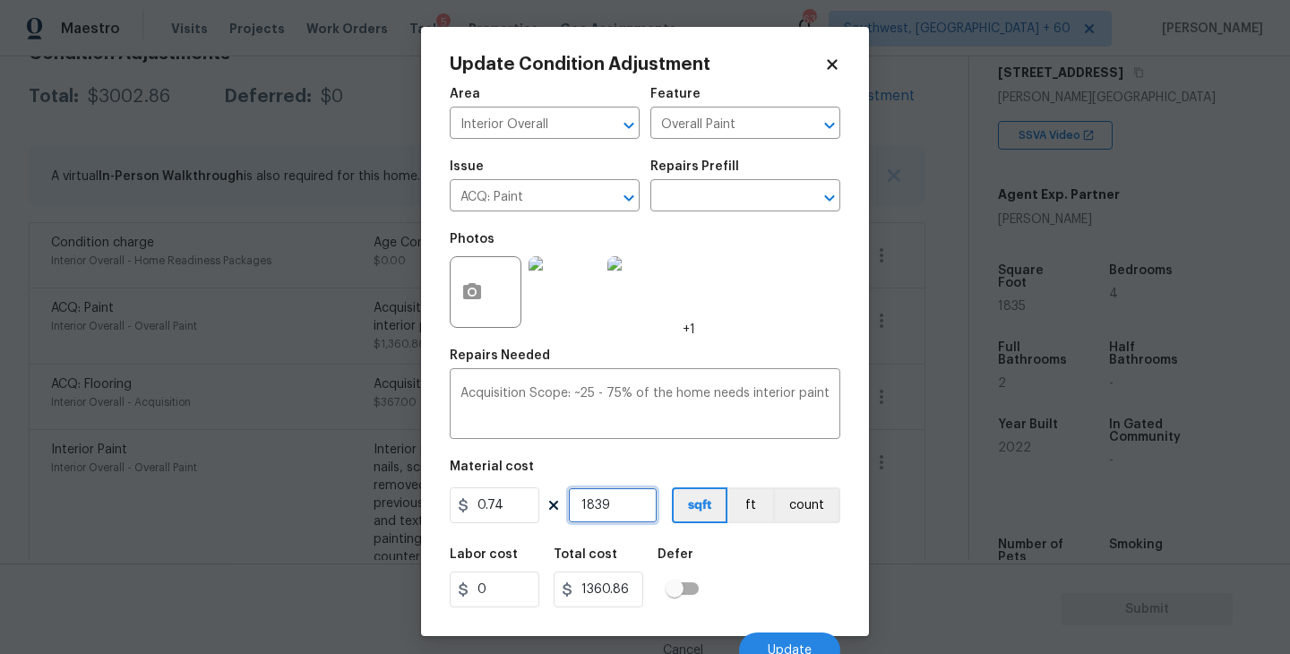
type input "183"
type input "135.42"
type input "1835"
type input "1357.9"
type input "1835"
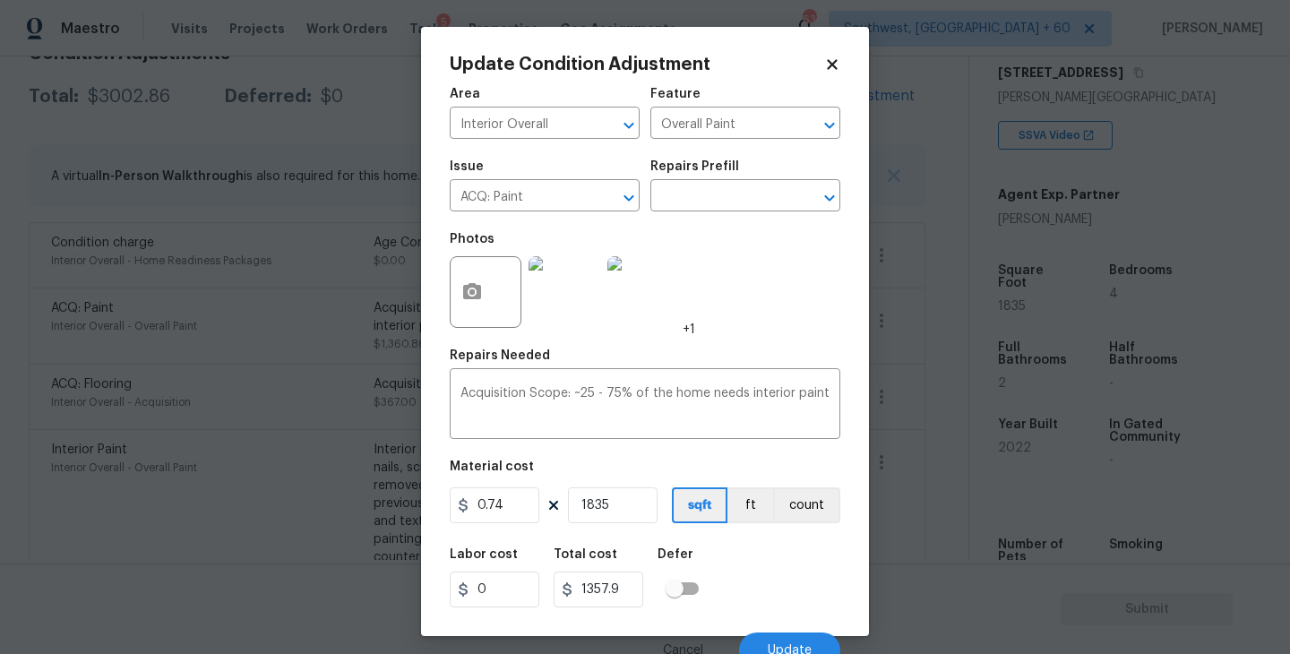
click at [768, 588] on div "Labor cost 0 Total cost 1357.9 Defer" at bounding box center [645, 578] width 391 height 81
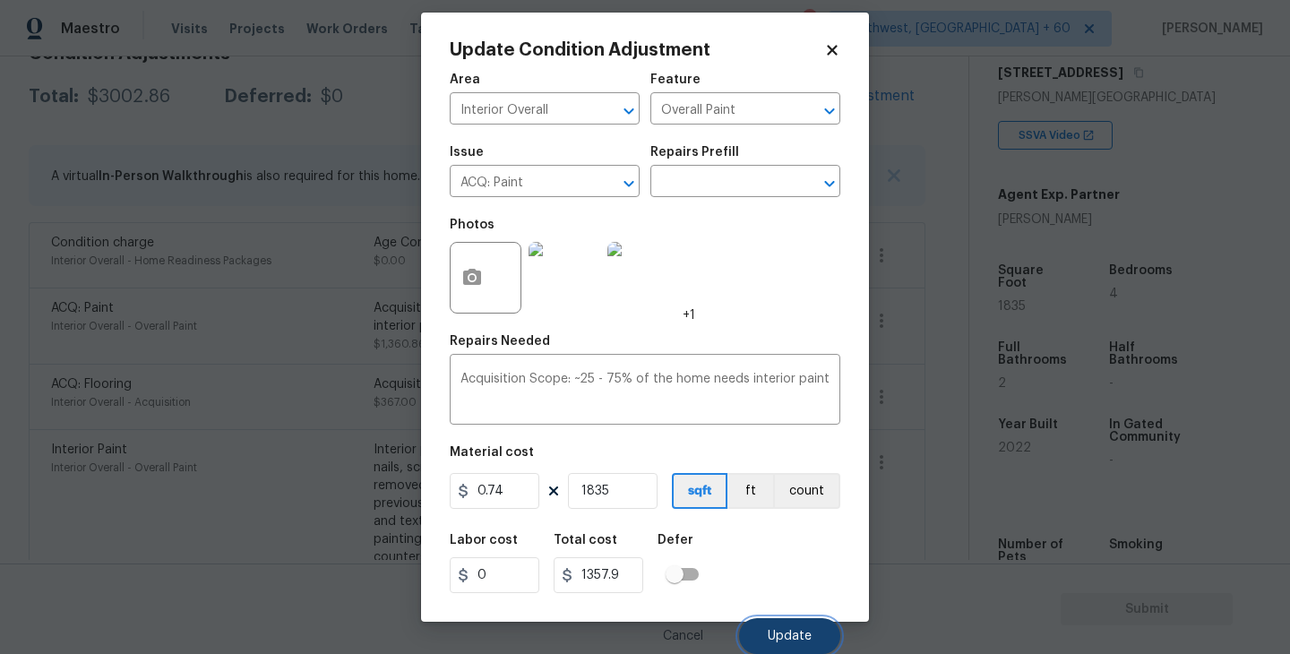
click at [778, 622] on button "Update" at bounding box center [789, 636] width 101 height 36
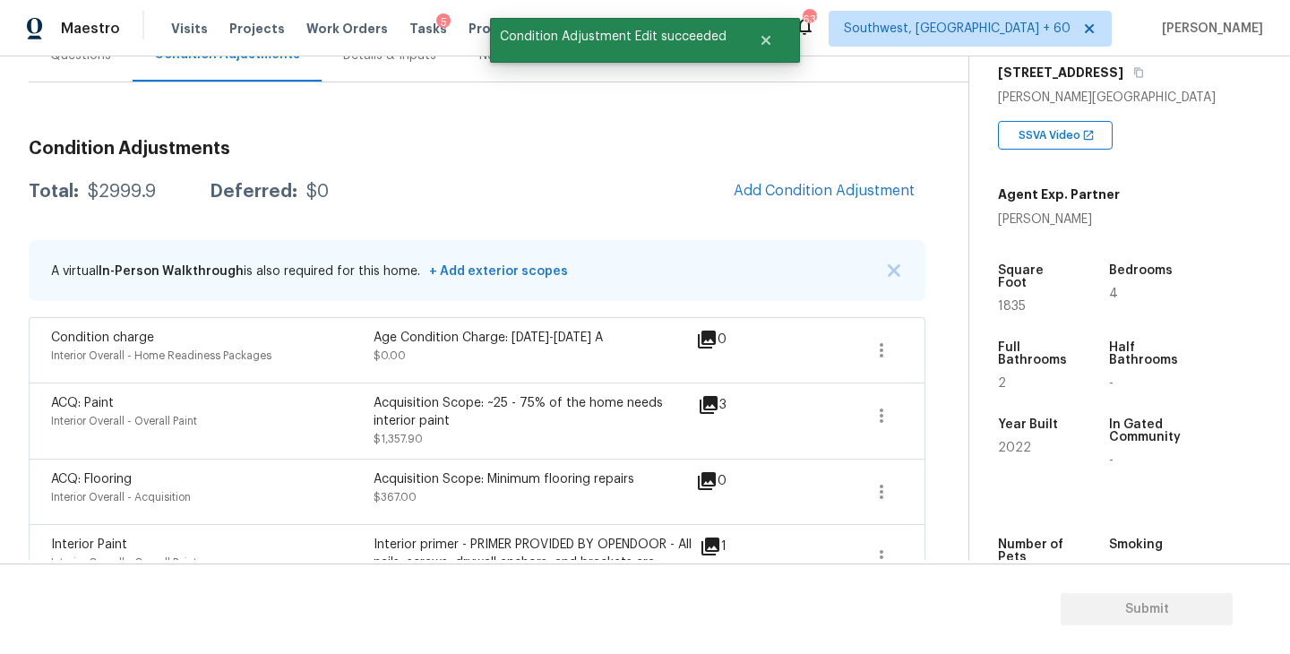
scroll to position [142, 0]
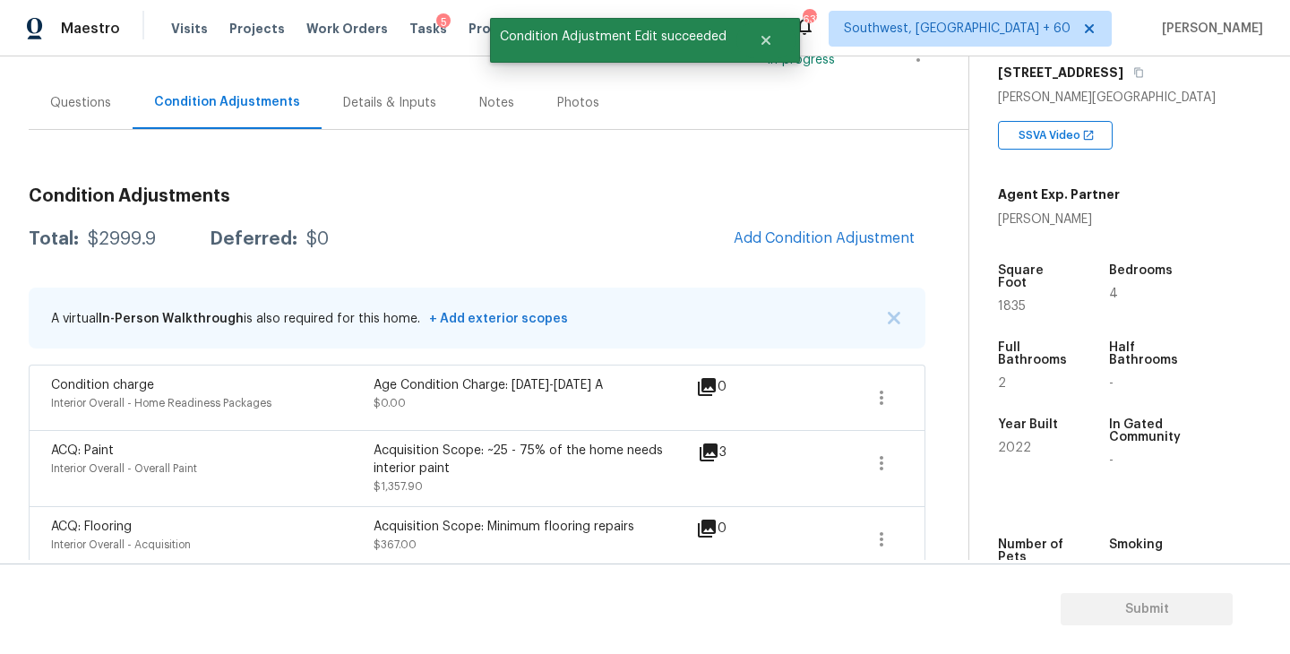
click at [39, 113] on div "Questions" at bounding box center [81, 102] width 104 height 53
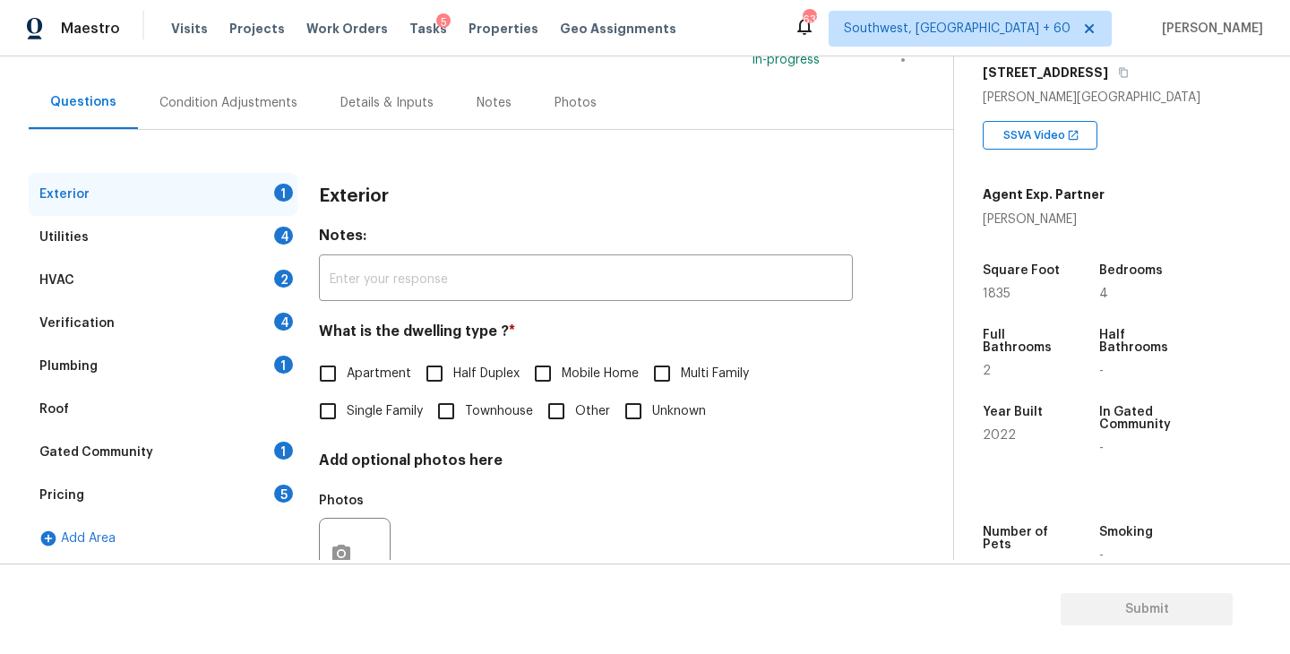
click at [345, 399] on input "Single Family" at bounding box center [328, 411] width 38 height 38
checkbox input "true"
click at [225, 248] on div "Utilities 4" at bounding box center [163, 237] width 269 height 43
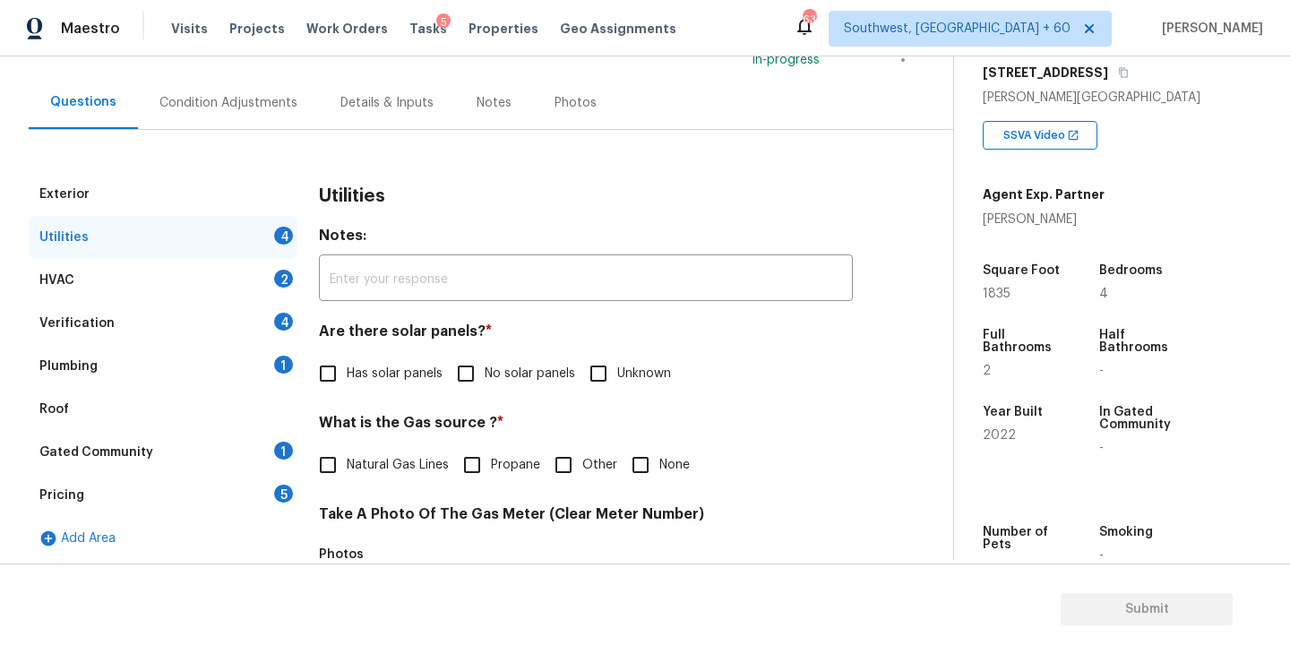
click at [503, 378] on span "No solar panels" at bounding box center [530, 374] width 90 height 19
click at [485, 378] on input "No solar panels" at bounding box center [466, 374] width 38 height 38
checkbox input "true"
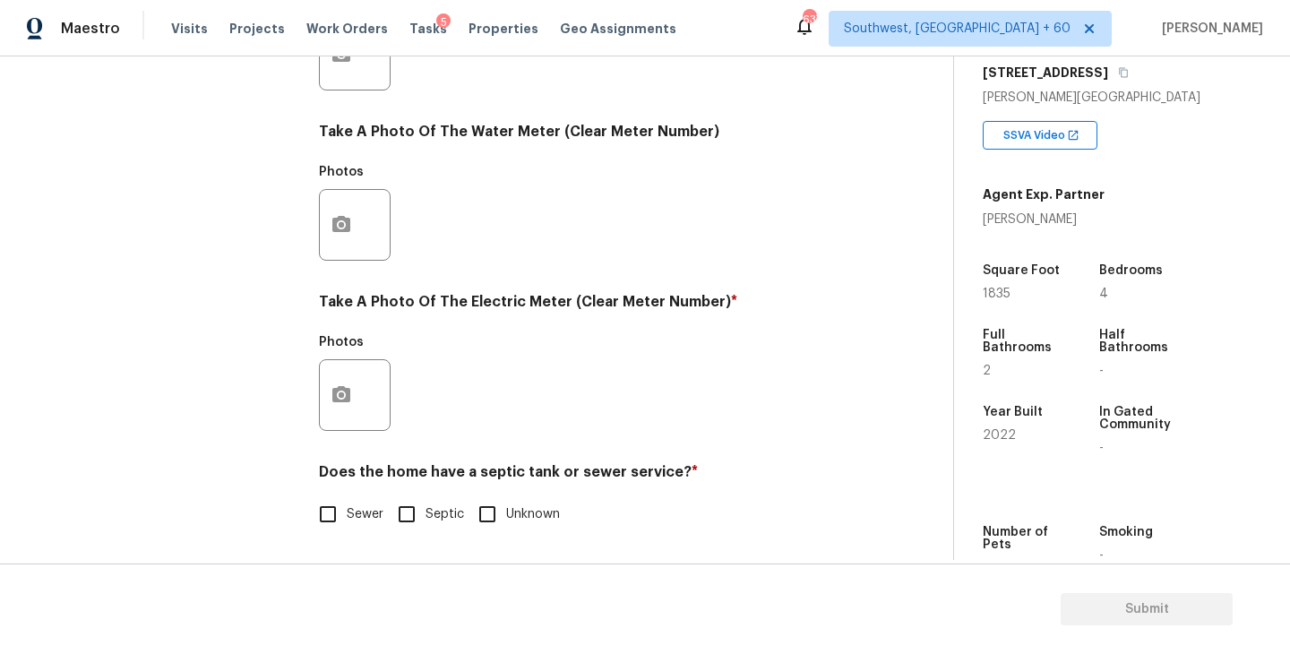
scroll to position [694, 0]
click at [360, 541] on div "Utilities Notes: ​ Are there solar panels? * Has solar panels No solar panels U…" at bounding box center [586, 87] width 534 height 934
click at [360, 521] on span "Sewer" at bounding box center [365, 514] width 37 height 19
click at [347, 521] on input "Sewer" at bounding box center [328, 514] width 38 height 38
checkbox input "true"
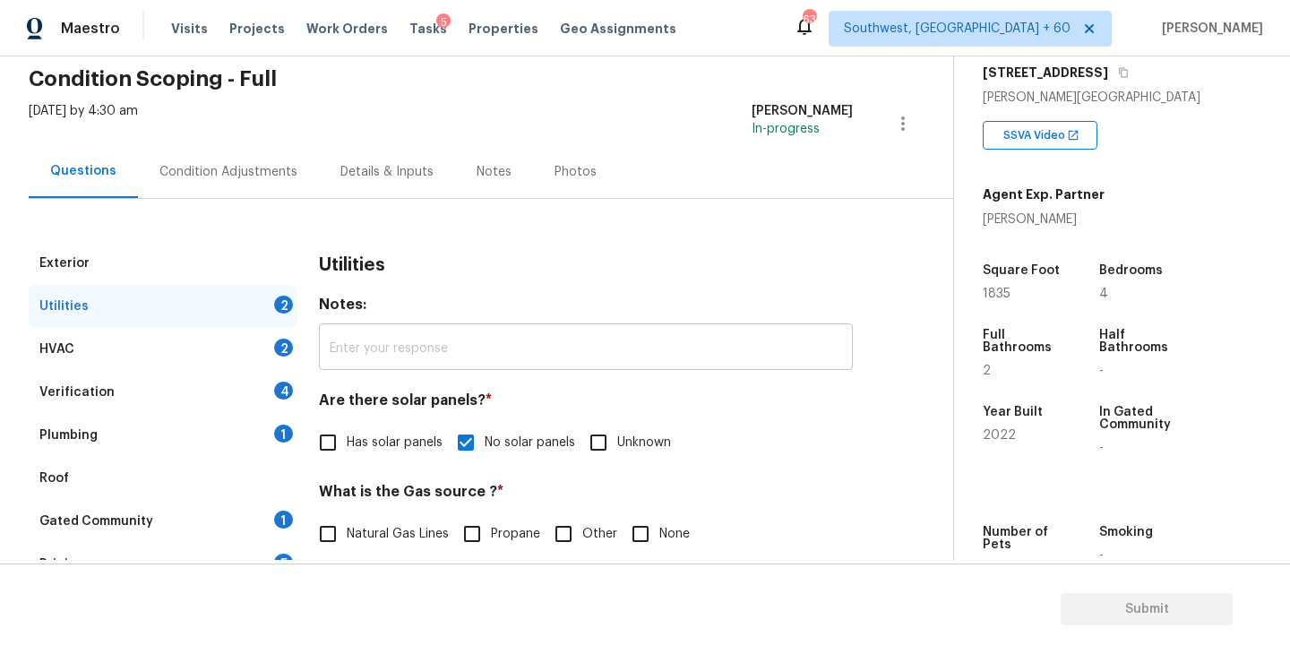
scroll to position [33, 0]
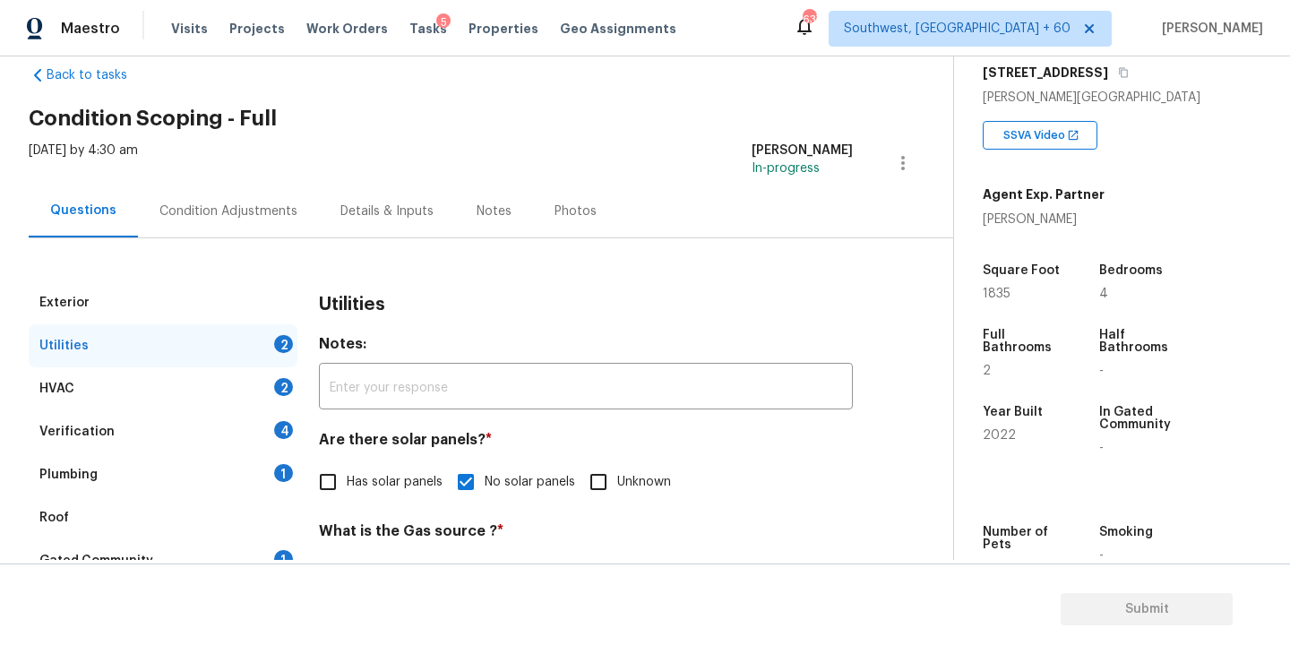
click at [197, 469] on div "Plumbing 1" at bounding box center [163, 474] width 269 height 43
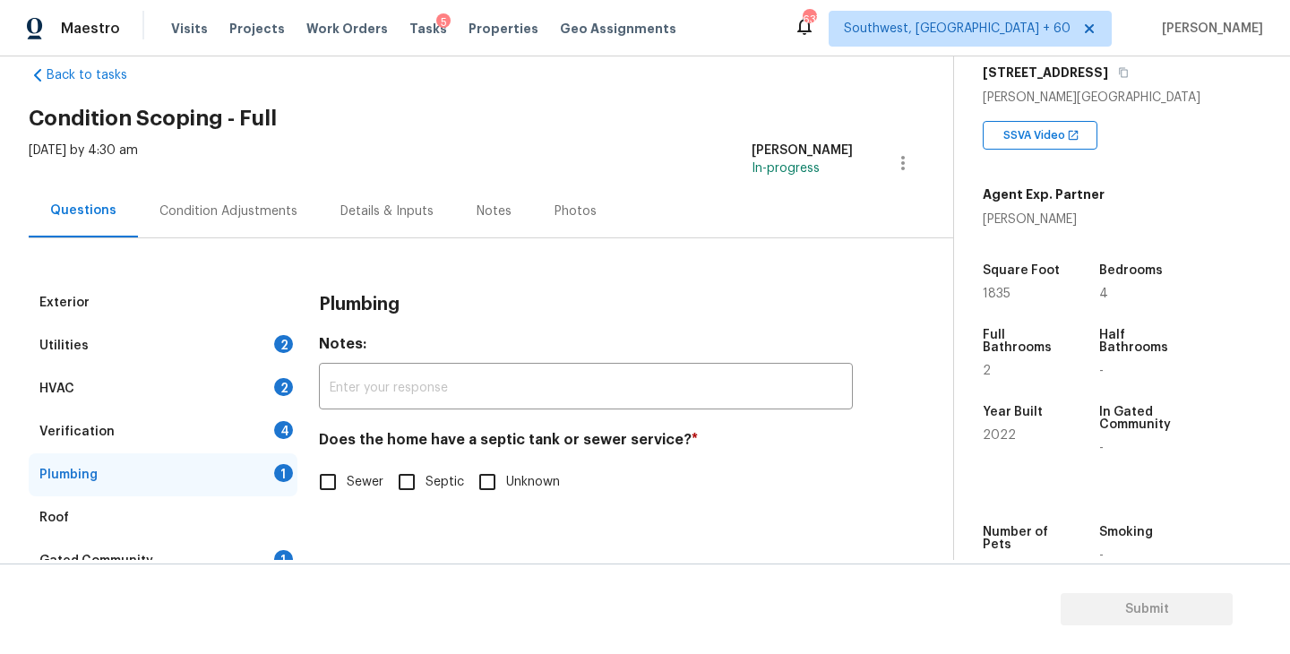
click at [357, 487] on span "Sewer" at bounding box center [365, 482] width 37 height 19
click at [347, 487] on input "Sewer" at bounding box center [328, 482] width 38 height 38
checkbox input "true"
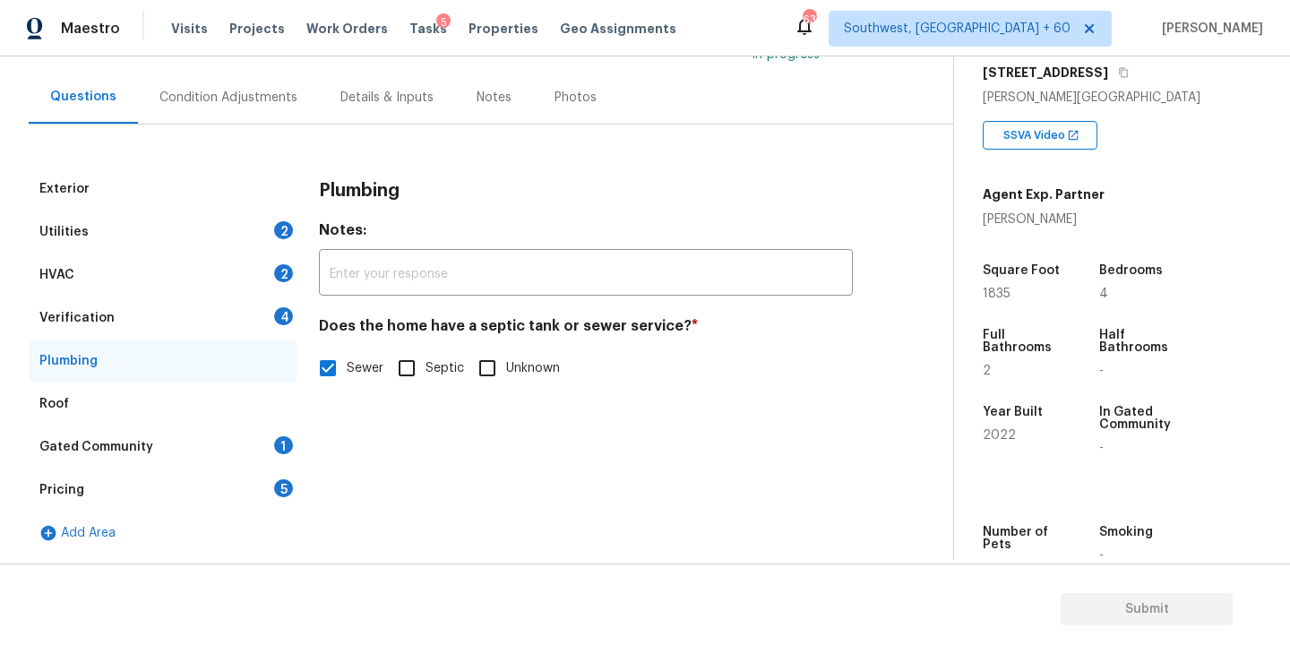
click at [207, 429] on div "Gated Community 1" at bounding box center [163, 447] width 269 height 43
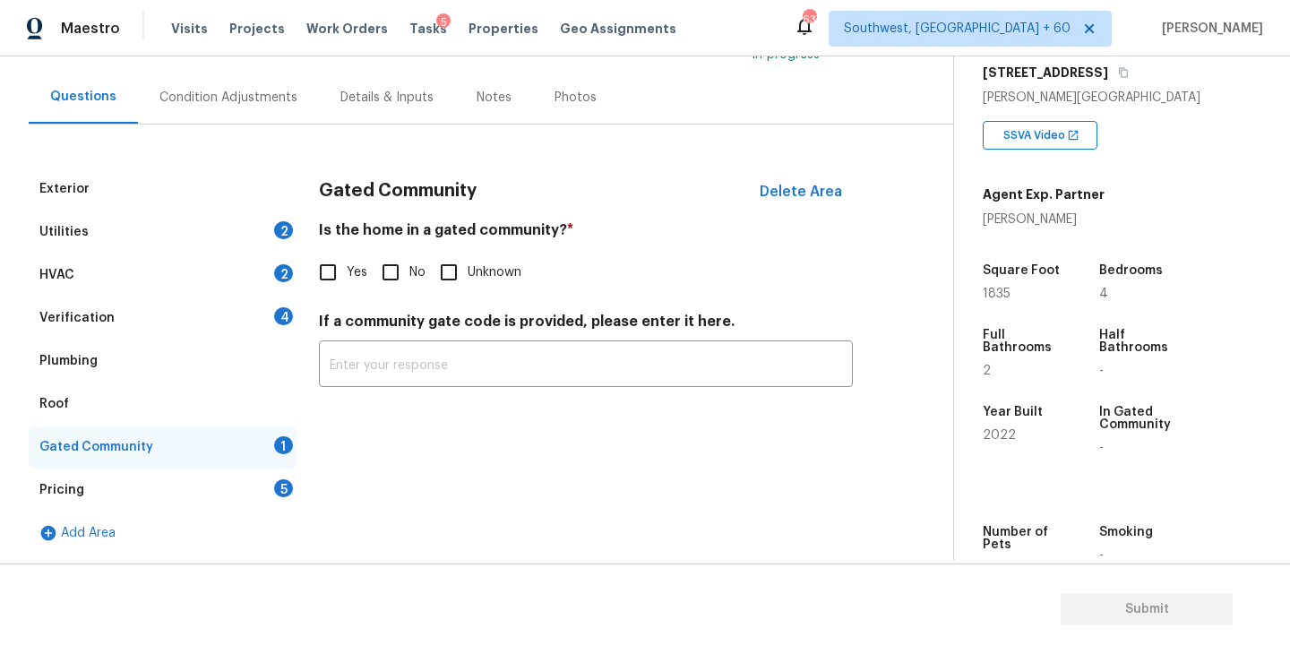
click at [385, 286] on input "No" at bounding box center [391, 273] width 38 height 38
checkbox input "true"
click at [232, 135] on div "Exterior Utilities 2 HVAC 2 Verification 4 Plumbing Roof Gated Community Pricin…" at bounding box center [470, 340] width 882 height 430
click at [254, 98] on div "Condition Adjustments" at bounding box center [228, 98] width 138 height 18
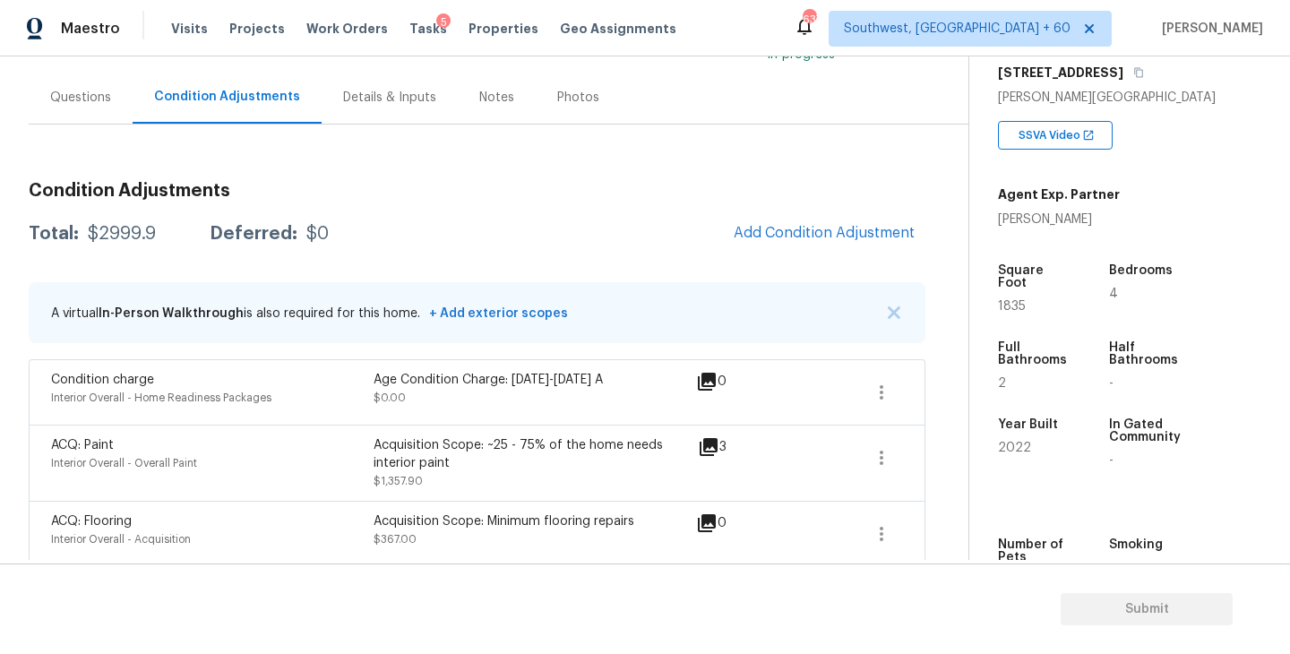
click at [671, 187] on h3 "Condition Adjustments" at bounding box center [477, 191] width 897 height 18
click at [80, 89] on div "Questions" at bounding box center [80, 98] width 61 height 18
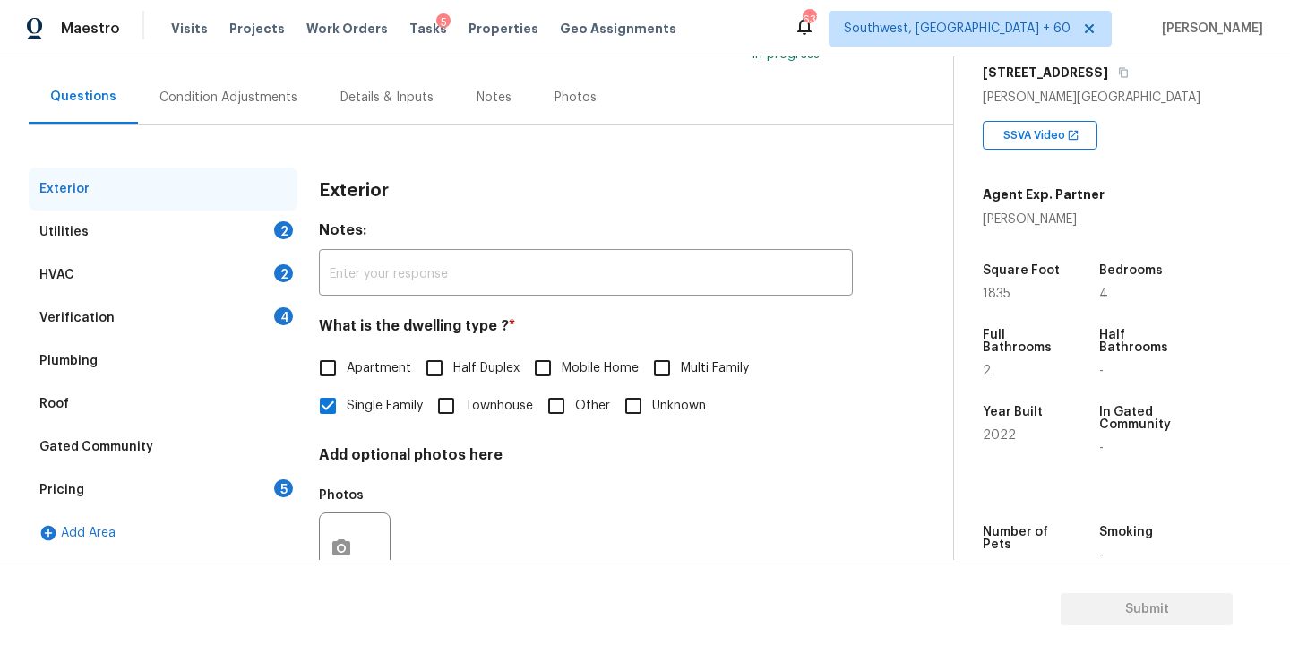
click at [231, 102] on div "Condition Adjustments" at bounding box center [228, 98] width 138 height 18
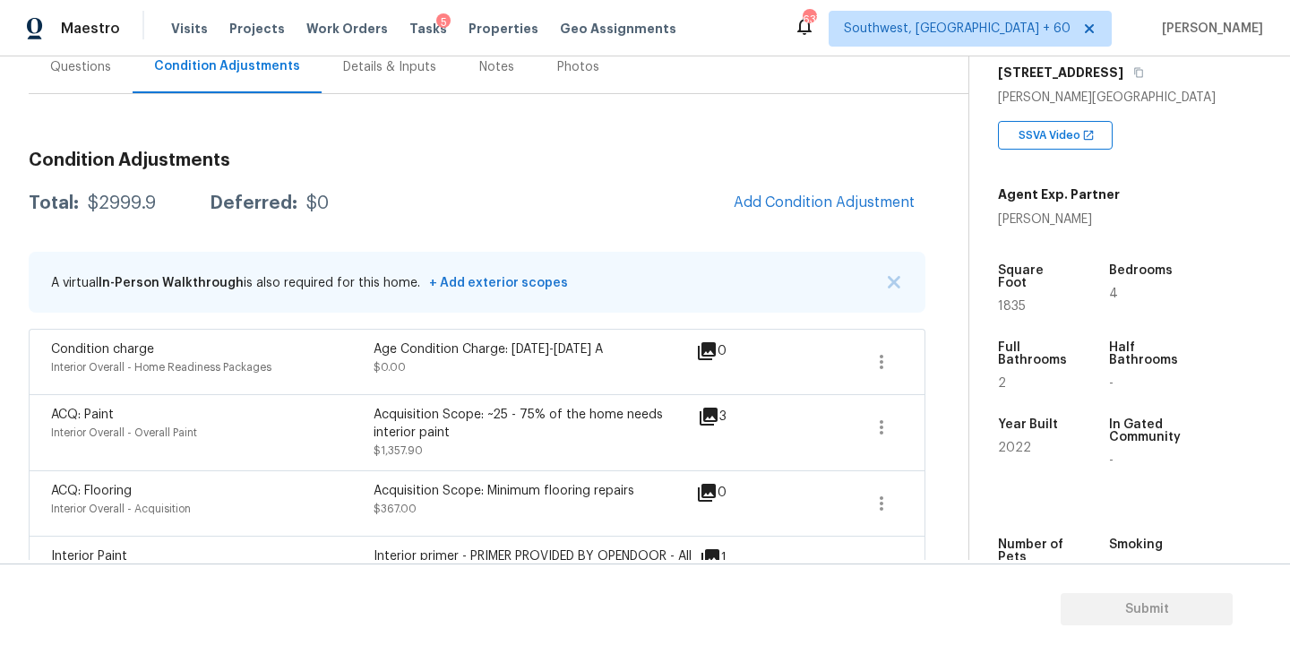
scroll to position [178, 0]
click at [875, 427] on icon "button" at bounding box center [882, 427] width 22 height 22
click at [958, 427] on div "Edit" at bounding box center [984, 423] width 140 height 18
click at [917, 347] on body "Maestro Visits Projects Work Orders Tasks 5 Properties Geo Assignments 637 Sout…" at bounding box center [645, 327] width 1290 height 654
click at [703, 409] on icon at bounding box center [709, 416] width 18 height 18
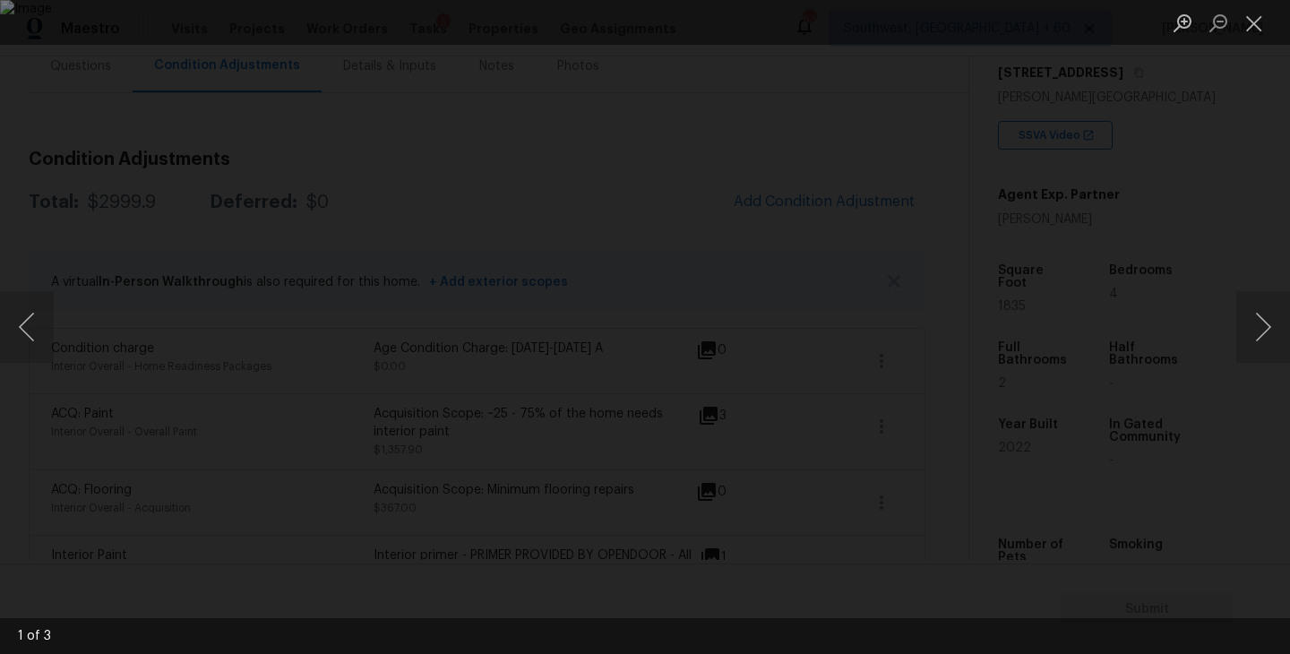
click at [1152, 455] on div "Lightbox" at bounding box center [645, 327] width 1290 height 654
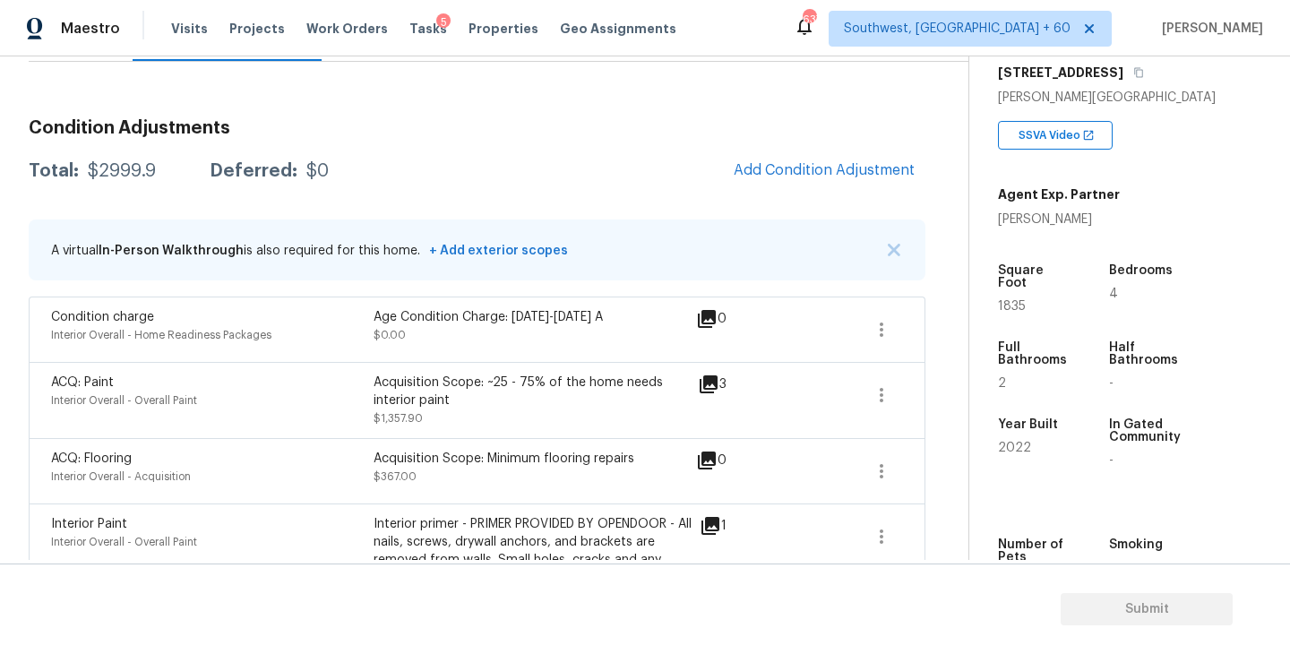
scroll to position [93, 0]
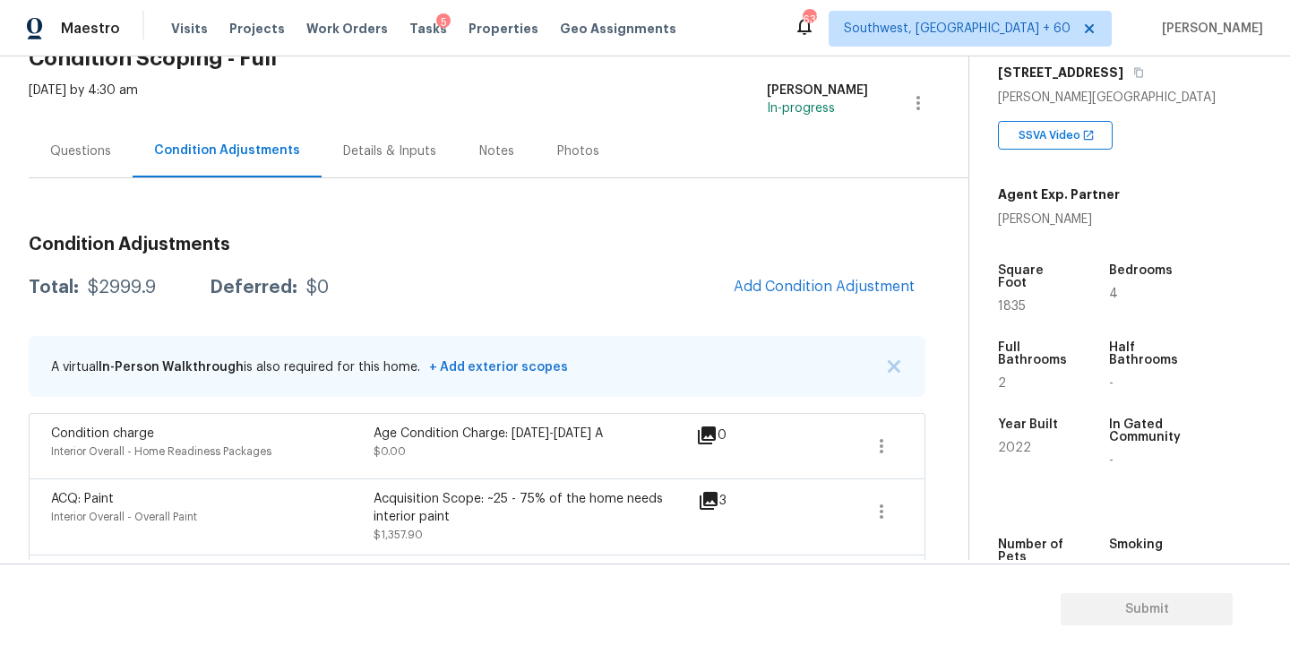
click at [68, 153] on div "Questions" at bounding box center [80, 151] width 61 height 18
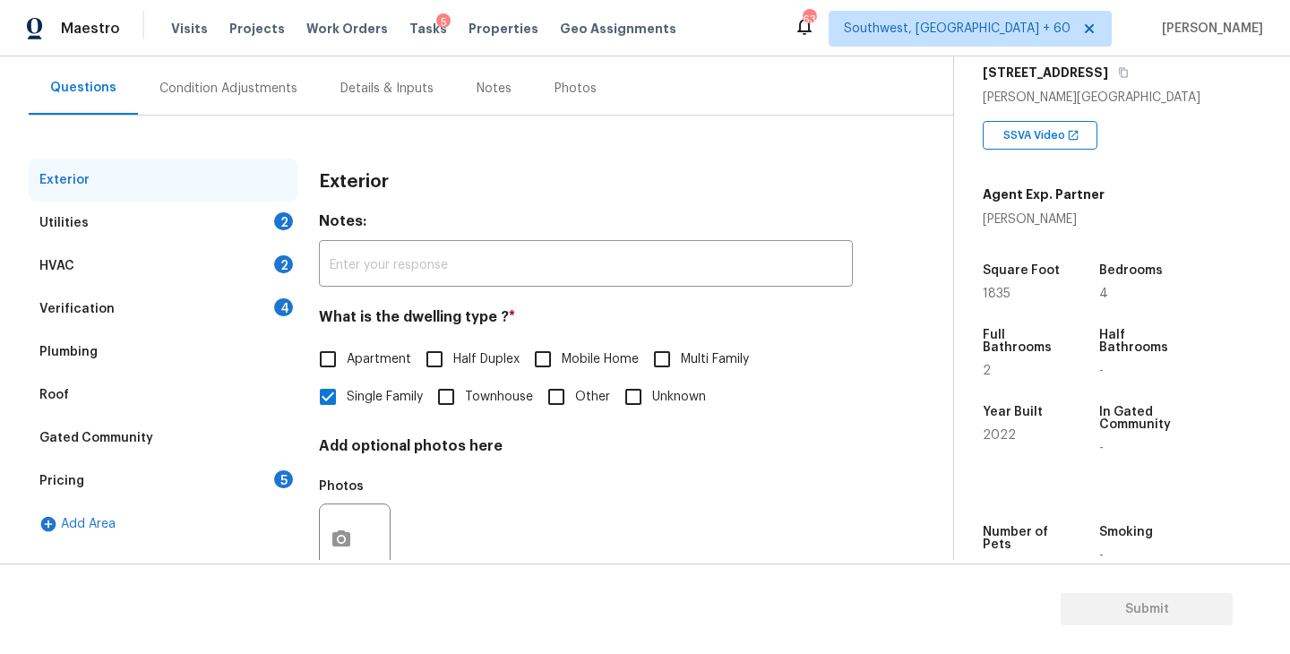
scroll to position [196, 0]
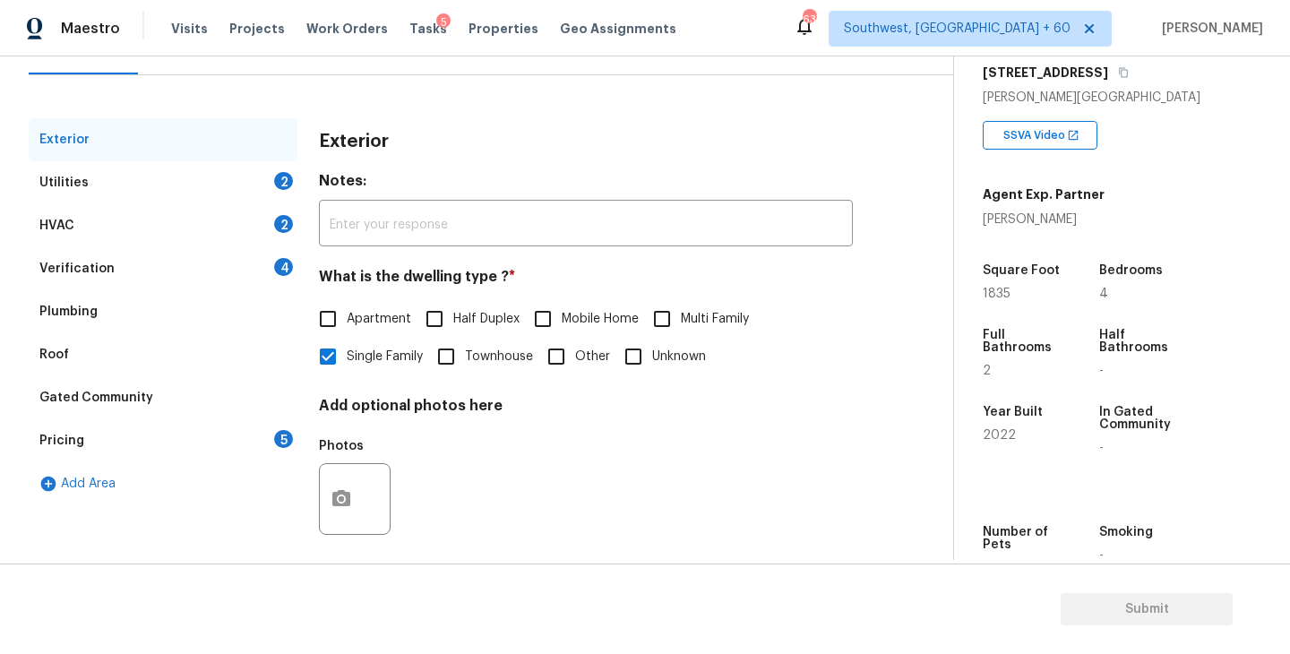
click at [182, 185] on div "Utilities 2" at bounding box center [163, 182] width 269 height 43
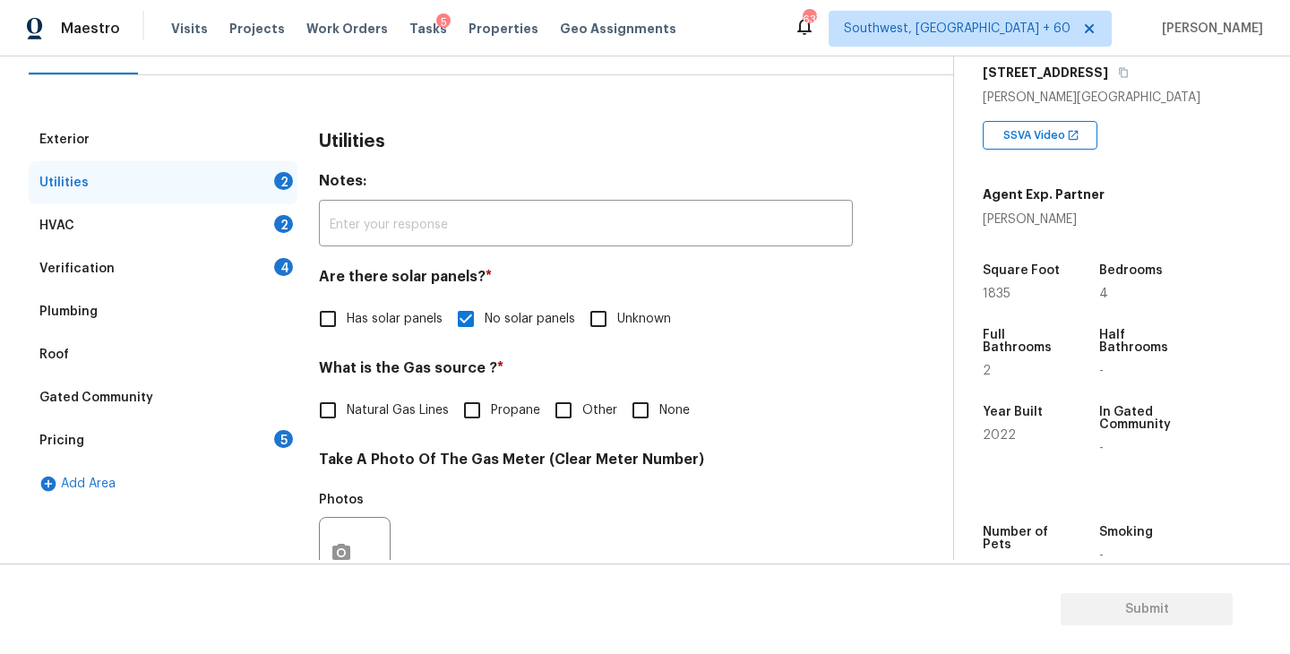
scroll to position [288, 0]
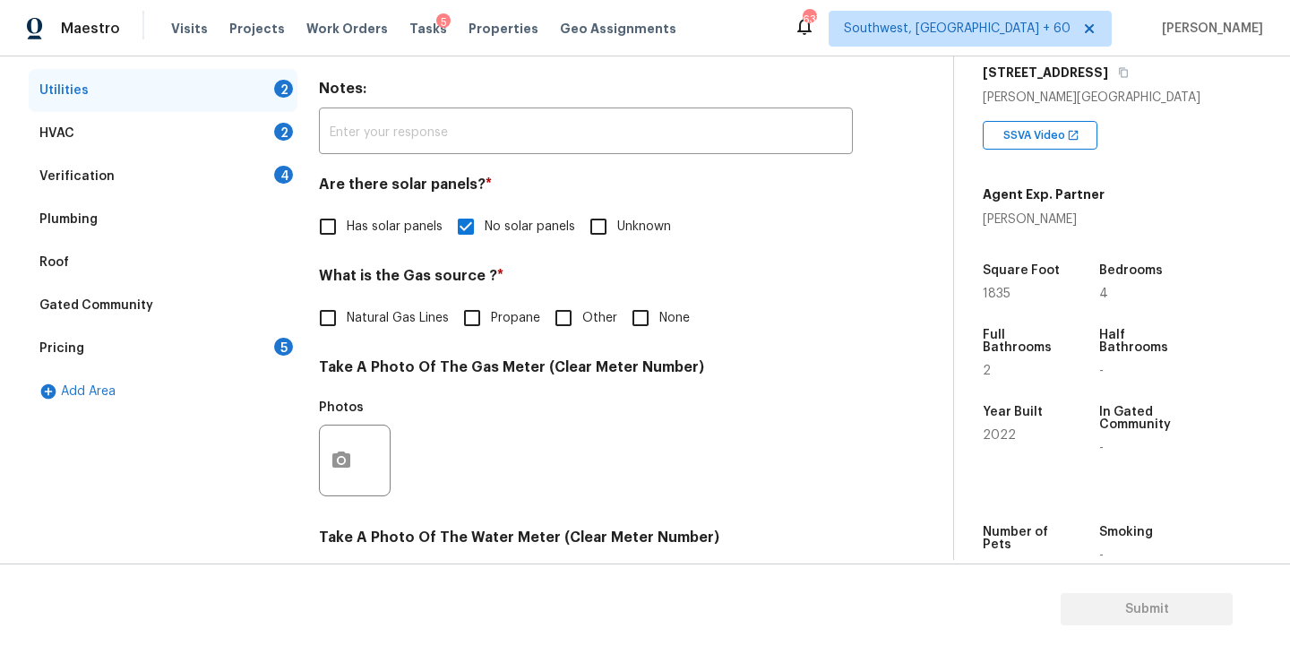
click at [365, 310] on span "Natural Gas Lines" at bounding box center [398, 318] width 102 height 19
click at [347, 310] on input "Natural Gas Lines" at bounding box center [328, 318] width 38 height 38
checkbox input "true"
click at [342, 474] on button "button" at bounding box center [341, 462] width 43 height 70
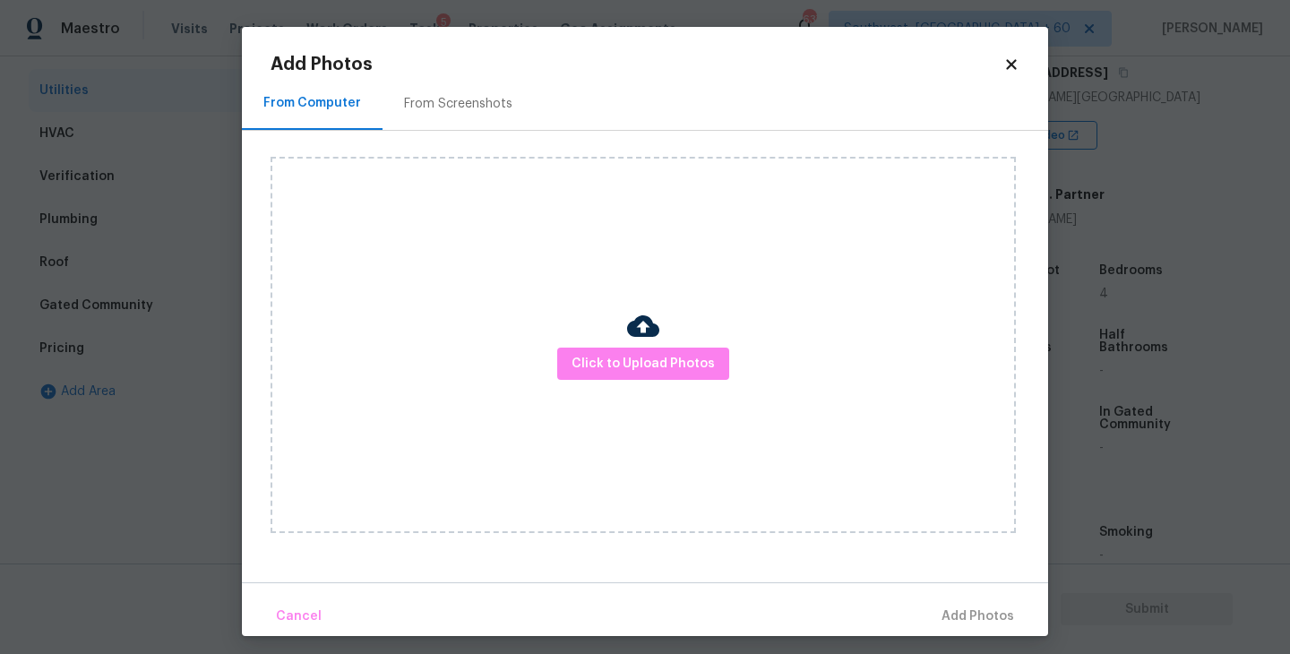
click at [587, 391] on div "Click to Upload Photos" at bounding box center [643, 345] width 745 height 376
click at [651, 343] on div at bounding box center [643, 329] width 32 height 38
click at [658, 308] on div "Click to Upload Photos" at bounding box center [643, 345] width 745 height 376
click at [622, 379] on button "Click to Upload Photos" at bounding box center [643, 364] width 172 height 33
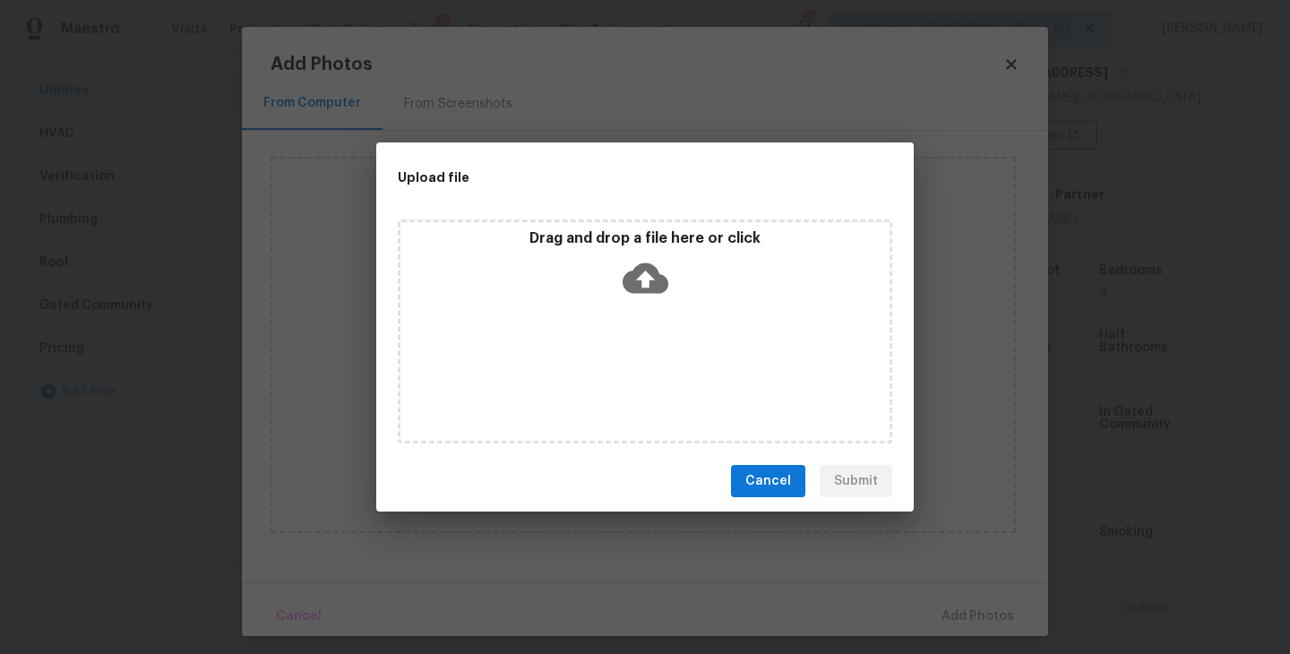
click at [643, 307] on div "Drag and drop a file here or click" at bounding box center [645, 332] width 495 height 224
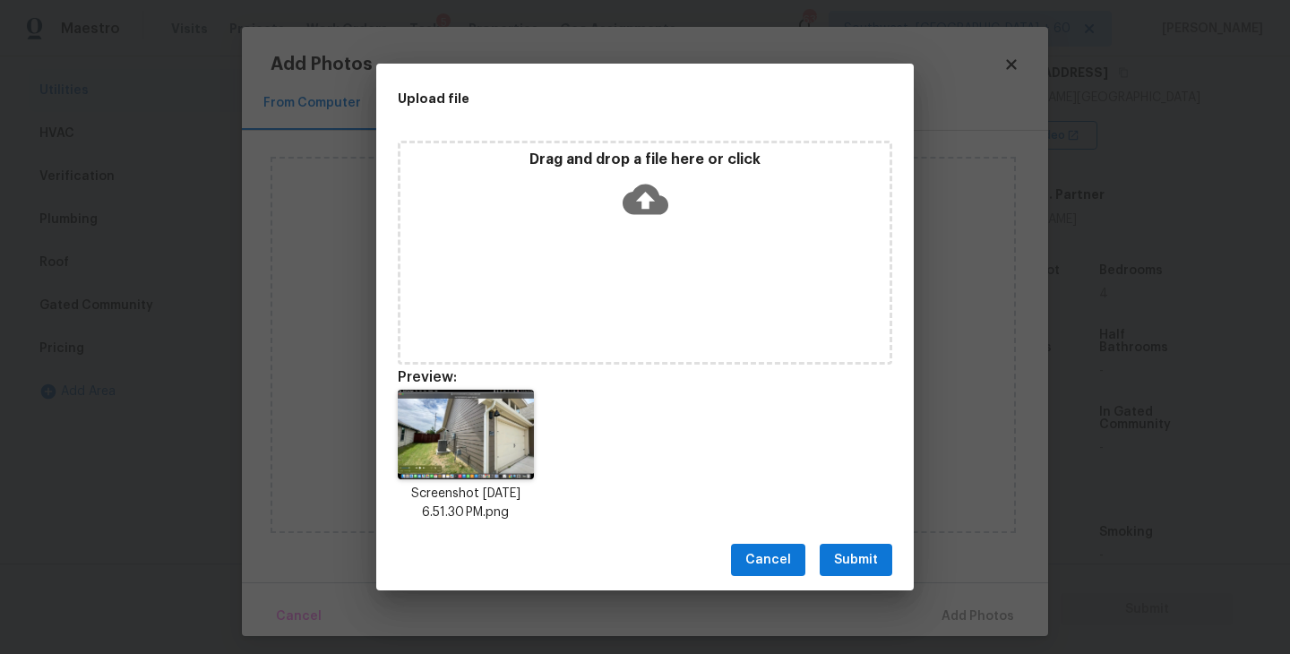
click at [856, 555] on span "Submit" at bounding box center [856, 560] width 44 height 22
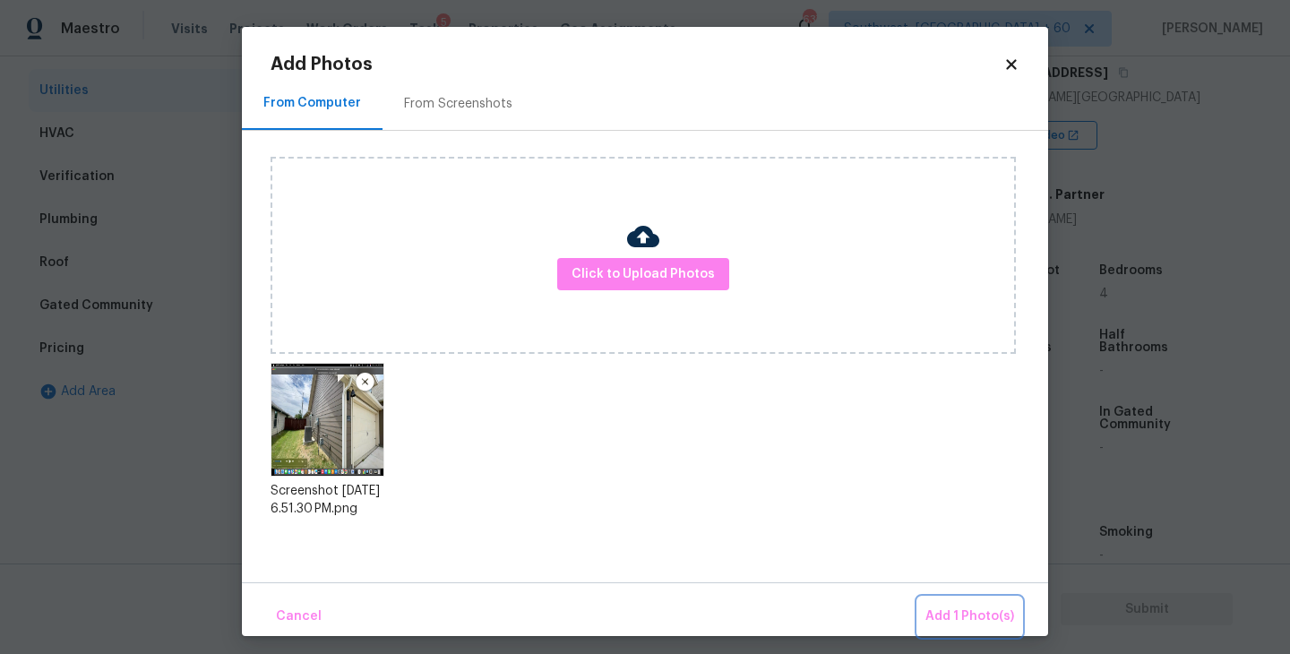
click at [934, 616] on span "Add 1 Photo(s)" at bounding box center [969, 617] width 89 height 22
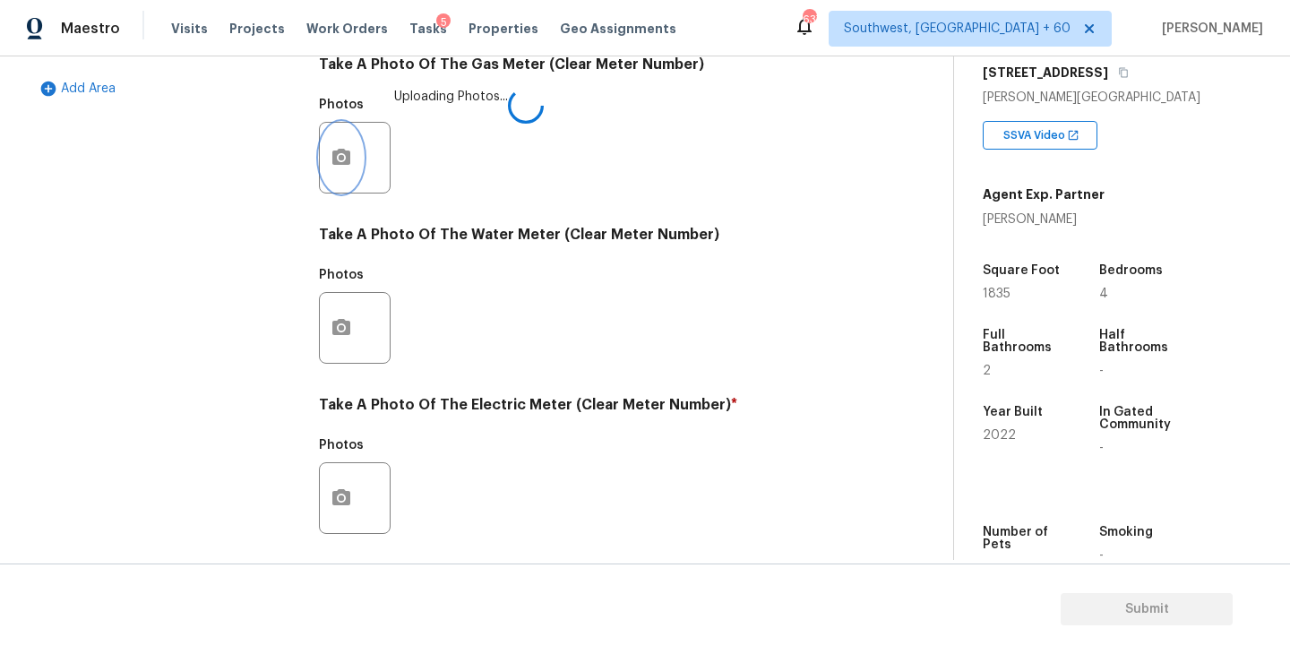
scroll to position [694, 0]
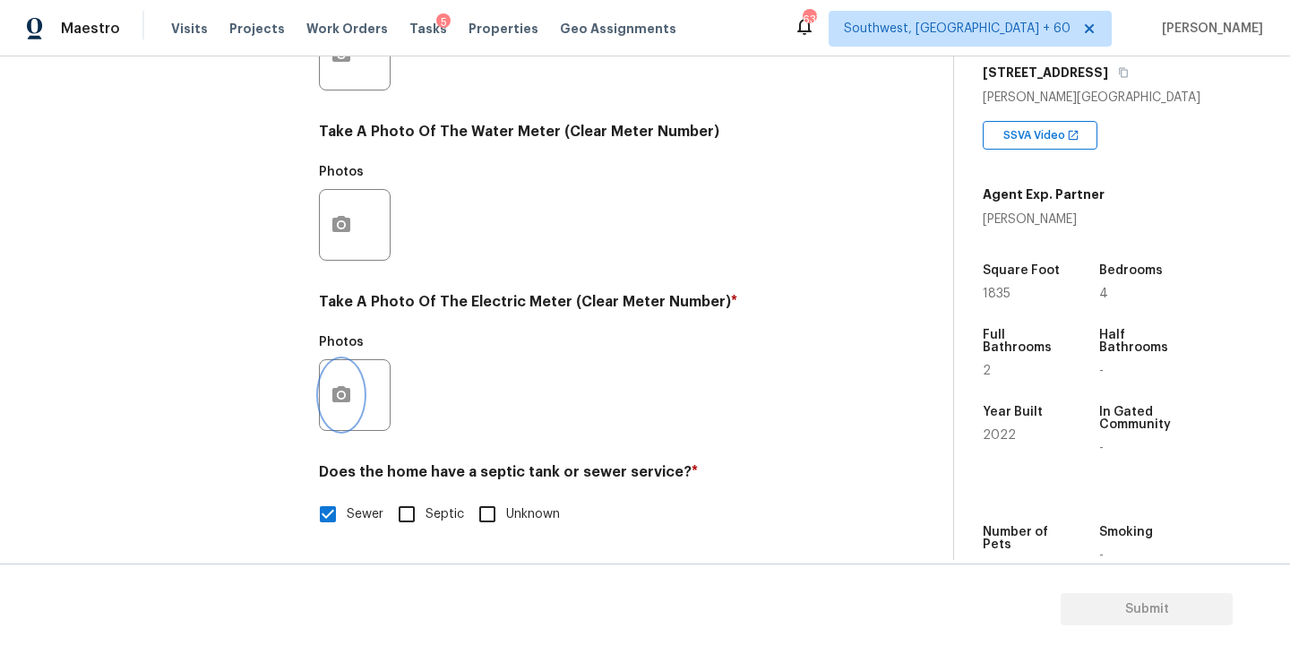
click at [355, 410] on button "button" at bounding box center [341, 395] width 43 height 70
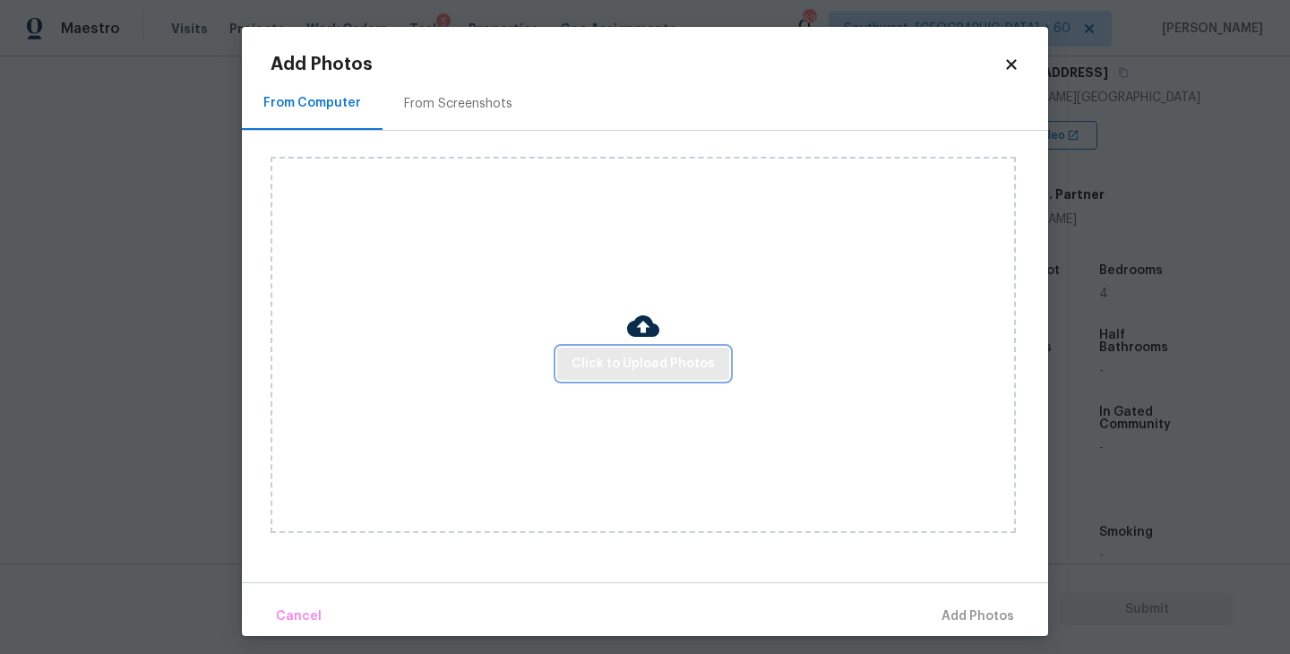
click at [575, 365] on span "Click to Upload Photos" at bounding box center [643, 364] width 143 height 22
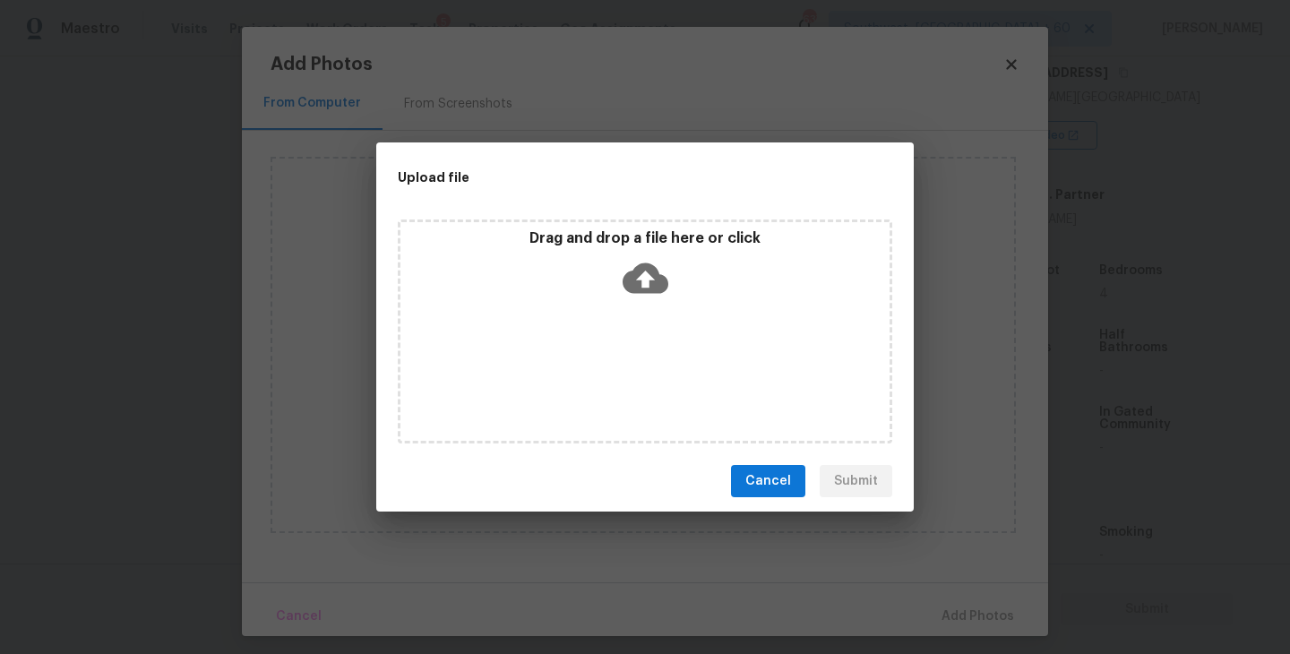
click at [643, 280] on icon at bounding box center [646, 278] width 46 height 46
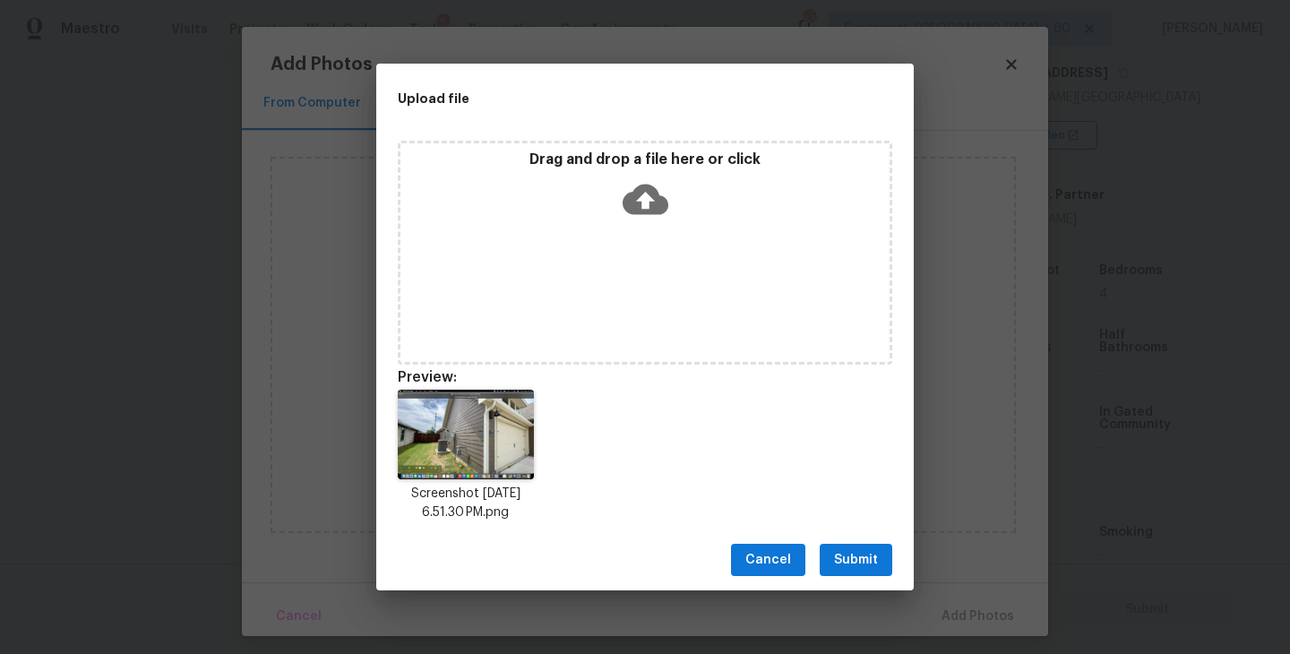
click at [852, 535] on div "Cancel Submit" at bounding box center [645, 560] width 538 height 62
click at [852, 554] on span "Submit" at bounding box center [856, 560] width 44 height 22
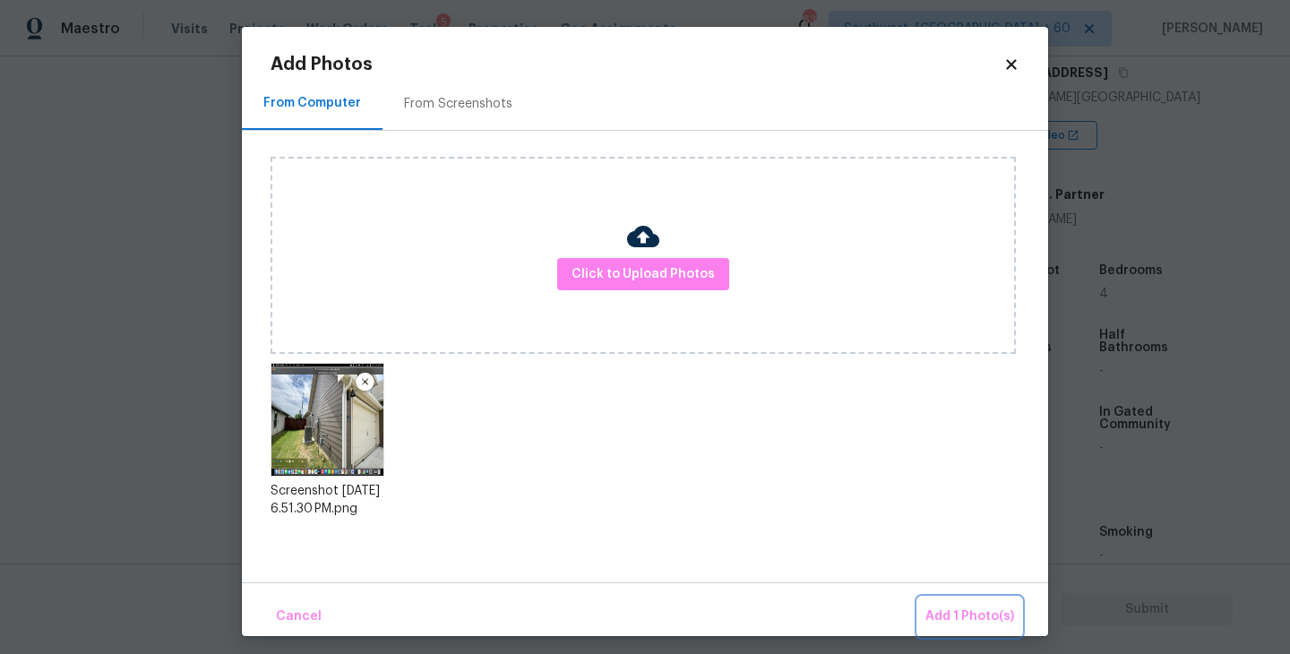
click at [938, 607] on span "Add 1 Photo(s)" at bounding box center [969, 617] width 89 height 22
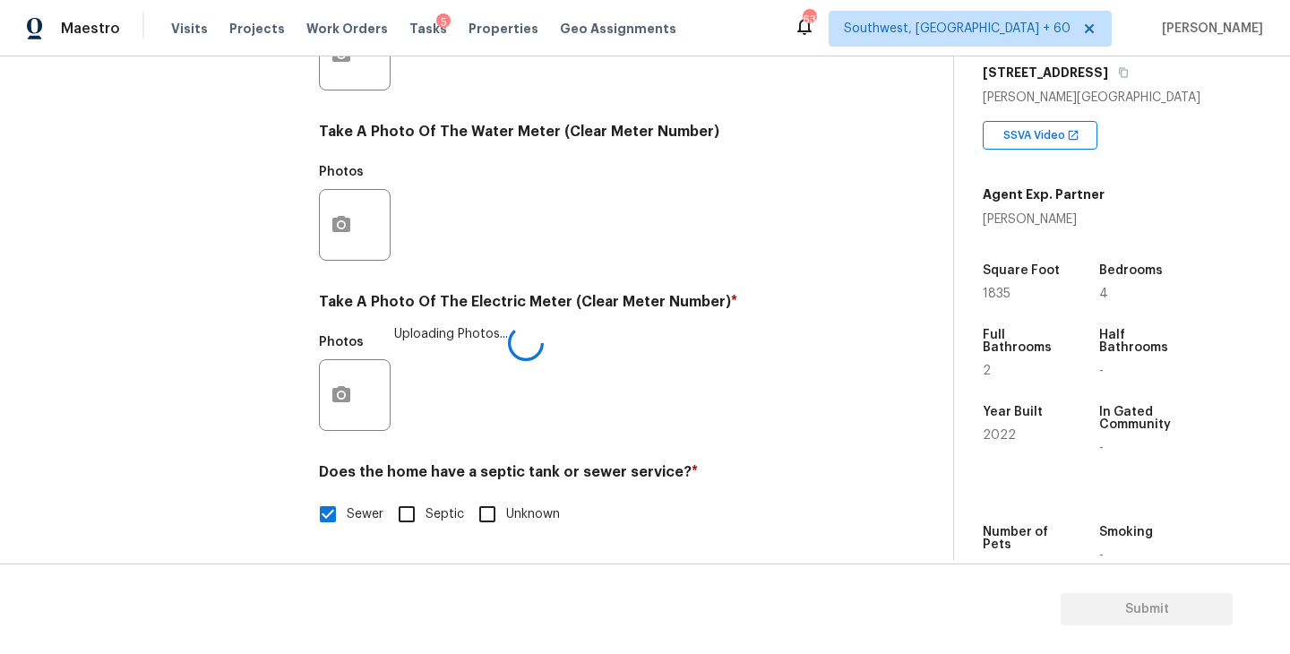
click at [764, 449] on div "Utilities Notes: ​ Are there solar panels? * Has solar panels No solar panels U…" at bounding box center [586, 87] width 534 height 934
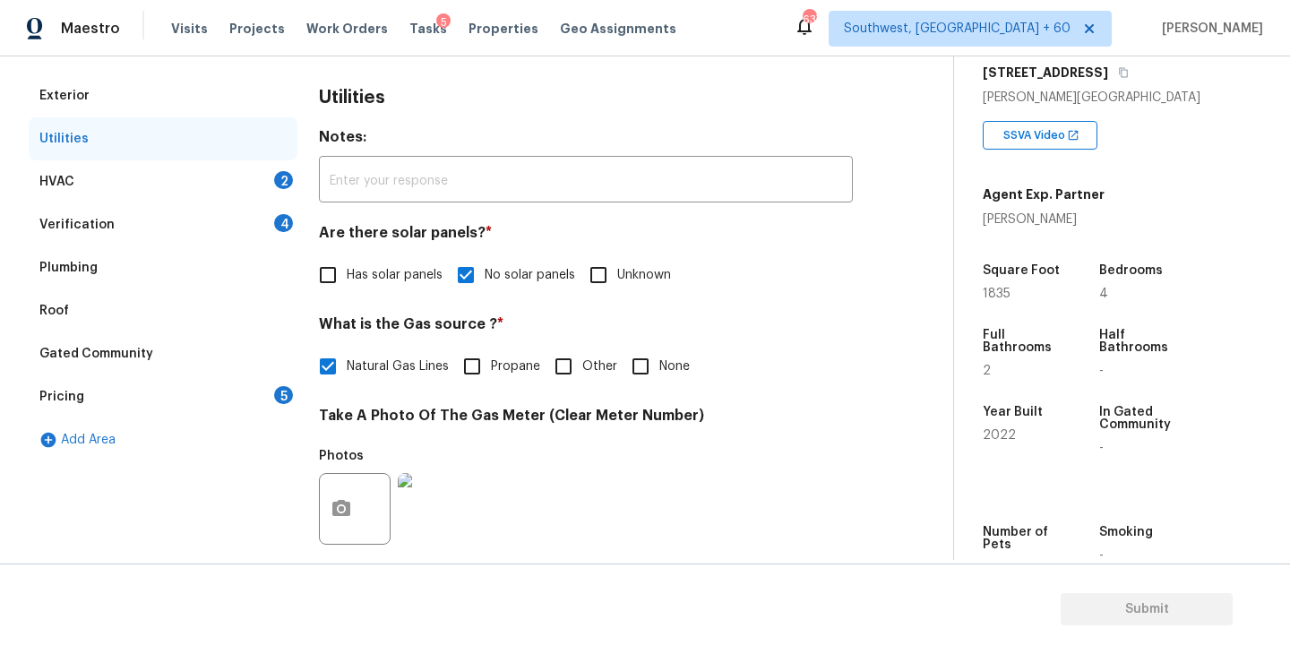
scroll to position [160, 0]
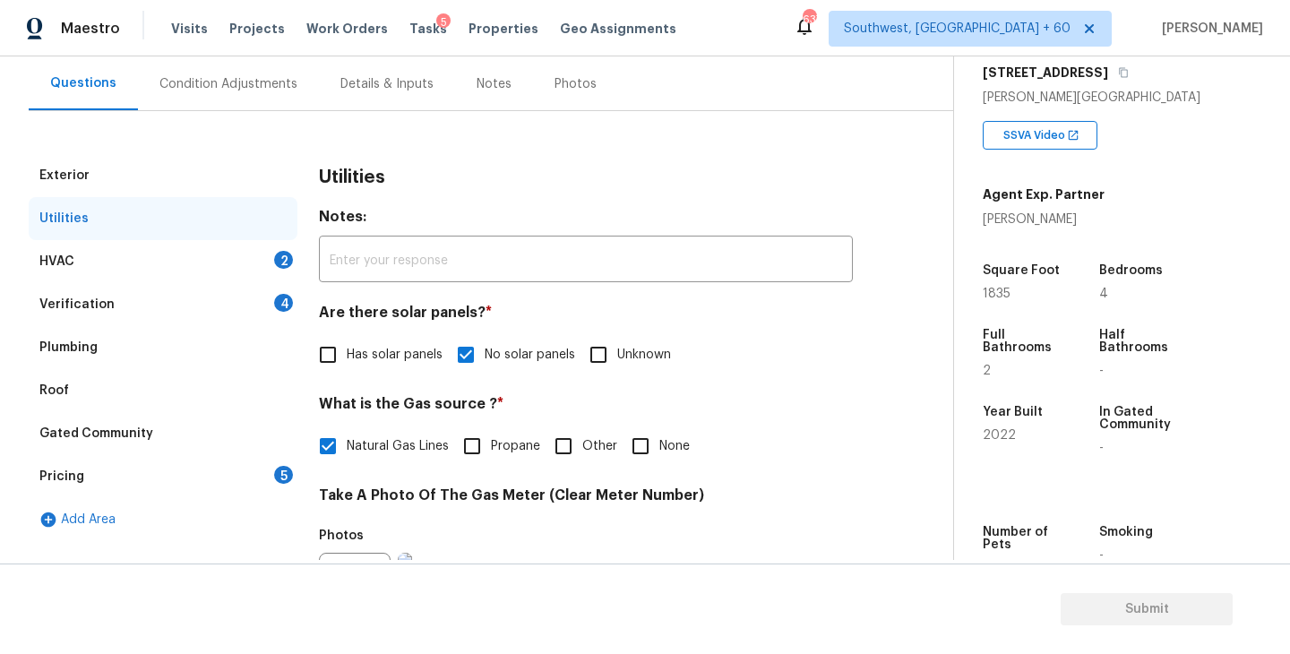
click at [206, 262] on div "HVAC 2" at bounding box center [163, 261] width 269 height 43
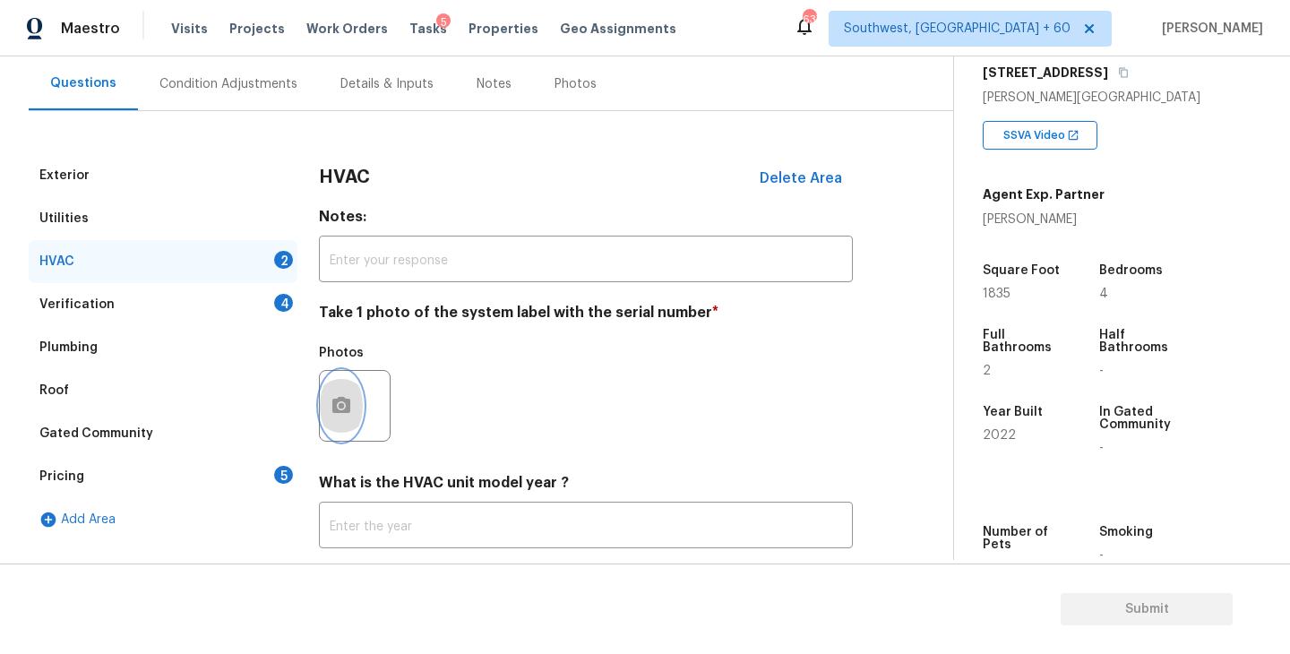
click at [357, 419] on button "button" at bounding box center [341, 406] width 43 height 70
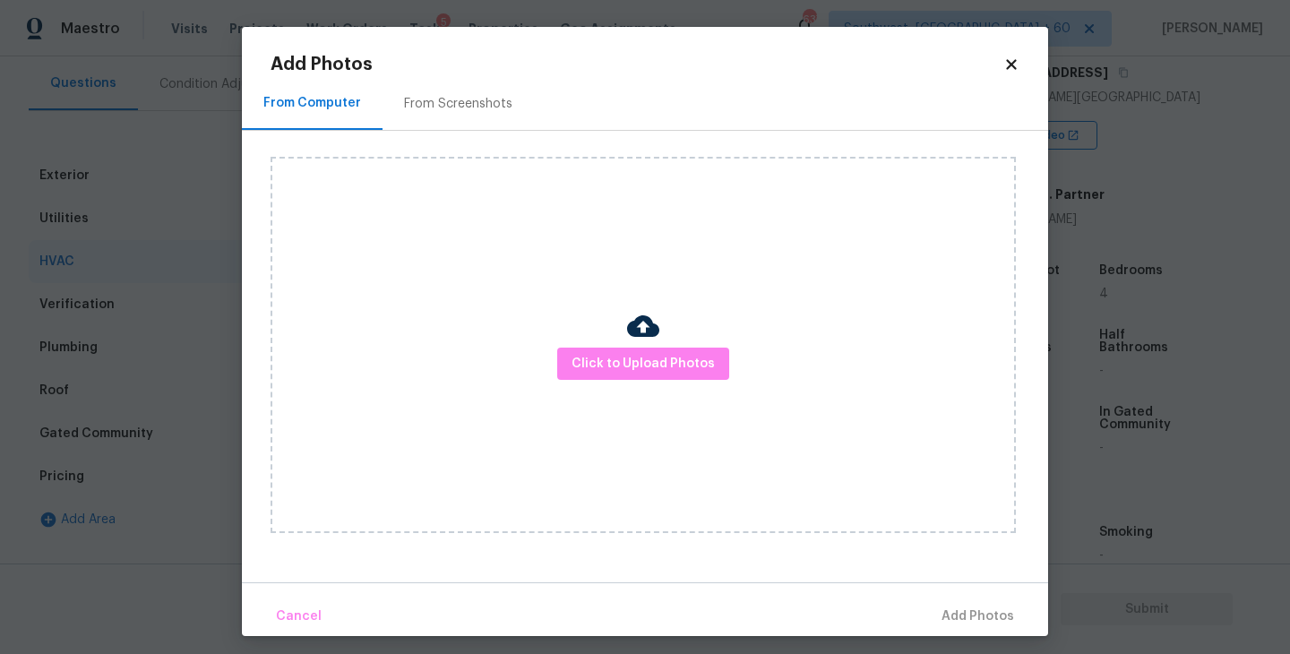
drag, startPoint x: 357, startPoint y: 419, endPoint x: 654, endPoint y: 345, distance: 305.7
click at [654, 345] on div at bounding box center [643, 329] width 32 height 38
click at [656, 340] on img at bounding box center [643, 326] width 32 height 32
click at [653, 349] on button "Click to Upload Photos" at bounding box center [643, 364] width 172 height 33
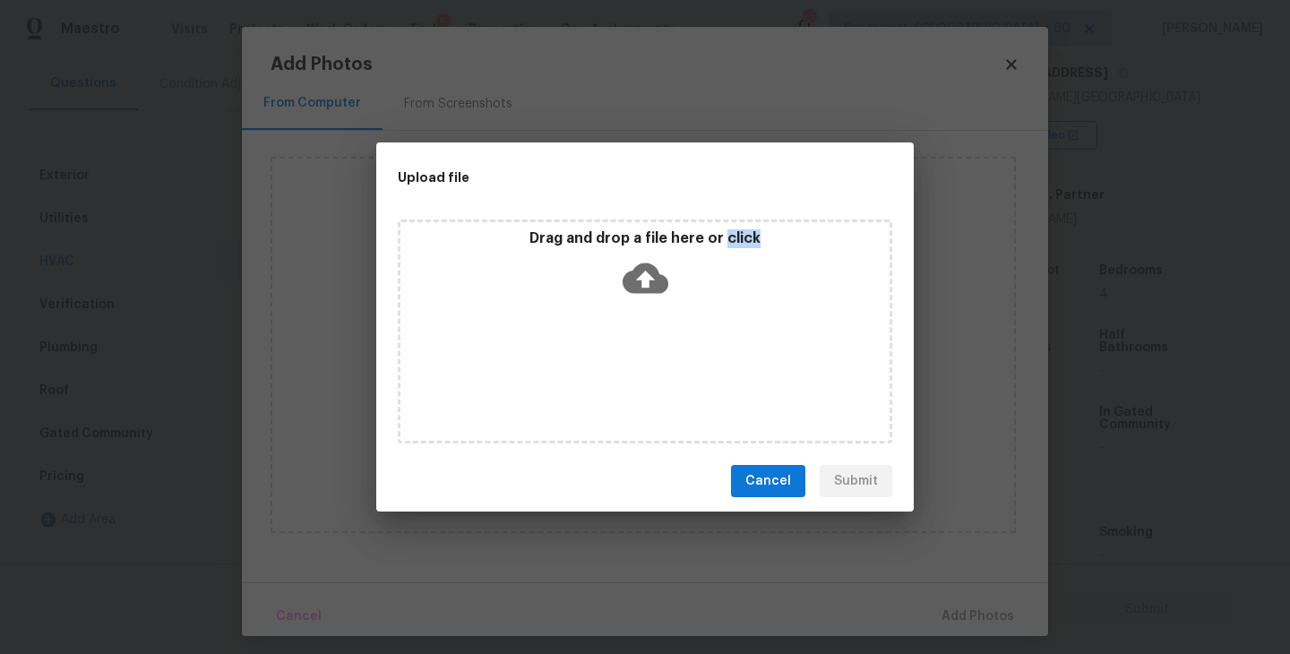
click at [653, 350] on div "Drag and drop a file here or click" at bounding box center [645, 332] width 495 height 224
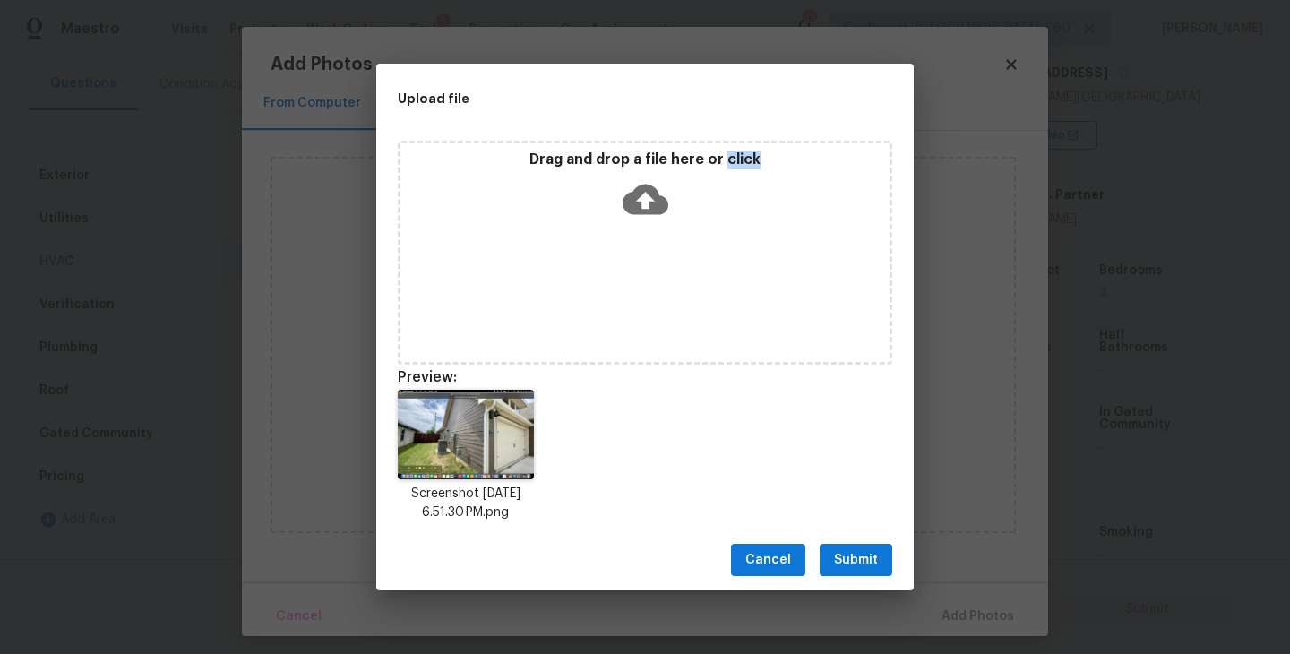
click at [849, 551] on span "Submit" at bounding box center [856, 560] width 44 height 22
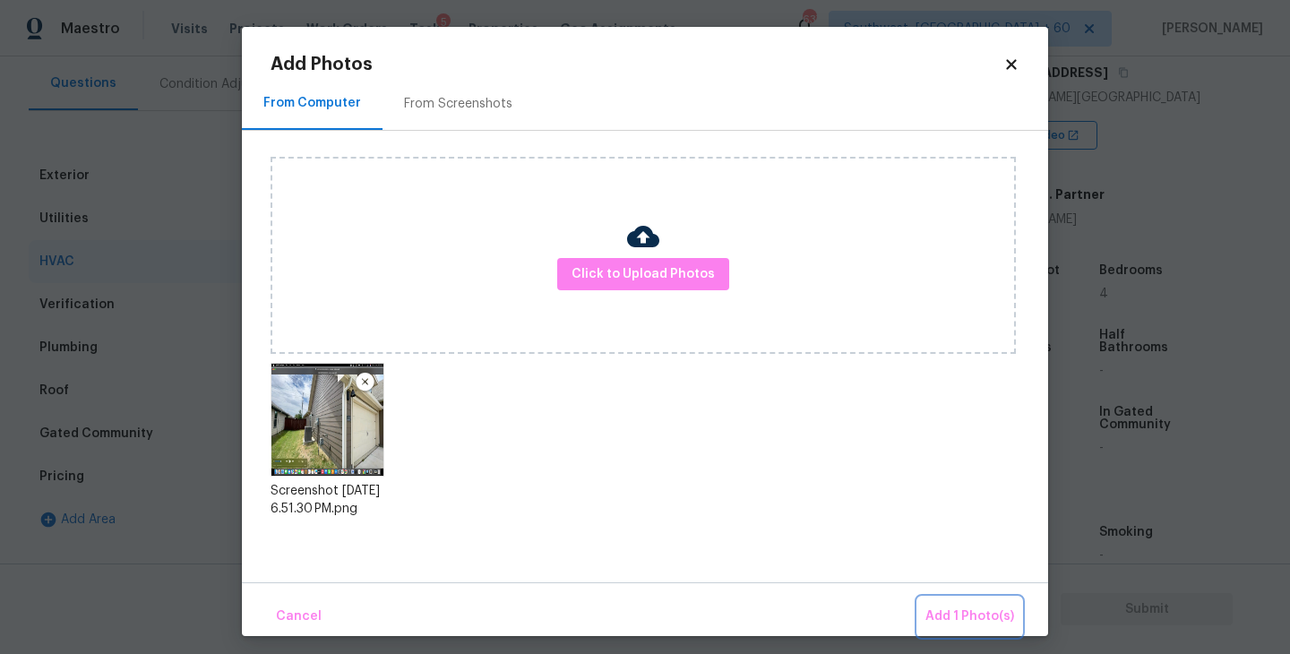
click at [931, 613] on span "Add 1 Photo(s)" at bounding box center [969, 617] width 89 height 22
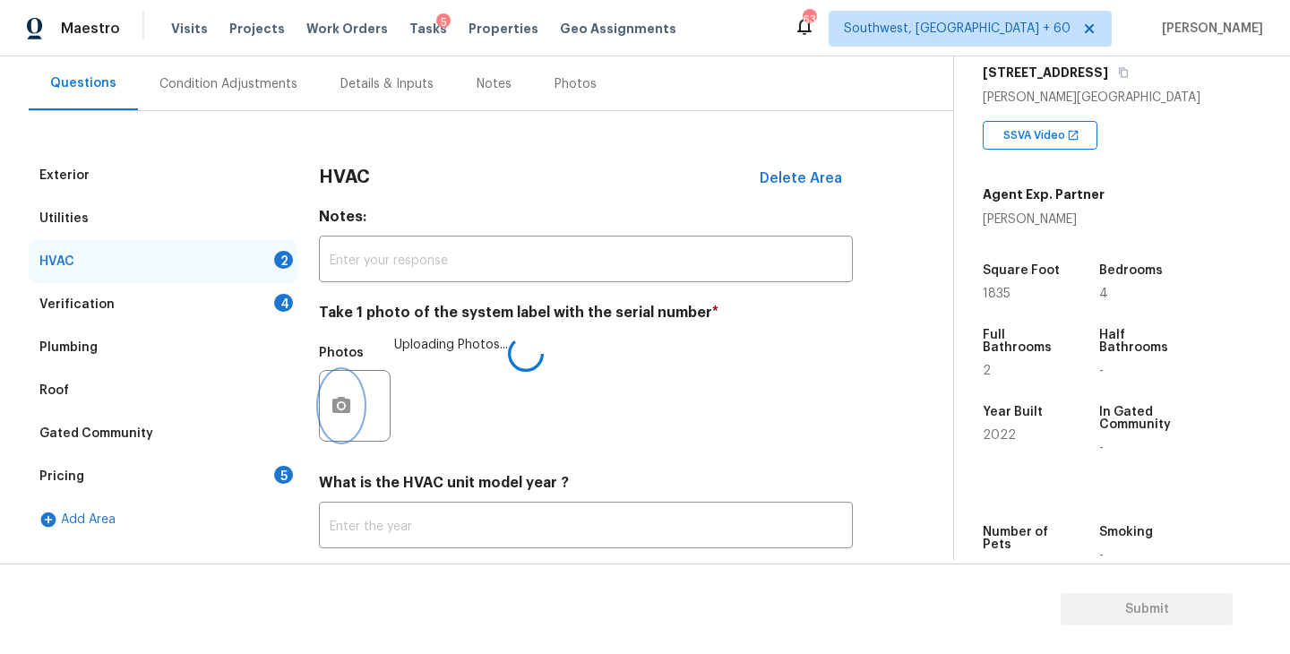
scroll to position [268, 0]
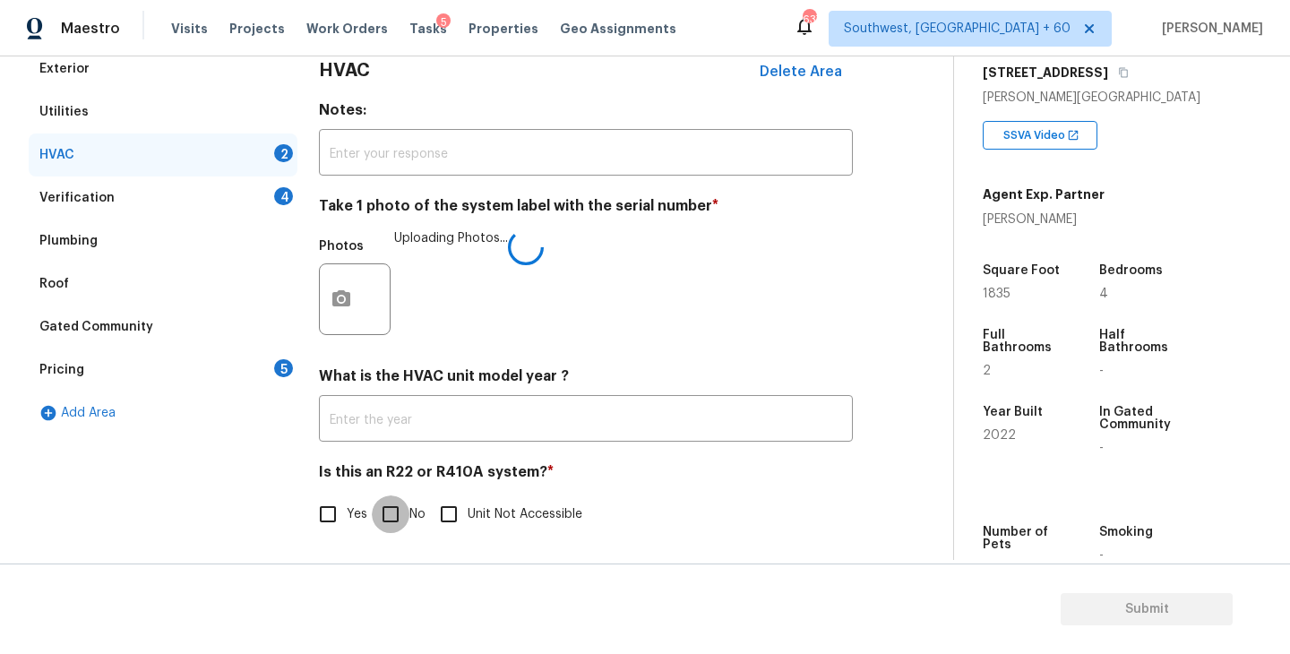
click at [408, 511] on input "No" at bounding box center [391, 514] width 38 height 38
checkbox input "true"
click at [237, 196] on div "Verification 4" at bounding box center [163, 197] width 269 height 43
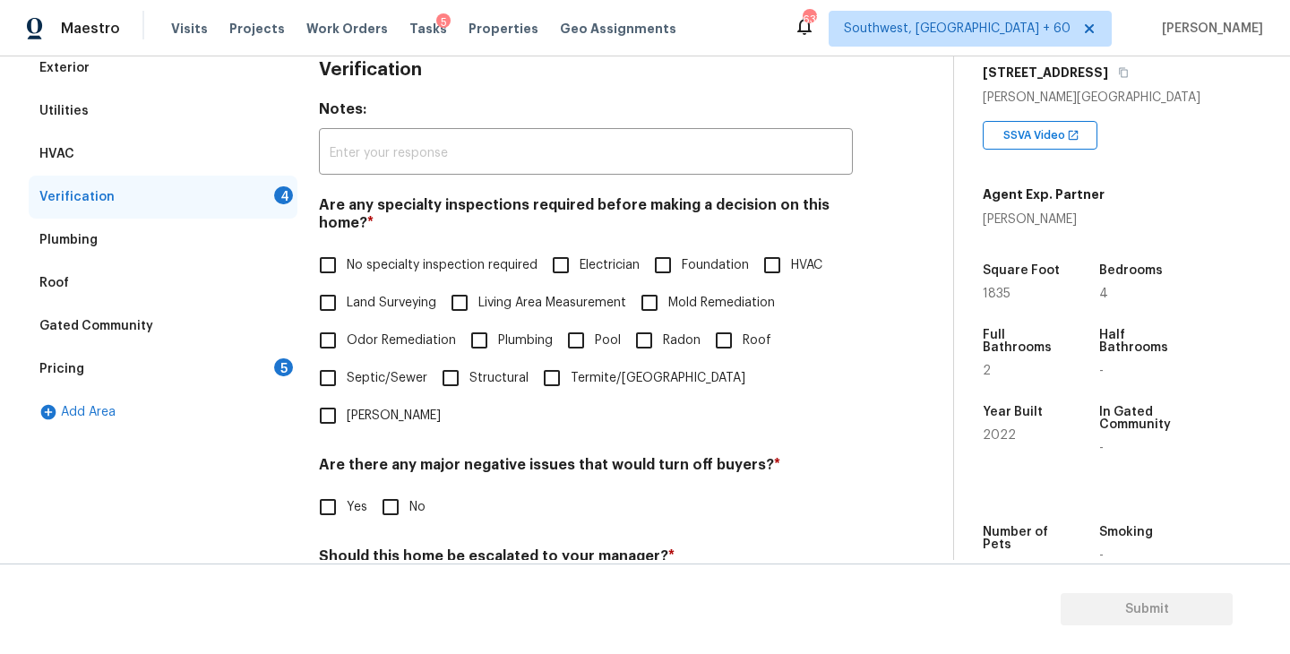
click at [349, 265] on span "No specialty inspection required" at bounding box center [442, 265] width 191 height 19
click at [347, 265] on input "No specialty inspection required" at bounding box center [328, 265] width 38 height 38
checkbox input "true"
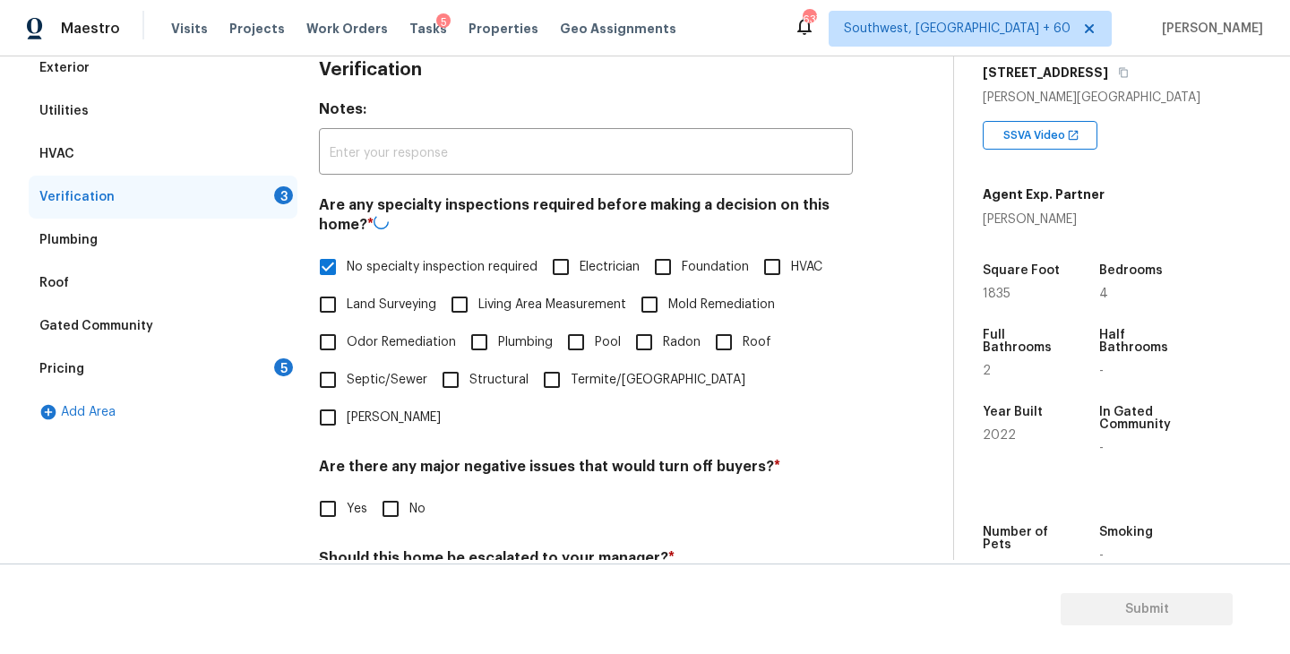
scroll to position [424, 0]
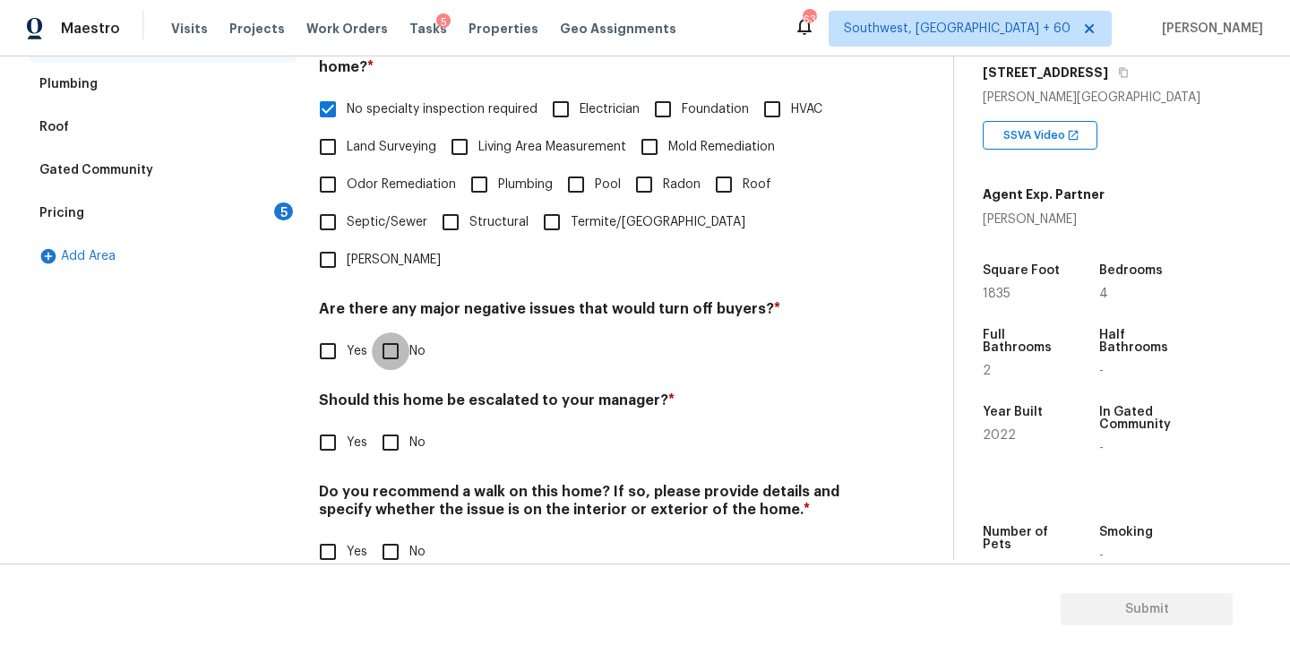
click at [384, 332] on input "No" at bounding box center [391, 351] width 38 height 38
checkbox input "true"
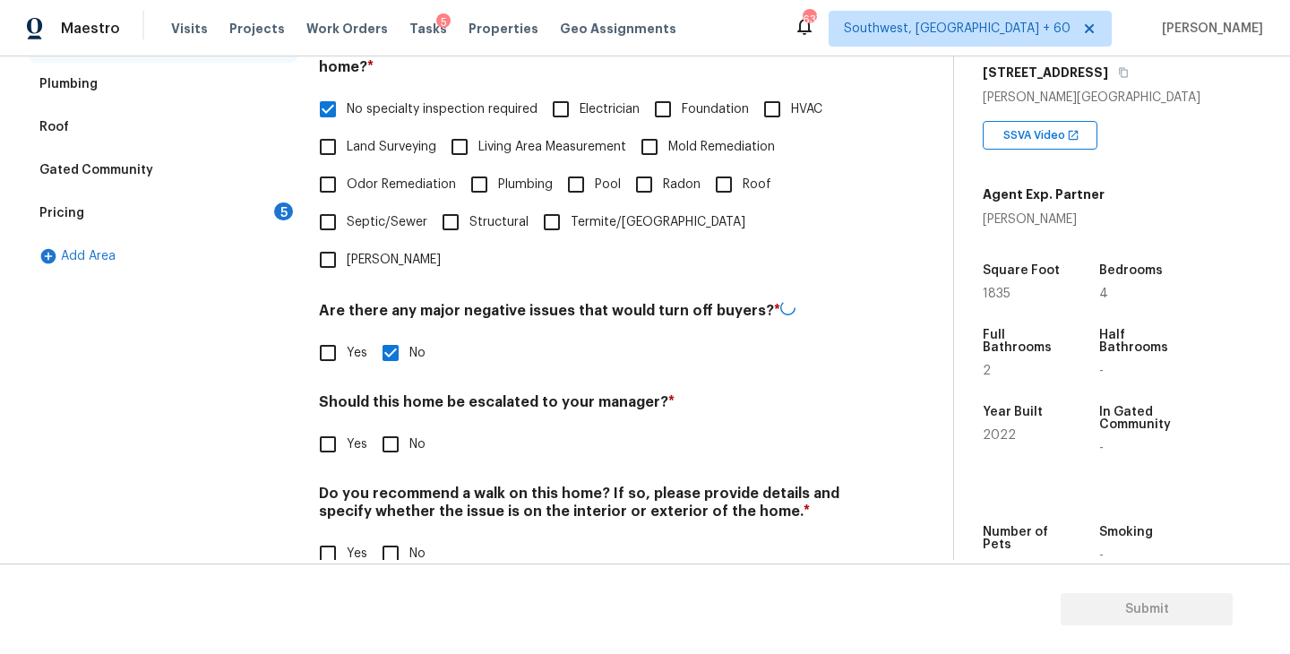
click at [387, 426] on input "No" at bounding box center [391, 445] width 38 height 38
checkbox input "true"
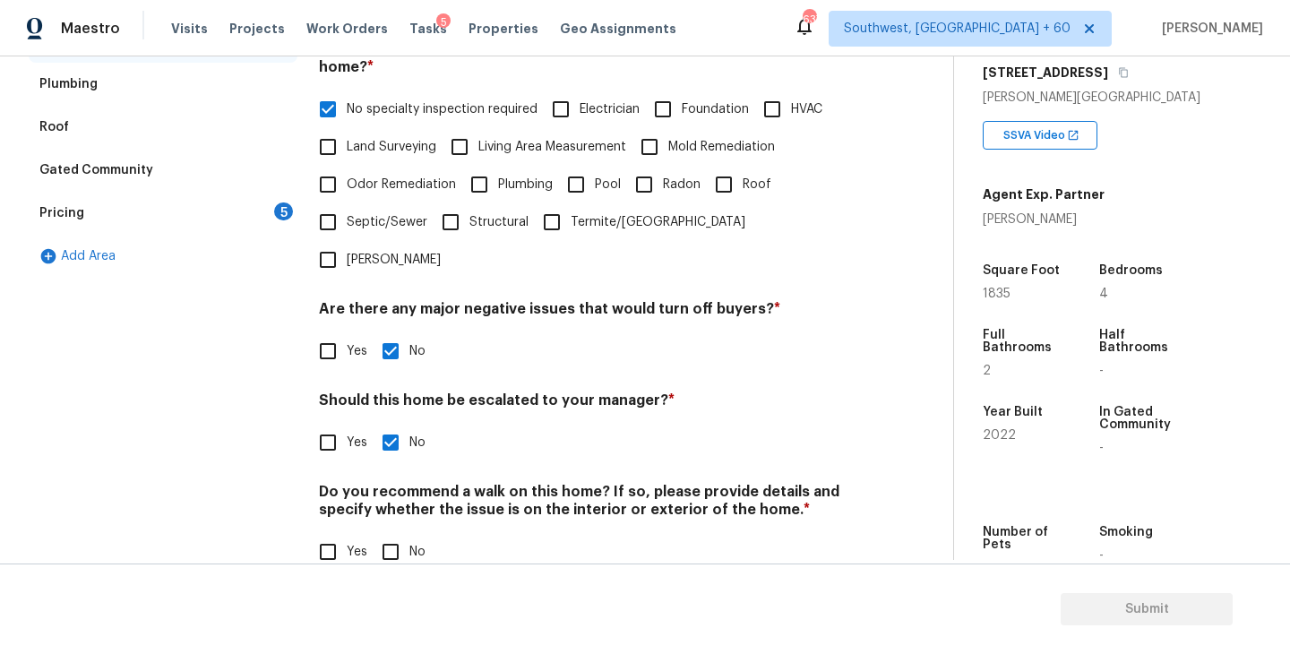
click at [388, 490] on div "Do you recommend a walk on this home? If so, please provide details and specify…" at bounding box center [586, 527] width 534 height 88
click at [387, 533] on input "No" at bounding box center [391, 552] width 38 height 38
checkbox input "true"
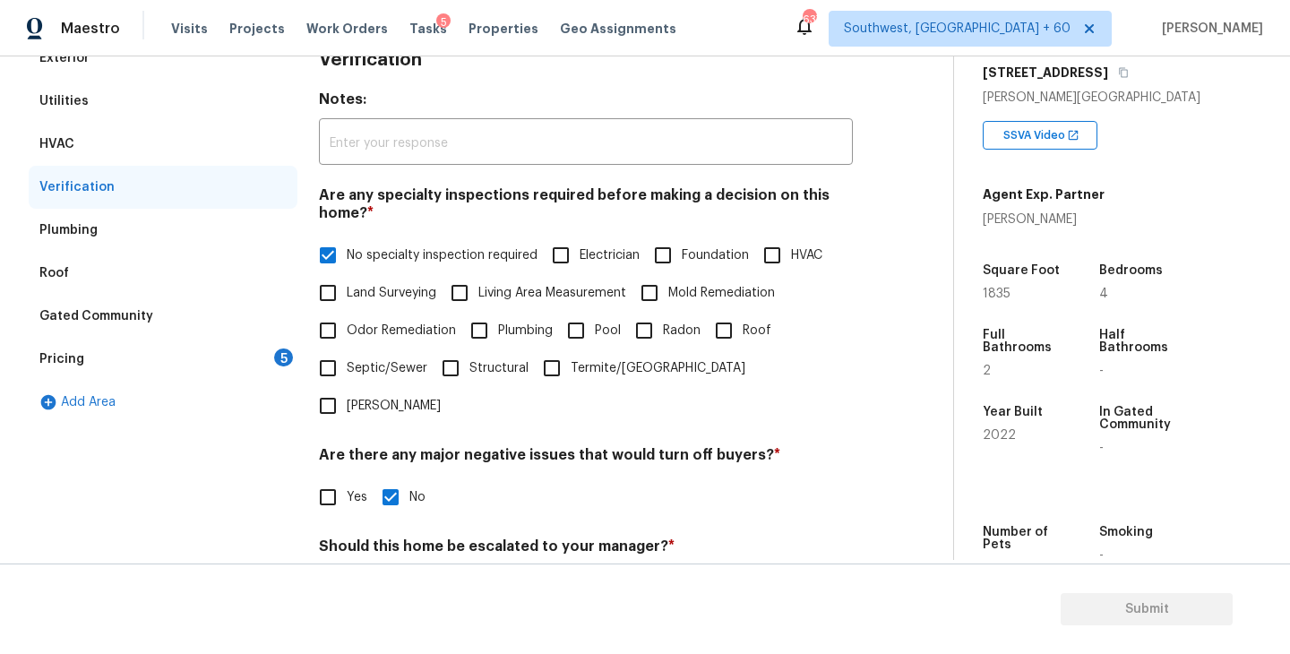
click at [248, 354] on div "Pricing 5" at bounding box center [163, 359] width 269 height 43
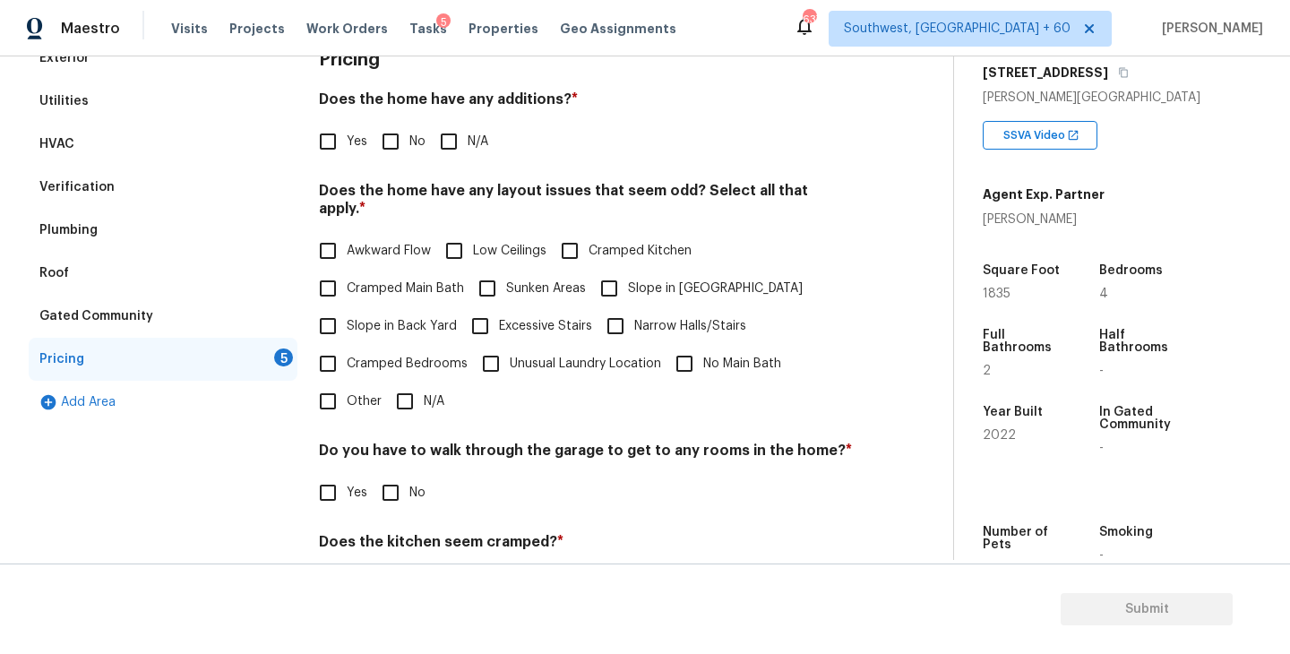
click at [446, 164] on div "Pricing Does the home have any additions? * Yes No N/A Does the home have any l…" at bounding box center [586, 376] width 534 height 679
click at [457, 155] on input "N/A" at bounding box center [449, 142] width 38 height 38
checkbox input "true"
drag, startPoint x: 625, startPoint y: 270, endPoint x: 615, endPoint y: 273, distance: 11.3
click at [625, 271] on input "Slope in Front Yard" at bounding box center [609, 290] width 38 height 38
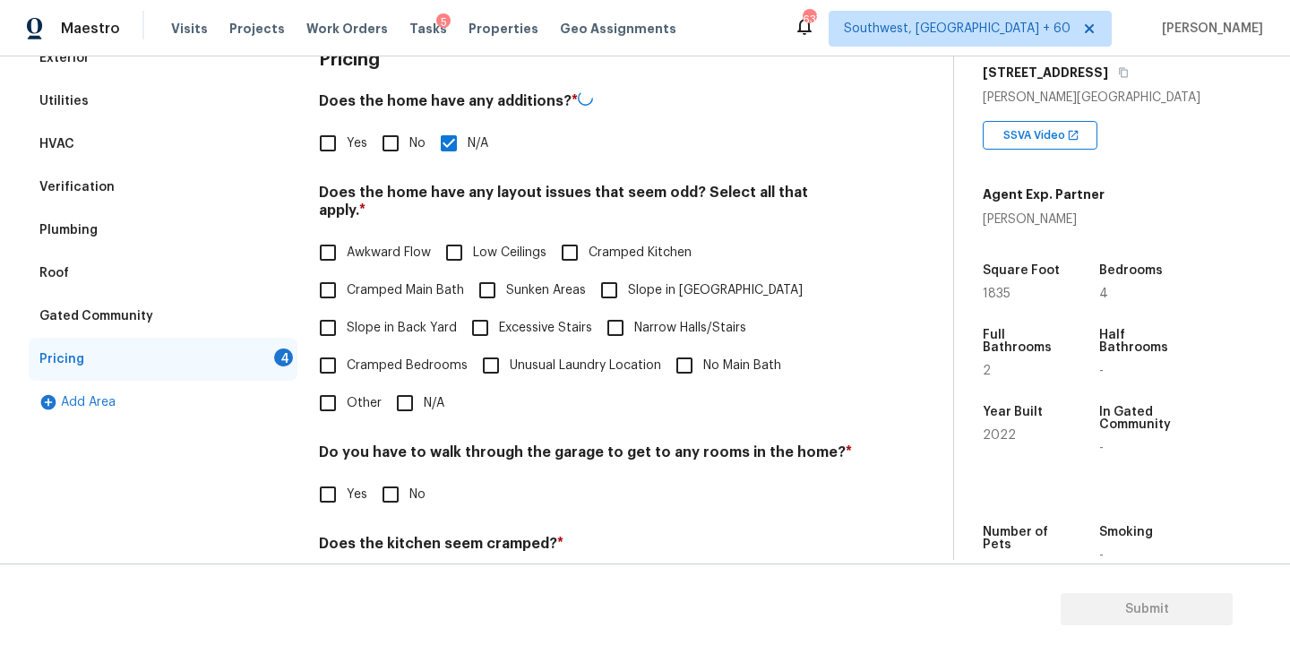
checkbox input "true"
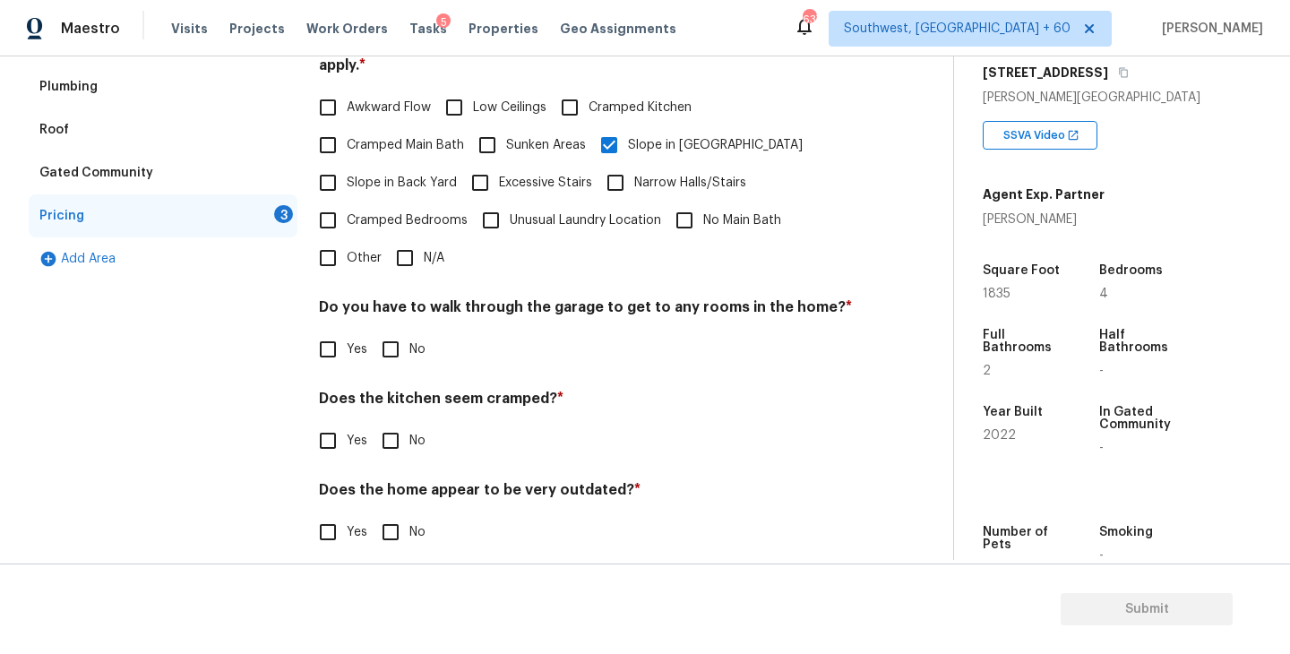
click at [400, 298] on h4 "Do you have to walk through the garage to get to any rooms in the home? *" at bounding box center [586, 310] width 534 height 25
click at [400, 307] on div "Do you have to walk through the garage to get to any rooms in the home? * Yes No" at bounding box center [586, 333] width 534 height 70
click at [395, 336] on input "No" at bounding box center [391, 350] width 38 height 38
checkbox input "true"
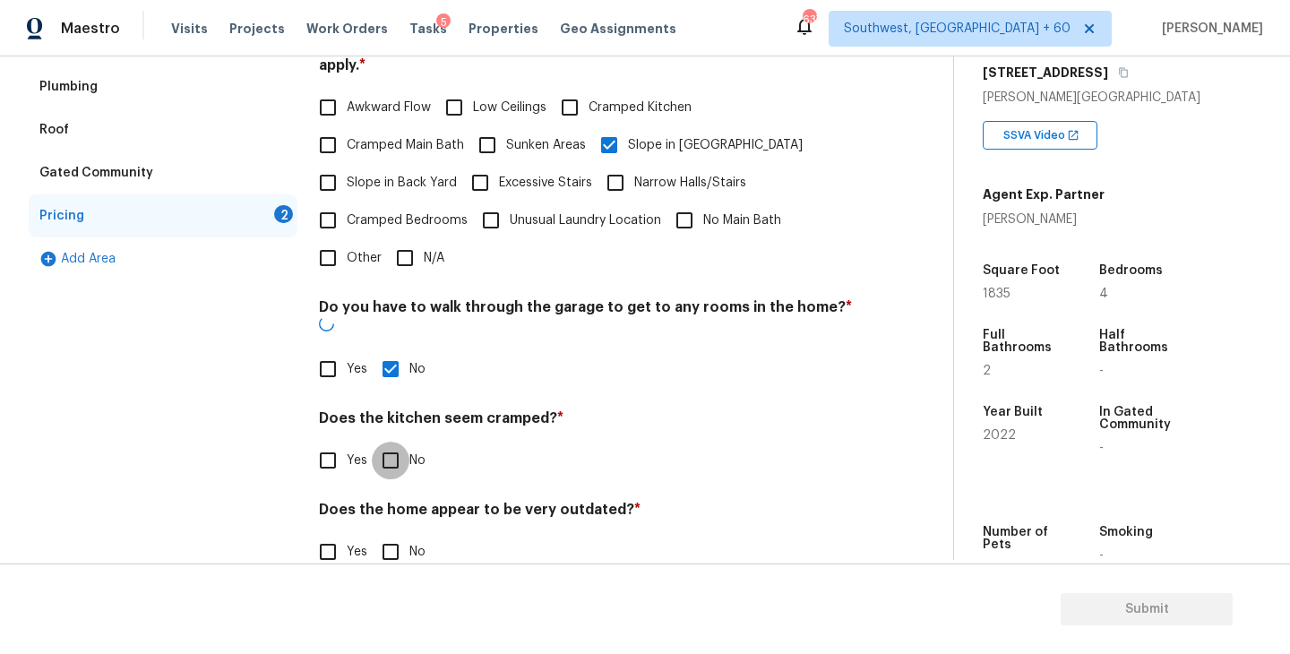
click at [390, 442] on input "No" at bounding box center [391, 461] width 38 height 38
checkbox input "true"
click at [386, 535] on input "No" at bounding box center [391, 554] width 38 height 38
checkbox input "true"
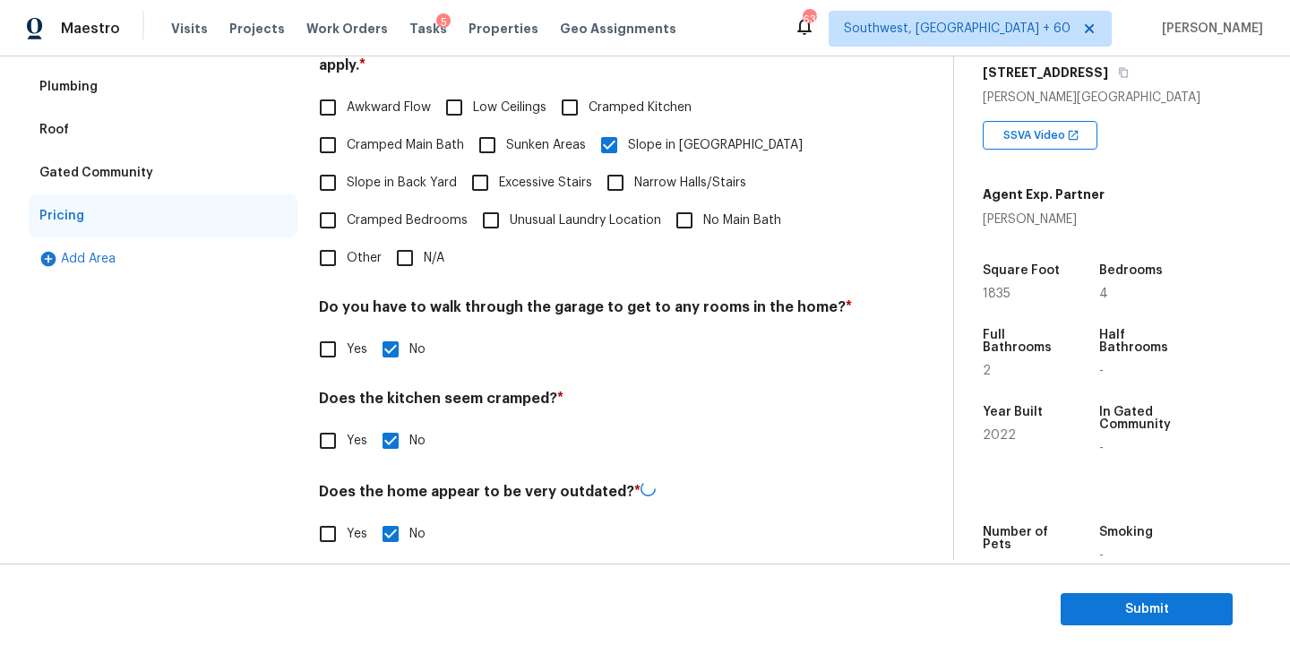
scroll to position [106, 0]
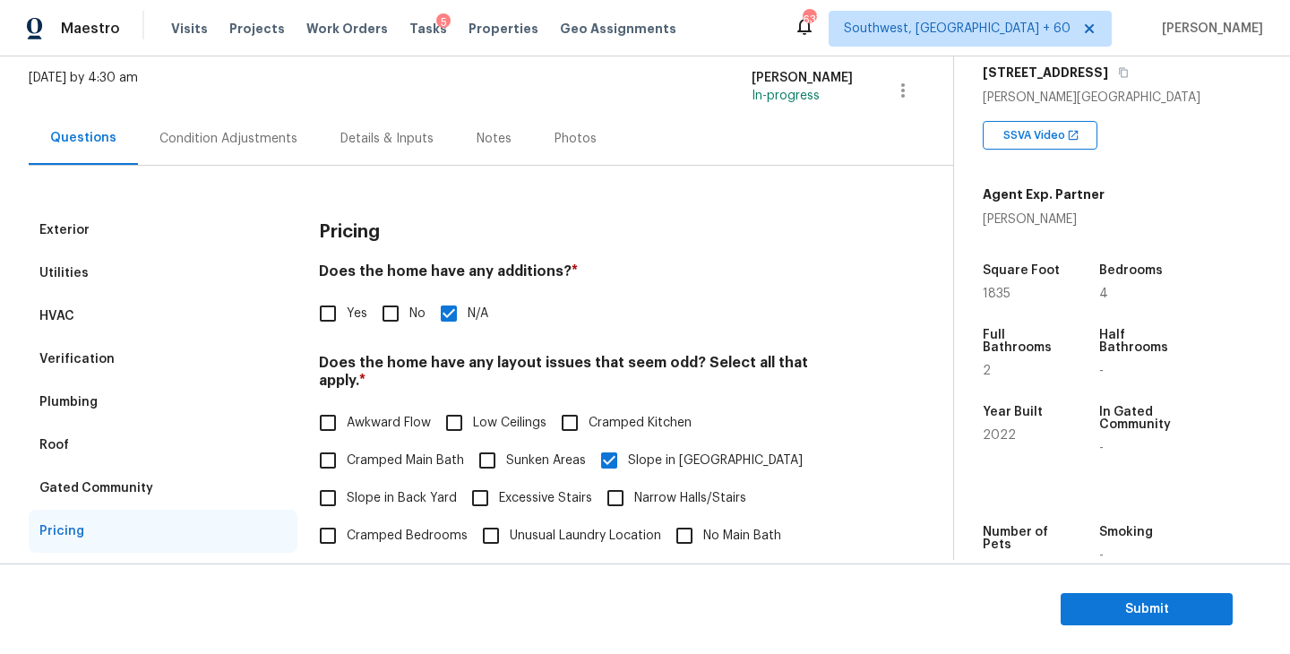
click at [238, 150] on div "Condition Adjustments" at bounding box center [228, 138] width 181 height 53
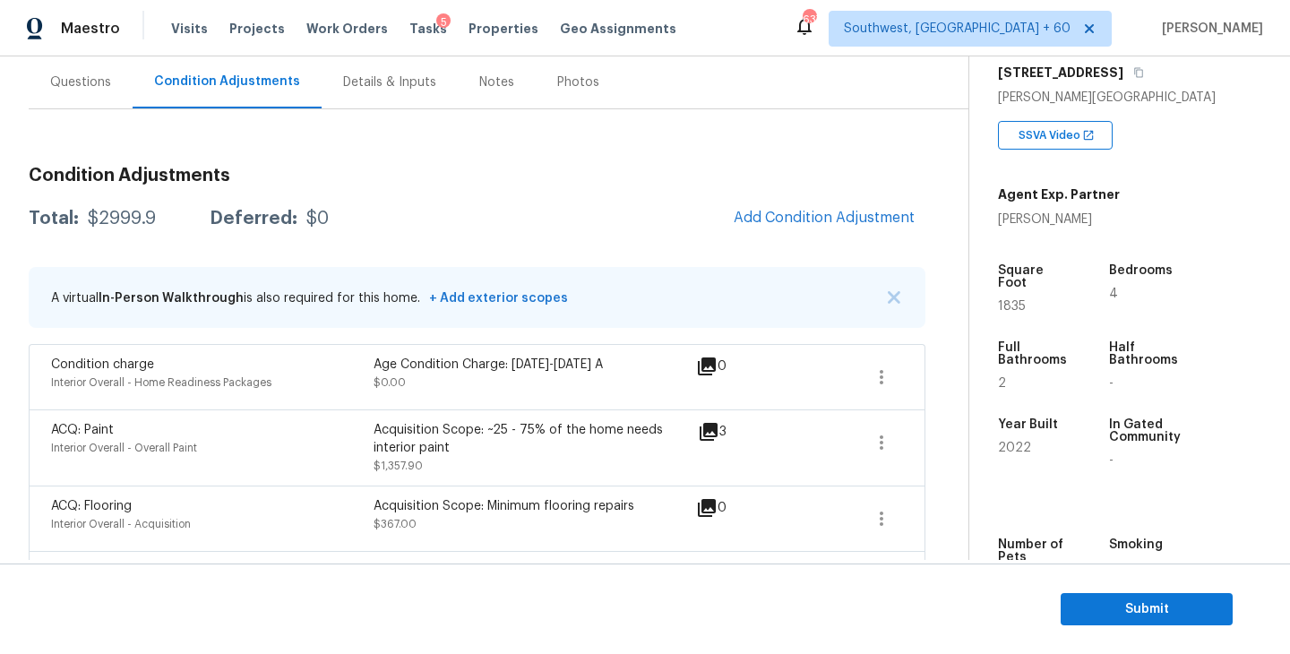
click at [91, 97] on div "Questions" at bounding box center [81, 82] width 104 height 53
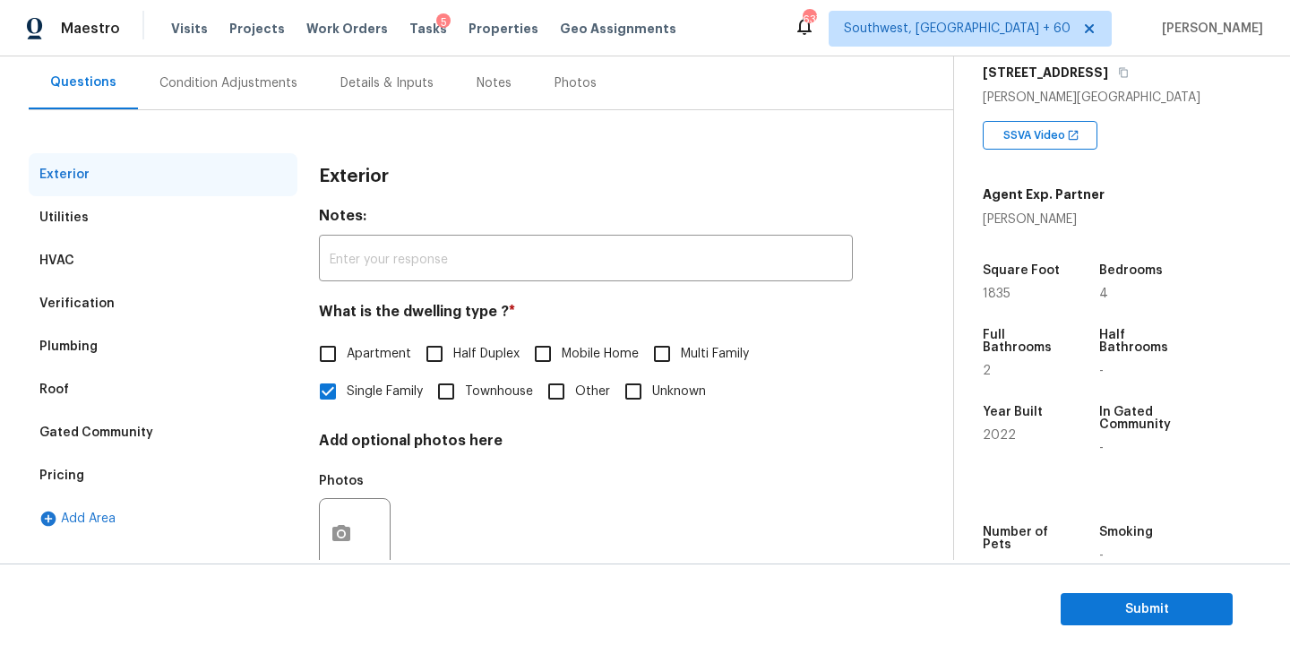
click at [261, 97] on div "Condition Adjustments" at bounding box center [228, 82] width 181 height 53
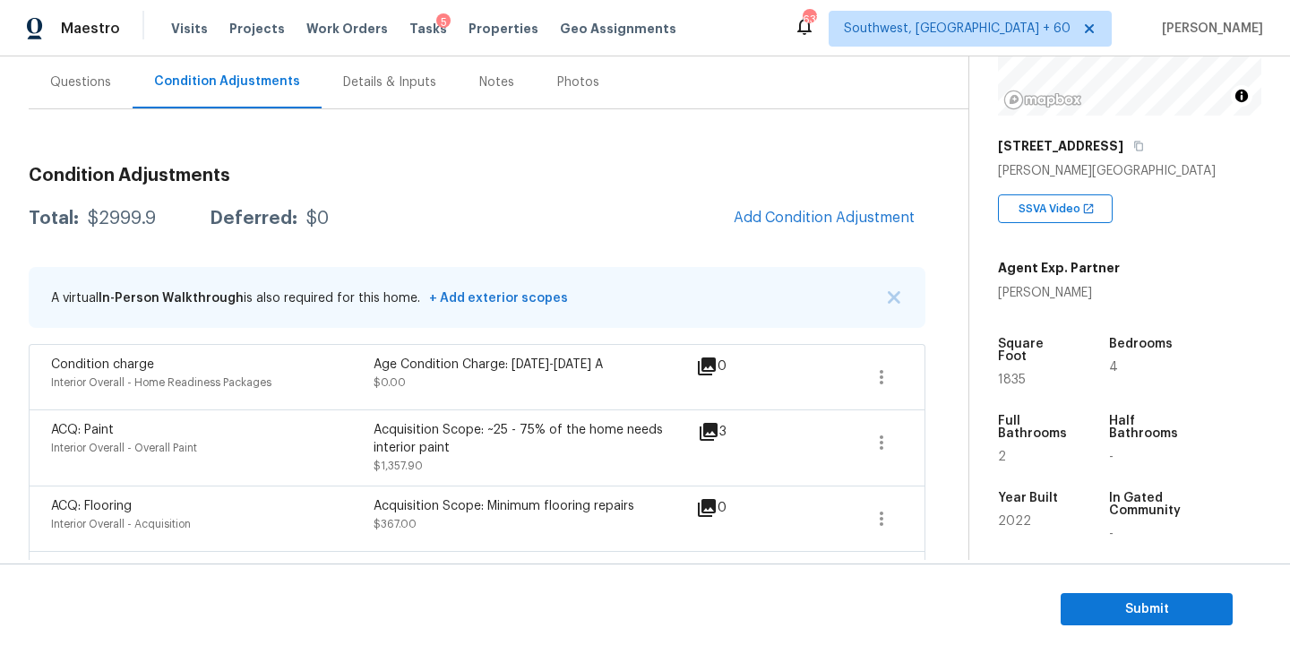
scroll to position [179, 0]
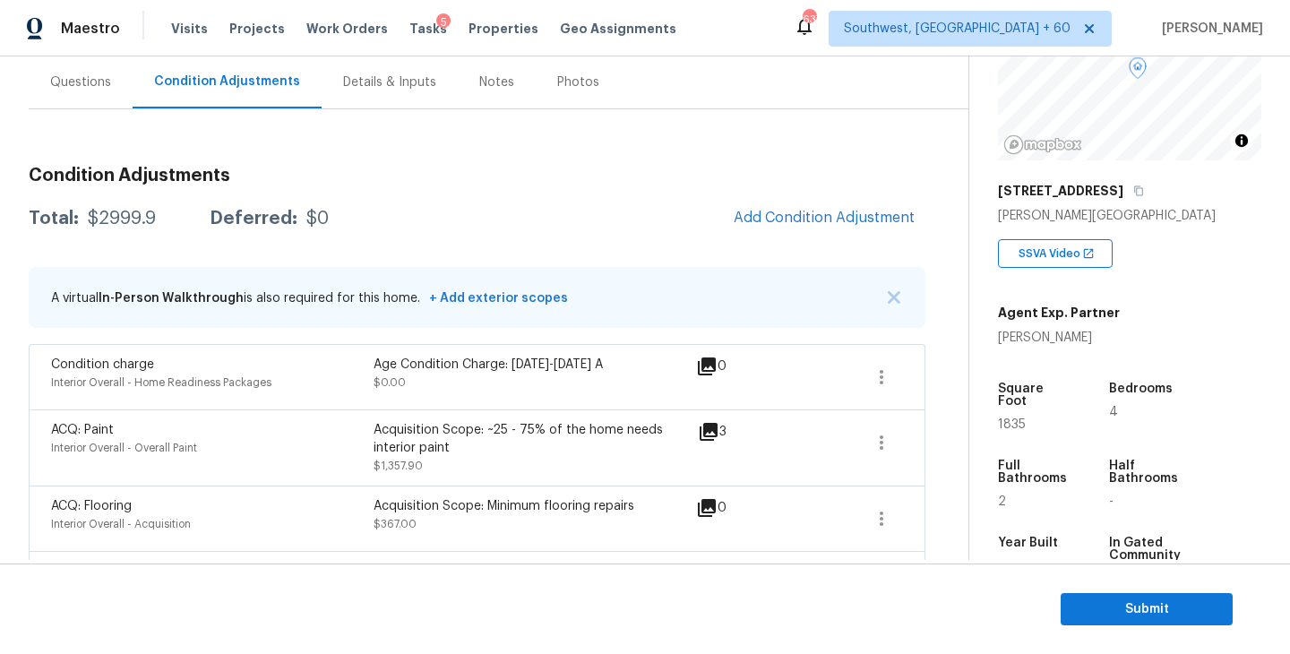
click at [1123, 181] on div "[STREET_ADDRESS]" at bounding box center [1129, 191] width 263 height 32
click at [1133, 186] on icon "button" at bounding box center [1138, 190] width 11 height 11
click at [114, 230] on div "Total: $2999.9 Deferred: $0 Add Condition Adjustment" at bounding box center [477, 218] width 897 height 39
click at [116, 216] on div "$2999.9" at bounding box center [122, 219] width 68 height 18
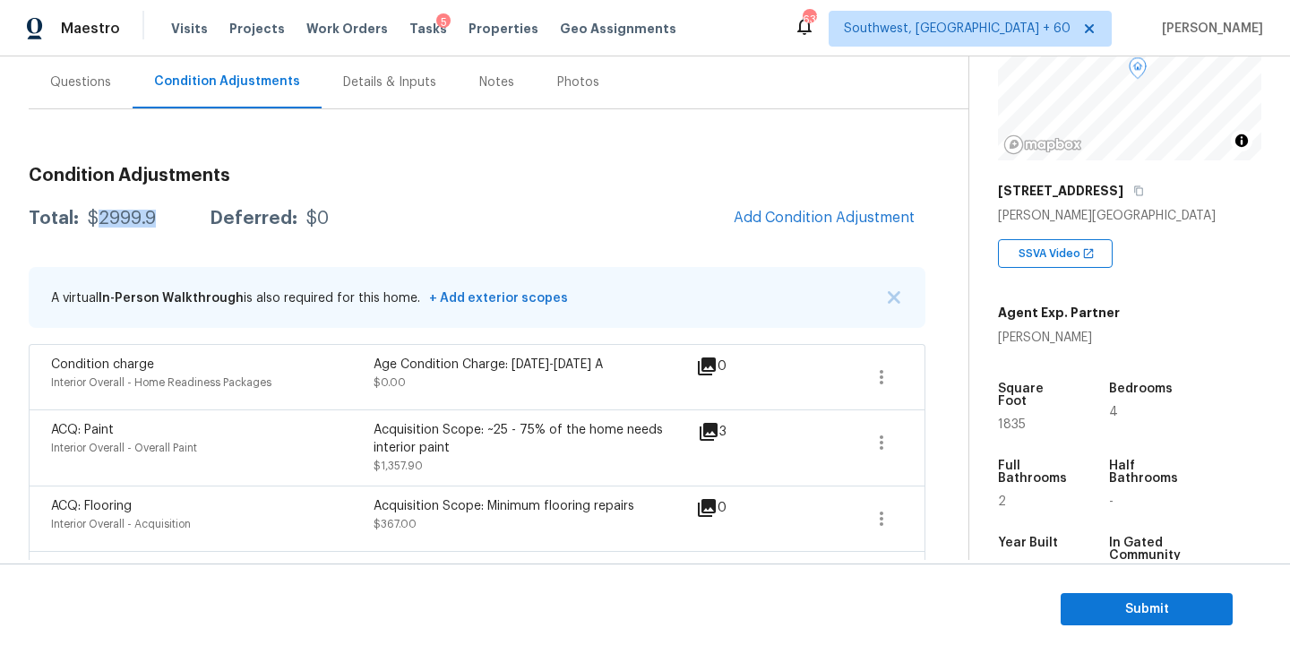
click at [116, 216] on div "$2999.9" at bounding box center [122, 219] width 68 height 18
copy div "$2999.9"
click at [441, 175] on h3 "Condition Adjustments" at bounding box center [477, 176] width 897 height 18
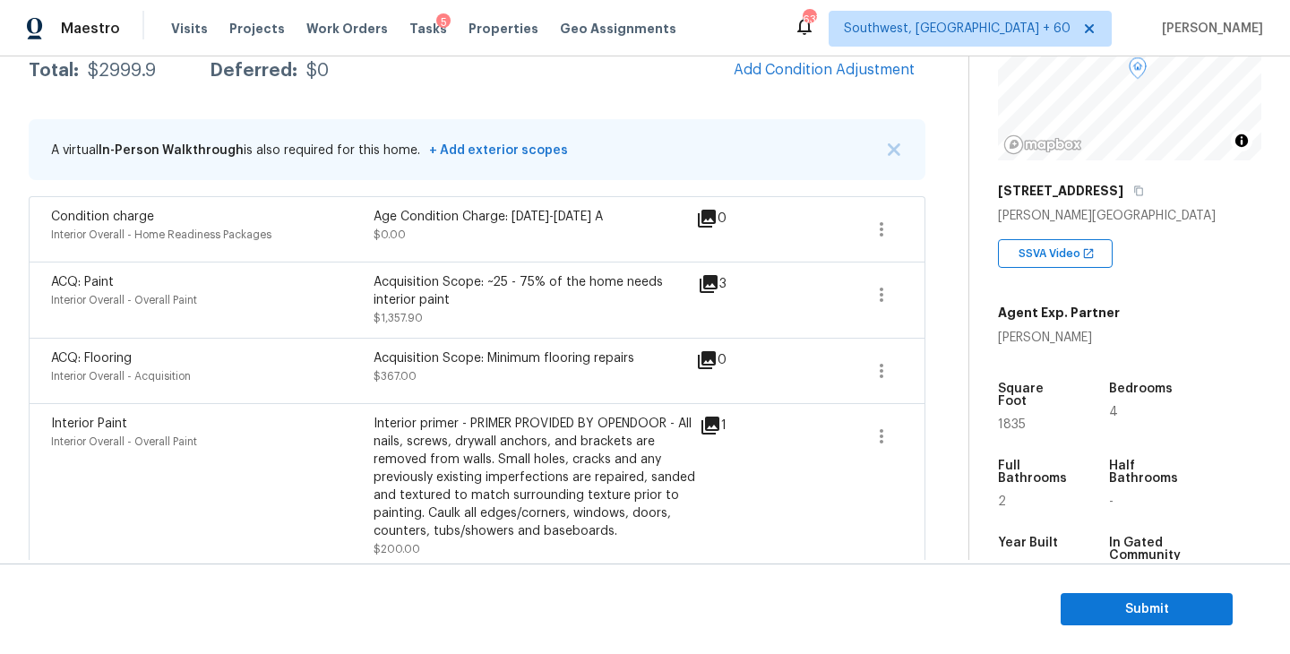
scroll to position [221, 0]
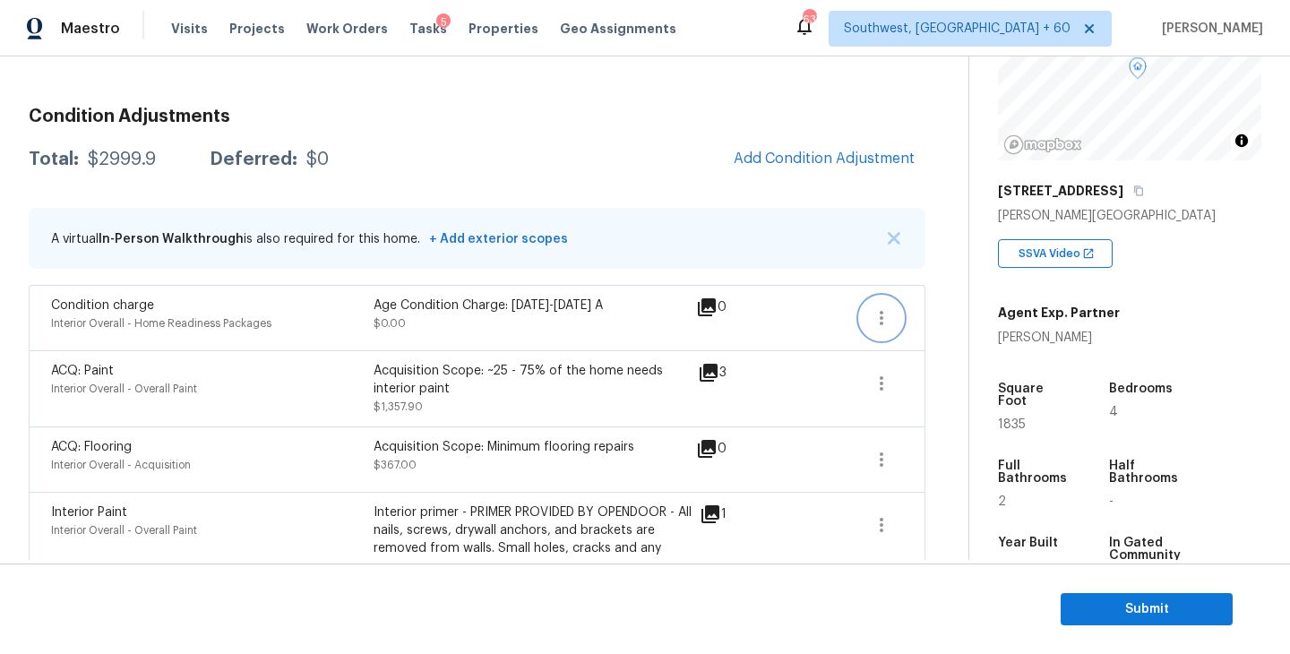
click at [882, 324] on icon "button" at bounding box center [882, 318] width 22 height 22
click at [930, 324] on link "Edit" at bounding box center [984, 314] width 152 height 27
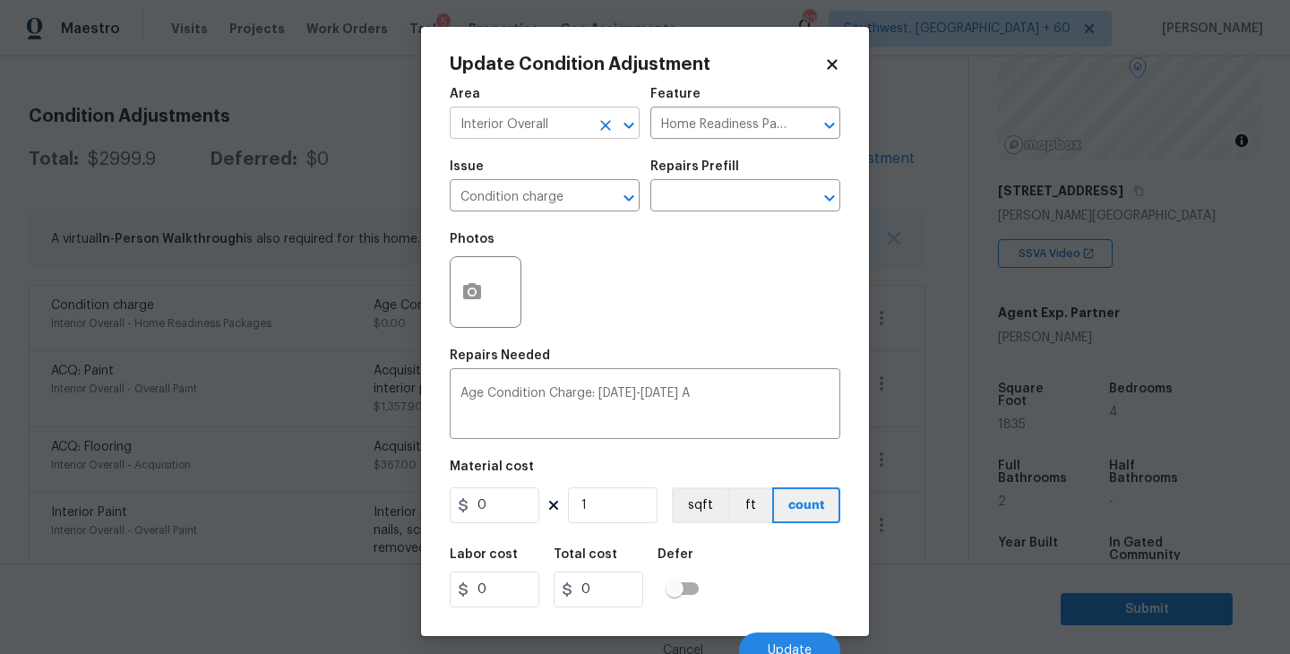
click at [613, 126] on icon "Clear" at bounding box center [606, 125] width 18 height 18
click at [551, 192] on li "Exterior Overall" at bounding box center [545, 195] width 190 height 30
click at [803, 129] on icon "Clear" at bounding box center [806, 125] width 18 height 18
type input "Exterior Overall"
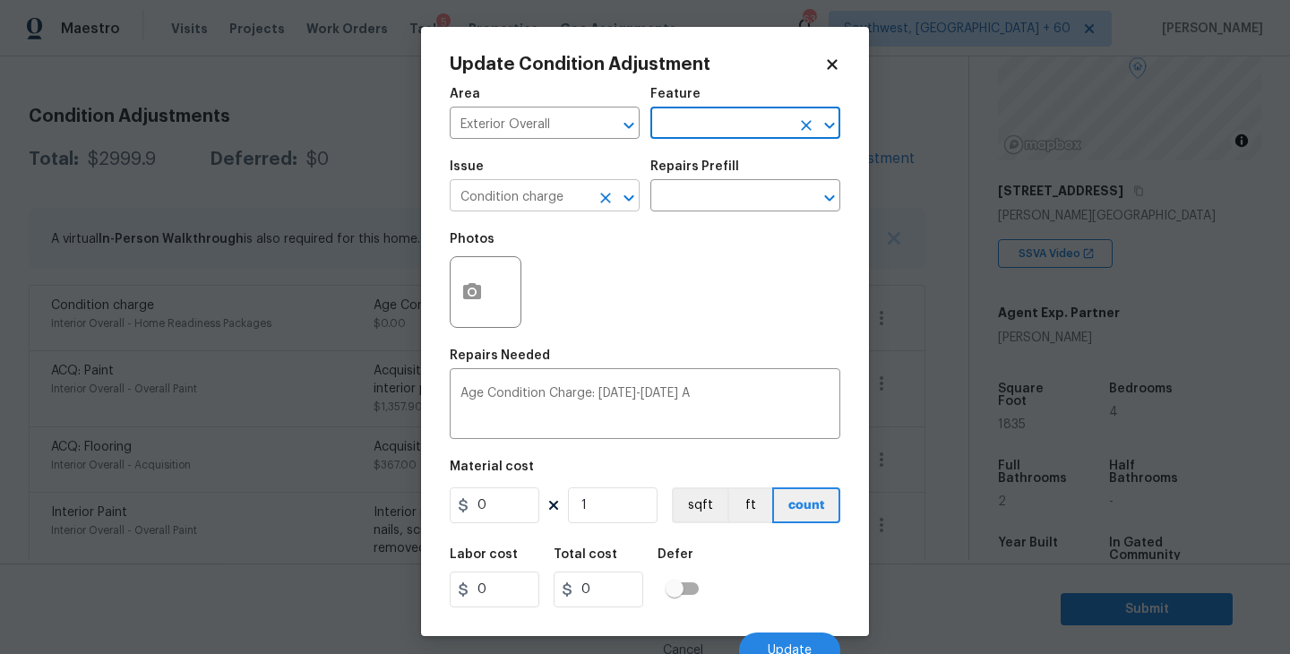
click at [611, 203] on icon "Clear" at bounding box center [606, 198] width 18 height 18
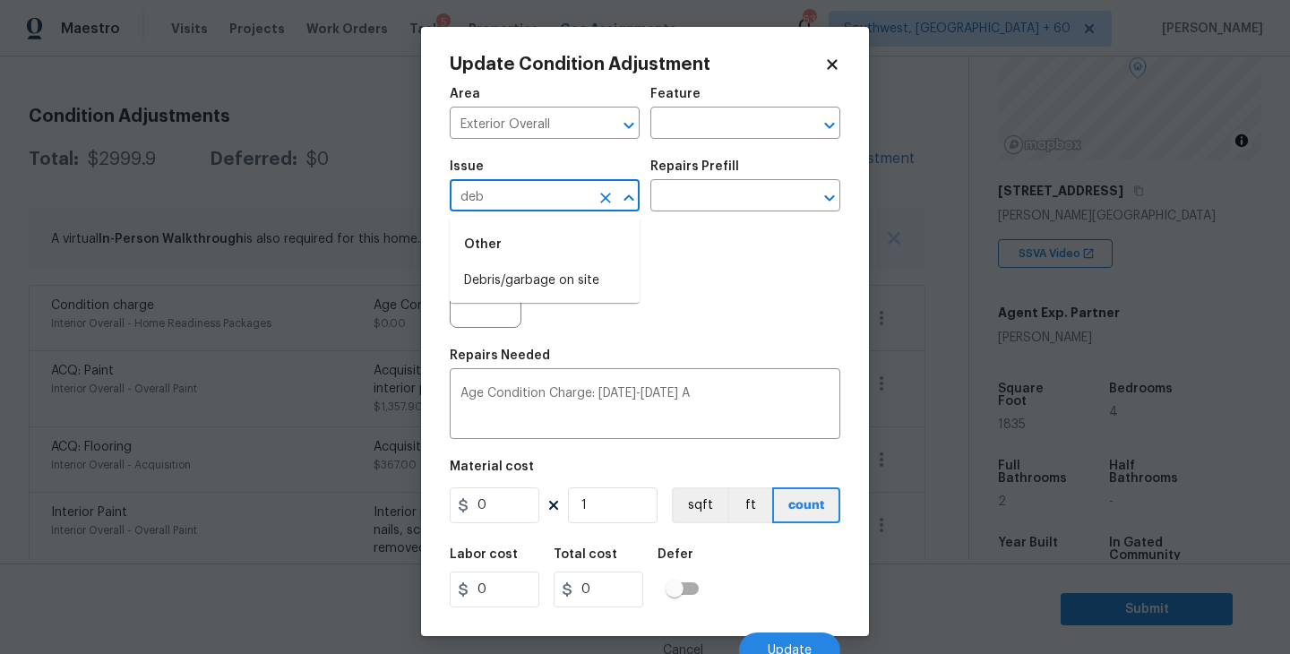
click at [544, 279] on li "Debris/garbage on site" at bounding box center [545, 281] width 190 height 30
type input "Debris/garbage on site"
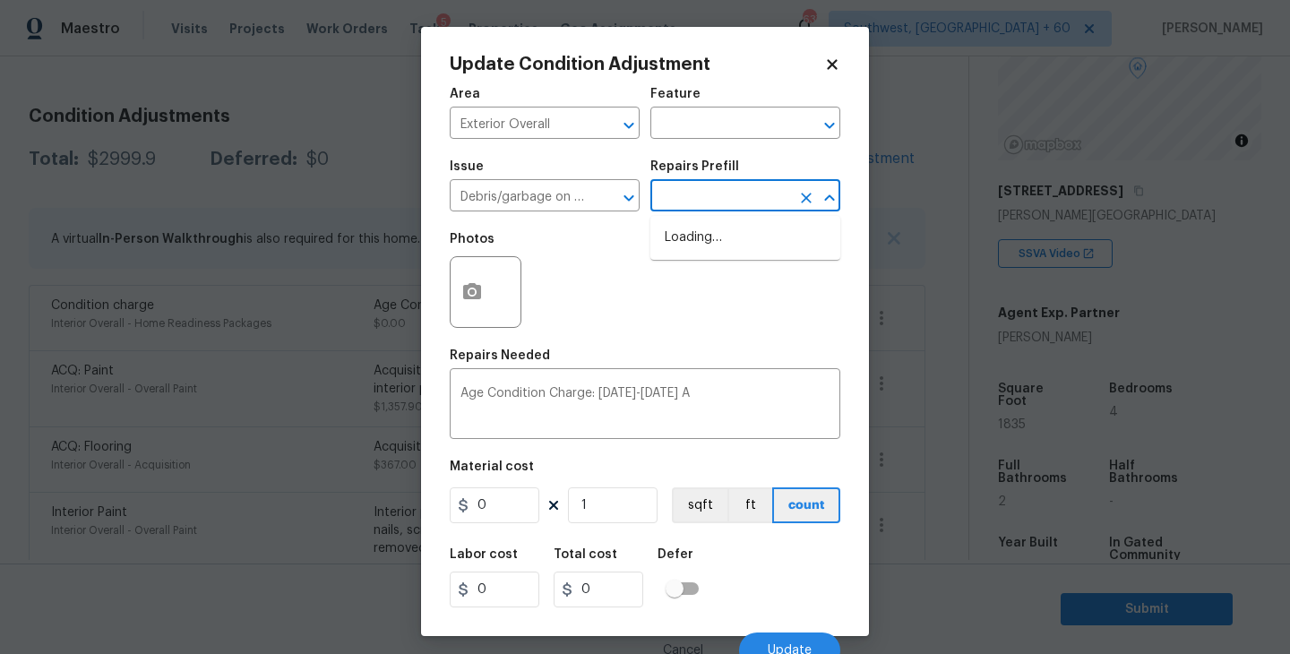
click at [727, 200] on input "text" at bounding box center [720, 198] width 140 height 28
click at [734, 253] on li "Remove debris/garbage $35.00" at bounding box center [745, 247] width 190 height 48
type textarea "Remove, haul off, and properly dispose of any debris left by seller to offsite …"
type input "35"
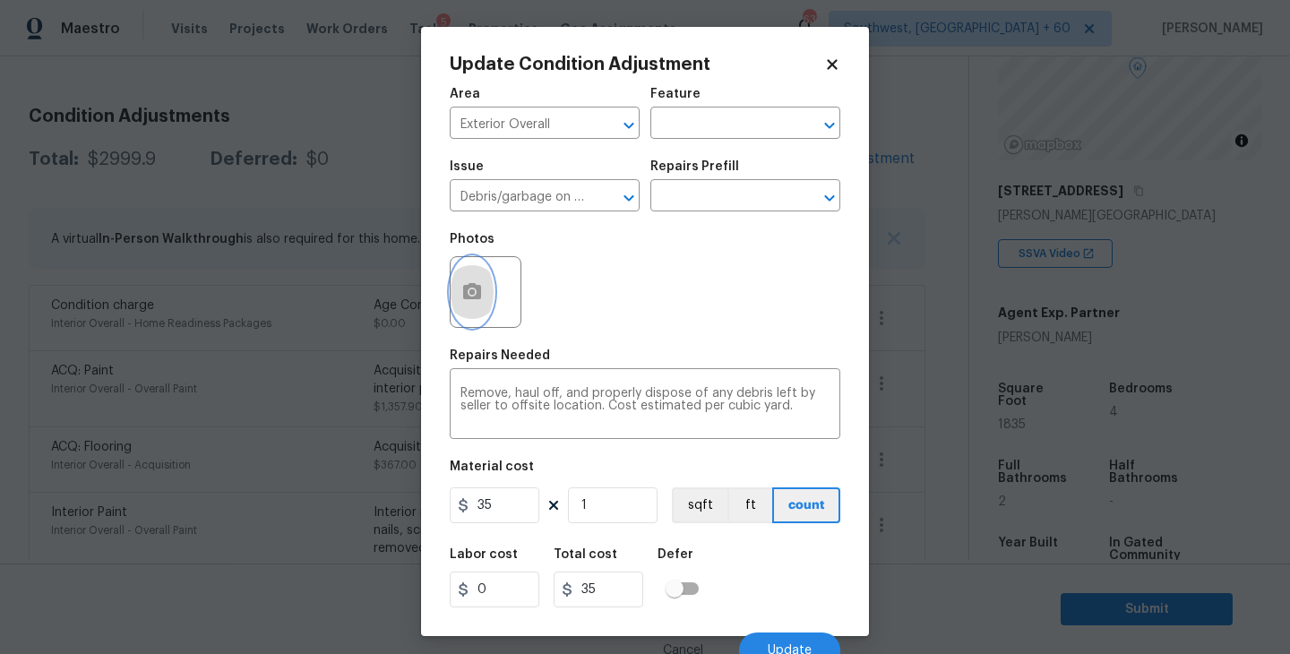
click at [478, 292] on icon "button" at bounding box center [472, 291] width 18 height 16
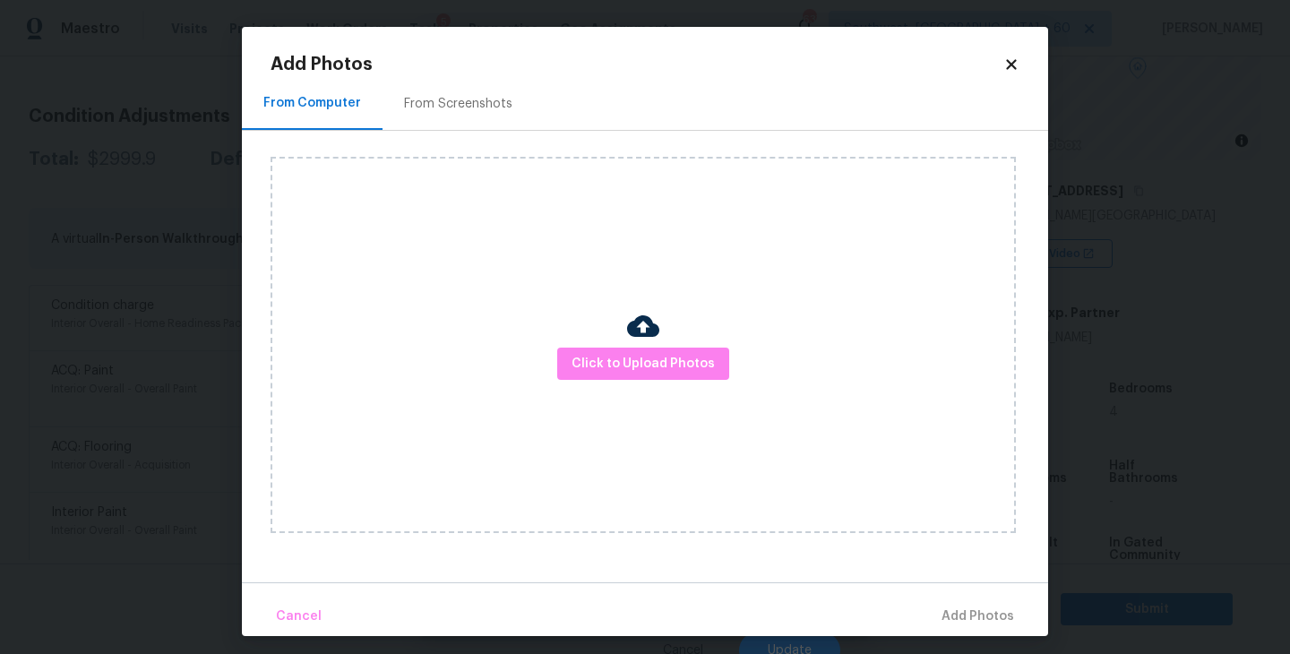
click at [583, 383] on div "Click to Upload Photos" at bounding box center [643, 345] width 745 height 376
click at [614, 369] on span "Click to Upload Photos" at bounding box center [643, 364] width 143 height 22
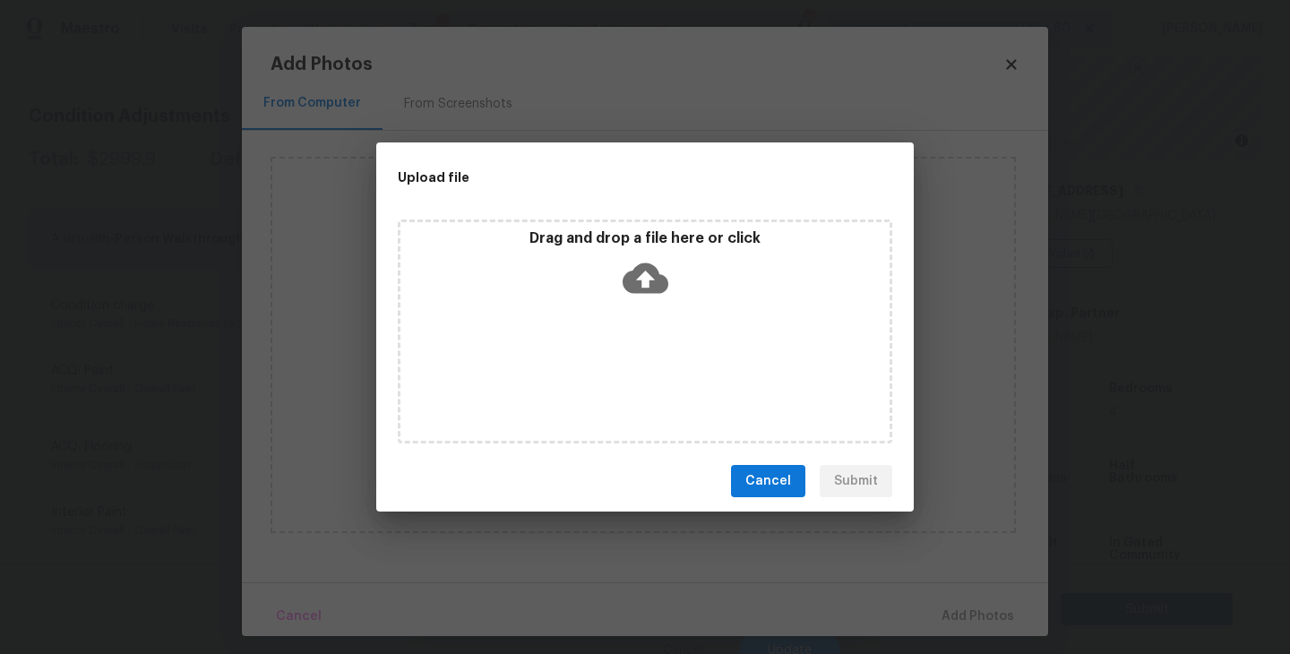
click at [624, 314] on div "Drag and drop a file here or click" at bounding box center [645, 332] width 495 height 224
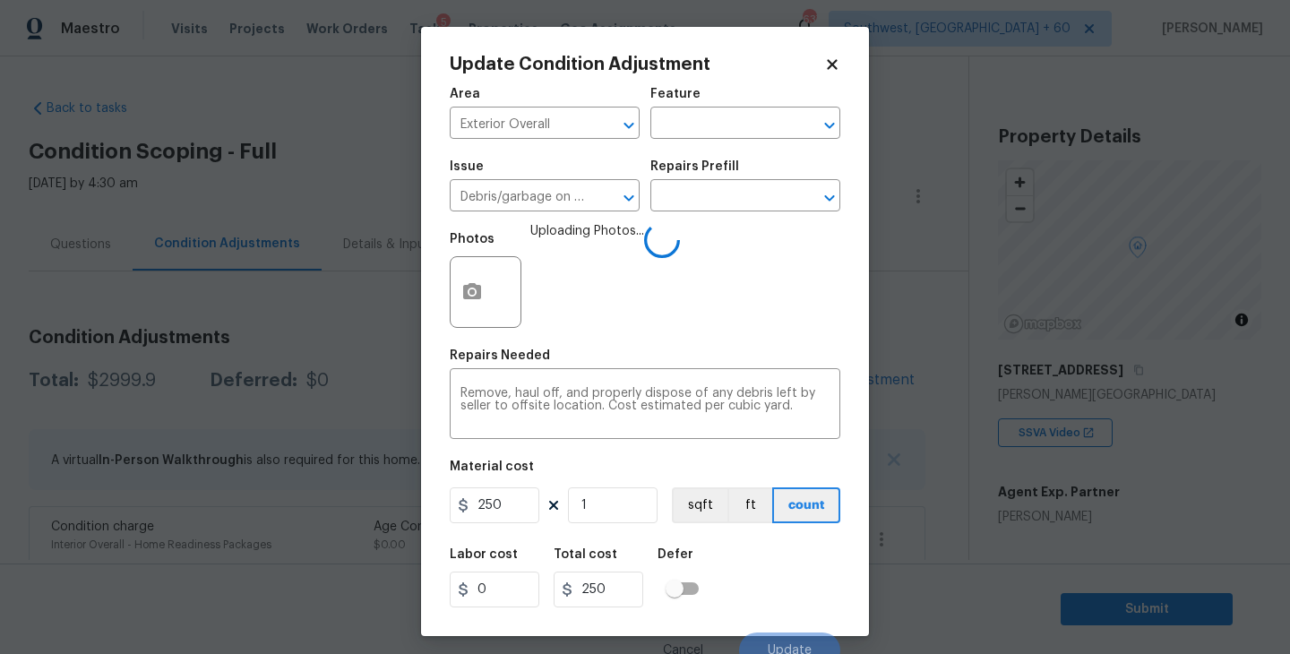
scroll to position [15, 0]
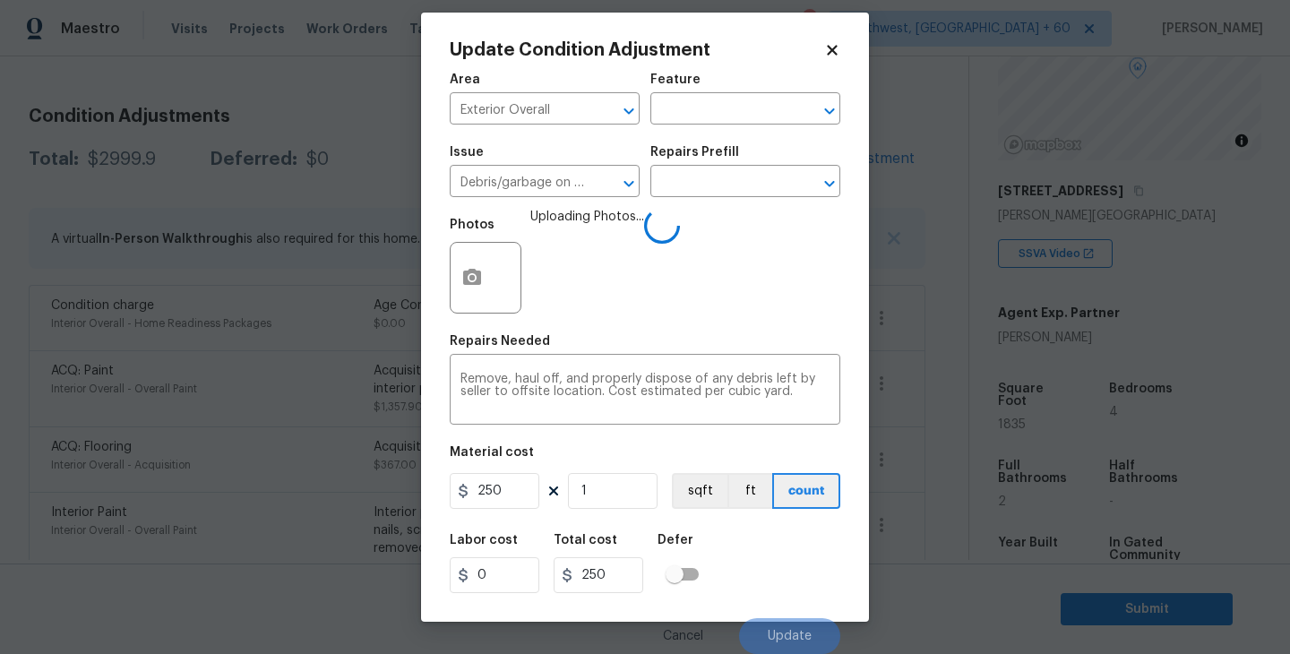
click at [773, 564] on div "Labor cost 0 Total cost 250 Defer" at bounding box center [645, 563] width 391 height 81
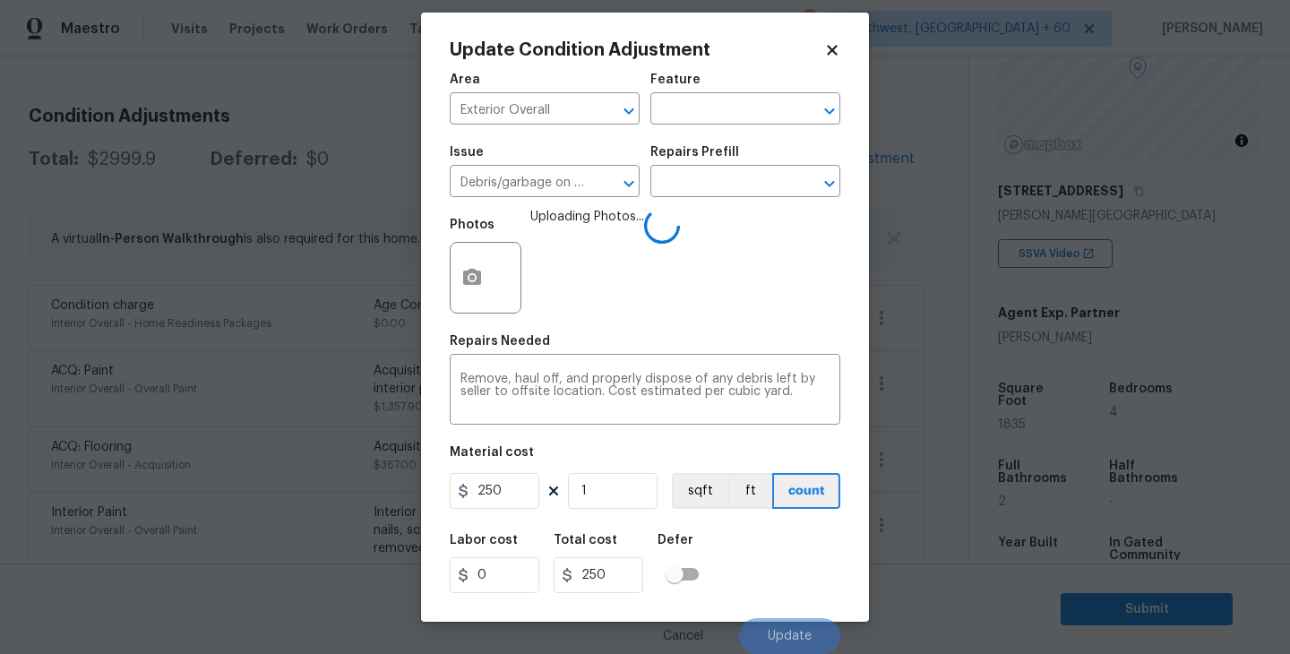
click at [773, 564] on div "Labor cost 0 Total cost 250 Defer" at bounding box center [645, 563] width 391 height 81
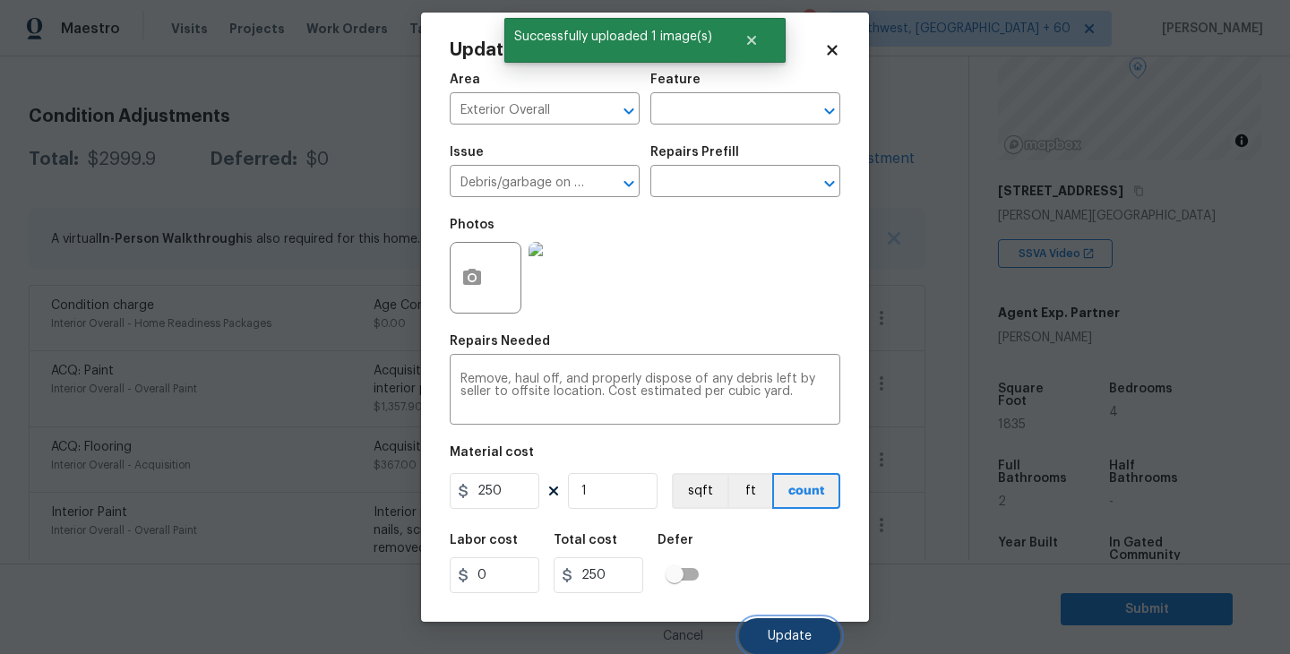
click at [786, 629] on button "Update" at bounding box center [789, 636] width 101 height 36
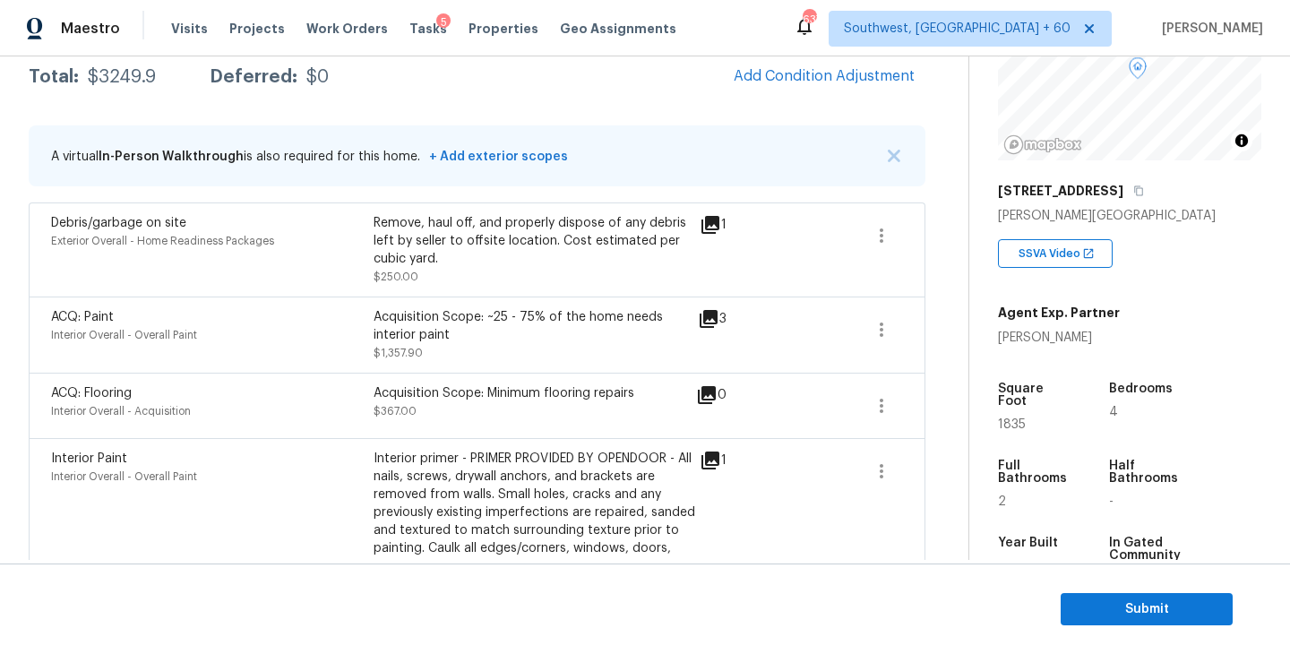
scroll to position [237, 0]
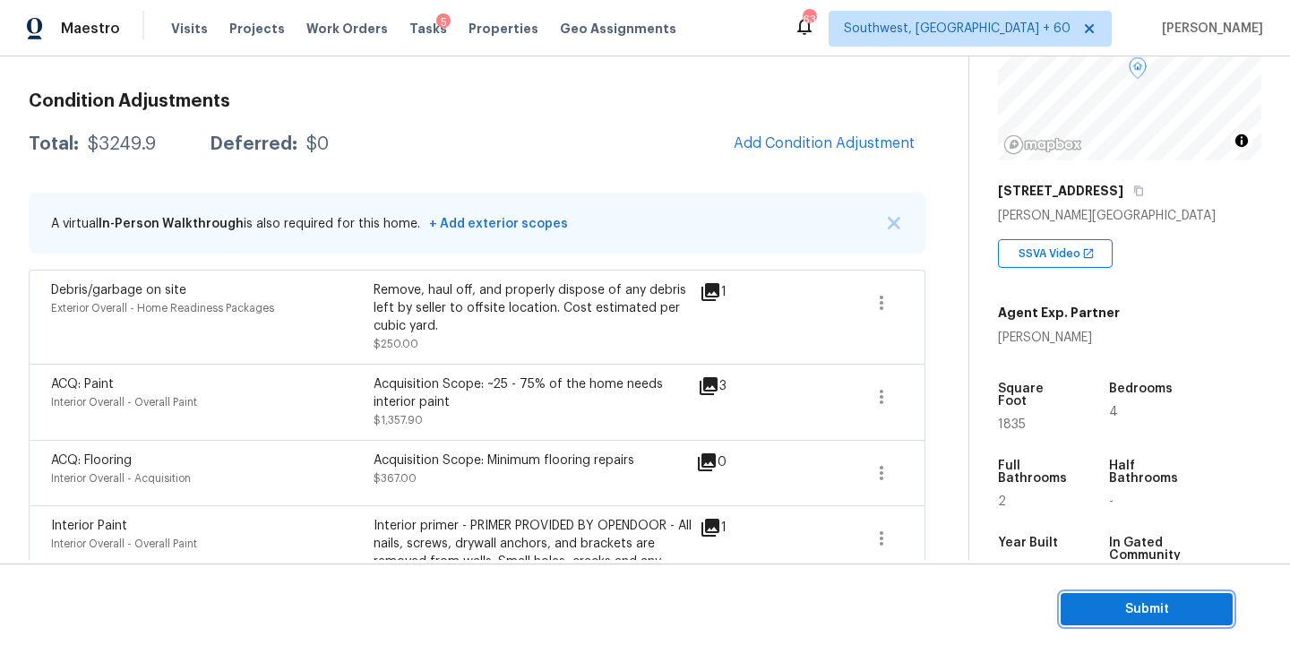
click at [1082, 594] on button "Submit" at bounding box center [1147, 609] width 172 height 33
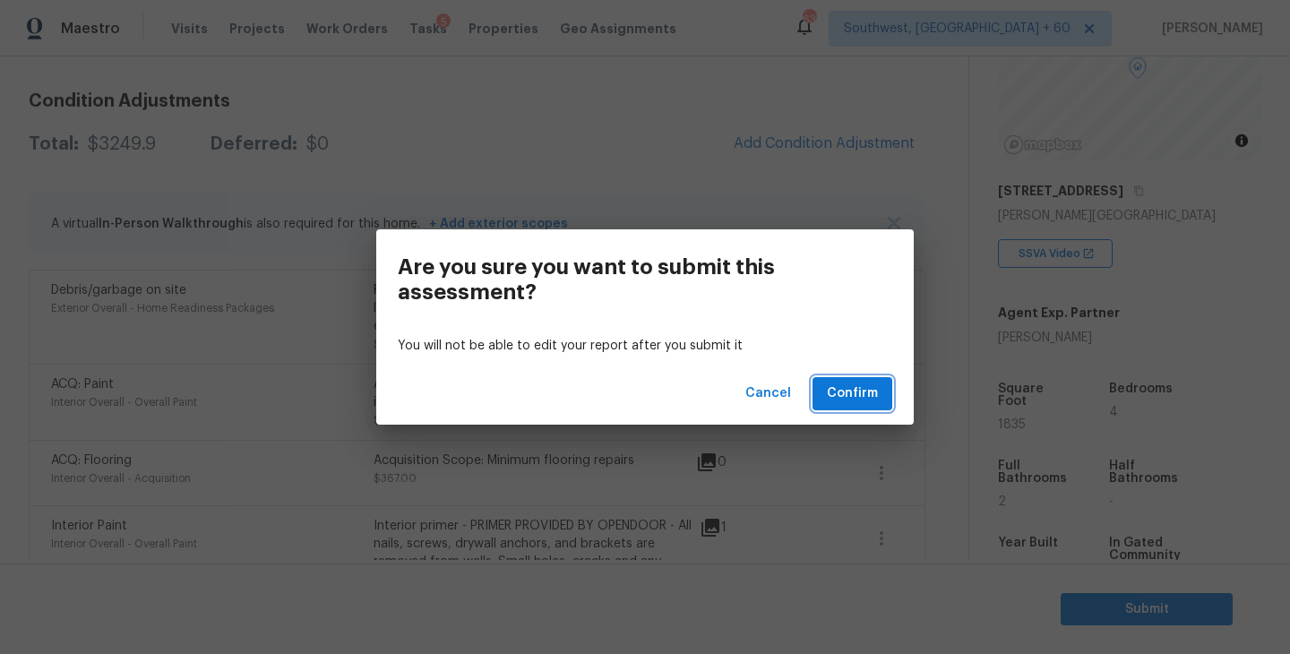
click at [863, 396] on span "Confirm" at bounding box center [852, 394] width 51 height 22
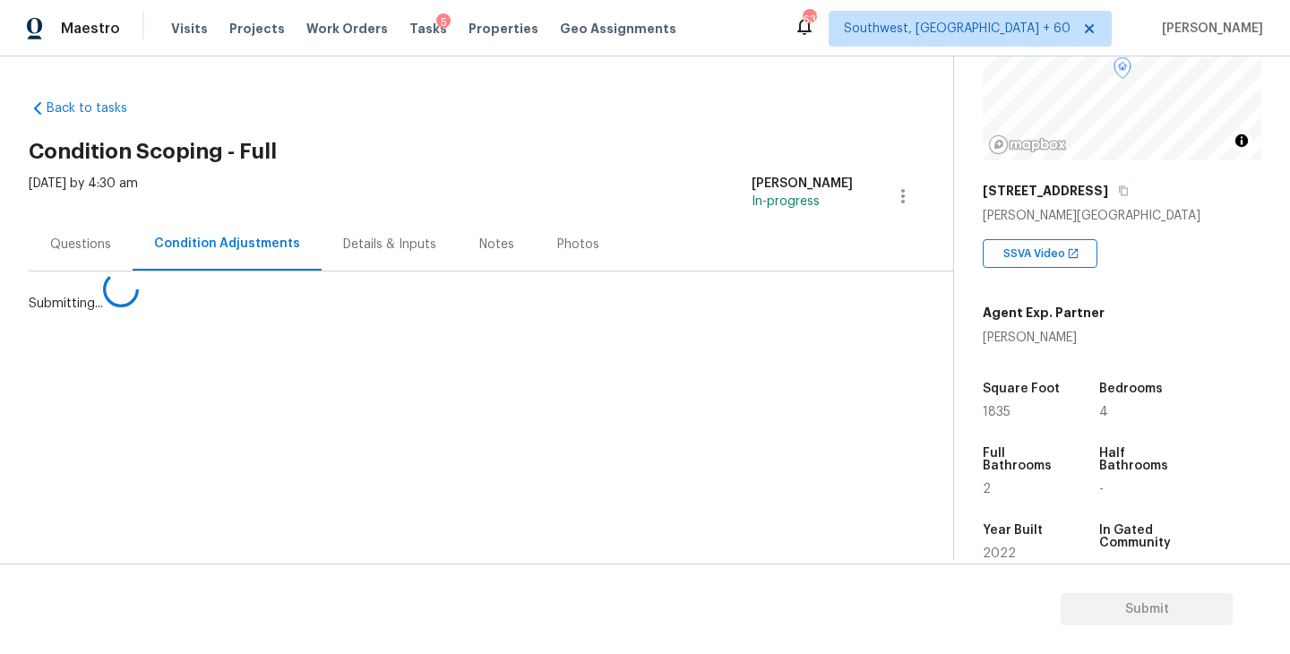
scroll to position [0, 0]
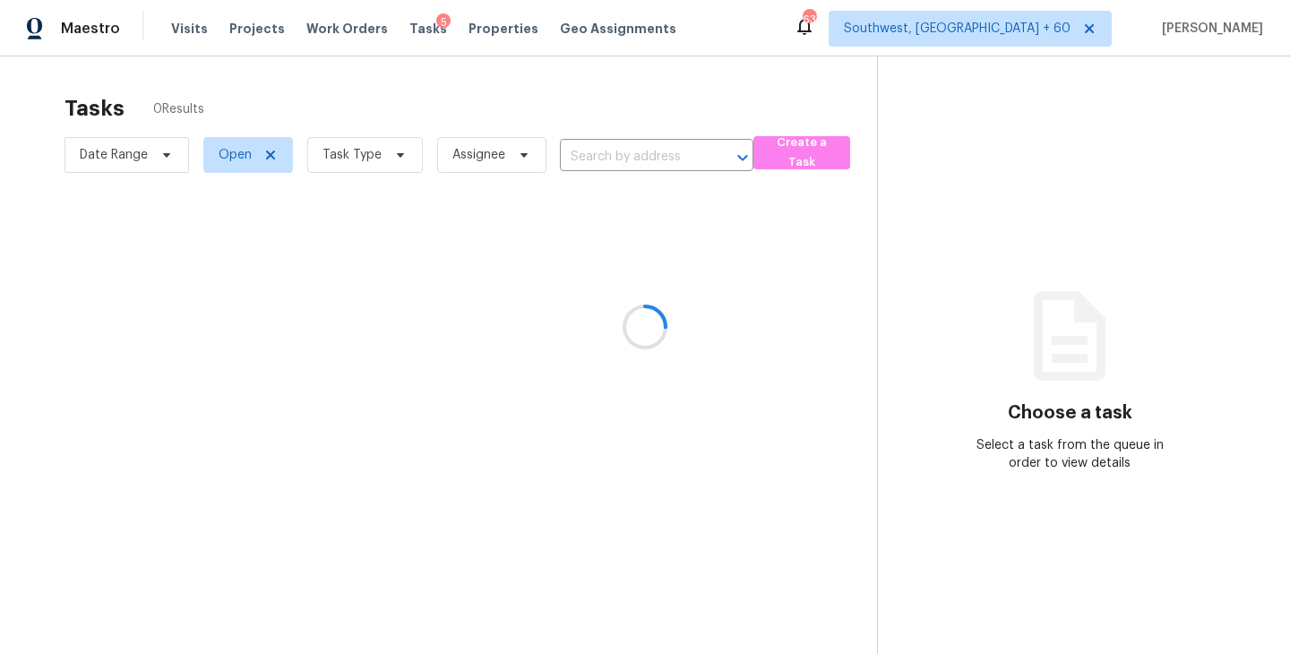
click at [347, 150] on div at bounding box center [645, 327] width 1290 height 654
click at [348, 154] on div at bounding box center [645, 327] width 1290 height 654
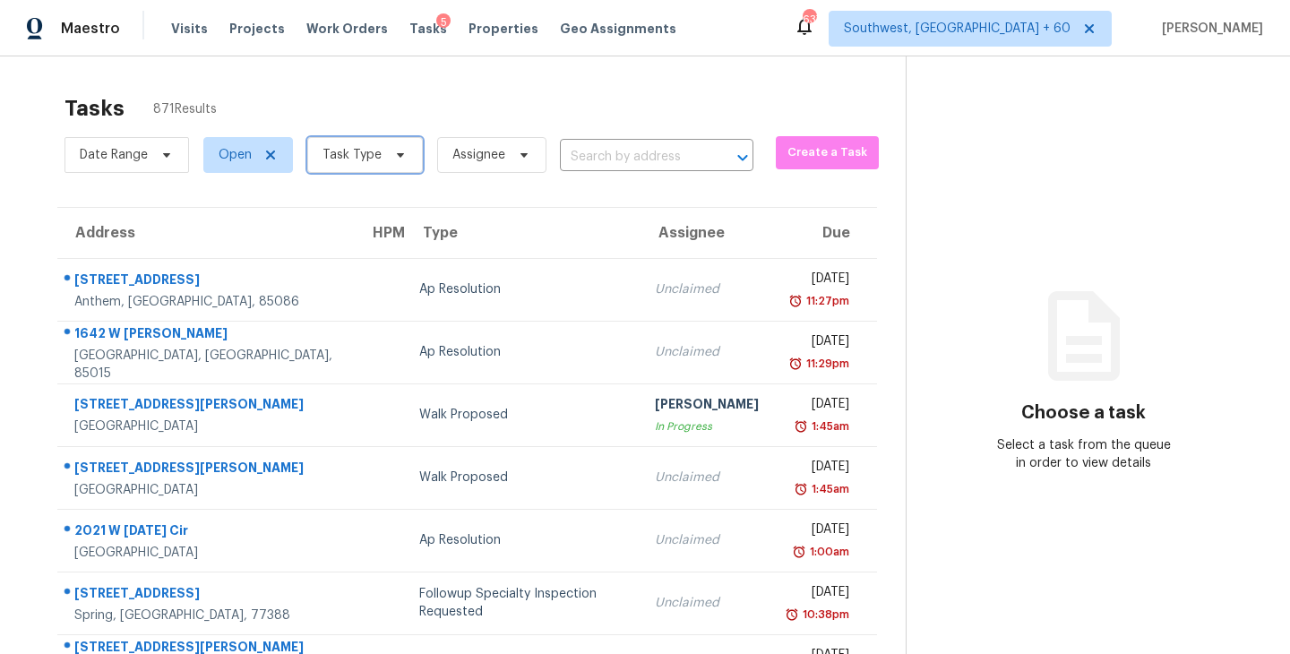
click at [348, 154] on span "Task Type" at bounding box center [352, 155] width 59 height 18
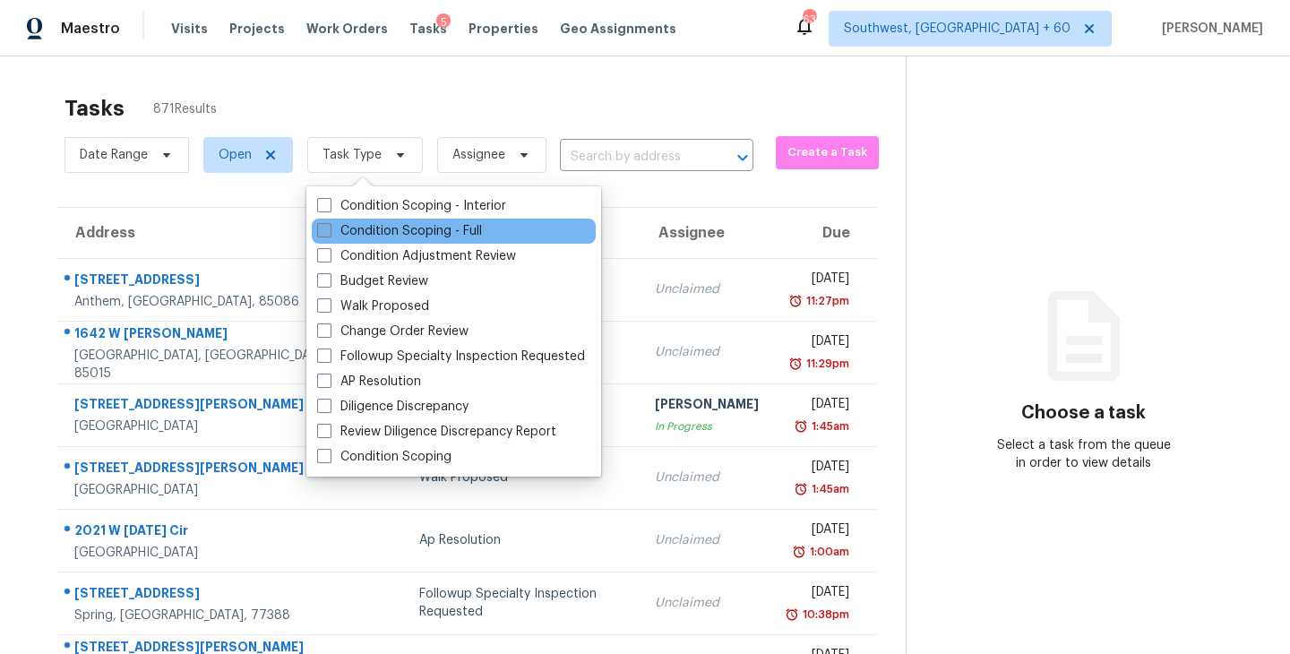
click at [357, 227] on label "Condition Scoping - Full" at bounding box center [399, 231] width 165 height 18
click at [329, 227] on input "Condition Scoping - Full" at bounding box center [323, 228] width 12 height 12
checkbox input "true"
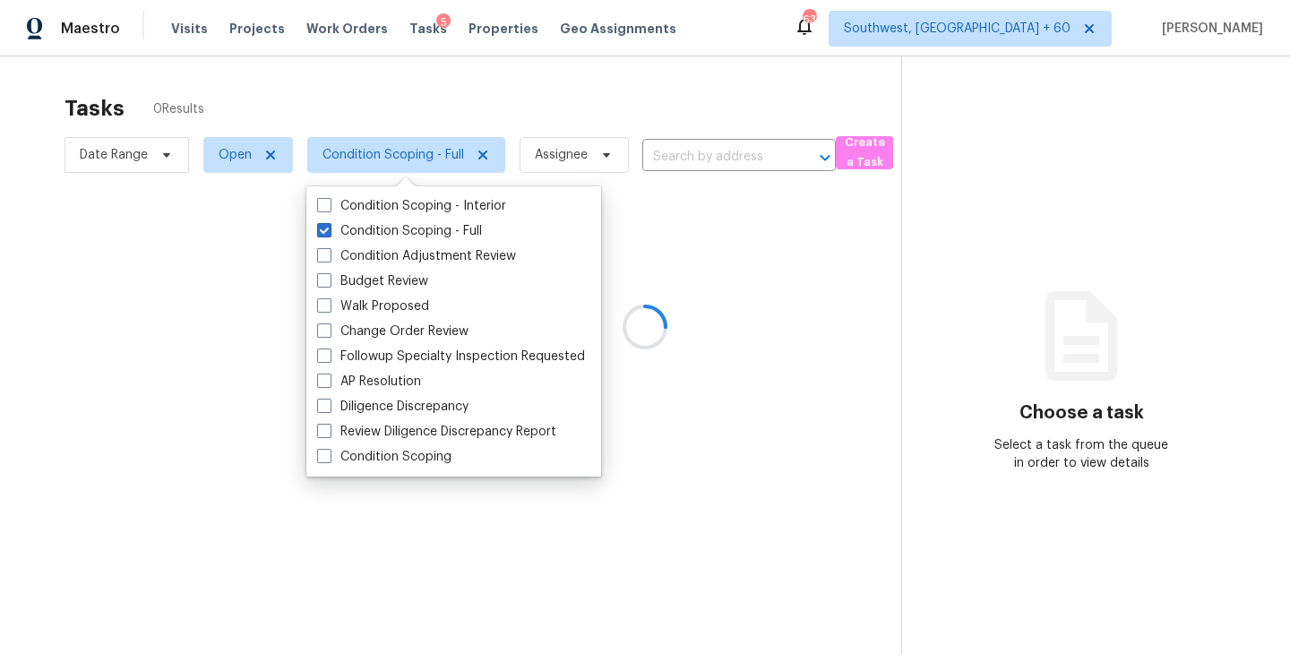
click at [549, 159] on div at bounding box center [645, 327] width 1290 height 654
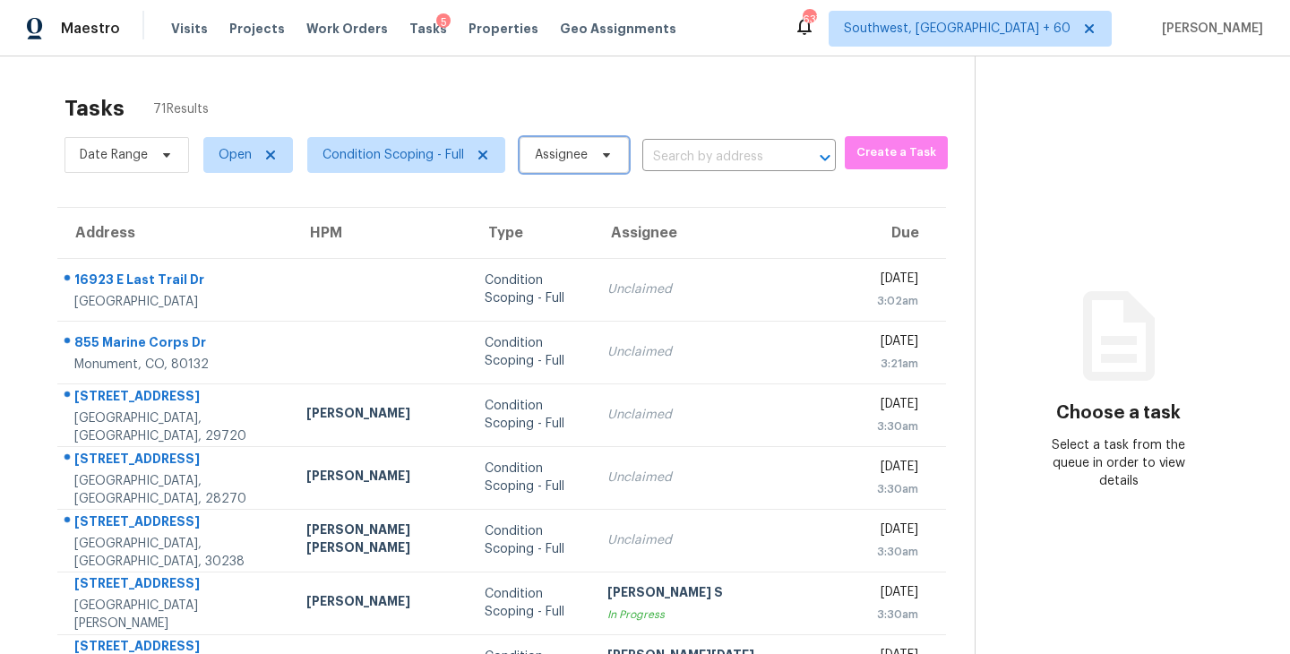
click at [549, 159] on span "Assignee" at bounding box center [561, 155] width 53 height 18
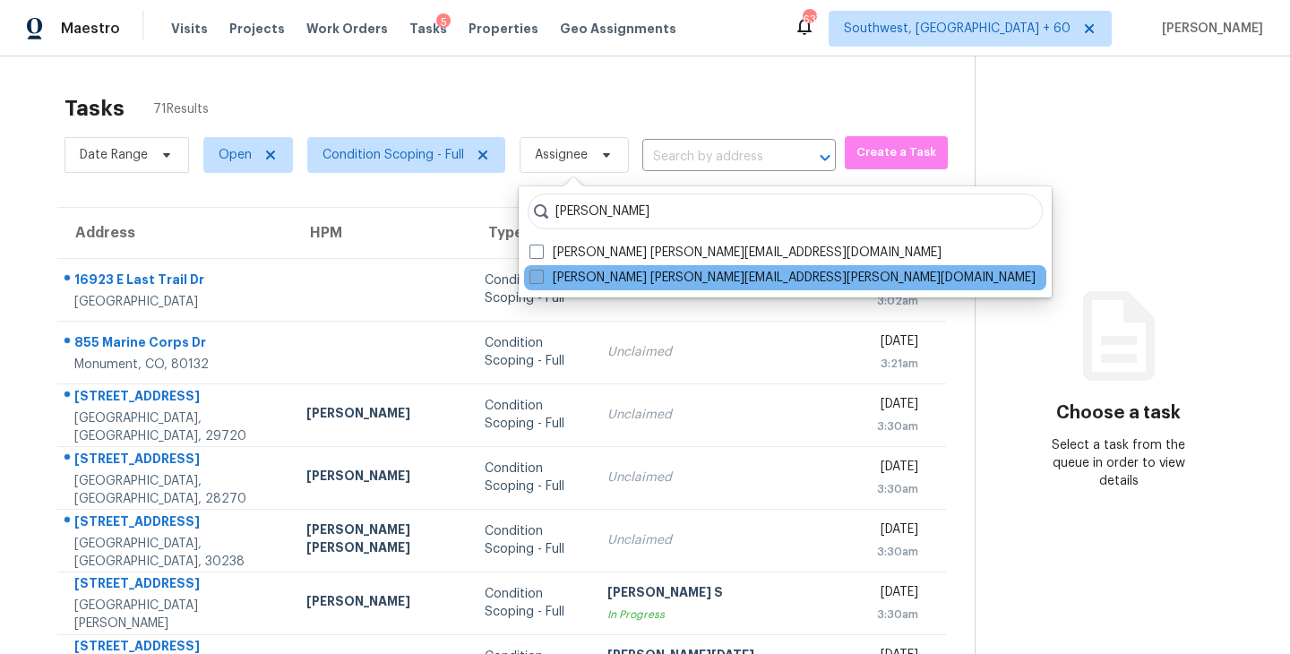
type input "[PERSON_NAME]"
click at [574, 281] on label "[PERSON_NAME] [PERSON_NAME][EMAIL_ADDRESS][PERSON_NAME][DOMAIN_NAME]" at bounding box center [782, 278] width 506 height 18
click at [541, 280] on input "[PERSON_NAME] [PERSON_NAME][EMAIL_ADDRESS][PERSON_NAME][DOMAIN_NAME]" at bounding box center [535, 275] width 12 height 12
checkbox input "true"
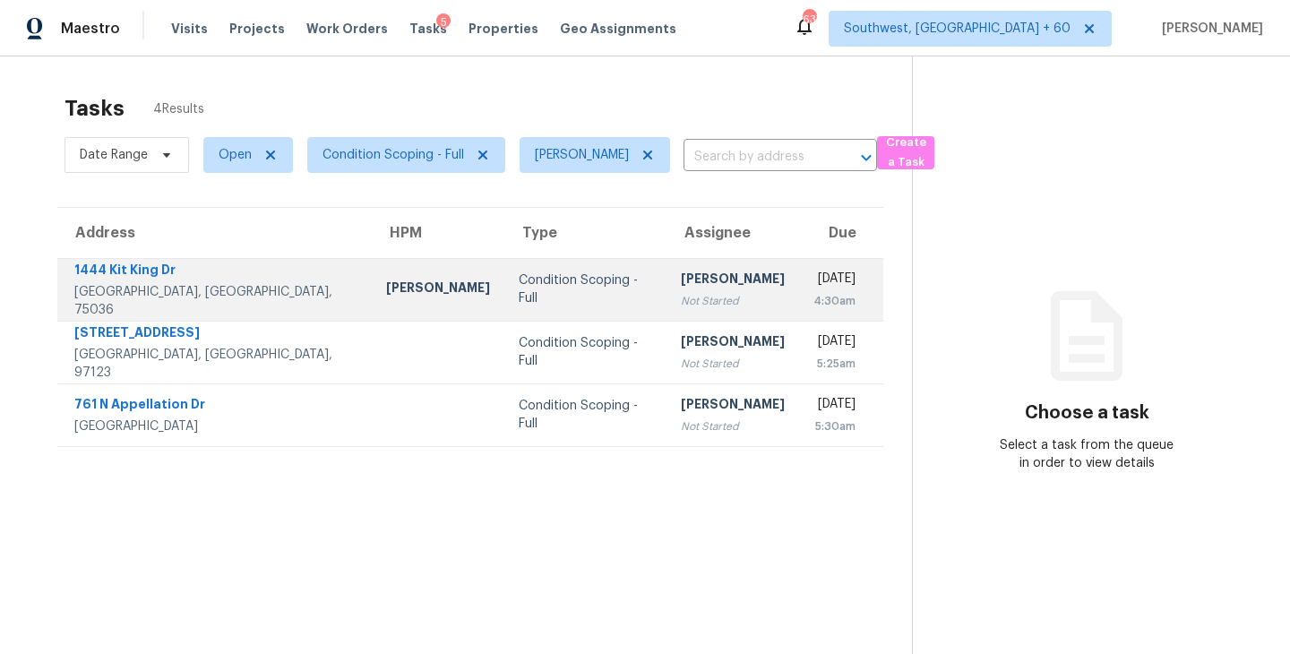
click at [556, 317] on td "Condition Scoping - Full" at bounding box center [585, 289] width 162 height 63
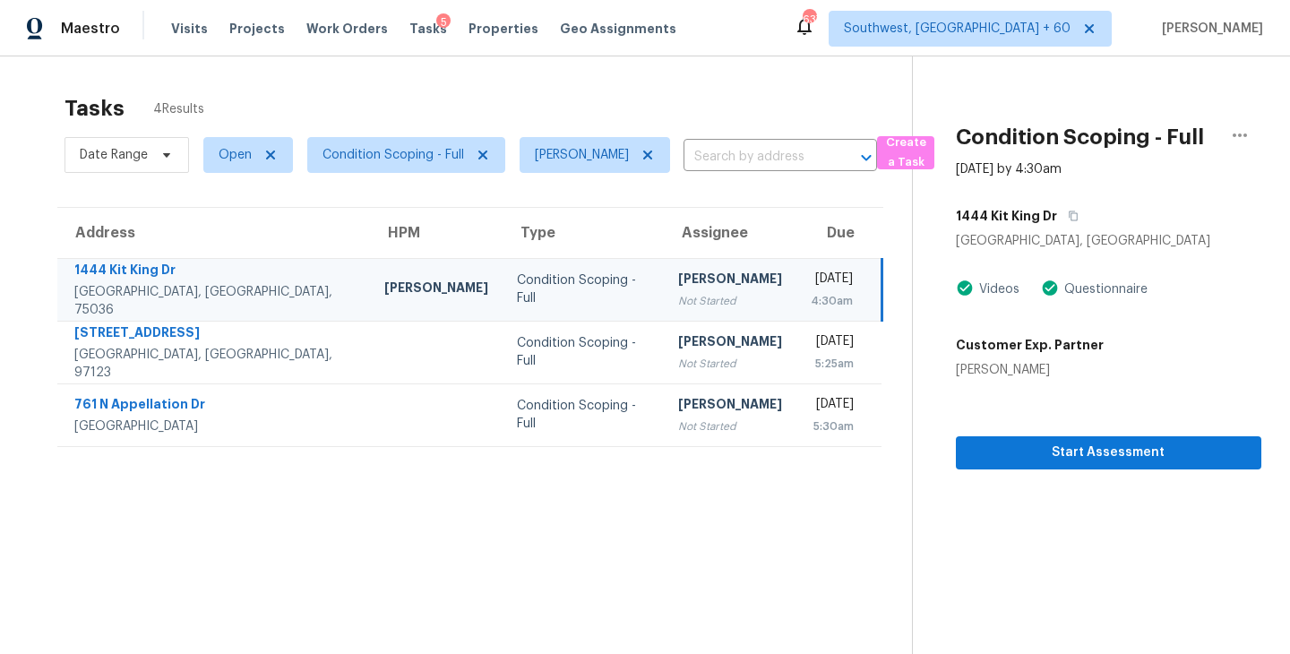
click at [680, 286] on div "[PERSON_NAME]" at bounding box center [730, 281] width 104 height 22
click at [1104, 462] on span "Start Assessment" at bounding box center [1108, 453] width 277 height 22
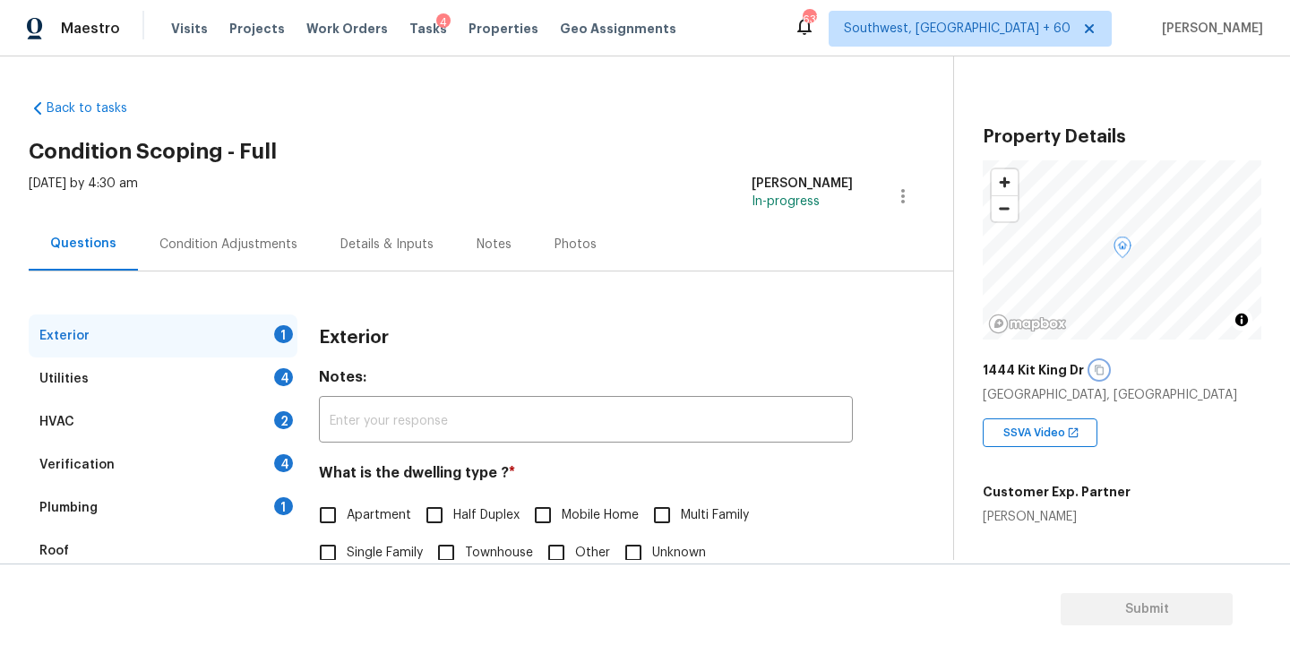
click at [1091, 366] on button "button" at bounding box center [1099, 370] width 16 height 16
click at [1095, 366] on icon "button" at bounding box center [1099, 371] width 9 height 10
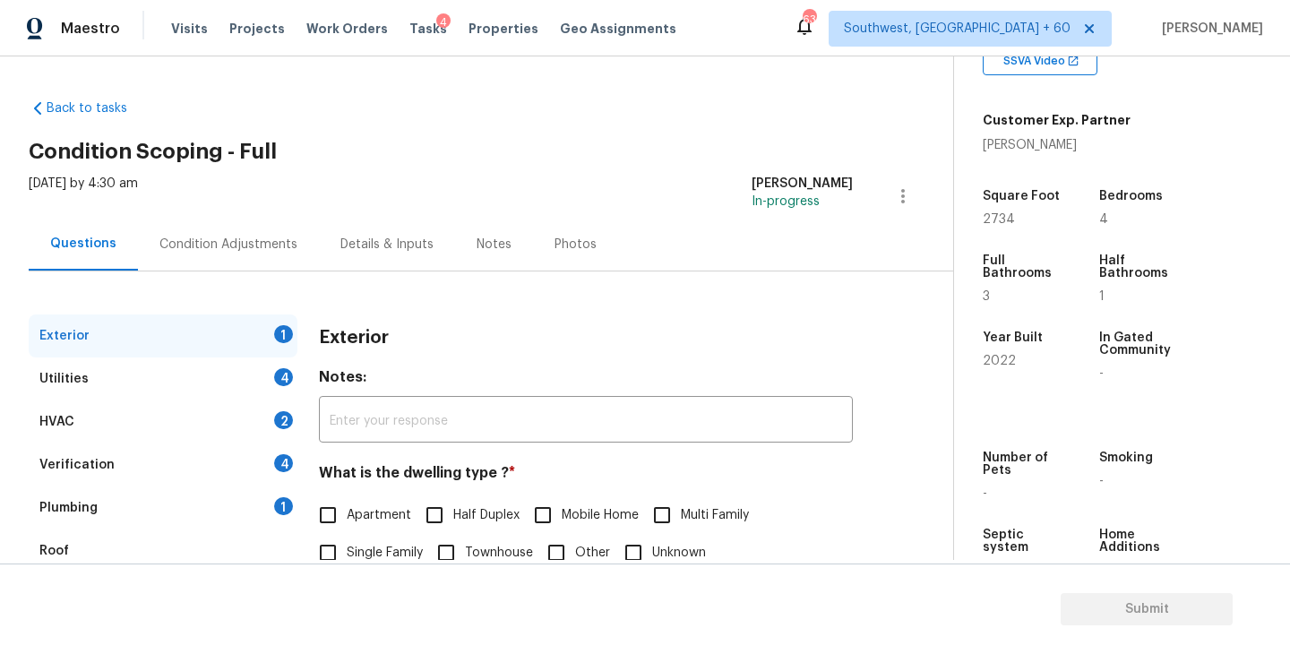
scroll to position [151, 0]
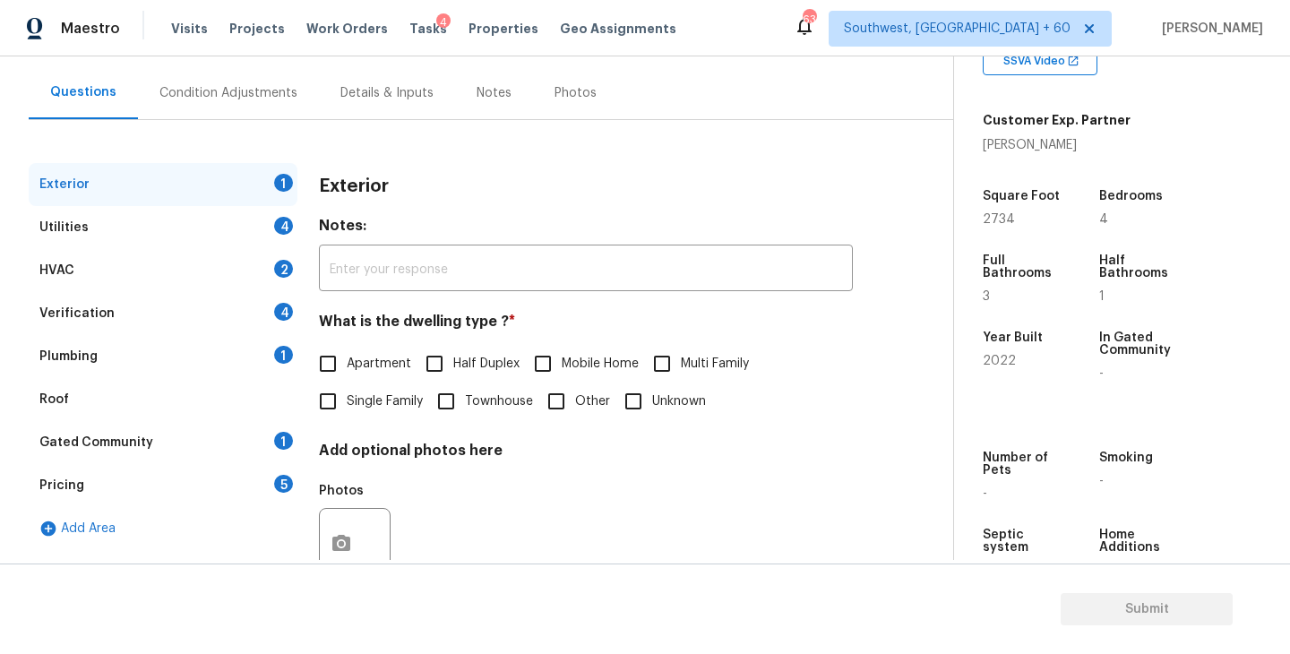
click at [390, 409] on span "Single Family" at bounding box center [385, 401] width 76 height 19
click at [347, 409] on input "Single Family" at bounding box center [328, 402] width 38 height 38
checkbox input "true"
click at [202, 223] on div "Utilities 4" at bounding box center [163, 227] width 269 height 43
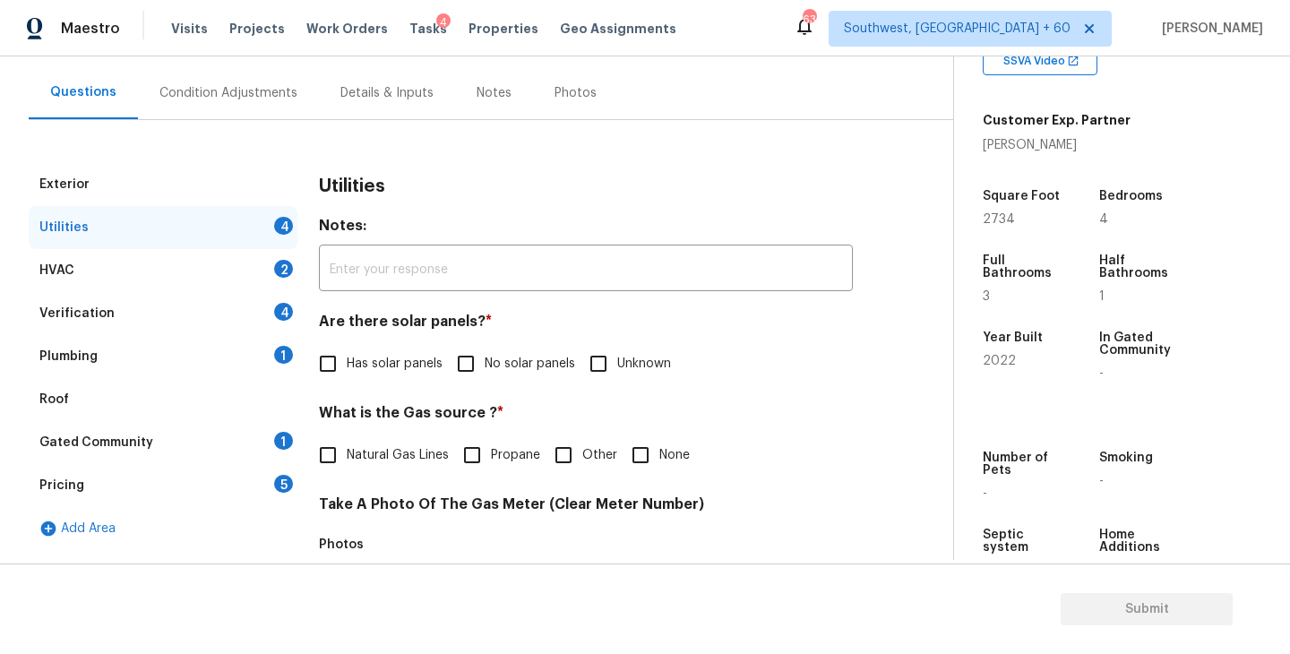
click at [485, 353] on label "No solar panels" at bounding box center [511, 364] width 128 height 38
click at [485, 353] on input "No solar panels" at bounding box center [466, 364] width 38 height 38
checkbox input "true"
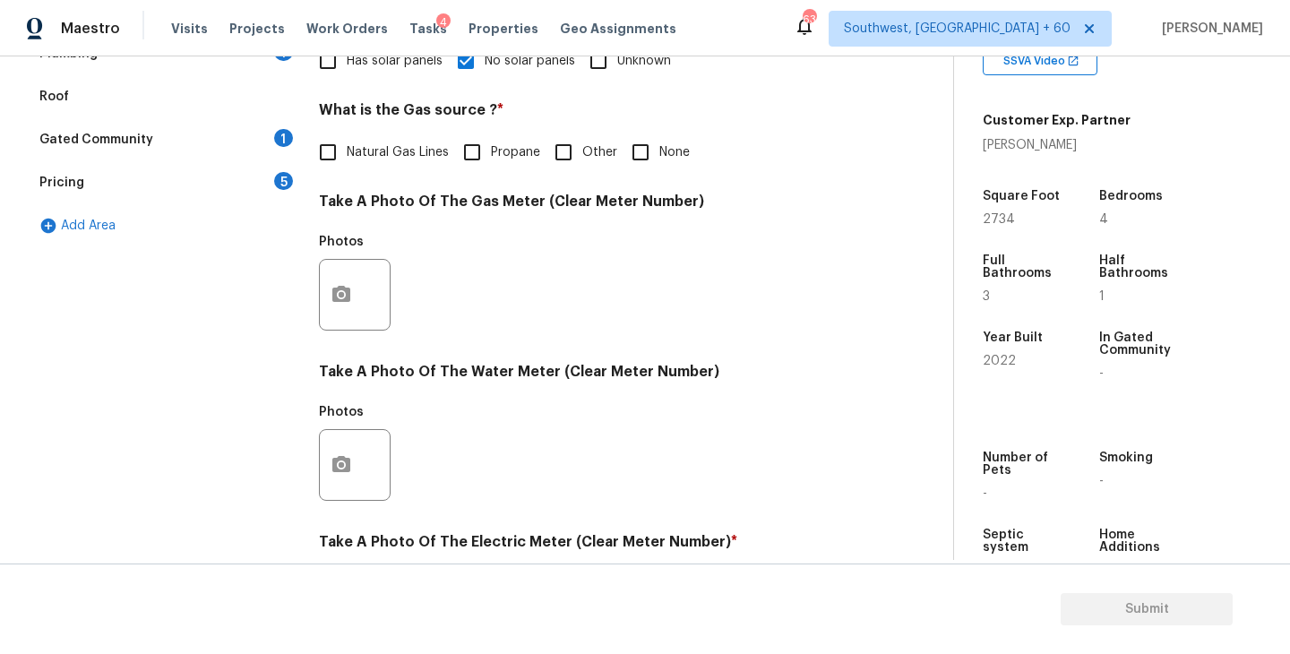
scroll to position [694, 0]
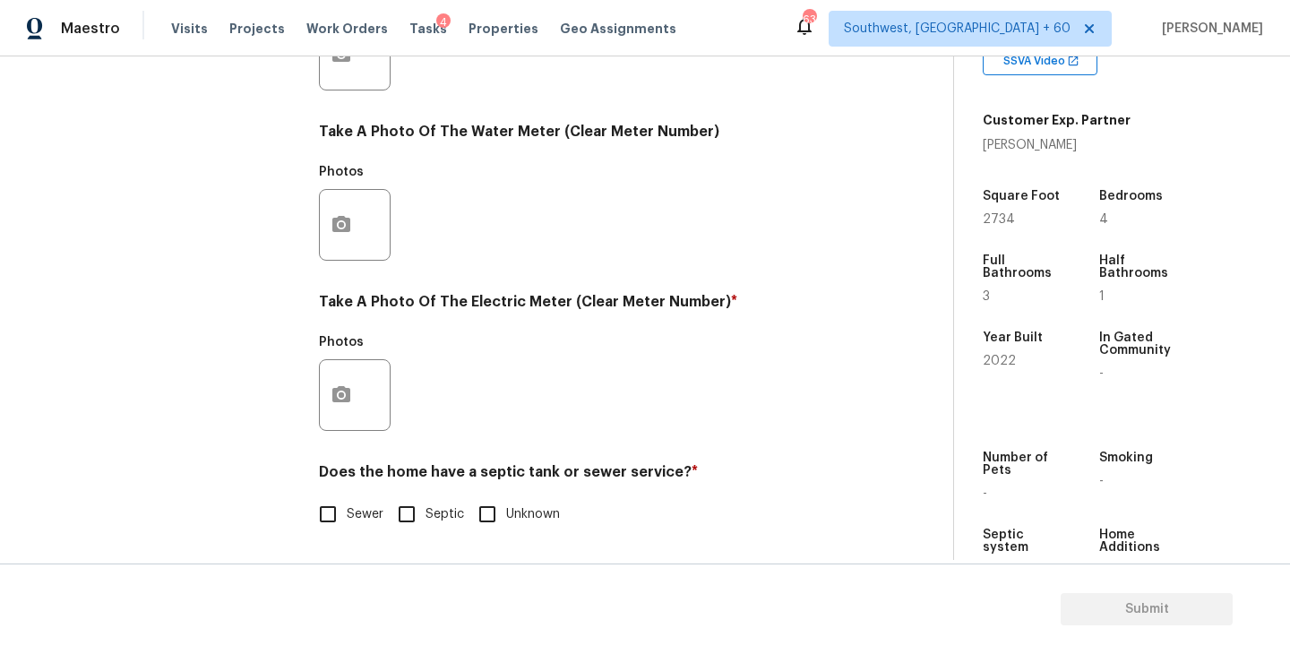
click at [340, 529] on input "Sewer" at bounding box center [328, 514] width 38 height 38
checkbox input "true"
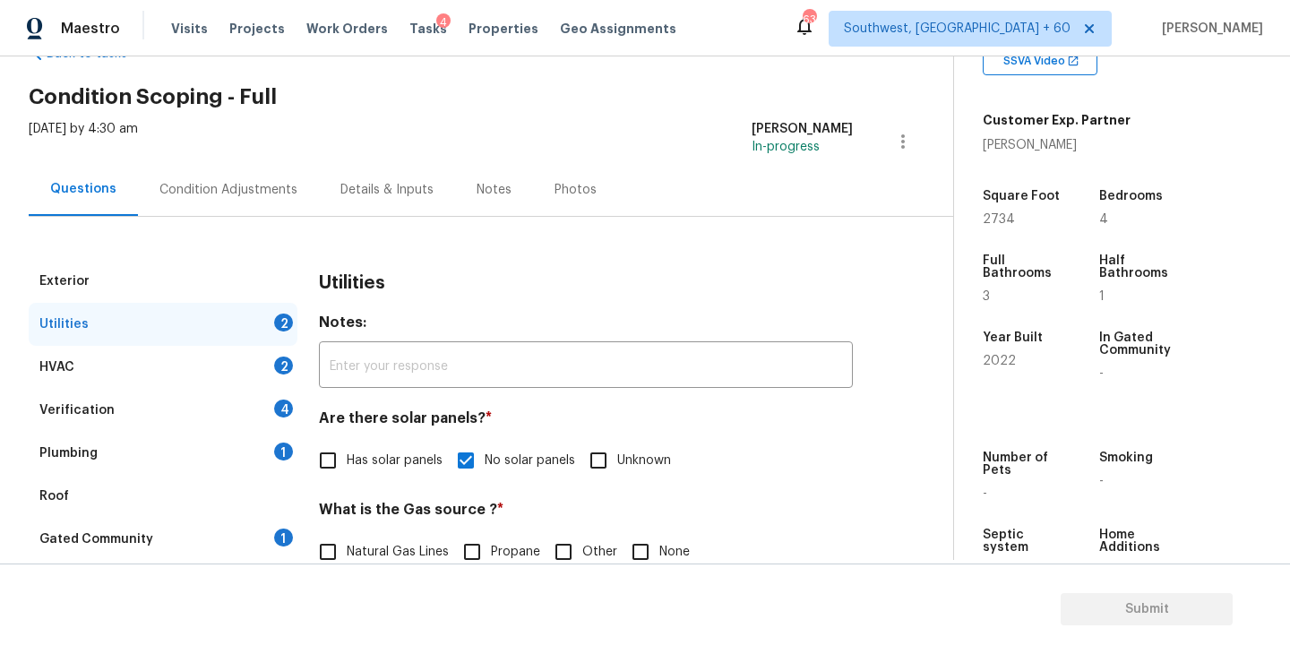
scroll to position [0, 0]
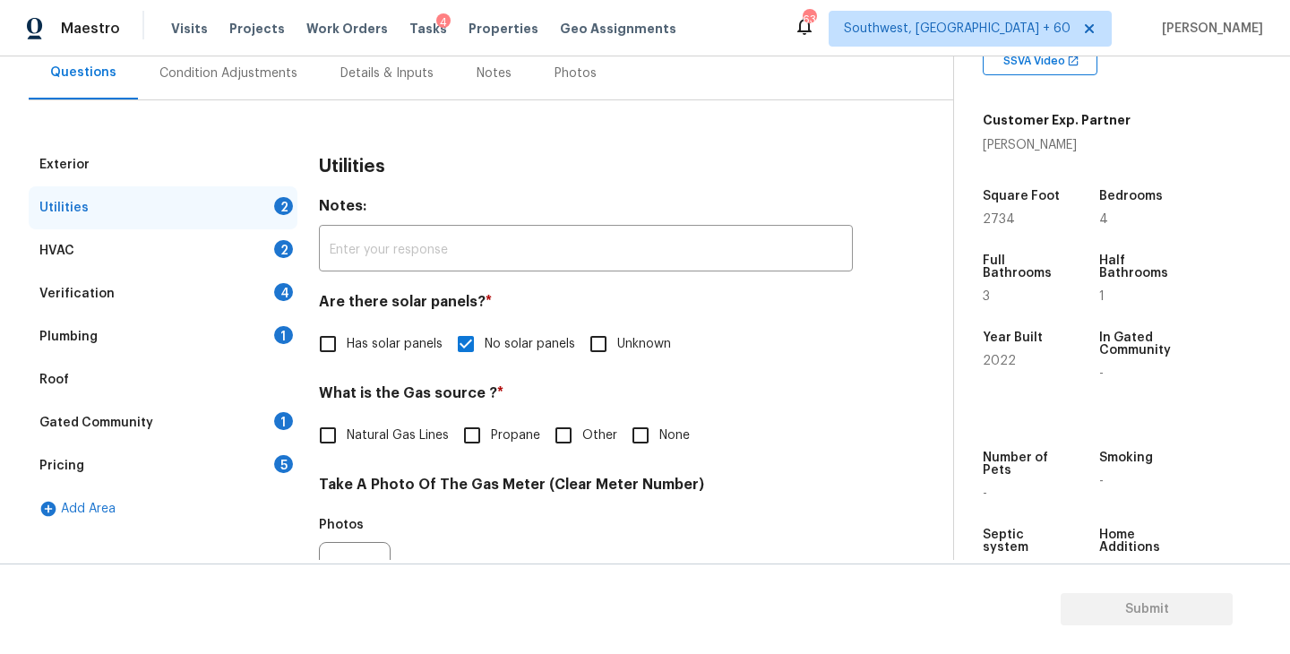
click at [187, 349] on div "Plumbing 1" at bounding box center [163, 336] width 269 height 43
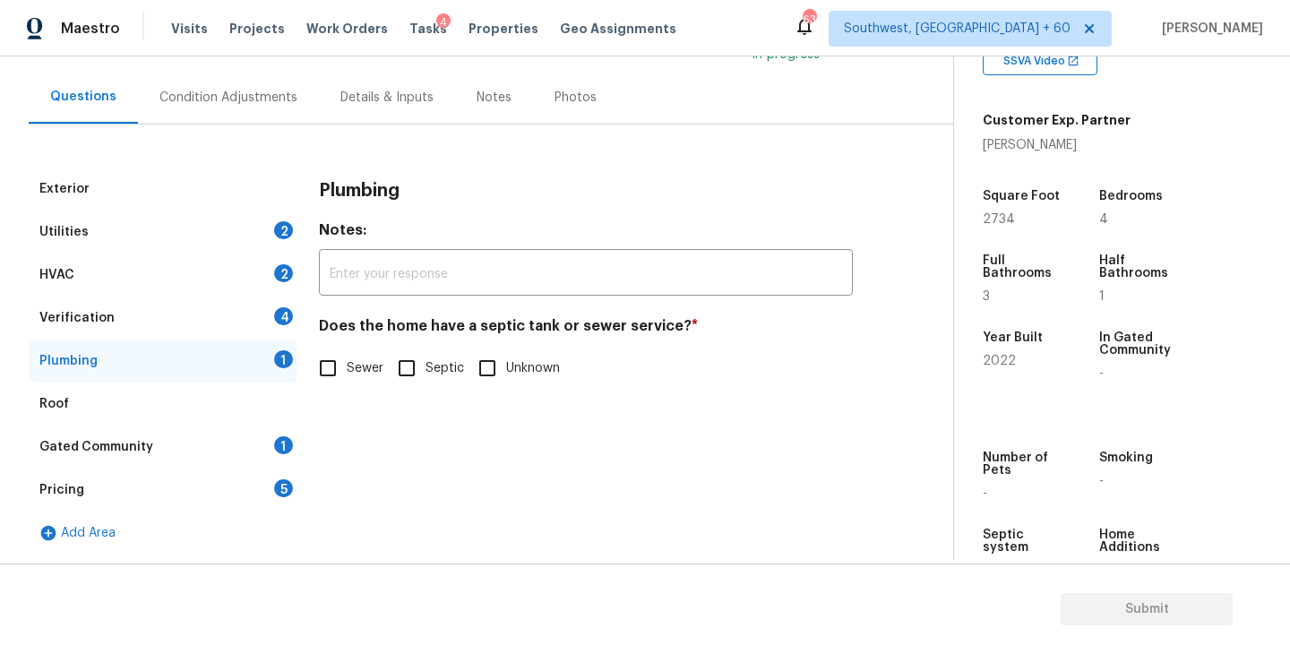
scroll to position [147, 0]
click at [344, 374] on input "Sewer" at bounding box center [328, 368] width 38 height 38
checkbox input "true"
click at [192, 440] on div "Gated Community 1" at bounding box center [163, 447] width 269 height 43
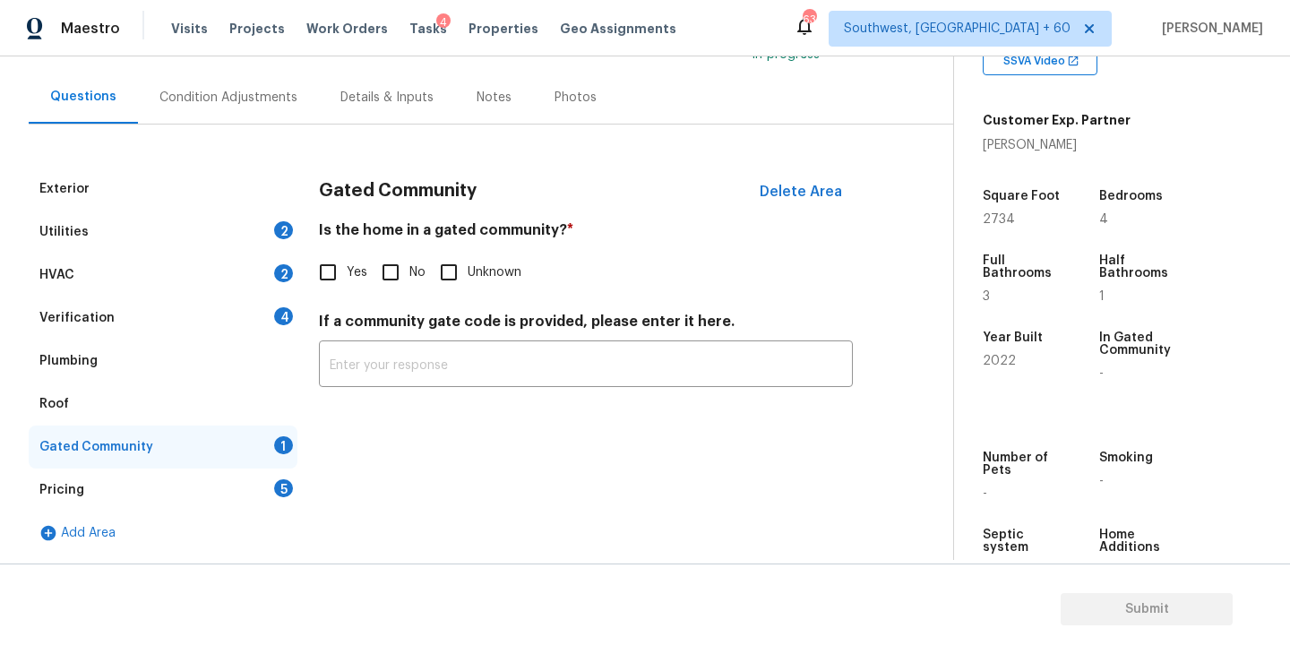
click at [396, 281] on input "No" at bounding box center [391, 273] width 38 height 38
checkbox input "true"
click at [230, 101] on div "Condition Adjustments" at bounding box center [228, 98] width 138 height 18
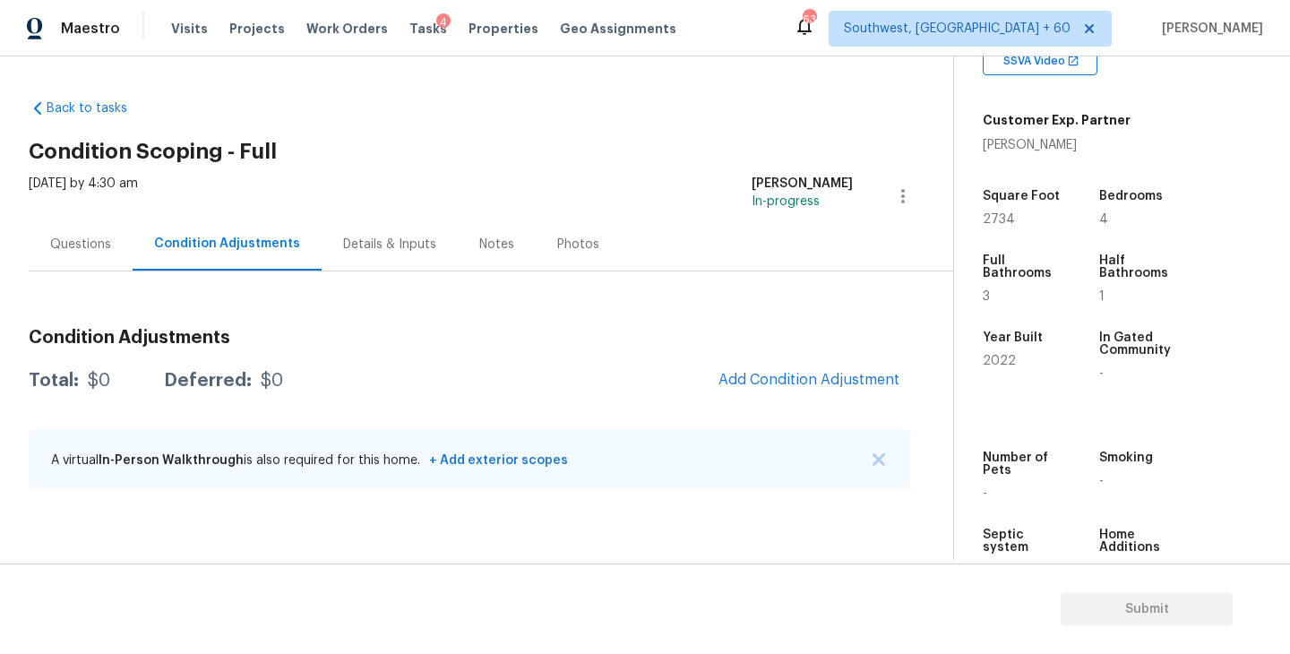
click at [561, 158] on h2 "Condition Scoping - Full" at bounding box center [491, 151] width 925 height 18
click at [772, 385] on span "Add Condition Adjustment" at bounding box center [809, 380] width 181 height 16
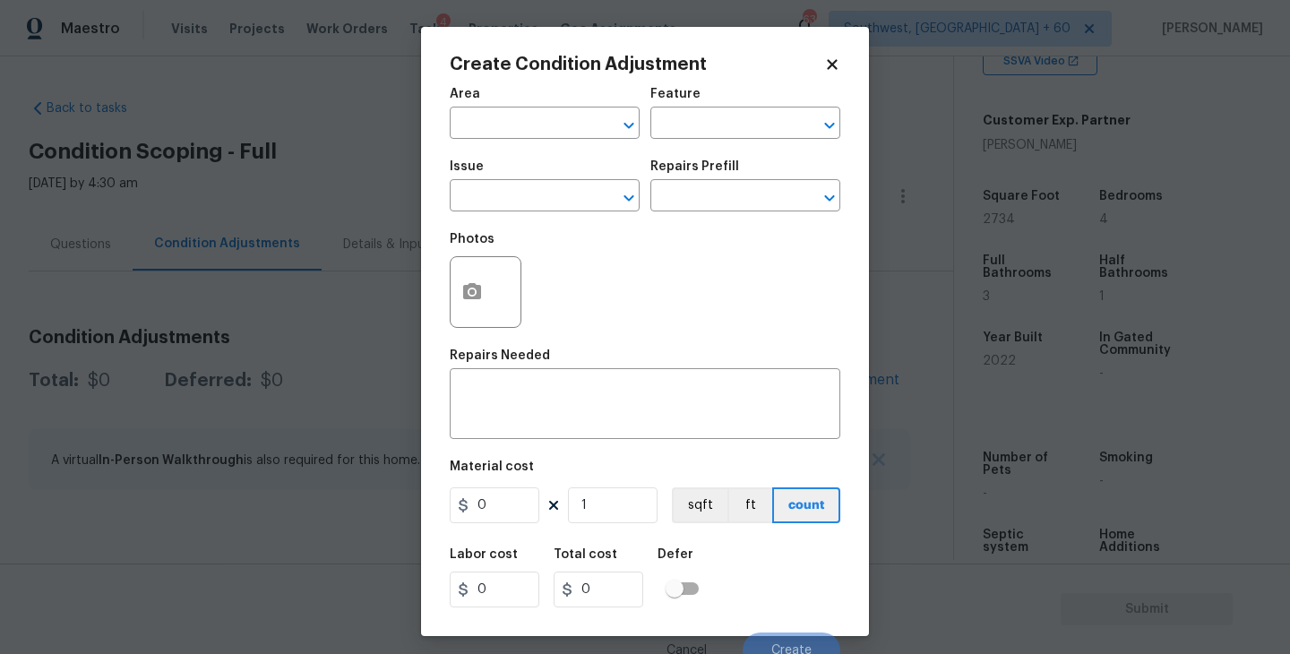
click at [522, 99] on div "Area" at bounding box center [545, 99] width 190 height 23
click at [521, 106] on div "Area" at bounding box center [545, 99] width 190 height 23
click at [512, 116] on input "text" at bounding box center [520, 125] width 140 height 28
drag, startPoint x: 512, startPoint y: 116, endPoint x: 512, endPoint y: 133, distance: 17.0
click at [512, 118] on input "exter" at bounding box center [520, 125] width 140 height 28
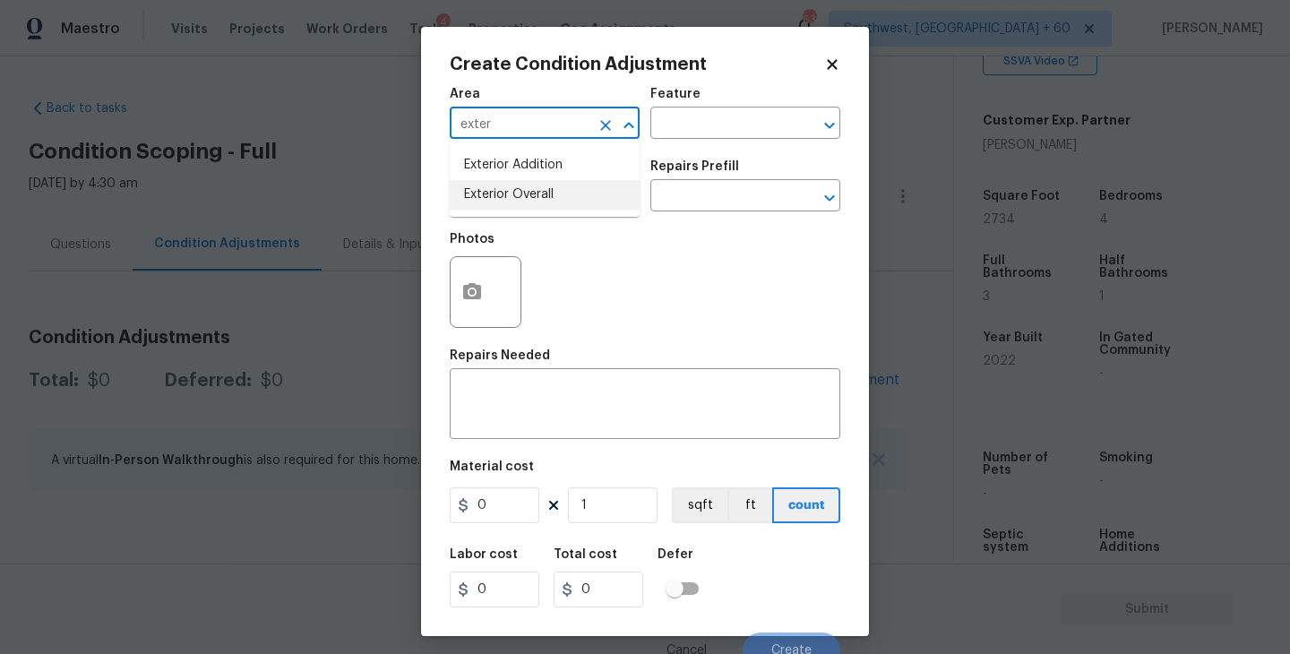
click at [529, 212] on ul "Exterior Addition Exterior Overall" at bounding box center [545, 179] width 190 height 73
click at [567, 198] on li "Exterior Overall" at bounding box center [545, 195] width 190 height 30
type input "Exterior Overall"
click at [686, 131] on input "text" at bounding box center [720, 125] width 140 height 28
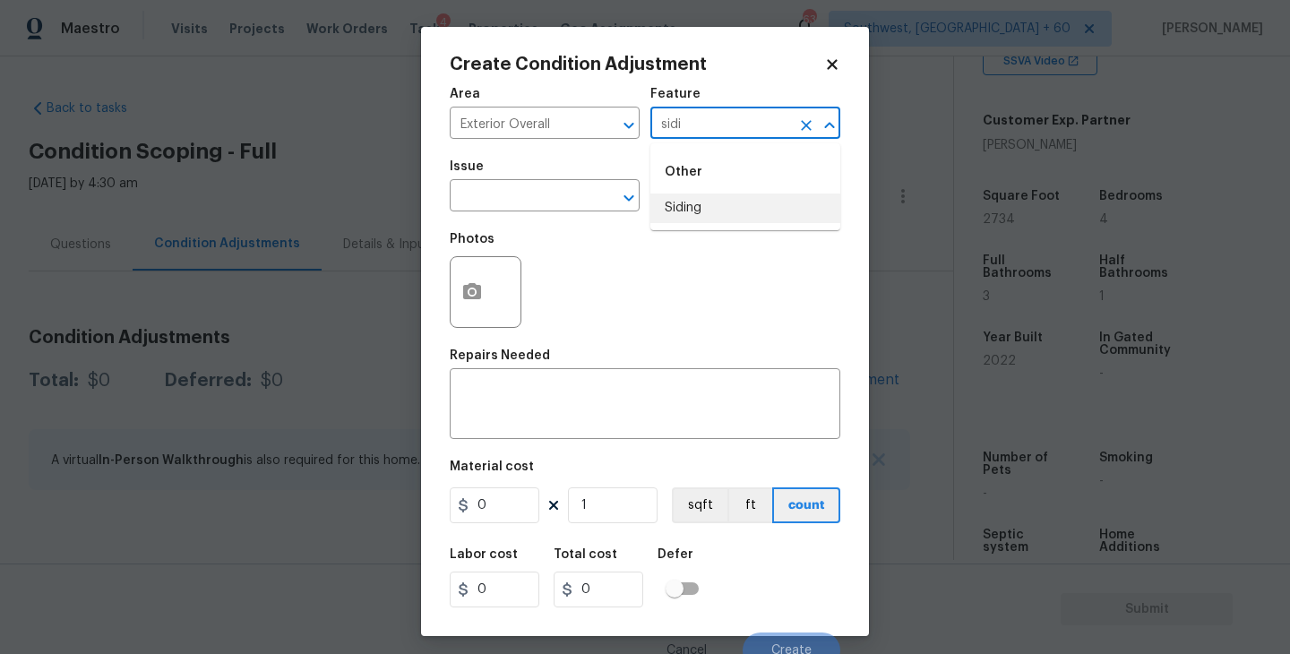
click at [686, 198] on li "Siding" at bounding box center [745, 209] width 190 height 30
drag, startPoint x: 594, startPoint y: 193, endPoint x: 571, endPoint y: 193, distance: 23.3
click at [571, 193] on div "​" at bounding box center [545, 198] width 190 height 28
type input "Siding"
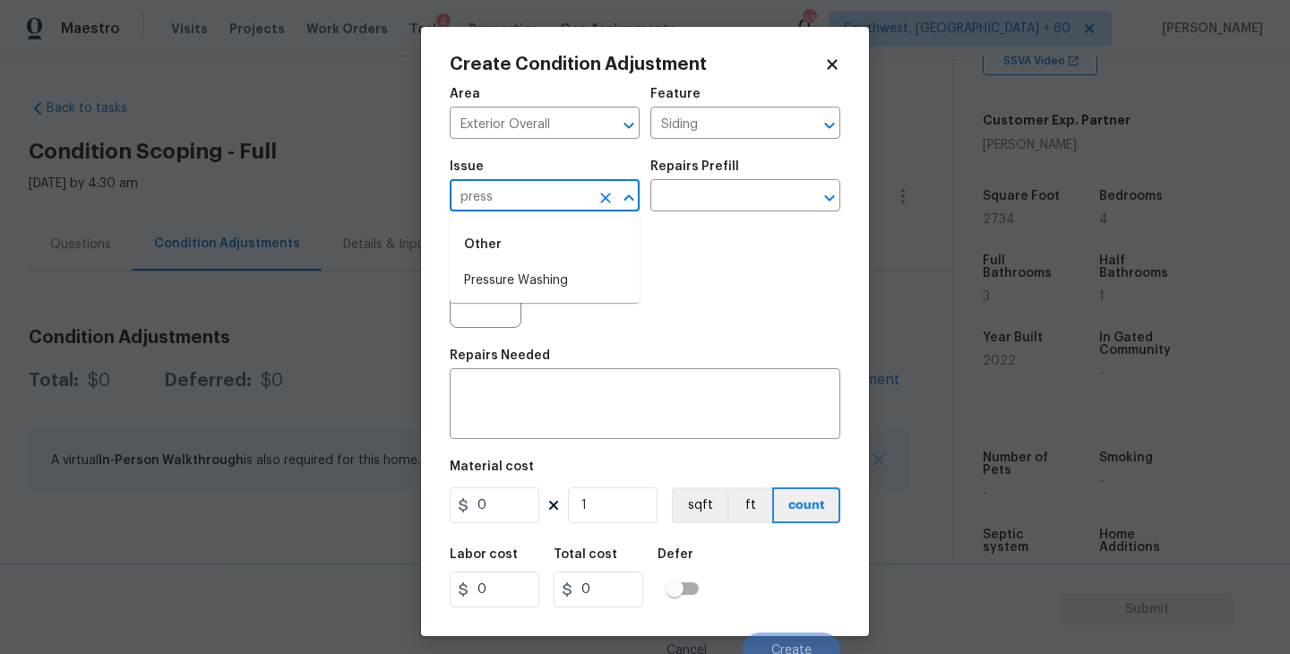
click at [559, 272] on li "Pressure Washing" at bounding box center [545, 281] width 190 height 30
type input "Pressure Washing"
click at [693, 220] on div "Issue Pressure Washing ​ Repairs Prefill ​" at bounding box center [645, 186] width 391 height 73
click at [711, 215] on div "Issue Pressure Washing ​ Repairs Prefill ​" at bounding box center [645, 186] width 391 height 73
click at [727, 204] on input "text" at bounding box center [720, 198] width 140 height 28
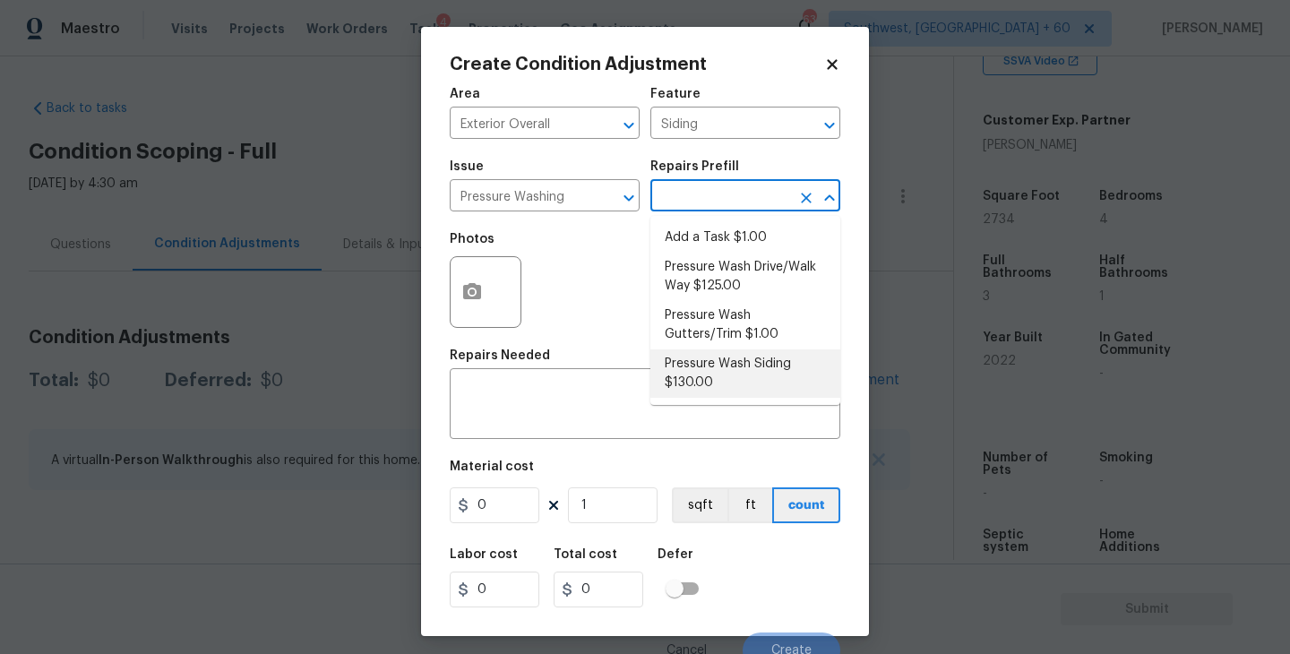
click at [691, 386] on li "Pressure Wash Siding $130.00" at bounding box center [745, 373] width 190 height 48
type textarea "Protect areas as needed for pressure washing. Pressure wash the siding on the h…"
type input "130"
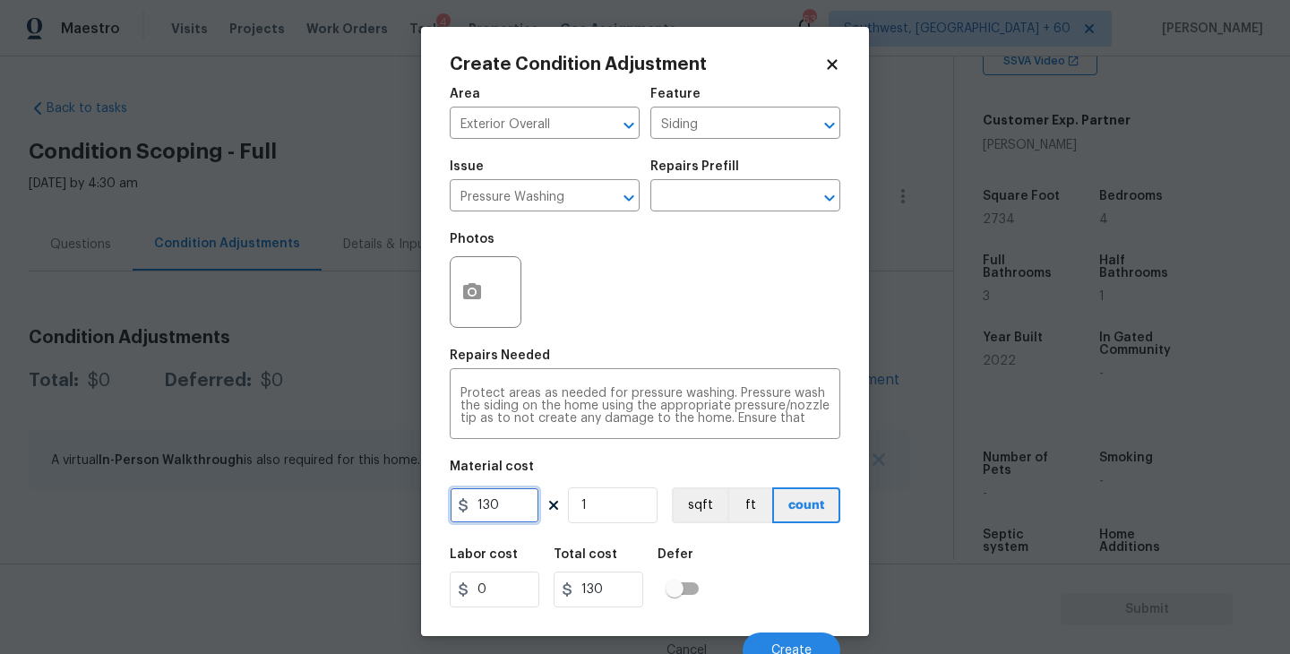
drag, startPoint x: 509, startPoint y: 520, endPoint x: 345, endPoint y: 520, distance: 164.0
click at [345, 520] on div "Create Condition Adjustment Area Exterior Overall ​ Feature Siding ​ Issue Pres…" at bounding box center [645, 327] width 1290 height 654
type input "200"
click at [469, 294] on circle "button" at bounding box center [471, 291] width 5 height 5
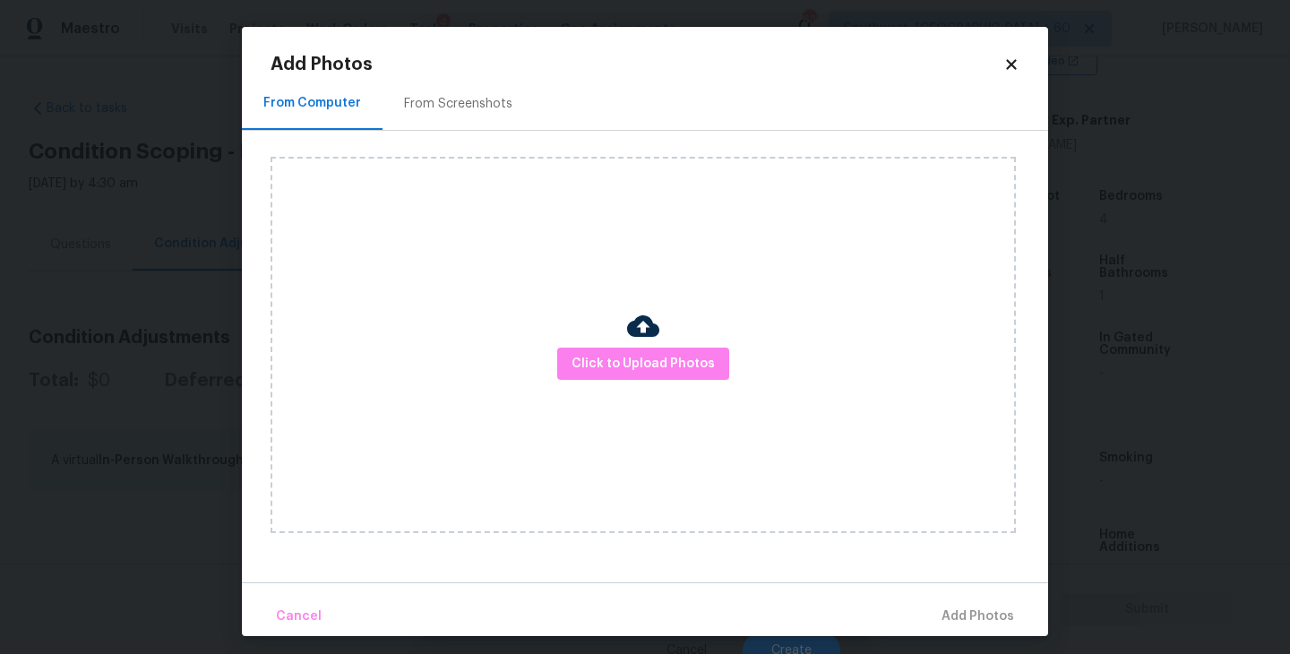
click at [602, 341] on div "Click to Upload Photos" at bounding box center [643, 345] width 745 height 376
click at [615, 353] on span "Click to Upload Photos" at bounding box center [643, 364] width 143 height 22
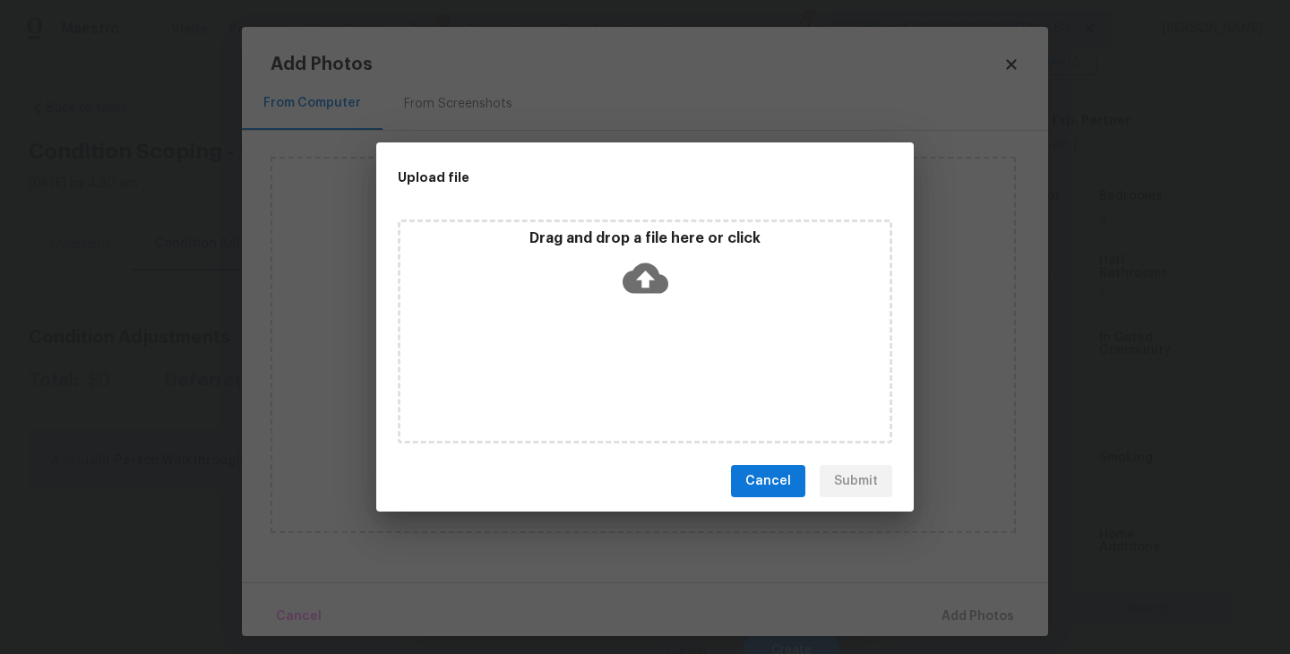
click at [637, 314] on div "Drag and drop a file here or click" at bounding box center [645, 332] width 495 height 224
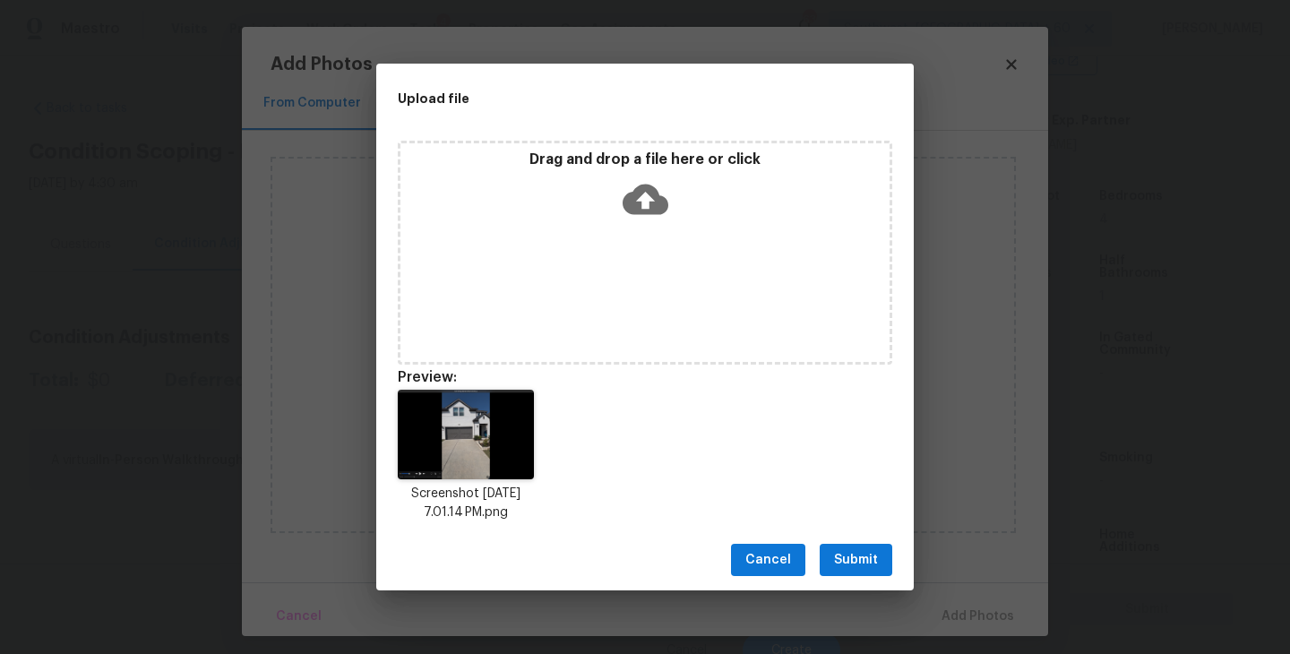
click at [860, 557] on span "Submit" at bounding box center [856, 560] width 44 height 22
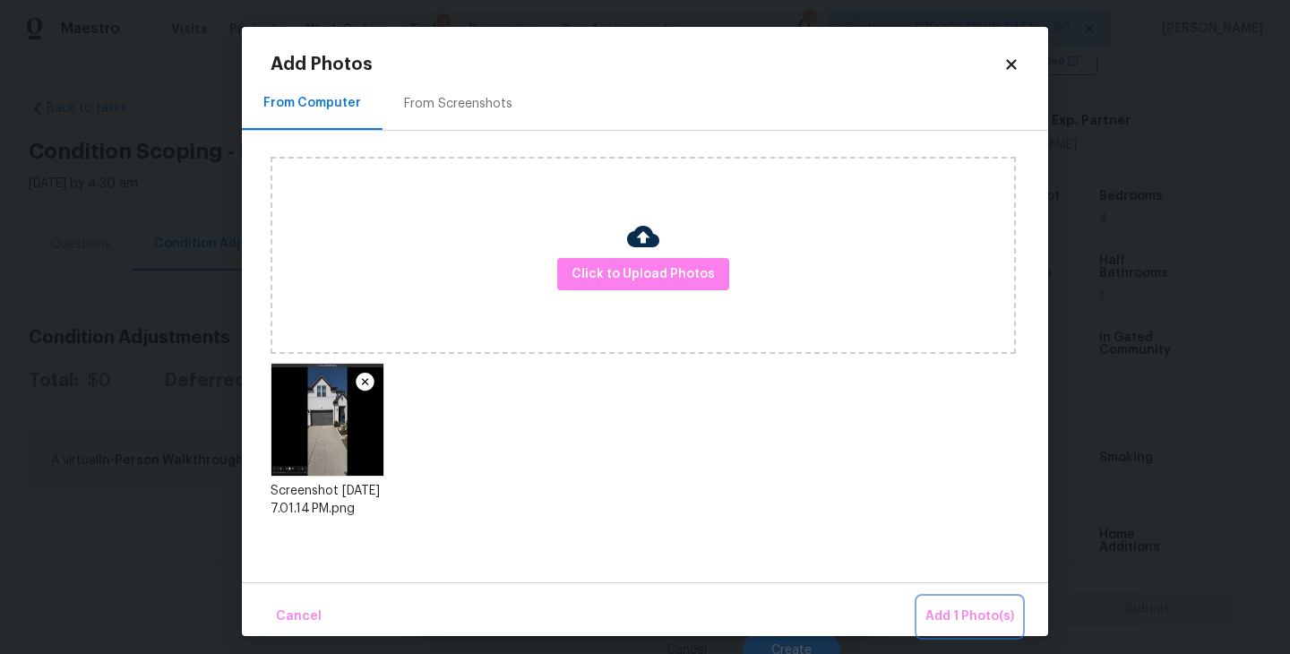
click at [927, 606] on button "Add 1 Photo(s)" at bounding box center [969, 617] width 103 height 39
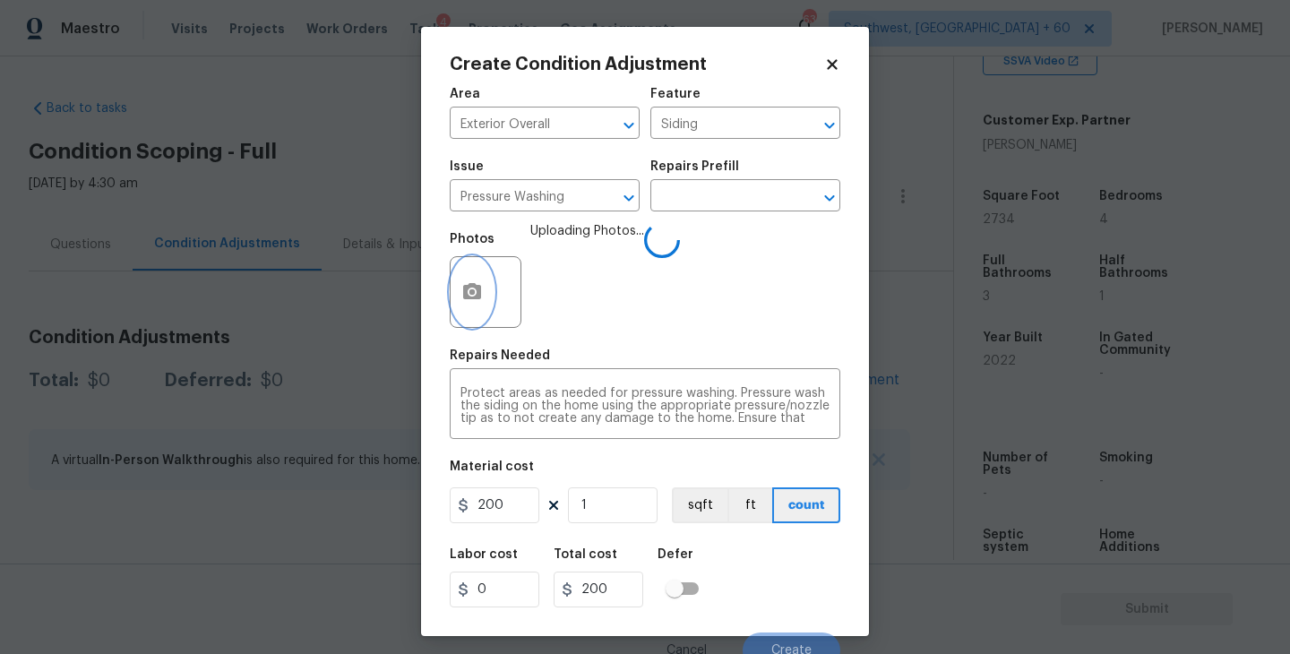
scroll to position [15, 0]
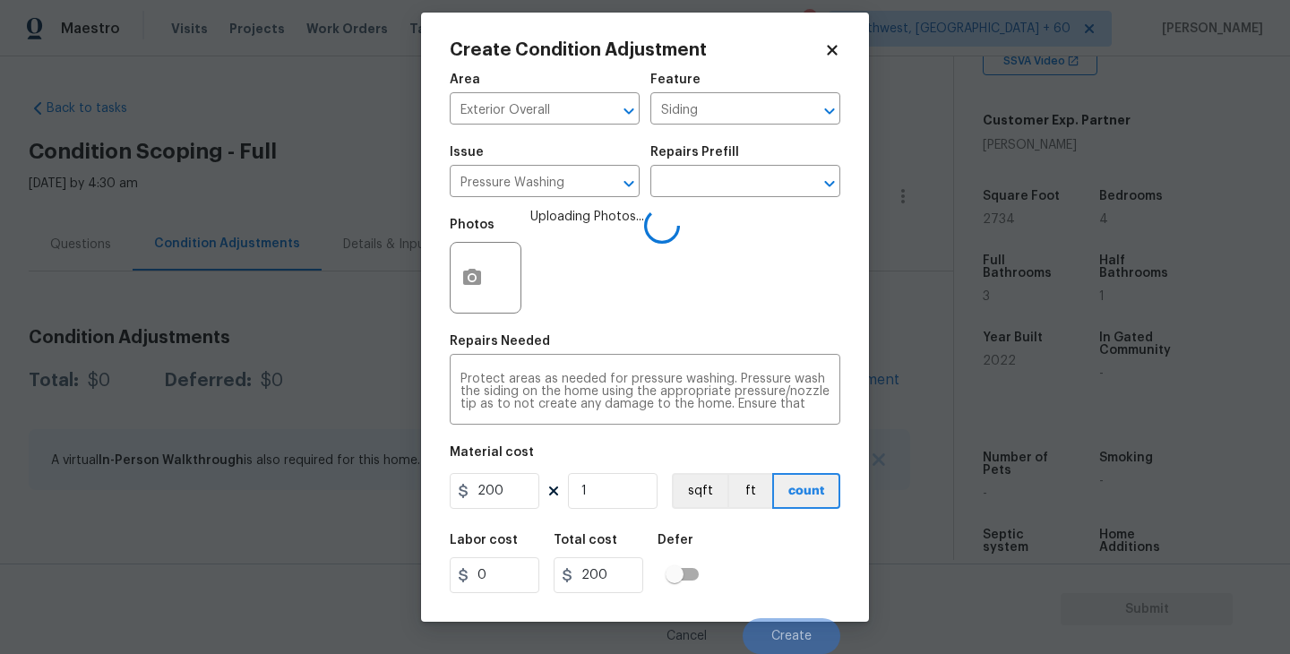
click at [831, 538] on div "Labor cost 0 Total cost 200 Defer" at bounding box center [645, 563] width 391 height 81
click at [790, 577] on div "Labor cost 0 Total cost 200 Defer" at bounding box center [645, 563] width 391 height 81
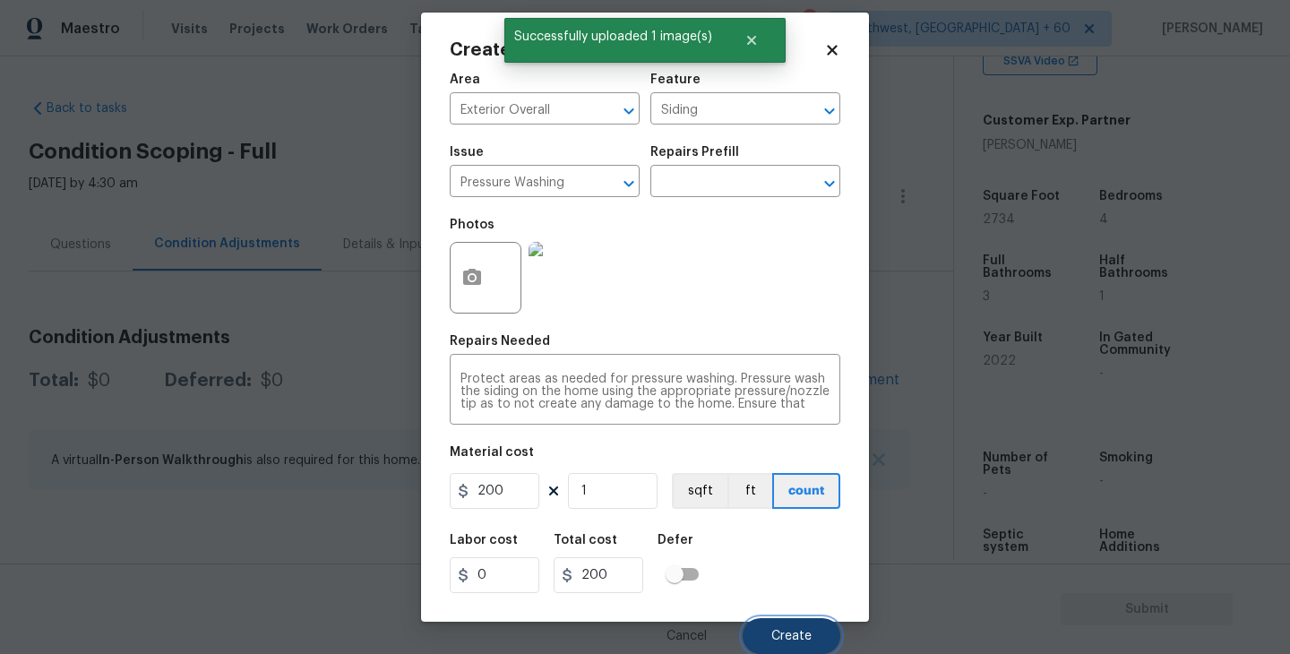
click at [802, 633] on span "Create" at bounding box center [791, 636] width 40 height 13
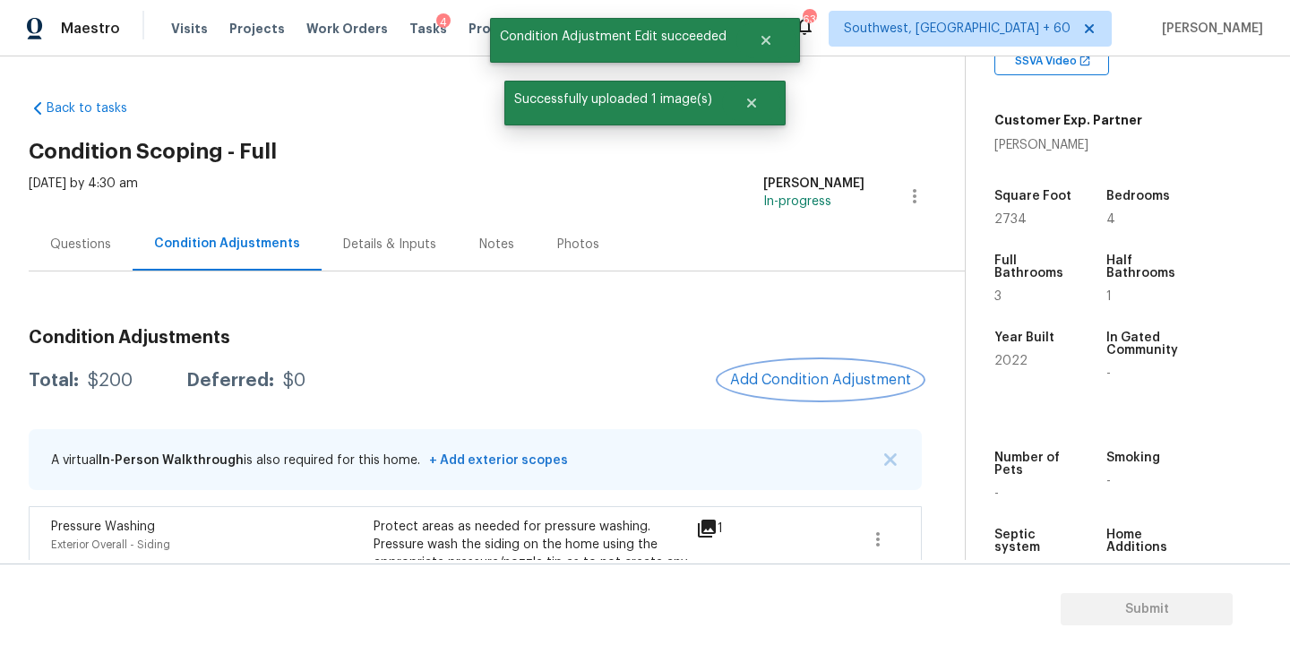
scroll to position [118, 0]
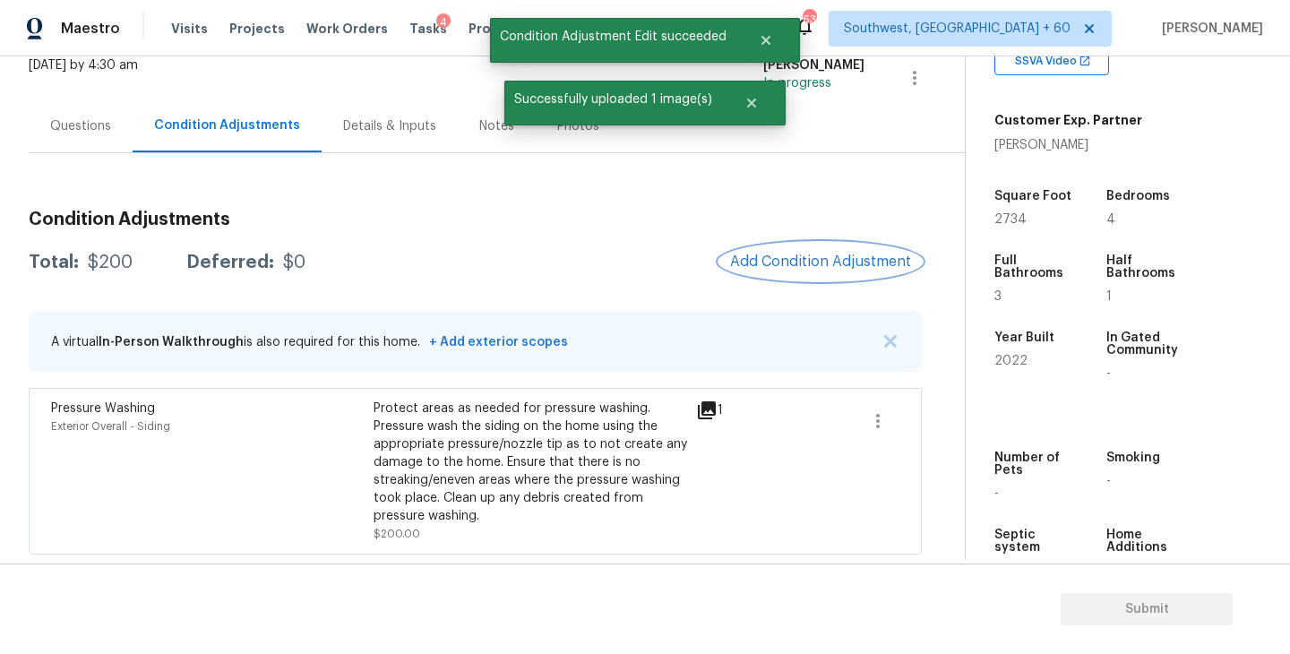
click at [785, 266] on span "Add Condition Adjustment" at bounding box center [820, 262] width 181 height 16
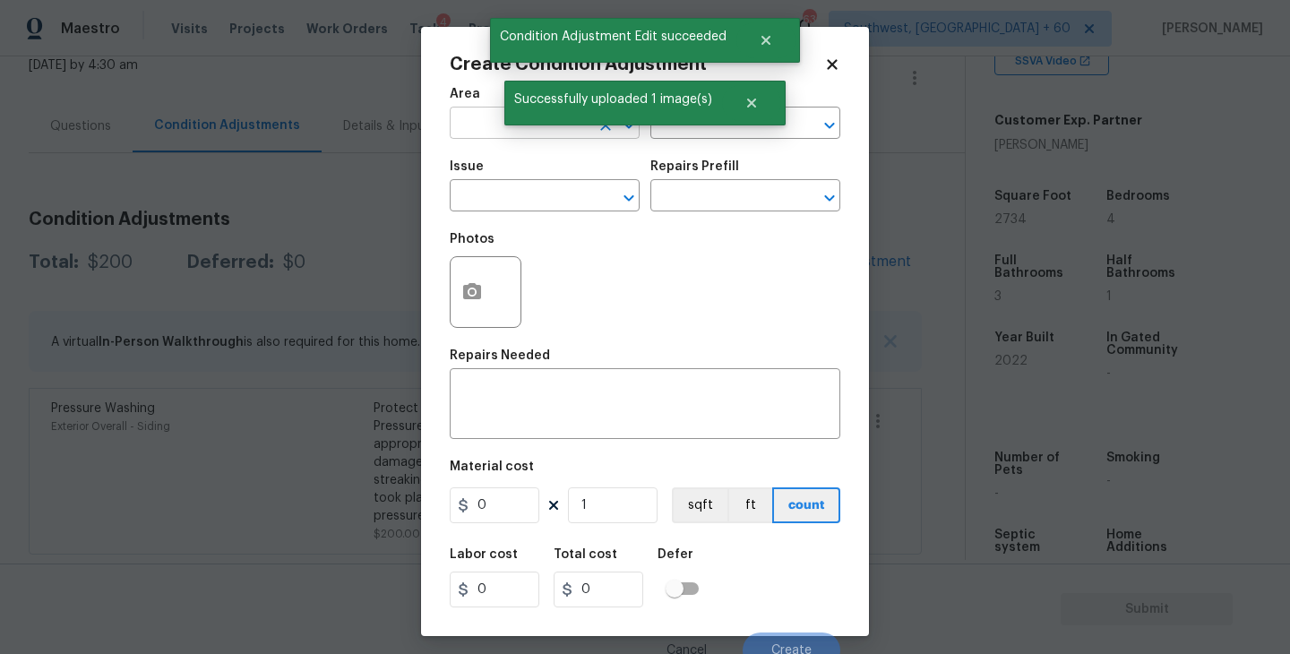
click at [464, 116] on input "text" at bounding box center [520, 125] width 140 height 28
click at [509, 208] on li "Exterior Overall" at bounding box center [545, 195] width 190 height 30
type input "Exterior Overall"
click at [694, 136] on input "text" at bounding box center [720, 125] width 140 height 28
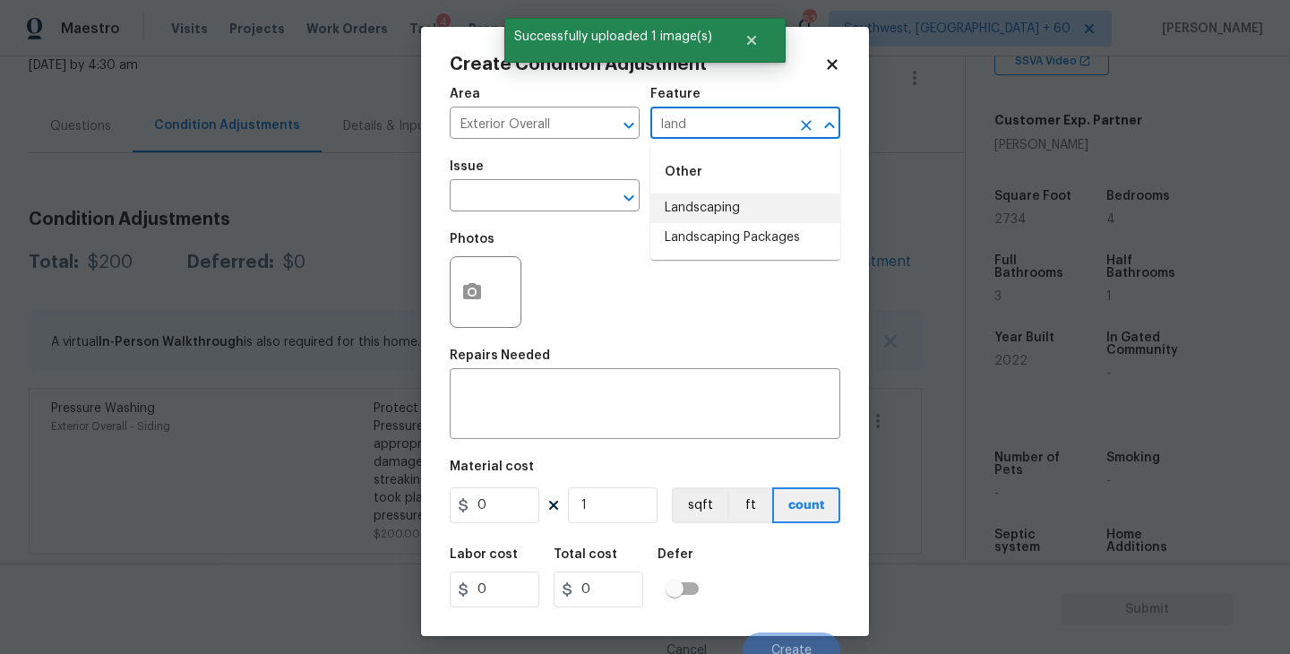
click at [707, 237] on li "Landscaping Packages" at bounding box center [745, 238] width 190 height 30
type input "Landscaping Packages"
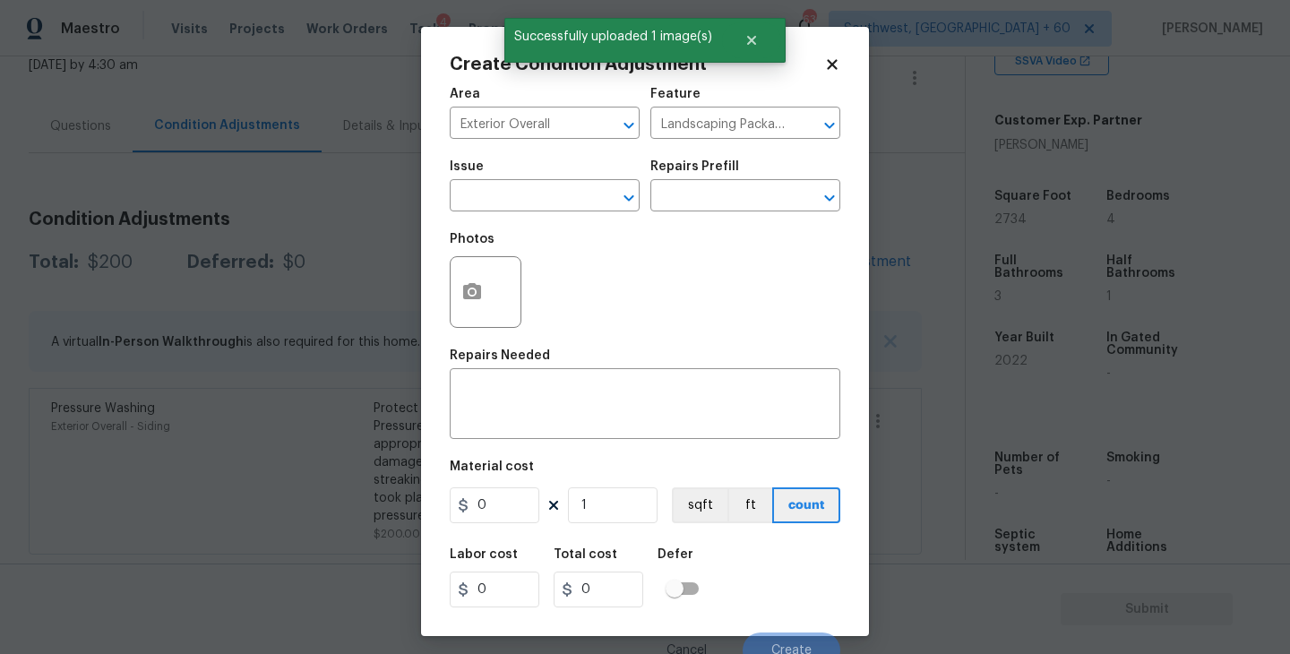
click at [550, 175] on div "Issue" at bounding box center [545, 171] width 190 height 23
click at [530, 194] on input "text" at bounding box center [520, 198] width 140 height 28
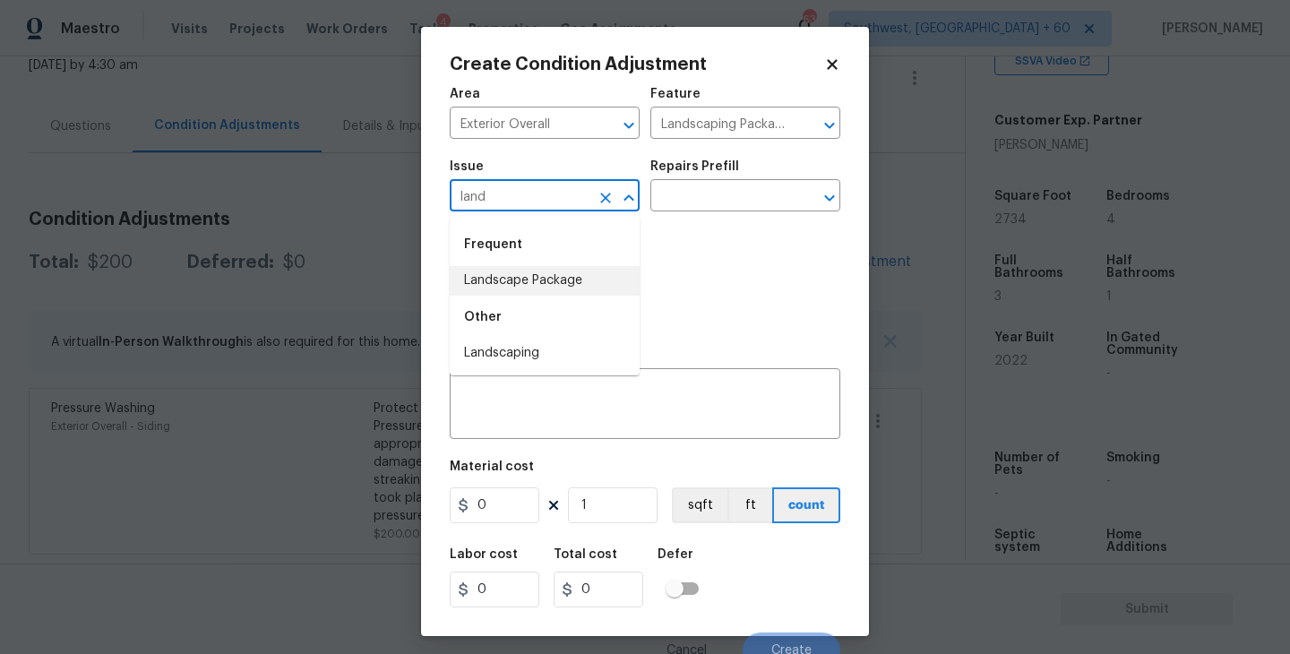
click at [537, 276] on li "Landscape Package" at bounding box center [545, 281] width 190 height 30
type input "Landscape Package"
click at [714, 193] on input "text" at bounding box center [720, 198] width 140 height 28
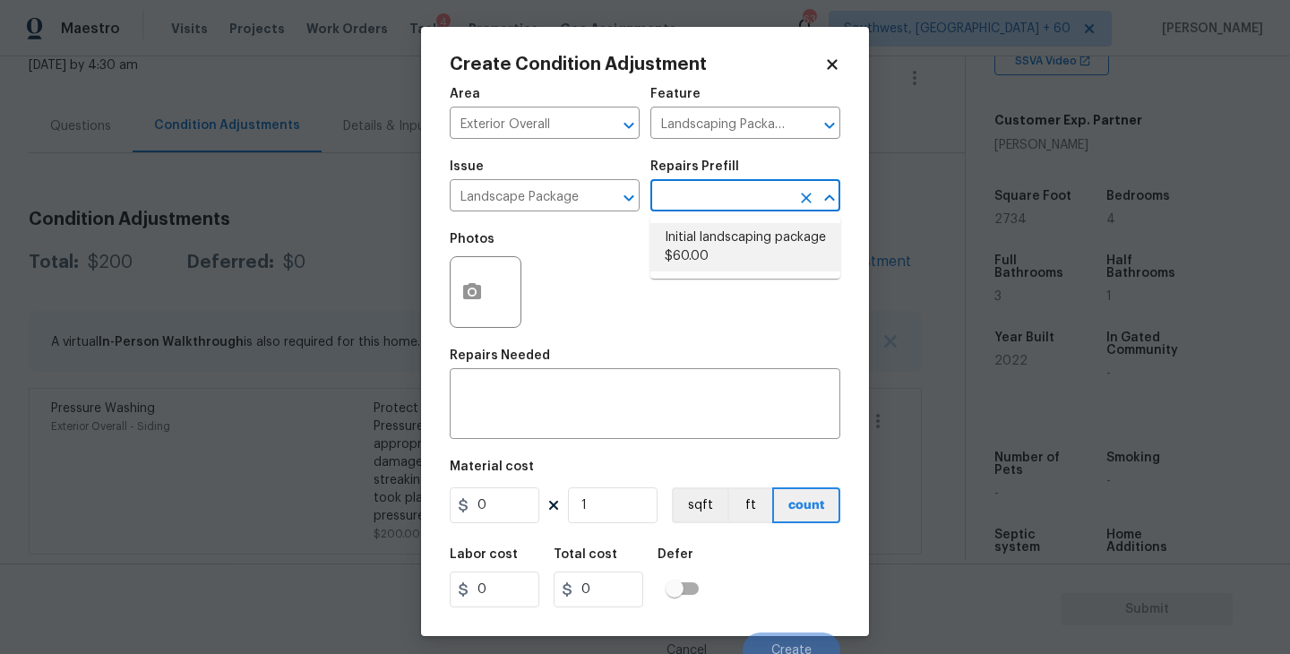
click at [741, 256] on li "Initial landscaping package $60.00" at bounding box center [745, 247] width 190 height 48
type input "Home Readiness Packages"
type textarea "Mowing of grass up to 6" in height. Mow, edge along driveways & sidewalks, trim…"
type input "60"
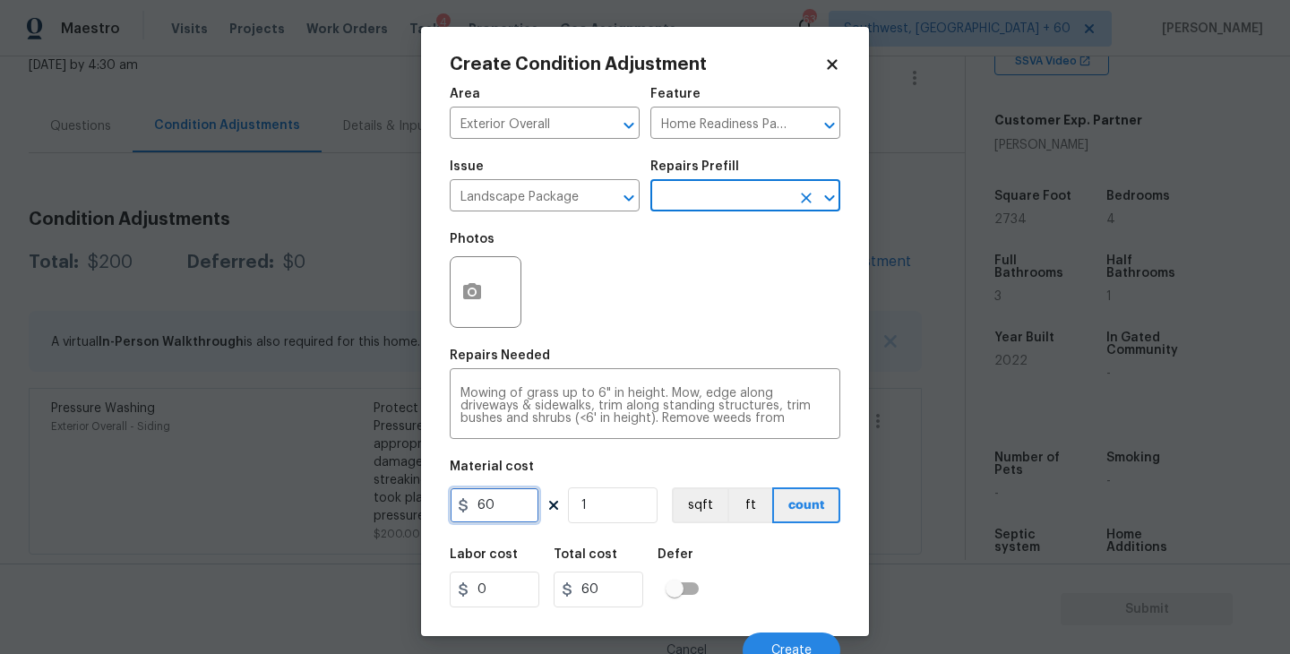
drag, startPoint x: 482, startPoint y: 502, endPoint x: 399, endPoint y: 502, distance: 83.3
click at [399, 502] on div "Create Condition Adjustment Area Exterior Overall ​ Feature Home Readiness Pack…" at bounding box center [645, 327] width 1290 height 654
type input "300"
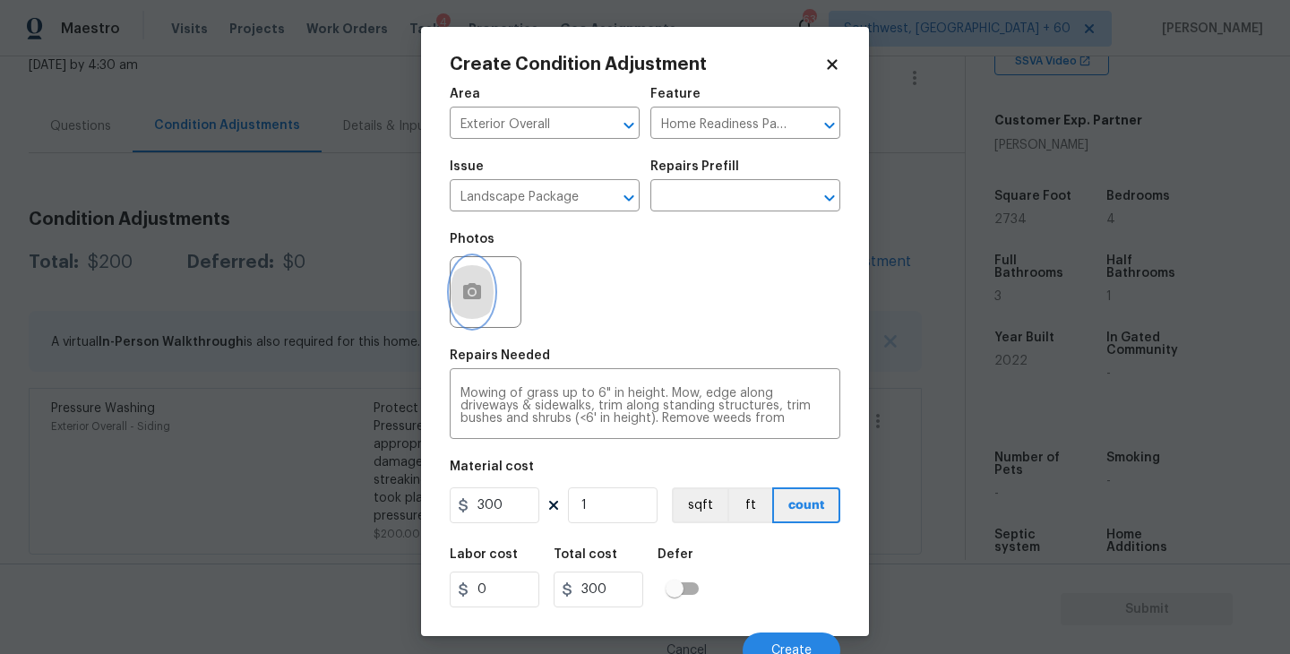
click at [478, 306] on button "button" at bounding box center [472, 292] width 43 height 70
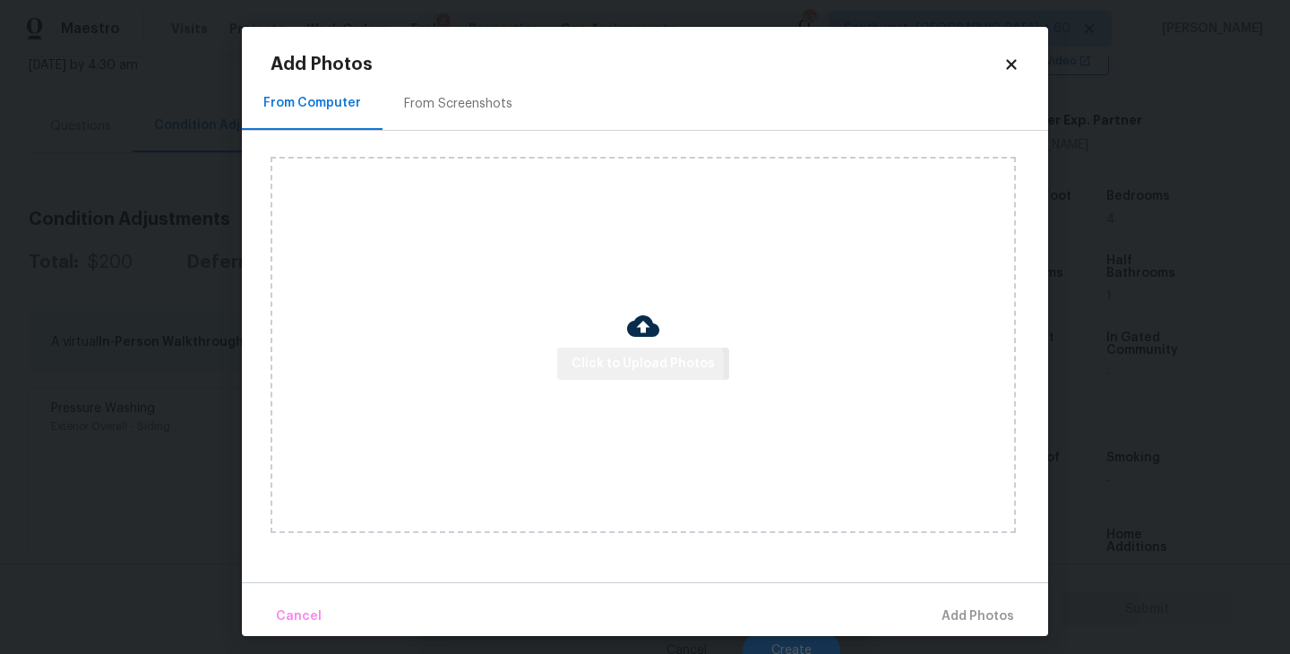
click at [624, 368] on span "Click to Upload Photos" at bounding box center [643, 364] width 143 height 22
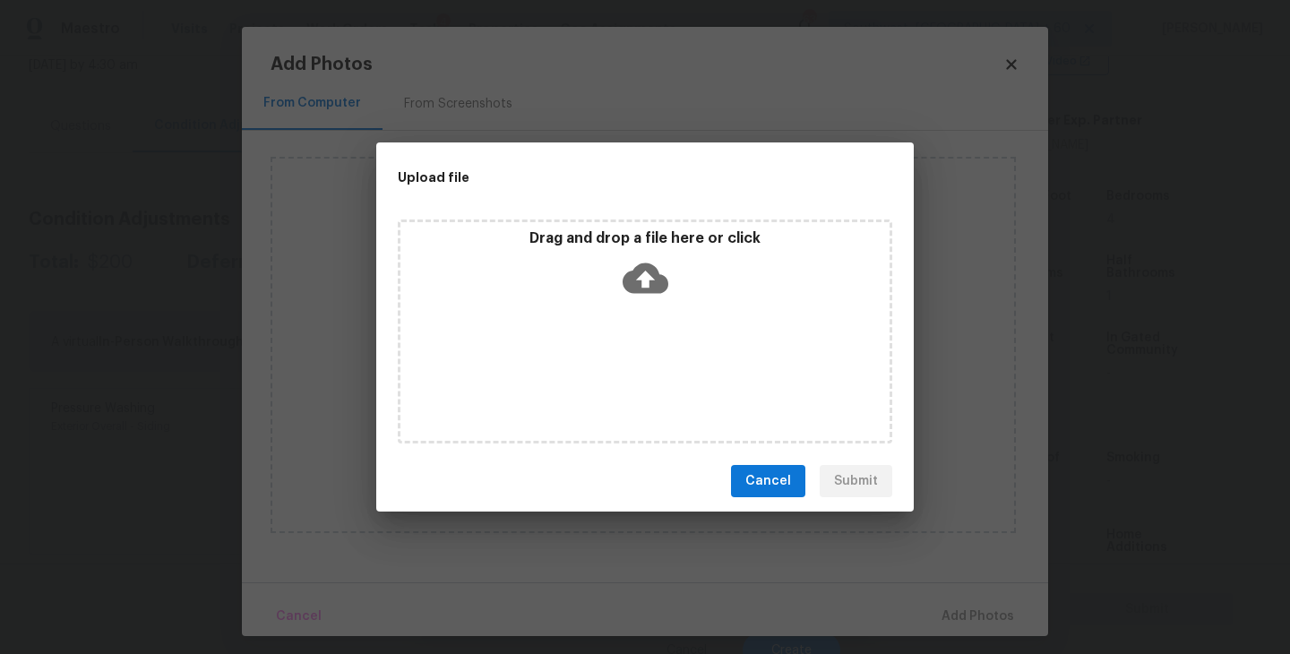
click at [644, 314] on div "Drag and drop a file here or click" at bounding box center [645, 332] width 495 height 224
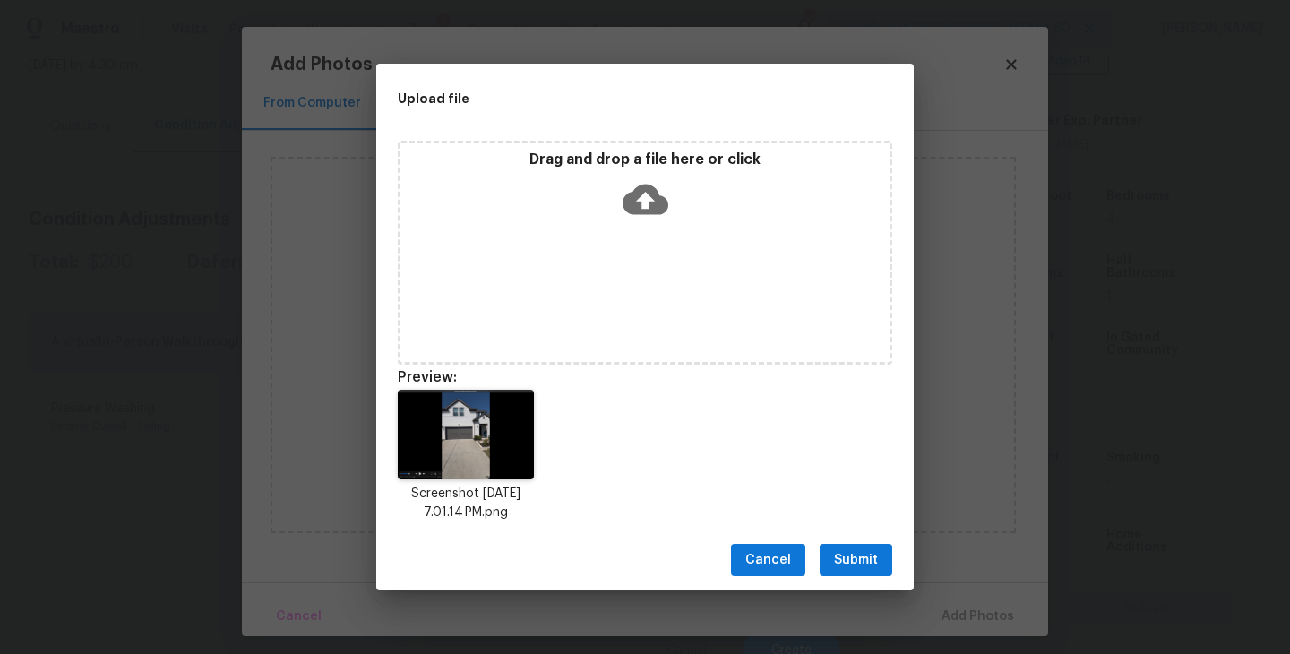
click at [861, 552] on span "Submit" at bounding box center [856, 560] width 44 height 22
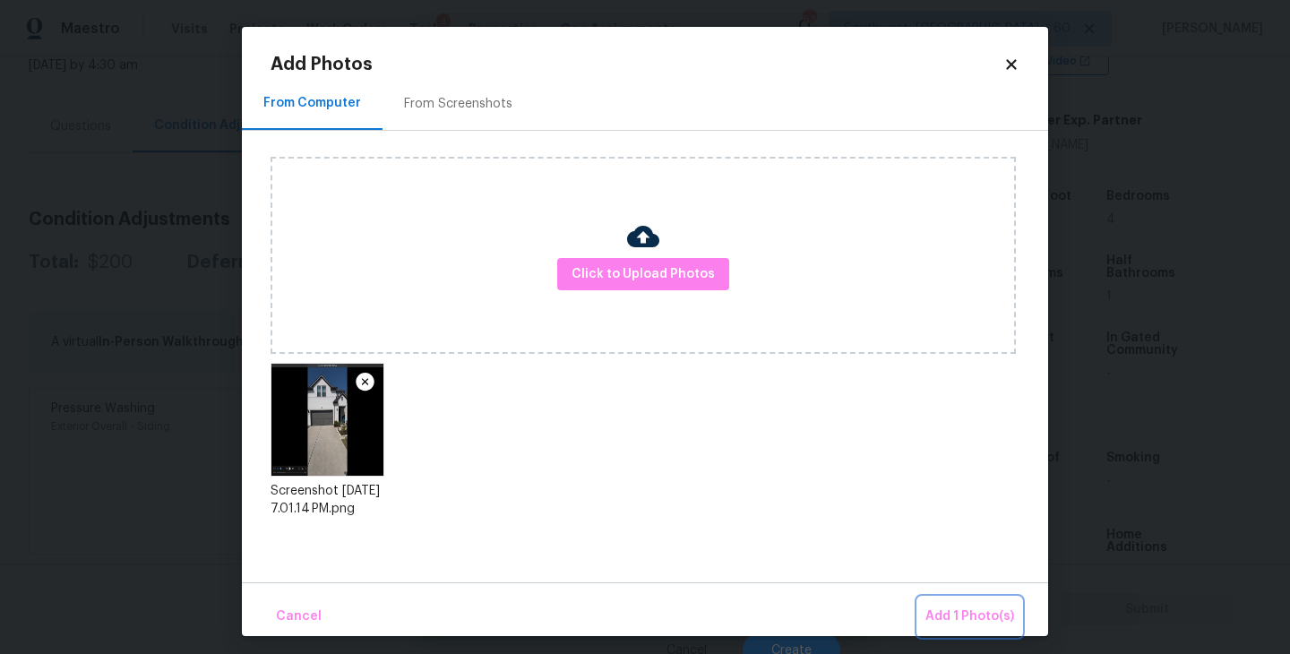
click at [941, 605] on button "Add 1 Photo(s)" at bounding box center [969, 617] width 103 height 39
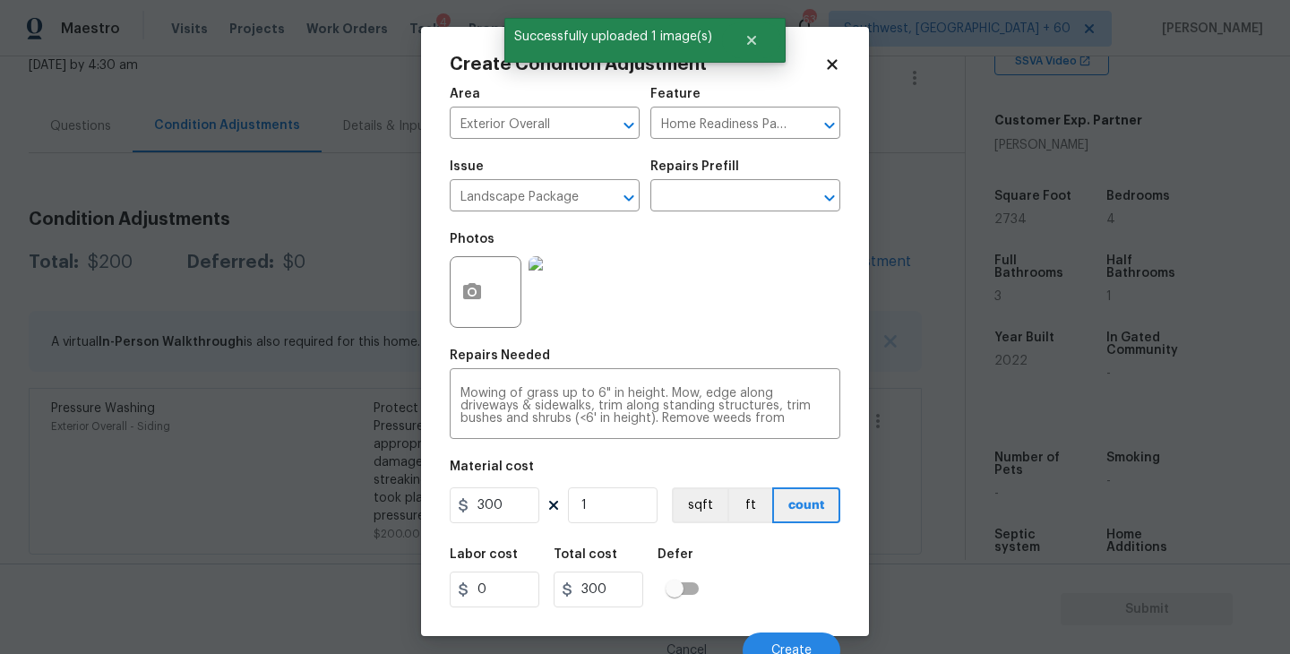
click at [768, 581] on div "Labor cost 0 Total cost 300 Defer" at bounding box center [645, 578] width 391 height 81
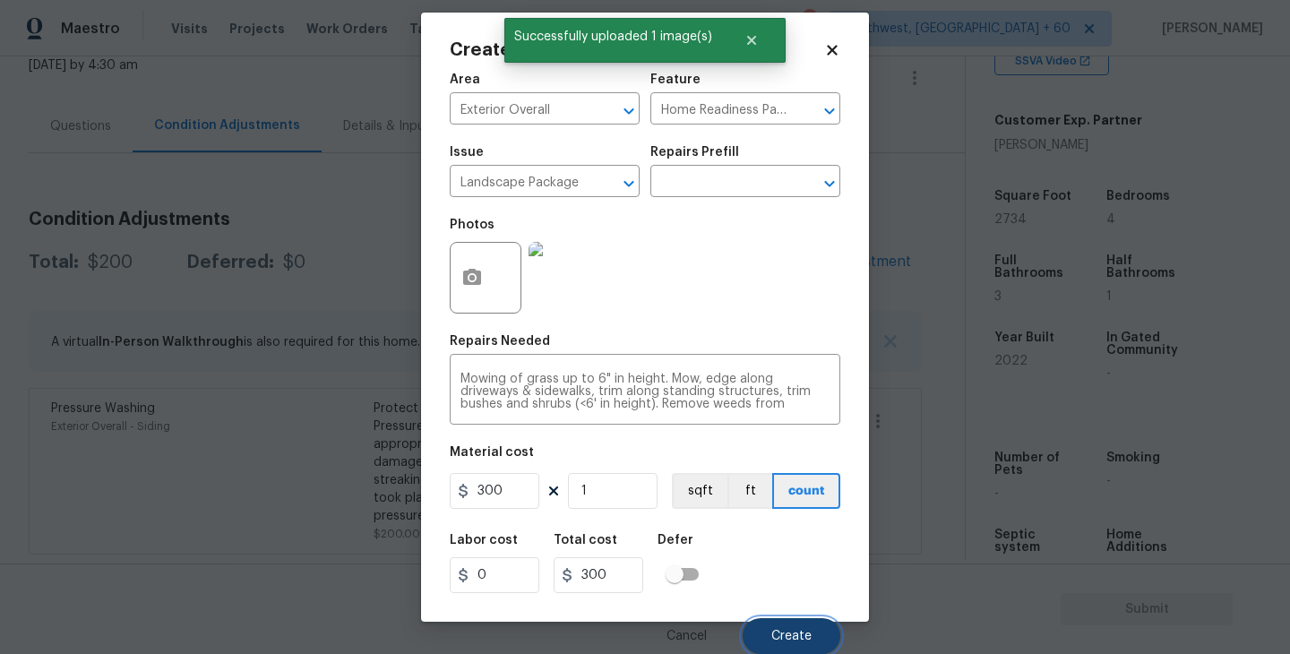
click at [774, 628] on button "Create" at bounding box center [792, 636] width 98 height 36
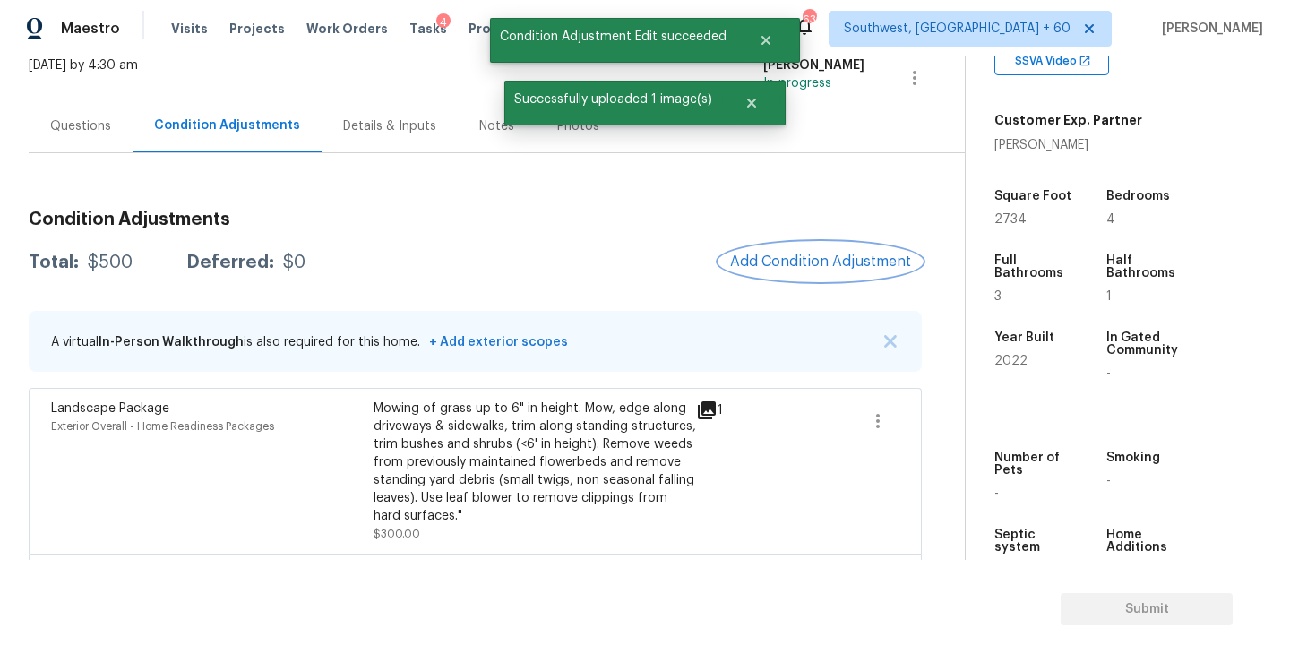
scroll to position [253, 0]
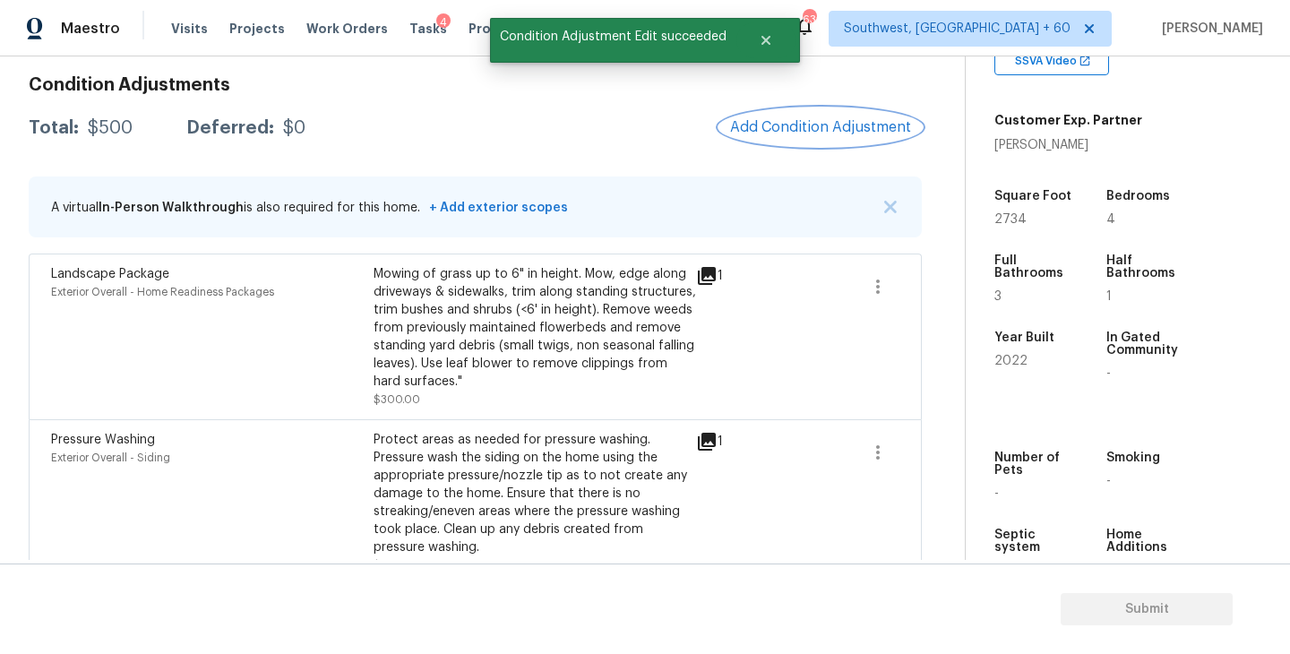
click at [786, 133] on span "Add Condition Adjustment" at bounding box center [820, 127] width 181 height 16
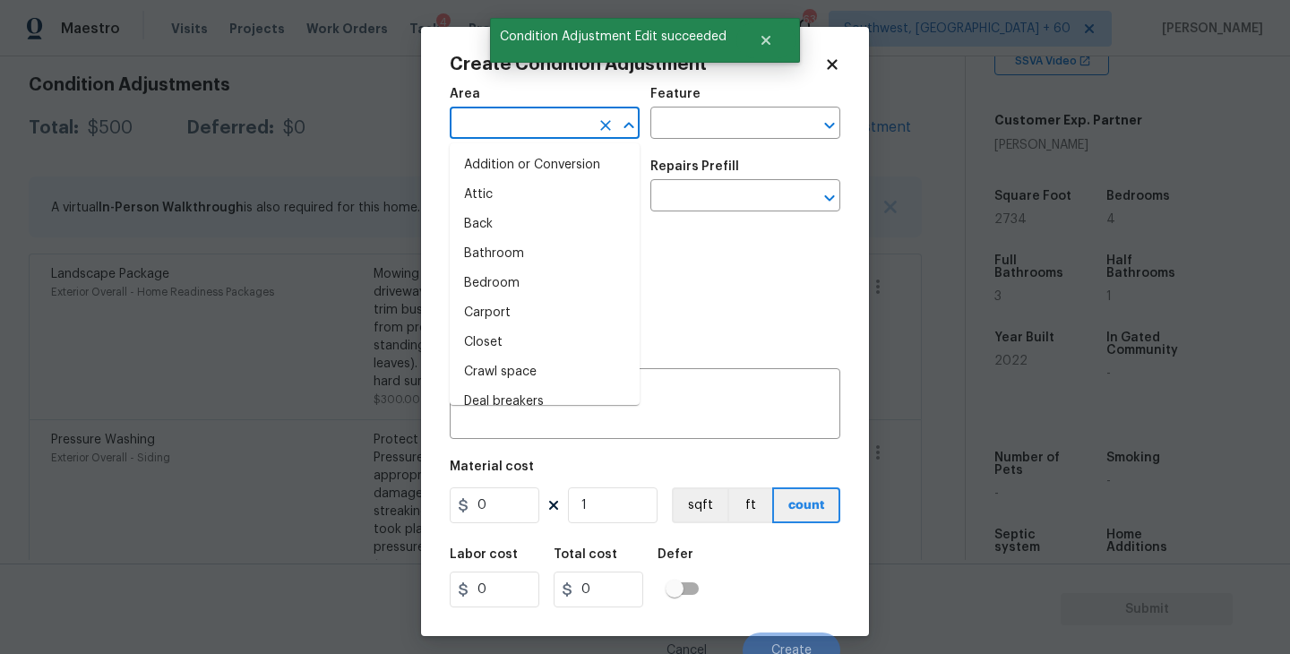
click at [486, 118] on input "text" at bounding box center [520, 125] width 140 height 28
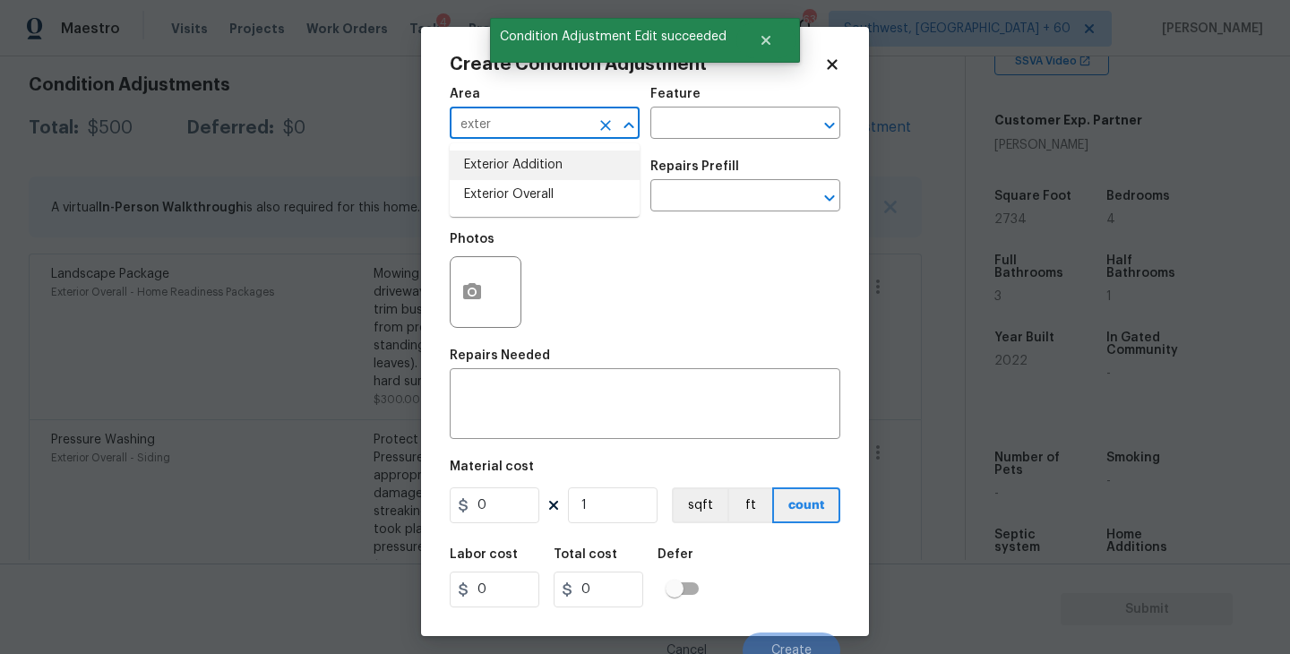
click at [511, 188] on li "Exterior Overall" at bounding box center [545, 195] width 190 height 30
type input "Exterior Overall"
click at [511, 188] on input "text" at bounding box center [520, 198] width 140 height 28
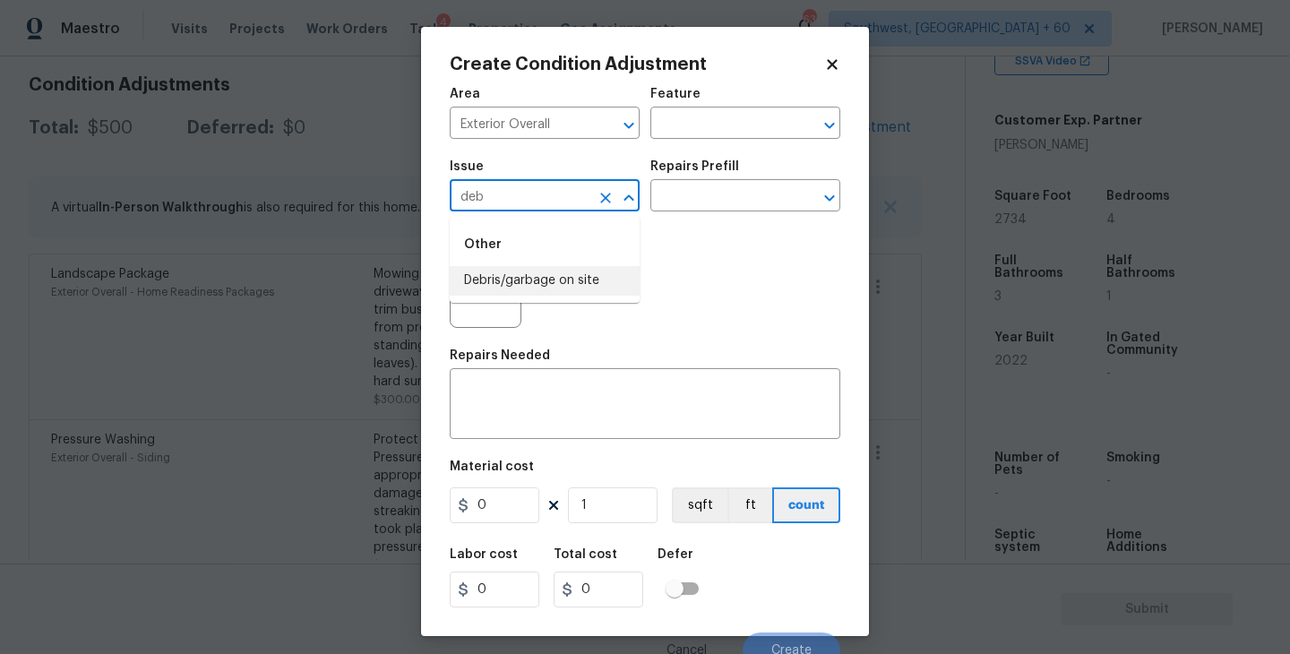
click at [525, 283] on li "Debris/garbage on site" at bounding box center [545, 281] width 190 height 30
type input "Debris/garbage on site"
click at [690, 218] on div "Issue Debris/garbage on site ​ Repairs Prefill ​" at bounding box center [645, 186] width 391 height 73
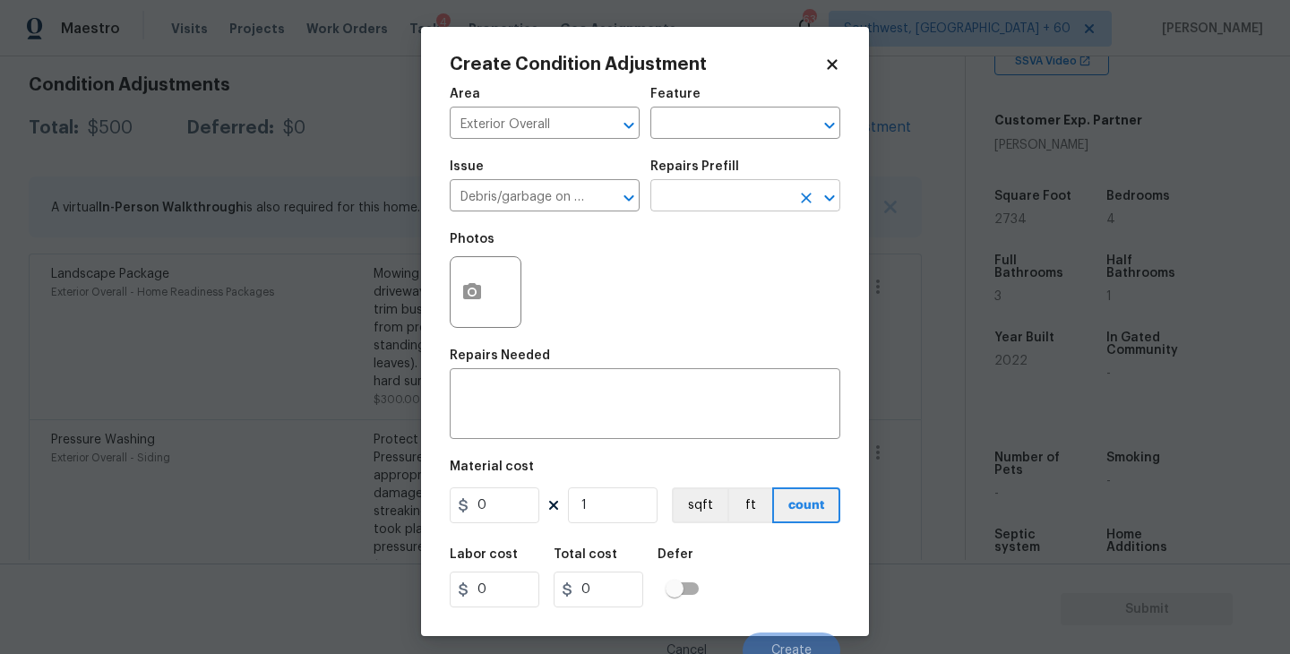
click at [710, 208] on input "text" at bounding box center [720, 198] width 140 height 28
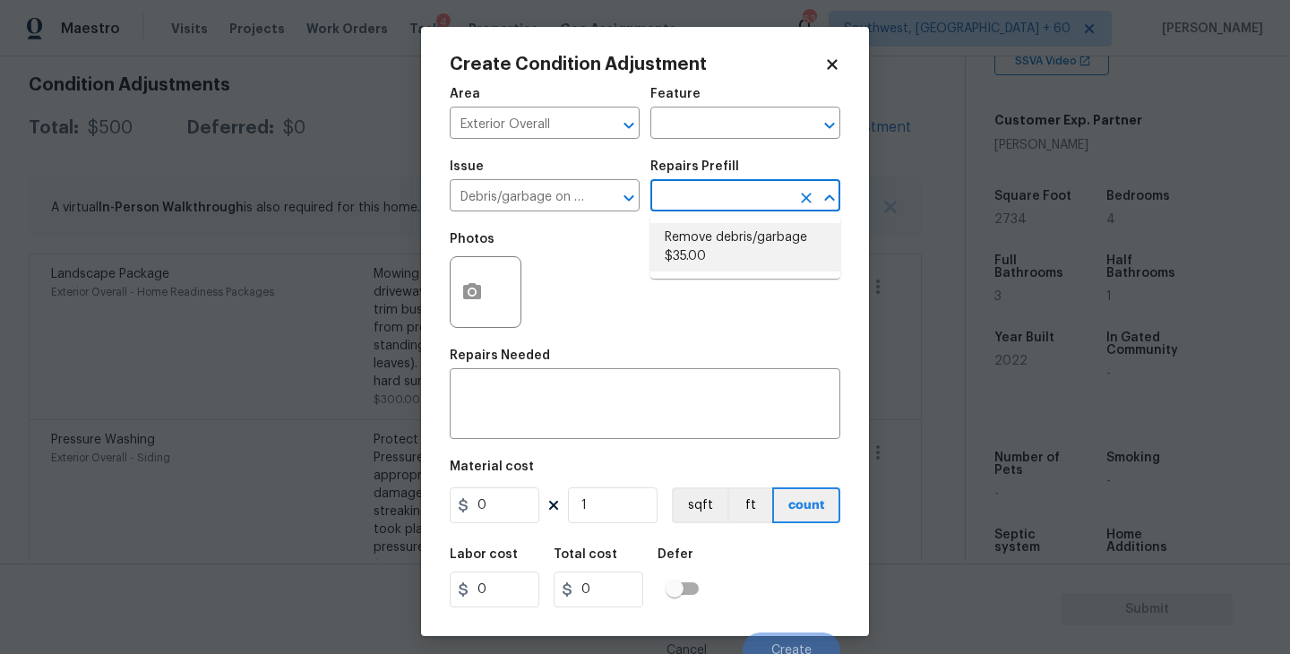
click at [717, 260] on li "Remove debris/garbage $35.00" at bounding box center [745, 247] width 190 height 48
type textarea "Remove, haul off, and properly dispose of any debris left by seller to offsite …"
type input "35"
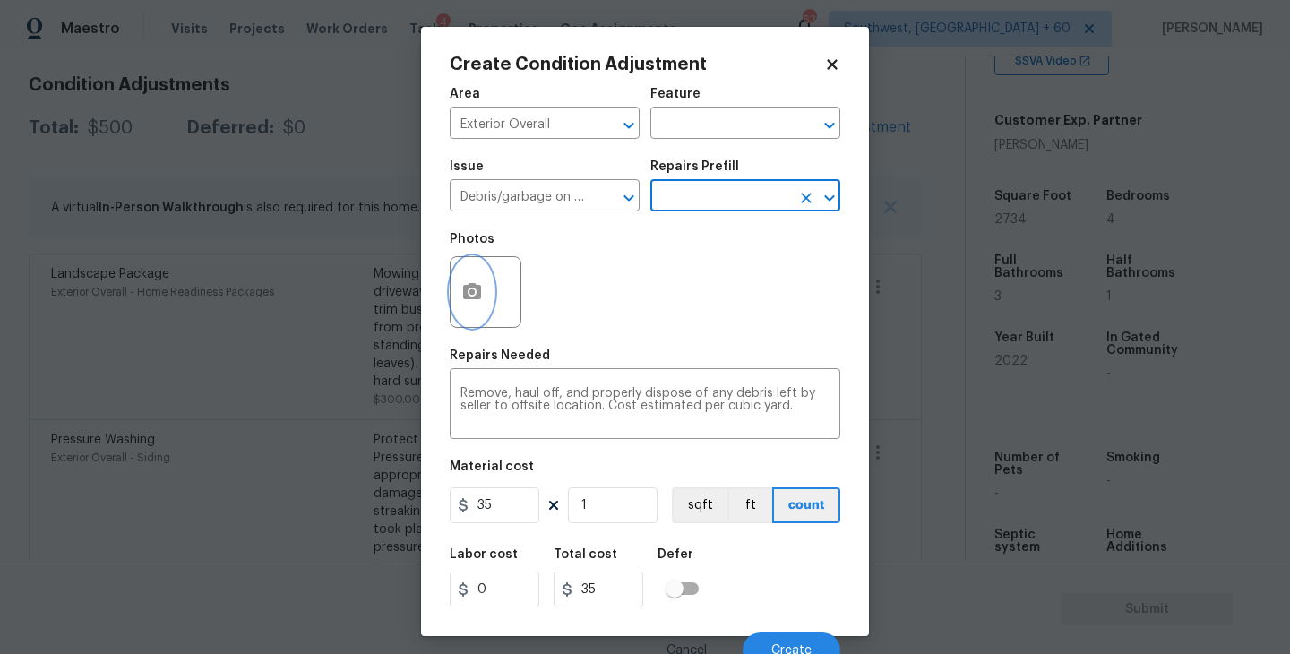
click at [470, 306] on button "button" at bounding box center [472, 292] width 43 height 70
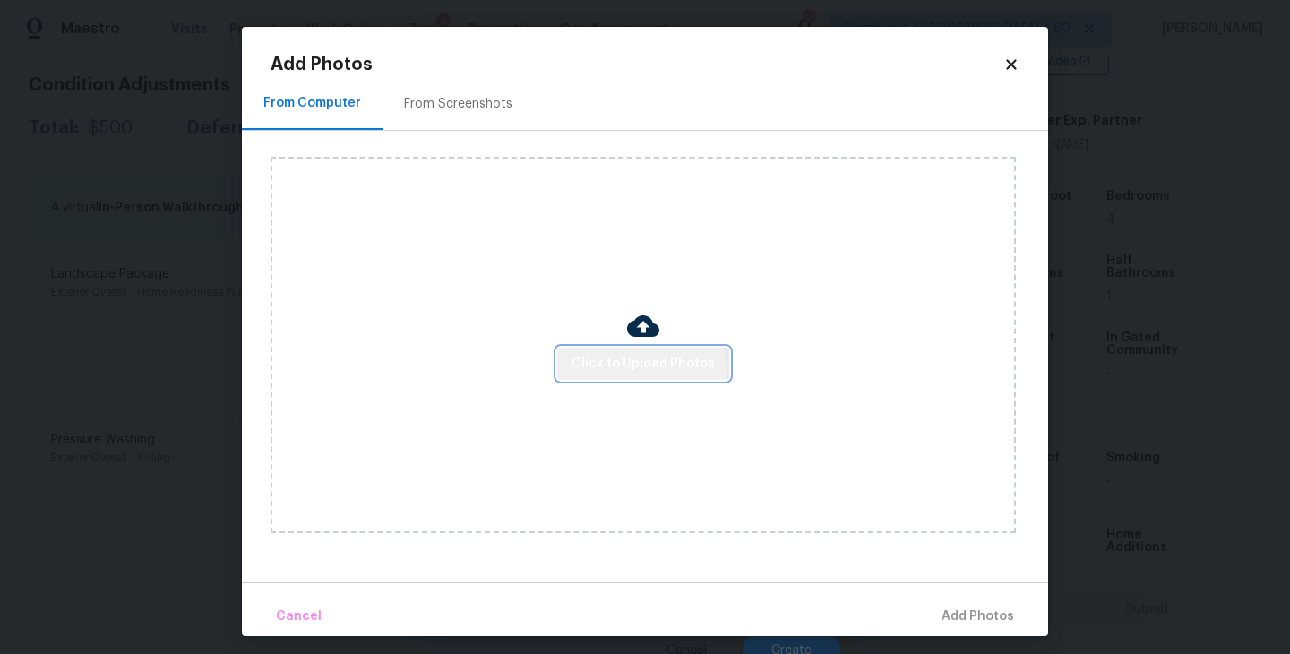
click at [634, 376] on button "Click to Upload Photos" at bounding box center [643, 364] width 172 height 33
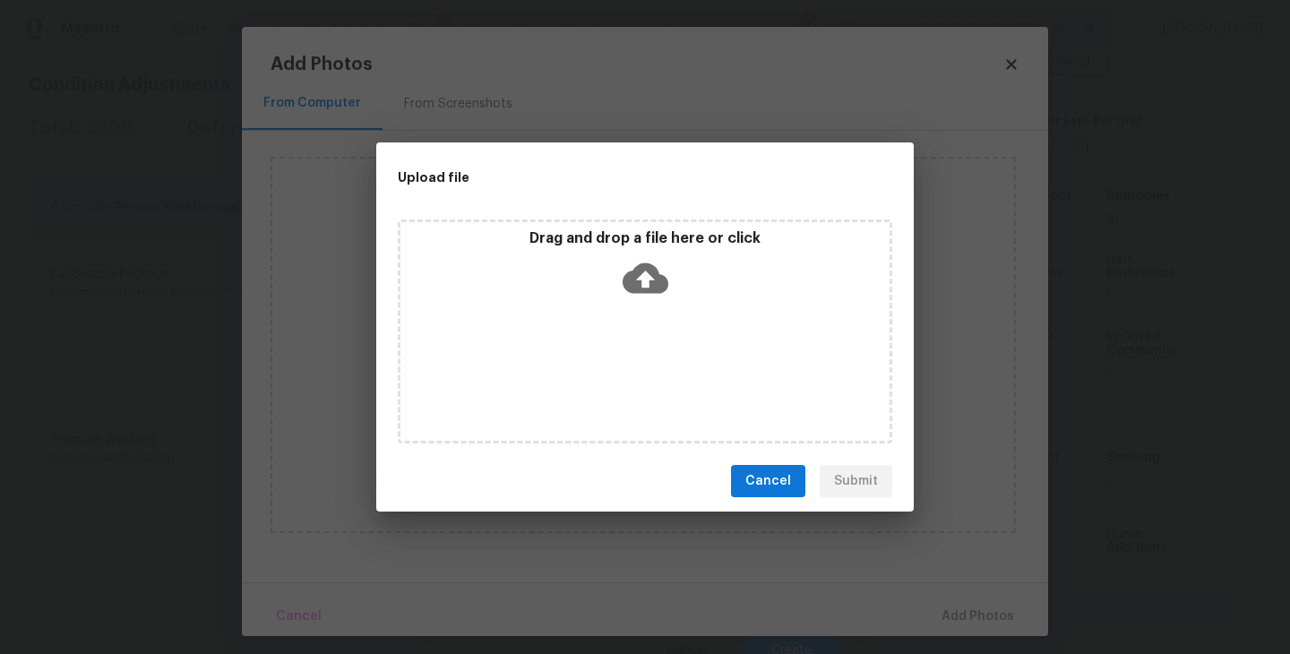
click at [641, 362] on div "Drag and drop a file here or click" at bounding box center [645, 332] width 495 height 224
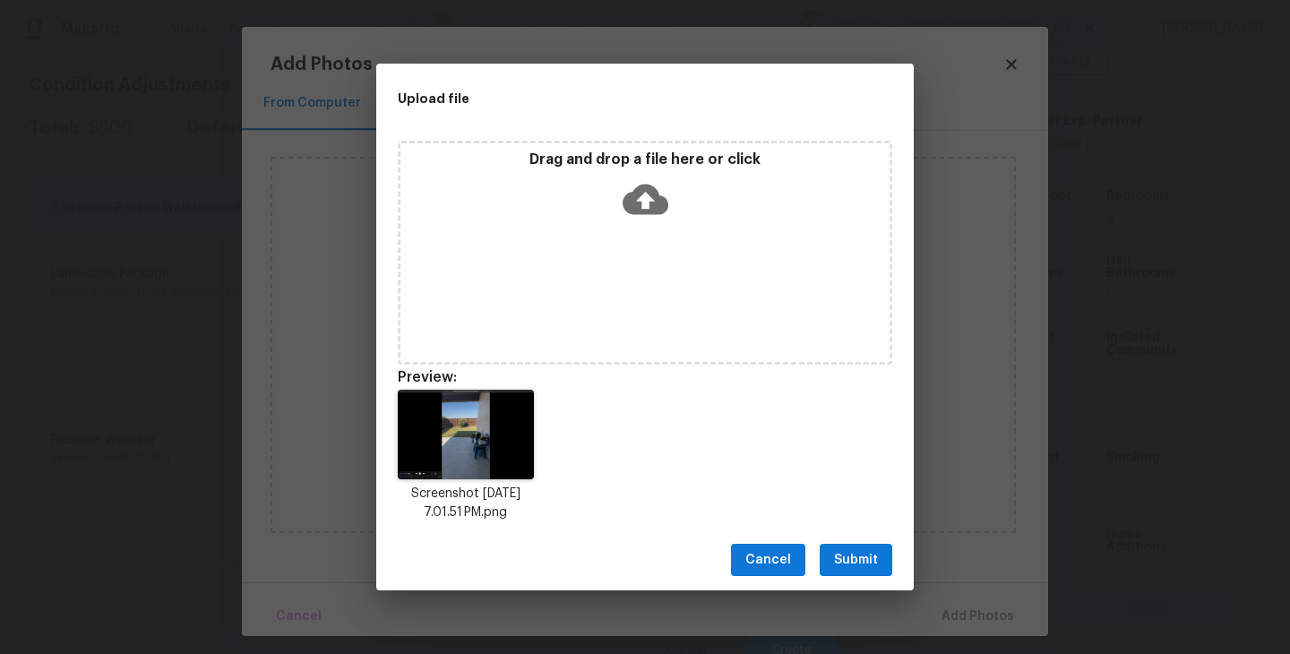
click at [856, 538] on div "Cancel Submit" at bounding box center [645, 560] width 538 height 62
click at [856, 561] on span "Submit" at bounding box center [856, 560] width 44 height 22
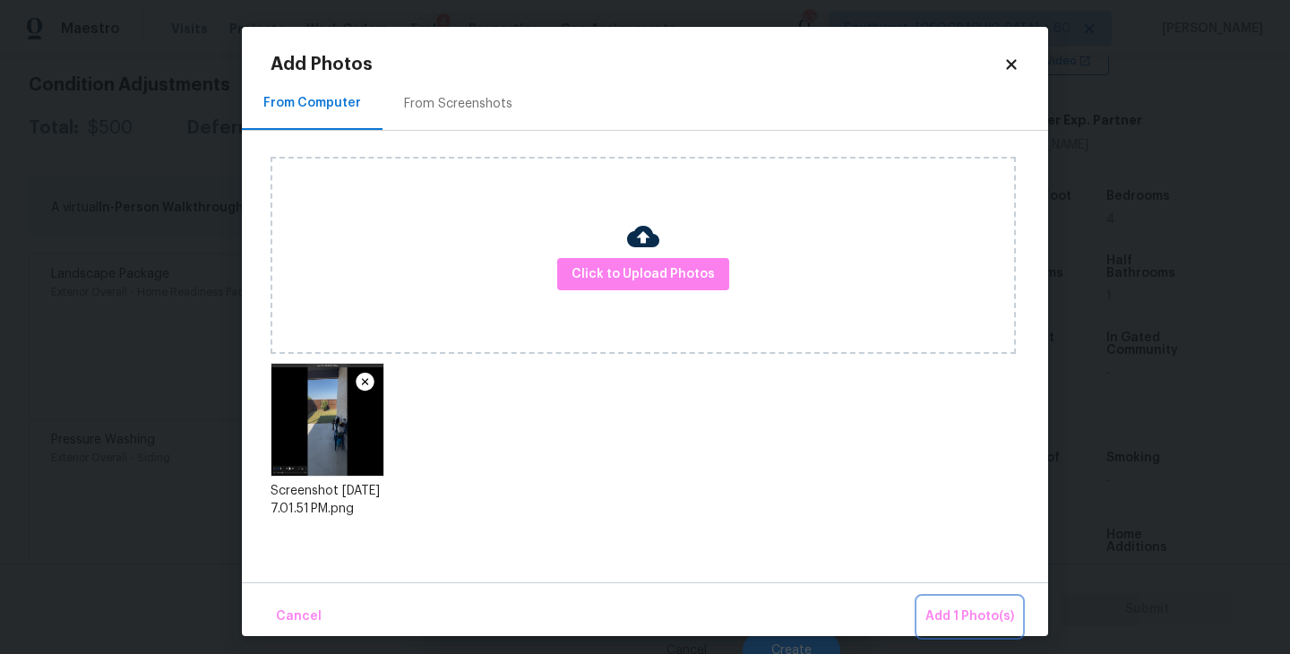
click at [941, 603] on button "Add 1 Photo(s)" at bounding box center [969, 617] width 103 height 39
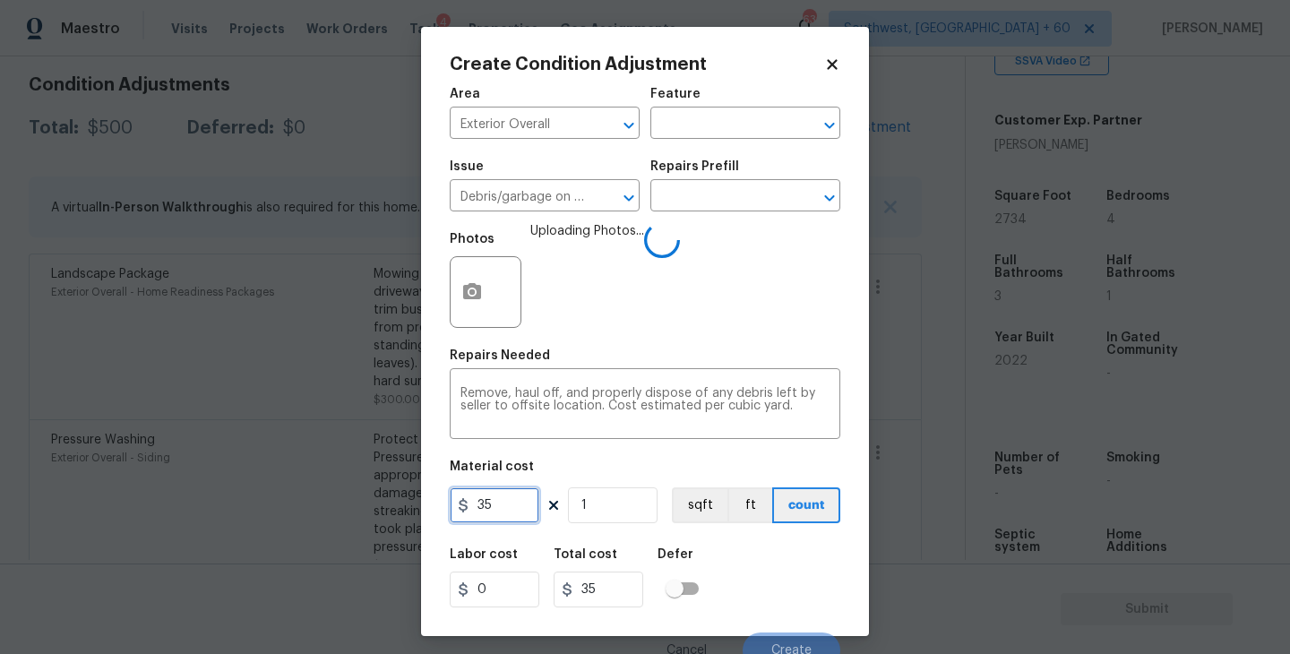
drag, startPoint x: 504, startPoint y: 501, endPoint x: 396, endPoint y: 500, distance: 108.4
click at [396, 500] on div "Create Condition Adjustment Area Exterior Overall ​ Feature ​ Issue Debris/garb…" at bounding box center [645, 327] width 1290 height 654
type input "100"
click at [736, 562] on div "Labor cost 0 Total cost 100 Defer" at bounding box center [645, 578] width 391 height 81
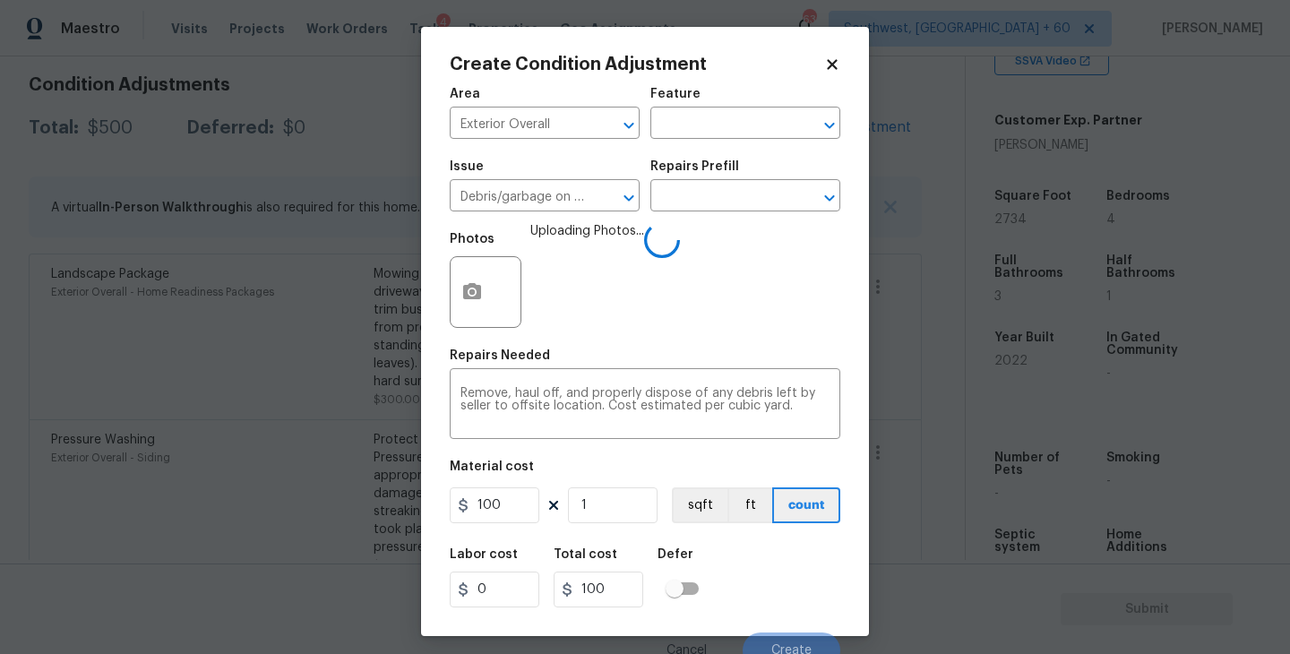
scroll to position [15, 0]
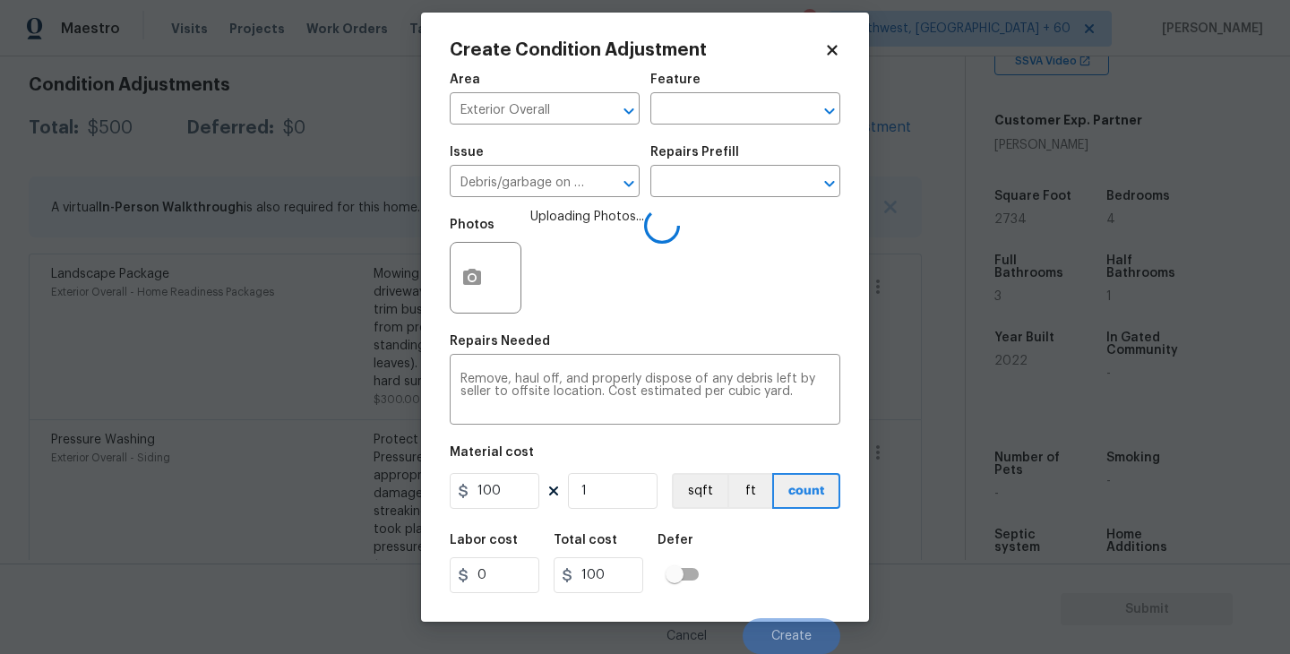
click at [758, 564] on div "Labor cost 0 Total cost 100 Defer" at bounding box center [645, 563] width 391 height 81
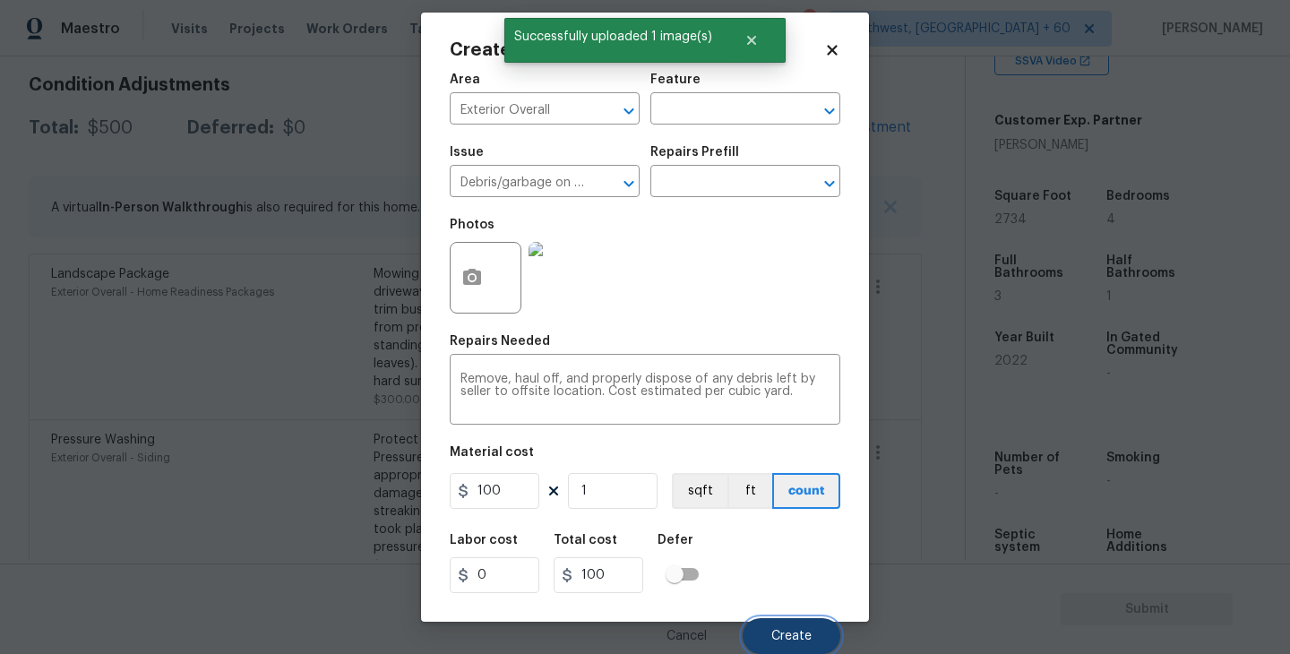
click at [790, 627] on button "Create" at bounding box center [792, 636] width 98 height 36
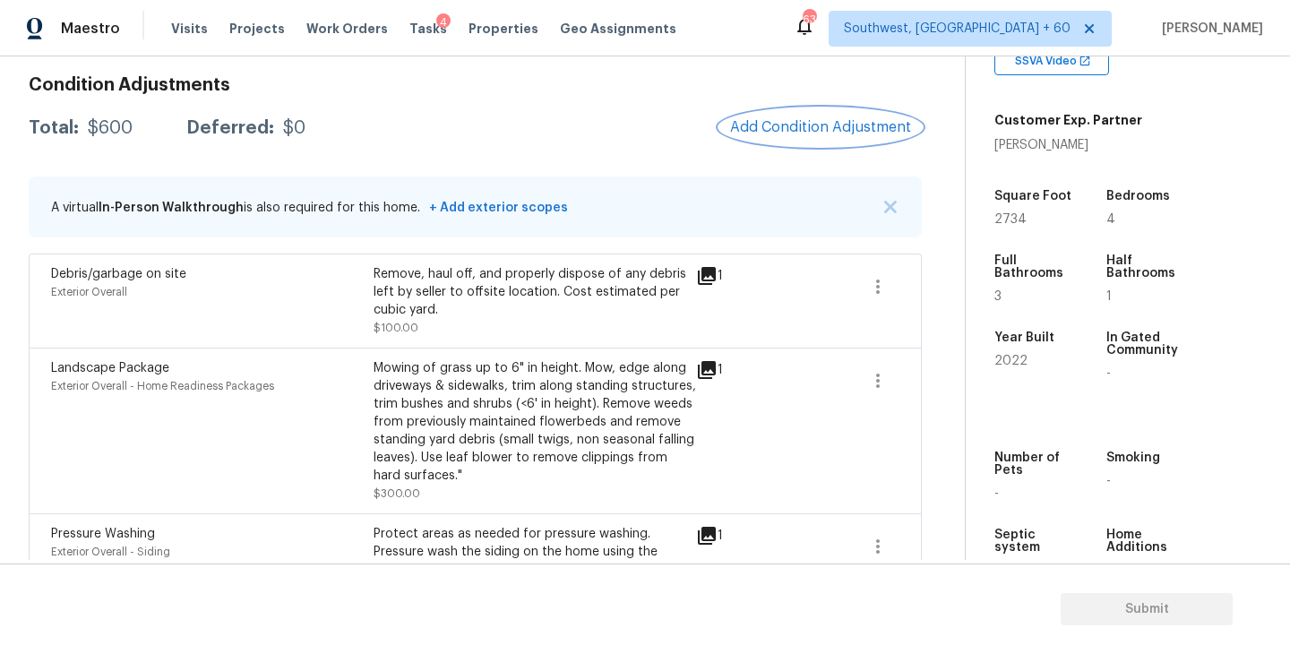
scroll to position [78, 0]
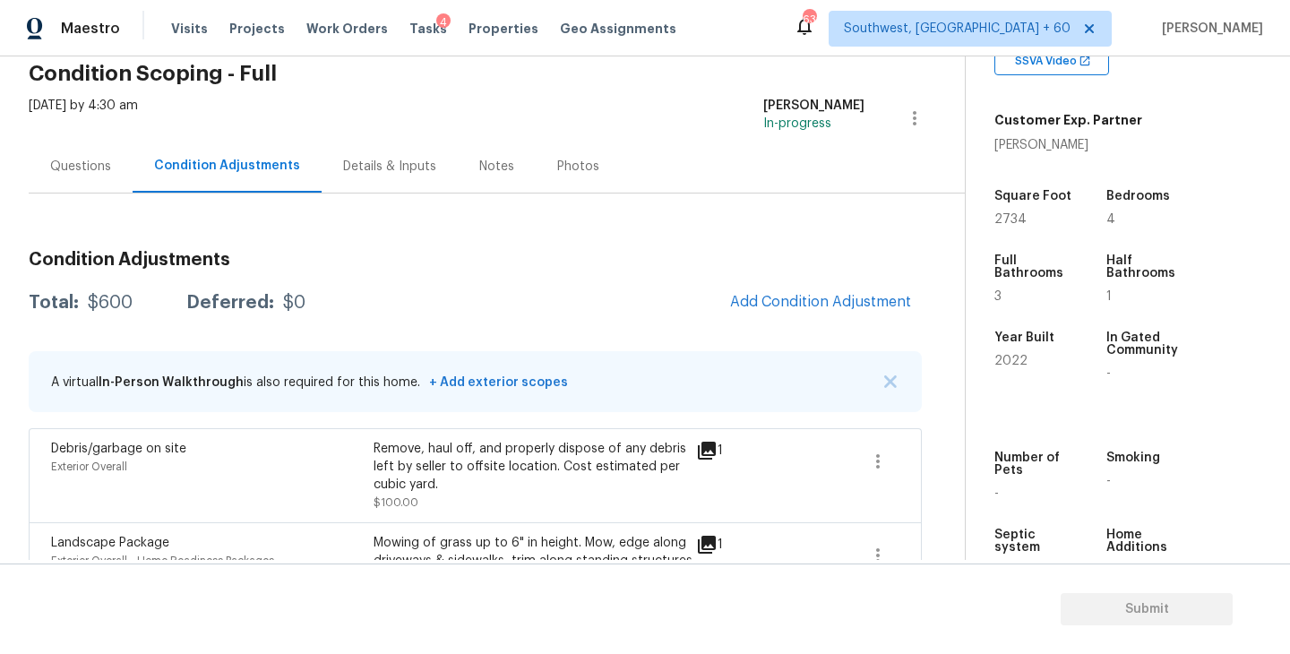
drag, startPoint x: 96, startPoint y: 176, endPoint x: 120, endPoint y: 229, distance: 58.1
click at [96, 176] on div "Questions" at bounding box center [81, 166] width 104 height 53
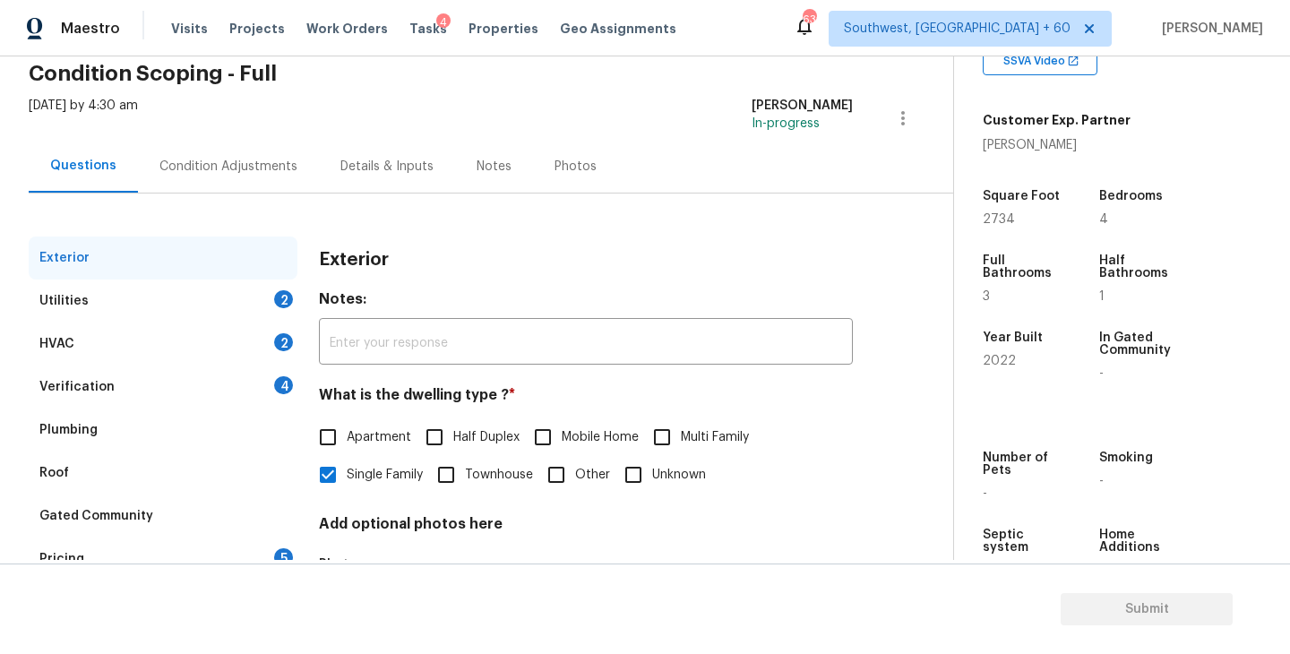
click at [144, 320] on div "Utilities 2" at bounding box center [163, 301] width 269 height 43
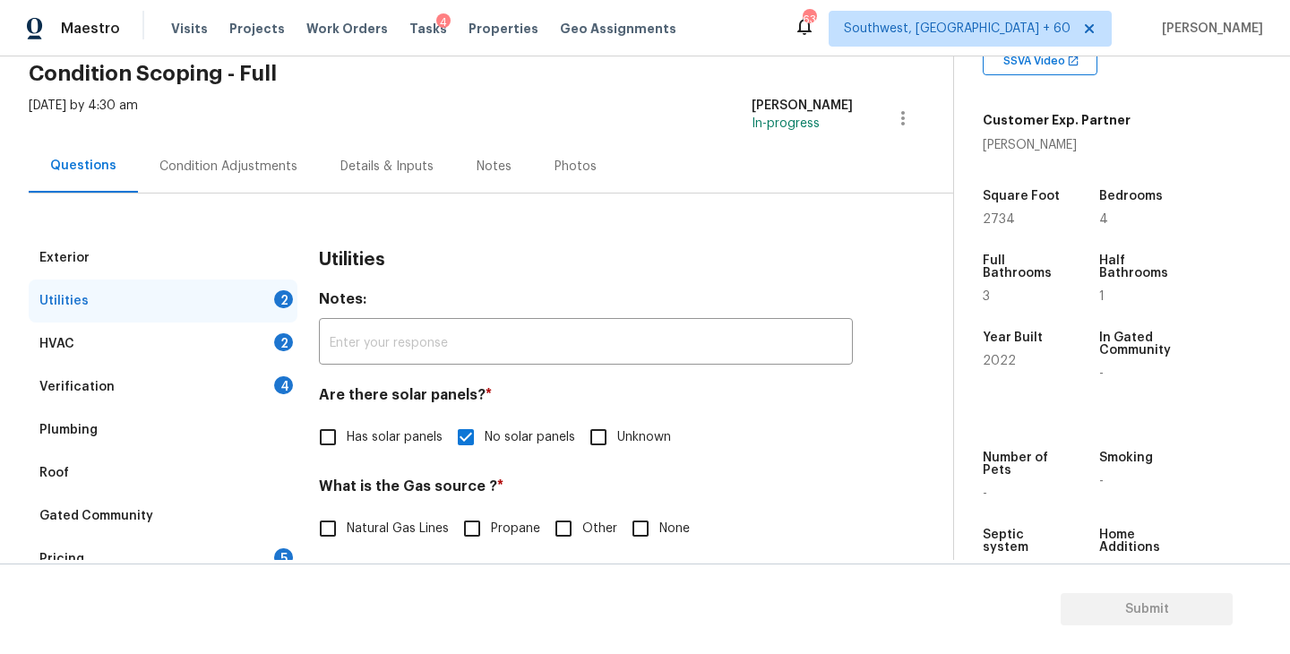
scroll to position [263, 0]
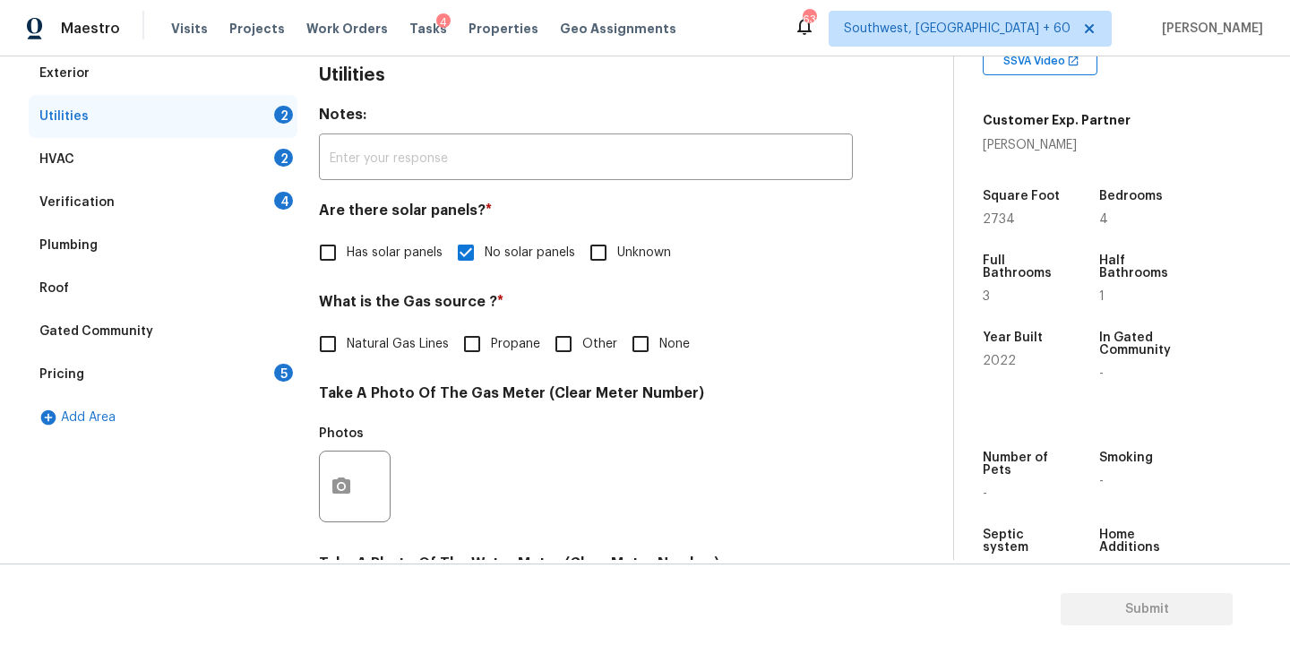
click at [377, 329] on label "Natural Gas Lines" at bounding box center [379, 344] width 140 height 38
click at [347, 329] on input "Natural Gas Lines" at bounding box center [328, 344] width 38 height 38
checkbox input "true"
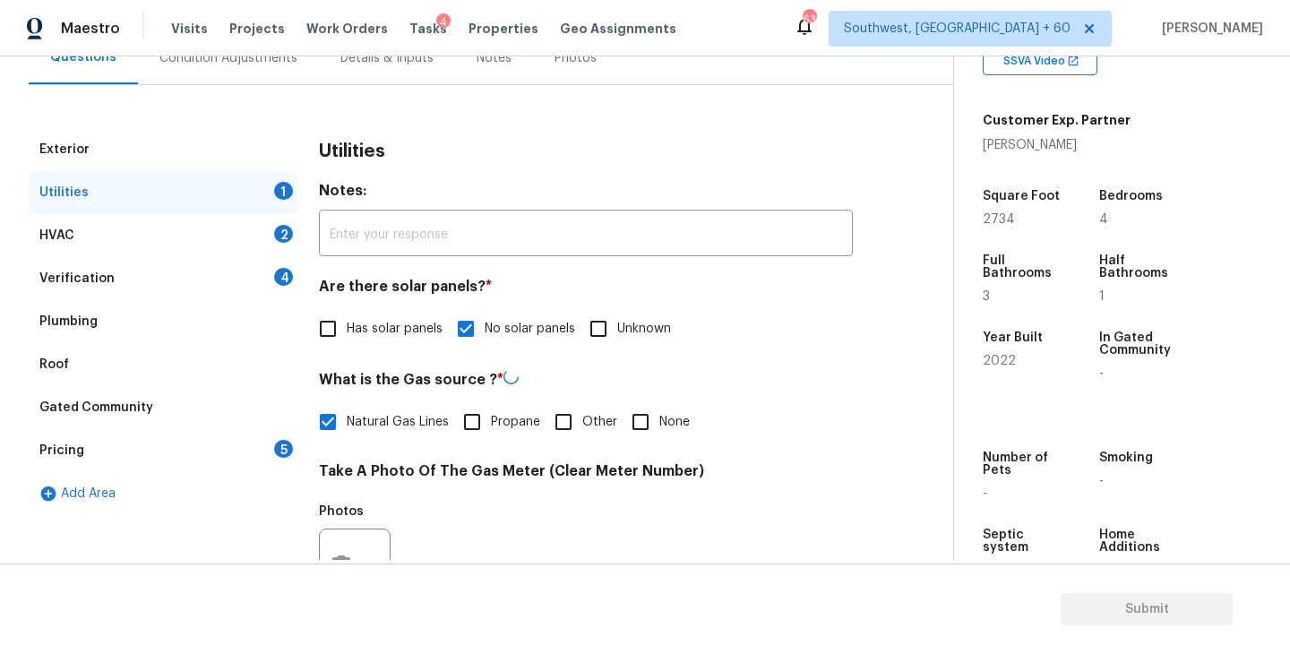
scroll to position [139, 0]
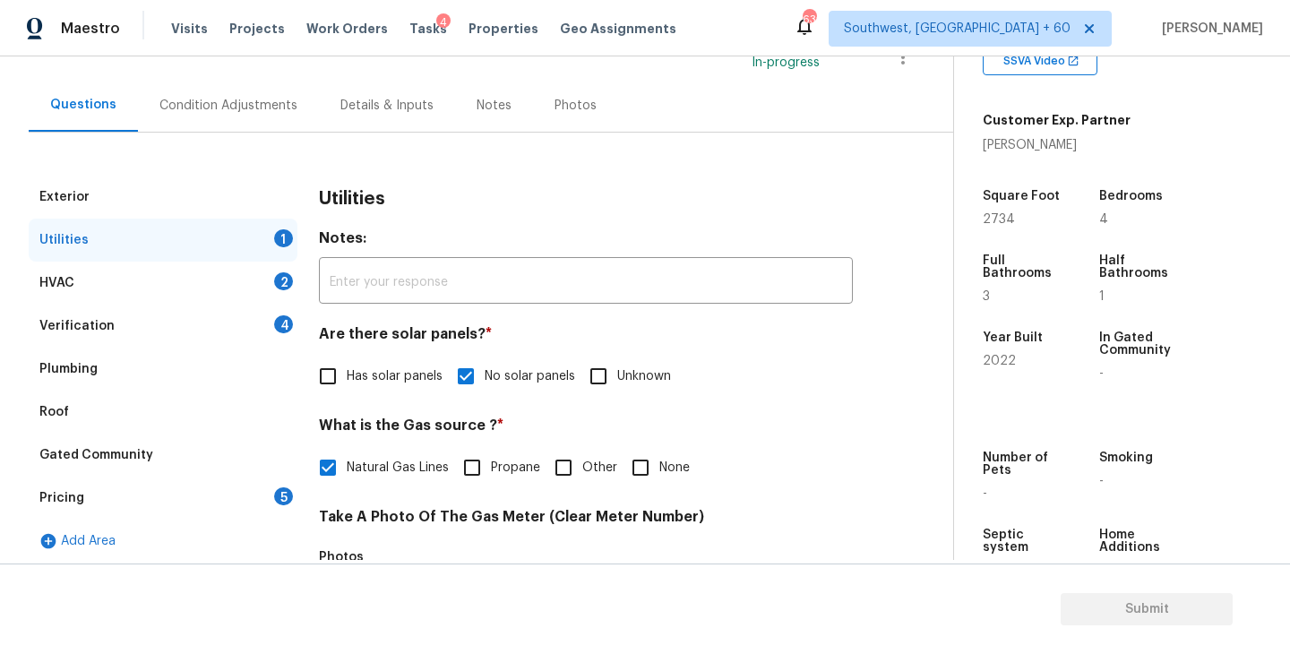
click at [254, 115] on div "Condition Adjustments" at bounding box center [228, 105] width 181 height 53
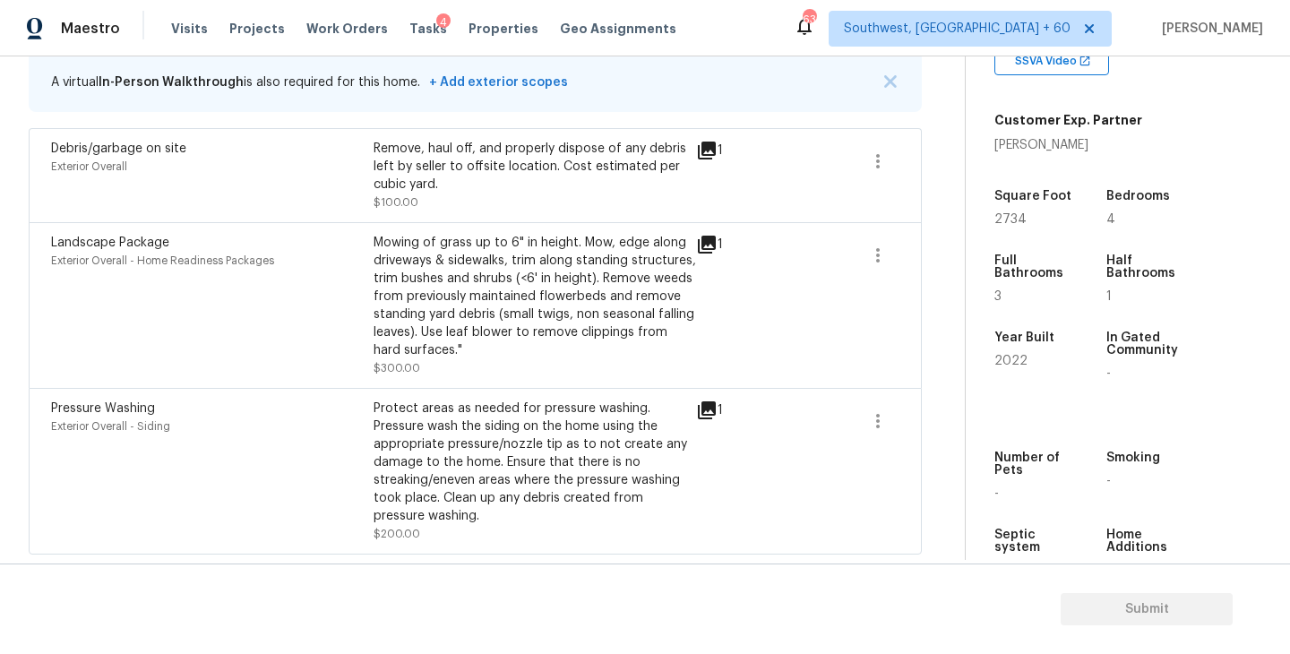
scroll to position [169, 0]
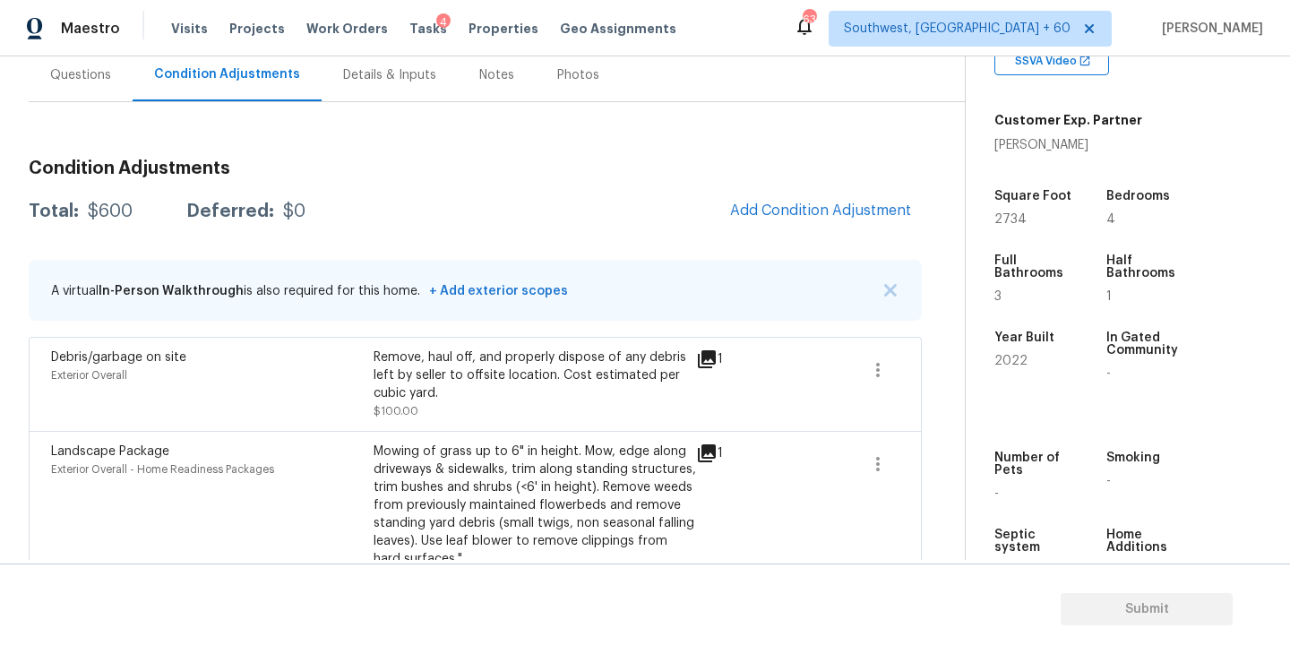
click at [865, 176] on h3 "Condition Adjustments" at bounding box center [475, 168] width 893 height 18
click at [837, 202] on span "Add Condition Adjustment" at bounding box center [820, 210] width 181 height 16
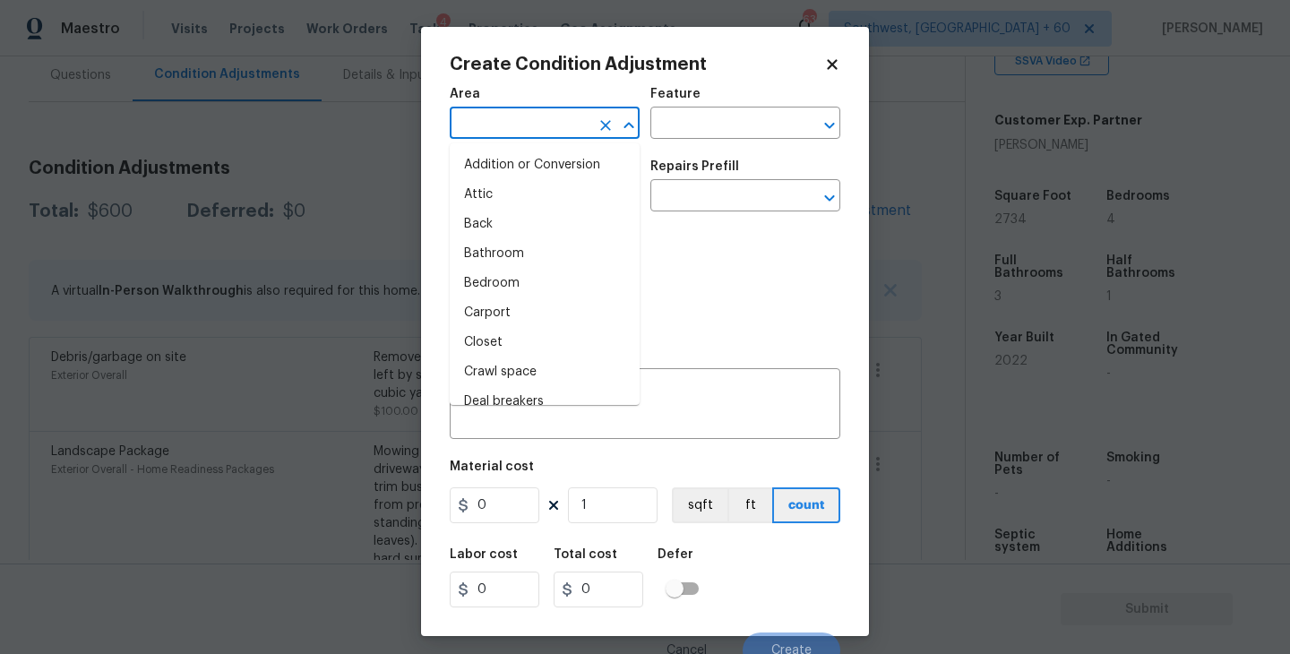
click at [537, 118] on input "text" at bounding box center [520, 125] width 140 height 28
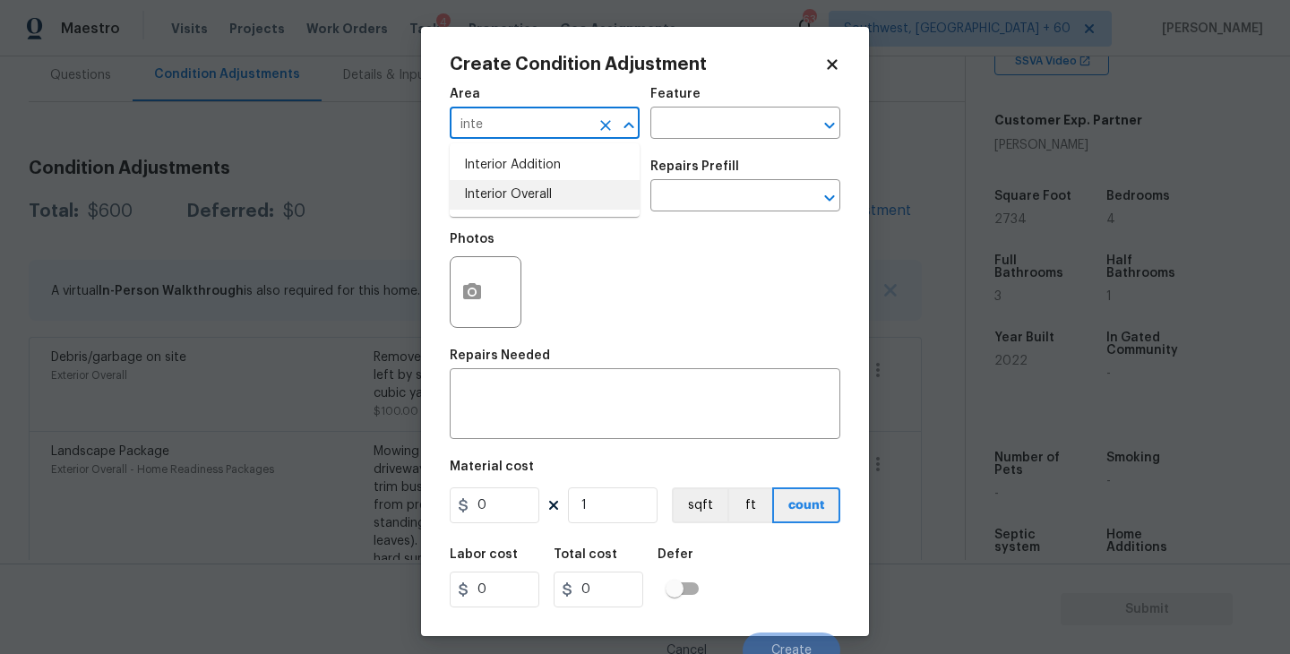
click at [540, 204] on li "Interior Overall" at bounding box center [545, 195] width 190 height 30
type input "Interior Overall"
click at [665, 142] on div "Area Interior Overall ​ Feature ​" at bounding box center [645, 113] width 391 height 73
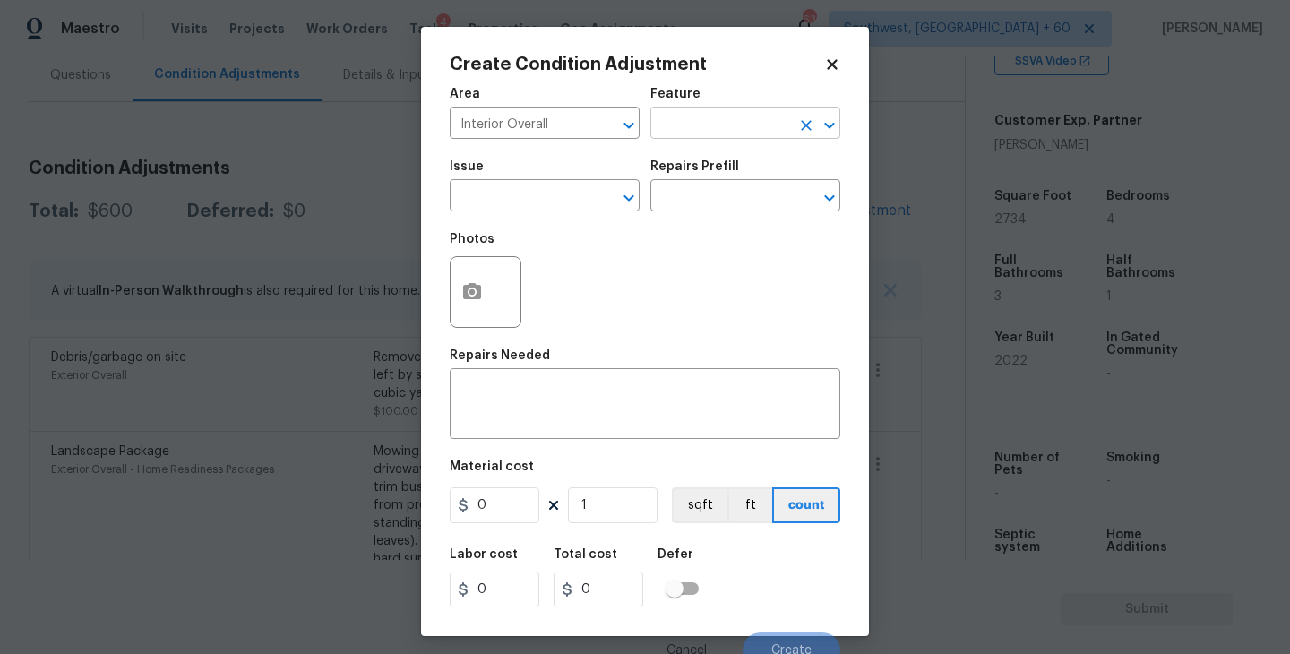
click at [721, 123] on input "text" at bounding box center [720, 125] width 140 height 28
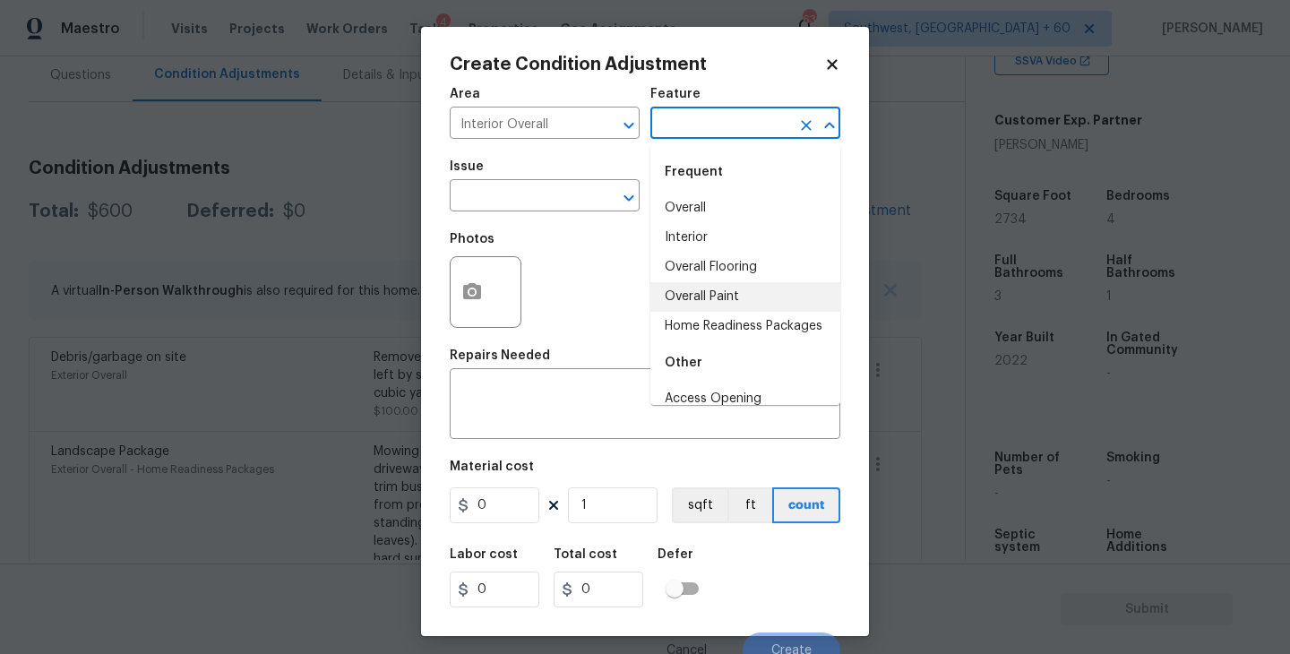
click at [736, 310] on li "Overall Paint" at bounding box center [745, 297] width 190 height 30
type input "Overall Paint"
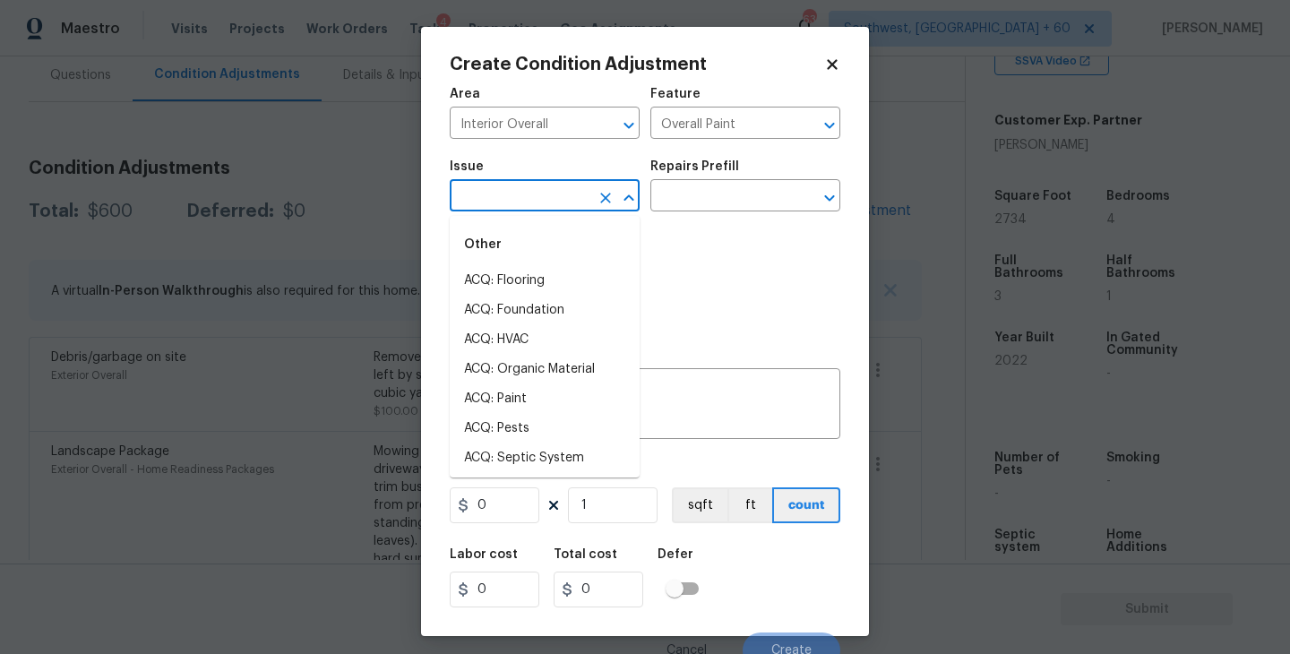
click at [506, 185] on input "text" at bounding box center [520, 198] width 140 height 28
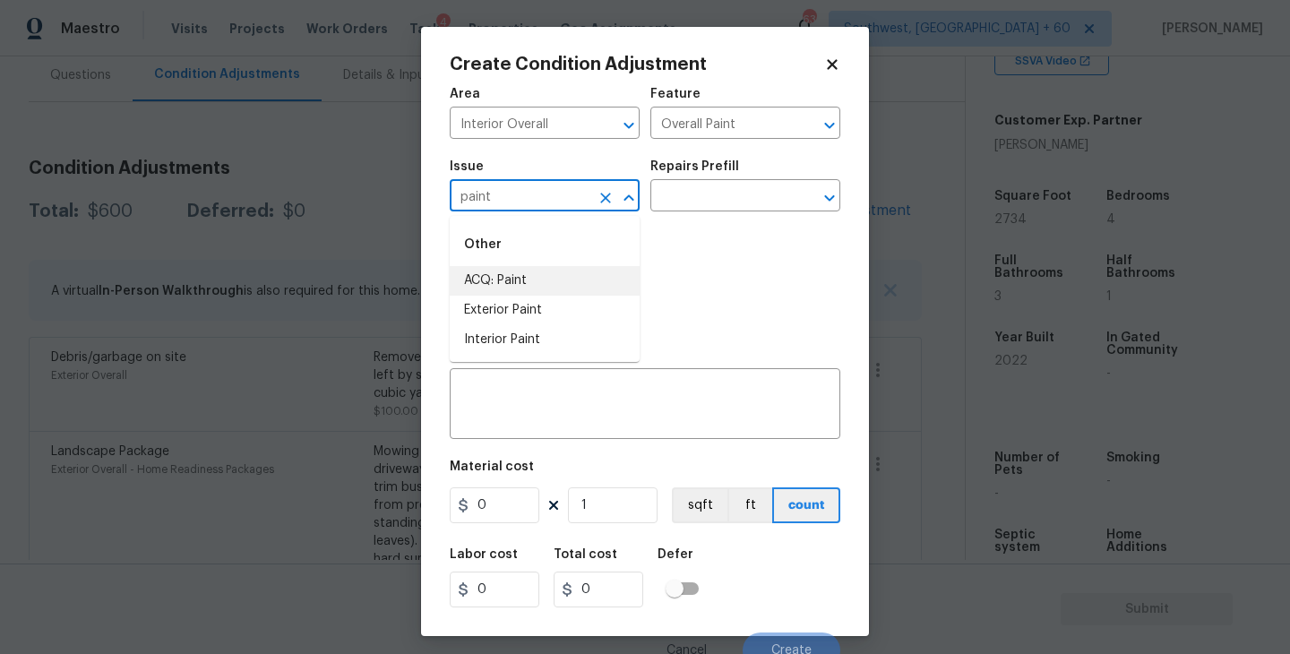
click at [504, 278] on li "ACQ: Paint" at bounding box center [545, 281] width 190 height 30
type input "ACQ: Paint"
click at [716, 188] on input "text" at bounding box center [720, 198] width 140 height 28
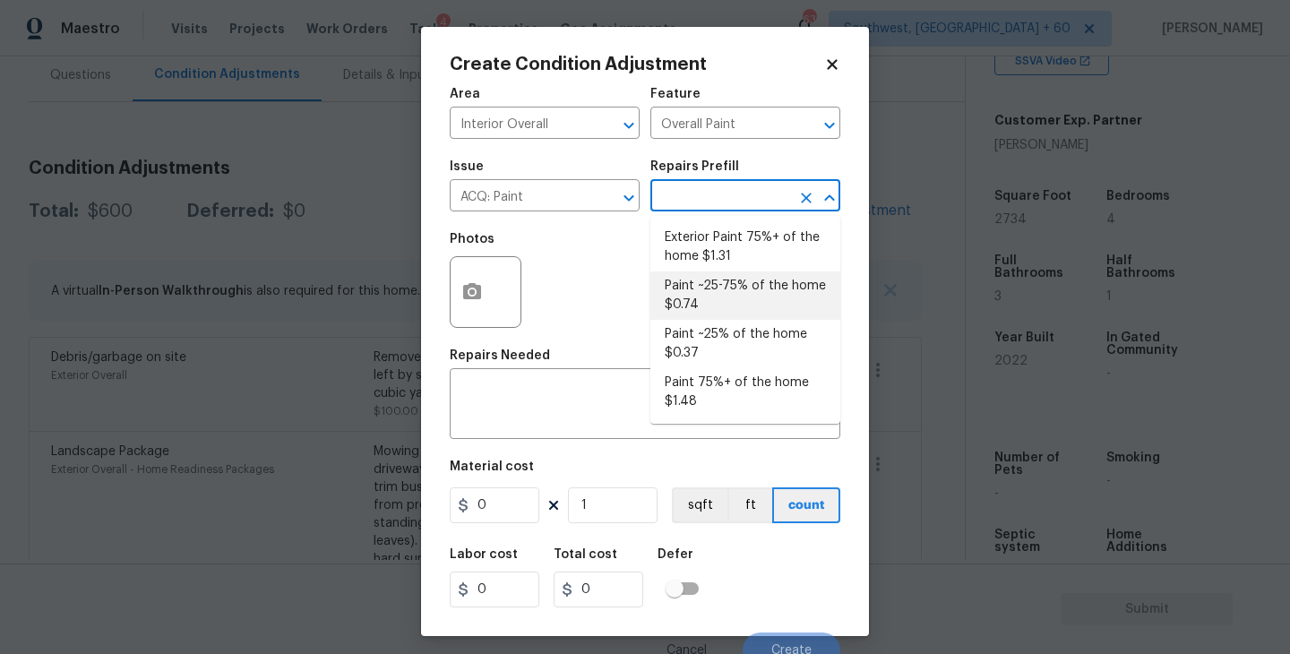
click at [727, 304] on li "Paint ~25-75% of the home $0.74" at bounding box center [745, 295] width 190 height 48
type input "Acquisition"
type textarea "Acquisition Scope: ~25 - 75% of the home needs interior paint"
type input "0.74"
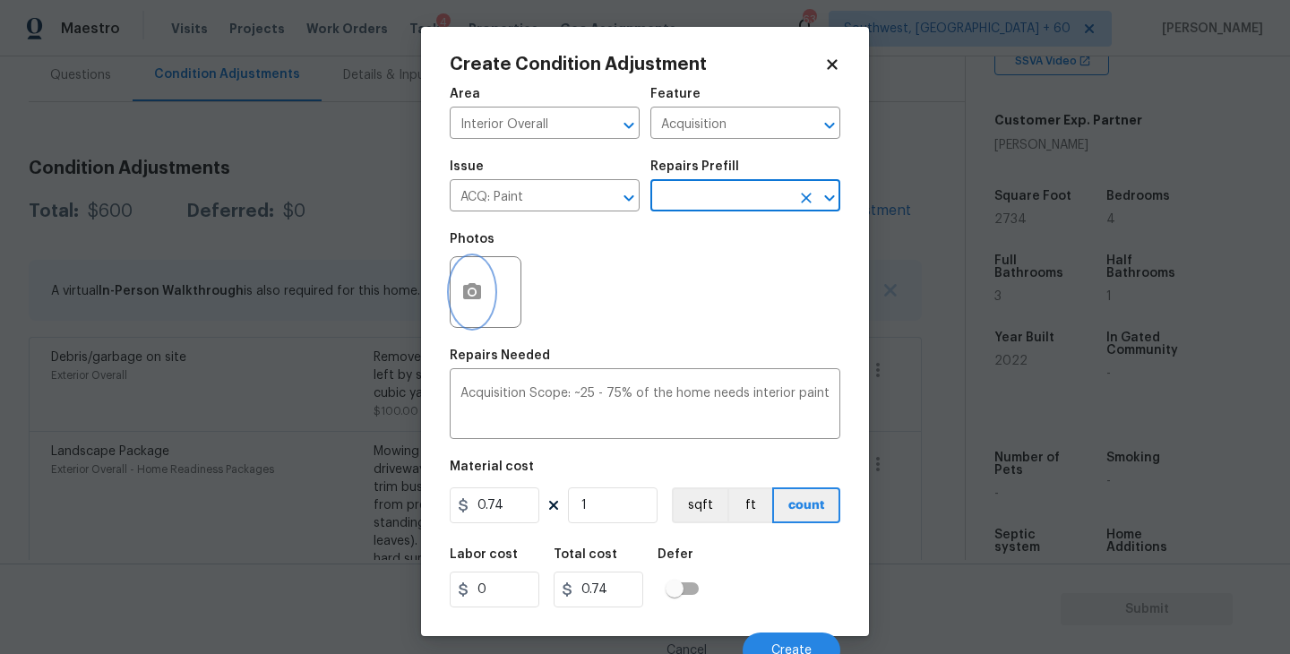
click at [477, 288] on icon "button" at bounding box center [472, 291] width 18 height 16
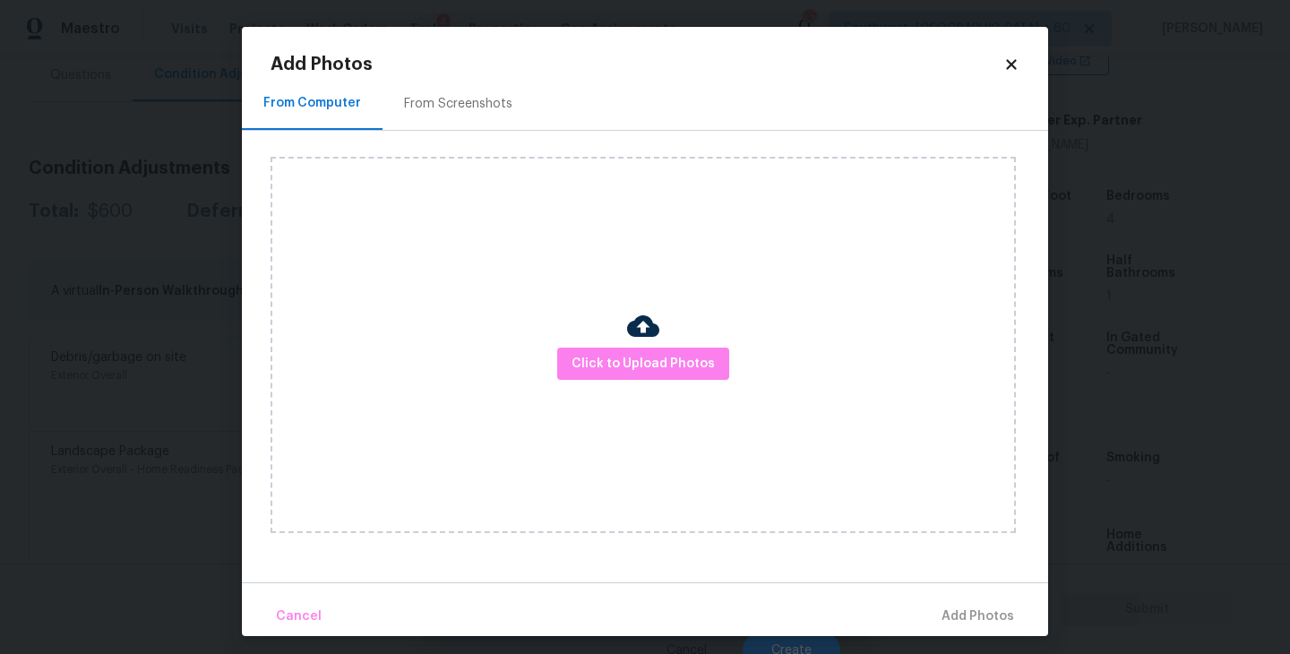
click at [656, 401] on div "Click to Upload Photos" at bounding box center [643, 345] width 745 height 376
click at [668, 365] on span "Click to Upload Photos" at bounding box center [643, 364] width 143 height 22
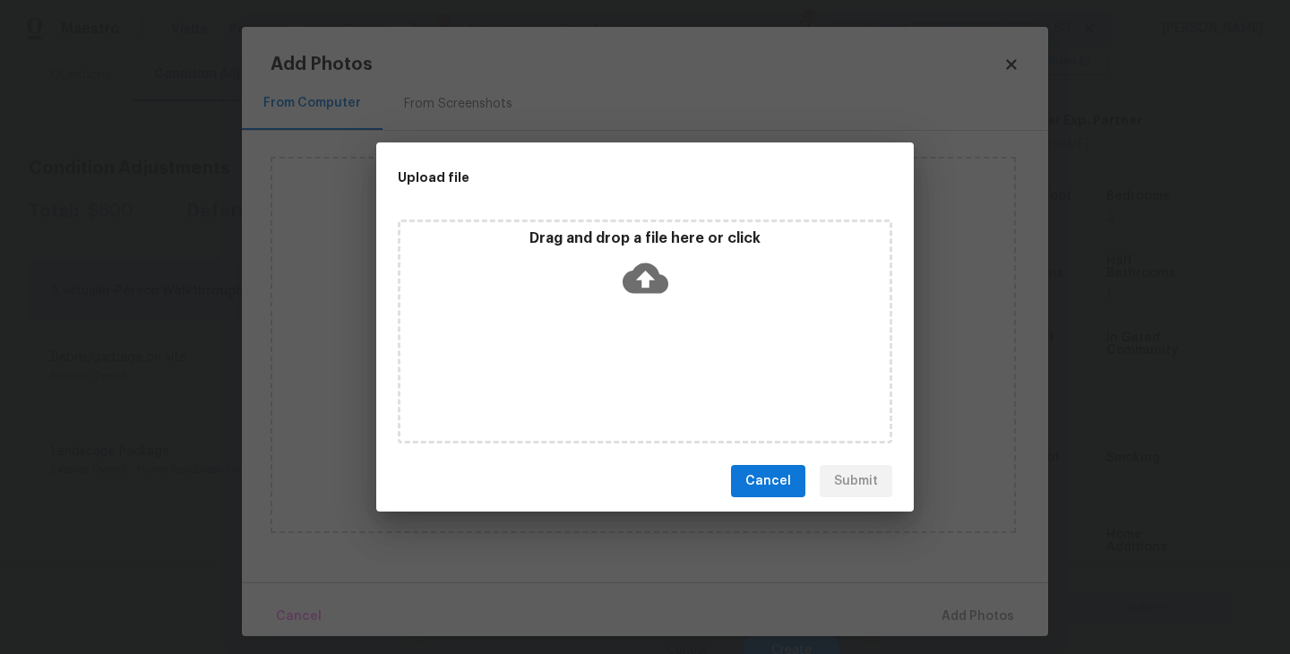
click at [644, 274] on icon at bounding box center [646, 278] width 46 height 46
